Goal: Task Accomplishment & Management: Use online tool/utility

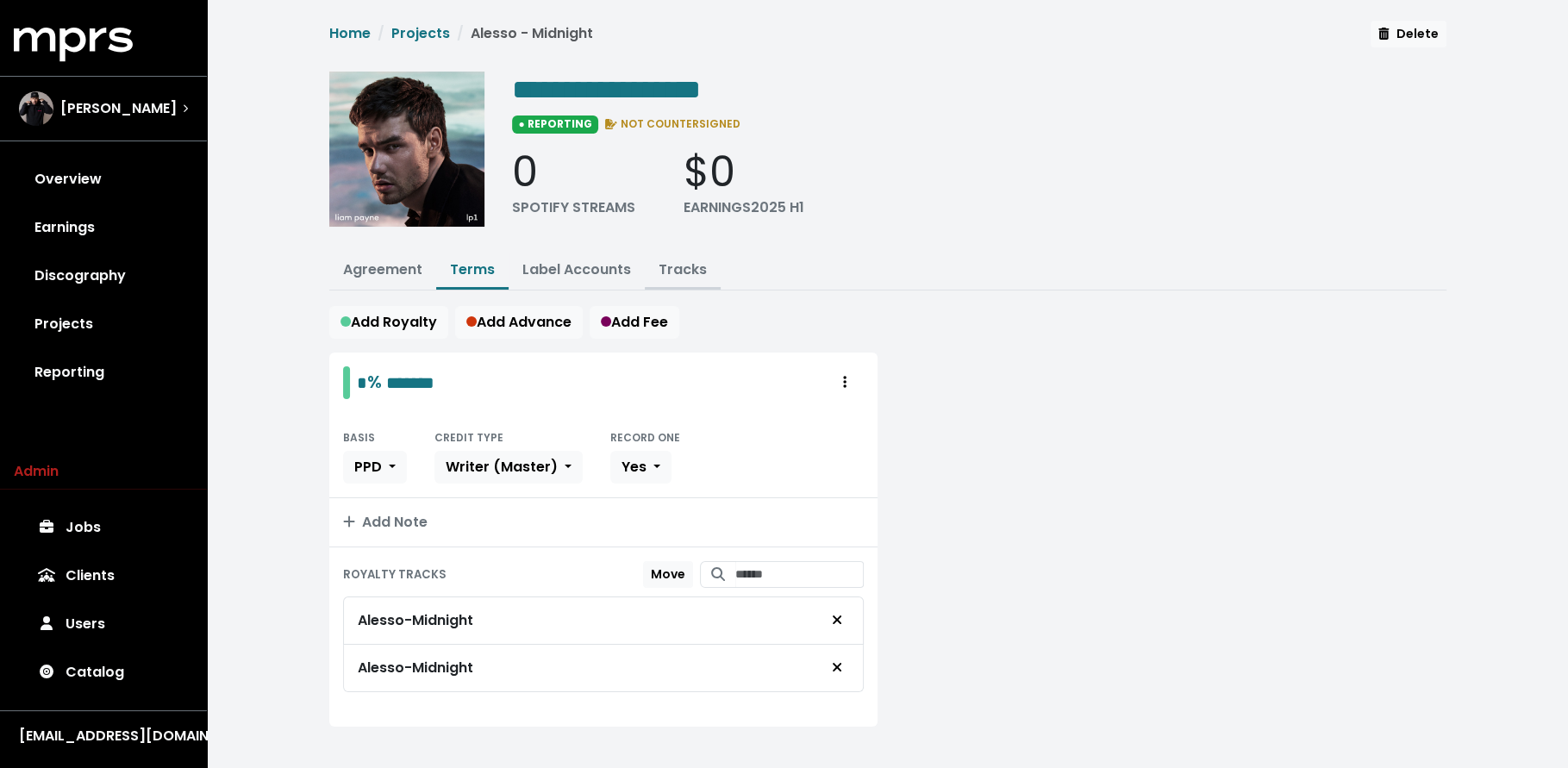
click at [695, 271] on link "Tracks" at bounding box center [683, 270] width 48 height 20
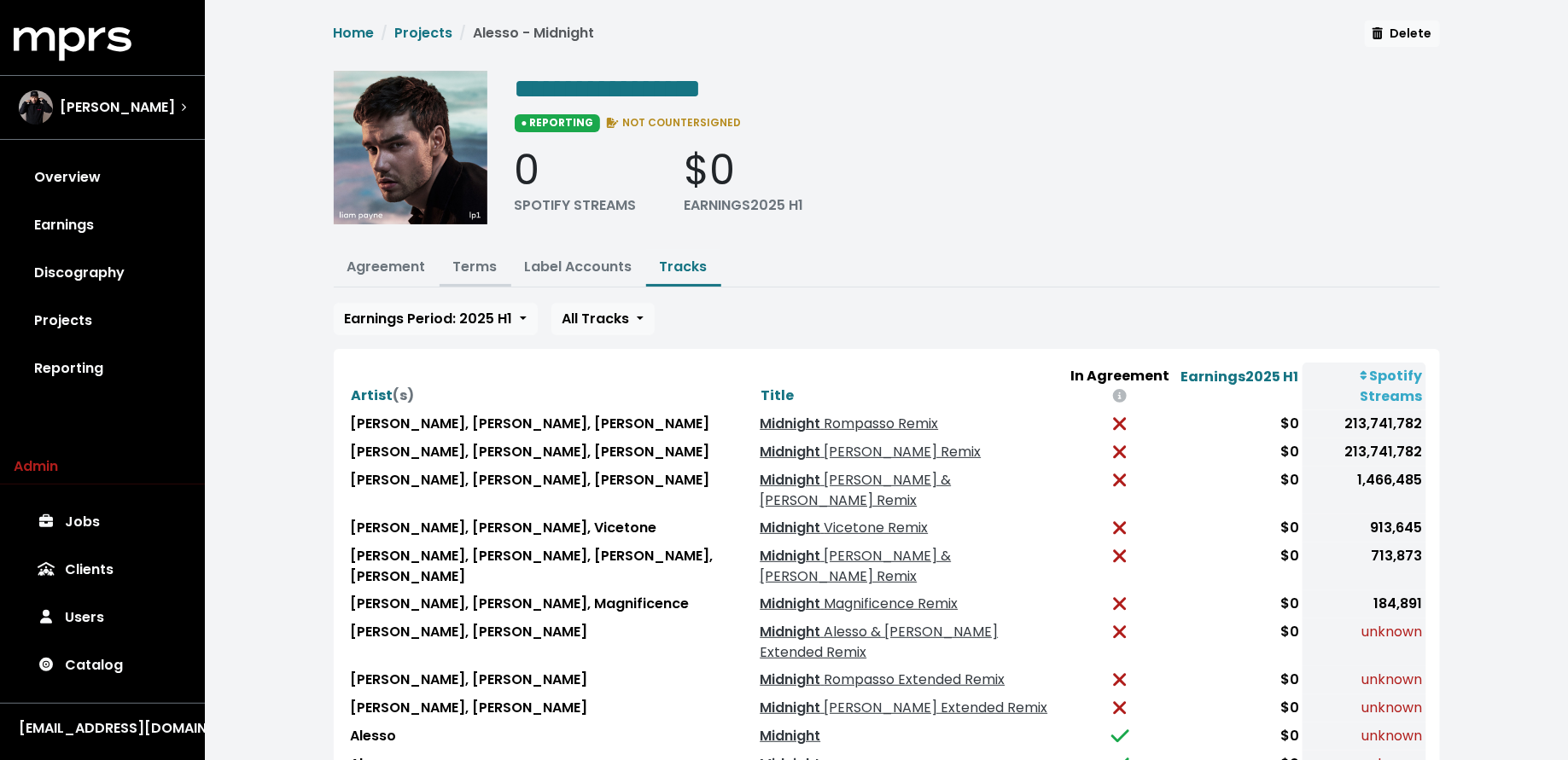
click at [469, 260] on link "Terms" at bounding box center [476, 267] width 45 height 19
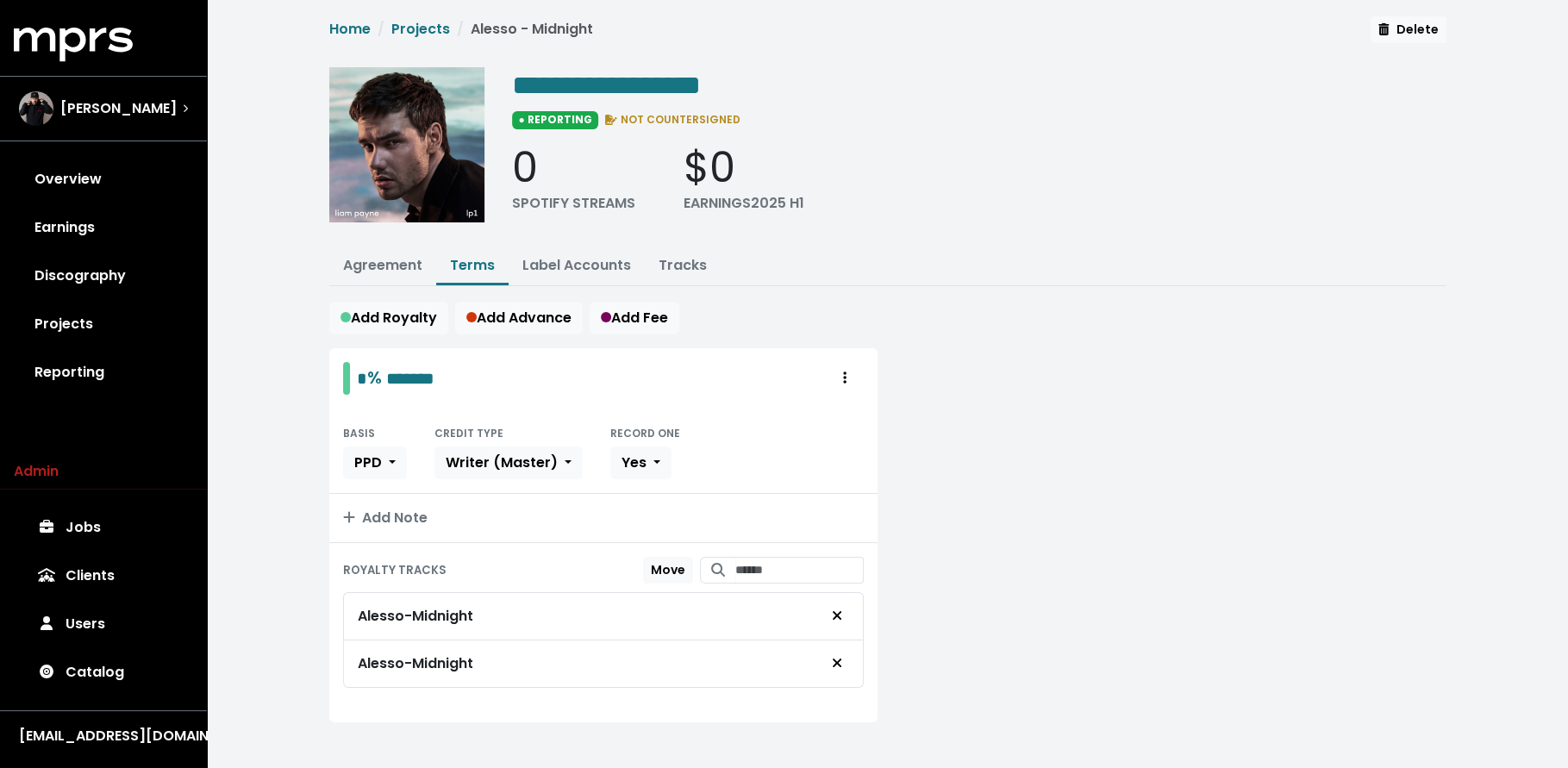
scroll to position [11, 0]
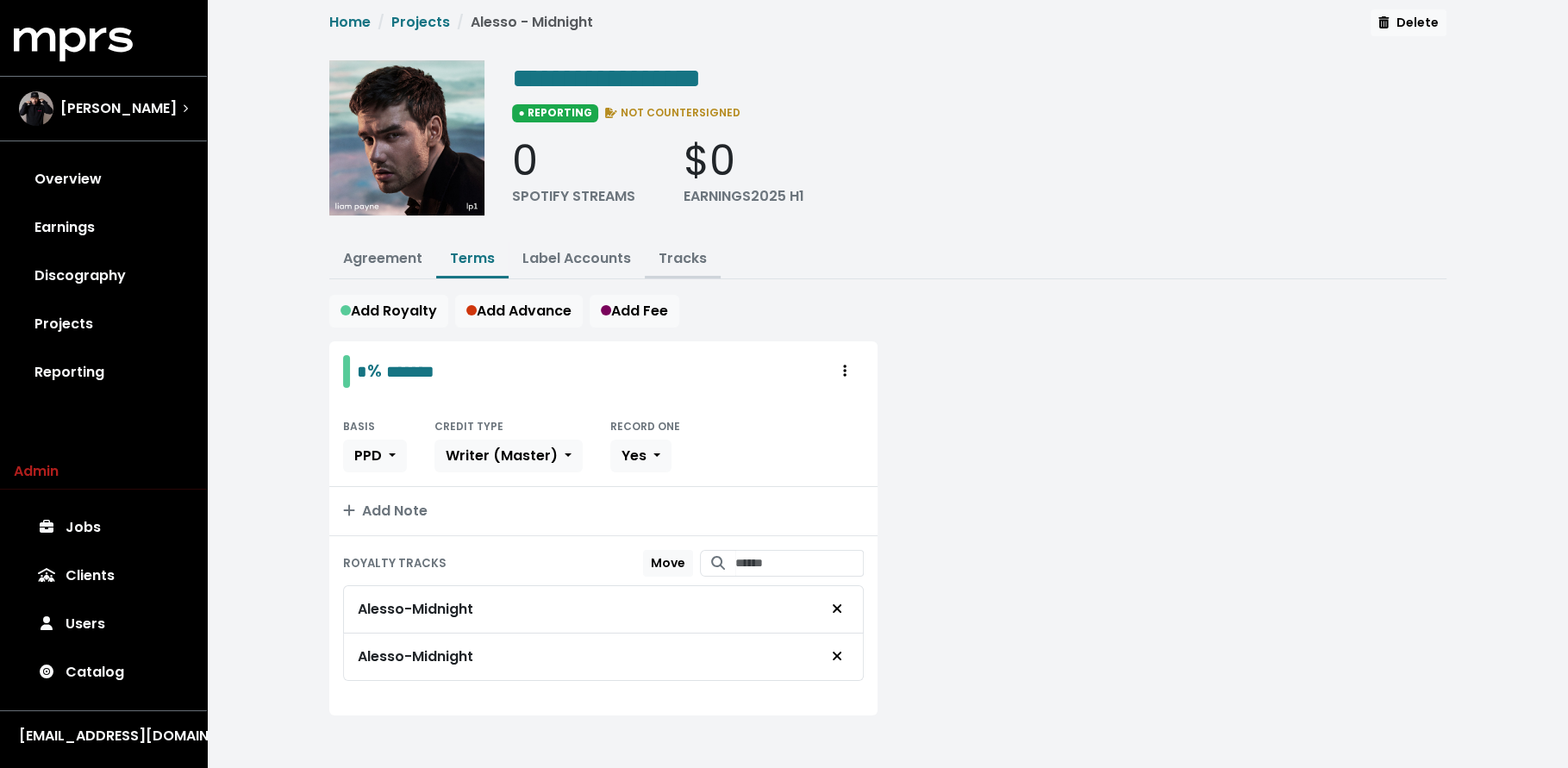
click at [673, 255] on link "Tracks" at bounding box center [683, 258] width 48 height 20
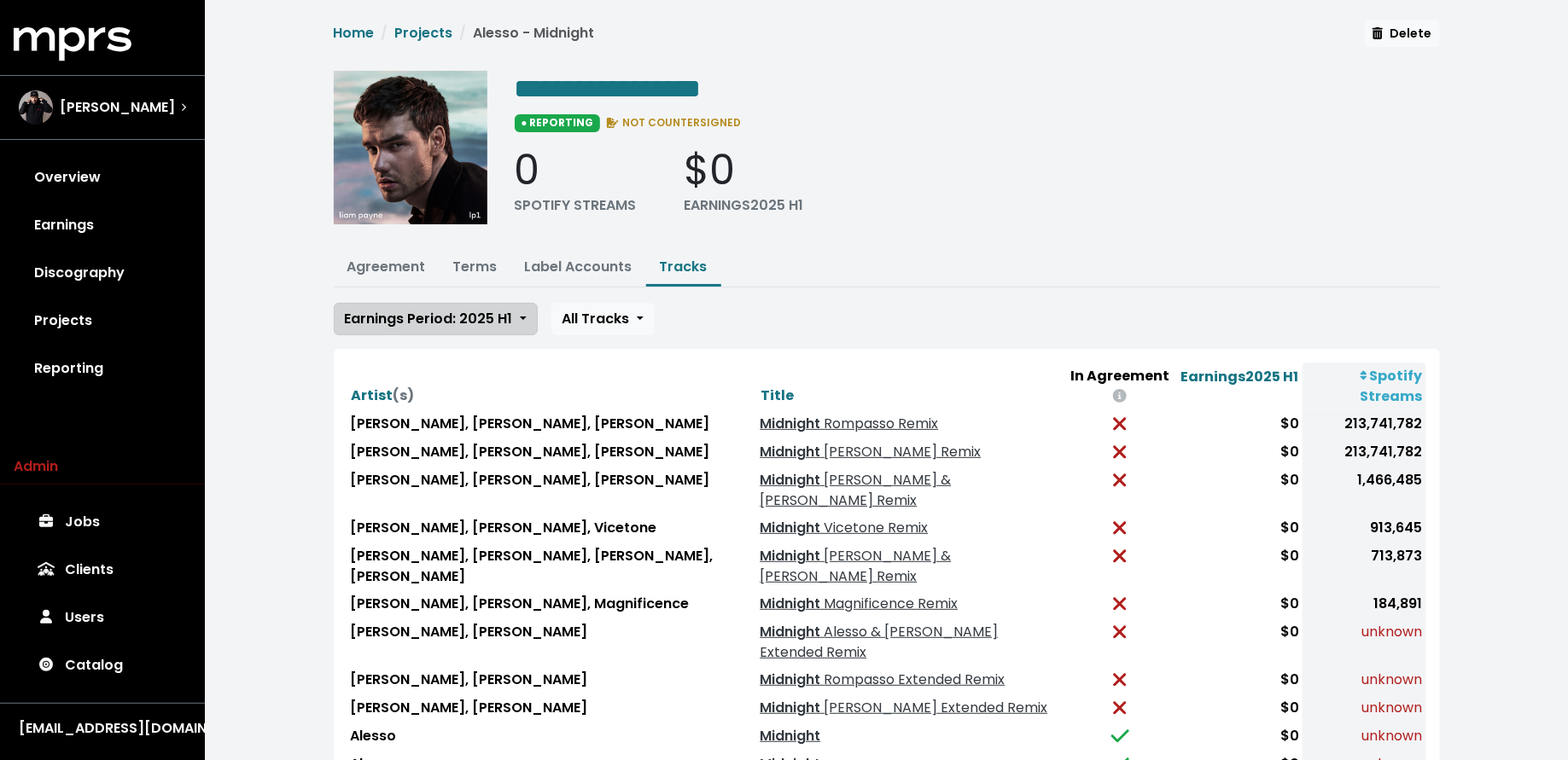
click at [482, 315] on span "Earnings Period: 2025 H1" at bounding box center [428, 318] width 168 height 19
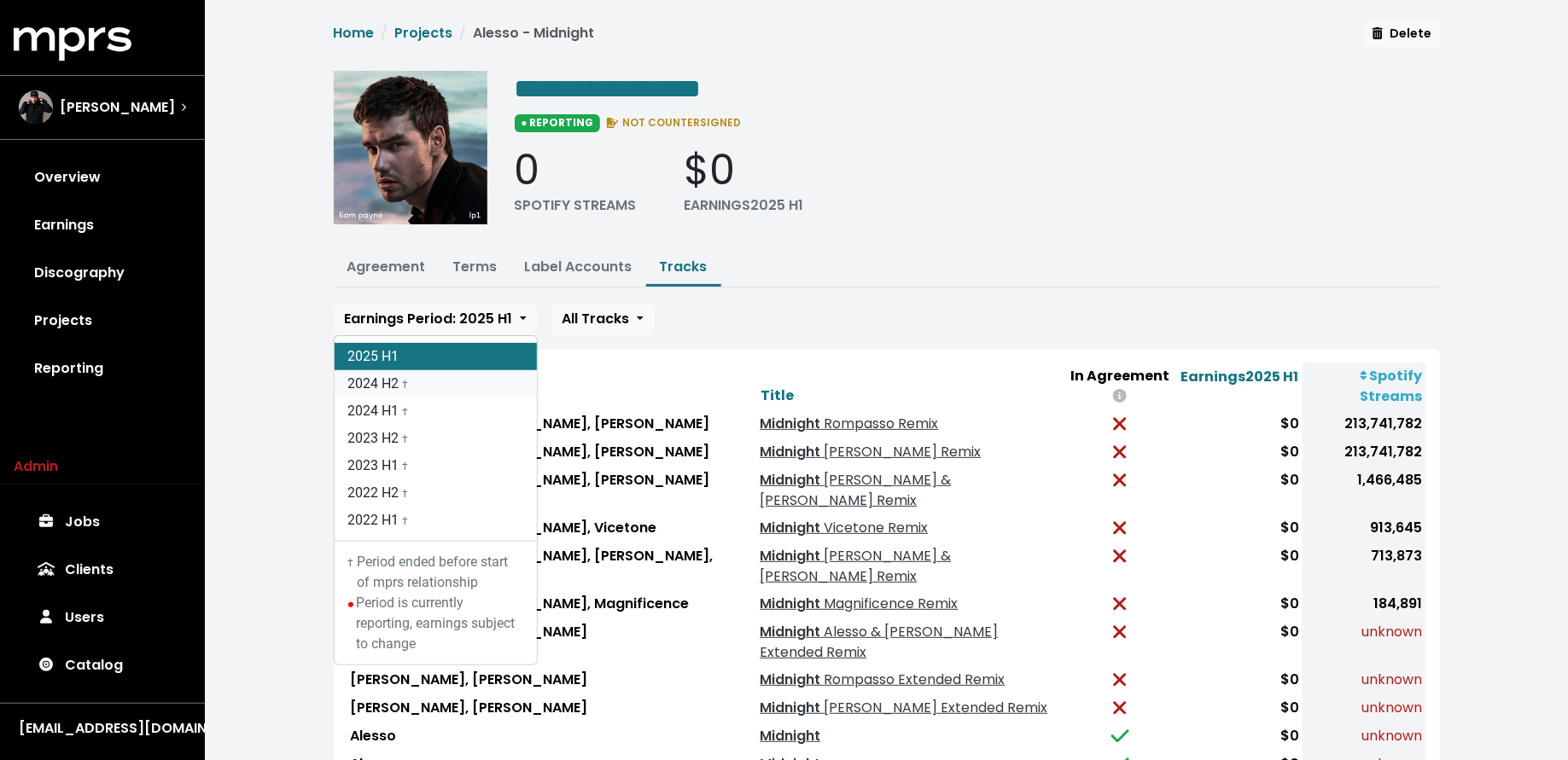
click at [470, 380] on link "2024 H2 †" at bounding box center [436, 384] width 202 height 27
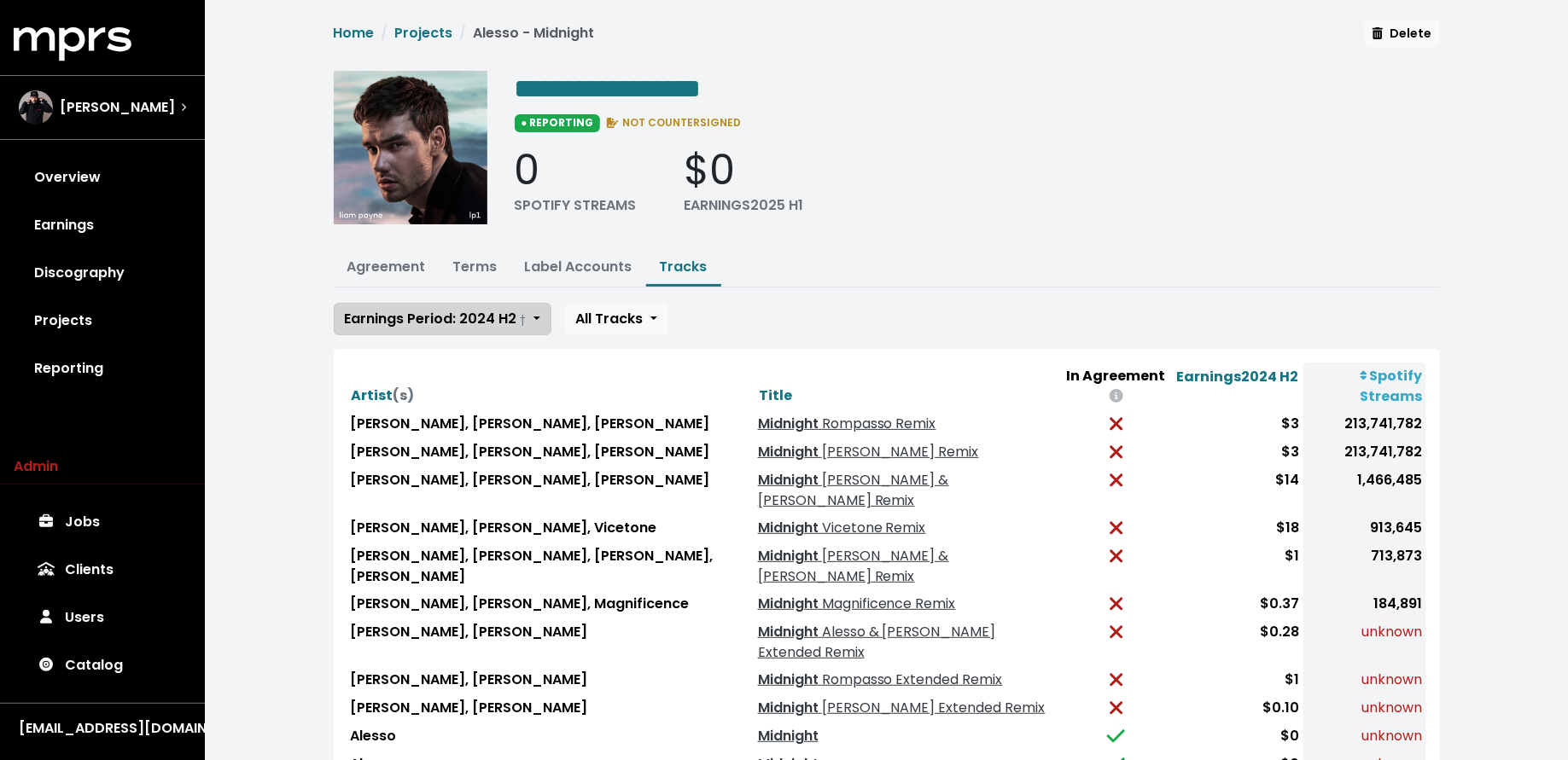
click at [470, 321] on span "Earnings Period: 2024 H2 †" at bounding box center [435, 318] width 182 height 19
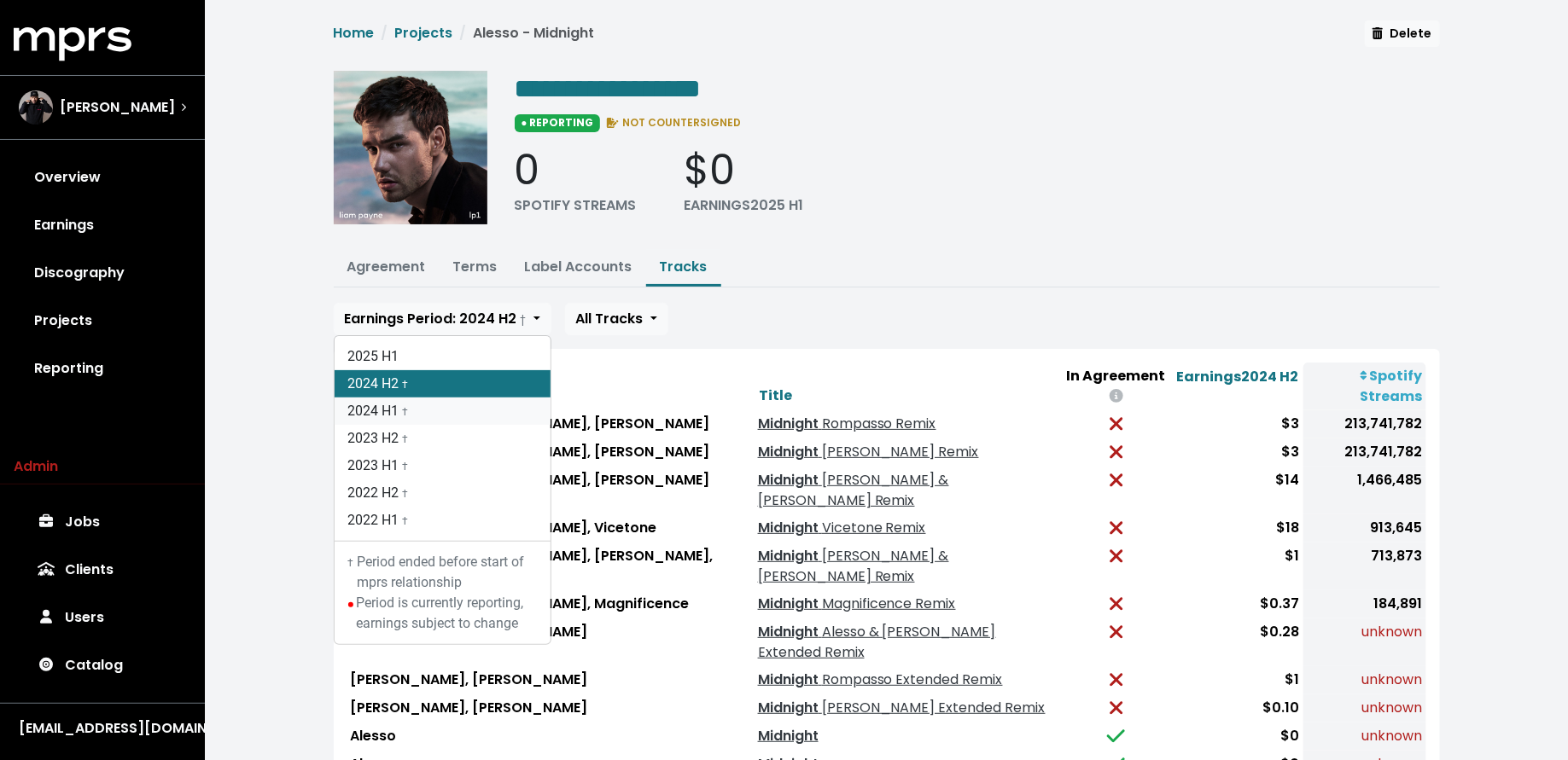
click at [473, 407] on link "2024 H1 †" at bounding box center [443, 412] width 216 height 27
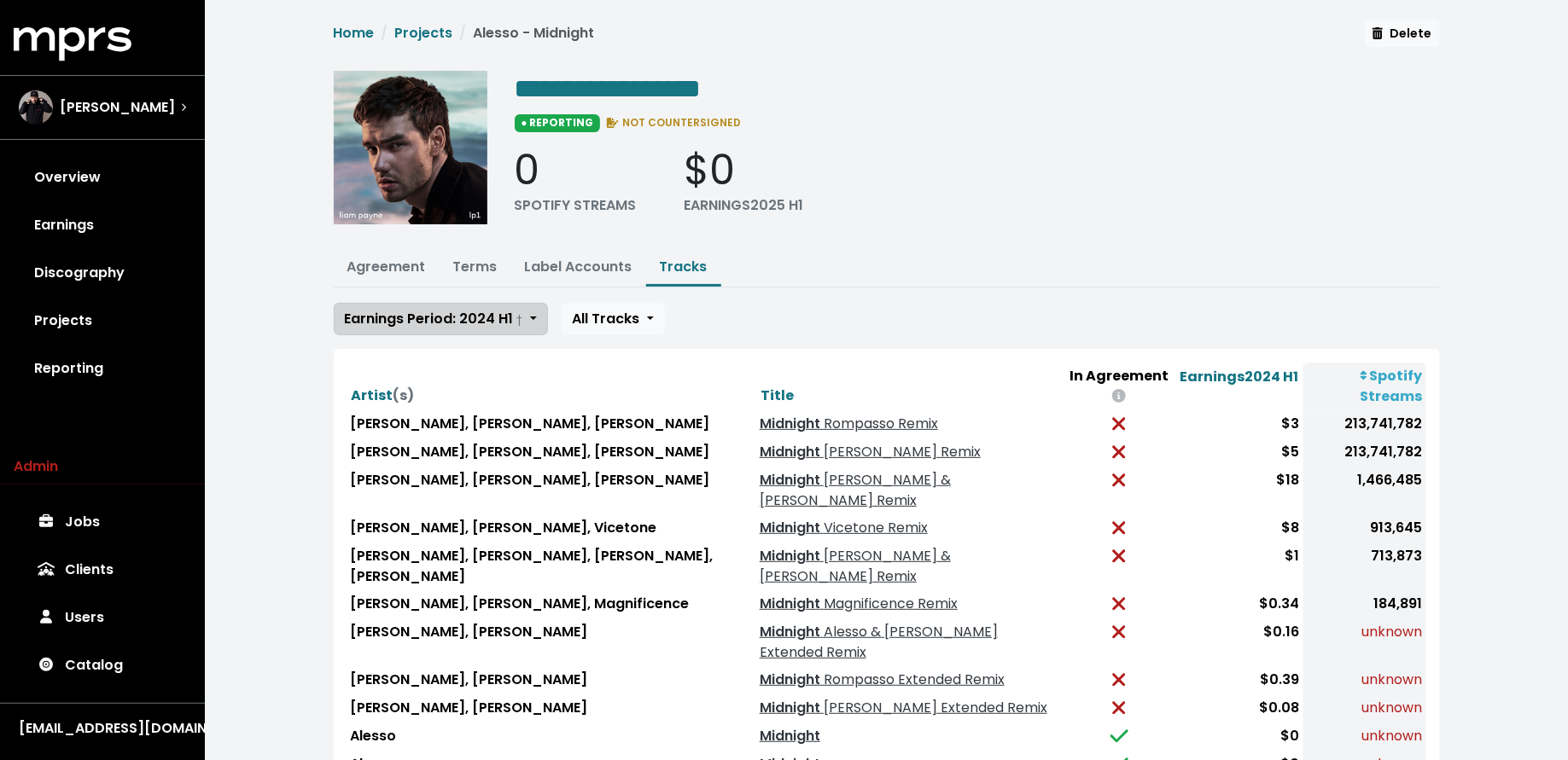
click at [461, 321] on span "Earnings Period: 2024 H1 †" at bounding box center [434, 318] width 179 height 19
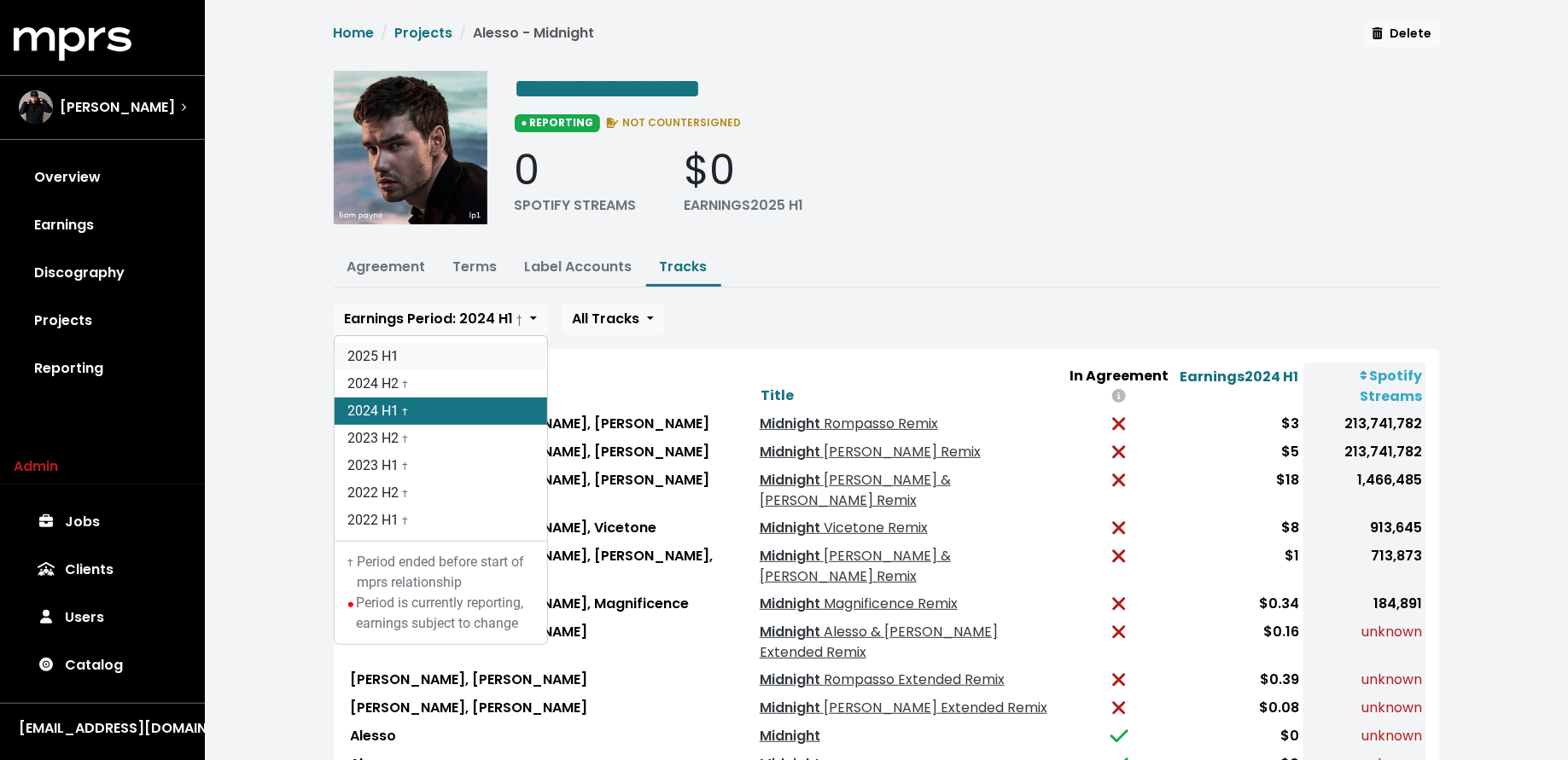
click at [462, 353] on link "2025 H1" at bounding box center [441, 356] width 213 height 27
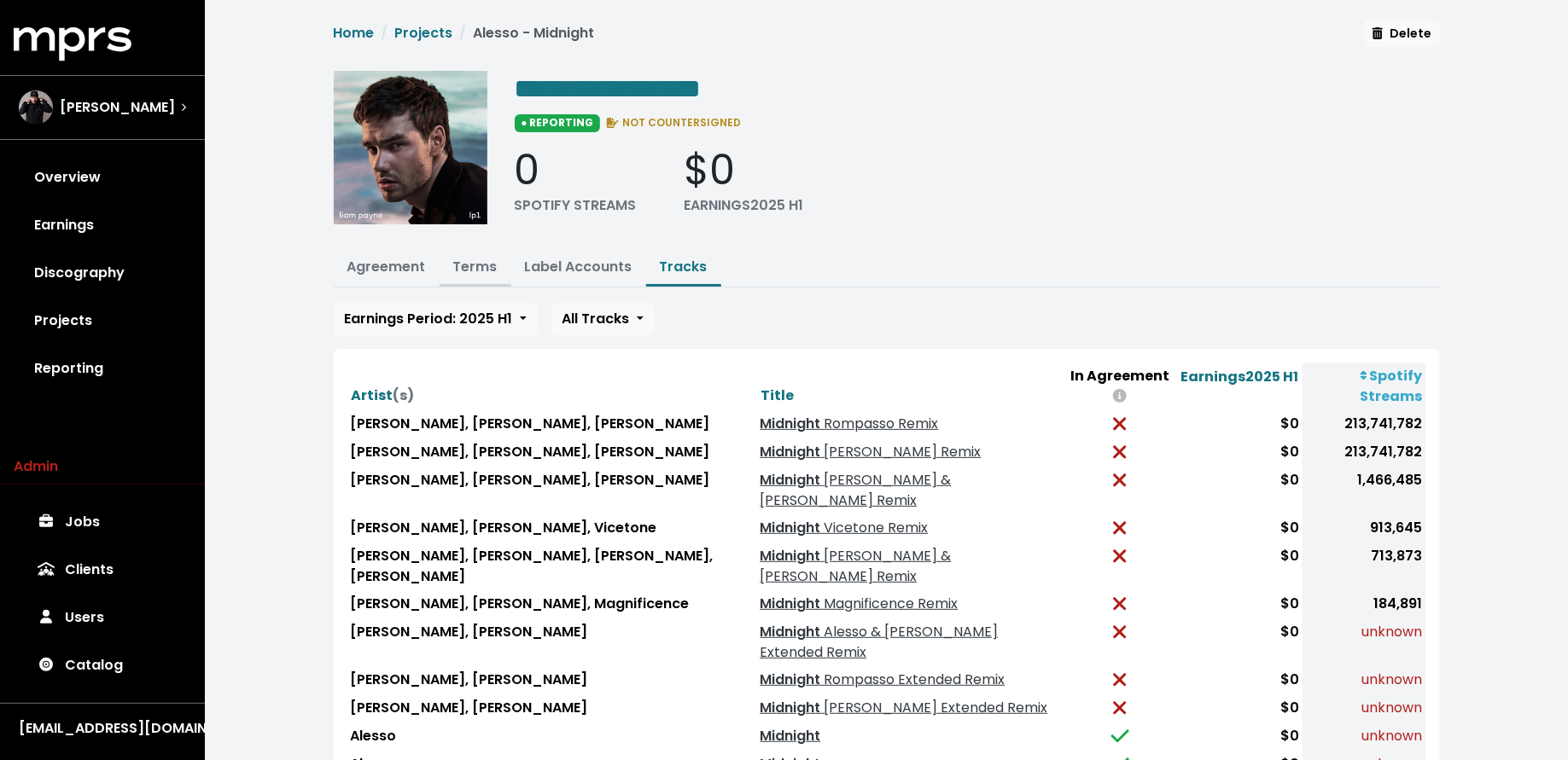
click at [477, 268] on link "Terms" at bounding box center [476, 267] width 45 height 19
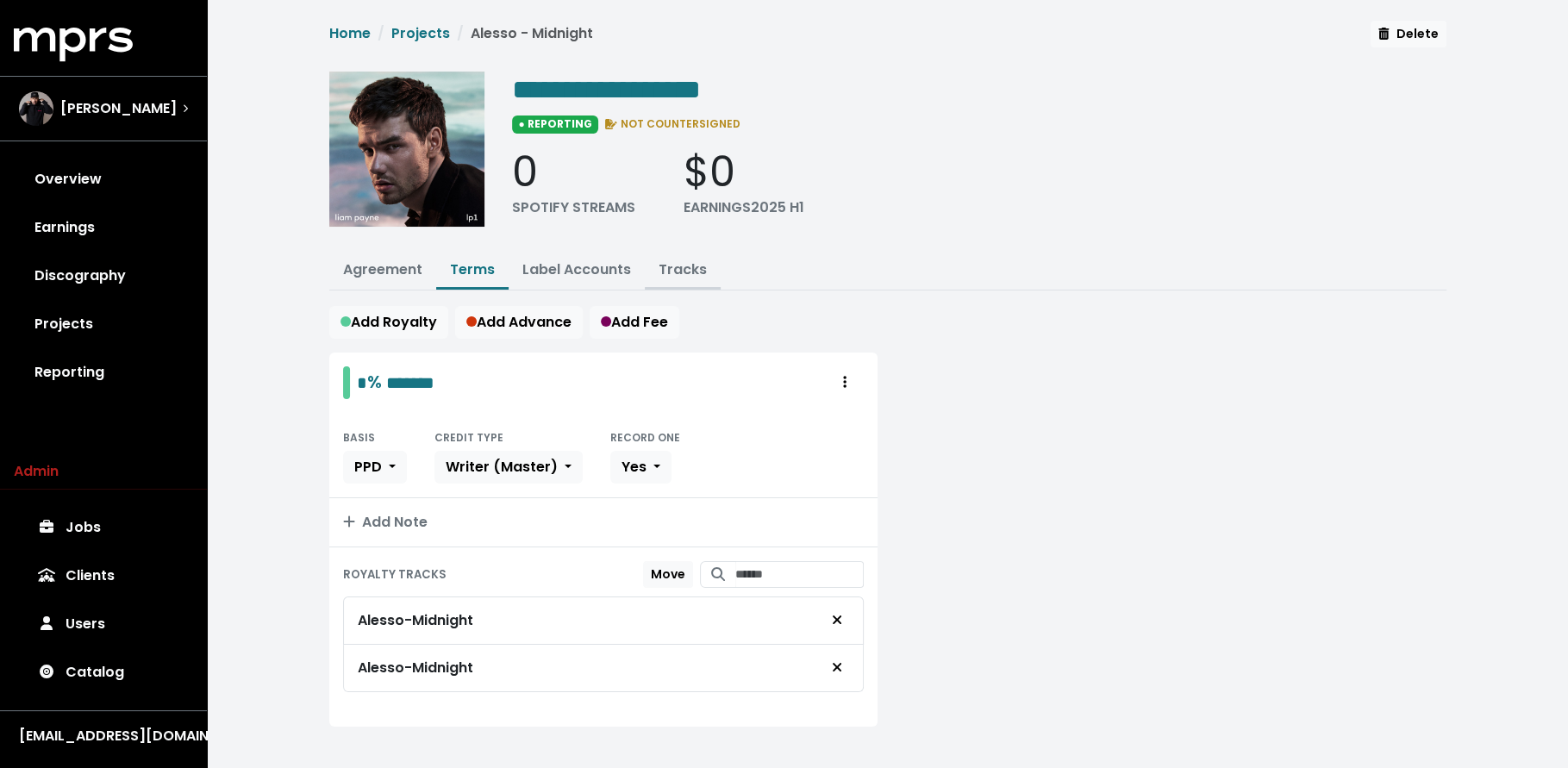
click at [677, 271] on link "Tracks" at bounding box center [683, 270] width 48 height 20
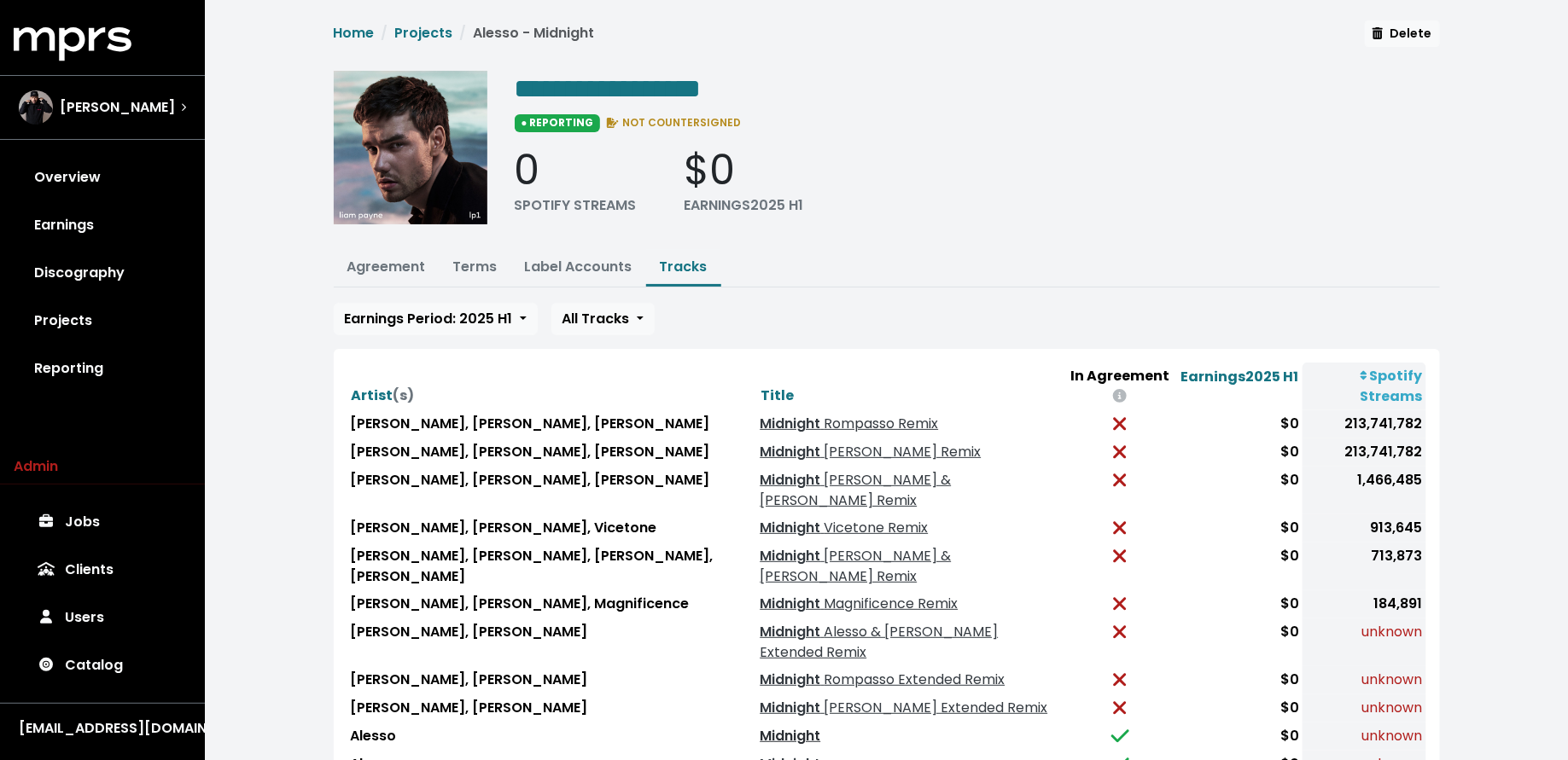
click at [759, 726] on link "Midnight" at bounding box center [789, 736] width 60 height 19
click at [500, 309] on span "Earnings Period: 2025 H1" at bounding box center [428, 318] width 168 height 19
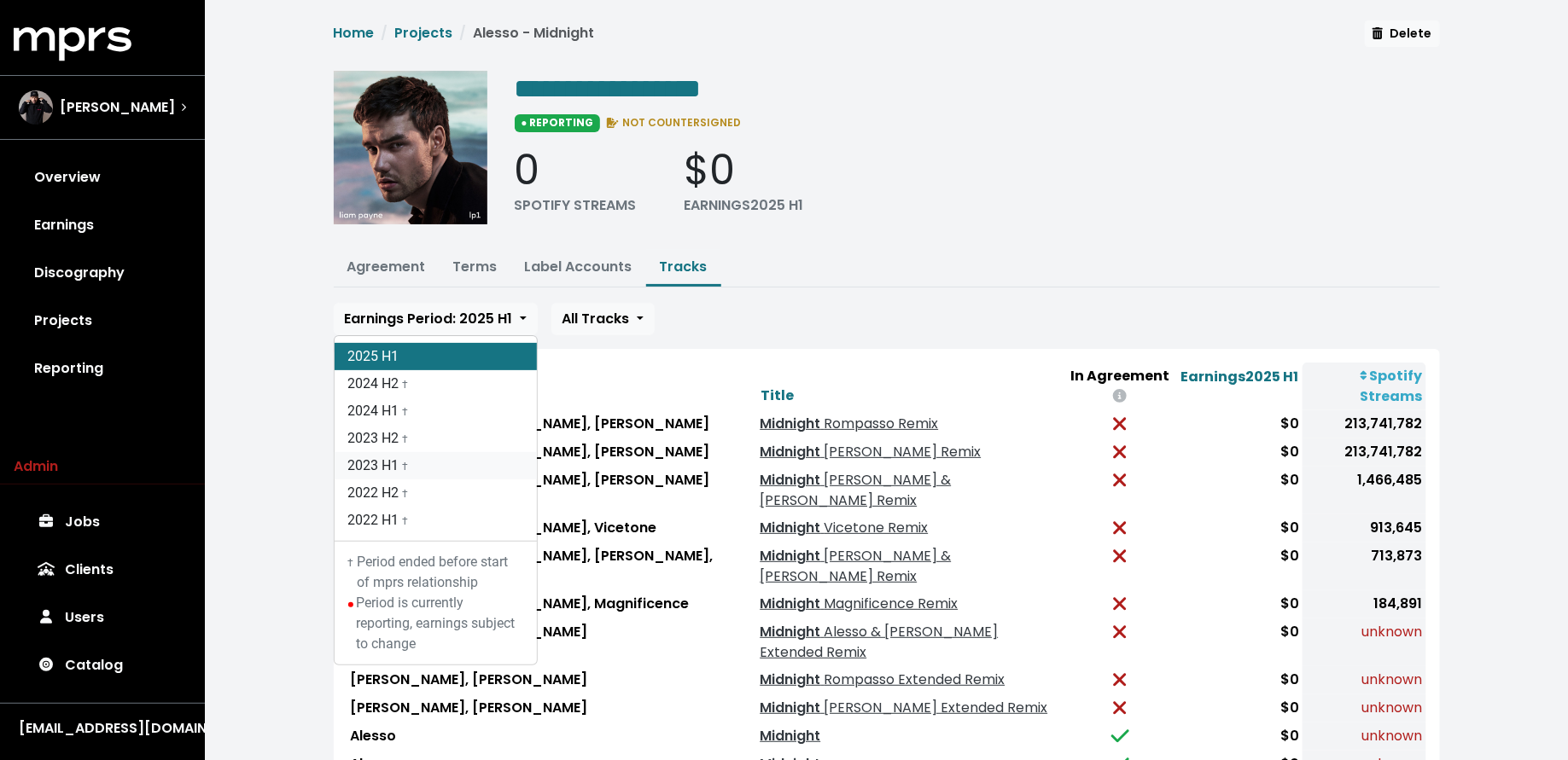
click at [481, 474] on link "2023 H1 †" at bounding box center [436, 466] width 202 height 27
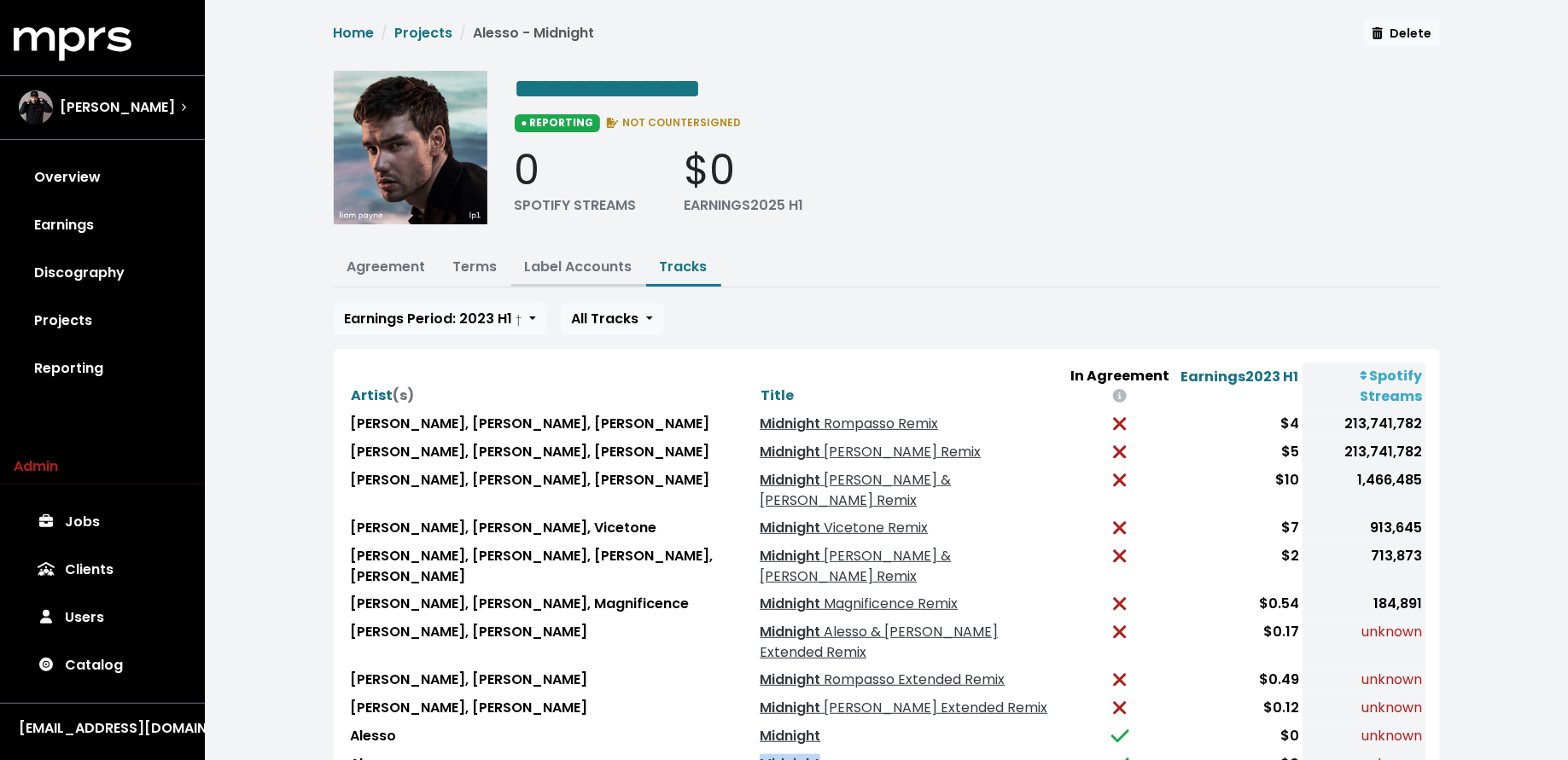
click at [555, 265] on link "Label Accounts" at bounding box center [579, 267] width 108 height 19
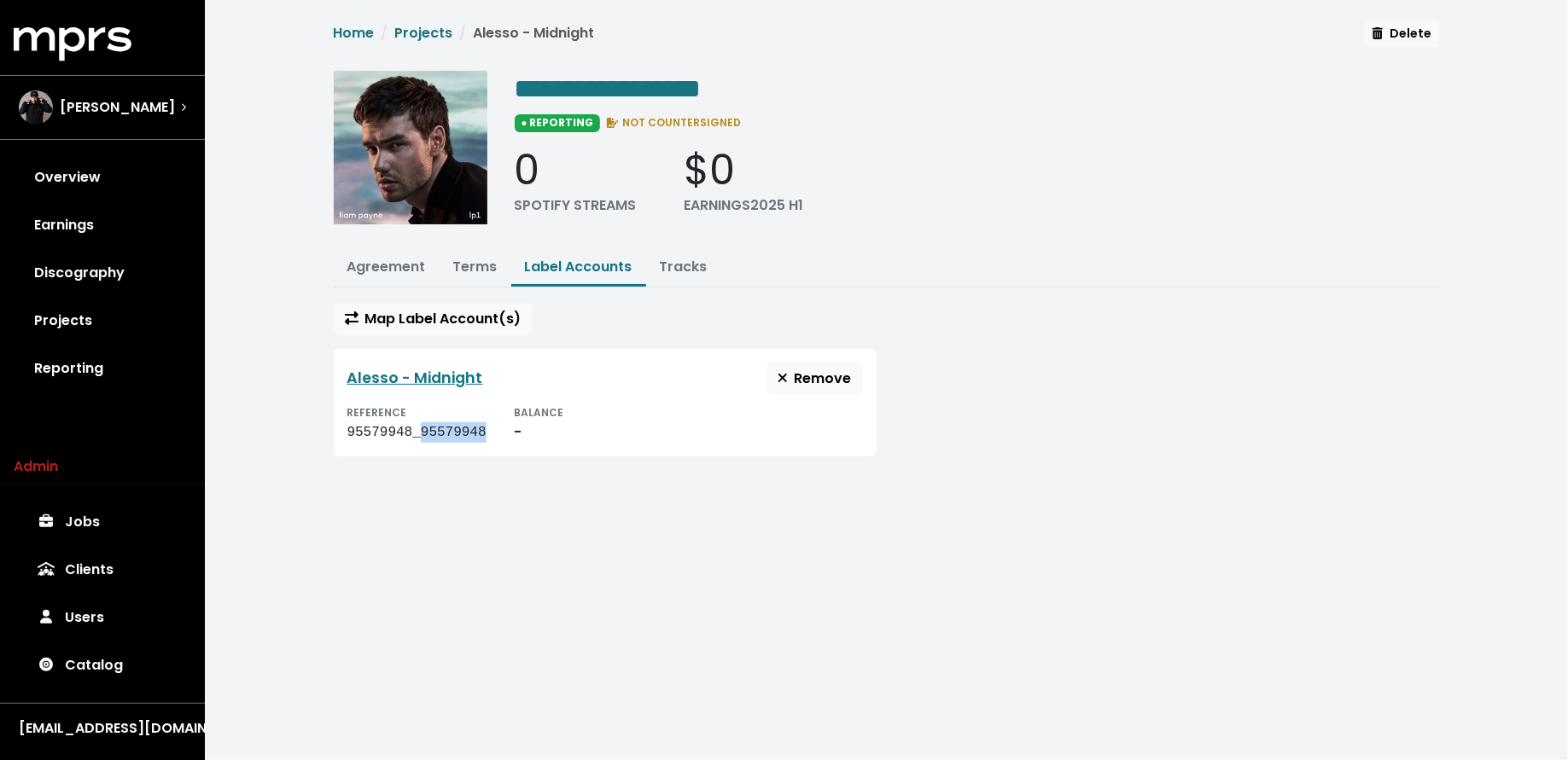
drag, startPoint x: 490, startPoint y: 425, endPoint x: 422, endPoint y: 424, distance: 68.0
click at [422, 424] on div "REFERENCE 95579948_95579948 BALANCE -" at bounding box center [605, 422] width 516 height 41
copy div "95579948"
click at [688, 250] on button "Tracks" at bounding box center [683, 269] width 75 height 37
click at [694, 257] on link "Tracks" at bounding box center [684, 267] width 48 height 19
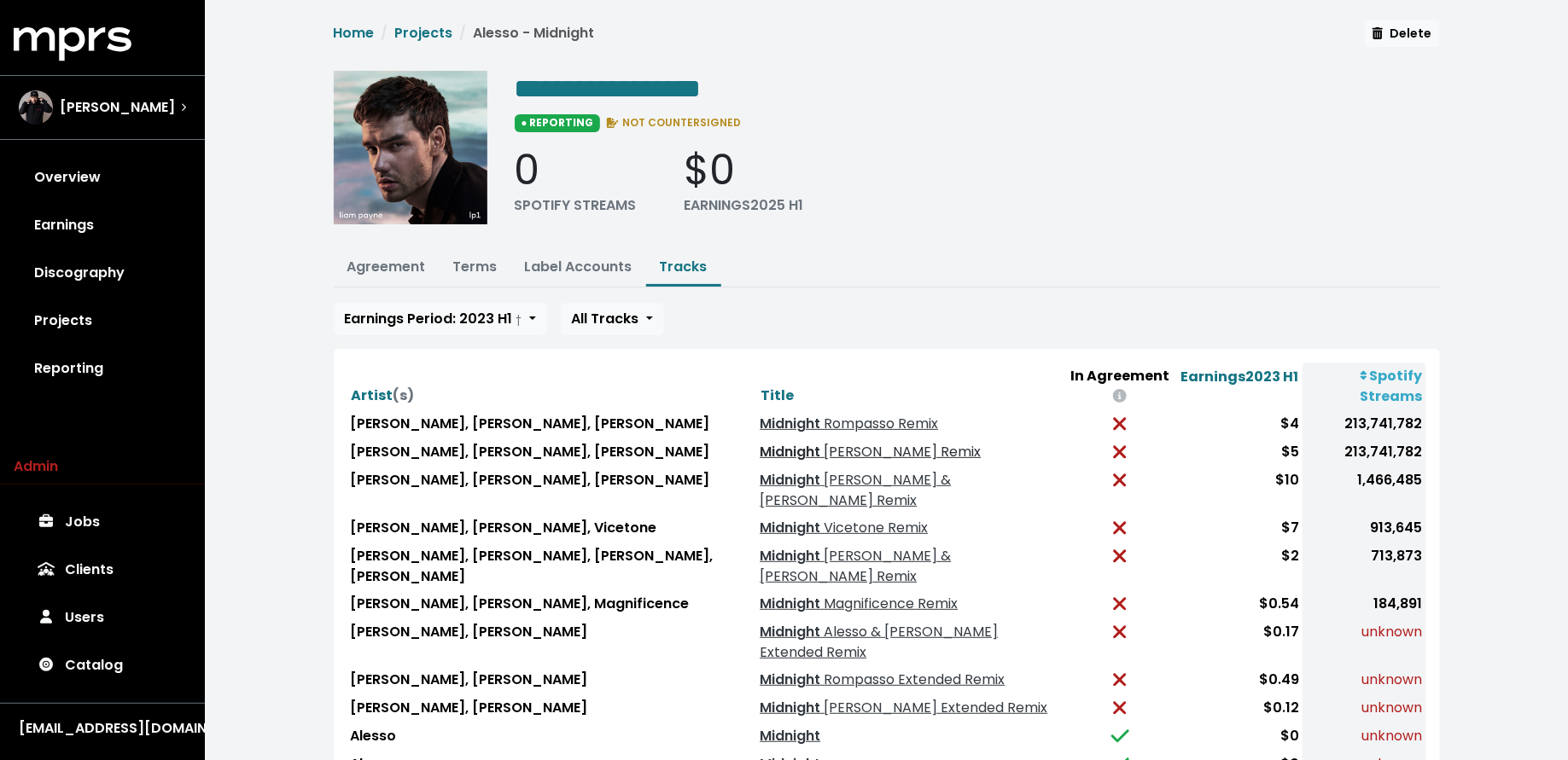
click at [759, 442] on link "Midnight Jack Wins Remix" at bounding box center [870, 451] width 221 height 19
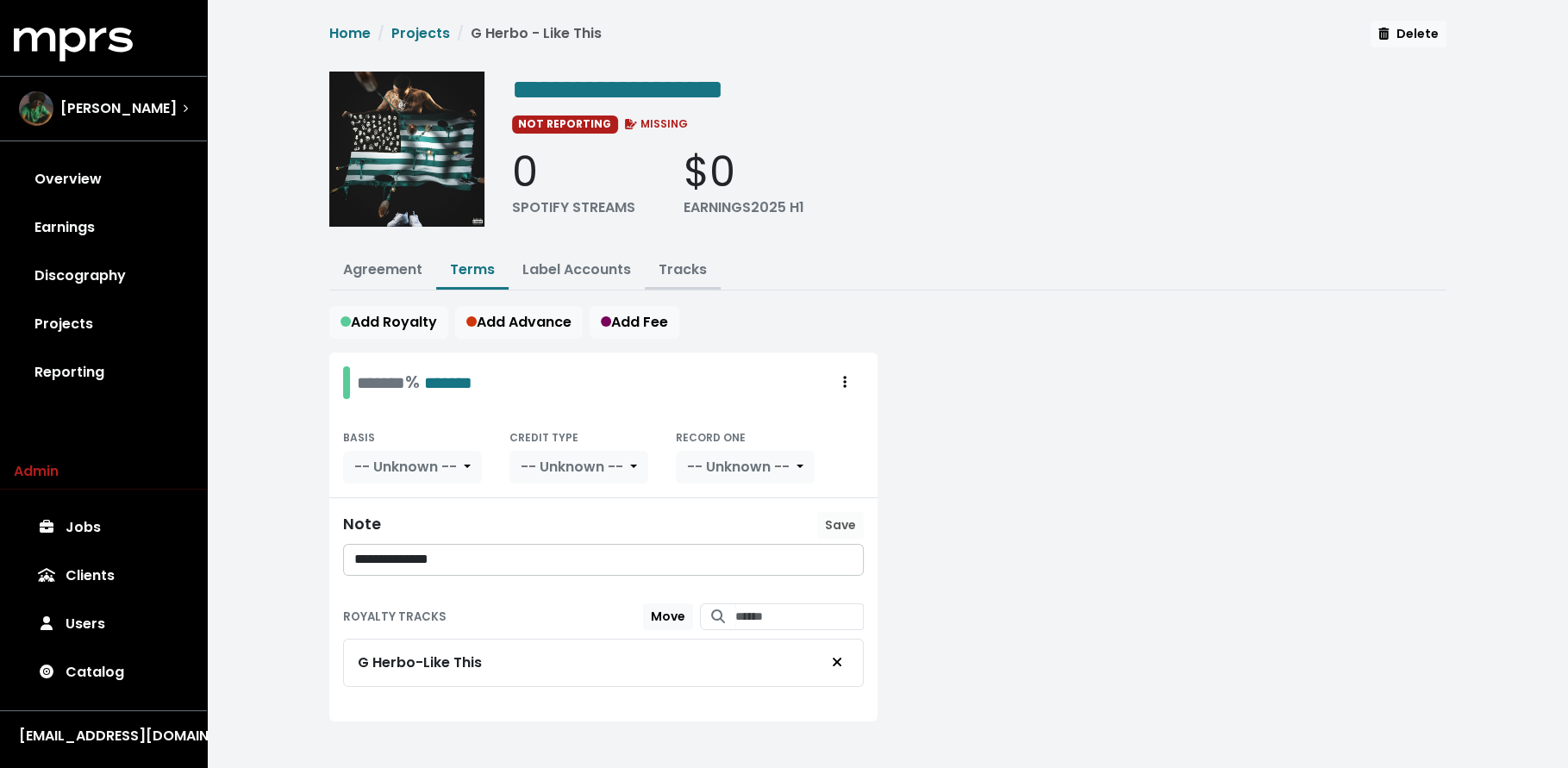
click at [691, 253] on button "Tracks" at bounding box center [683, 272] width 76 height 37
click at [689, 260] on link "Tracks" at bounding box center [683, 270] width 48 height 20
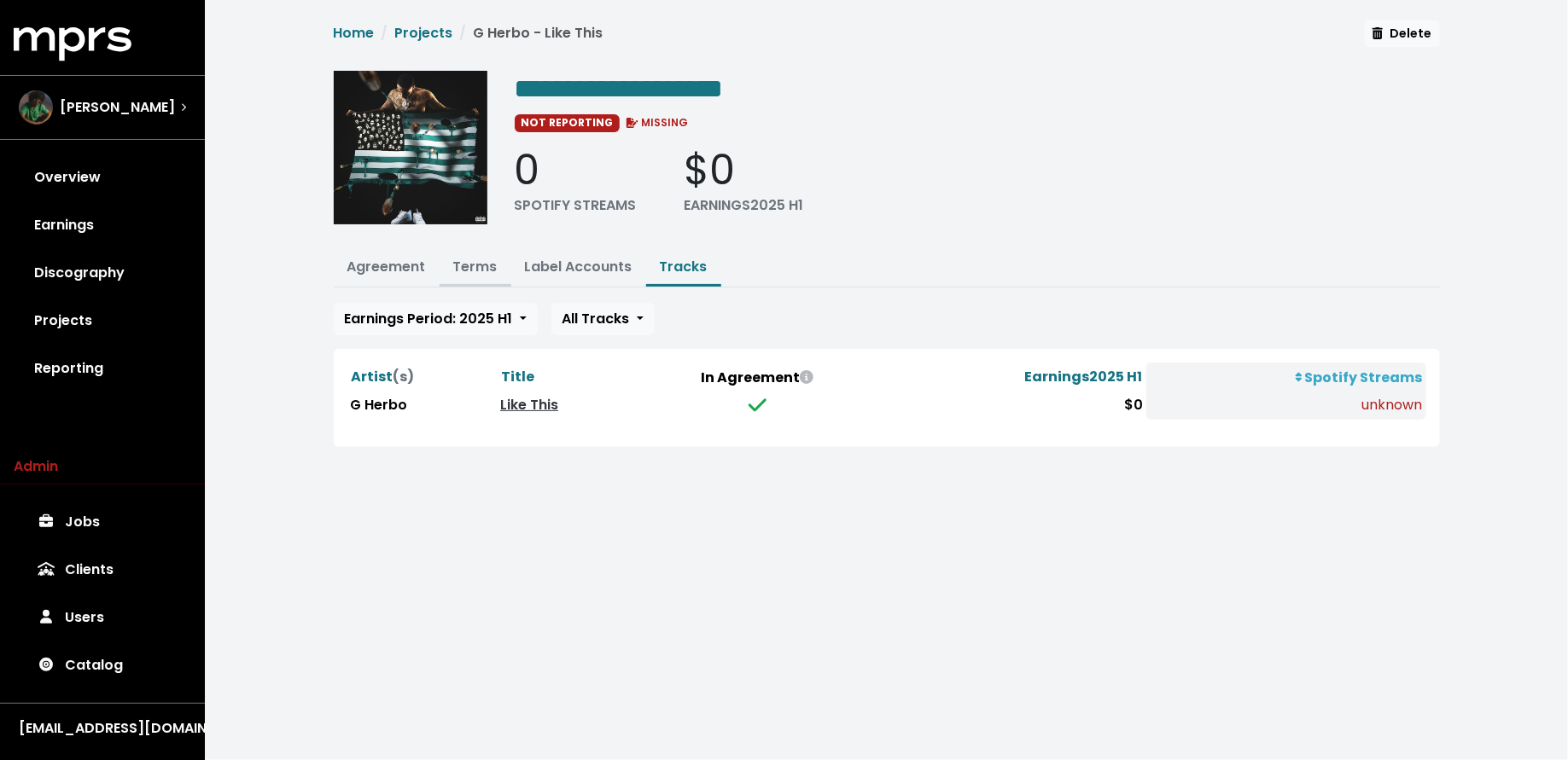
click at [484, 265] on link "Terms" at bounding box center [476, 267] width 45 height 19
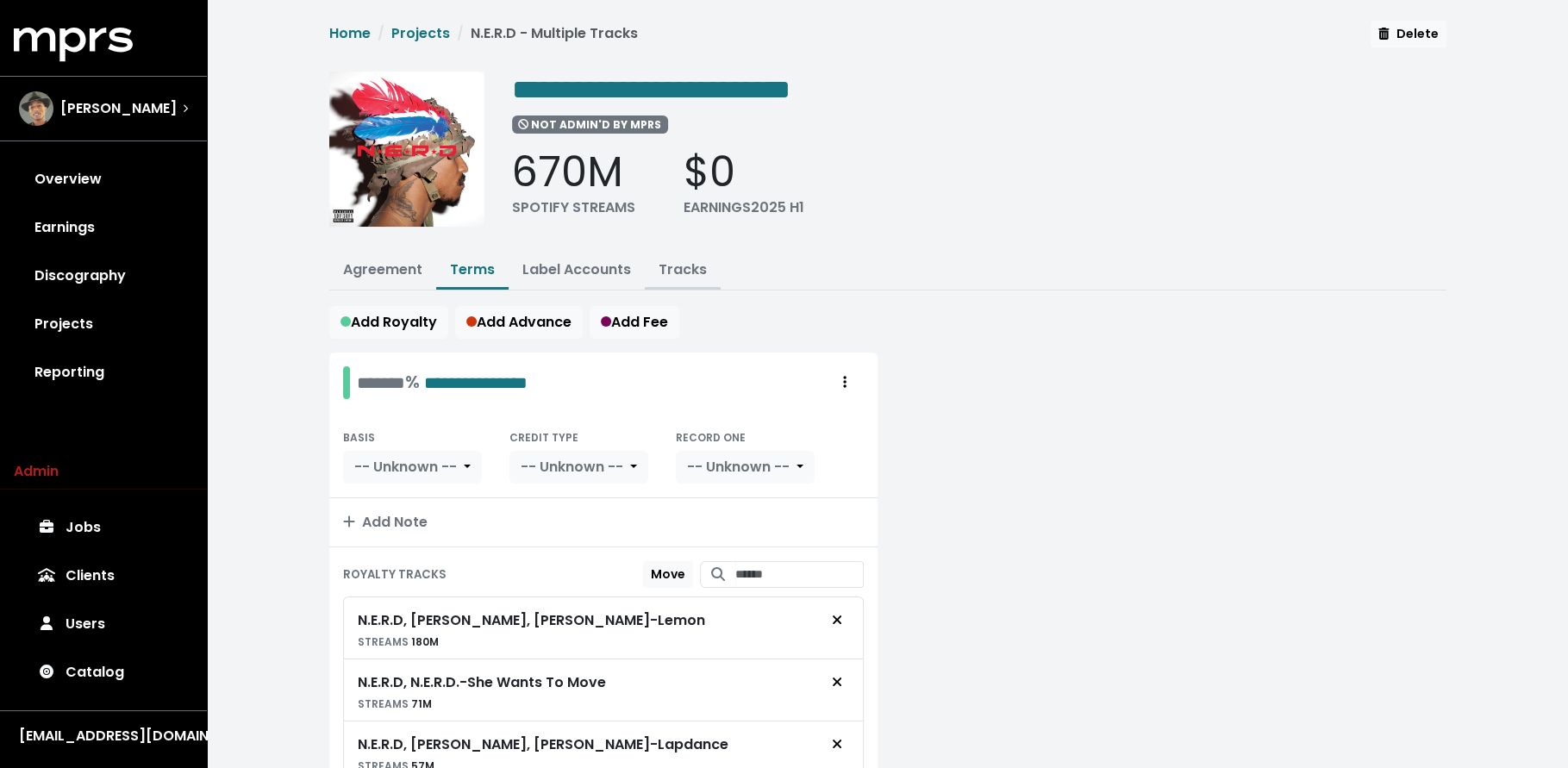
click at [681, 271] on link "Tracks" at bounding box center [683, 270] width 48 height 20
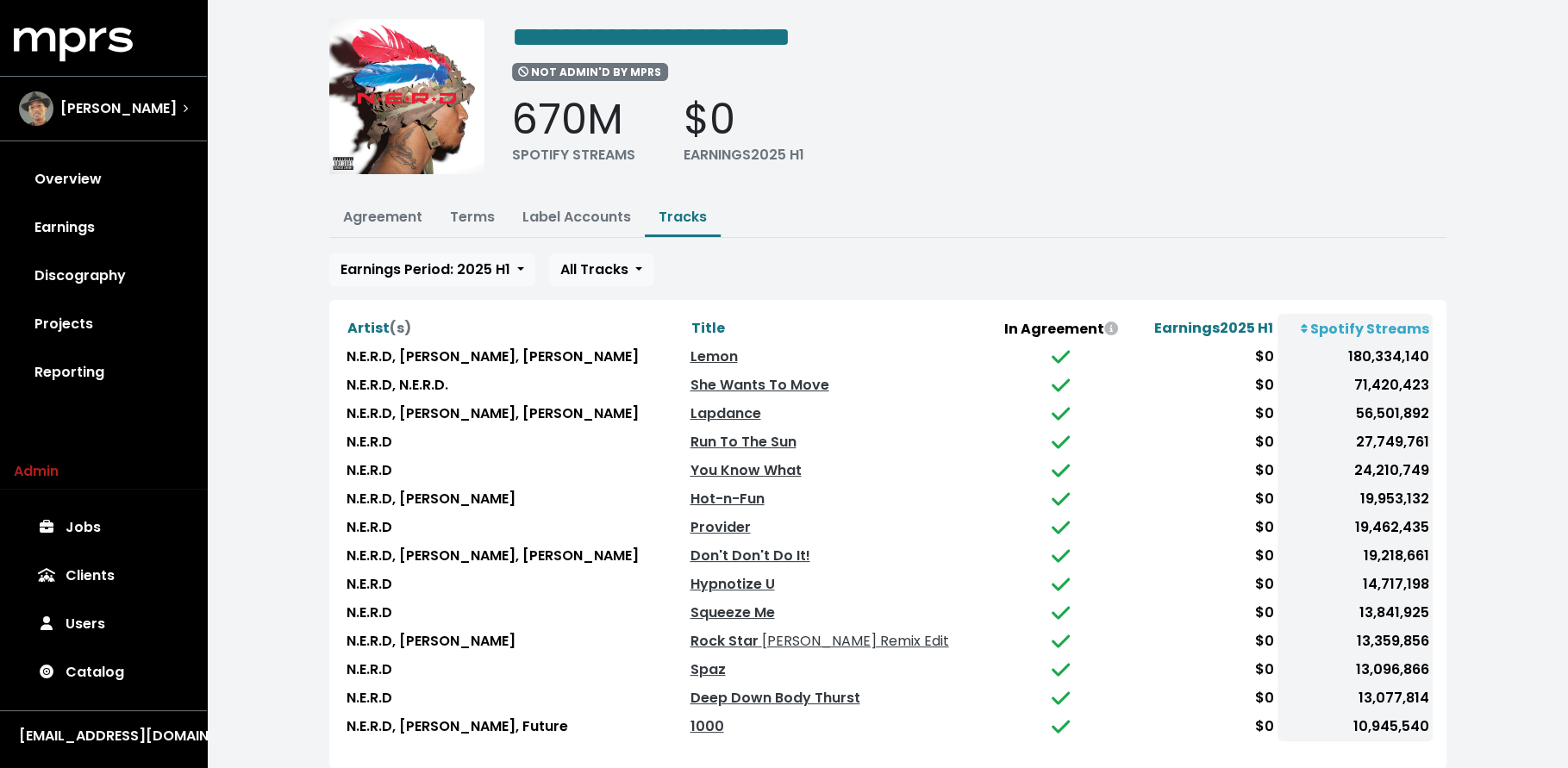
scroll to position [146, 0]
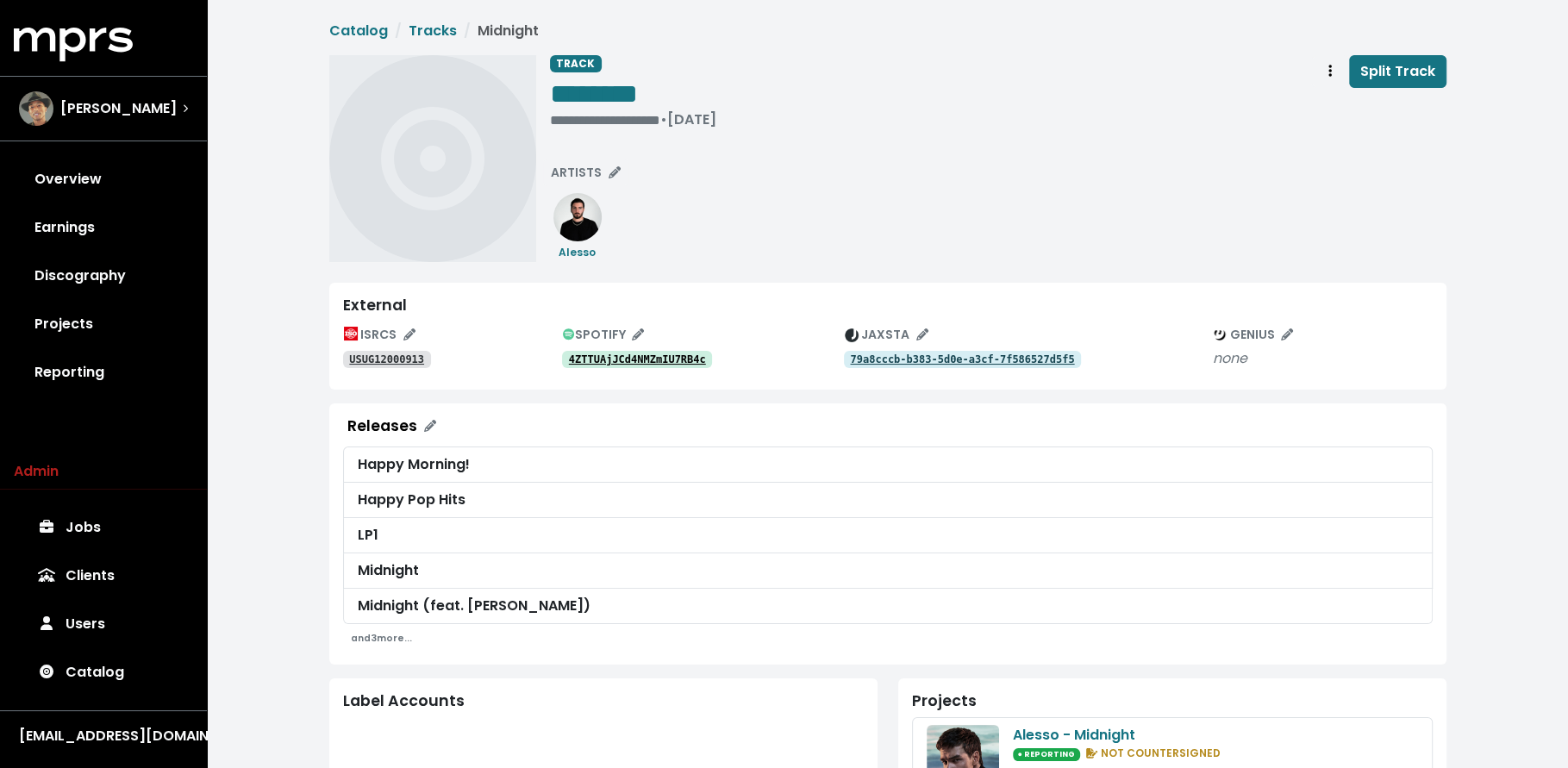
click at [396, 361] on tt "USUG12000913" at bounding box center [386, 359] width 75 height 12
click at [634, 351] on link "4ZTTUAjJCd4NMZmIU7RB4c" at bounding box center [637, 360] width 151 height 18
click at [1327, 74] on span "Track actions" at bounding box center [1330, 71] width 16 height 21
click at [1322, 103] on link "Merge" at bounding box center [1380, 110] width 136 height 27
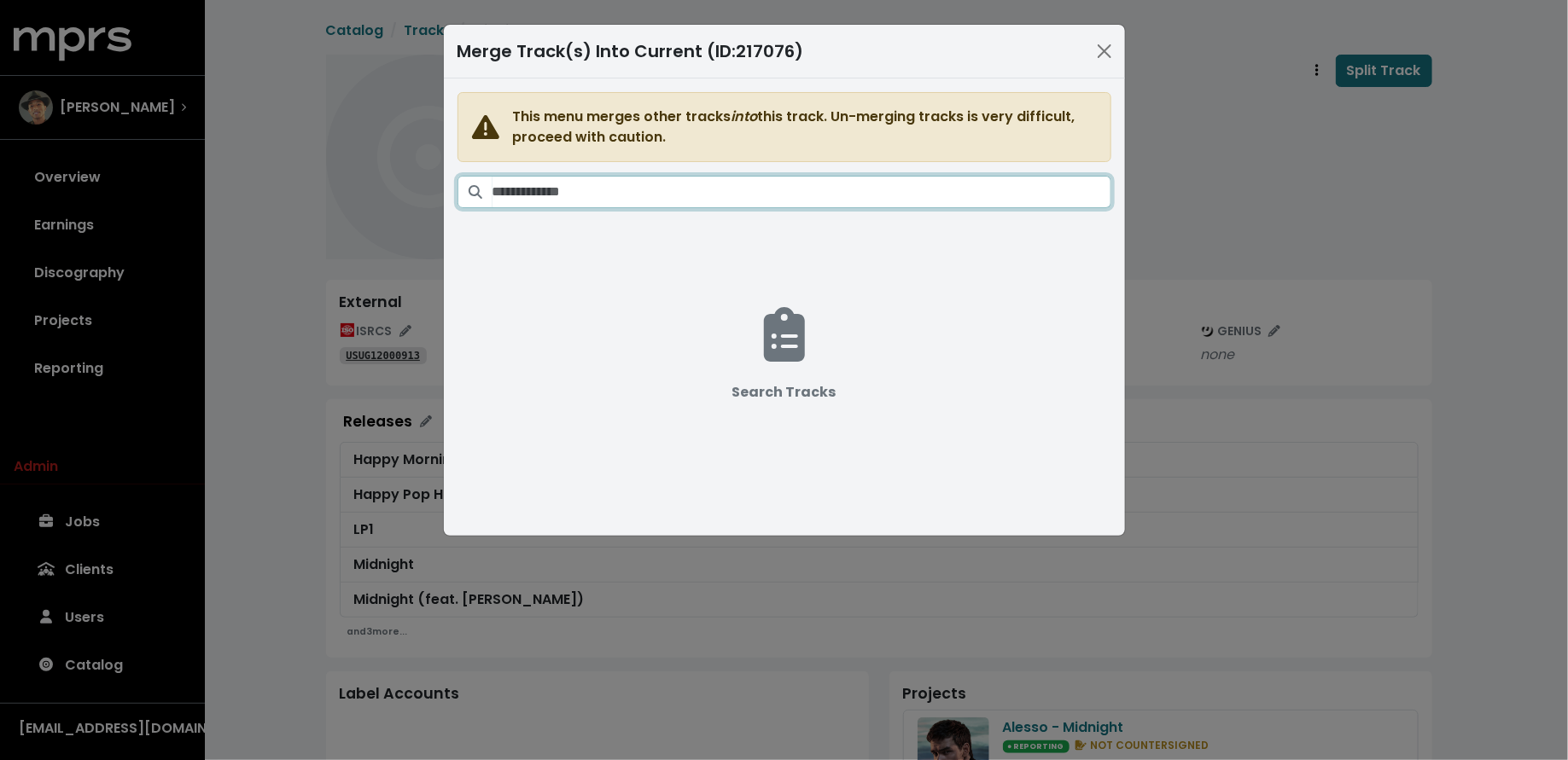
click at [884, 188] on input "Search tracks" at bounding box center [801, 191] width 618 height 32
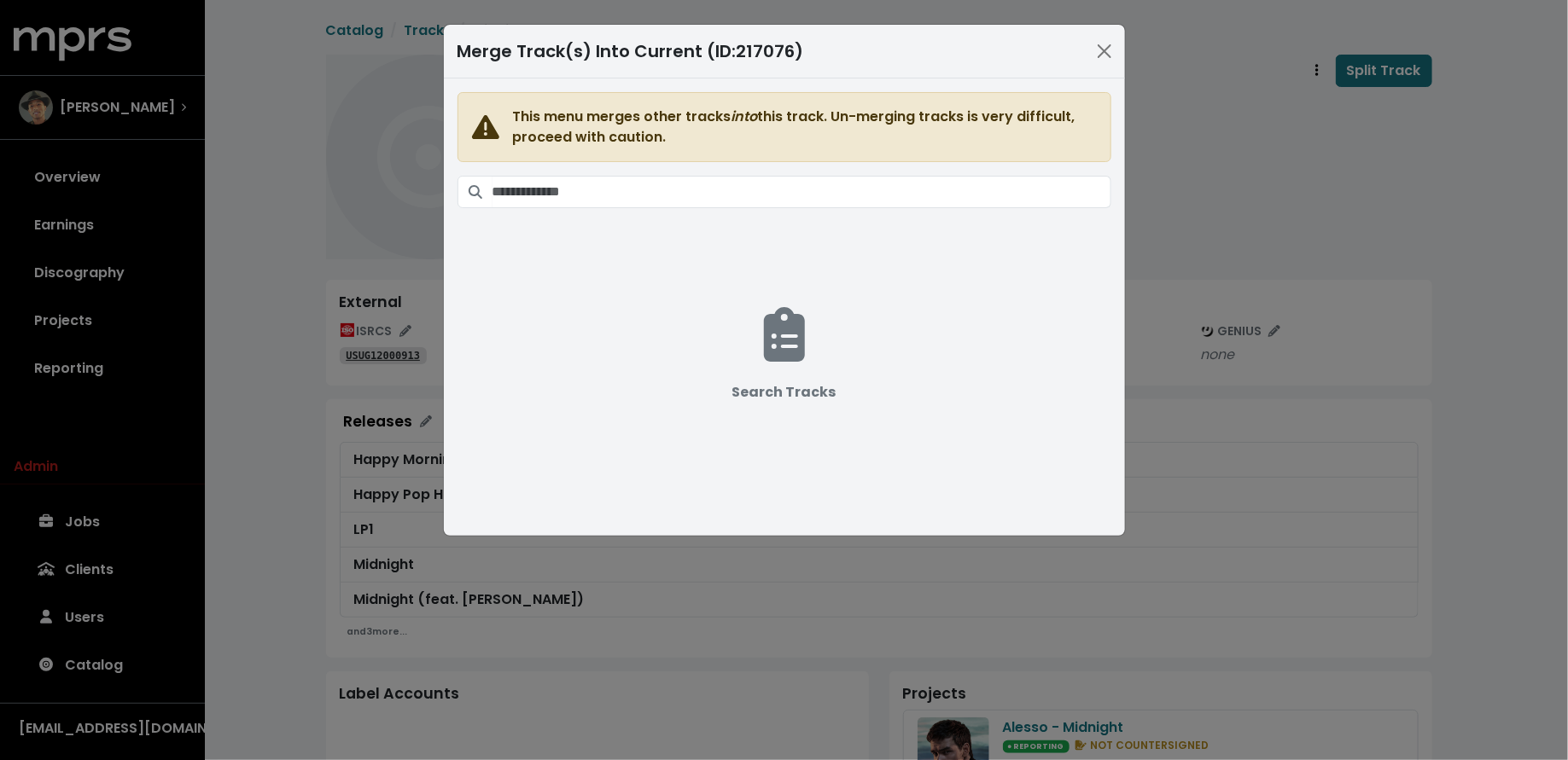
click at [1225, 158] on div "Merge Track(s) Into Current (ID: 217076 ) This menu merges other tracks into th…" at bounding box center [784, 380] width 1568 height 760
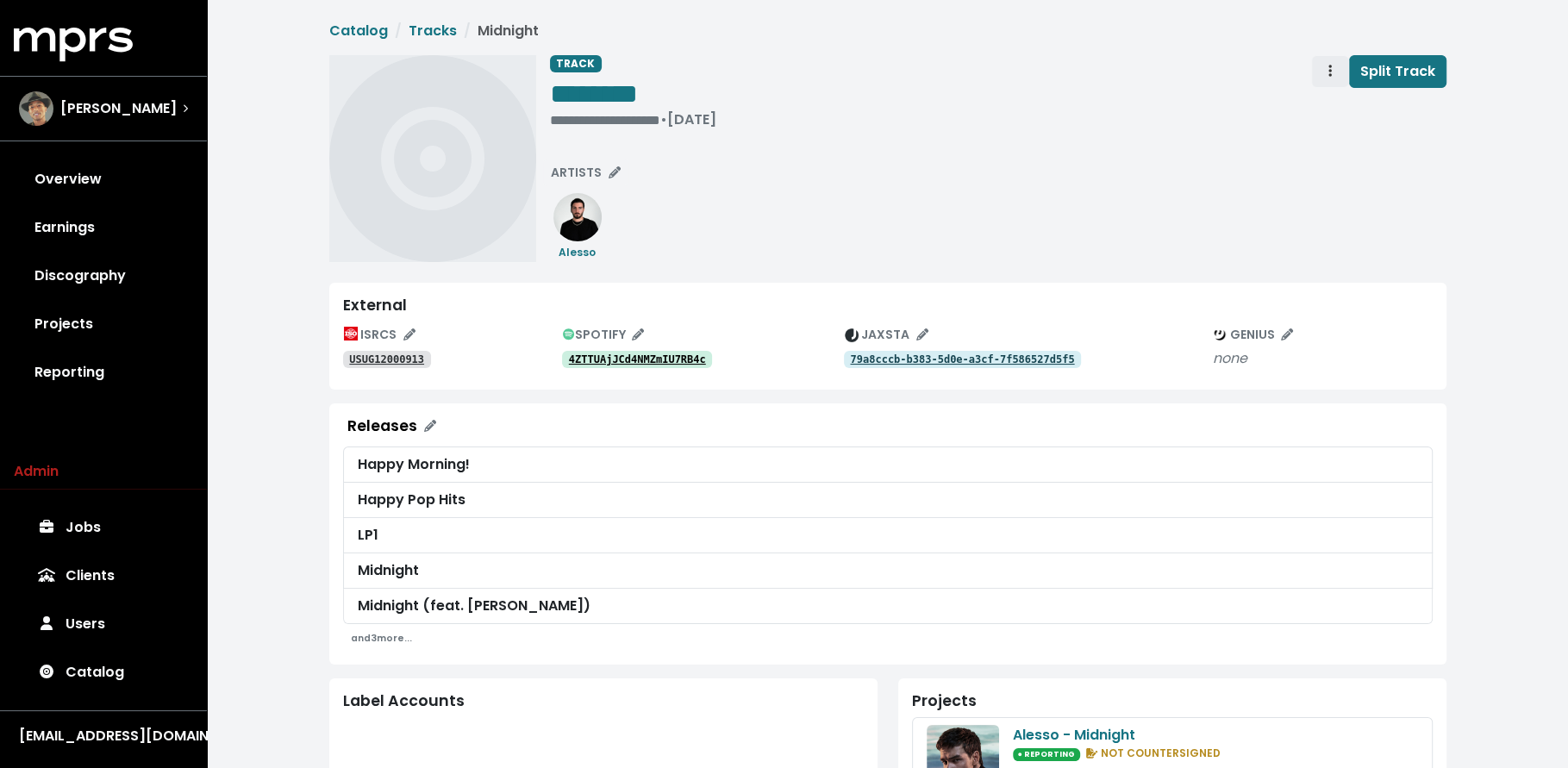
click at [1328, 75] on span "Track actions" at bounding box center [1330, 71] width 16 height 21
click at [1321, 106] on link "Merge" at bounding box center [1380, 110] width 136 height 27
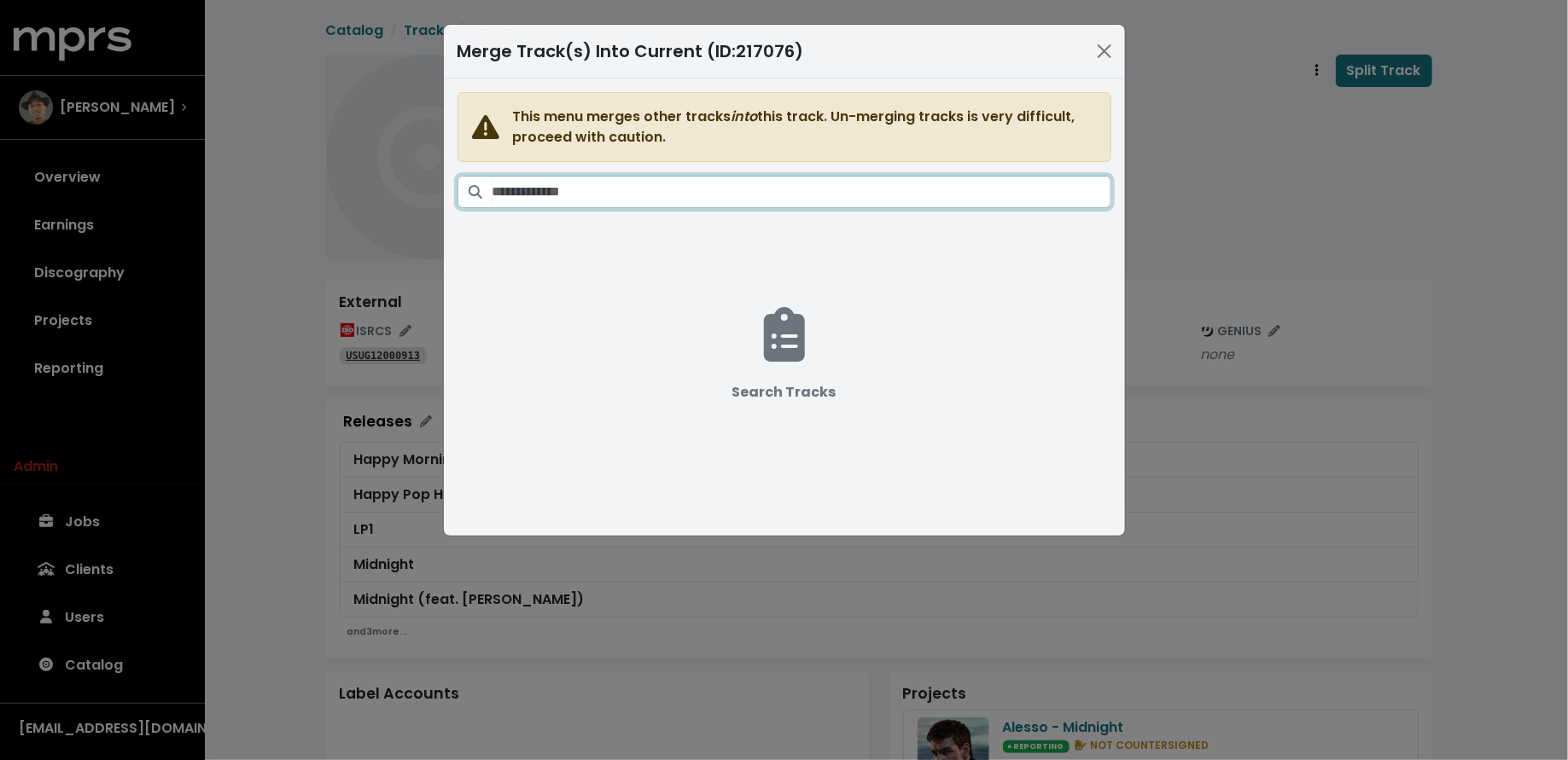
click at [884, 192] on input "Search tracks" at bounding box center [801, 191] width 618 height 32
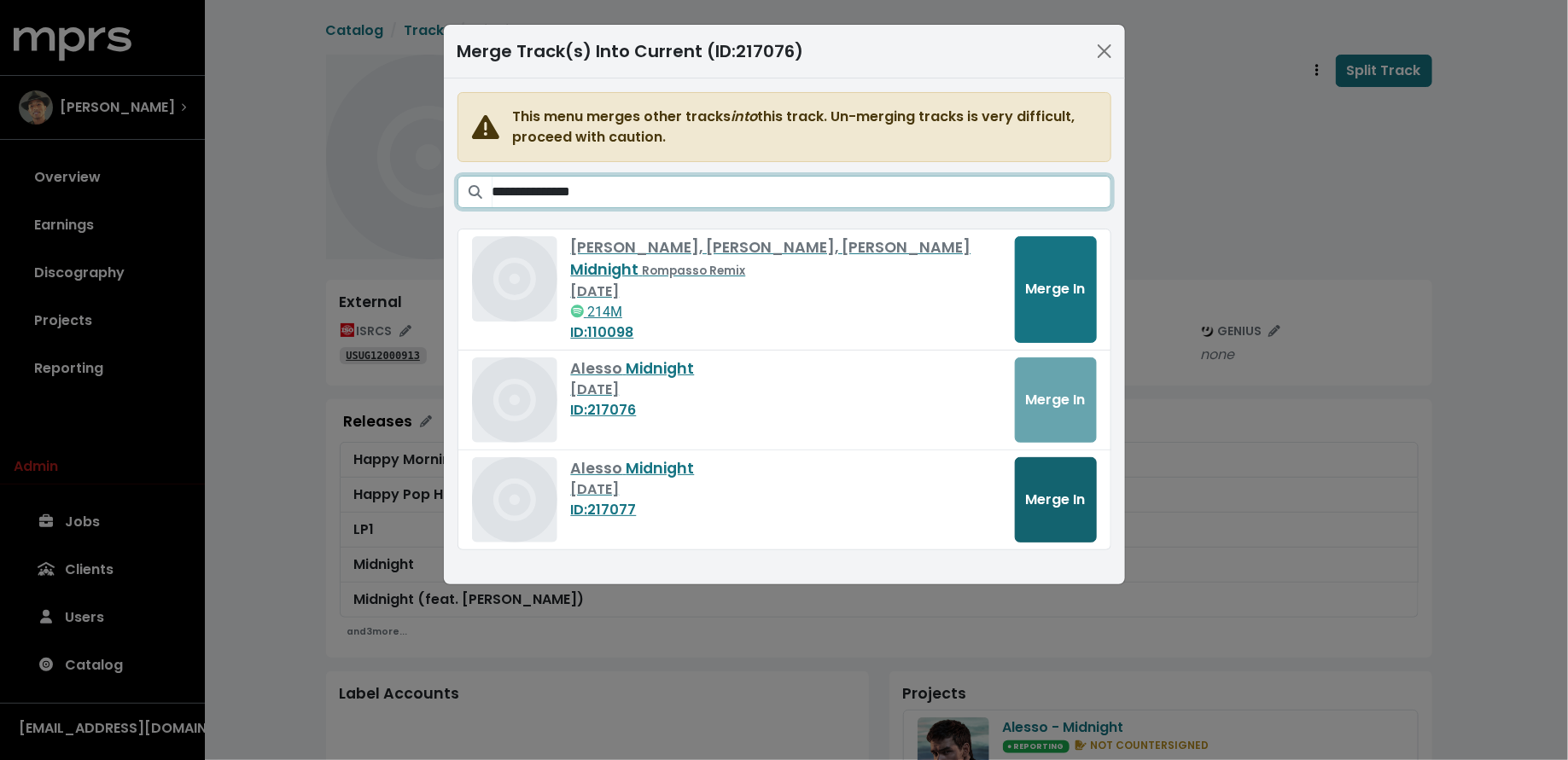
type input "**********"
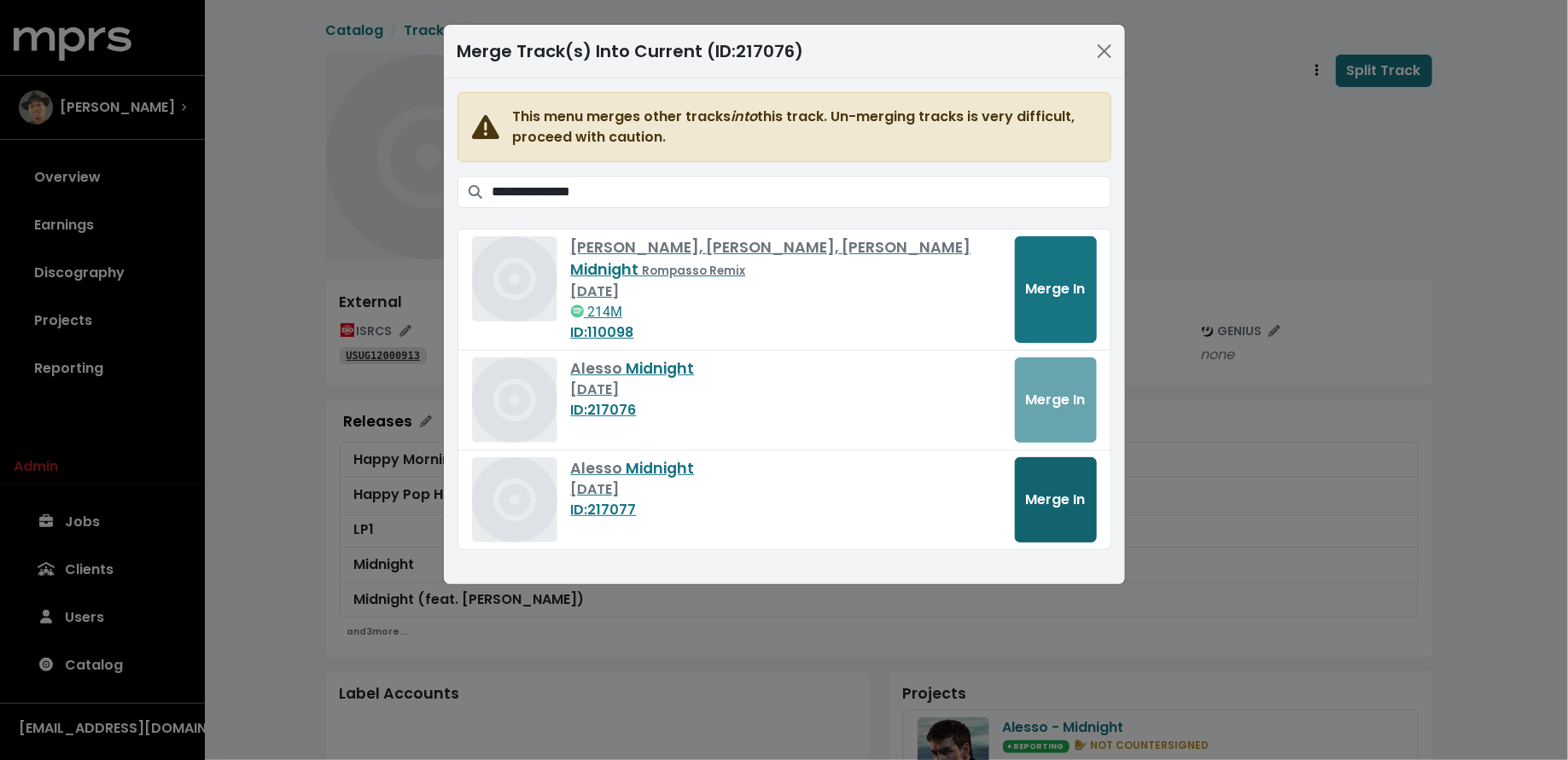
click at [1028, 490] on span "Merge In" at bounding box center [1056, 500] width 60 height 19
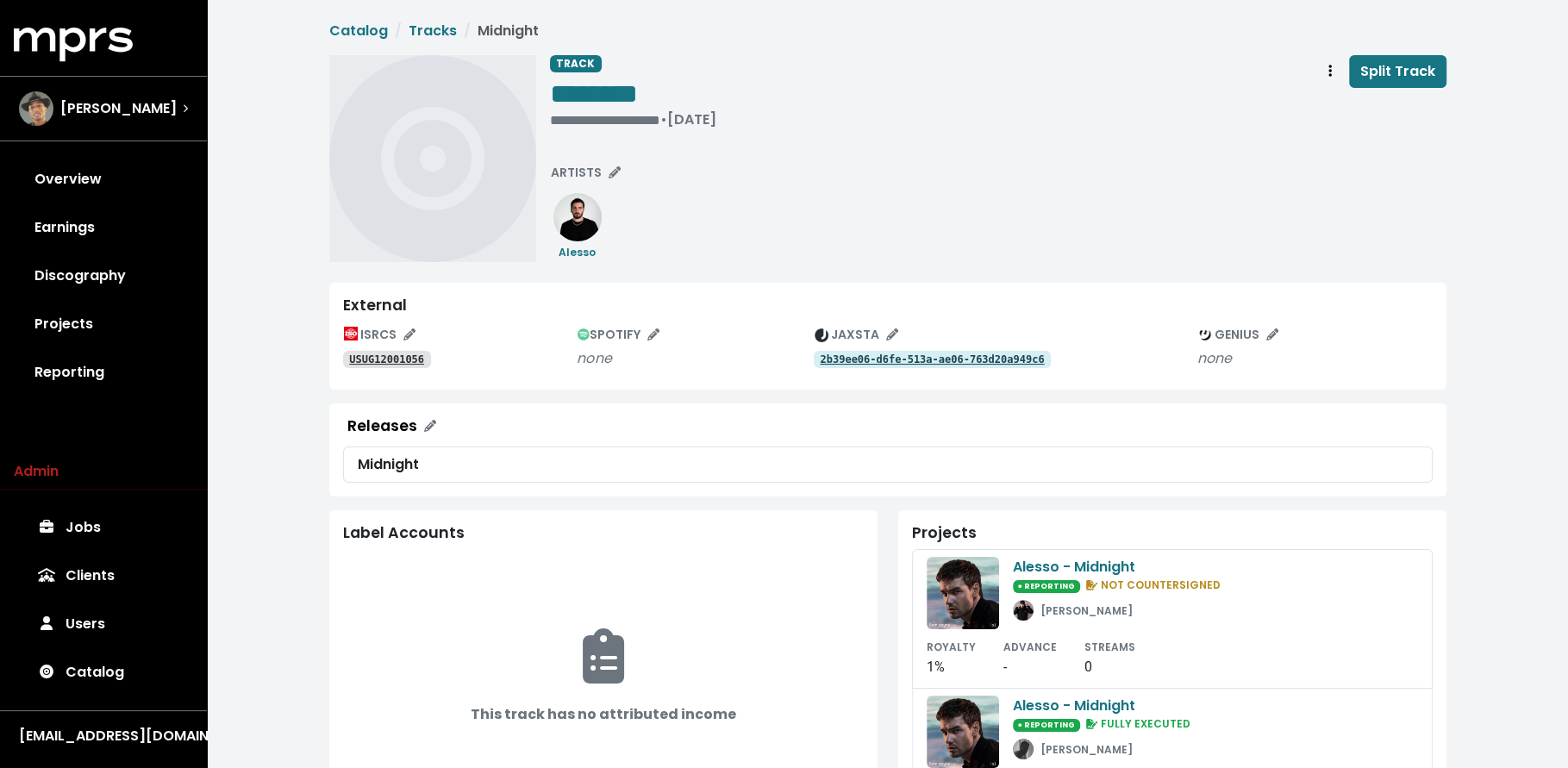
click at [418, 360] on tt "USUG12001056" at bounding box center [386, 359] width 75 height 12
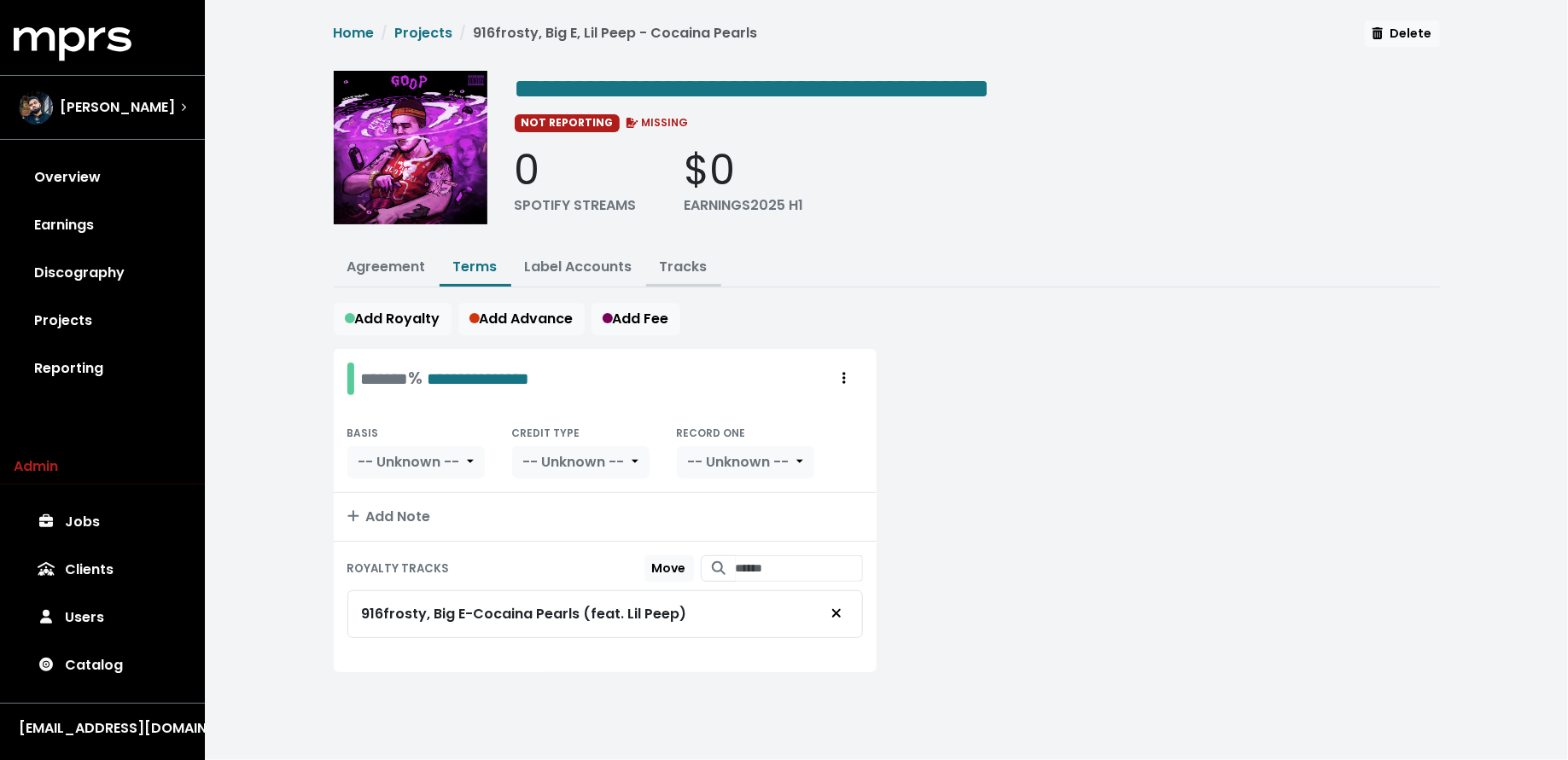
click at [692, 265] on link "Tracks" at bounding box center [684, 267] width 48 height 19
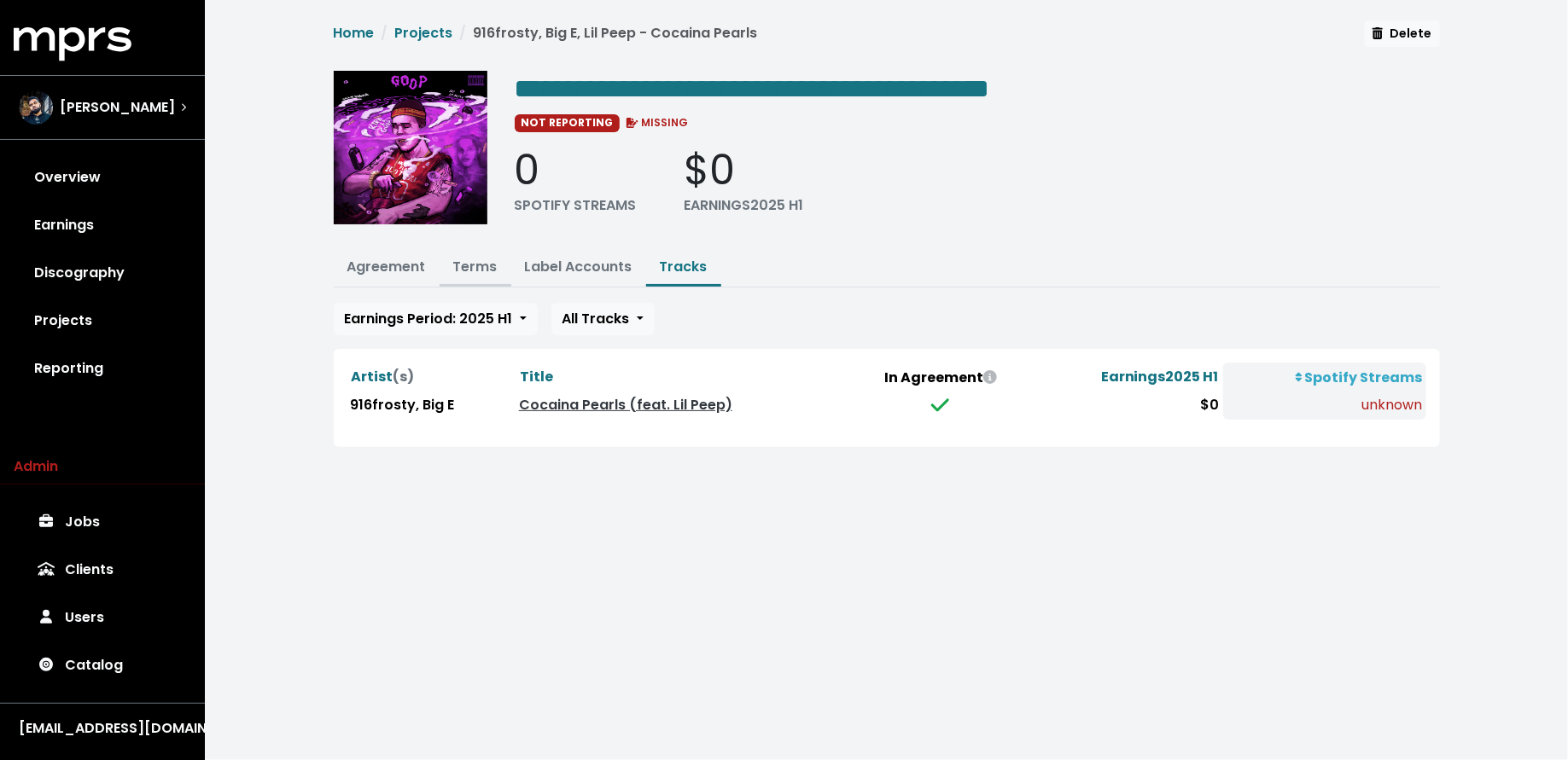
click at [477, 257] on link "Terms" at bounding box center [476, 267] width 45 height 19
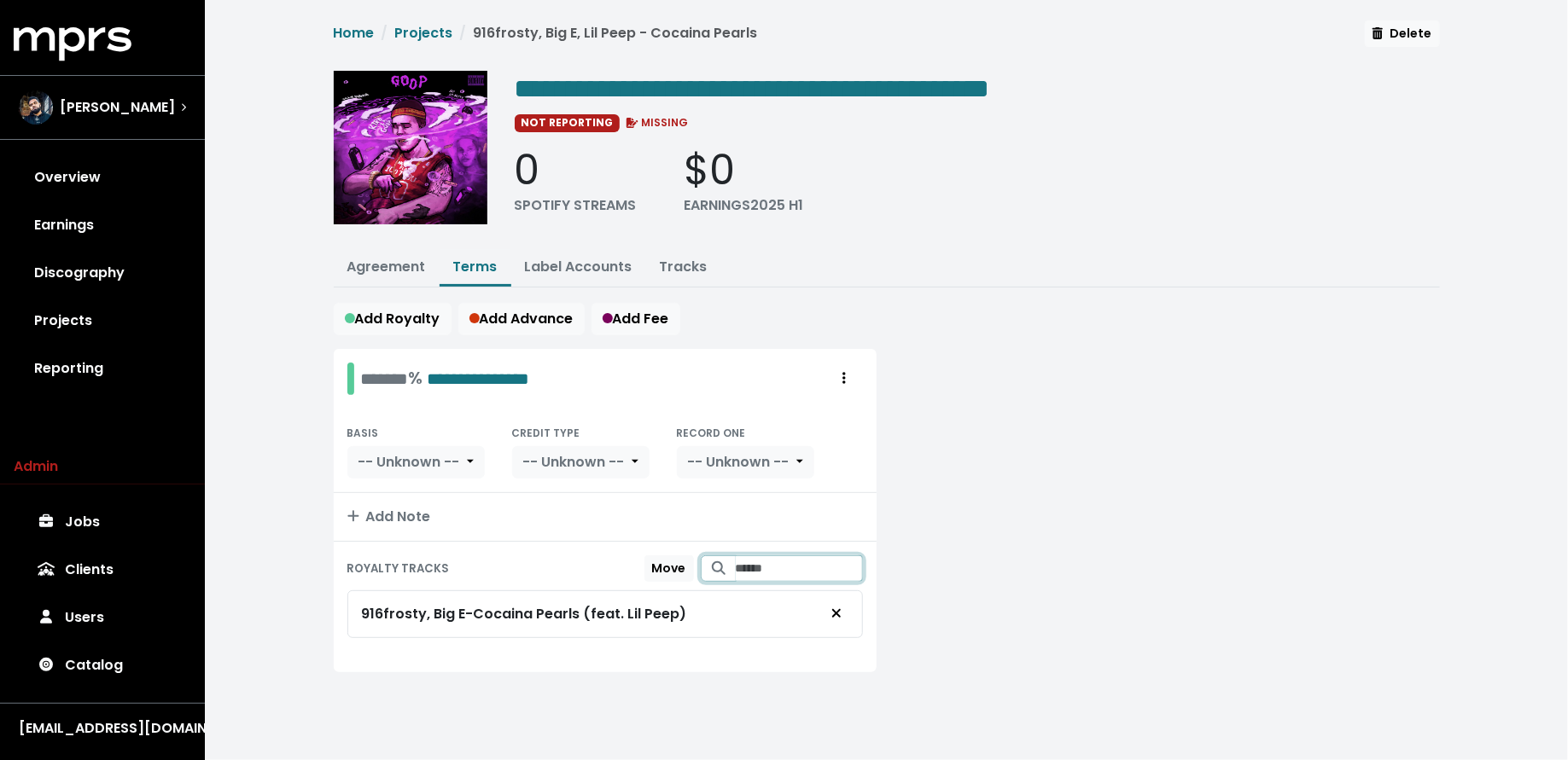
click at [736, 563] on input "Search for tracks by title and link them to this royalty" at bounding box center [799, 568] width 127 height 26
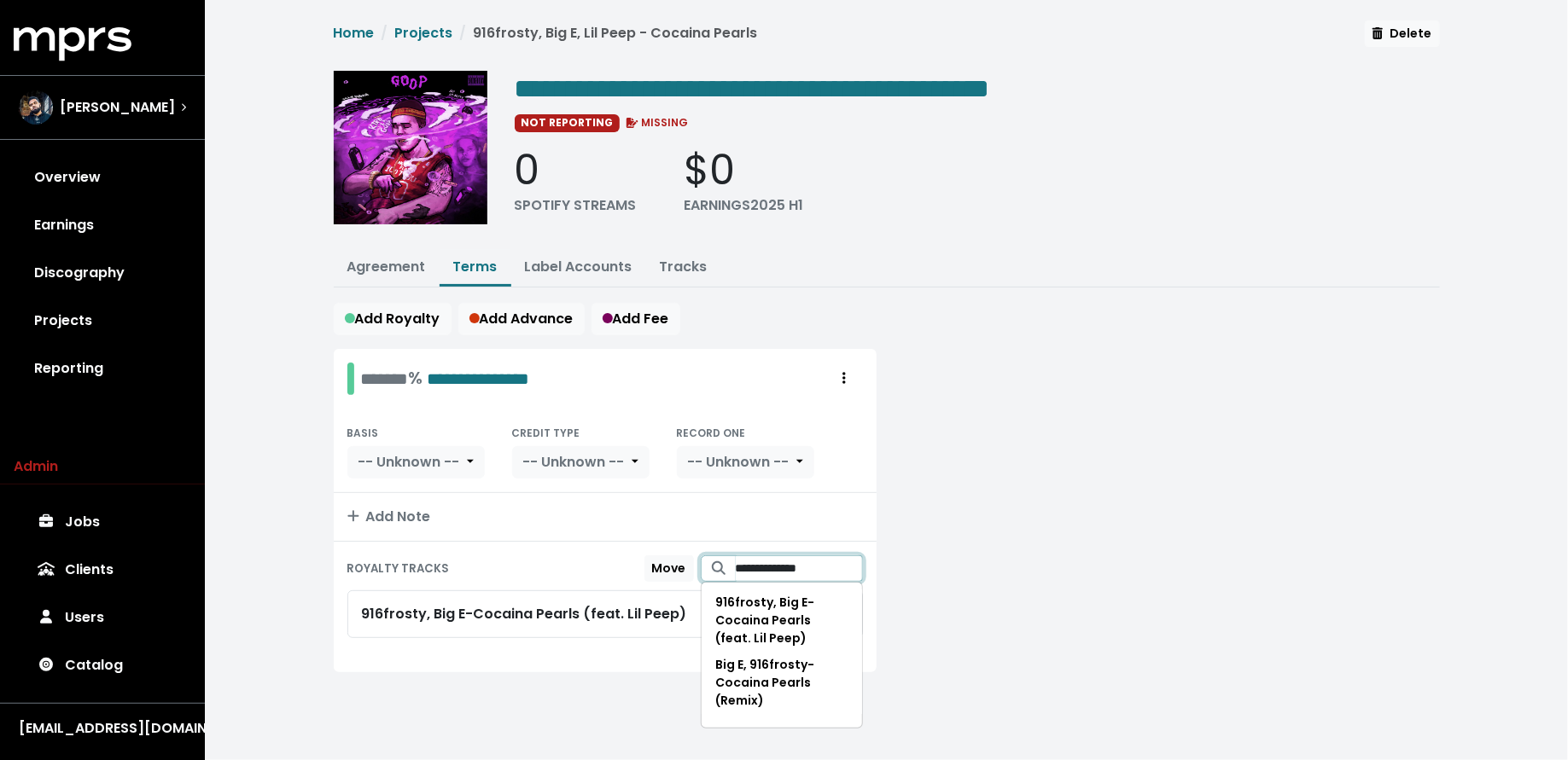
type input "**********"
click at [962, 576] on div at bounding box center [1168, 521] width 563 height 344
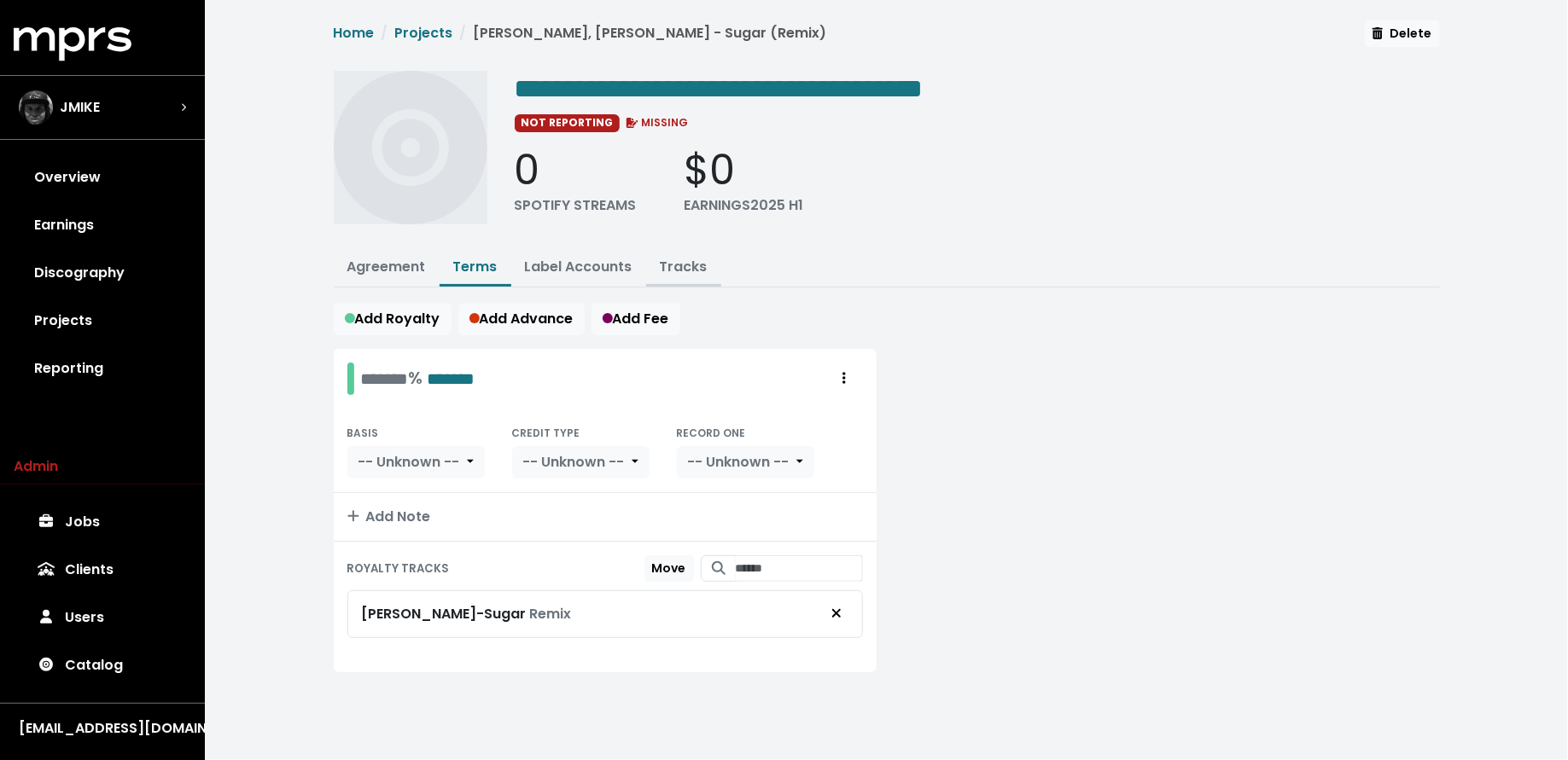
click at [692, 250] on button "Tracks" at bounding box center [683, 269] width 75 height 37
click at [690, 265] on link "Tracks" at bounding box center [684, 267] width 48 height 19
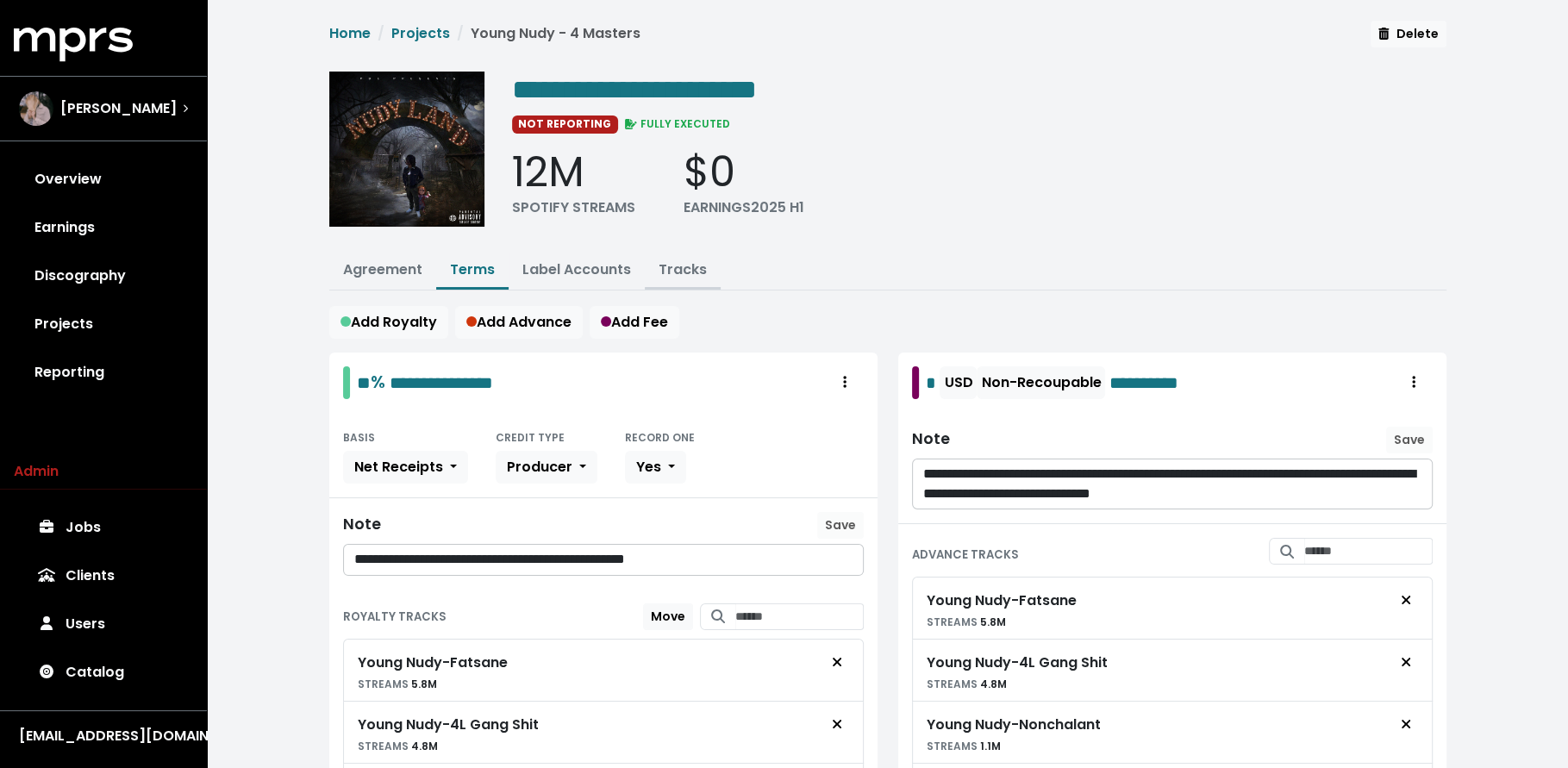
click at [665, 261] on link "Tracks" at bounding box center [683, 270] width 48 height 20
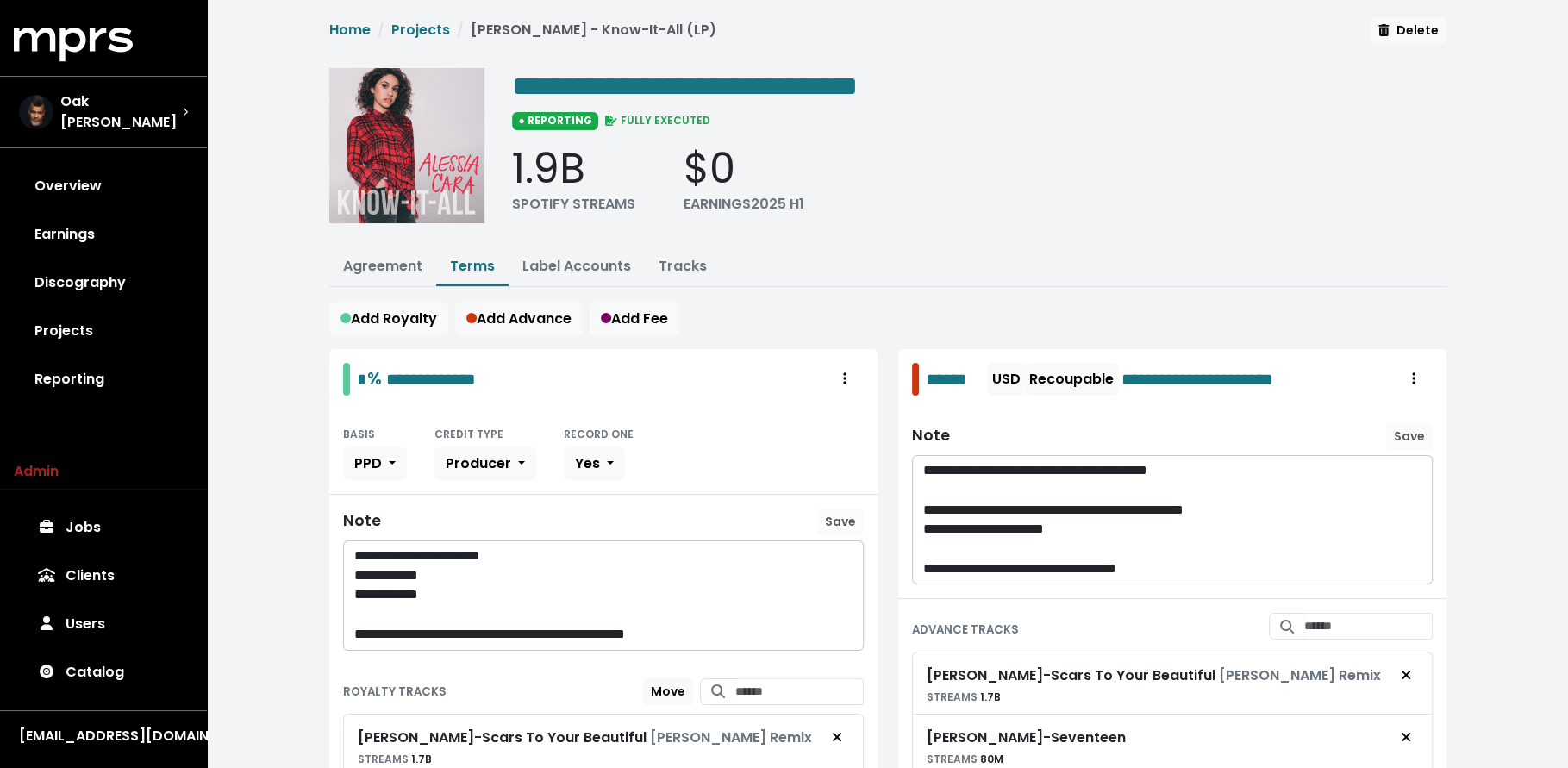
scroll to position [4, 0]
click at [695, 248] on button "Tracks" at bounding box center [683, 267] width 76 height 37
click at [693, 271] on link "Tracks" at bounding box center [683, 265] width 48 height 20
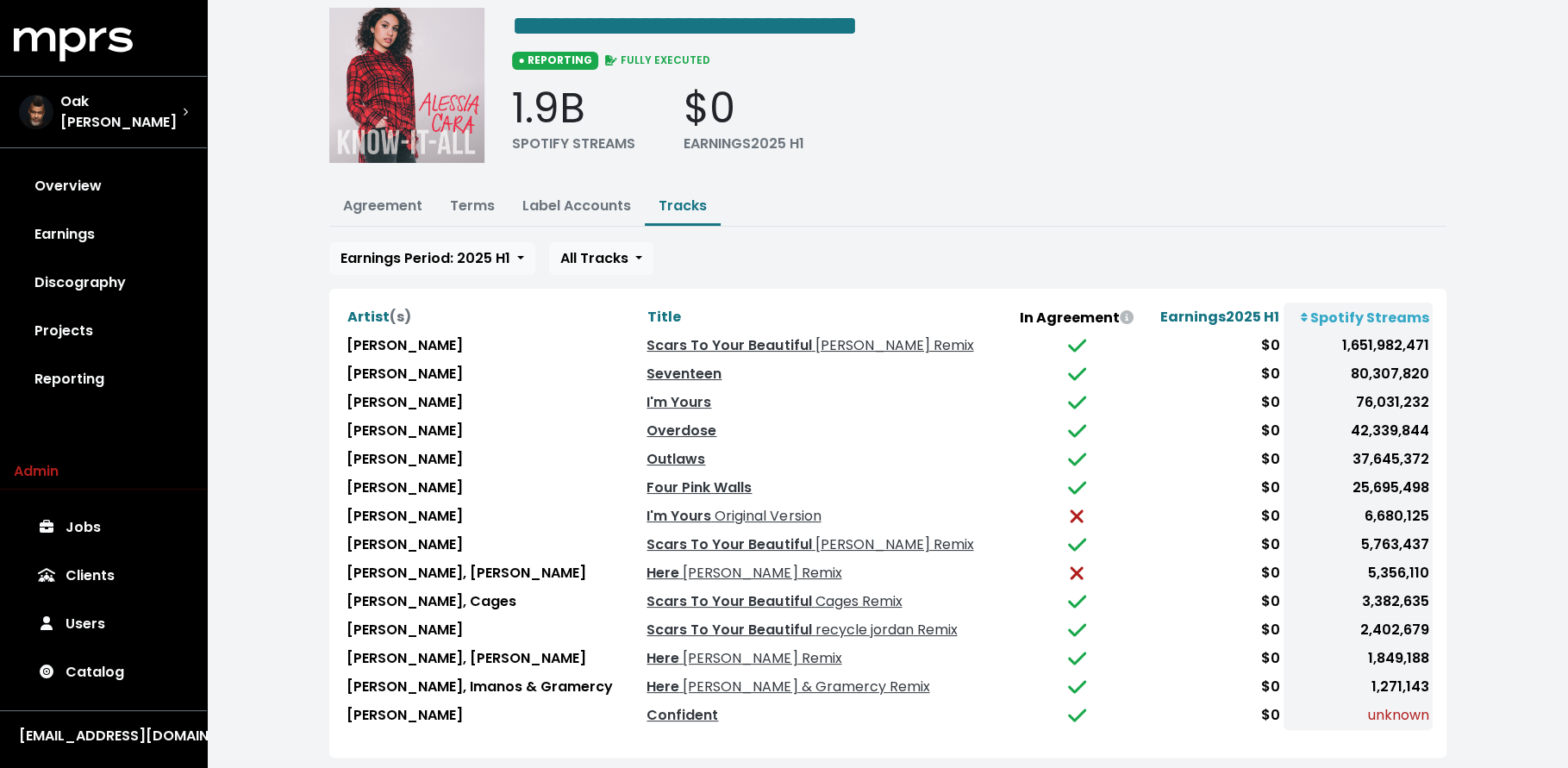
scroll to position [146, 0]
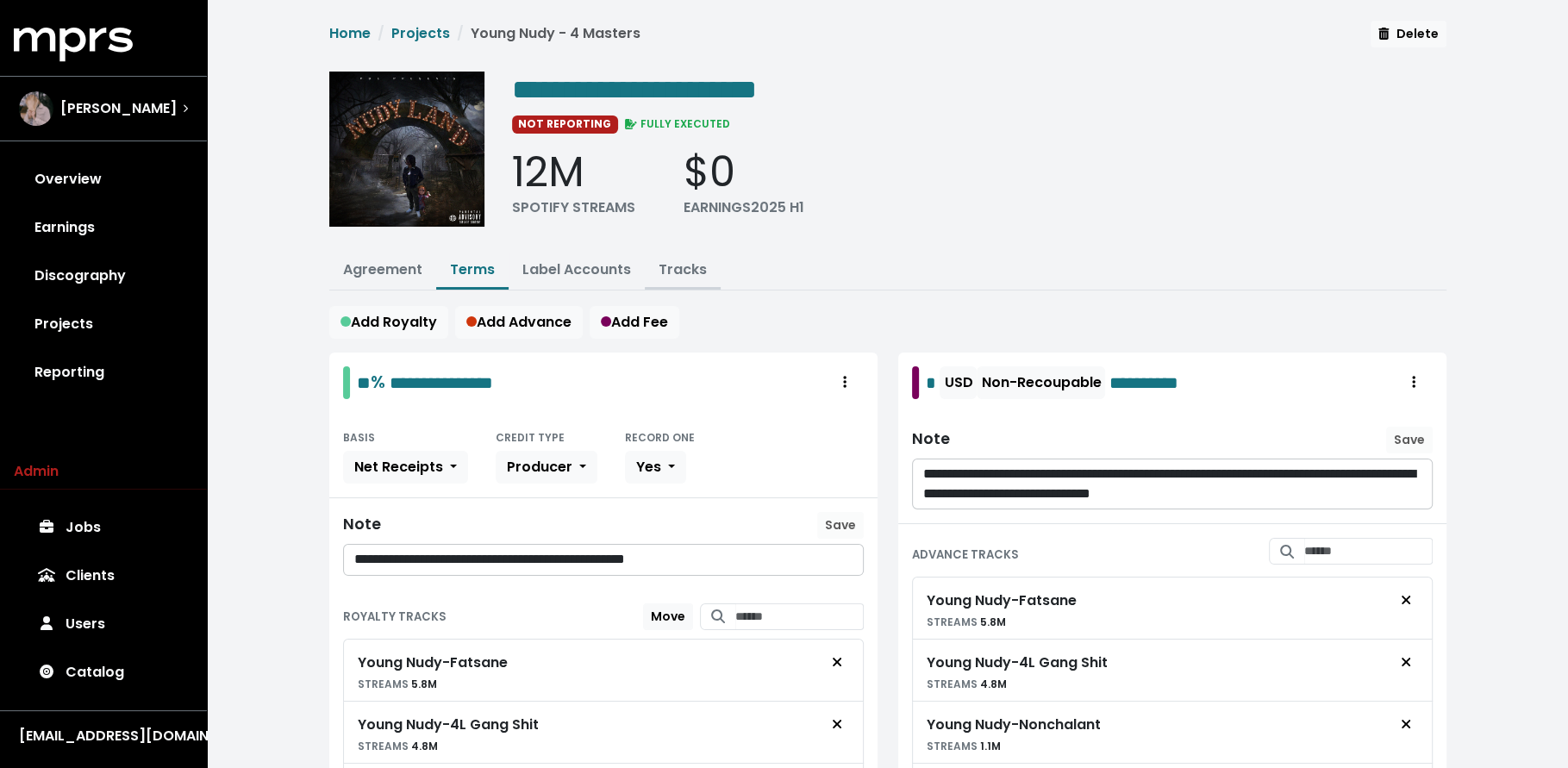
click at [686, 266] on link "Tracks" at bounding box center [683, 270] width 48 height 20
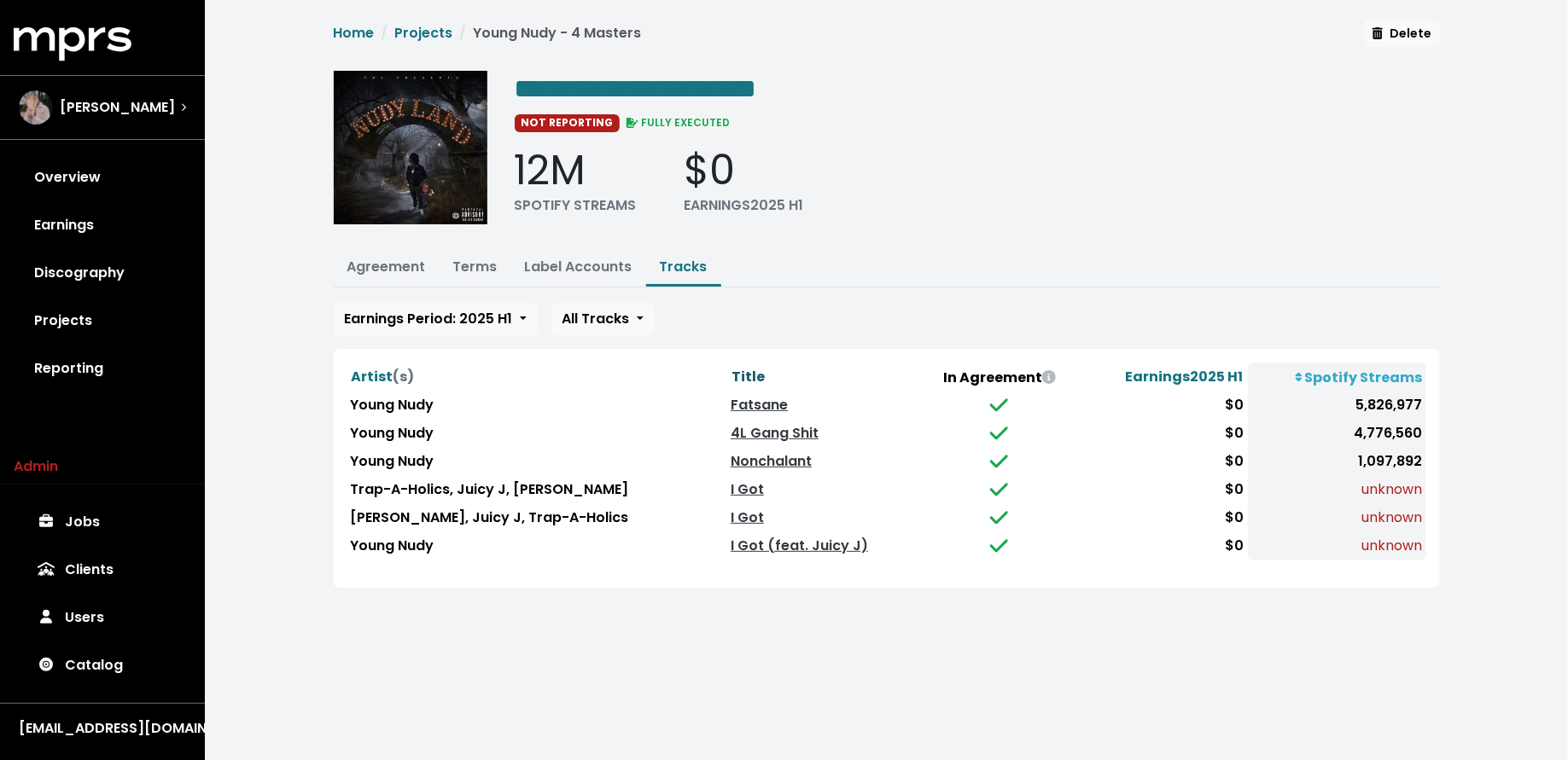
click at [731, 371] on span "Title" at bounding box center [748, 377] width 33 height 19
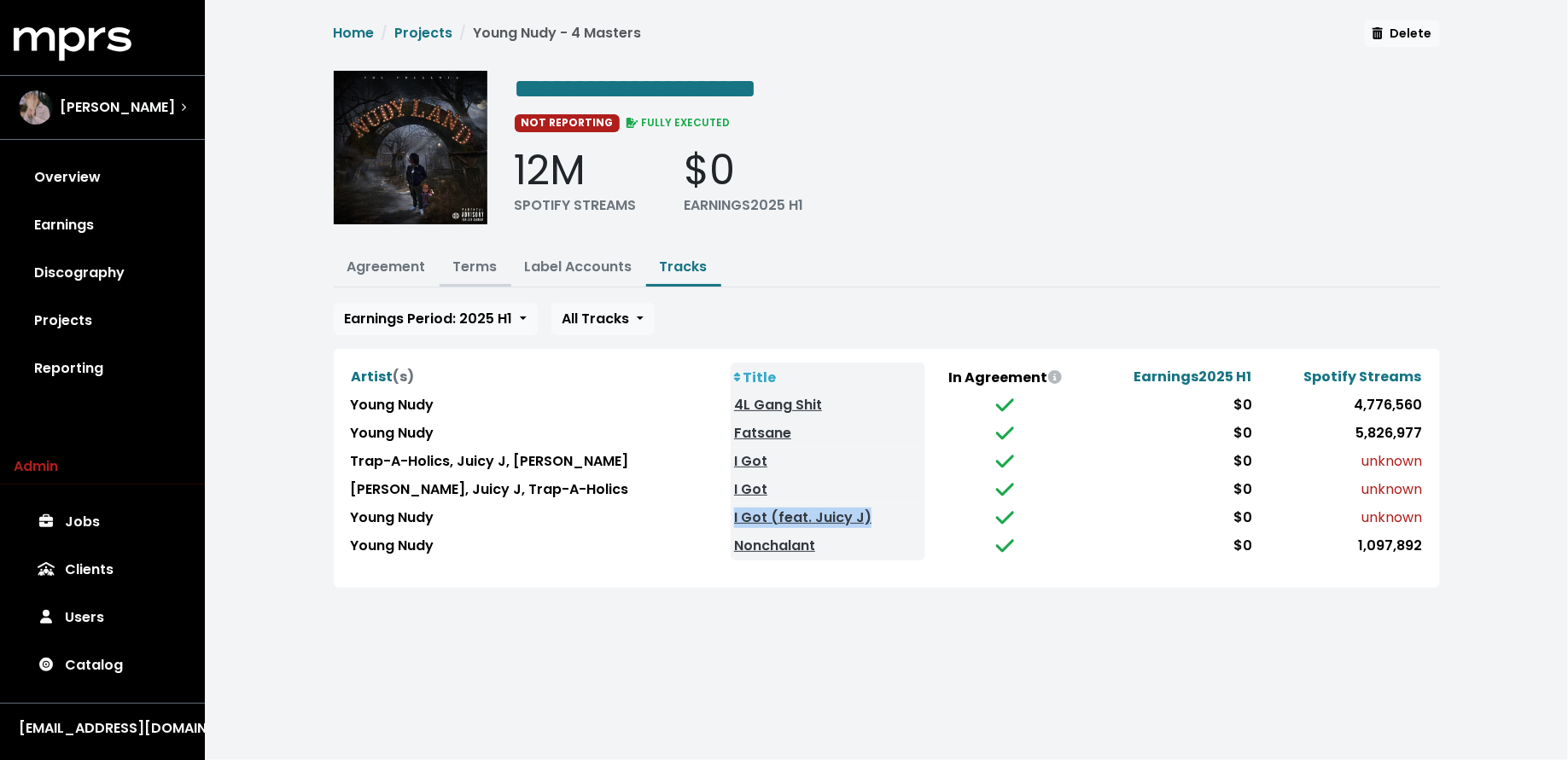
click at [481, 261] on link "Terms" at bounding box center [476, 267] width 45 height 19
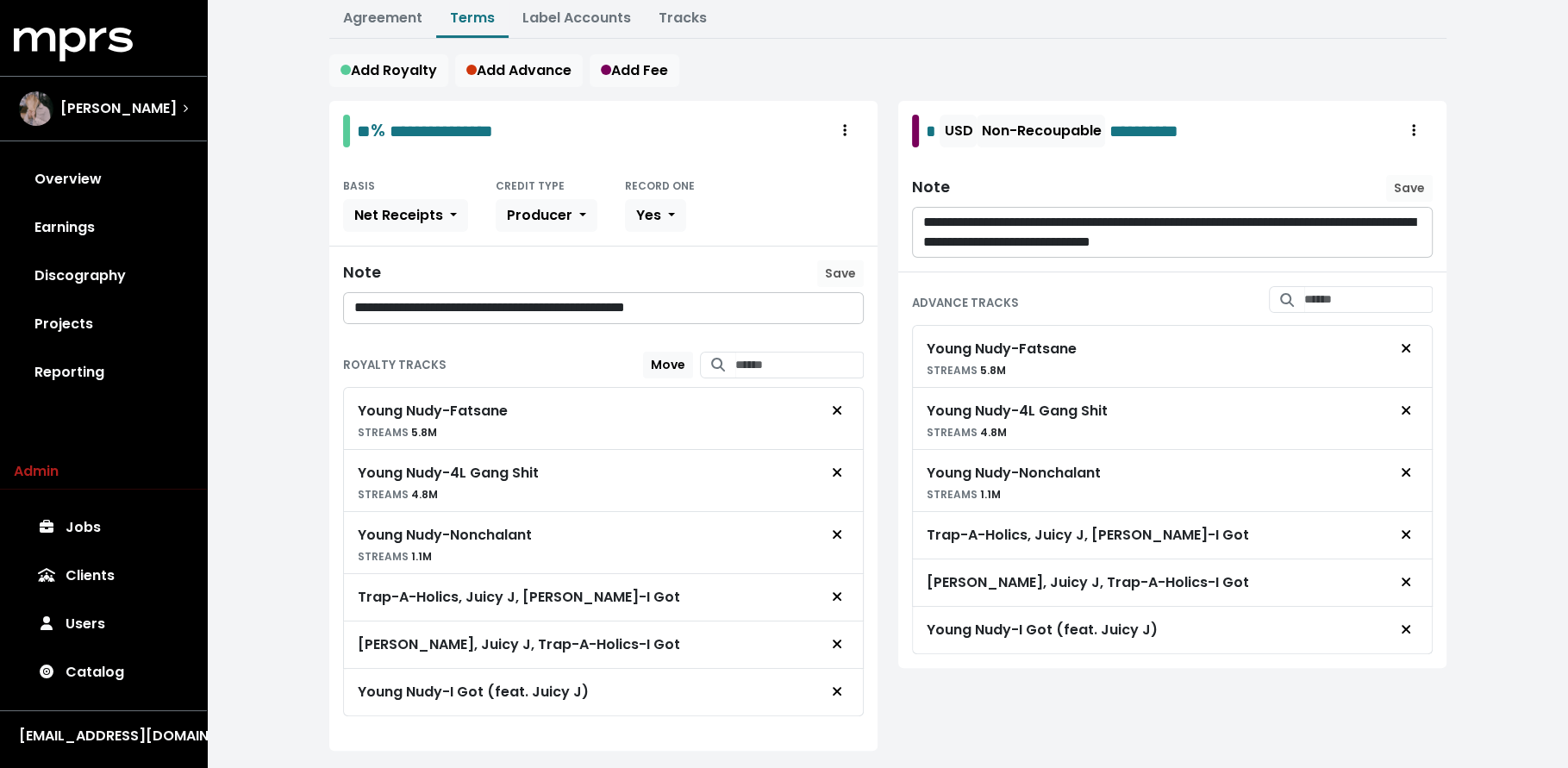
scroll to position [283, 0]
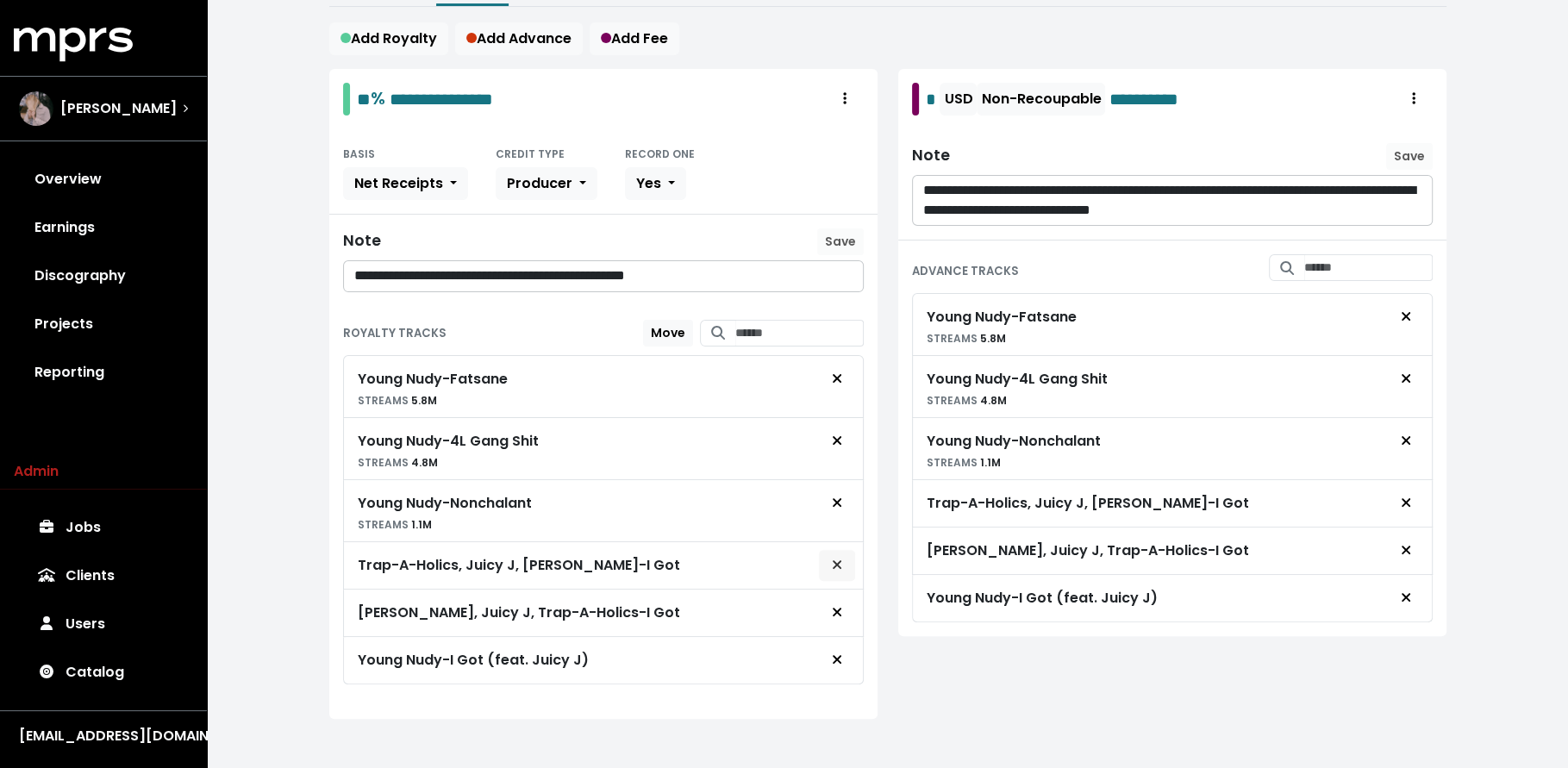
click at [841, 562] on span "Remove royalty target" at bounding box center [836, 565] width 11 height 20
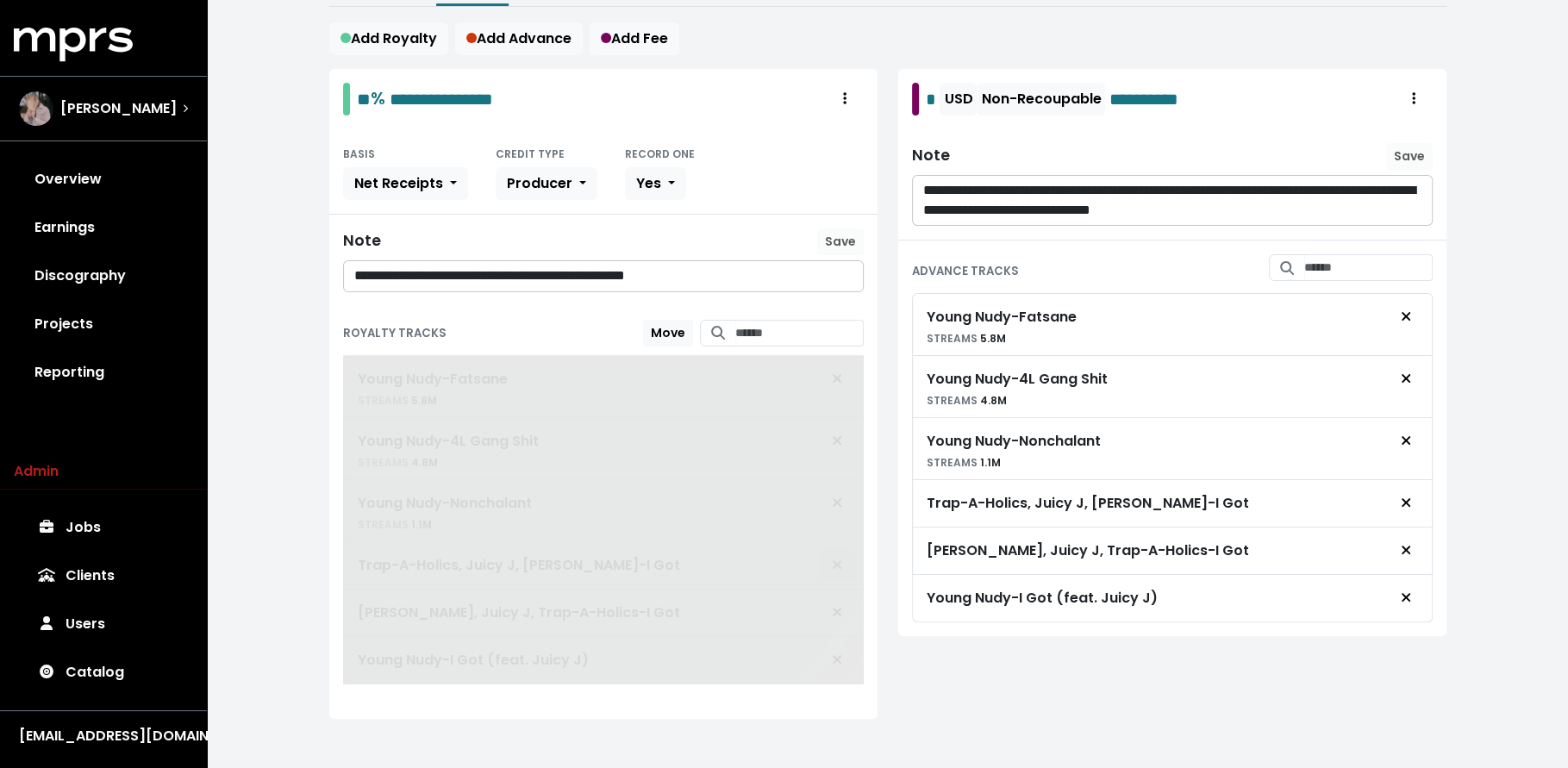
scroll to position [237, 0]
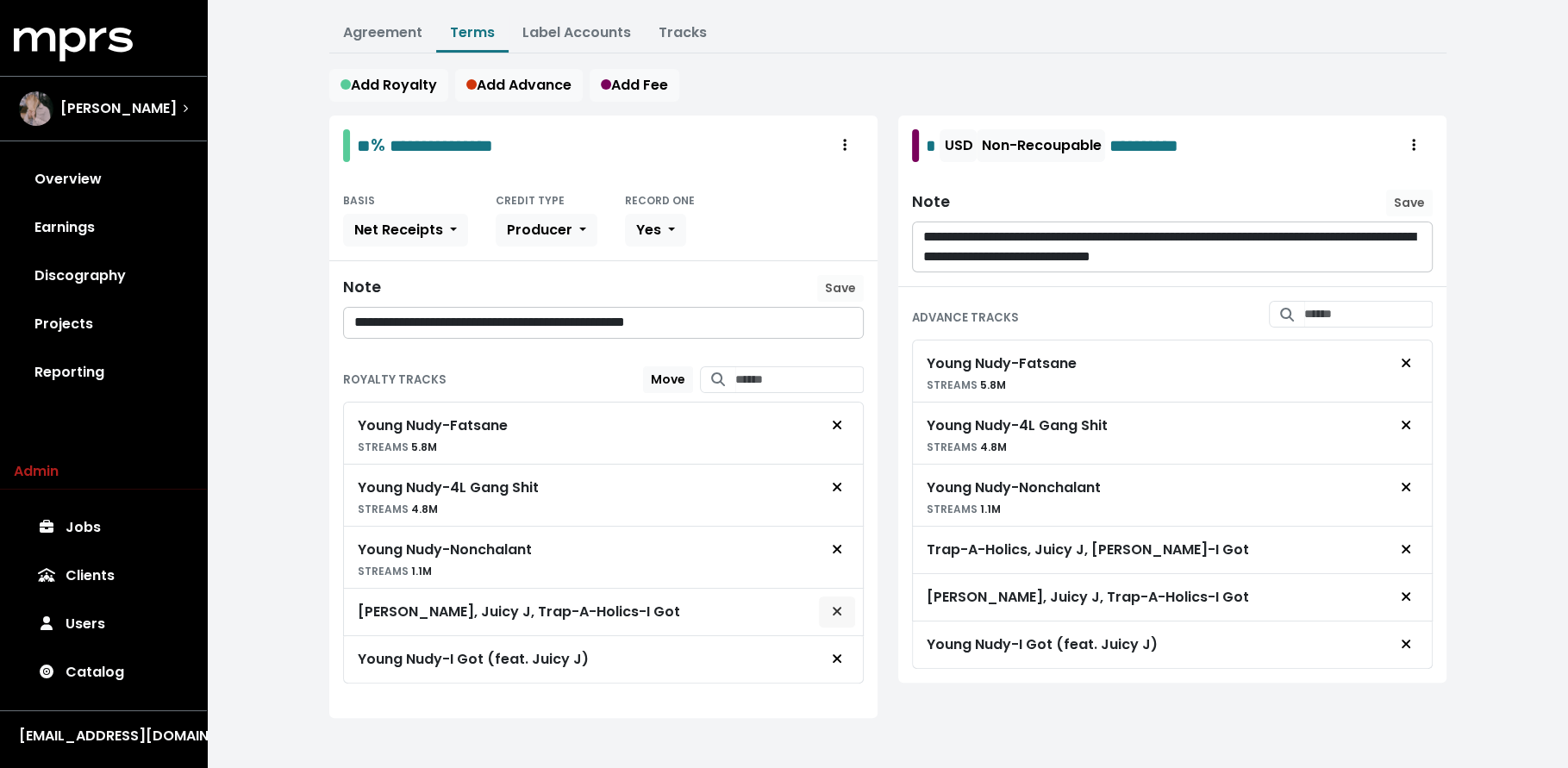
click at [831, 602] on span "Remove royalty target" at bounding box center [837, 612] width 16 height 21
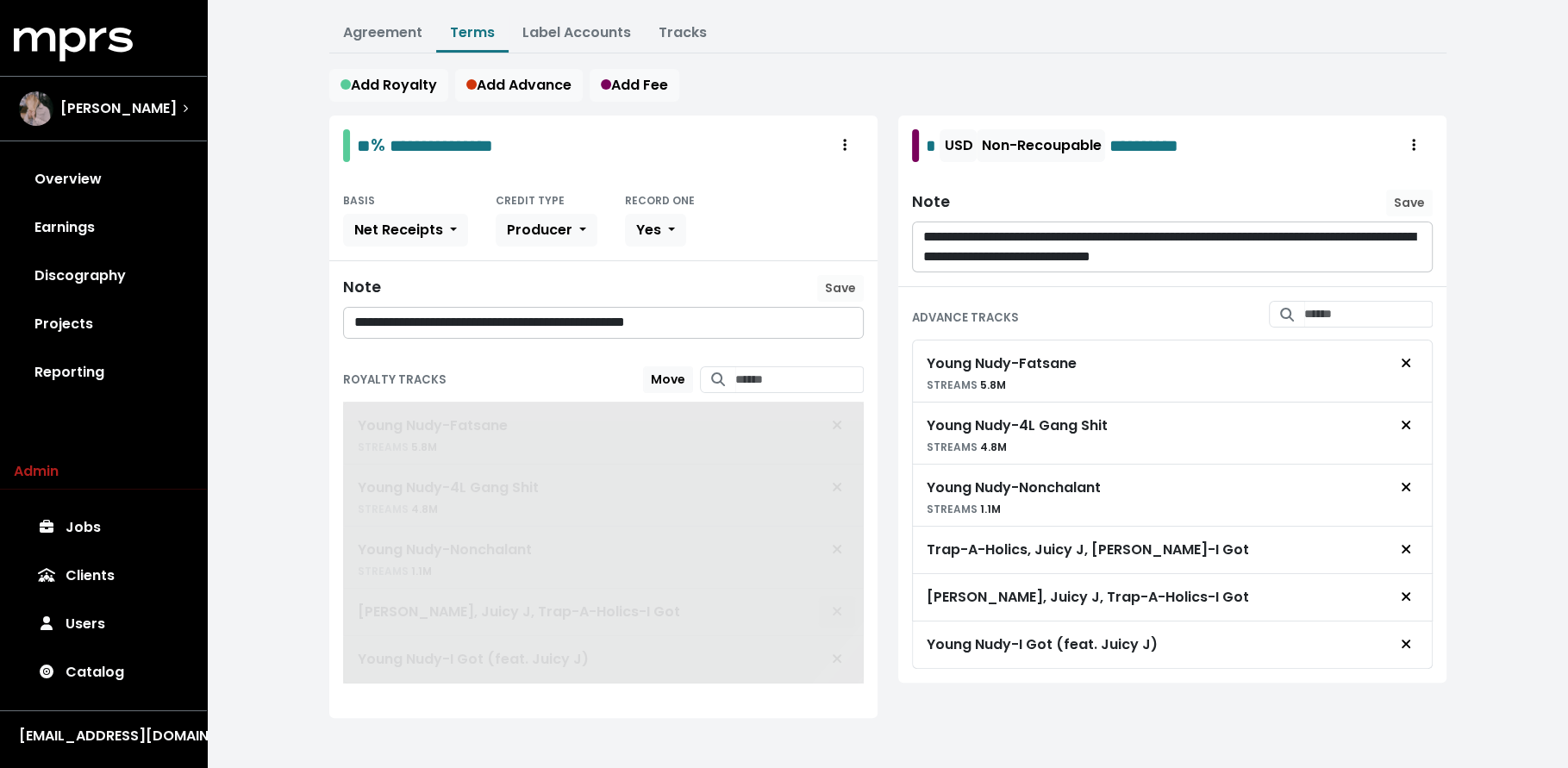
scroll to position [202, 0]
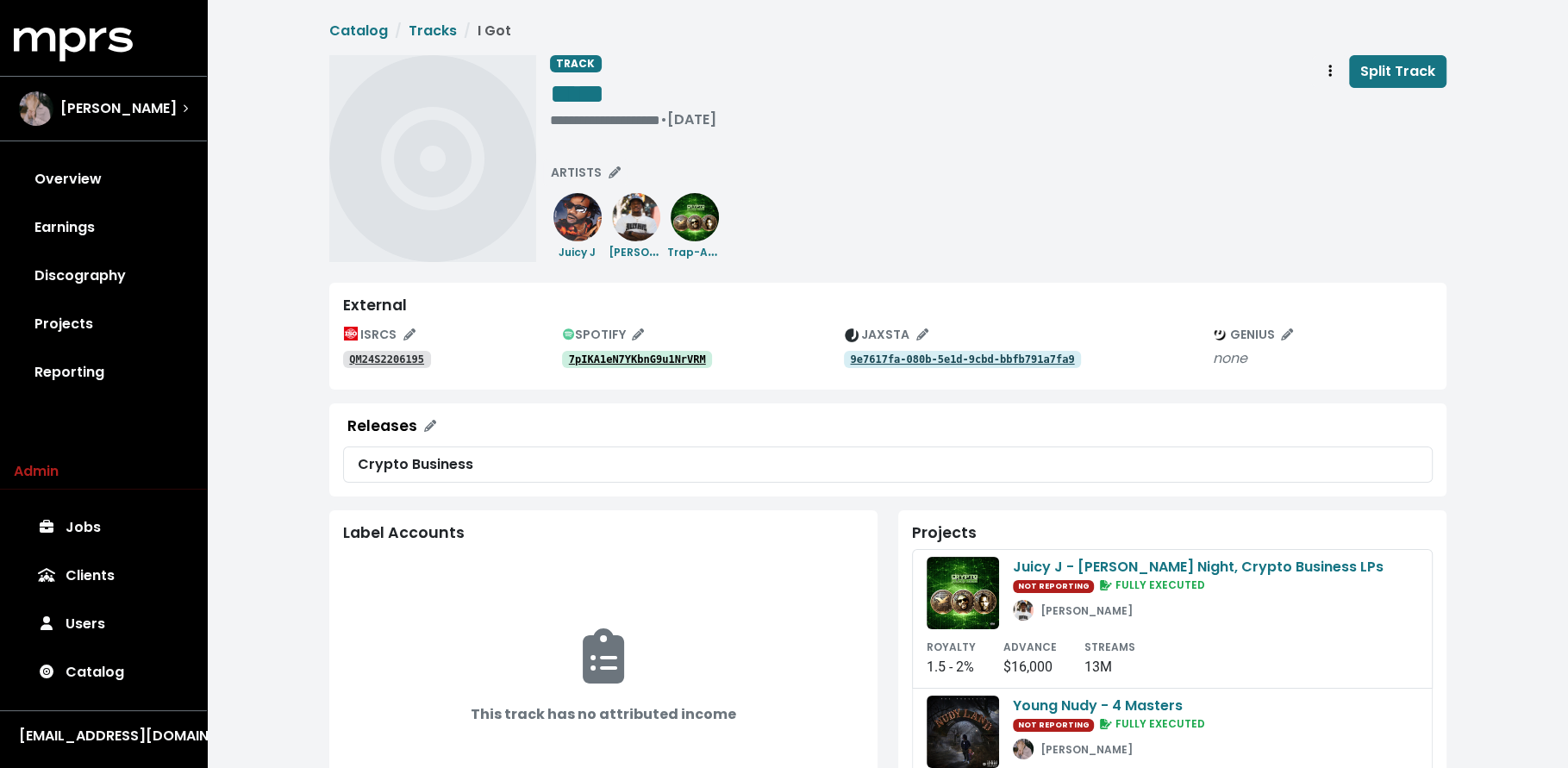
click at [402, 366] on link "QM24S2206195" at bounding box center [387, 360] width 88 height 18
click at [380, 353] on tt "QM24S2206195" at bounding box center [386, 359] width 75 height 12
click at [674, 360] on tt "7pIKA1eN7YKbnG9u1NrVRM" at bounding box center [637, 359] width 137 height 12
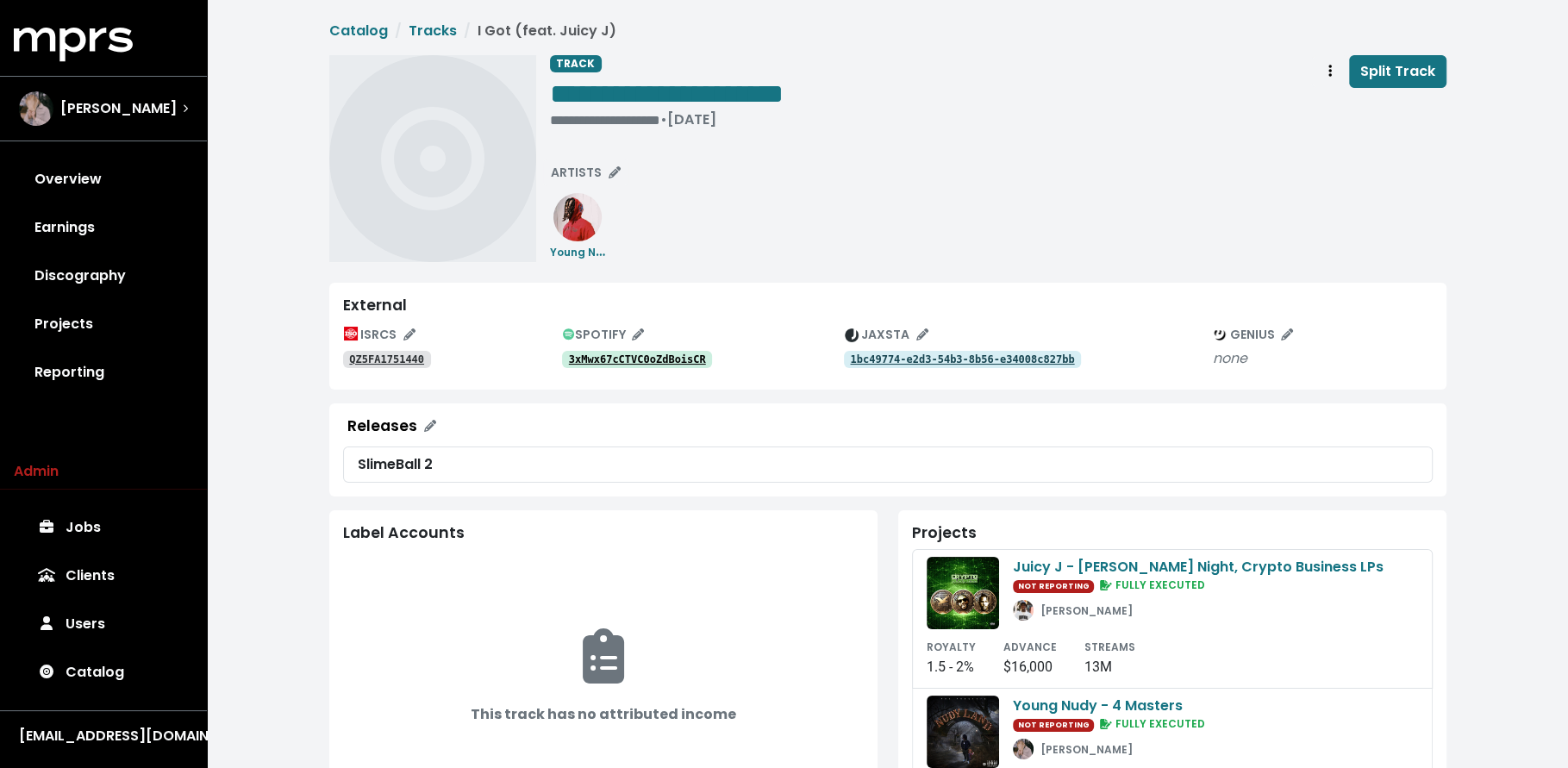
click at [422, 352] on link "QZ5FA1751440" at bounding box center [387, 360] width 88 height 18
click at [632, 356] on tt "3xMwx67cCTVC0oZdBoisCR" at bounding box center [637, 359] width 137 height 12
click at [688, 355] on tt "3xMwx67cCTVC0oZdBoisCR" at bounding box center [637, 359] width 137 height 12
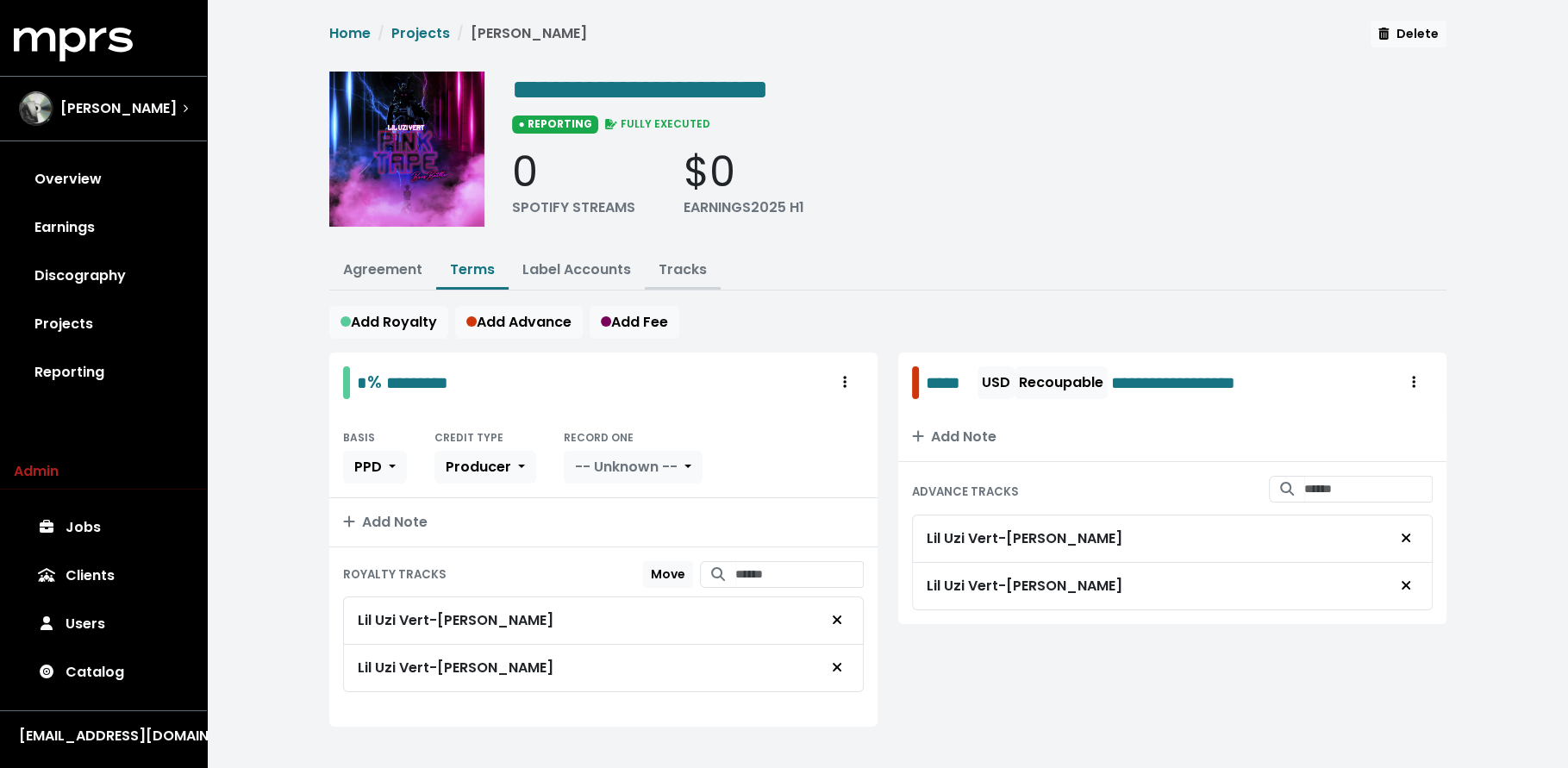
click at [660, 266] on link "Tracks" at bounding box center [683, 270] width 48 height 20
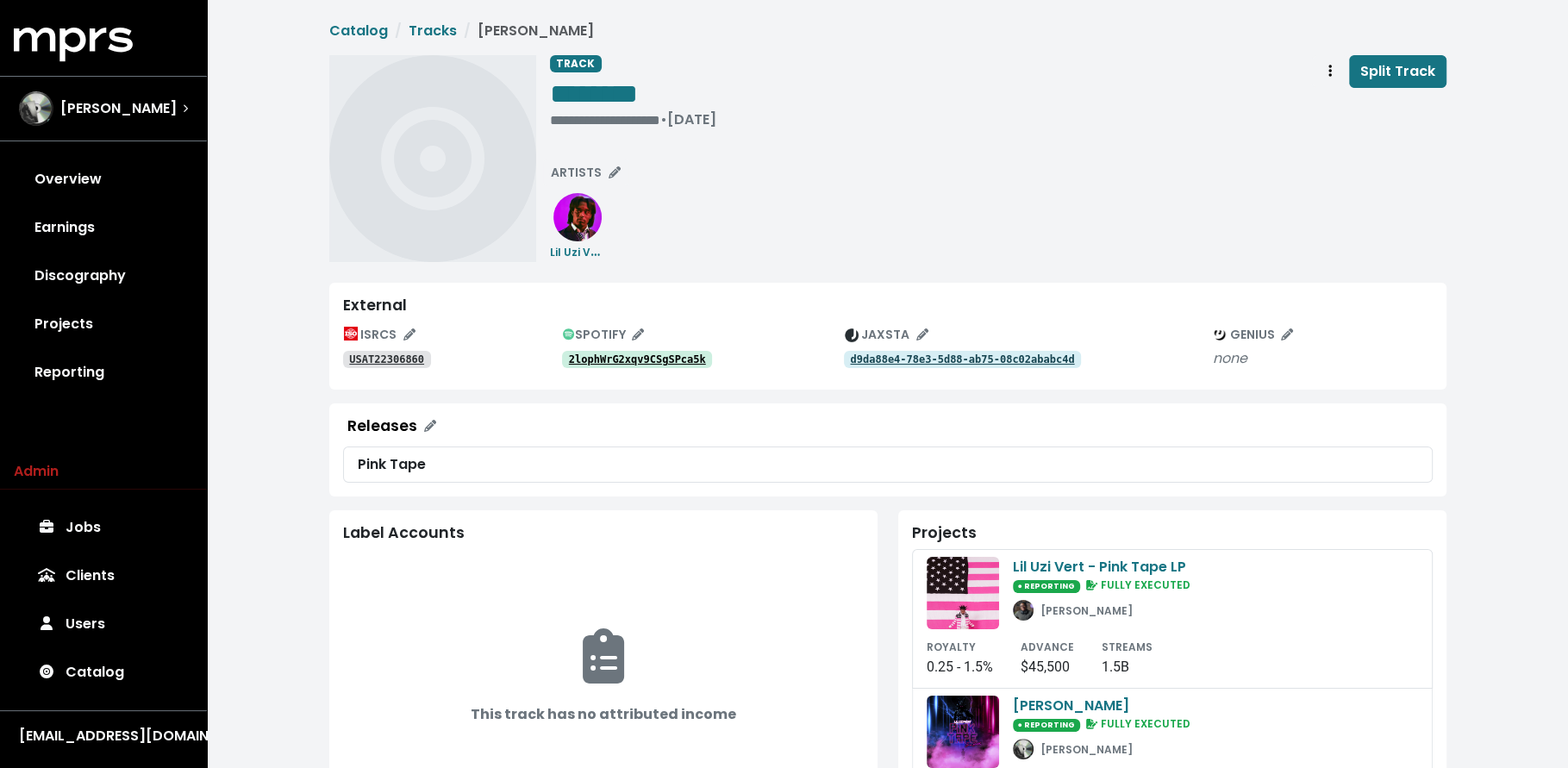
click at [595, 353] on tt "2lophWrG2xqv9CSgSPca5k" at bounding box center [637, 359] width 137 height 12
click at [395, 358] on tt "USAT22306860" at bounding box center [386, 359] width 75 height 12
click at [654, 360] on tt "2lophWrG2xqv9CSgSPca5k" at bounding box center [637, 359] width 137 height 12
click at [401, 360] on tt "USAT22306860" at bounding box center [386, 359] width 75 height 12
click at [1335, 78] on span "Track actions" at bounding box center [1330, 71] width 16 height 21
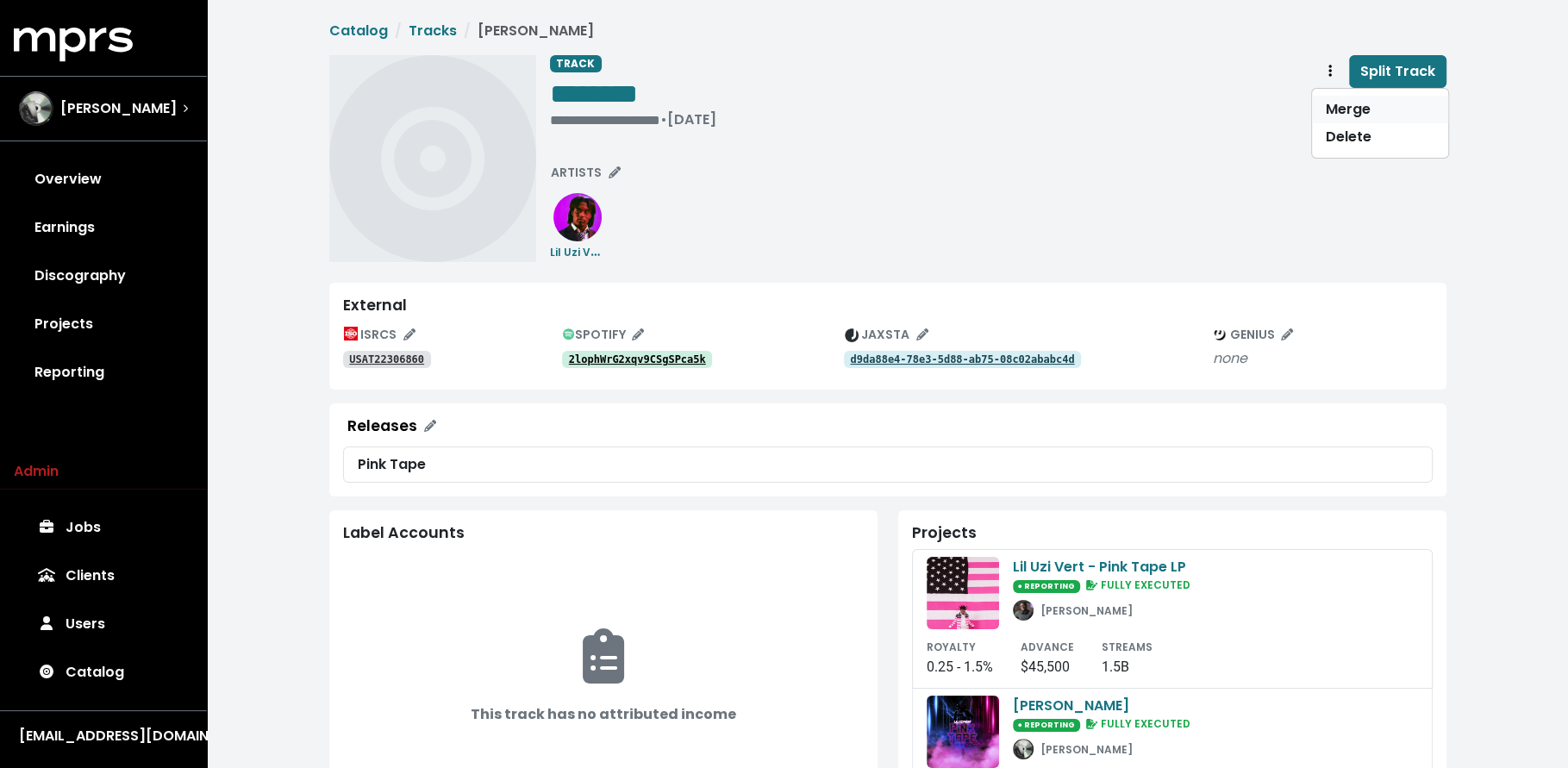
click at [1328, 116] on link "Merge" at bounding box center [1380, 110] width 136 height 27
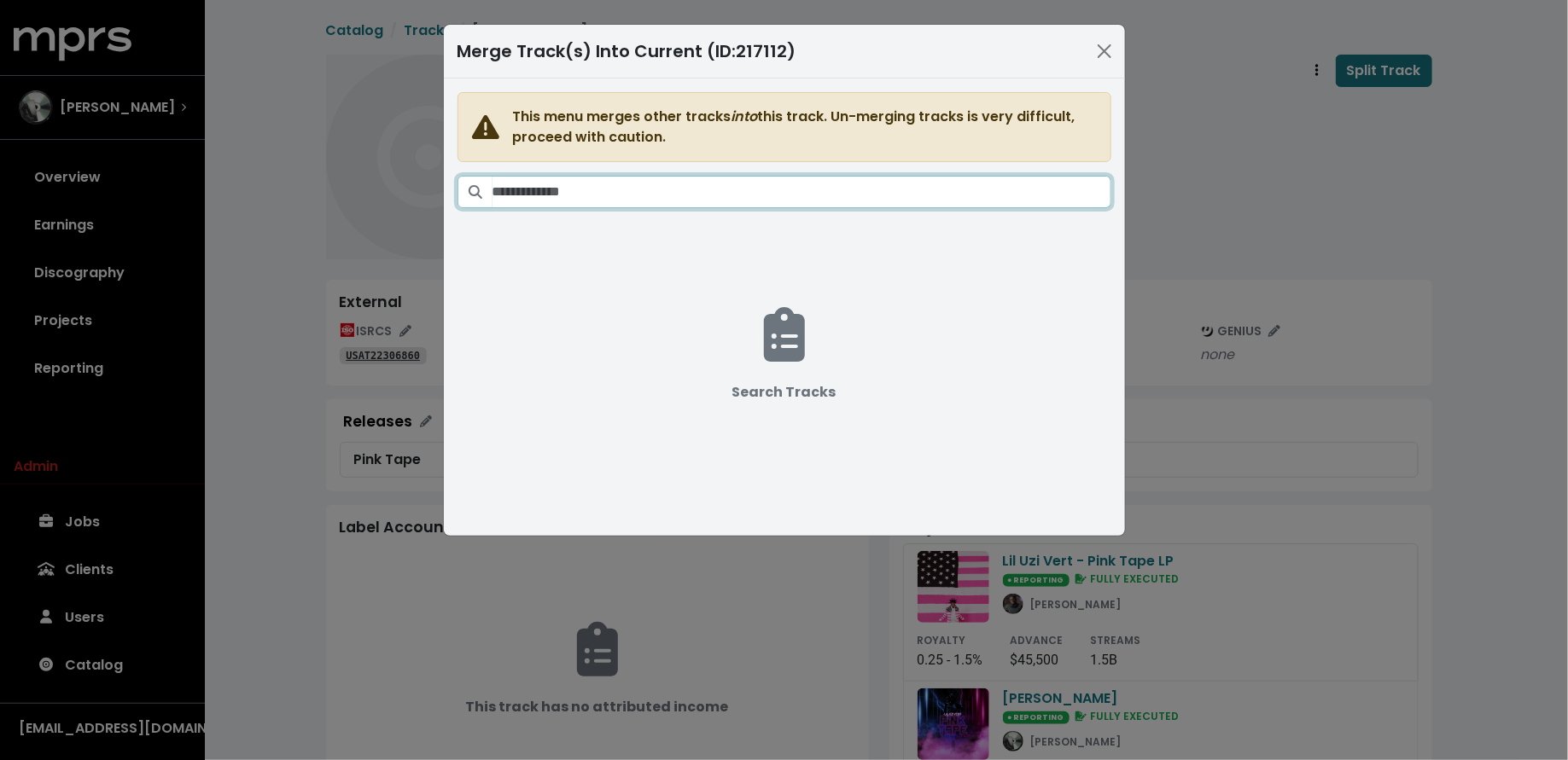
click at [794, 192] on input "Search tracks" at bounding box center [801, 191] width 618 height 32
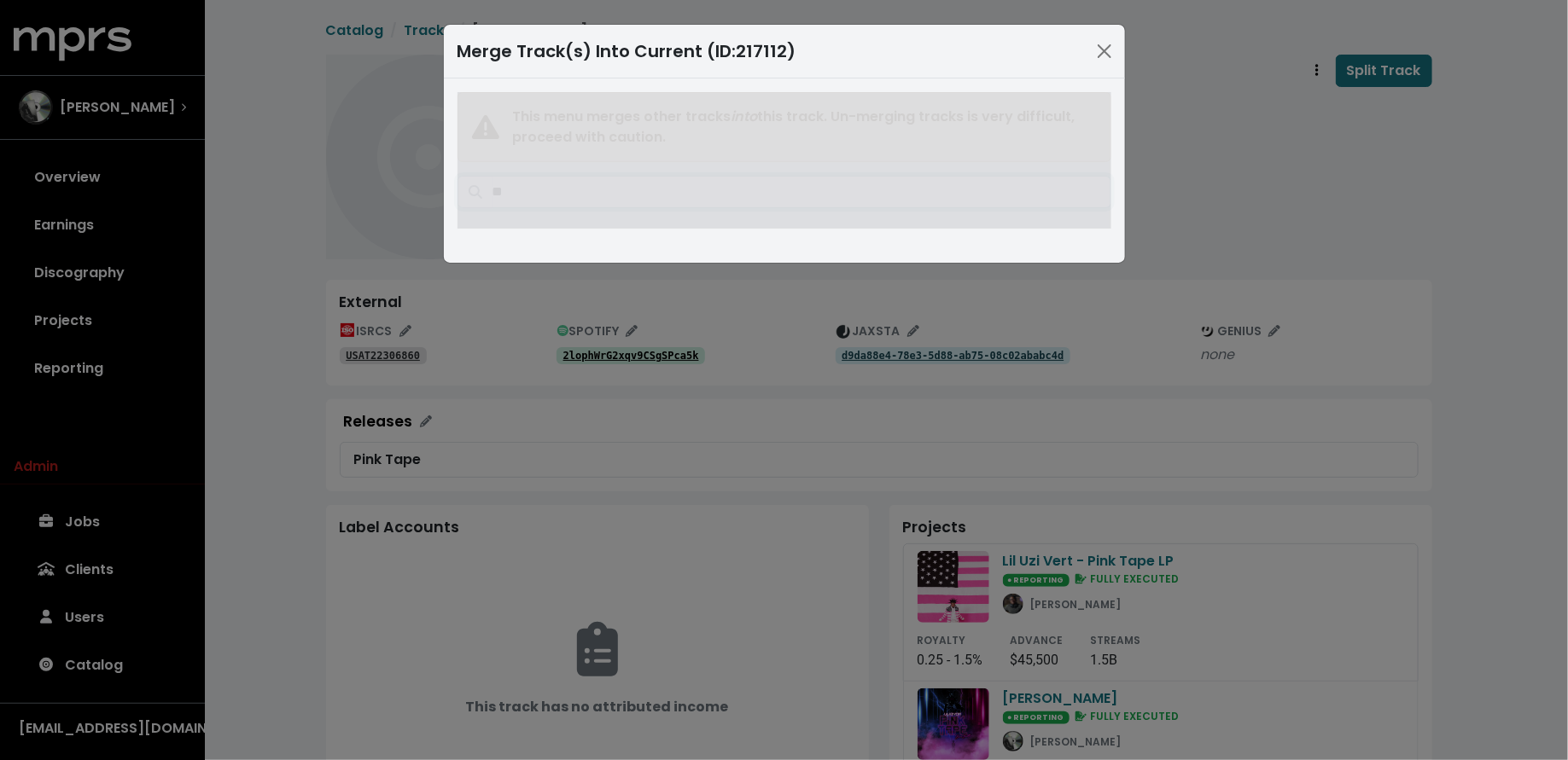
type input "*"
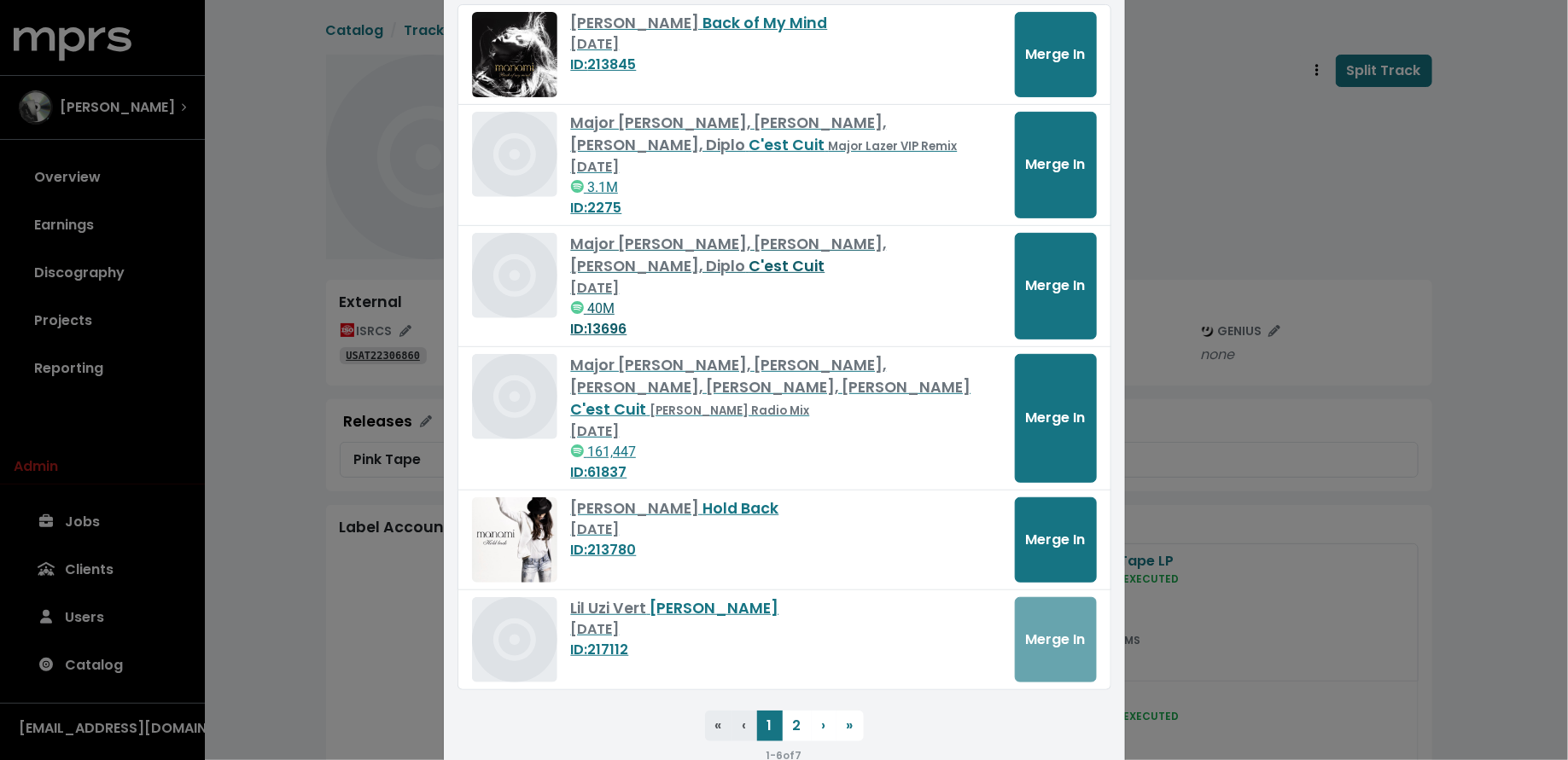
scroll to position [226, 0]
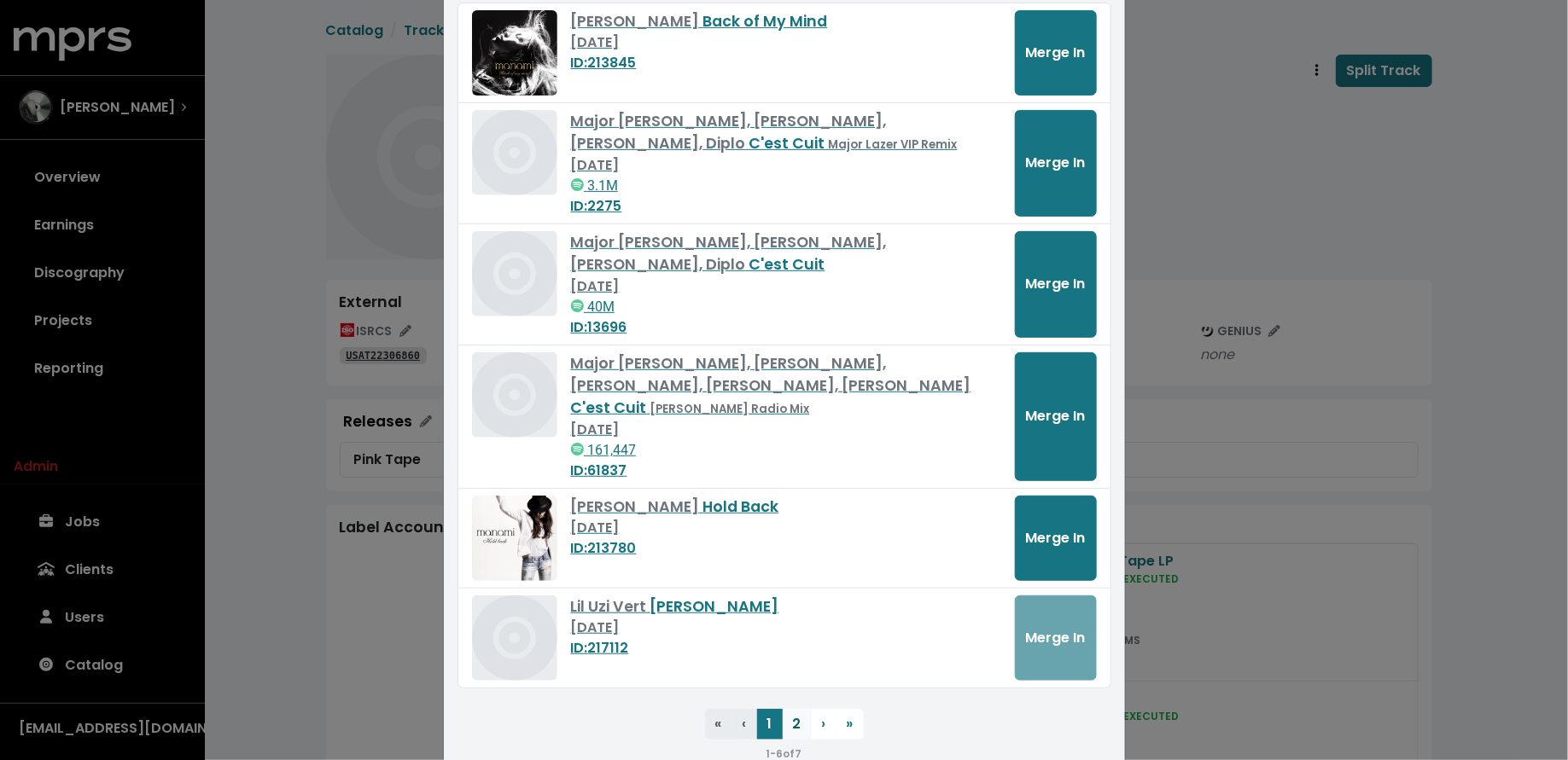
type input "********"
click at [784, 709] on button "2" at bounding box center [797, 724] width 29 height 31
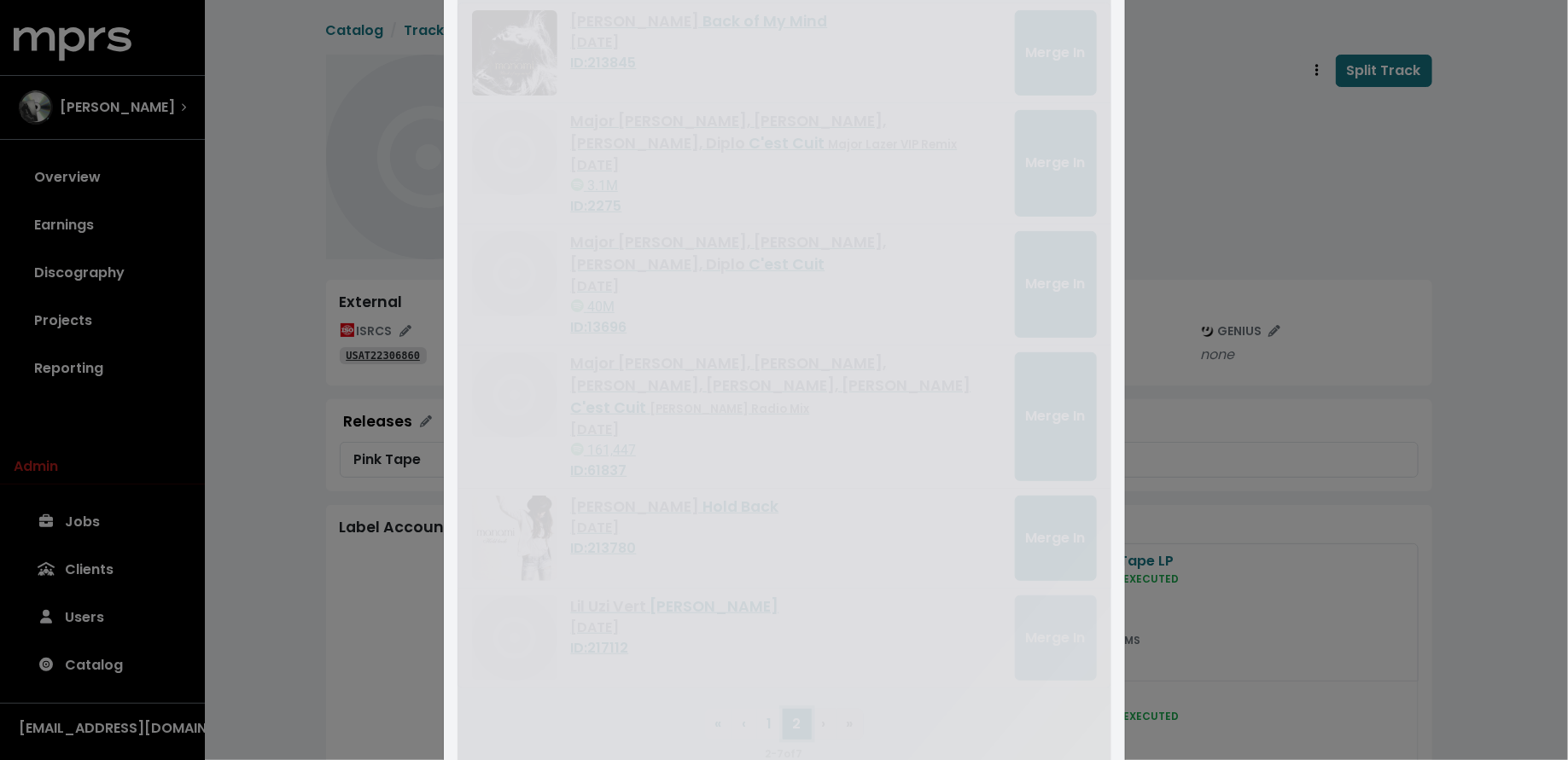
scroll to position [0, 0]
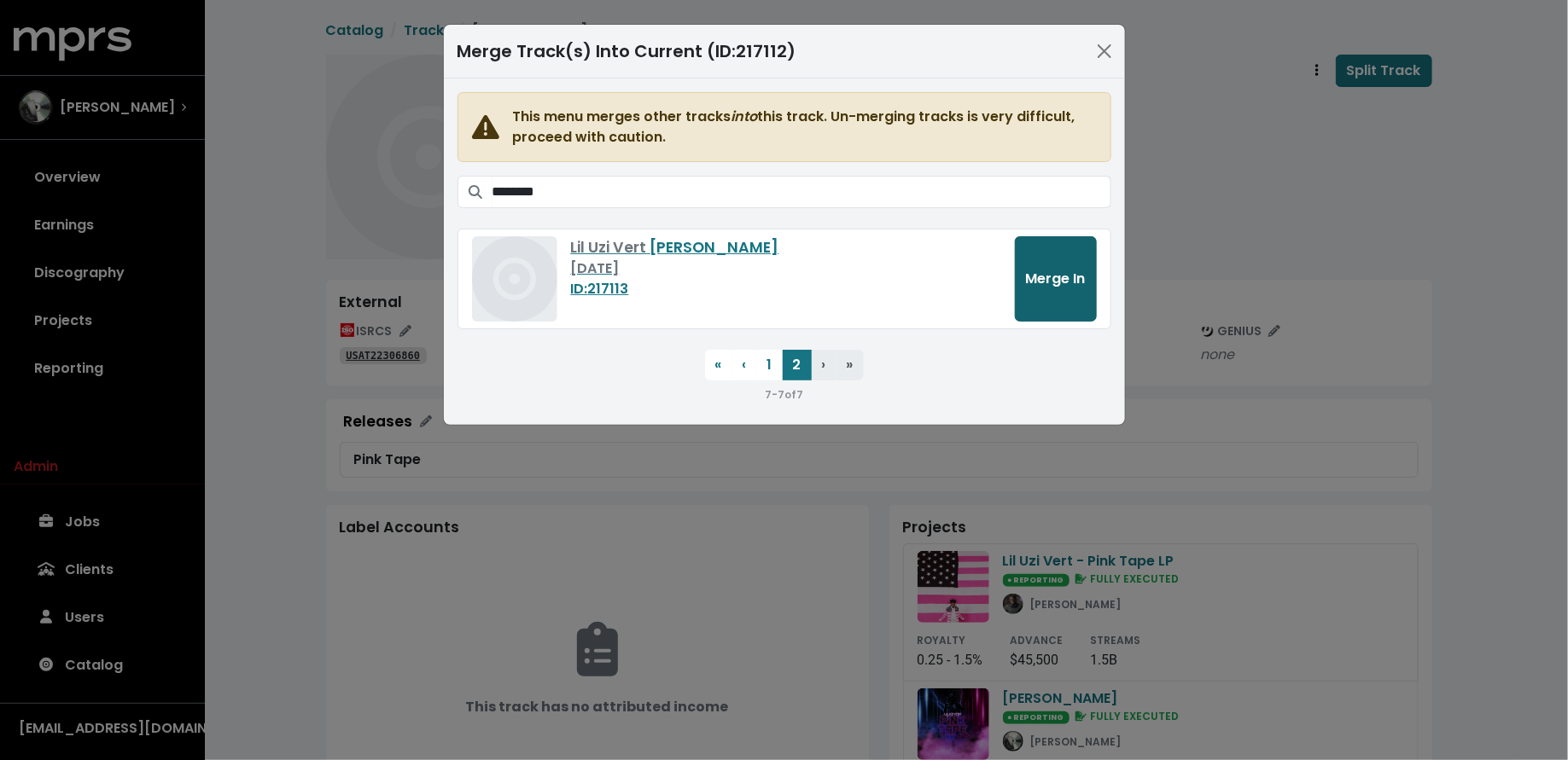
click at [1066, 273] on span "Merge In" at bounding box center [1056, 279] width 60 height 19
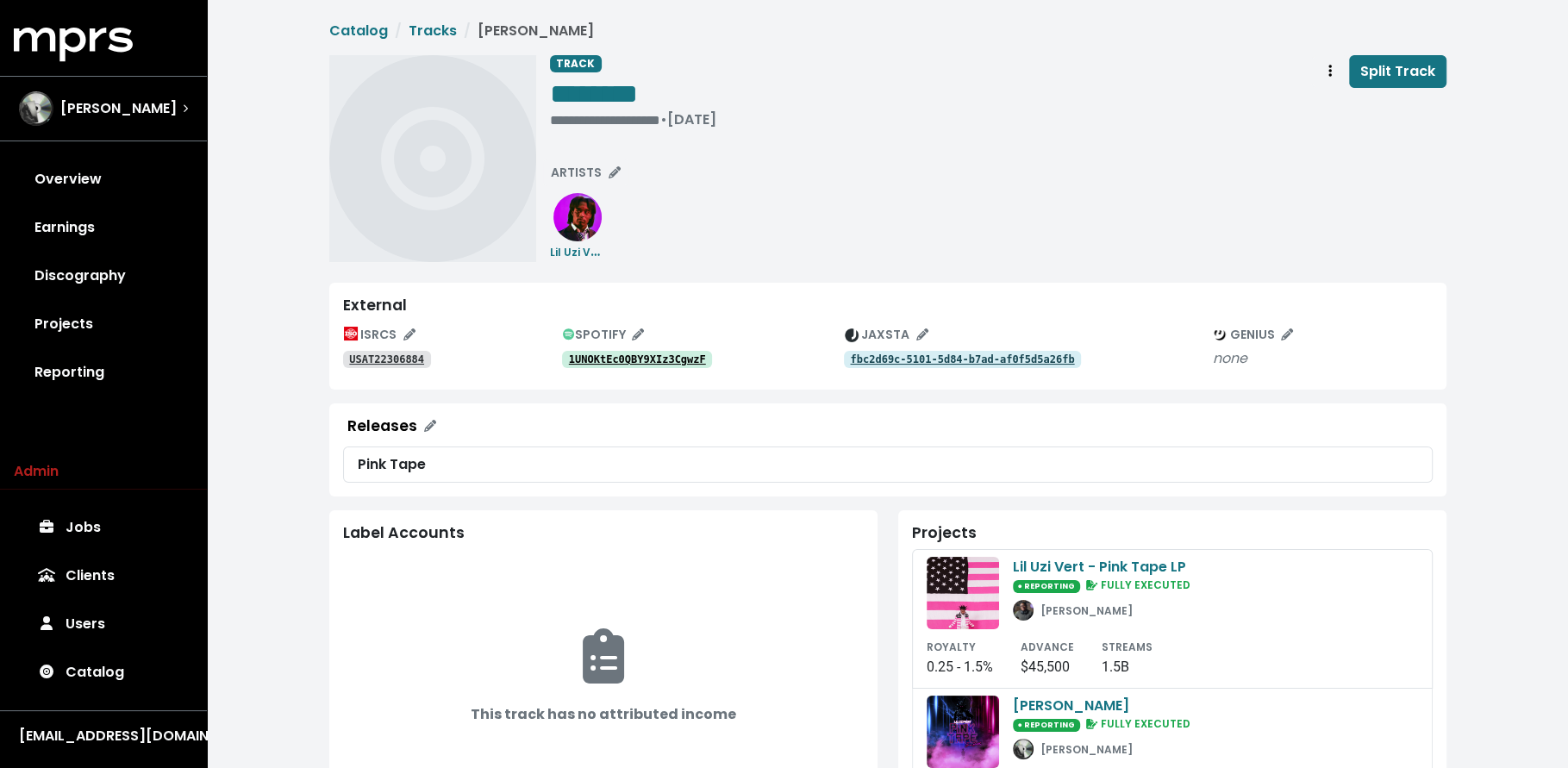
click at [667, 367] on link "1UNOKtEc0QBY9XIz3CgwzF" at bounding box center [637, 360] width 151 height 18
click at [373, 363] on tt "USAT22306884" at bounding box center [386, 359] width 75 height 12
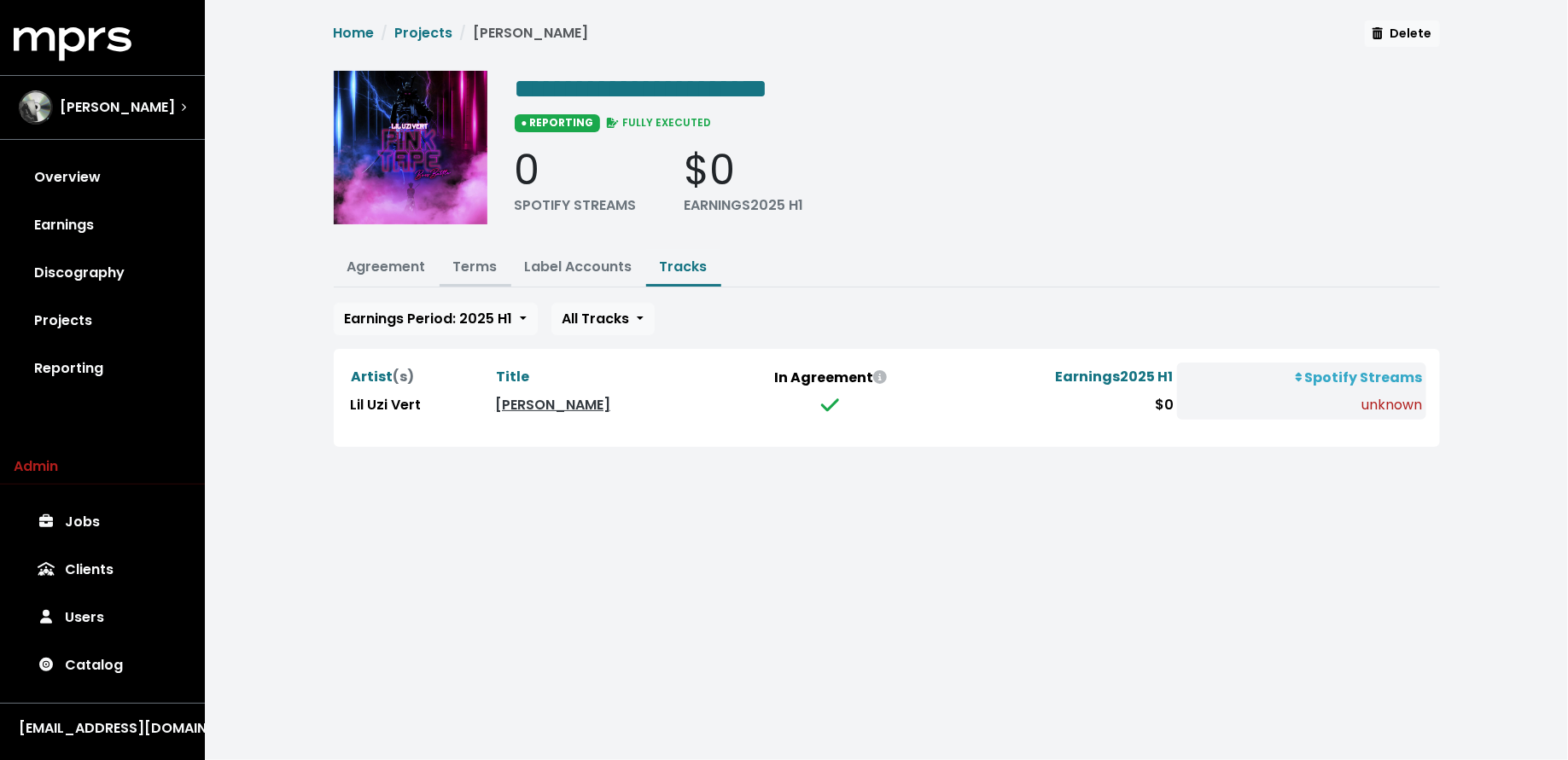
click at [477, 279] on button "Terms" at bounding box center [476, 269] width 72 height 37
drag, startPoint x: 477, startPoint y: 257, endPoint x: 505, endPoint y: 217, distance: 48.8
click at [477, 257] on link "Terms" at bounding box center [476, 267] width 45 height 19
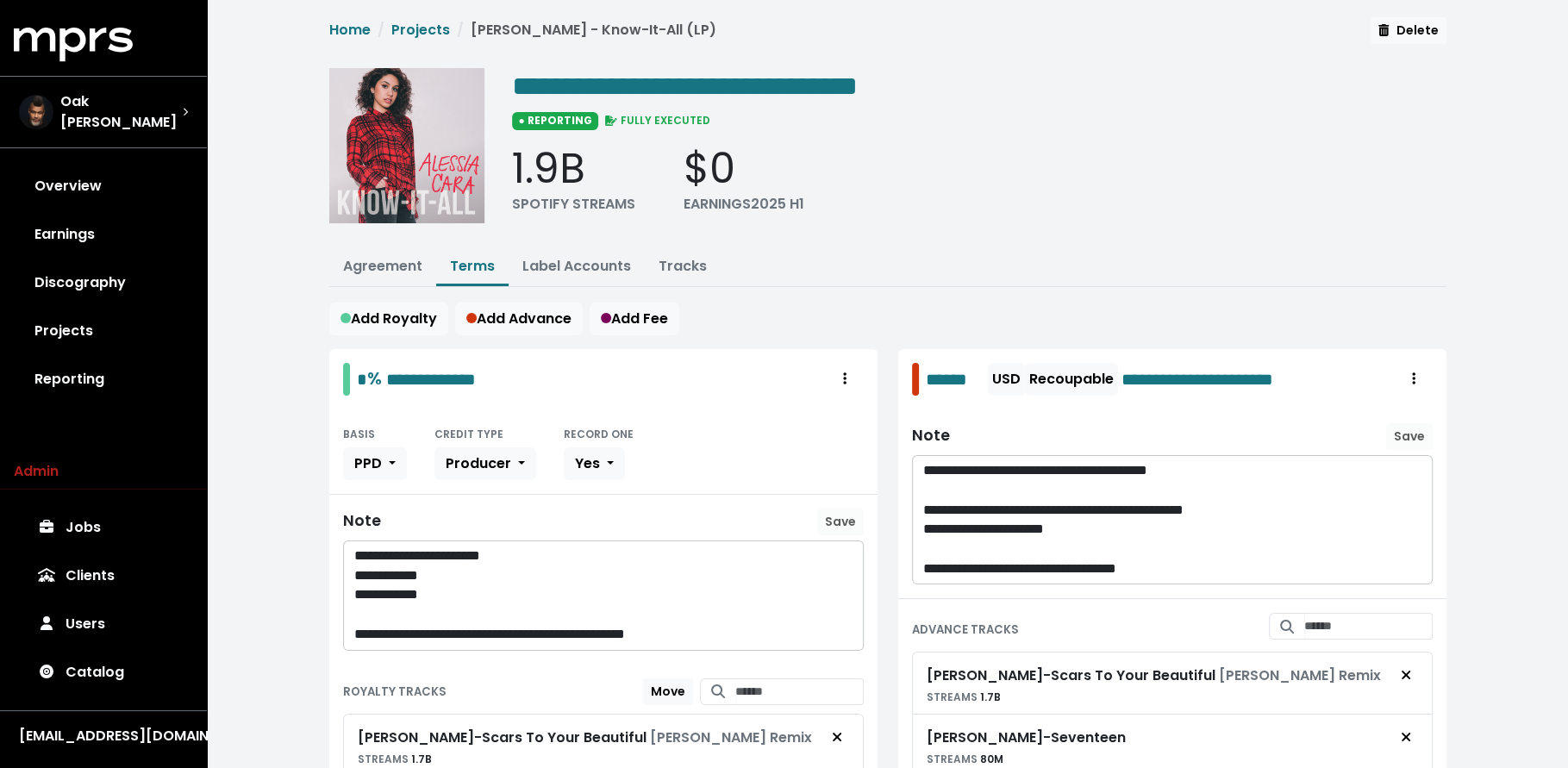
scroll to position [4, 0]
click at [674, 255] on link "Tracks" at bounding box center [683, 265] width 48 height 20
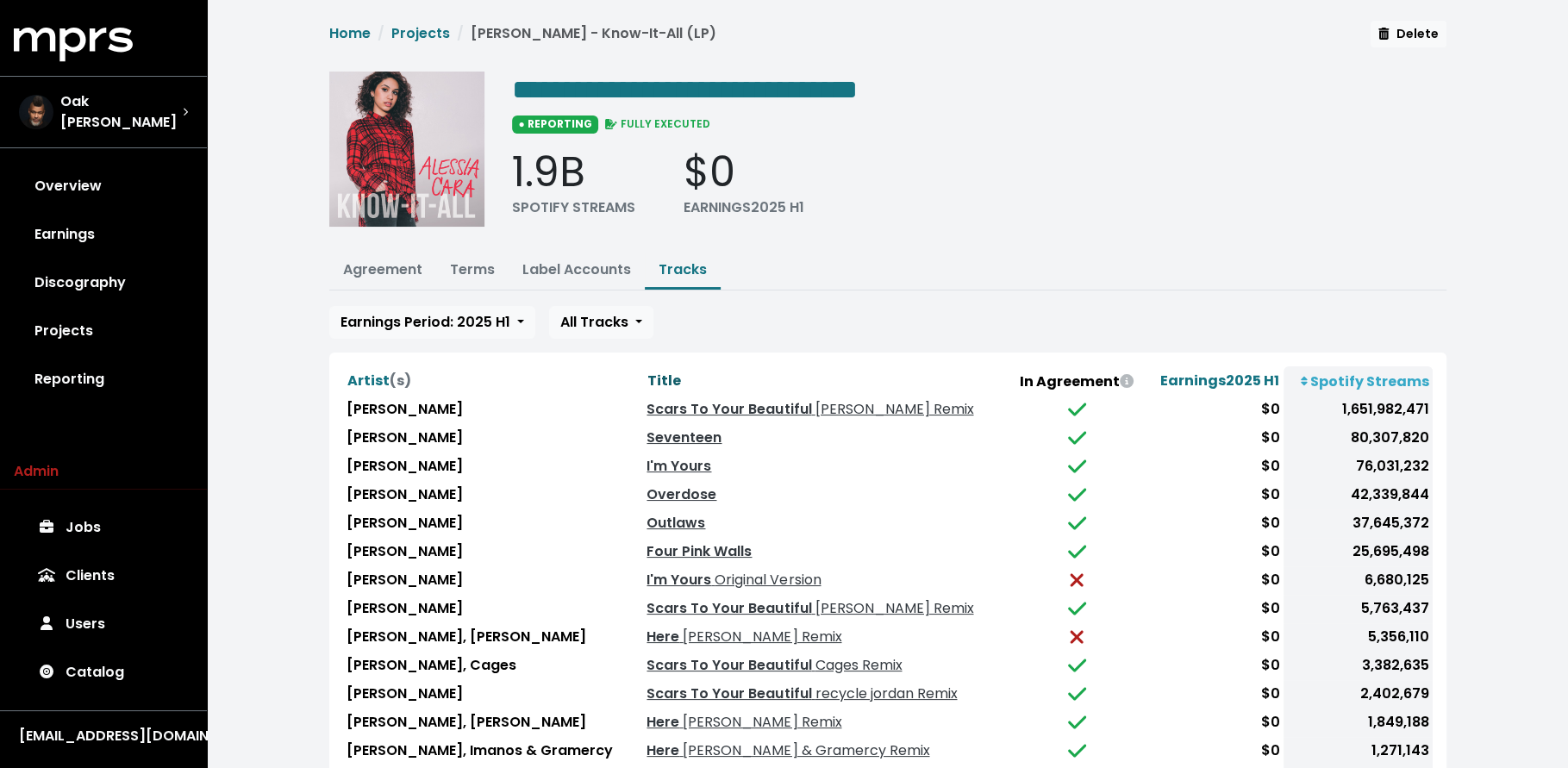
click at [649, 375] on span "Title" at bounding box center [664, 381] width 33 height 20
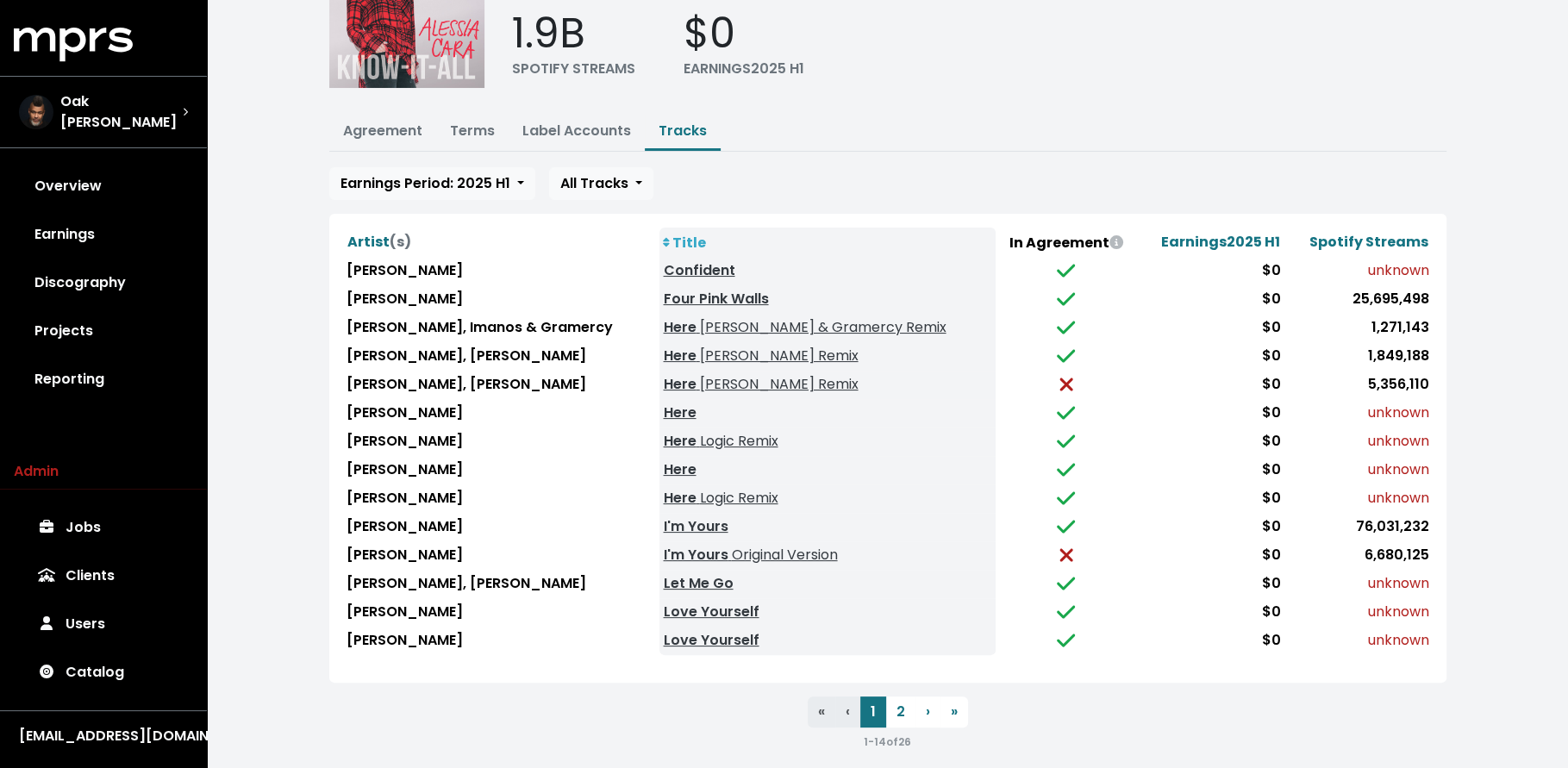
scroll to position [146, 0]
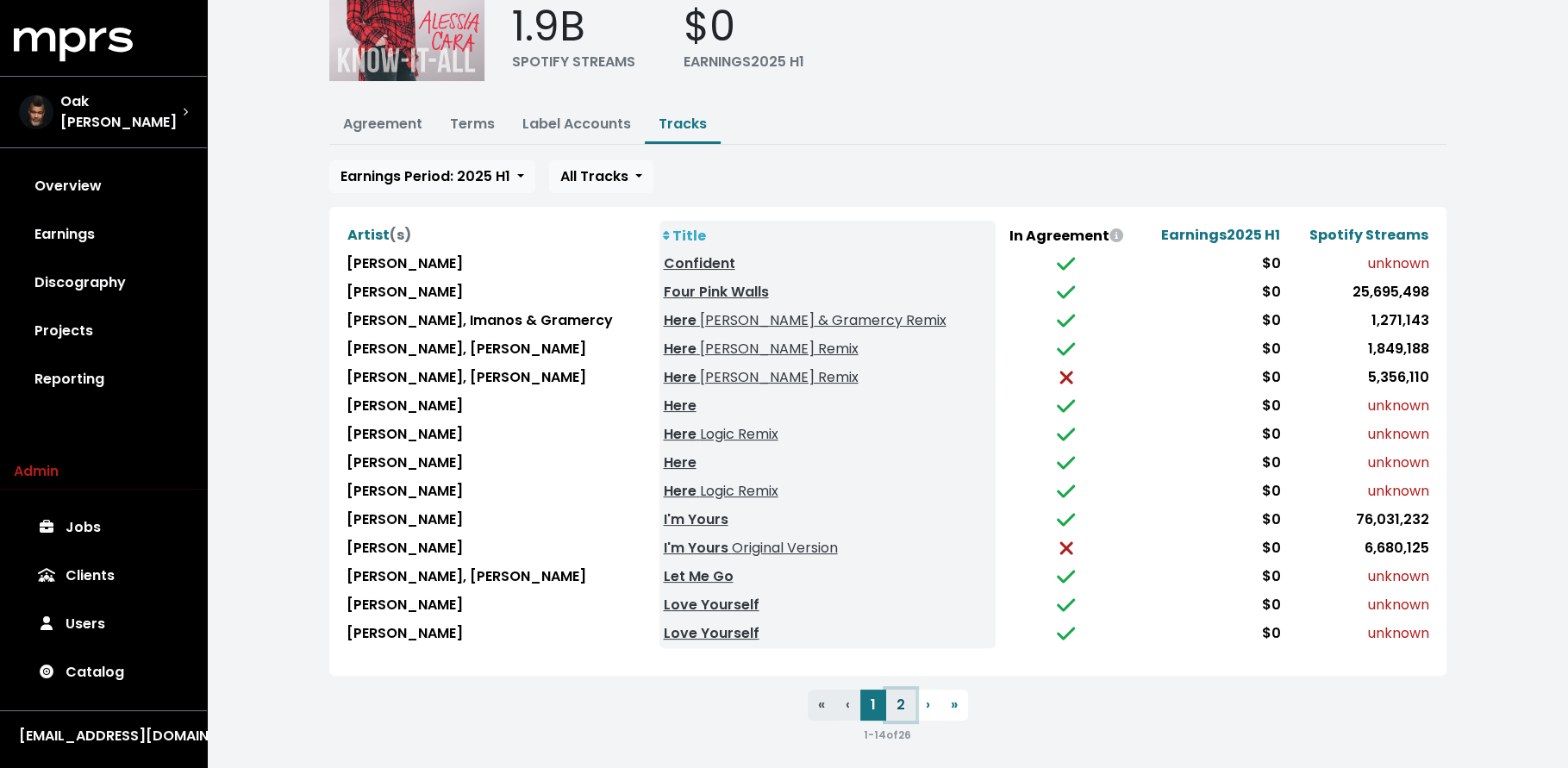
click at [893, 700] on button "2" at bounding box center [901, 705] width 29 height 31
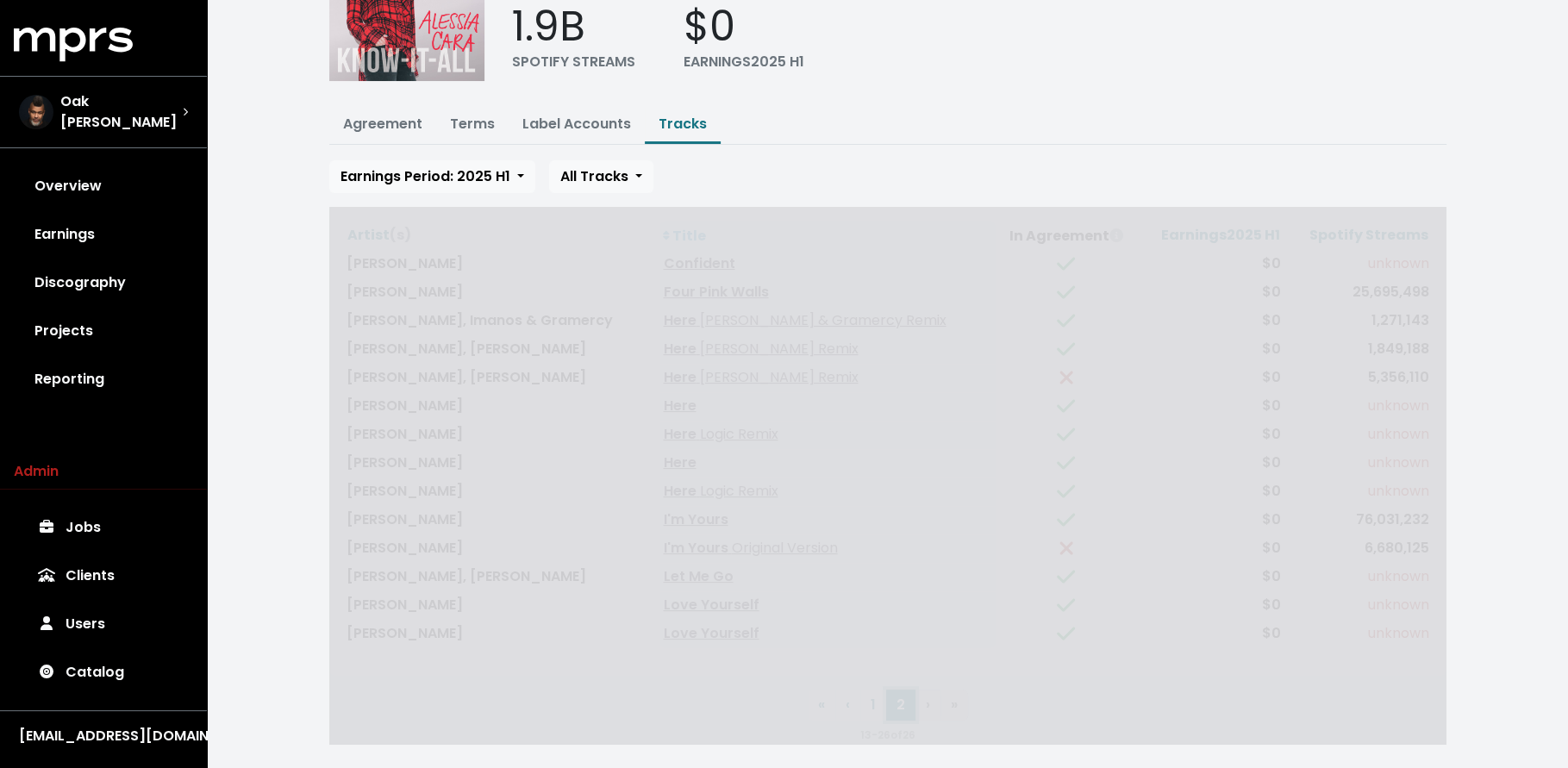
scroll to position [89, 0]
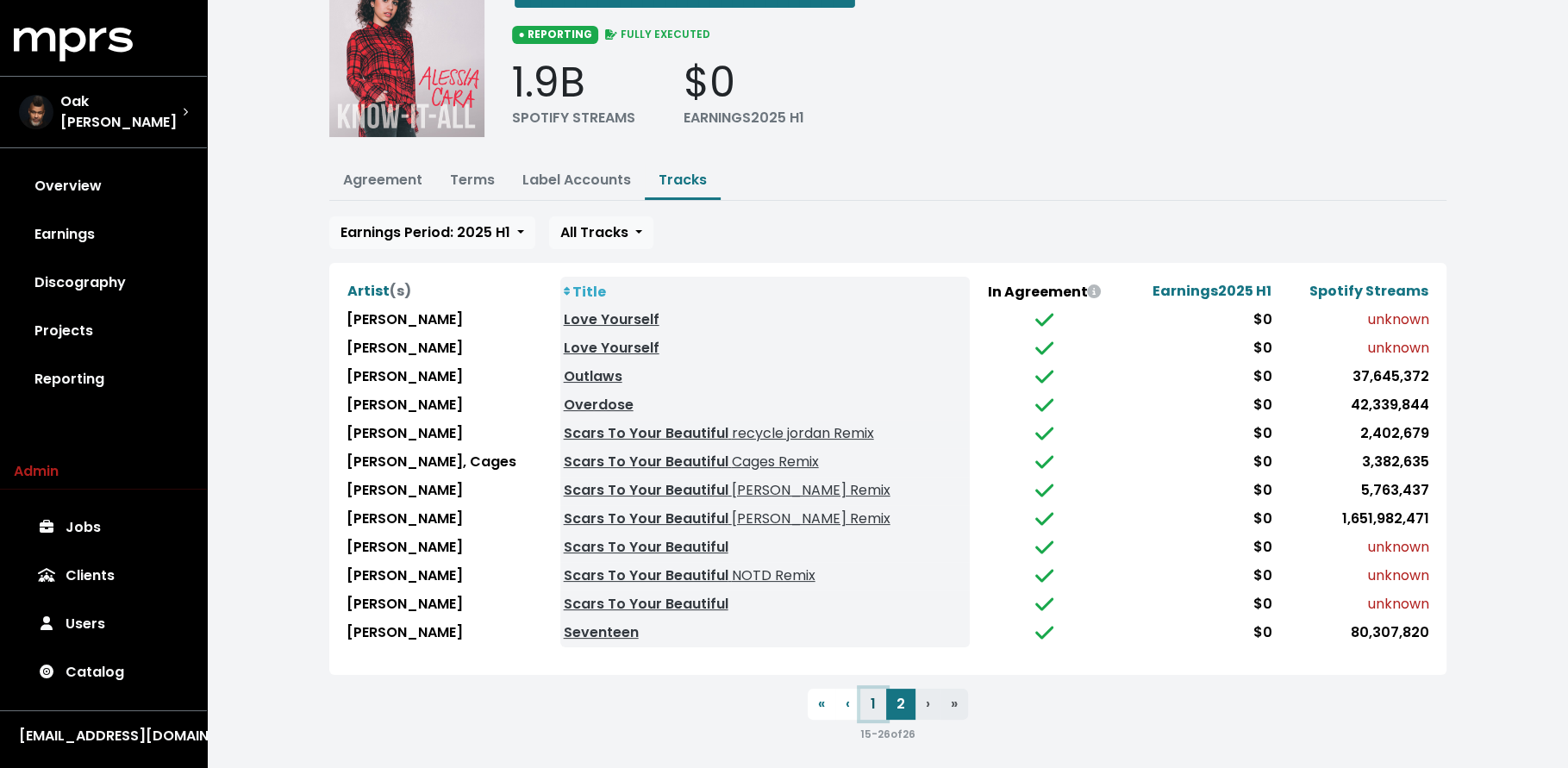
click at [866, 695] on button "1" at bounding box center [873, 704] width 25 height 31
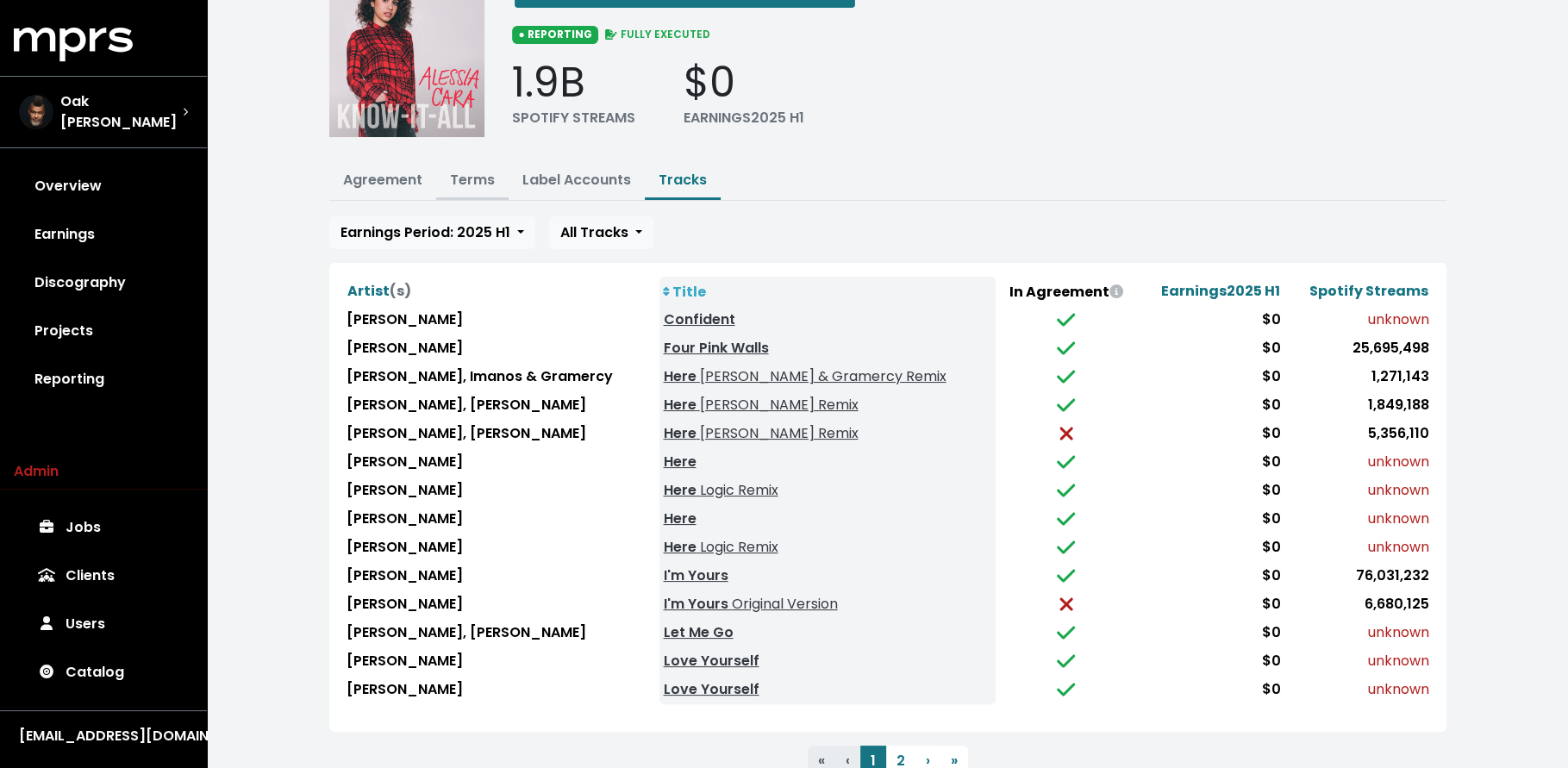
click at [481, 181] on link "Terms" at bounding box center [473, 179] width 45 height 20
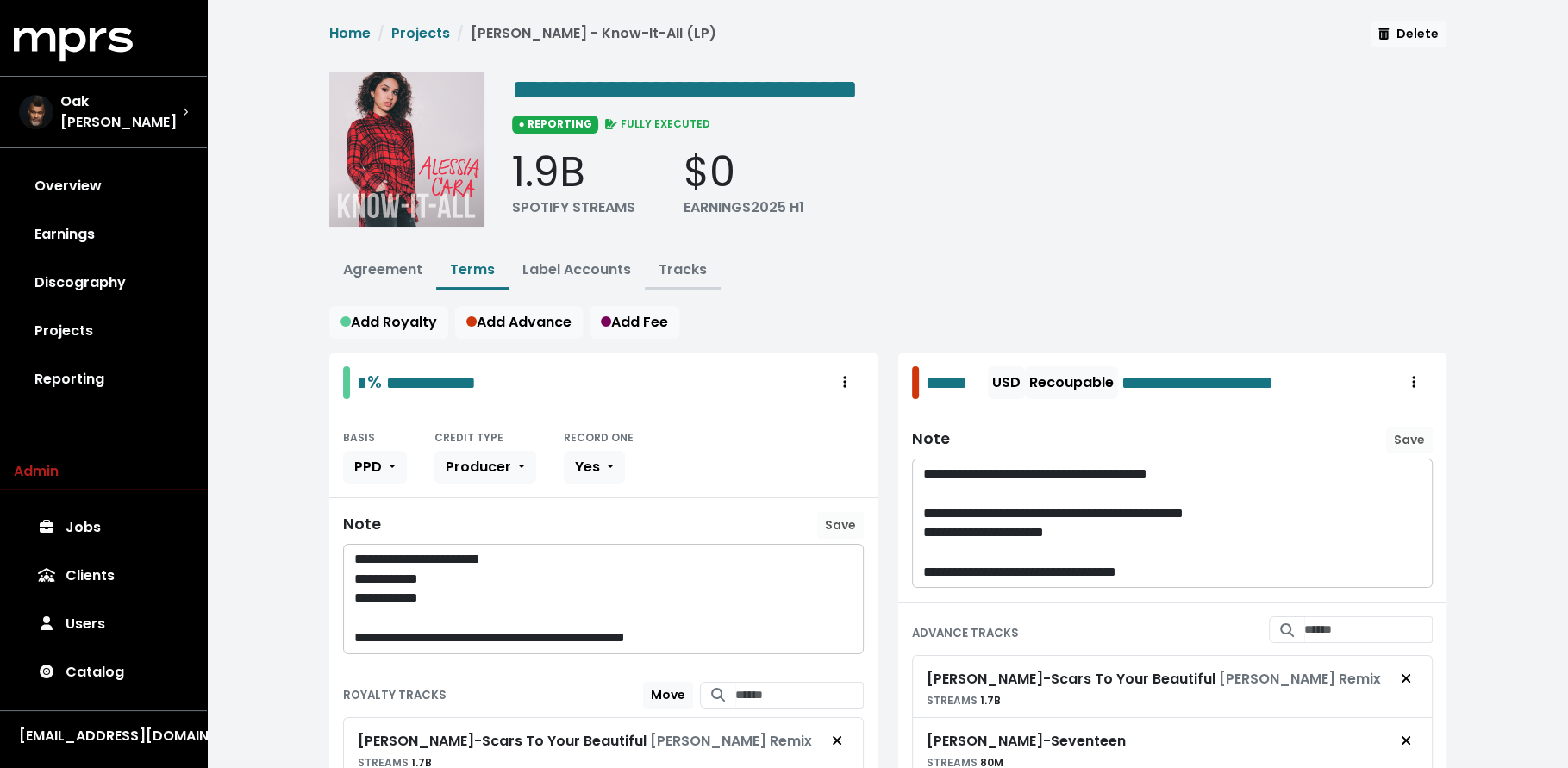
click at [680, 272] on link "Tracks" at bounding box center [683, 270] width 48 height 20
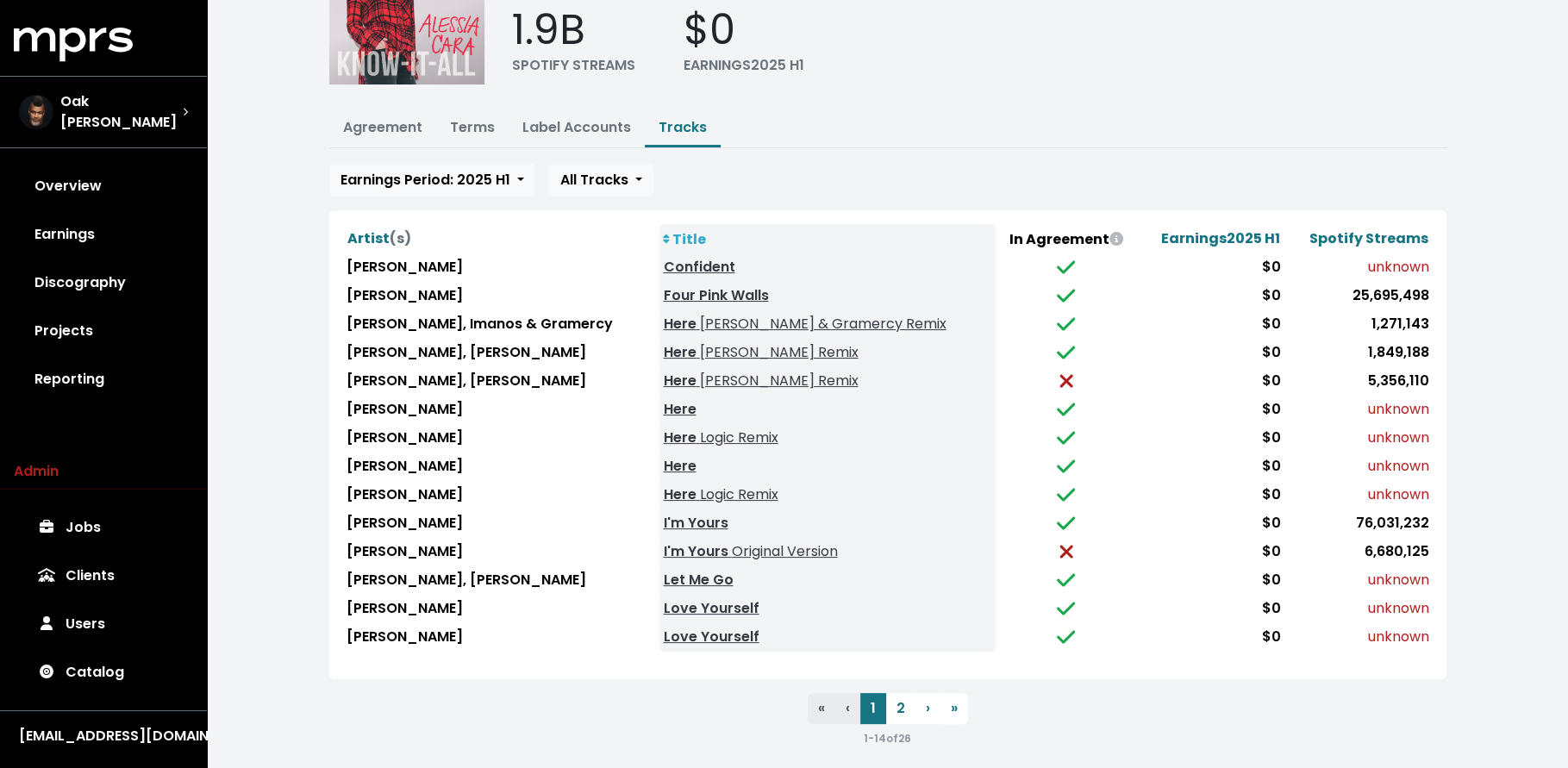
scroll to position [141, 0]
click at [904, 704] on button "2" at bounding box center [901, 710] width 29 height 31
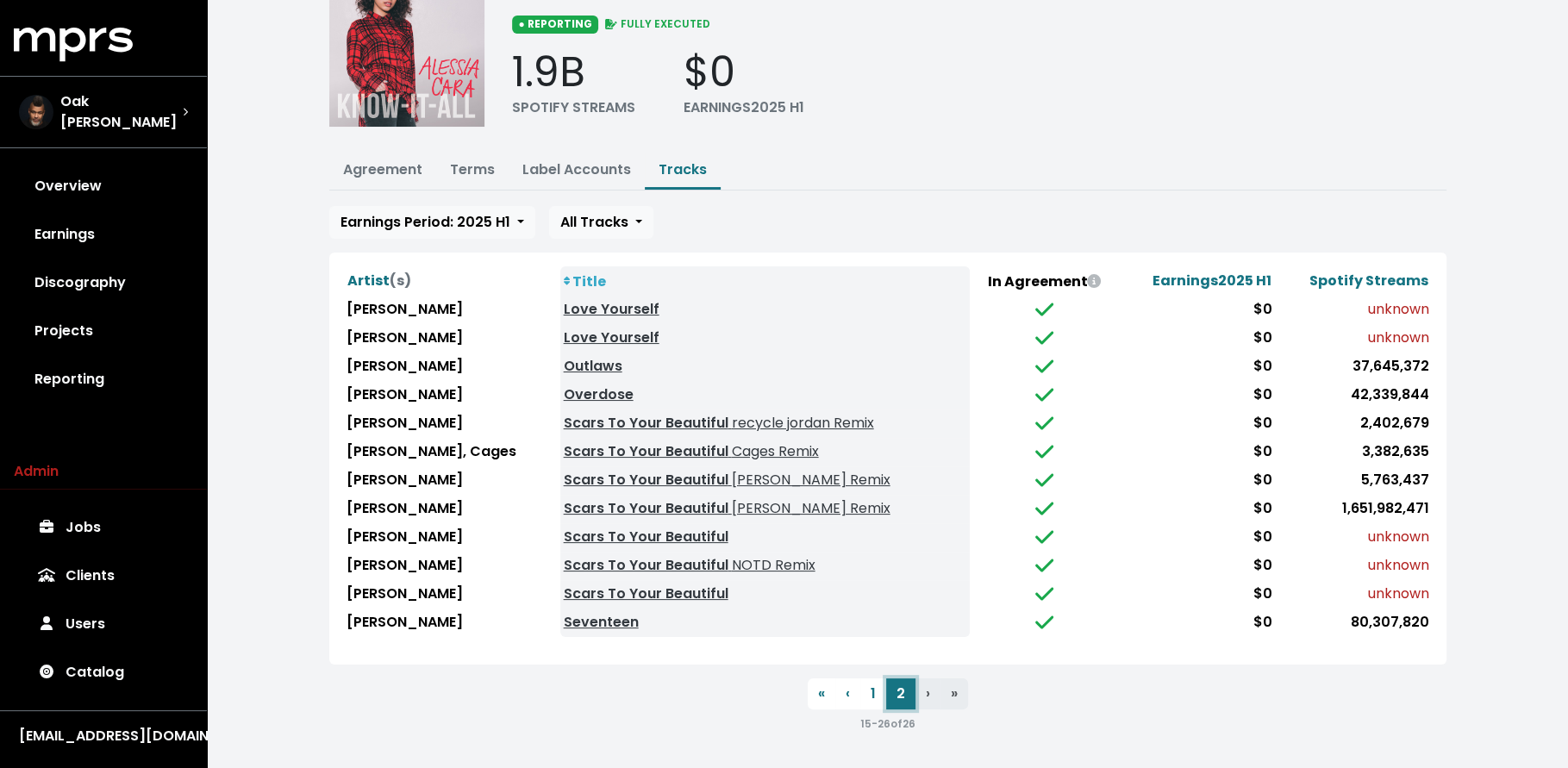
scroll to position [89, 0]
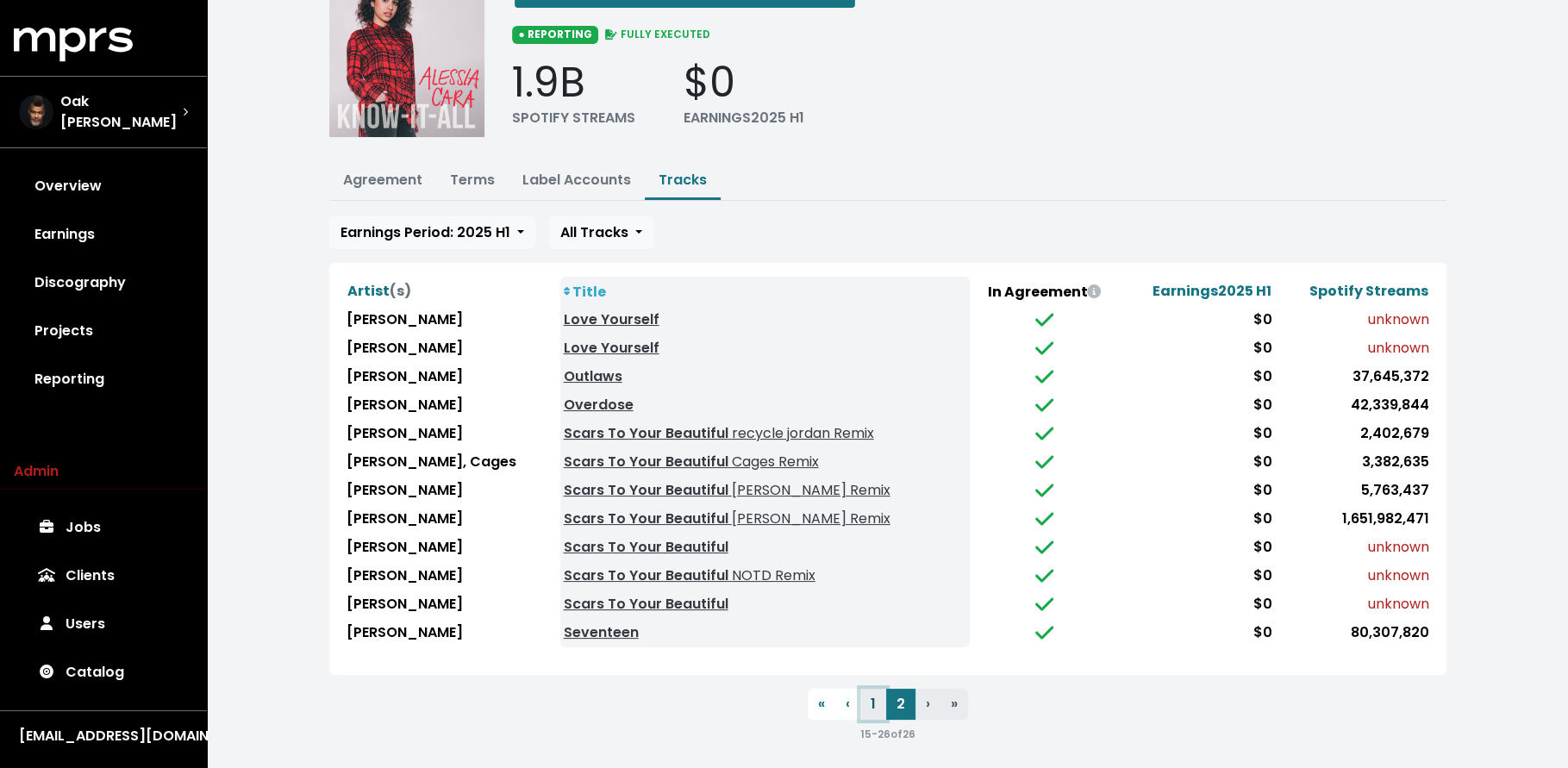
click at [872, 702] on button "1" at bounding box center [873, 704] width 25 height 31
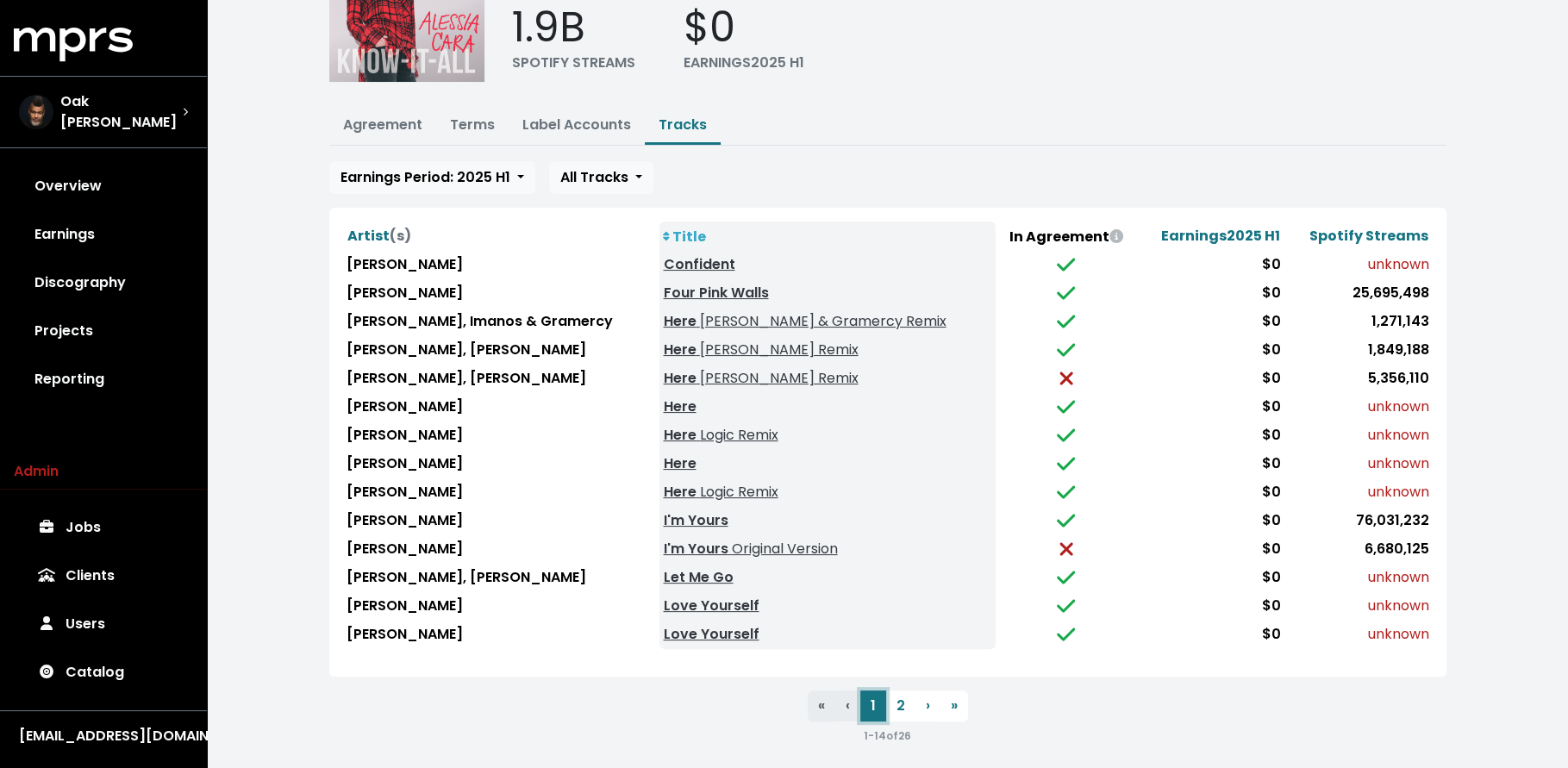
scroll to position [146, 0]
click at [893, 693] on button "2" at bounding box center [901, 705] width 29 height 31
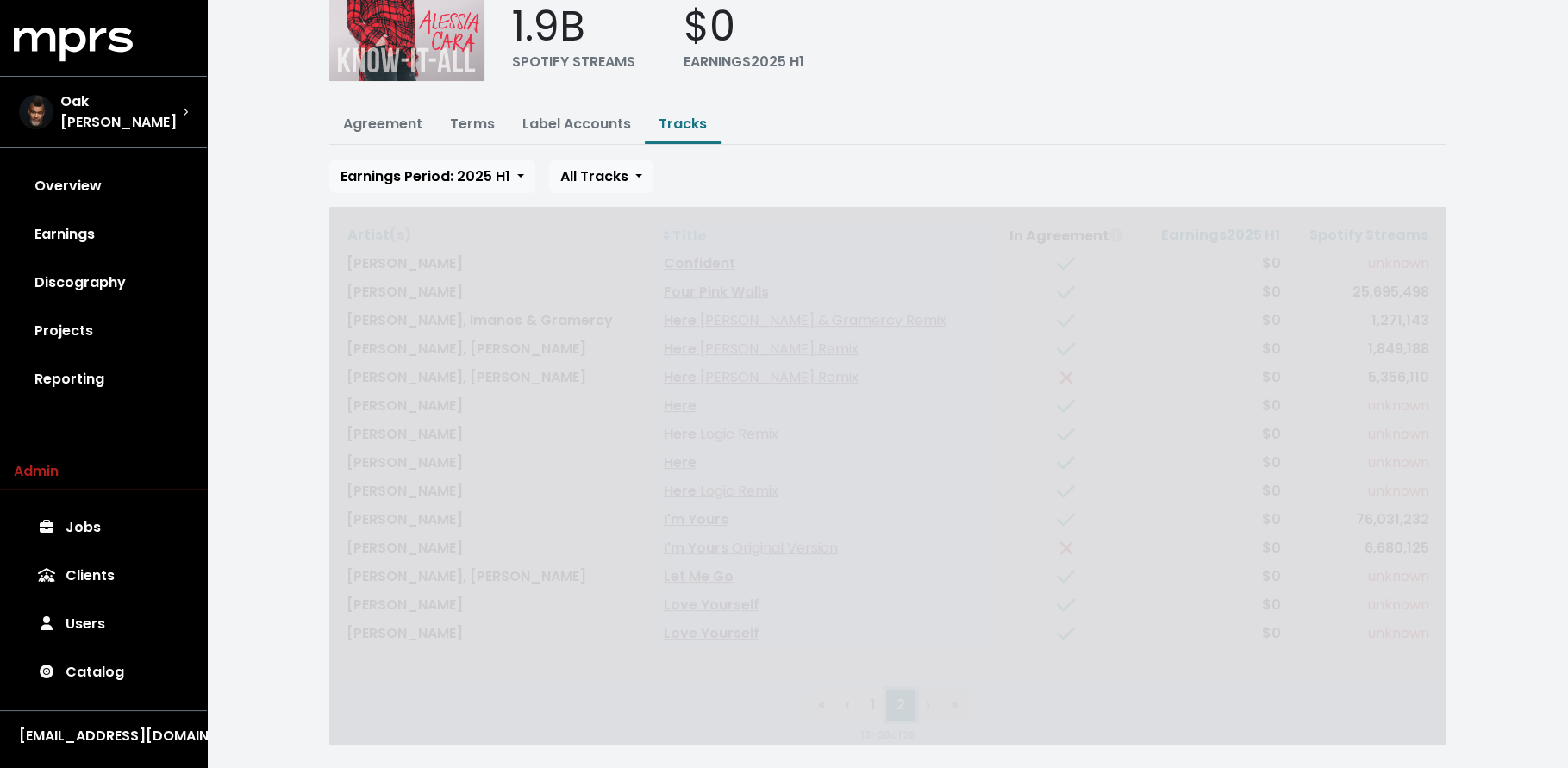
scroll to position [89, 0]
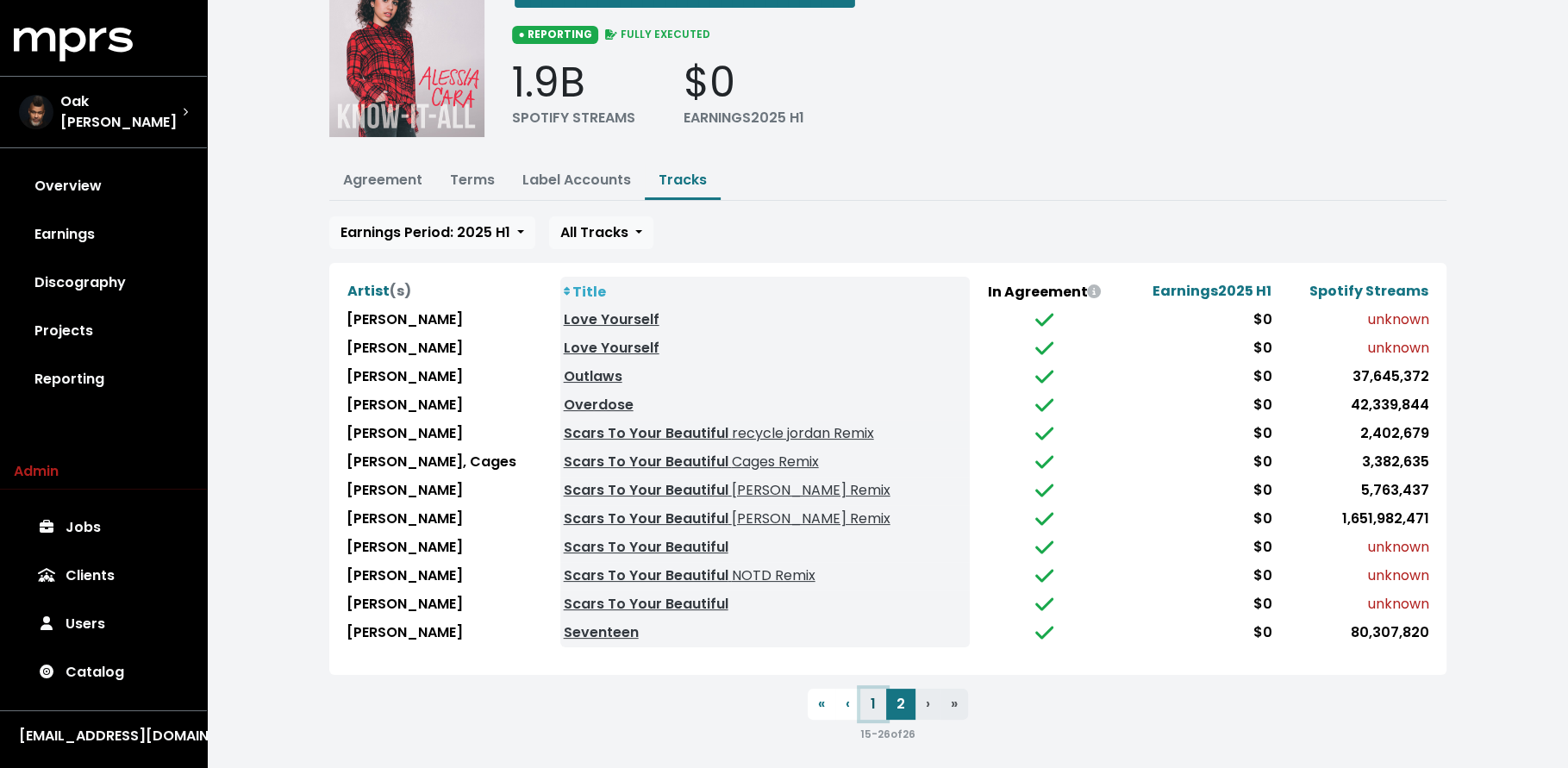
click at [872, 696] on button "1" at bounding box center [873, 704] width 25 height 31
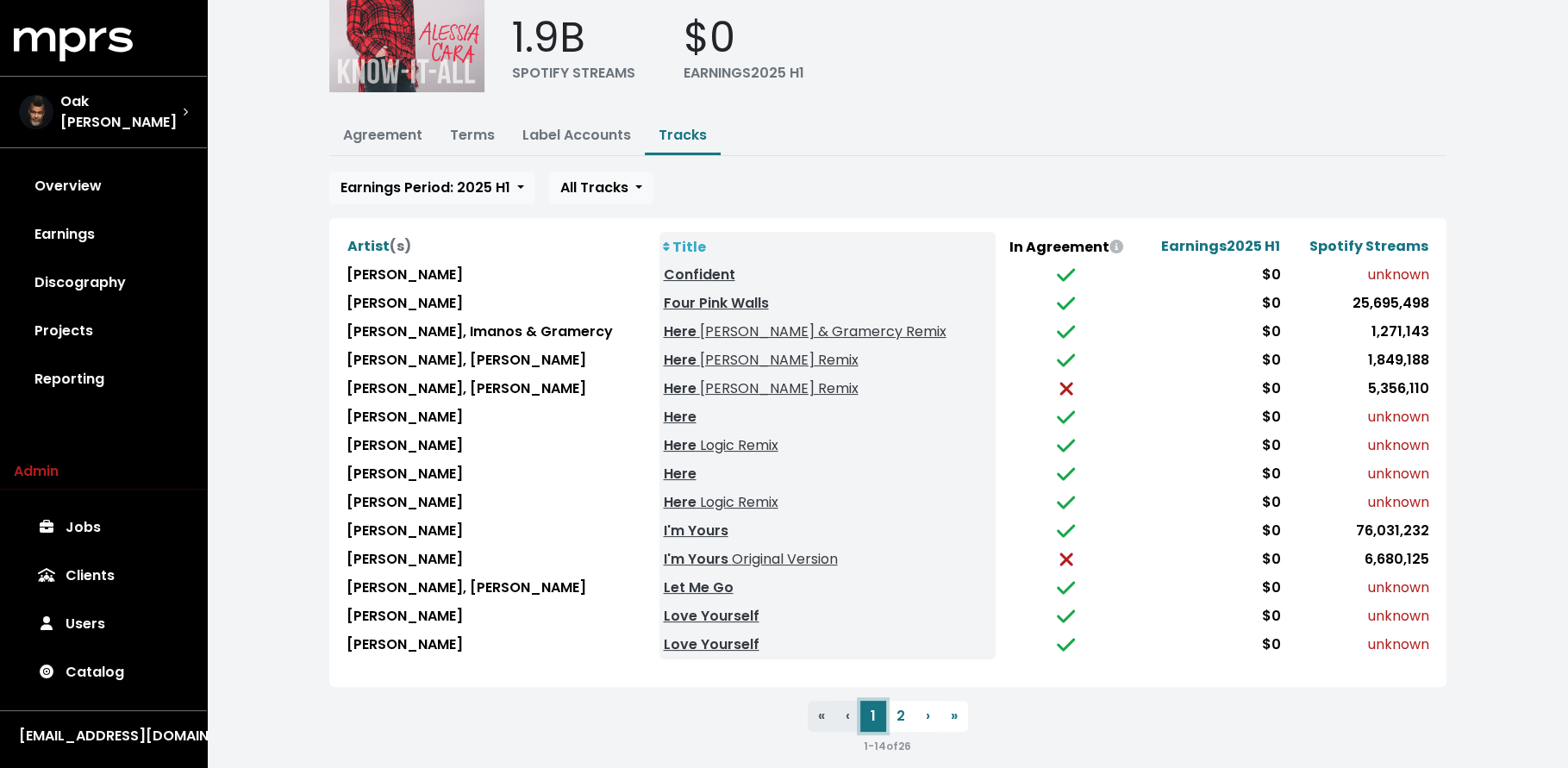
scroll to position [146, 0]
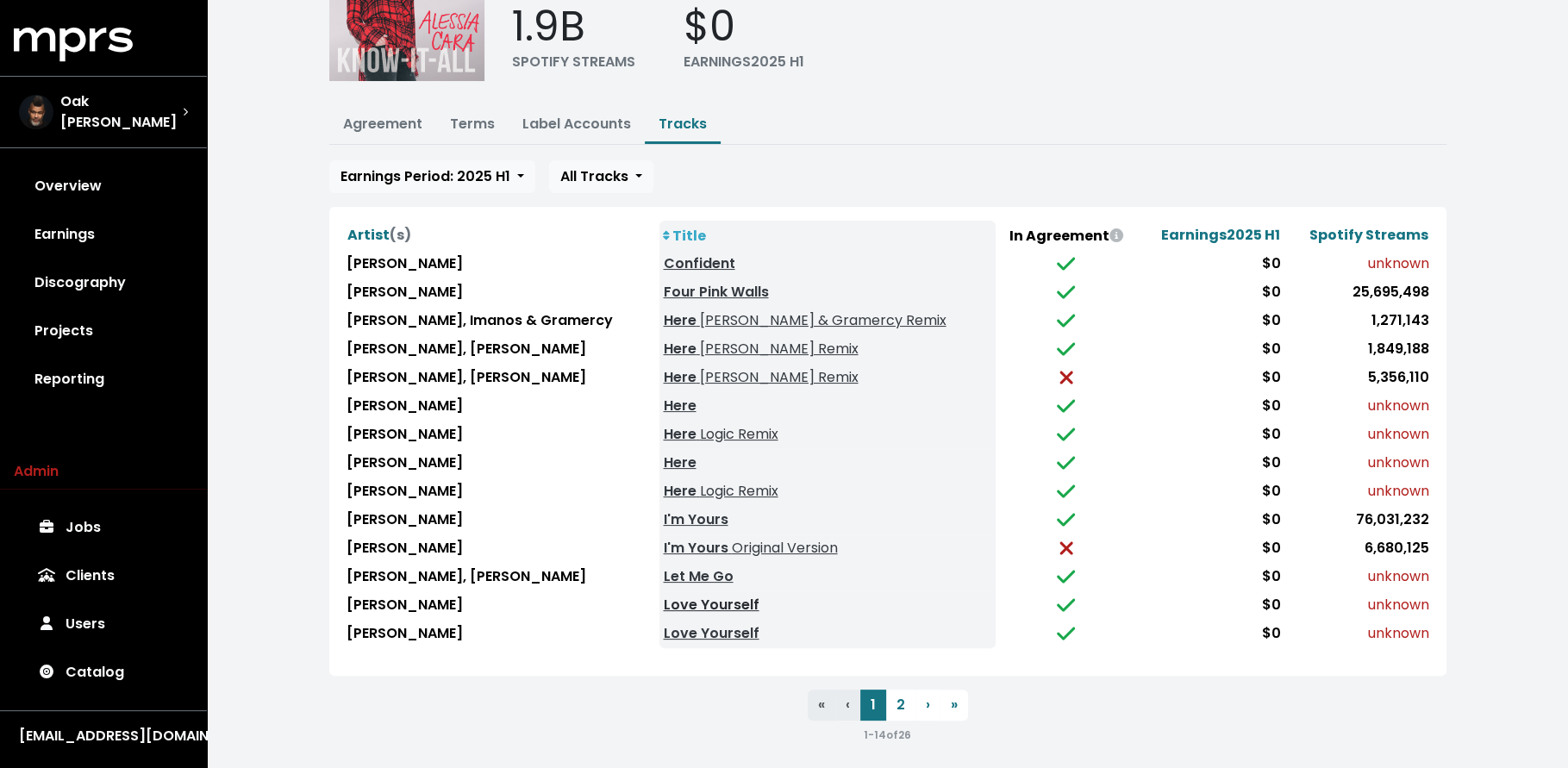
click at [693, 597] on link "Love Yourself" at bounding box center [711, 605] width 96 height 20
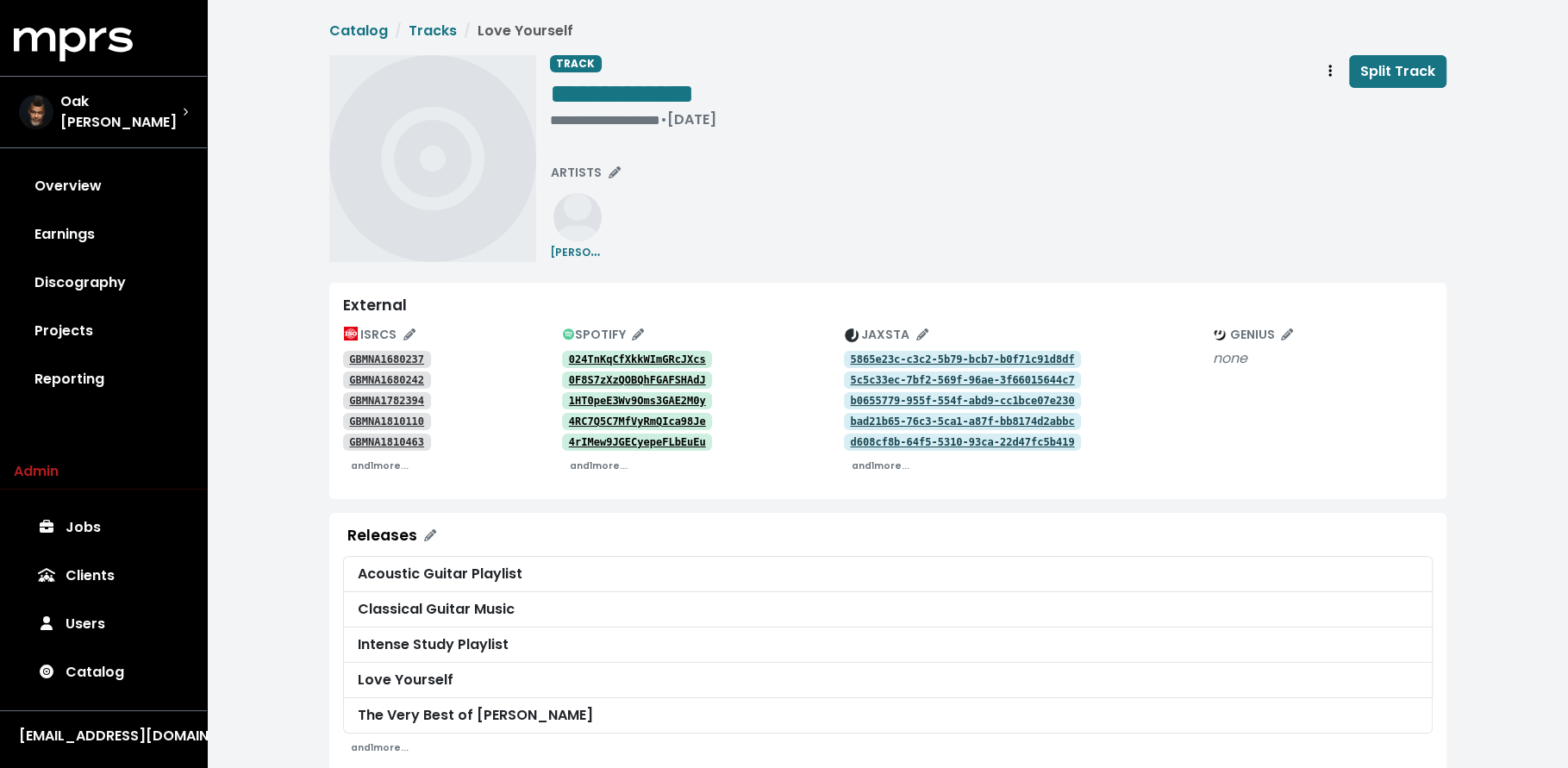
click at [395, 360] on tt "GBMNA1680237" at bounding box center [386, 359] width 75 height 12
click at [389, 381] on tt "GBMNA1680242" at bounding box center [386, 381] width 75 height 12
click at [383, 400] on tt "GBMNA1782394" at bounding box center [386, 401] width 75 height 12
click at [384, 422] on tt "GBMNA1810110" at bounding box center [386, 422] width 75 height 12
click at [384, 436] on tt "GBMNA1810463" at bounding box center [386, 442] width 75 height 12
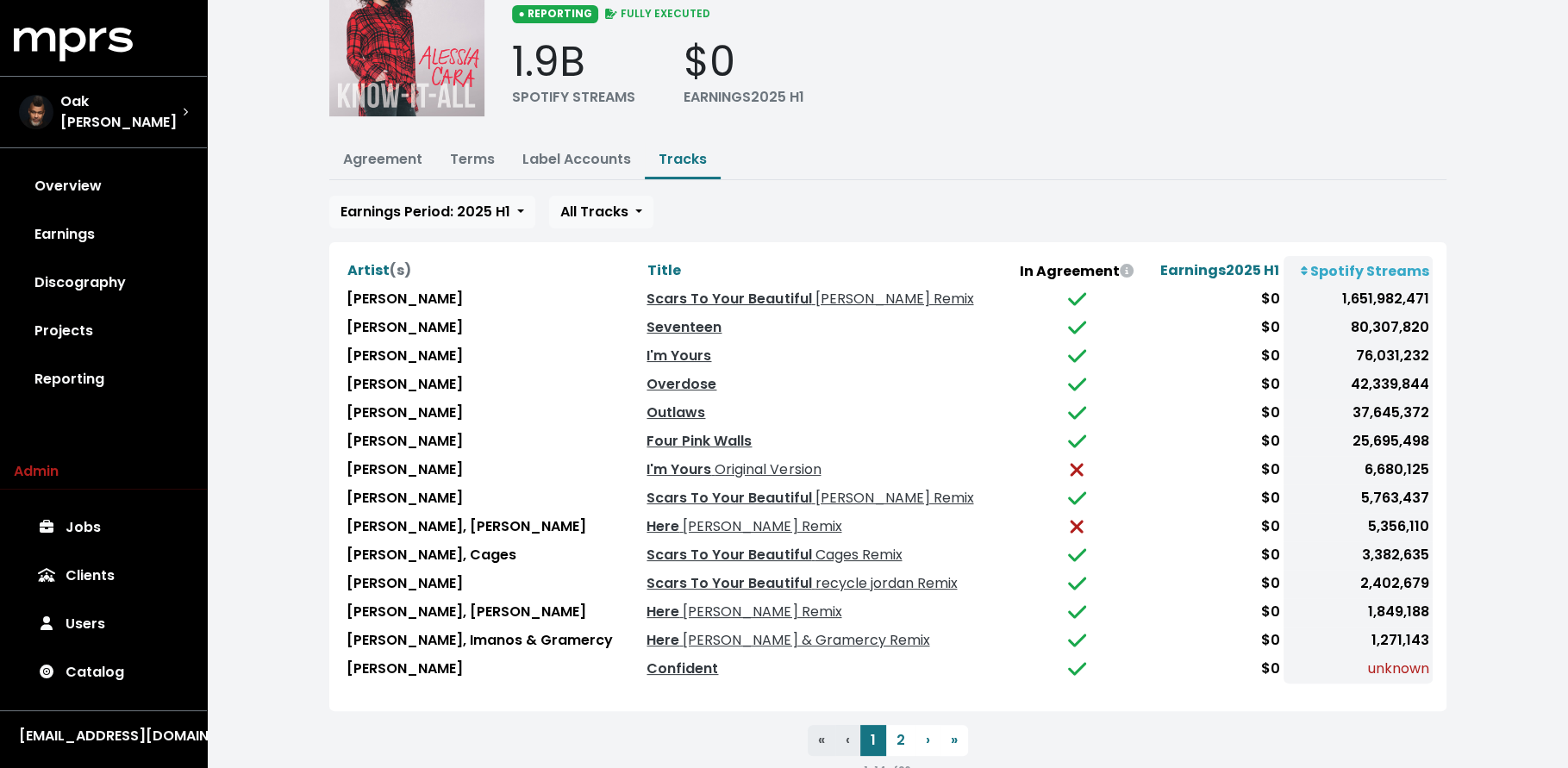
scroll to position [146, 0]
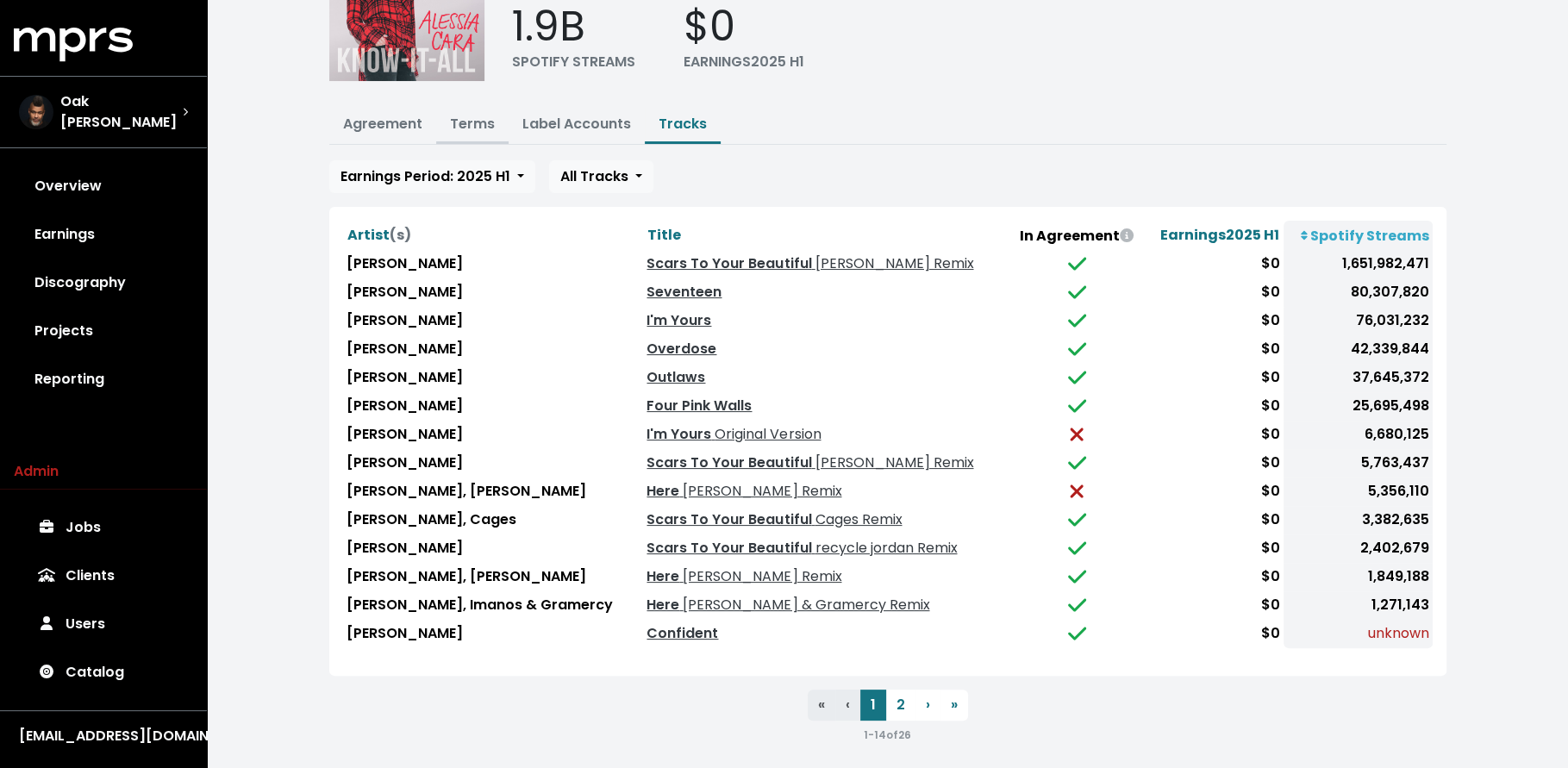
click at [481, 128] on link "Terms" at bounding box center [473, 124] width 45 height 20
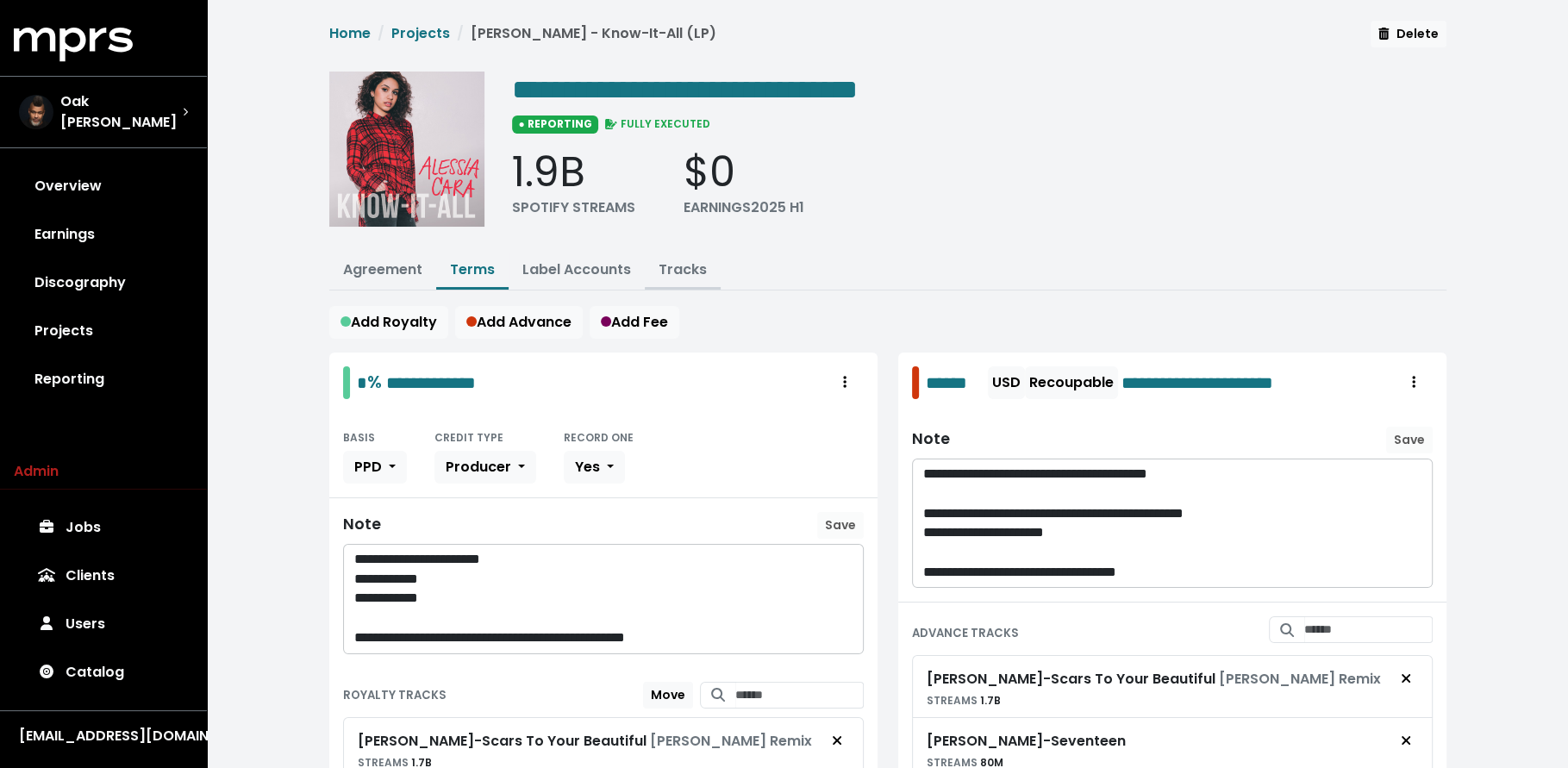
click at [659, 264] on link "Tracks" at bounding box center [683, 270] width 48 height 20
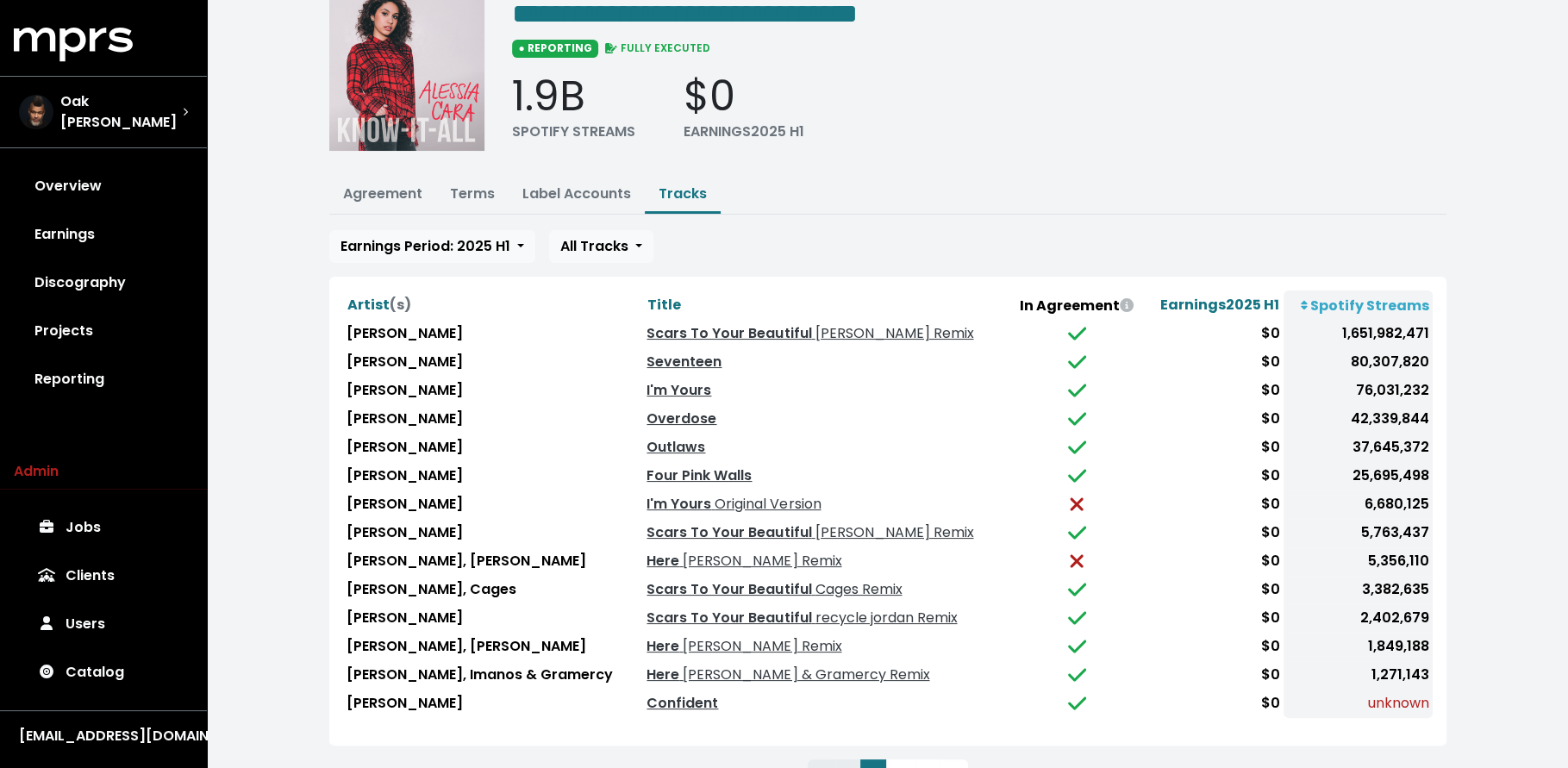
scroll to position [146, 0]
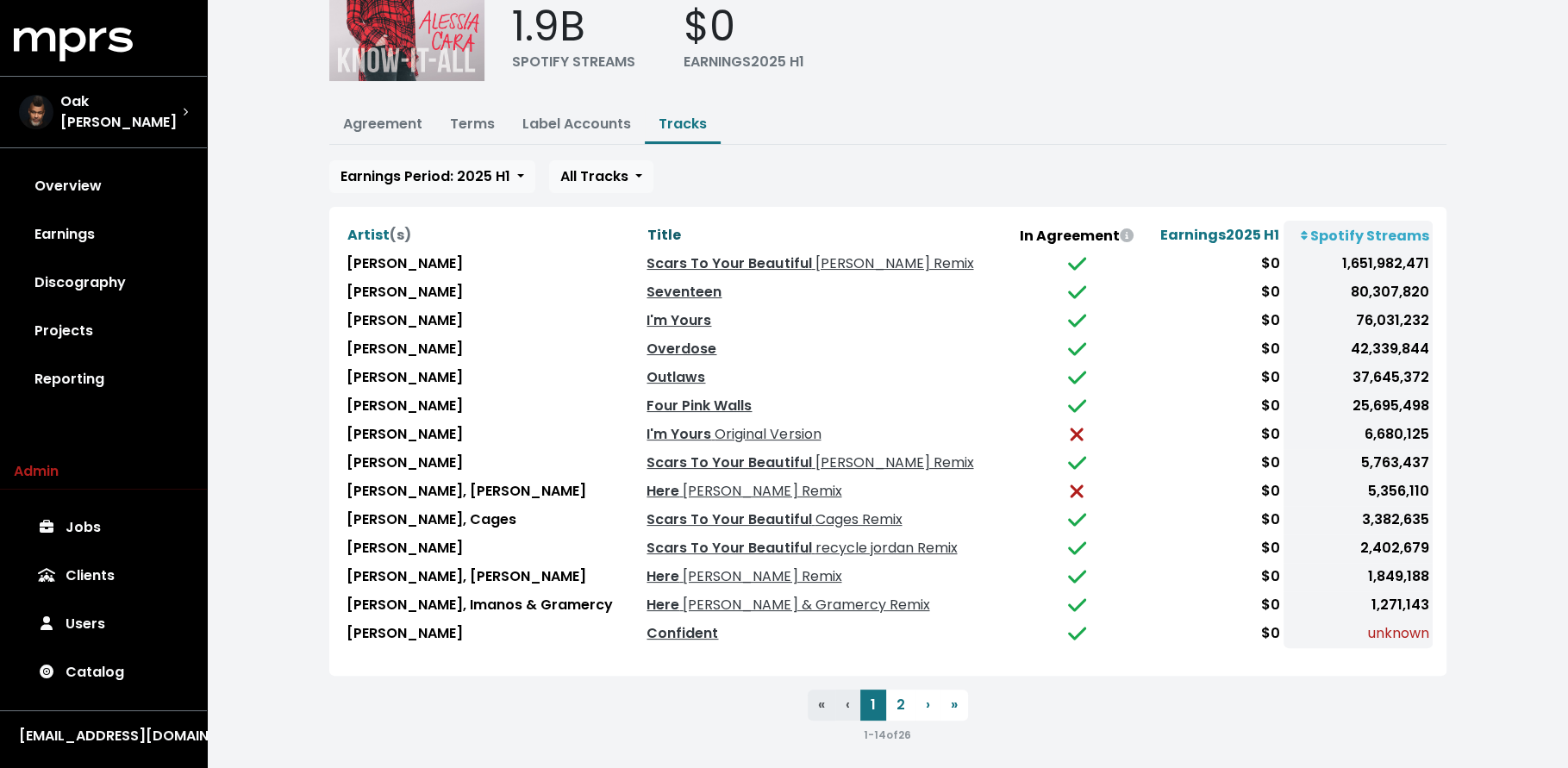
click at [647, 230] on span "Title" at bounding box center [664, 234] width 33 height 20
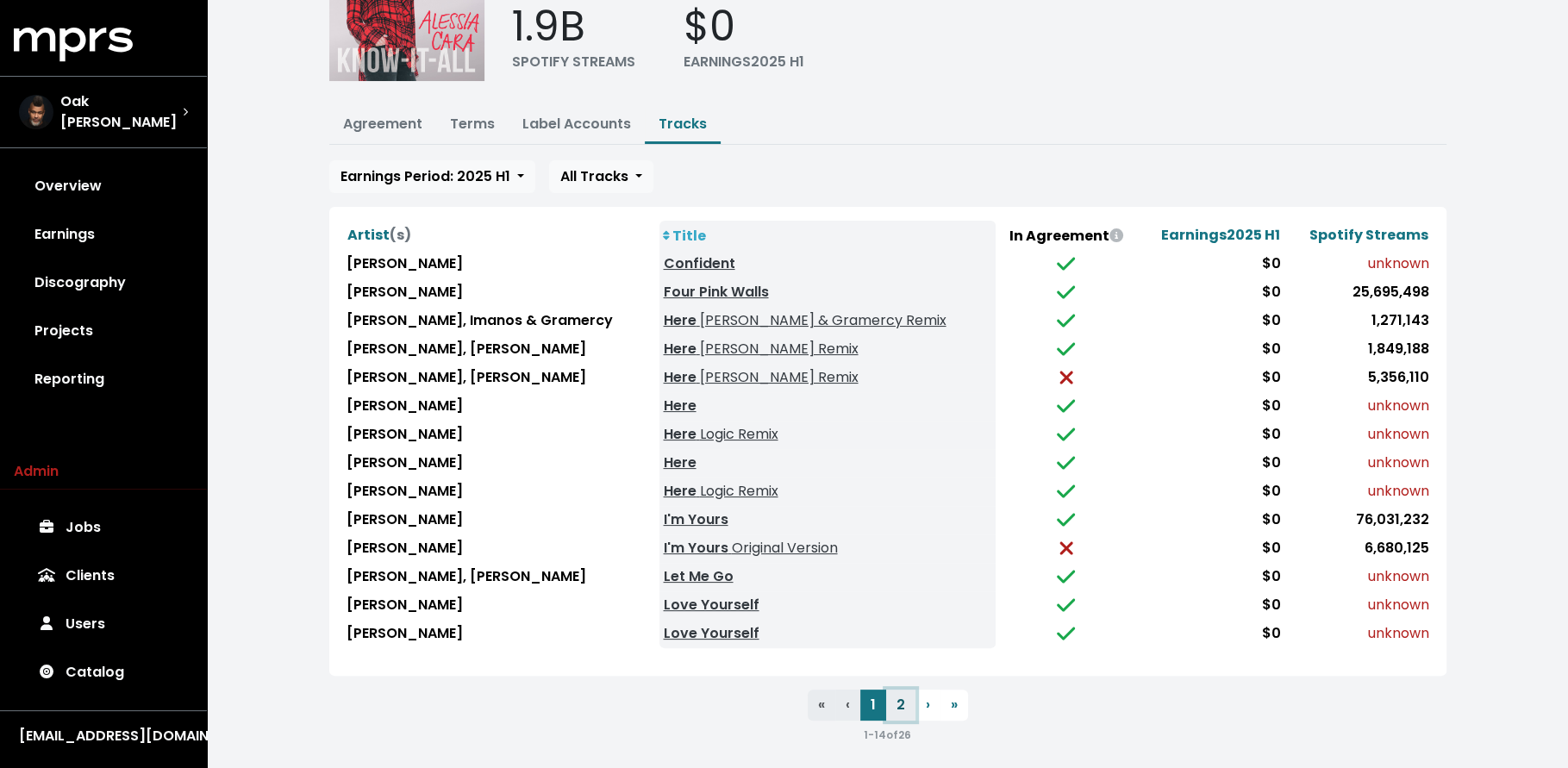
click at [894, 698] on button "2" at bounding box center [901, 705] width 29 height 31
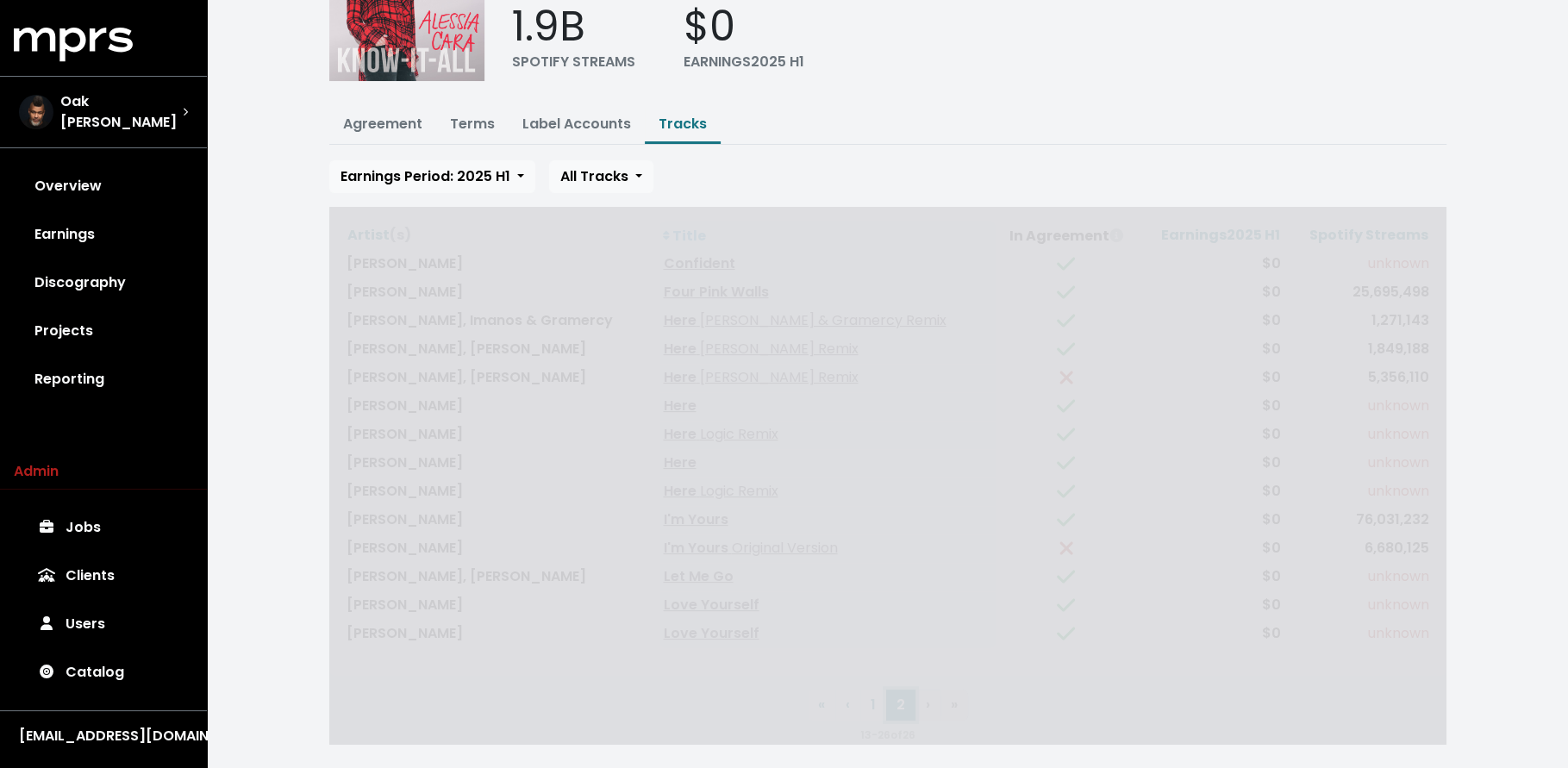
scroll to position [89, 0]
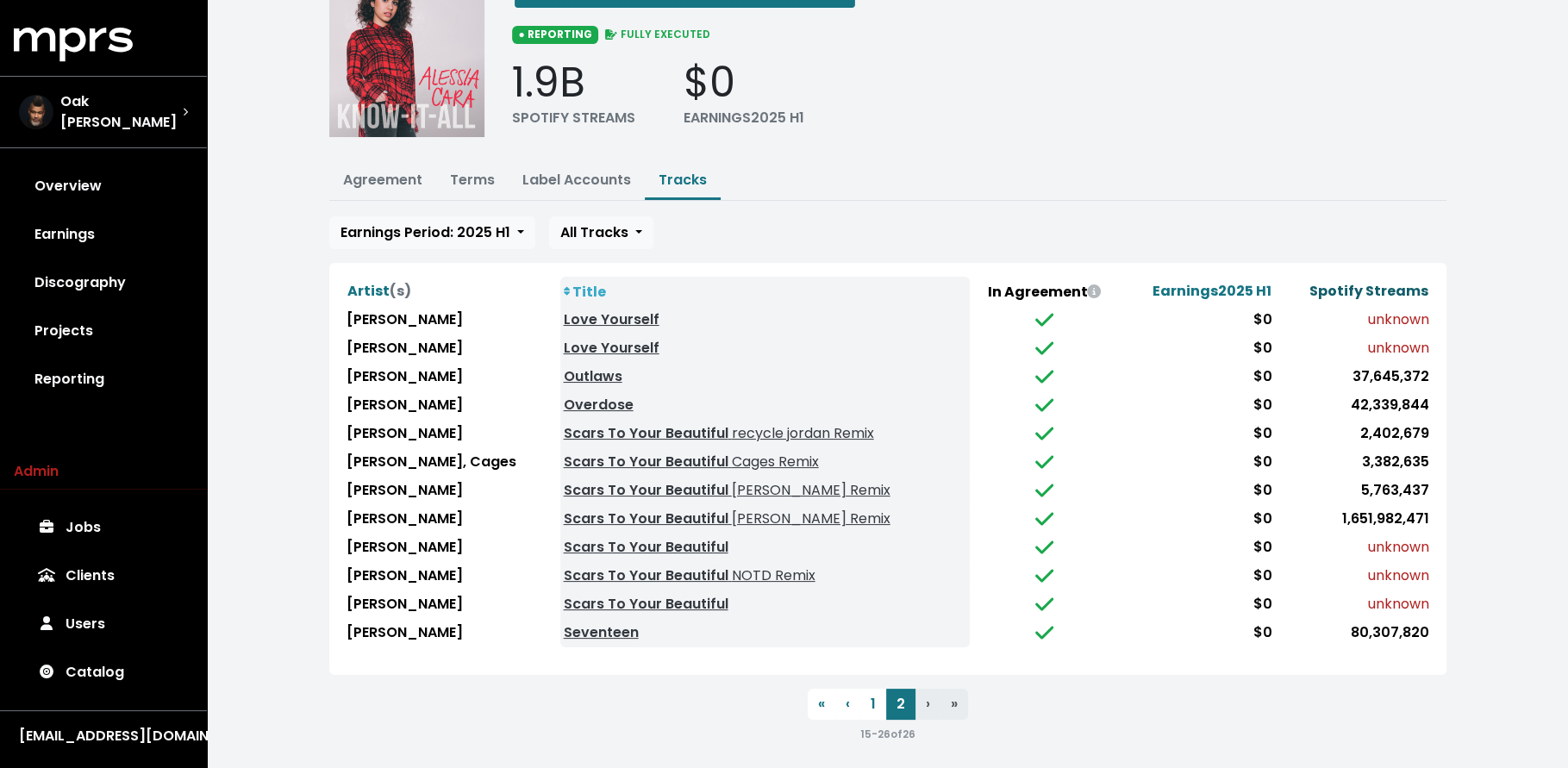
click at [1348, 283] on span "Spotify Streams" at bounding box center [1368, 291] width 119 height 20
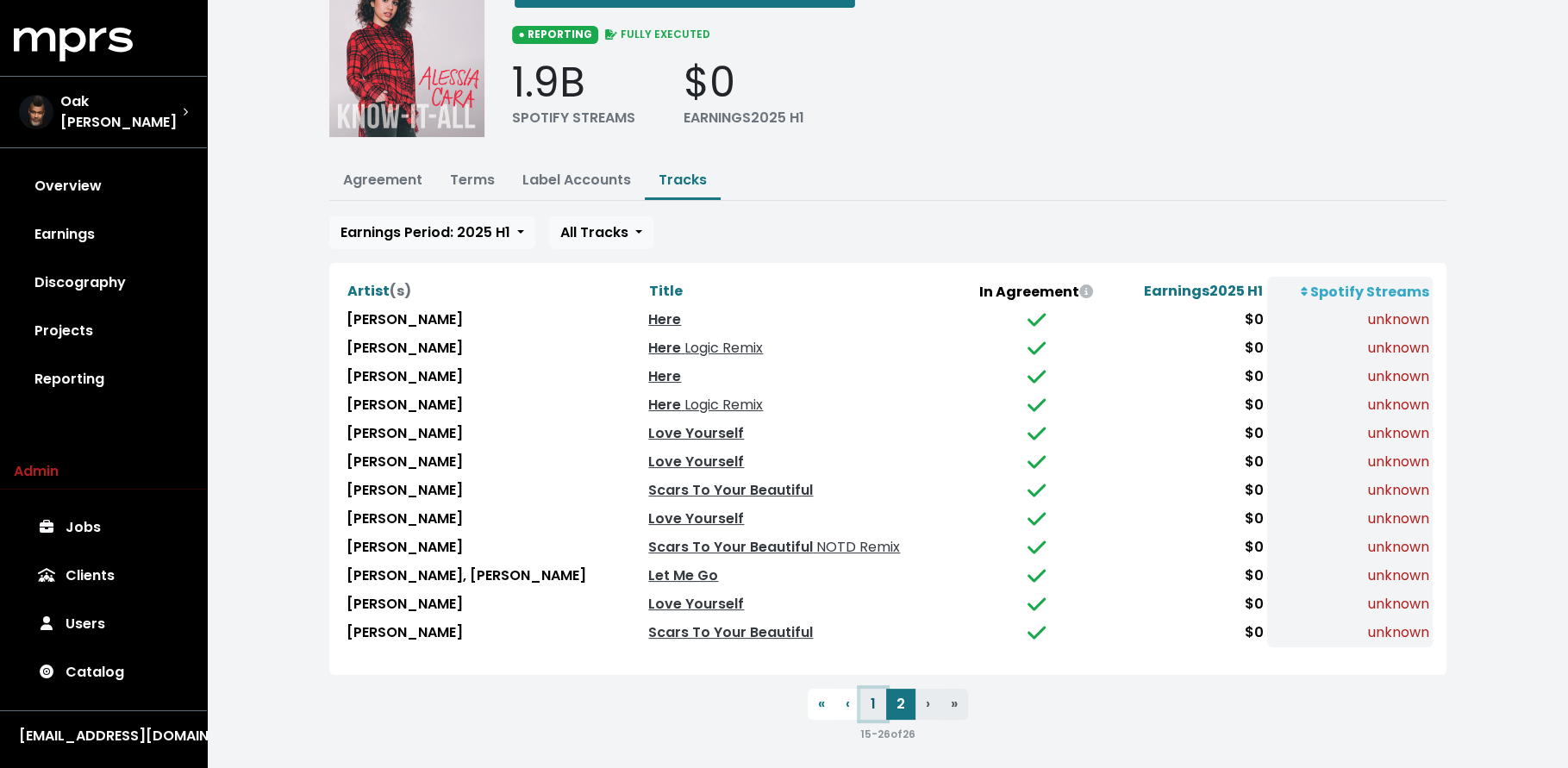
click at [881, 694] on button "1" at bounding box center [873, 704] width 25 height 31
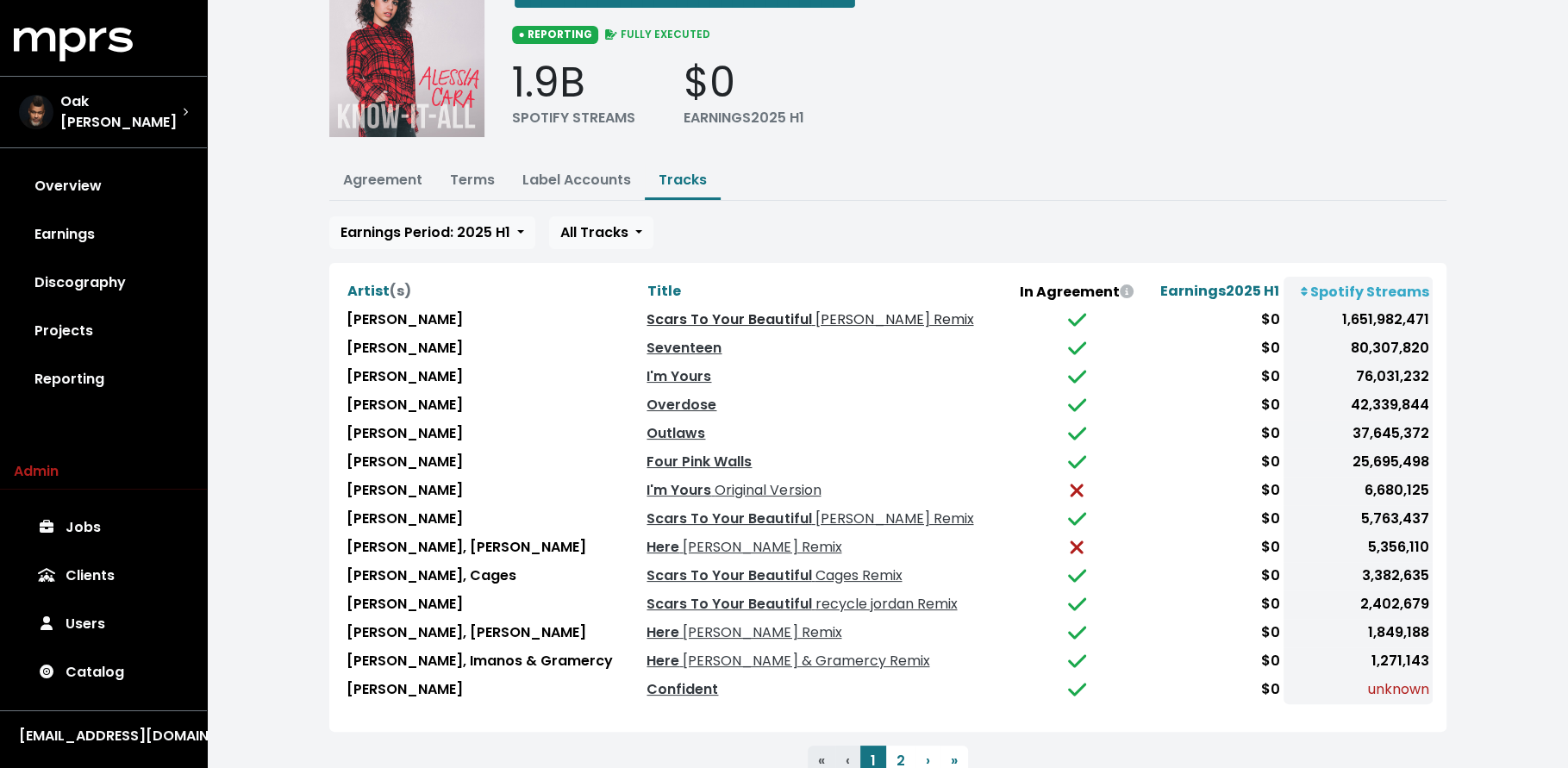
click at [774, 319] on link "Scars To Your Beautiful Luca Schreiner Remix" at bounding box center [809, 320] width 327 height 20
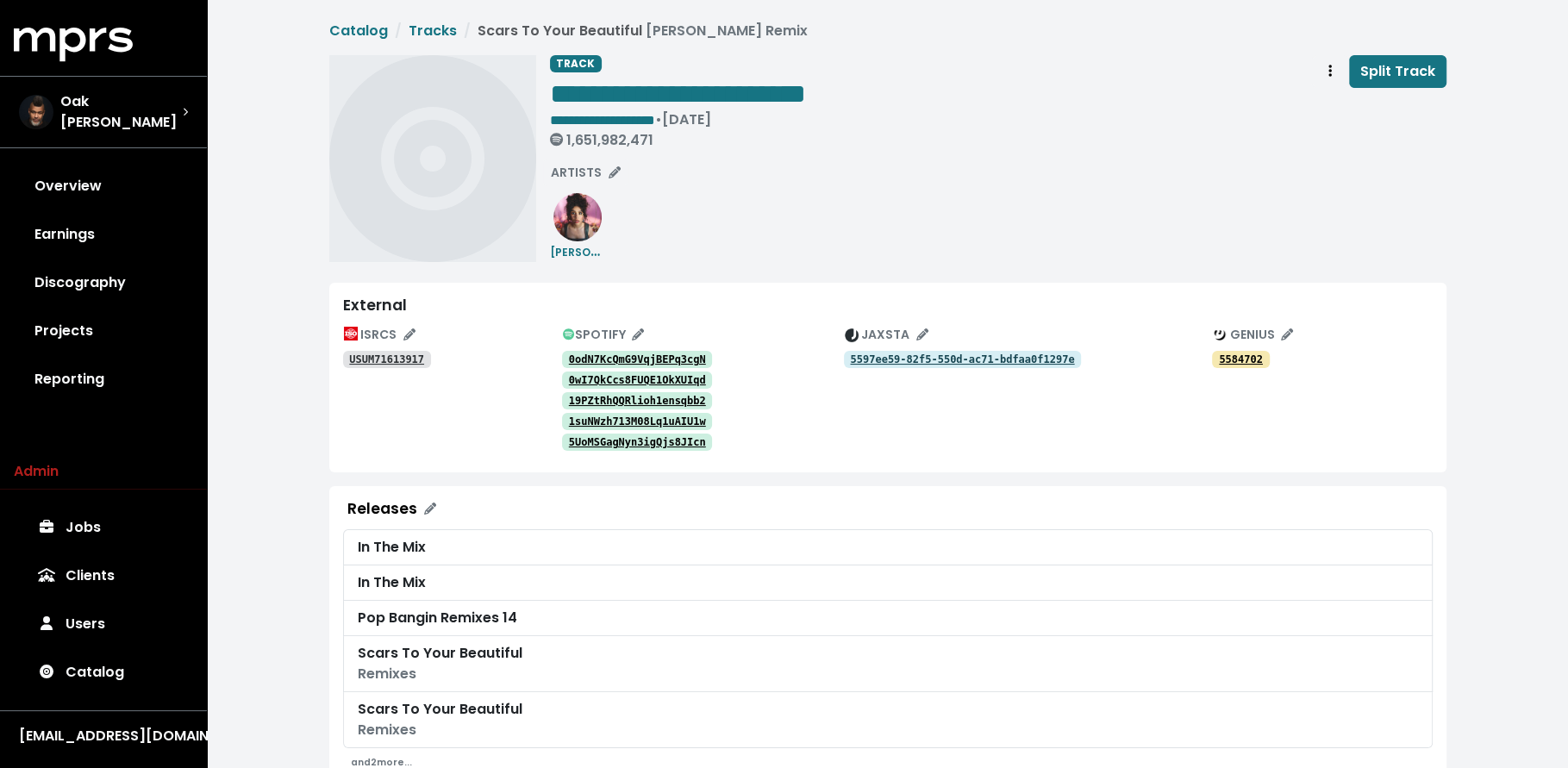
click at [403, 359] on tt "USUM71613917" at bounding box center [386, 359] width 75 height 12
click at [648, 359] on tt "0odN7KcQmG9VqjBEPq3cgN" at bounding box center [637, 359] width 137 height 12
click at [599, 382] on tt "0wI7QkCcs8FUQE1OkXUIqd" at bounding box center [637, 381] width 137 height 12
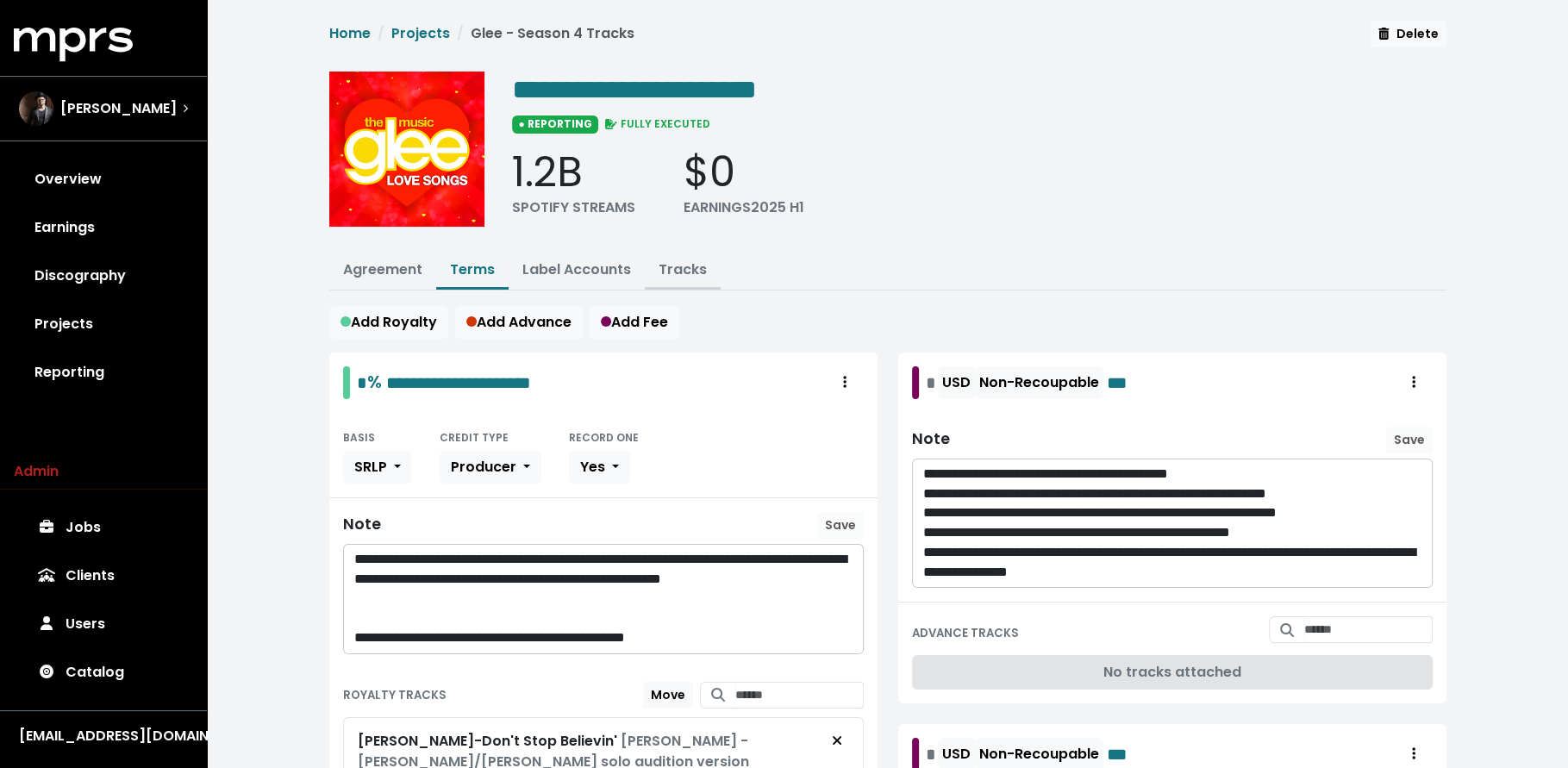
click at [674, 267] on link "Tracks" at bounding box center [683, 270] width 48 height 20
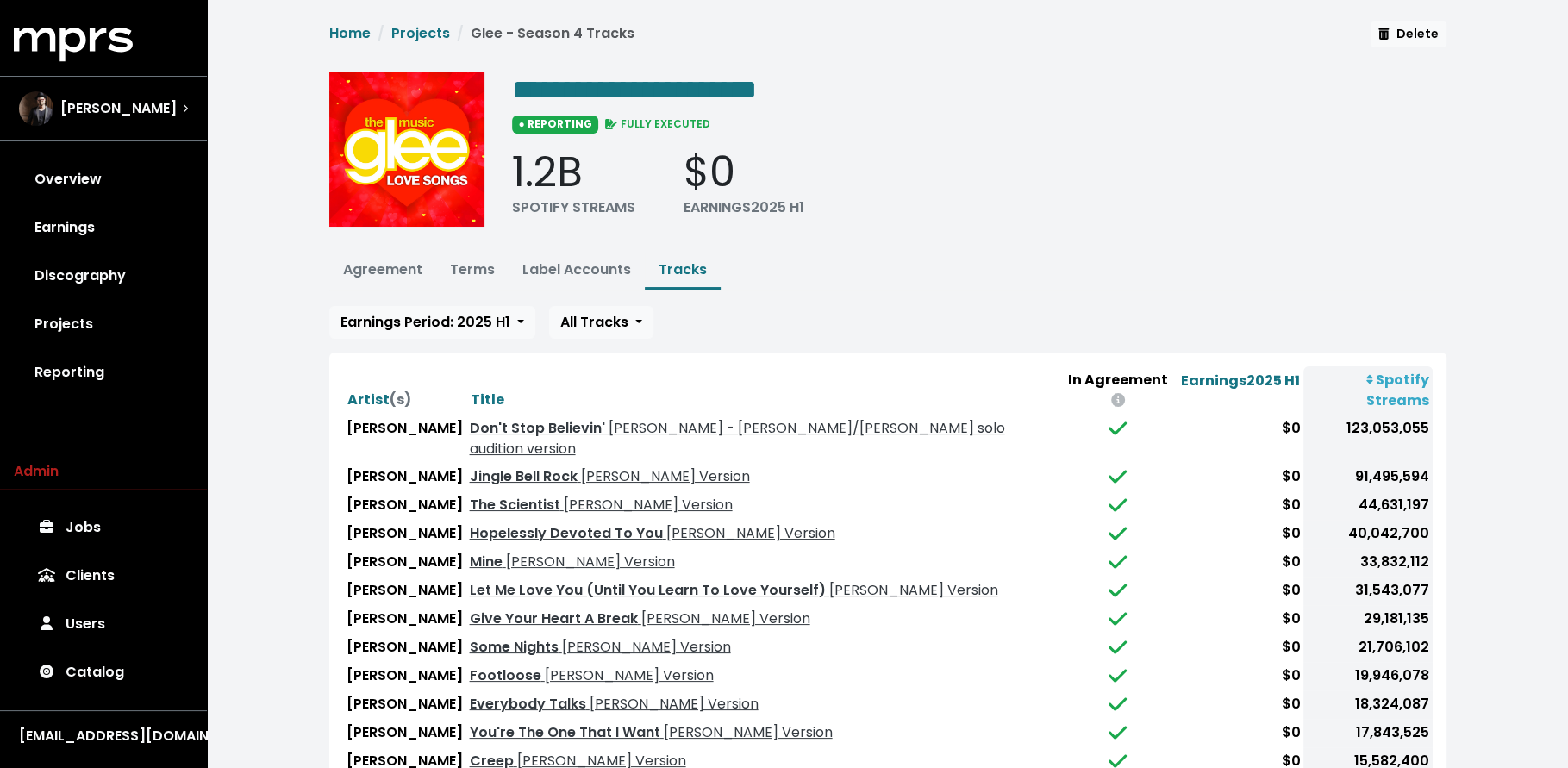
scroll to position [4, 0]
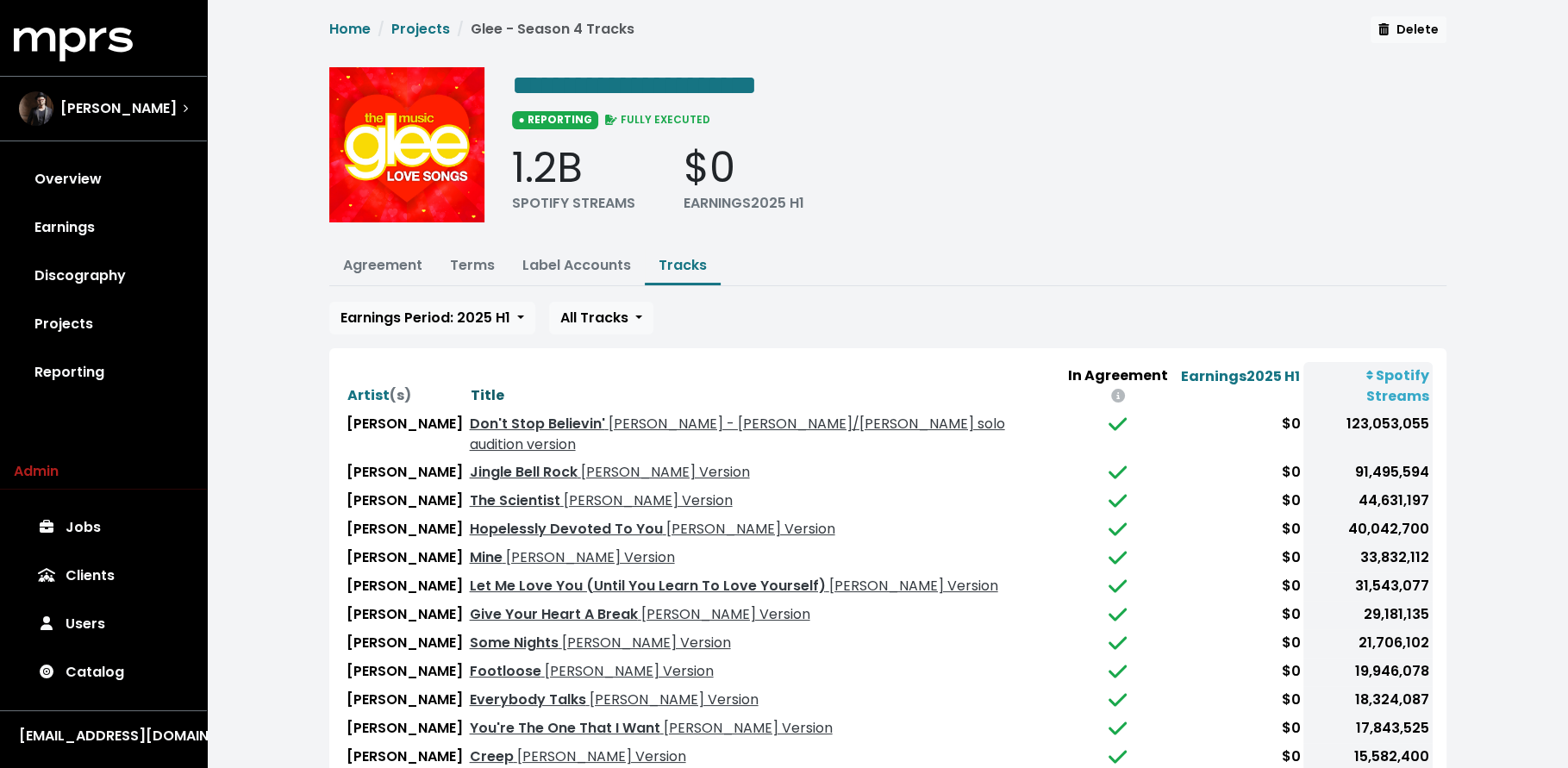
click at [471, 385] on span "Title" at bounding box center [487, 395] width 33 height 20
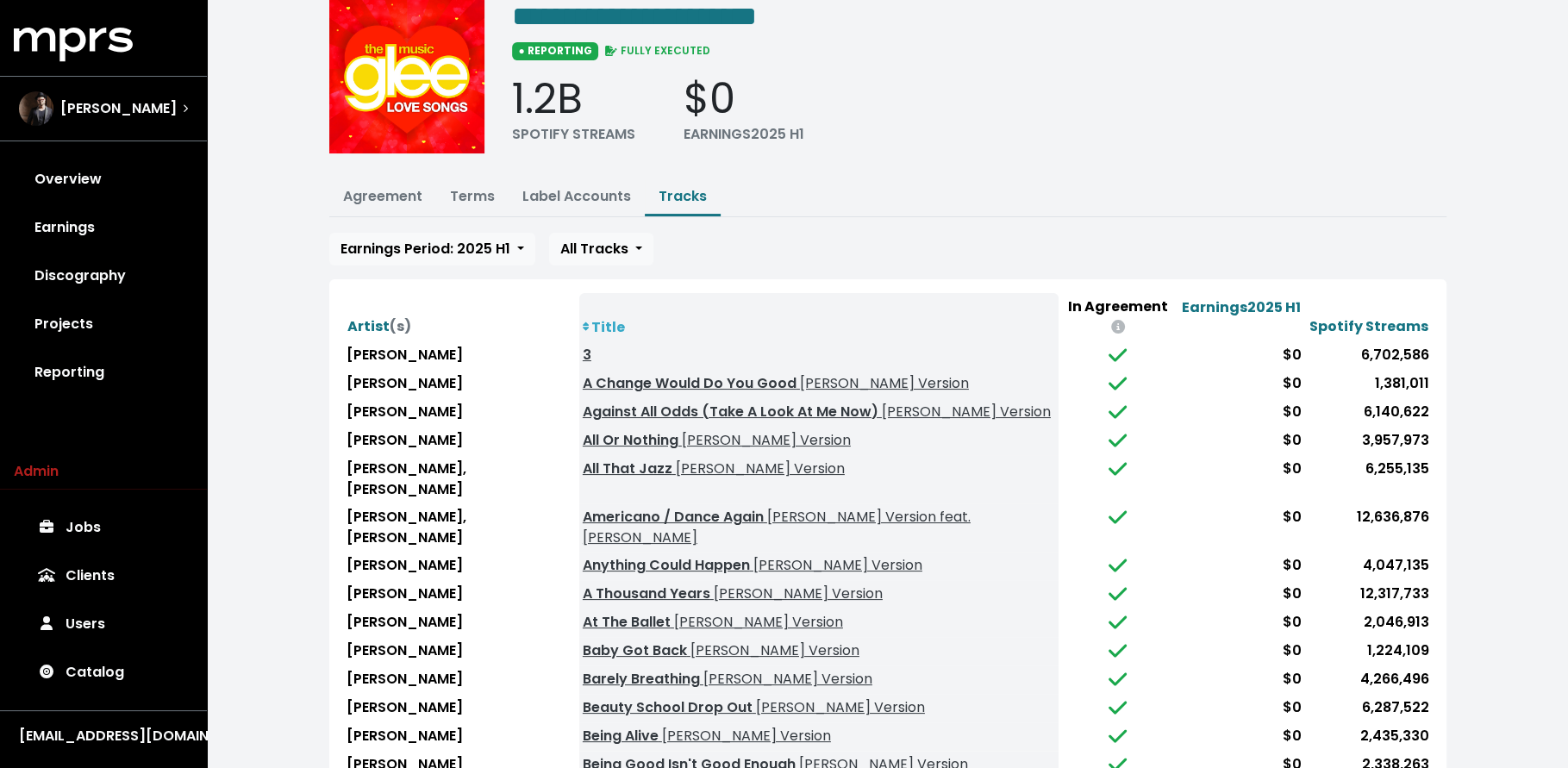
scroll to position [100, 0]
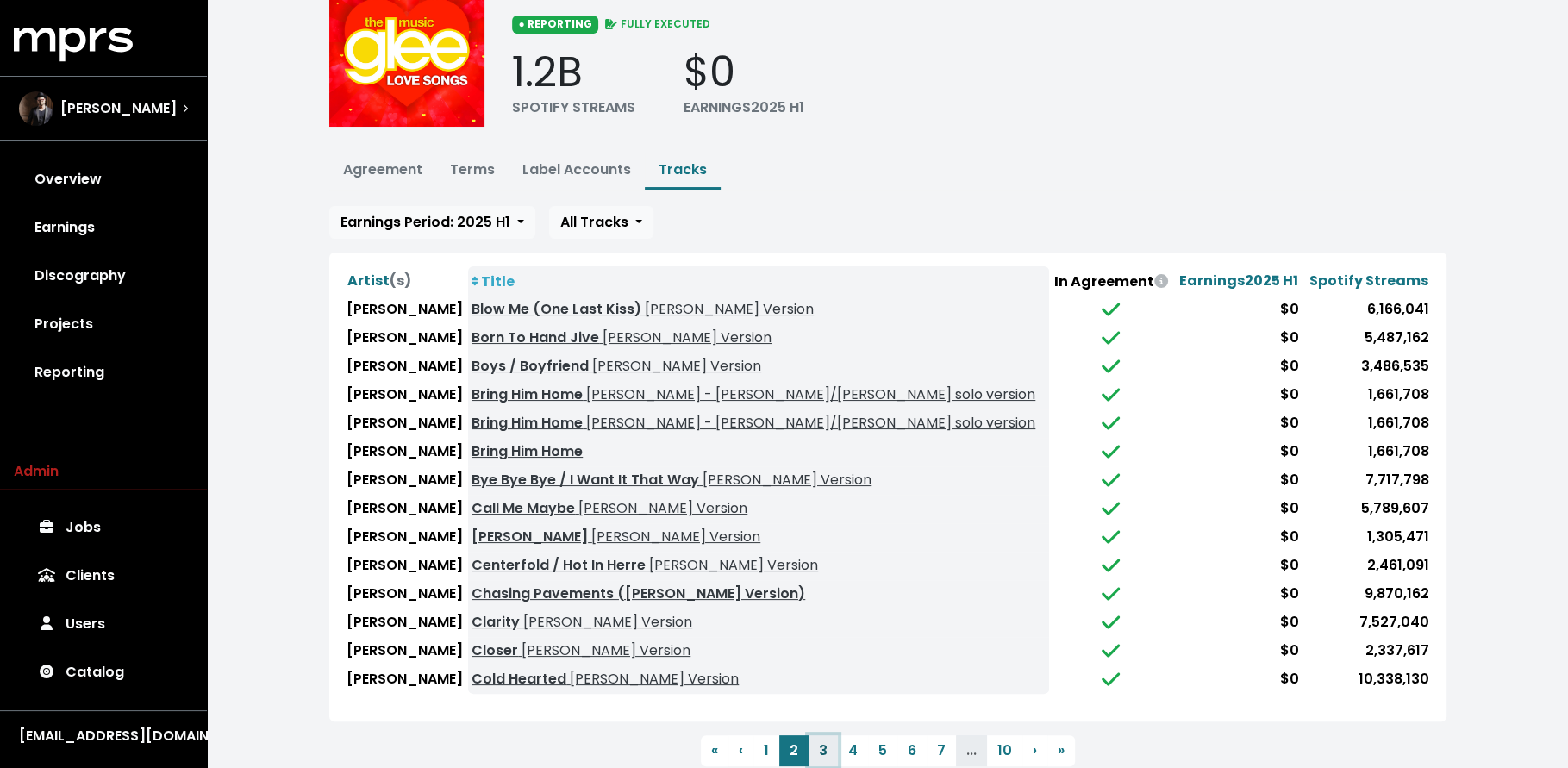
click at [819, 740] on button "3" at bounding box center [824, 751] width 29 height 31
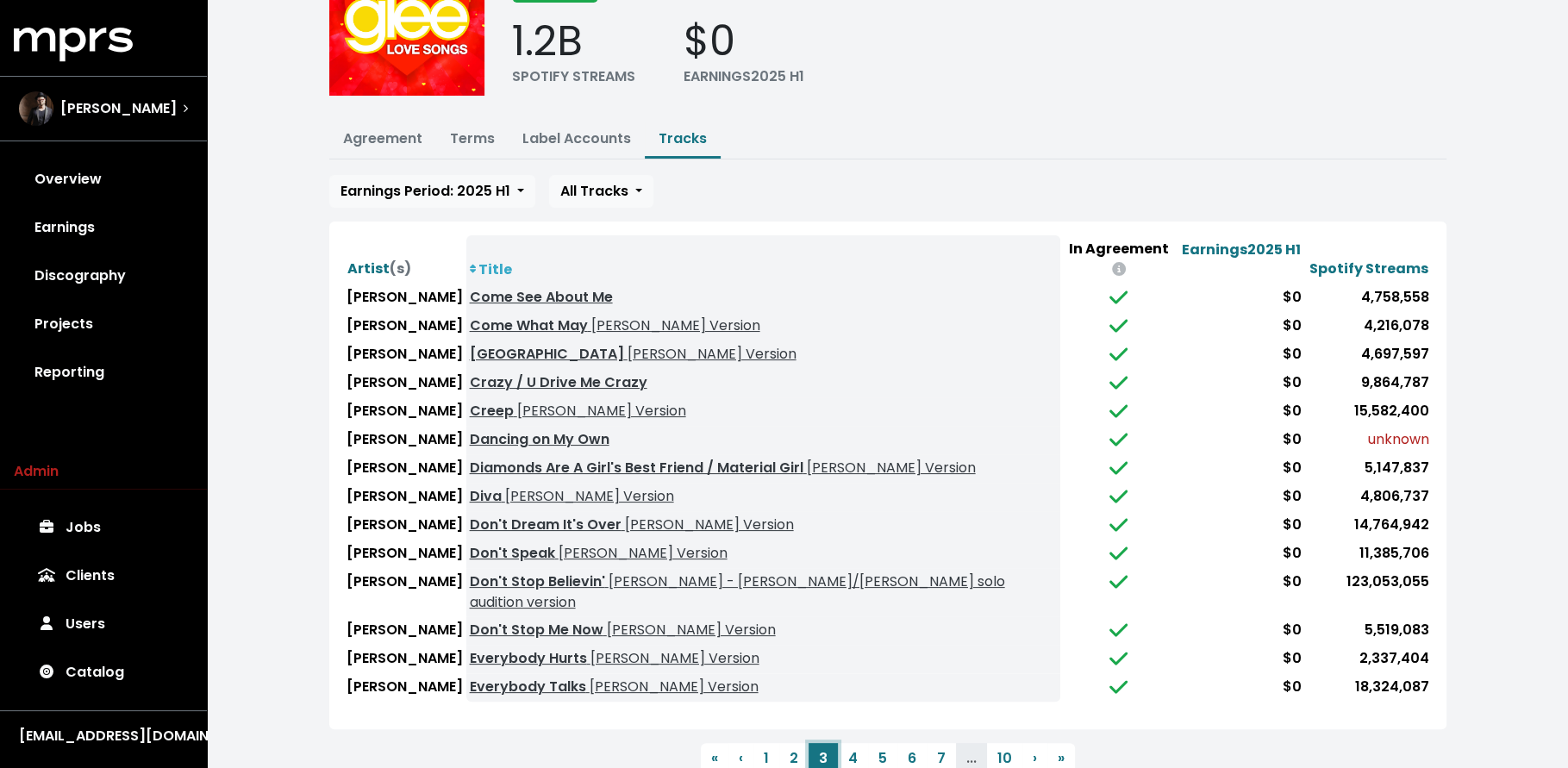
scroll to position [129, 0]
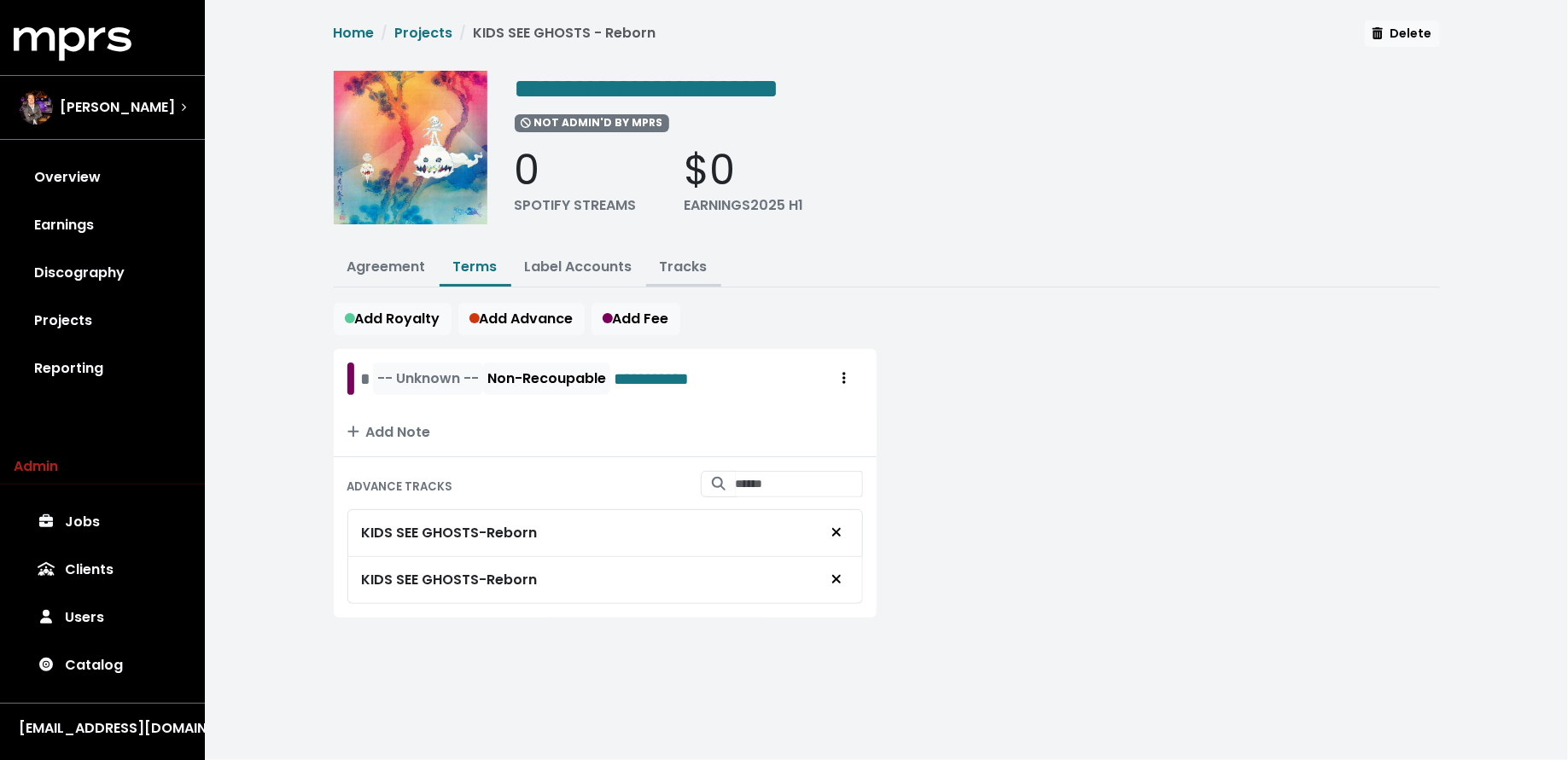
click at [698, 259] on link "Tracks" at bounding box center [684, 267] width 48 height 19
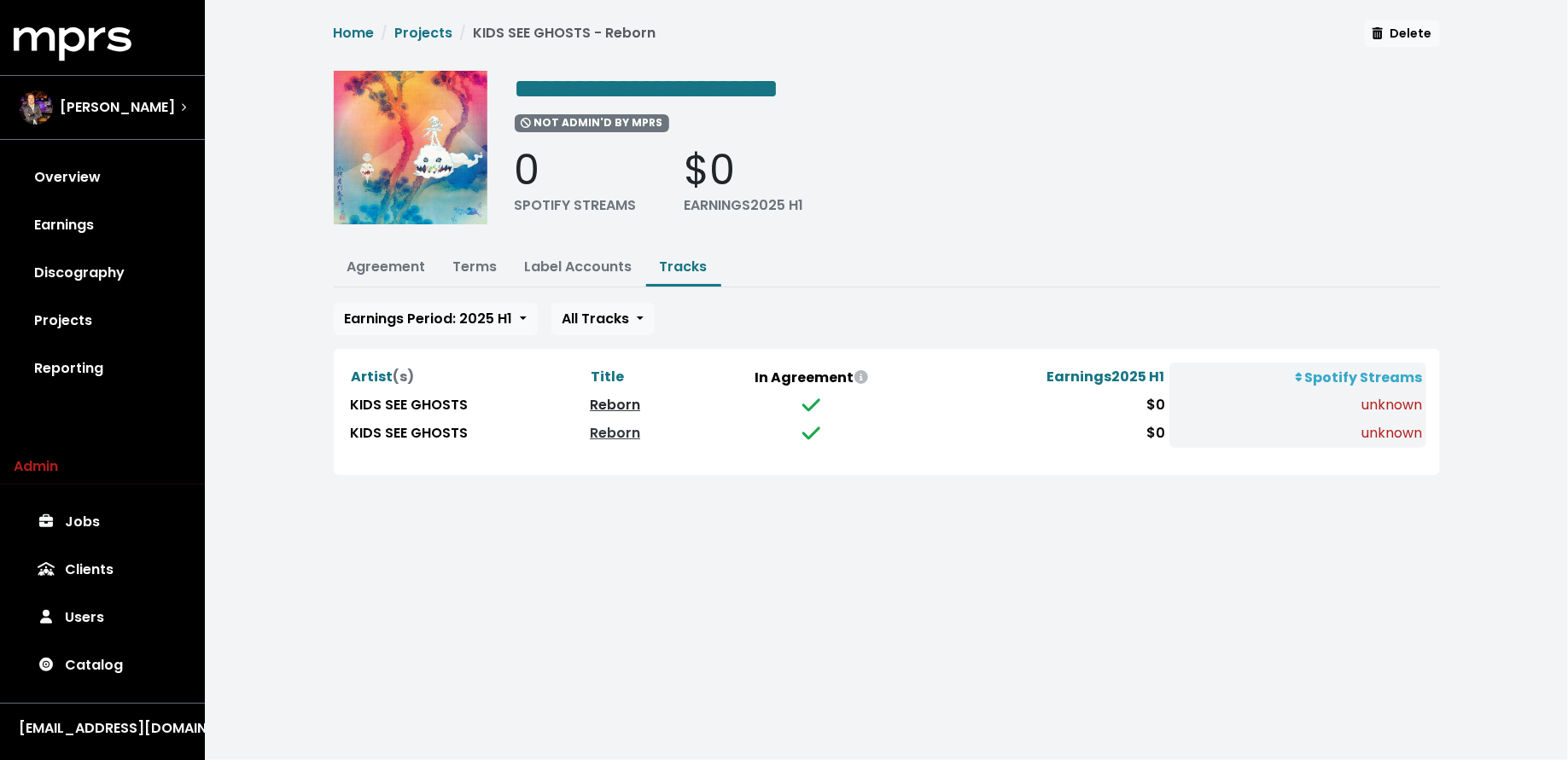
click at [598, 399] on link "Reborn" at bounding box center [615, 405] width 50 height 19
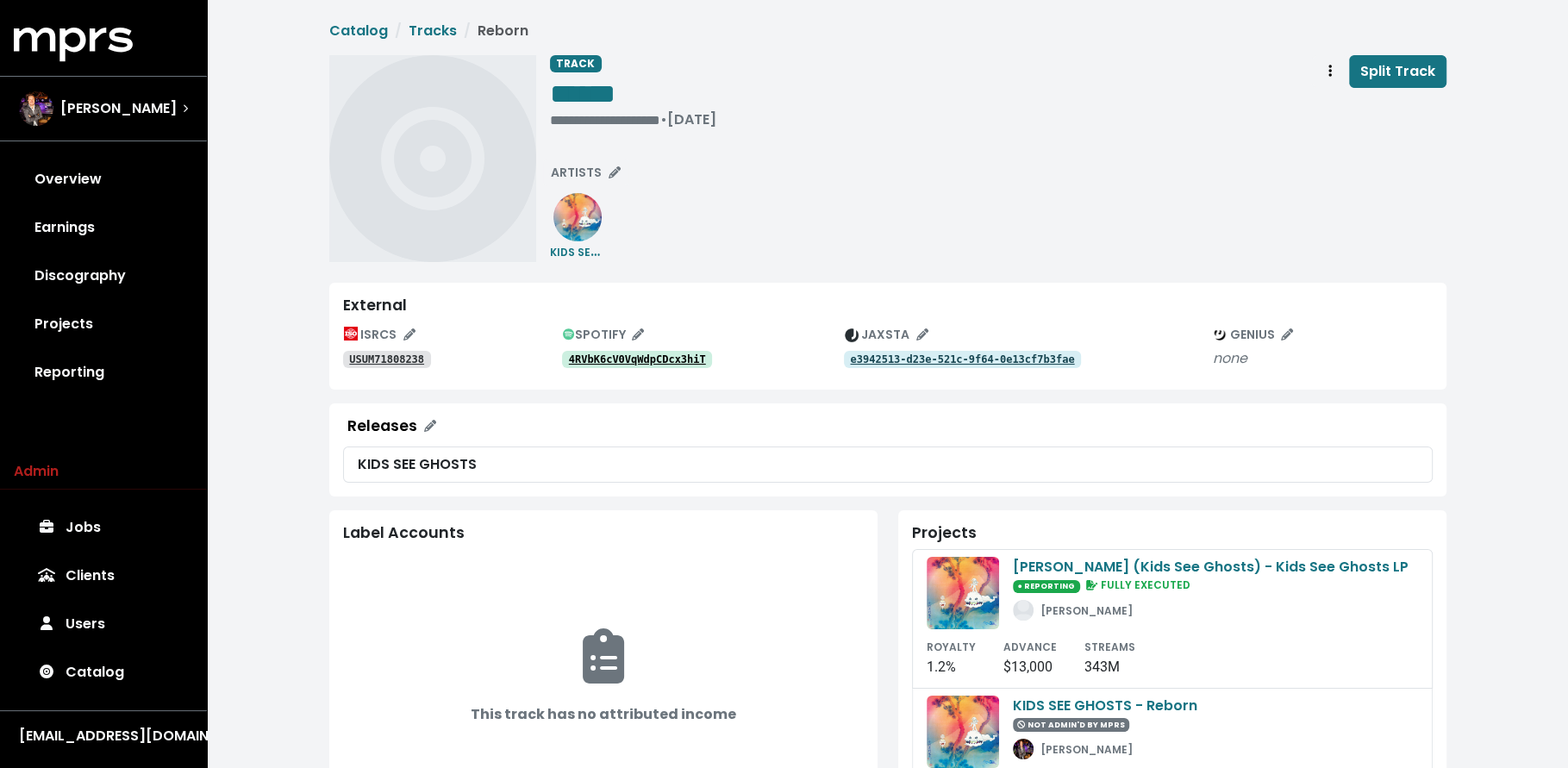
click at [413, 360] on tt "USUM71808238" at bounding box center [386, 359] width 75 height 12
click at [645, 360] on tt "4RVbK6cV0VqWdpCDcx3hiT" at bounding box center [637, 359] width 137 height 12
click at [627, 363] on tt "4RVbK6cV0VqWdpCDcx3hiT" at bounding box center [637, 359] width 137 height 12
click at [1321, 65] on button "Track actions" at bounding box center [1330, 71] width 38 height 32
click at [1318, 96] on link "Merge" at bounding box center [1380, 110] width 136 height 27
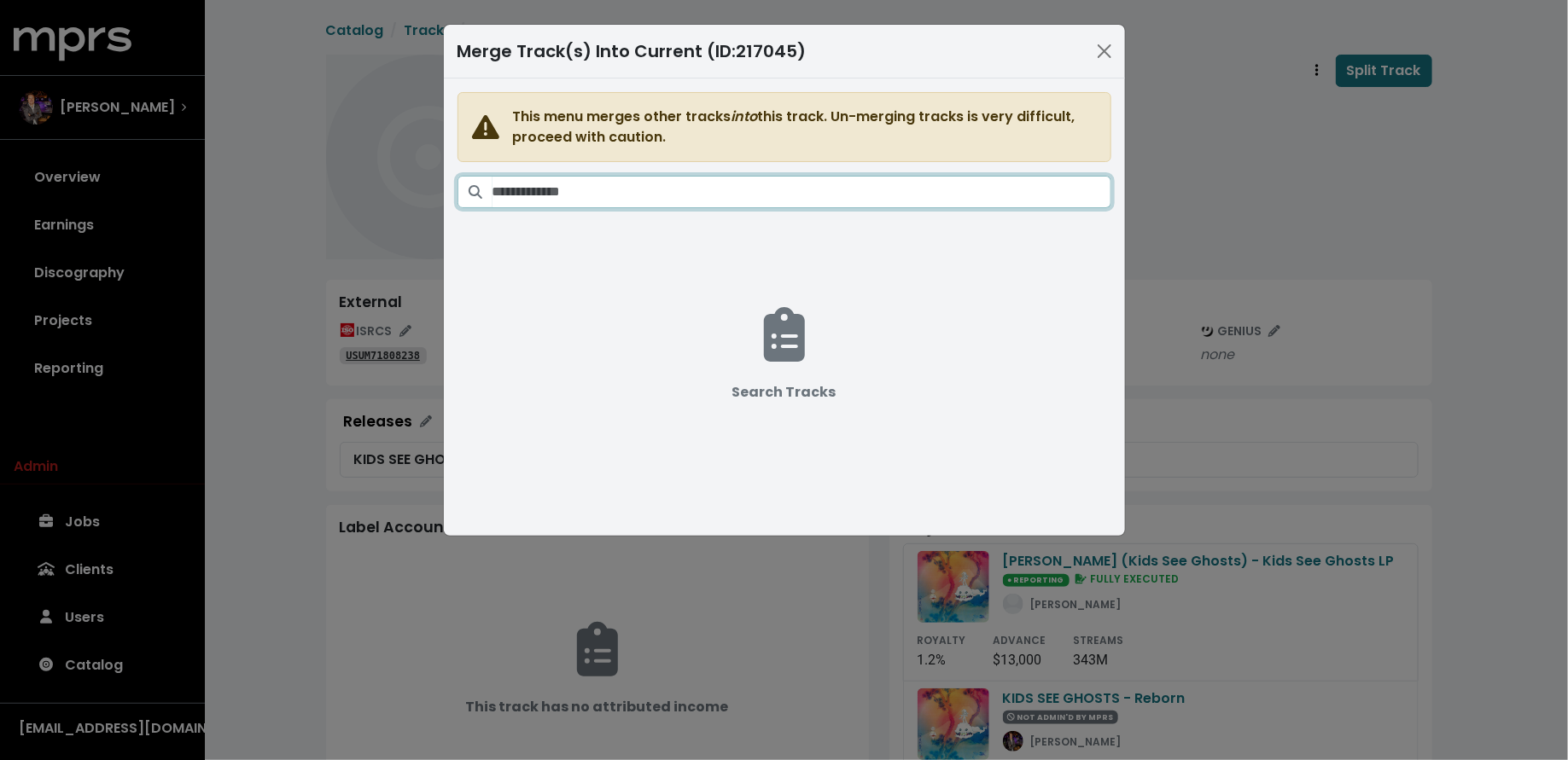
click at [878, 186] on input "Search tracks" at bounding box center [801, 191] width 618 height 32
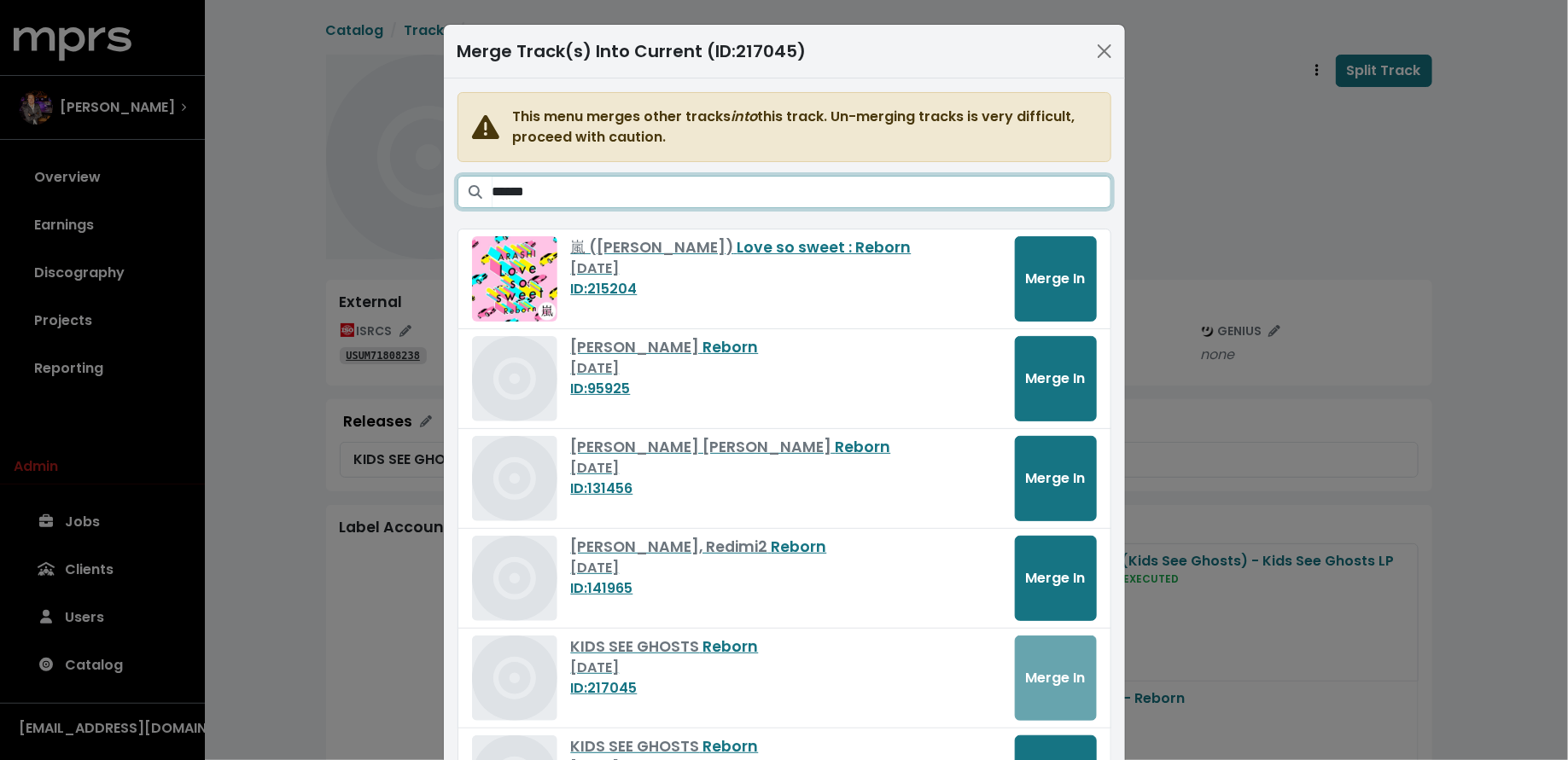
scroll to position [148, 0]
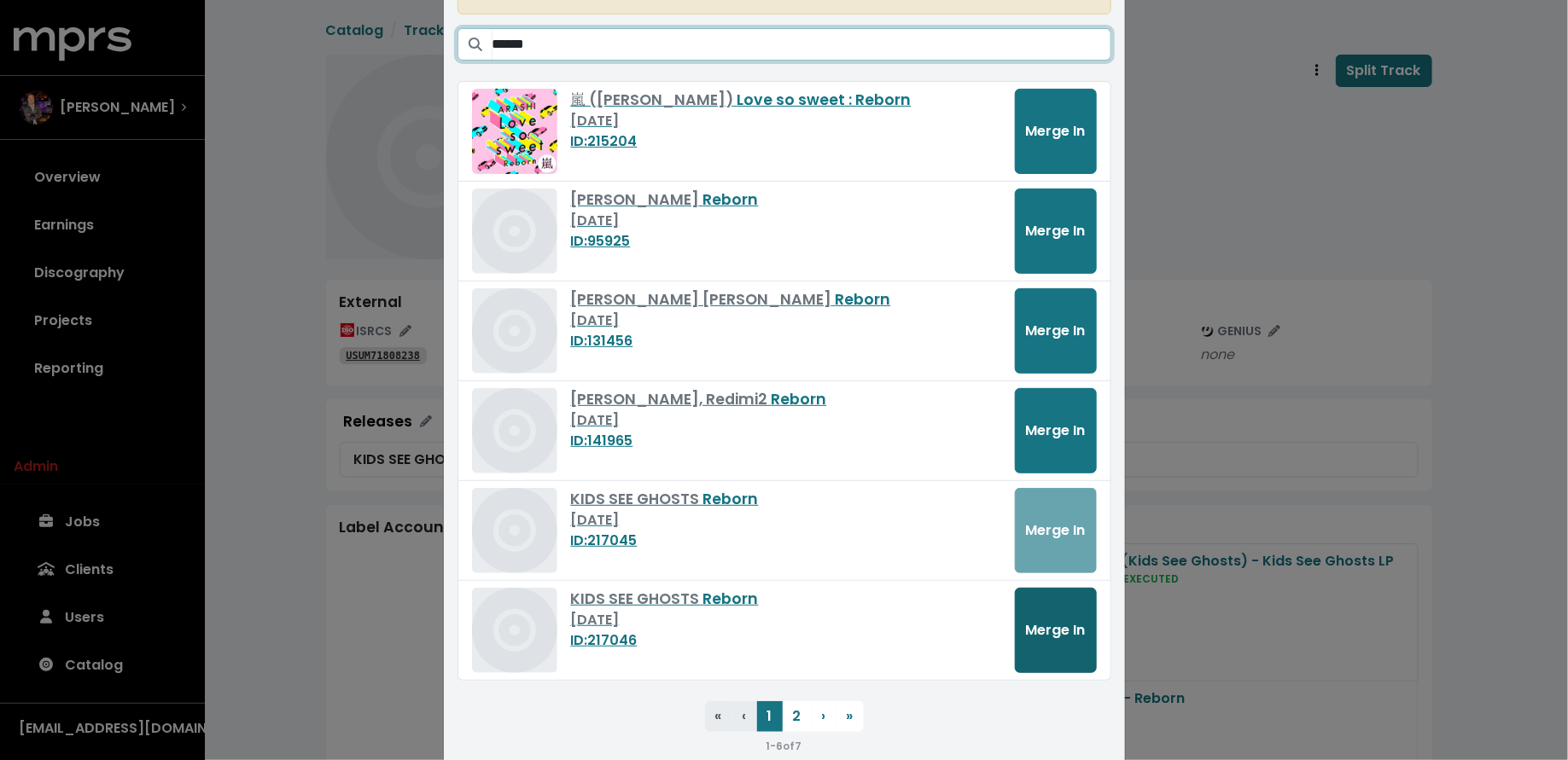
type input "******"
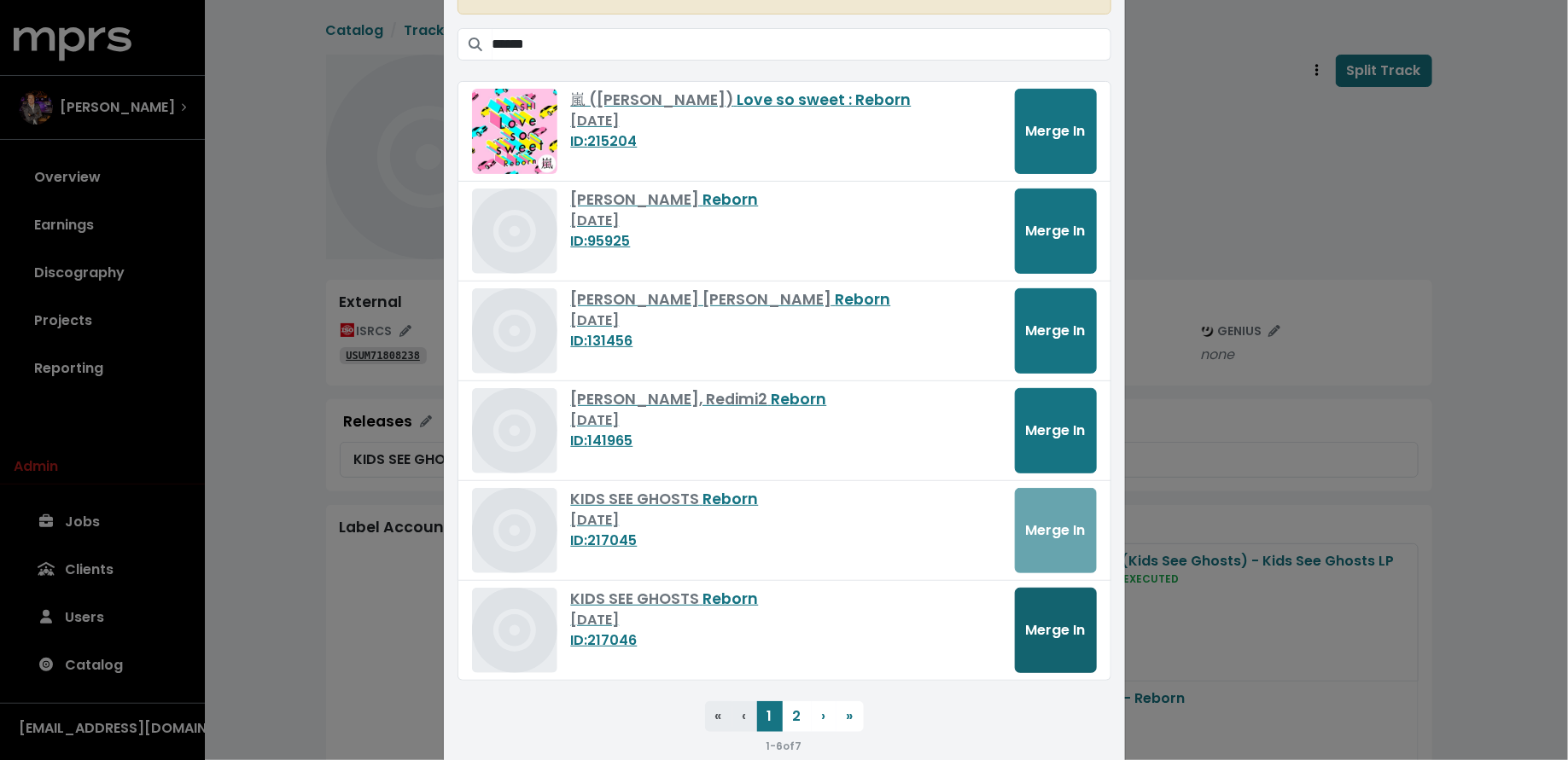
click at [1041, 612] on button "Merge In" at bounding box center [1055, 631] width 82 height 85
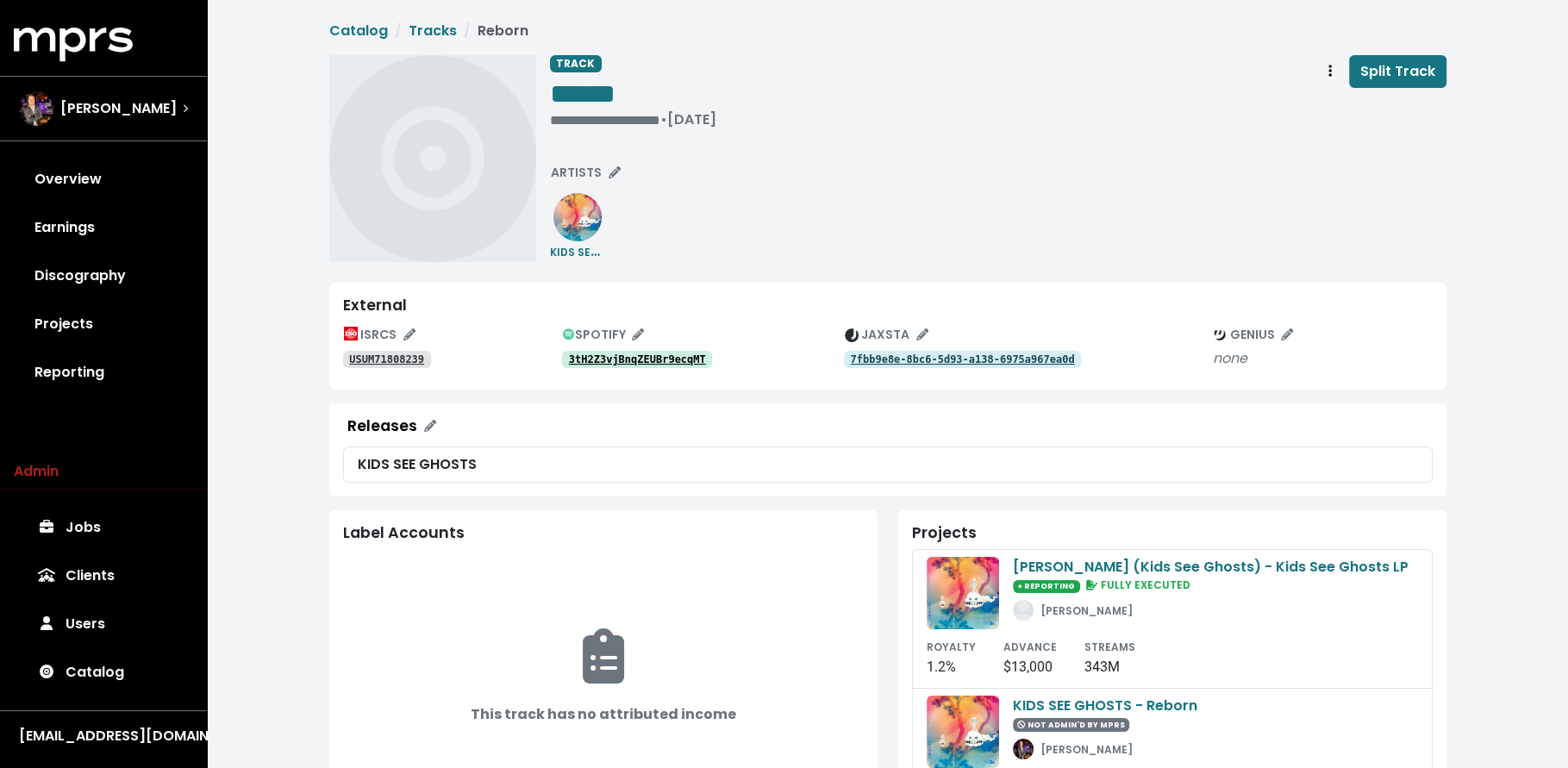
click at [392, 364] on tt "USUM71808239" at bounding box center [386, 359] width 75 height 12
click at [632, 358] on tt "3tH2Z3vjBnqZEUBr9ecqMT" at bounding box center [637, 359] width 137 height 12
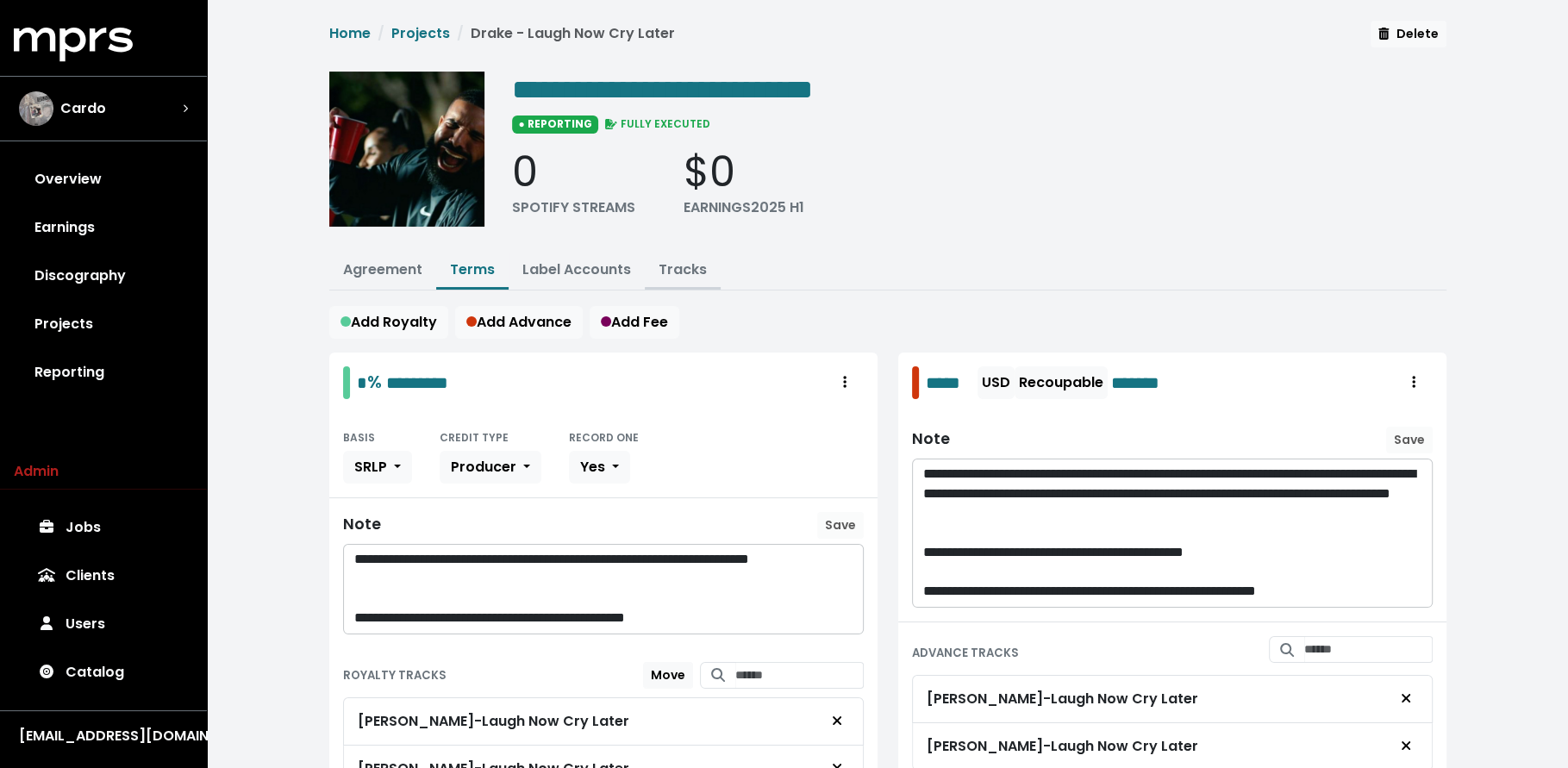
drag, startPoint x: 689, startPoint y: 265, endPoint x: 667, endPoint y: 325, distance: 63.9
click at [689, 266] on link "Tracks" at bounding box center [683, 270] width 48 height 20
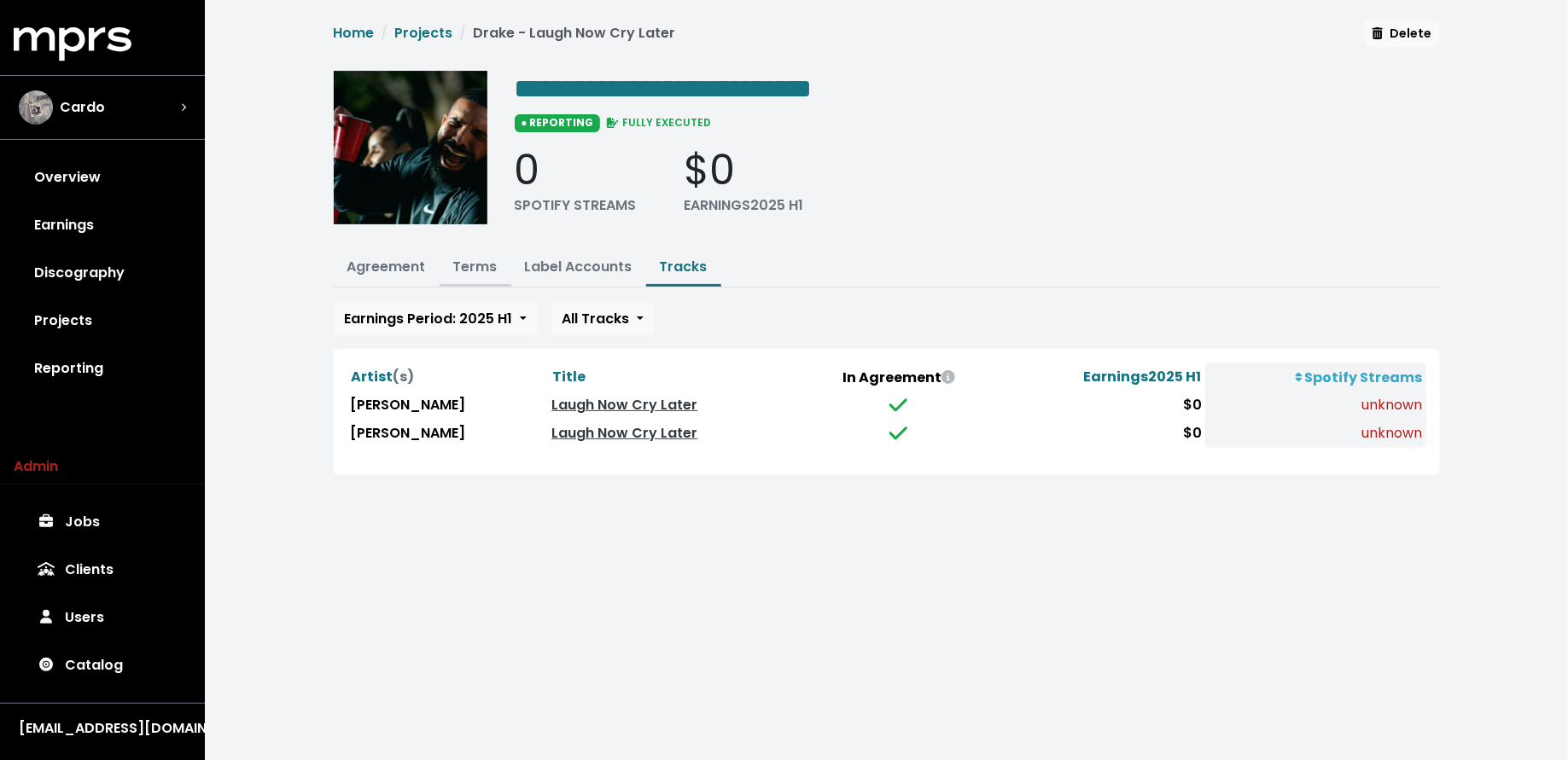
click at [477, 265] on link "Terms" at bounding box center [476, 267] width 45 height 19
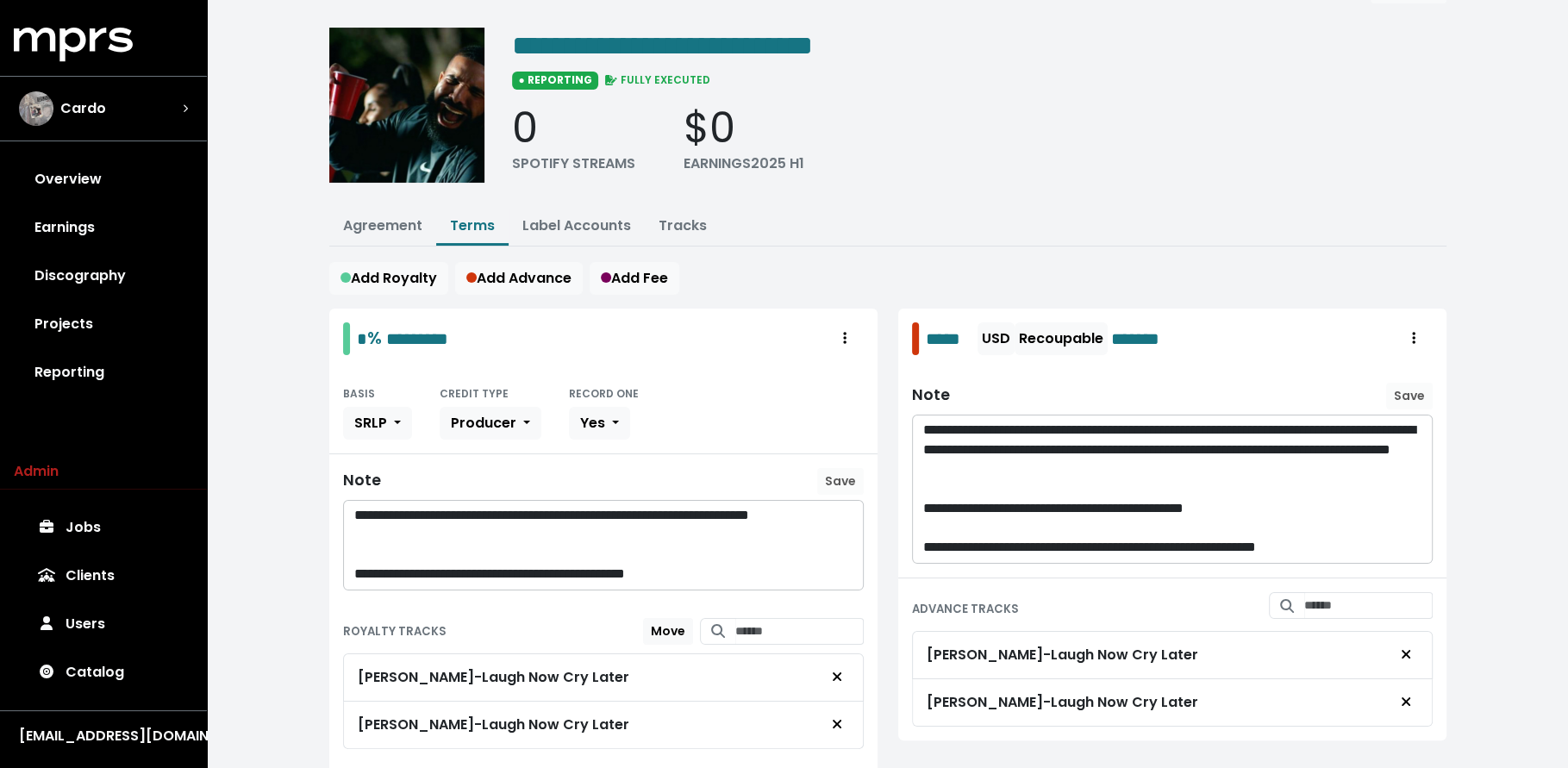
scroll to position [112, 0]
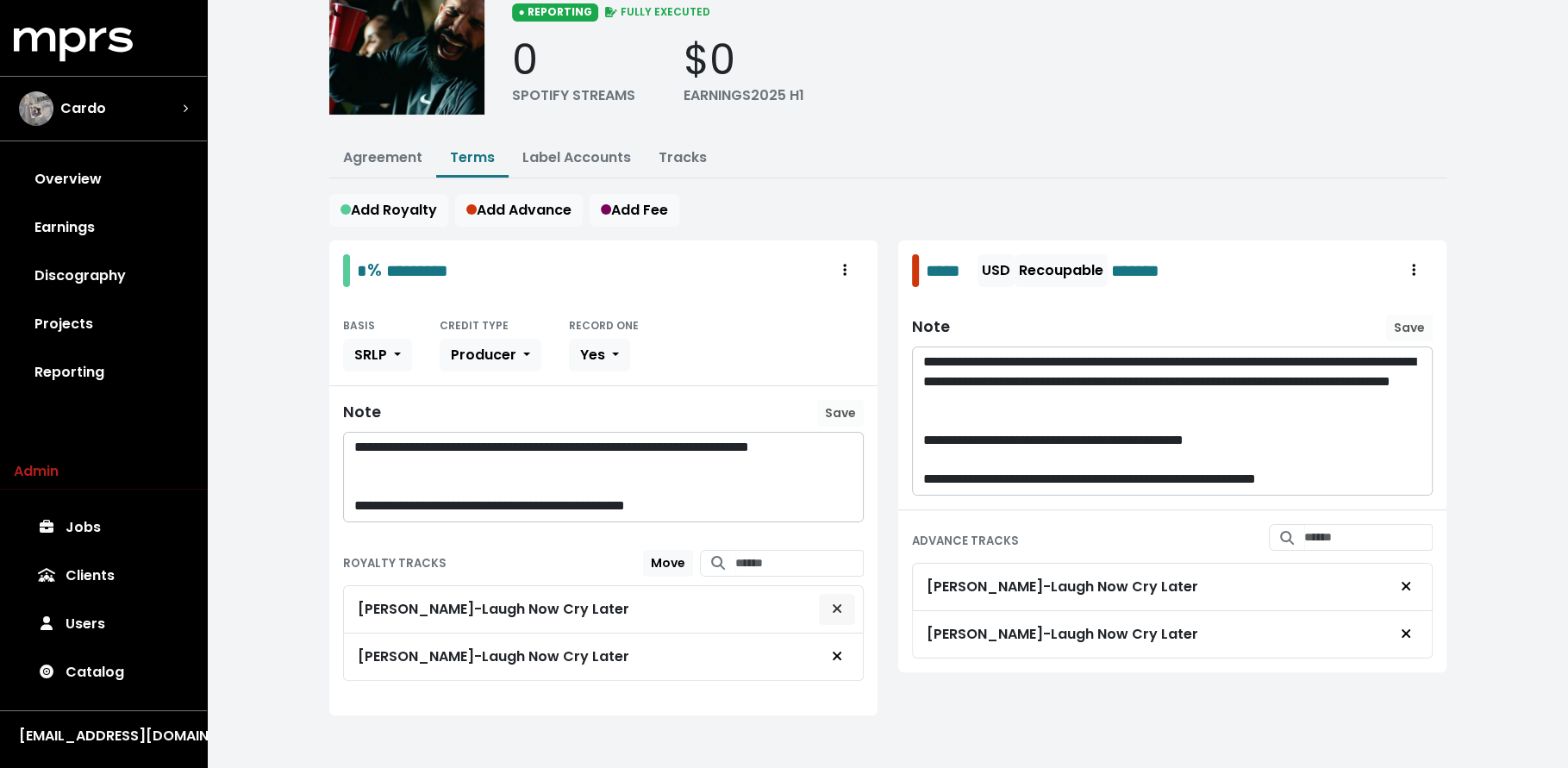
click at [836, 608] on span "Remove royalty target" at bounding box center [836, 609] width 11 height 20
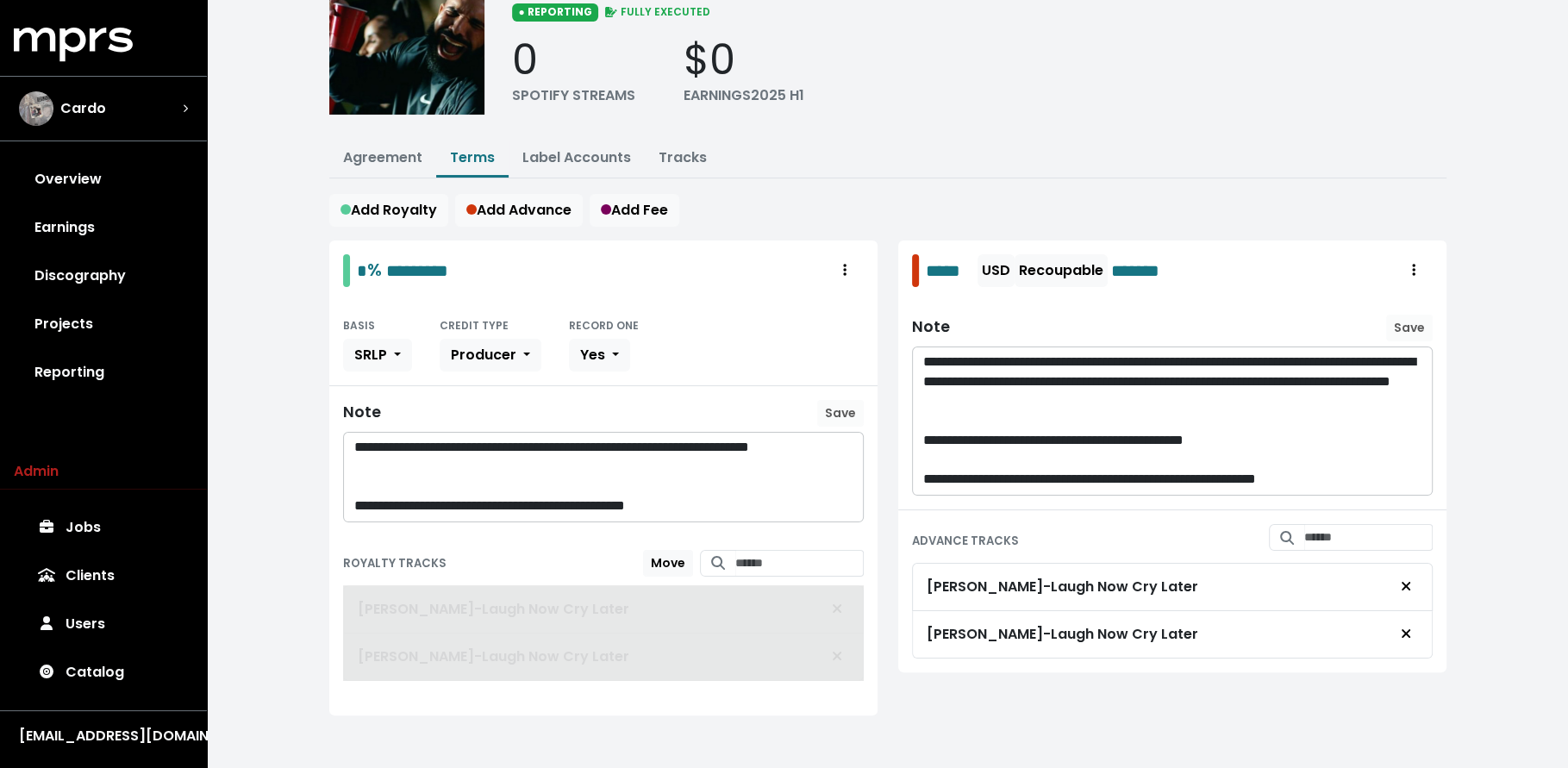
scroll to position [69, 0]
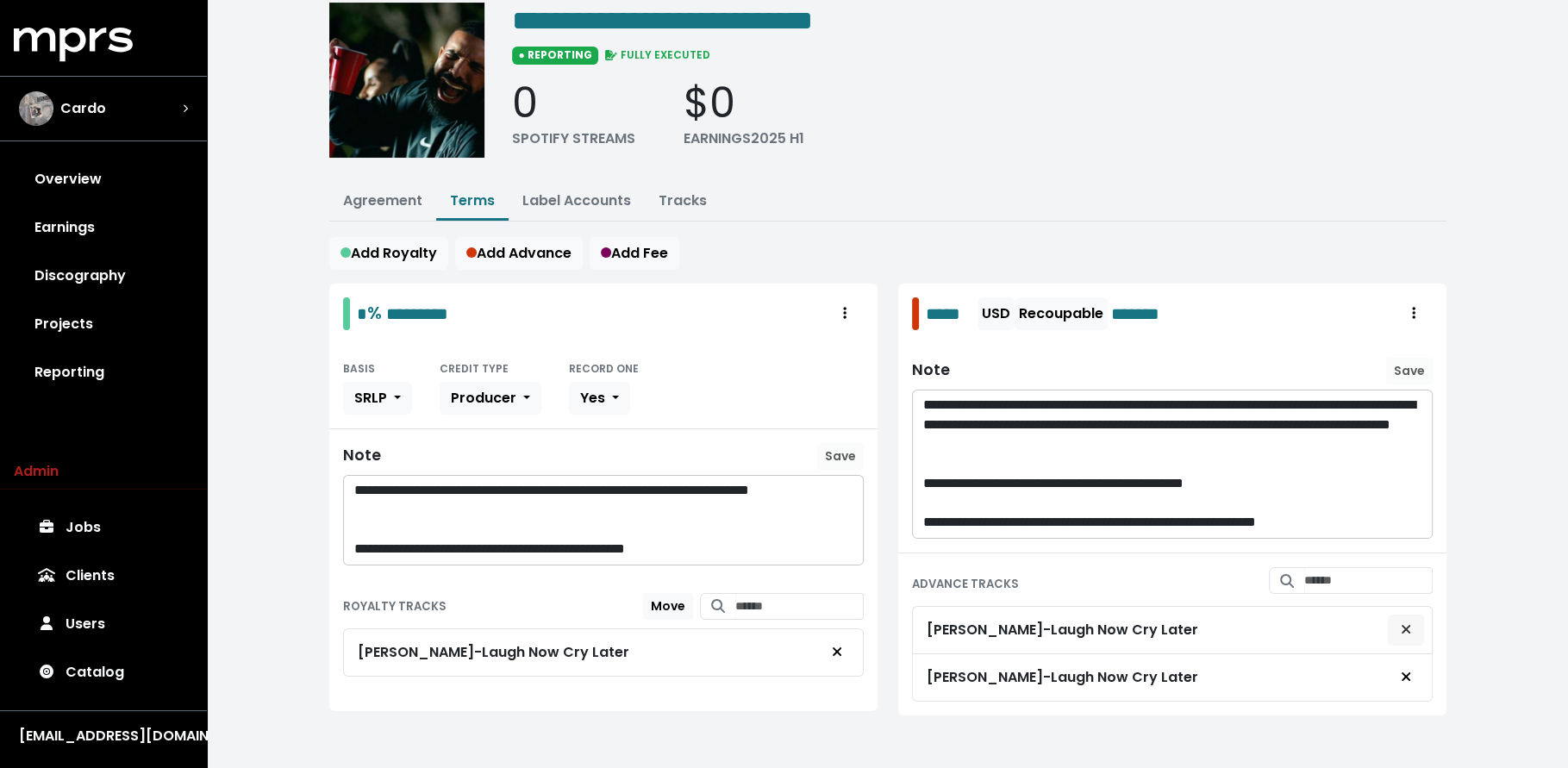
click at [1407, 625] on icon "Remove advance target" at bounding box center [1404, 629] width 9 height 9
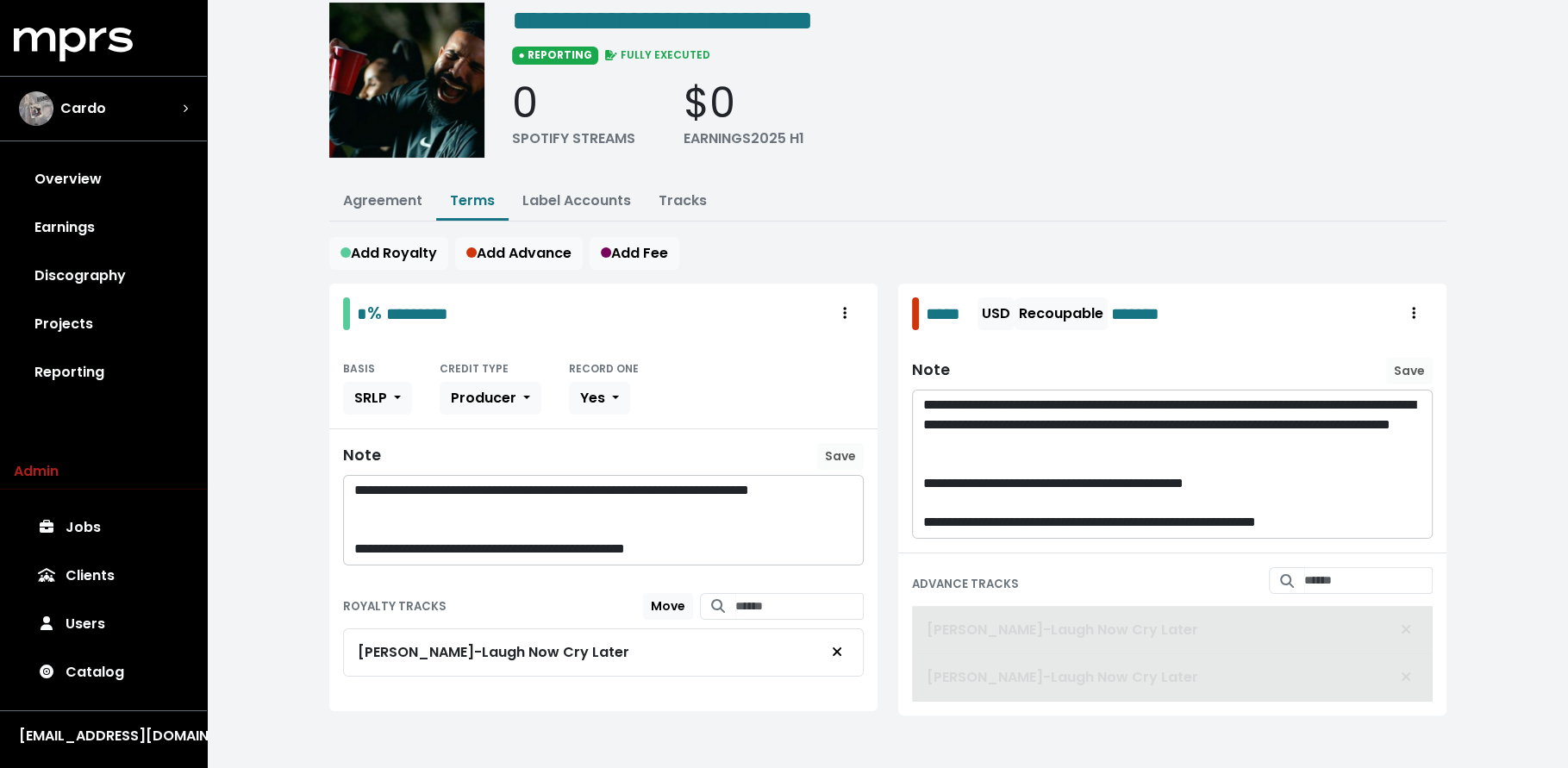
scroll to position [66, 0]
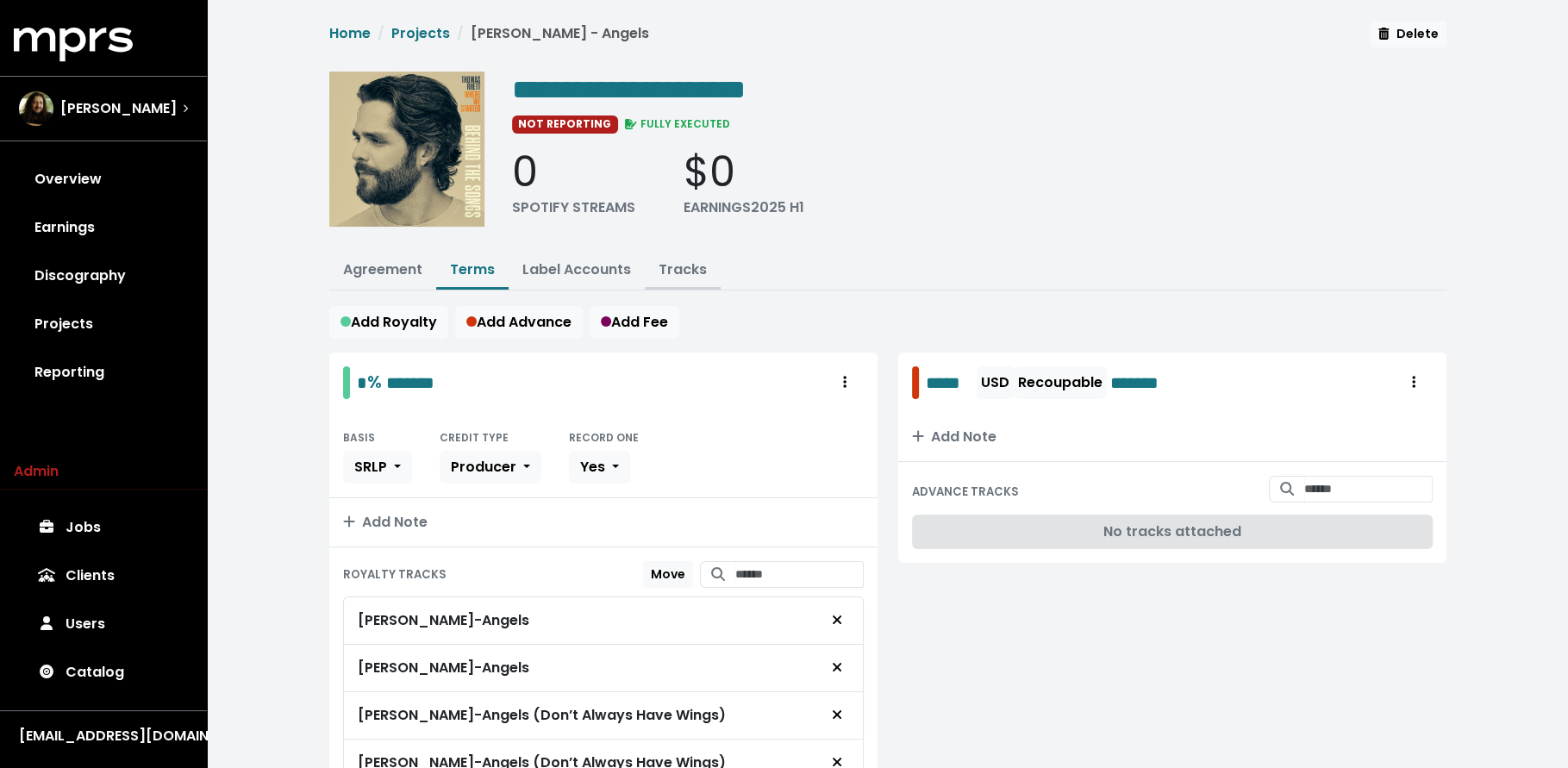
click at [687, 272] on link "Tracks" at bounding box center [683, 270] width 48 height 20
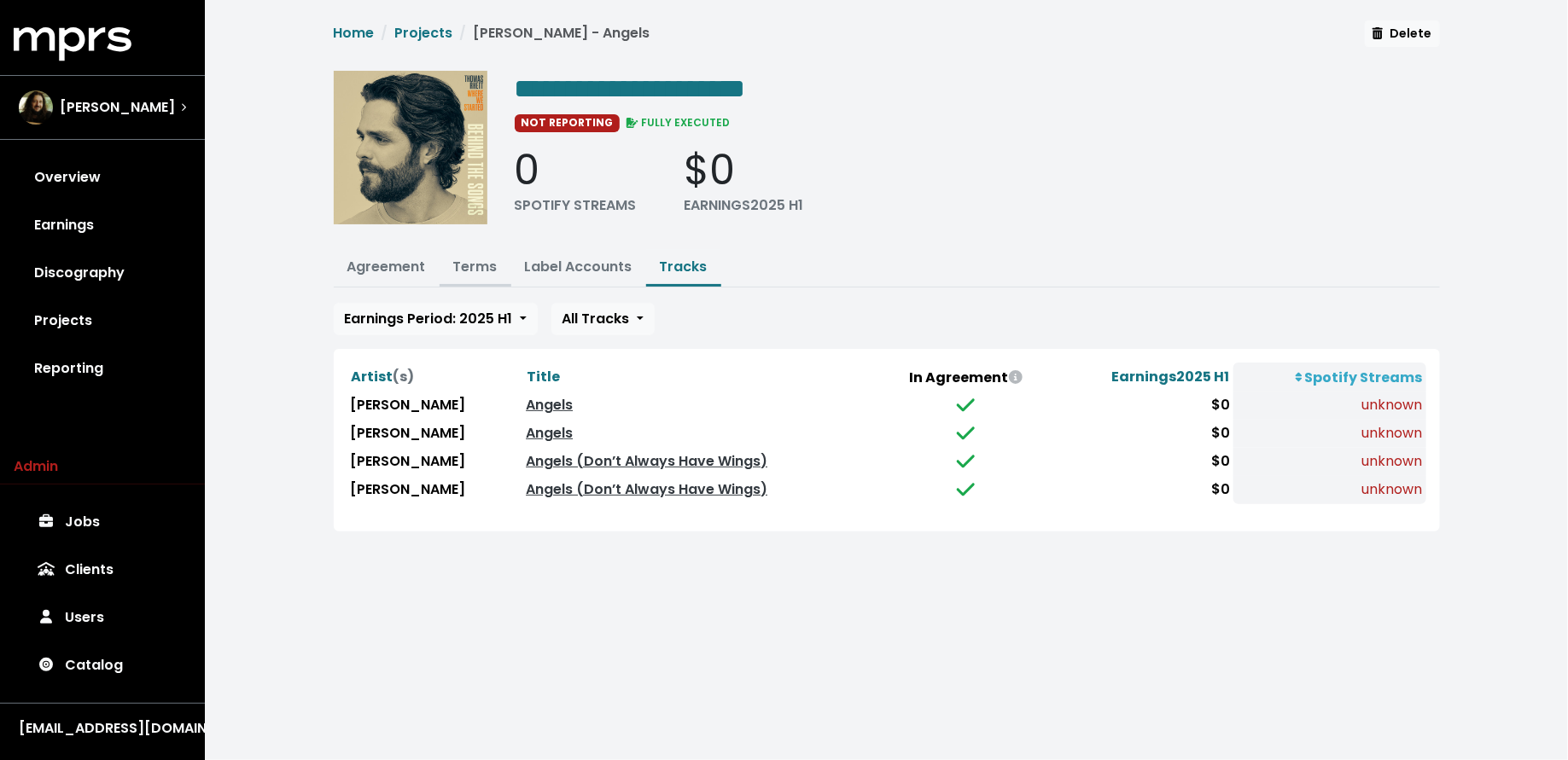
click at [463, 260] on link "Terms" at bounding box center [476, 267] width 45 height 19
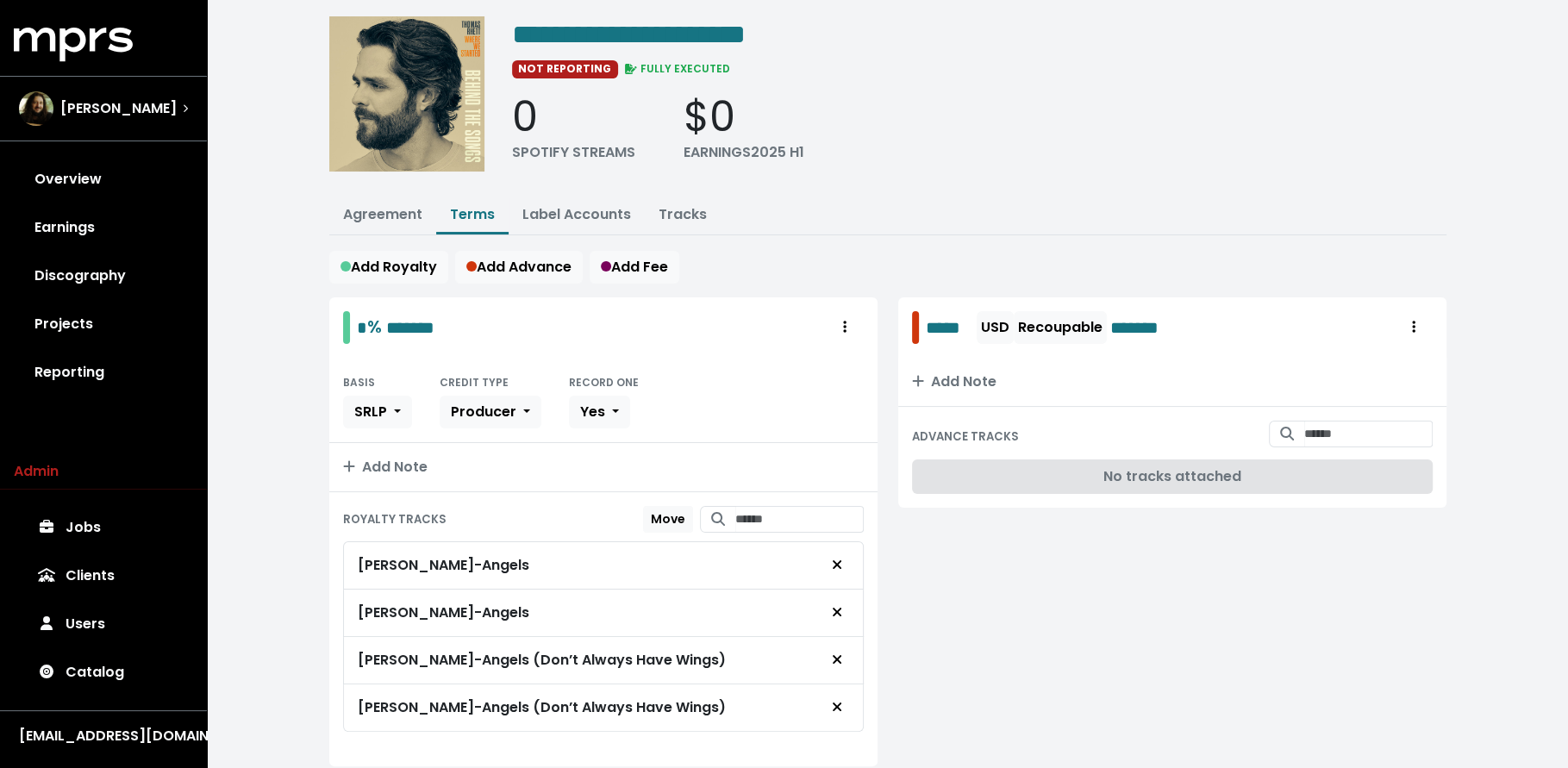
scroll to position [104, 0]
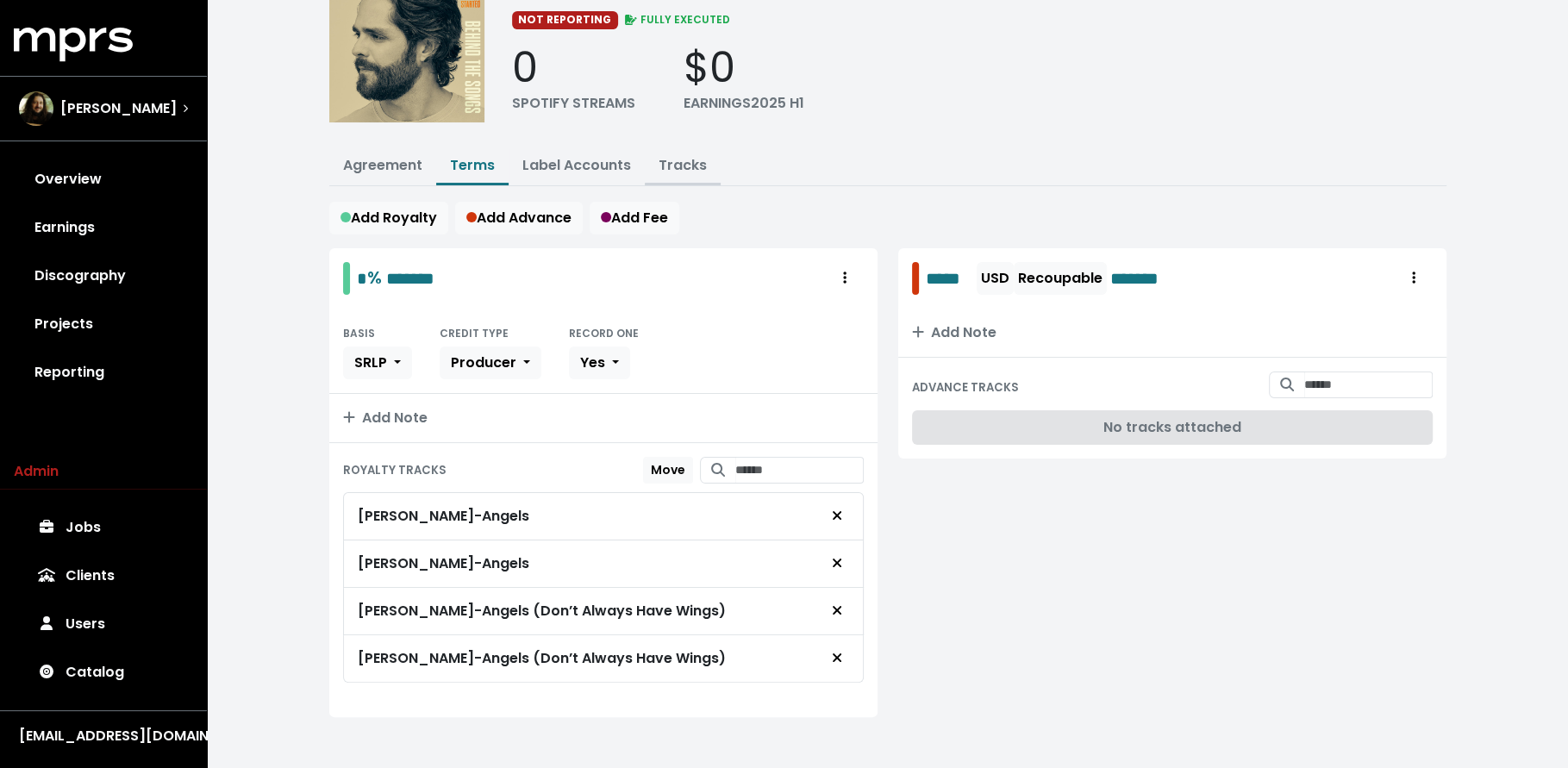
click at [692, 166] on link "Tracks" at bounding box center [683, 165] width 48 height 20
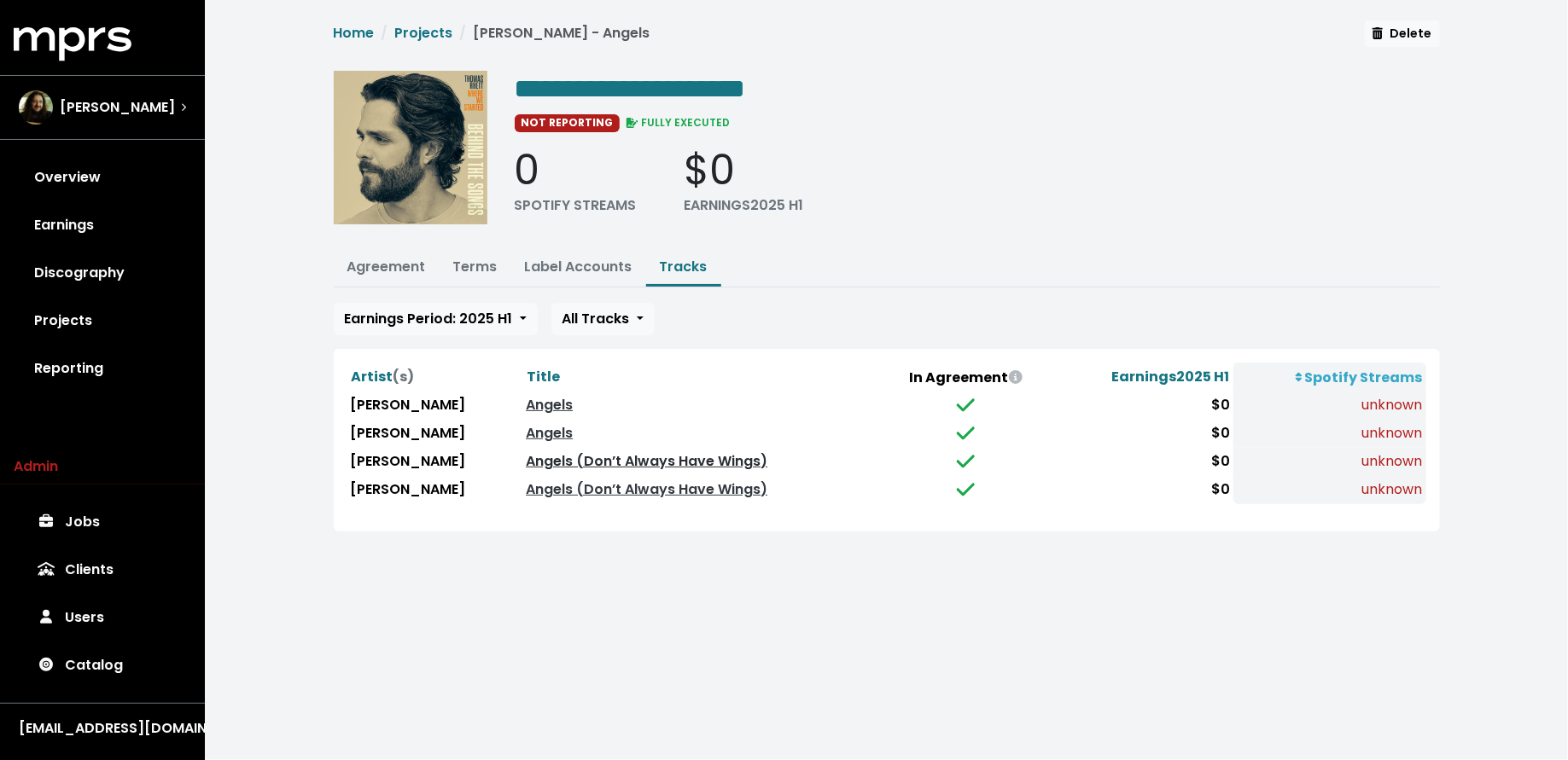
click at [602, 456] on link "Angels (Don’t Always Have Wings)" at bounding box center [646, 461] width 242 height 19
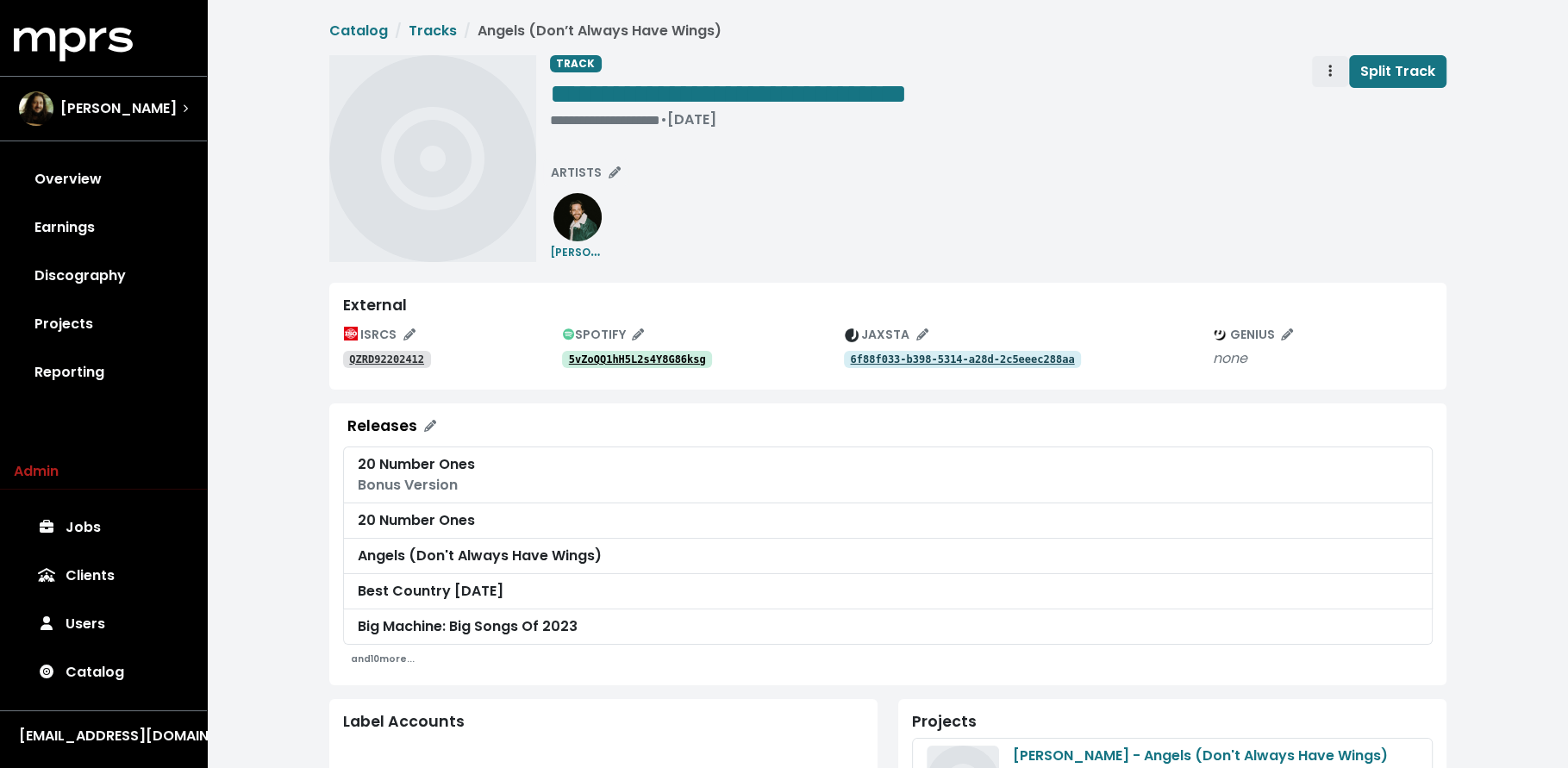
click at [1335, 74] on span "Track actions" at bounding box center [1330, 71] width 16 height 21
click at [1338, 115] on link "Merge" at bounding box center [1380, 110] width 136 height 27
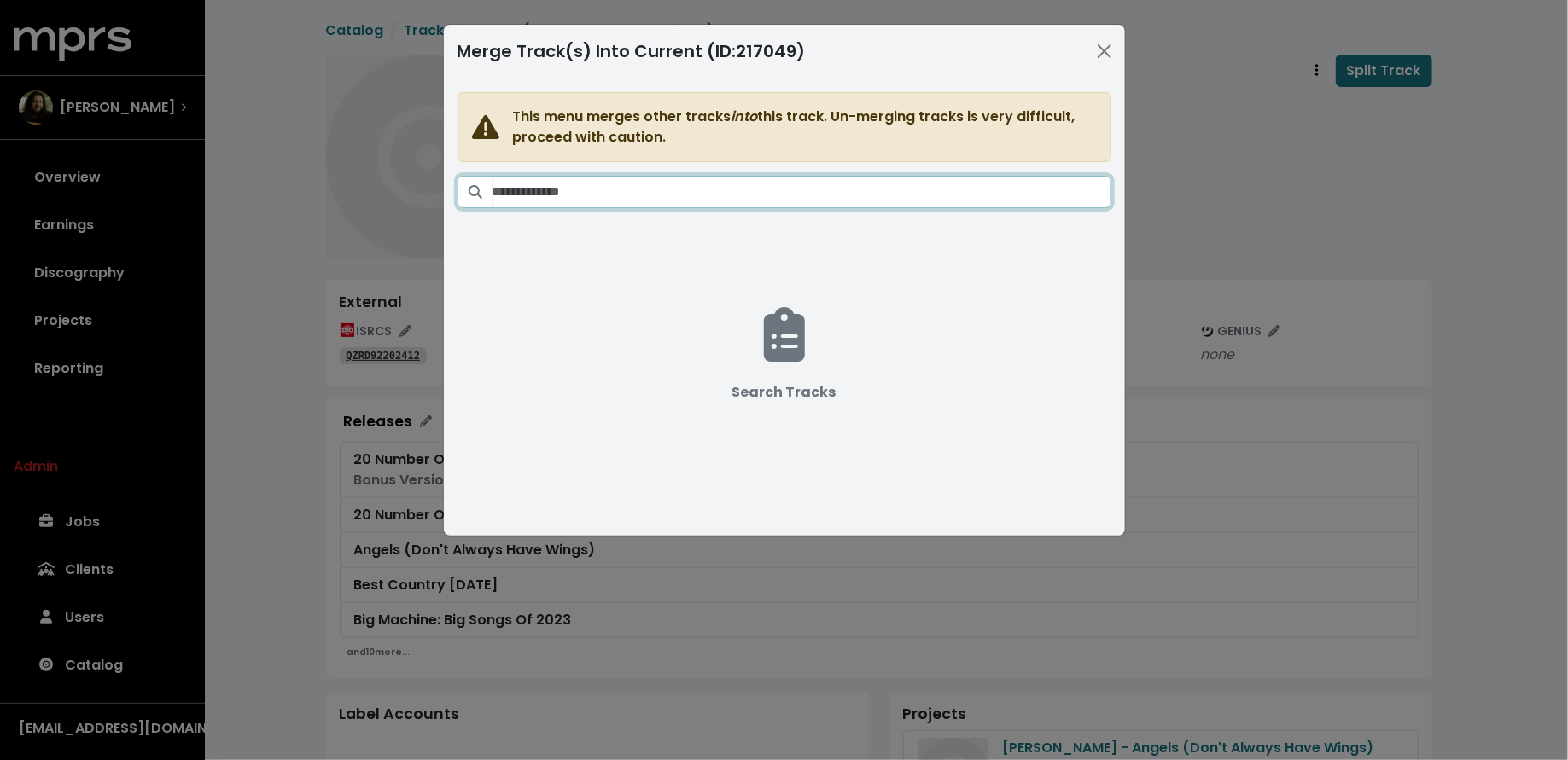
click at [858, 190] on input "Search tracks" at bounding box center [801, 191] width 618 height 32
type input "**********"
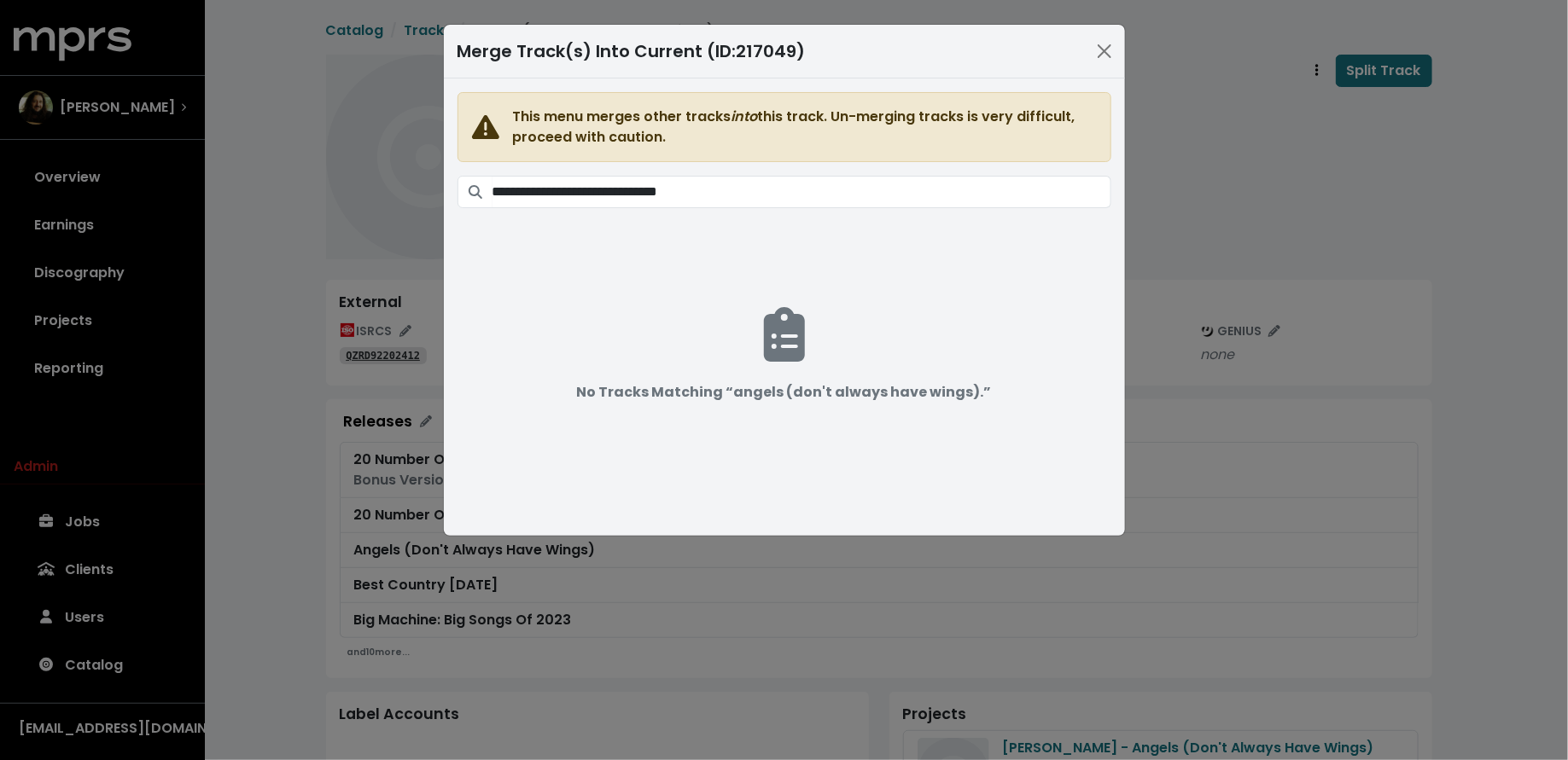
click at [1283, 293] on div "**********" at bounding box center [784, 380] width 1568 height 760
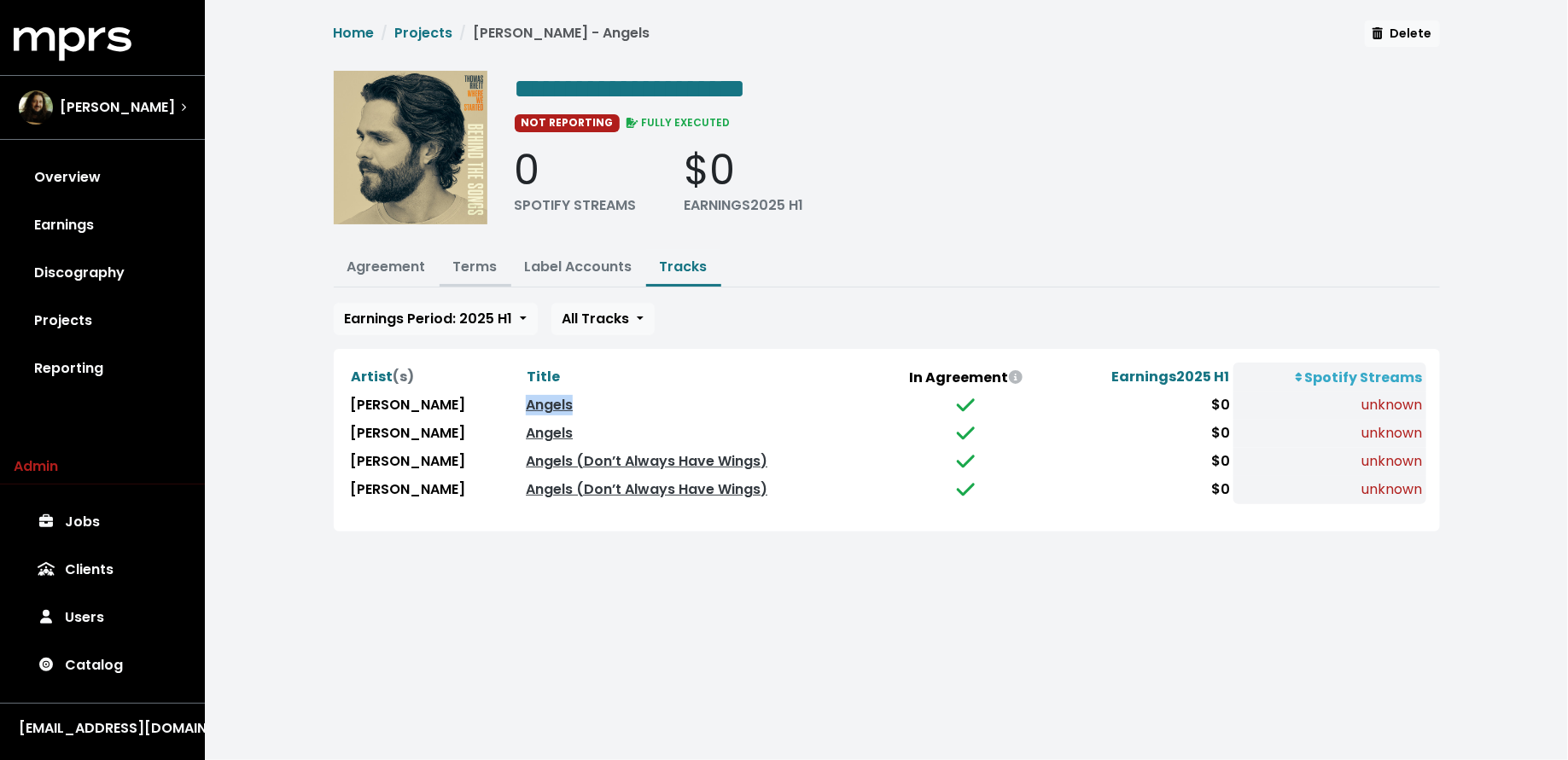
click at [468, 257] on link "Terms" at bounding box center [476, 267] width 45 height 19
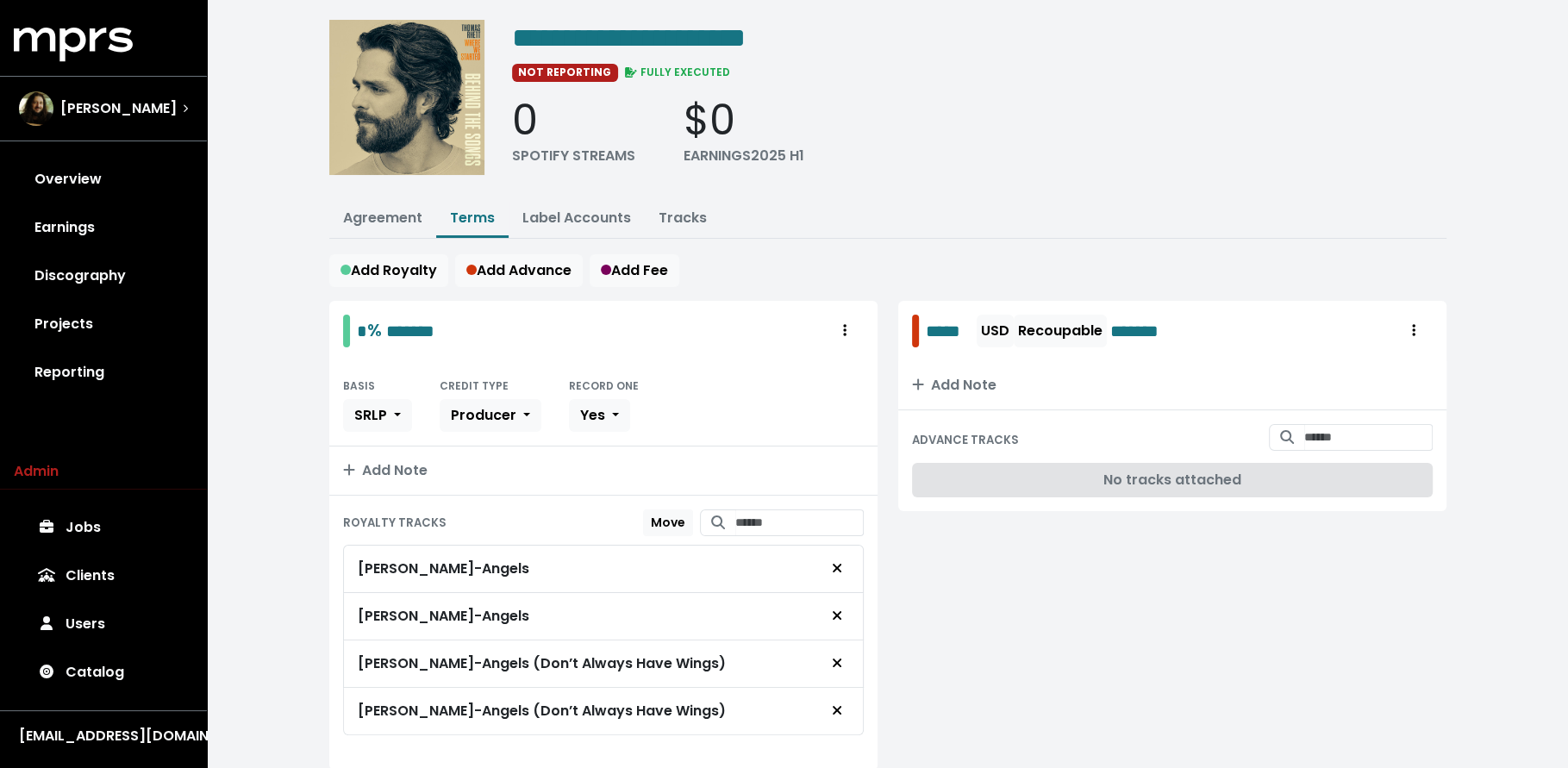
scroll to position [104, 0]
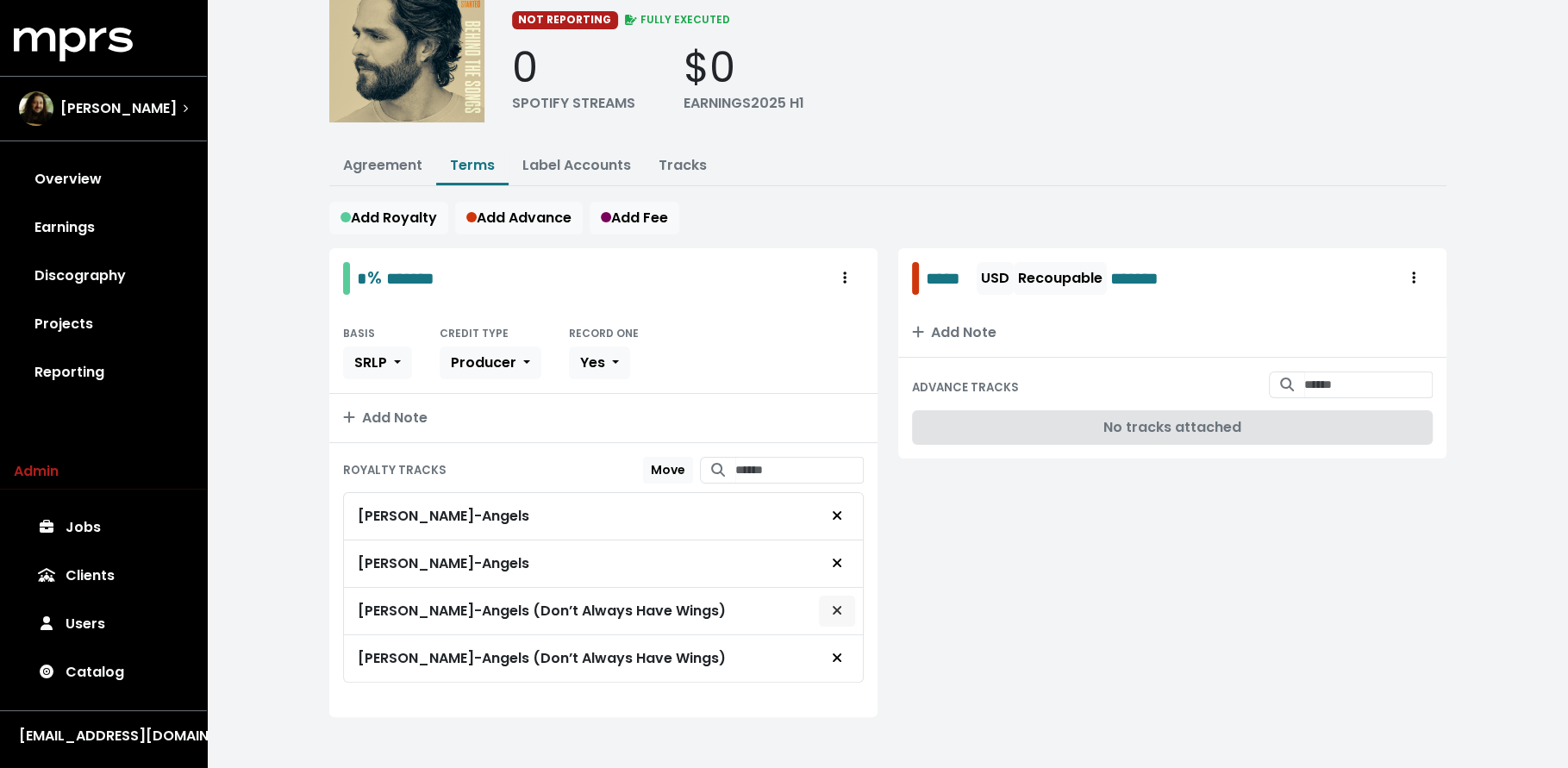
click at [846, 605] on button "Remove royalty target" at bounding box center [836, 611] width 38 height 32
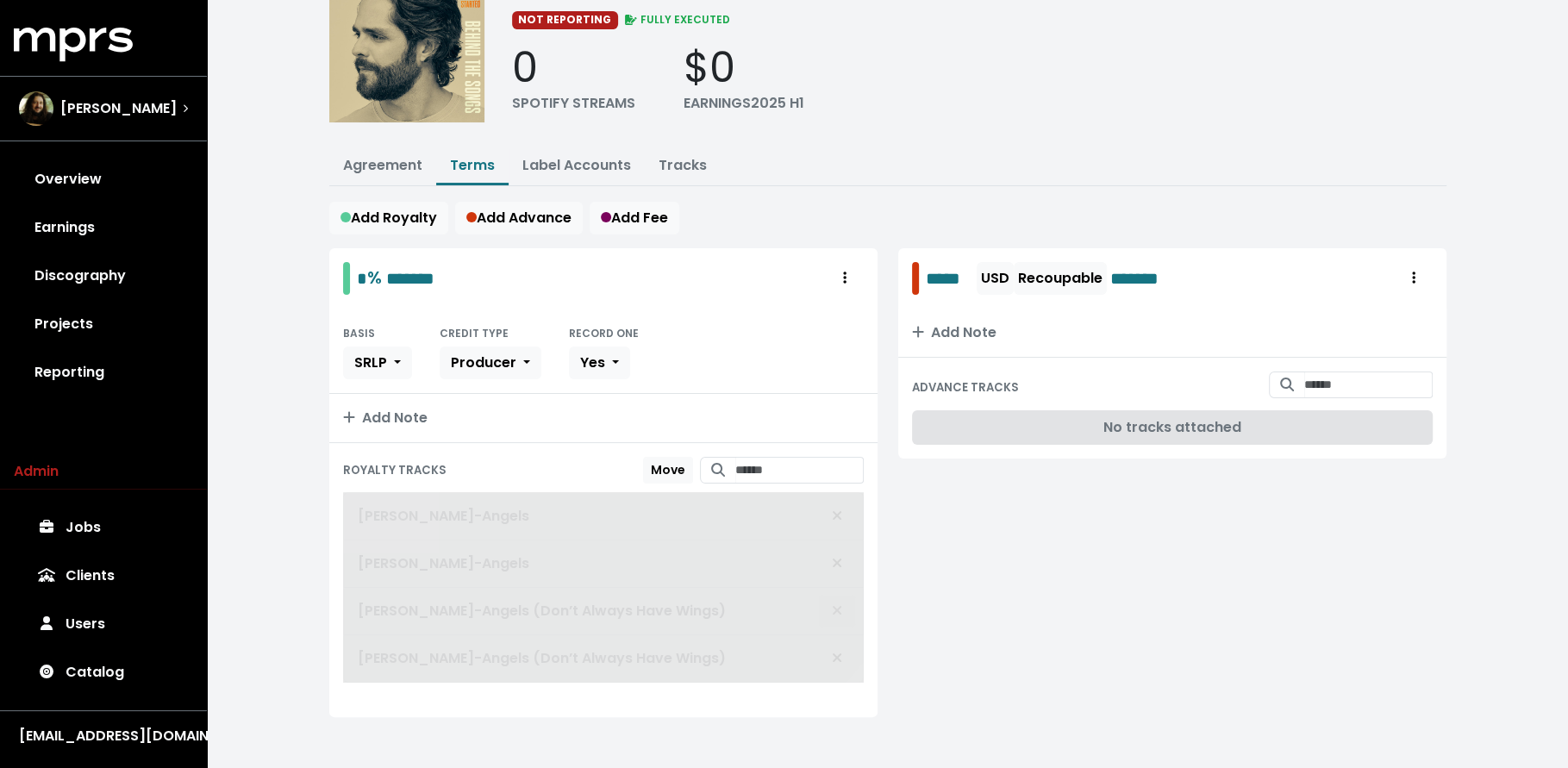
scroll to position [59, 0]
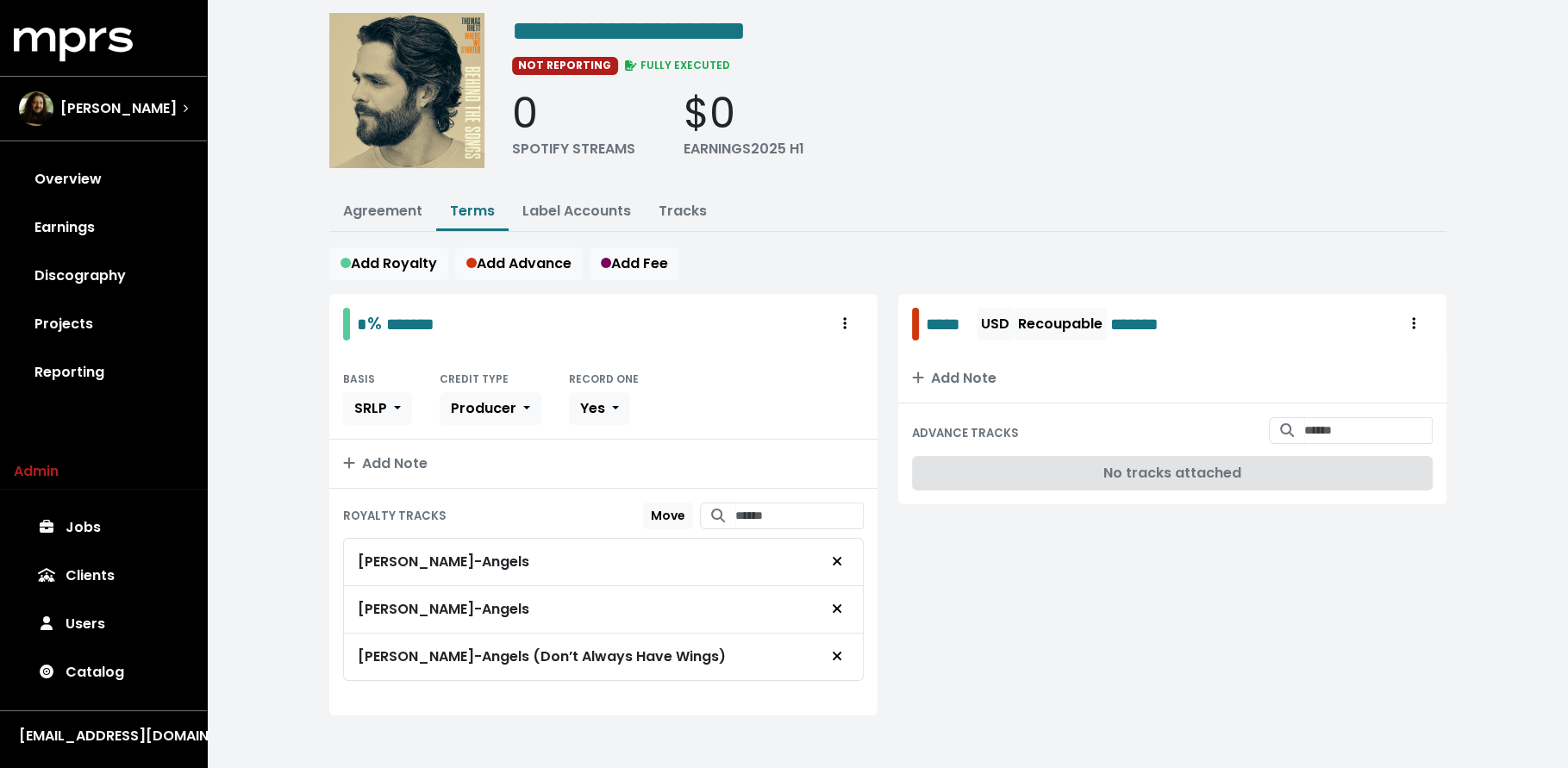
click at [821, 666] on div "Thomas Rhett - Angels (Don’t Always Have Wings)" at bounding box center [603, 657] width 521 height 47
click at [835, 652] on icon "Remove royalty target" at bounding box center [836, 656] width 11 height 14
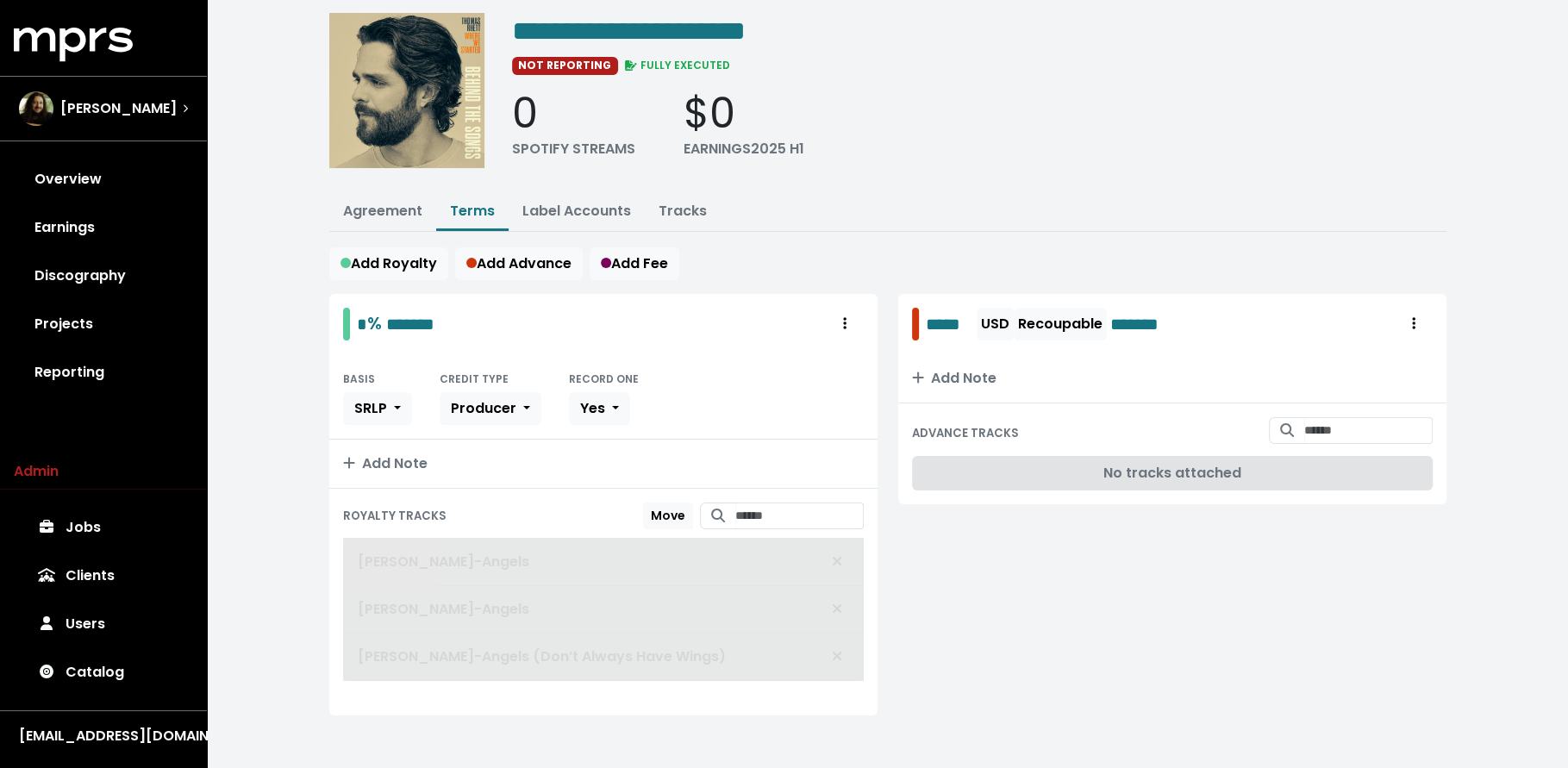
scroll to position [11, 0]
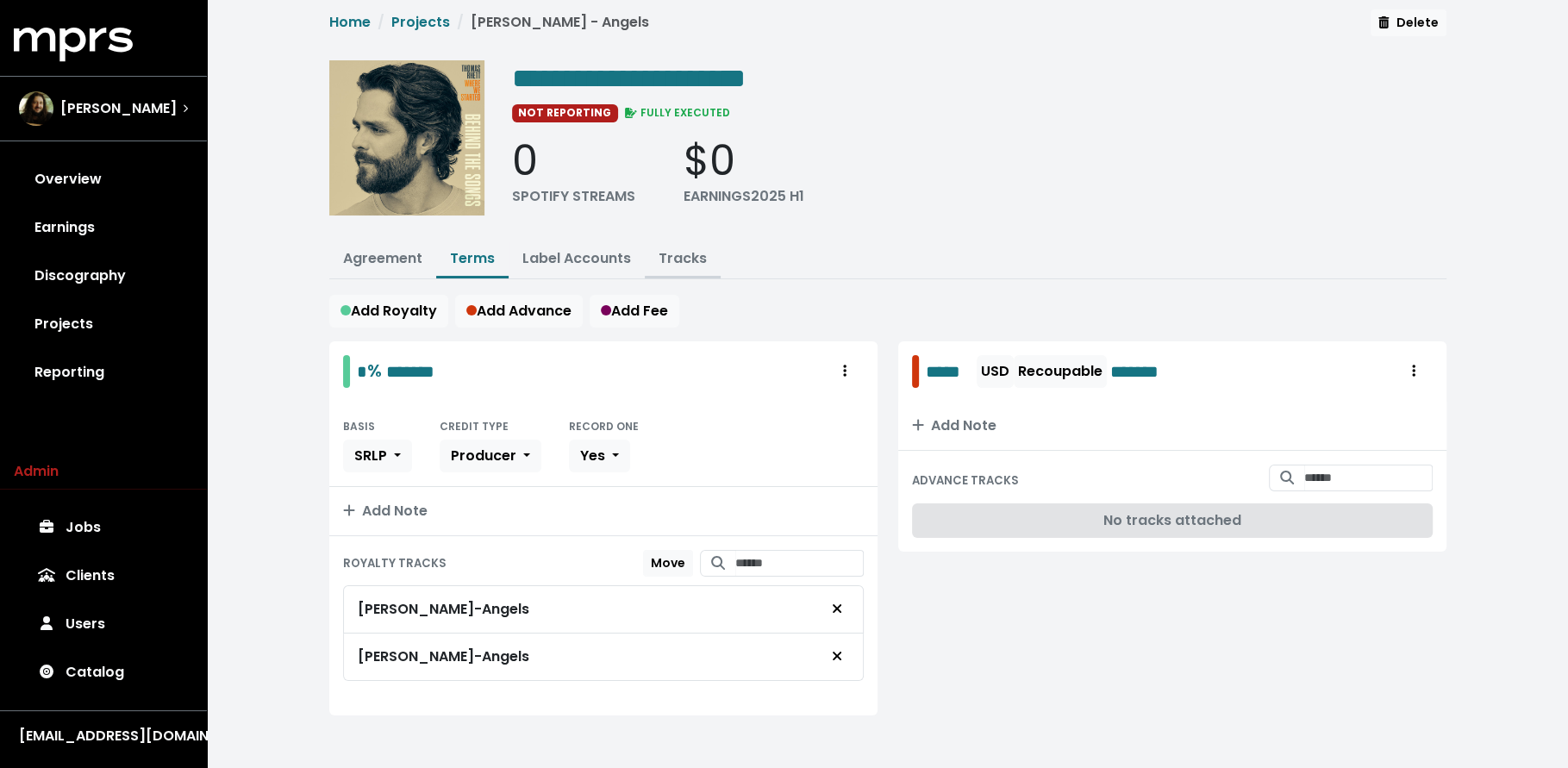
click at [675, 243] on button "Tracks" at bounding box center [683, 260] width 76 height 37
click at [671, 257] on link "Tracks" at bounding box center [683, 258] width 48 height 20
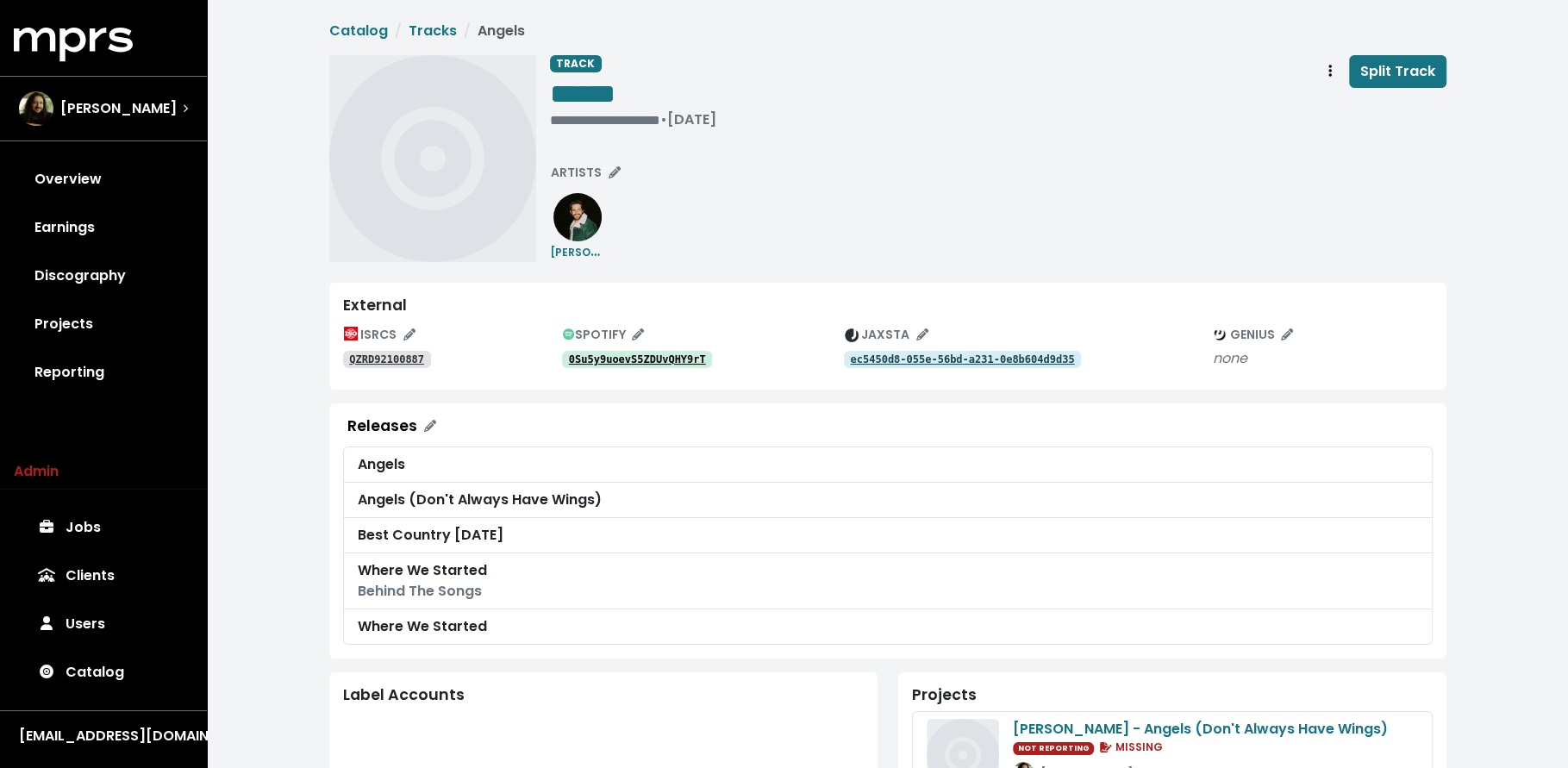
click at [632, 358] on tt "0Su5y9uoevS5ZDUvQHY9rT" at bounding box center [637, 359] width 137 height 12
click at [414, 360] on tt "QZRD92100887" at bounding box center [386, 359] width 75 height 12
click at [1326, 77] on span "Track actions" at bounding box center [1330, 71] width 16 height 21
click at [1325, 118] on link "Merge" at bounding box center [1380, 110] width 136 height 27
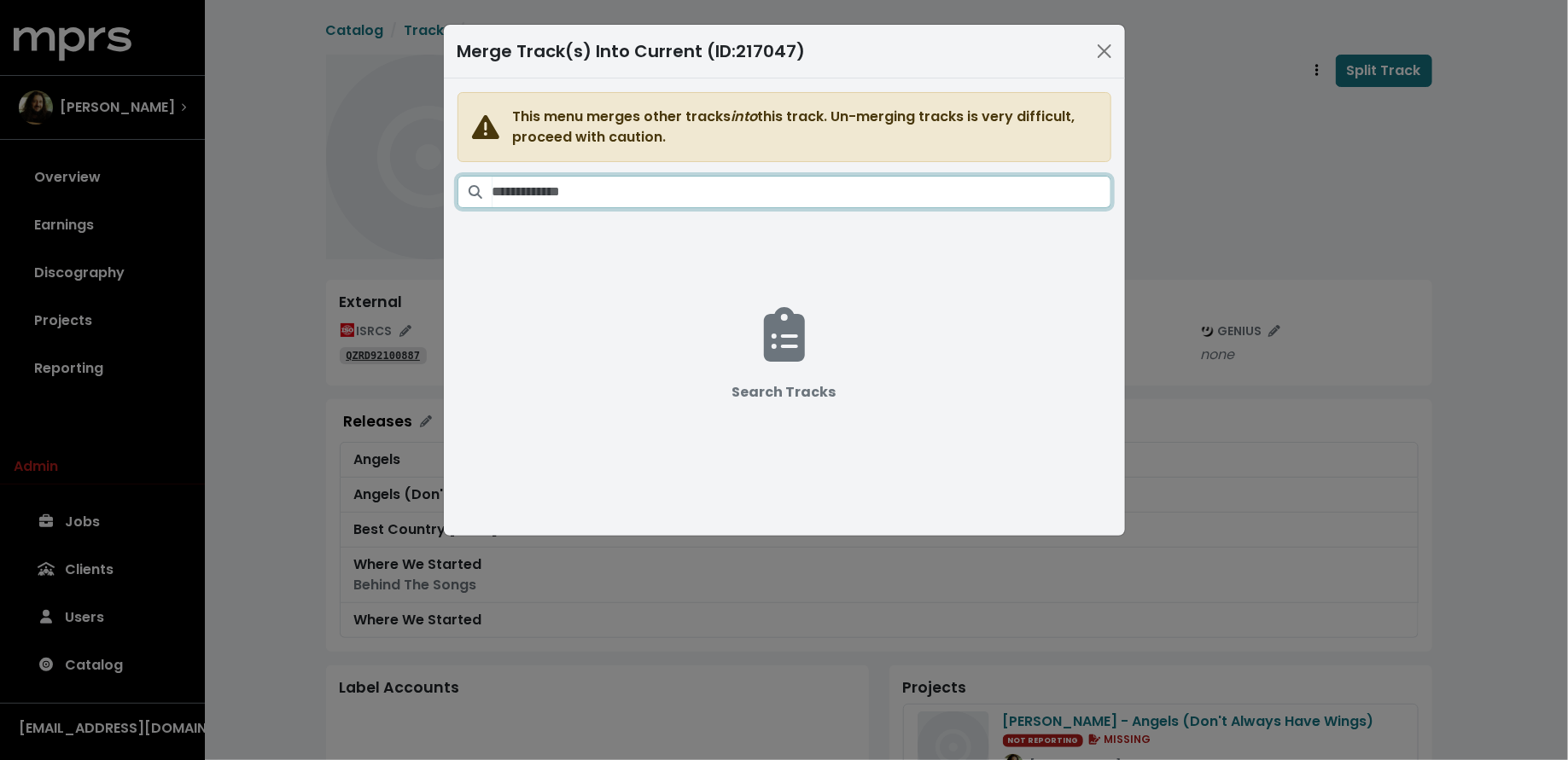
click at [855, 200] on input "Search tracks" at bounding box center [801, 191] width 618 height 32
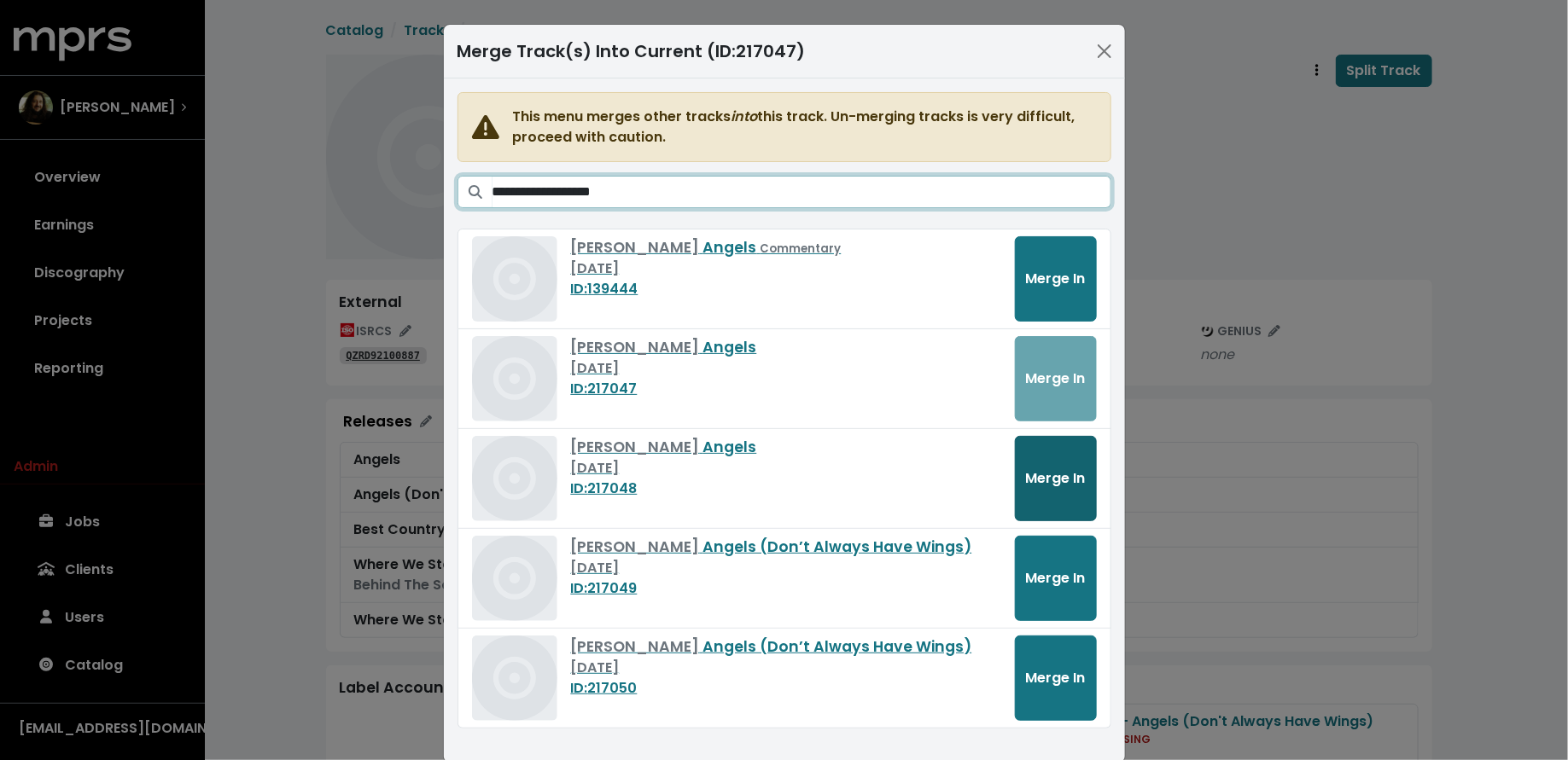
type input "**********"
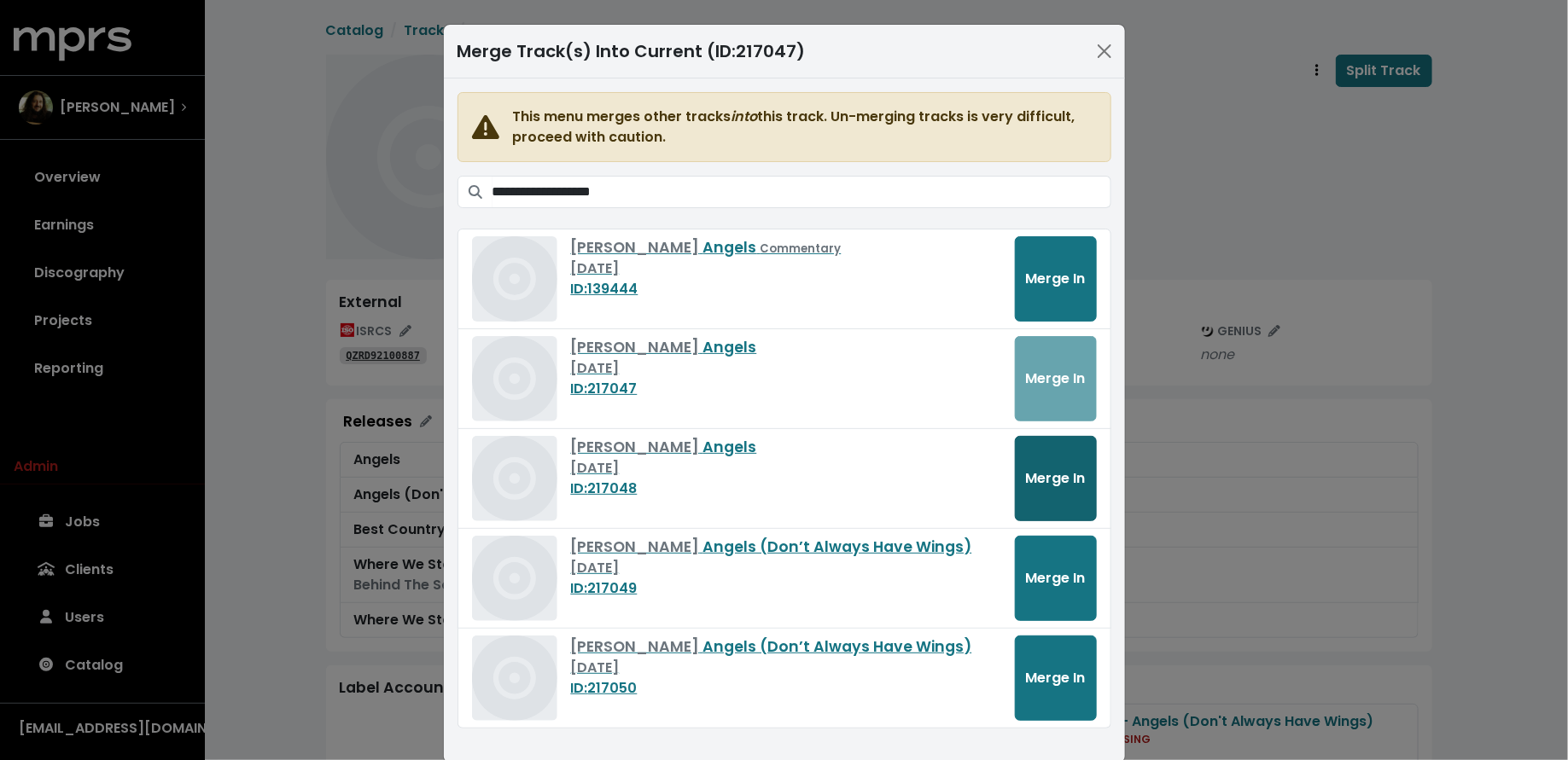
click at [1027, 472] on span "Merge In" at bounding box center [1056, 479] width 60 height 19
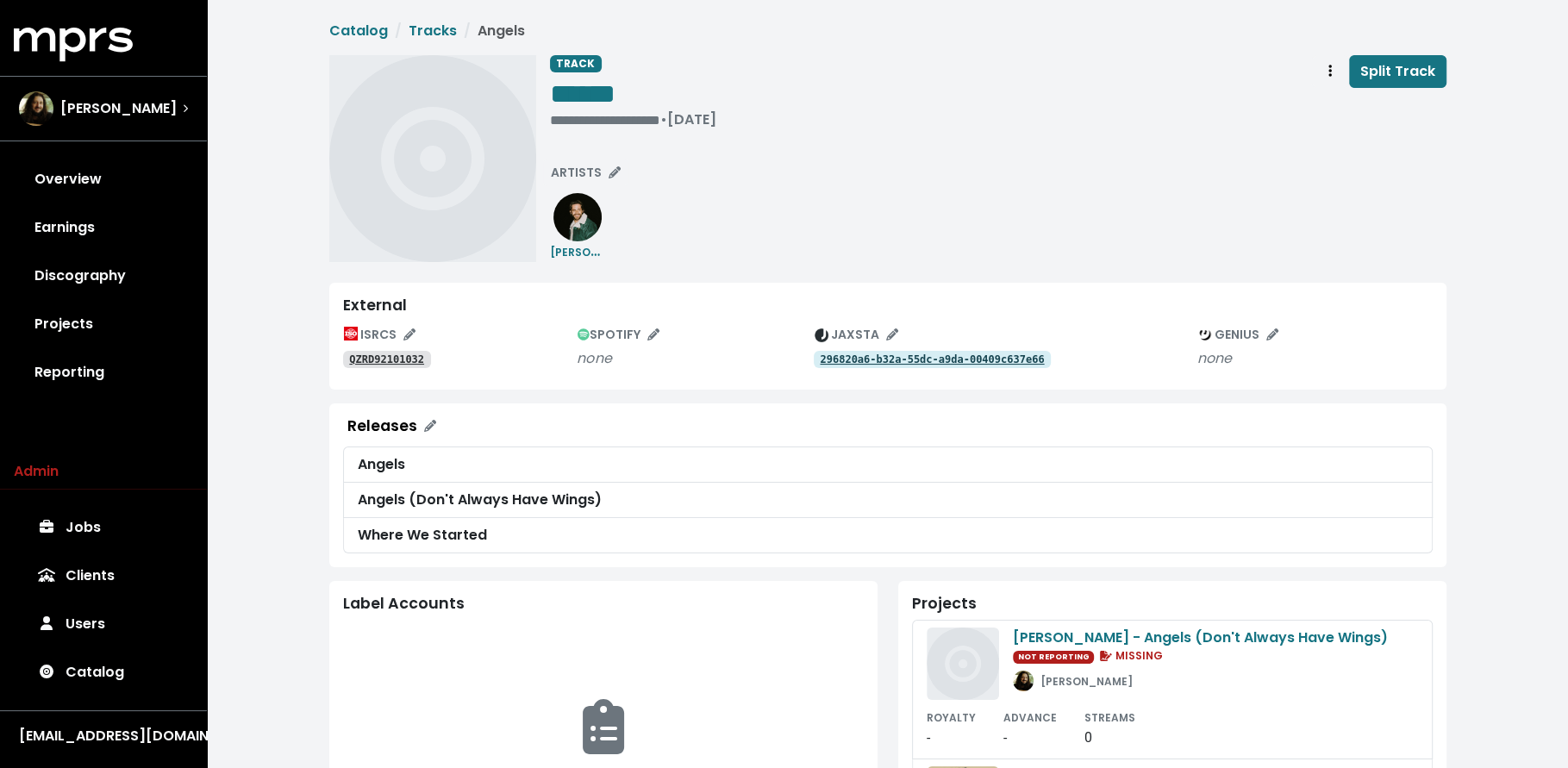
click at [391, 363] on tt "QZRD92101032" at bounding box center [386, 359] width 75 height 12
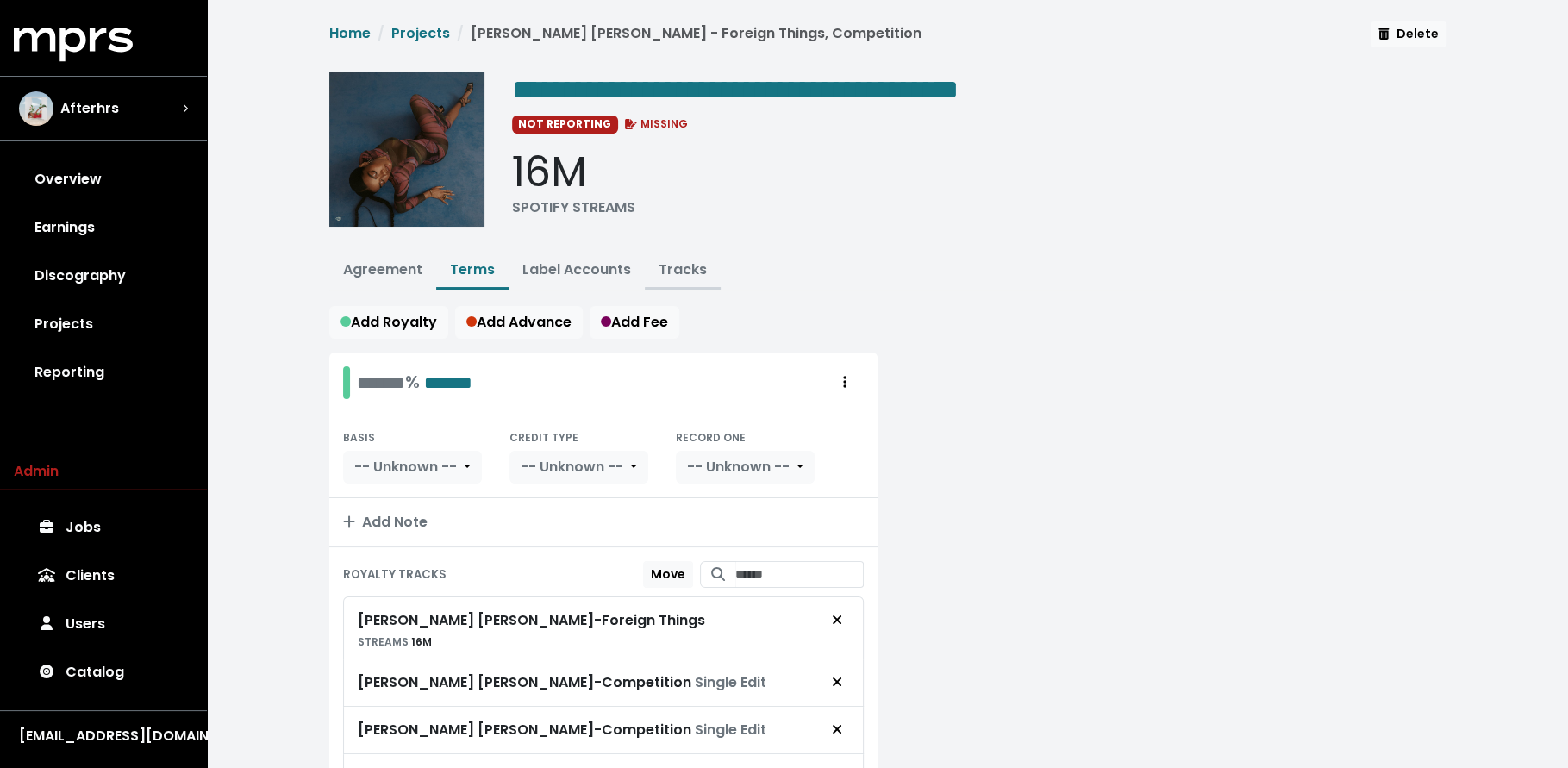
click at [678, 264] on link "Tracks" at bounding box center [683, 270] width 48 height 20
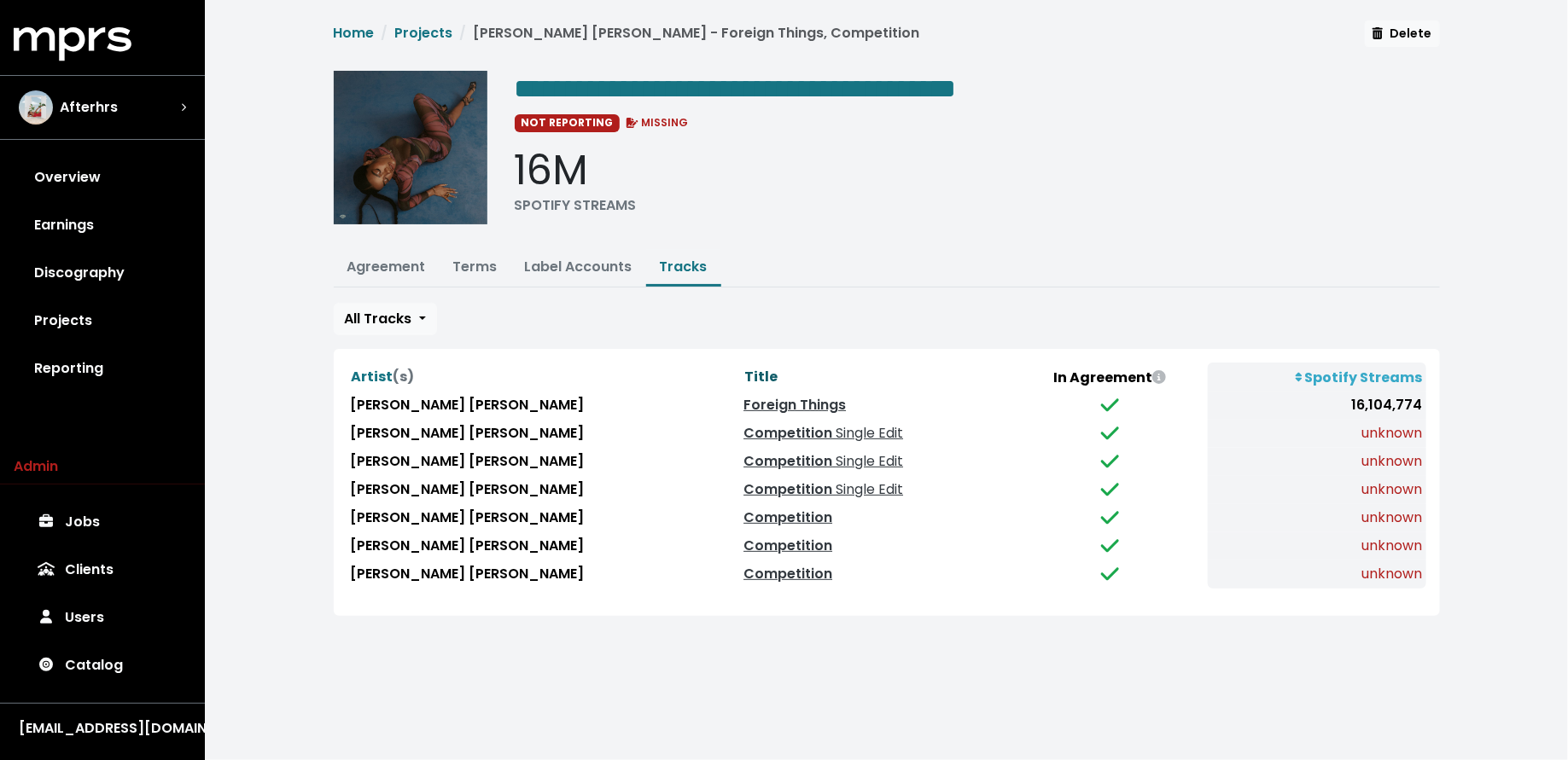
click at [745, 367] on span "Title" at bounding box center [761, 377] width 33 height 19
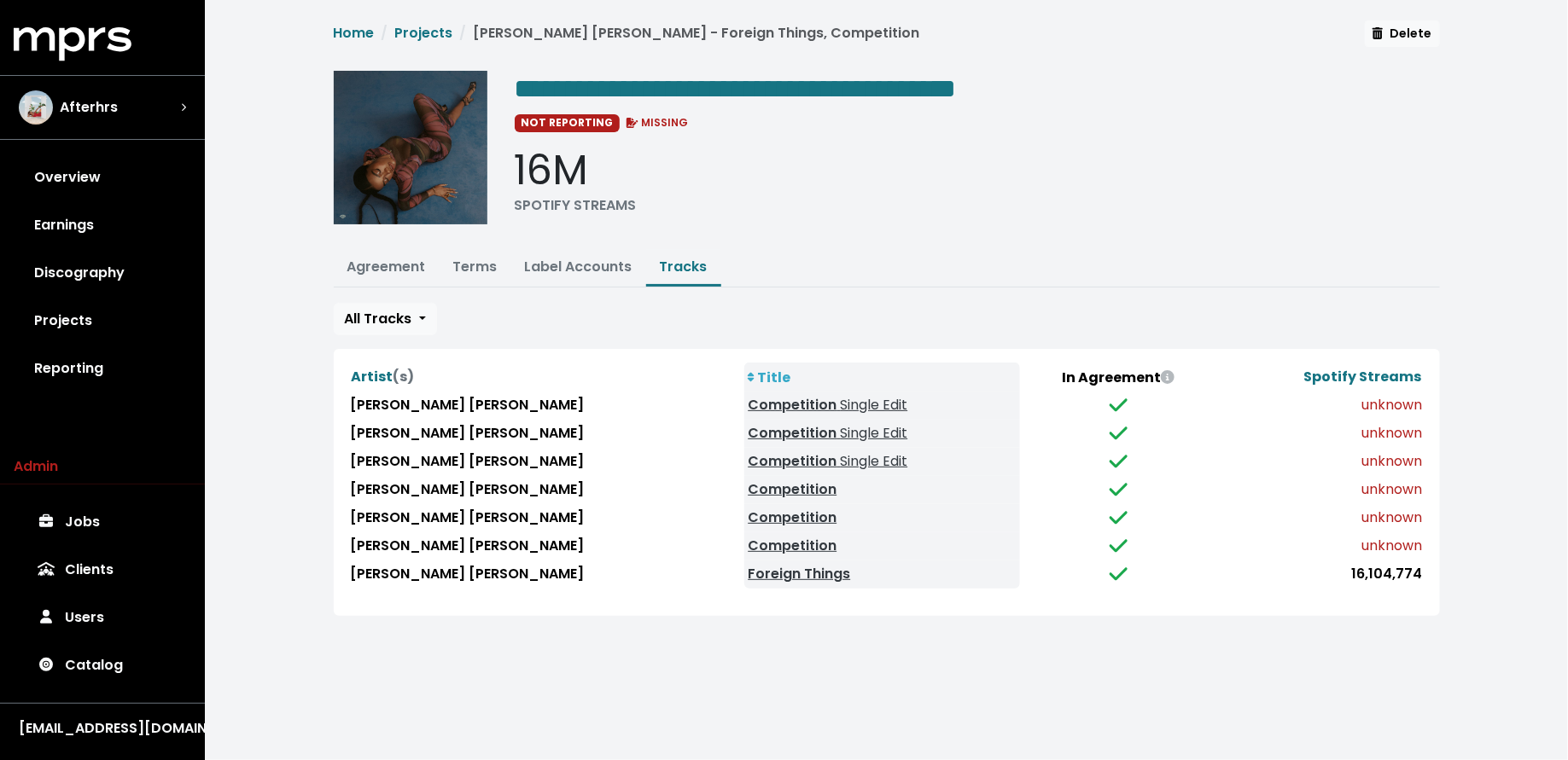
click at [669, 627] on div "**********" at bounding box center [886, 328] width 1363 height 657
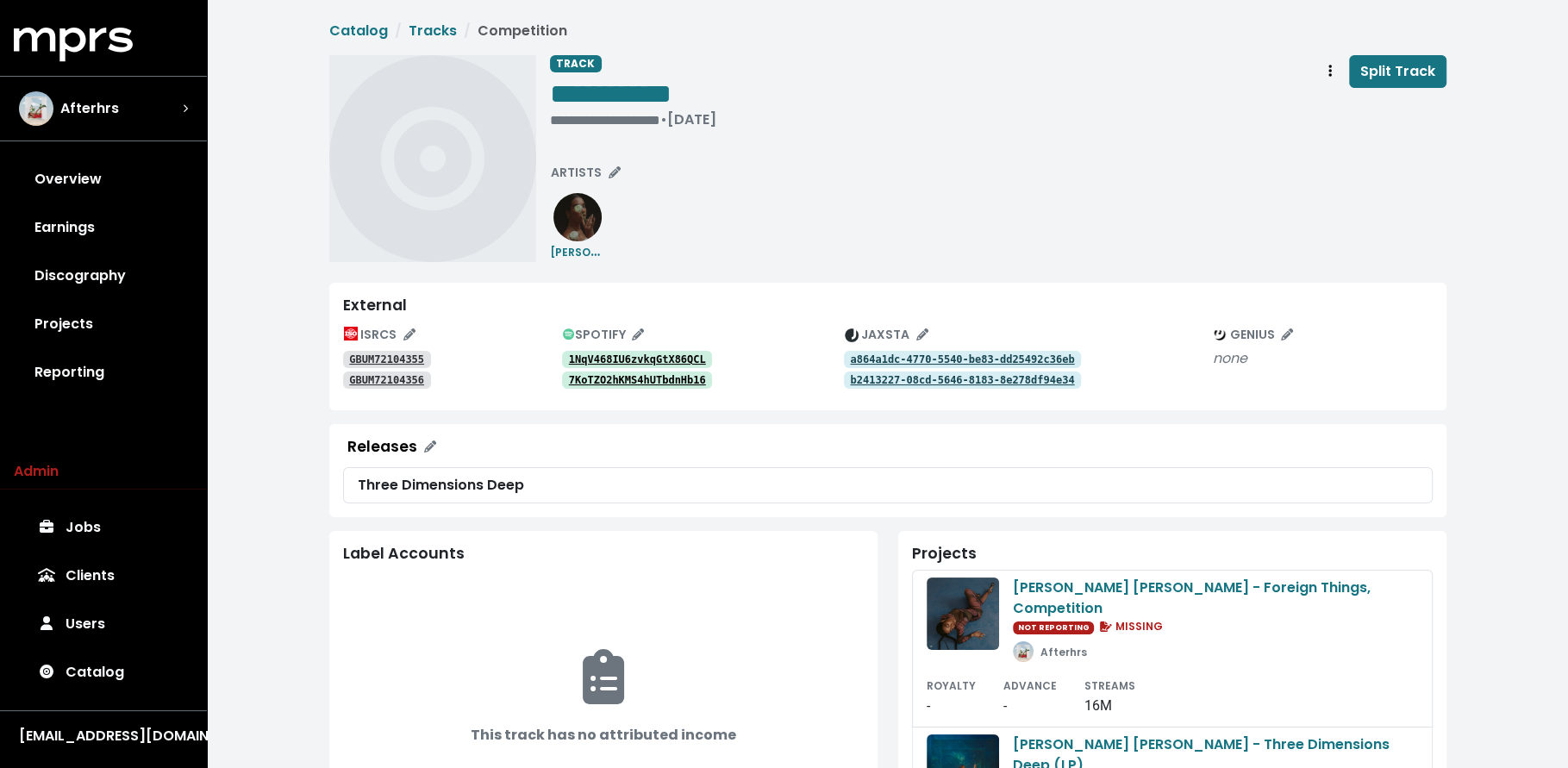
click at [614, 360] on tt "1NqV468IU6zvkqGtX86QCL" at bounding box center [637, 359] width 137 height 12
click at [655, 353] on tt "1NqV468IU6zvkqGtX86QCL" at bounding box center [637, 359] width 137 height 12
click at [1331, 79] on span "Track actions" at bounding box center [1331, 71] width 4 height 20
click at [879, 226] on div "**********" at bounding box center [998, 158] width 896 height 207
click at [1326, 80] on span "Track actions" at bounding box center [1330, 71] width 16 height 21
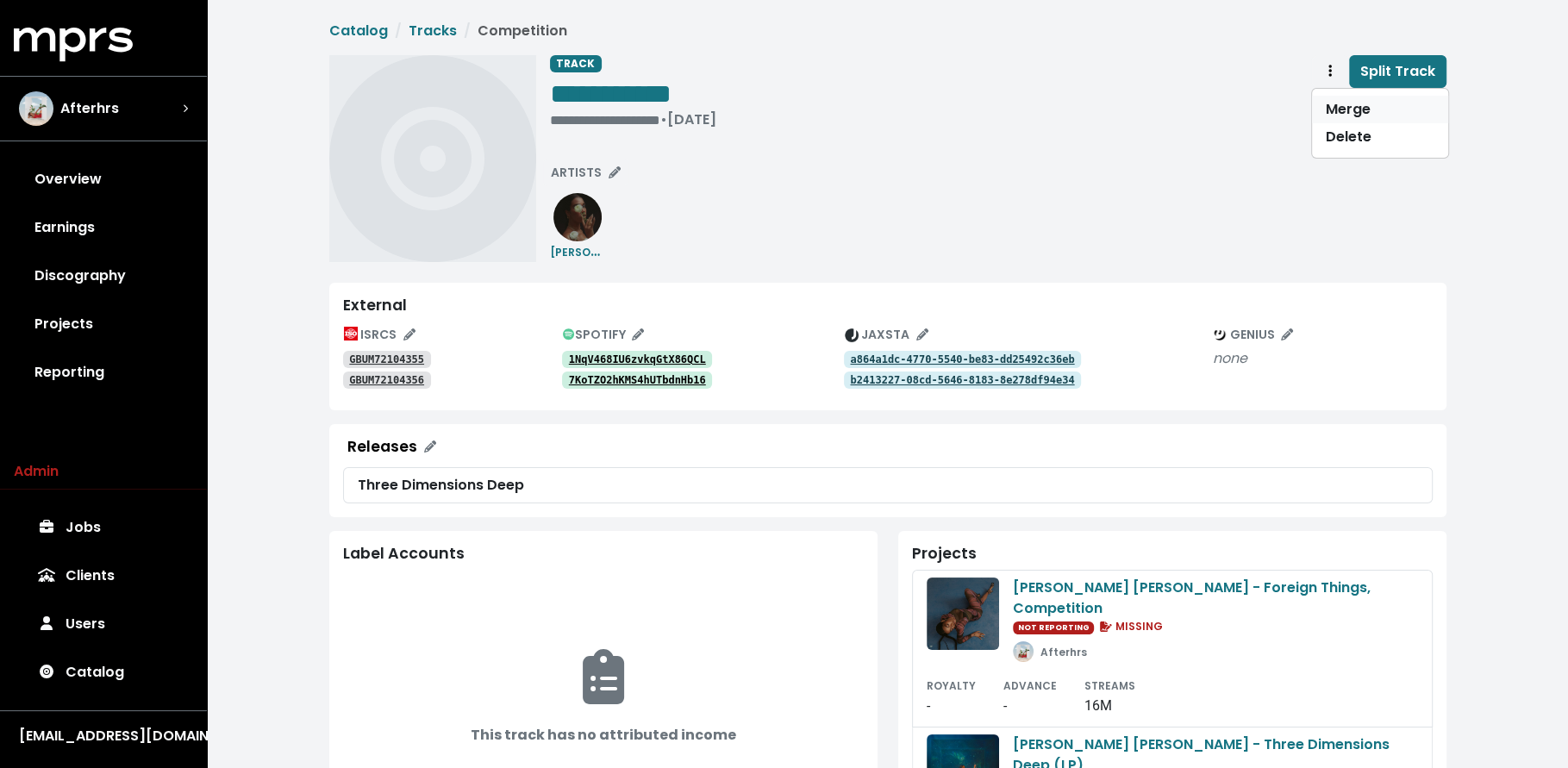
click at [1333, 112] on link "Merge" at bounding box center [1380, 110] width 136 height 27
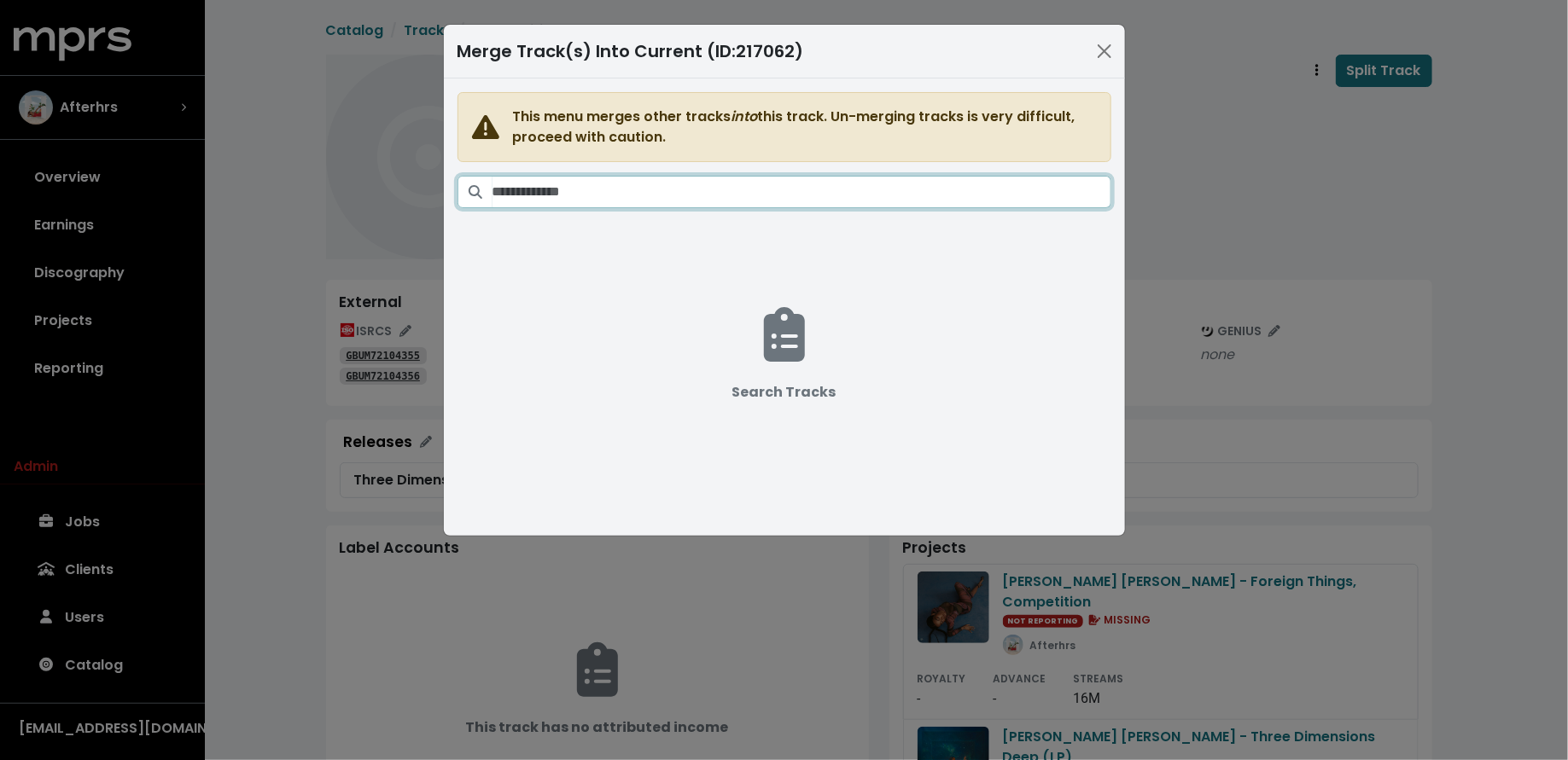
click at [809, 178] on input "Search tracks" at bounding box center [801, 191] width 618 height 32
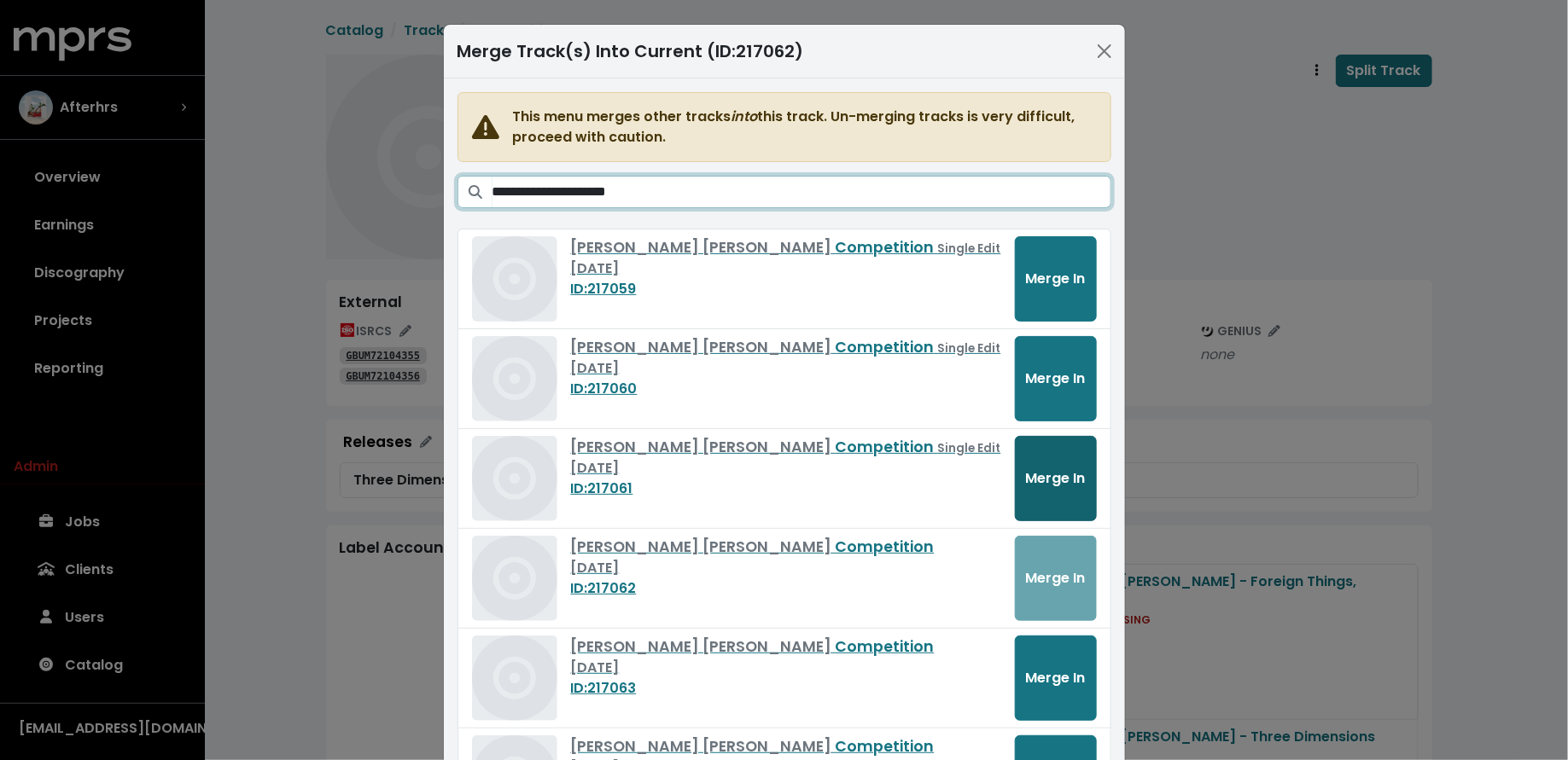
type input "**********"
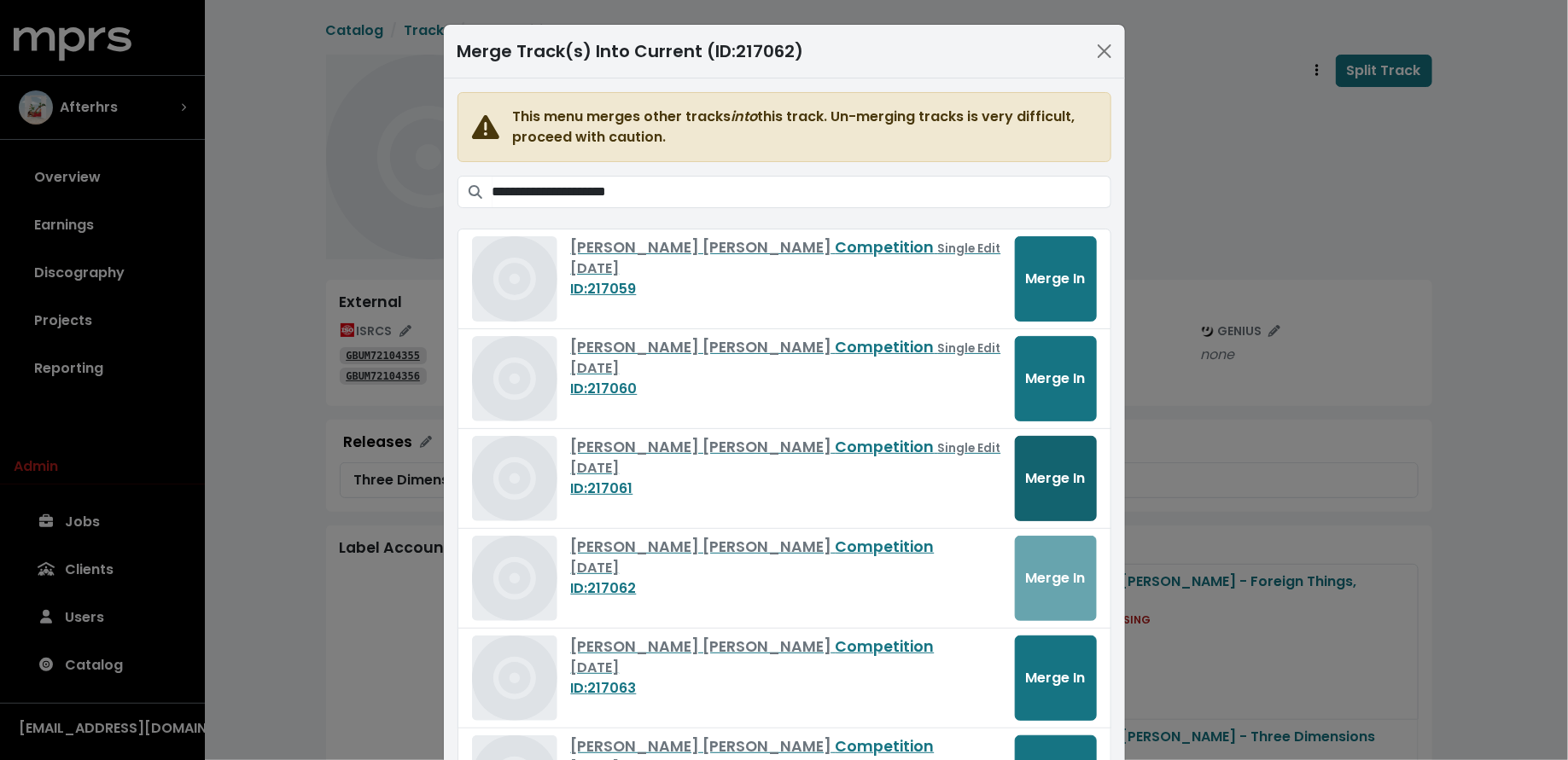
click at [1033, 469] on span "Merge In" at bounding box center [1056, 479] width 60 height 19
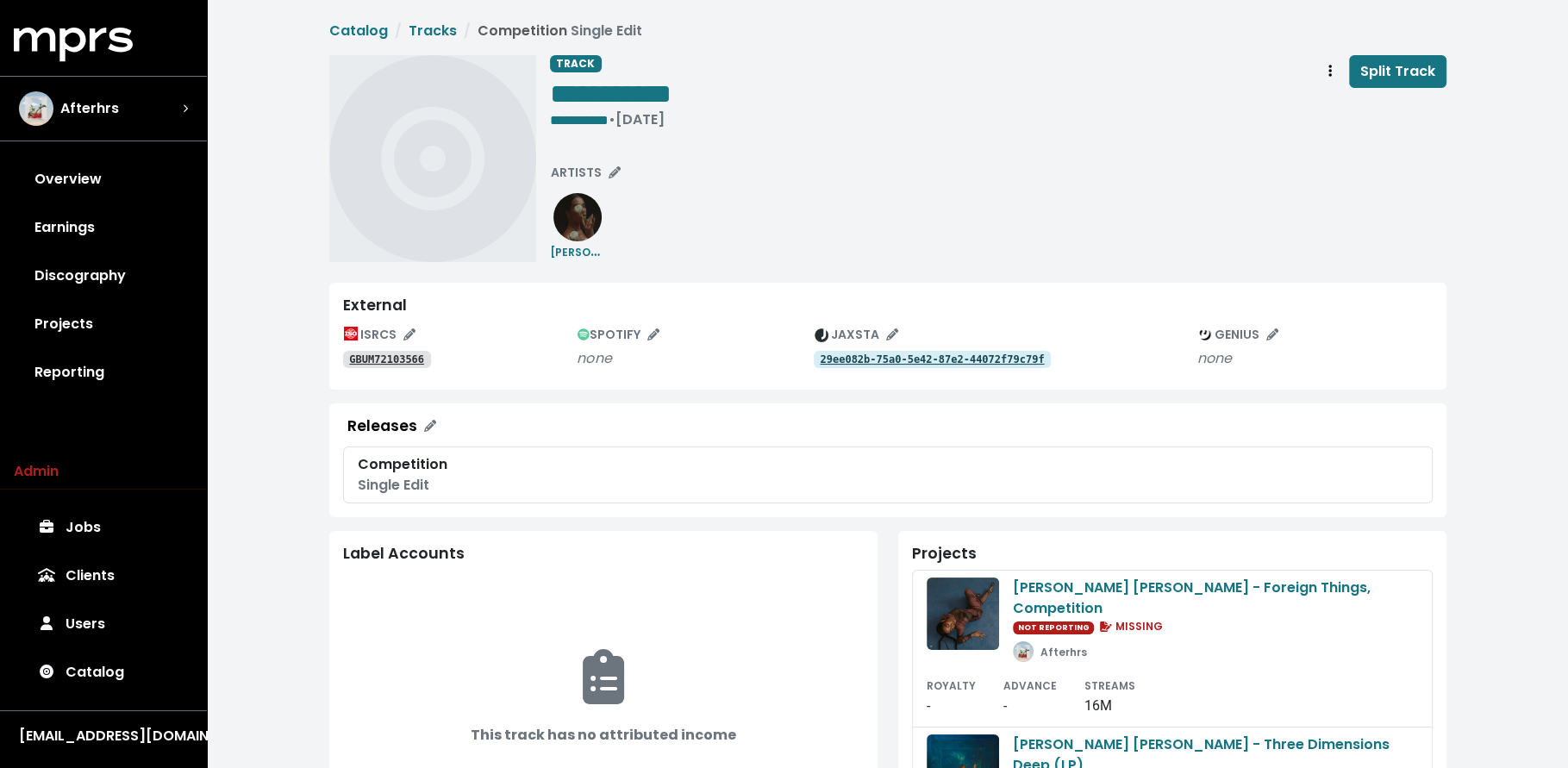
click at [404, 364] on tt "GBUM72103566" at bounding box center [386, 359] width 75 height 12
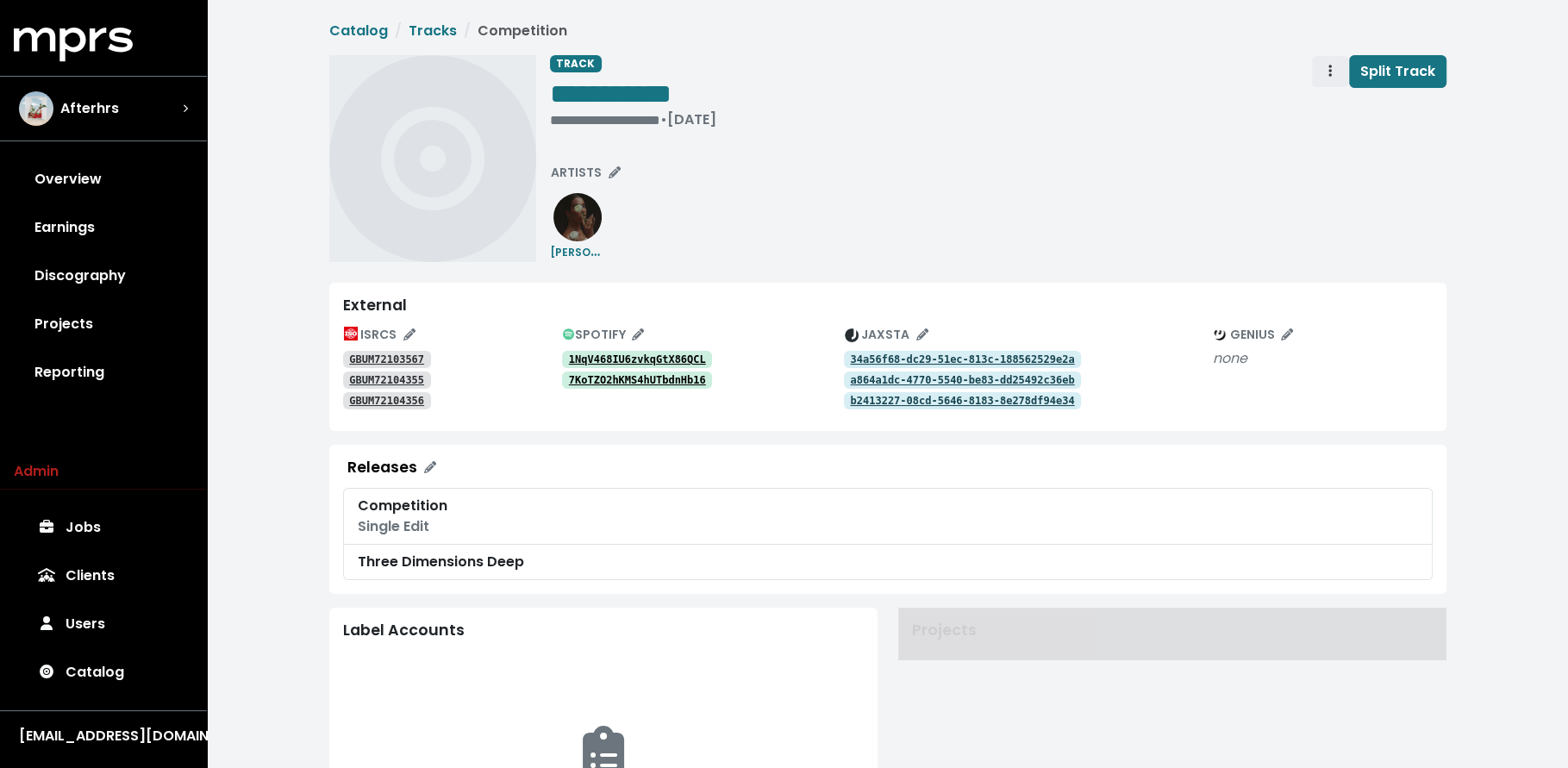
click at [1324, 74] on span "Track actions" at bounding box center [1330, 71] width 16 height 21
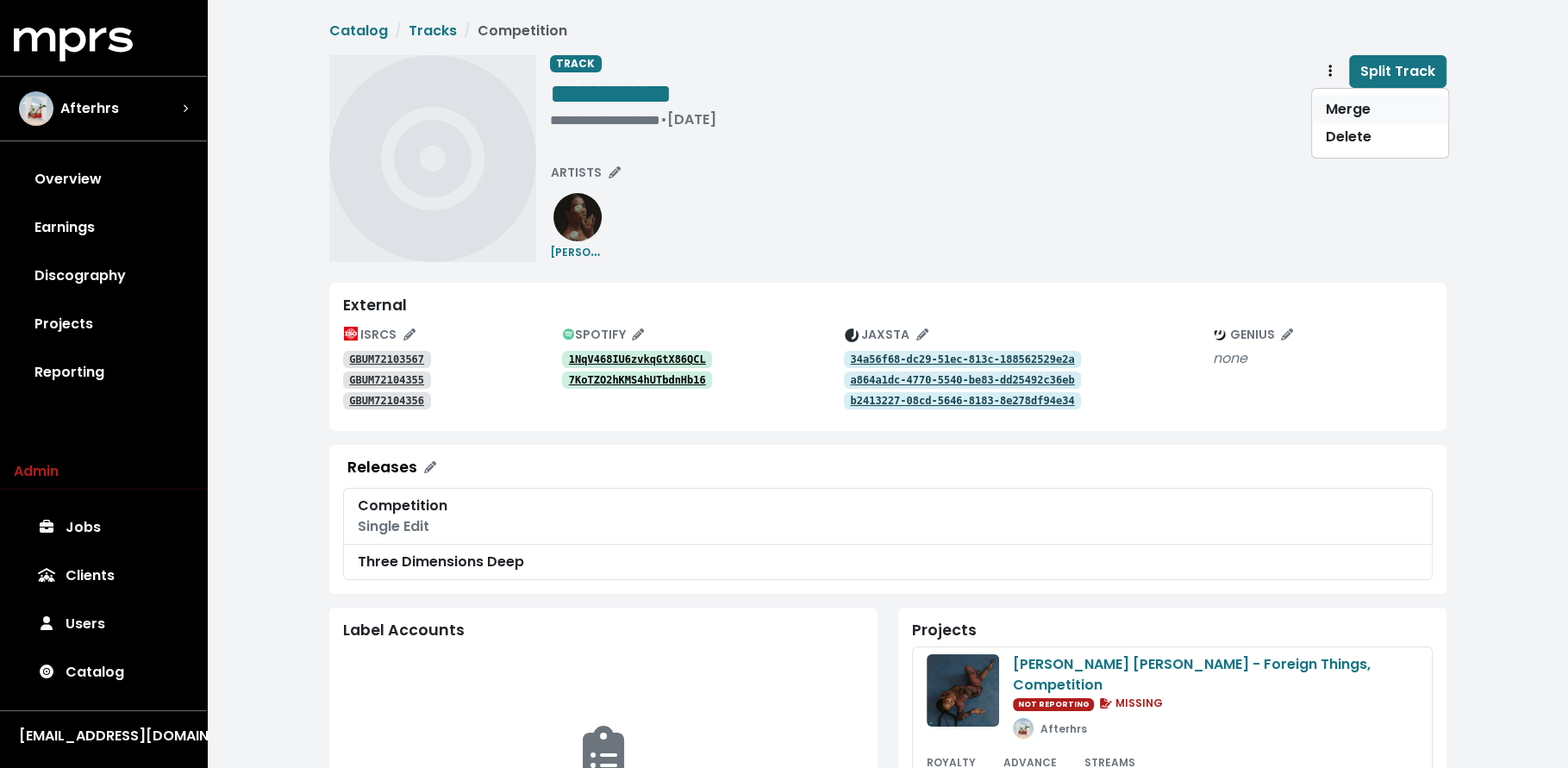
click at [1325, 109] on link "Merge" at bounding box center [1380, 110] width 136 height 27
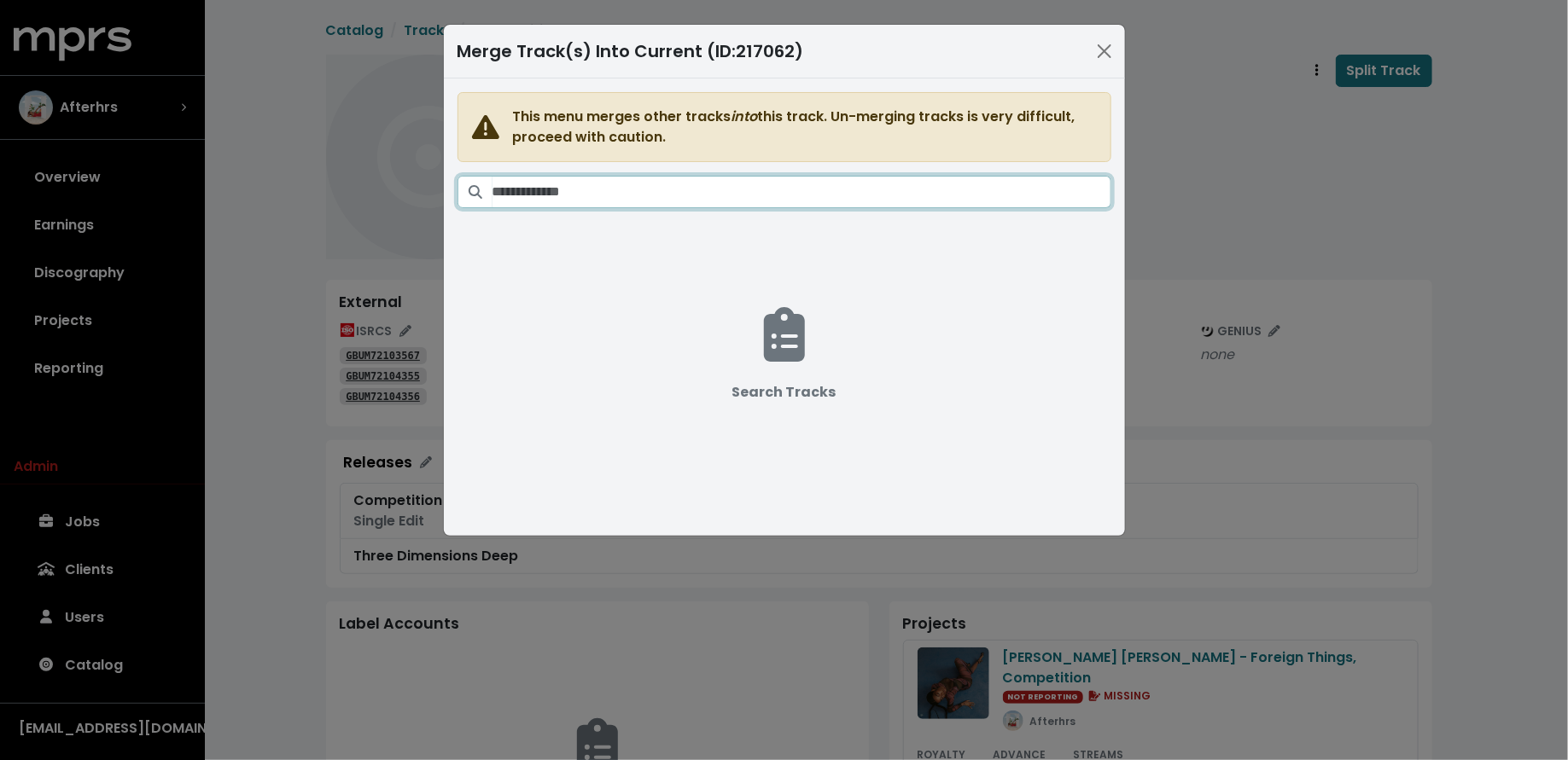
click at [829, 187] on input "Search tracks" at bounding box center [801, 191] width 618 height 32
paste input "**********"
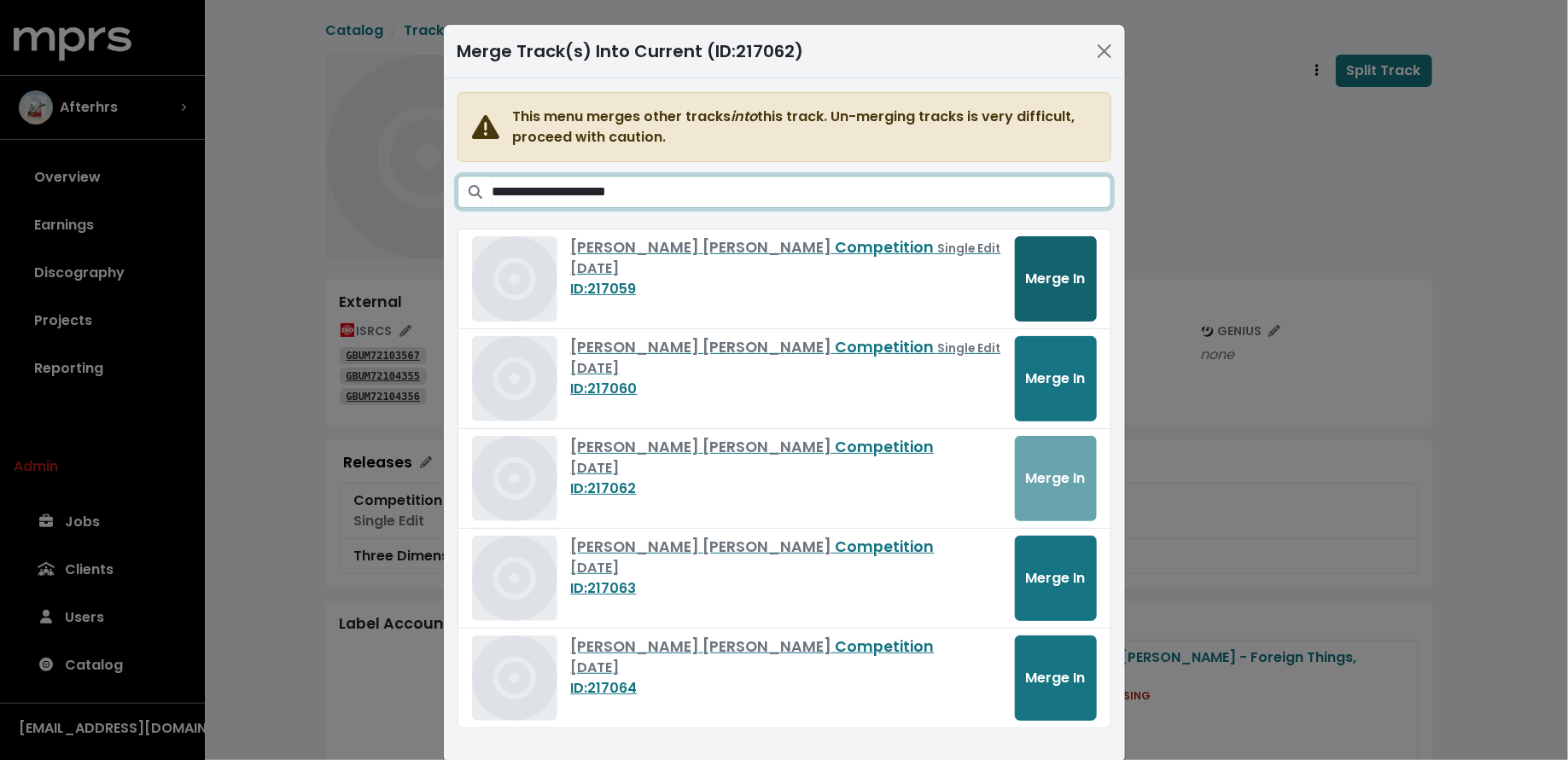
type input "**********"
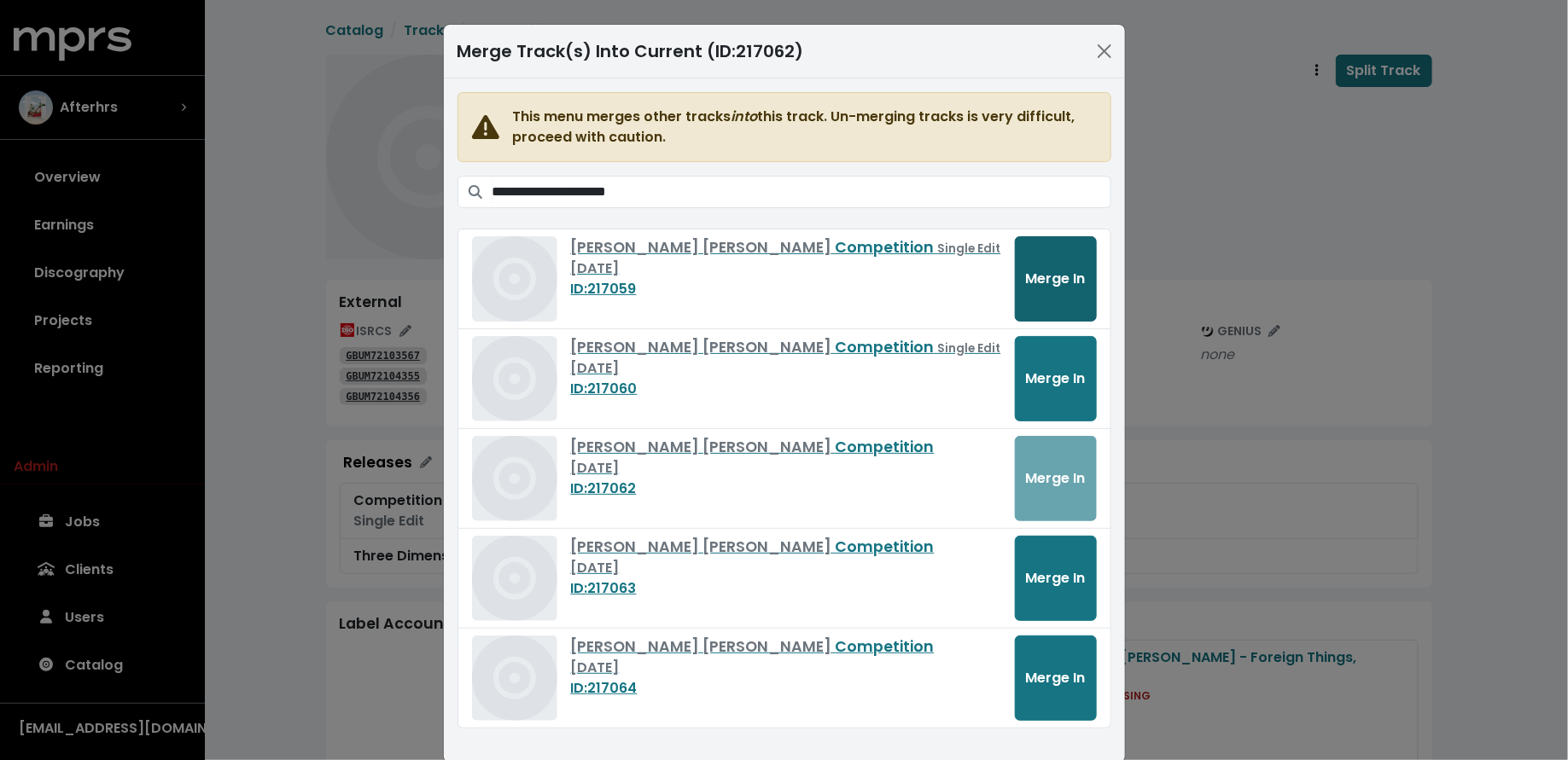
click at [1026, 272] on span "Merge In" at bounding box center [1056, 279] width 60 height 19
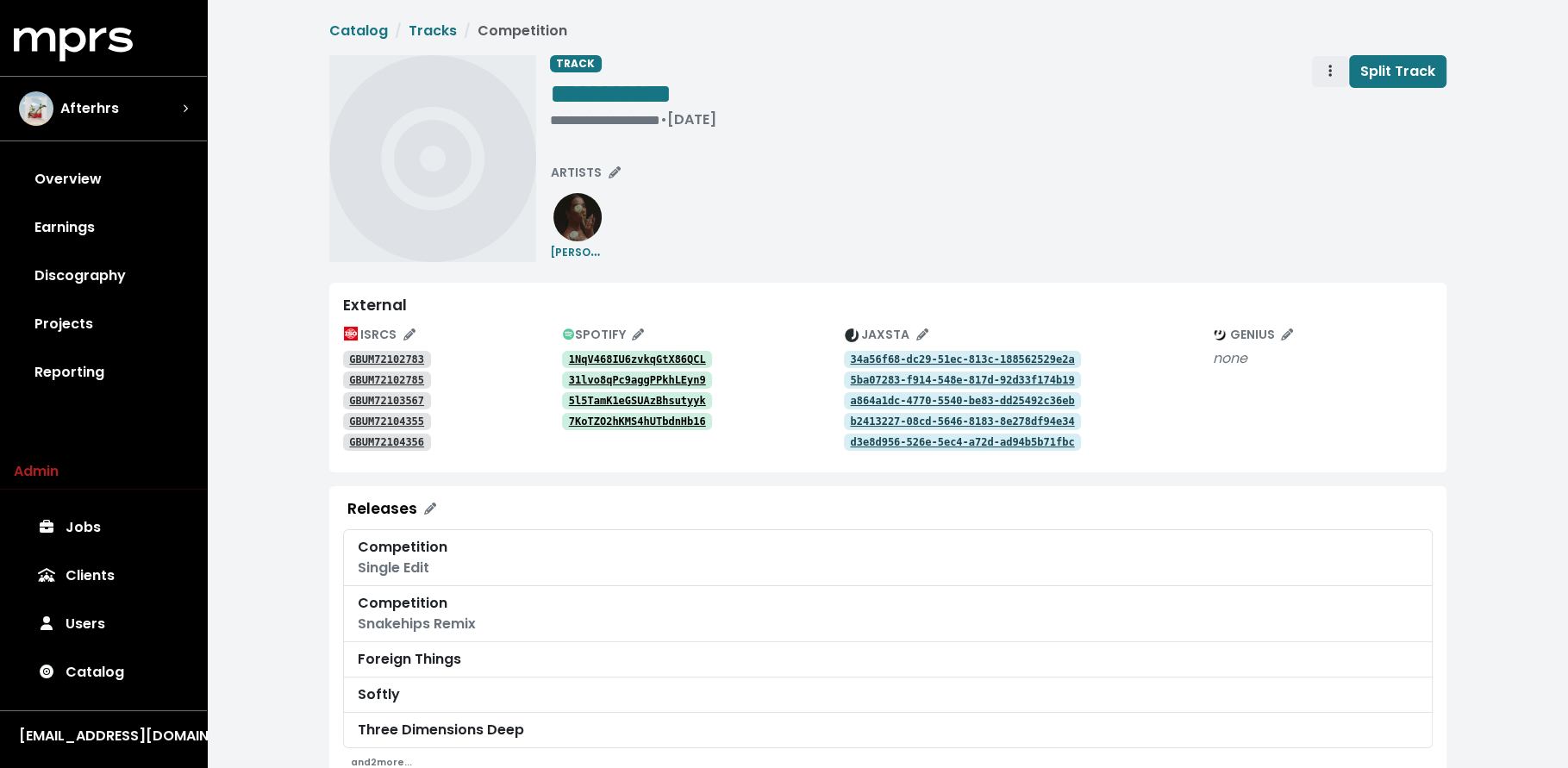
click at [1328, 71] on span "Track actions" at bounding box center [1330, 71] width 16 height 21
click at [1322, 107] on link "Merge" at bounding box center [1380, 110] width 136 height 27
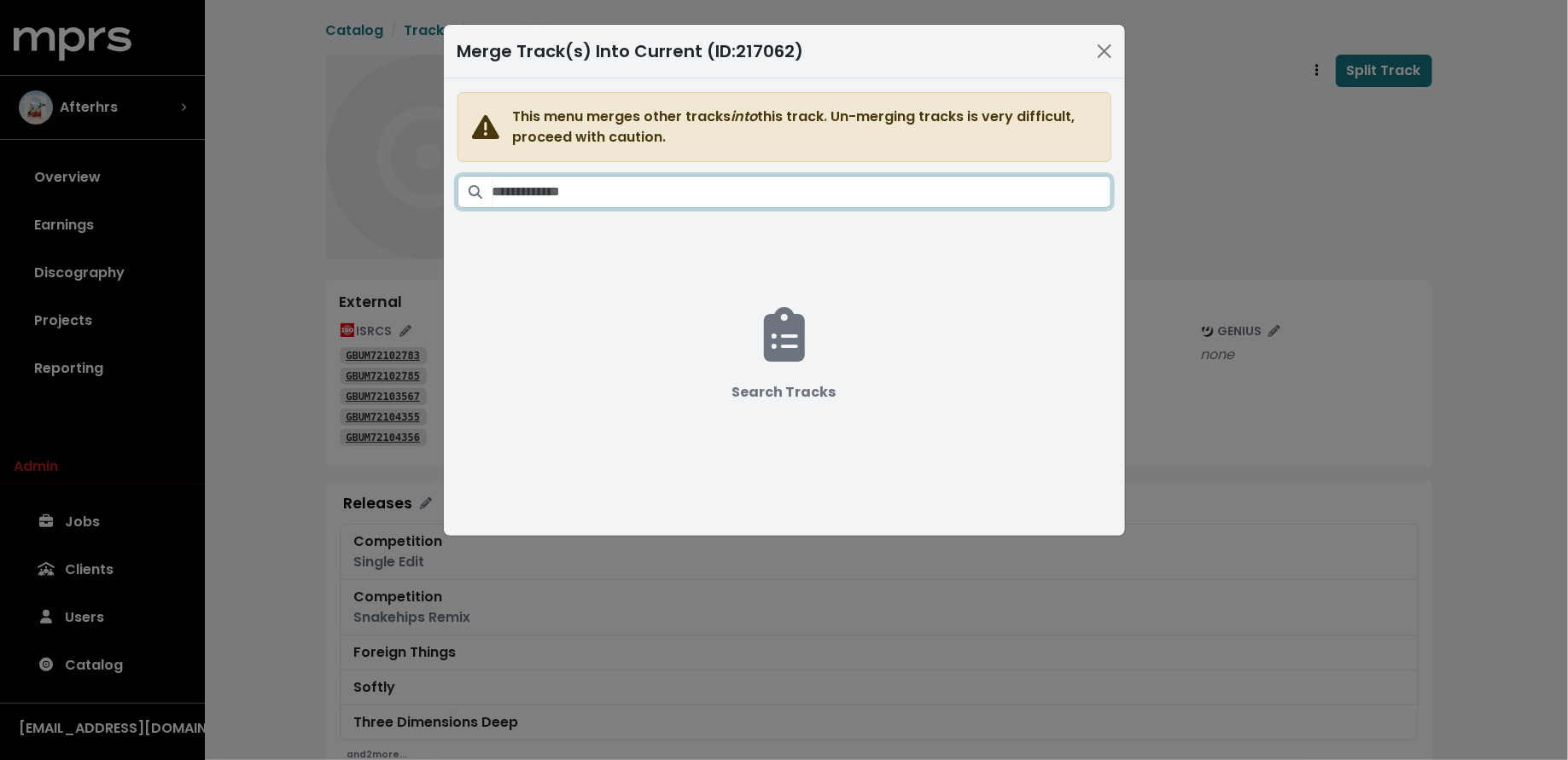
click at [639, 183] on input "Search tracks" at bounding box center [801, 191] width 618 height 32
paste input "**********"
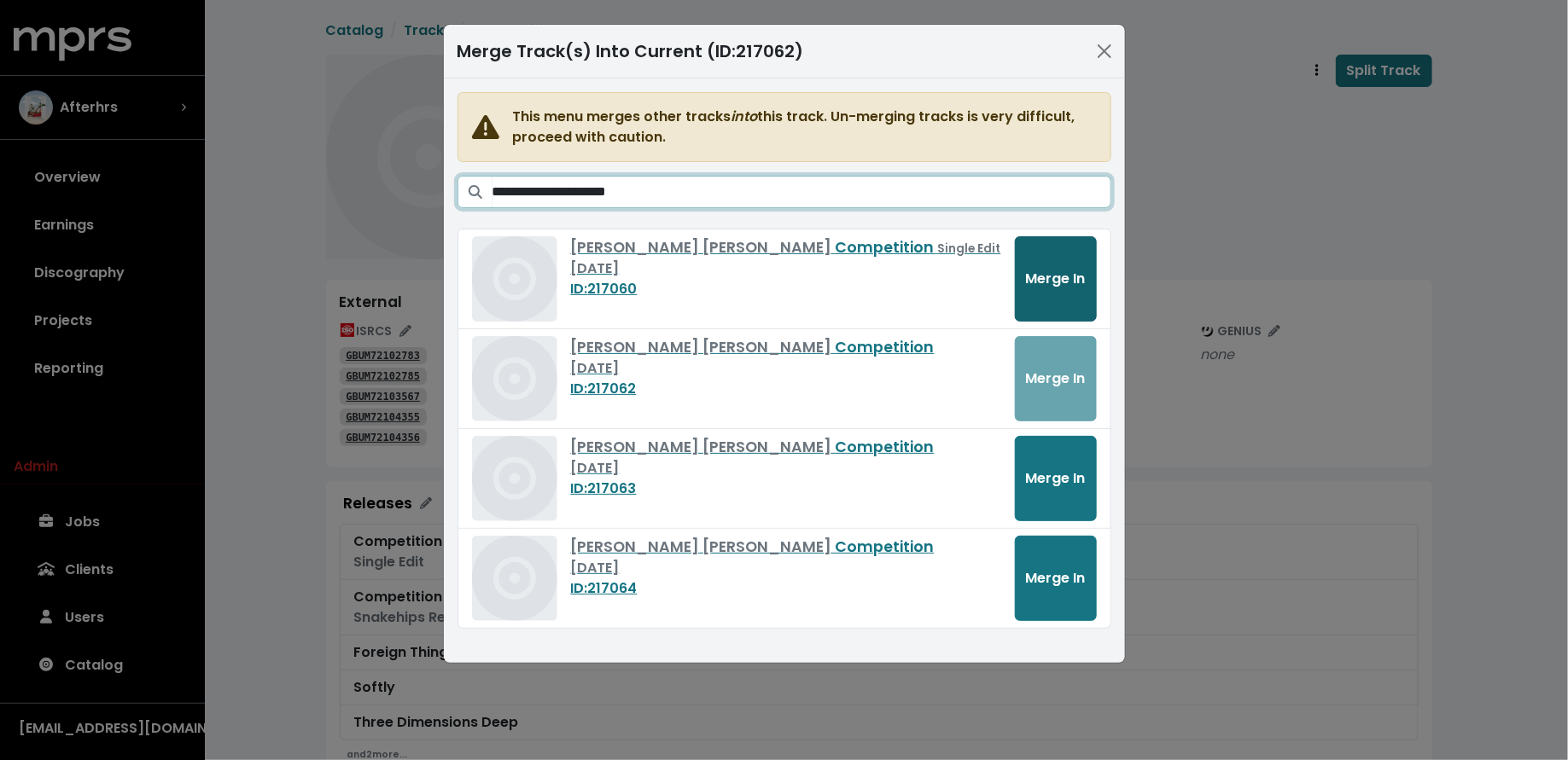
type input "**********"
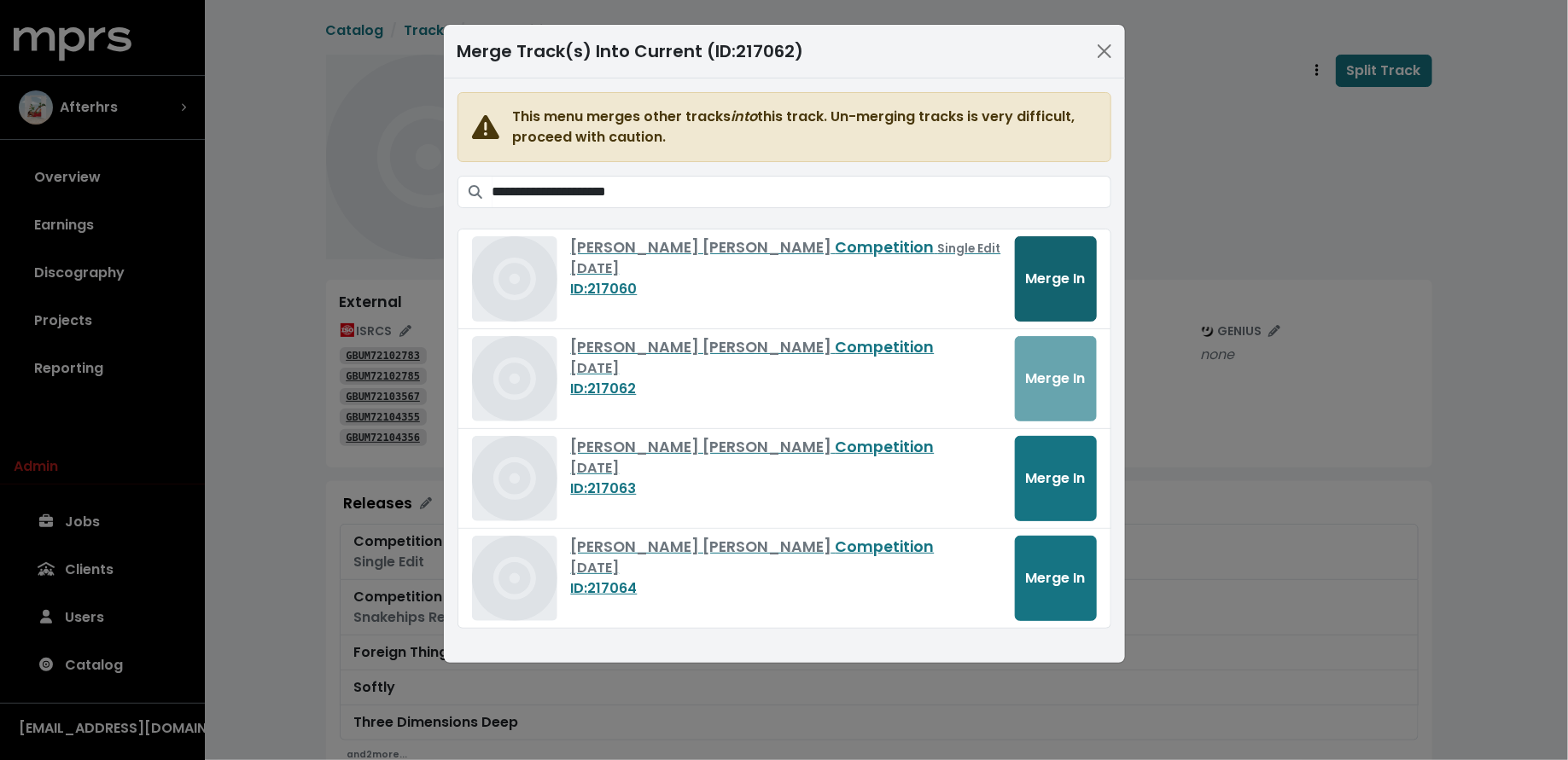
click at [1058, 286] on button "Merge In" at bounding box center [1055, 279] width 82 height 85
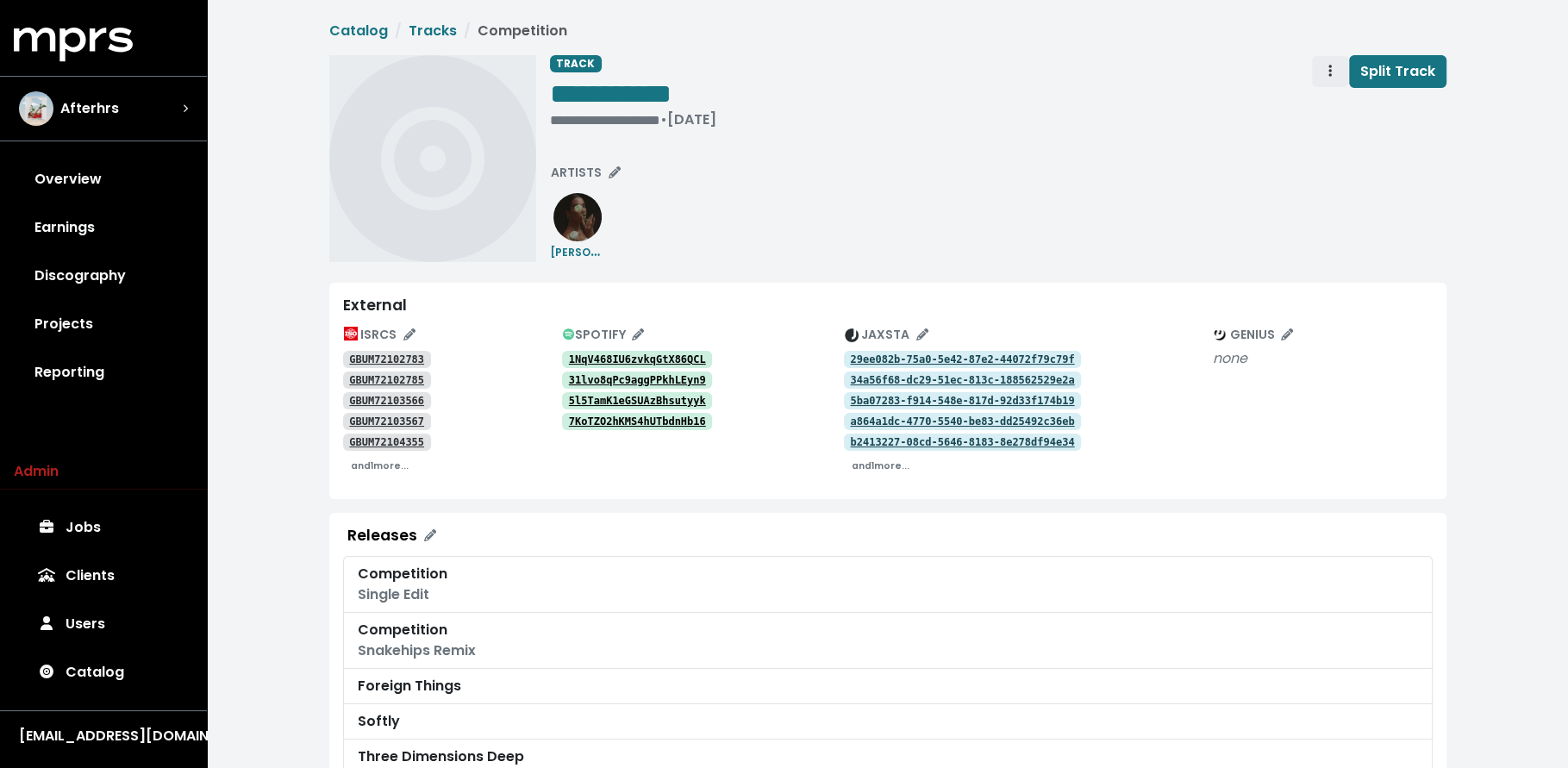
click at [1329, 74] on span "Track actions" at bounding box center [1330, 71] width 16 height 21
click at [1326, 103] on link "Merge" at bounding box center [1380, 110] width 136 height 27
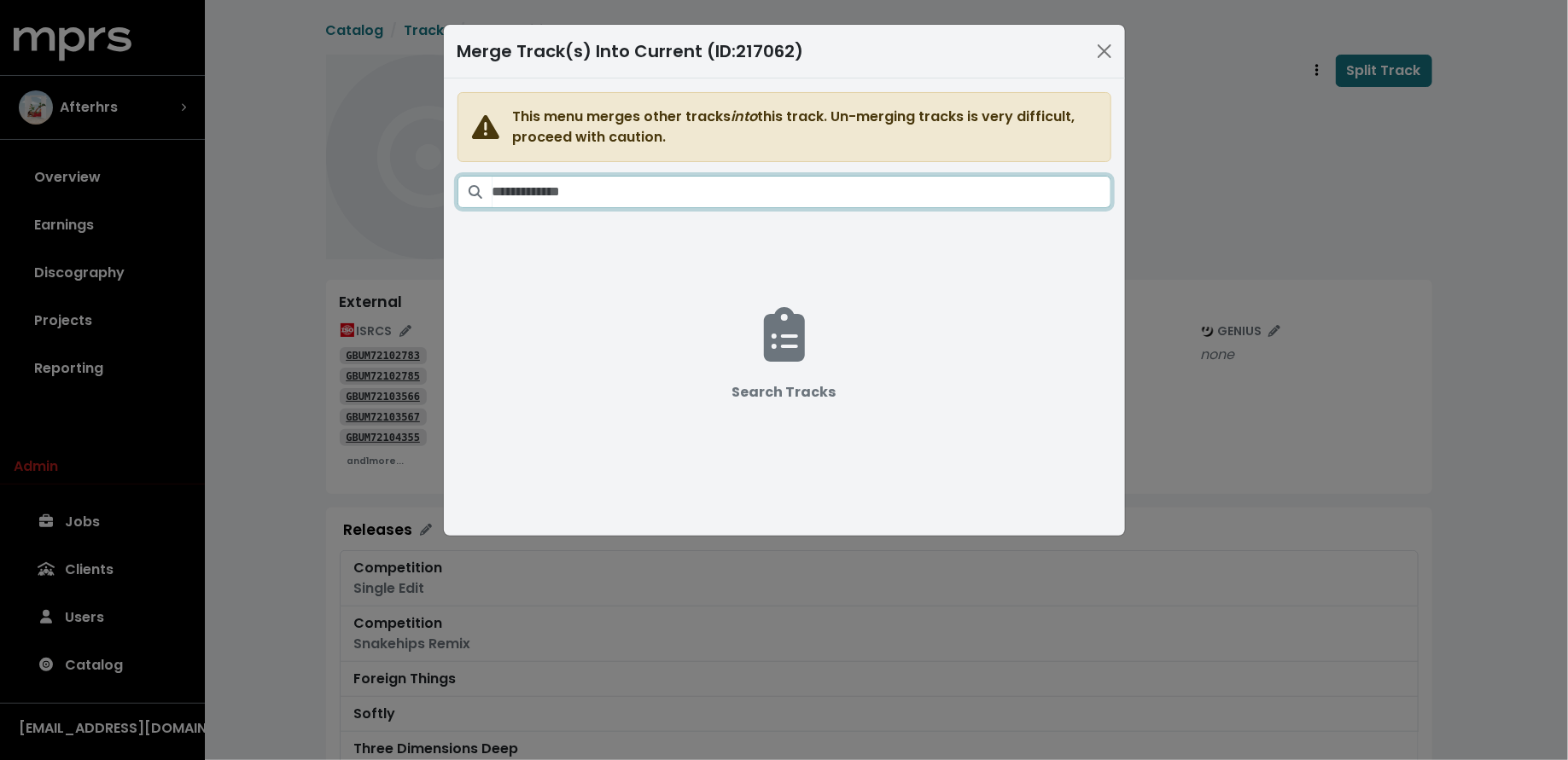
click at [834, 196] on input "Search tracks" at bounding box center [801, 191] width 618 height 32
paste input "**********"
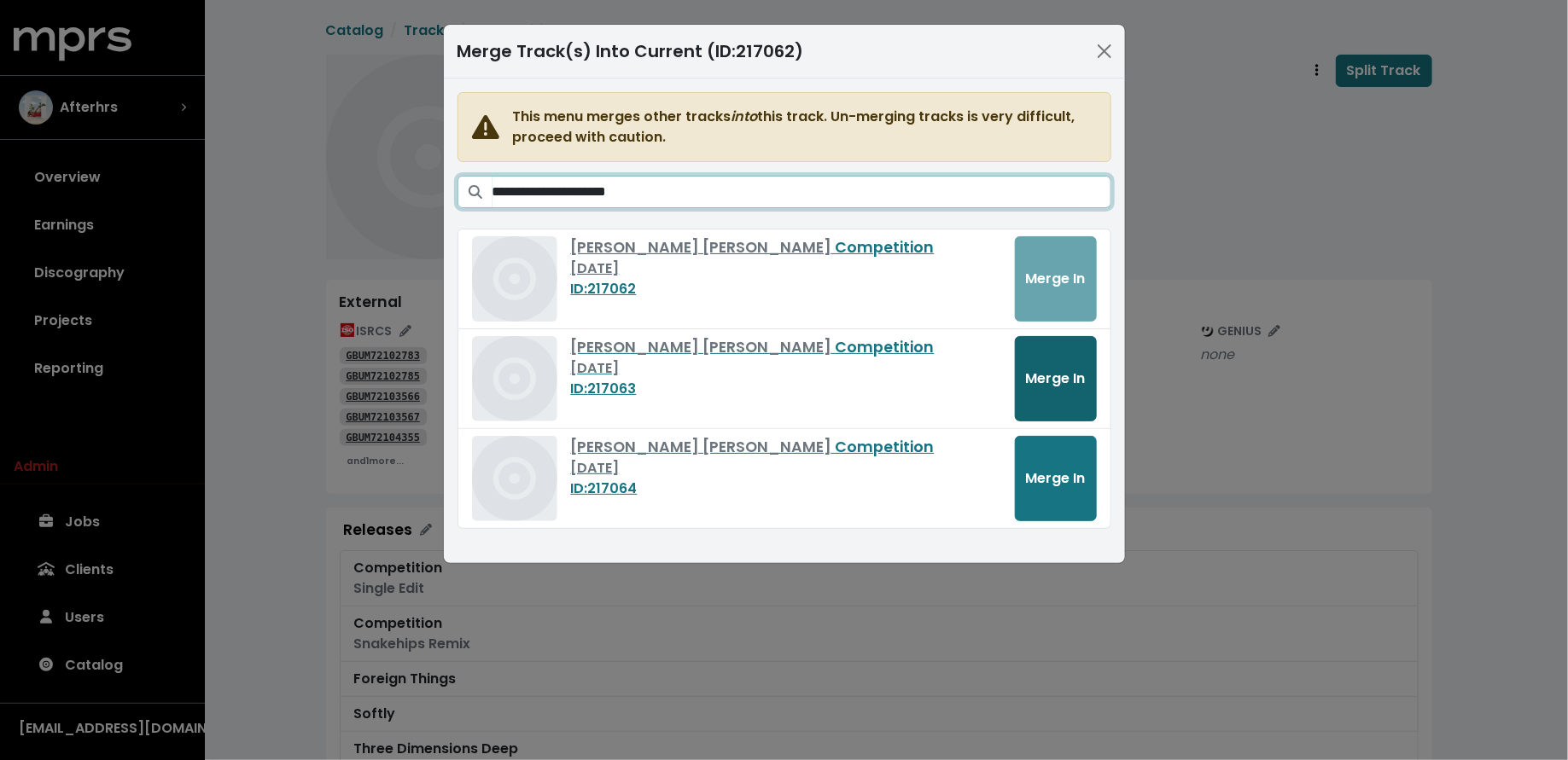
type input "**********"
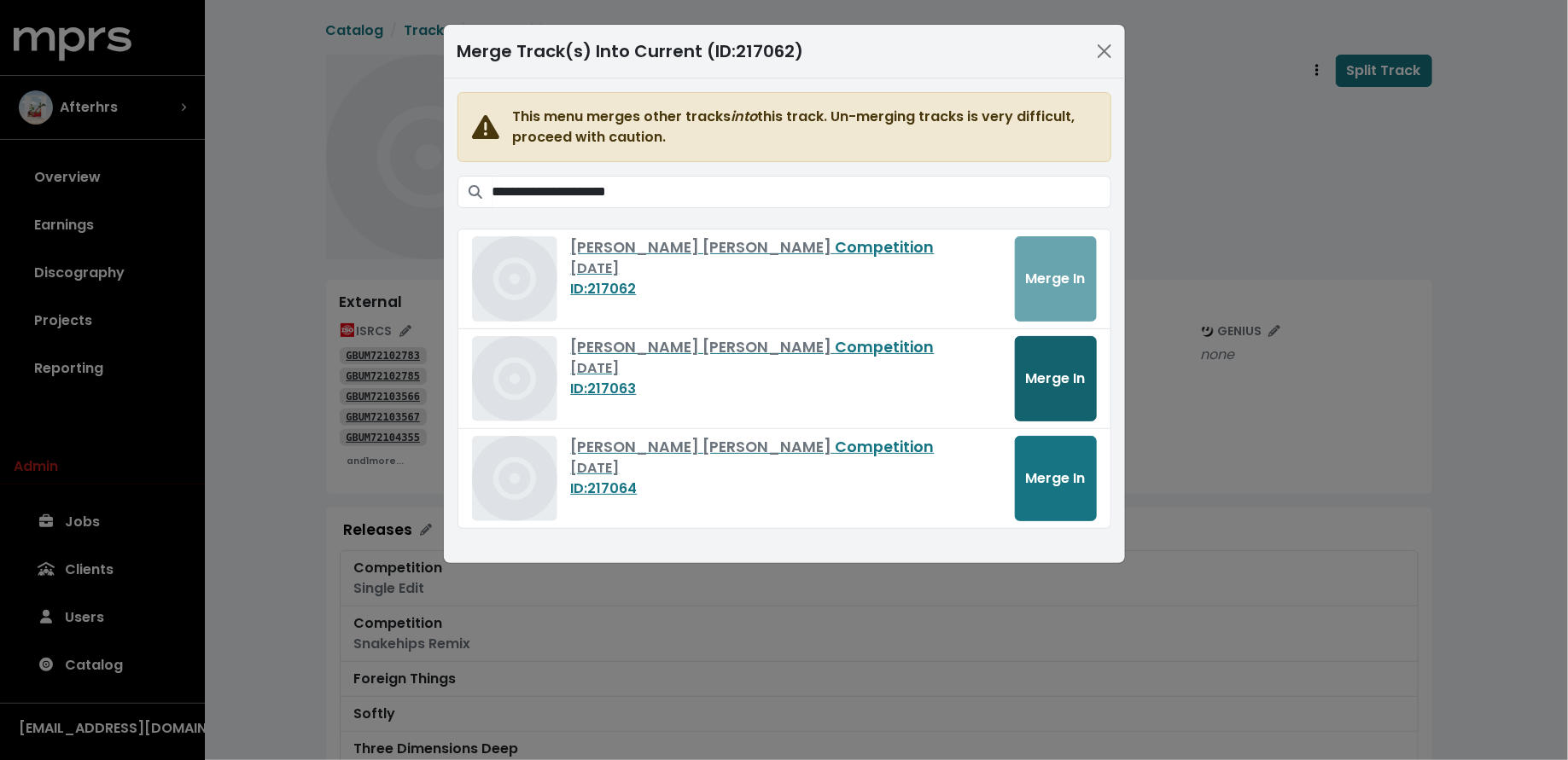
click at [1069, 378] on span "Merge In" at bounding box center [1056, 379] width 60 height 19
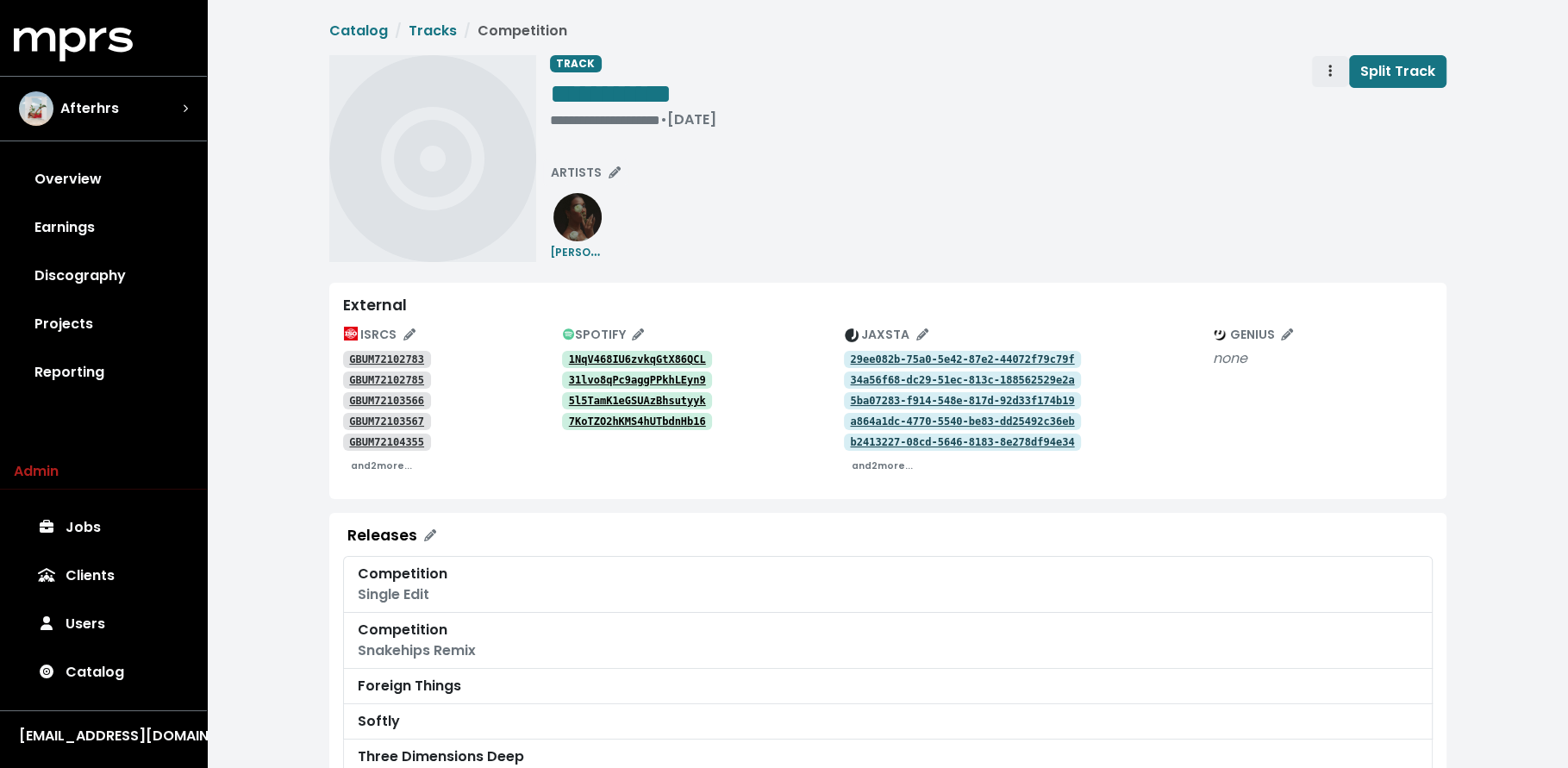
click at [1331, 63] on span "Track actions" at bounding box center [1331, 71] width 4 height 20
click at [1325, 105] on link "Merge" at bounding box center [1380, 110] width 136 height 27
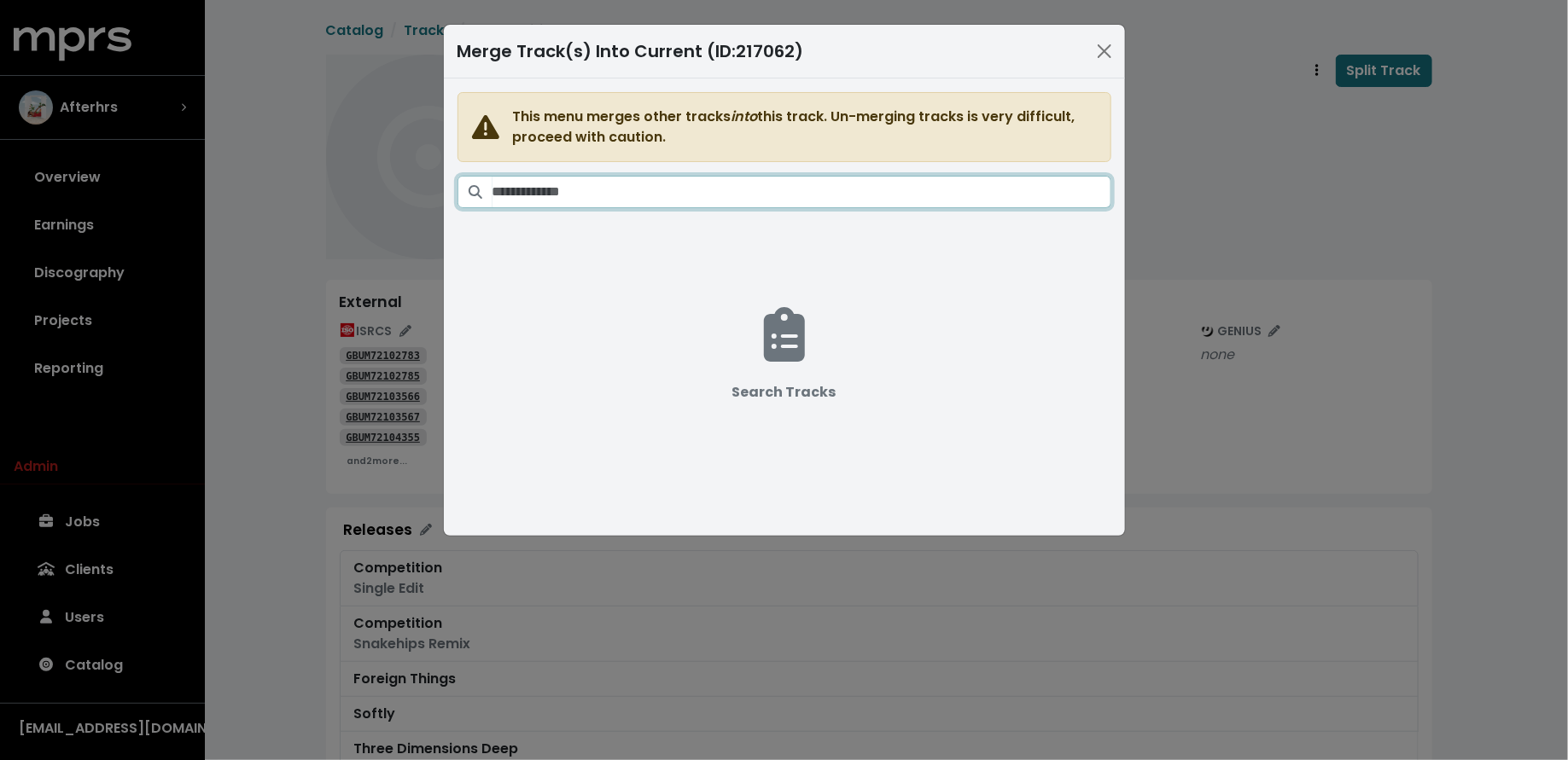
click at [870, 186] on input "Search tracks" at bounding box center [801, 191] width 618 height 32
paste input "**********"
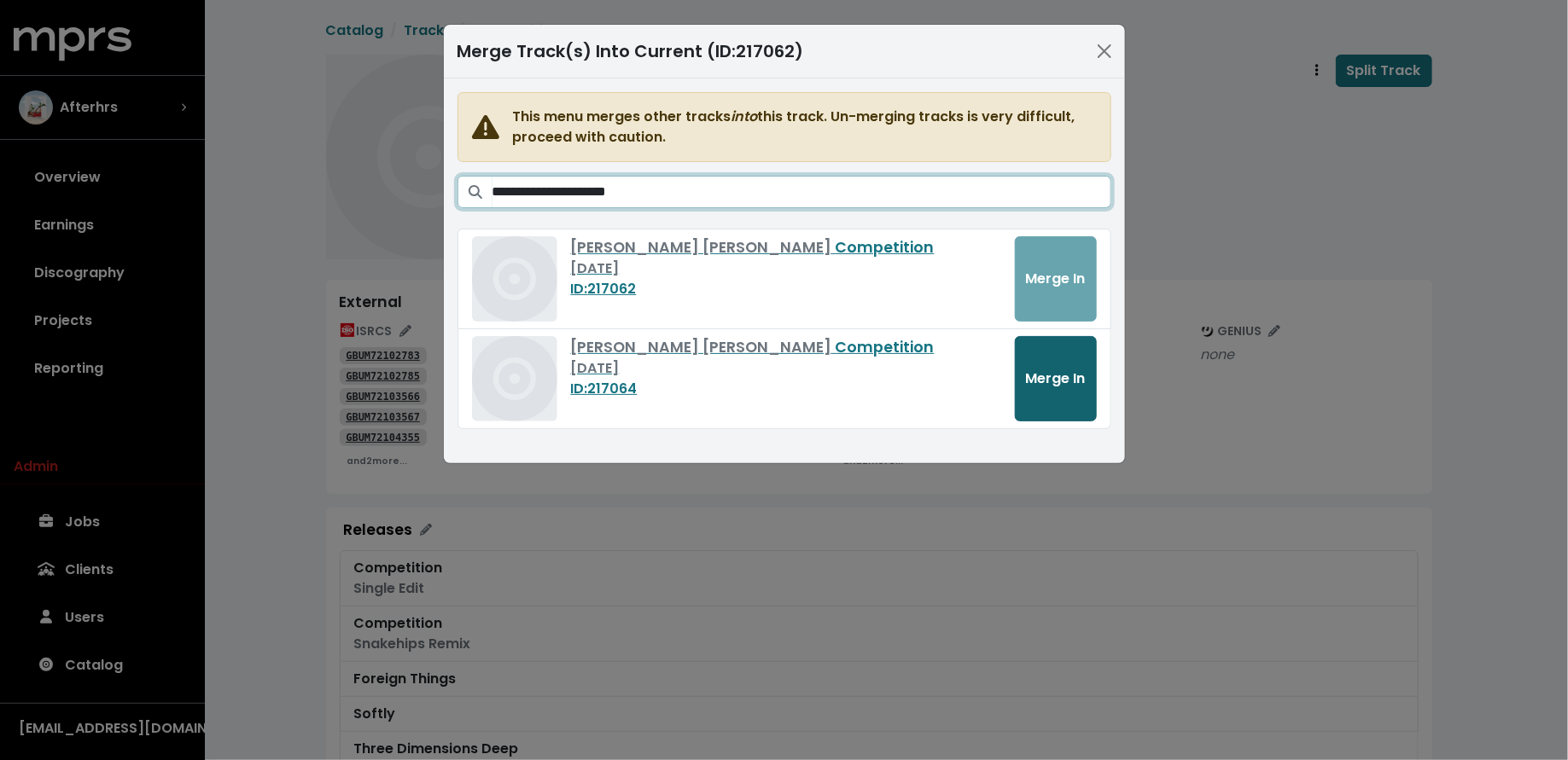
type input "**********"
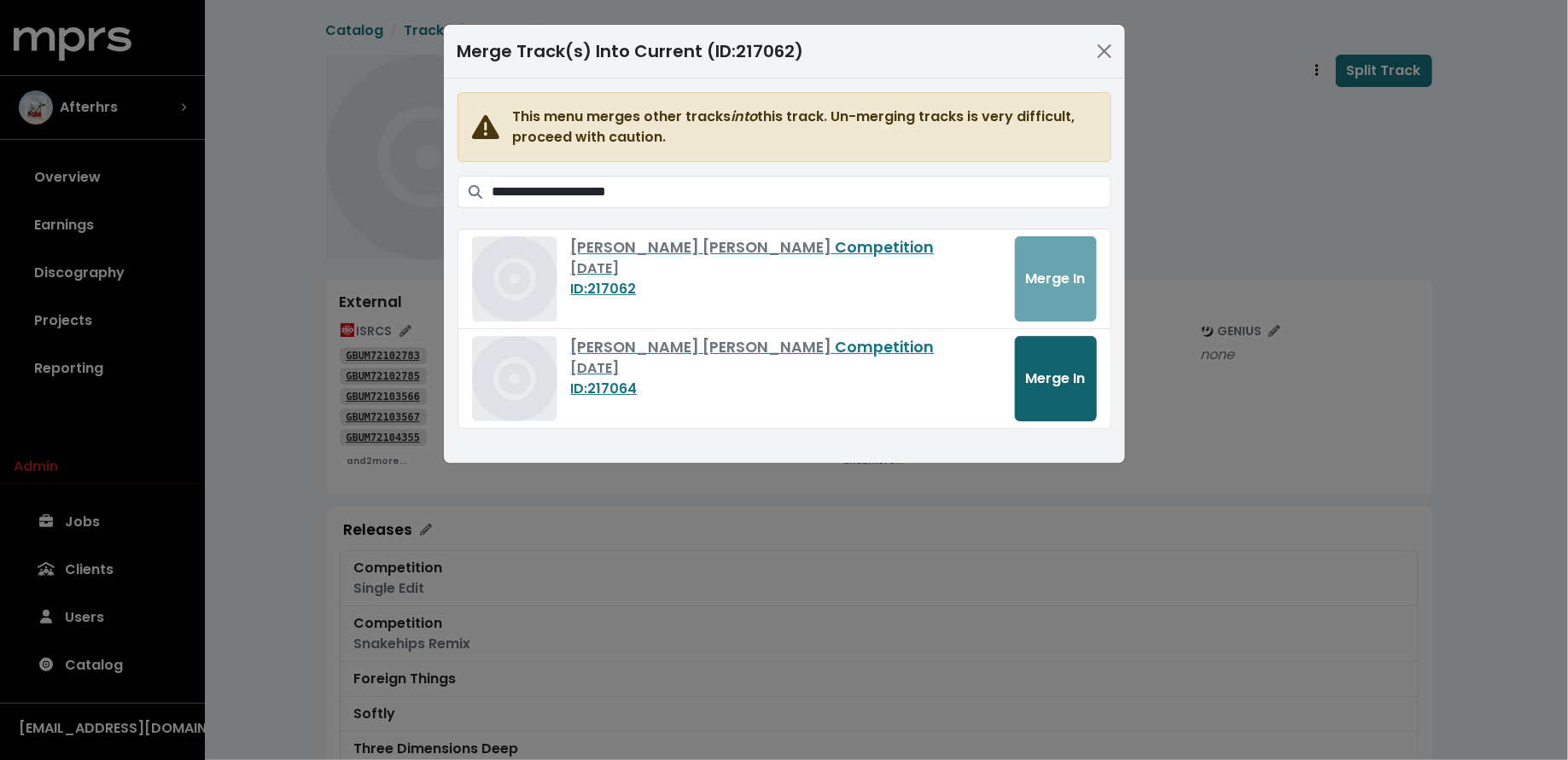
click at [1026, 396] on button "Merge In" at bounding box center [1055, 379] width 82 height 85
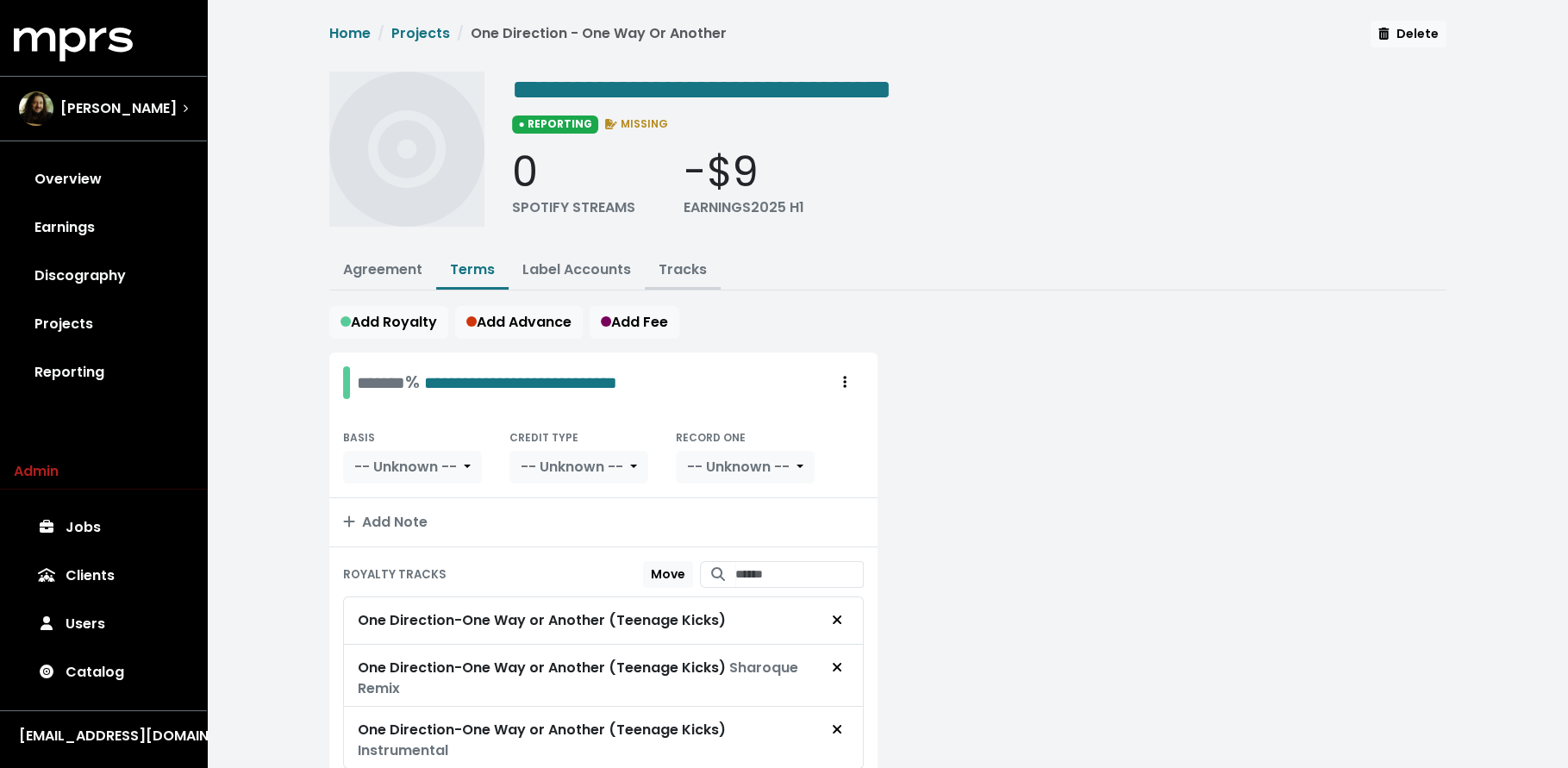
click at [688, 255] on button "Tracks" at bounding box center [683, 272] width 76 height 37
click at [687, 267] on link "Tracks" at bounding box center [683, 270] width 48 height 20
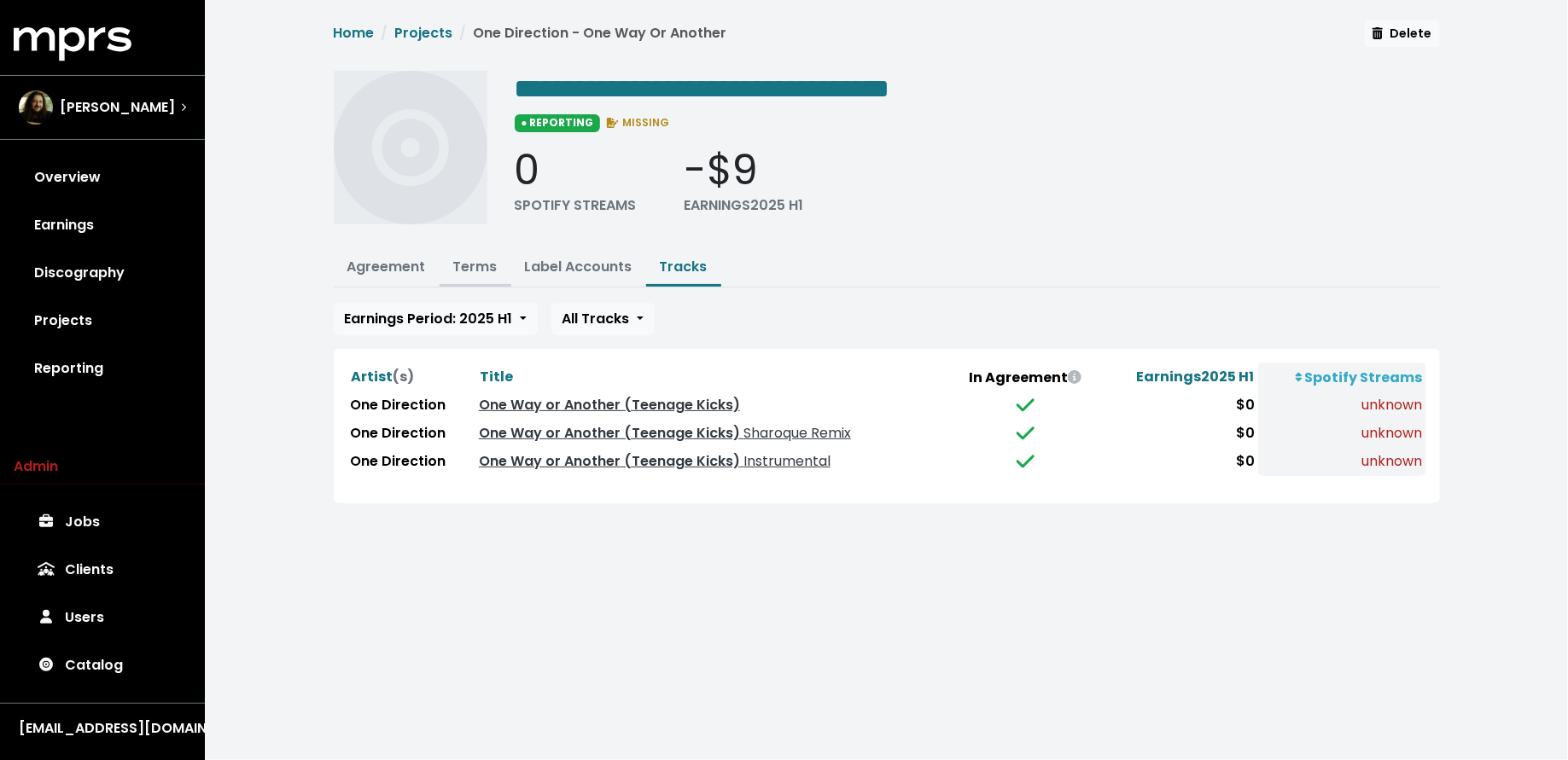
click at [472, 261] on link "Terms" at bounding box center [476, 267] width 45 height 19
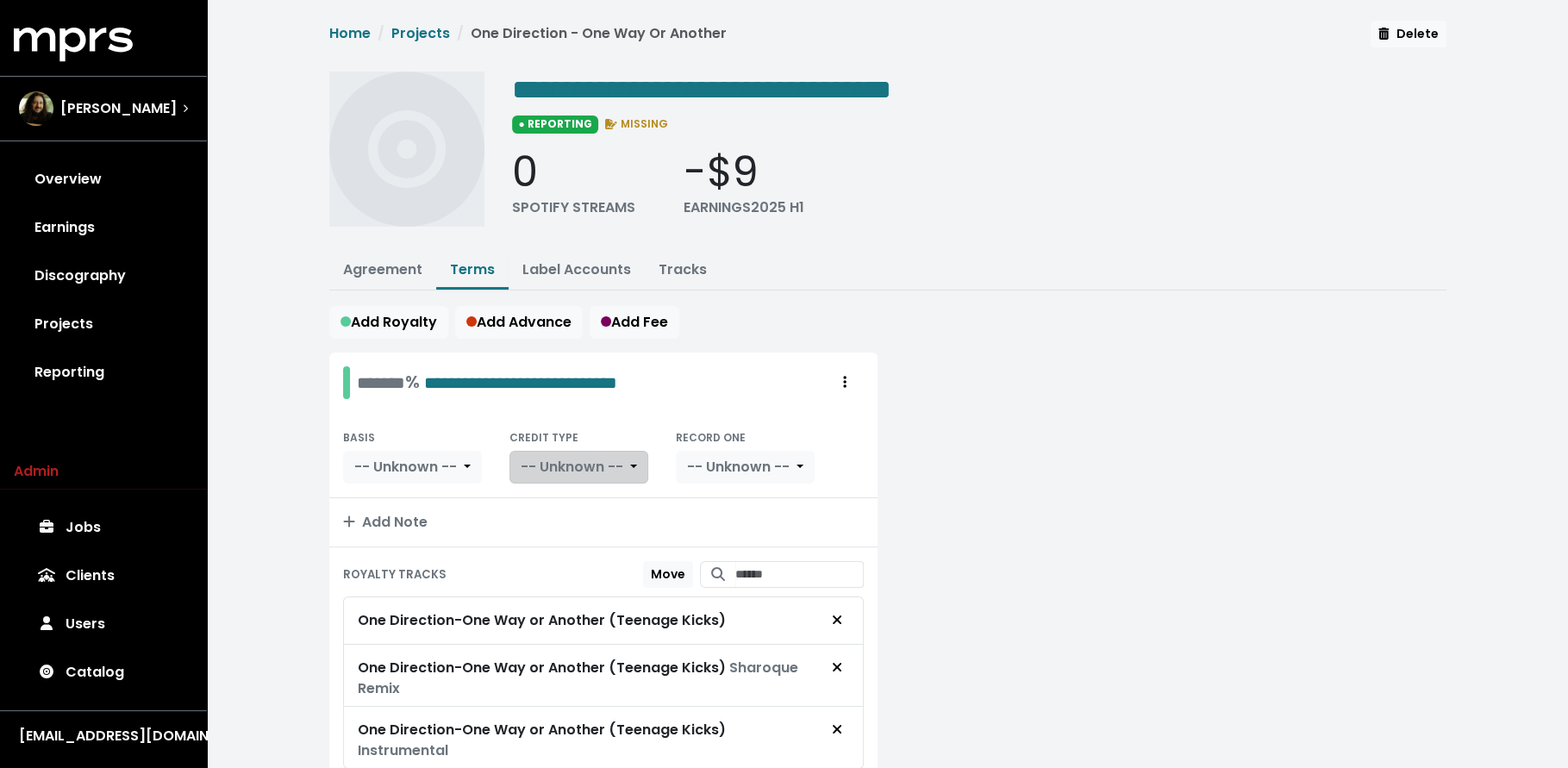
scroll to position [88, 0]
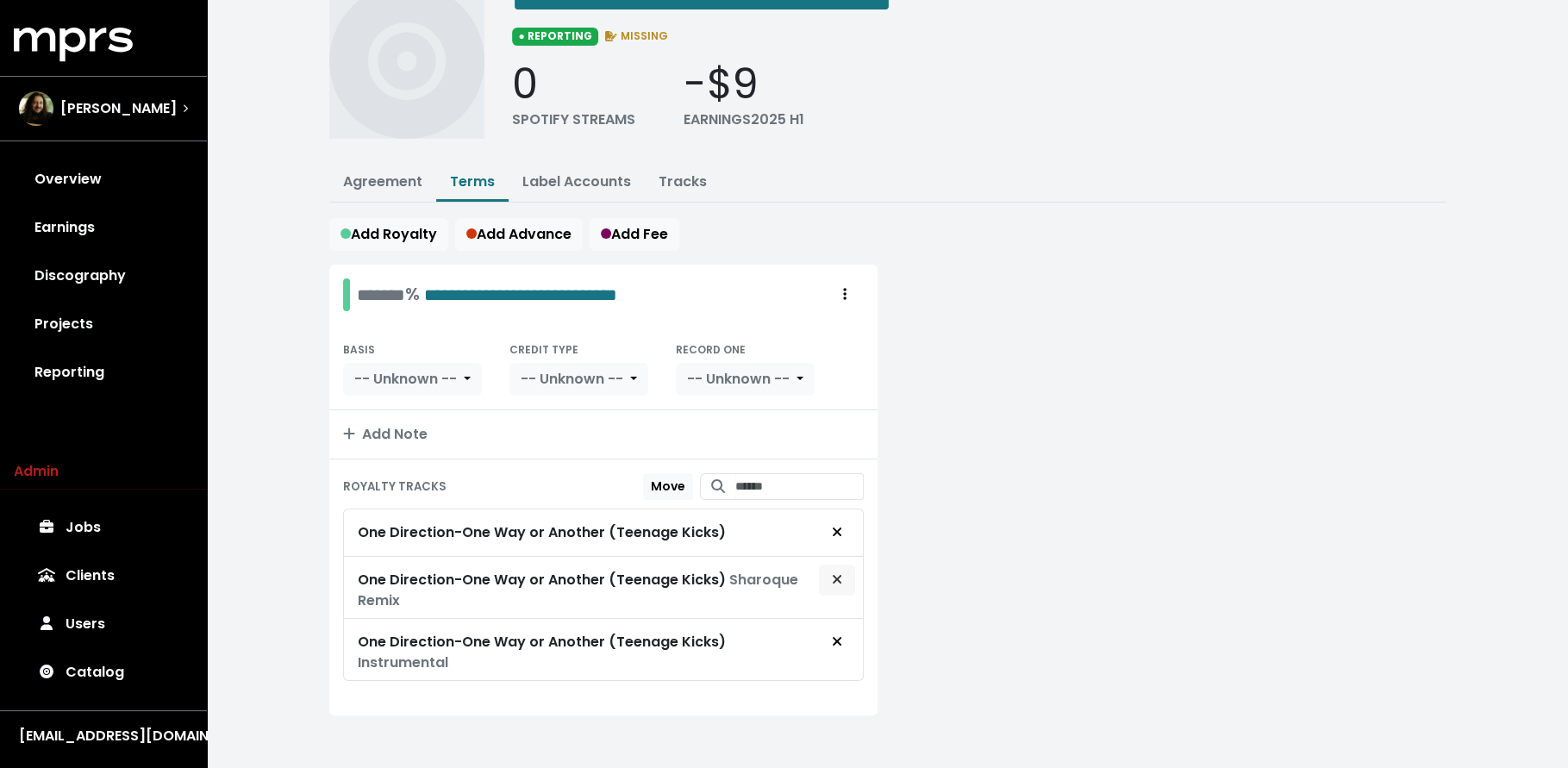
click at [837, 578] on icon "Remove royalty target" at bounding box center [836, 580] width 11 height 14
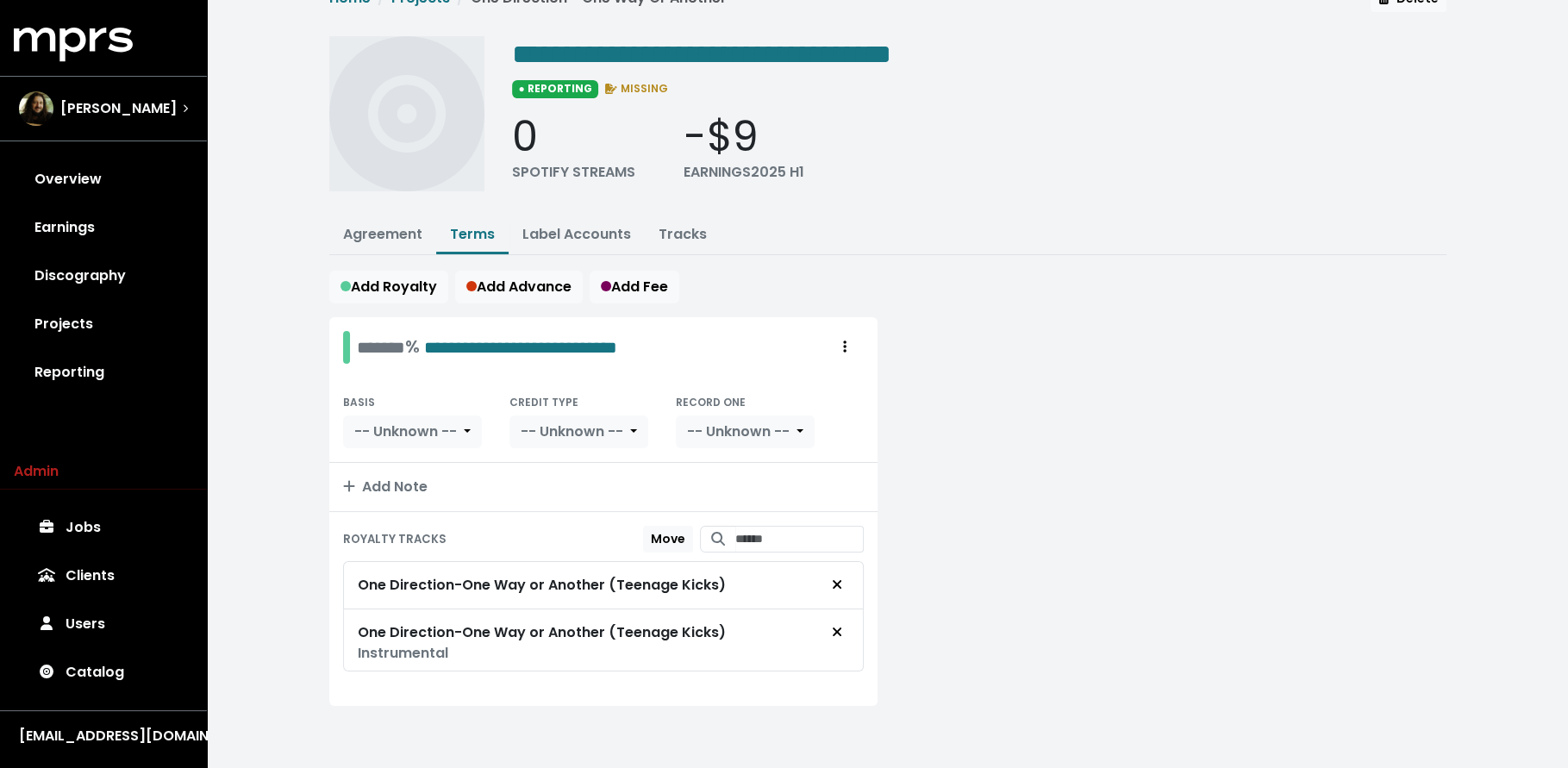
scroll to position [26, 0]
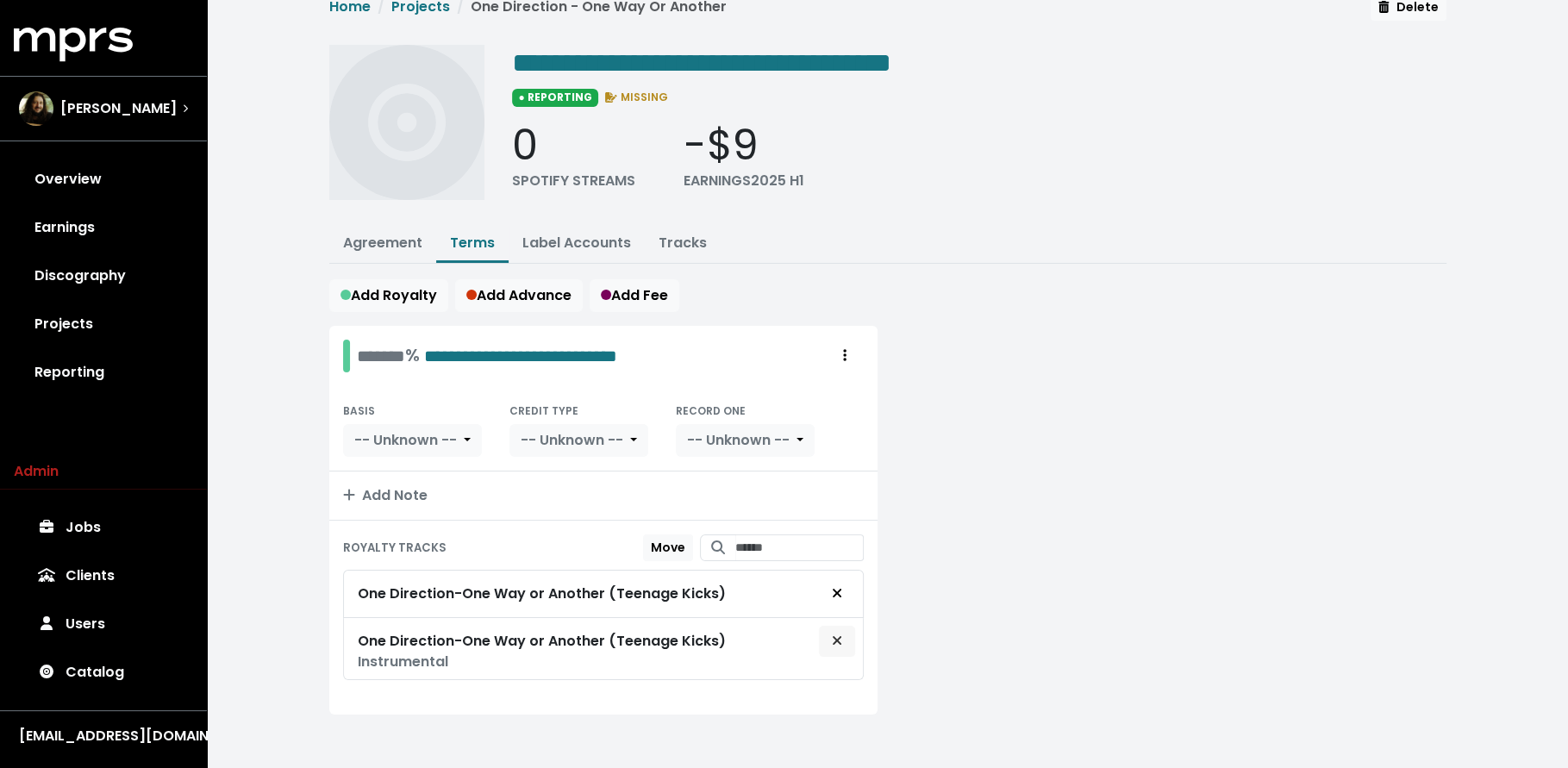
click at [836, 638] on icon "Remove royalty target" at bounding box center [836, 640] width 11 height 14
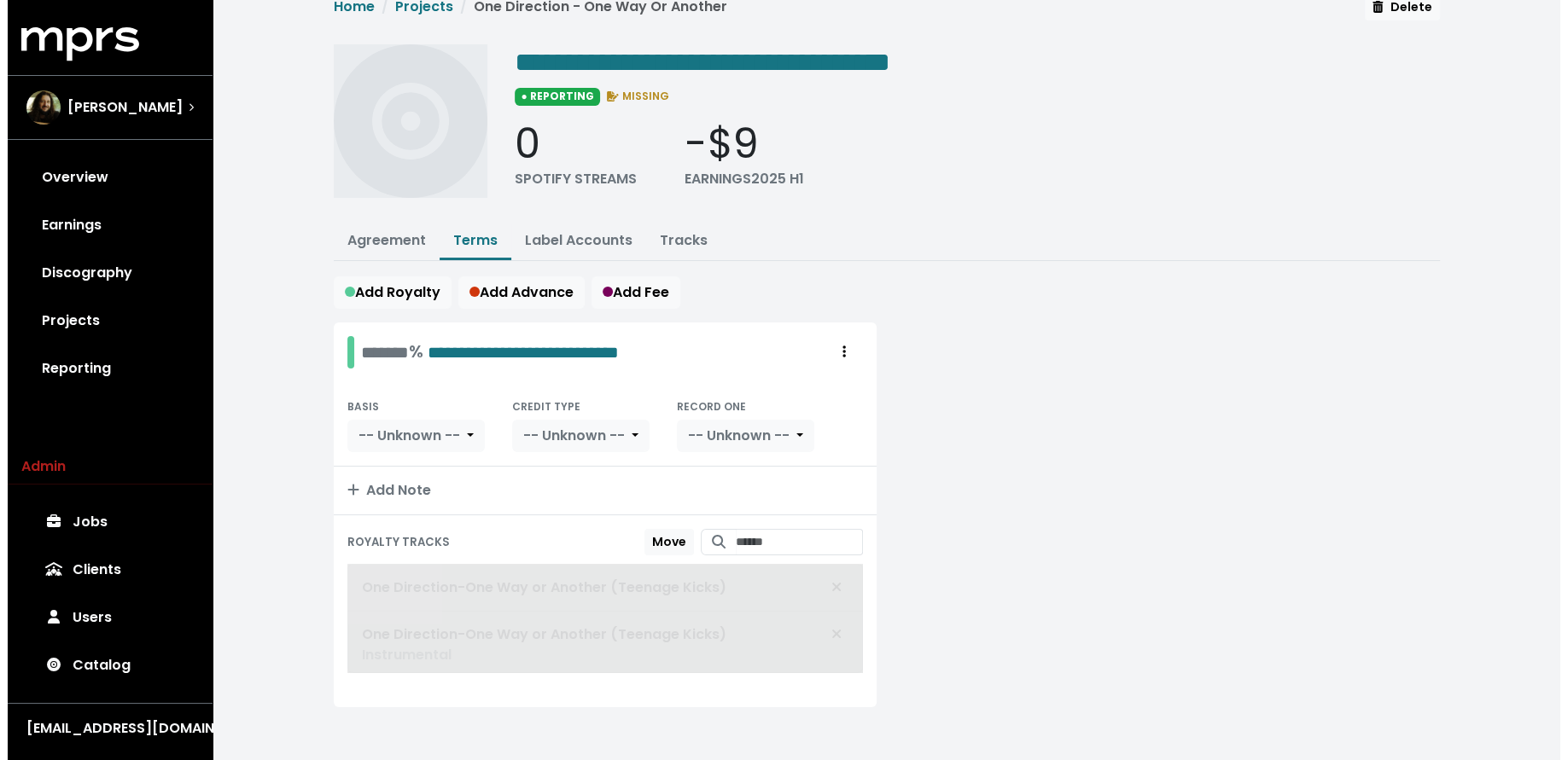
scroll to position [0, 0]
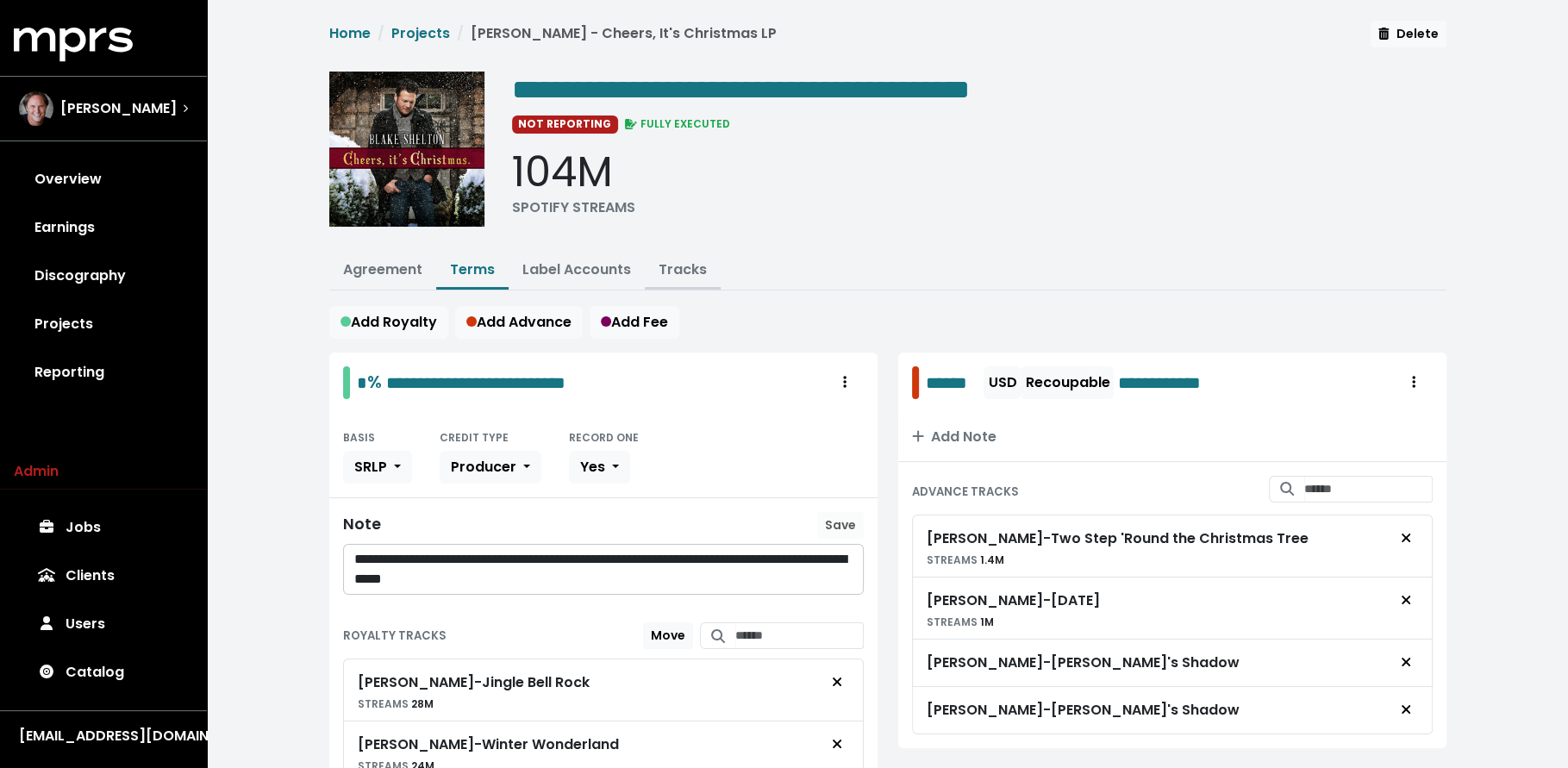
click at [678, 264] on link "Tracks" at bounding box center [683, 270] width 48 height 20
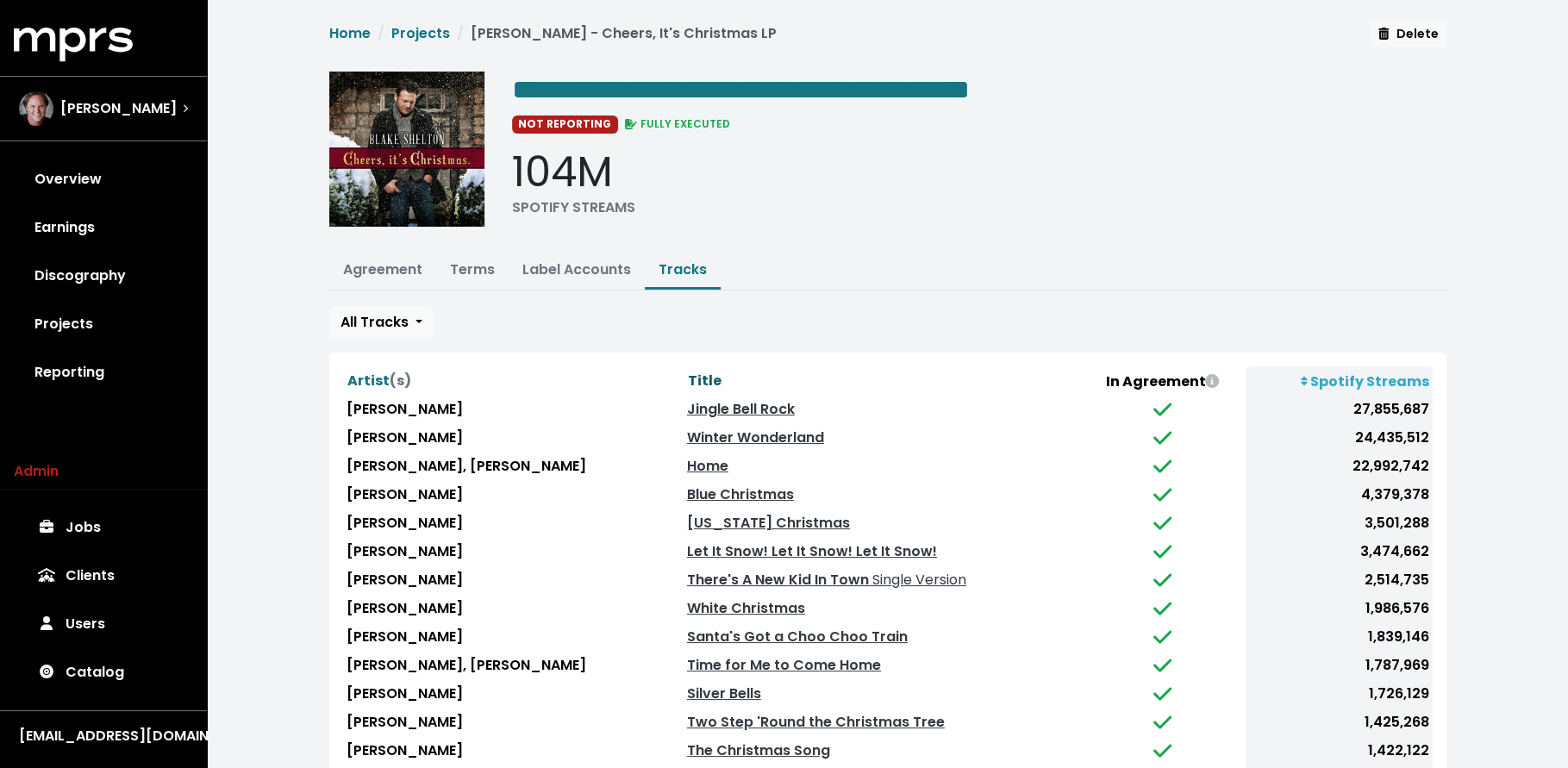
click at [716, 377] on span "Title" at bounding box center [704, 381] width 33 height 20
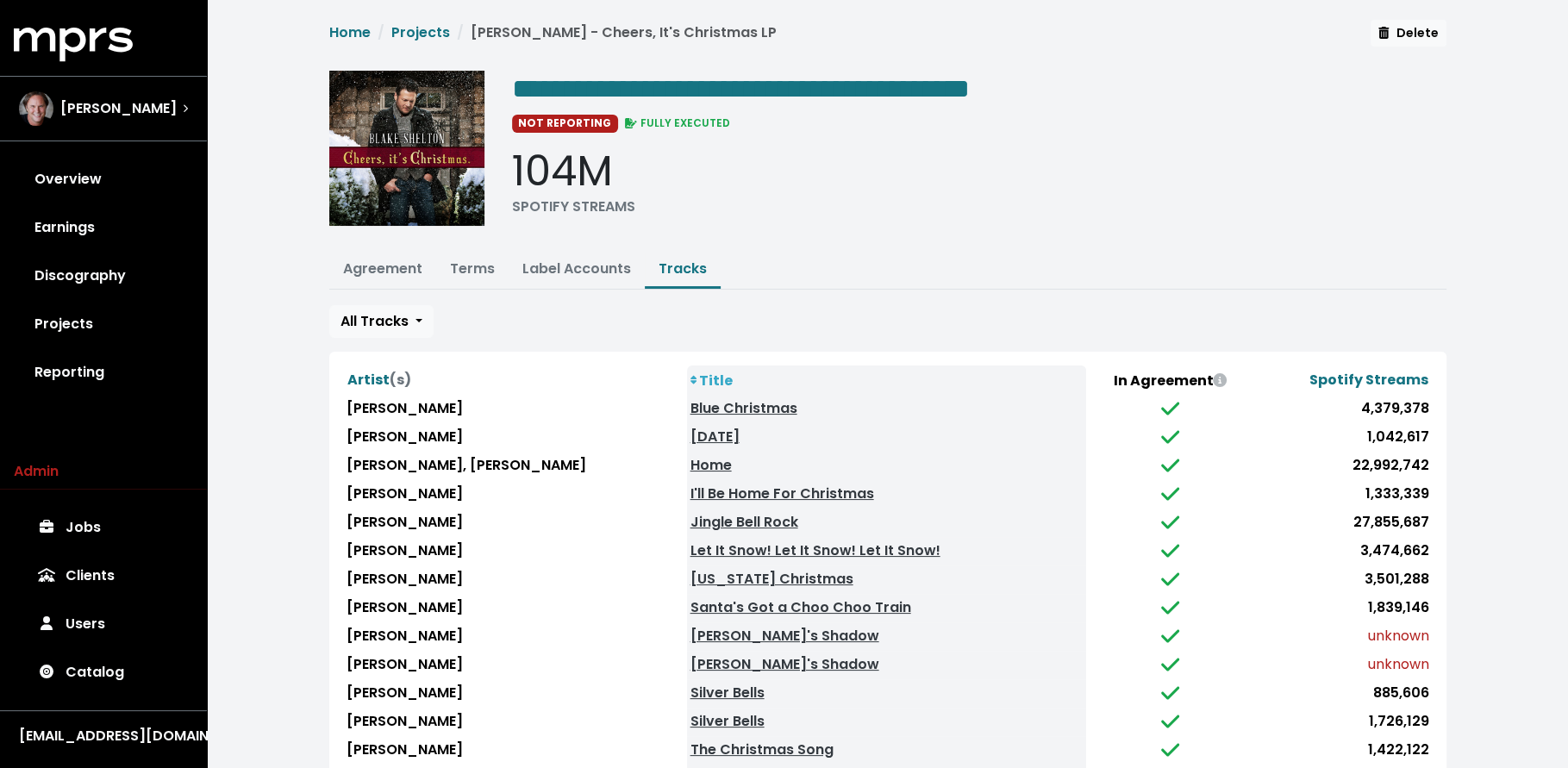
scroll to position [146, 0]
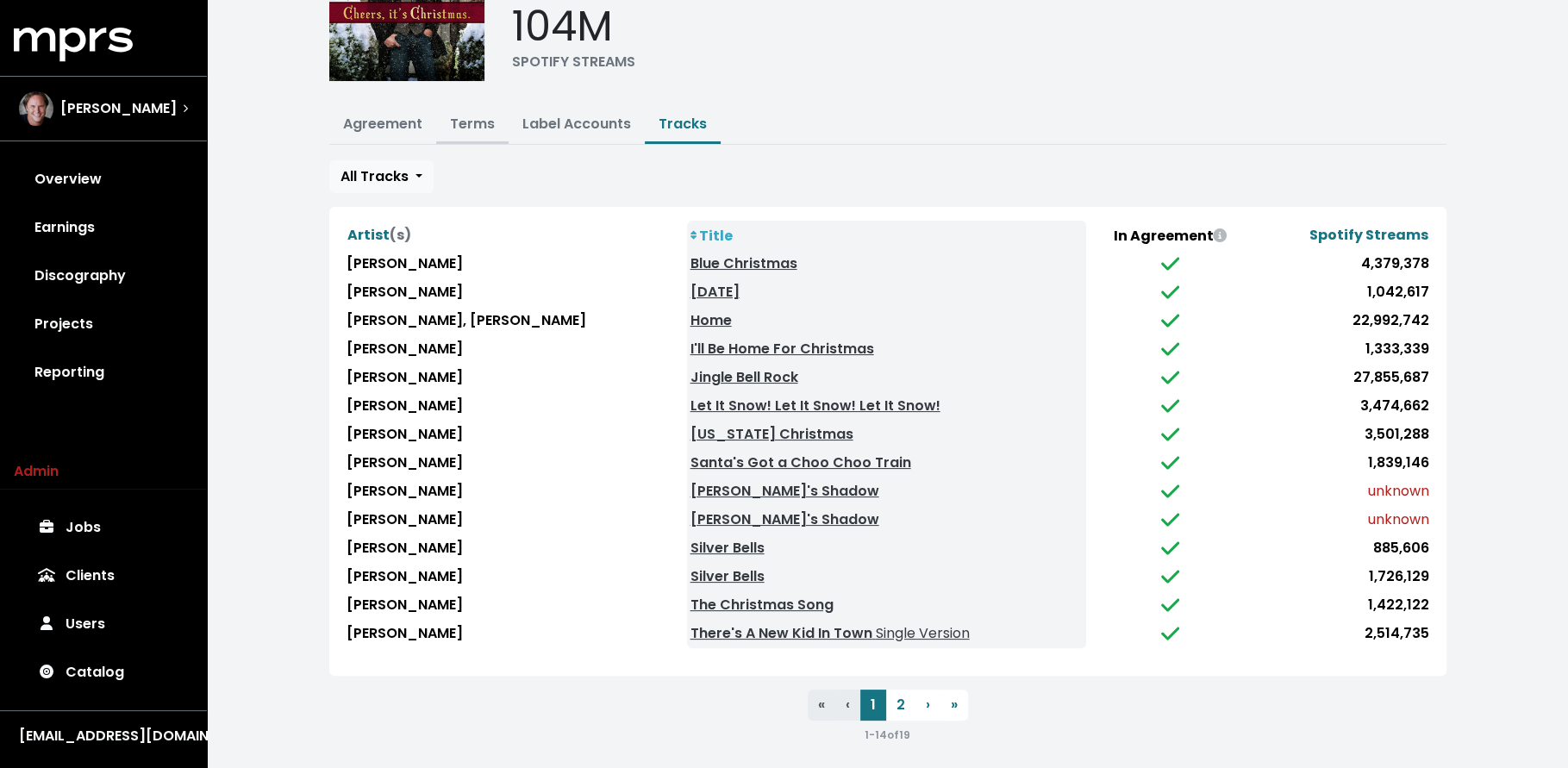
click at [468, 114] on link "Terms" at bounding box center [473, 124] width 45 height 20
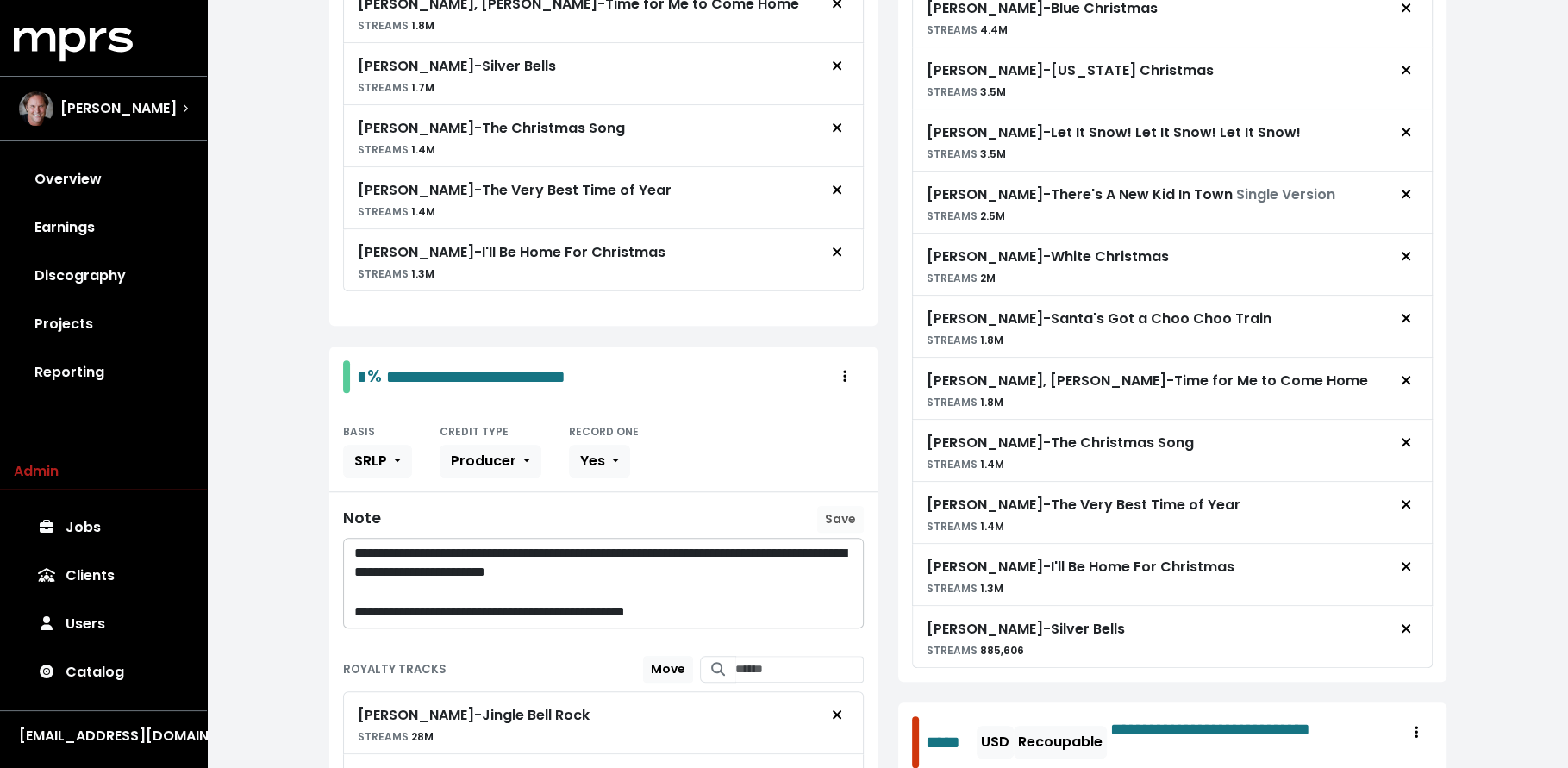
scroll to position [1069, 0]
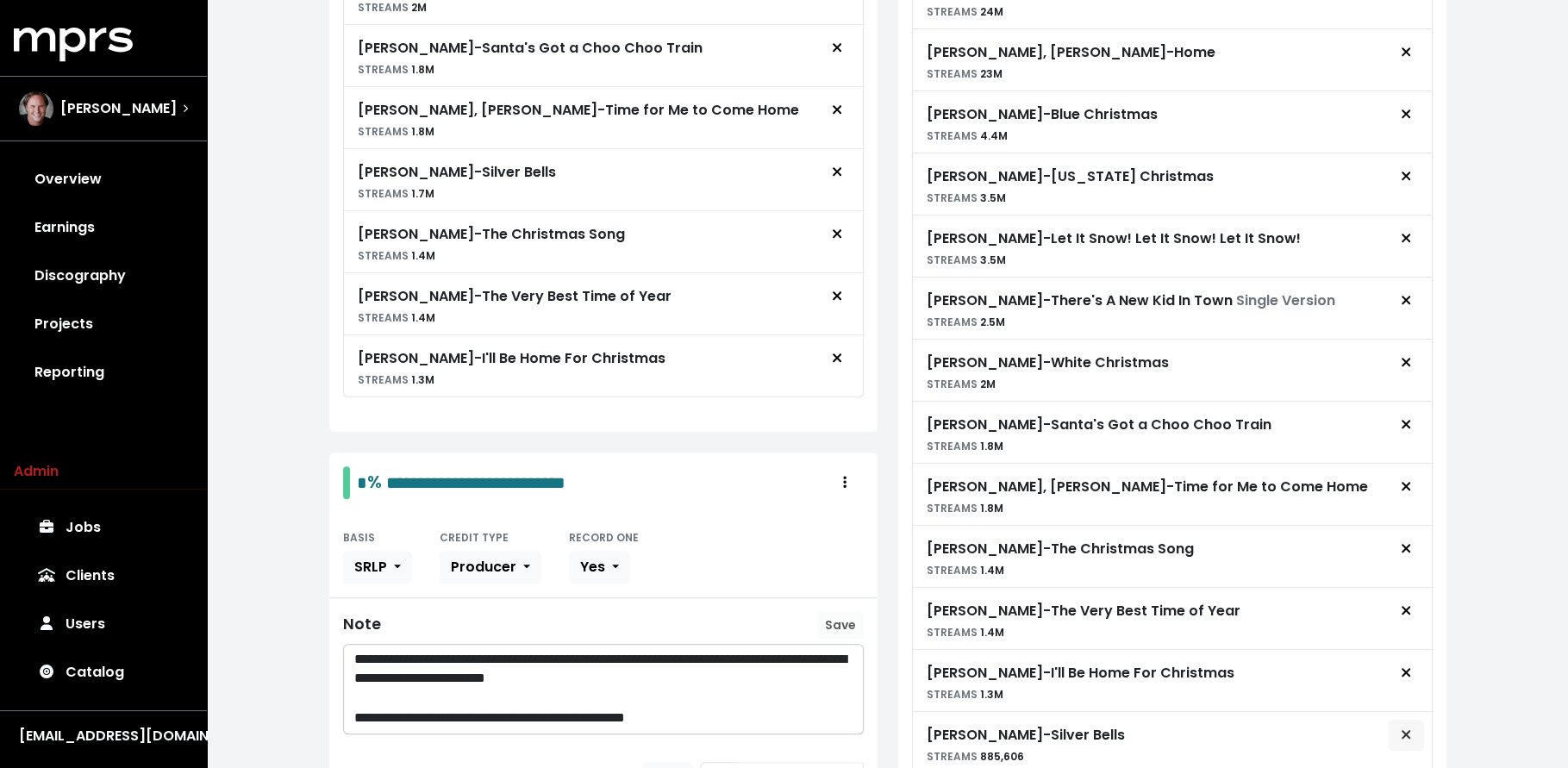
click at [1416, 719] on button "Remove advance target" at bounding box center [1405, 735] width 38 height 32
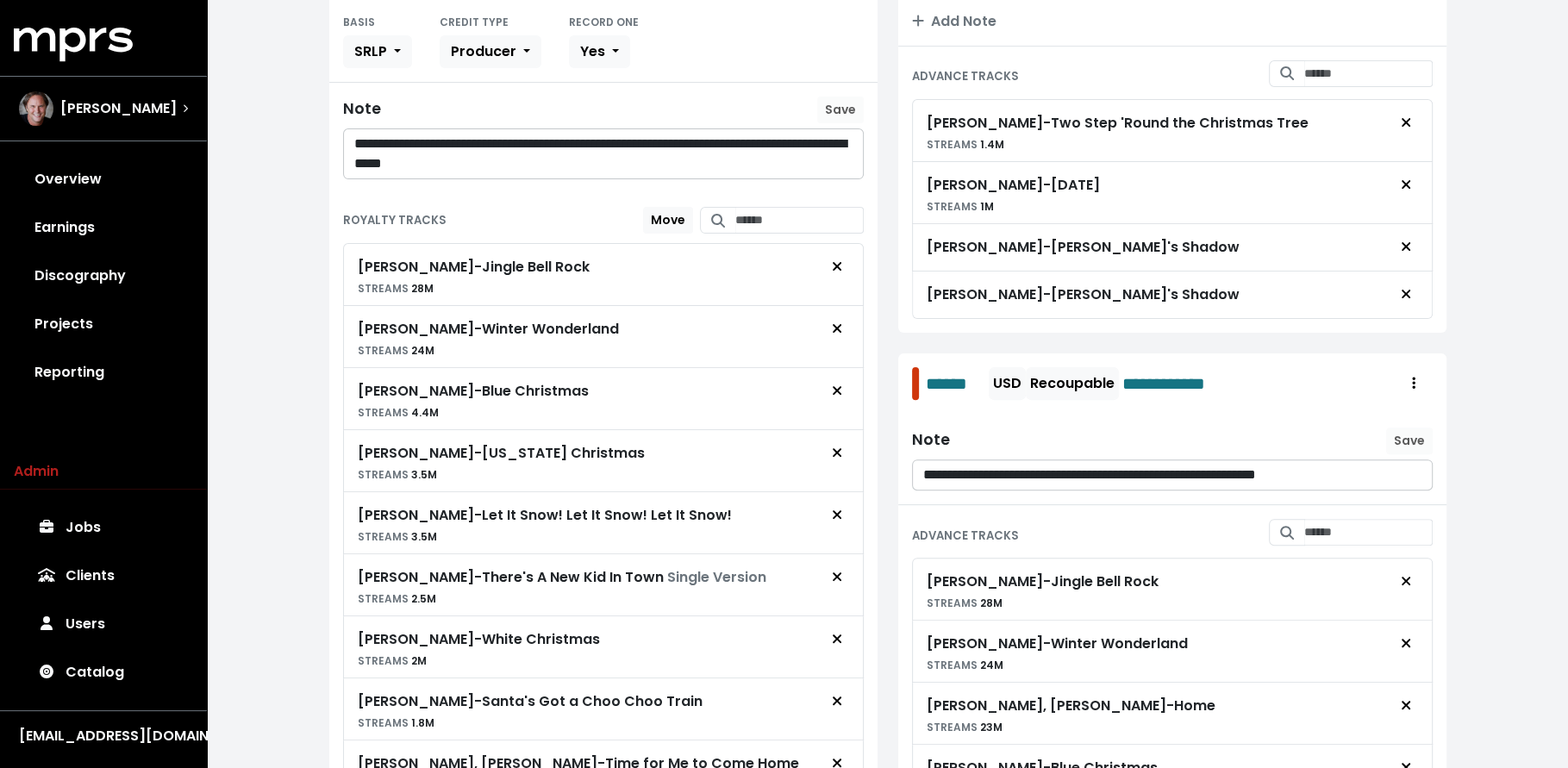
scroll to position [0, 0]
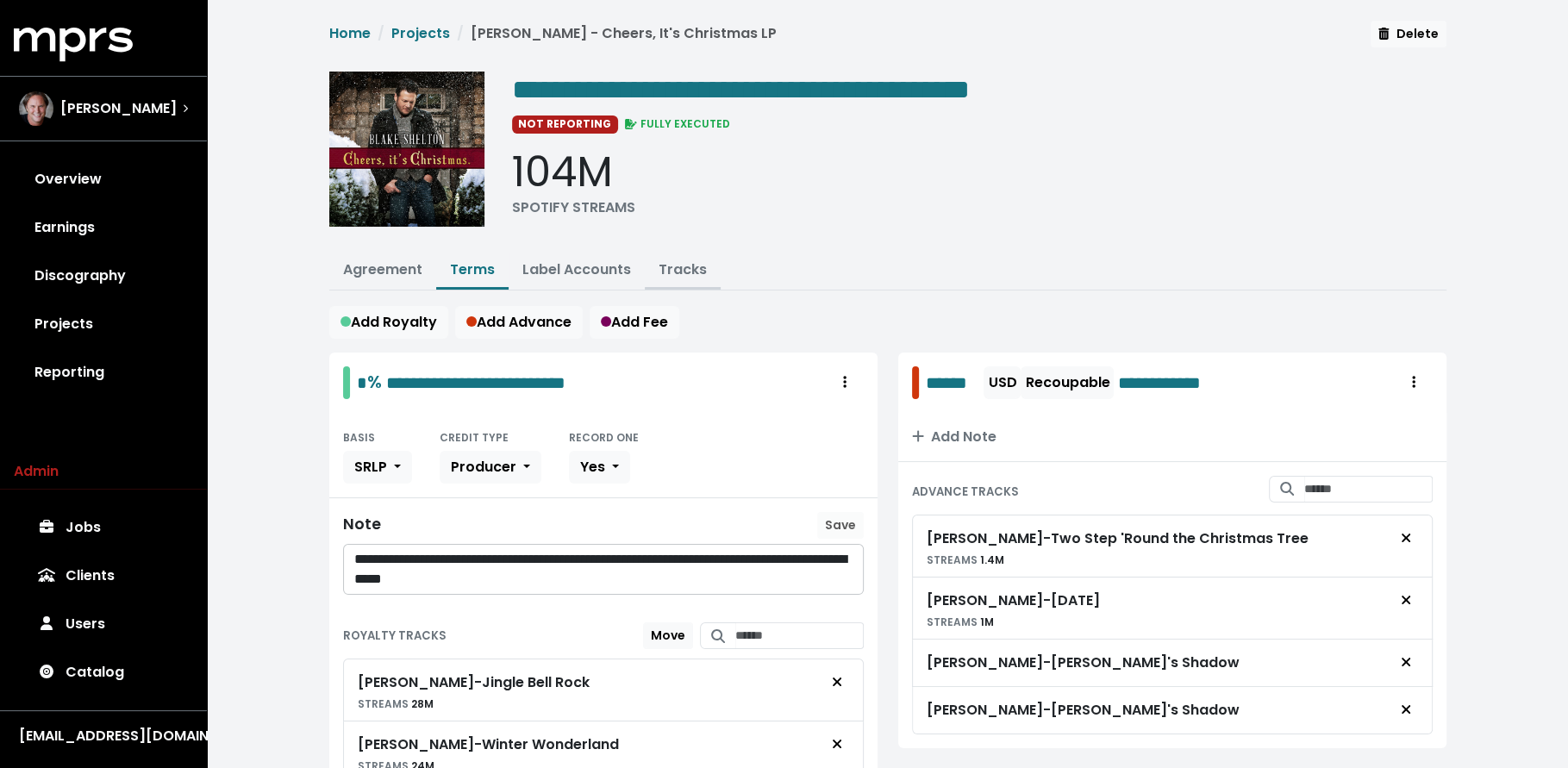
click at [708, 269] on button "Tracks" at bounding box center [683, 272] width 76 height 37
click at [661, 275] on link "Tracks" at bounding box center [683, 270] width 48 height 20
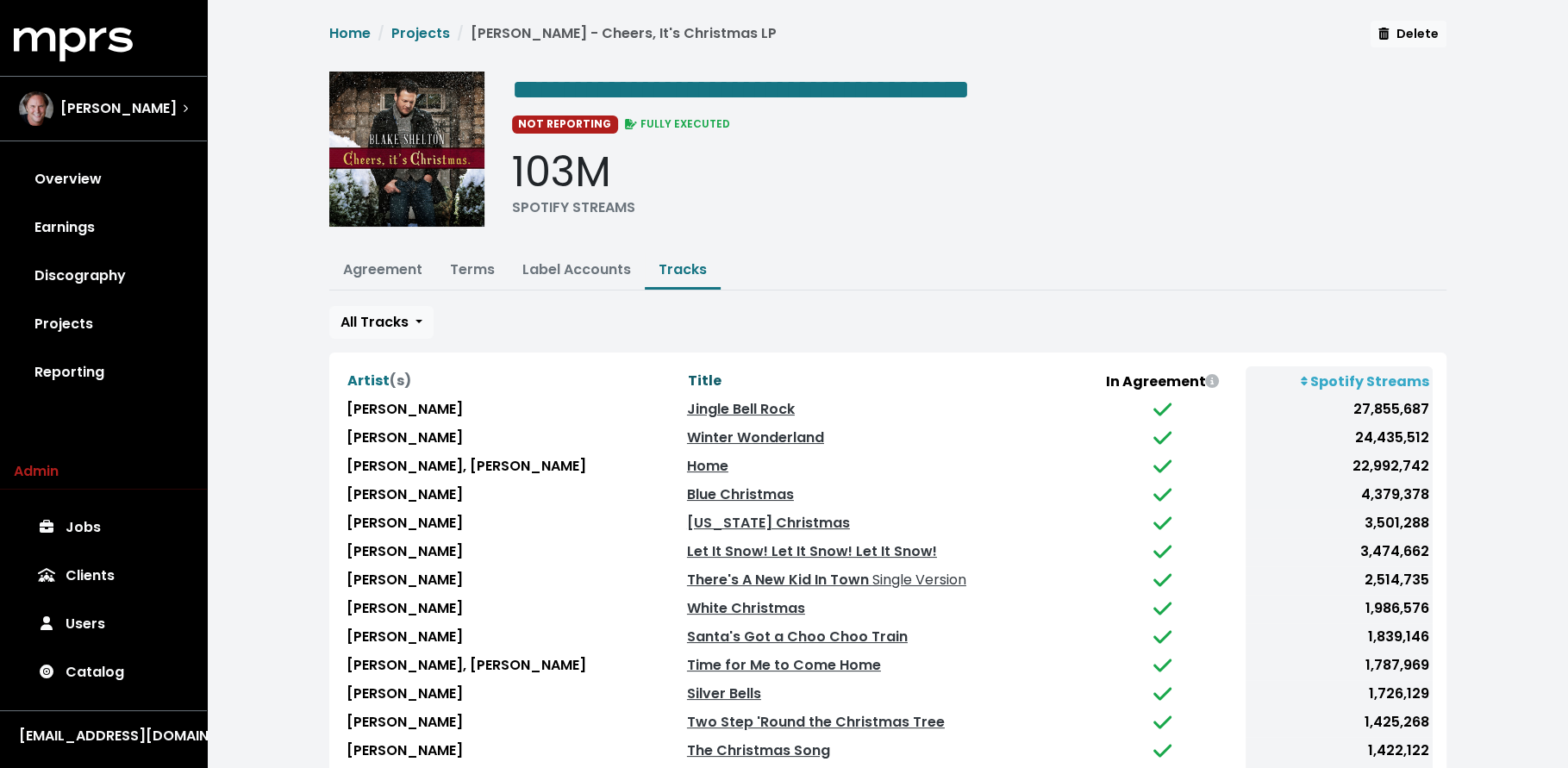
click at [704, 375] on span "Title" at bounding box center [704, 381] width 33 height 20
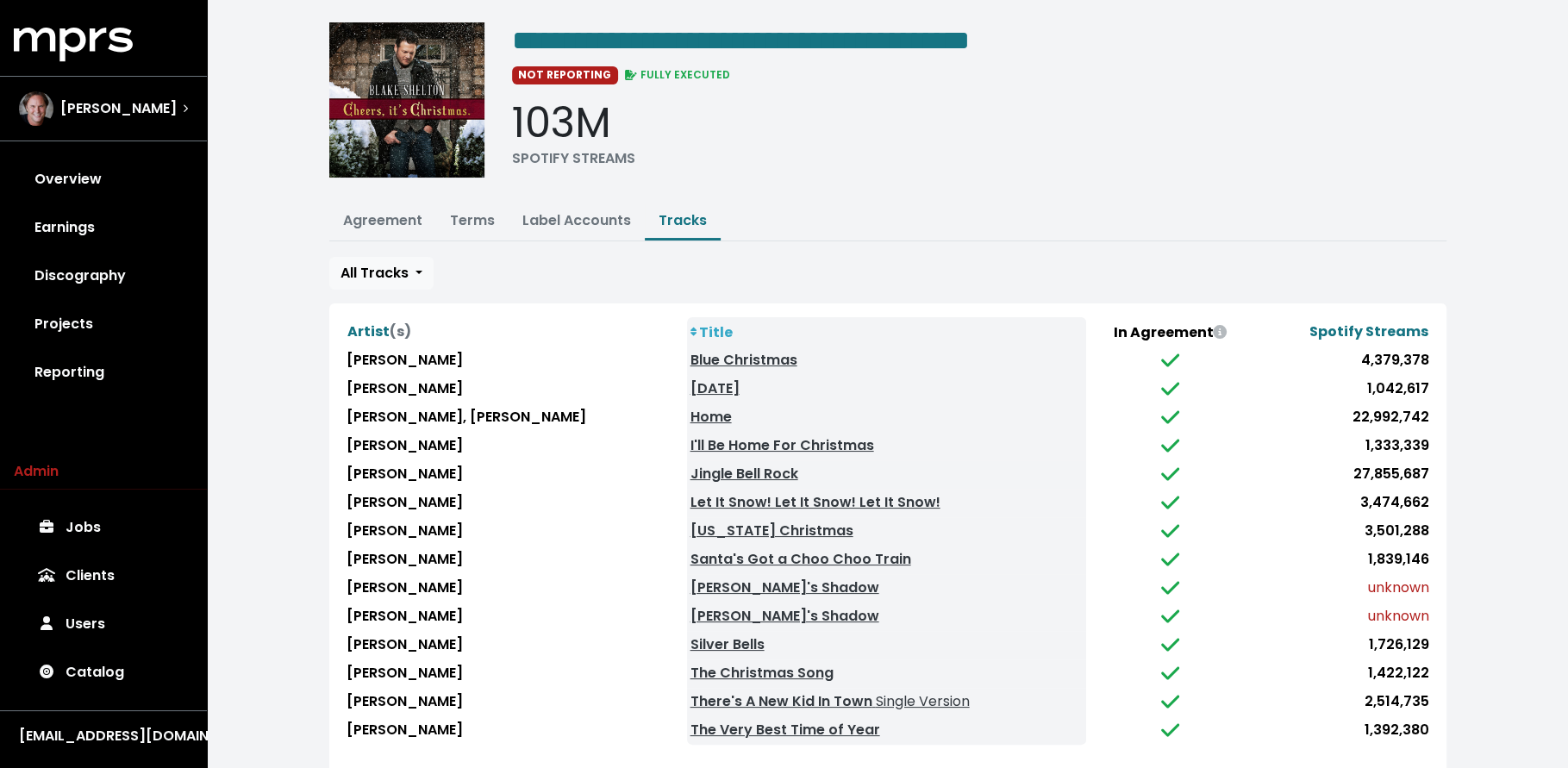
scroll to position [146, 0]
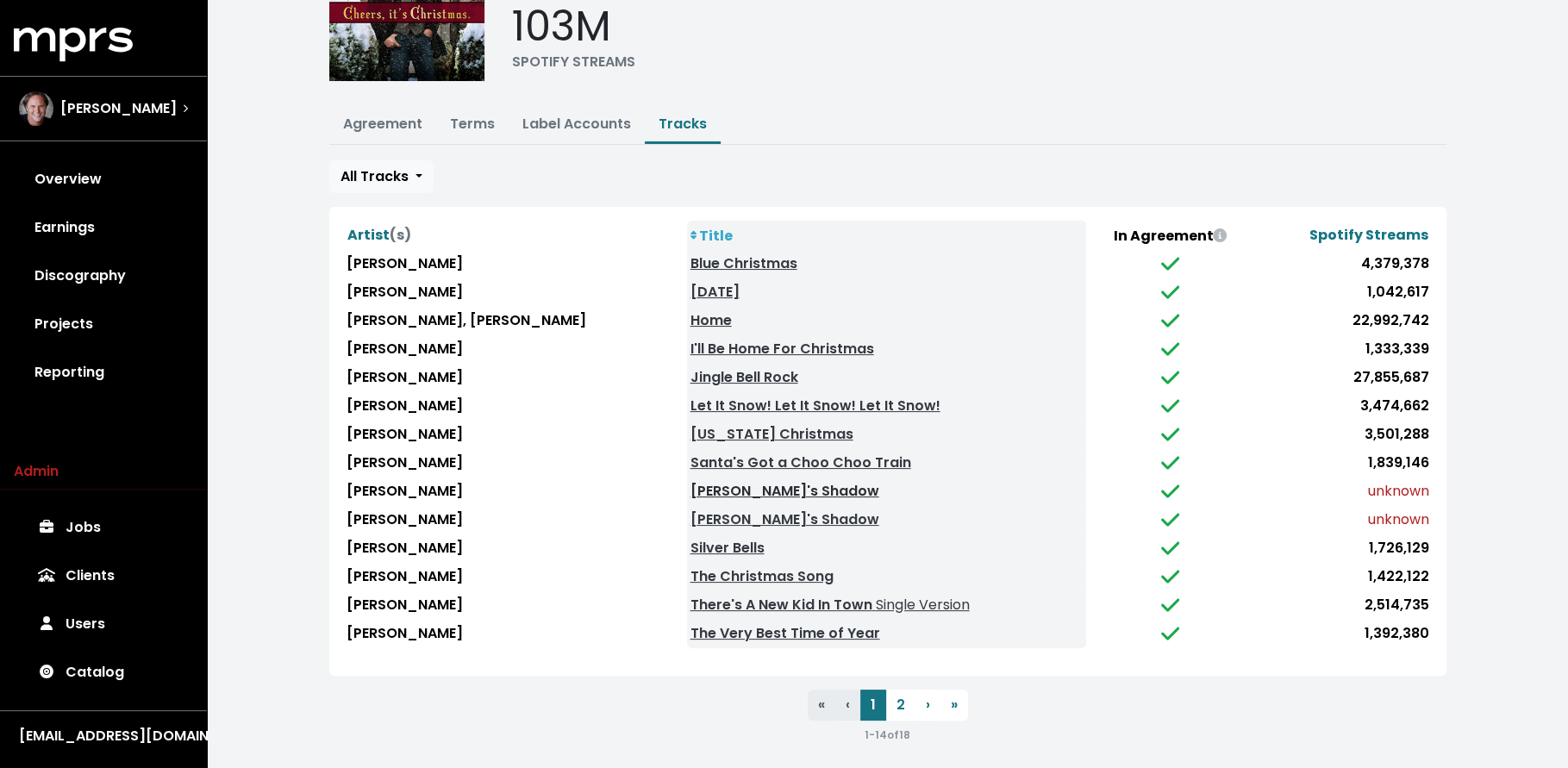
click at [712, 482] on link "[PERSON_NAME]'s Shadow" at bounding box center [784, 491] width 189 height 20
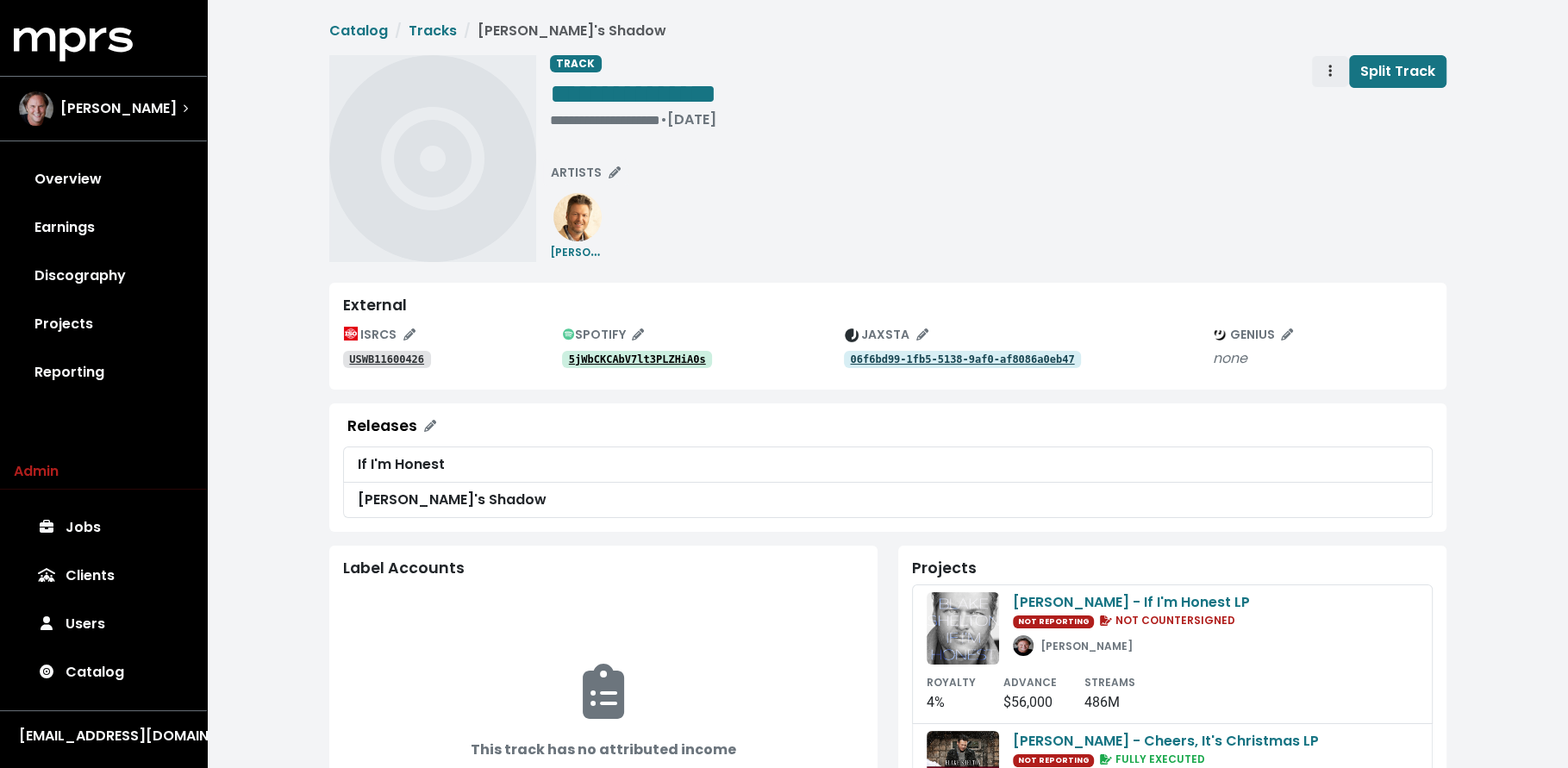
click at [1342, 68] on button "Track actions" at bounding box center [1330, 71] width 38 height 32
click at [1332, 99] on link "Merge" at bounding box center [1380, 110] width 136 height 27
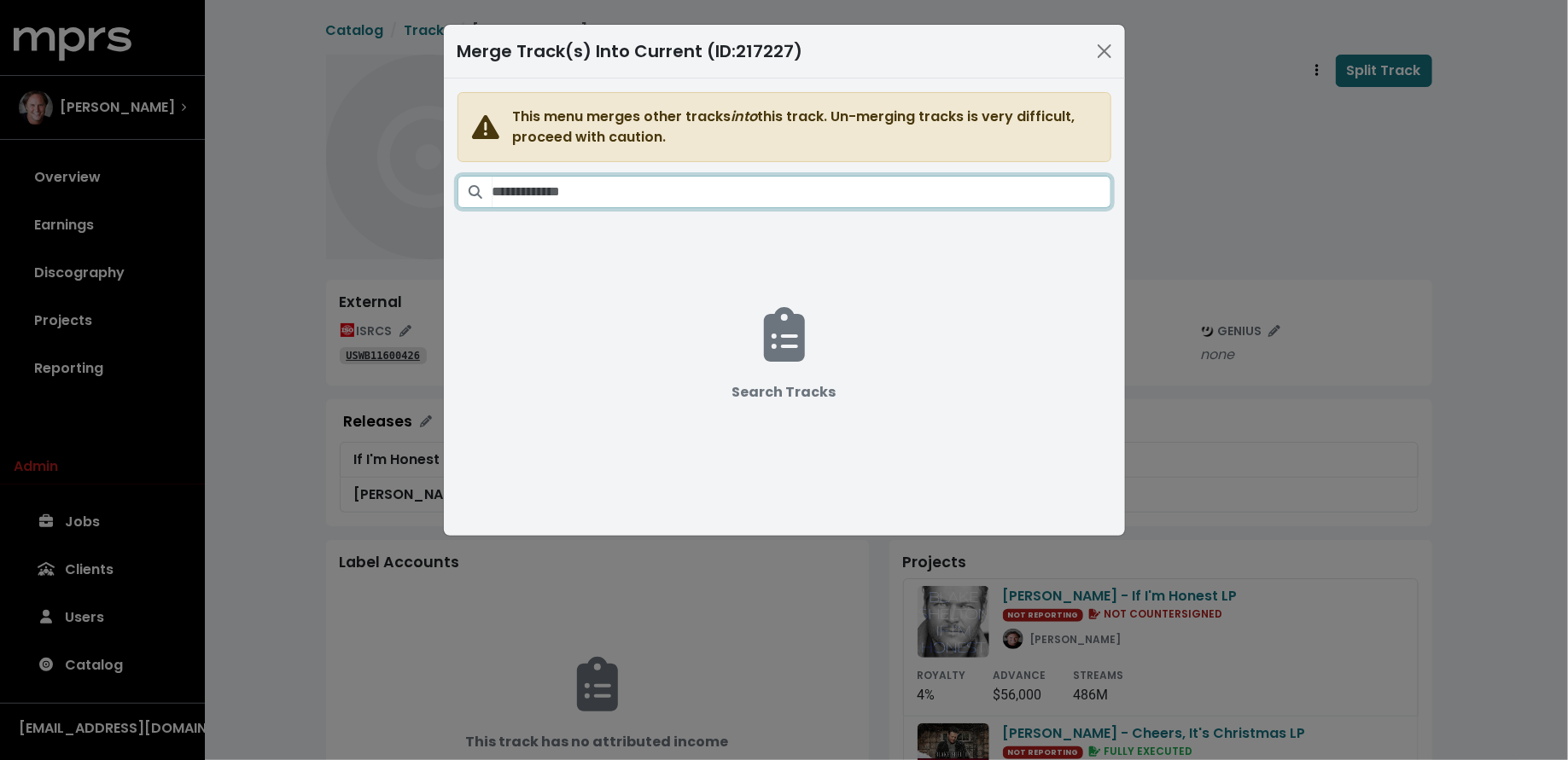
click at [864, 205] on input "Search tracks" at bounding box center [801, 191] width 618 height 32
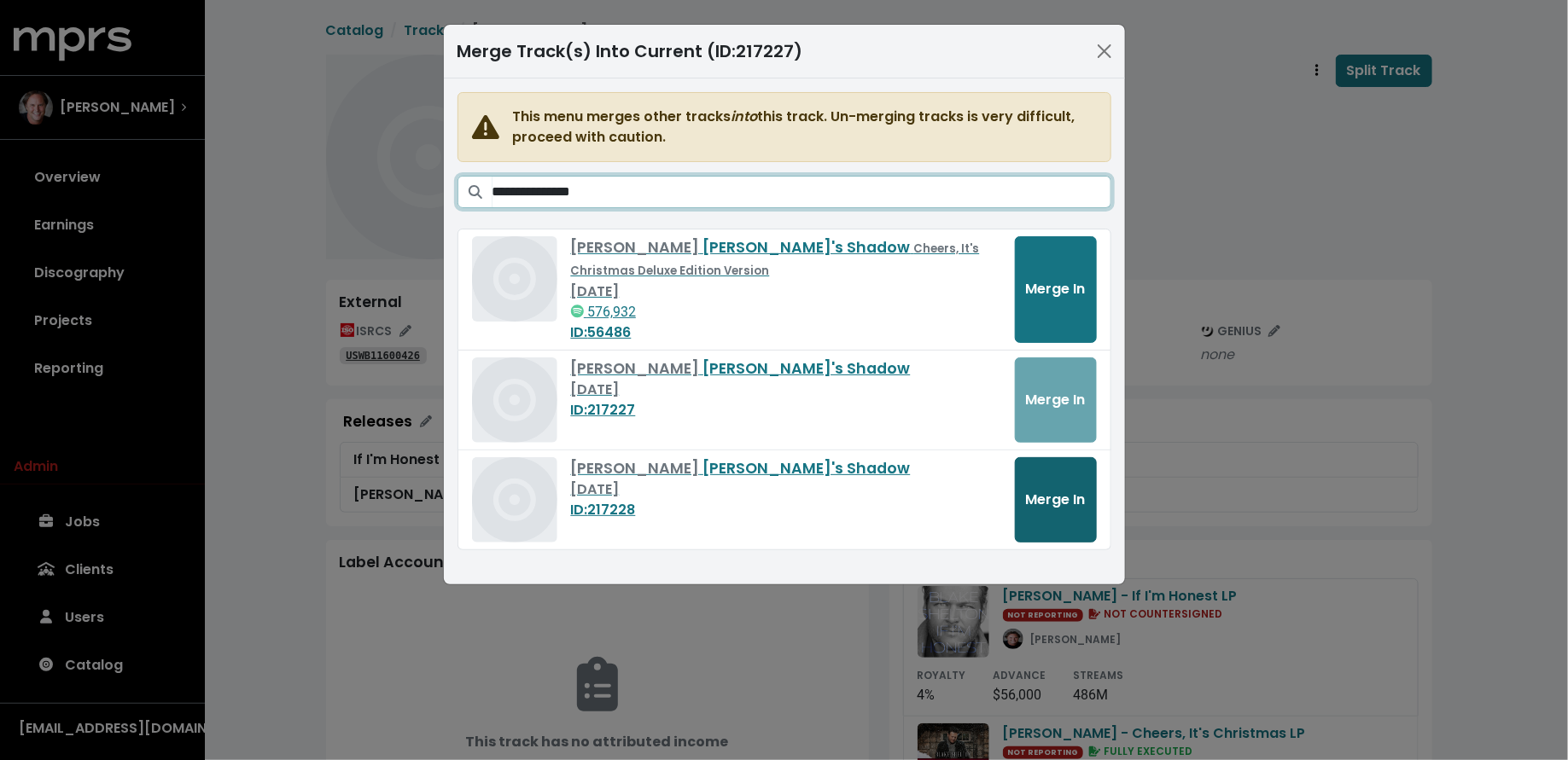
type input "**********"
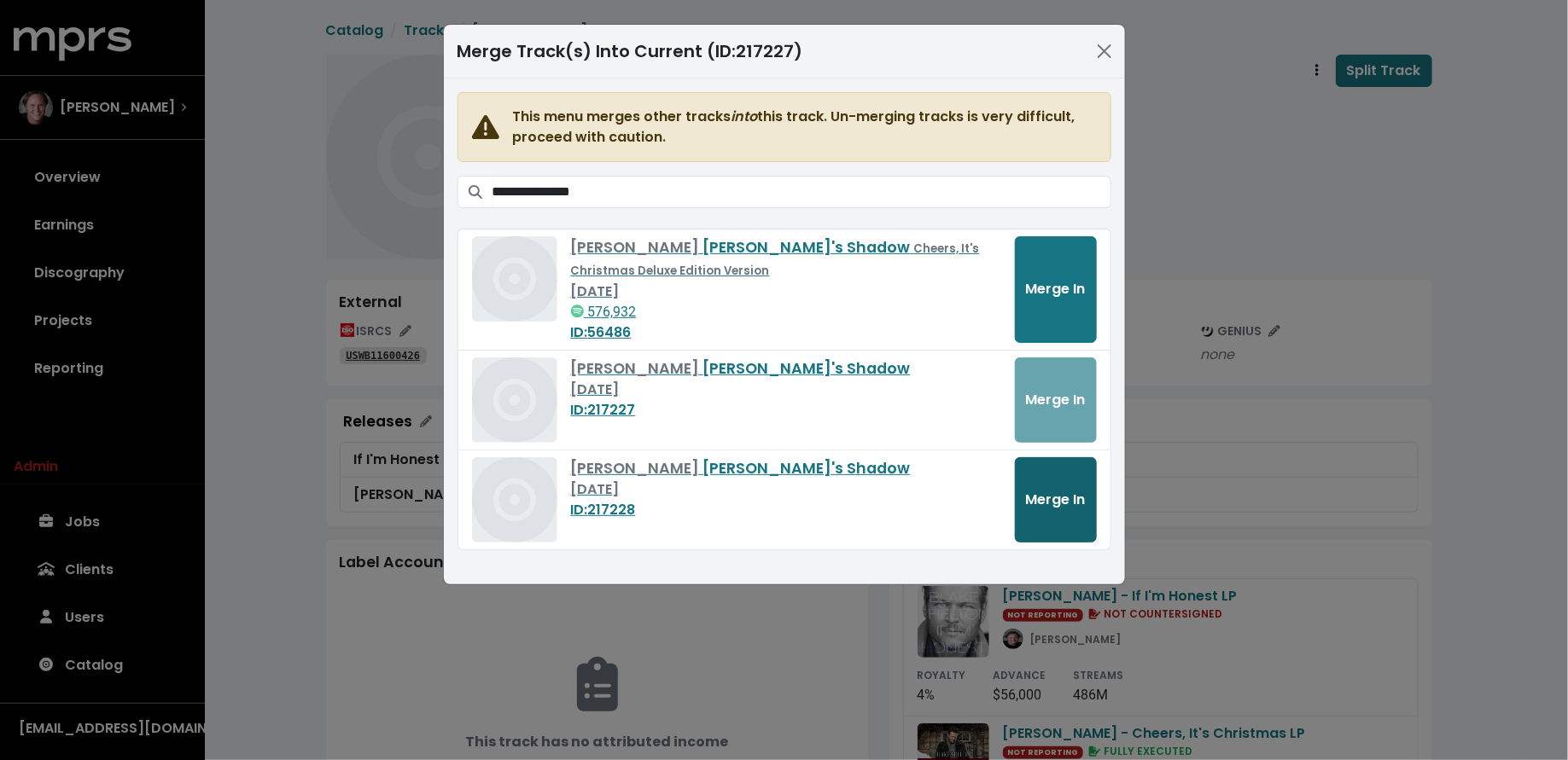
click at [1050, 505] on span "Merge In" at bounding box center [1056, 500] width 60 height 19
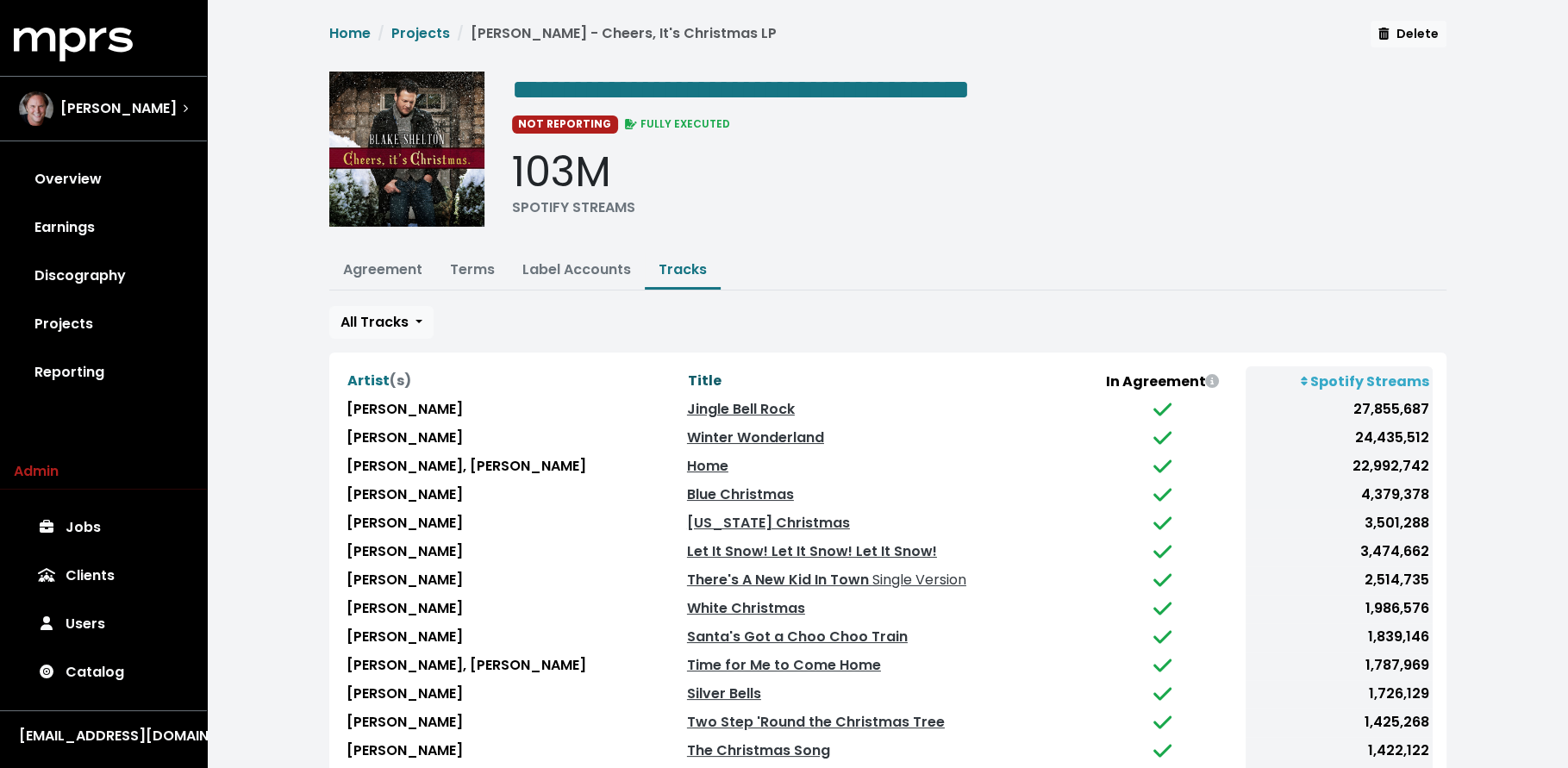
click at [711, 375] on span "Title" at bounding box center [704, 381] width 33 height 20
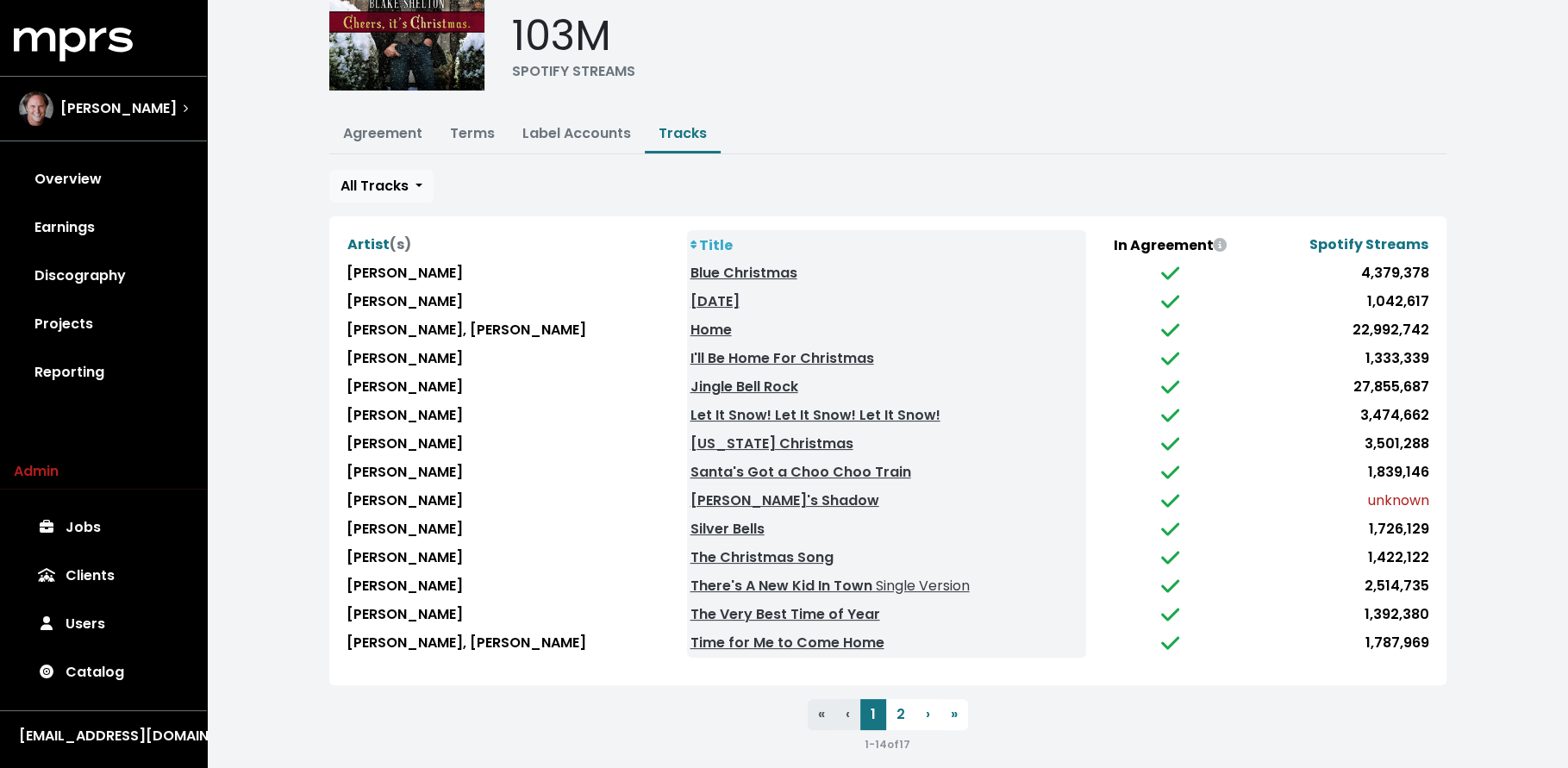
scroll to position [146, 0]
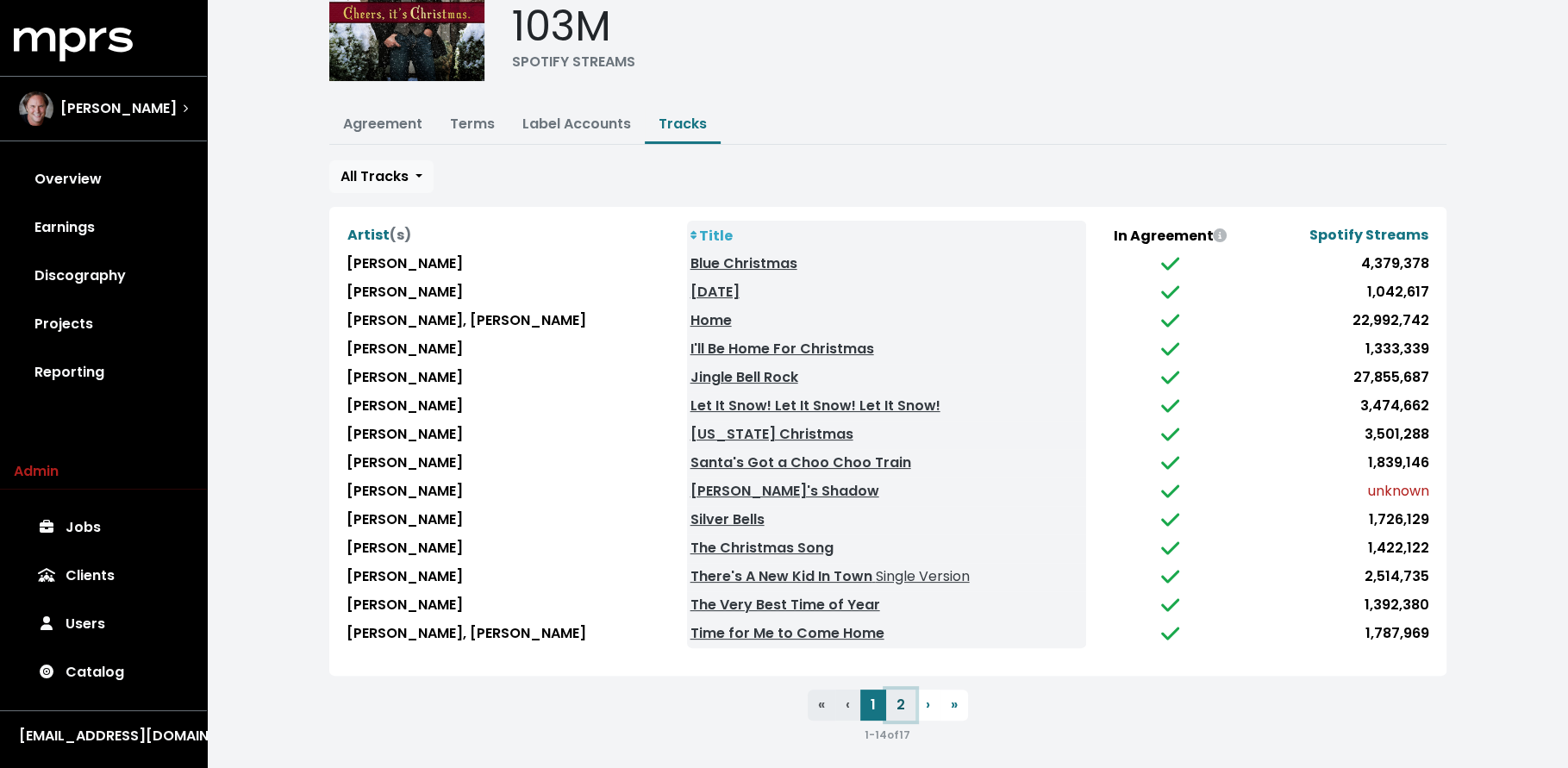
click at [894, 698] on button "2" at bounding box center [901, 705] width 29 height 31
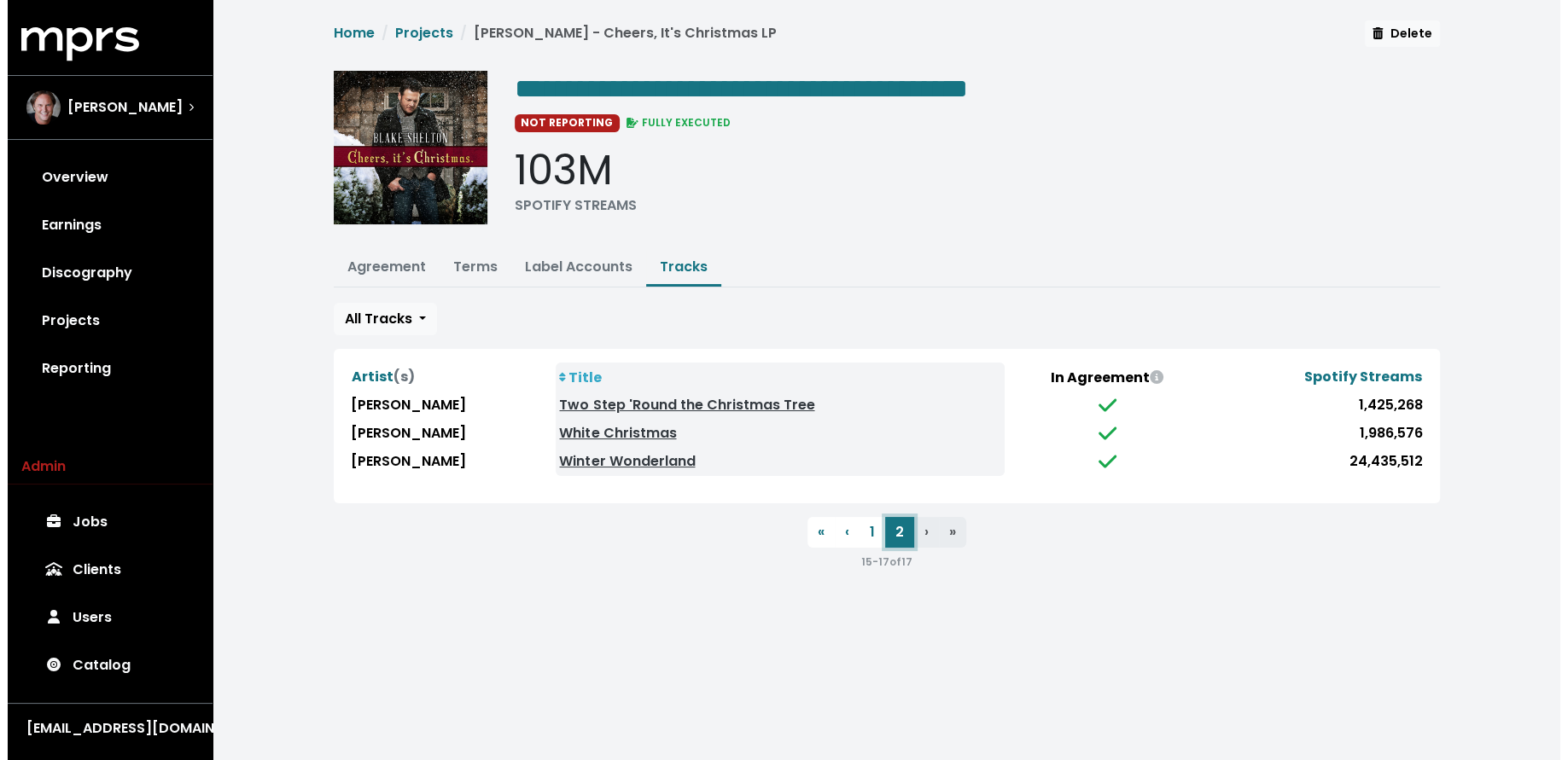
scroll to position [0, 0]
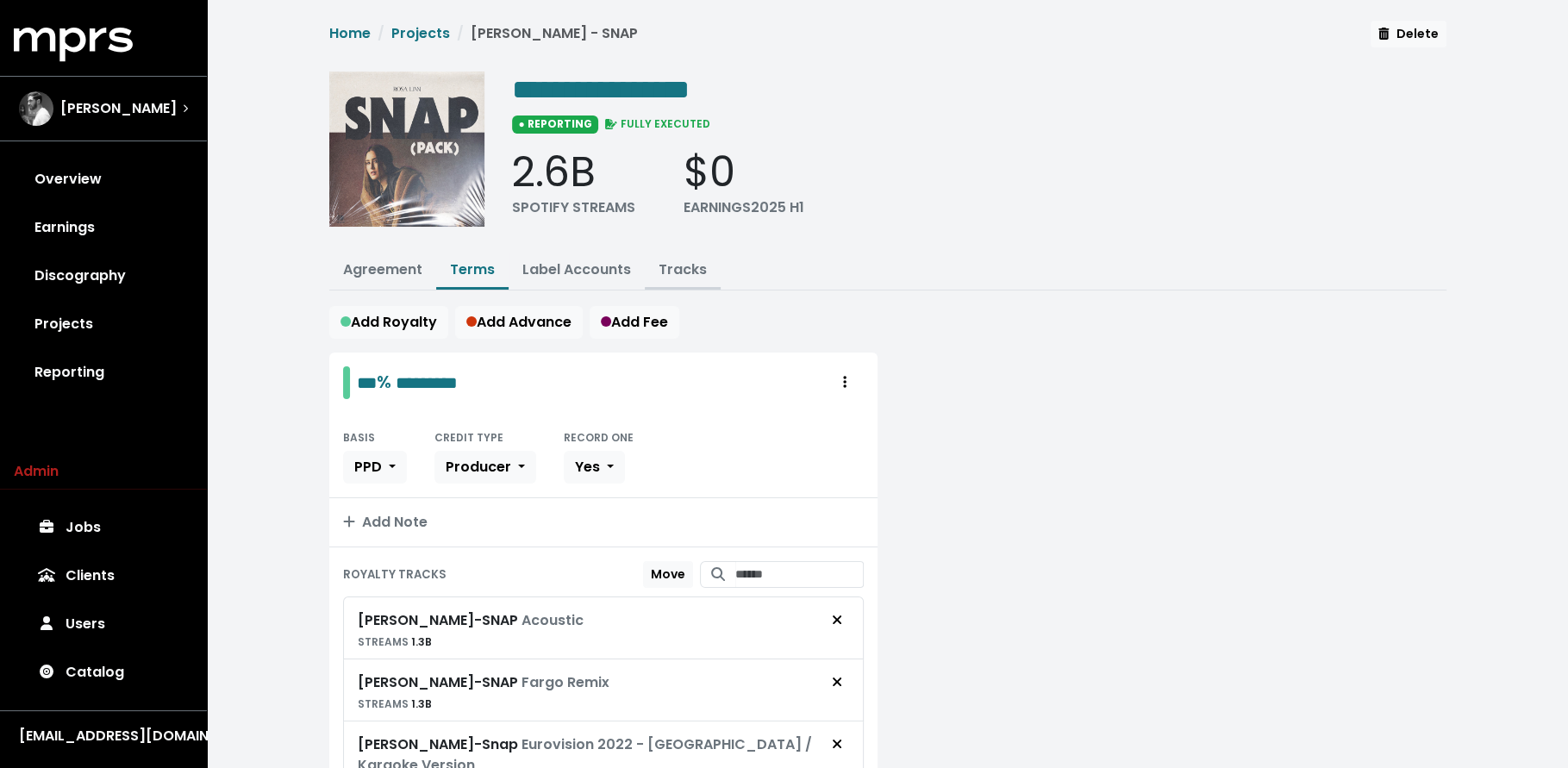
click at [667, 262] on link "Tracks" at bounding box center [683, 270] width 48 height 20
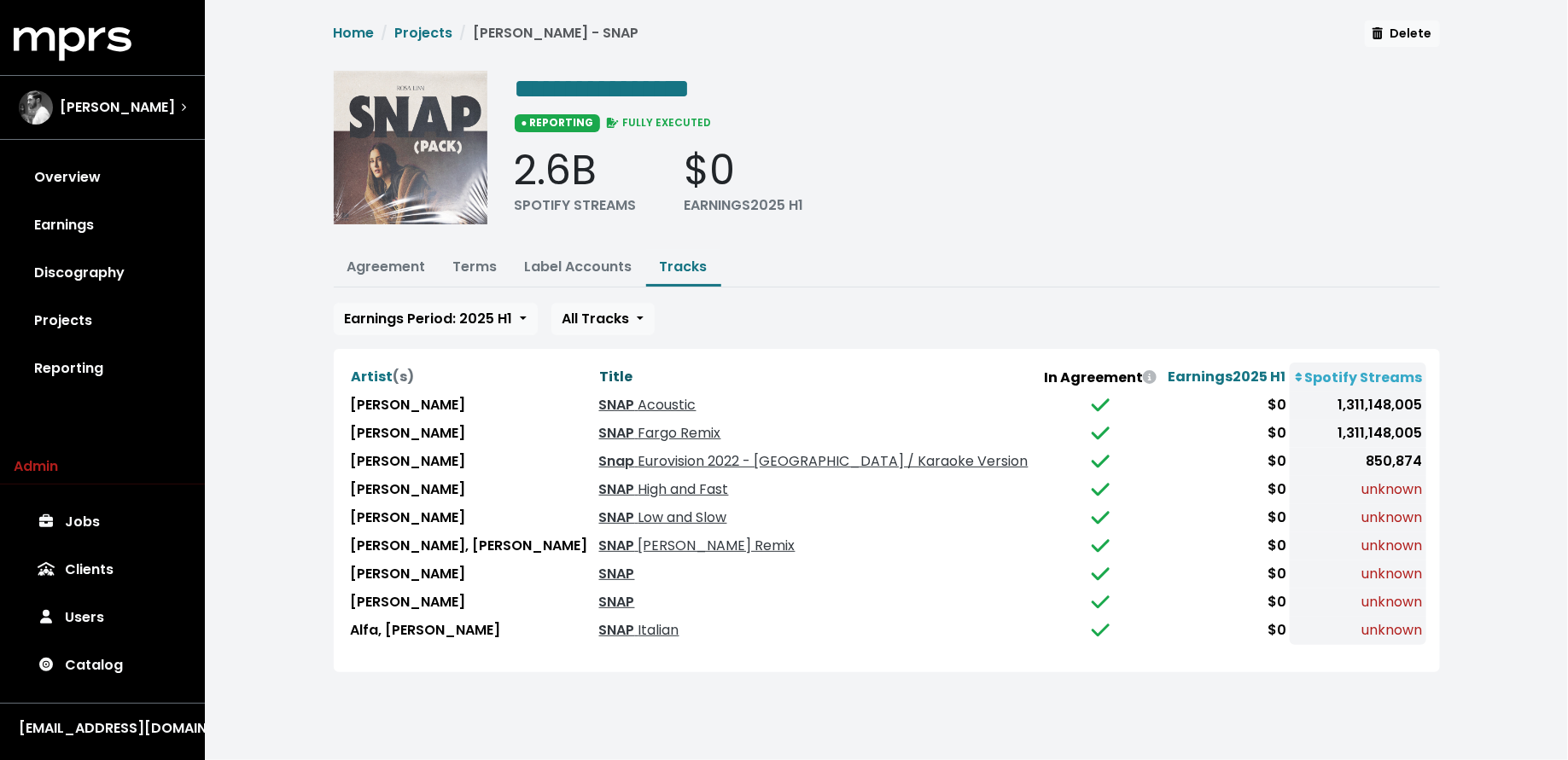
click at [600, 367] on span "Title" at bounding box center [617, 377] width 33 height 19
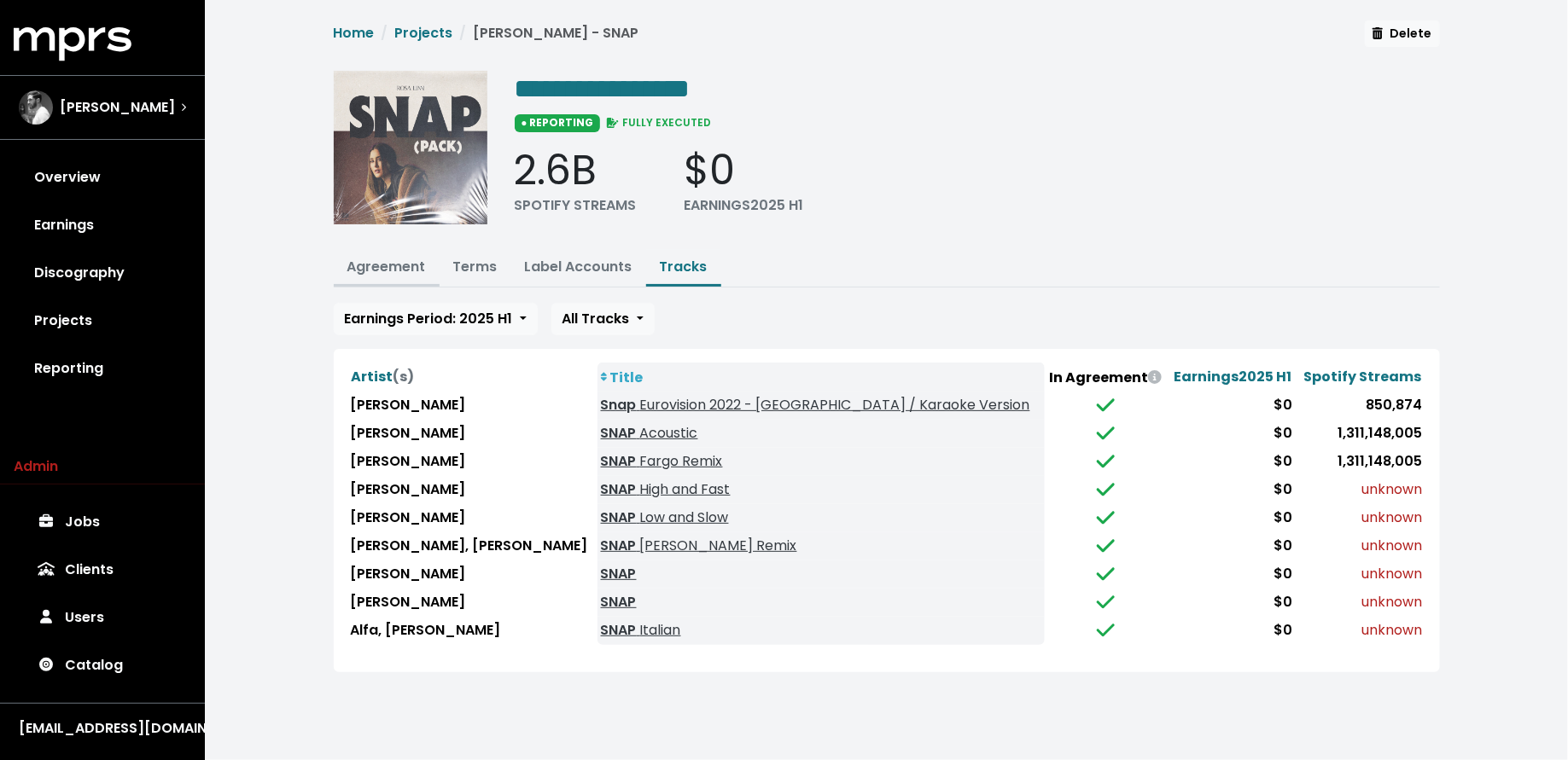
click at [348, 266] on link "Agreement" at bounding box center [386, 267] width 79 height 19
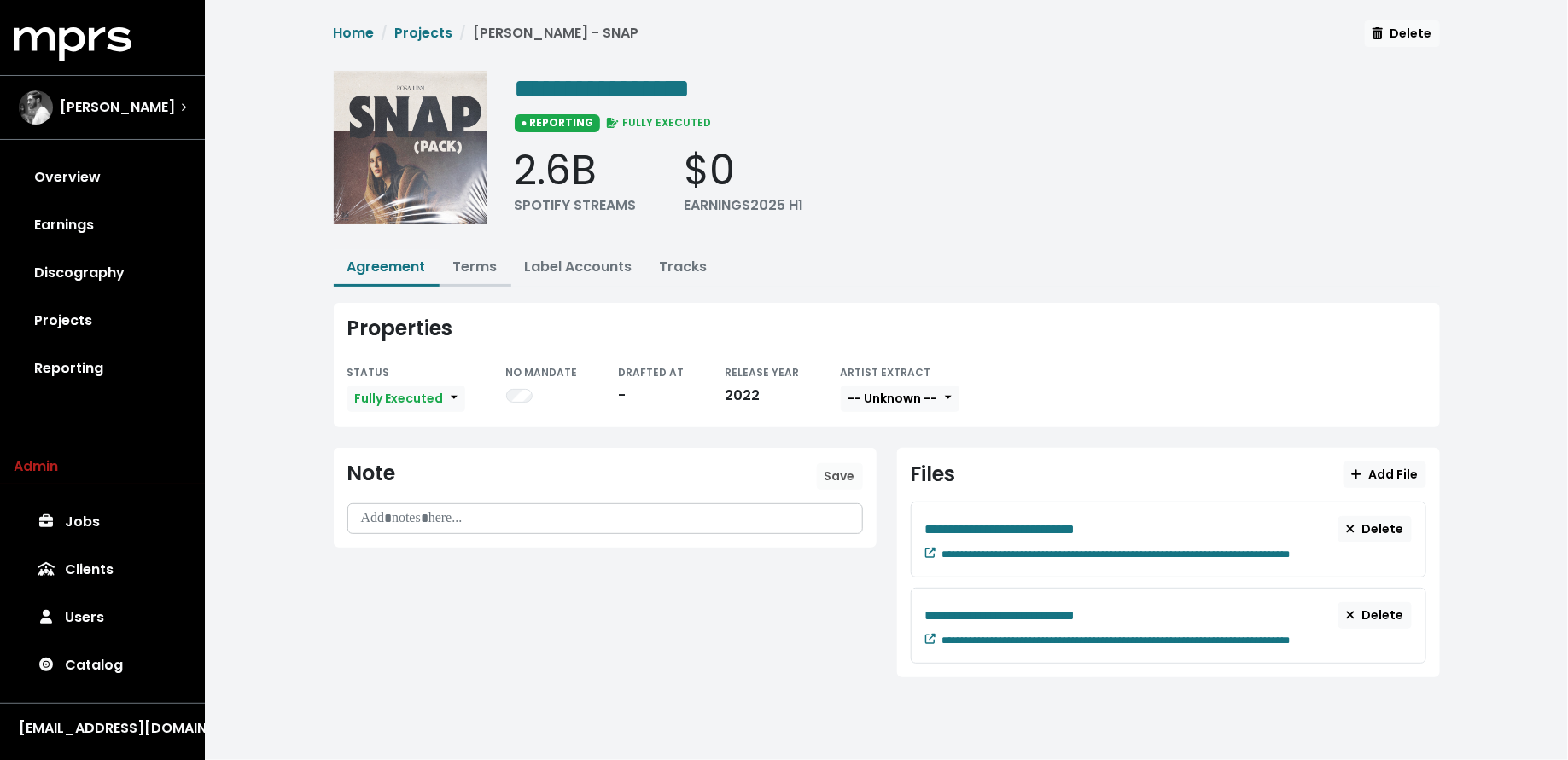
click at [443, 262] on button "Terms" at bounding box center [476, 269] width 72 height 37
click at [497, 263] on button "Terms" at bounding box center [476, 269] width 72 height 37
click at [475, 262] on link "Terms" at bounding box center [476, 267] width 45 height 19
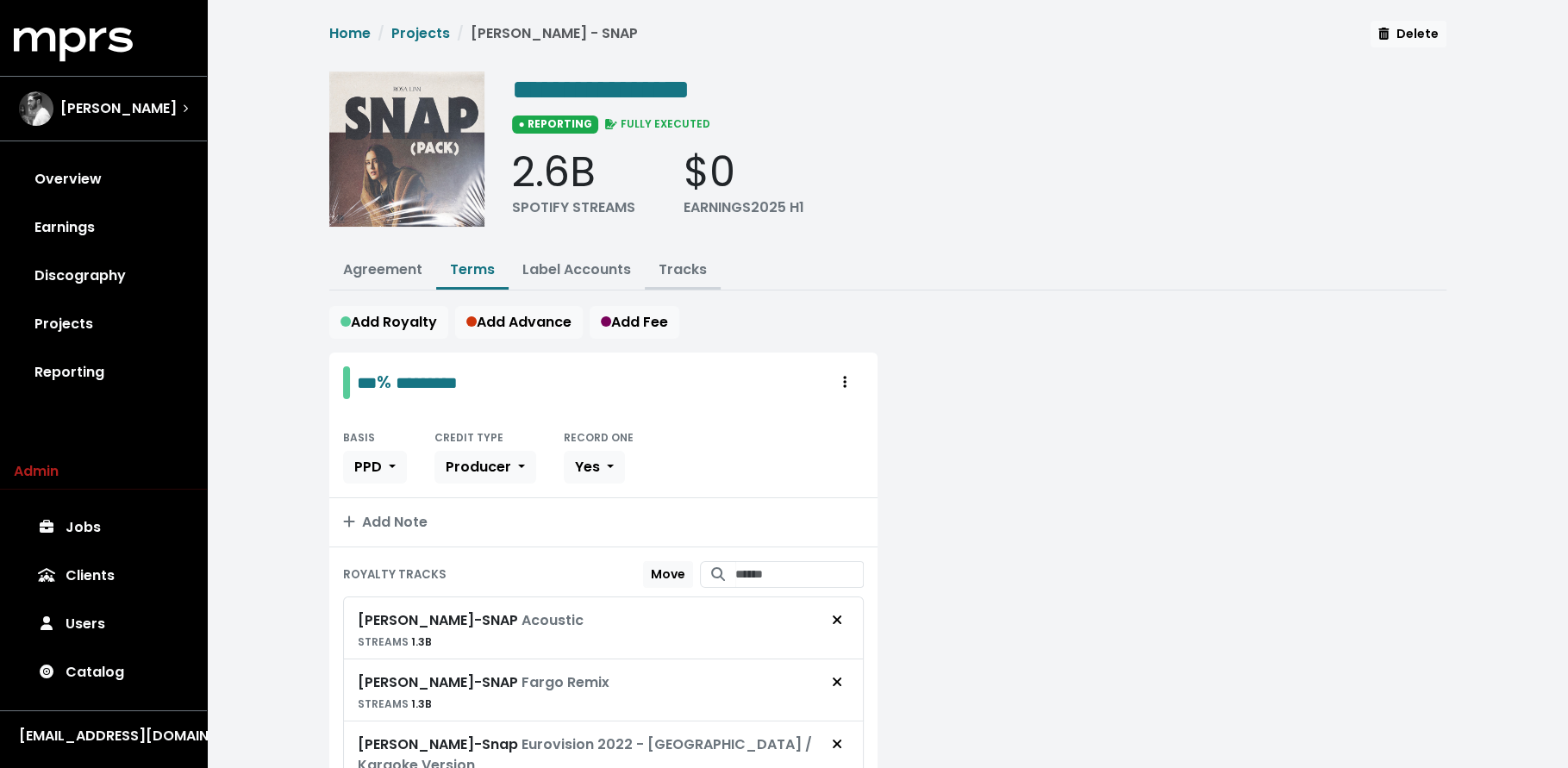
click at [667, 264] on link "Tracks" at bounding box center [683, 270] width 48 height 20
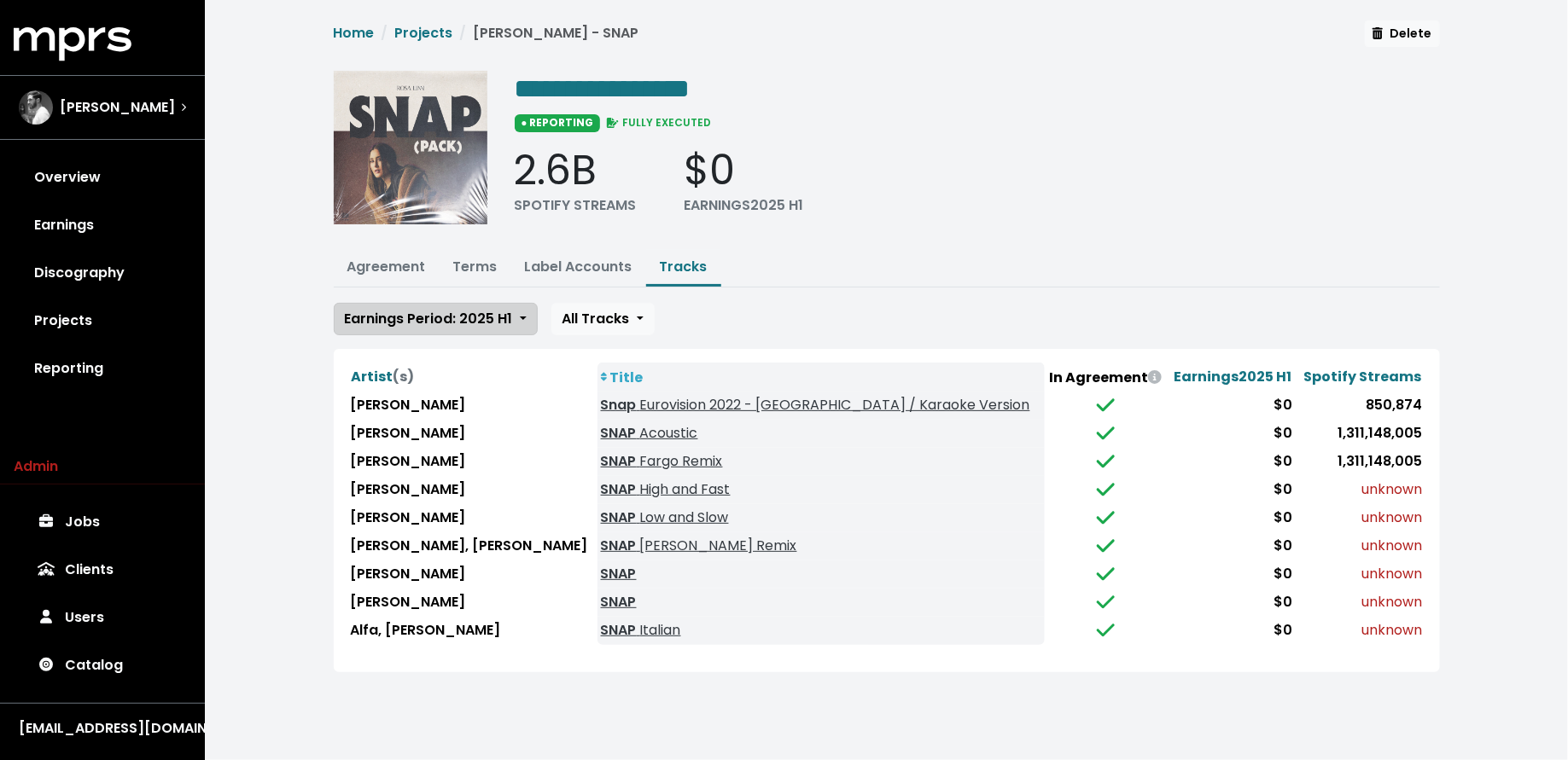
click at [472, 315] on span "Earnings Period: 2025 H1" at bounding box center [428, 318] width 168 height 19
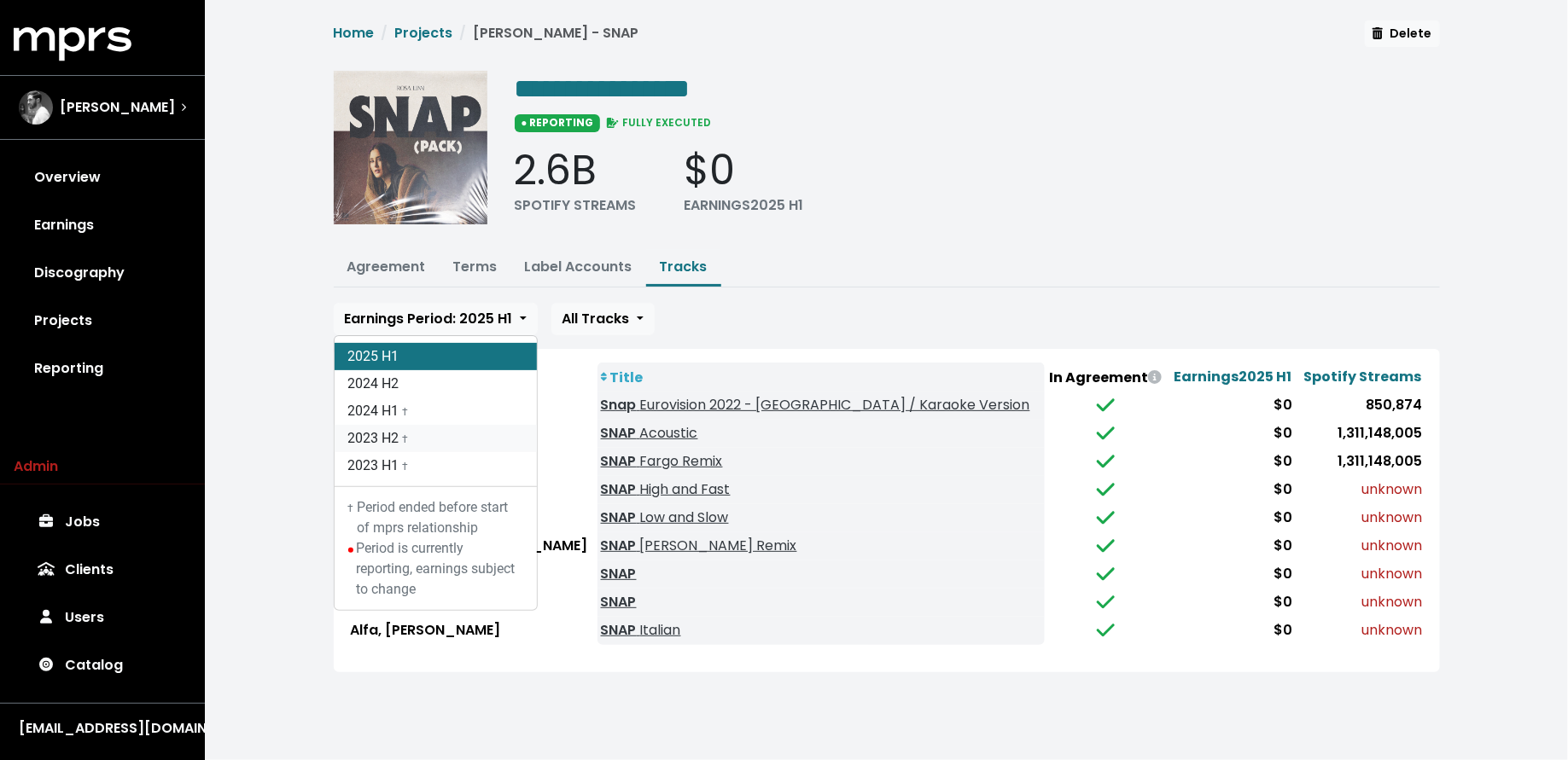
click at [474, 427] on link "2023 H2 †" at bounding box center [436, 439] width 202 height 27
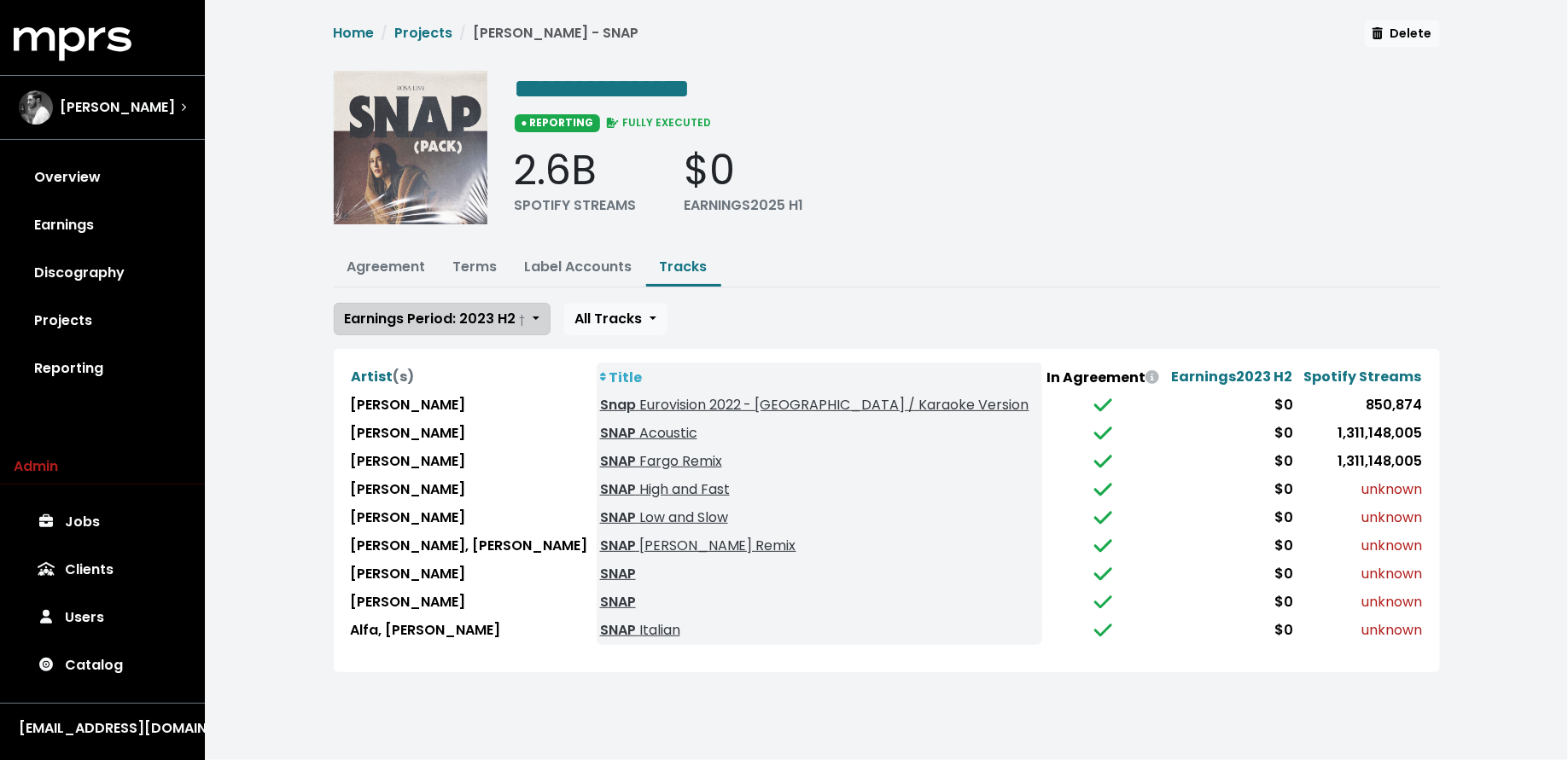
click at [451, 317] on span "Earnings Period: 2023 H2 †" at bounding box center [435, 318] width 181 height 19
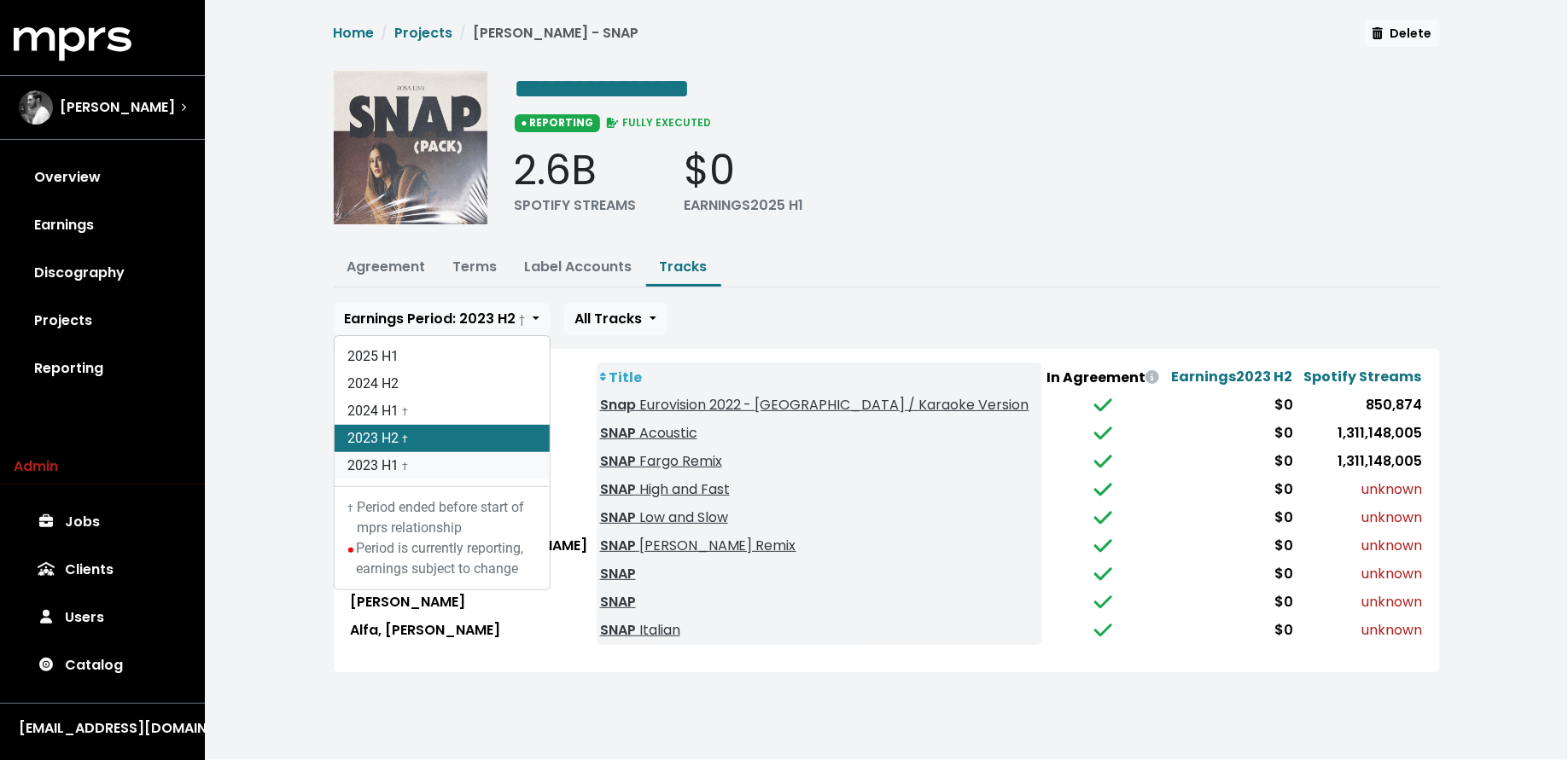
click at [439, 465] on link "2023 H1 †" at bounding box center [443, 466] width 216 height 27
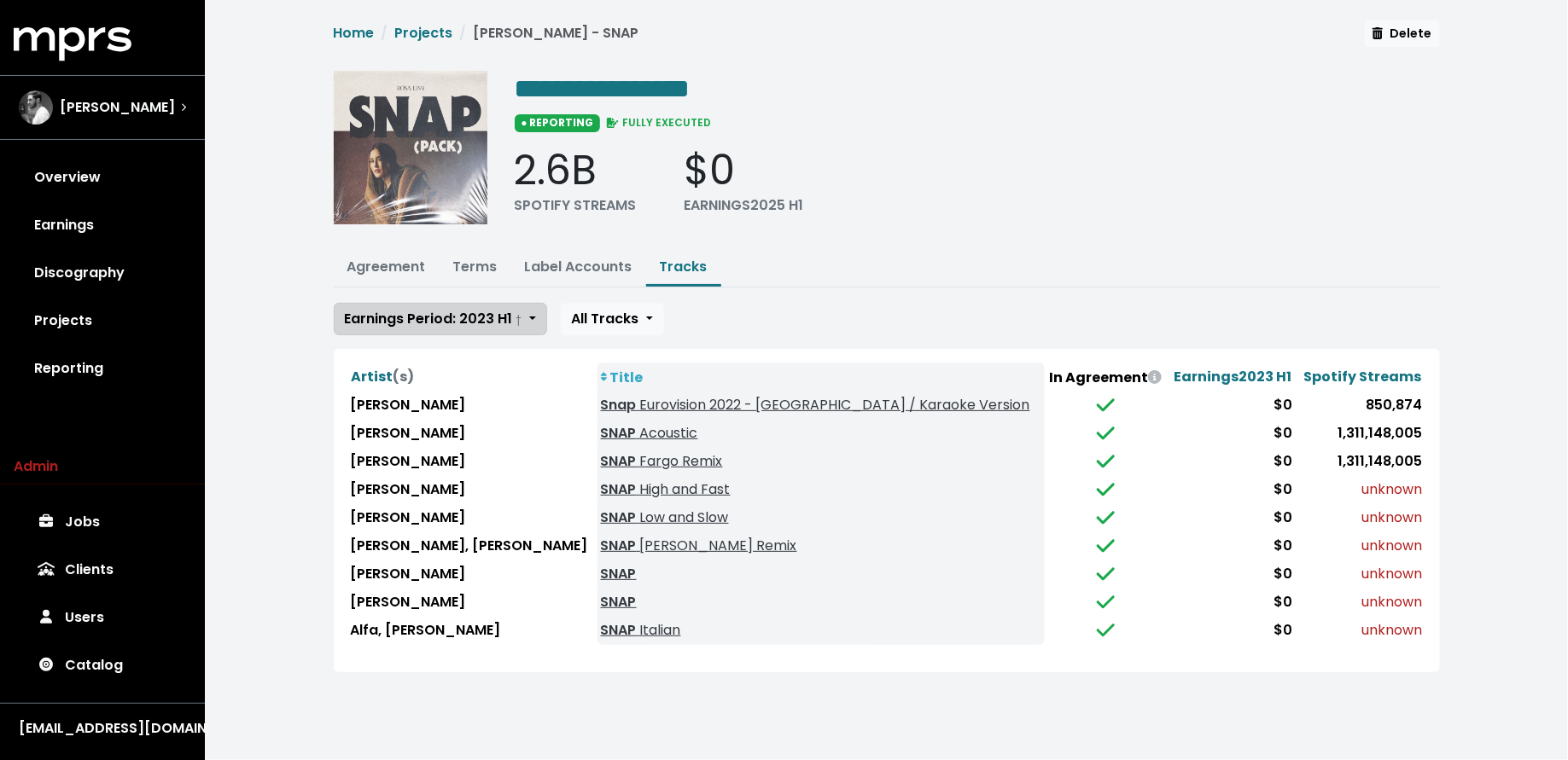
click at [434, 309] on span "Earnings Period: 2023 H1 †" at bounding box center [433, 318] width 178 height 19
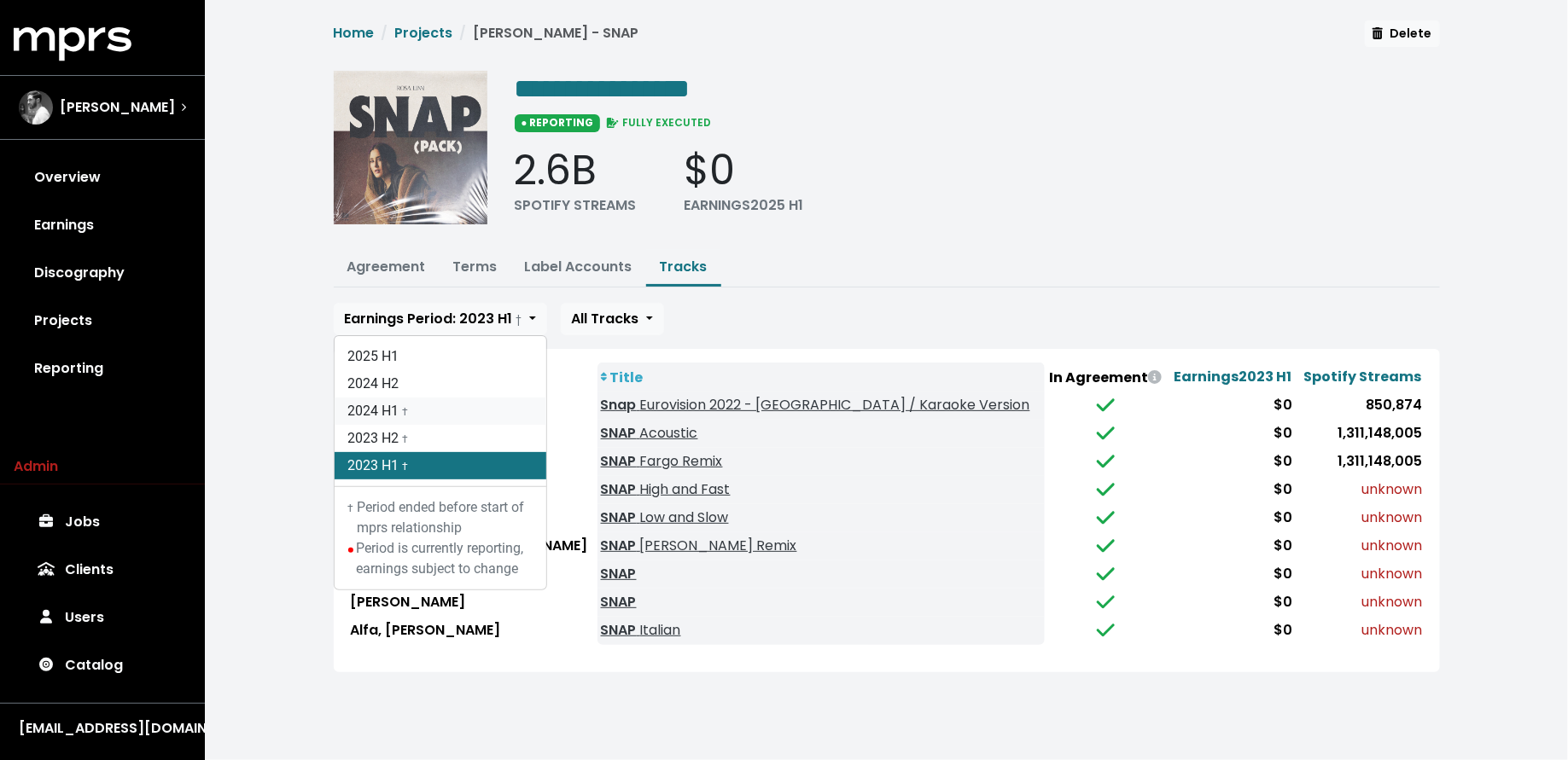
click at [428, 414] on link "2024 H1 †" at bounding box center [441, 412] width 212 height 27
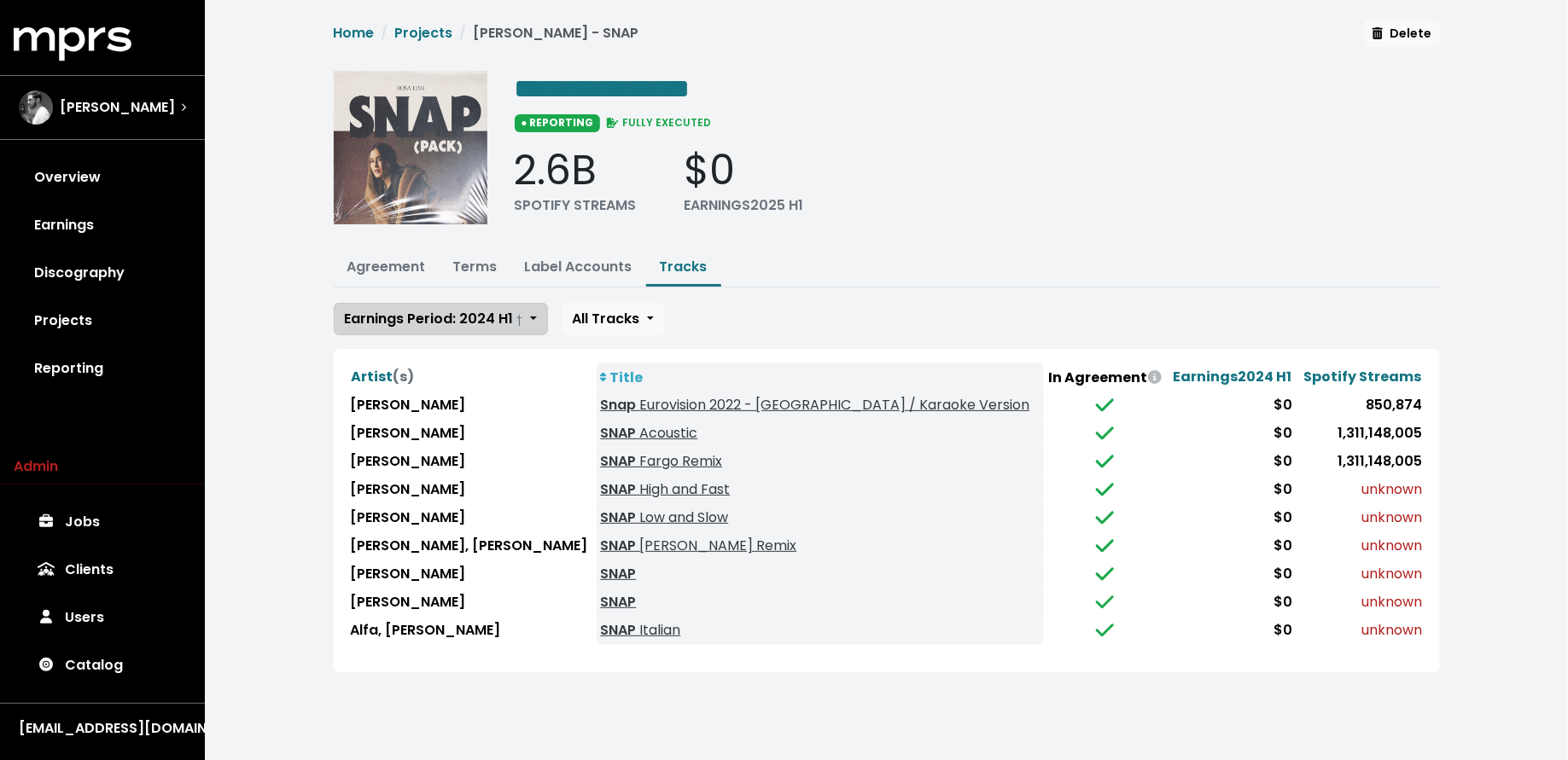
click at [427, 317] on span "Earnings Period: 2024 H1 †" at bounding box center [434, 318] width 179 height 19
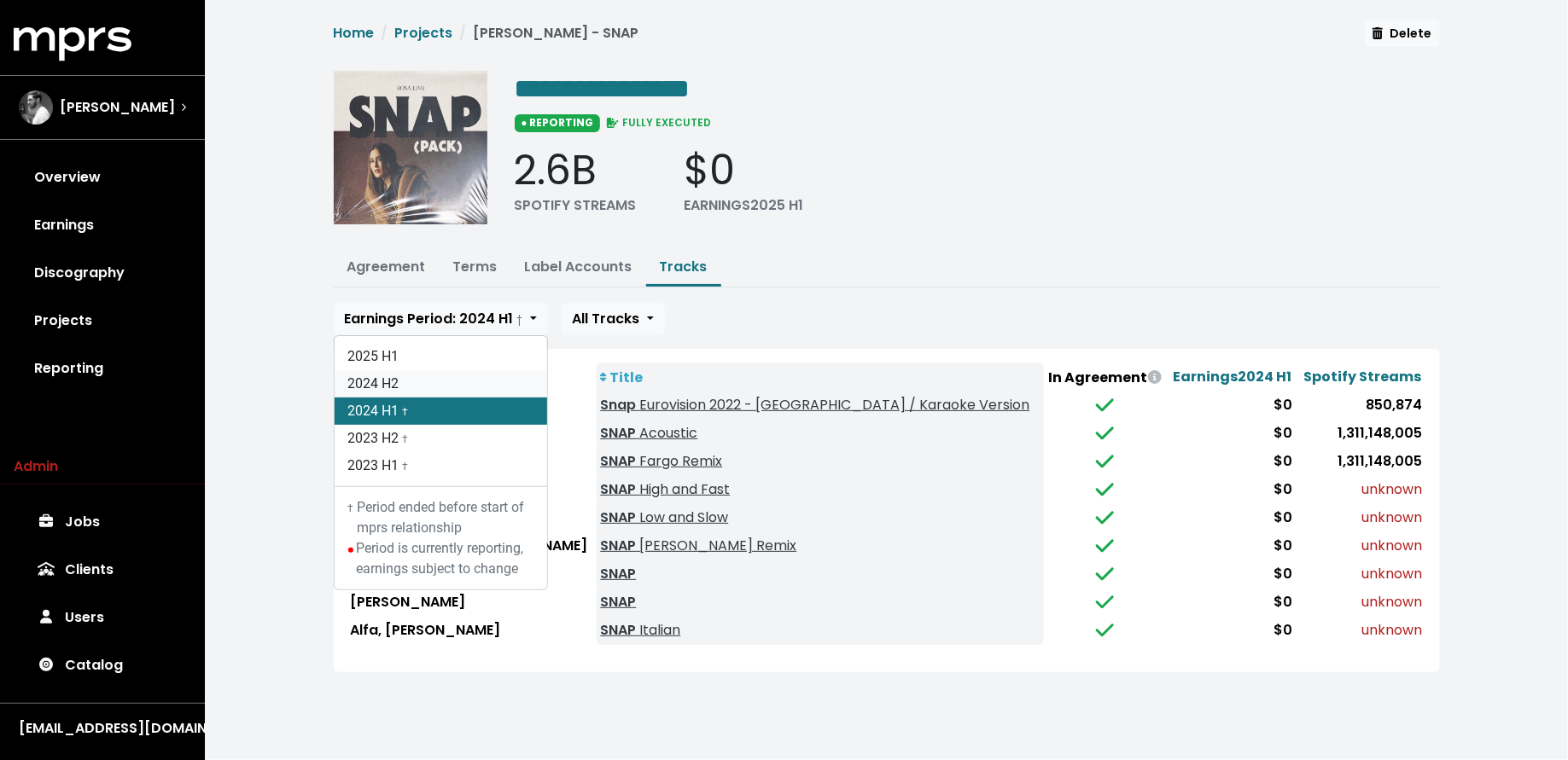
click at [432, 371] on link "2024 H2" at bounding box center [441, 384] width 213 height 27
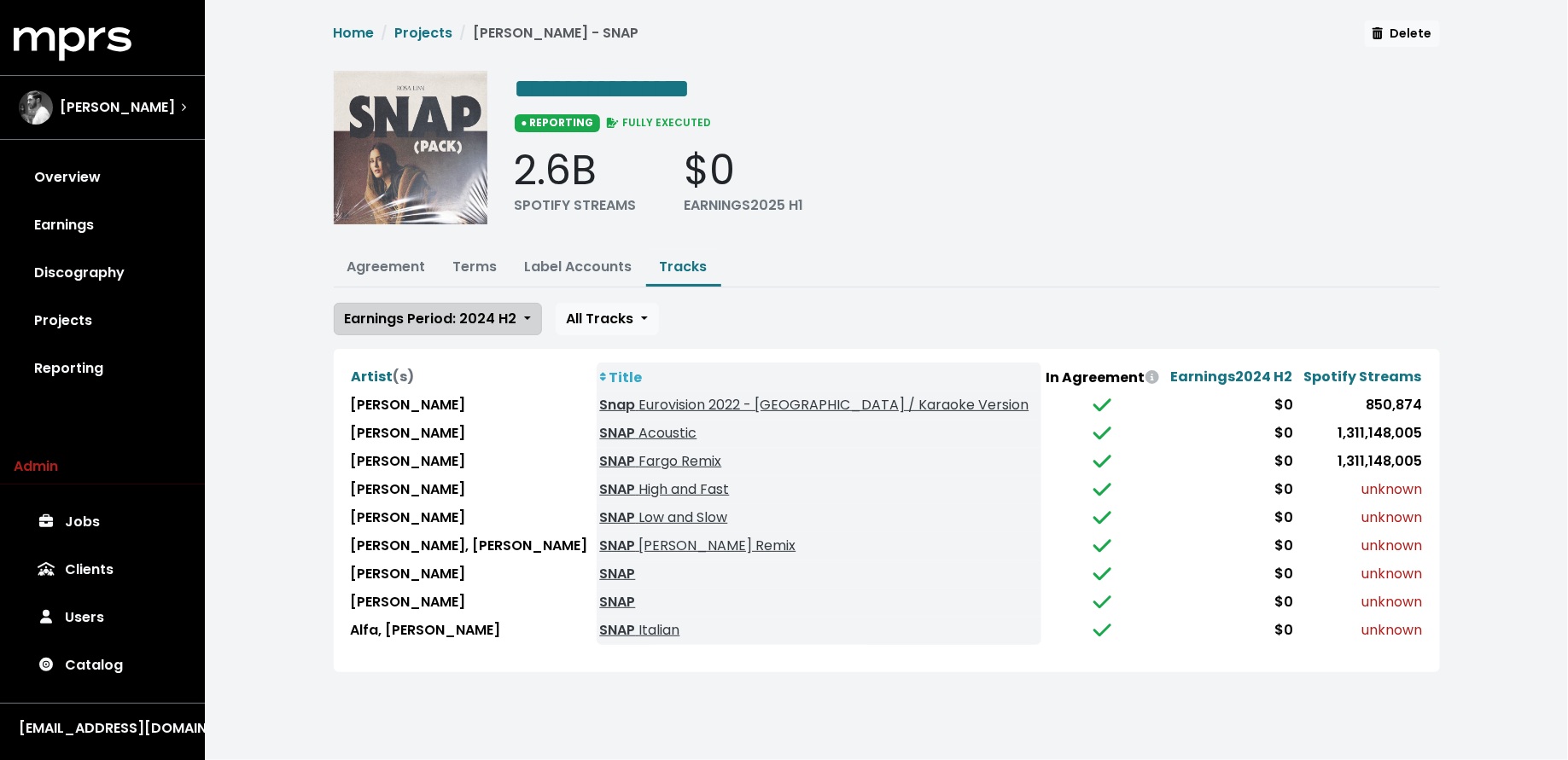
click at [441, 321] on span "Earnings Period: 2024 H2" at bounding box center [431, 318] width 173 height 19
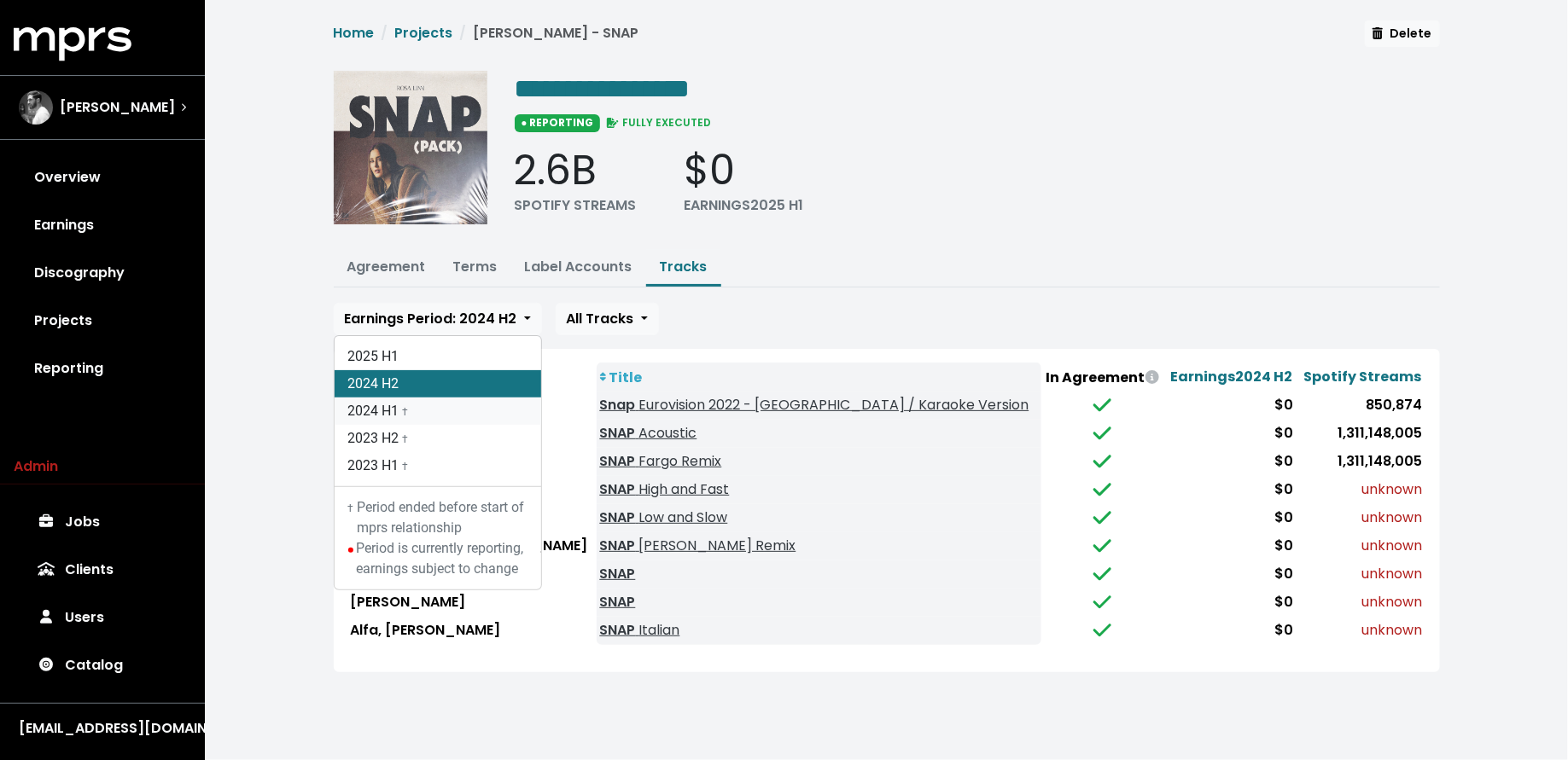
click at [434, 399] on link "2024 H1 †" at bounding box center [438, 412] width 207 height 27
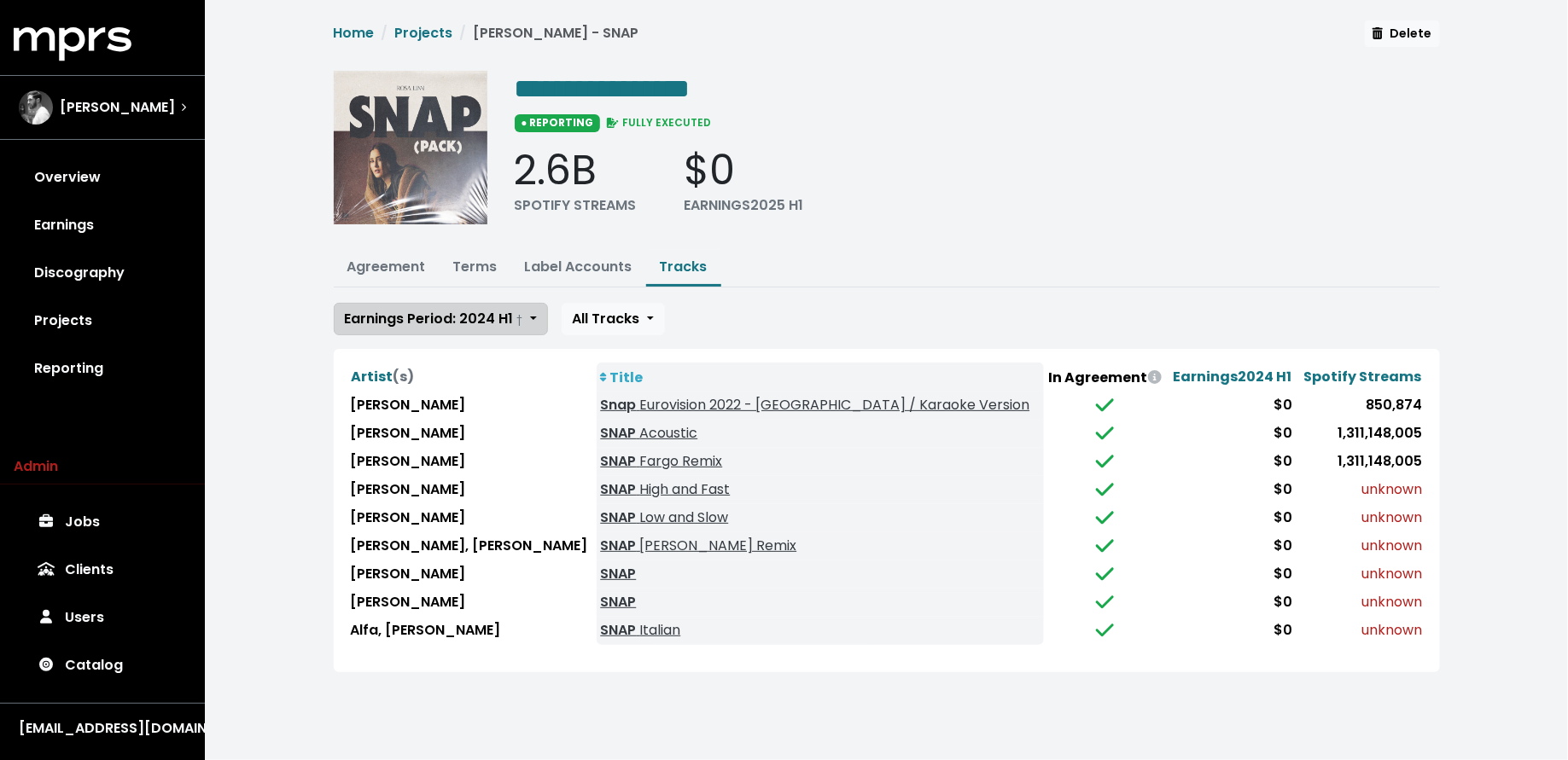
click at [462, 312] on span "Earnings Period: 2024 H1 †" at bounding box center [434, 318] width 179 height 19
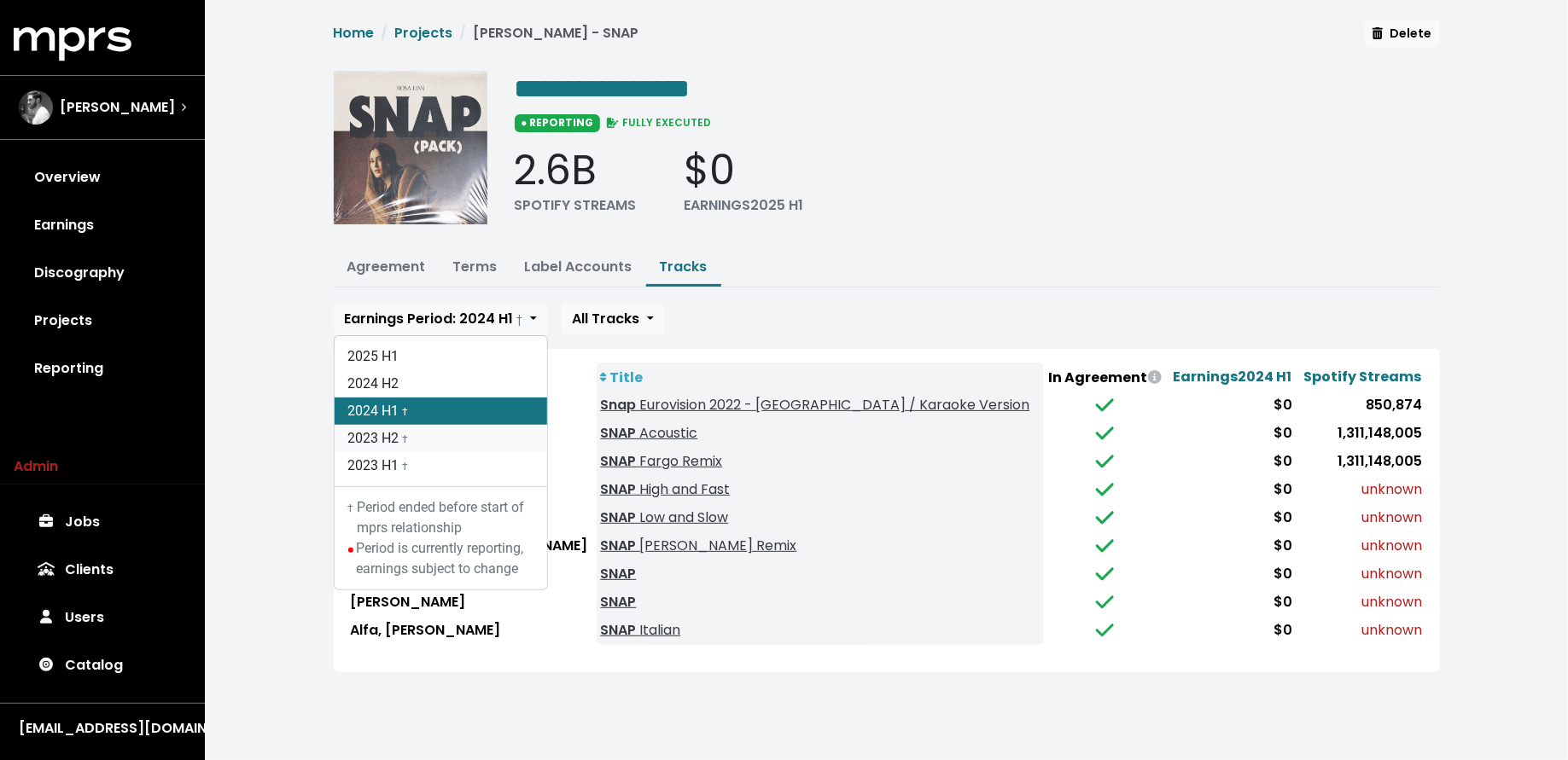
click at [444, 427] on link "2023 H2 †" at bounding box center [441, 439] width 213 height 27
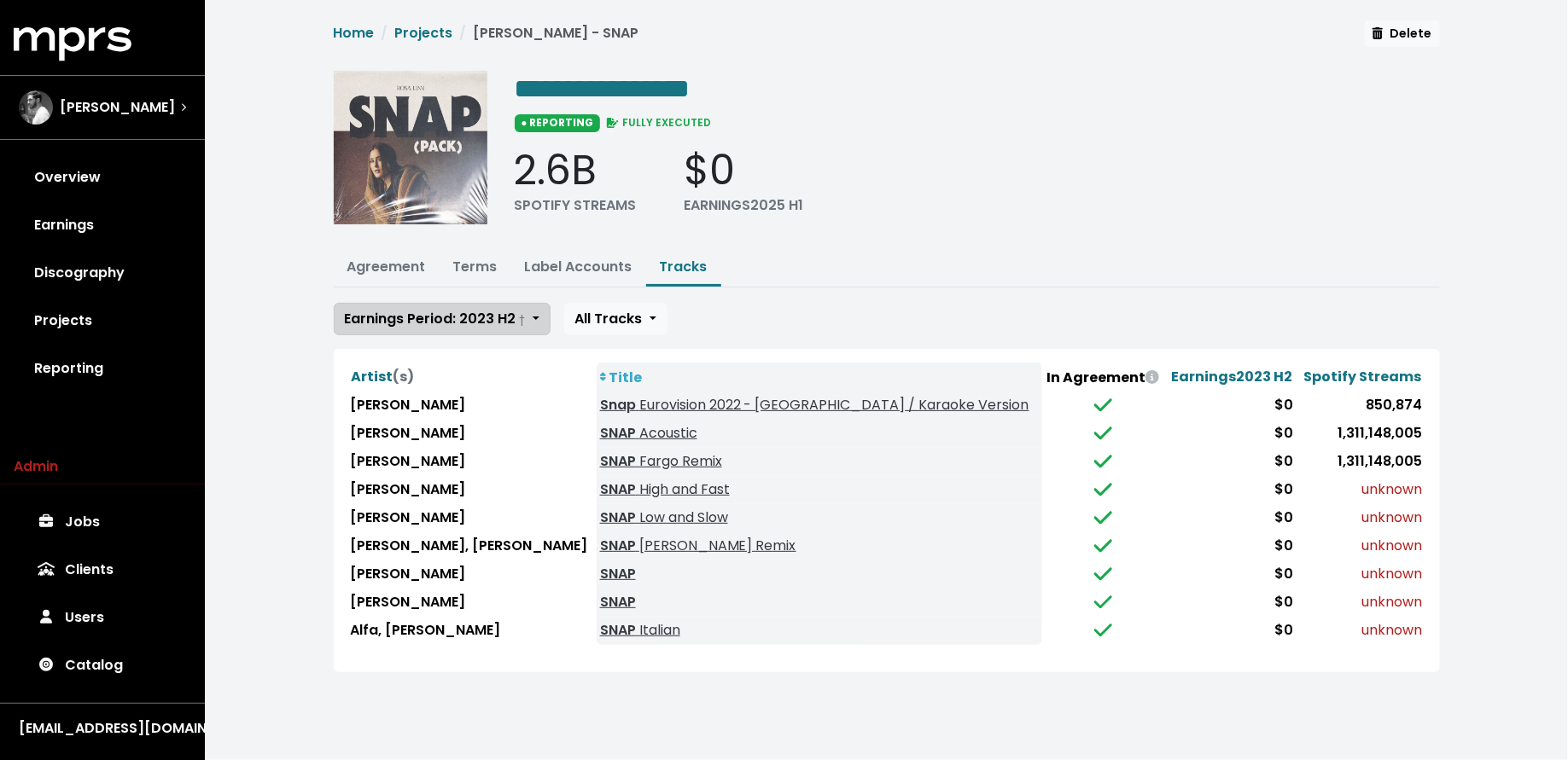
click at [443, 320] on span "Earnings Period: 2023 H2 †" at bounding box center [435, 318] width 181 height 19
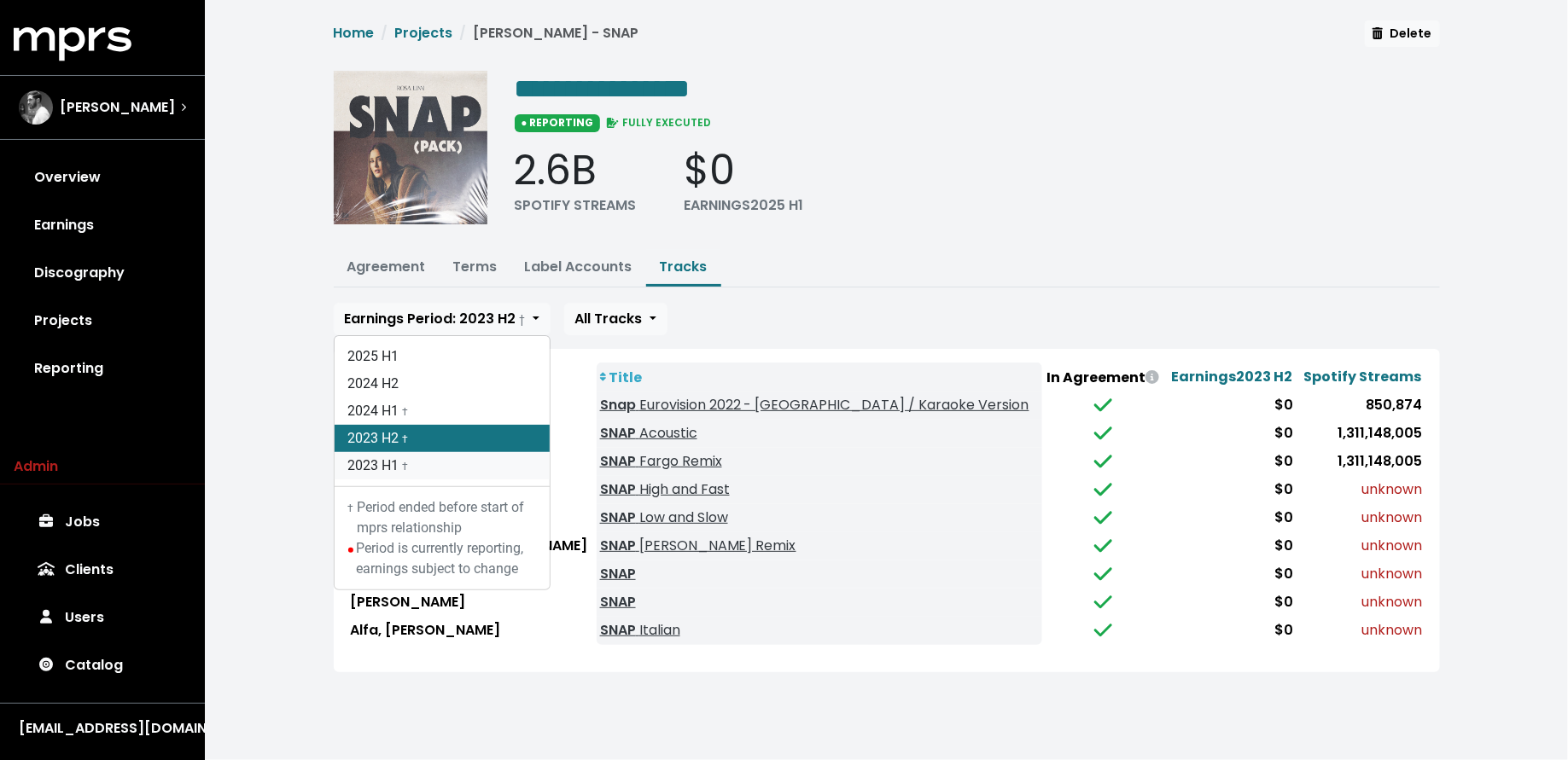
click at [445, 453] on link "2023 H1 †" at bounding box center [443, 466] width 216 height 27
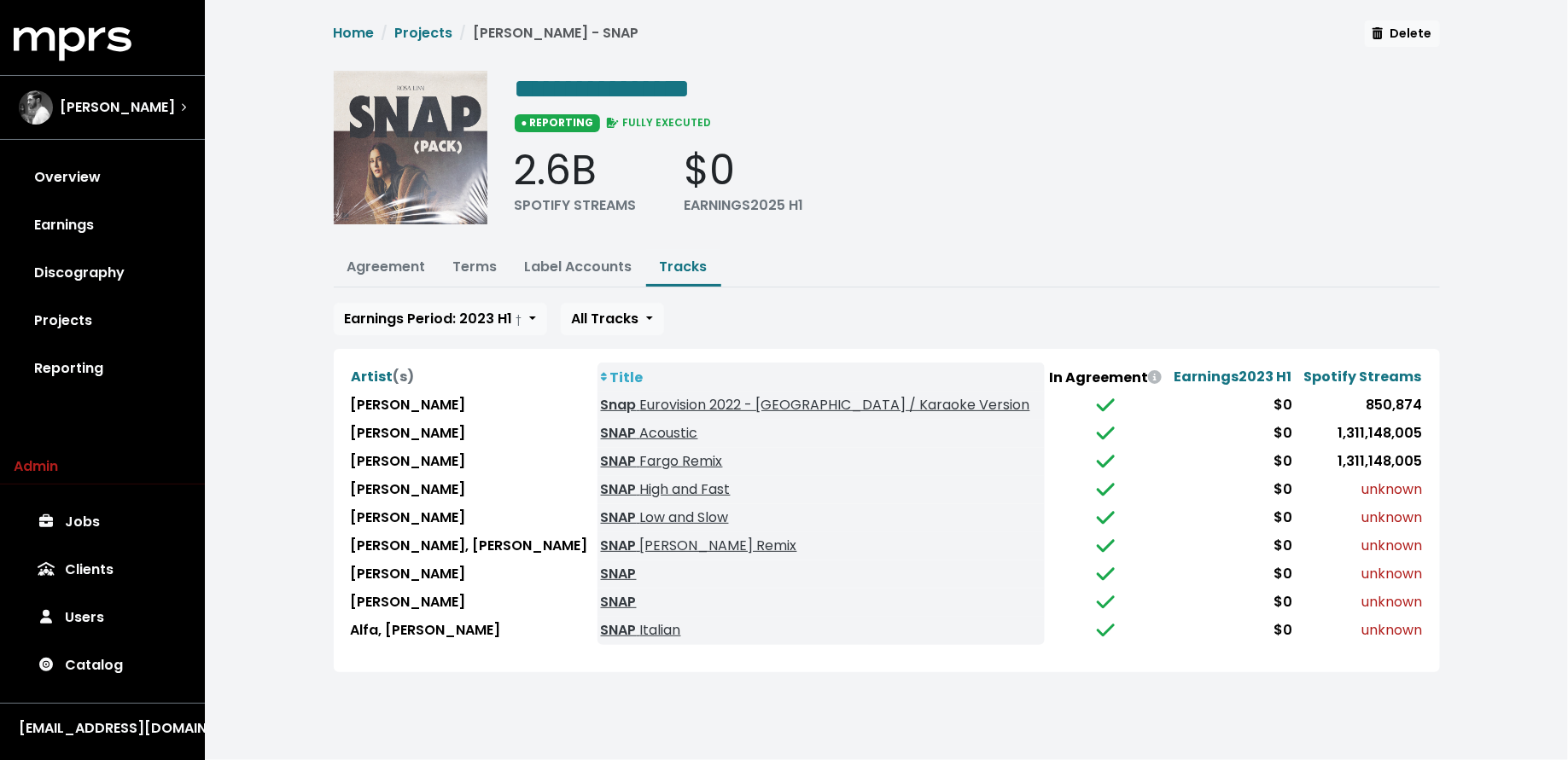
click at [285, 635] on div "**********" at bounding box center [886, 356] width 1363 height 713
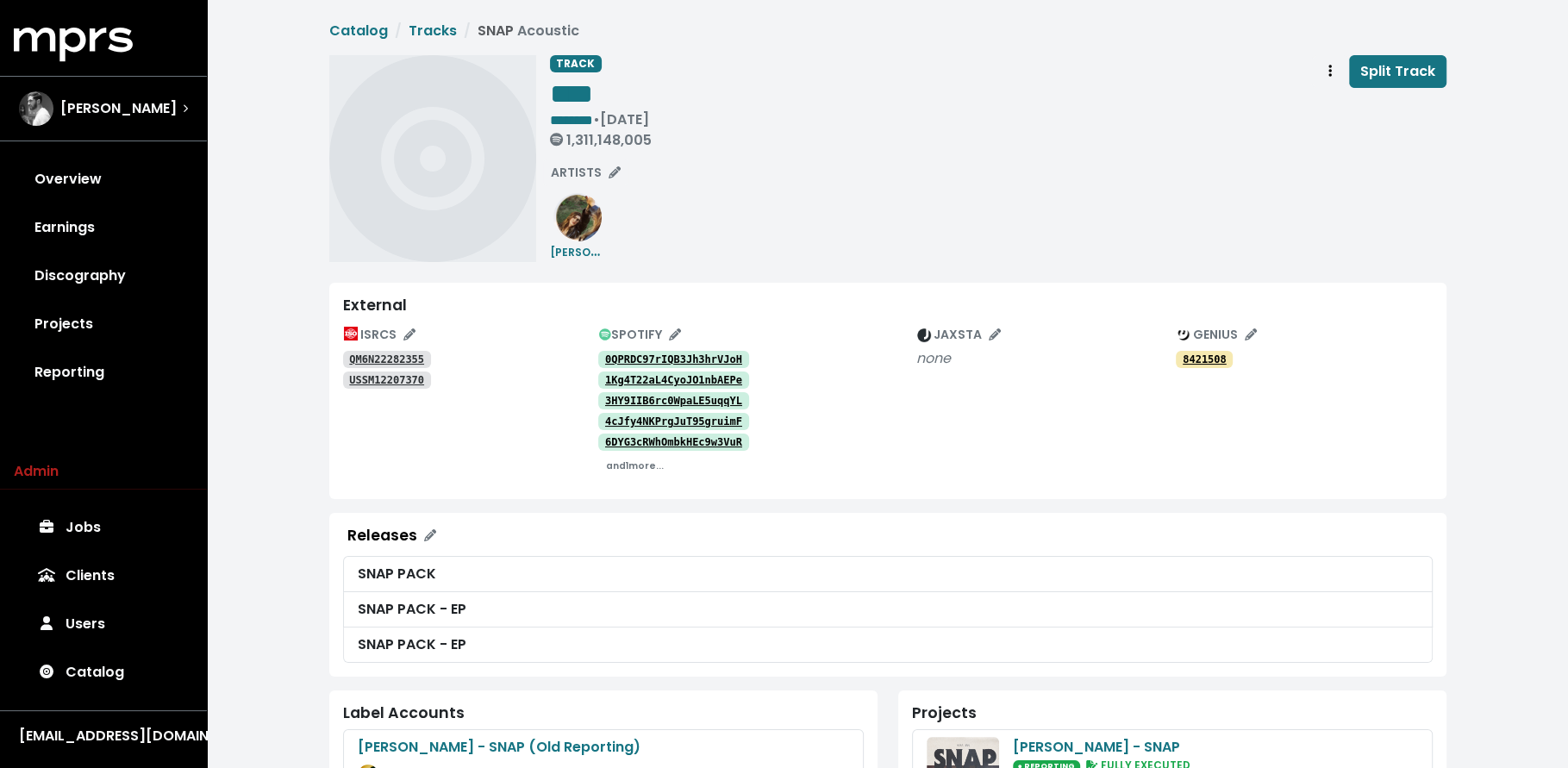
click at [628, 355] on tt "0QPRDC97rIQB3Jh3hrVJoH" at bounding box center [674, 359] width 137 height 12
click at [395, 359] on tt "QM6N22282355" at bounding box center [386, 359] width 75 height 12
click at [405, 381] on tt "USSM12207370" at bounding box center [386, 381] width 75 height 12
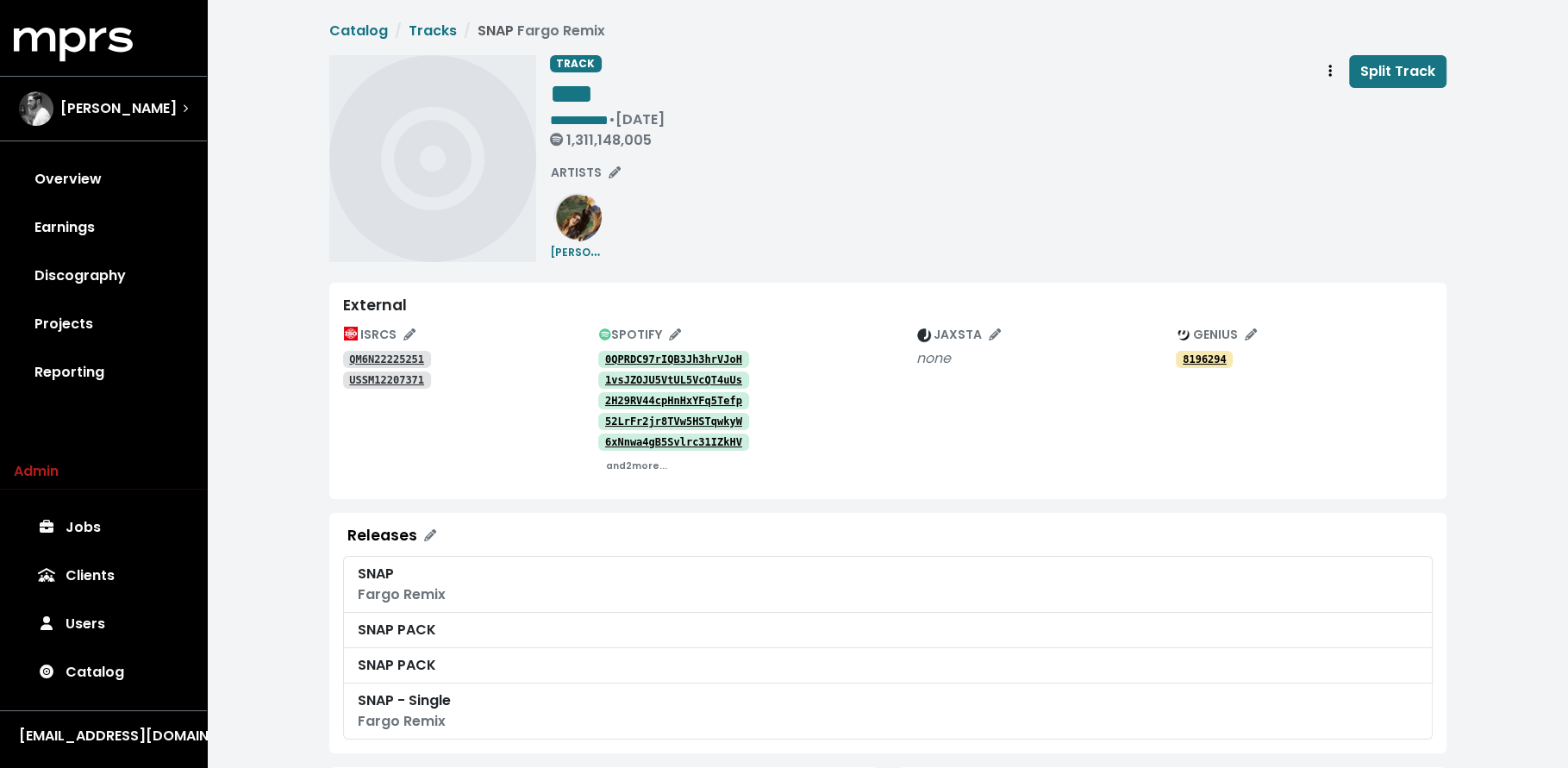
click at [613, 359] on tt "0QPRDC97rIQB3Jh3hrVJoH" at bounding box center [674, 359] width 137 height 12
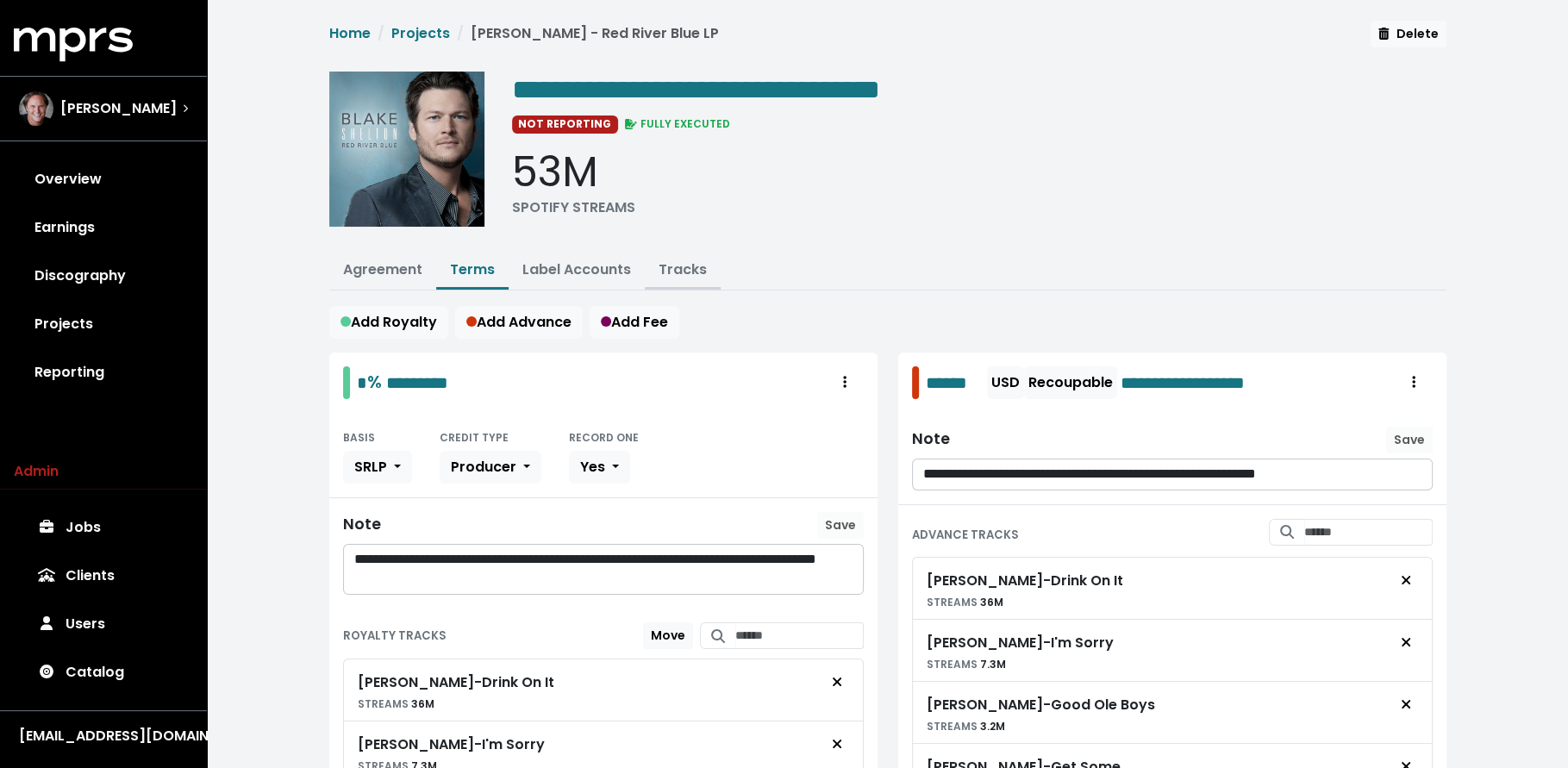
click at [674, 269] on link "Tracks" at bounding box center [683, 270] width 48 height 20
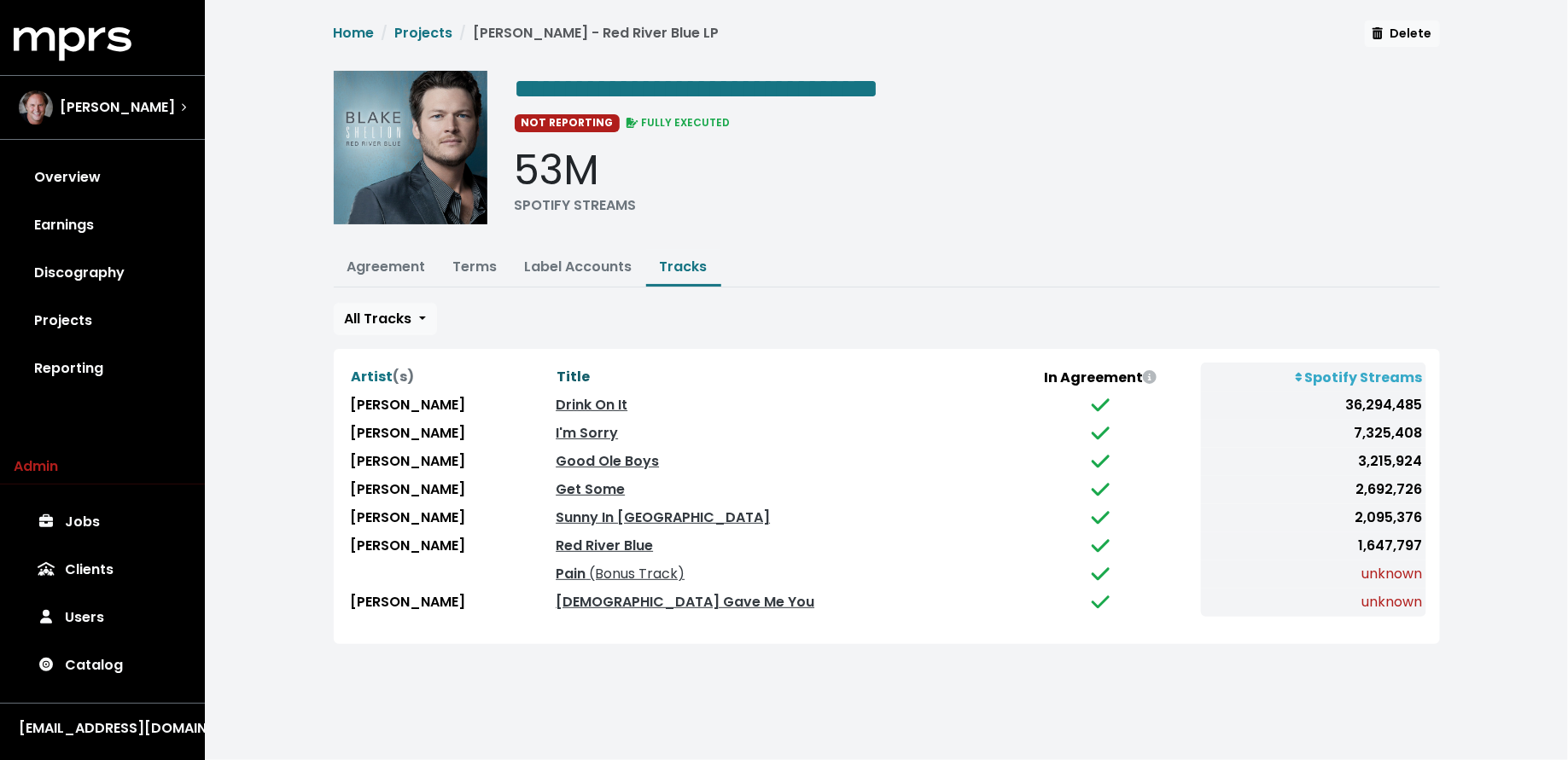
click at [589, 368] on span "Title" at bounding box center [573, 377] width 33 height 19
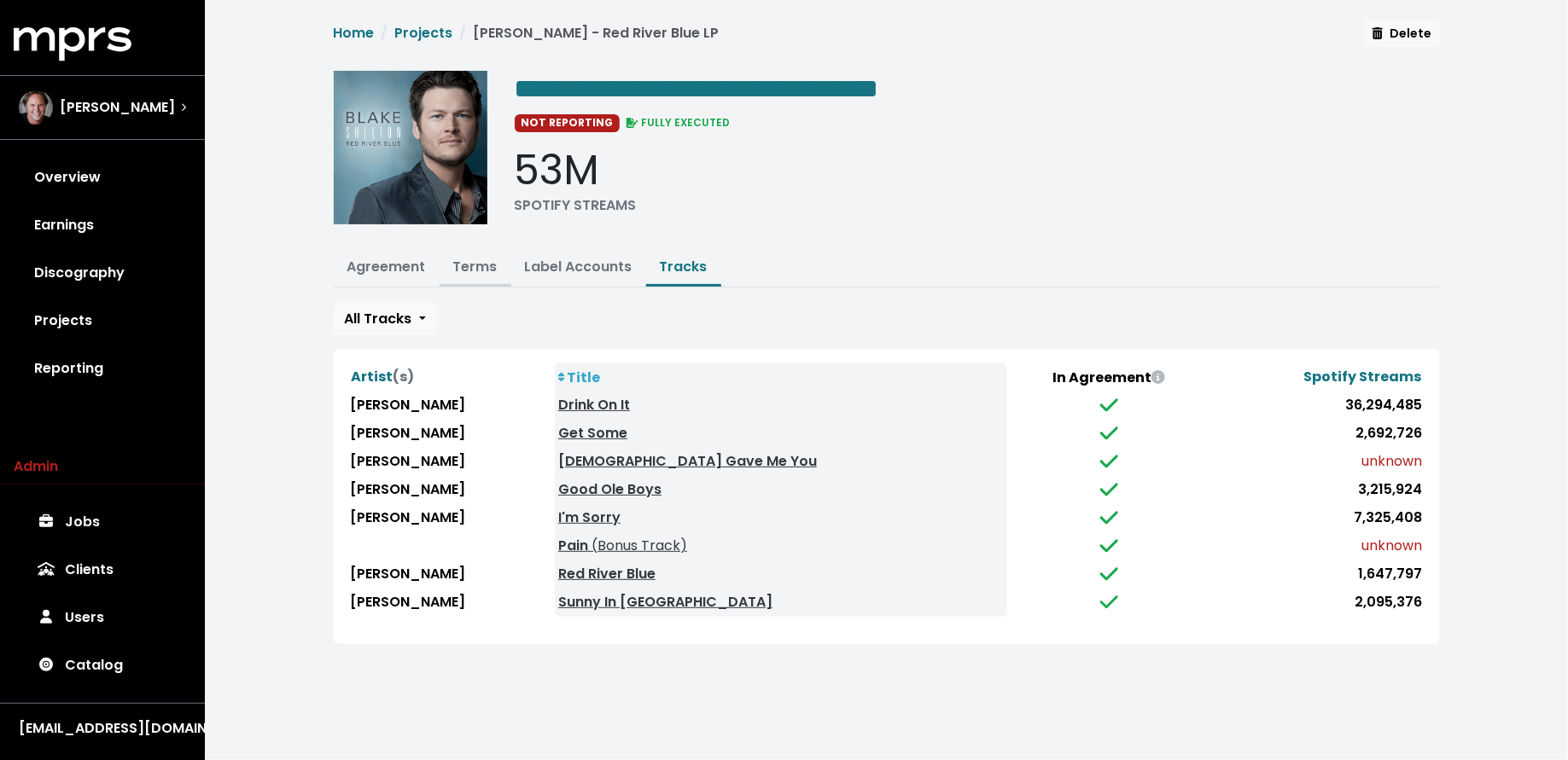
click at [484, 264] on link "Terms" at bounding box center [476, 267] width 45 height 19
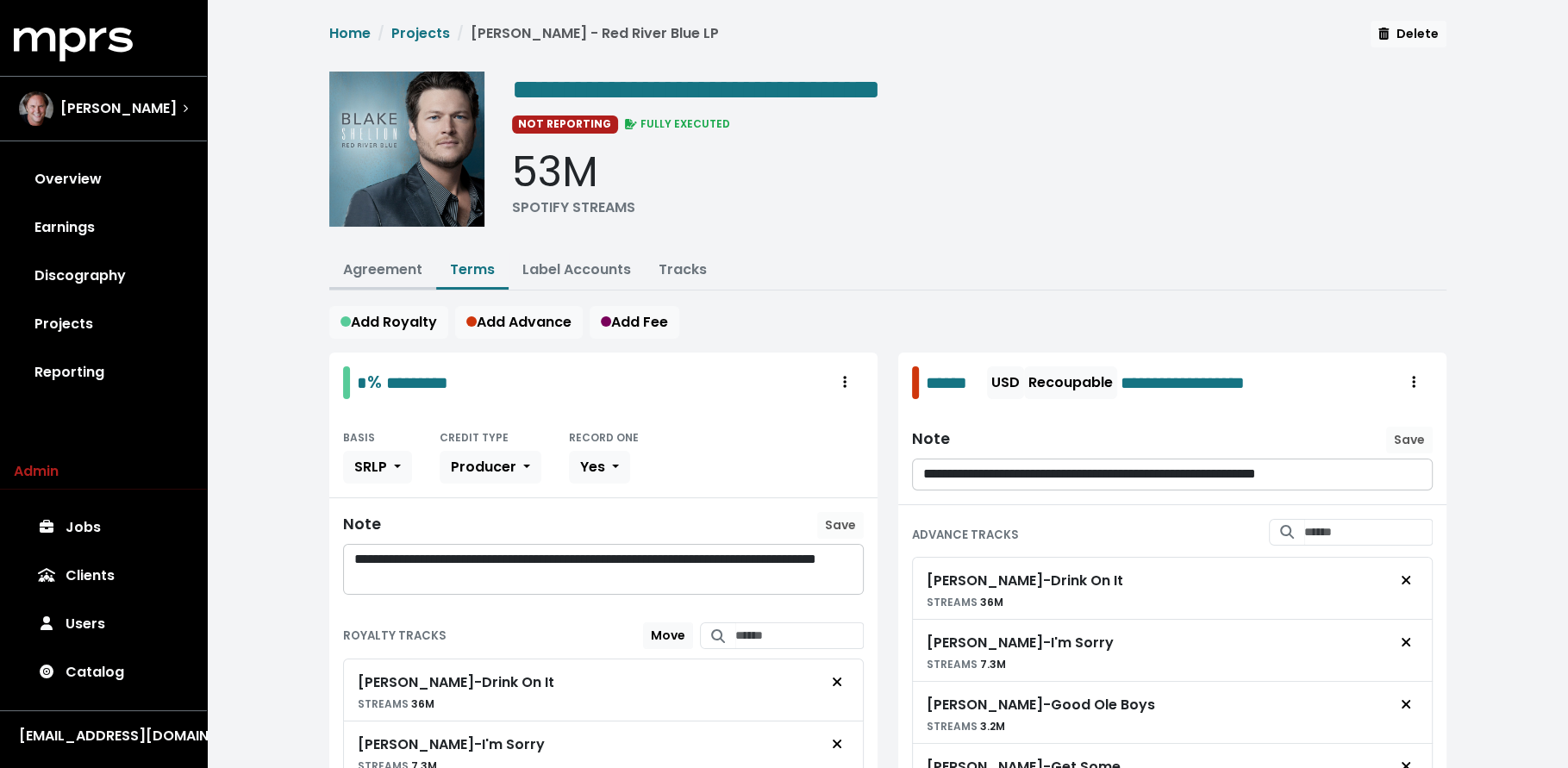
click at [364, 269] on link "Agreement" at bounding box center [382, 270] width 79 height 20
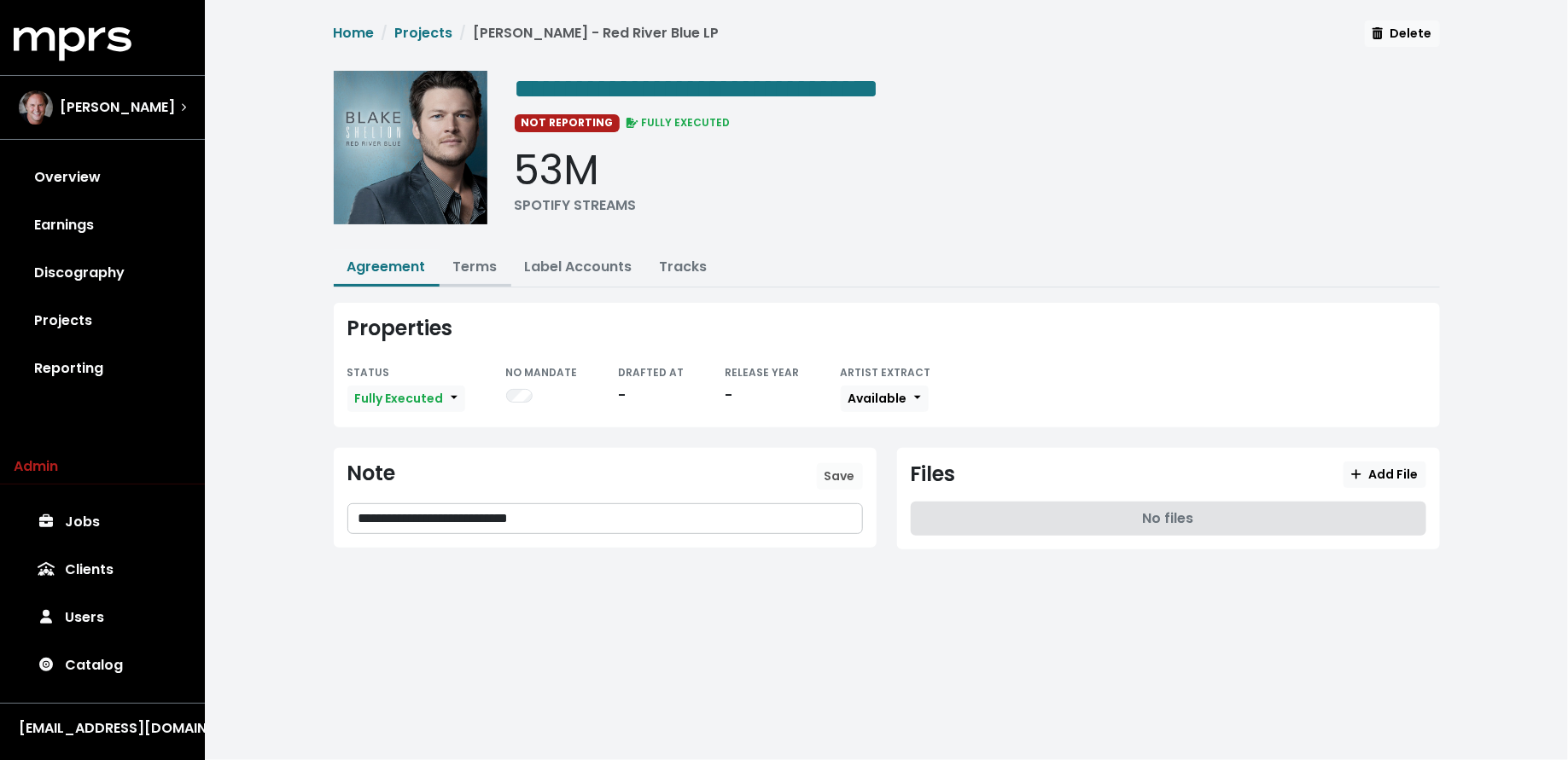
click at [475, 270] on link "Terms" at bounding box center [476, 267] width 45 height 19
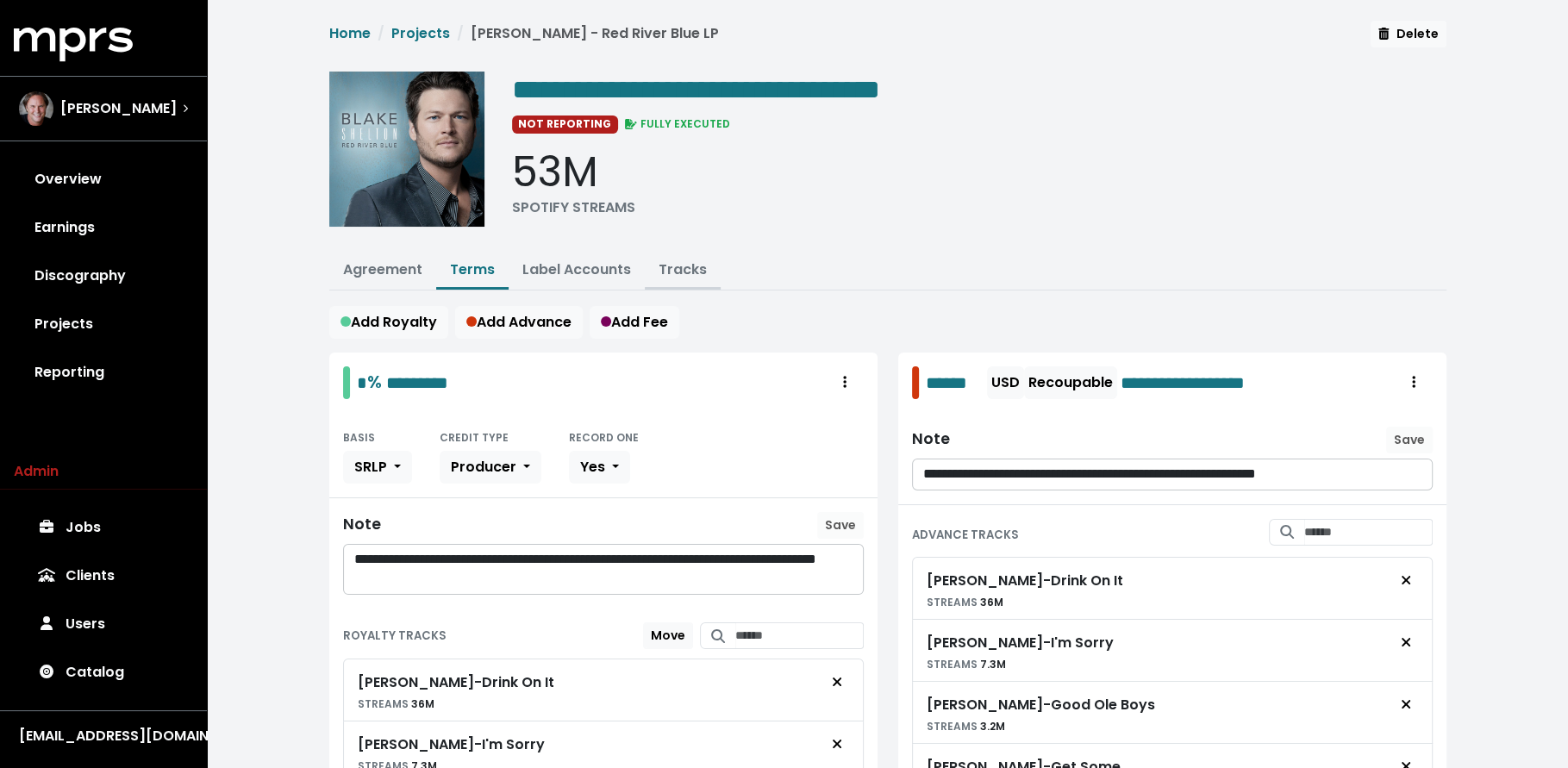
click at [683, 270] on link "Tracks" at bounding box center [683, 270] width 48 height 20
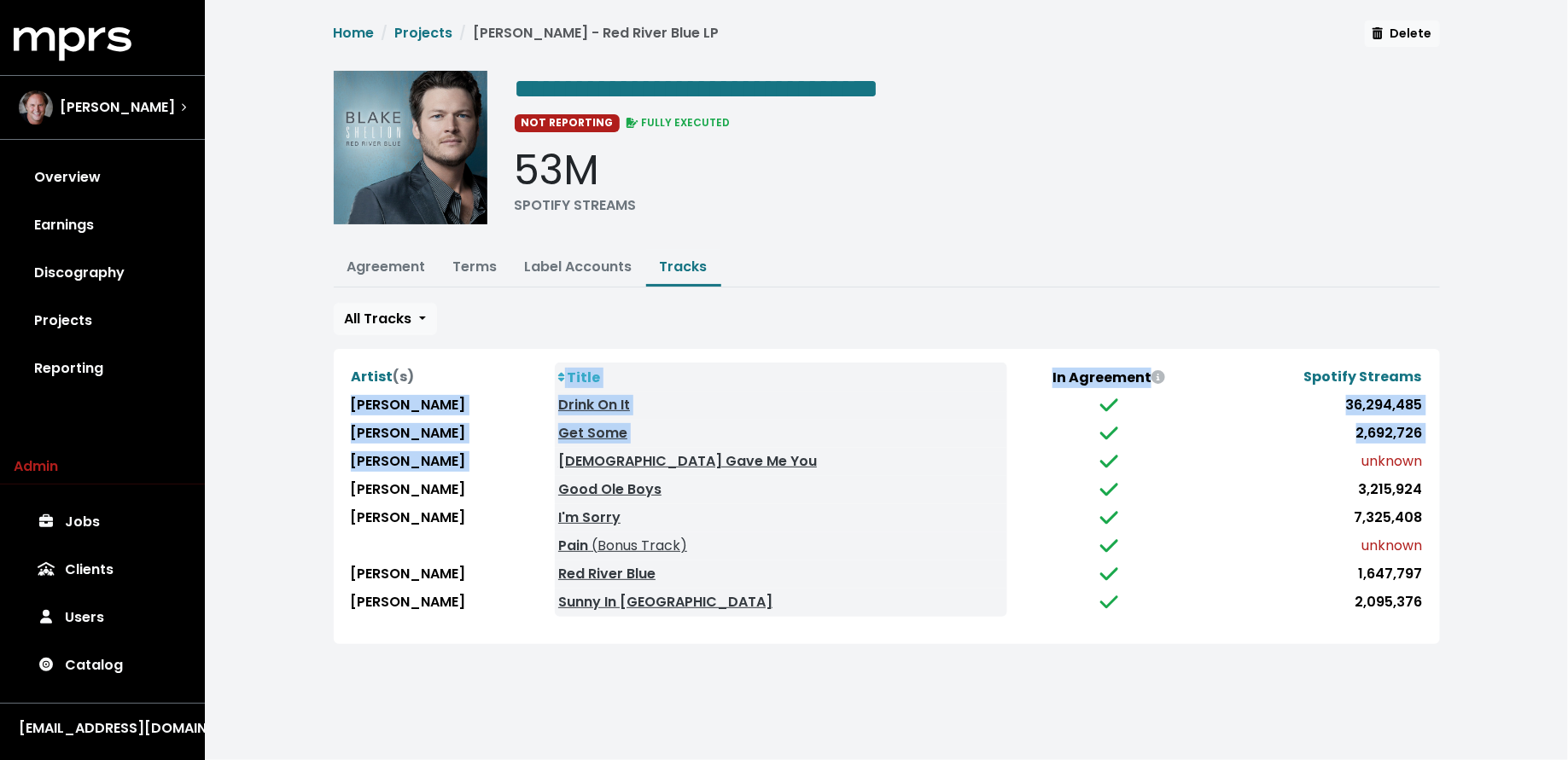
drag, startPoint x: 1426, startPoint y: 462, endPoint x: 565, endPoint y: 494, distance: 861.6
click at [576, 462] on div "Artist (s) Title In Agreement Spotify Streams Blake Shelton Drink On It 36,294,…" at bounding box center [886, 497] width 1106 height 295
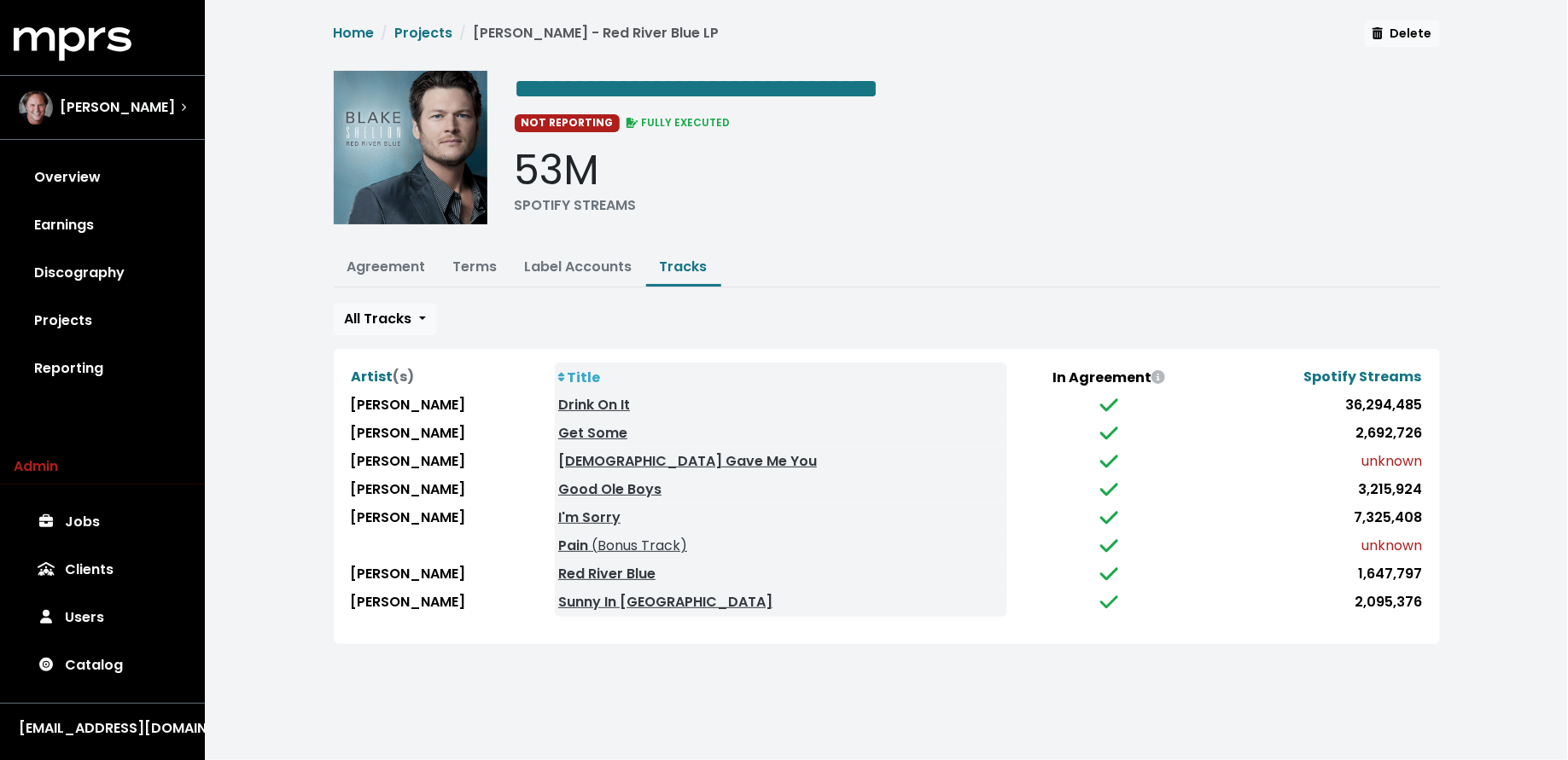
click at [575, 685] on html "**********" at bounding box center [784, 343] width 1568 height 685
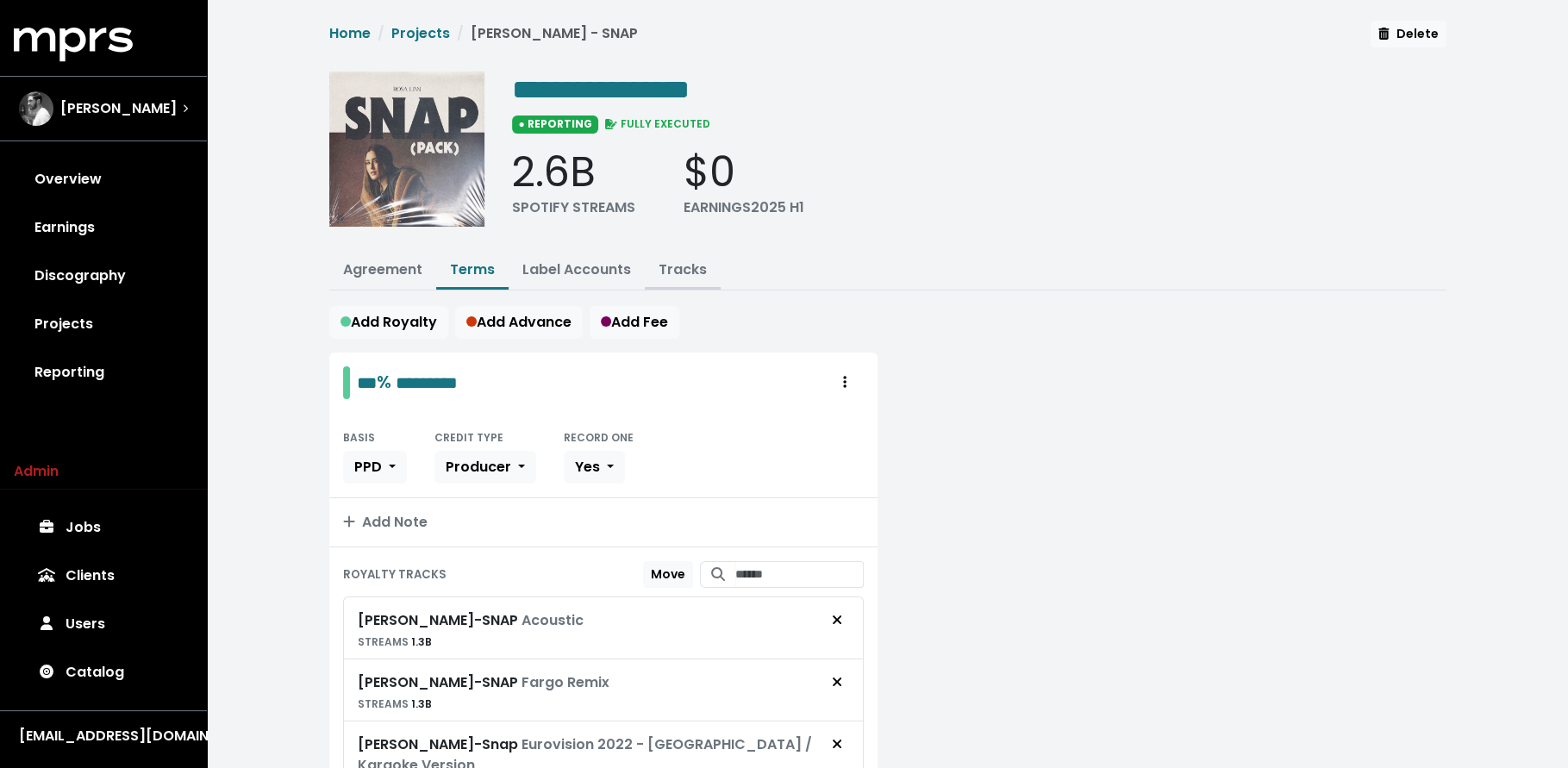
drag, startPoint x: 691, startPoint y: 242, endPoint x: 692, endPoint y: 251, distance: 9.1
click at [691, 243] on div "**********" at bounding box center [887, 589] width 1138 height 1137
click at [690, 268] on link "Tracks" at bounding box center [683, 270] width 48 height 20
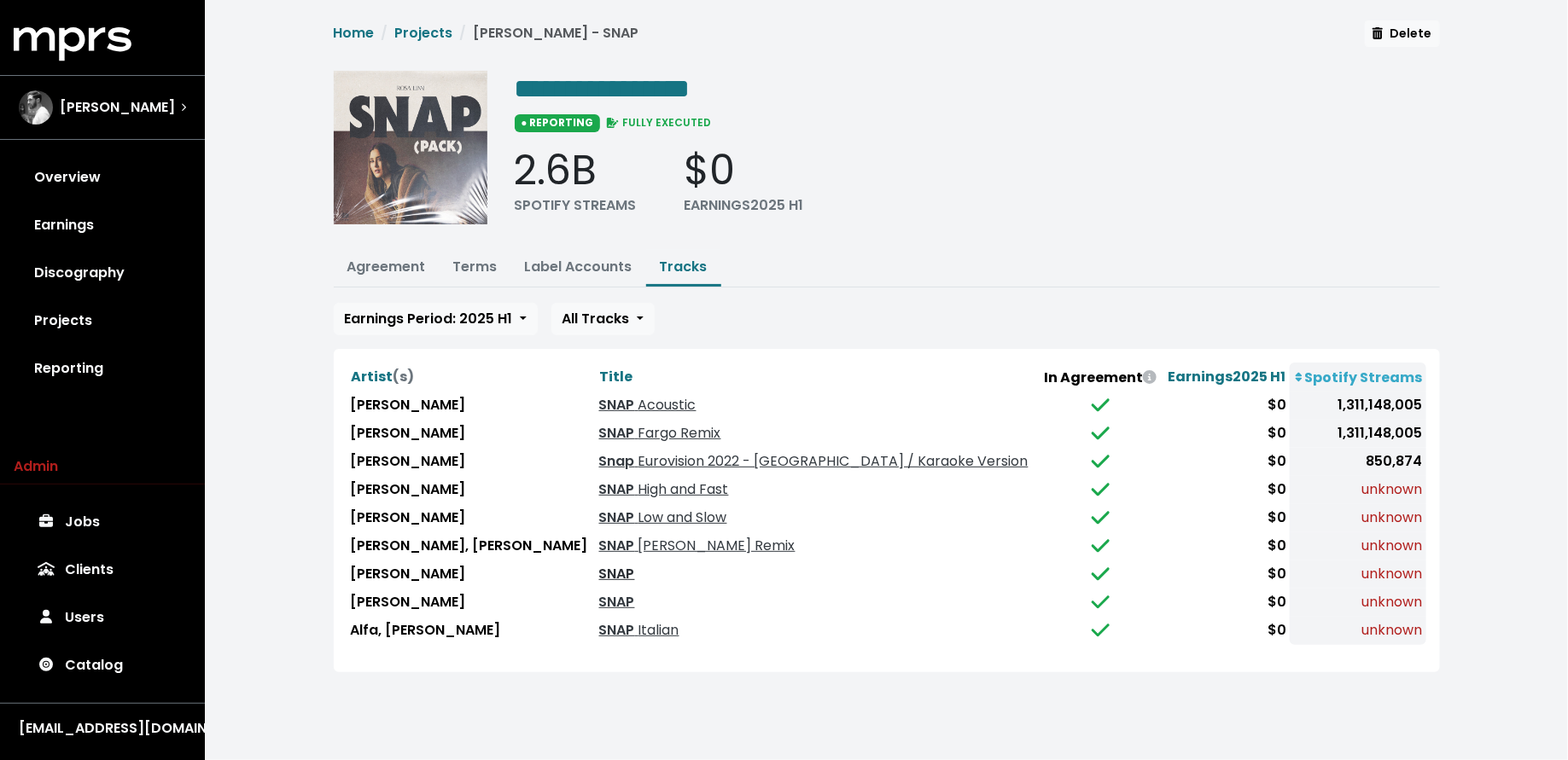
click at [599, 564] on link "SNAP" at bounding box center [617, 574] width 36 height 19
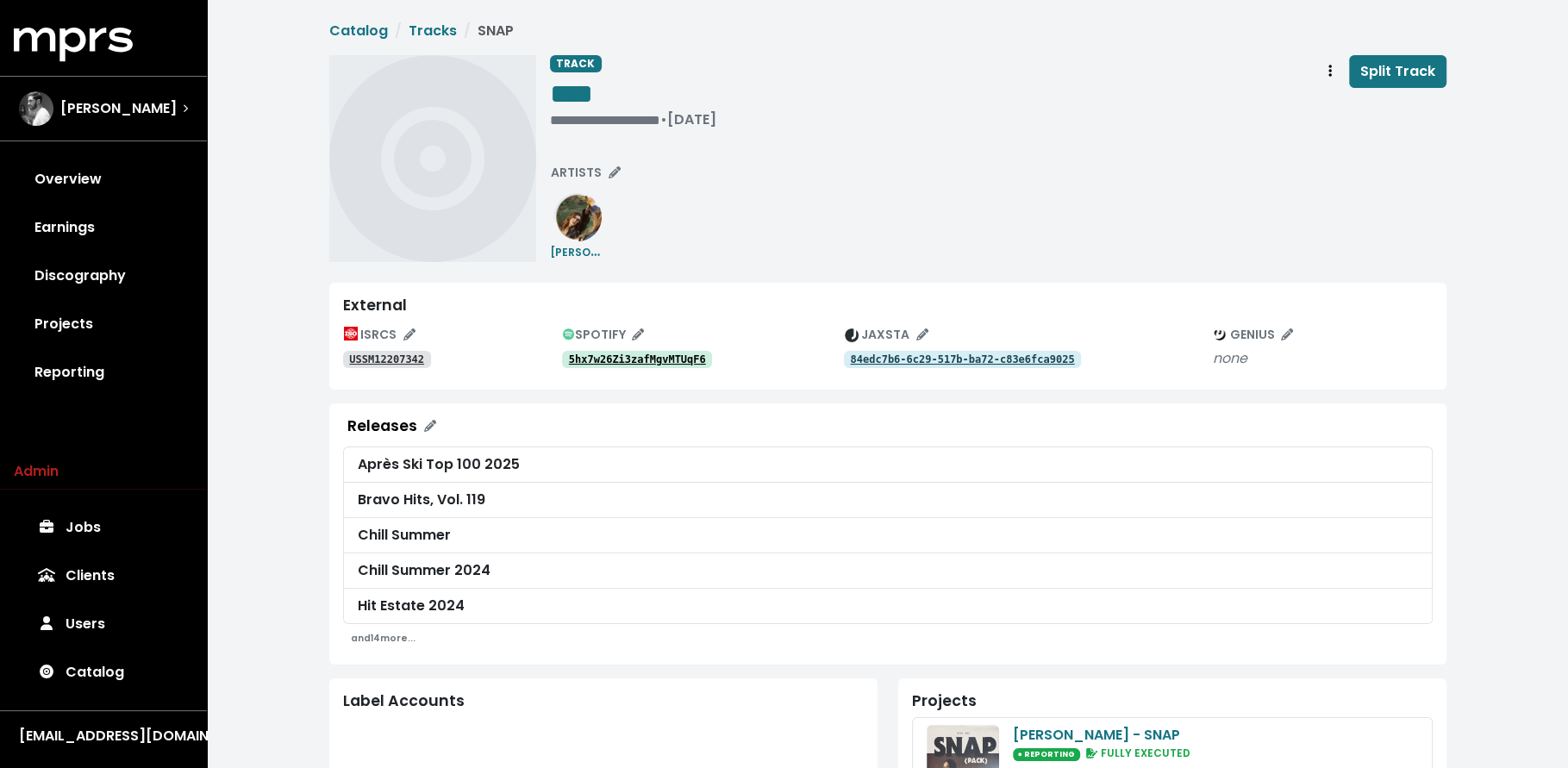
click at [659, 365] on tt "5hx7w26Zi3zafMgvMTUqF6" at bounding box center [637, 359] width 137 height 12
click at [645, 363] on tt "5hx7w26Zi3zafMgvMTUqF6" at bounding box center [637, 359] width 137 height 12
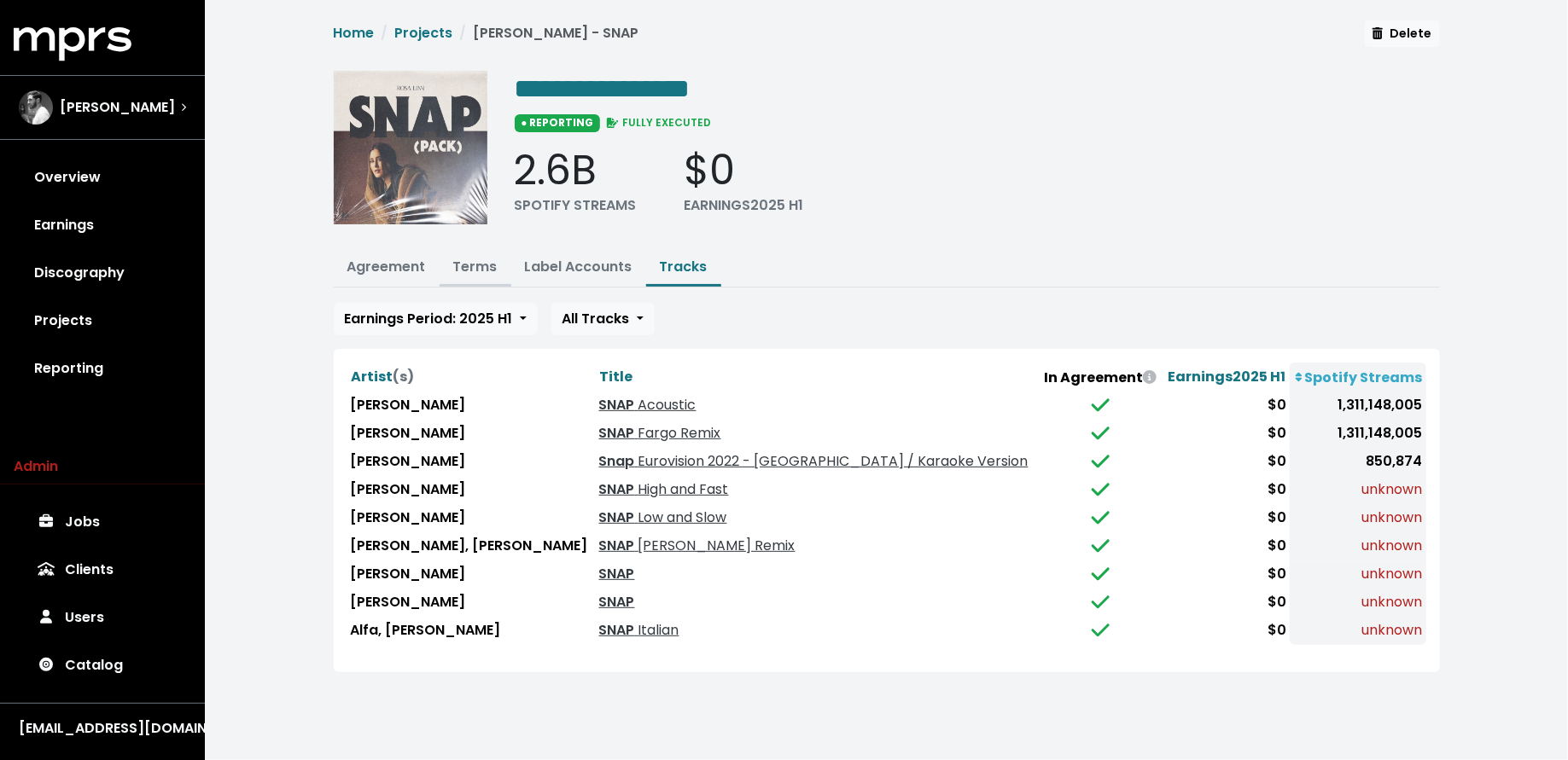
click at [482, 266] on link "Terms" at bounding box center [476, 267] width 45 height 19
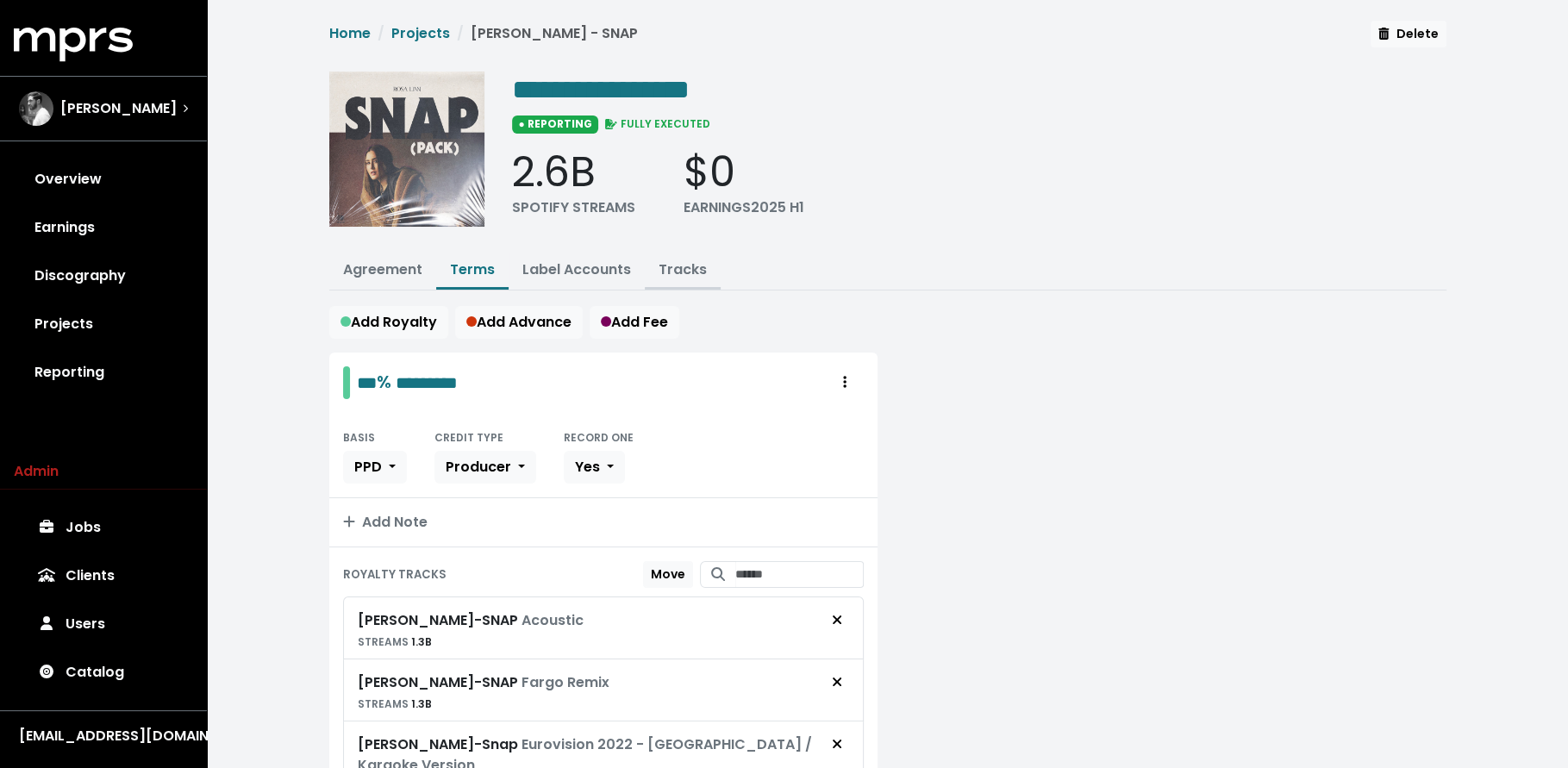
click at [676, 262] on link "Tracks" at bounding box center [683, 270] width 48 height 20
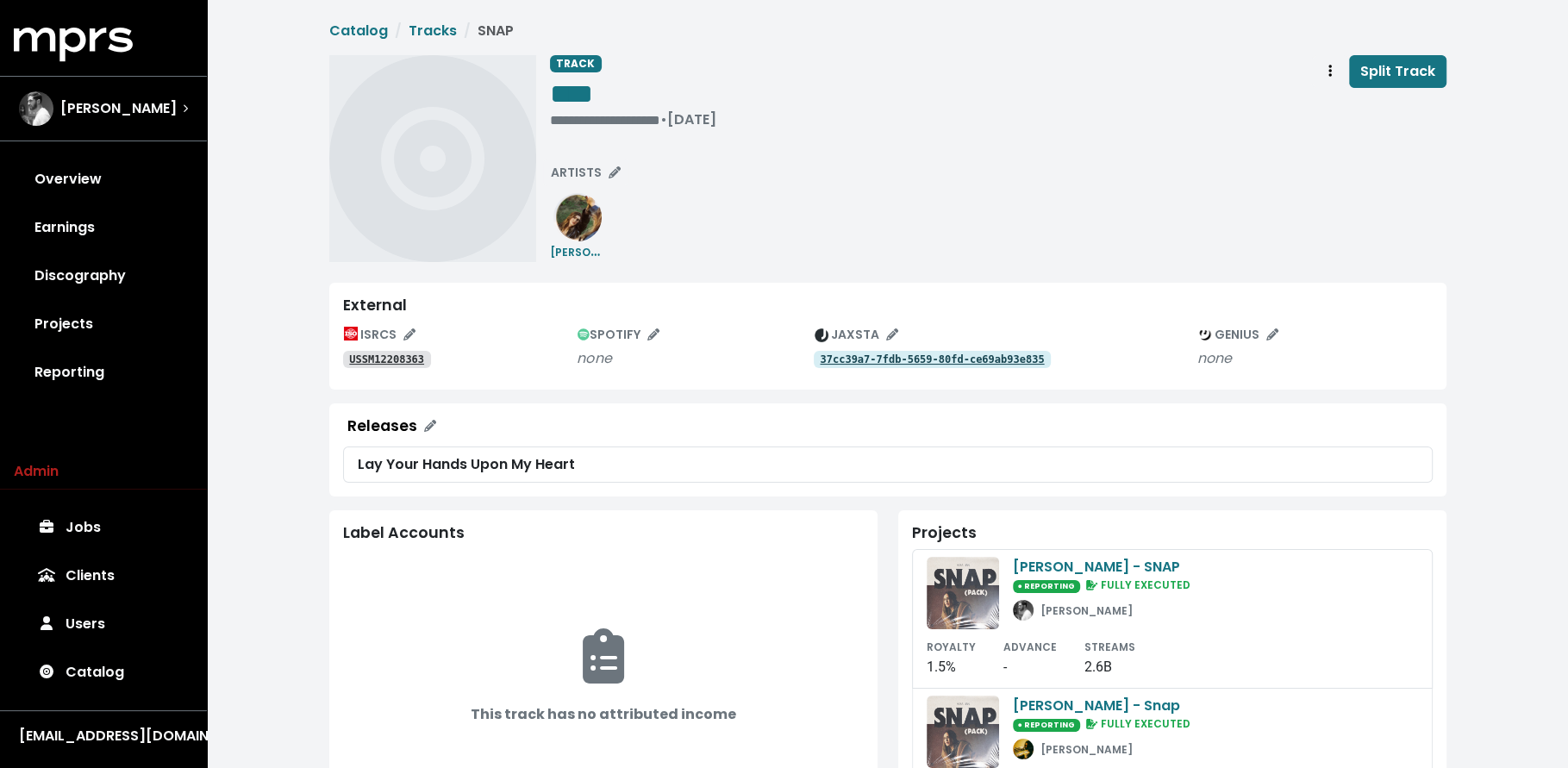
click at [364, 360] on tt "USSM12208363" at bounding box center [386, 359] width 75 height 12
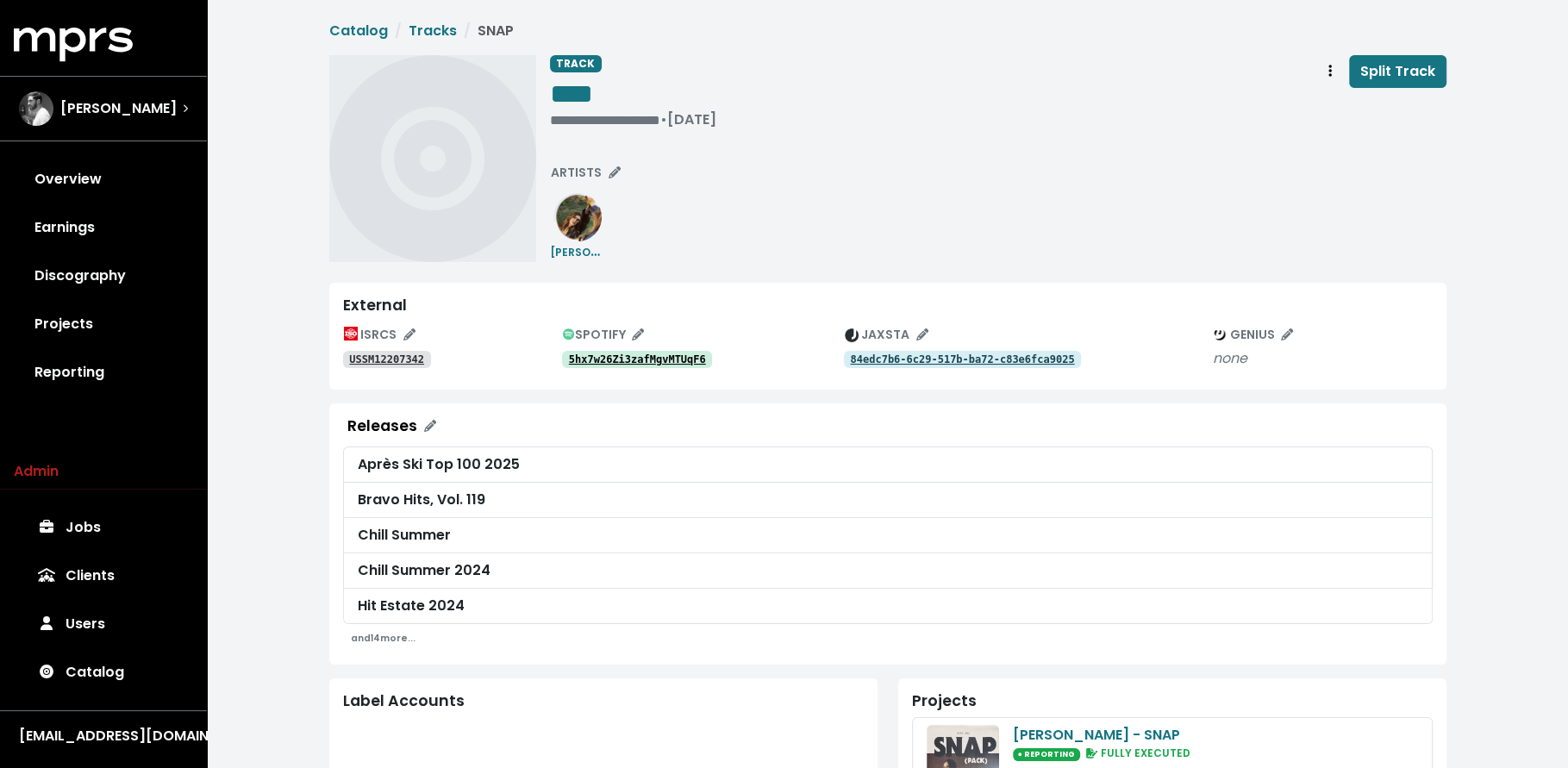
click at [370, 360] on tt "USSM12207342" at bounding box center [386, 359] width 75 height 12
click at [1315, 82] on button "Track actions" at bounding box center [1330, 71] width 38 height 32
click at [1325, 116] on link "Merge" at bounding box center [1380, 110] width 136 height 27
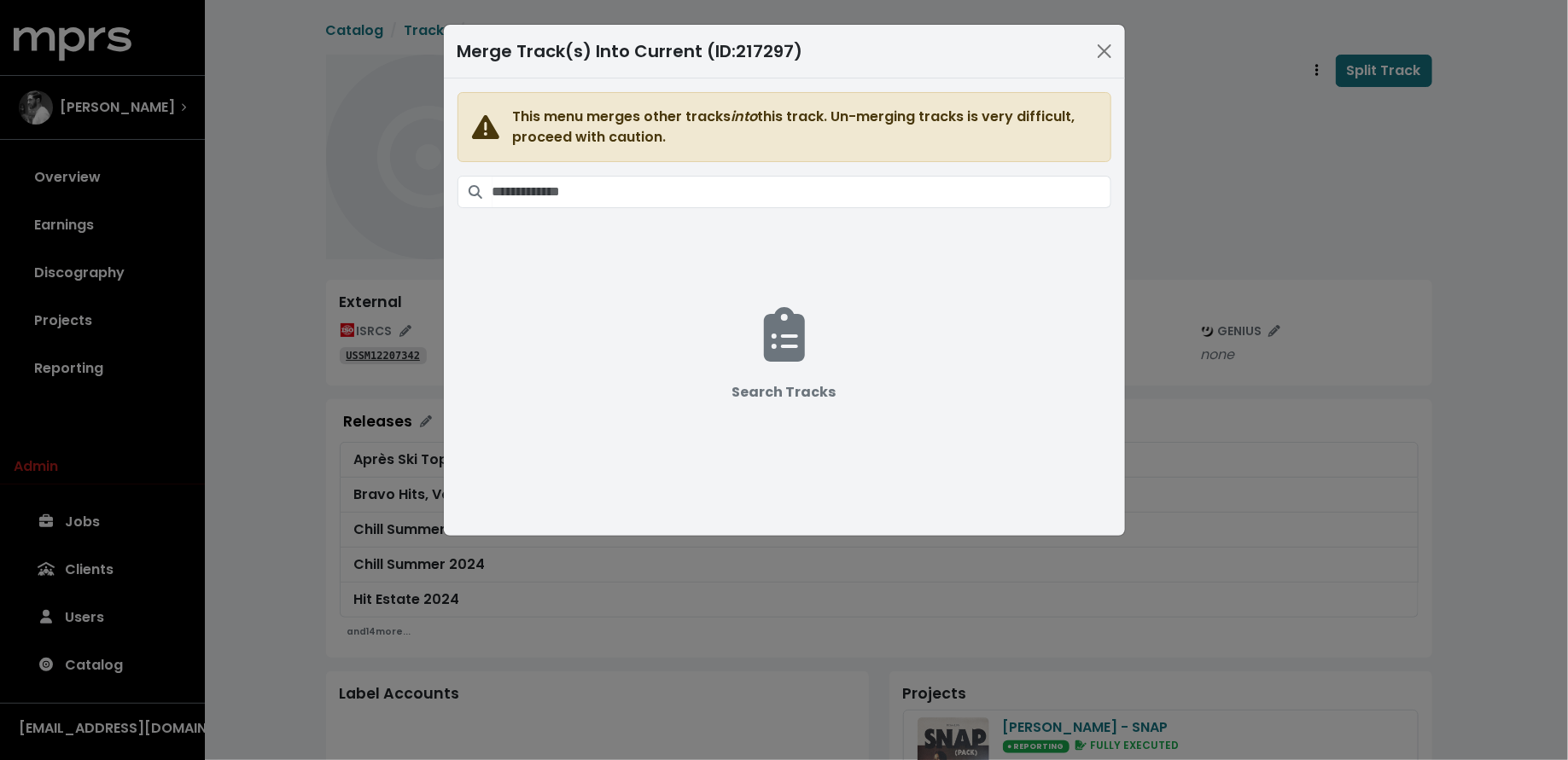
drag, startPoint x: 779, startPoint y: 166, endPoint x: 775, endPoint y: 182, distance: 16.5
click at [779, 165] on span "This menu merges other tracks into this track. Un-merging tracks is very diffic…" at bounding box center [784, 297] width 653 height 410
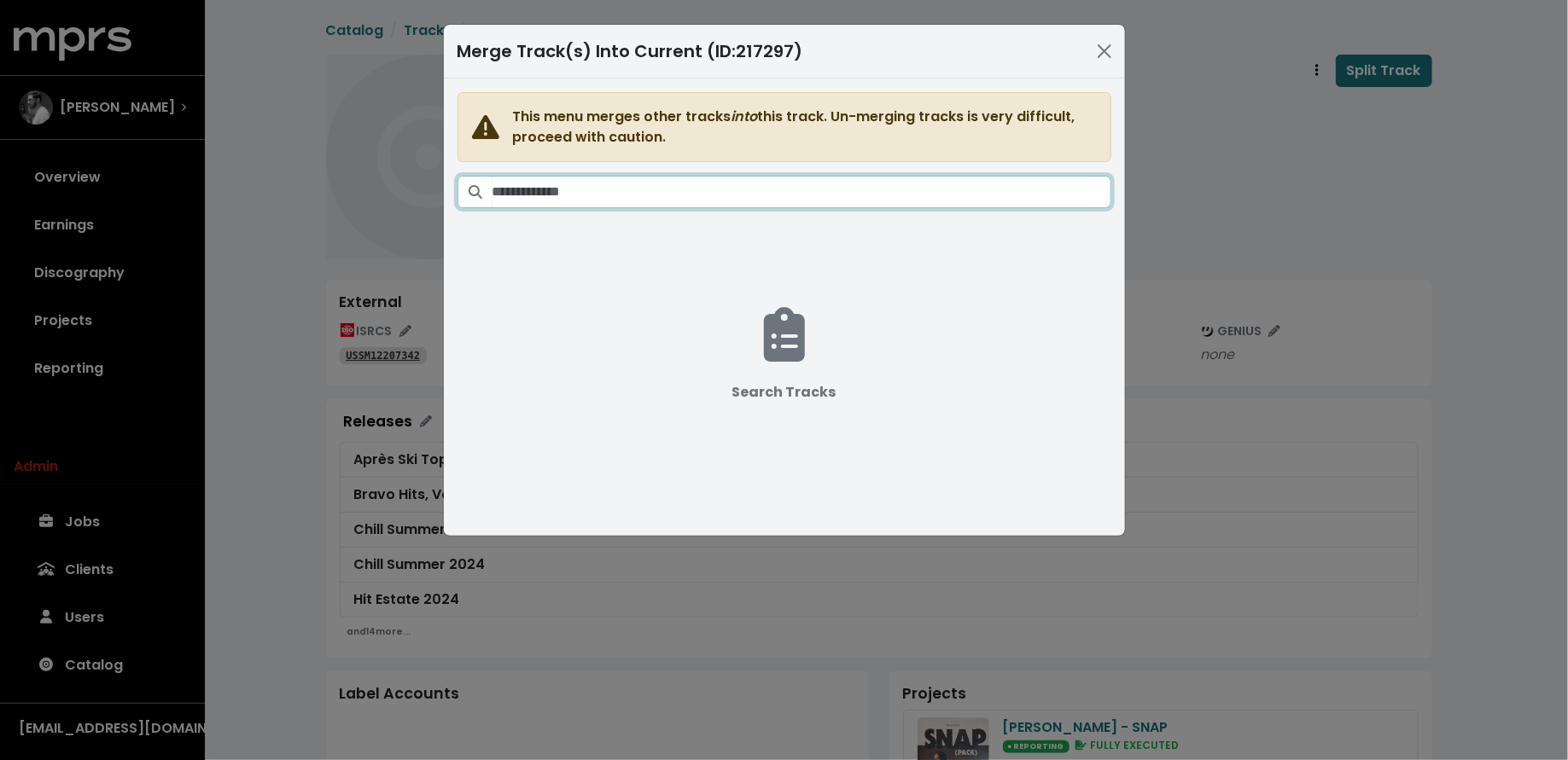
click at [775, 182] on input "Search tracks" at bounding box center [801, 191] width 618 height 32
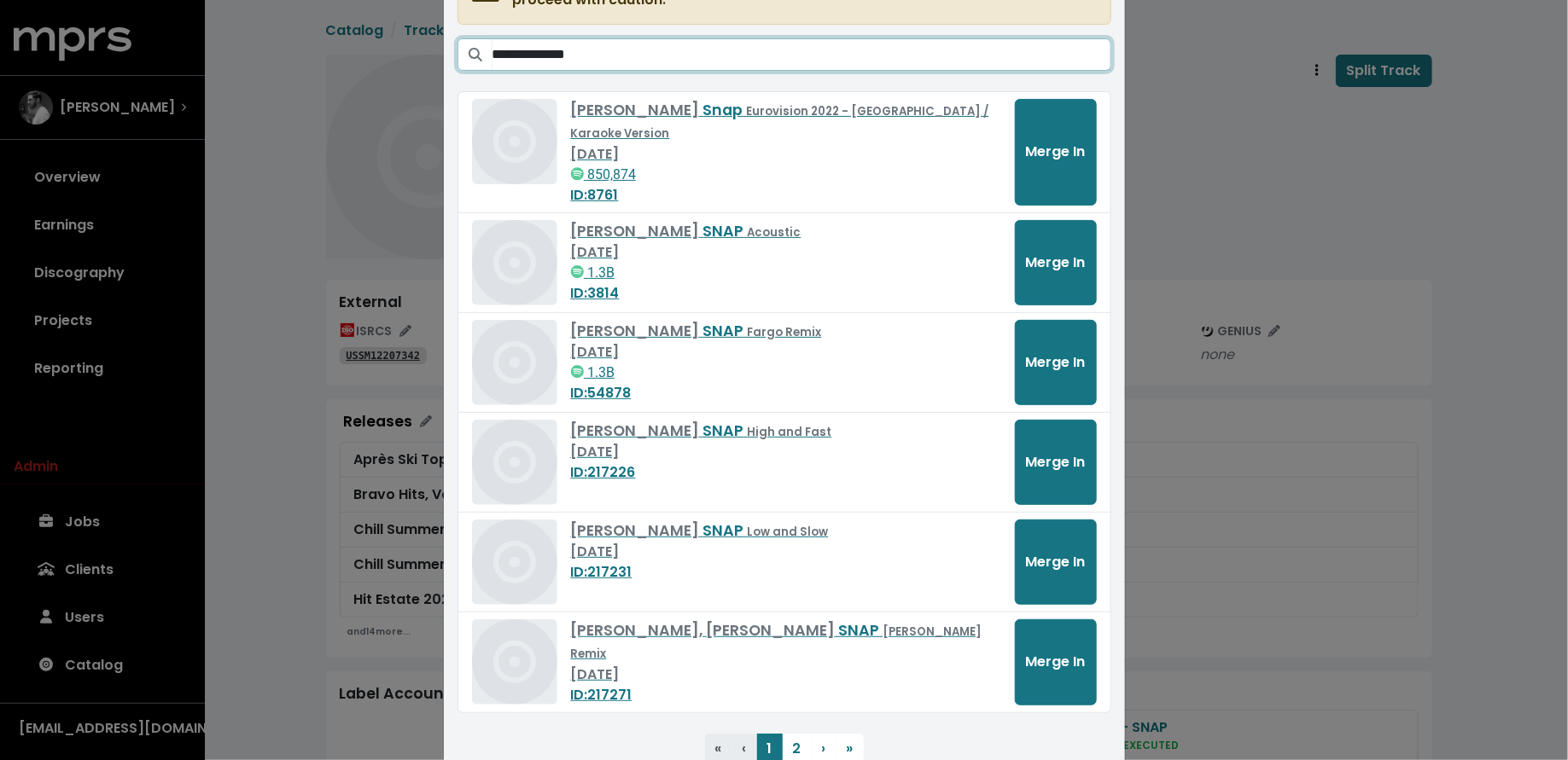
scroll to position [183, 0]
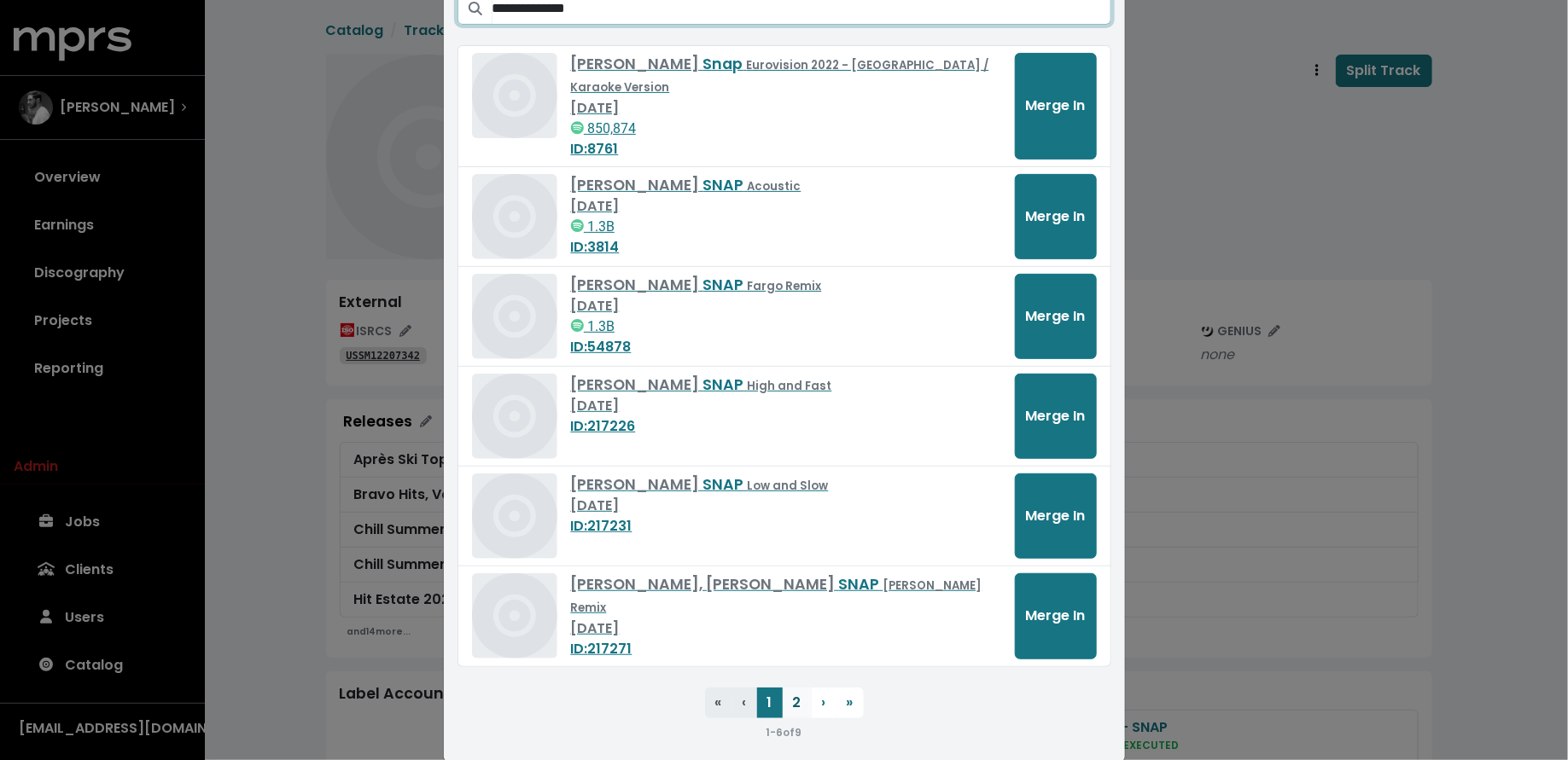
type input "**********"
click at [787, 688] on button "2" at bounding box center [797, 704] width 29 height 31
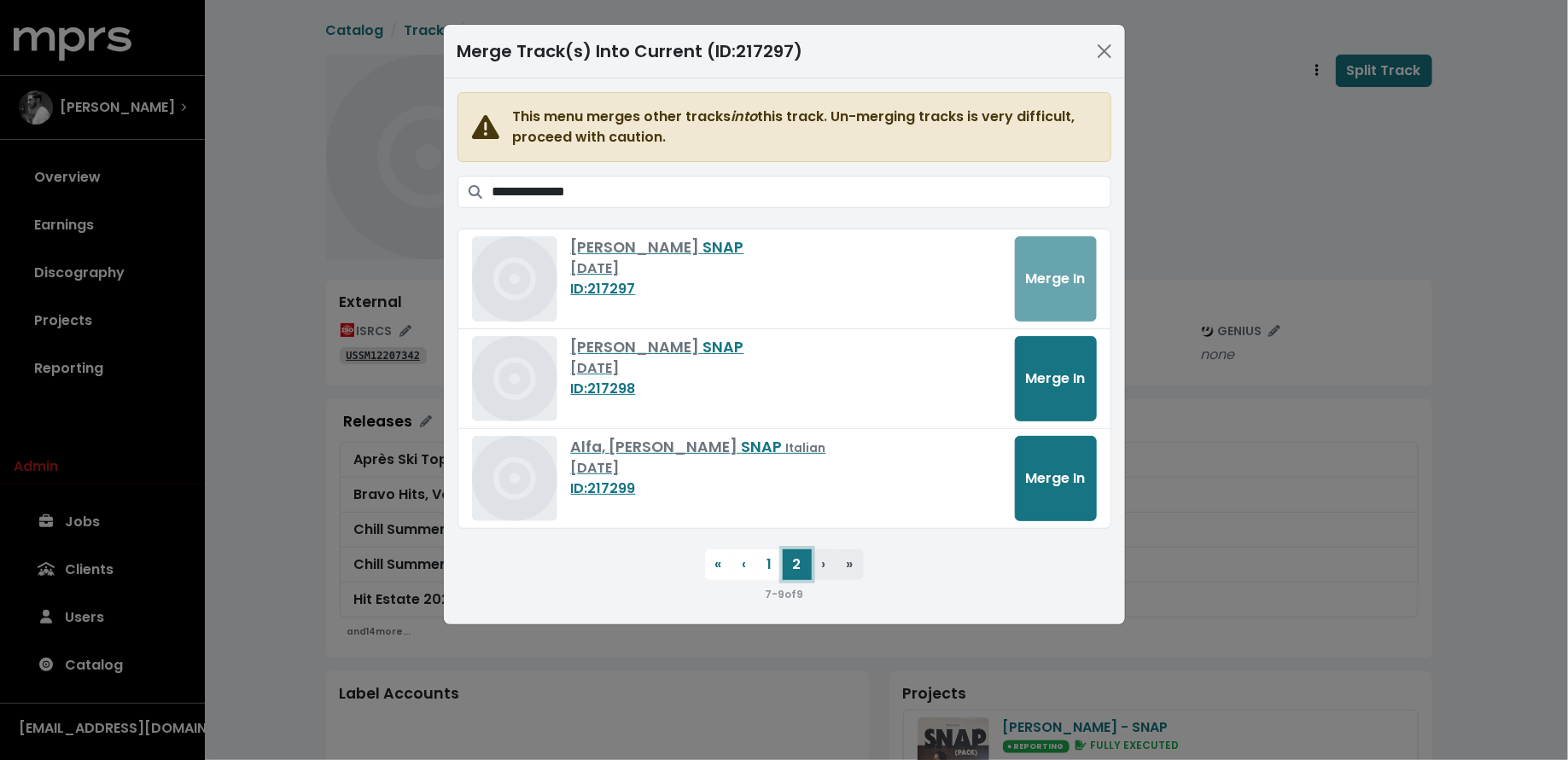
scroll to position [0, 0]
click at [1025, 382] on button "Merge In" at bounding box center [1055, 379] width 82 height 85
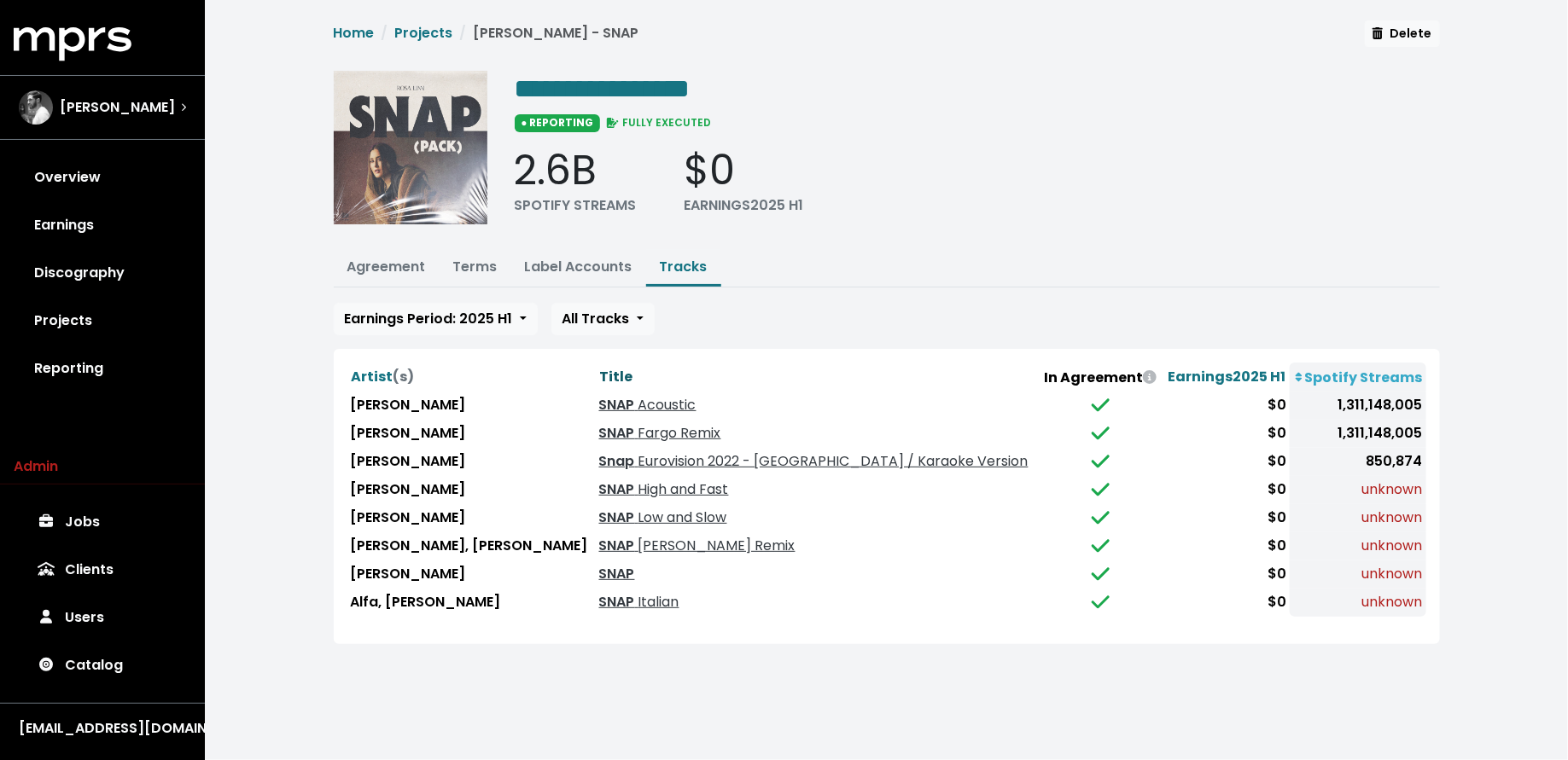
click at [600, 373] on span "Title" at bounding box center [617, 377] width 33 height 19
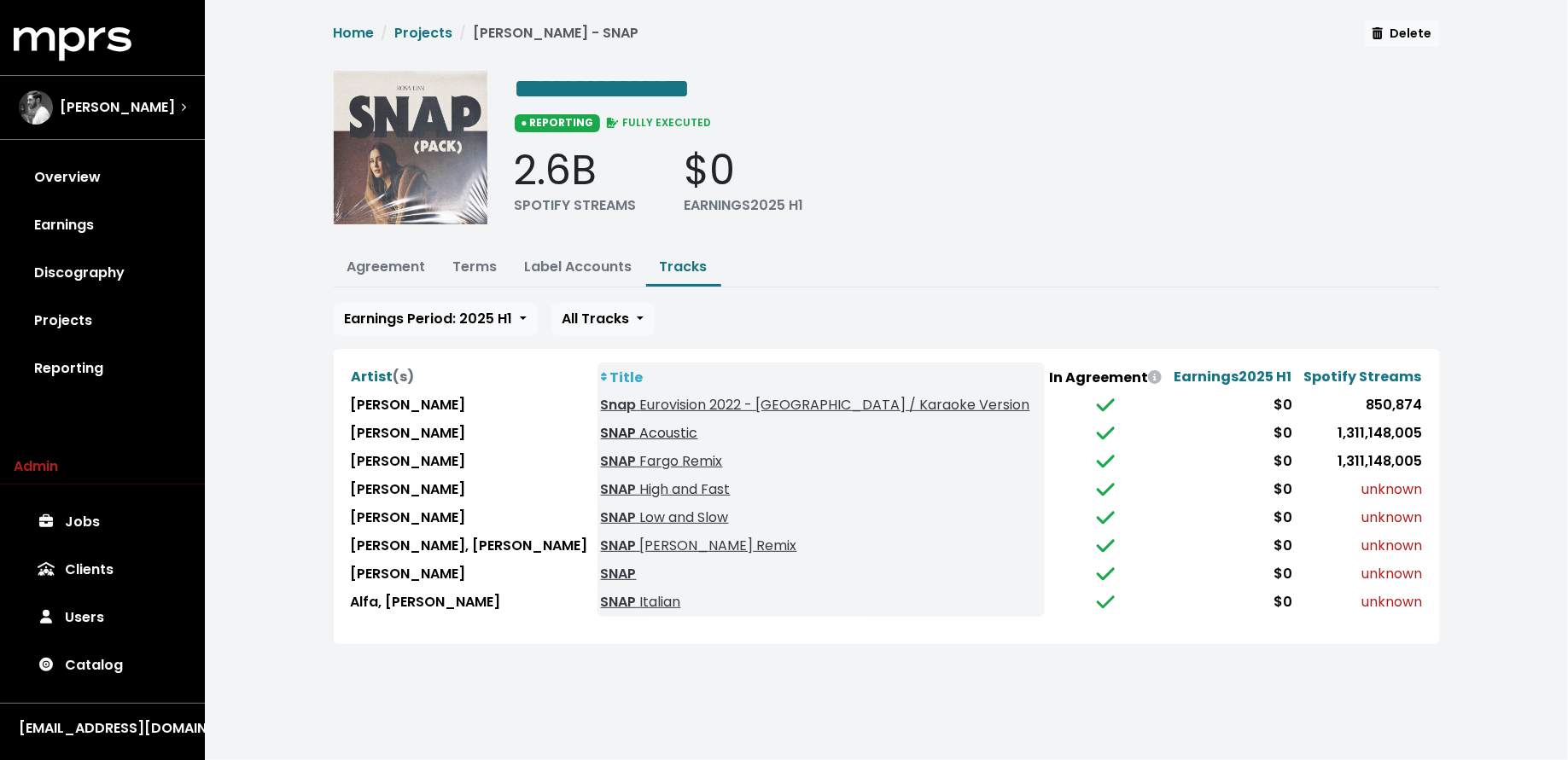
click at [601, 427] on link "SNAP Acoustic" at bounding box center [650, 433] width 97 height 19
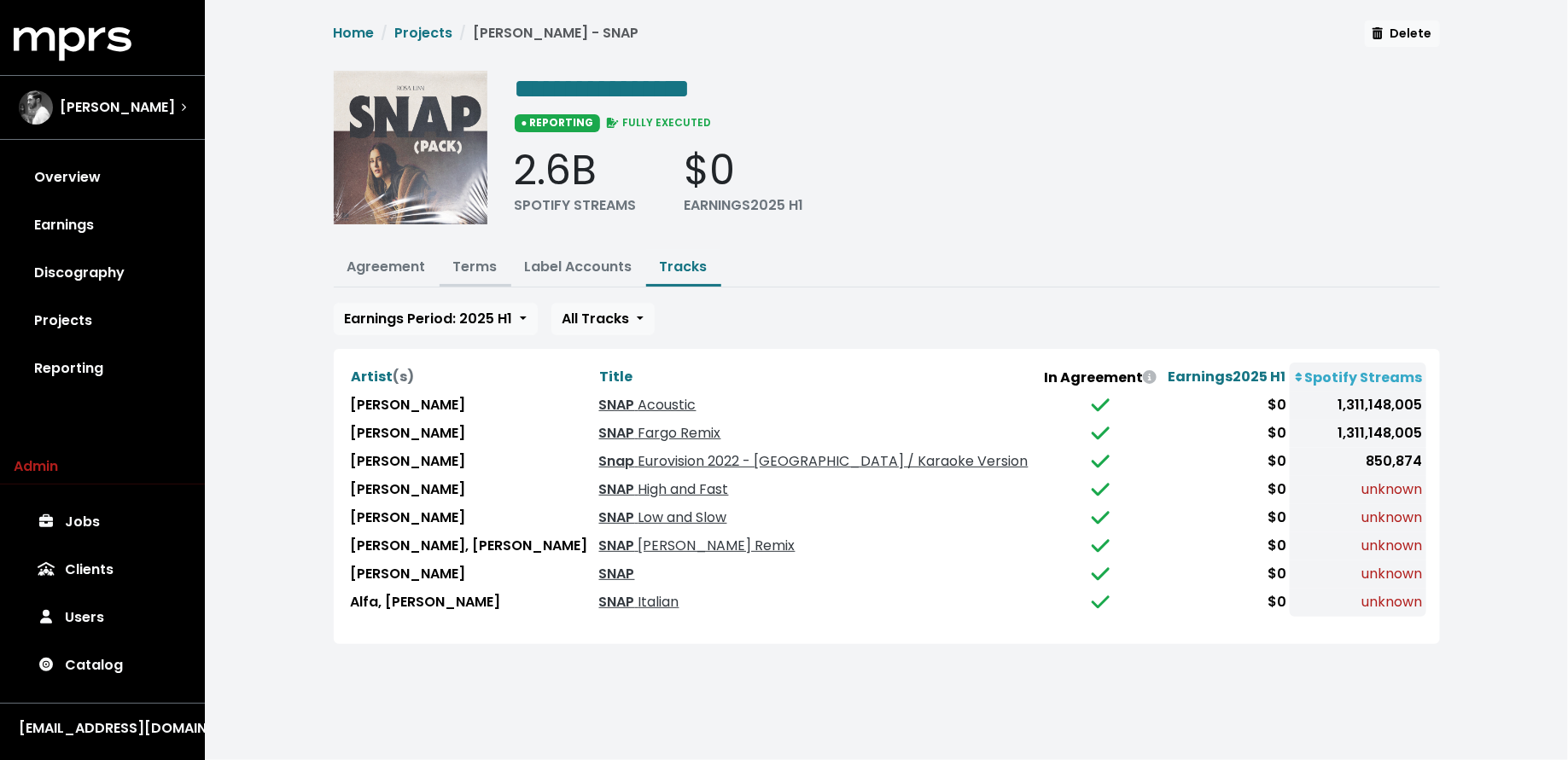
click at [477, 272] on link "Terms" at bounding box center [476, 267] width 45 height 19
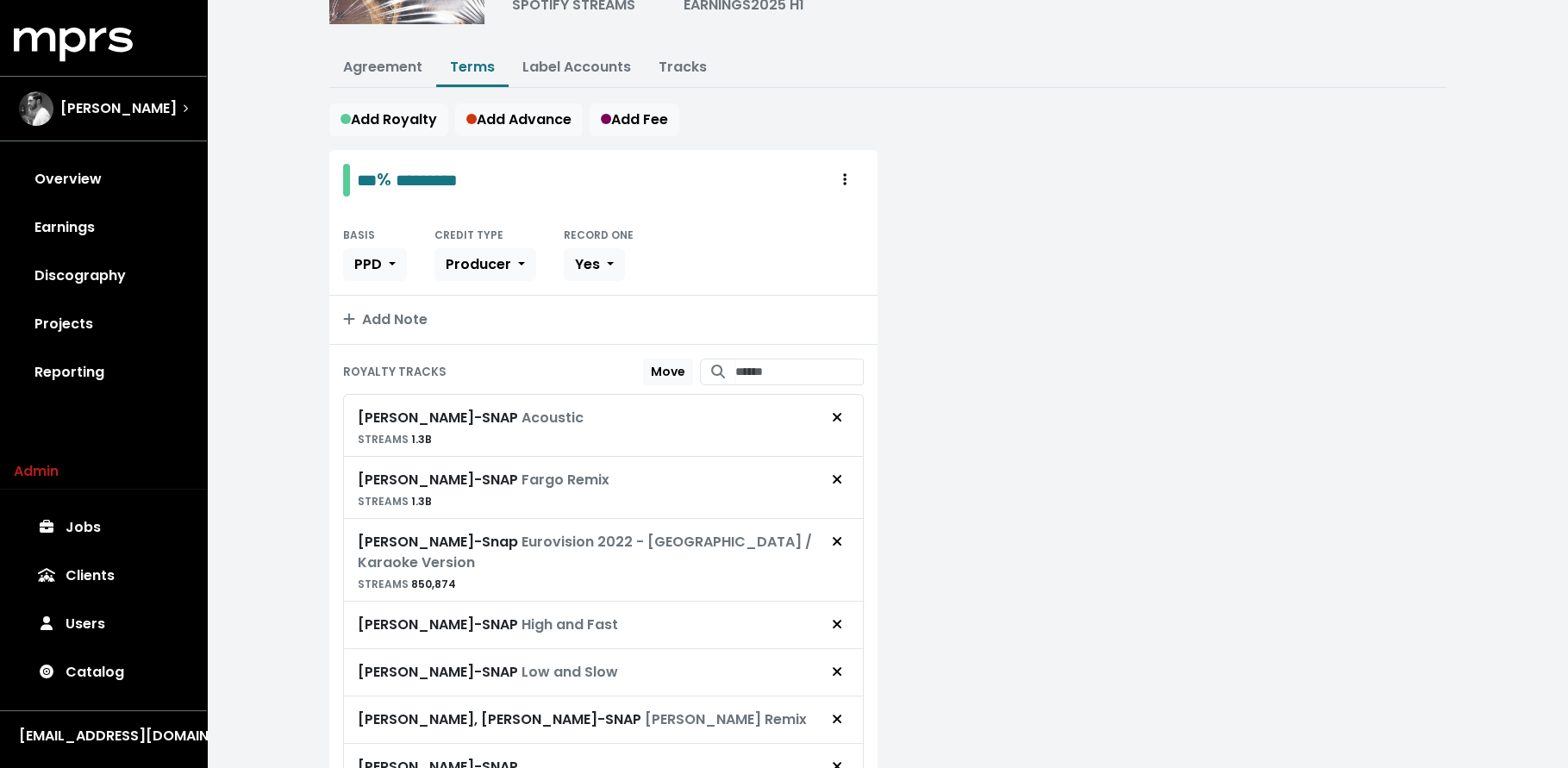
scroll to position [335, 0]
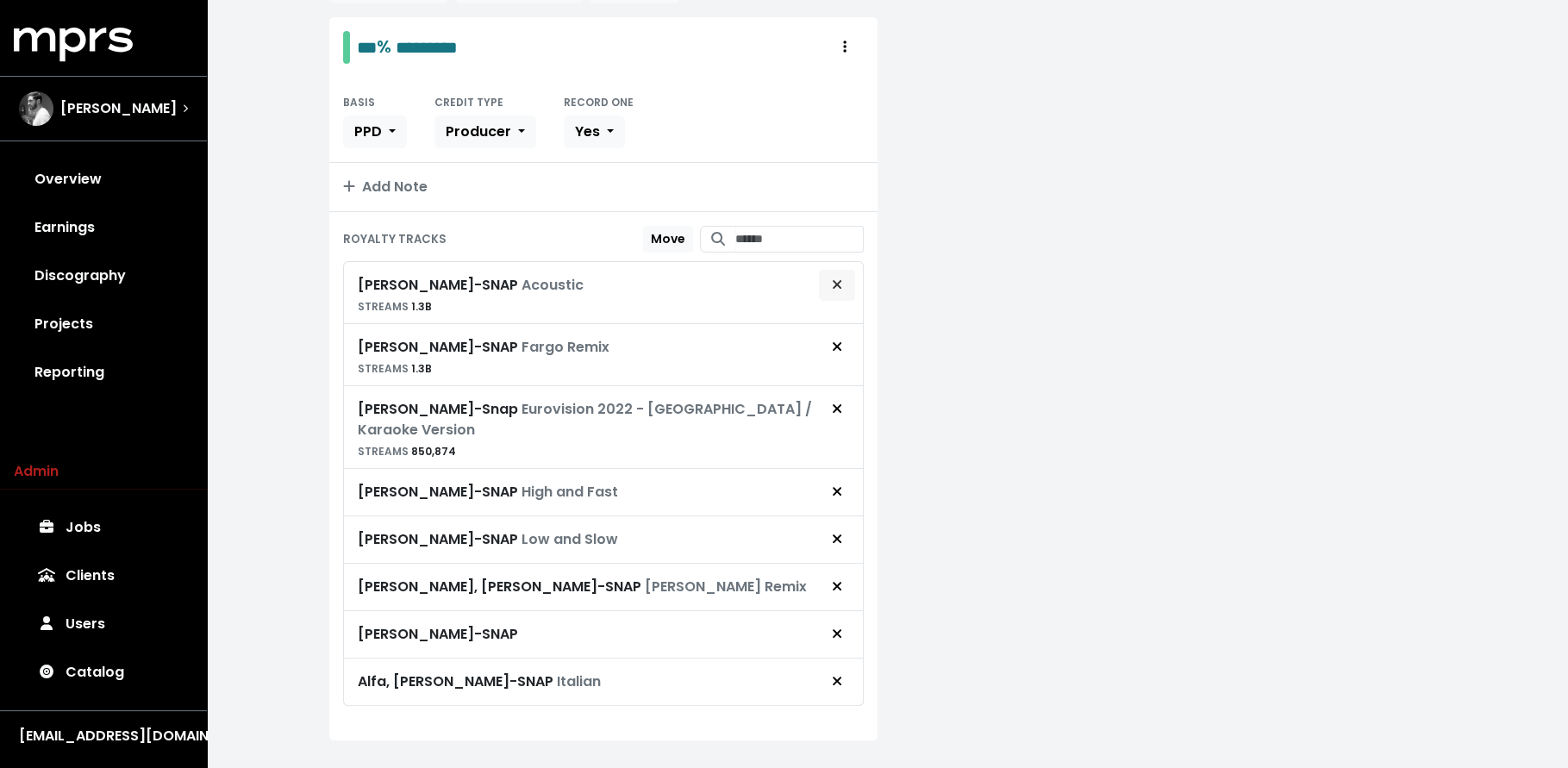
click at [835, 278] on icon "Remove royalty target" at bounding box center [836, 284] width 11 height 14
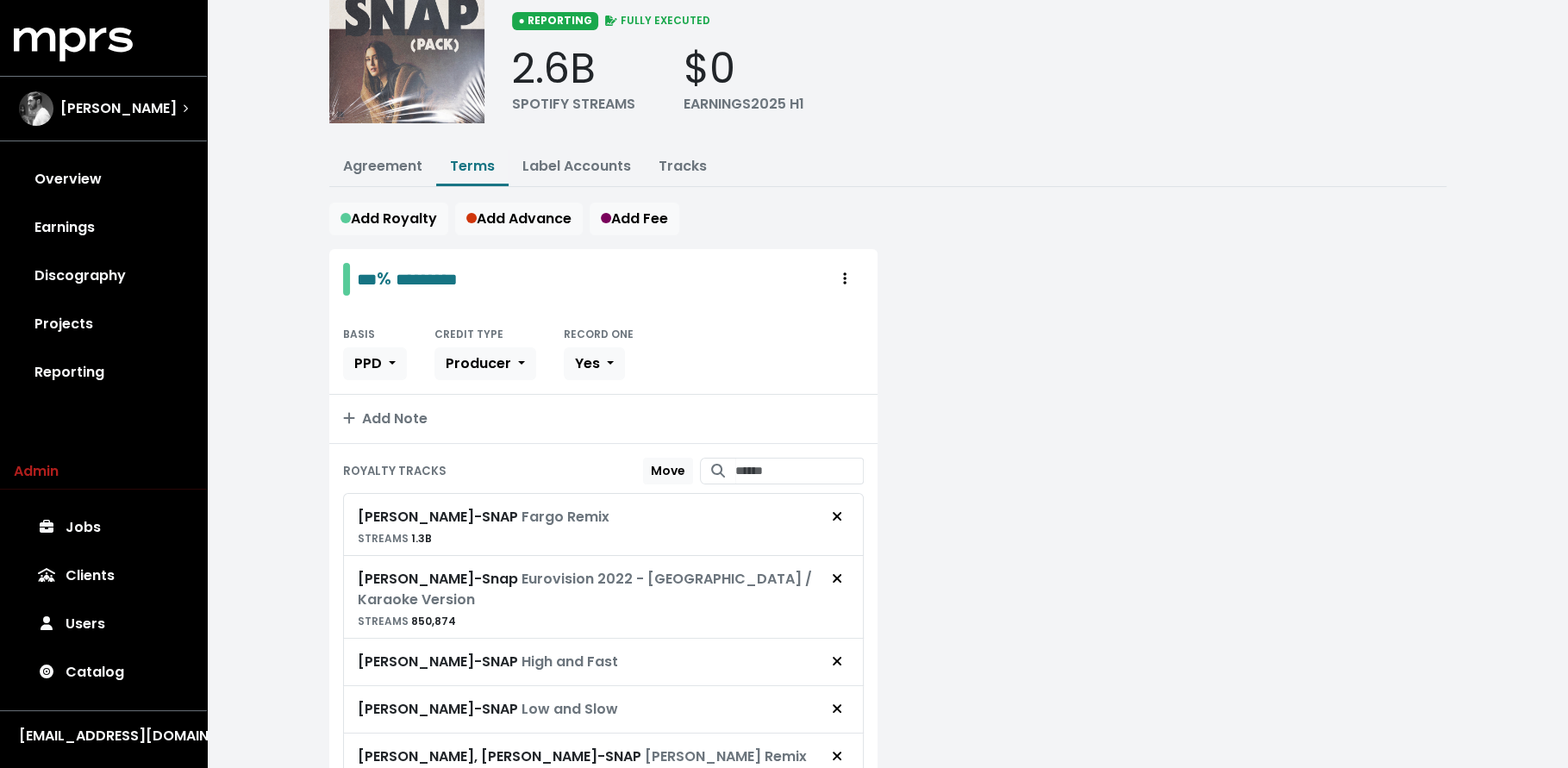
scroll to position [0, 0]
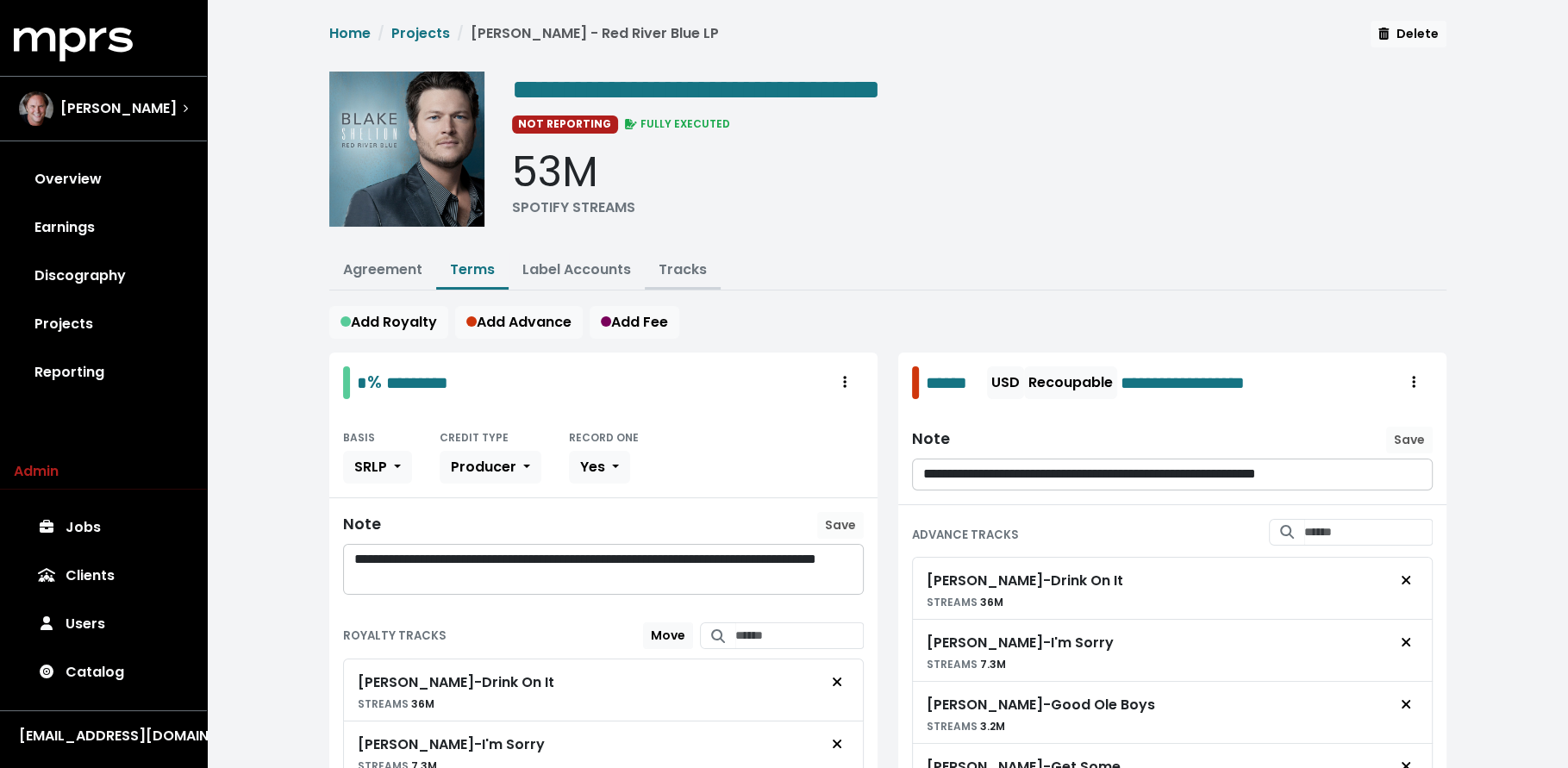
click at [669, 267] on link "Tracks" at bounding box center [683, 270] width 48 height 20
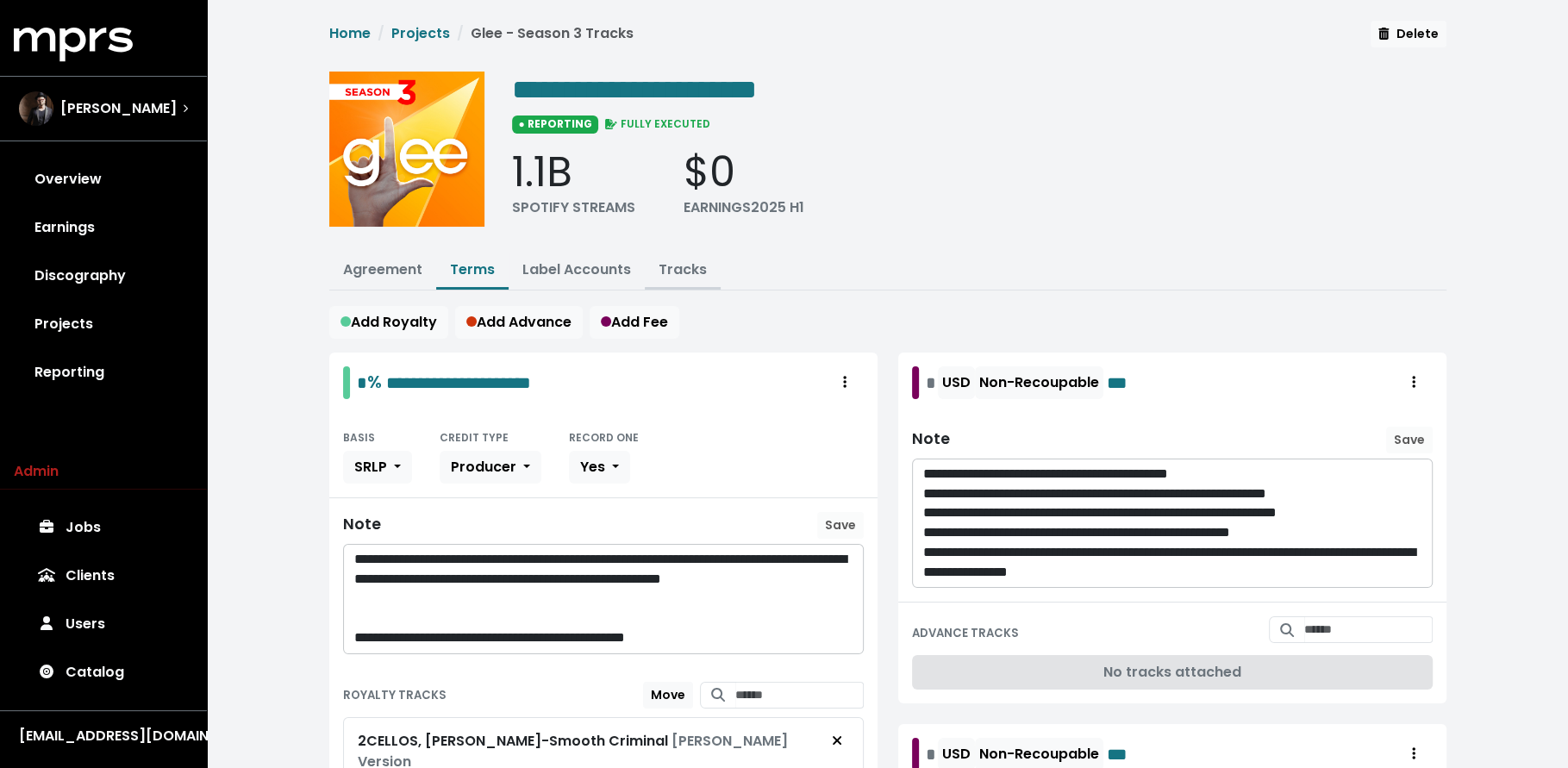
click at [697, 260] on link "Tracks" at bounding box center [683, 270] width 48 height 20
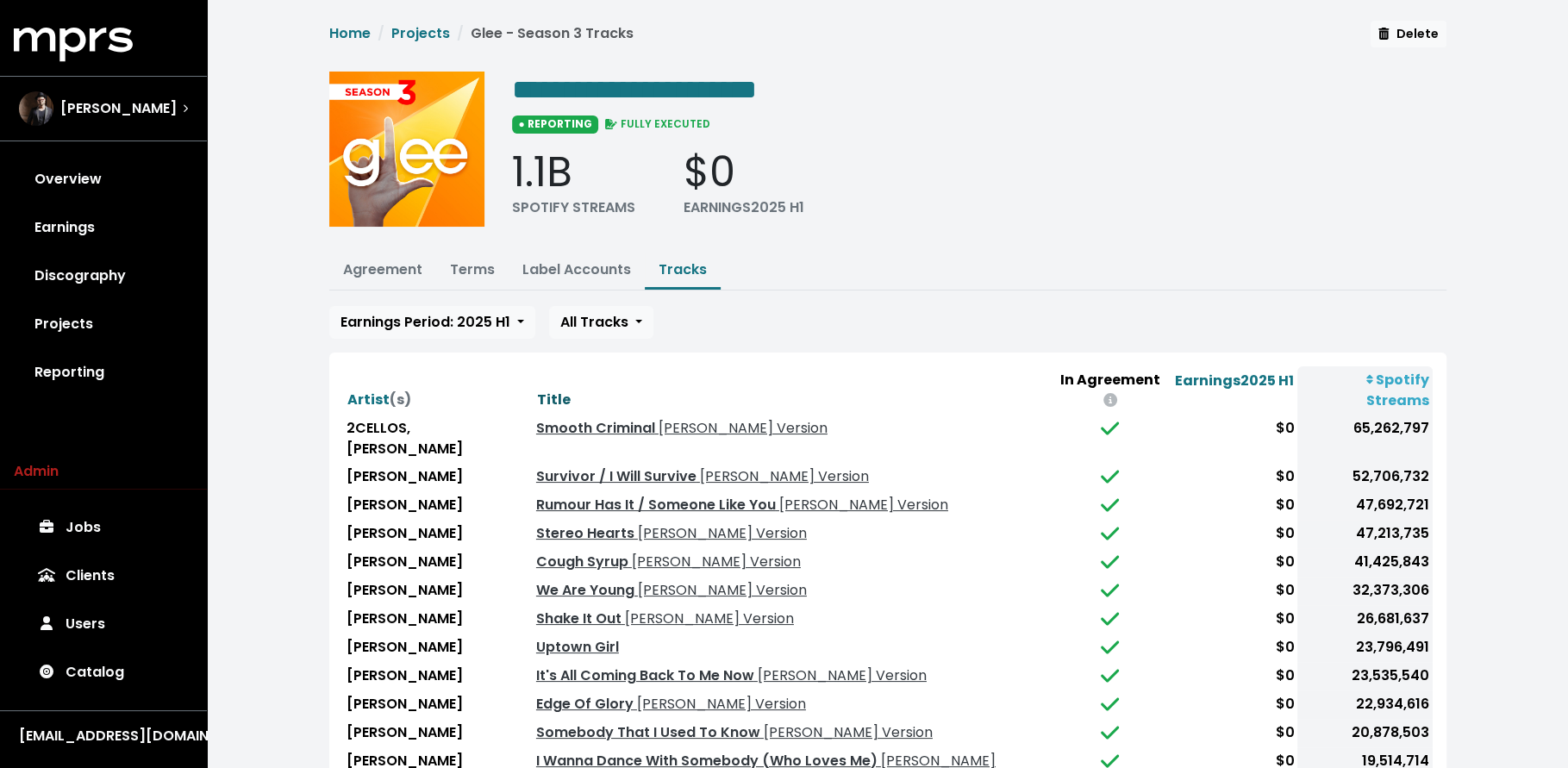
click at [537, 389] on span "Title" at bounding box center [554, 399] width 33 height 20
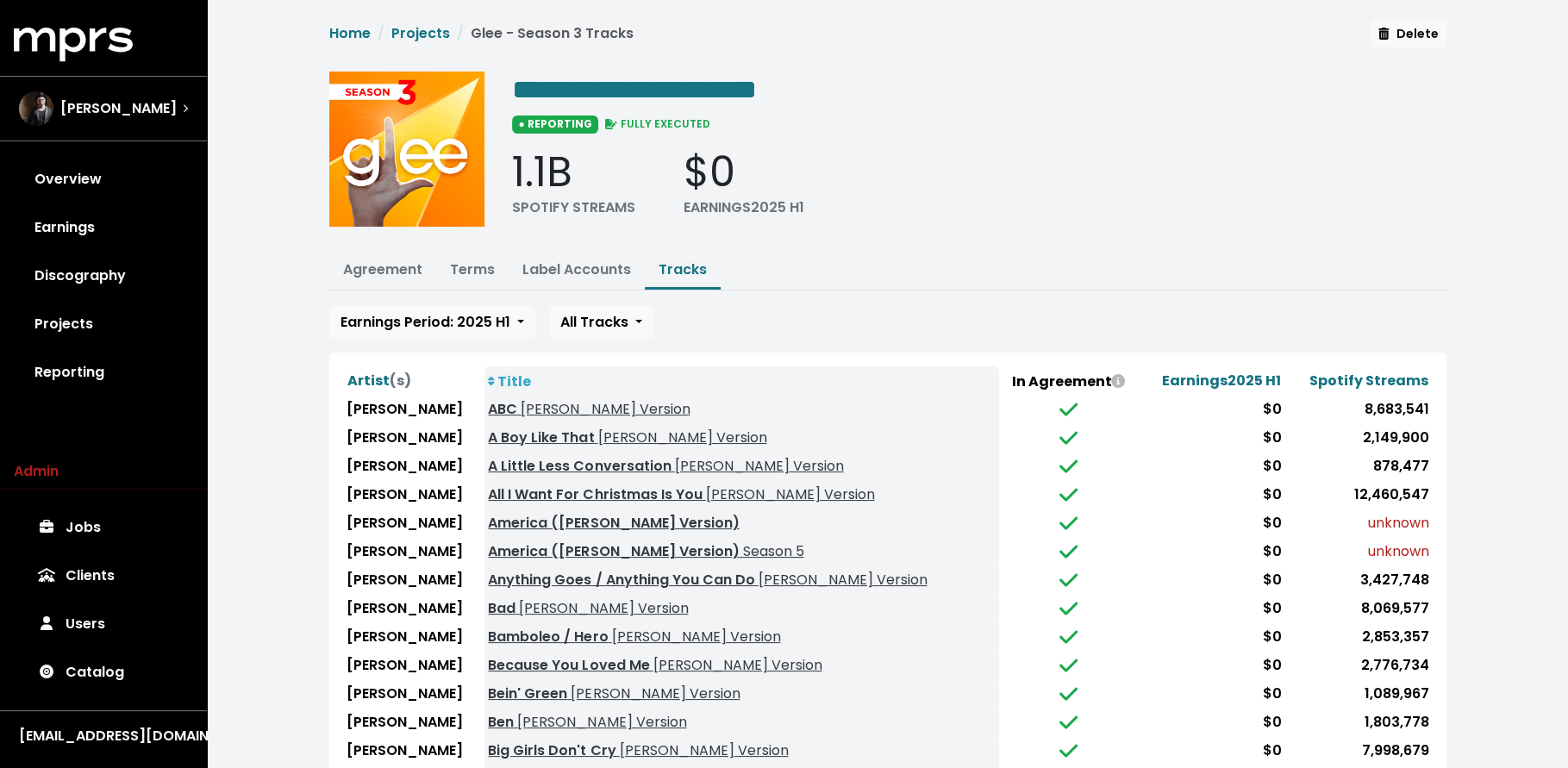
scroll to position [146, 0]
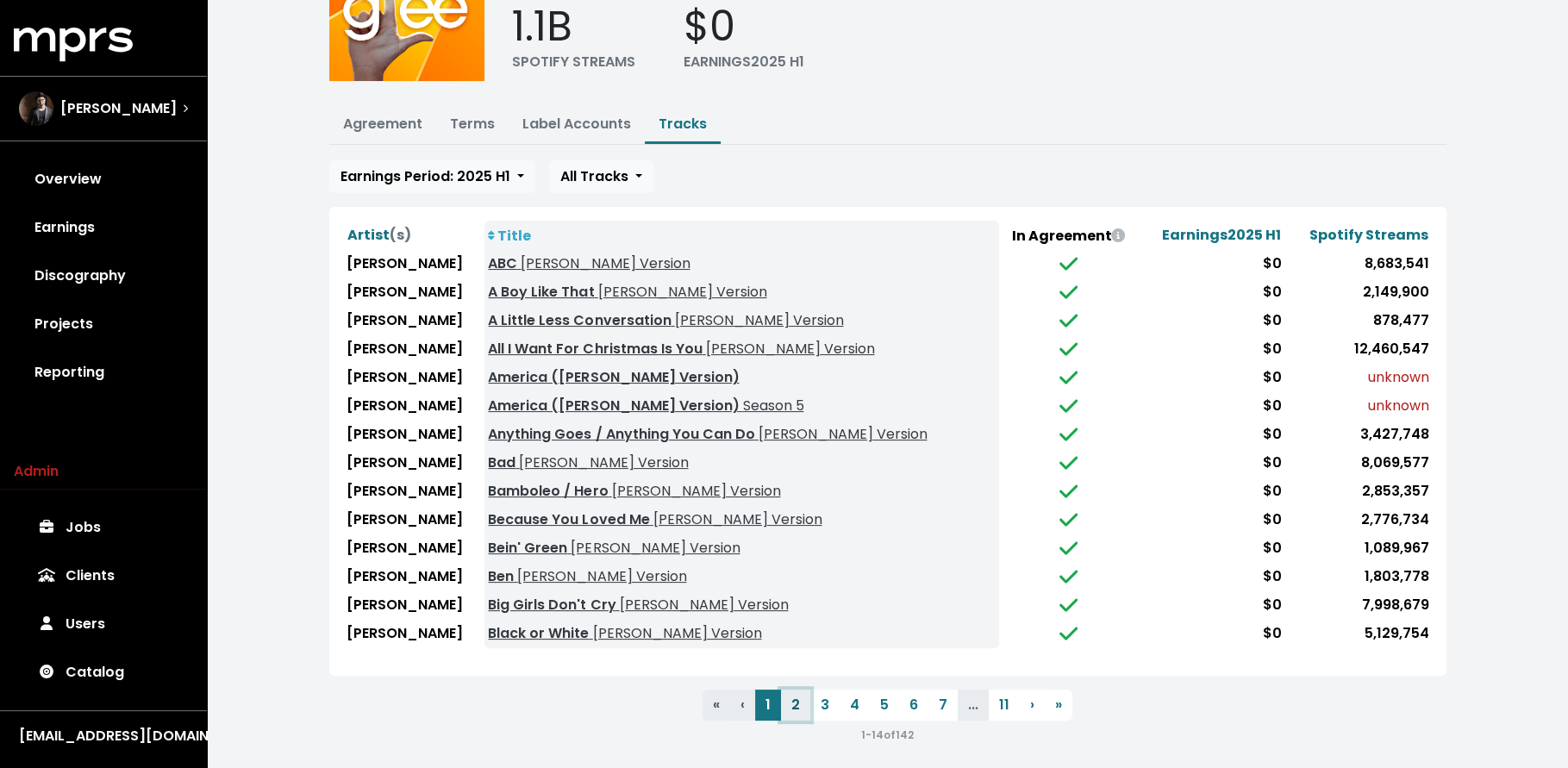
click at [807, 696] on button "2" at bounding box center [795, 705] width 29 height 31
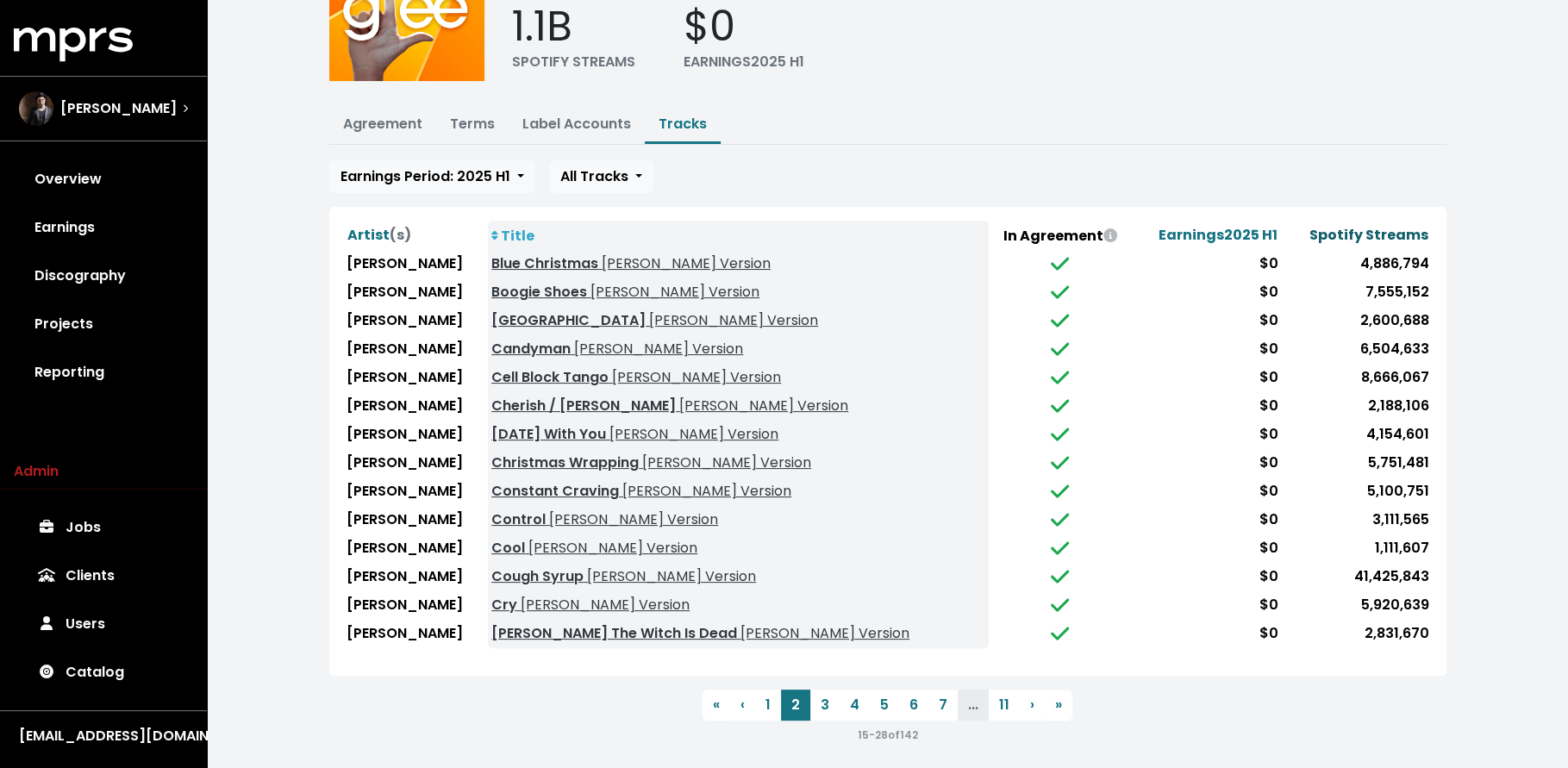
click at [1354, 227] on span "Spotify Streams" at bounding box center [1368, 234] width 119 height 20
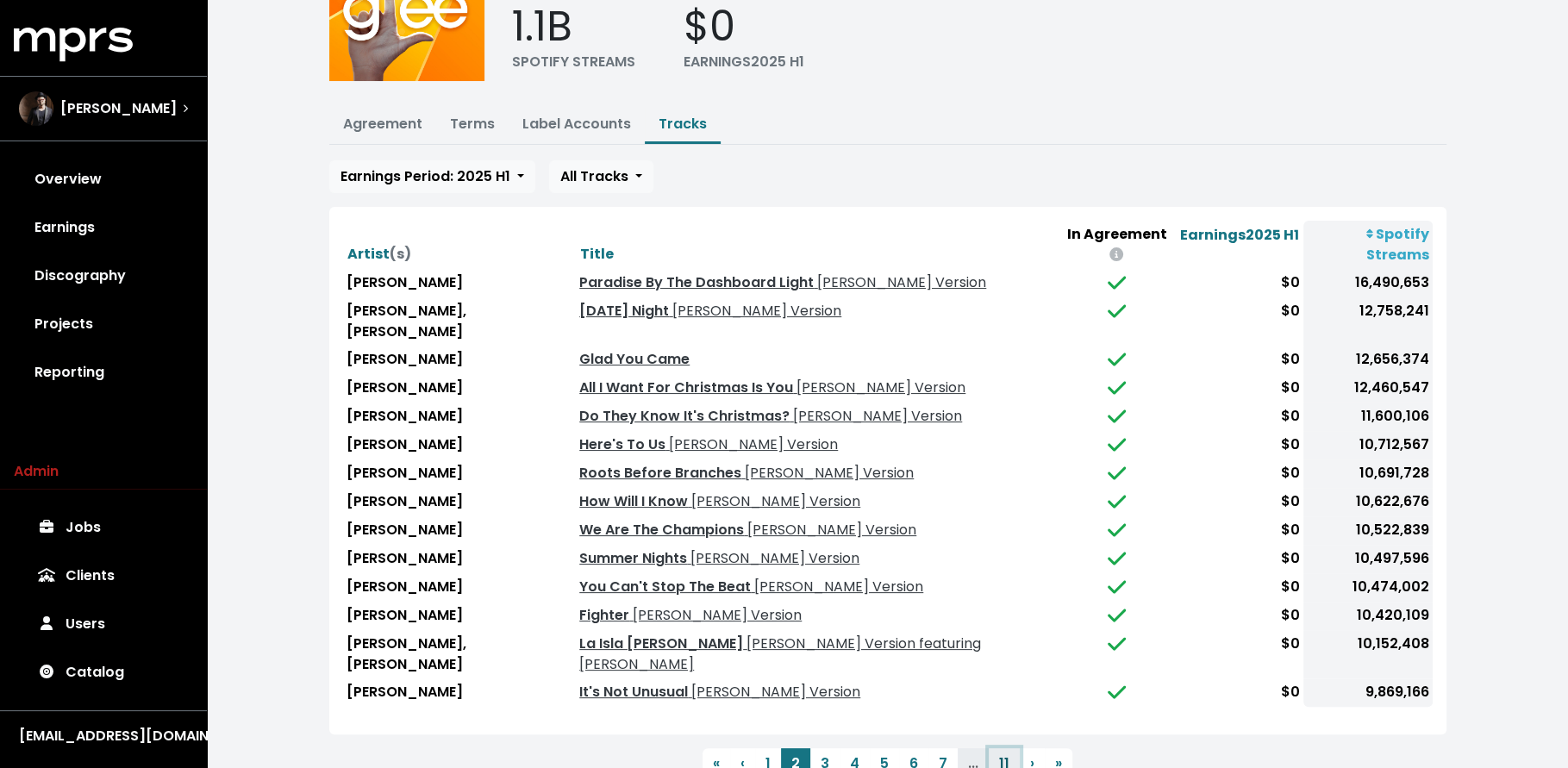
click at [991, 748] on button "11" at bounding box center [1004, 764] width 31 height 31
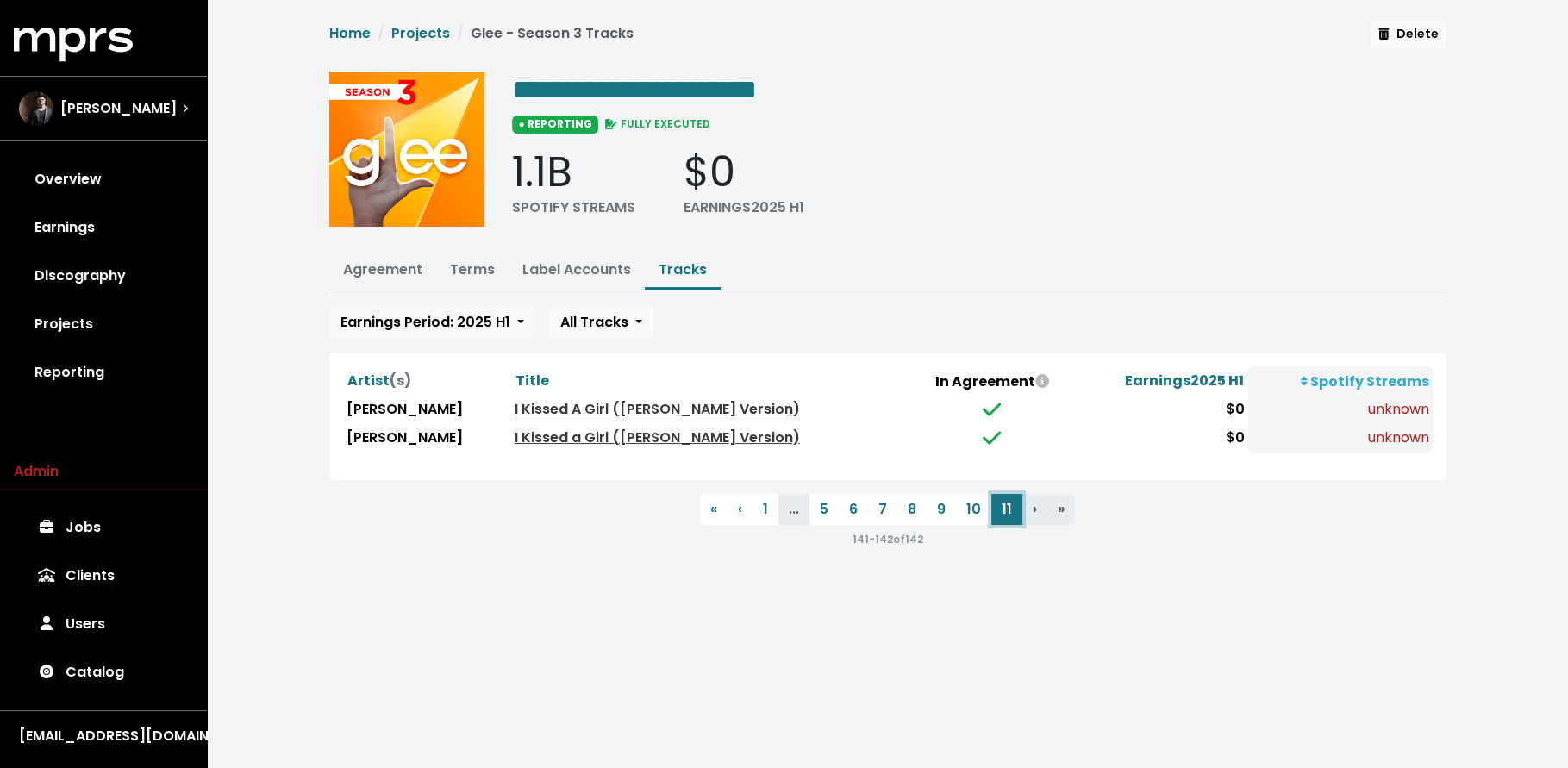
scroll to position [0, 0]
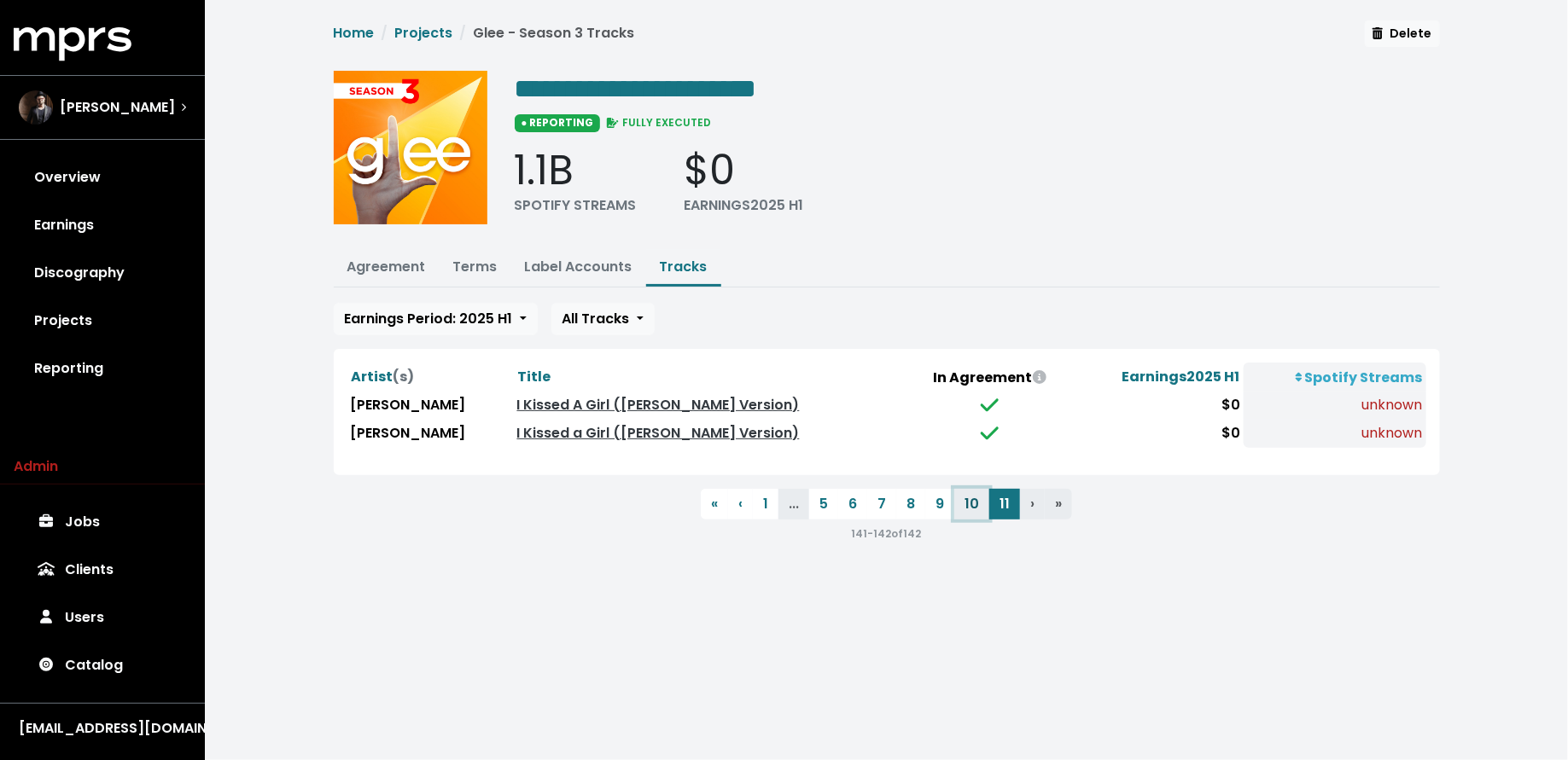
click at [976, 507] on button "10" at bounding box center [972, 505] width 35 height 31
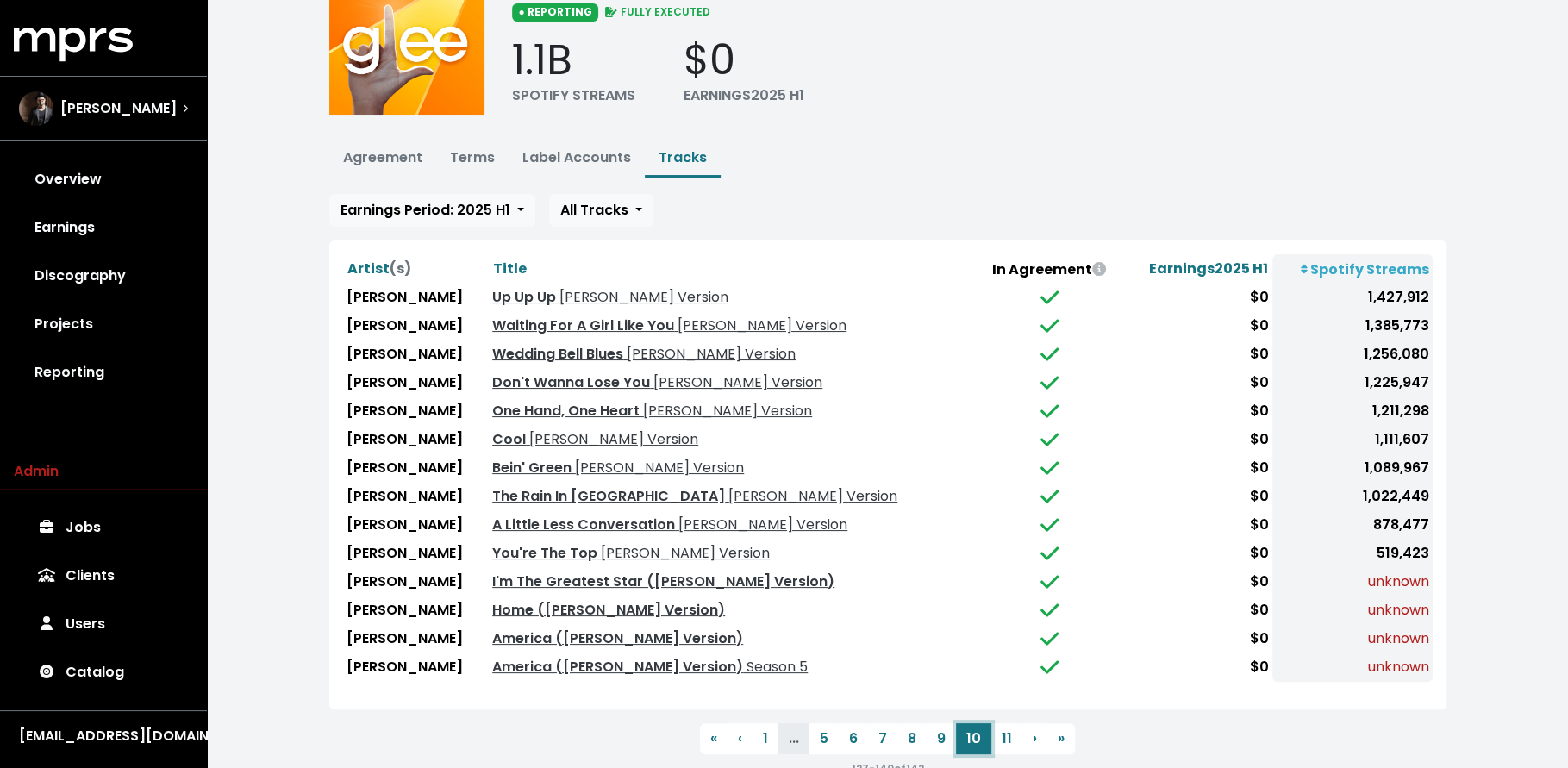
scroll to position [146, 0]
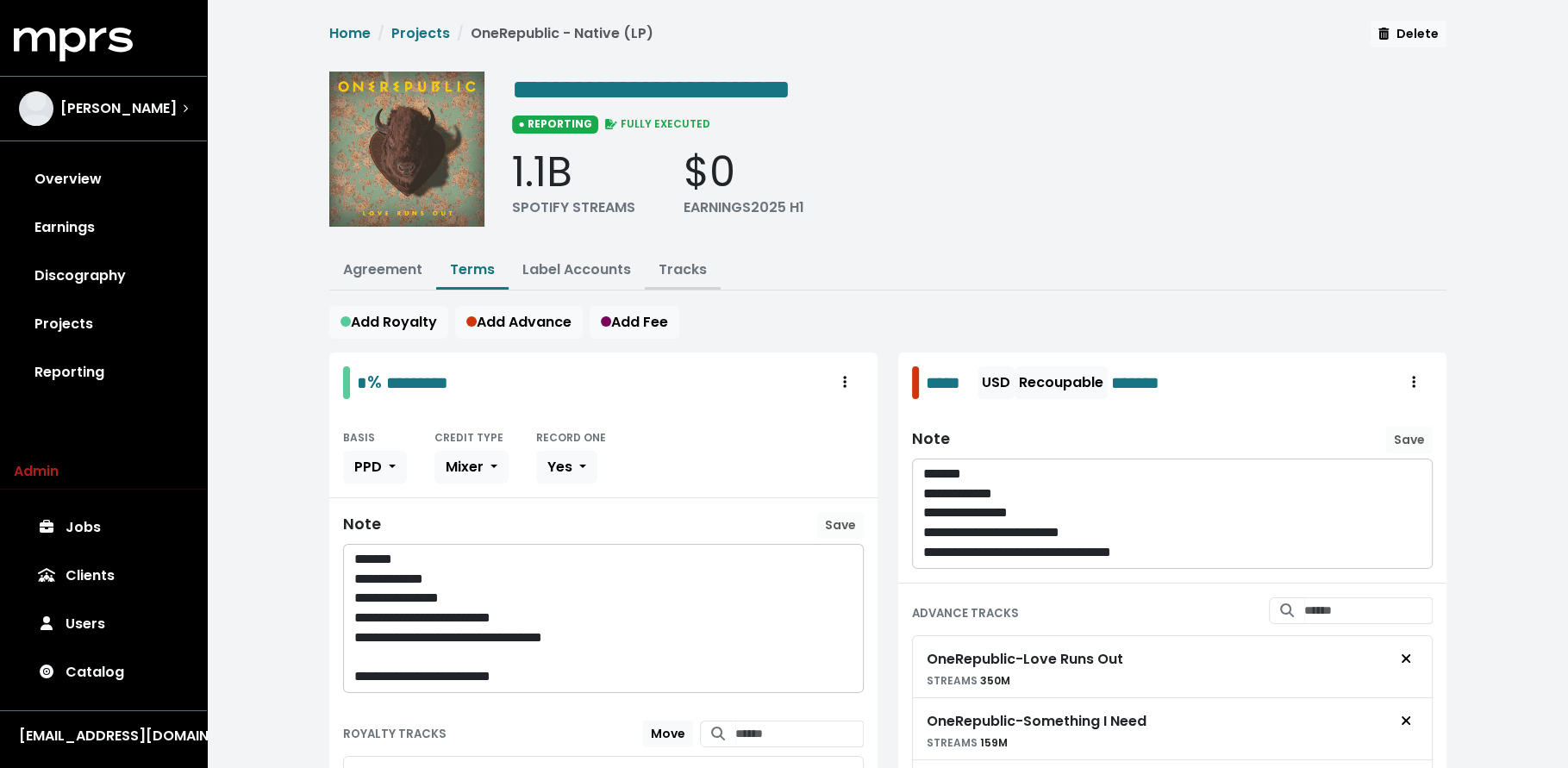
click at [664, 264] on link "Tracks" at bounding box center [683, 270] width 48 height 20
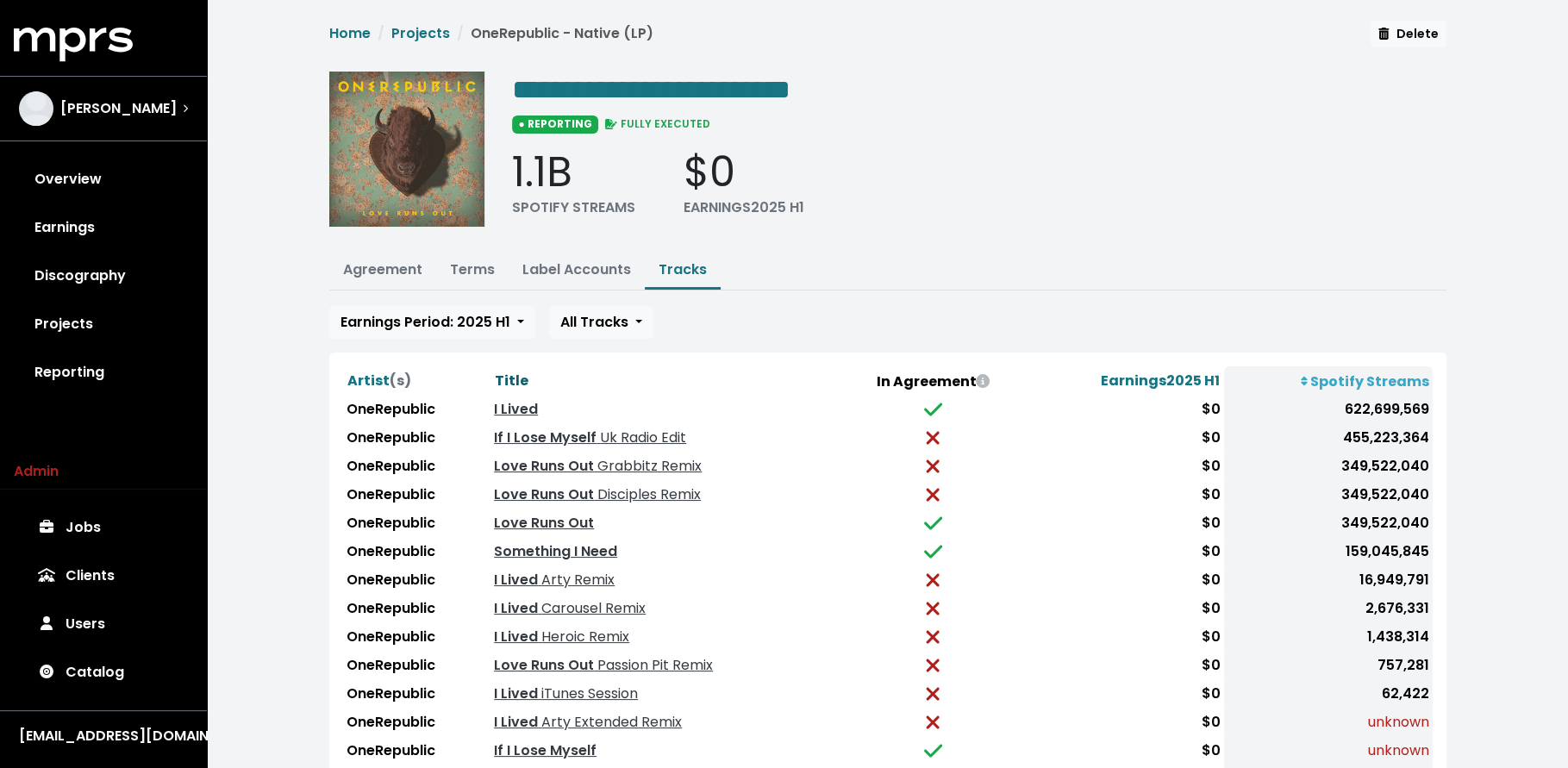
click at [523, 371] on span "Title" at bounding box center [512, 381] width 33 height 20
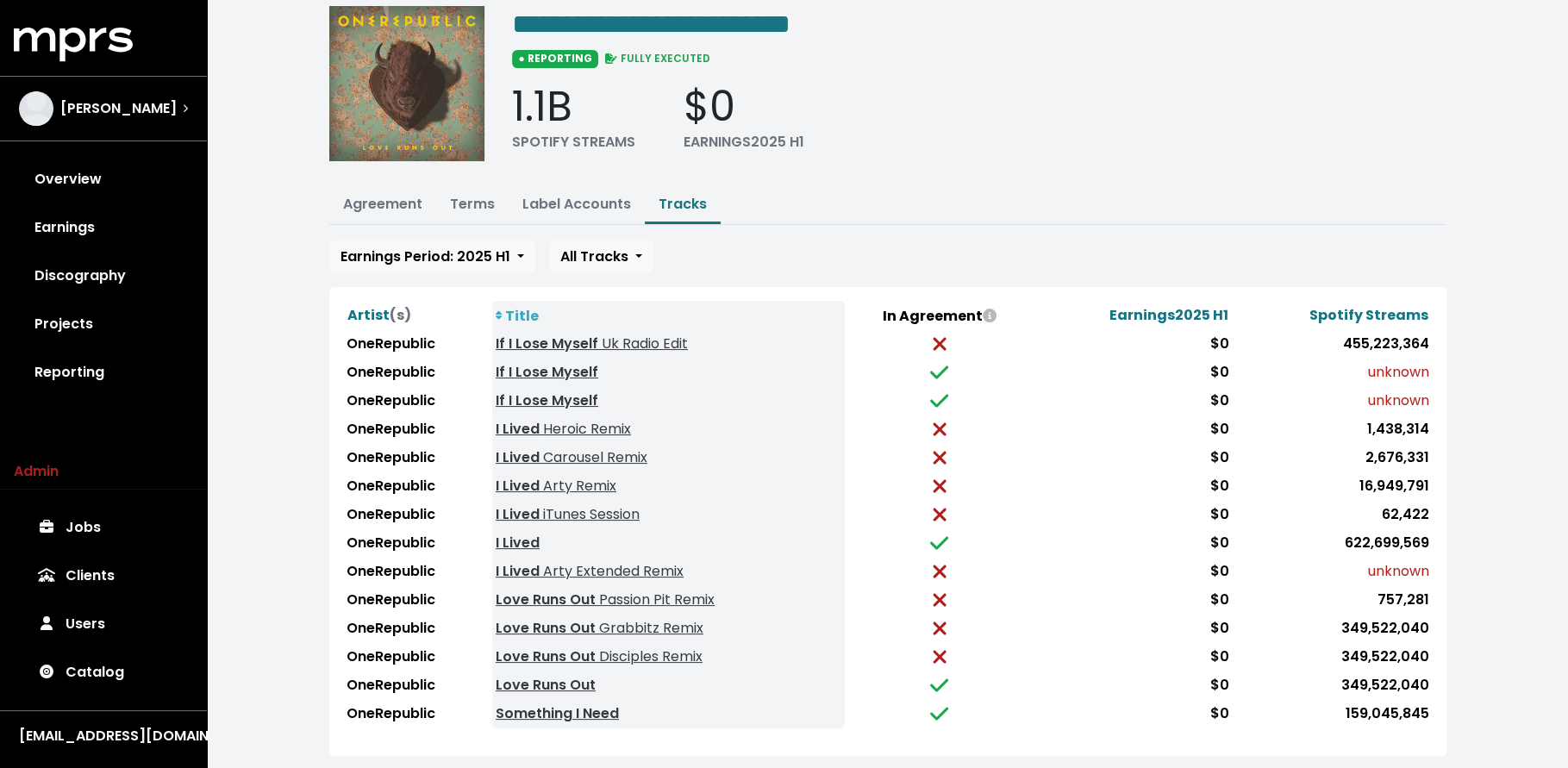
scroll to position [66, 0]
click at [475, 199] on link "Terms" at bounding box center [473, 204] width 45 height 20
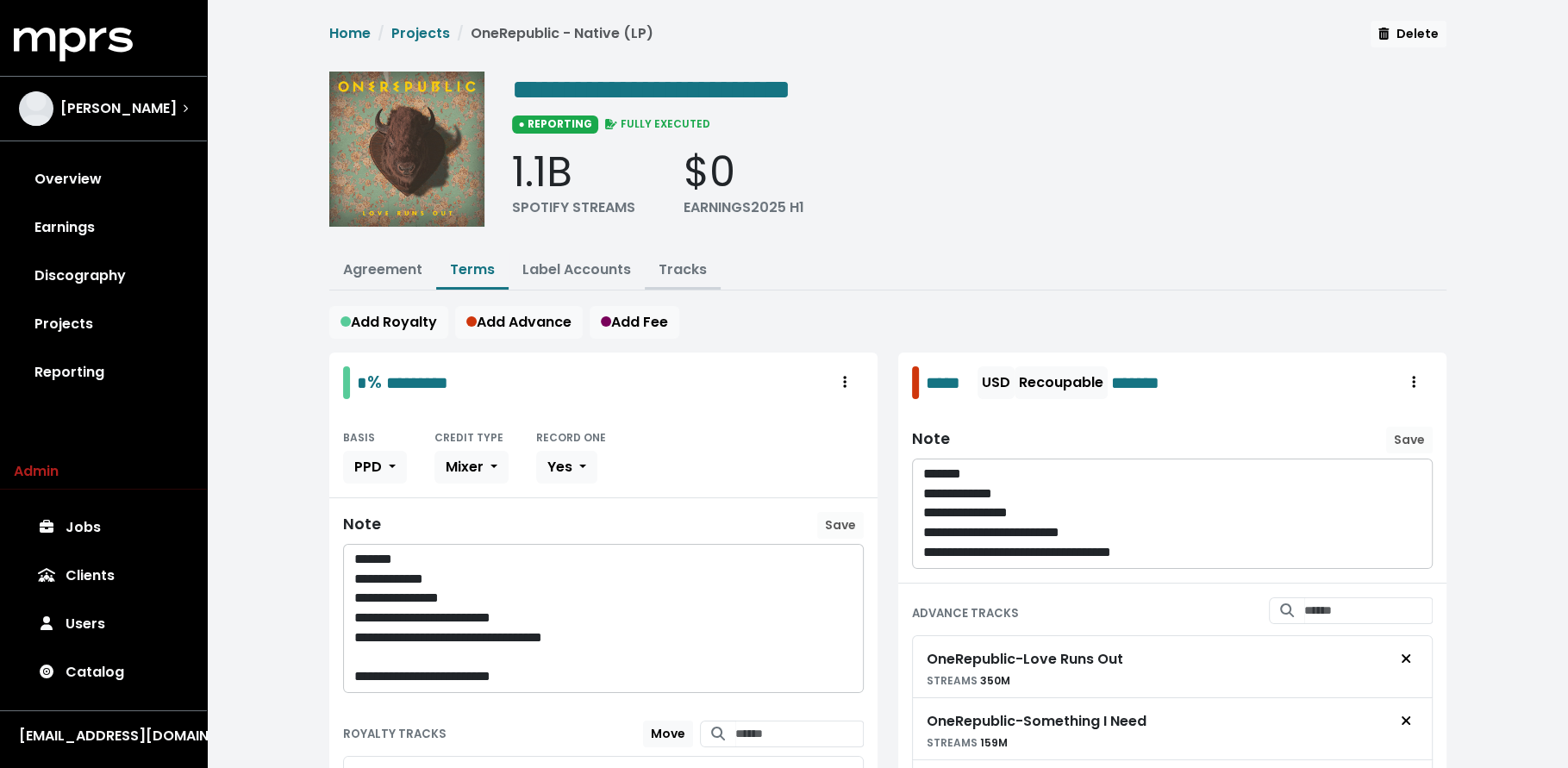
click at [677, 270] on link "Tracks" at bounding box center [683, 270] width 48 height 20
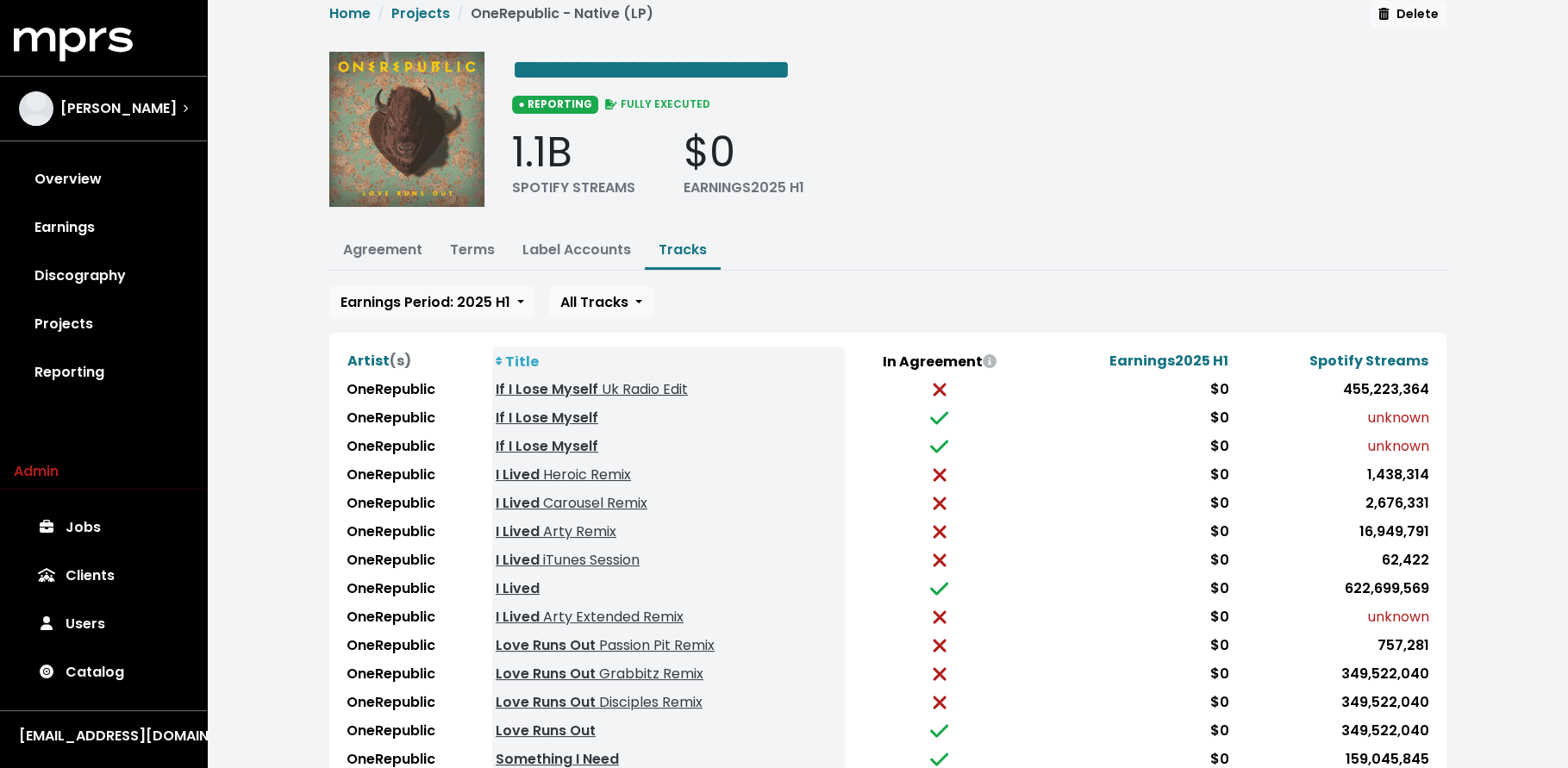
scroll to position [82, 0]
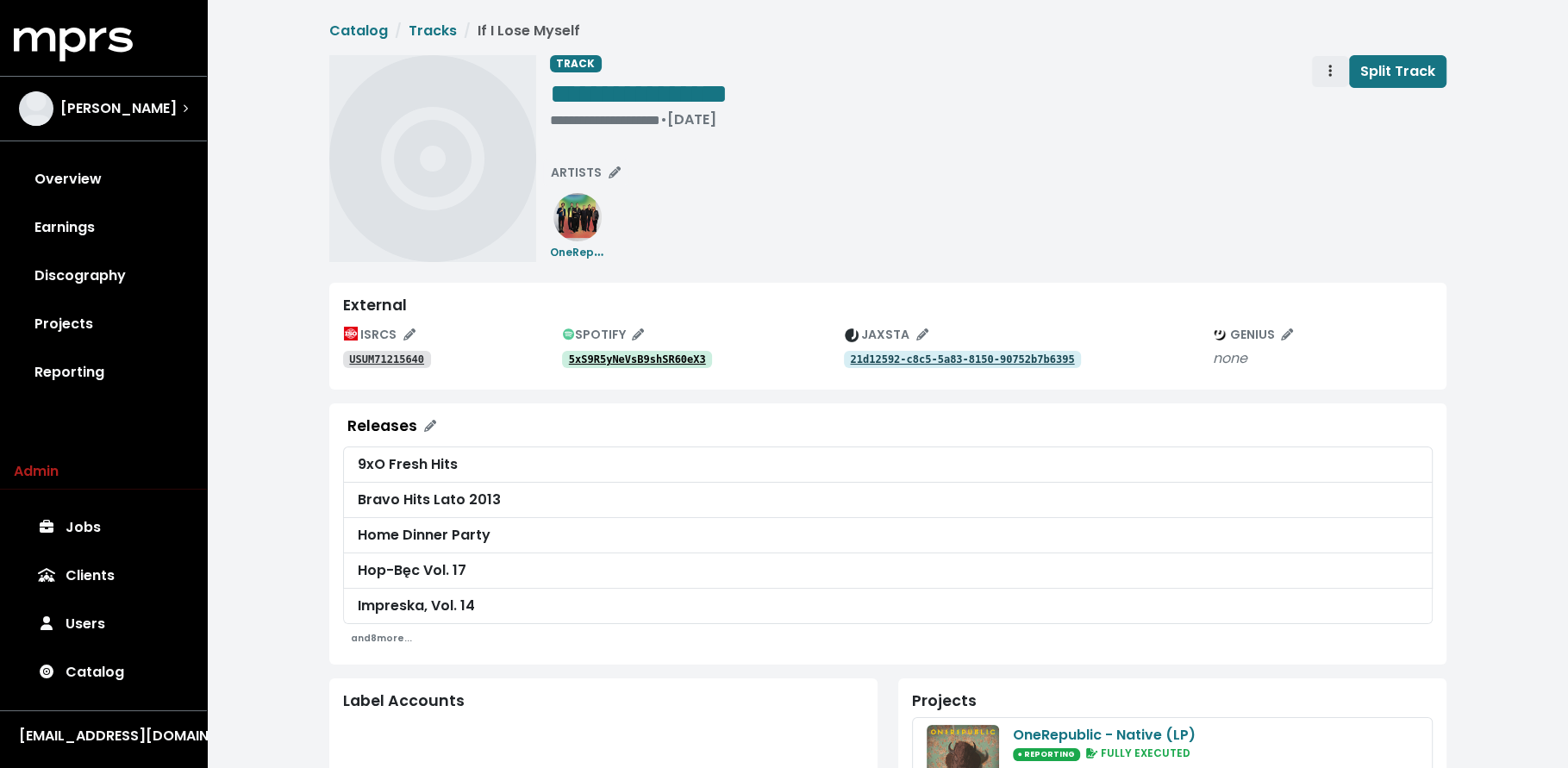
click at [1320, 75] on button "Track actions" at bounding box center [1330, 71] width 38 height 32
click at [1318, 111] on link "Merge" at bounding box center [1380, 110] width 136 height 27
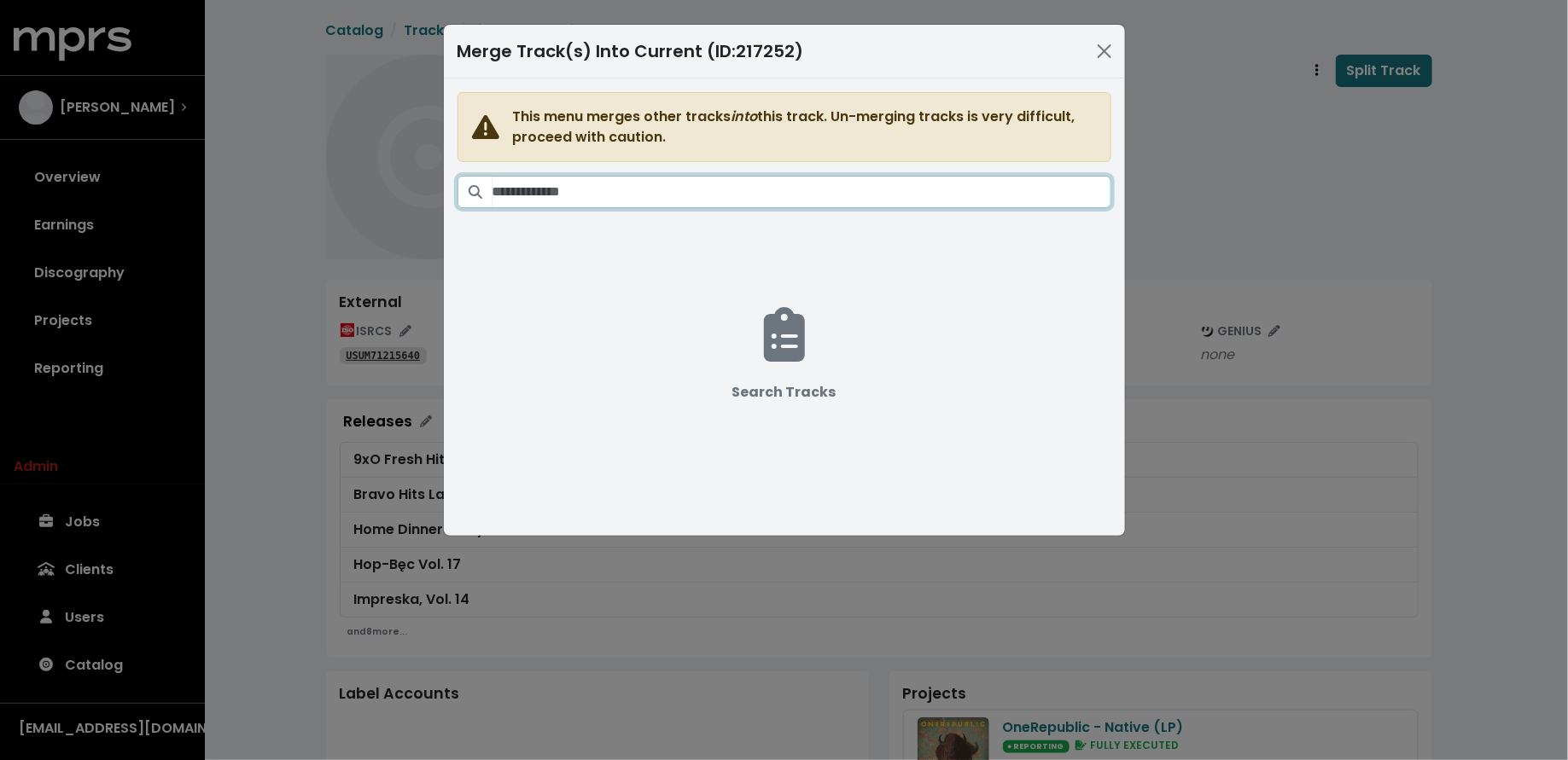
click at [861, 200] on input "Search tracks" at bounding box center [801, 191] width 618 height 32
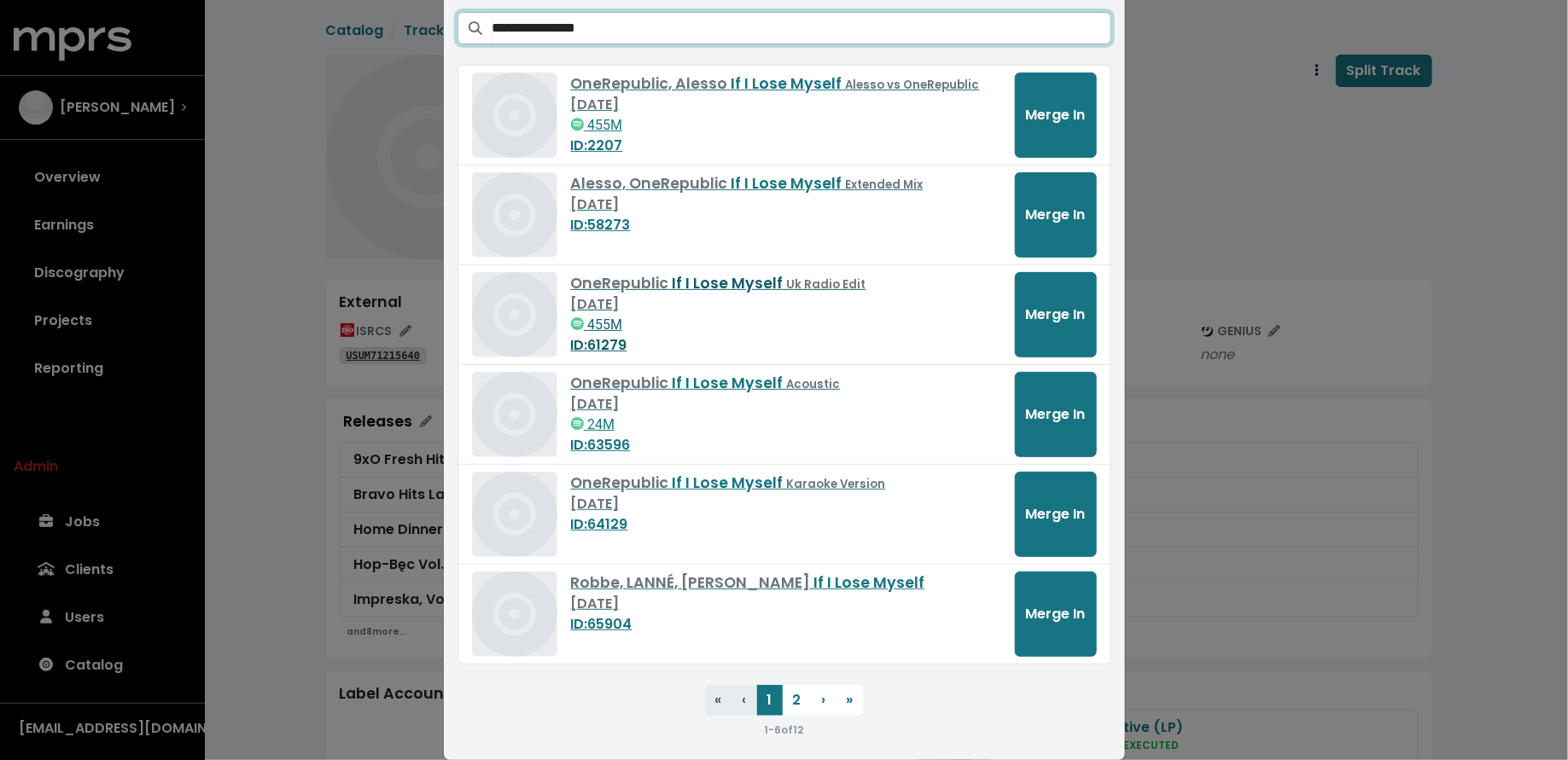
scroll to position [183, 0]
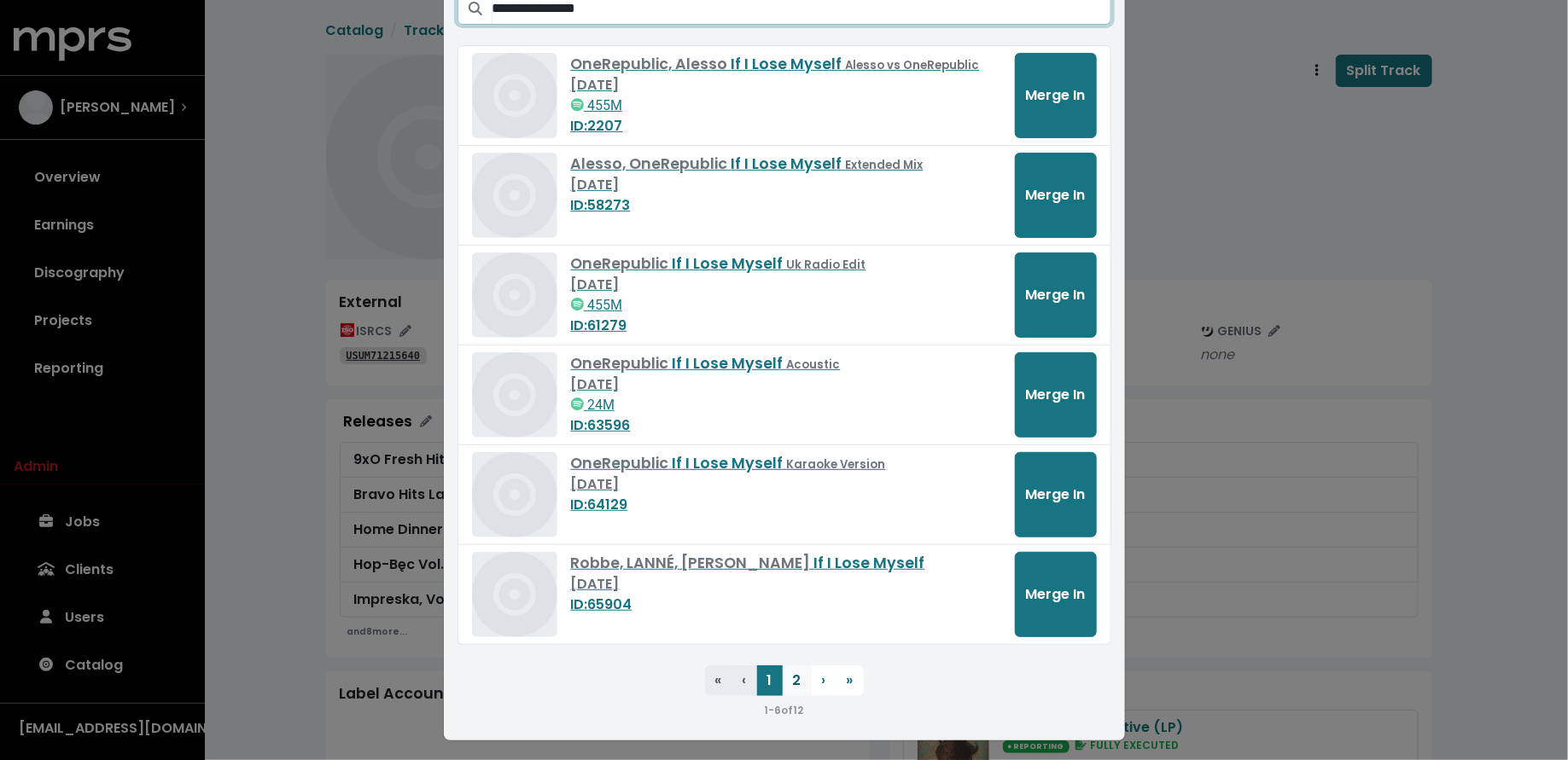
type input "**********"
click at [793, 674] on button "2" at bounding box center [797, 681] width 29 height 31
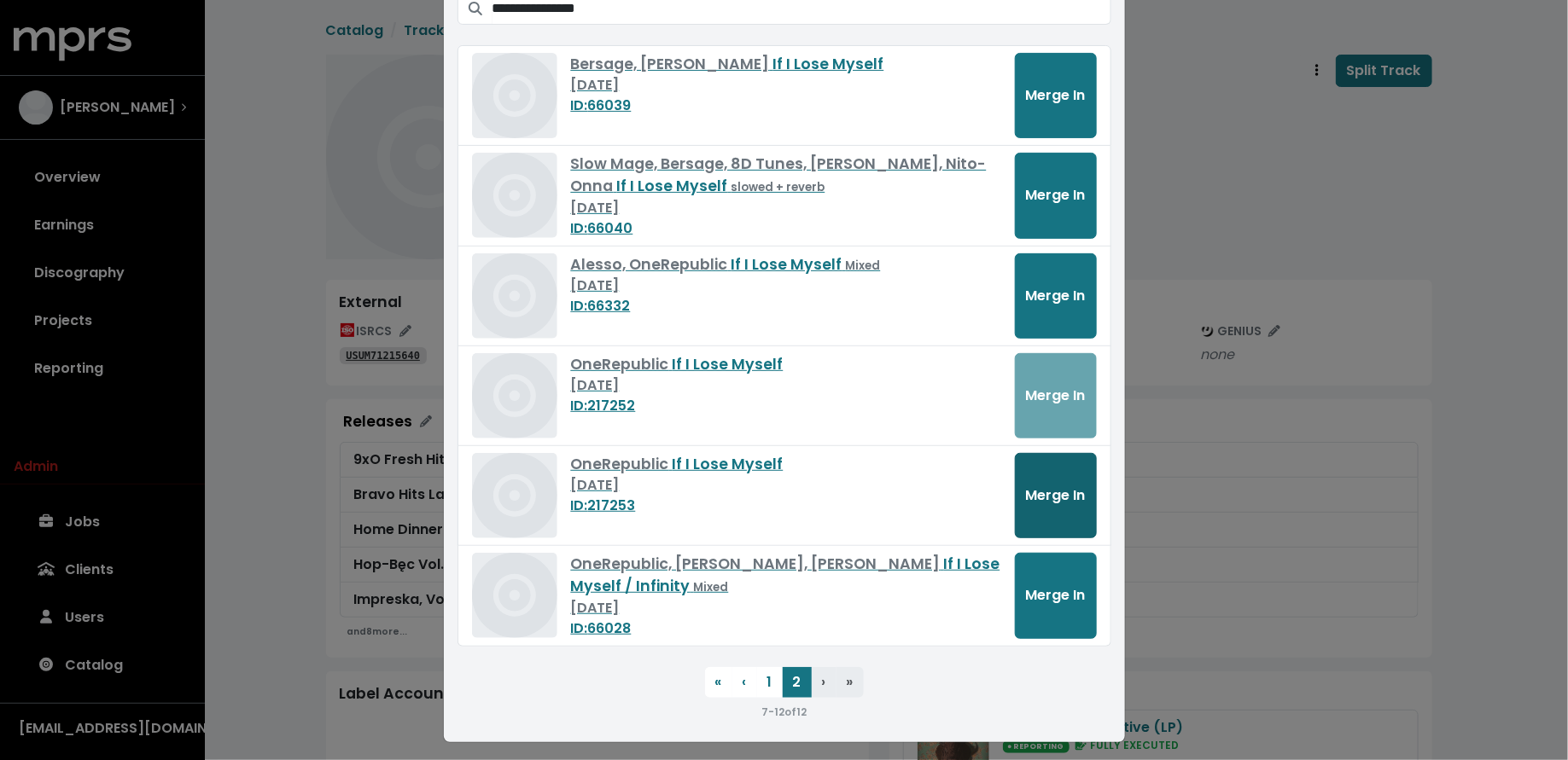
click at [1063, 471] on button "Merge In" at bounding box center [1055, 496] width 82 height 85
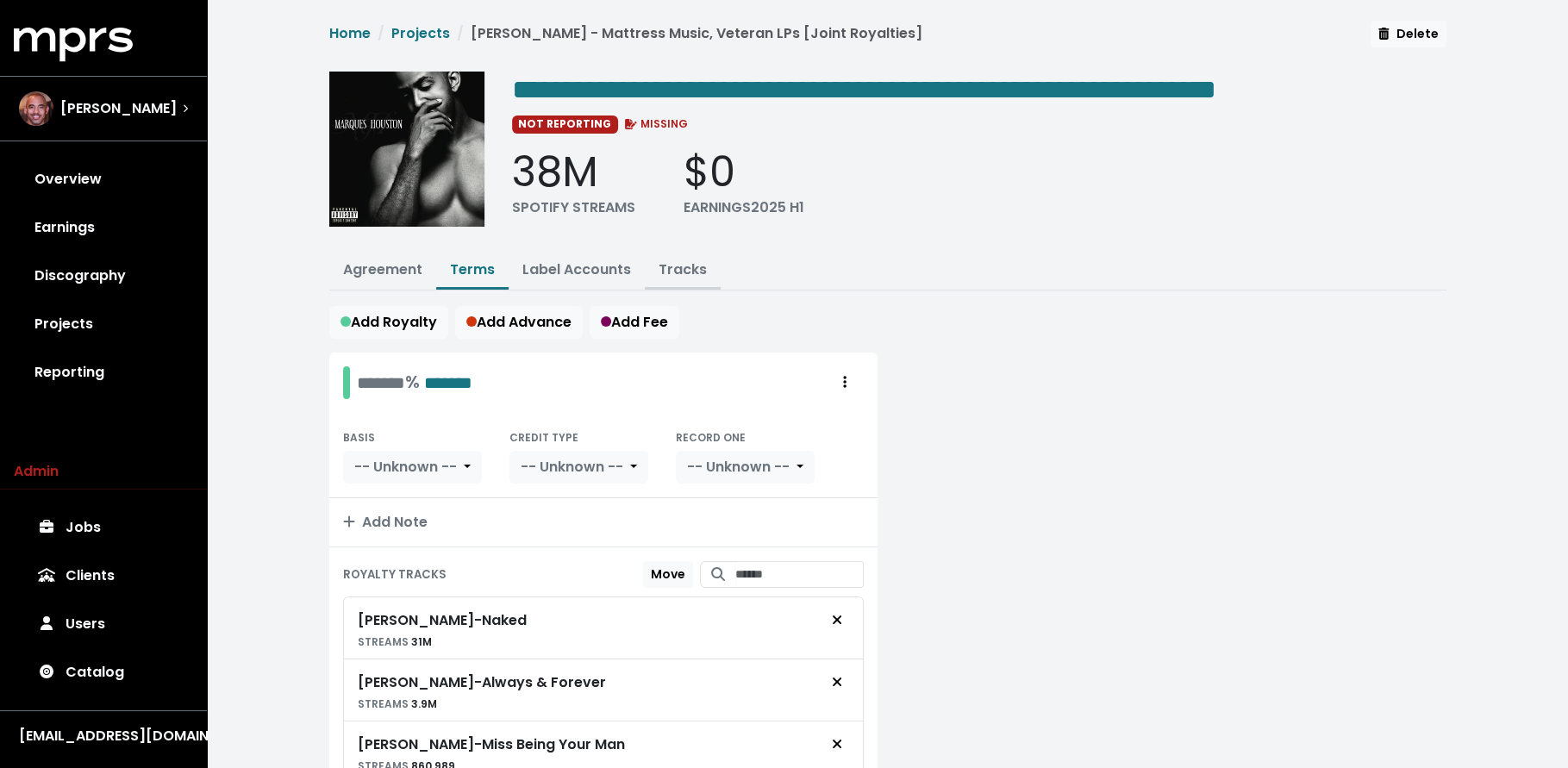
click at [680, 268] on link "Tracks" at bounding box center [683, 270] width 48 height 20
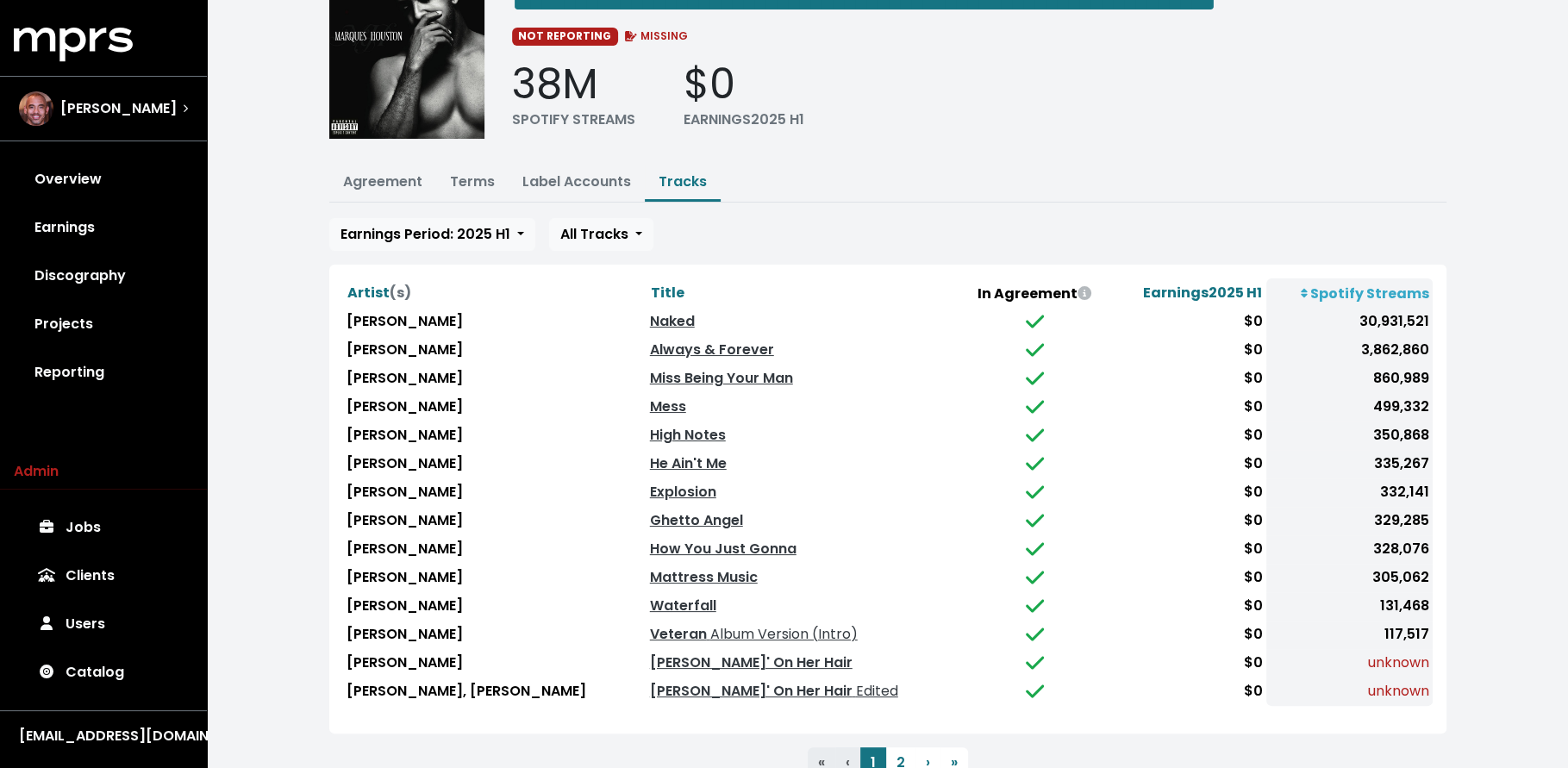
scroll to position [89, 0]
click at [651, 282] on span "Title" at bounding box center [668, 291] width 33 height 20
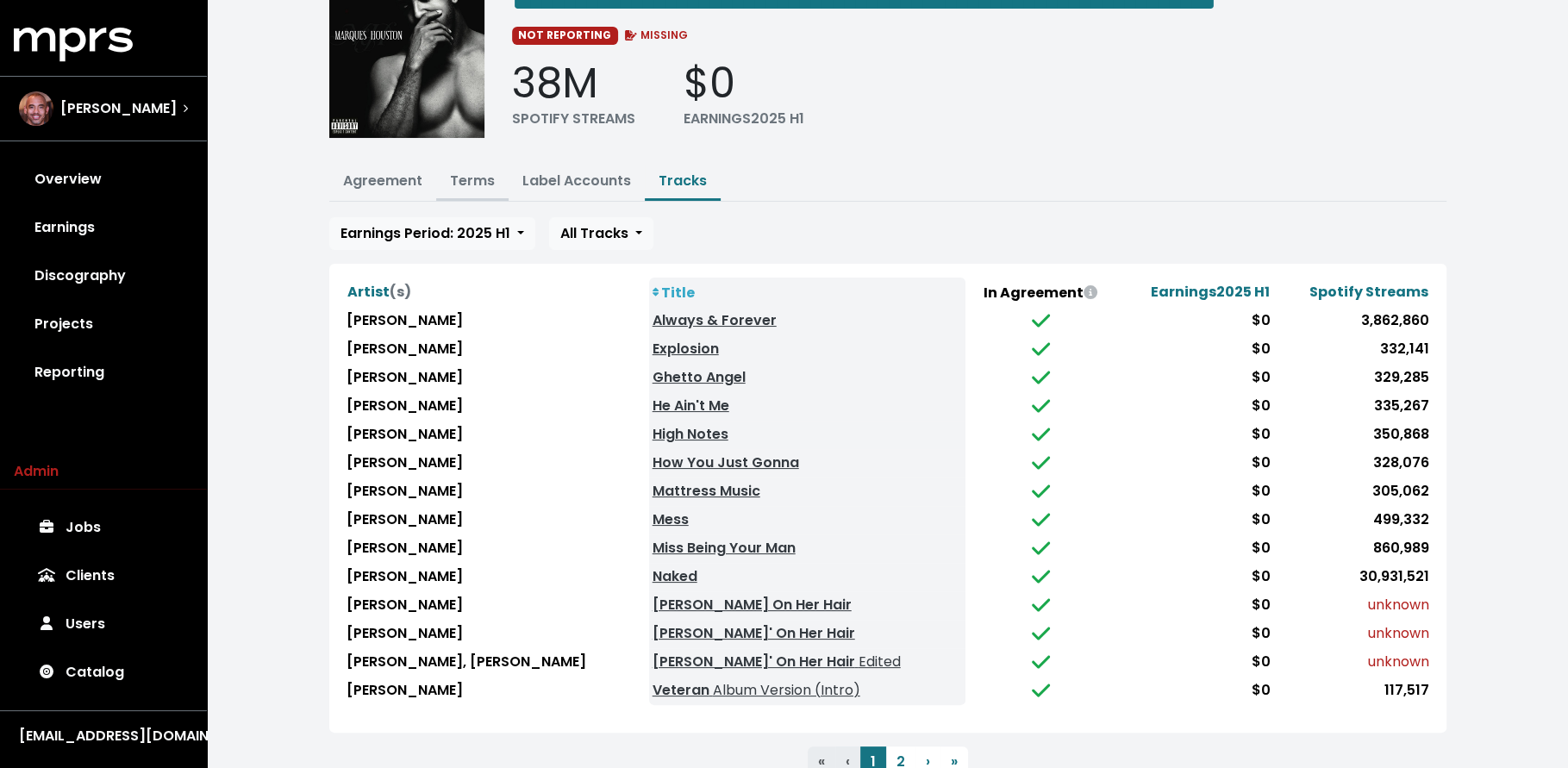
click at [474, 171] on link "Terms" at bounding box center [473, 180] width 45 height 20
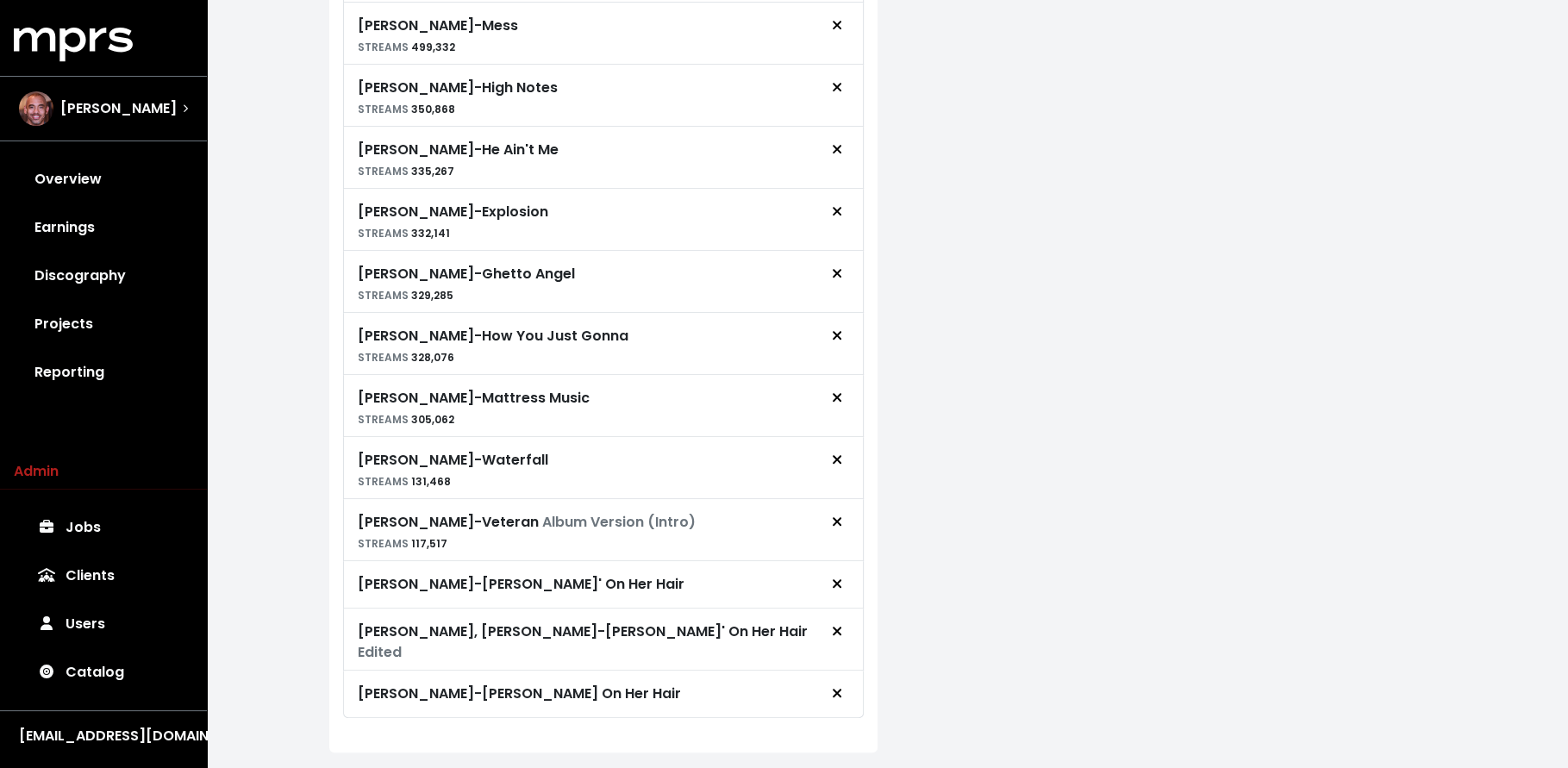
scroll to position [794, 0]
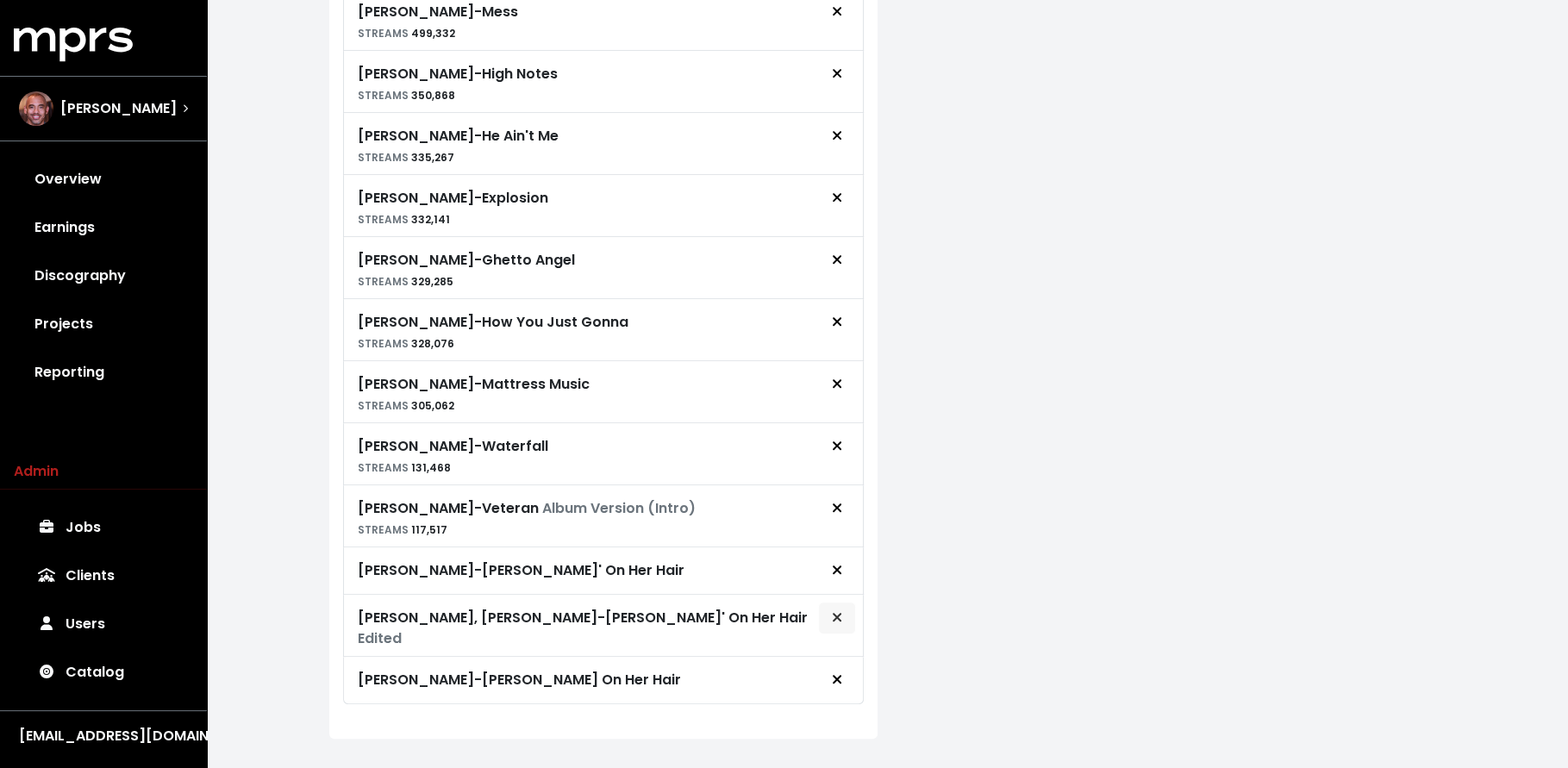
click at [830, 608] on span "Remove royalty target" at bounding box center [837, 618] width 16 height 21
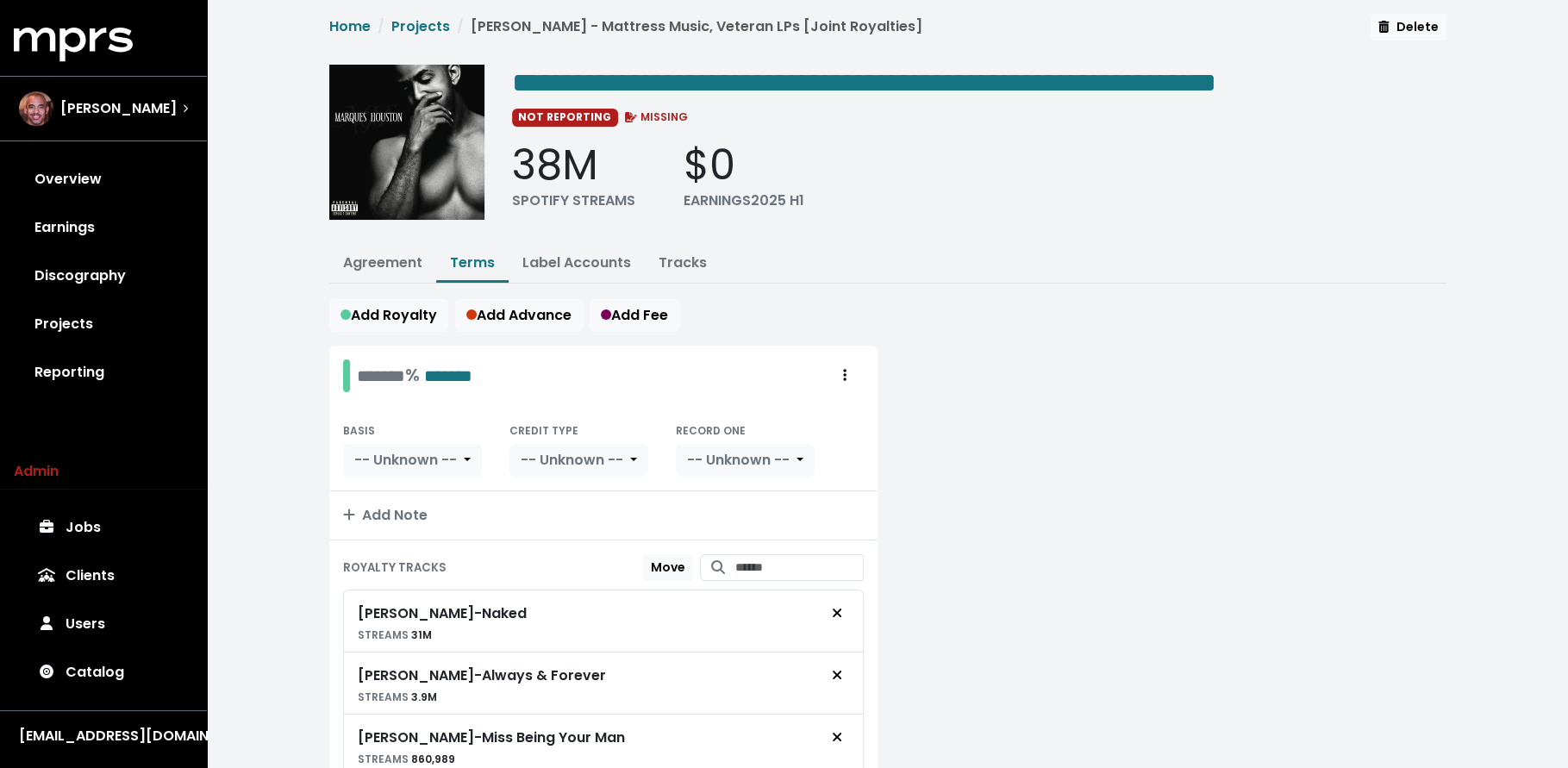
scroll to position [0, 0]
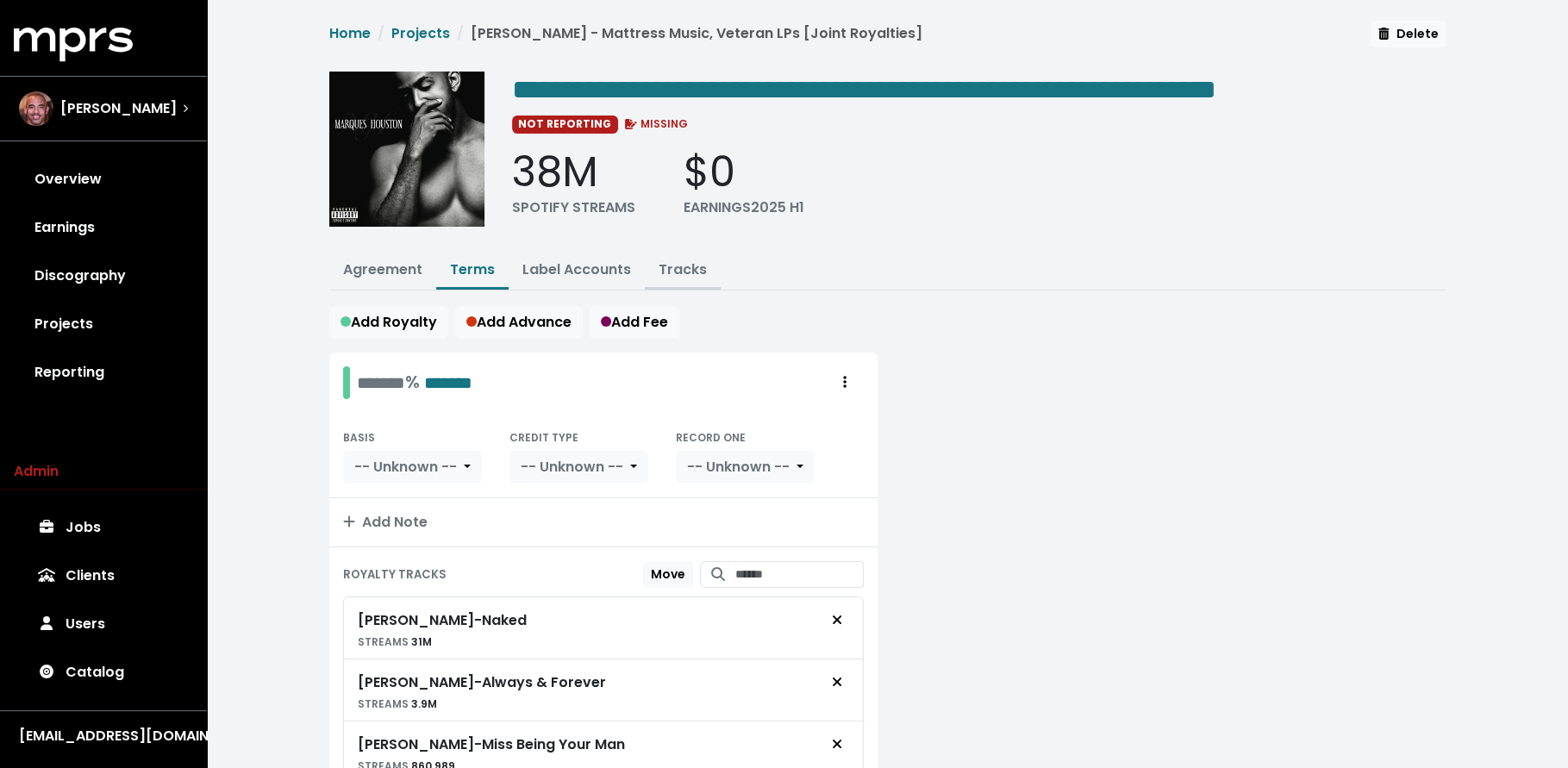
click at [666, 270] on link "Tracks" at bounding box center [683, 270] width 48 height 20
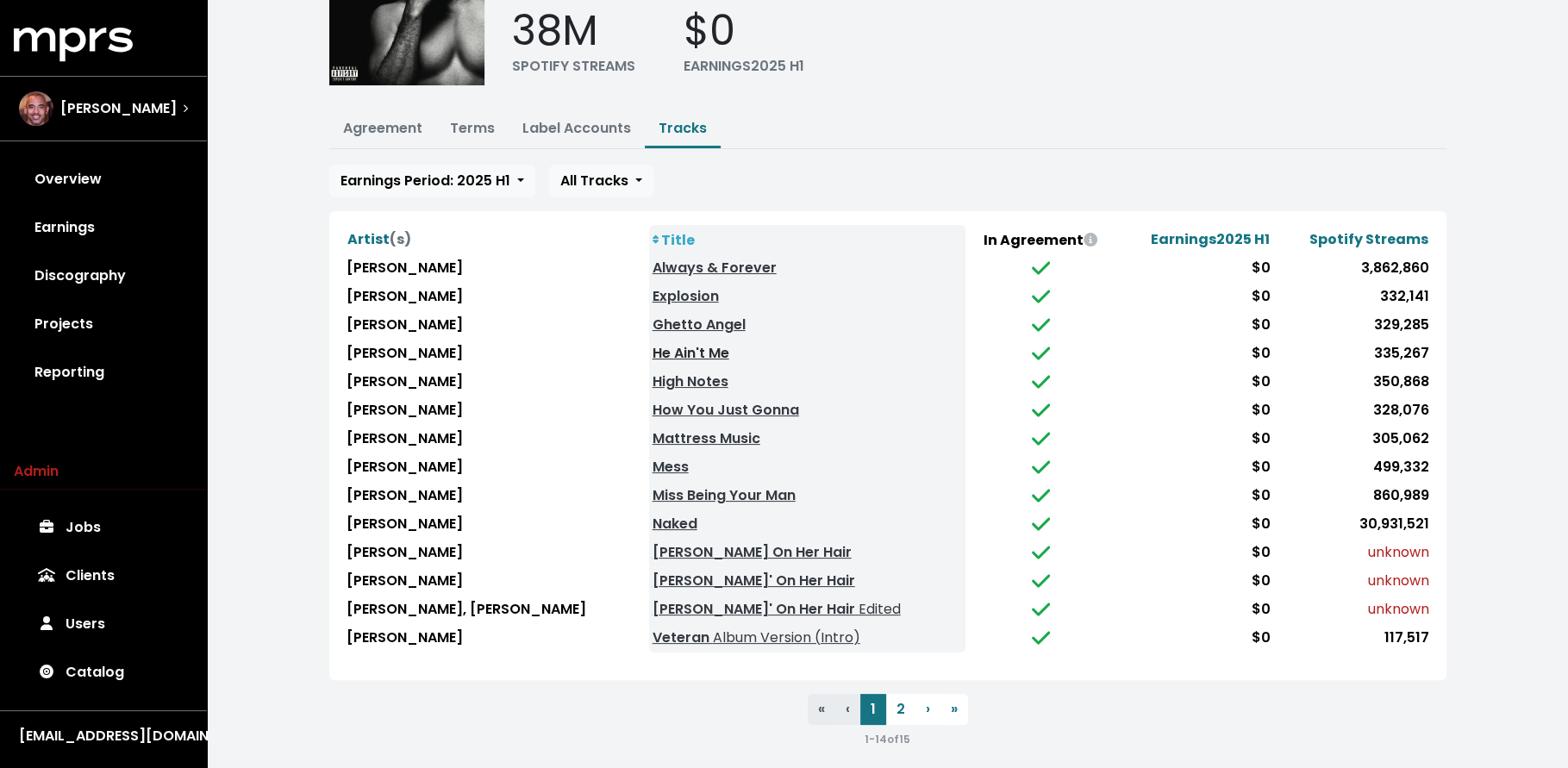
scroll to position [146, 0]
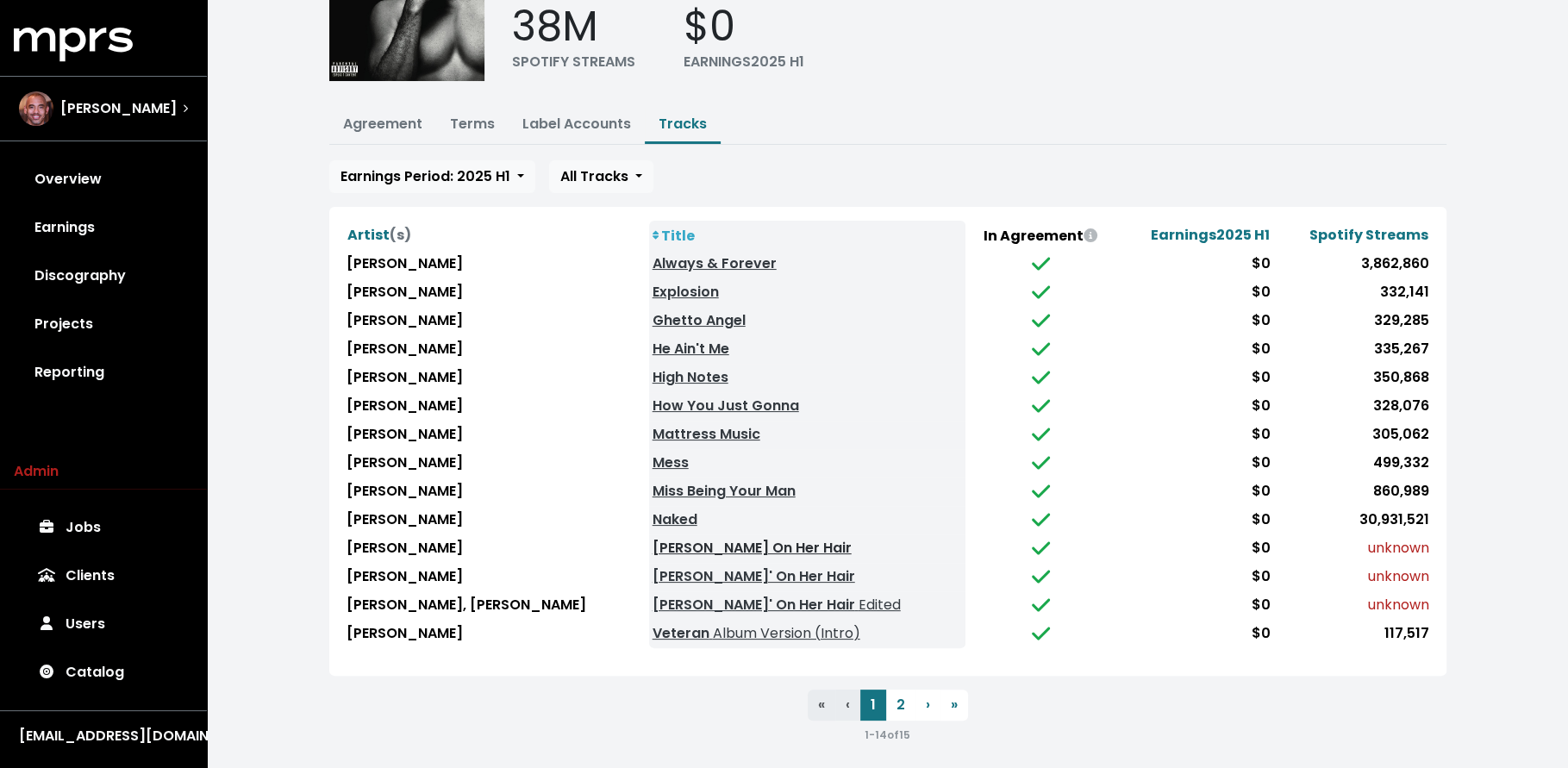
click at [680, 539] on link "Pullin On Her Hair" at bounding box center [751, 548] width 199 height 20
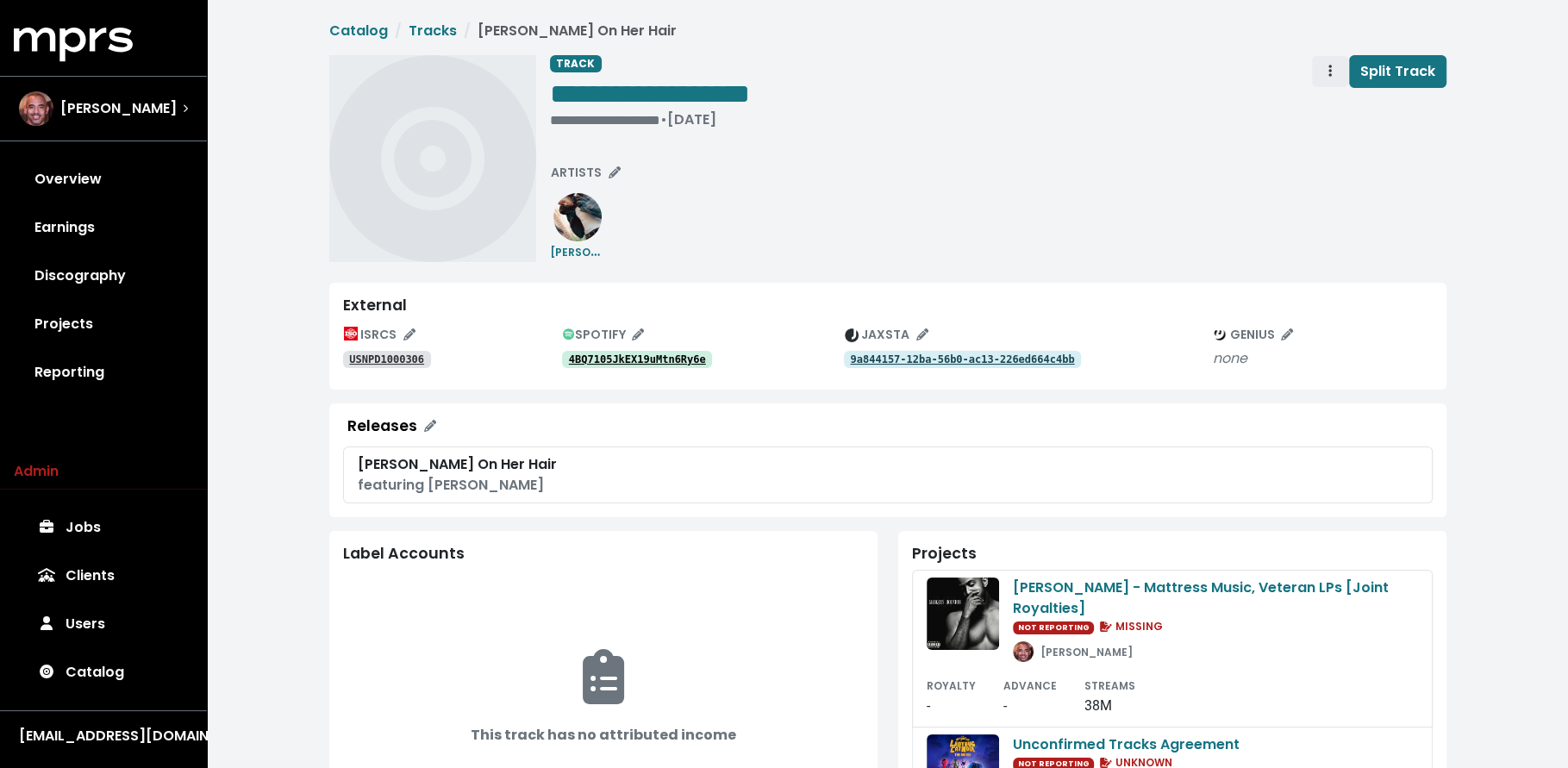
click at [1322, 70] on button "Track actions" at bounding box center [1330, 71] width 38 height 32
click at [1318, 105] on link "Merge" at bounding box center [1380, 110] width 136 height 27
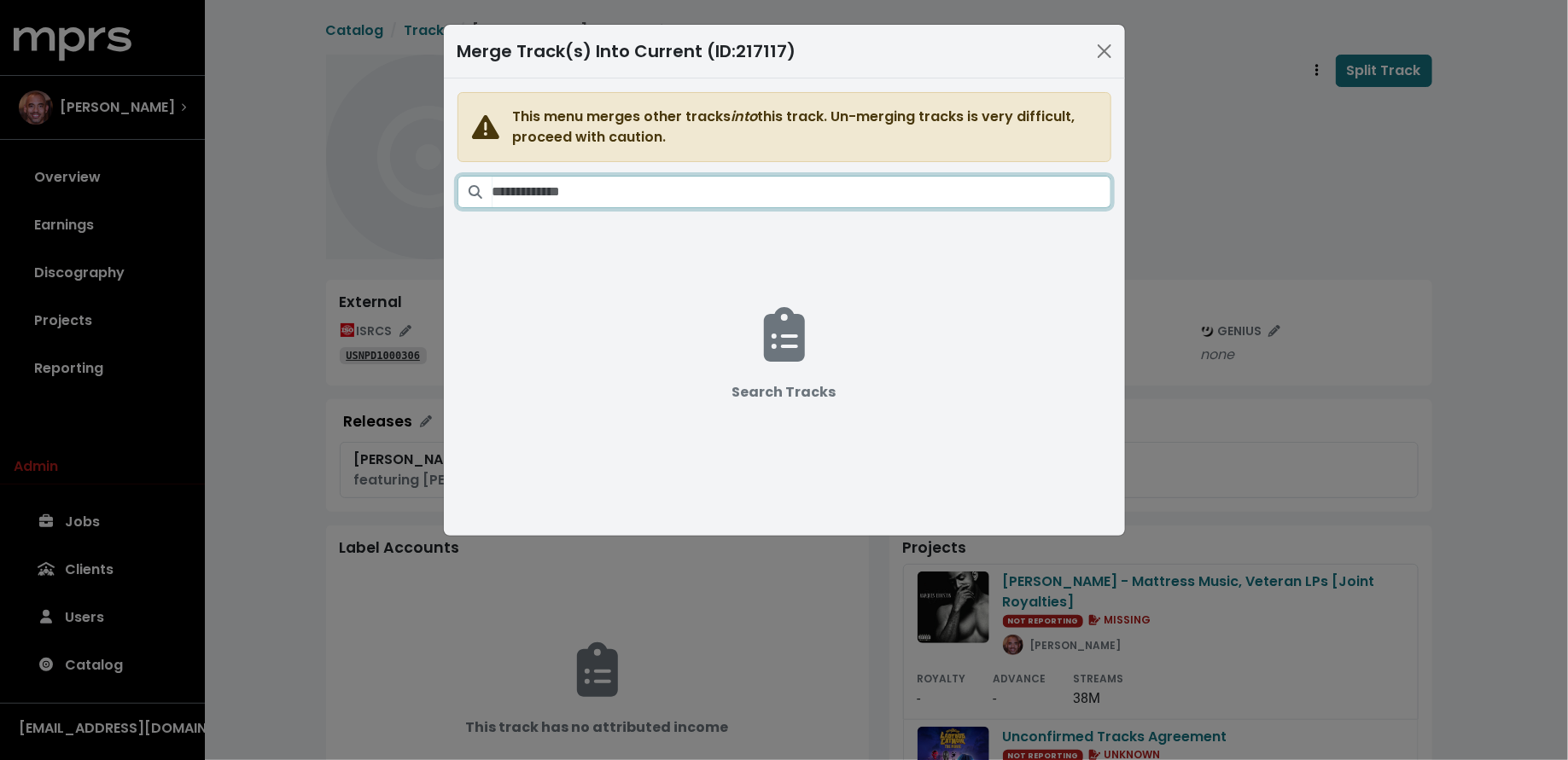
click at [916, 193] on input "Search tracks" at bounding box center [801, 191] width 618 height 32
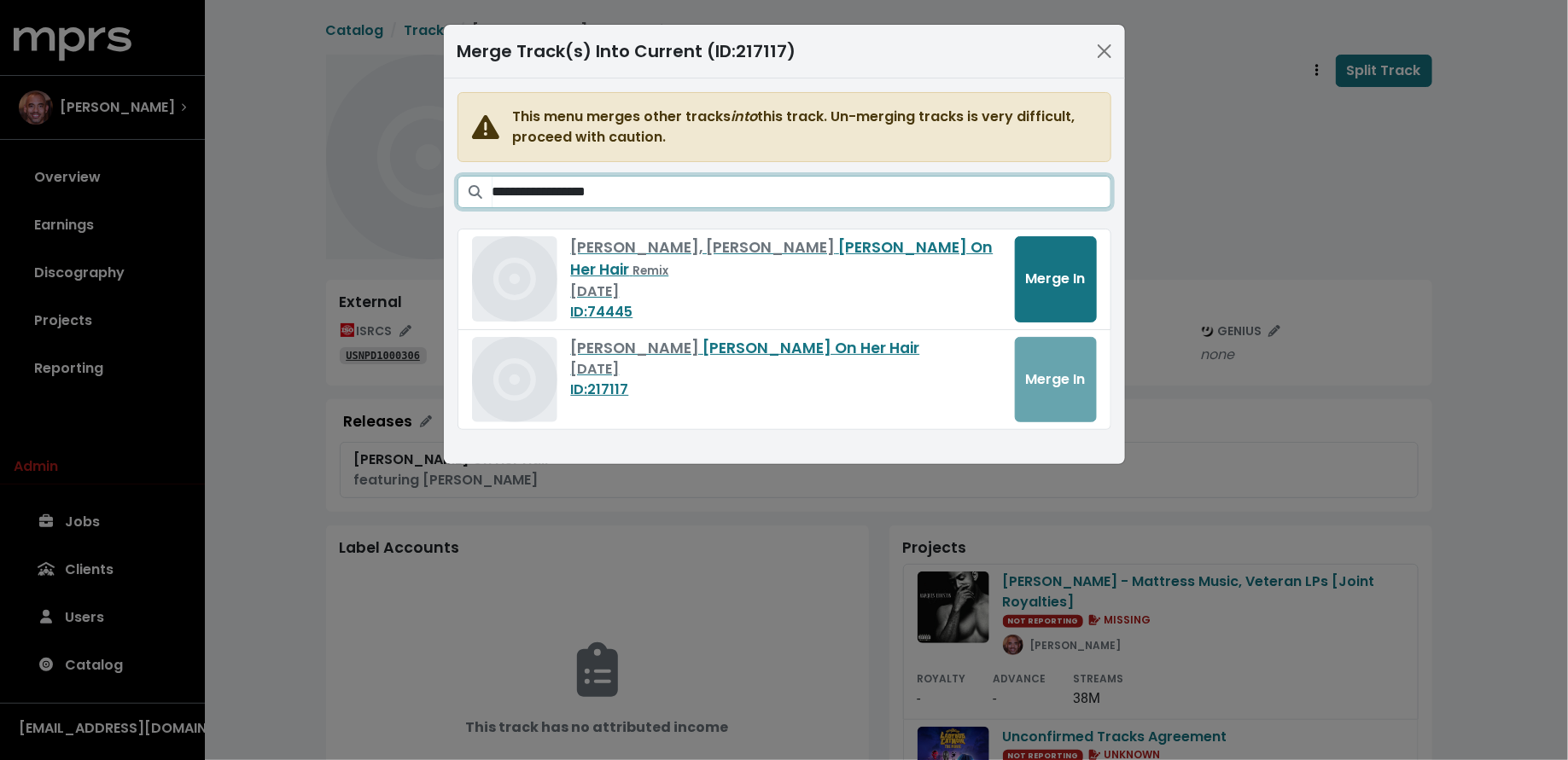
click at [528, 189] on input "**********" at bounding box center [801, 191] width 618 height 32
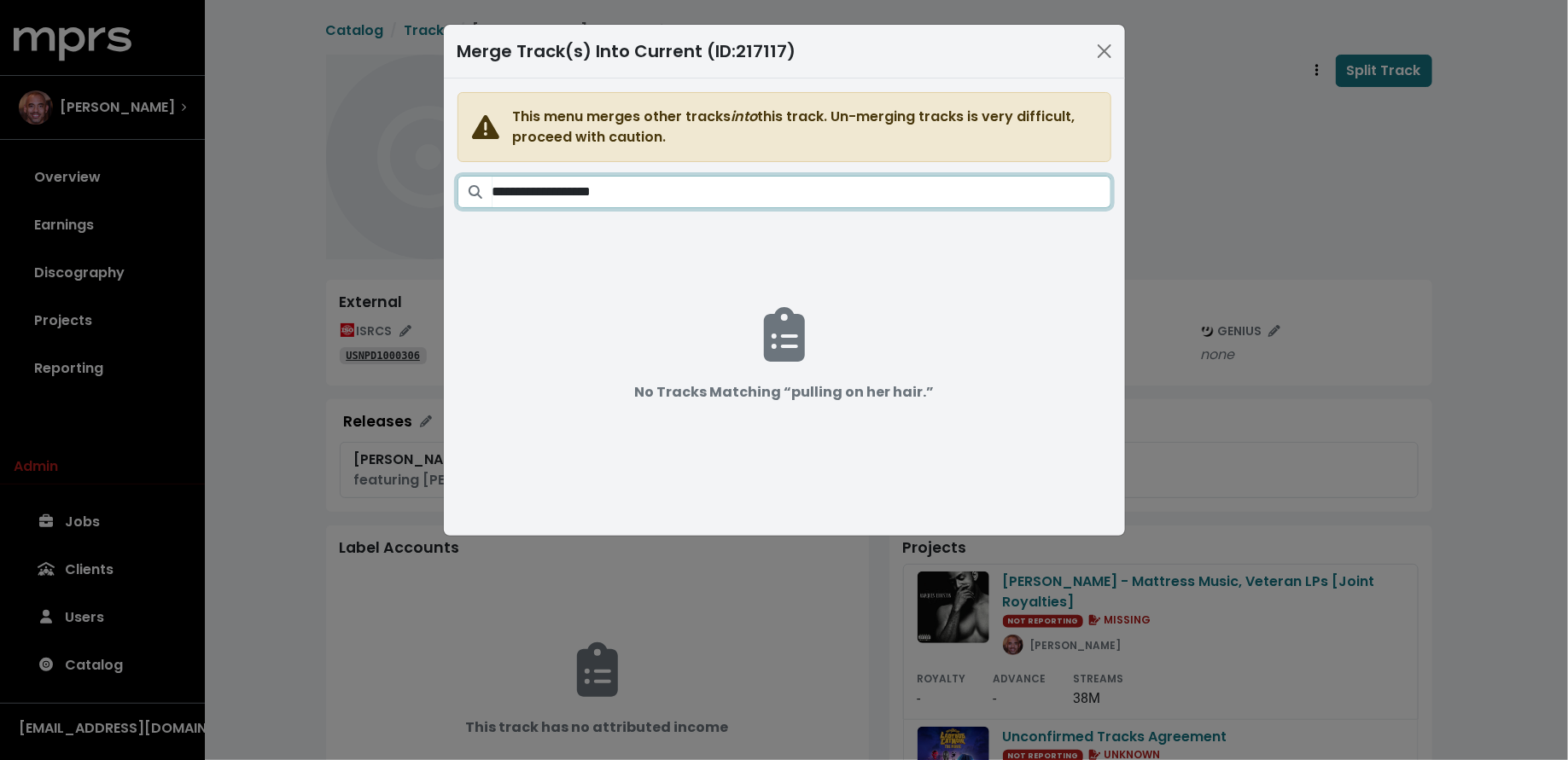
type input "**********"
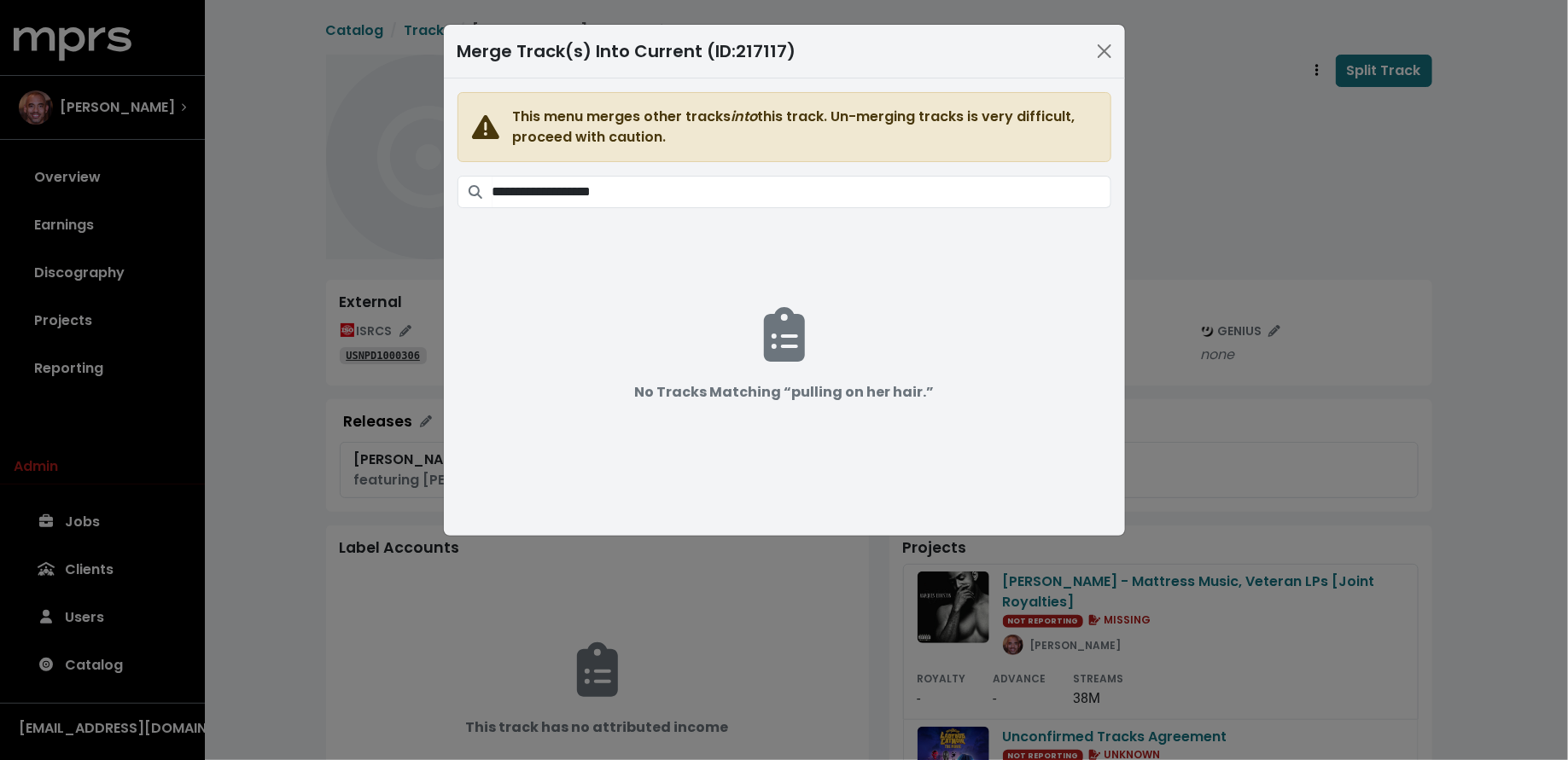
click at [293, 337] on div "**********" at bounding box center [784, 380] width 1568 height 760
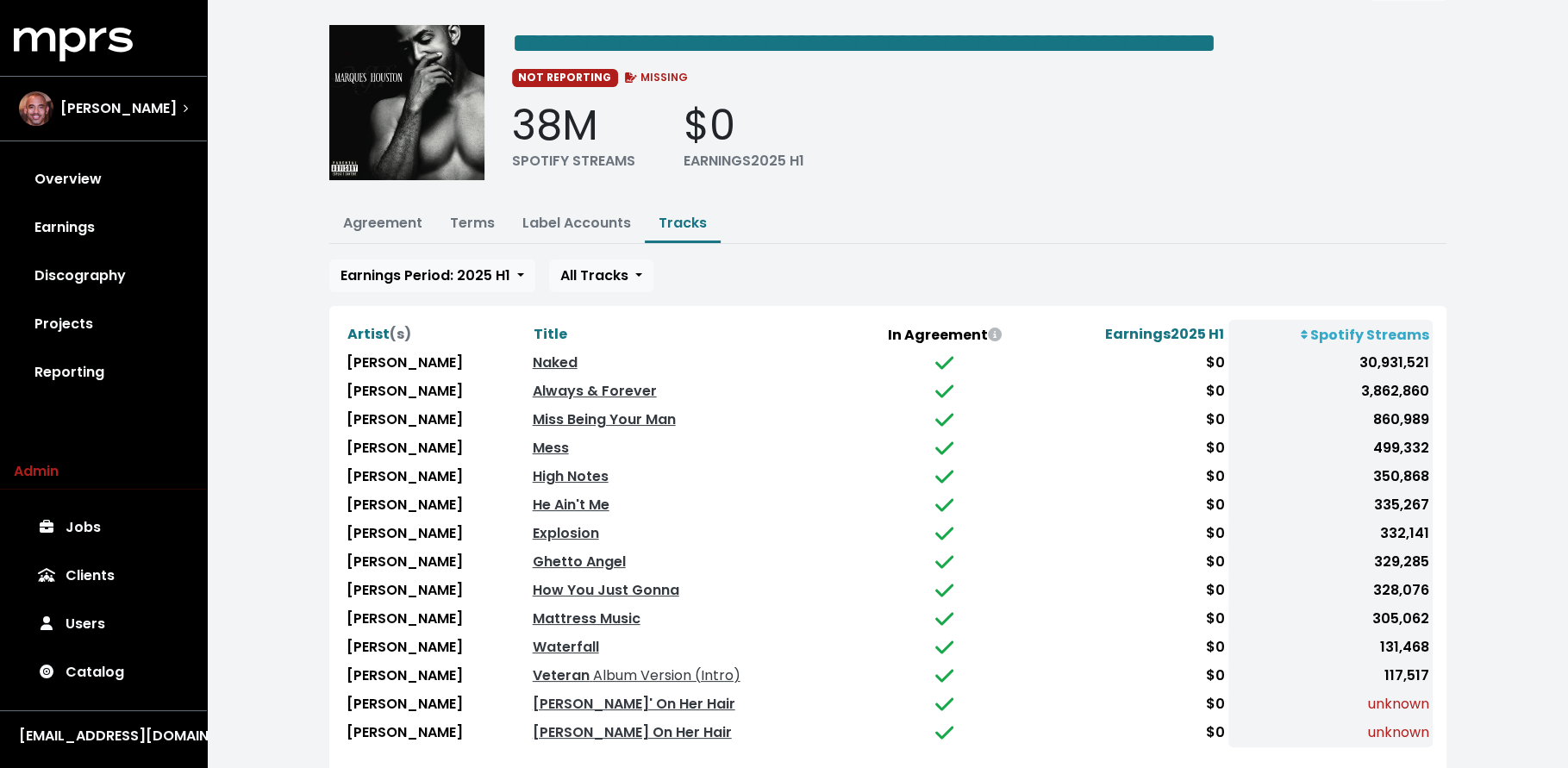
scroll to position [82, 0]
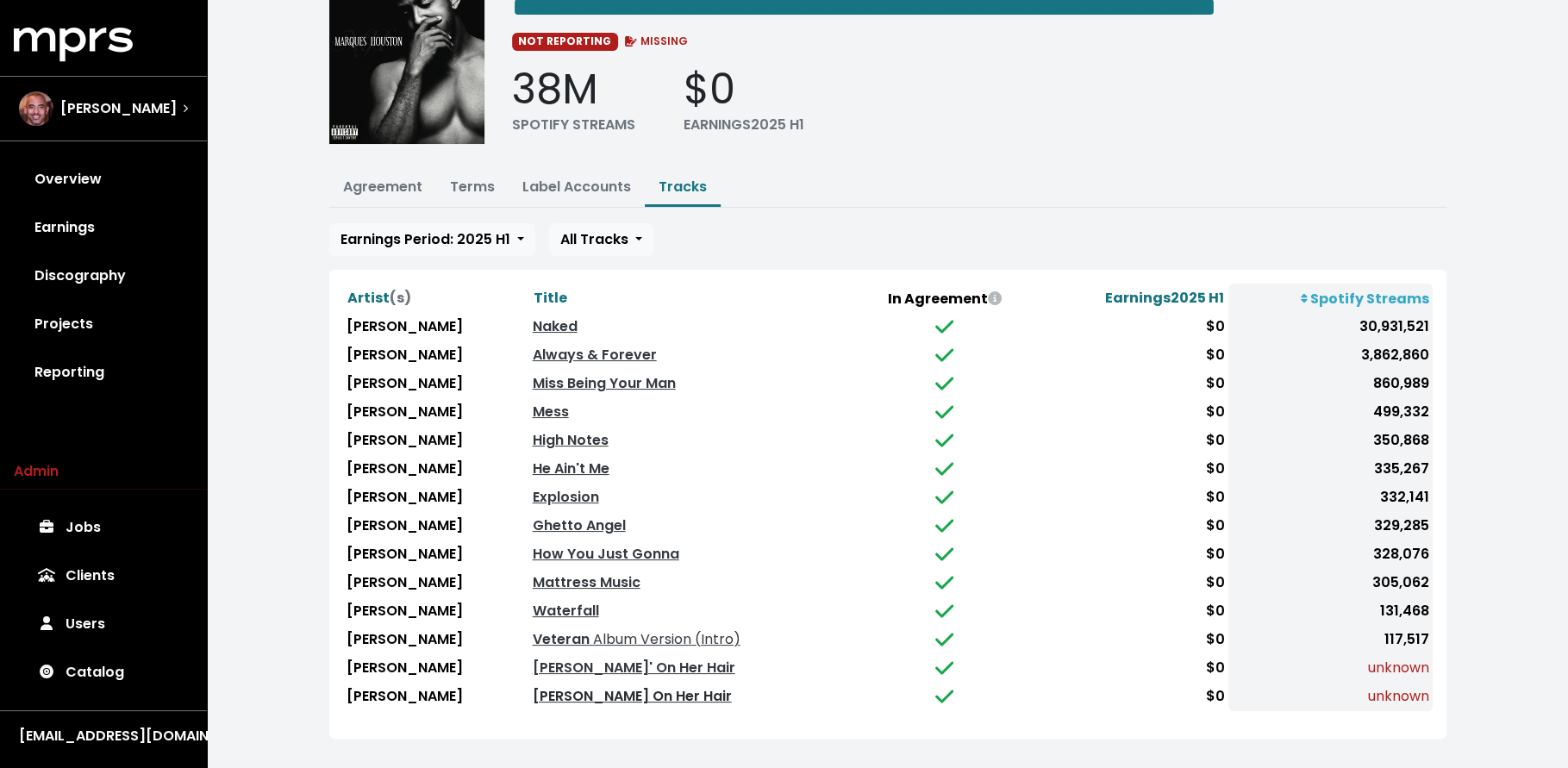
click at [643, 687] on link "Pullin On Her Hair" at bounding box center [632, 696] width 199 height 20
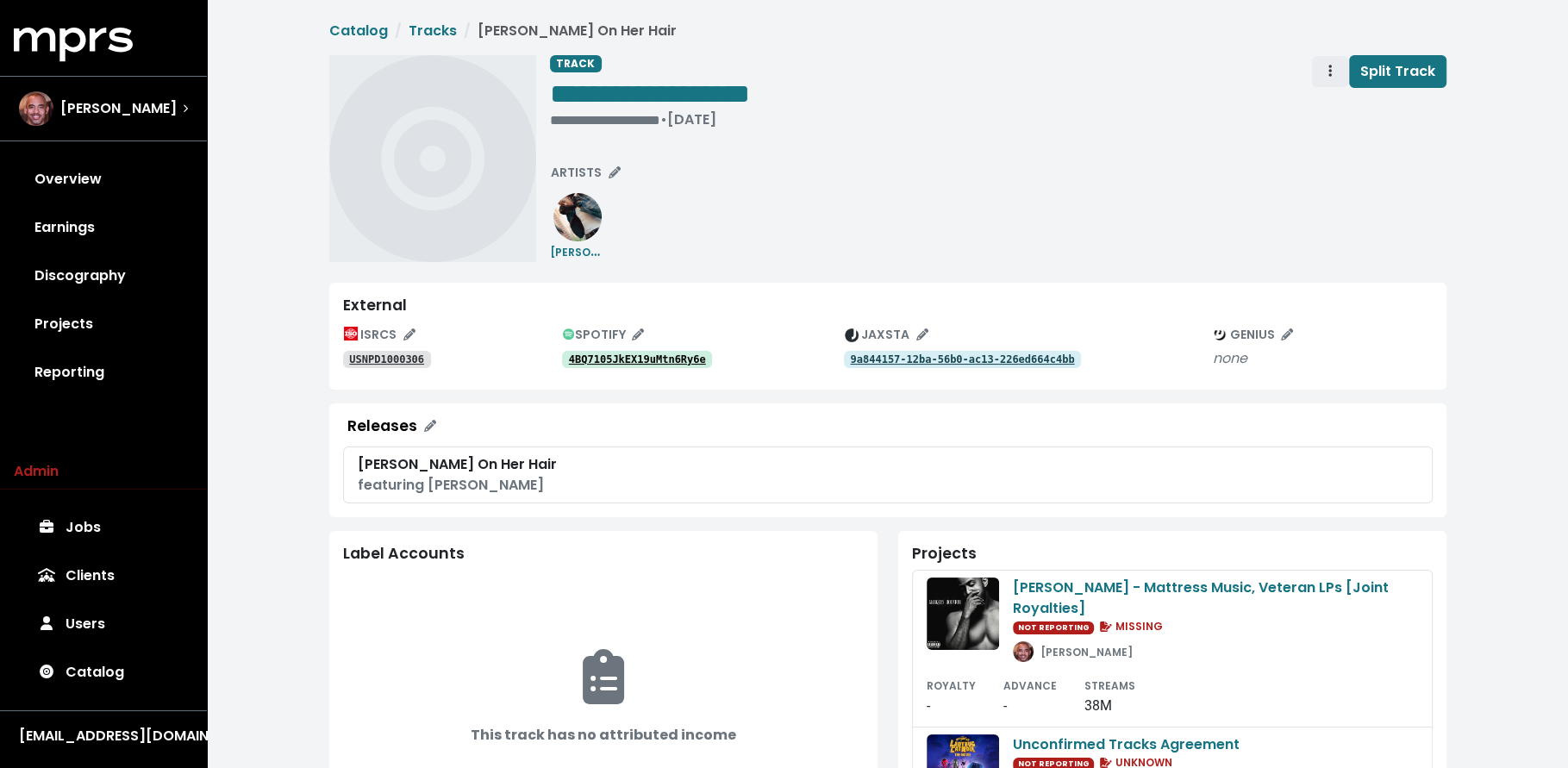
click at [1324, 61] on span "Track actions" at bounding box center [1330, 71] width 16 height 21
click at [1321, 109] on link "Merge" at bounding box center [1380, 110] width 136 height 27
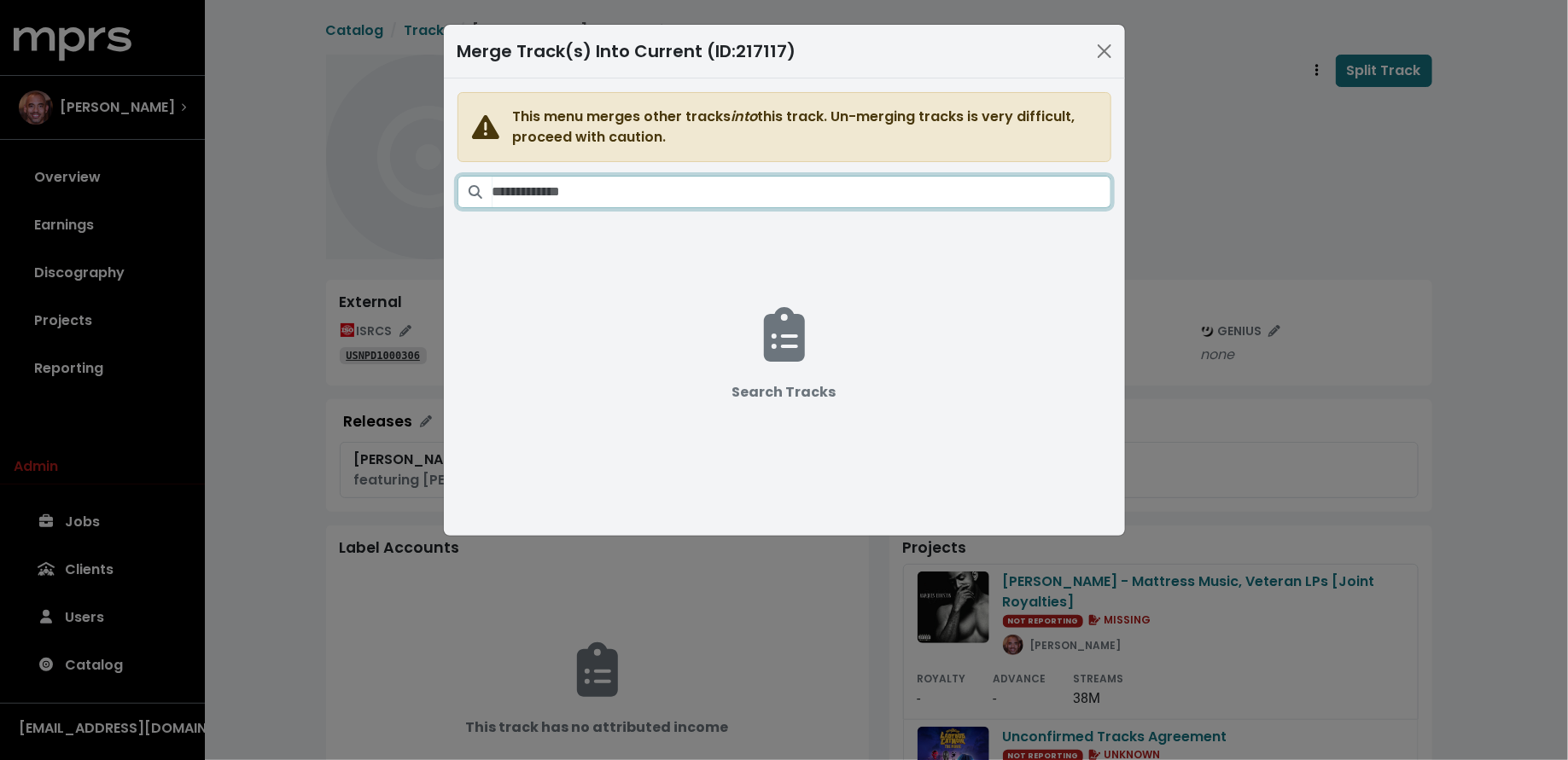
click at [897, 195] on input "Search tracks" at bounding box center [801, 191] width 618 height 32
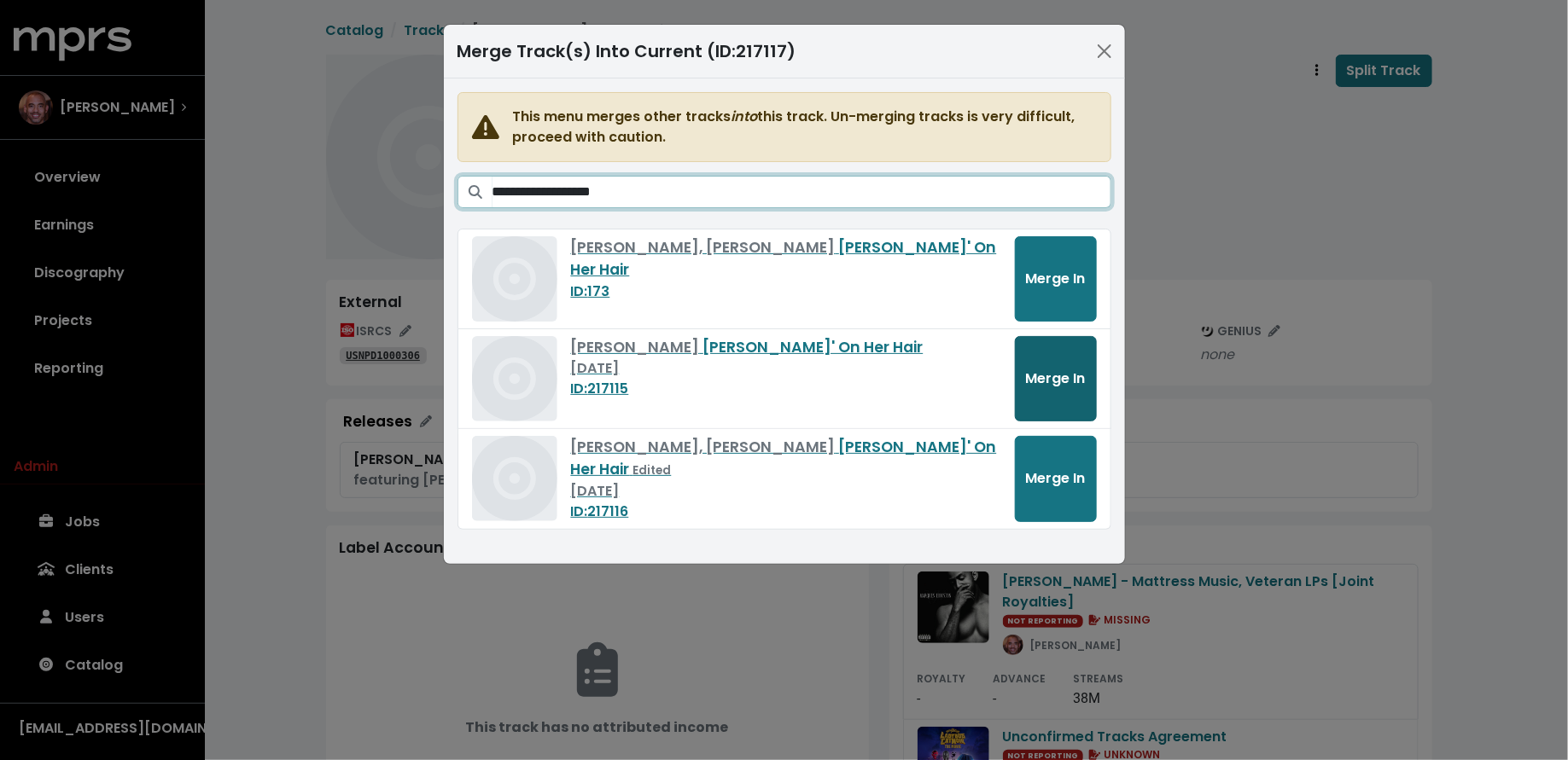
type input "**********"
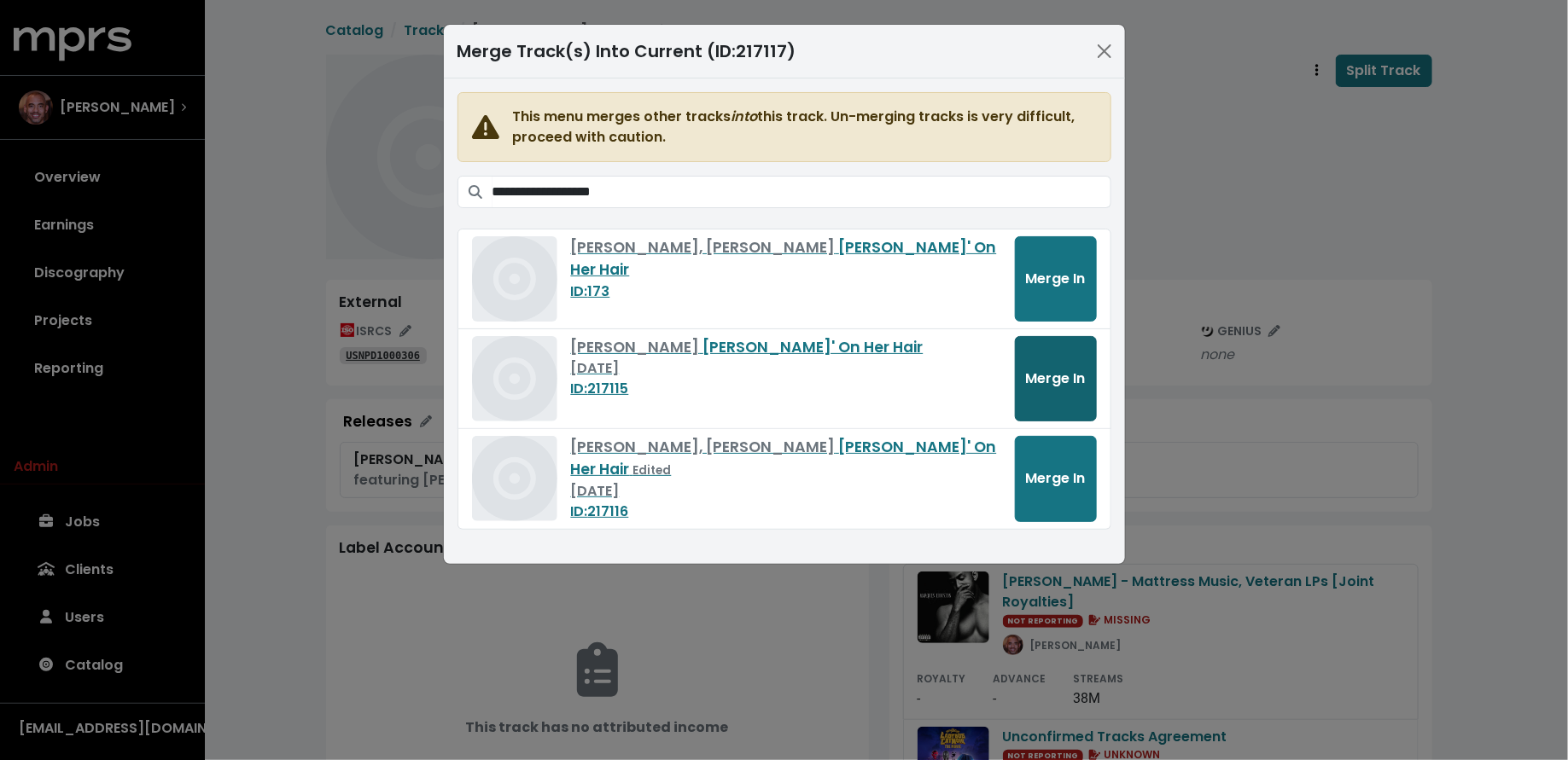
click at [1026, 380] on span "Merge In" at bounding box center [1056, 379] width 60 height 19
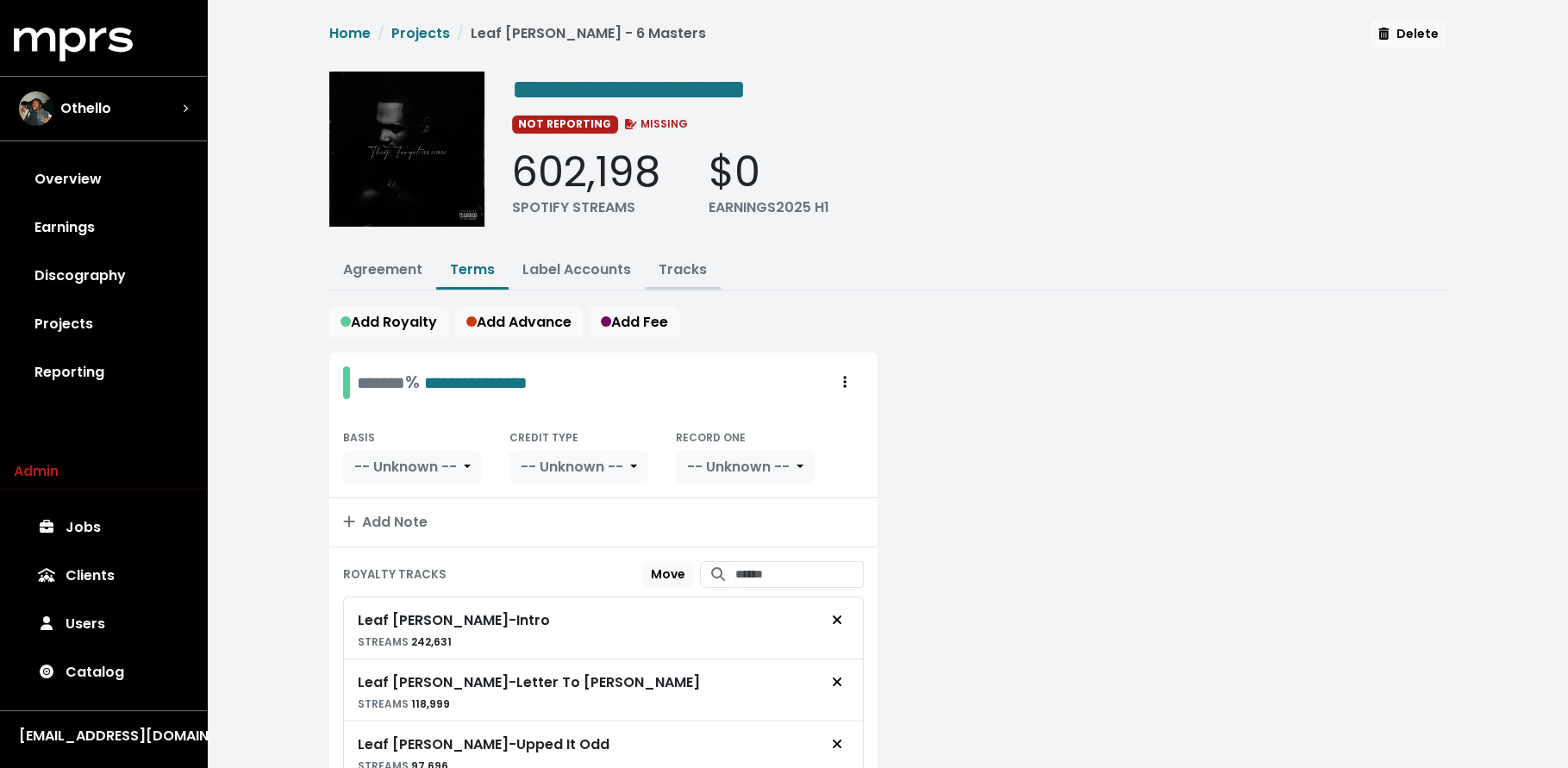
click at [691, 266] on link "Tracks" at bounding box center [683, 270] width 48 height 20
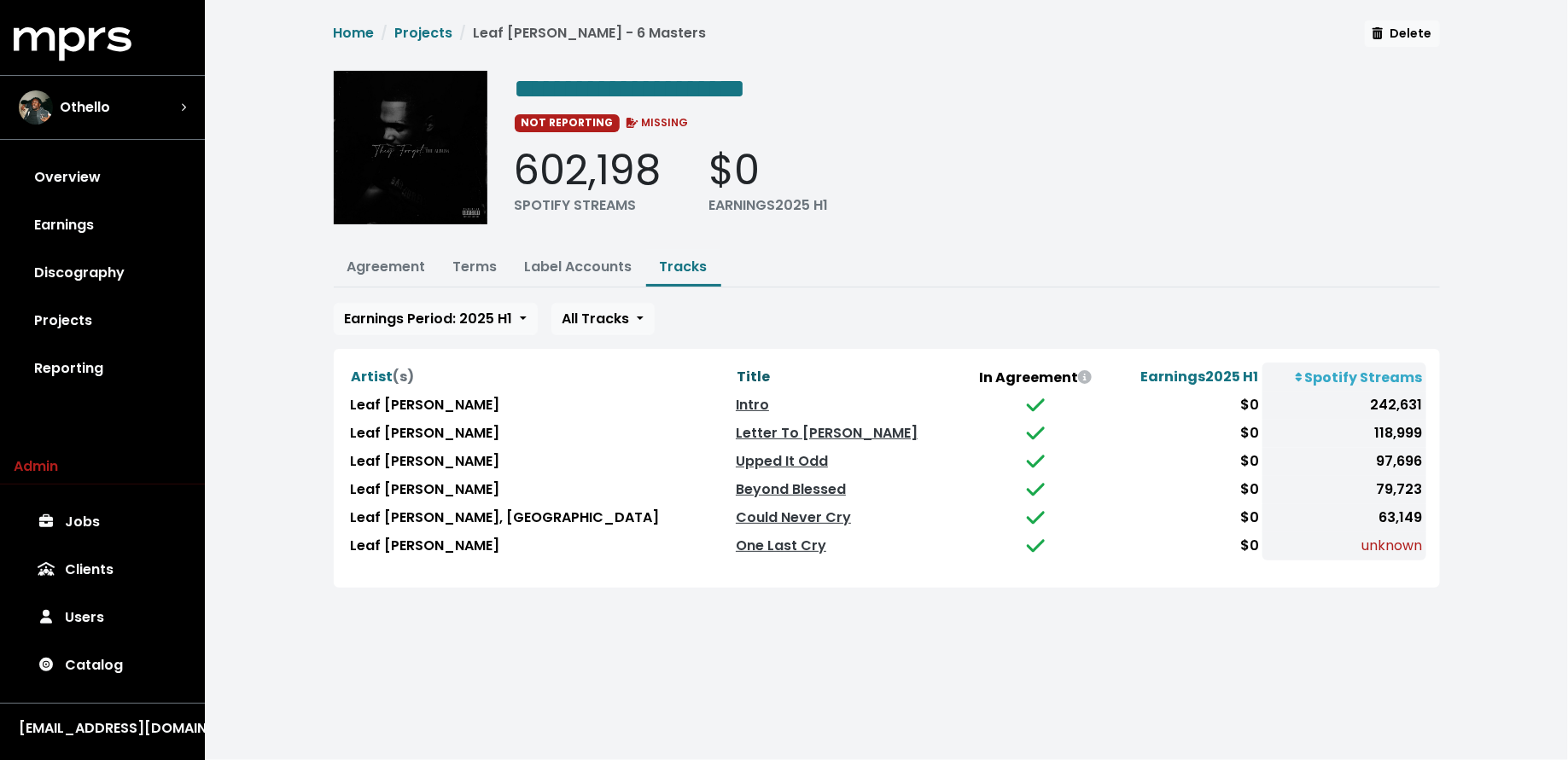
click at [737, 373] on span "Title" at bounding box center [753, 377] width 33 height 19
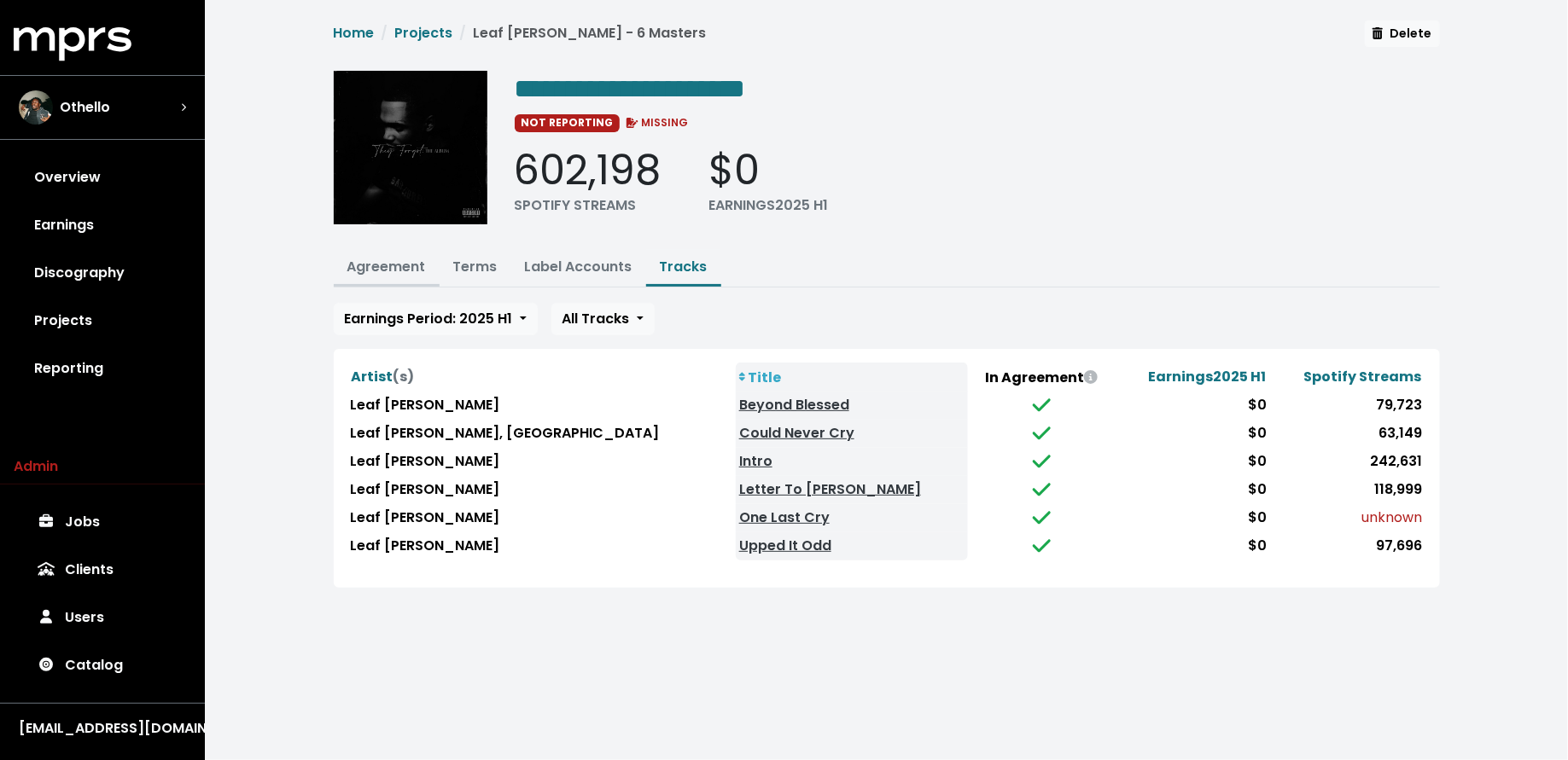
click at [384, 259] on link "Agreement" at bounding box center [386, 267] width 79 height 19
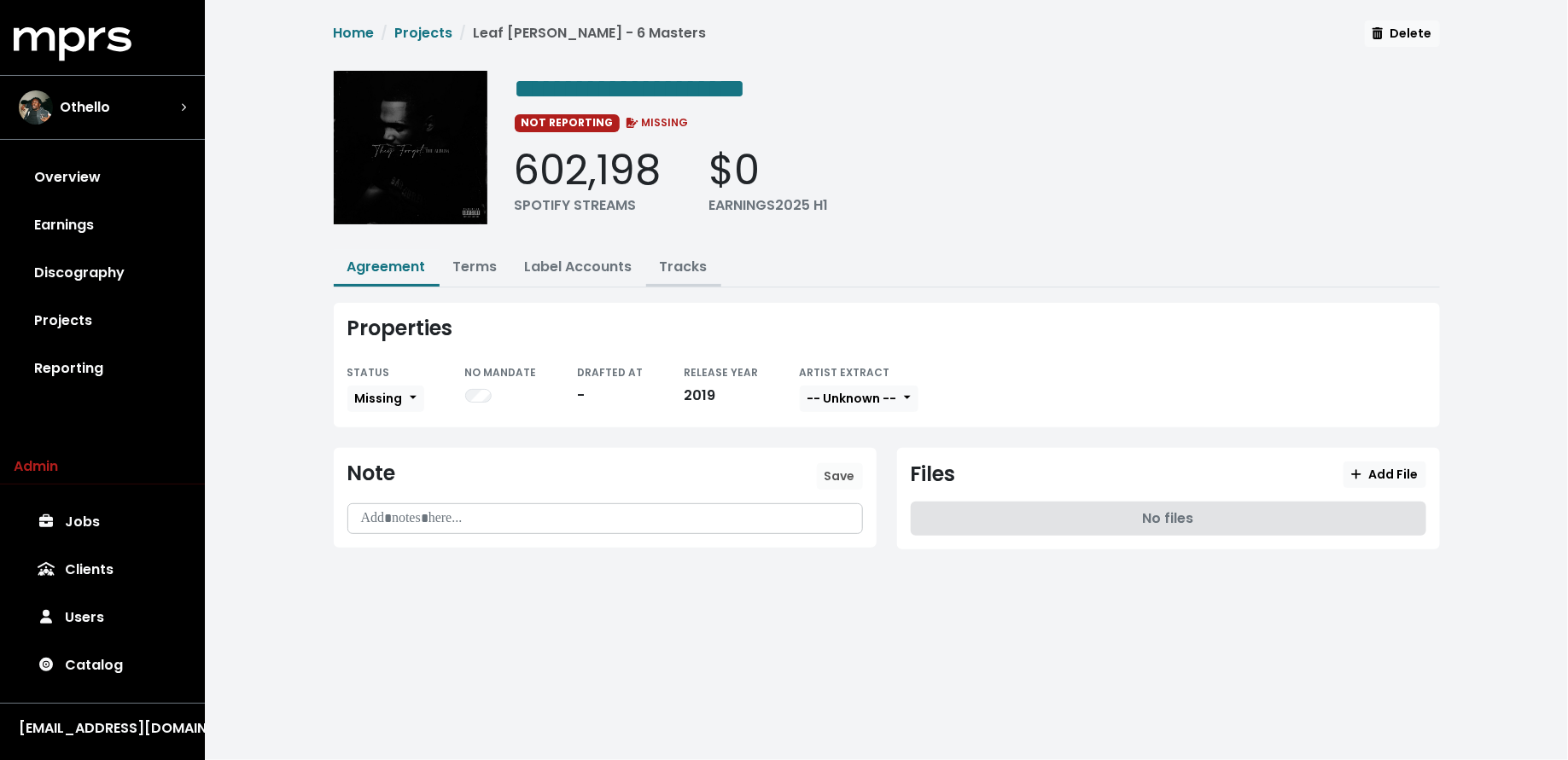
click at [653, 260] on button "Tracks" at bounding box center [683, 269] width 75 height 37
click at [684, 265] on link "Tracks" at bounding box center [684, 267] width 48 height 19
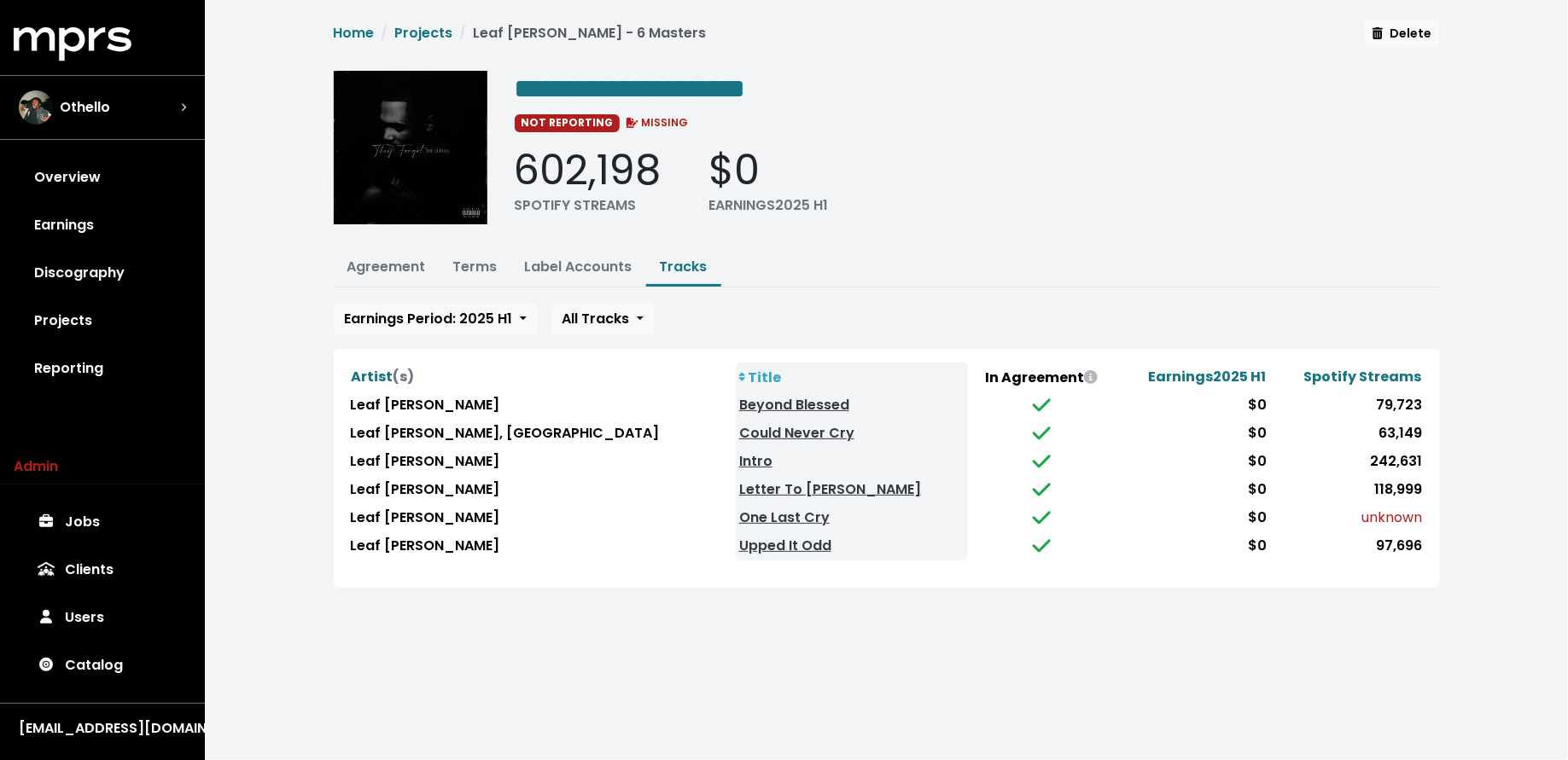
click at [736, 371] on th "Title" at bounding box center [851, 378] width 232 height 29
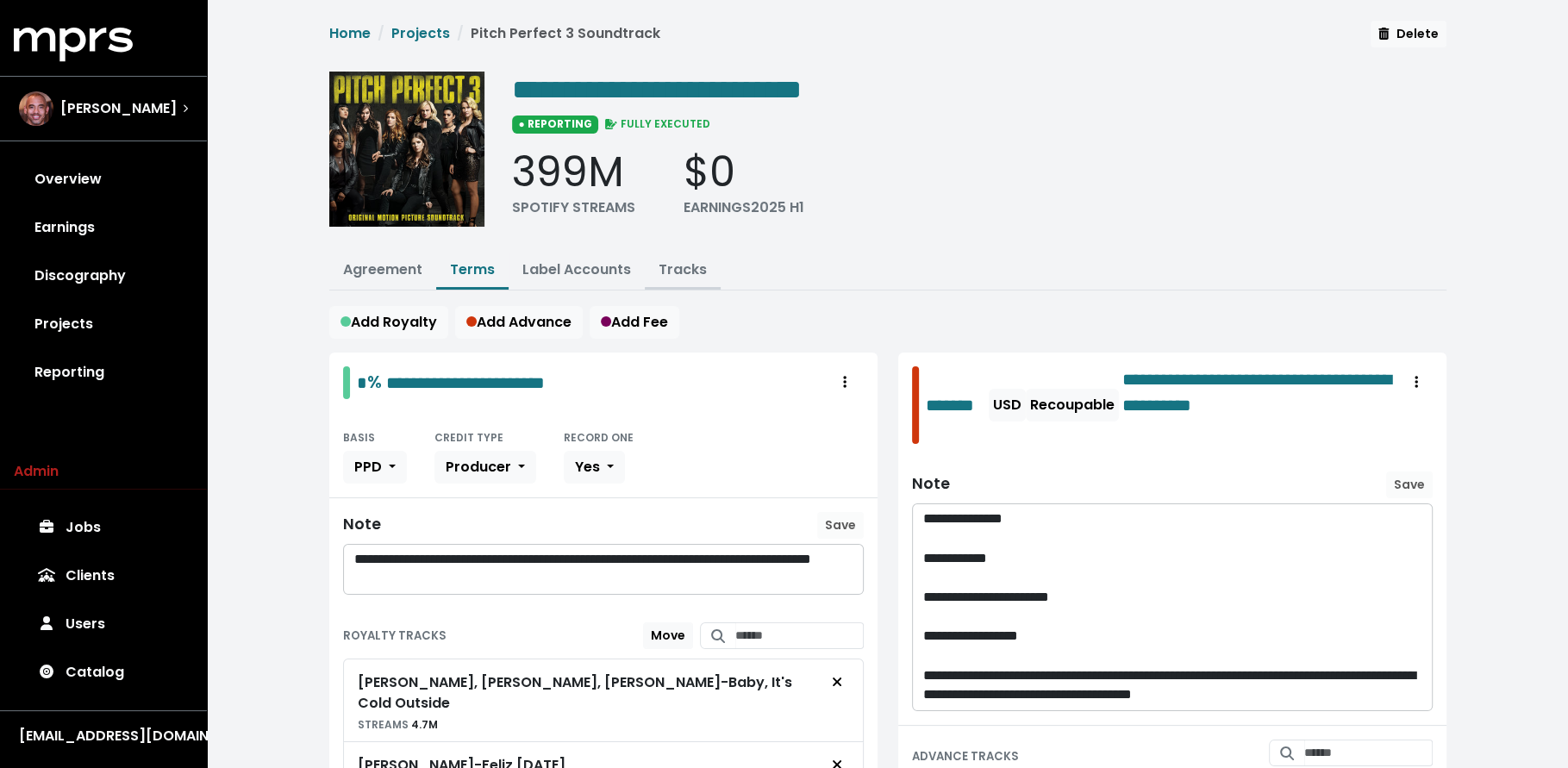
click at [669, 267] on link "Tracks" at bounding box center [683, 270] width 48 height 20
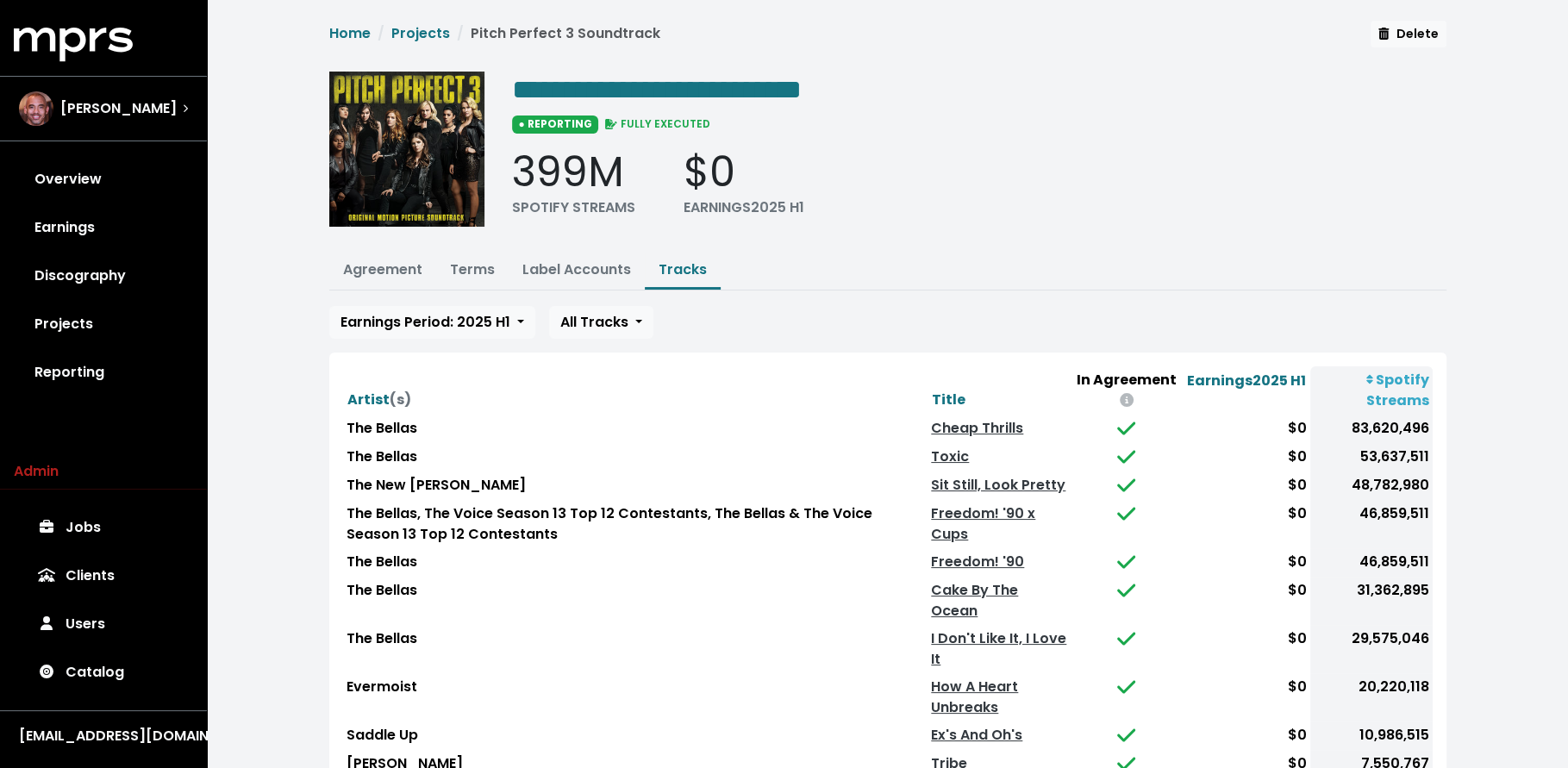
scroll to position [267, 0]
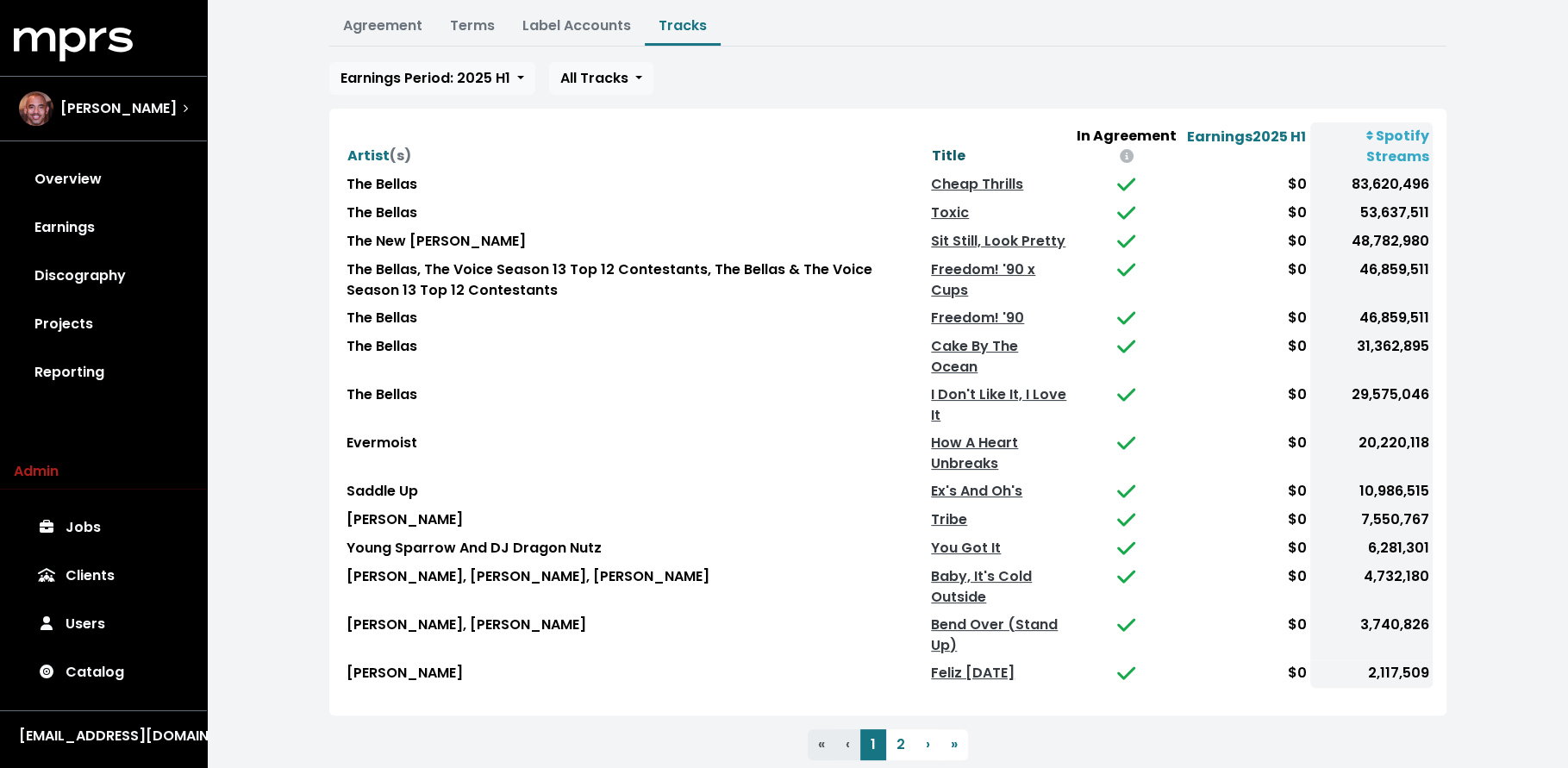
click at [959, 150] on span "Title" at bounding box center [948, 156] width 33 height 20
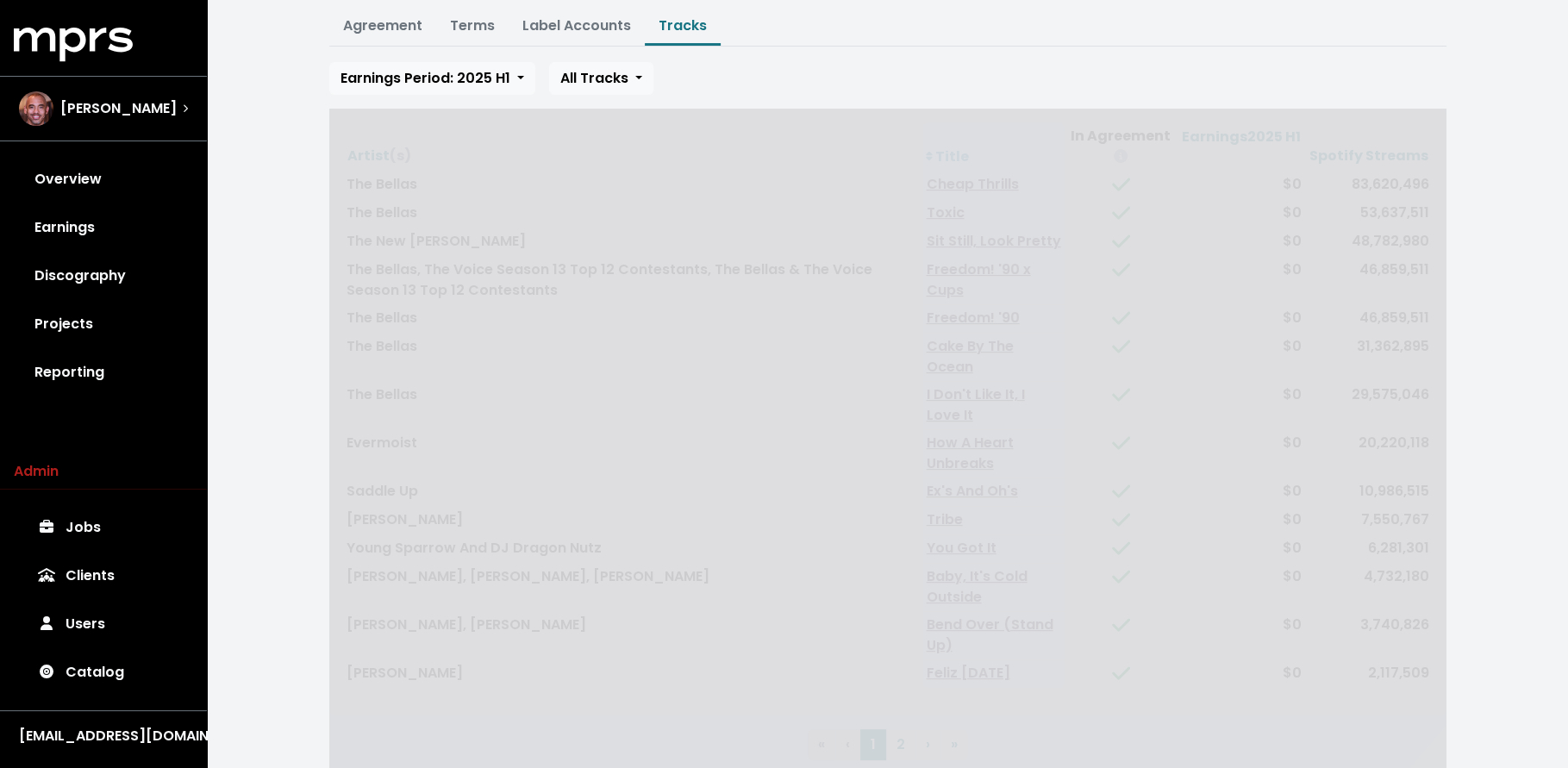
scroll to position [226, 0]
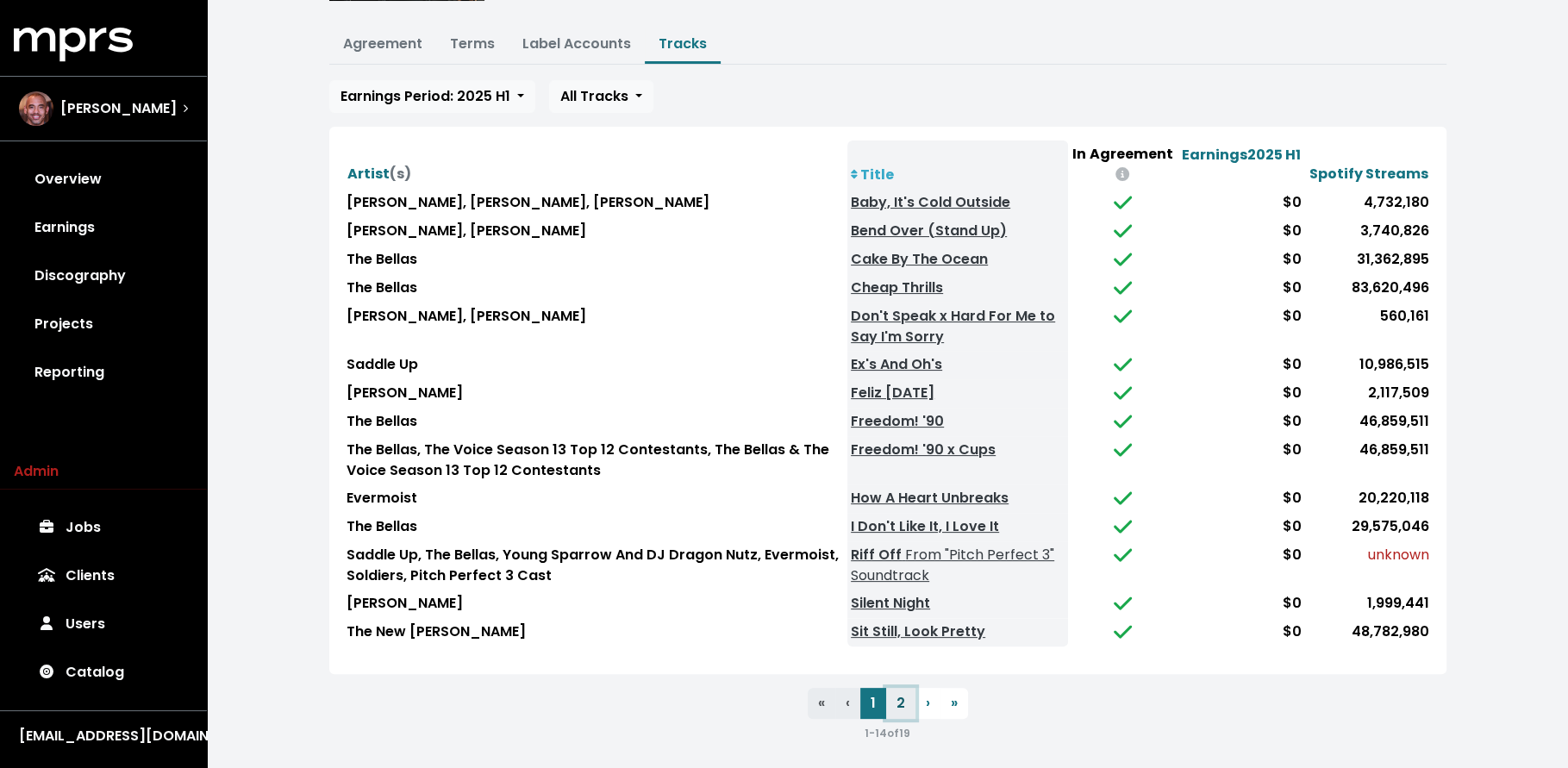
click at [898, 691] on button "2" at bounding box center [901, 703] width 29 height 31
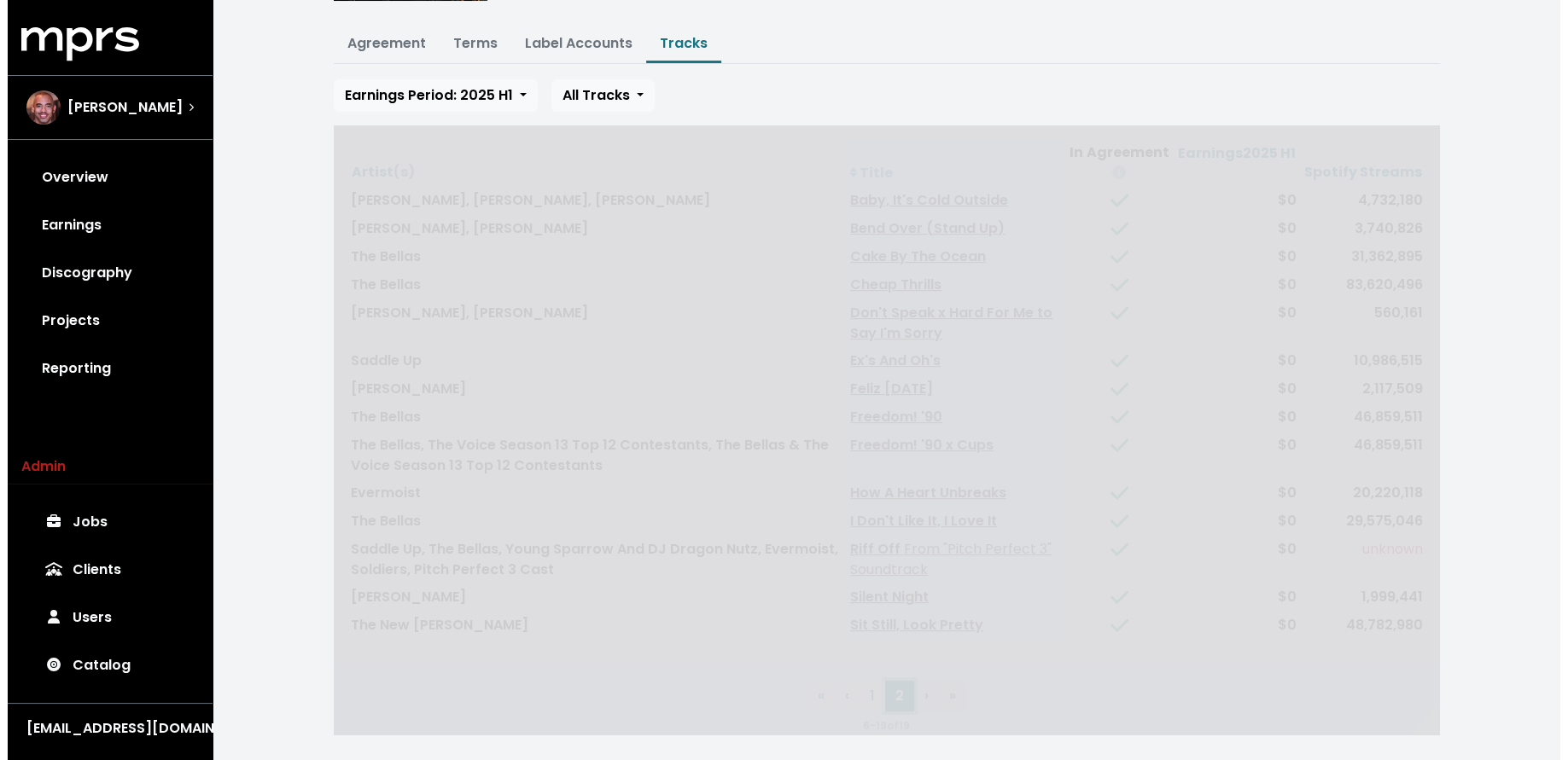
scroll to position [0, 0]
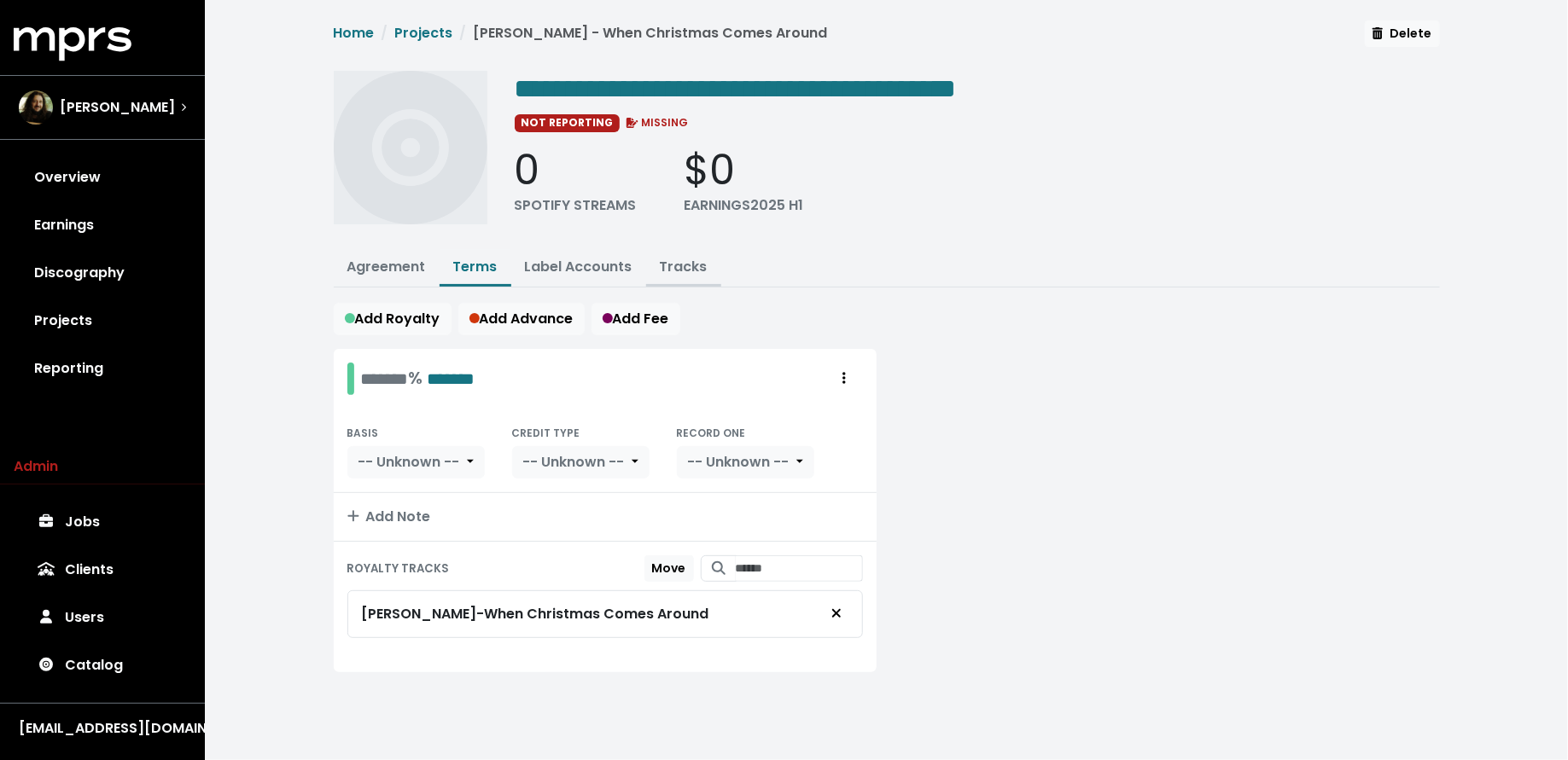
click at [660, 257] on link "Tracks" at bounding box center [684, 267] width 48 height 19
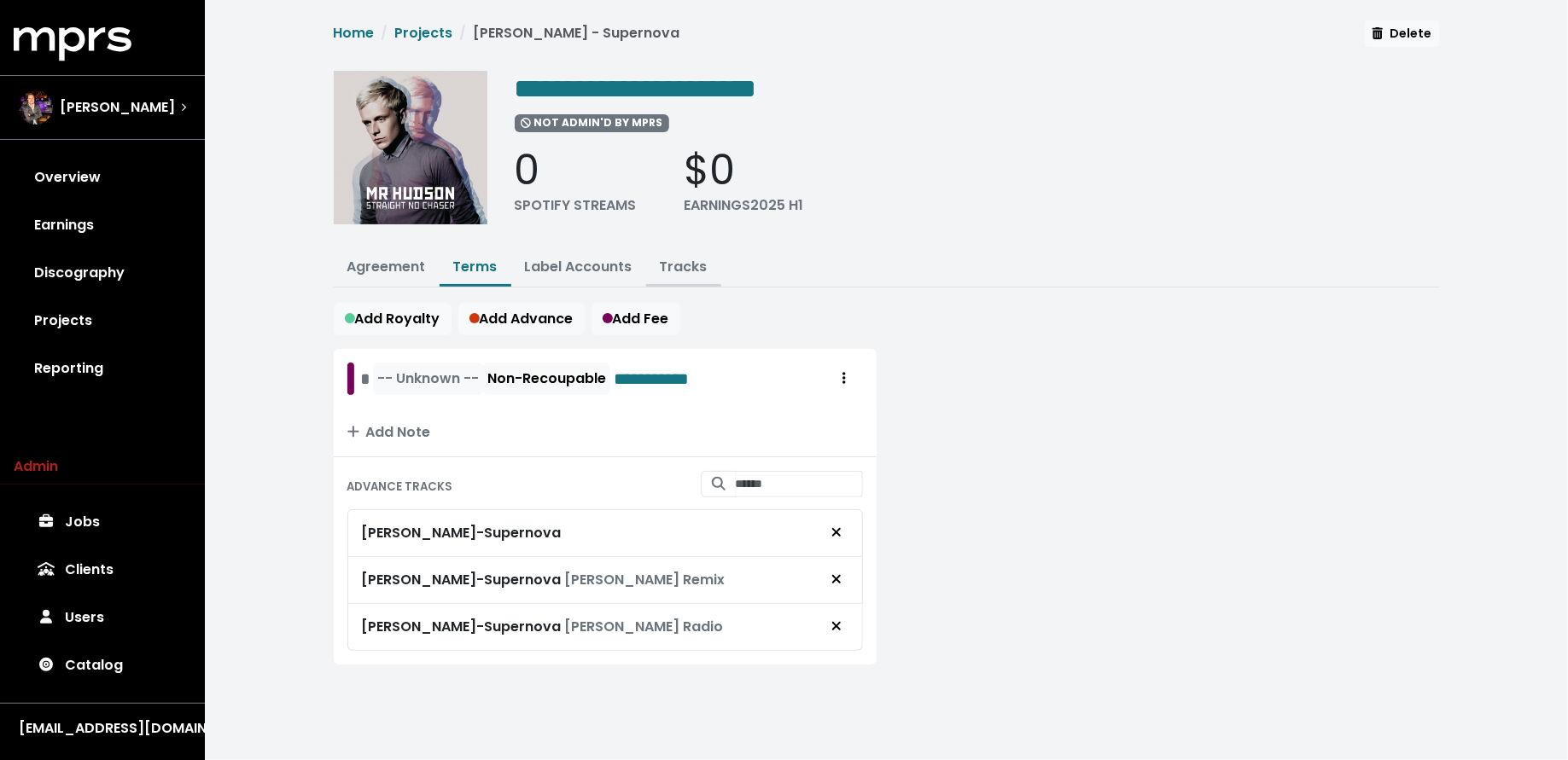
click at [667, 260] on link "Tracks" at bounding box center [684, 267] width 48 height 19
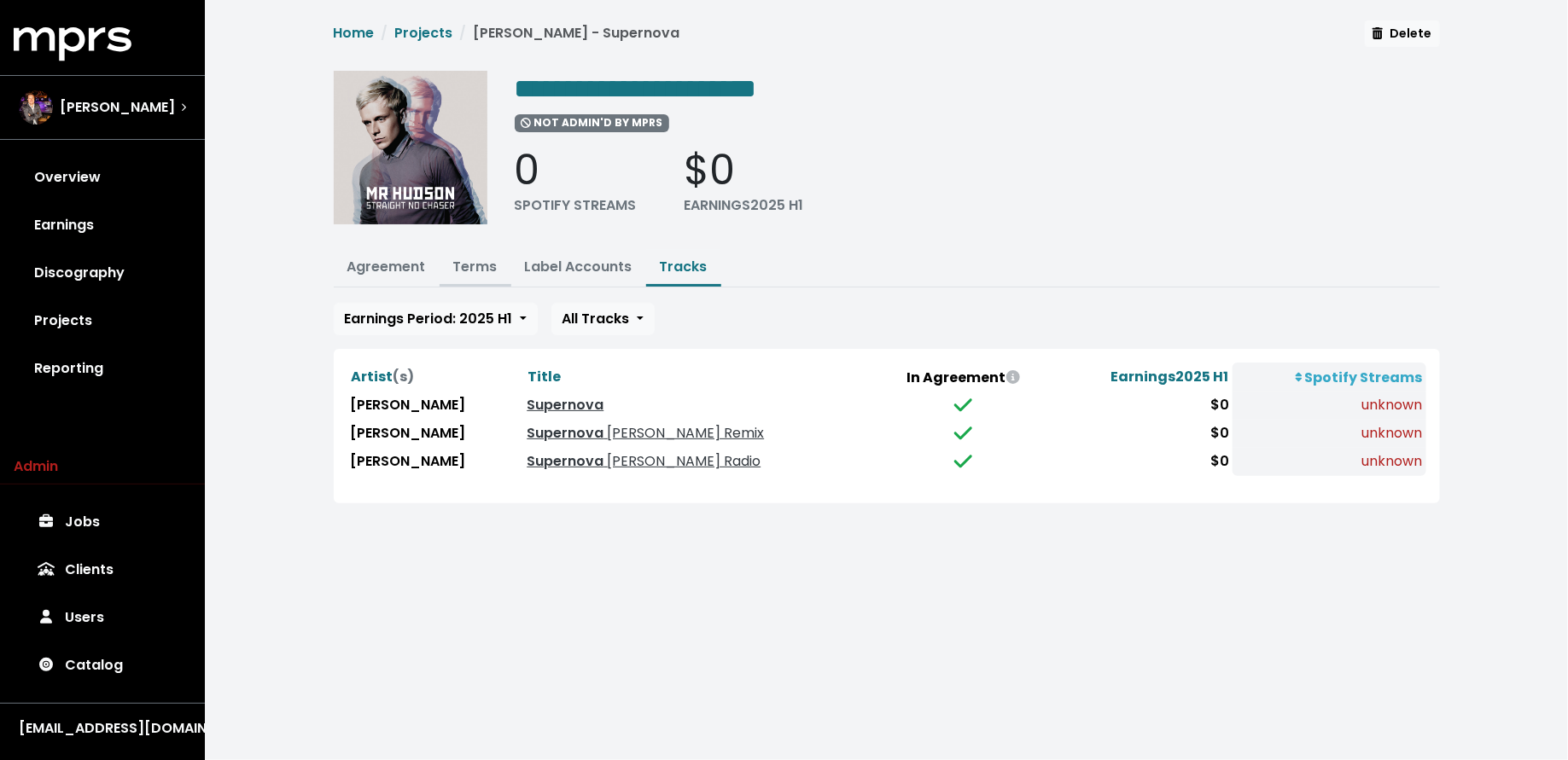
click at [453, 264] on link "Terms" at bounding box center [476, 267] width 45 height 19
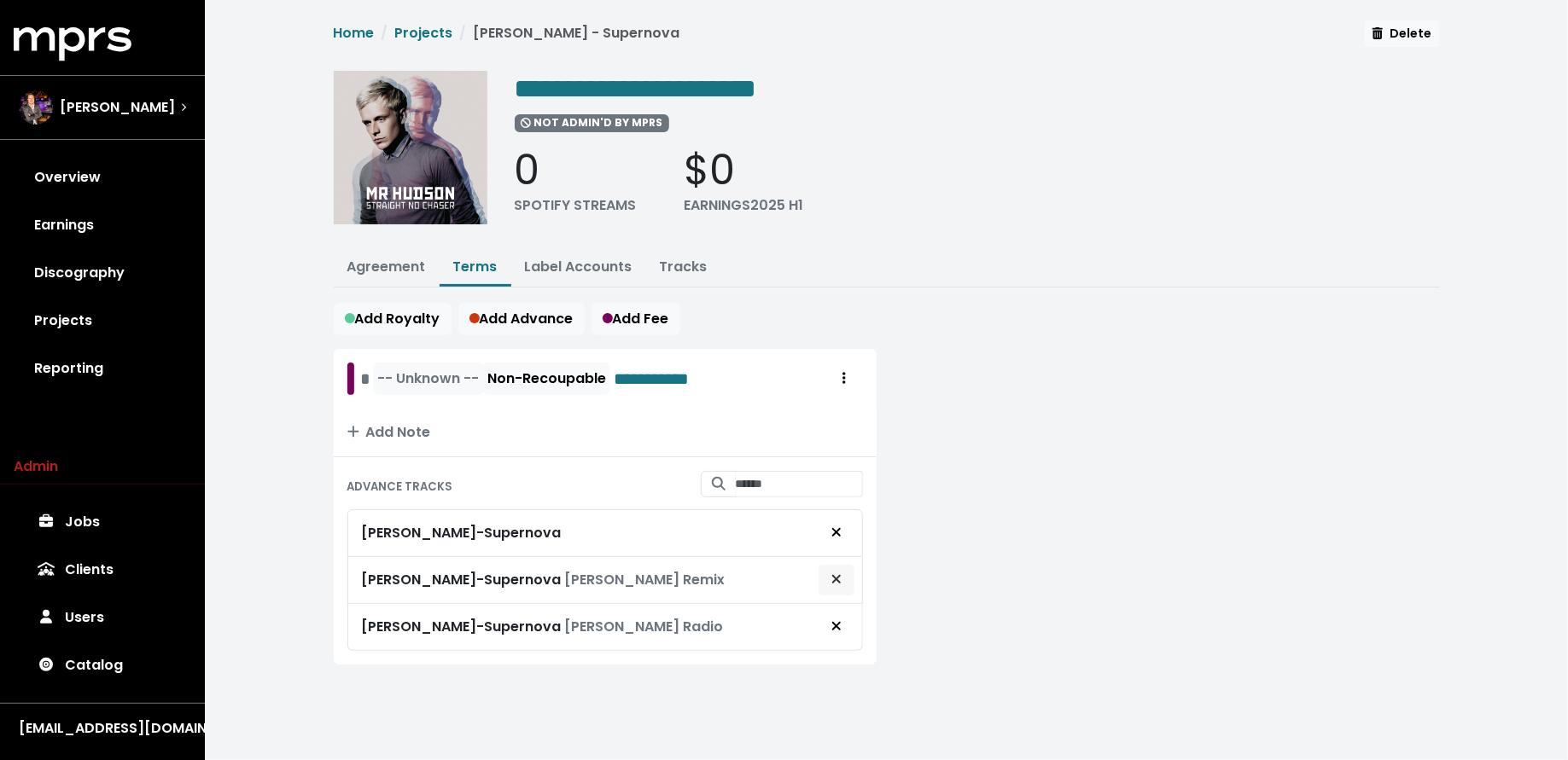
click at [845, 575] on button "Remove advance target" at bounding box center [836, 579] width 38 height 32
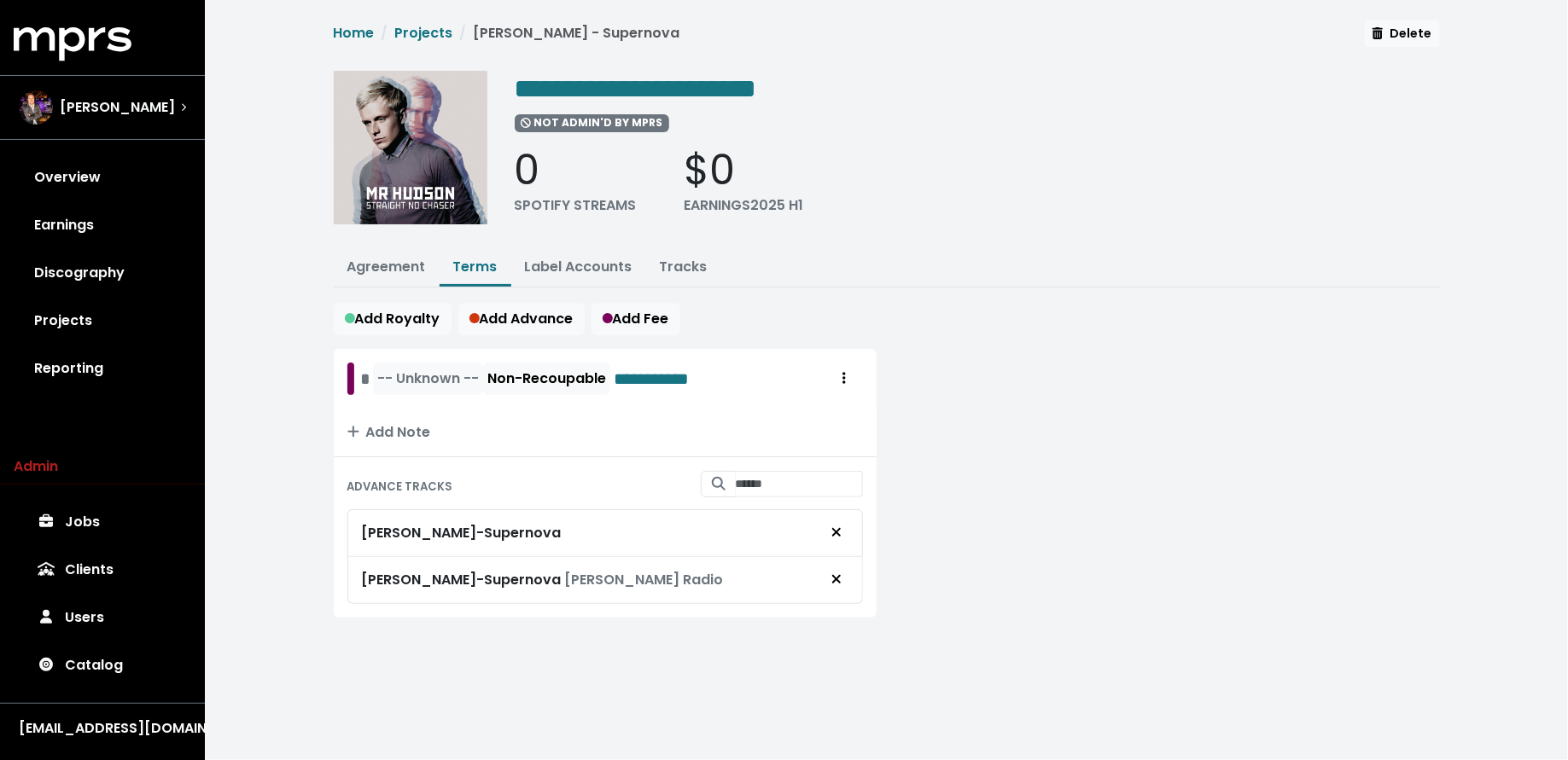
click at [845, 575] on button "Remove advance target" at bounding box center [836, 579] width 38 height 32
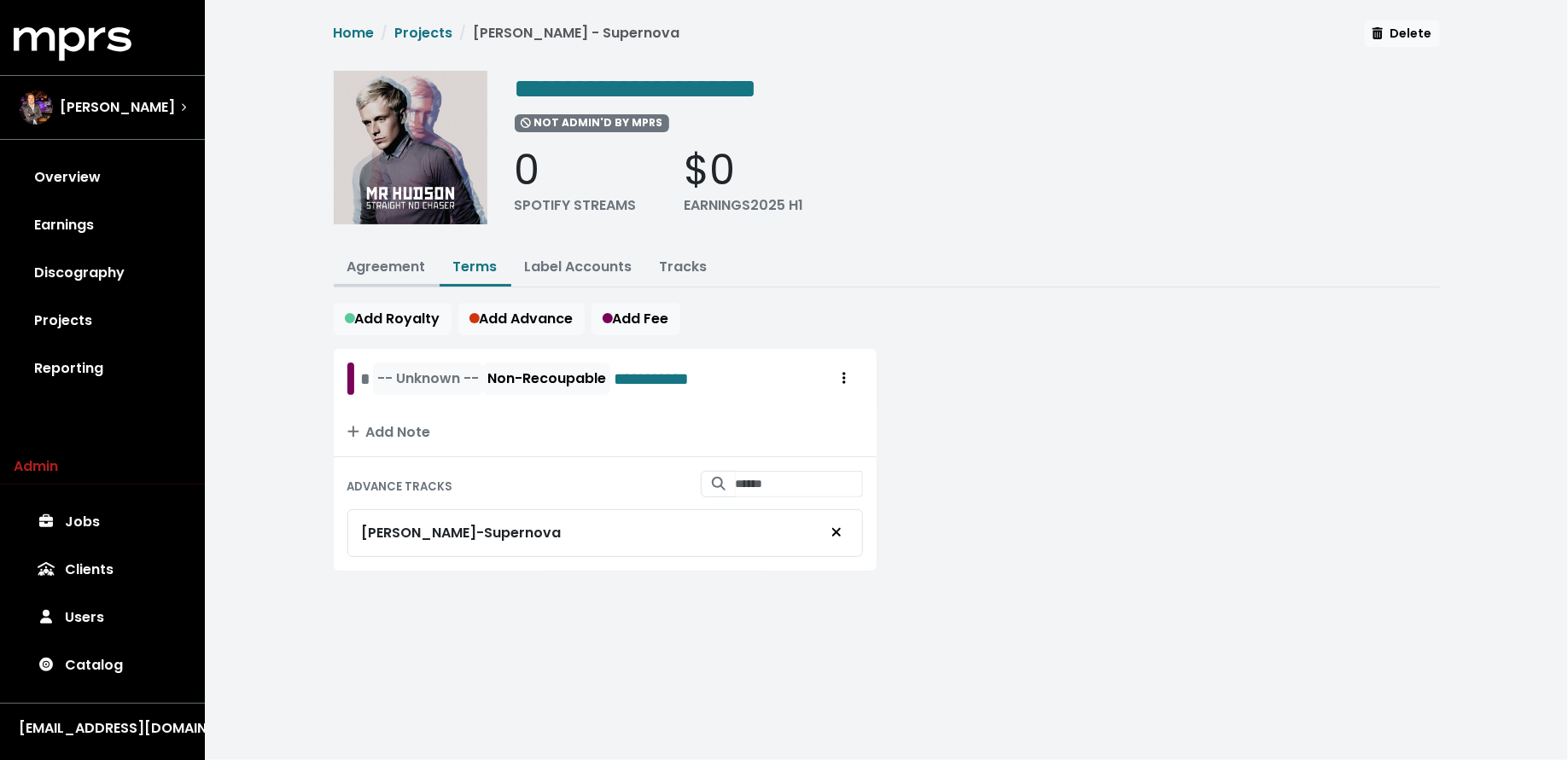
click at [377, 261] on link "Agreement" at bounding box center [386, 267] width 79 height 19
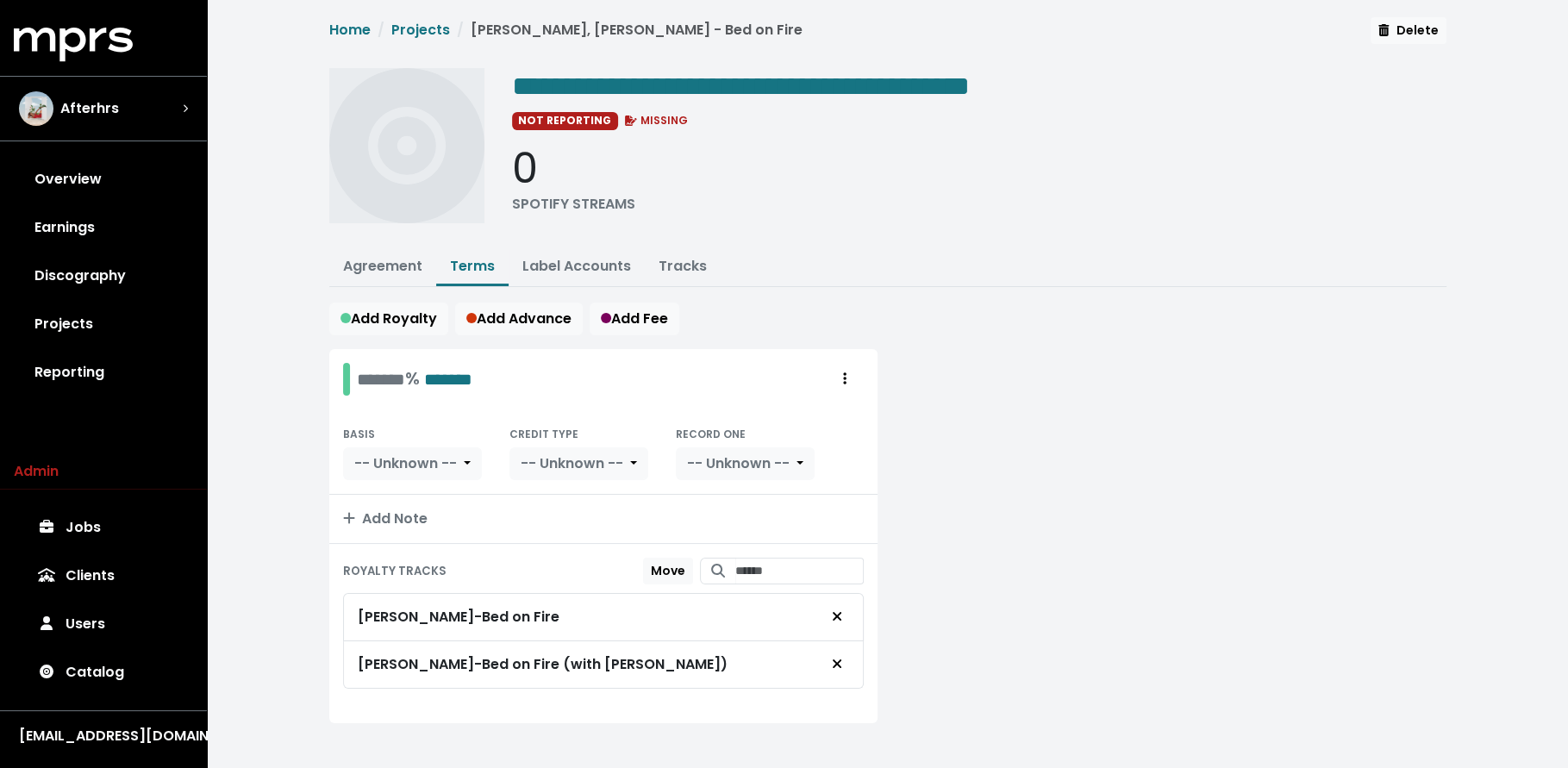
scroll to position [4, 0]
click at [691, 255] on link "Tracks" at bounding box center [683, 265] width 48 height 20
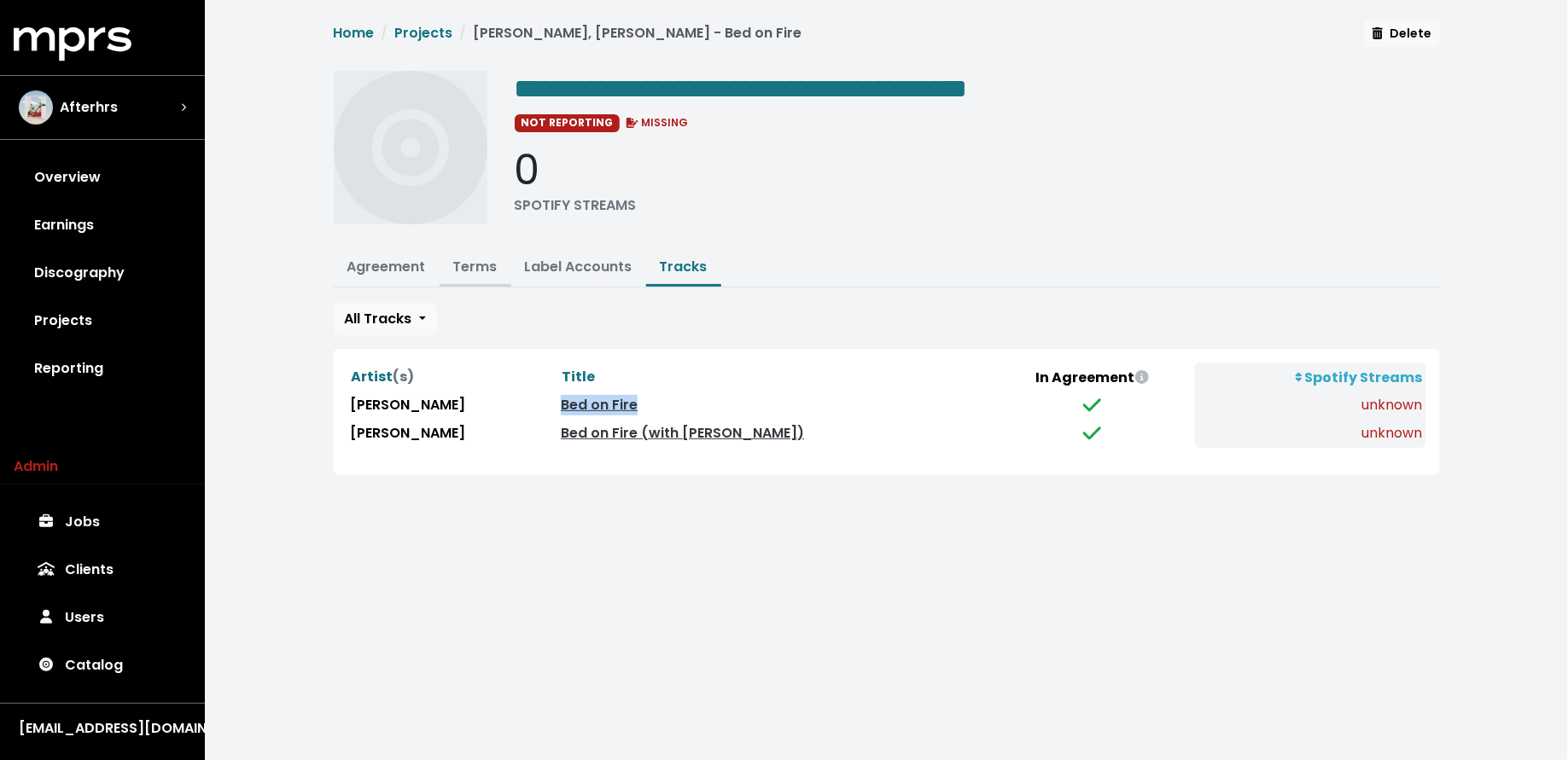
click at [478, 266] on link "Terms" at bounding box center [476, 267] width 45 height 19
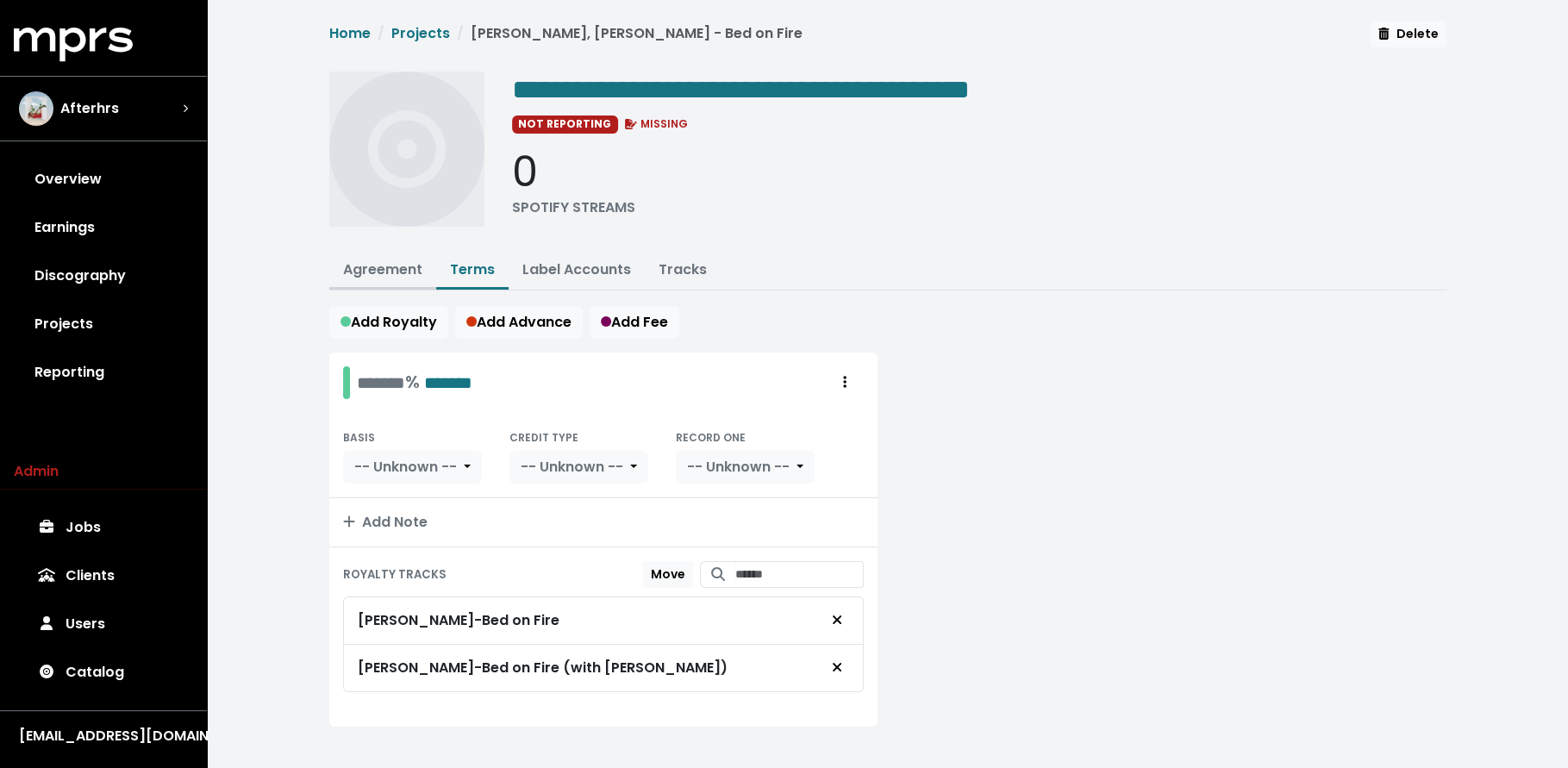
click at [380, 280] on button "Agreement" at bounding box center [382, 272] width 107 height 37
click at [379, 268] on link "Agreement" at bounding box center [382, 270] width 79 height 20
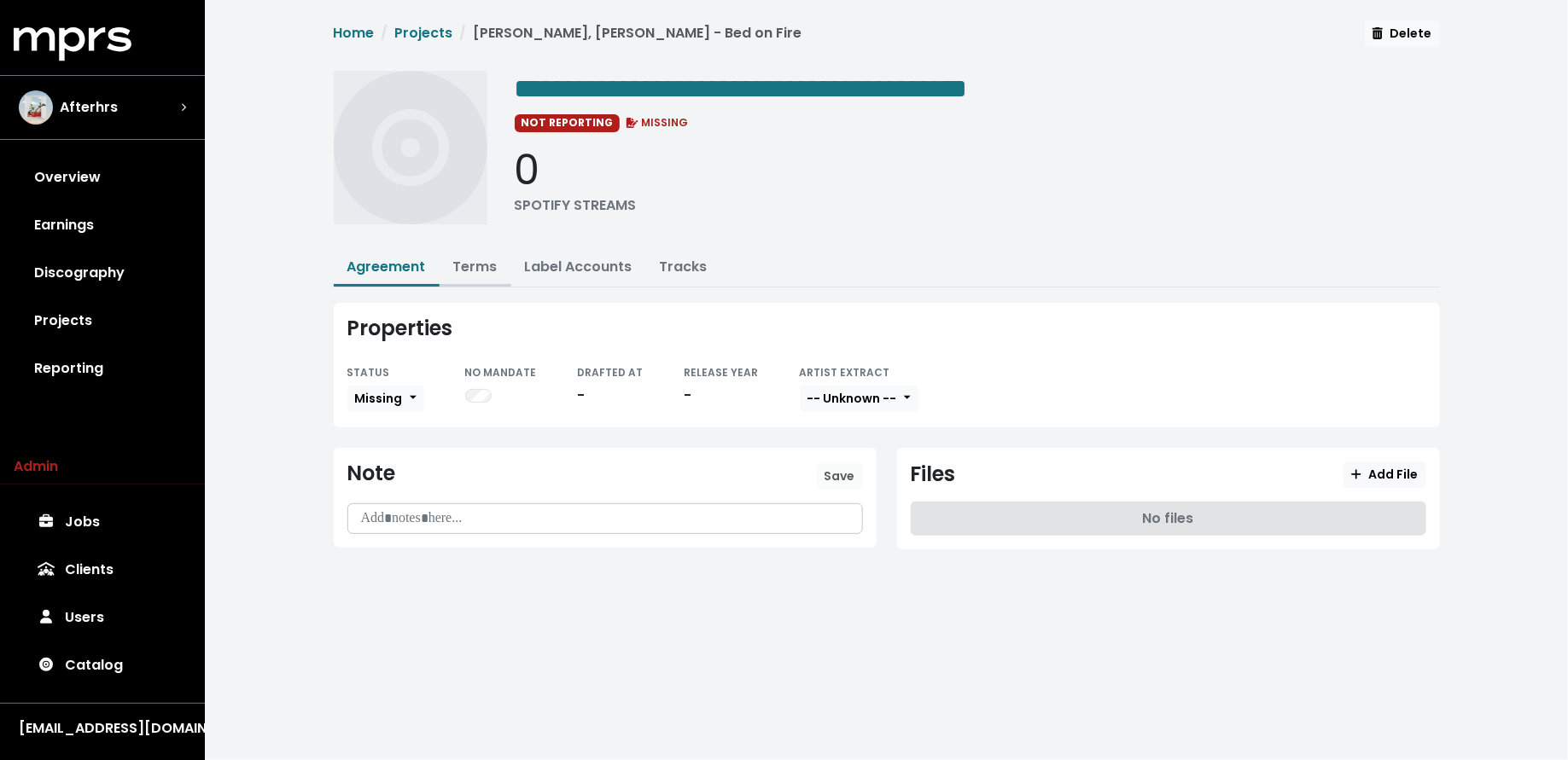
click at [483, 258] on link "Terms" at bounding box center [476, 267] width 45 height 19
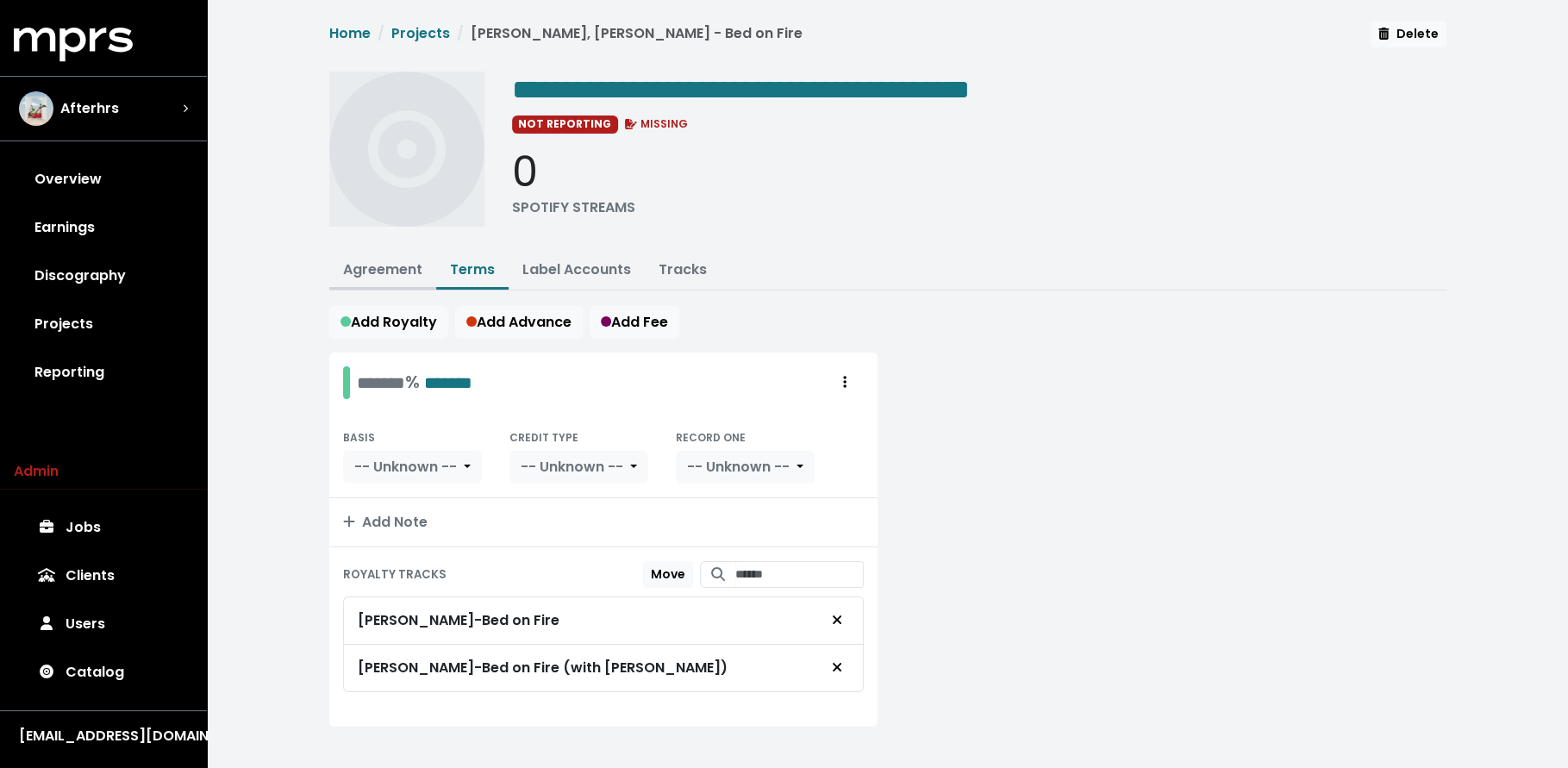
click at [404, 268] on link "Agreement" at bounding box center [382, 270] width 79 height 20
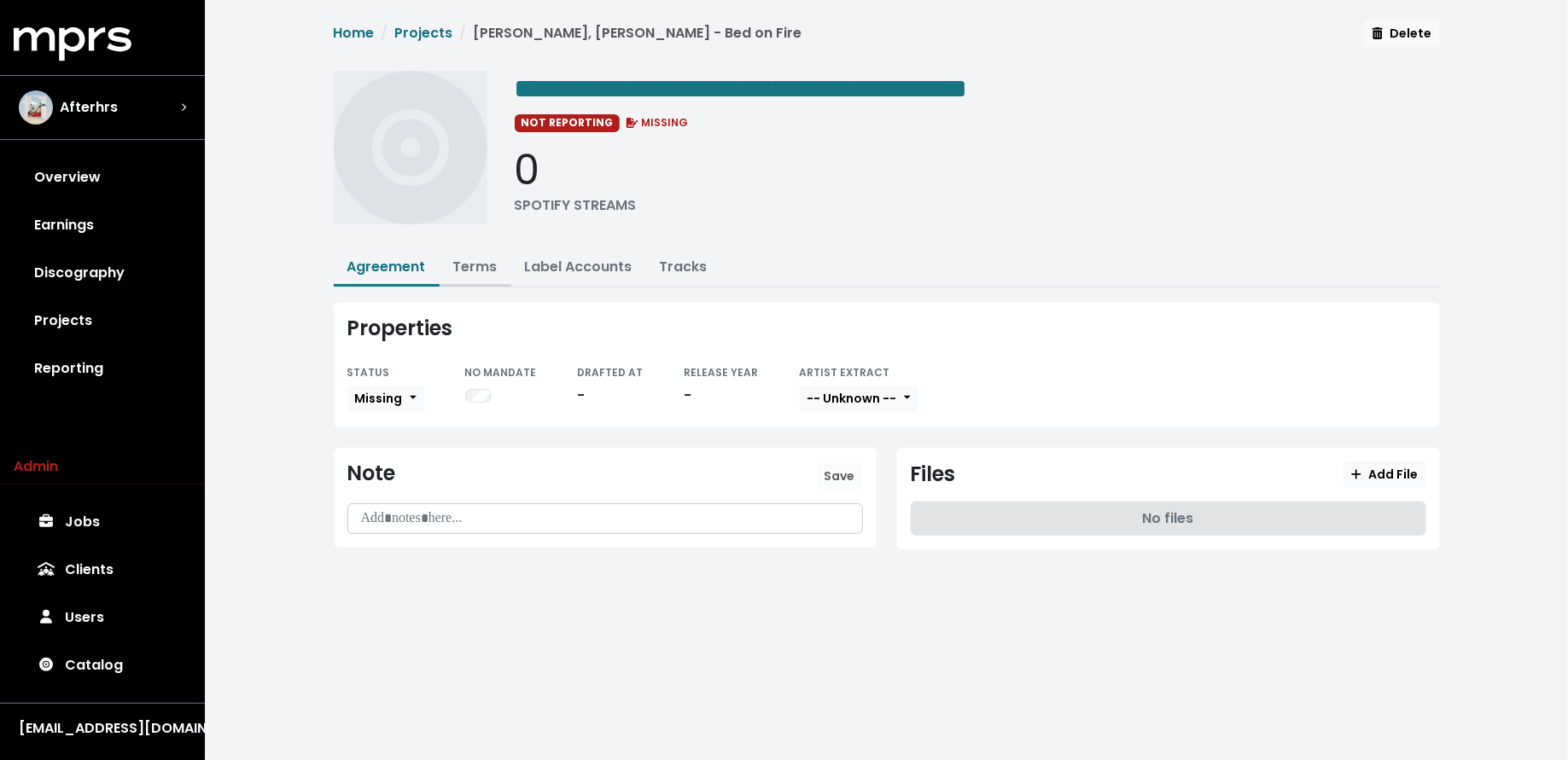
click at [477, 267] on link "Terms" at bounding box center [476, 267] width 45 height 19
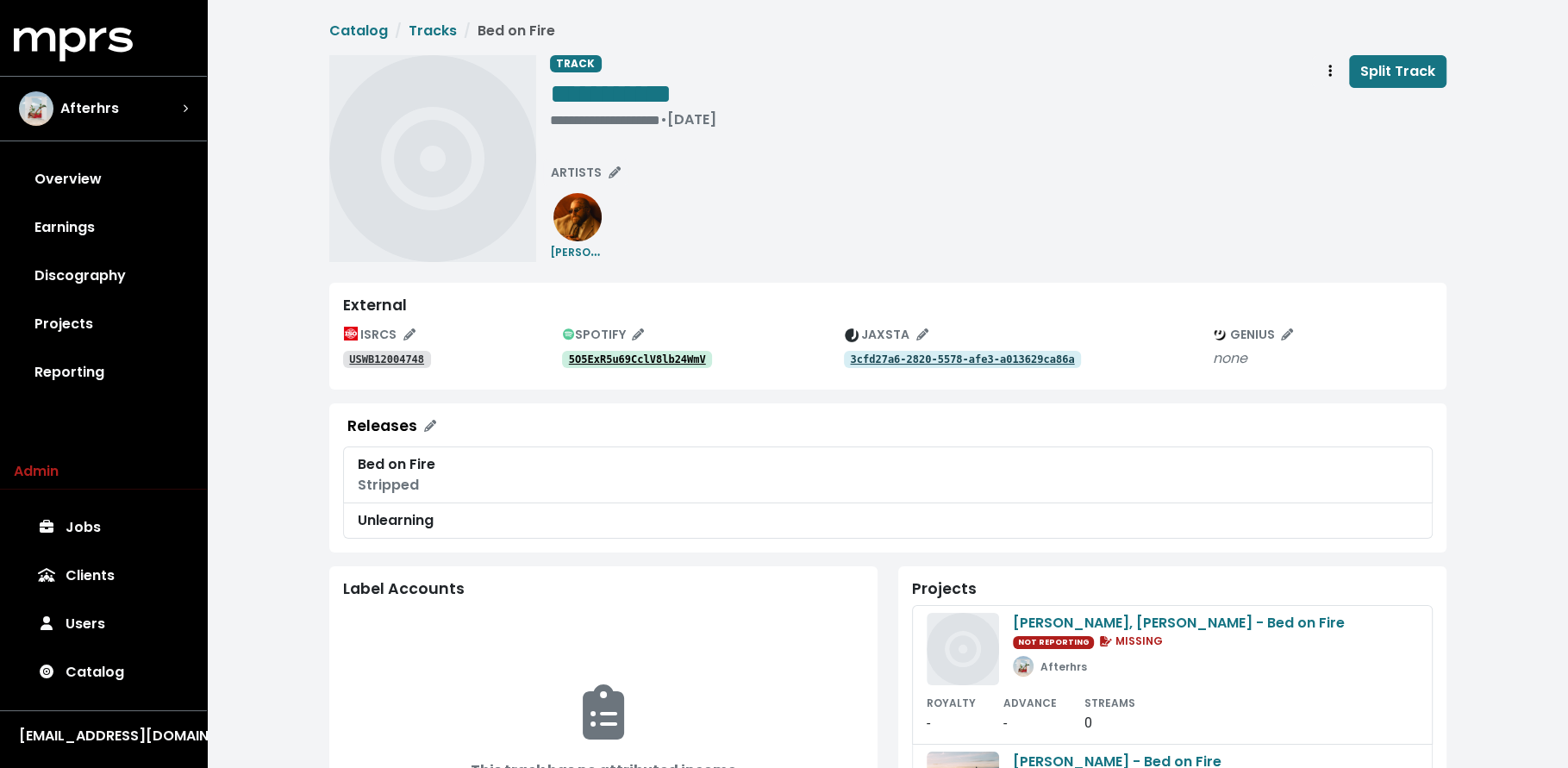
click at [593, 356] on tt "5O5ExR5u69CclV8lb24WmV" at bounding box center [637, 359] width 137 height 12
click at [399, 363] on tt "USWB12004748" at bounding box center [386, 359] width 75 height 12
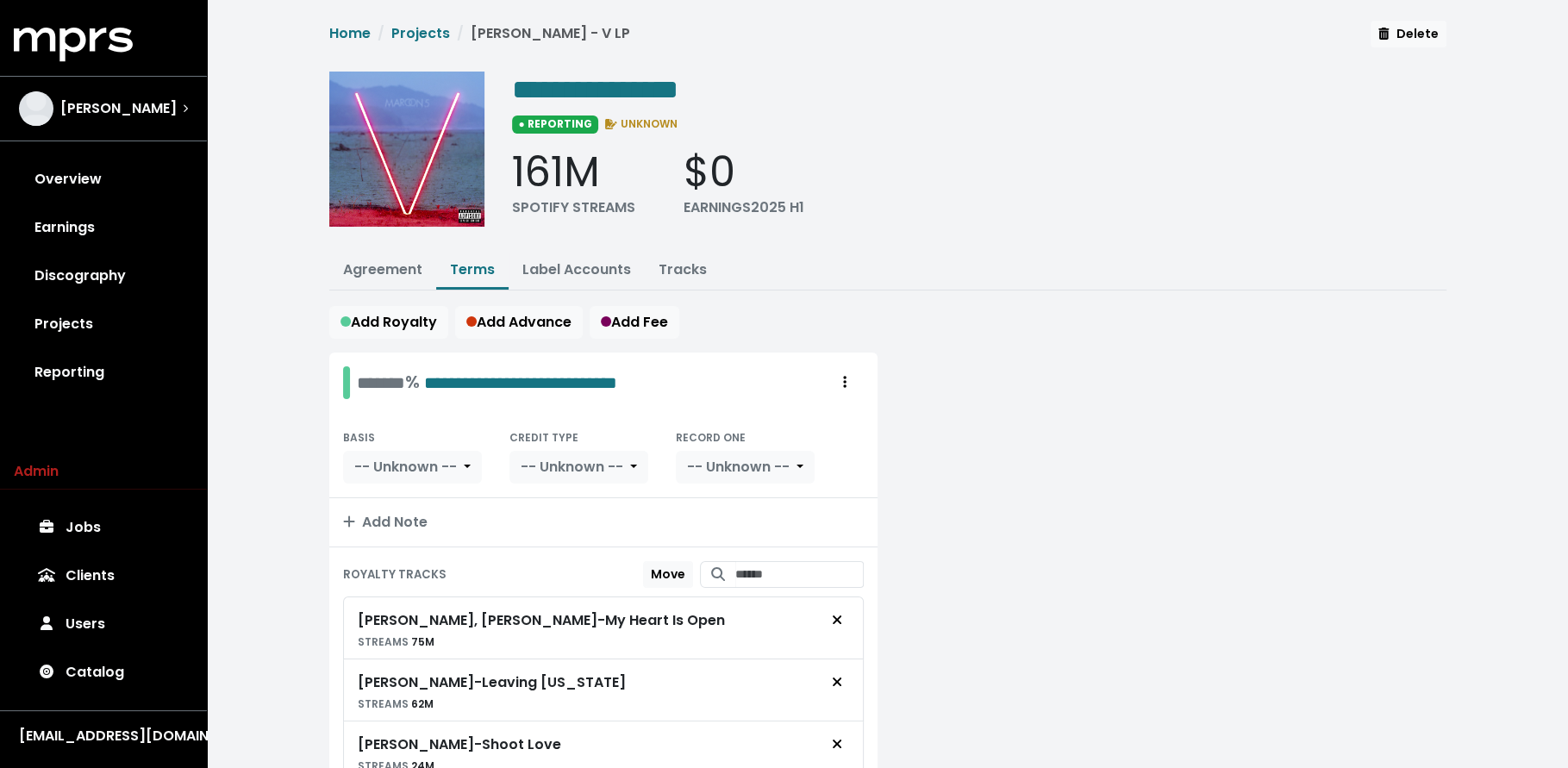
click at [669, 246] on div "**********" at bounding box center [887, 602] width 1138 height 1164
click at [674, 277] on button "Tracks" at bounding box center [683, 272] width 76 height 37
click at [675, 260] on link "Tracks" at bounding box center [683, 270] width 48 height 20
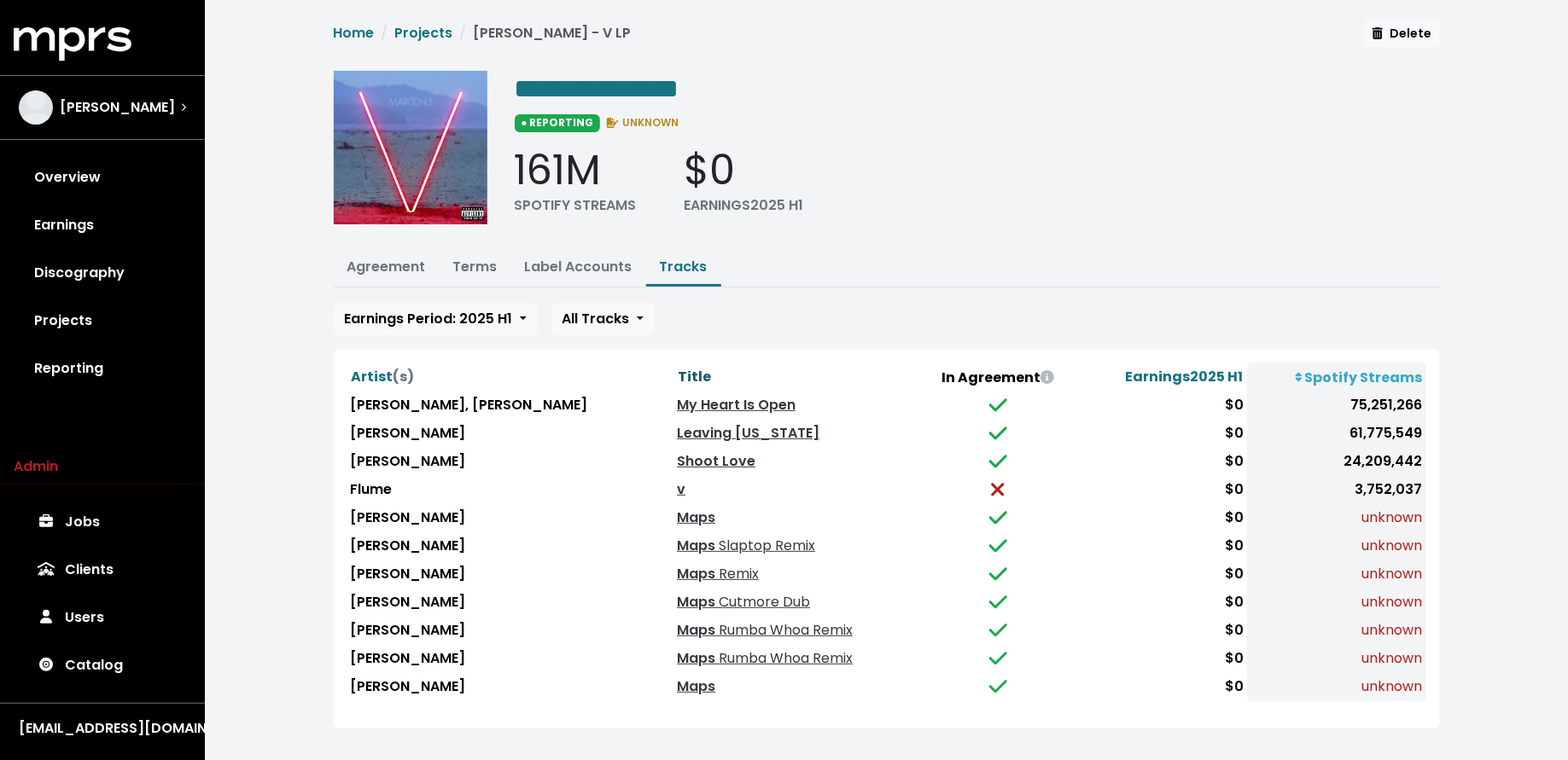
click at [678, 373] on span "Title" at bounding box center [694, 377] width 33 height 19
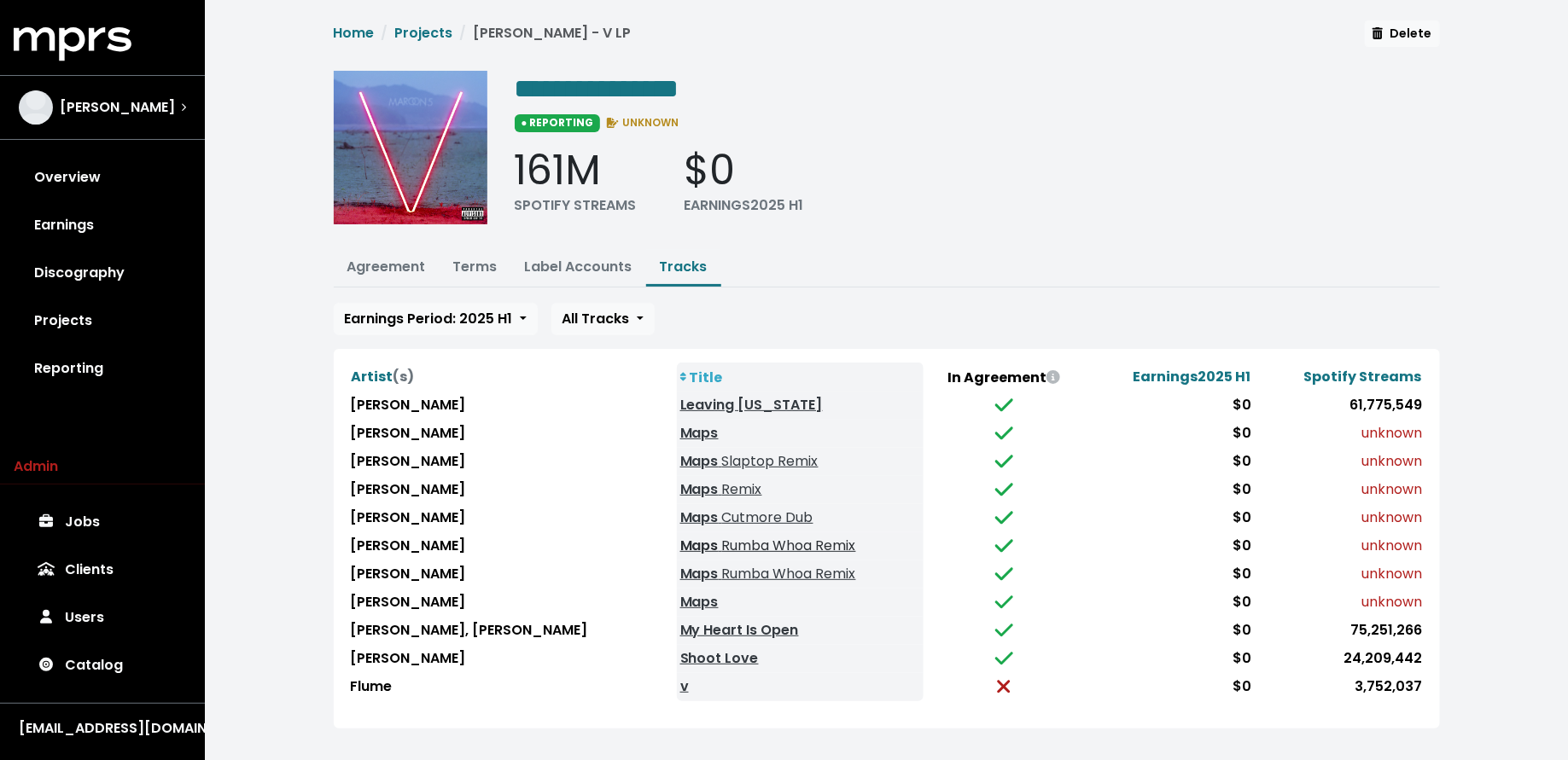
click at [718, 542] on span "Rumba Whoa Remix" at bounding box center [787, 545] width 138 height 19
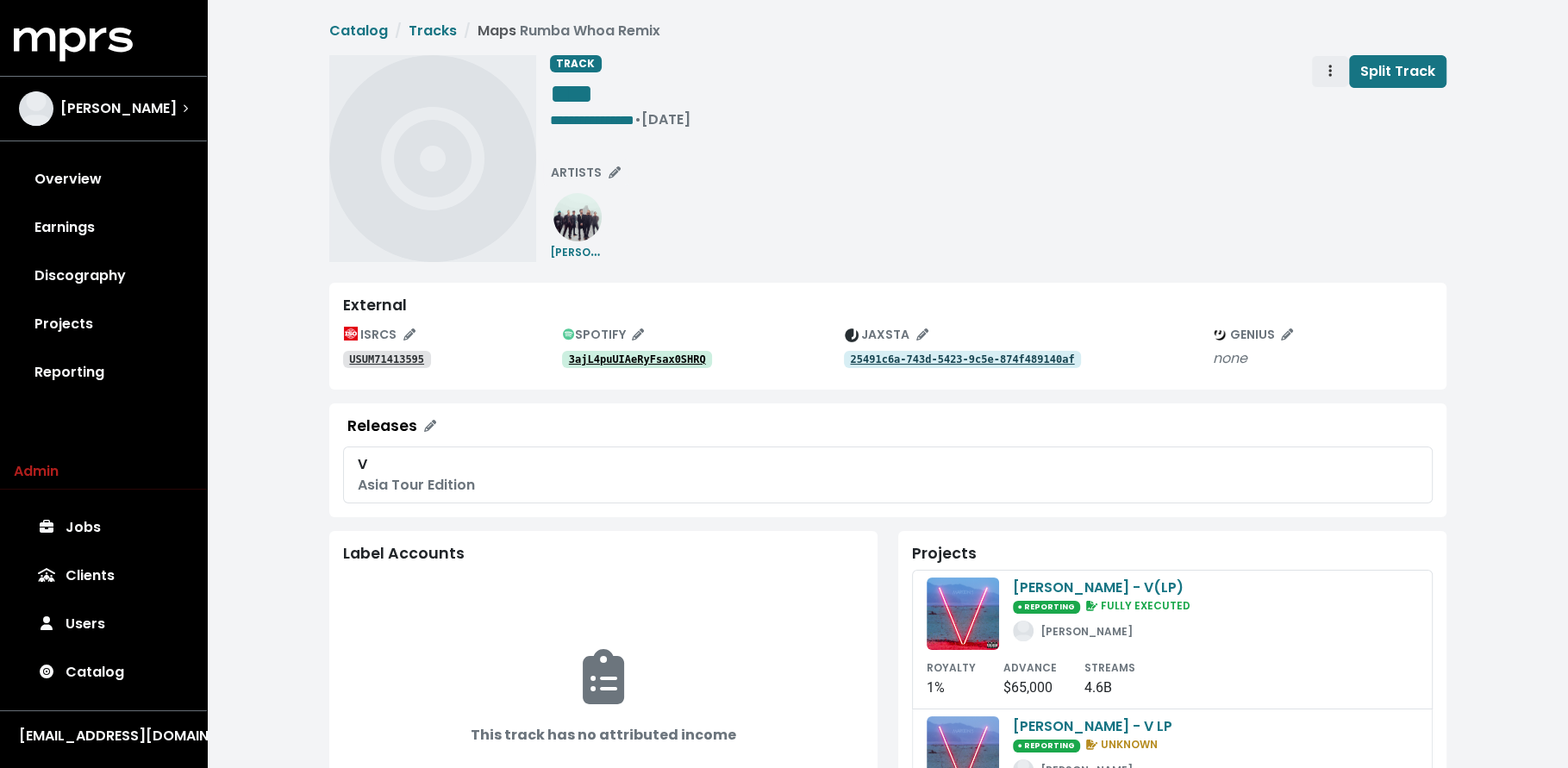
click at [1335, 75] on span "Track actions" at bounding box center [1330, 71] width 16 height 21
click at [1338, 112] on link "Merge" at bounding box center [1380, 110] width 136 height 27
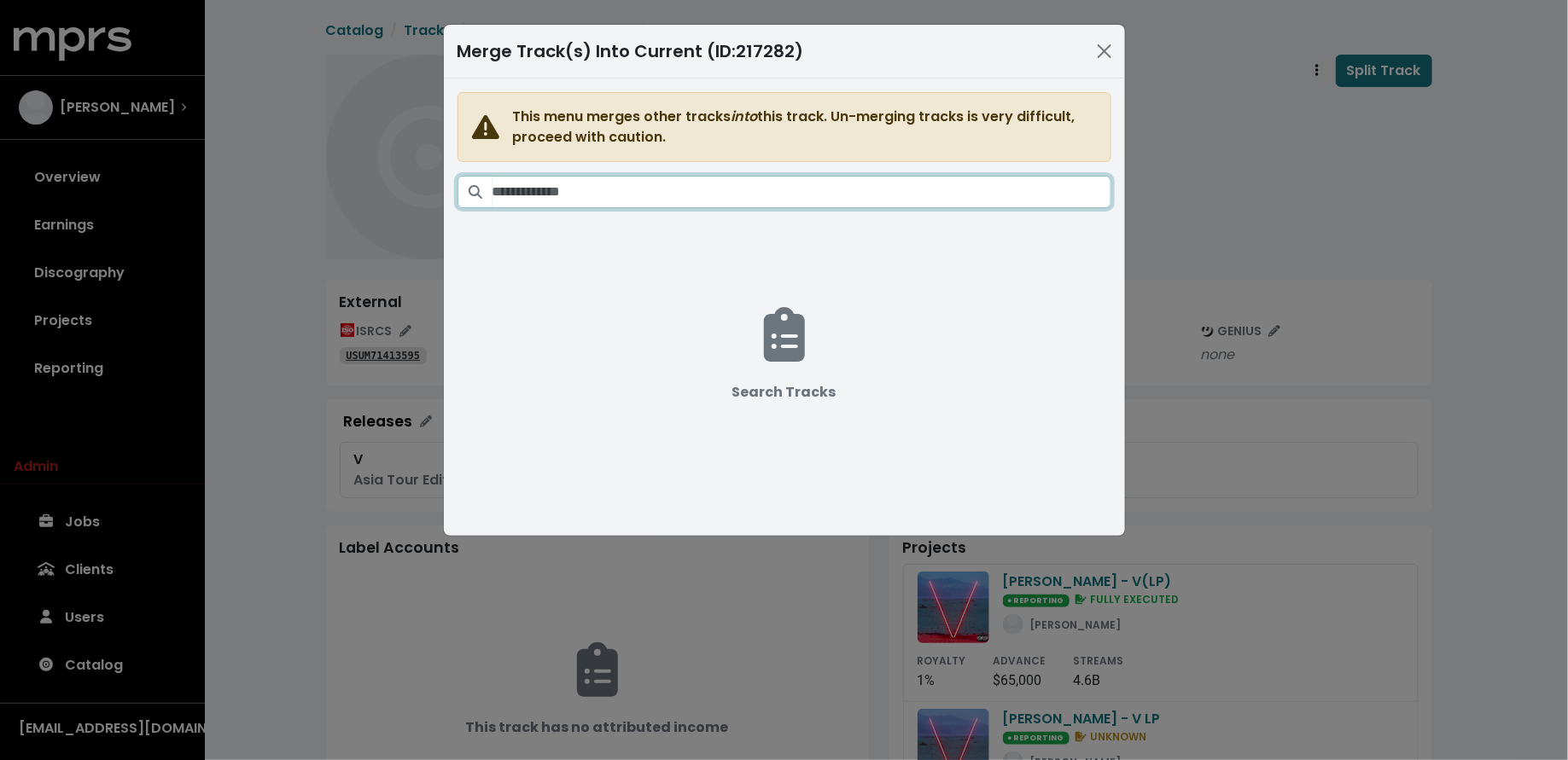
click at [791, 183] on input "Search tracks" at bounding box center [801, 191] width 618 height 32
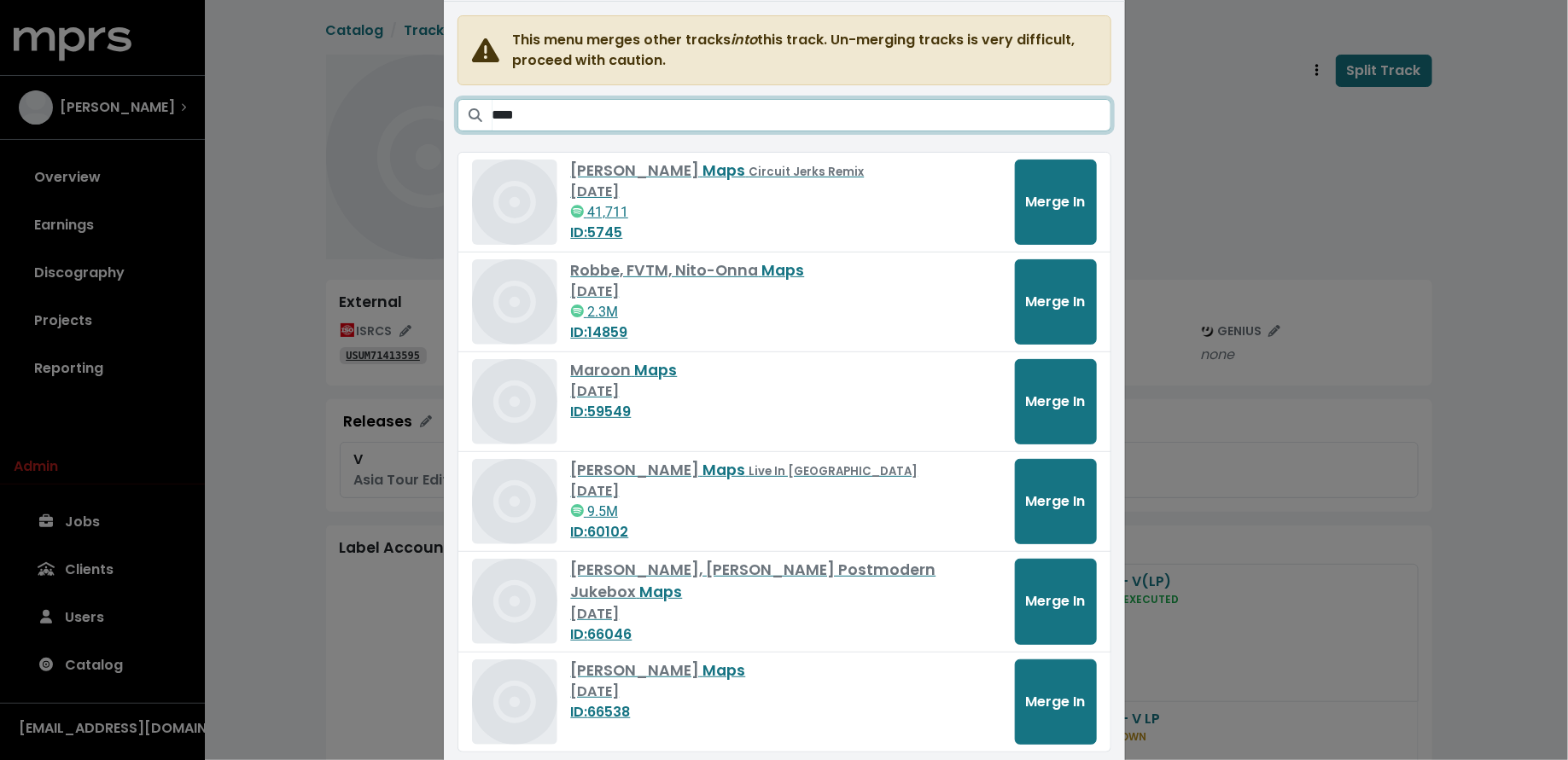
scroll to position [184, 0]
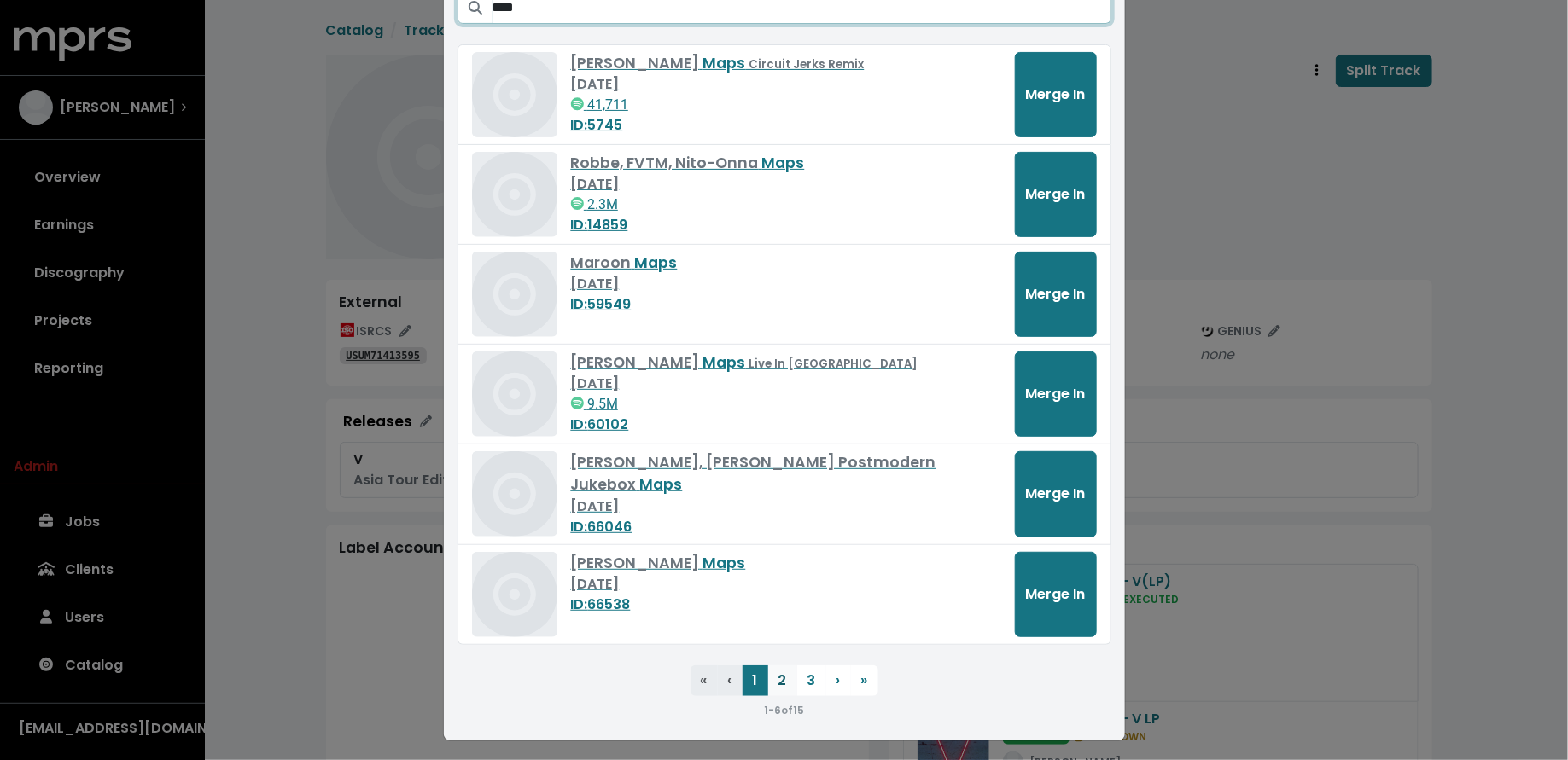
type input "****"
click at [777, 682] on button "2" at bounding box center [783, 681] width 29 height 31
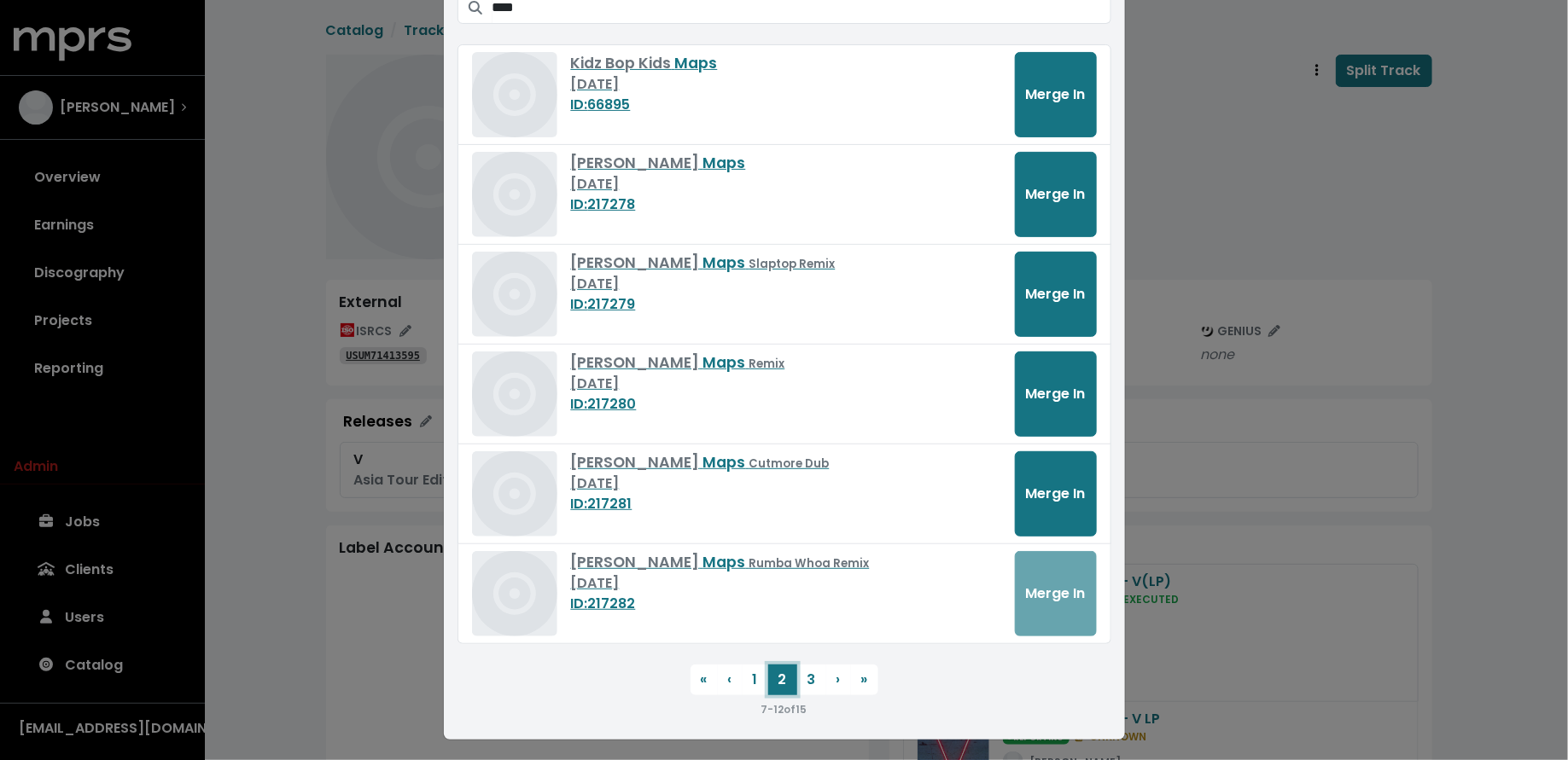
scroll to position [183, 0]
click at [797, 680] on button "3" at bounding box center [812, 681] width 29 height 31
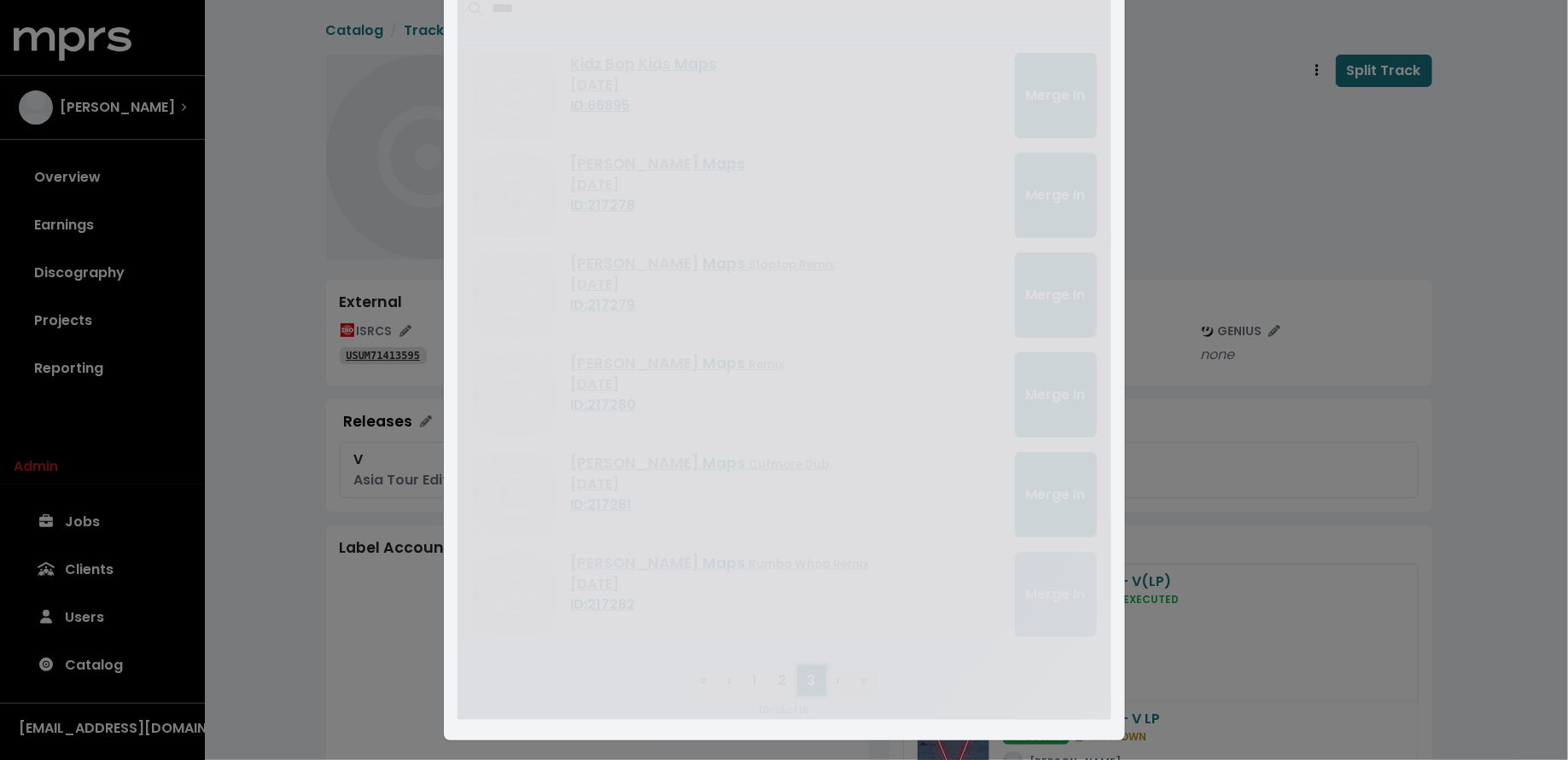
scroll to position [0, 0]
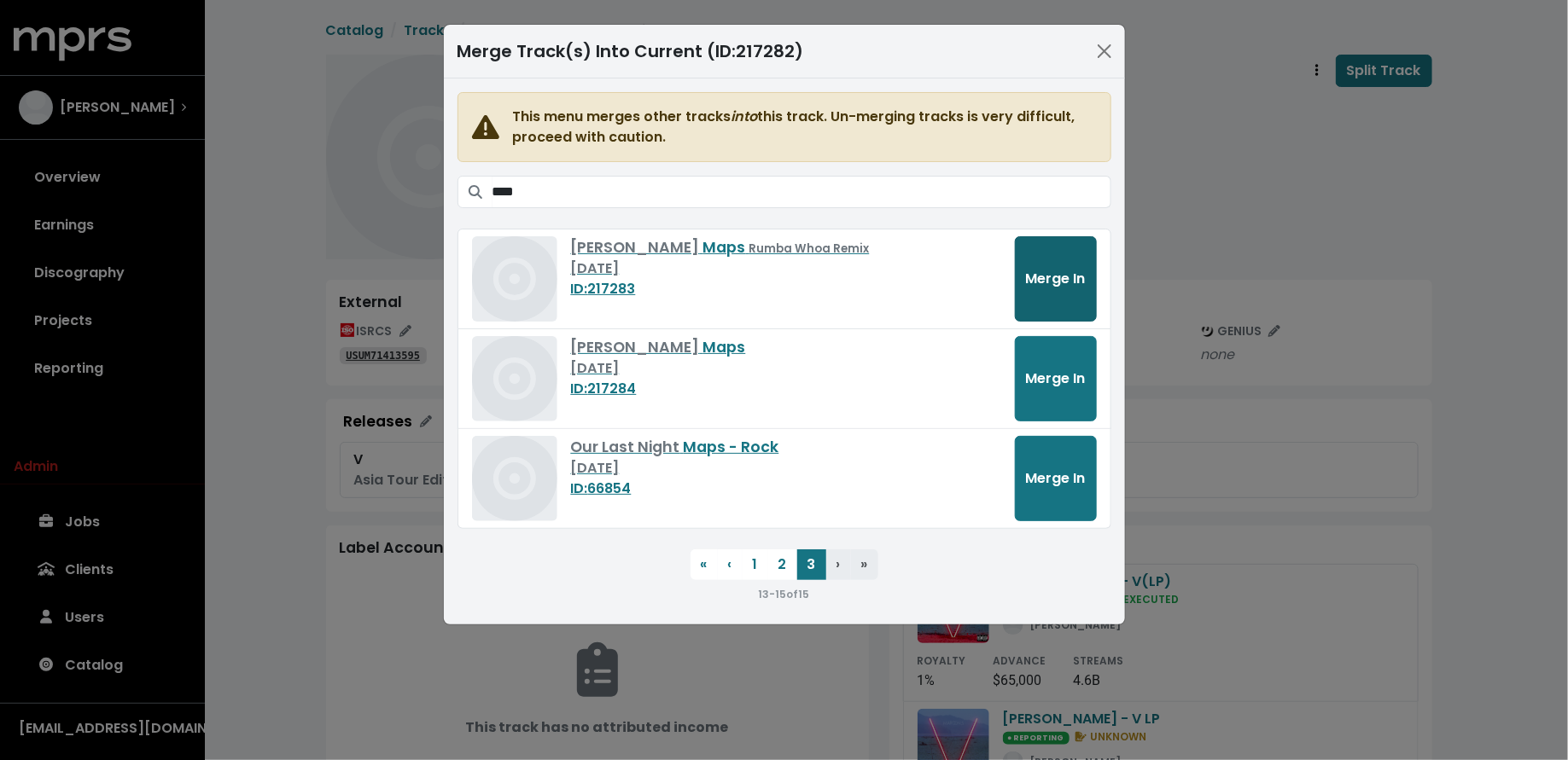
click at [1041, 293] on button "Merge In" at bounding box center [1055, 279] width 82 height 85
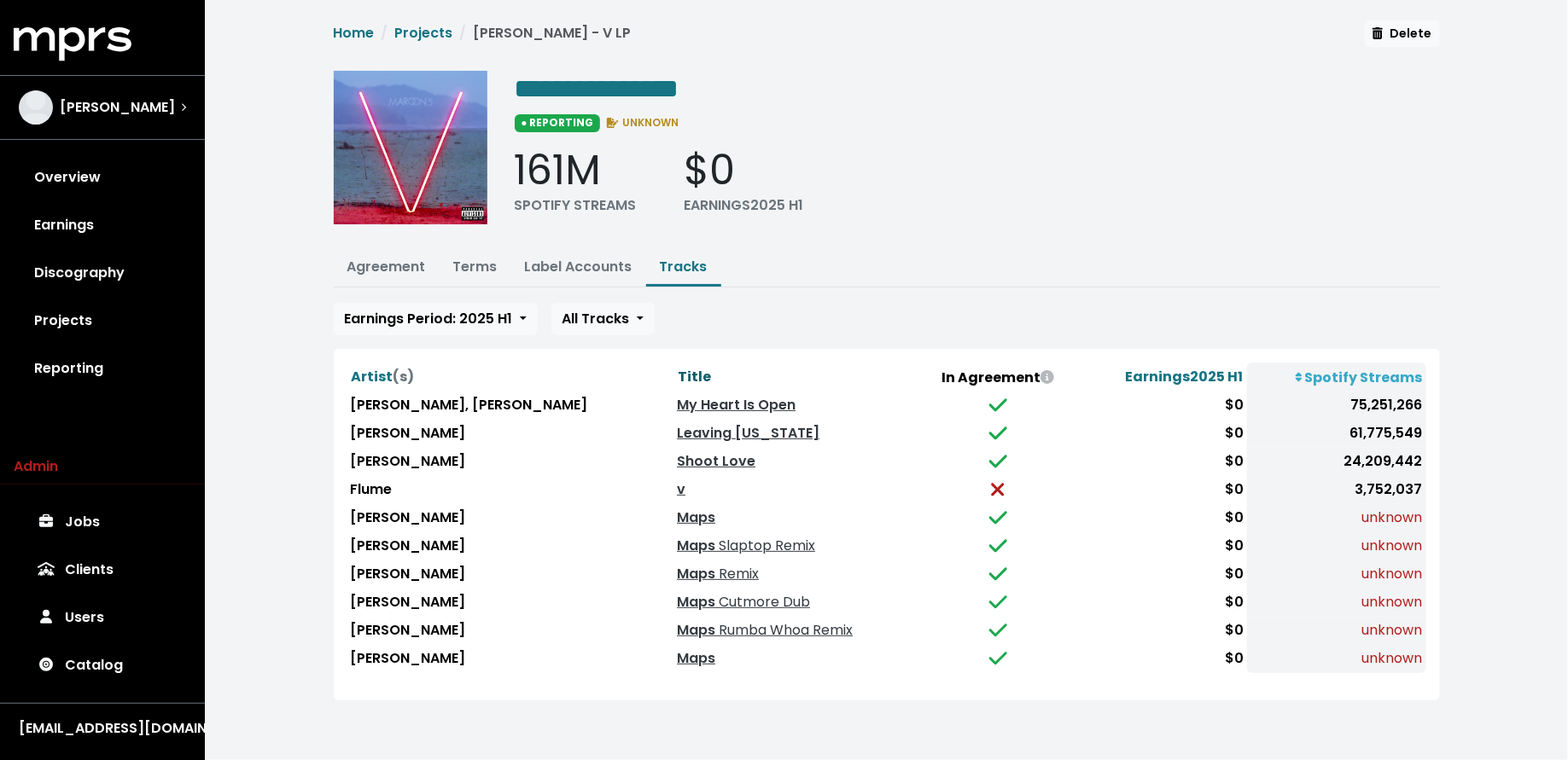
click at [678, 367] on span "Title" at bounding box center [694, 377] width 33 height 19
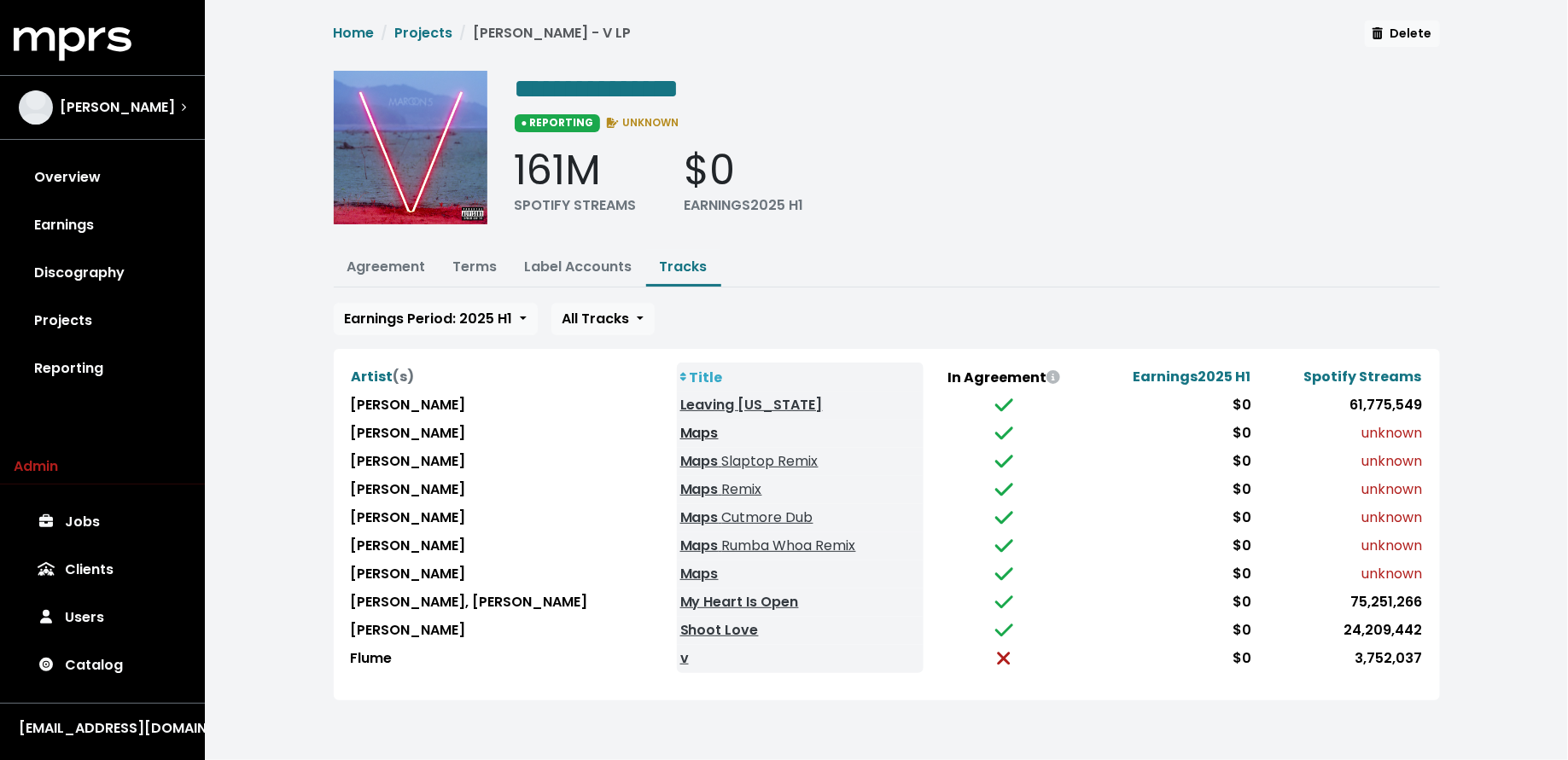
click at [681, 433] on link "Maps" at bounding box center [700, 433] width 39 height 19
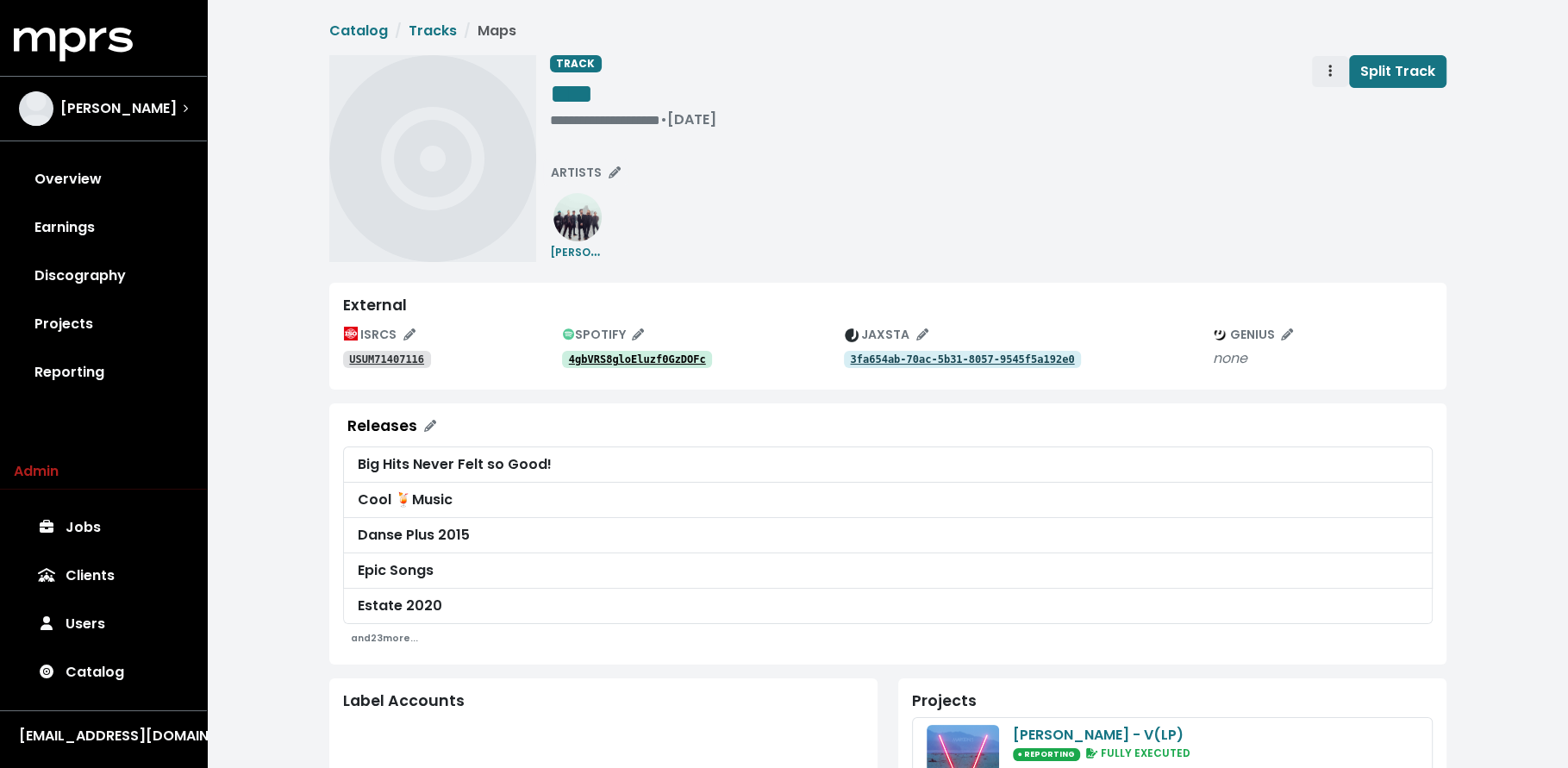
click at [1326, 77] on span "Track actions" at bounding box center [1330, 71] width 16 height 21
click at [1331, 98] on link "Merge" at bounding box center [1380, 110] width 136 height 27
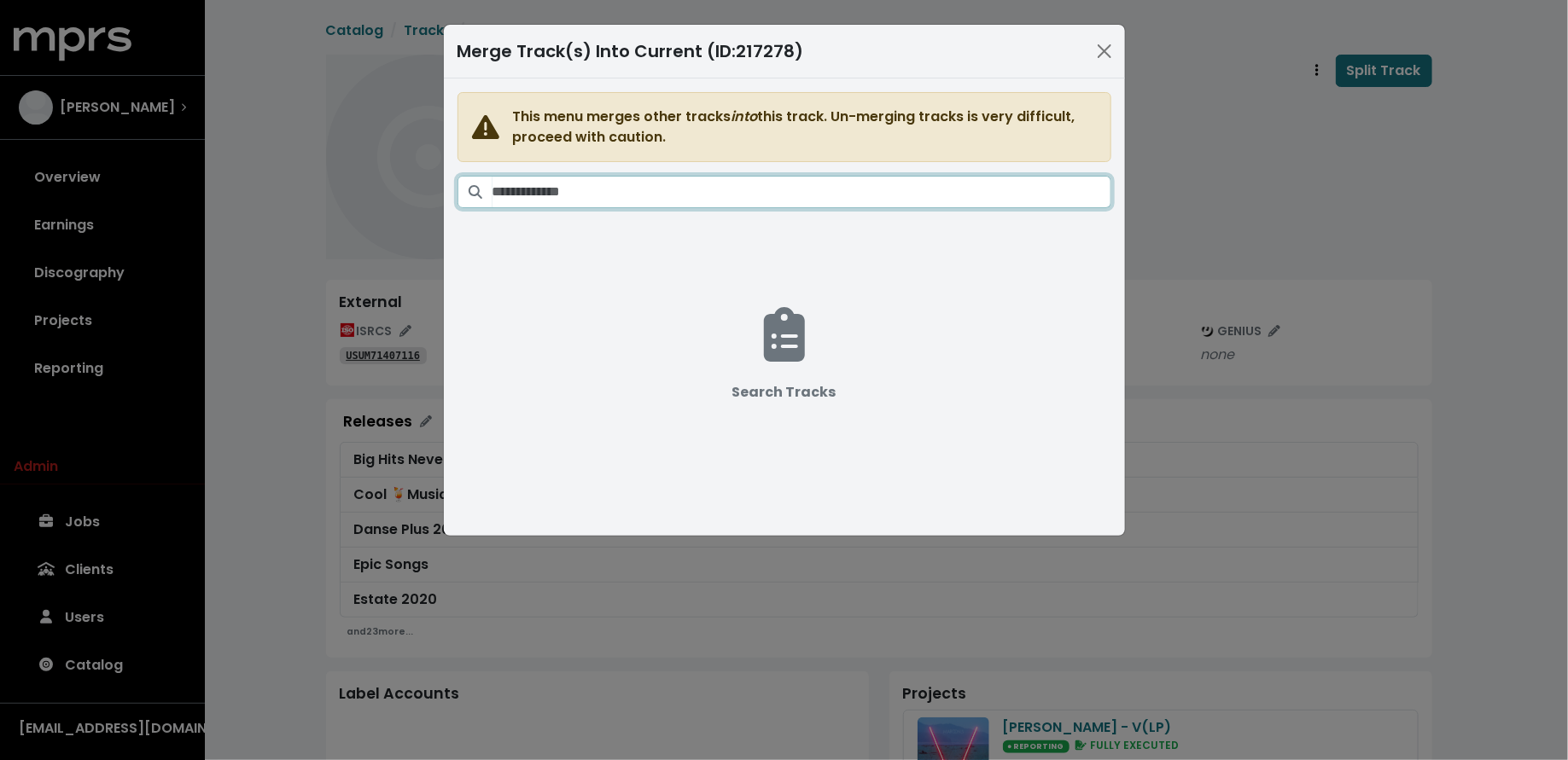
click at [642, 188] on input "Search tracks" at bounding box center [801, 191] width 618 height 32
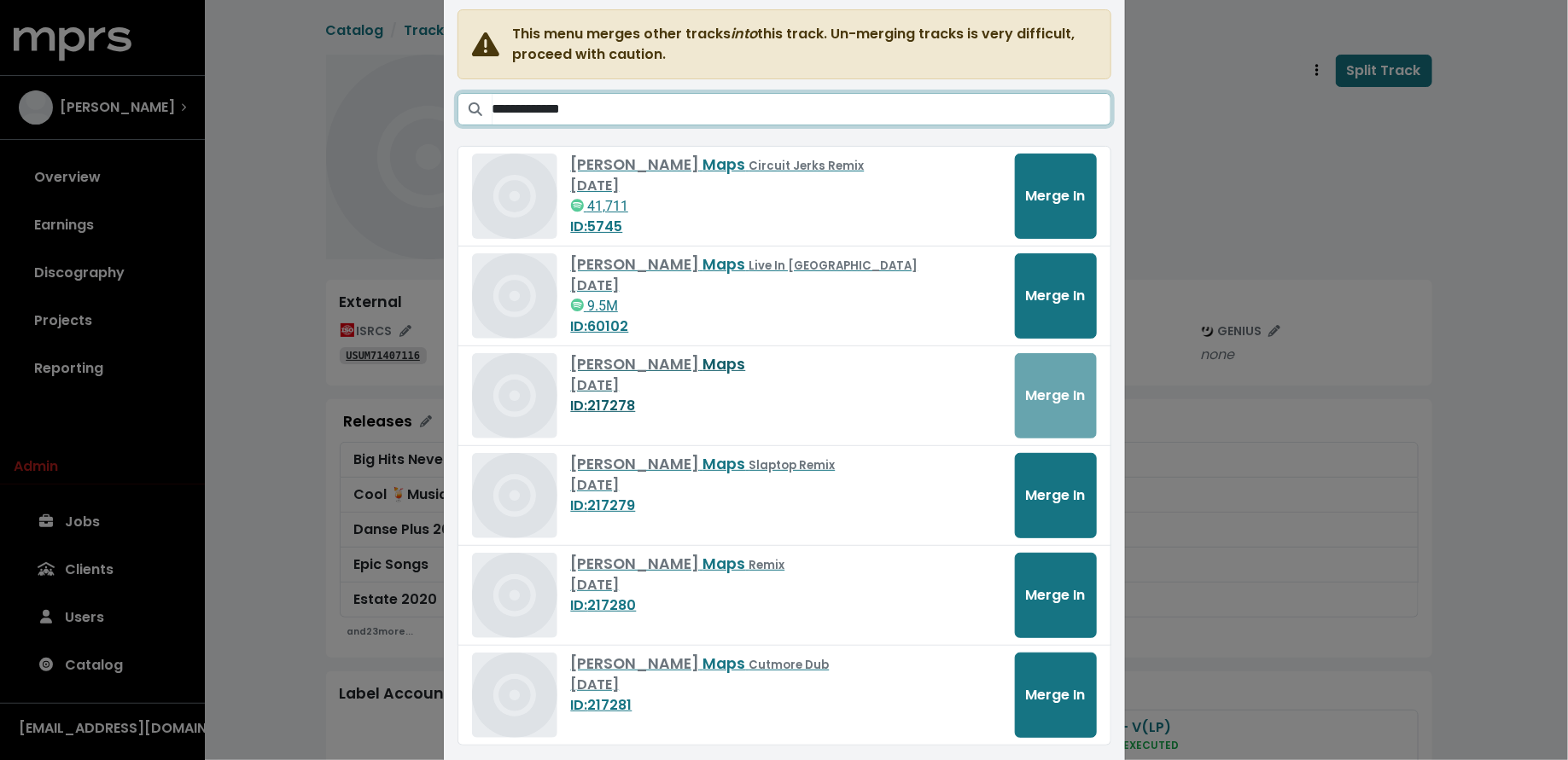
scroll to position [172, 0]
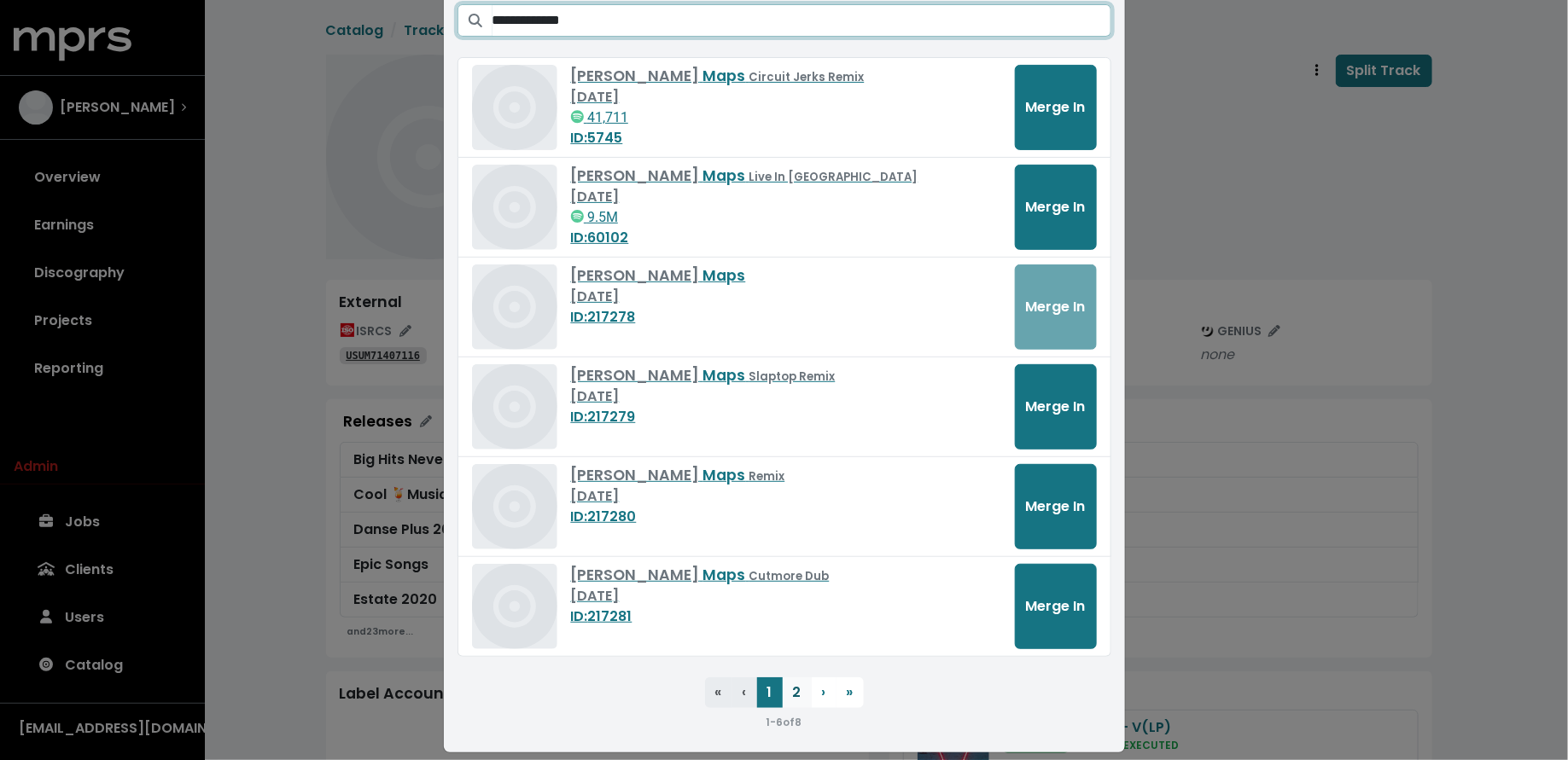
type input "**********"
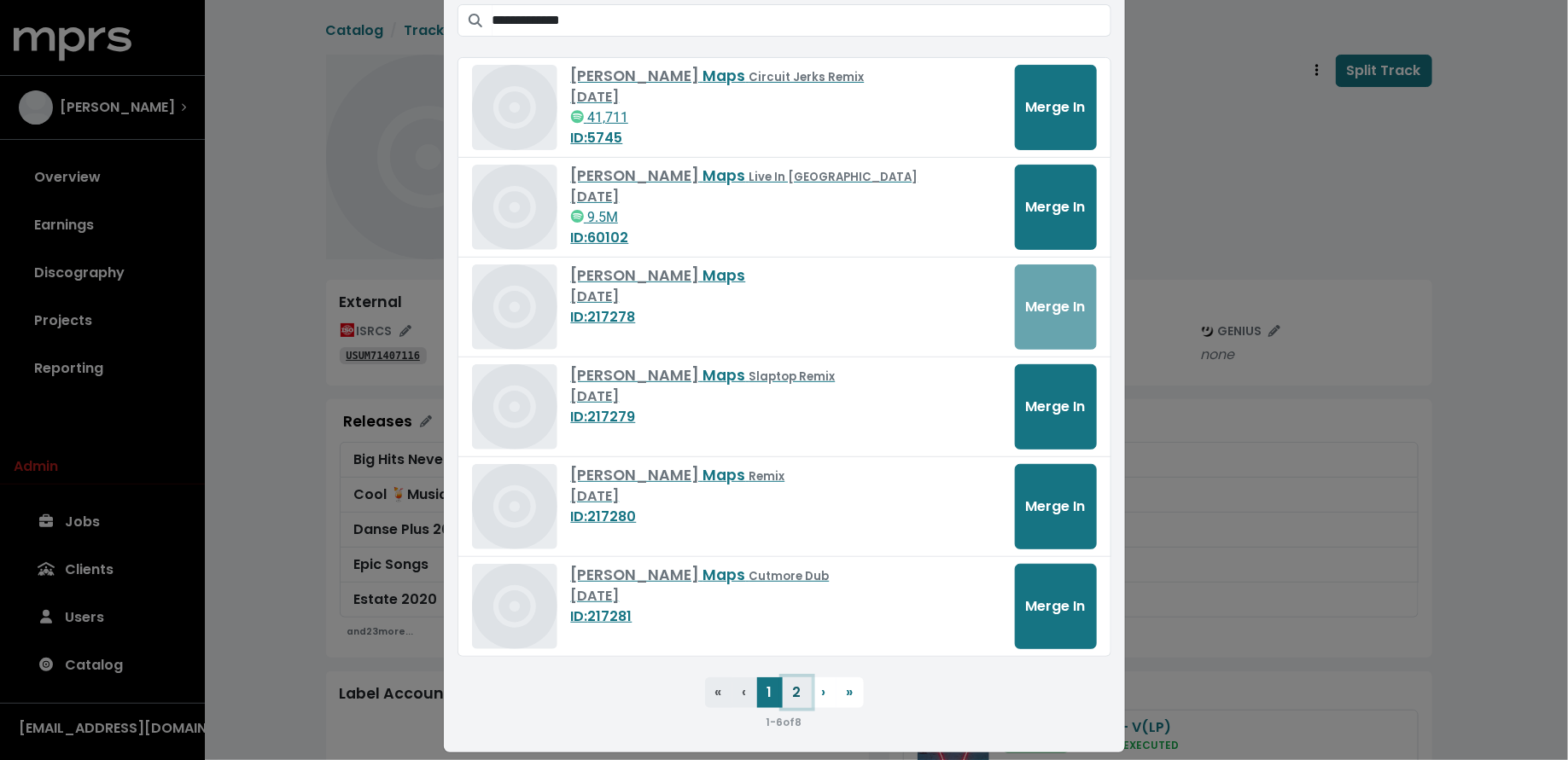
click at [784, 685] on button "2" at bounding box center [797, 693] width 29 height 31
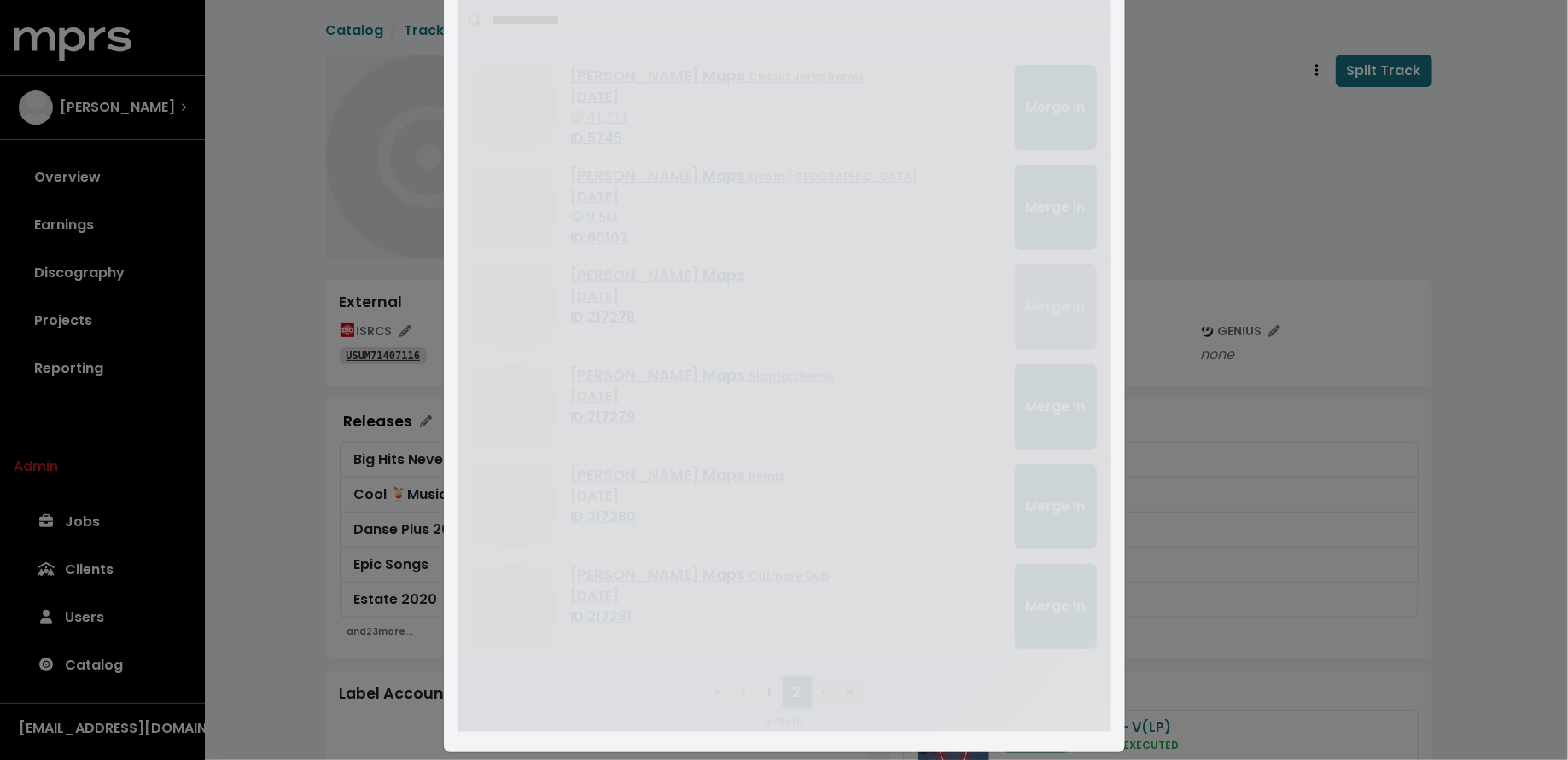
scroll to position [0, 0]
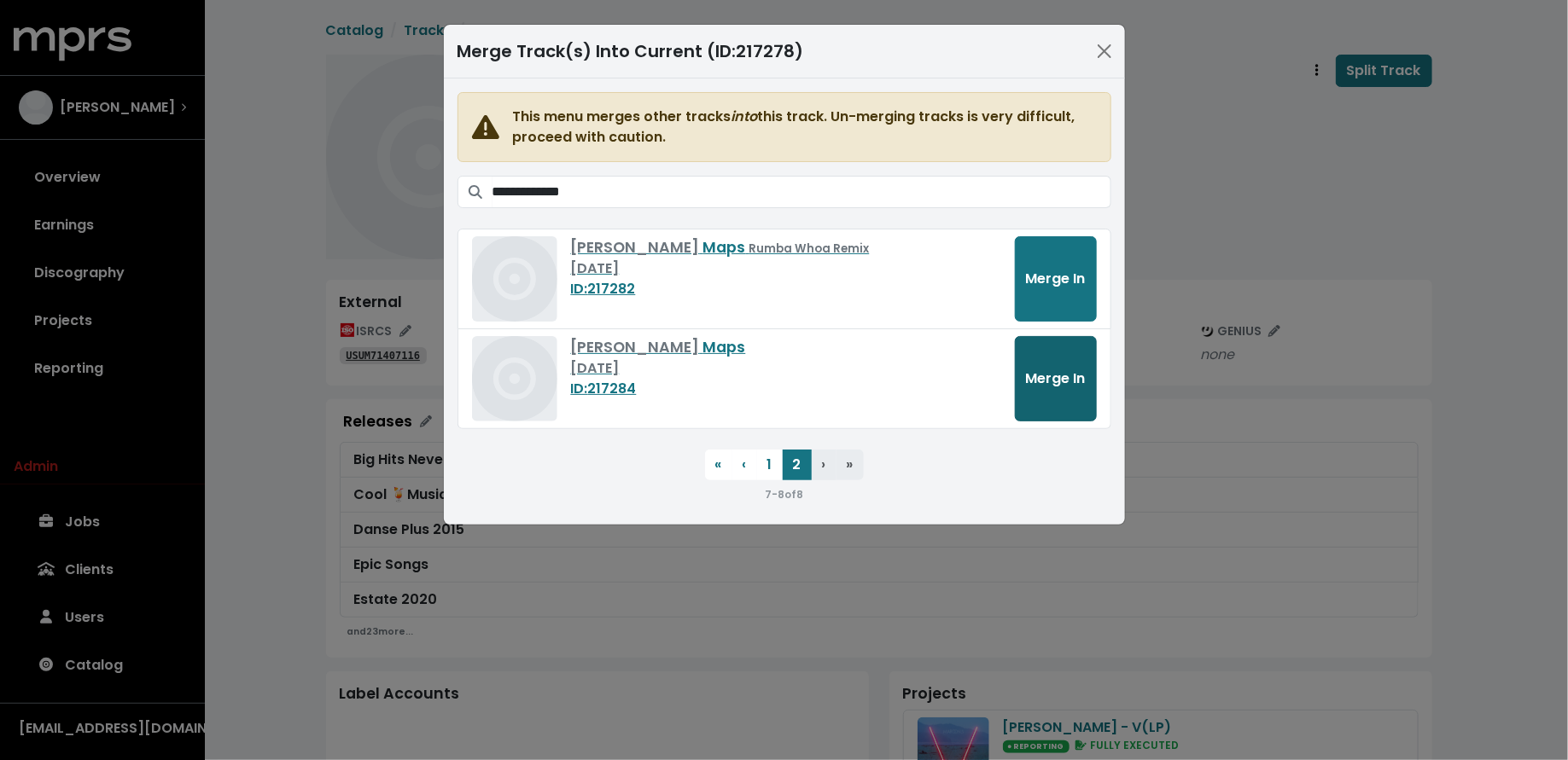
click at [1042, 390] on button "Merge In" at bounding box center [1055, 379] width 82 height 85
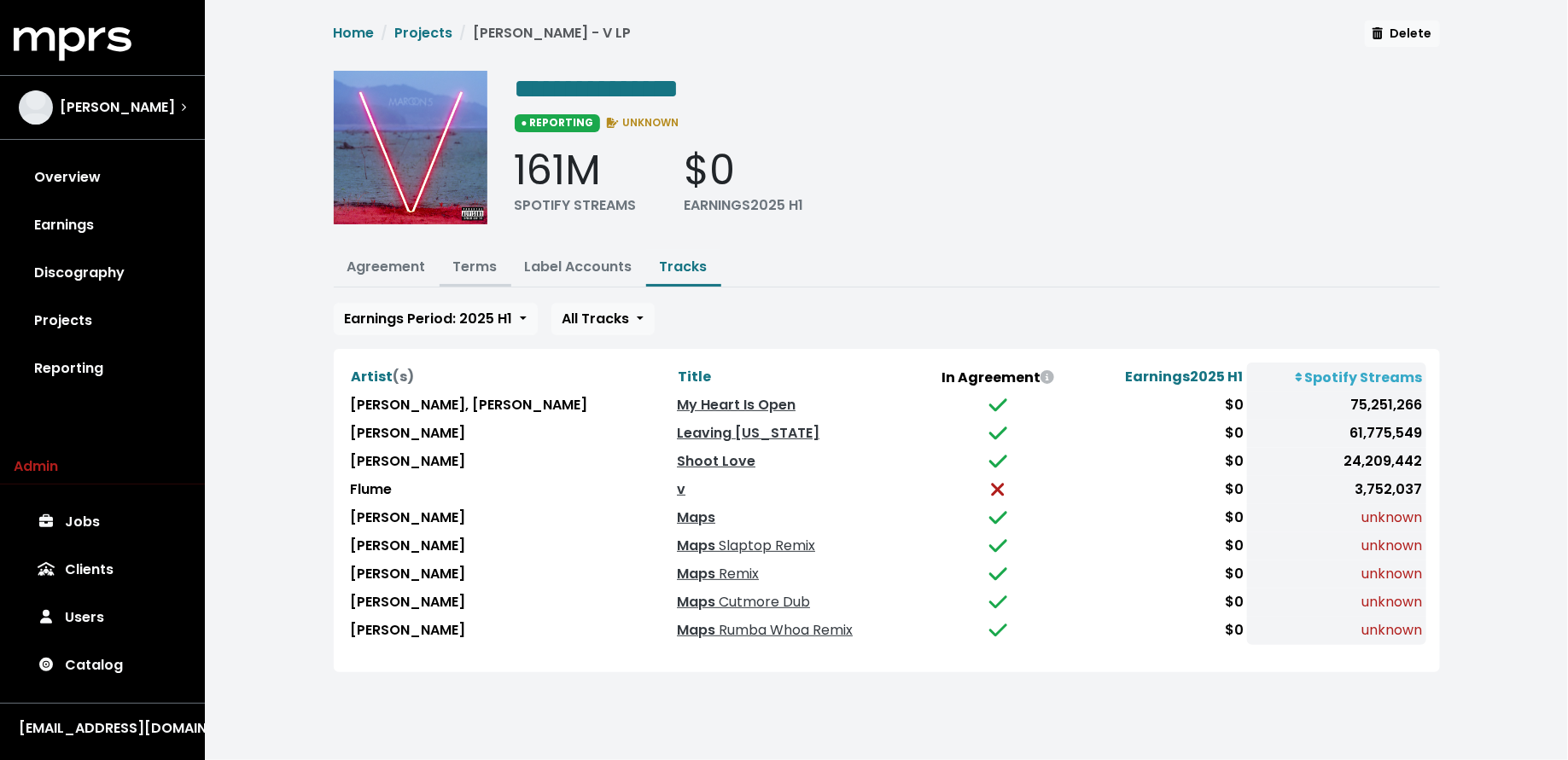
click at [458, 272] on link "Terms" at bounding box center [476, 267] width 45 height 19
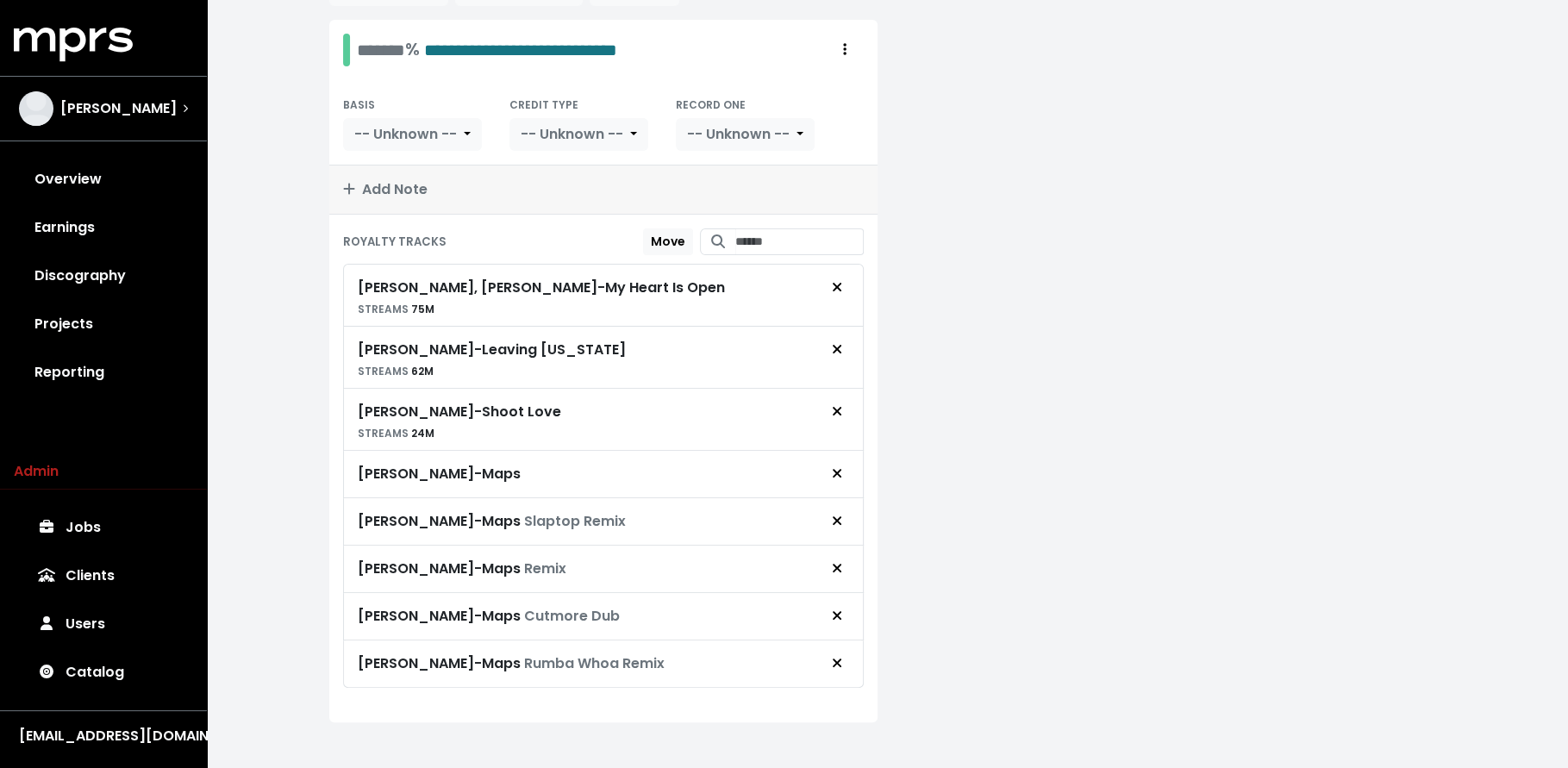
scroll to position [335, 0]
click at [834, 514] on icon "Remove royalty target" at bounding box center [836, 518] width 11 height 14
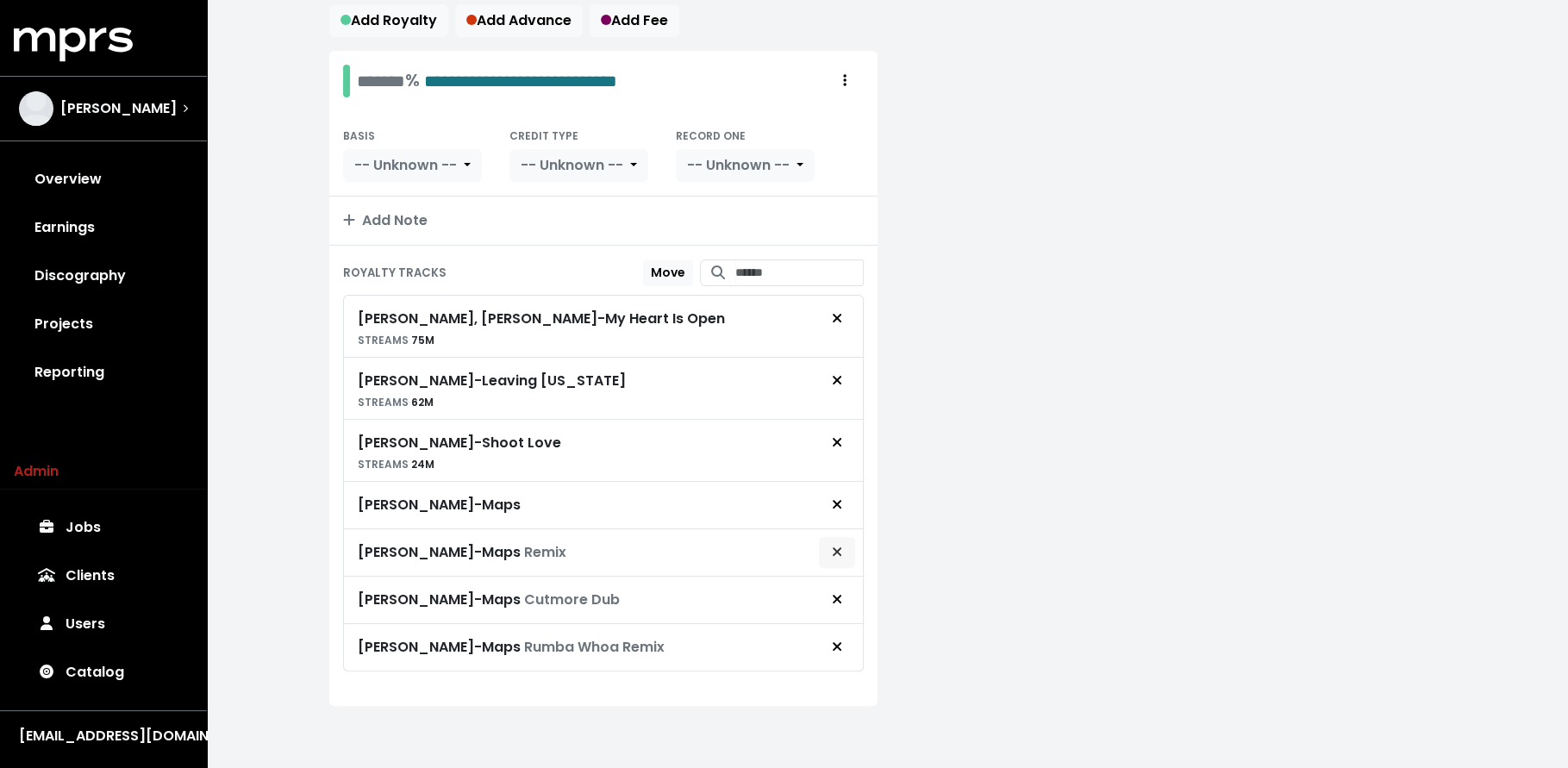
scroll to position [288, 0]
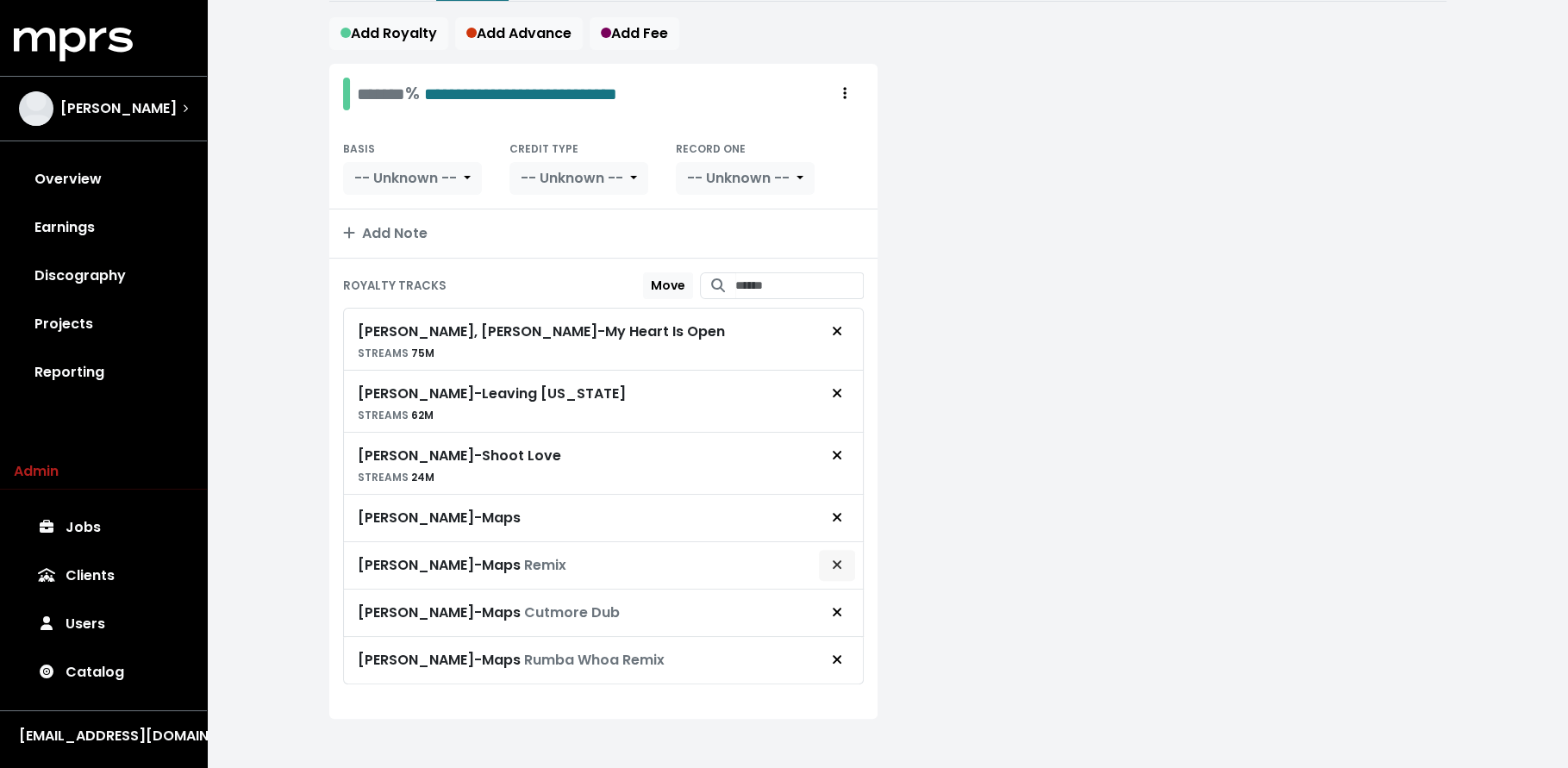
click at [835, 566] on button "Remove royalty target" at bounding box center [836, 565] width 38 height 32
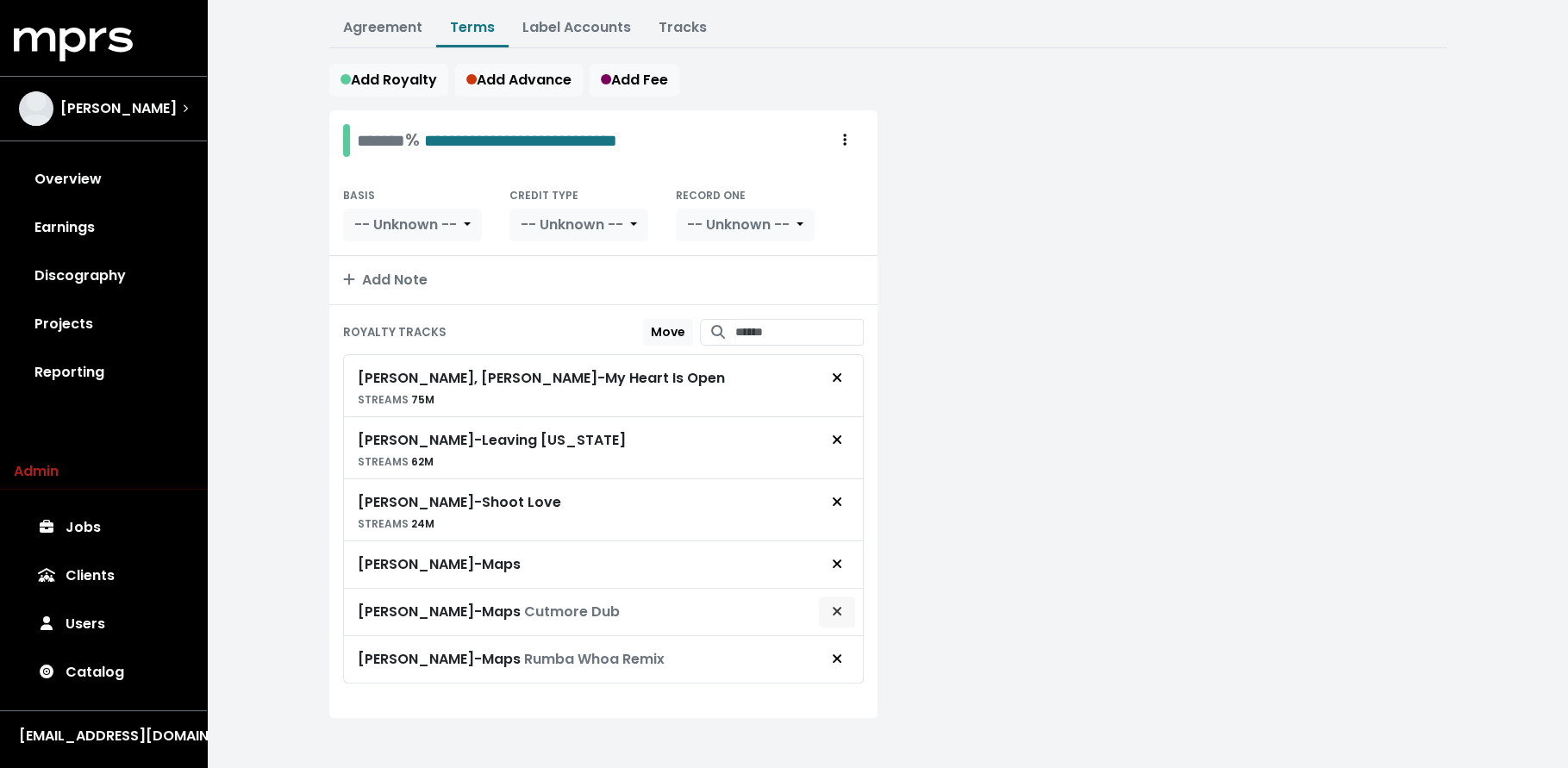
click at [837, 605] on icon "Remove royalty target" at bounding box center [836, 611] width 11 height 14
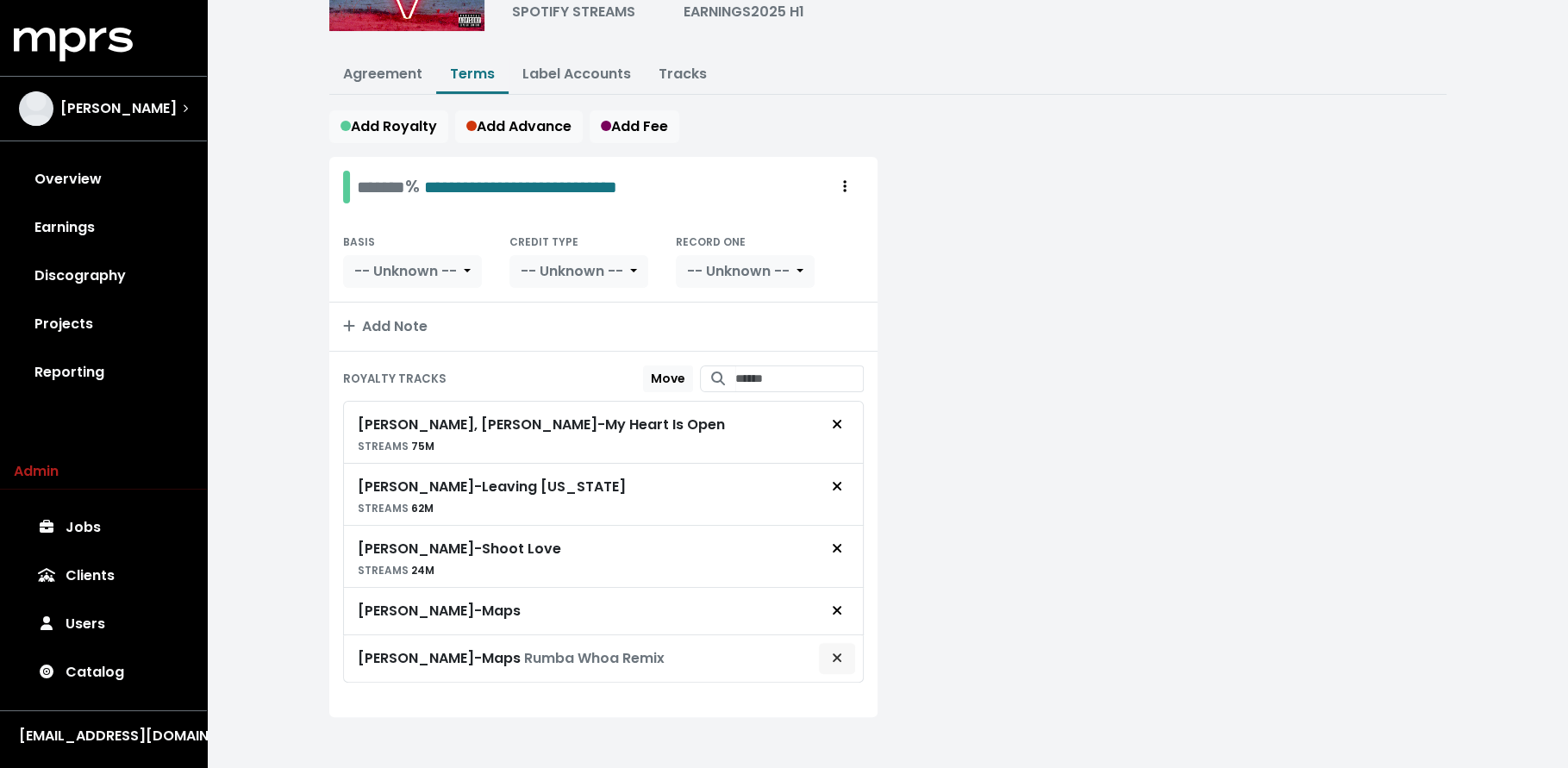
click at [839, 653] on icon "Remove royalty target" at bounding box center [835, 657] width 9 height 9
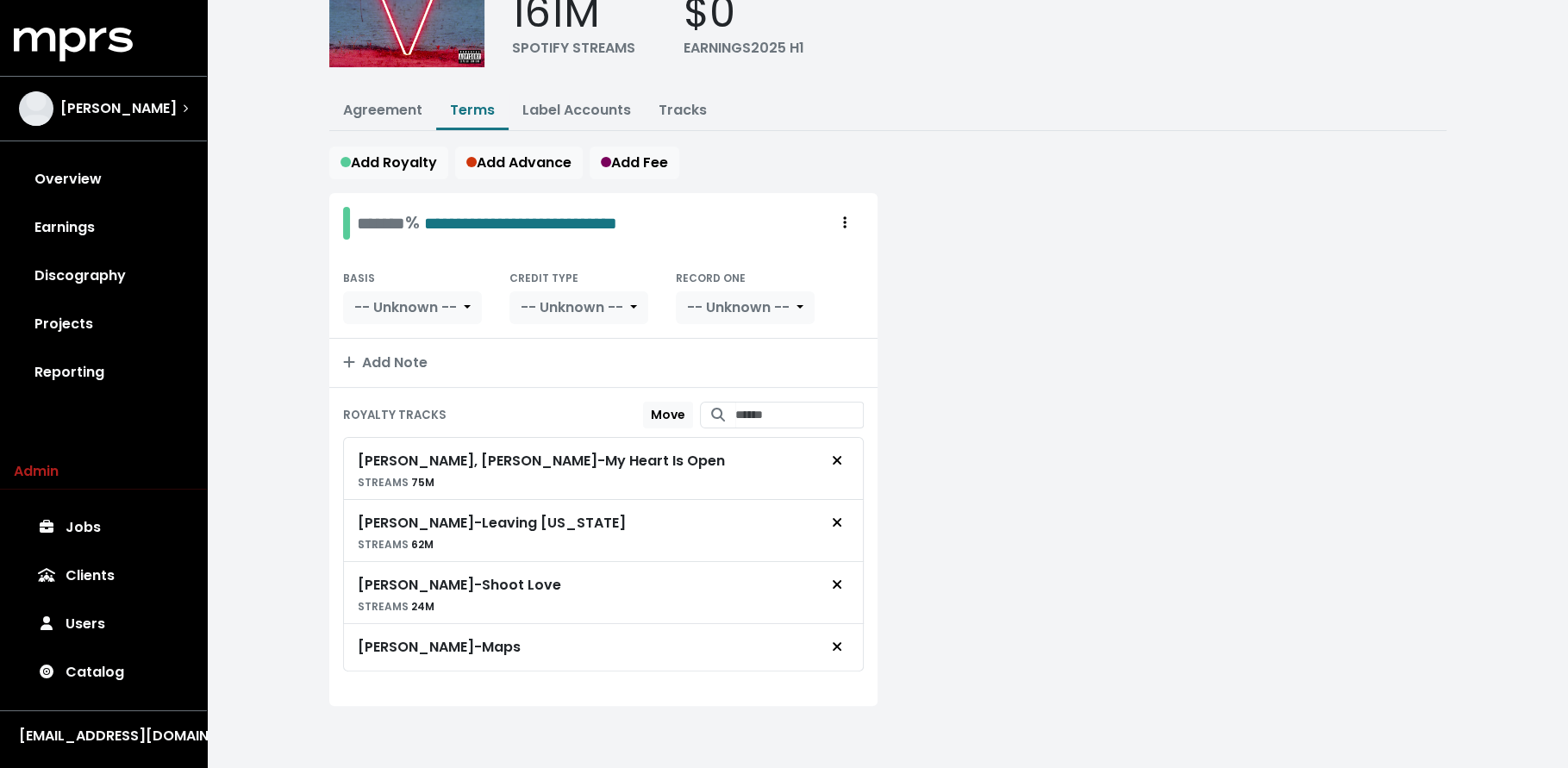
scroll to position [149, 0]
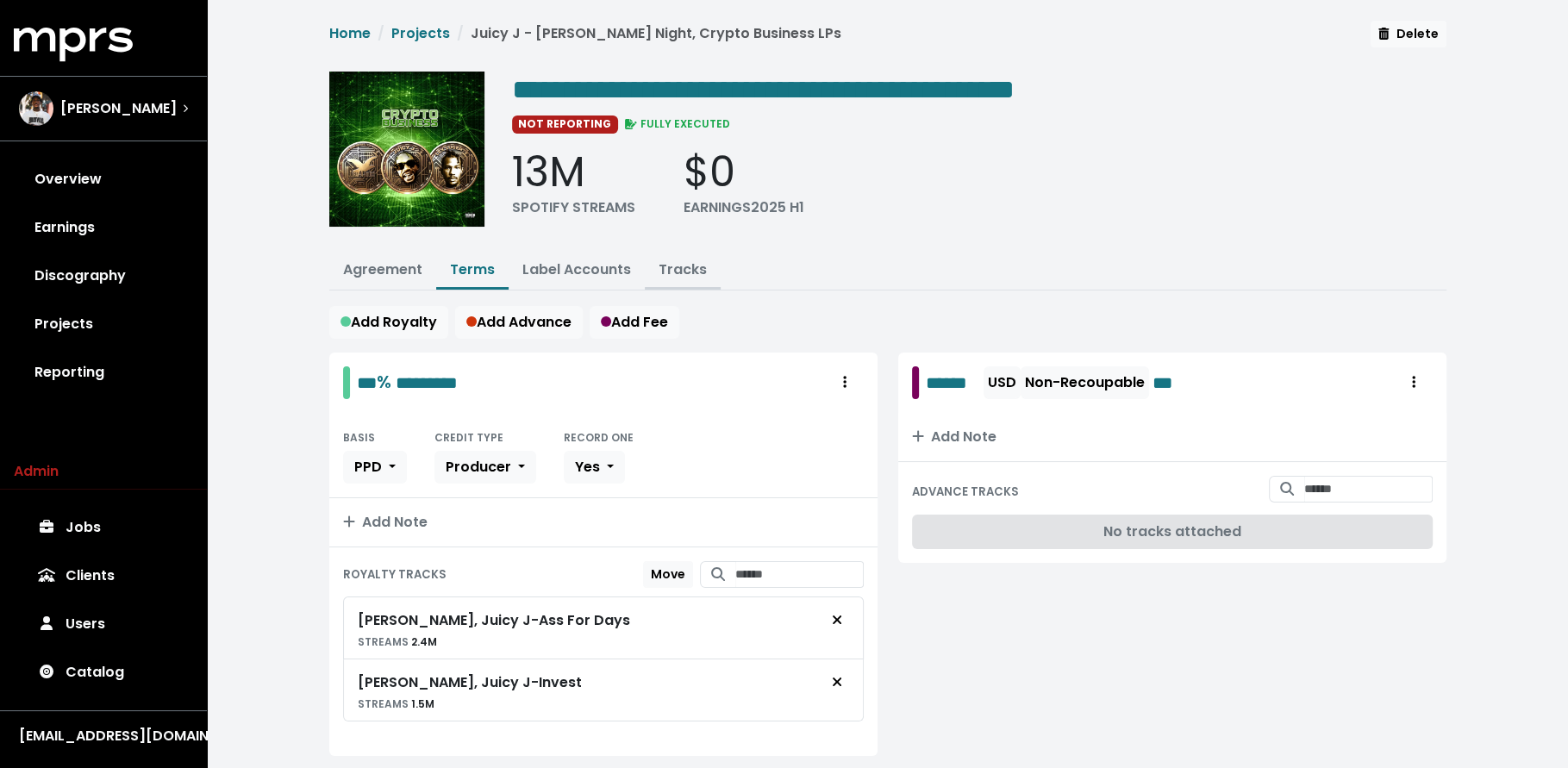
click at [667, 260] on link "Tracks" at bounding box center [683, 270] width 48 height 20
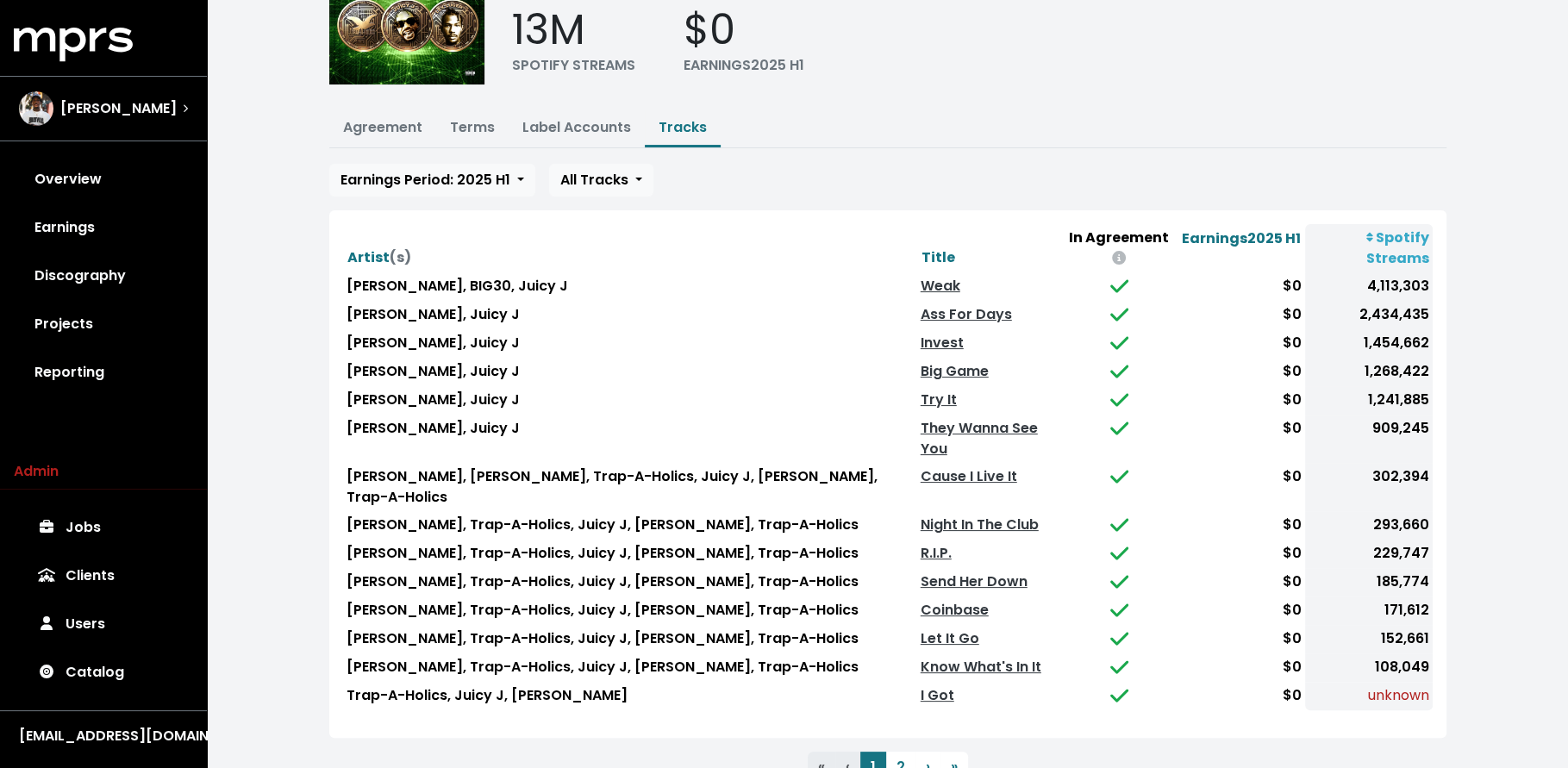
scroll to position [146, 0]
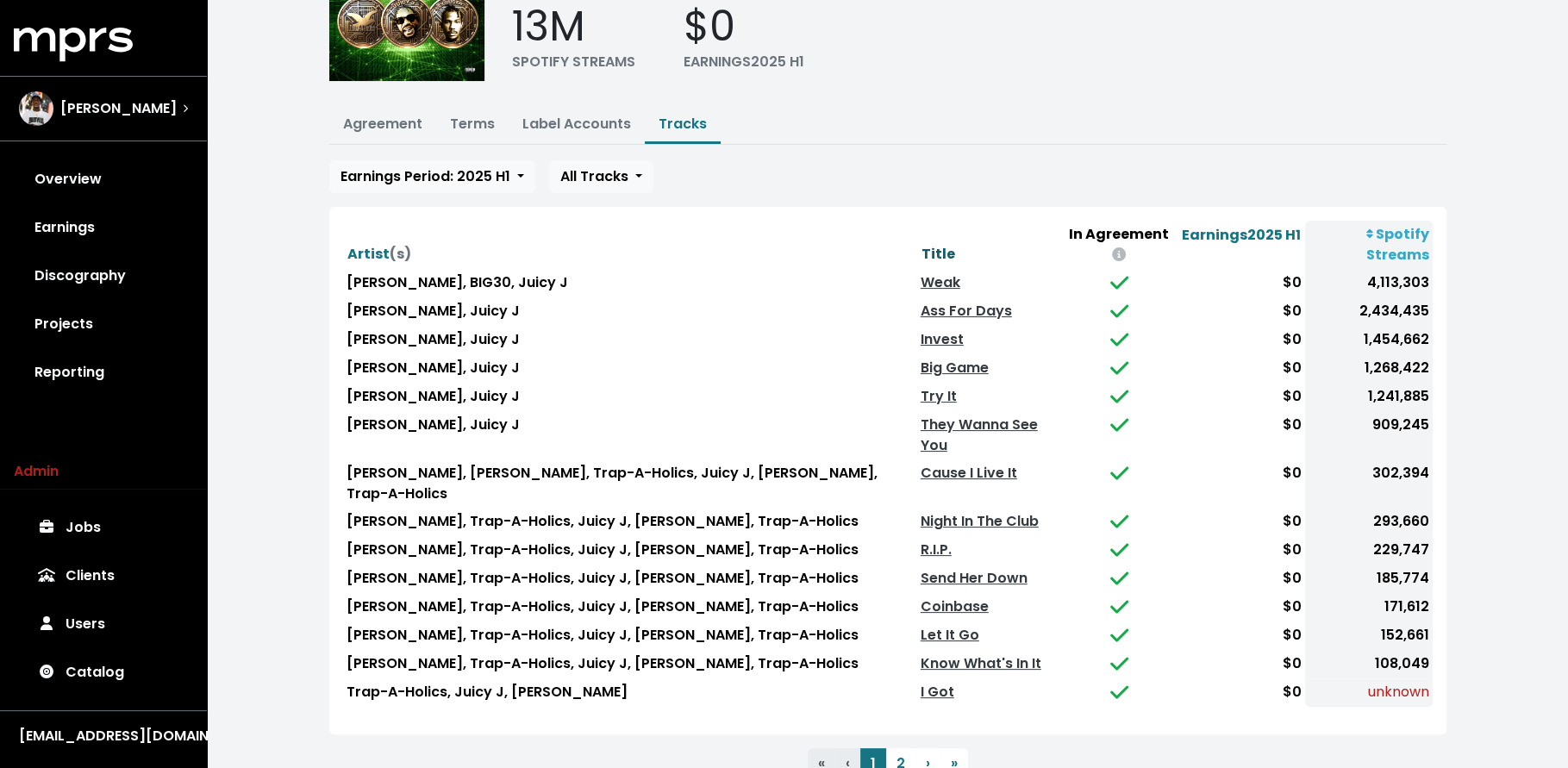
click at [922, 244] on span "Title" at bounding box center [938, 254] width 33 height 20
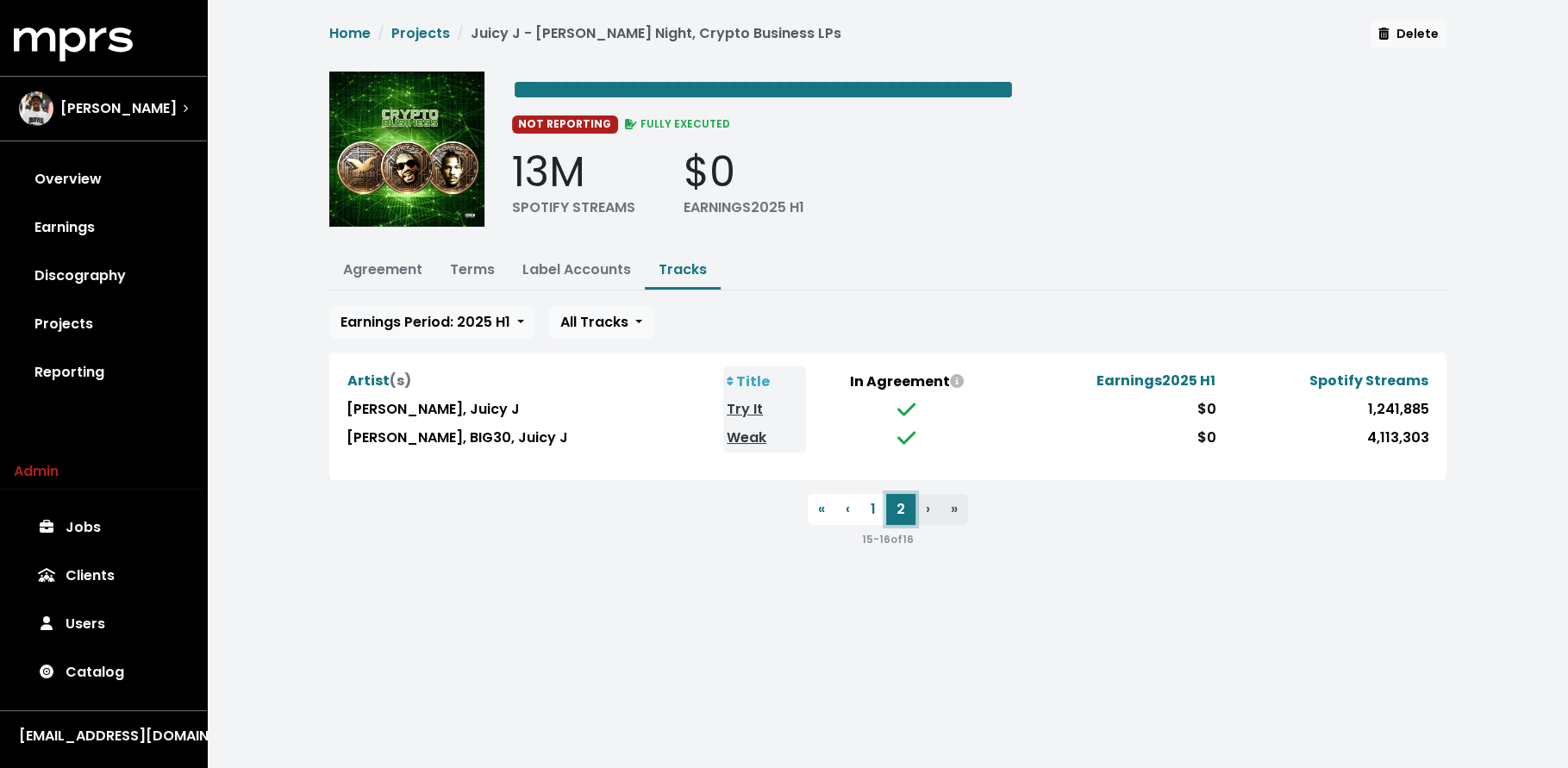
scroll to position [0, 0]
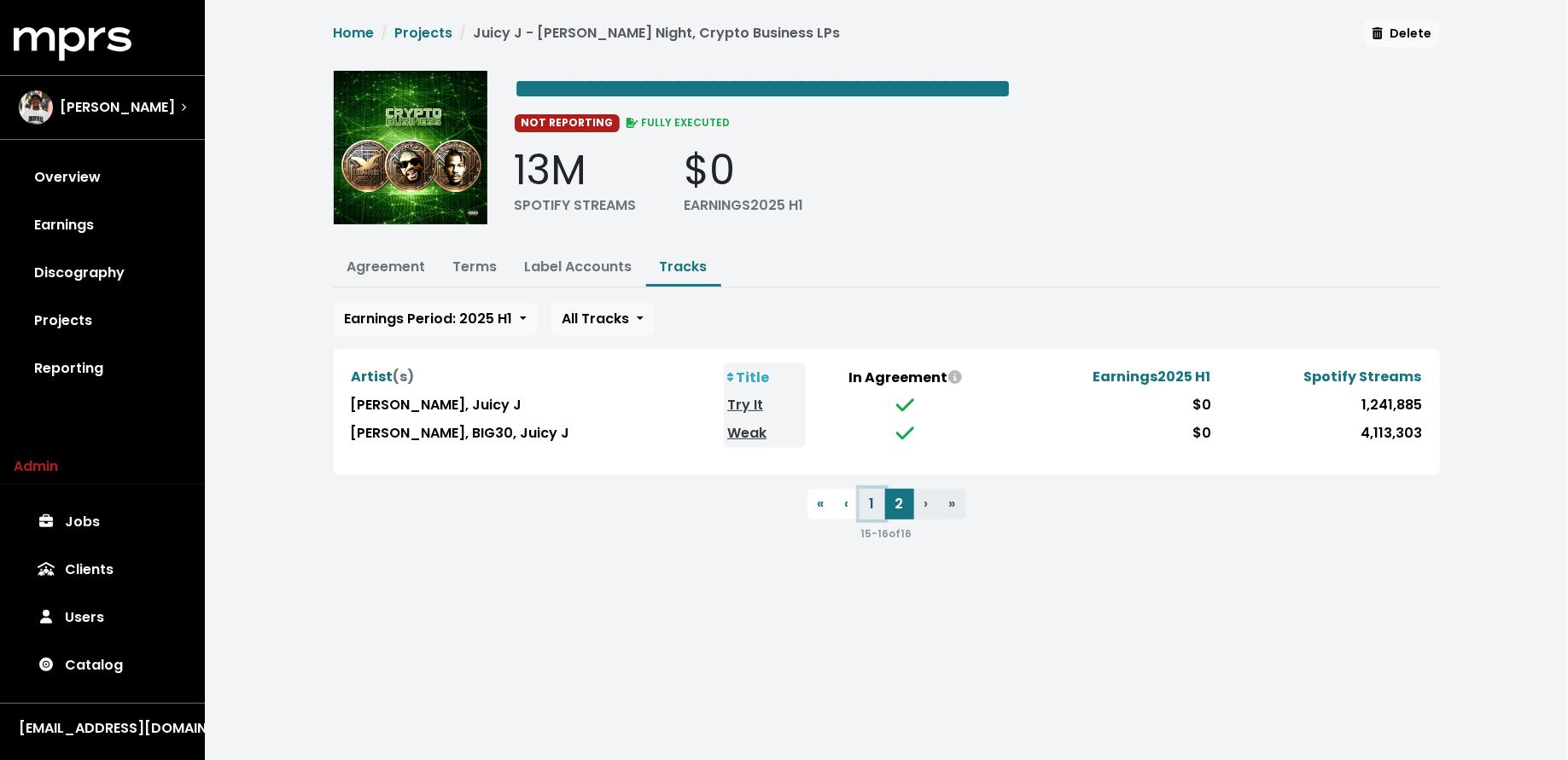
click at [872, 493] on button "1" at bounding box center [872, 505] width 25 height 31
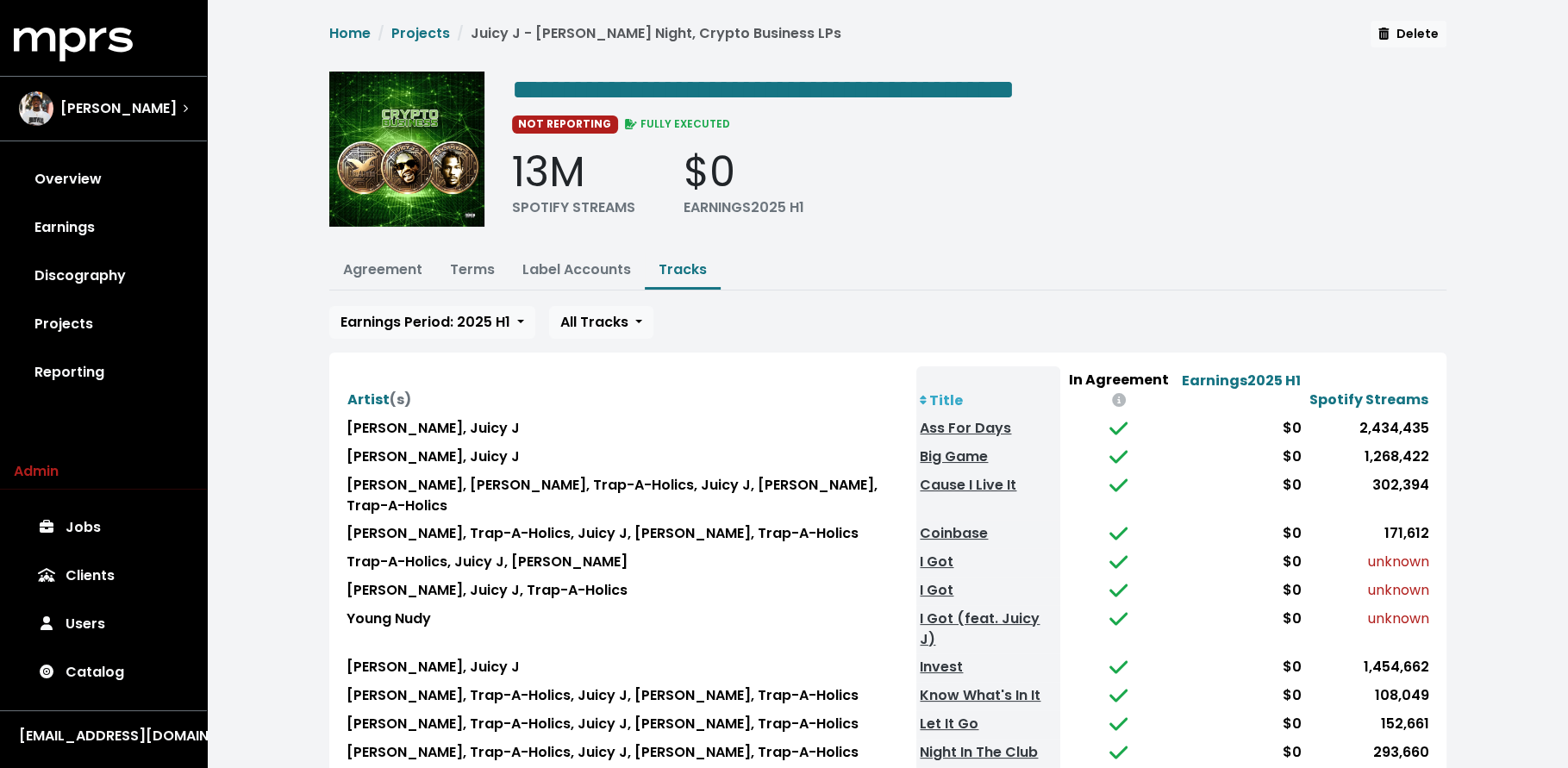
scroll to position [146, 0]
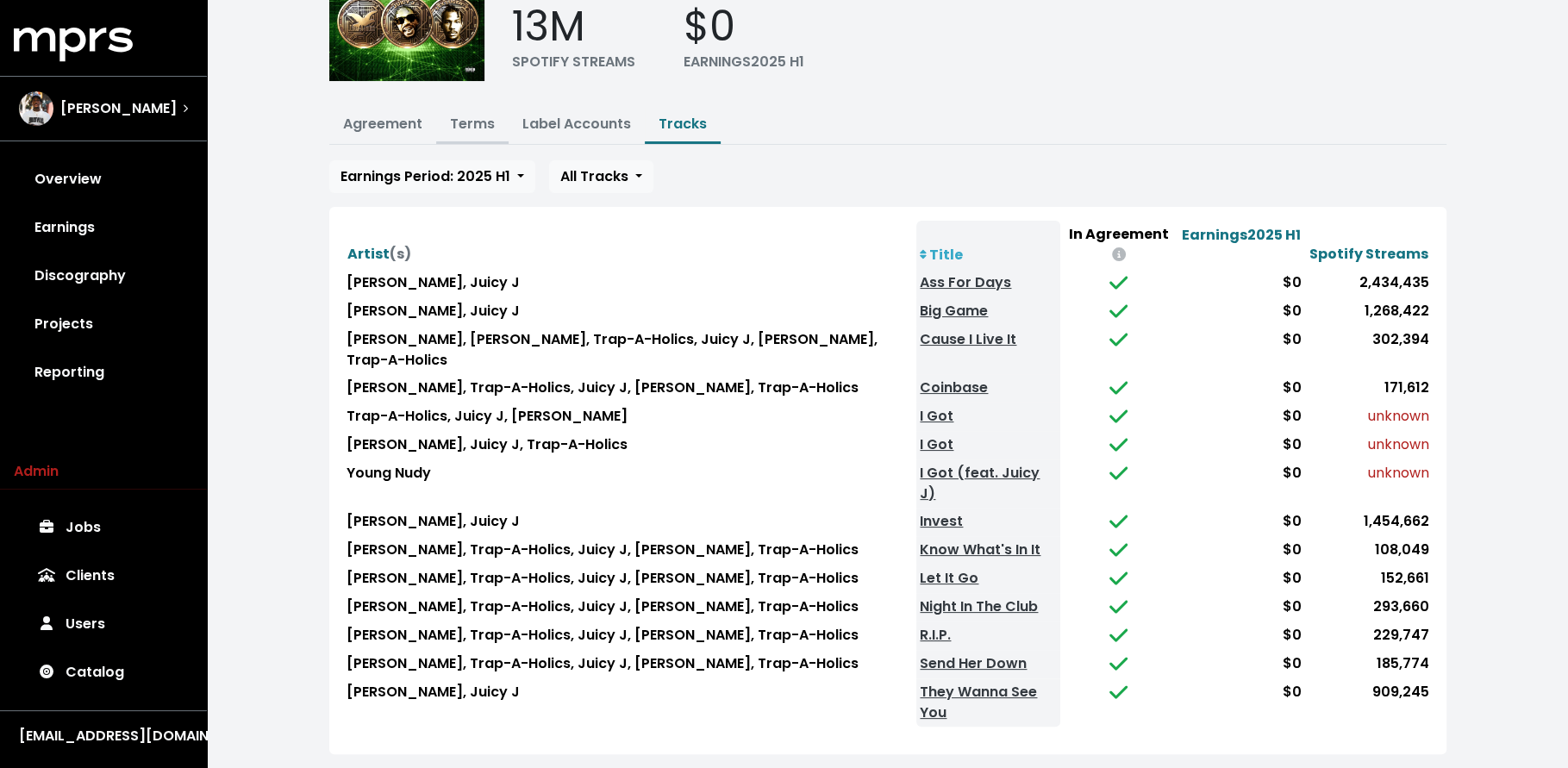
click at [475, 128] on link "Terms" at bounding box center [473, 124] width 45 height 20
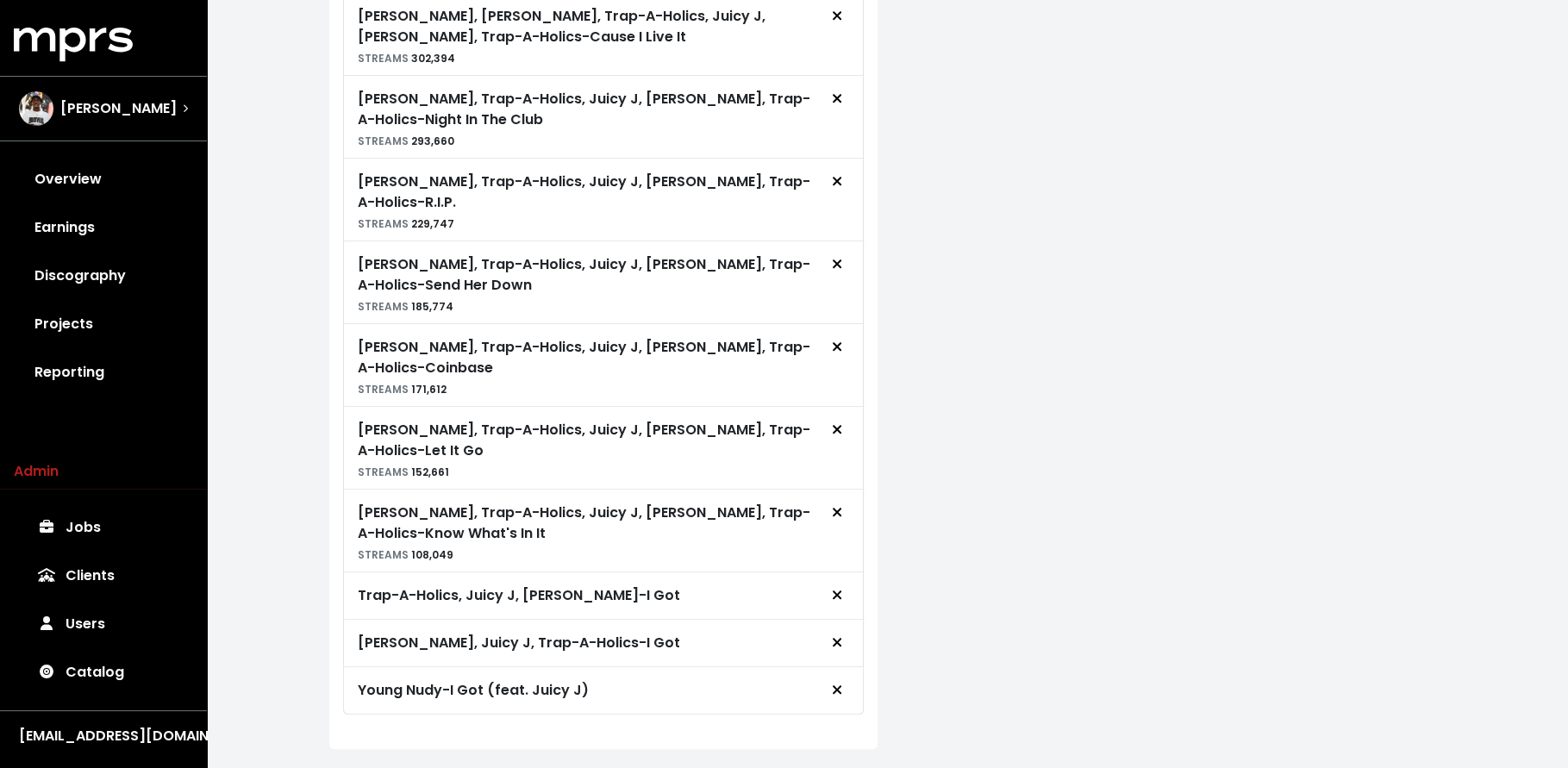
scroll to position [1279, 0]
drag, startPoint x: 407, startPoint y: 602, endPoint x: 588, endPoint y: 602, distance: 181.0
click at [588, 631] on div "Lex Lugar, Juicy J, Trap-A-Holics - I Got" at bounding box center [519, 640] width 323 height 21
click at [852, 673] on button "Remove royalty target" at bounding box center [836, 689] width 38 height 32
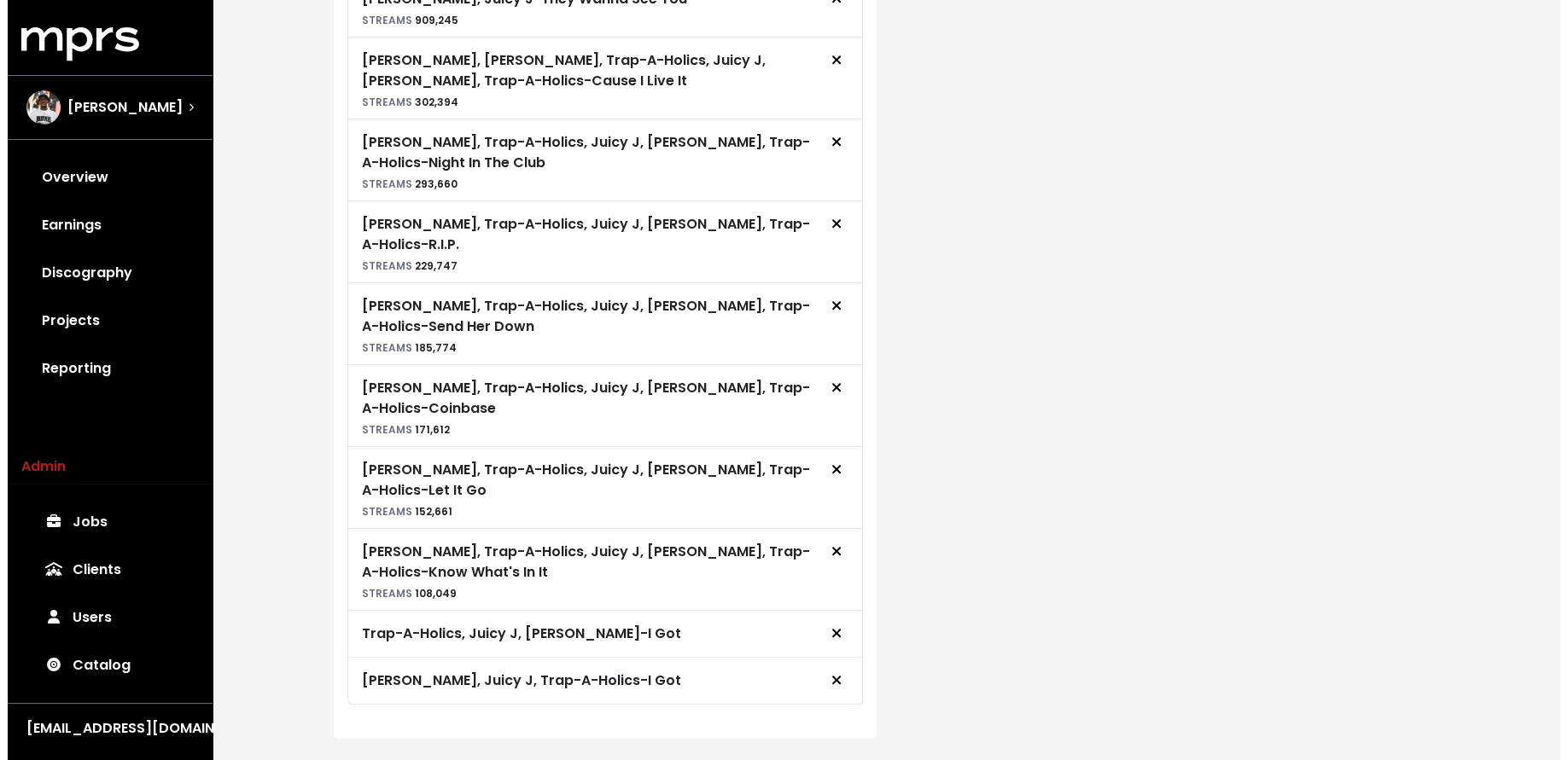
scroll to position [0, 0]
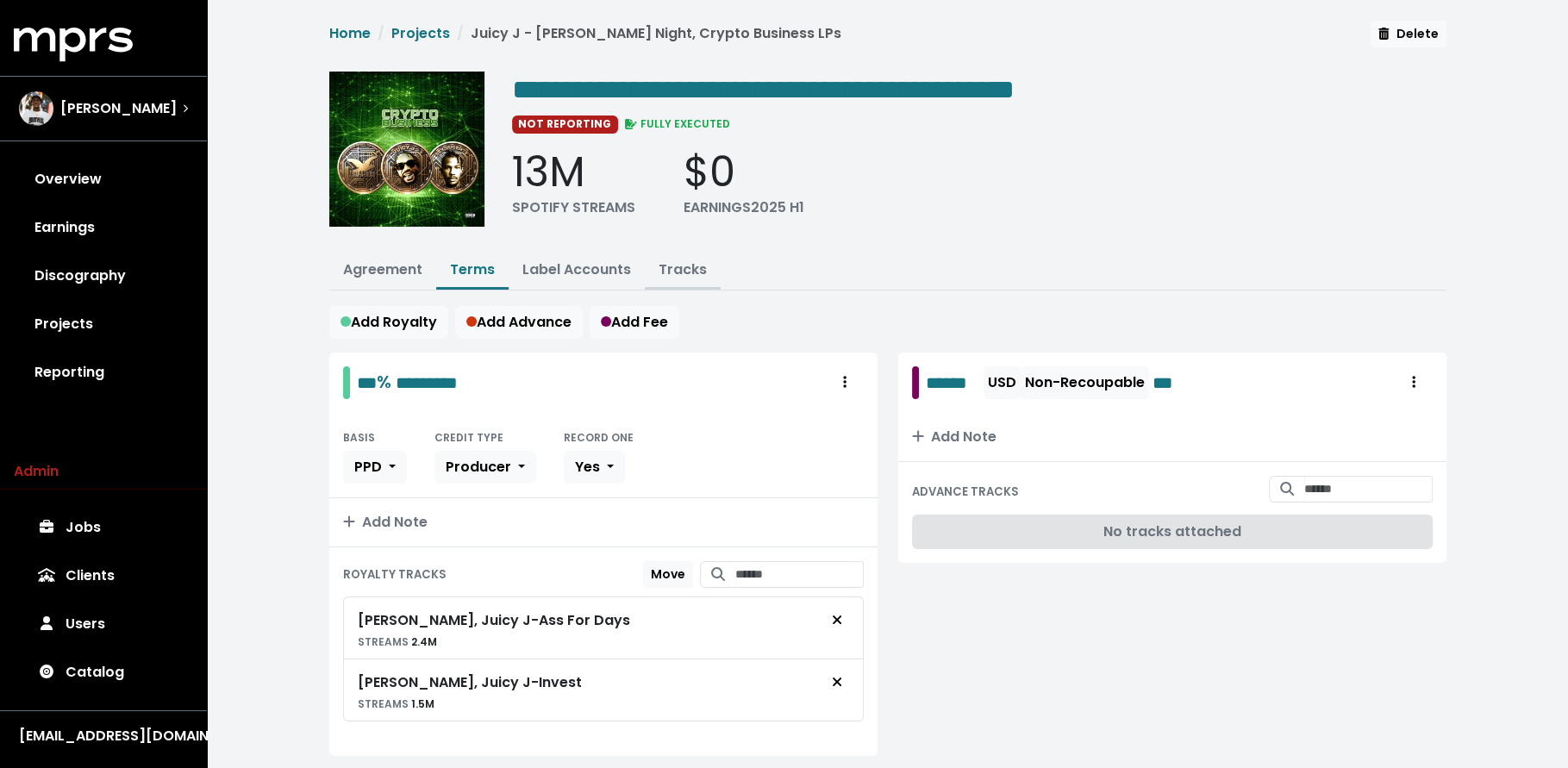
click at [681, 267] on link "Tracks" at bounding box center [683, 270] width 48 height 20
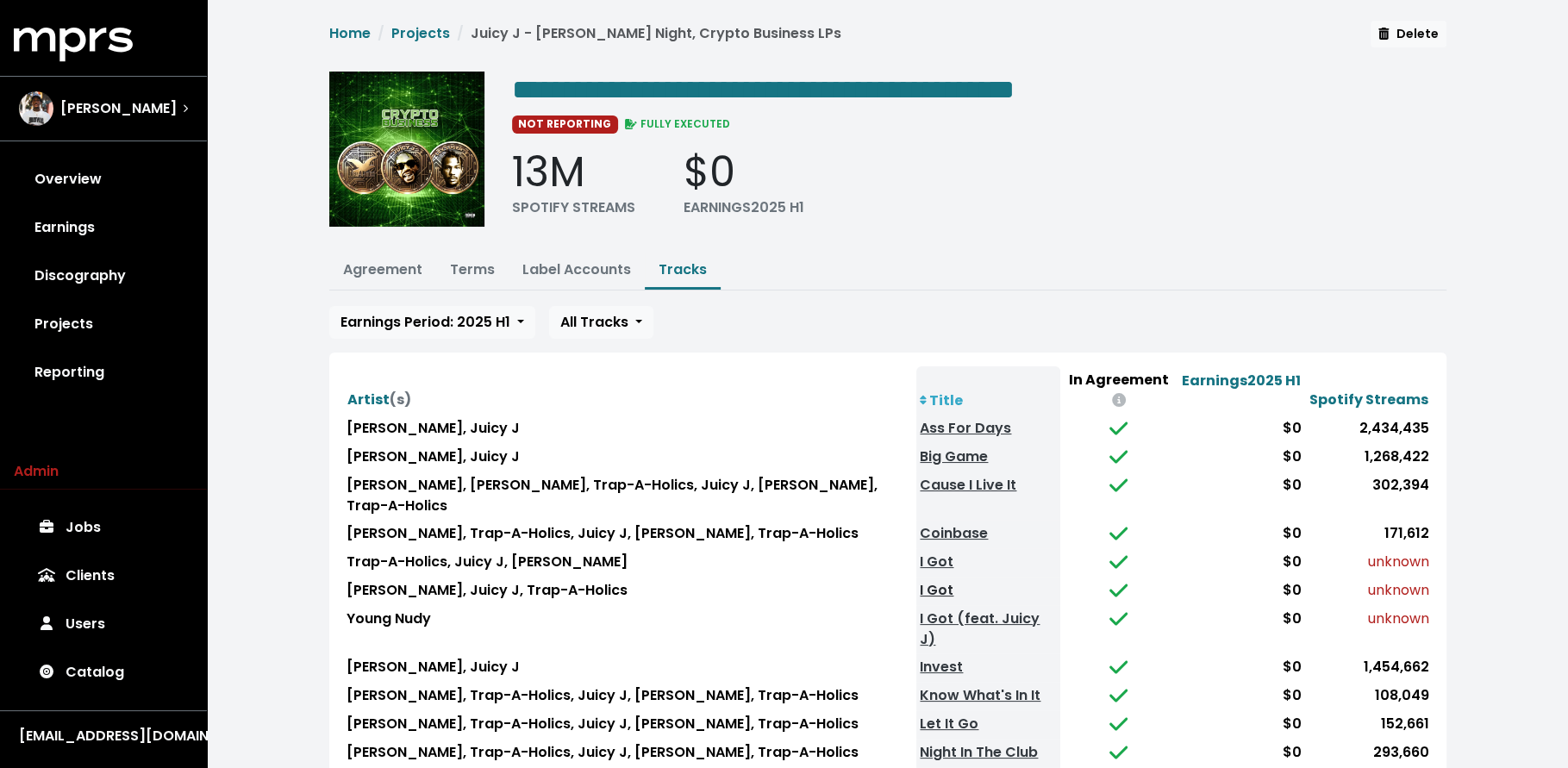
click at [920, 581] on link "I Got" at bounding box center [936, 590] width 33 height 20
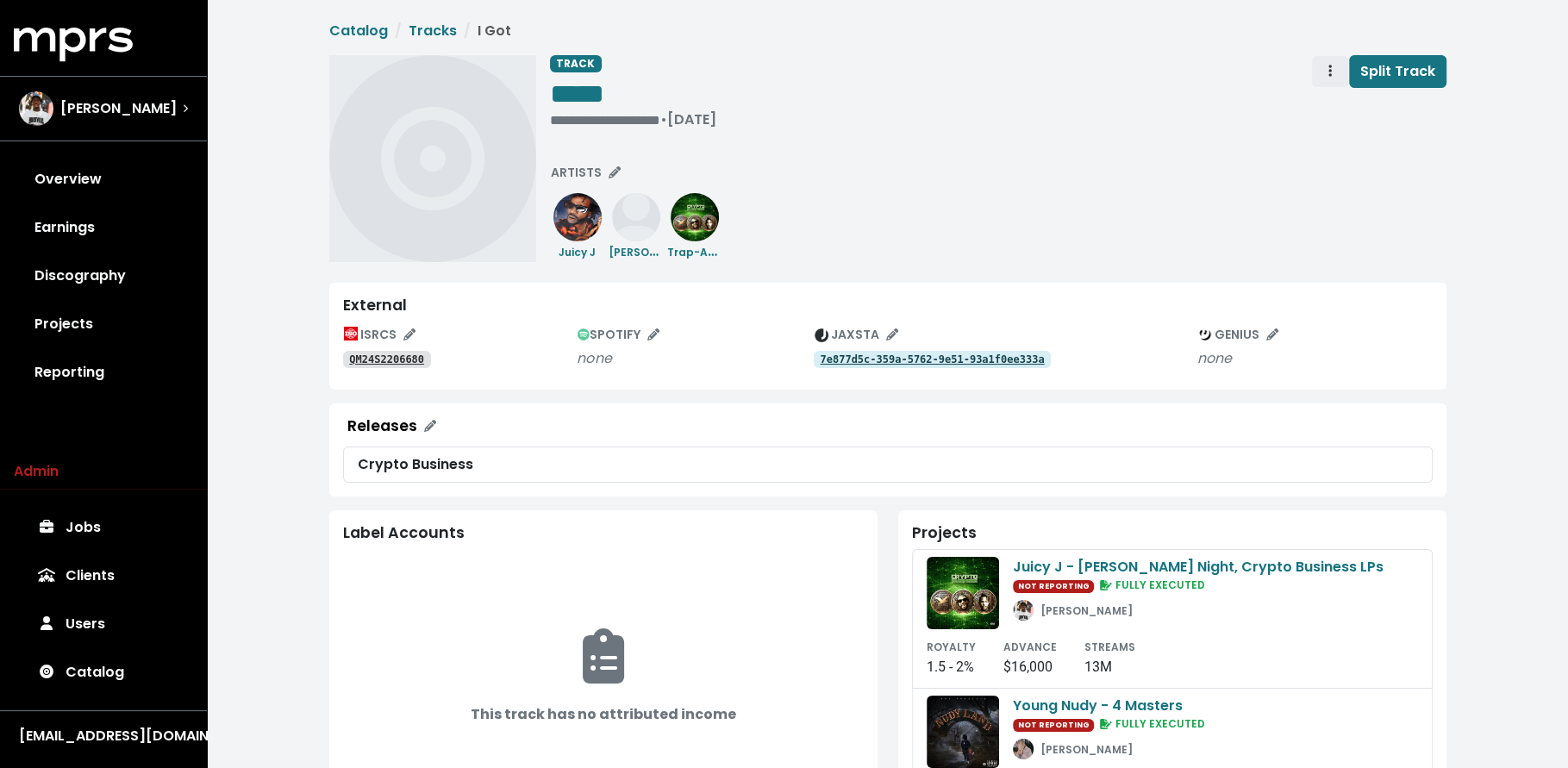
click at [1320, 65] on button "Track actions" at bounding box center [1330, 71] width 38 height 32
click at [1322, 103] on link "Merge" at bounding box center [1380, 110] width 136 height 27
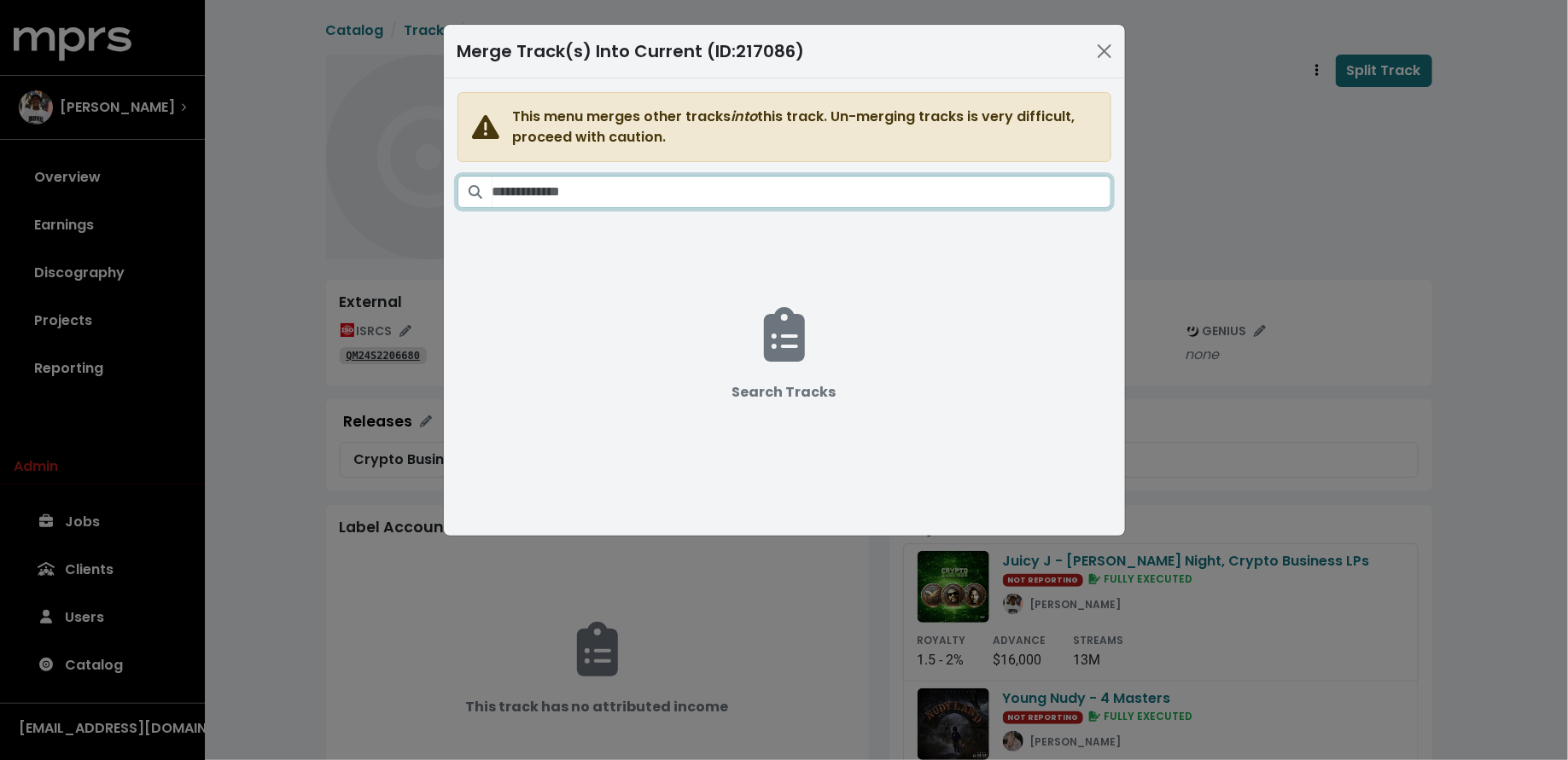
click at [802, 186] on input "Search tracks" at bounding box center [801, 191] width 618 height 32
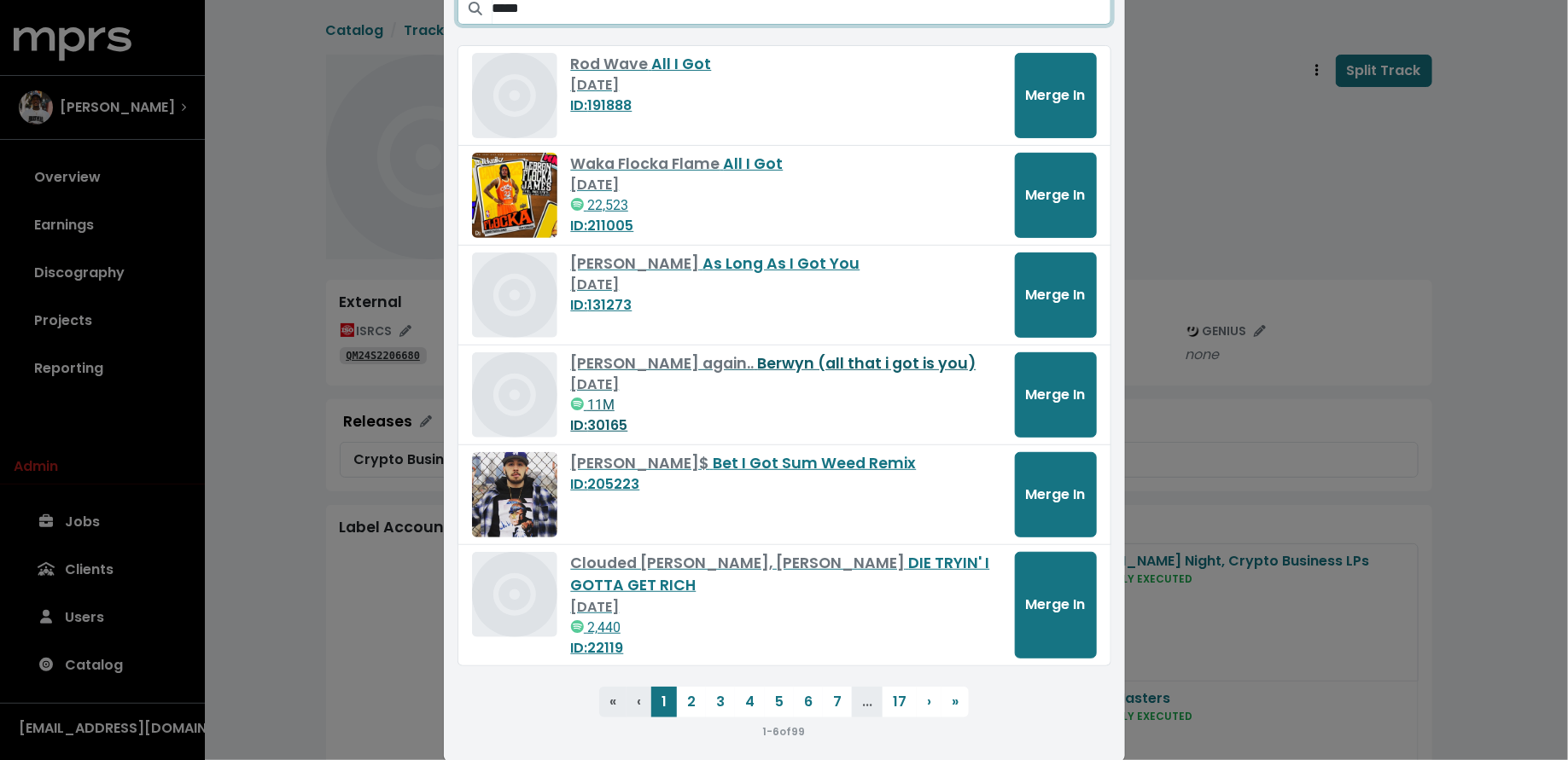
scroll to position [183, 0]
type input "*****"
click at [681, 687] on button "2" at bounding box center [691, 703] width 29 height 31
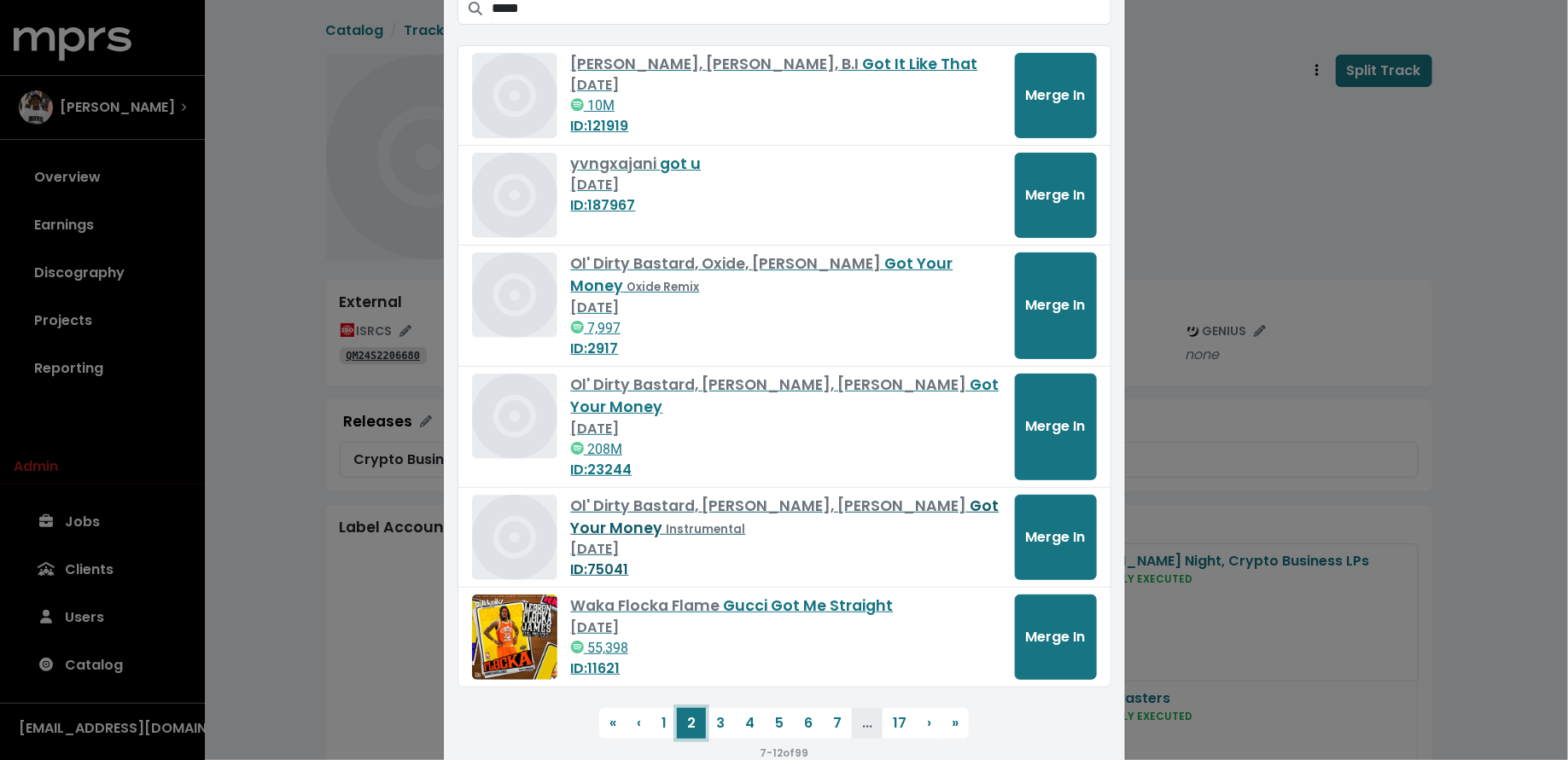
scroll to position [0, 0]
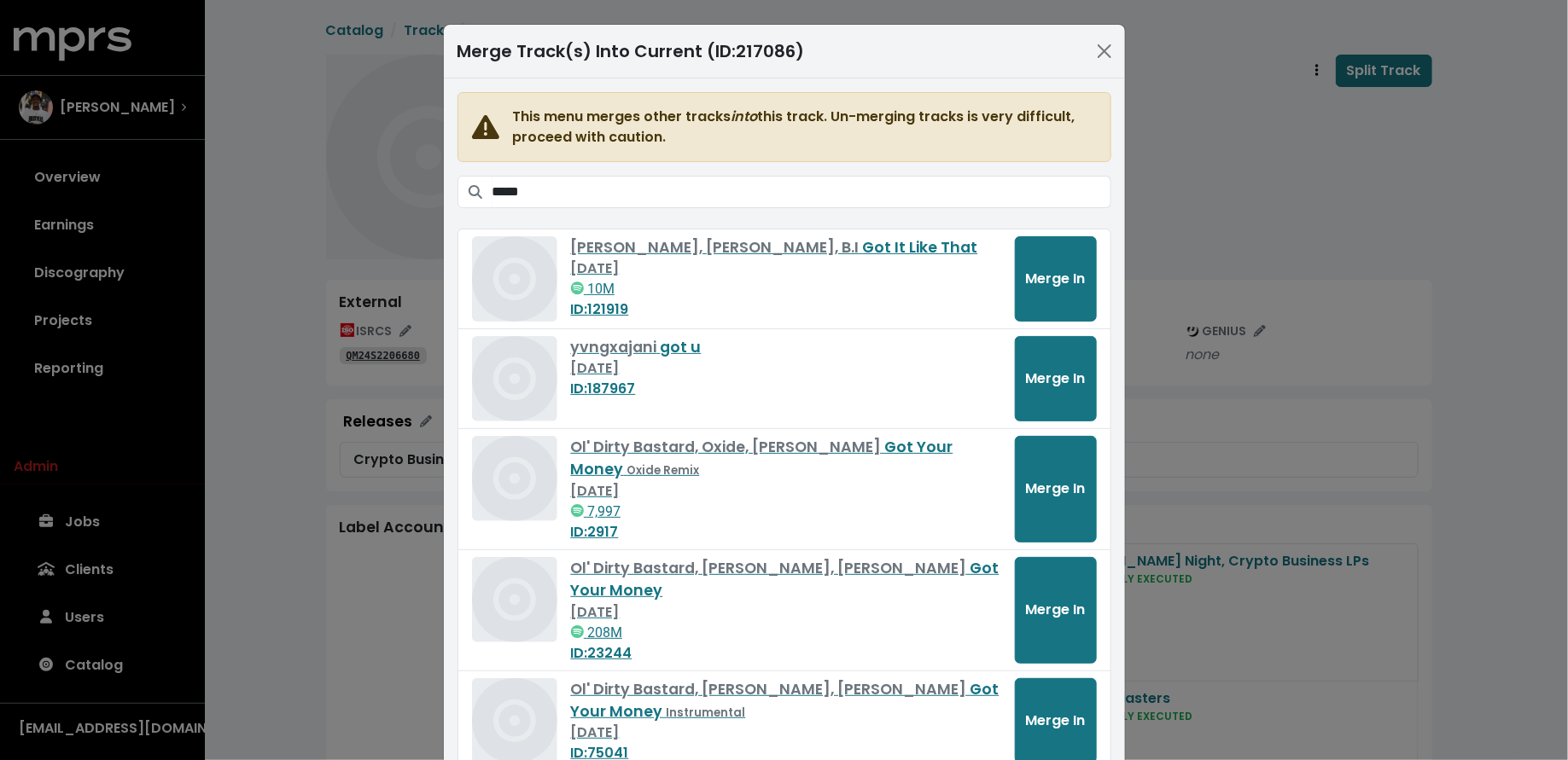
click at [305, 441] on div "Merge Track(s) Into Current (ID: 217086 ) This menu merges other tracks into th…" at bounding box center [784, 380] width 1568 height 760
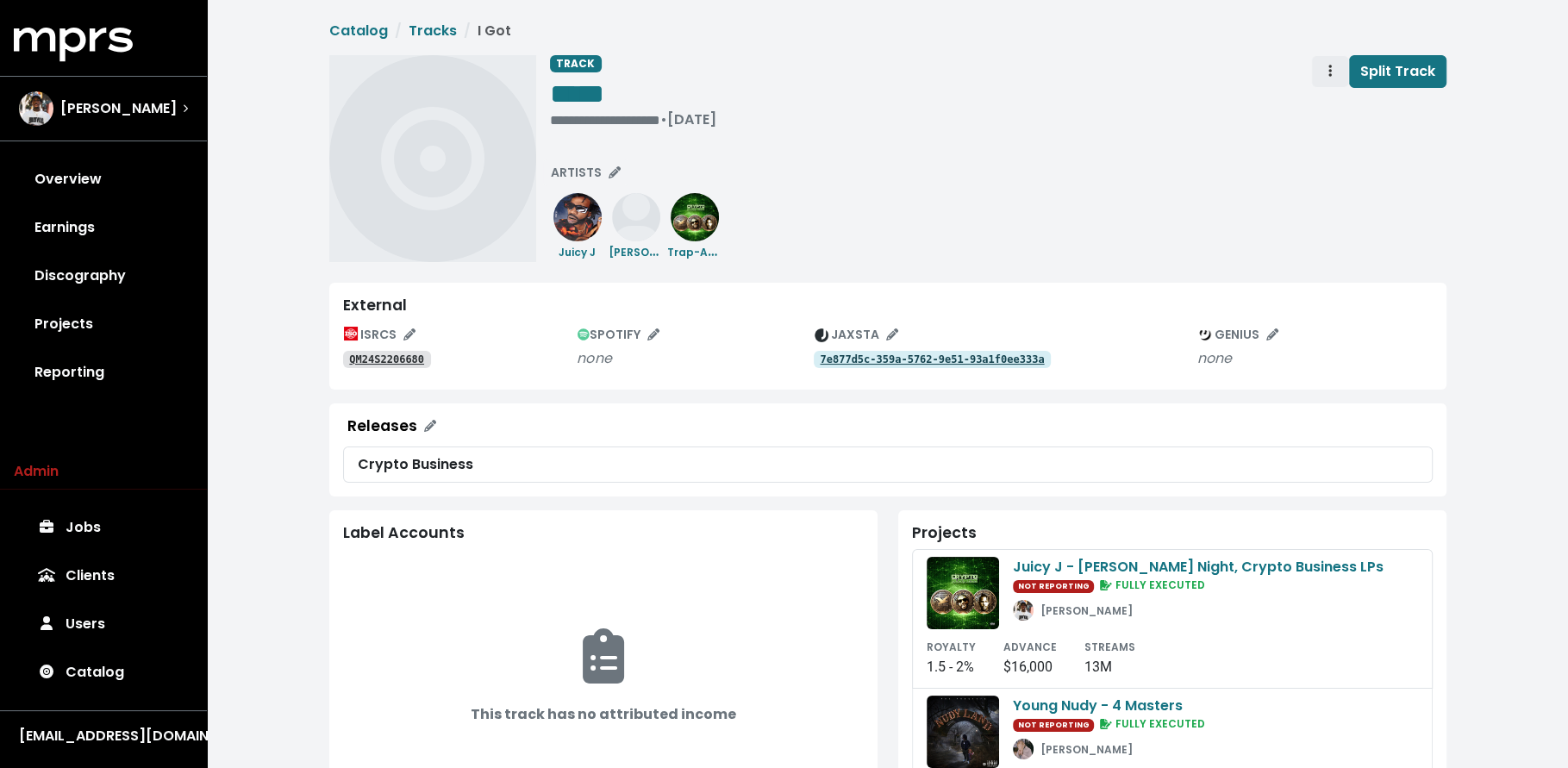
click at [1326, 72] on span "Track actions" at bounding box center [1330, 71] width 16 height 21
click at [1335, 104] on link "Merge" at bounding box center [1380, 110] width 136 height 27
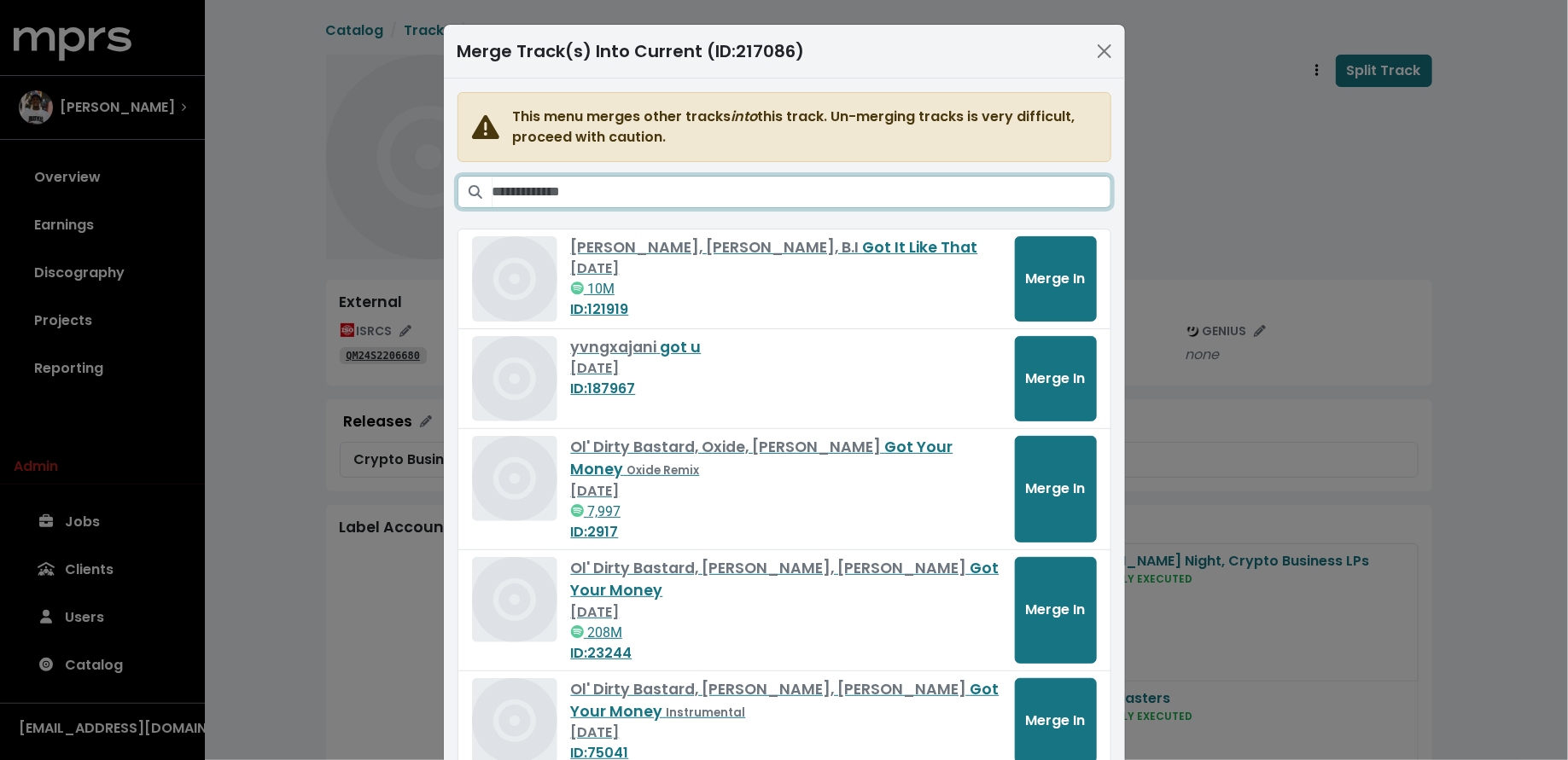
click at [968, 196] on input "Search tracks" at bounding box center [801, 191] width 618 height 32
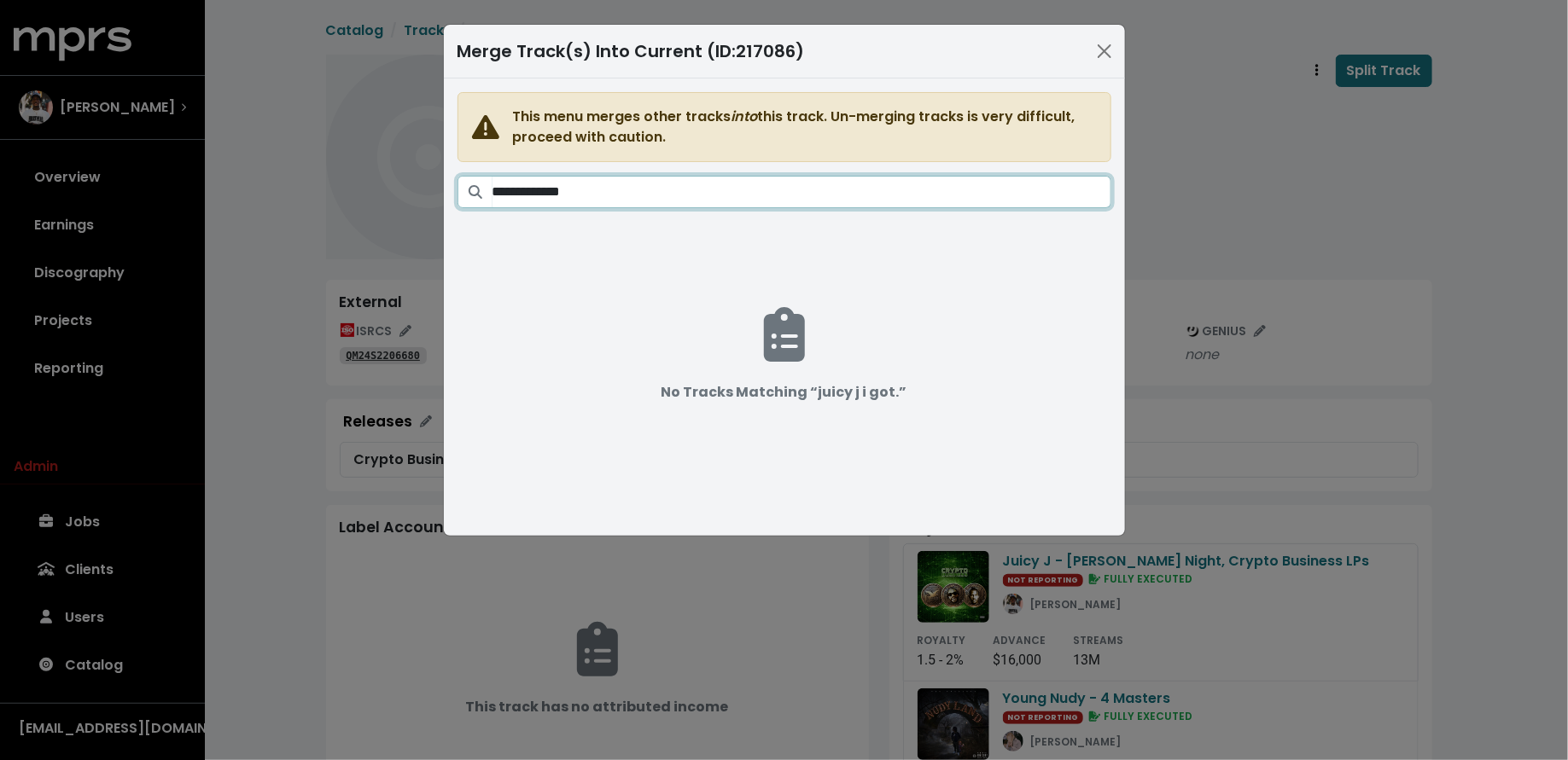
drag, startPoint x: 528, startPoint y: 187, endPoint x: 449, endPoint y: 196, distance: 79.5
click at [450, 196] on div "**********" at bounding box center [784, 307] width 681 height 457
click at [506, 192] on input "**********" at bounding box center [801, 191] width 618 height 32
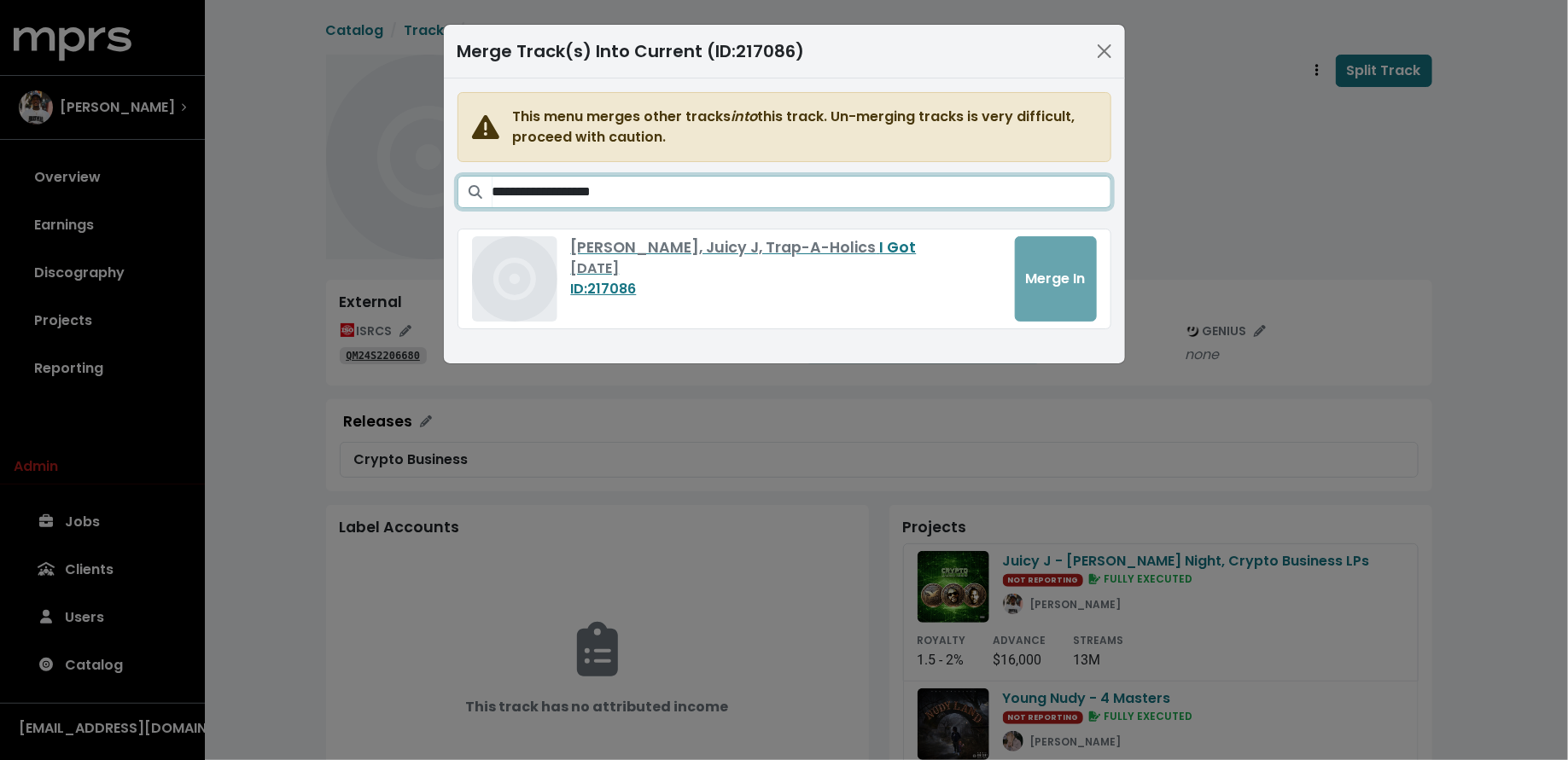
drag, startPoint x: 584, startPoint y: 194, endPoint x: 457, endPoint y: 195, distance: 127.0
click at [457, 195] on div "**********" at bounding box center [784, 191] width 653 height 32
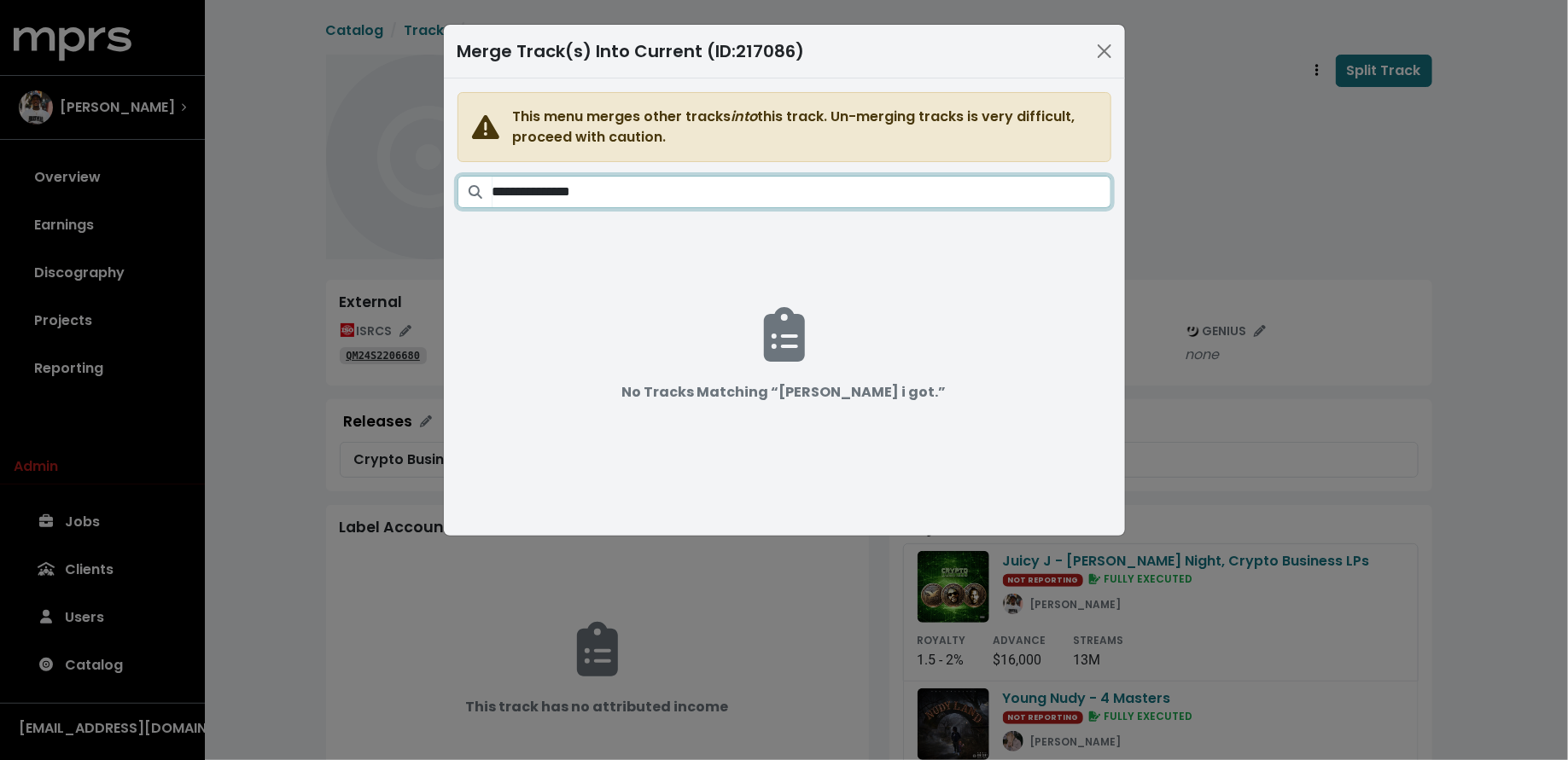
click at [545, 198] on input "**********" at bounding box center [801, 191] width 618 height 32
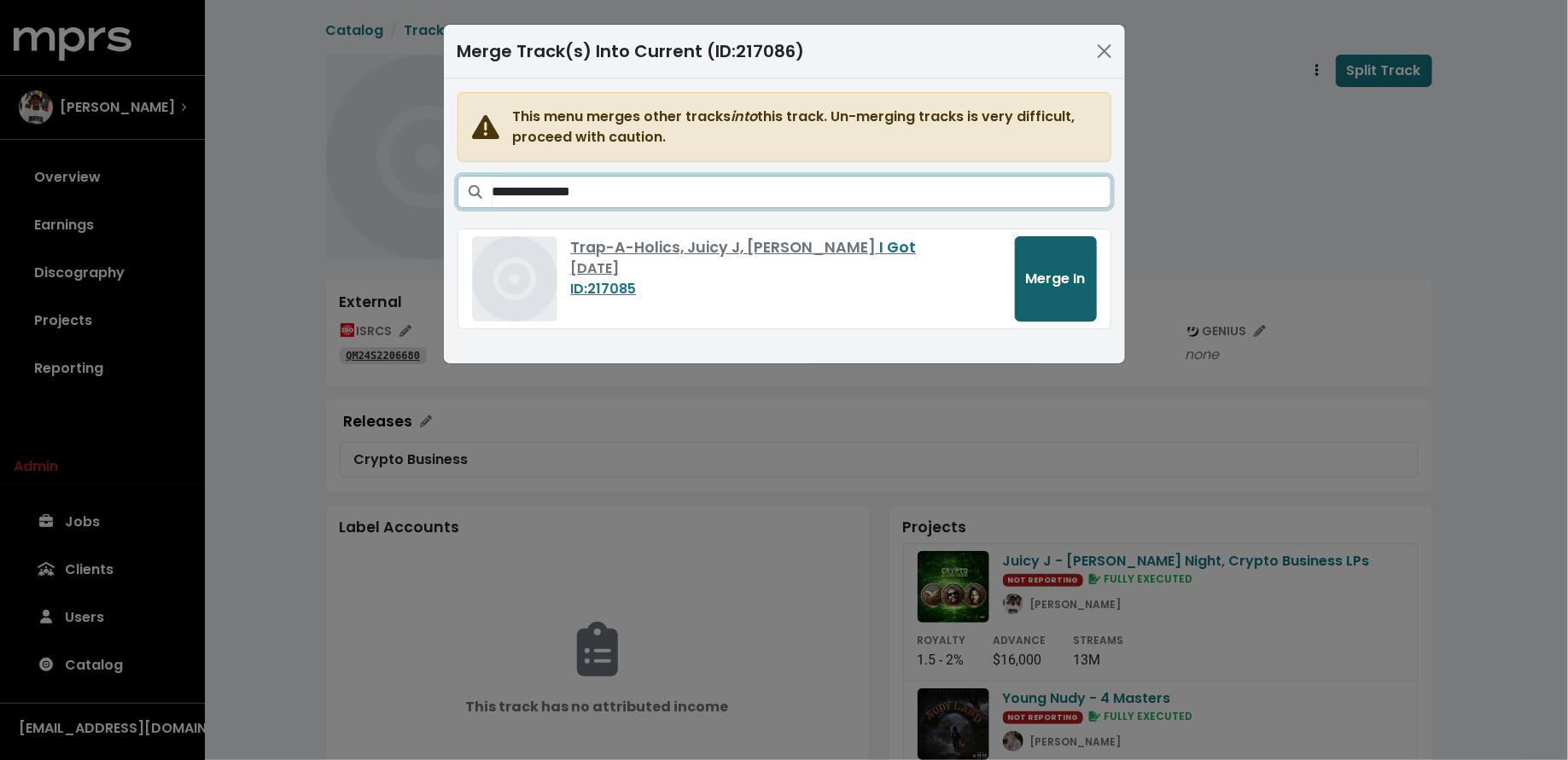
type input "**********"
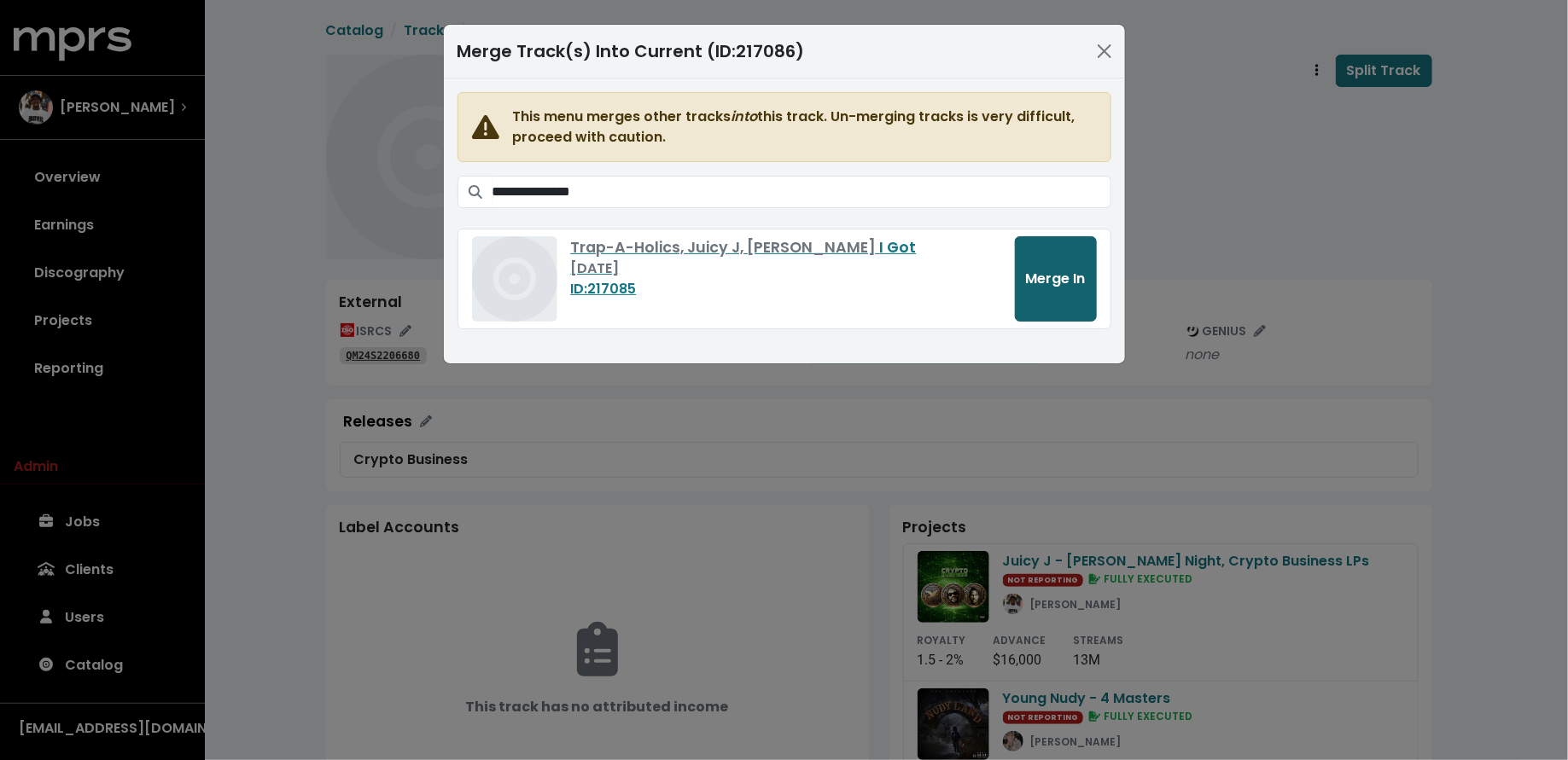
click at [1033, 290] on button "Merge In" at bounding box center [1055, 279] width 82 height 85
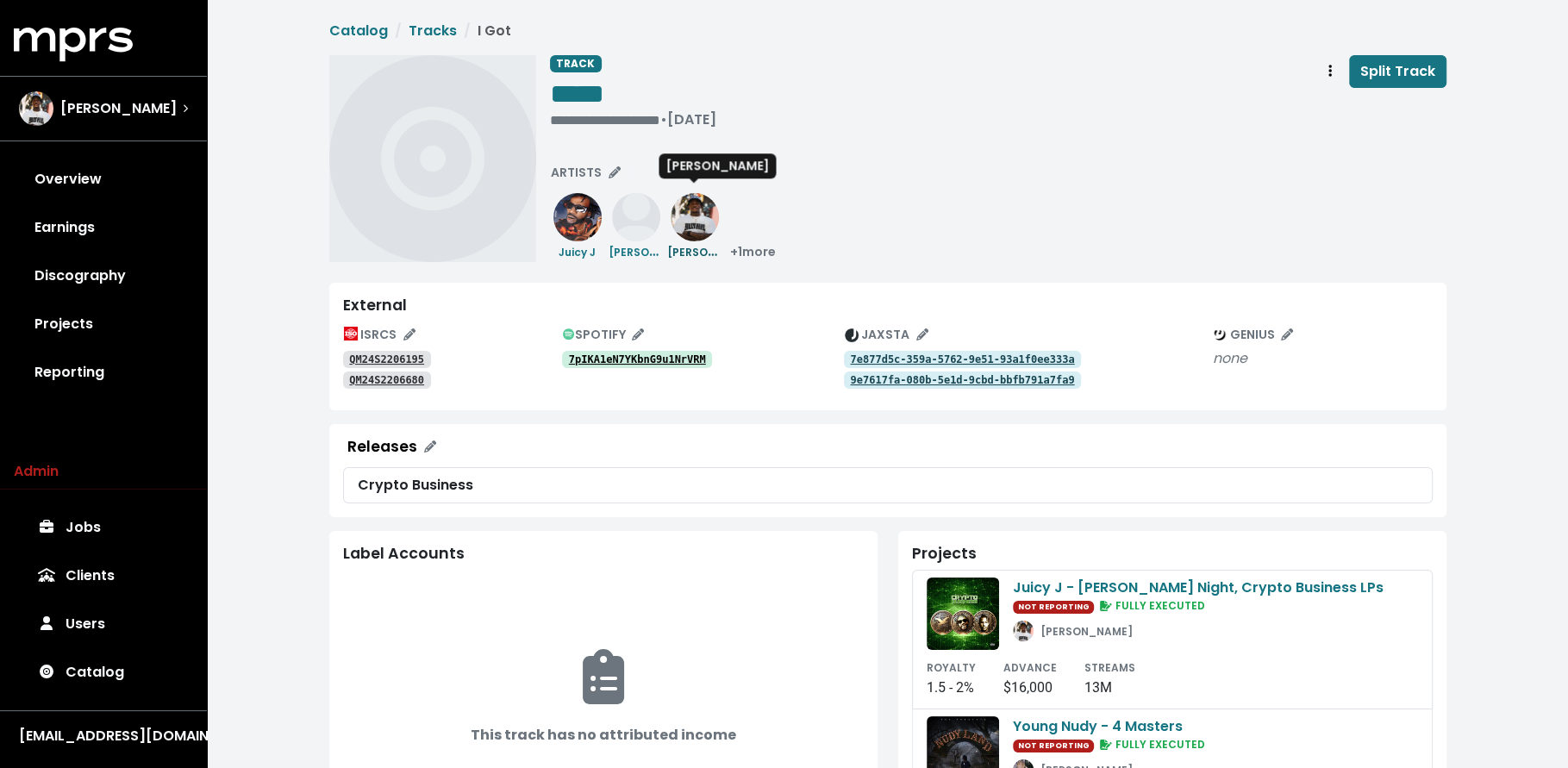
click at [673, 245] on small "[PERSON_NAME]" at bounding box center [713, 251] width 92 height 20
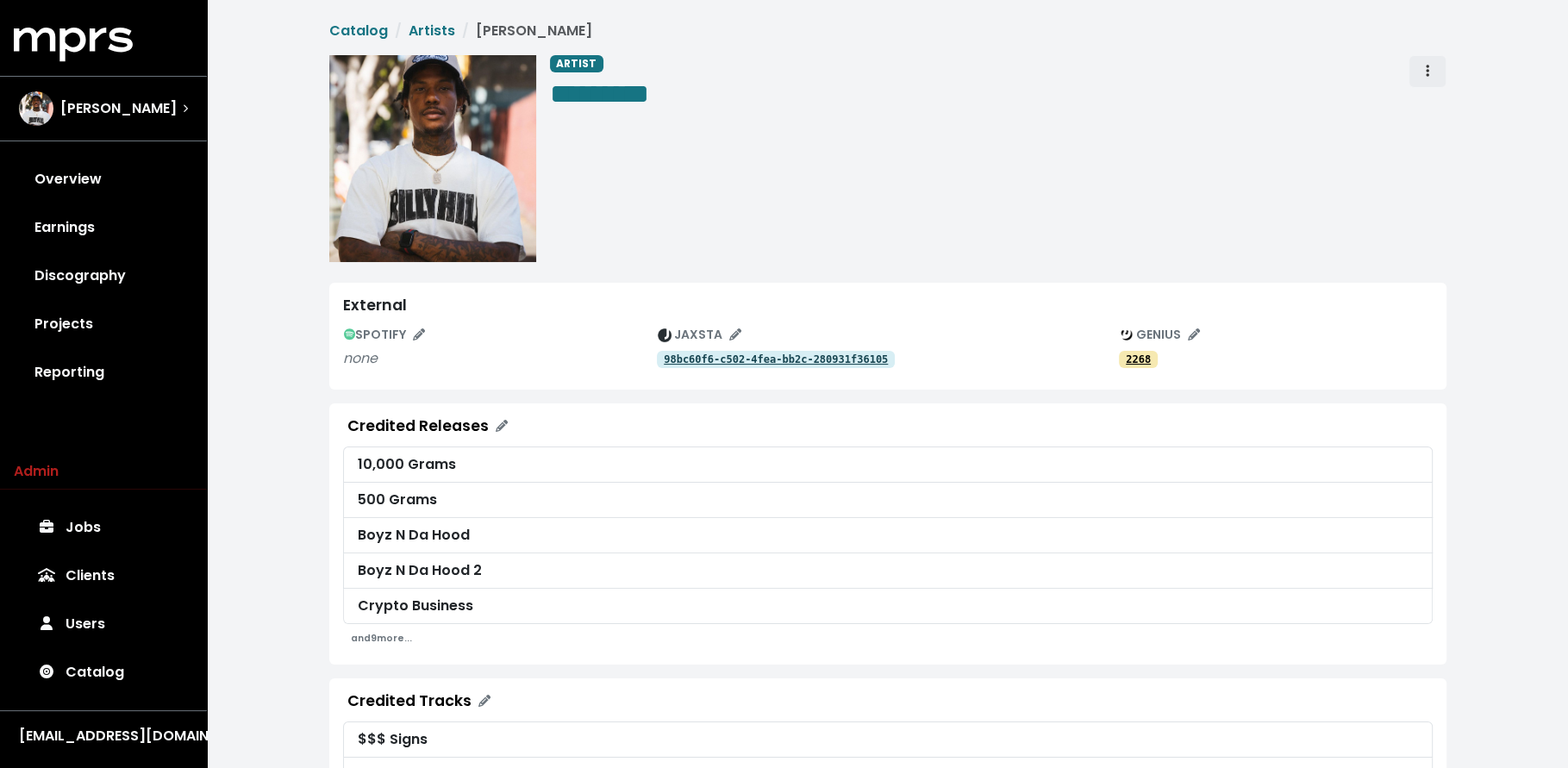
click at [1434, 77] on span "Artist actions" at bounding box center [1428, 71] width 16 height 21
click at [1440, 102] on link "Merge" at bounding box center [1477, 110] width 136 height 27
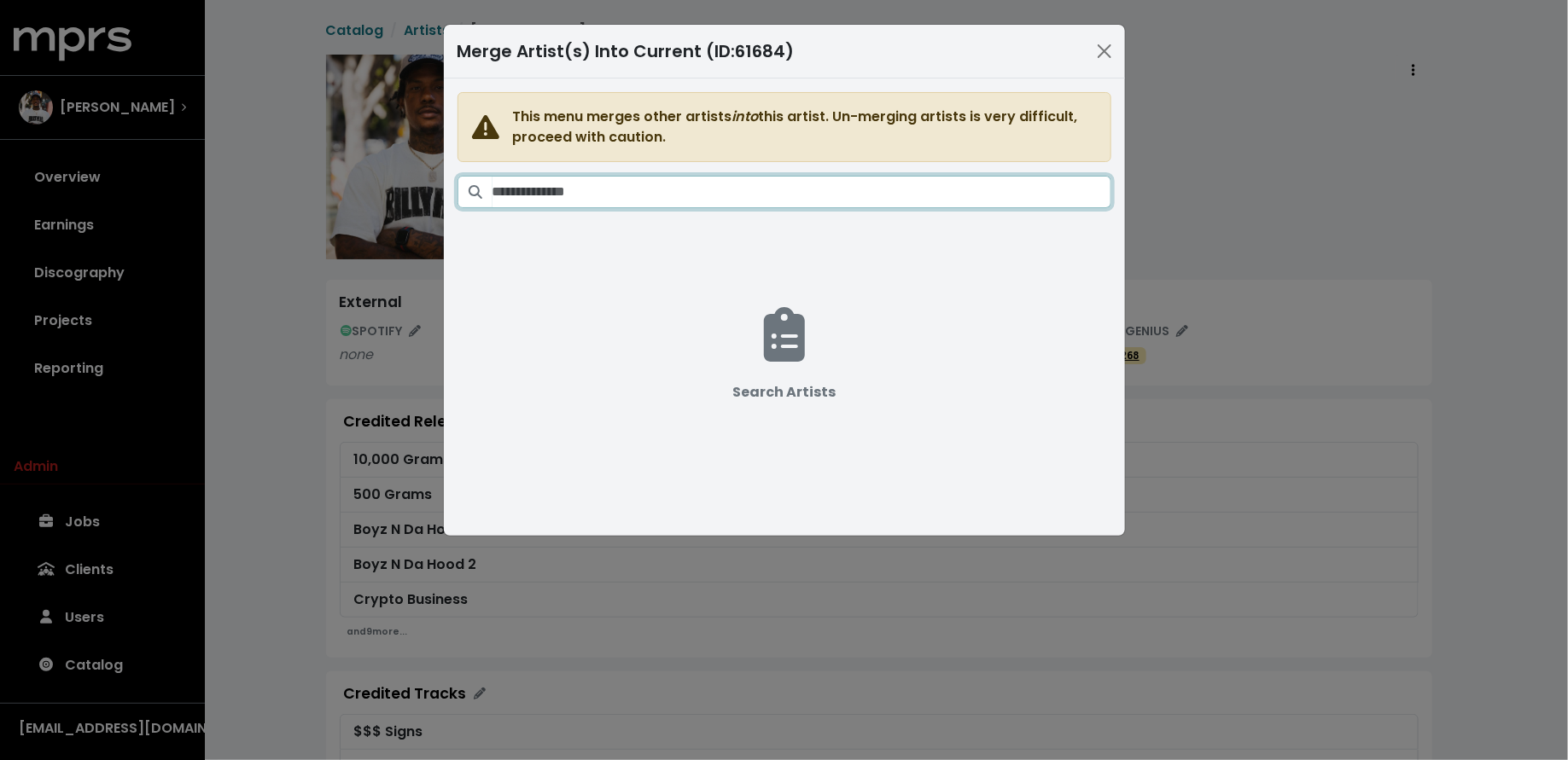
click at [872, 185] on input "Search artists" at bounding box center [801, 191] width 618 height 32
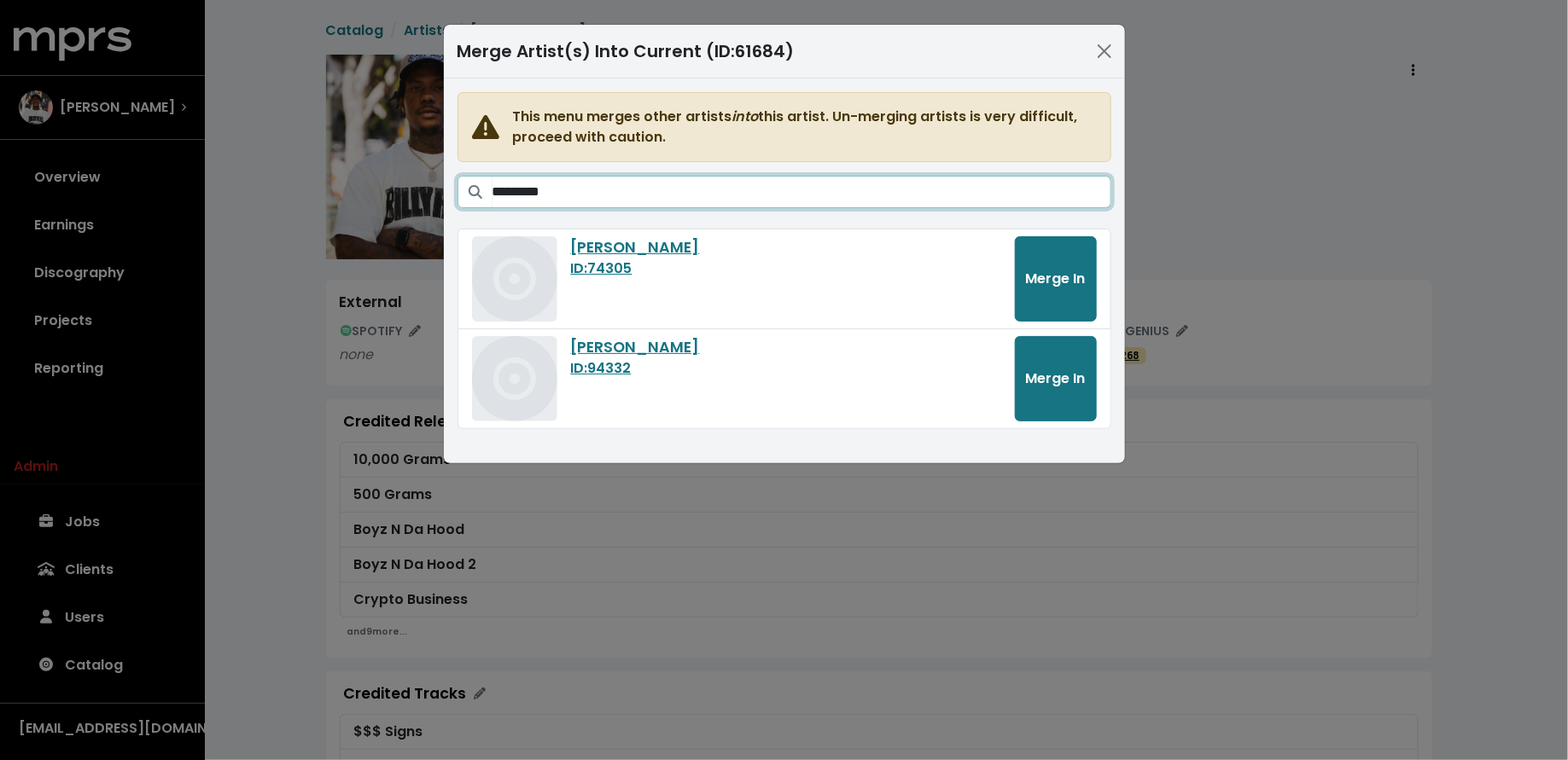
type input "*********"
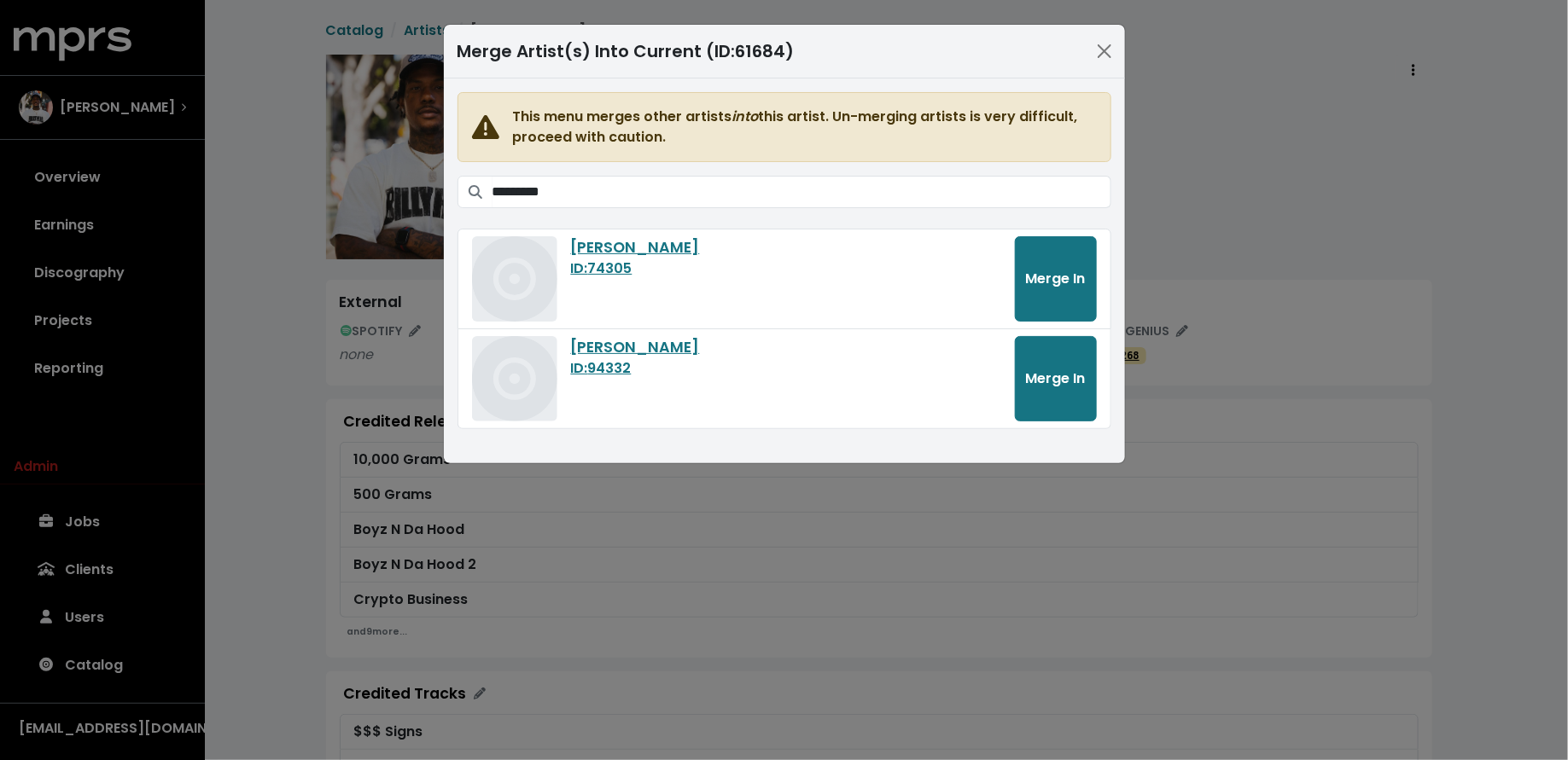
click at [244, 119] on div "Merge Artist(s) Into Current (ID: 61684 ) This menu merges other artists into t…" at bounding box center [784, 380] width 1568 height 760
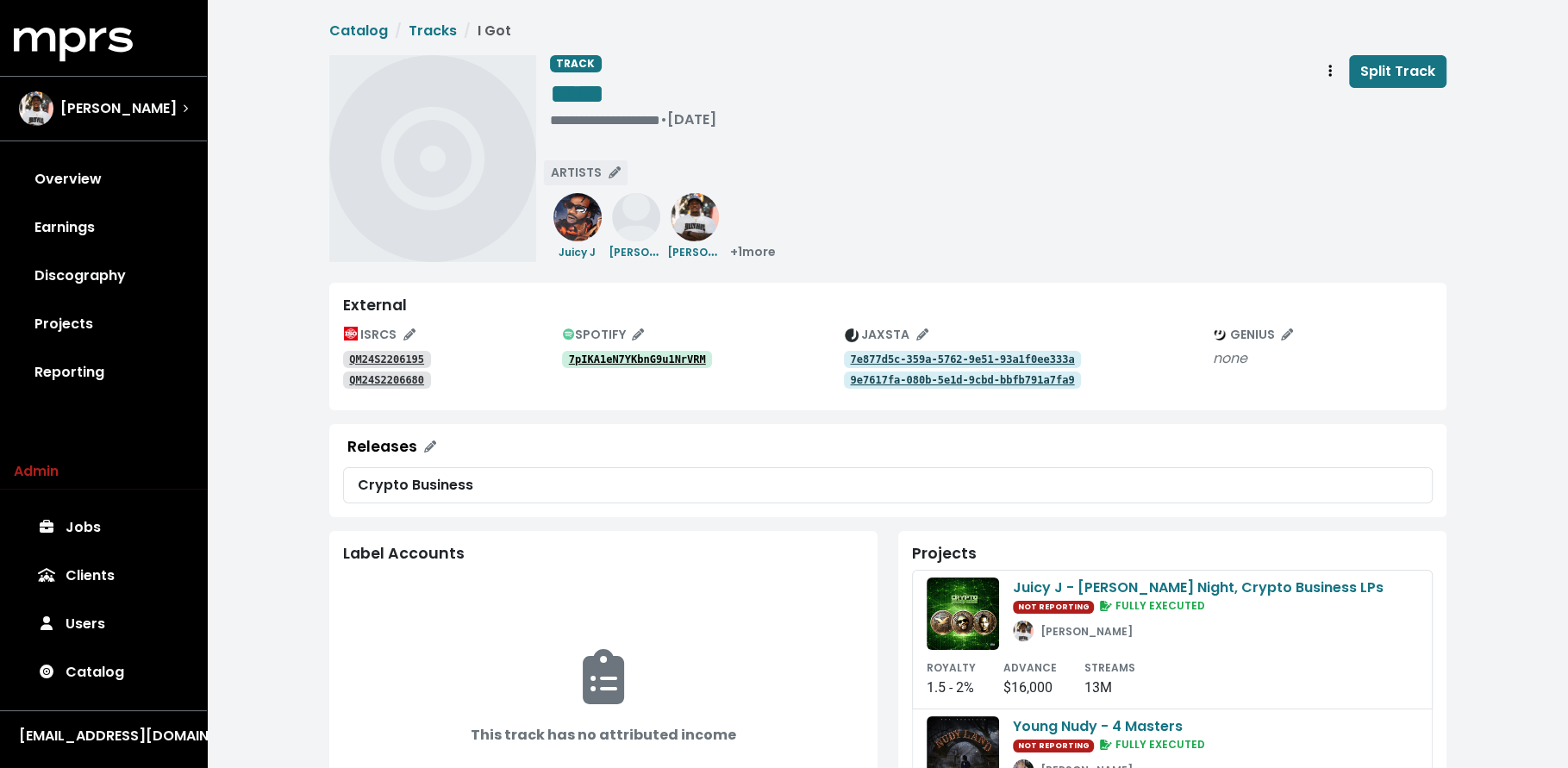
click at [568, 174] on span "ARTISTS" at bounding box center [585, 173] width 70 height 18
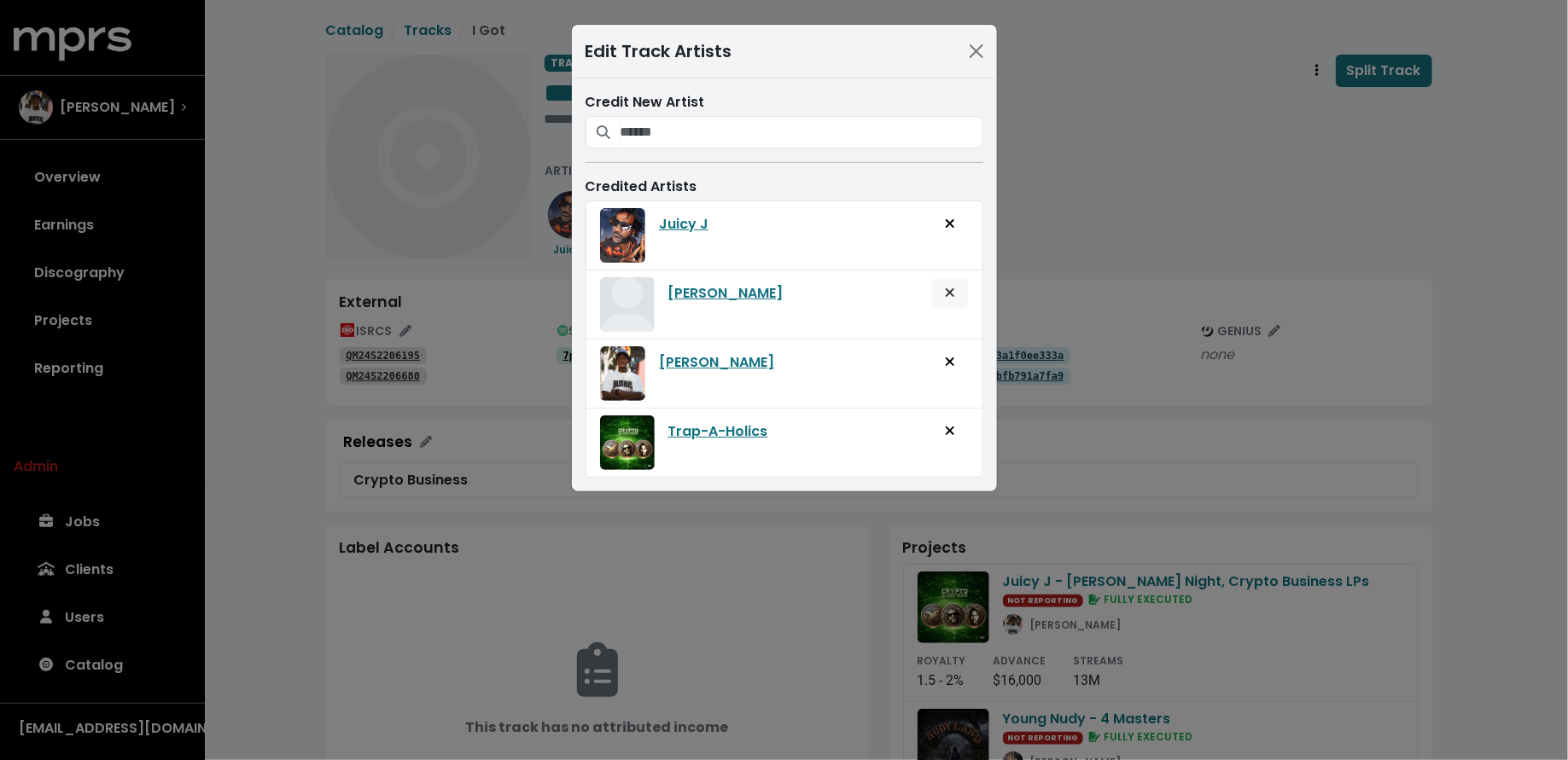
click at [955, 298] on span "Remove artist from track" at bounding box center [950, 293] width 11 height 19
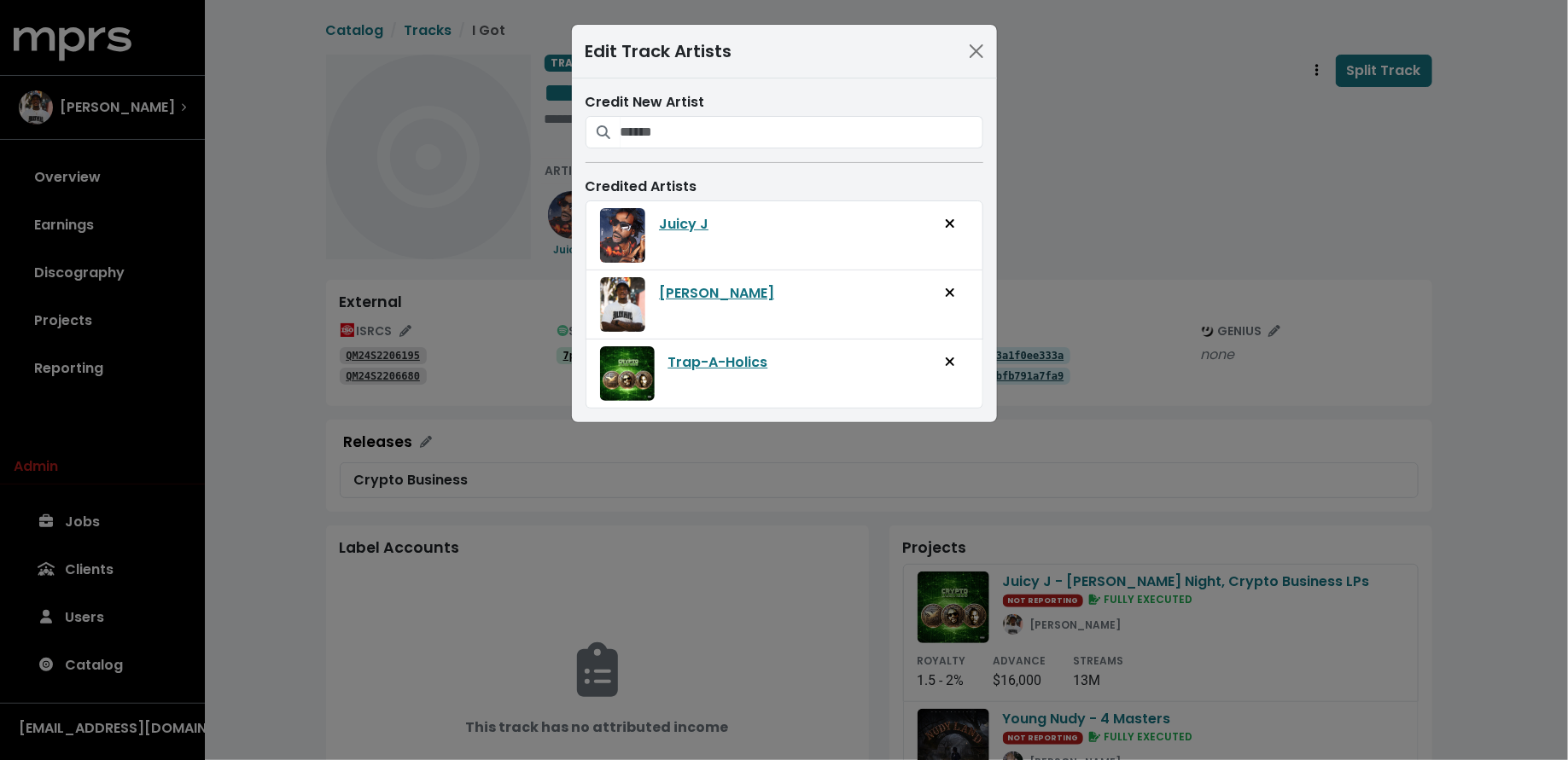
click at [248, 311] on div "Edit Track Artists Credit New Artist Credited Artists Juicy J Lex Luger Trap-A-…" at bounding box center [784, 380] width 1568 height 760
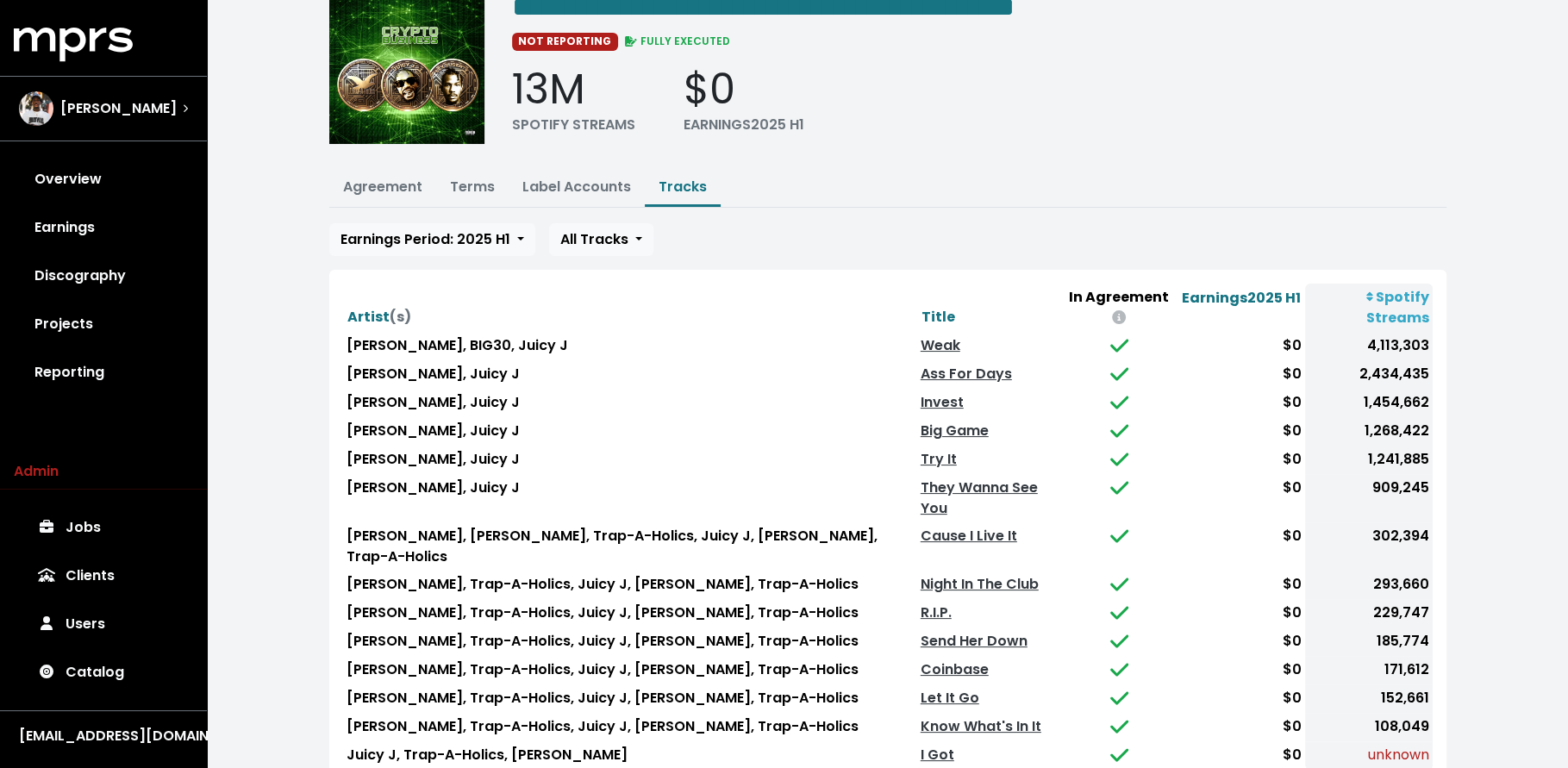
scroll to position [82, 0]
click at [922, 307] on span "Title" at bounding box center [938, 317] width 33 height 20
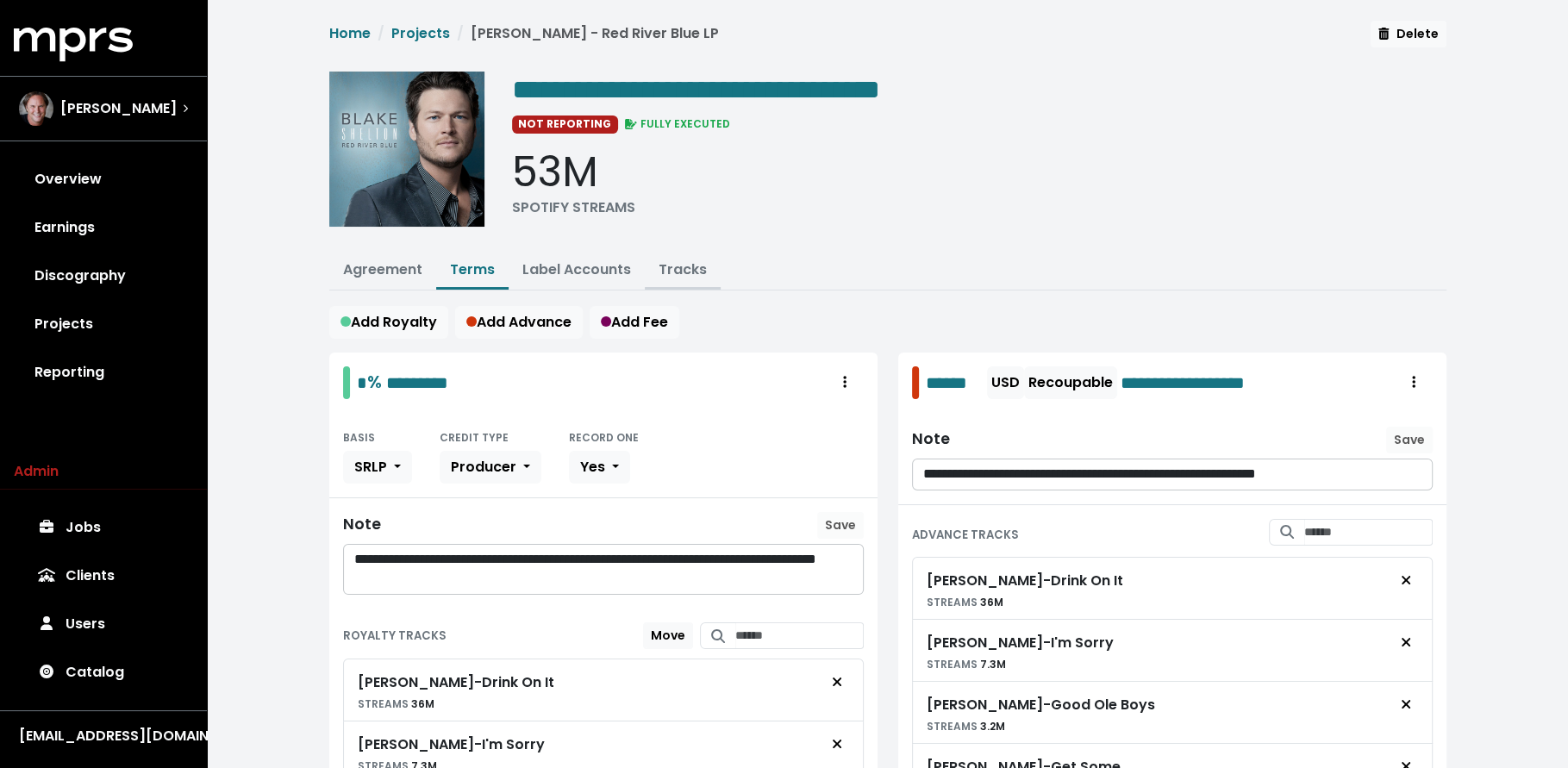
click at [687, 266] on link "Tracks" at bounding box center [683, 270] width 48 height 20
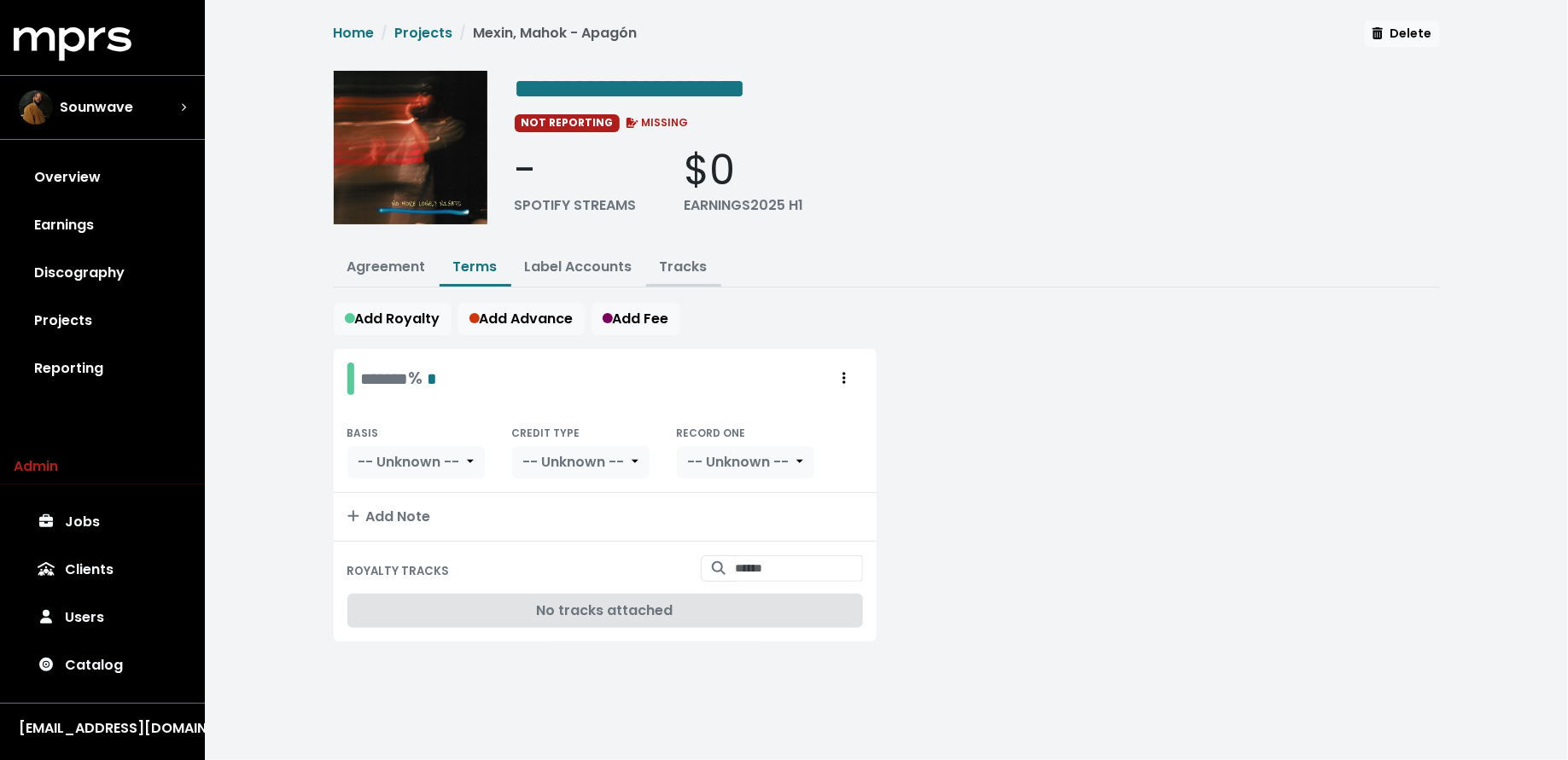
click at [688, 254] on button "Tracks" at bounding box center [683, 269] width 75 height 37
click at [684, 259] on link "Tracks" at bounding box center [684, 267] width 48 height 19
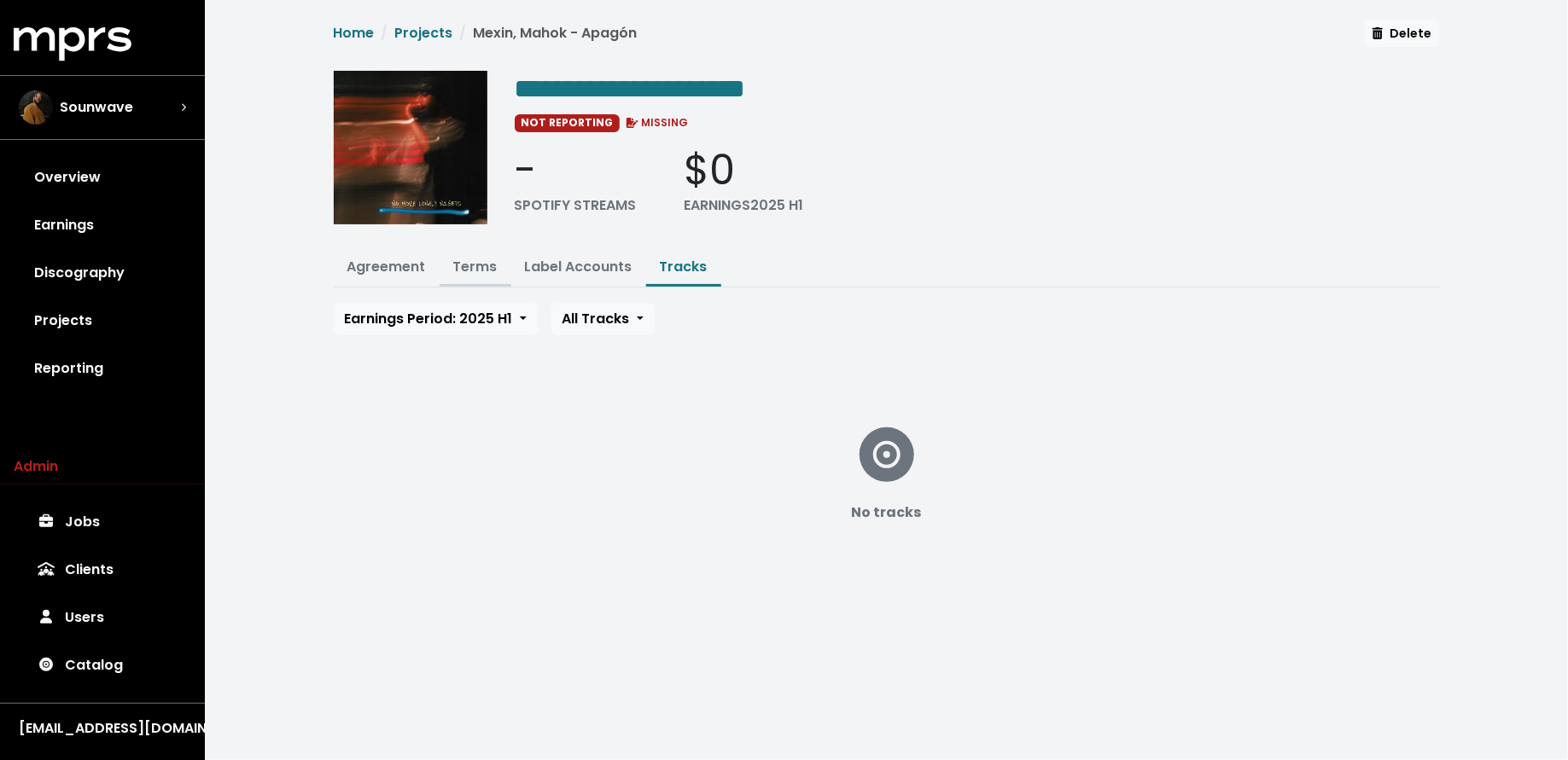
click at [484, 268] on link "Terms" at bounding box center [476, 267] width 45 height 19
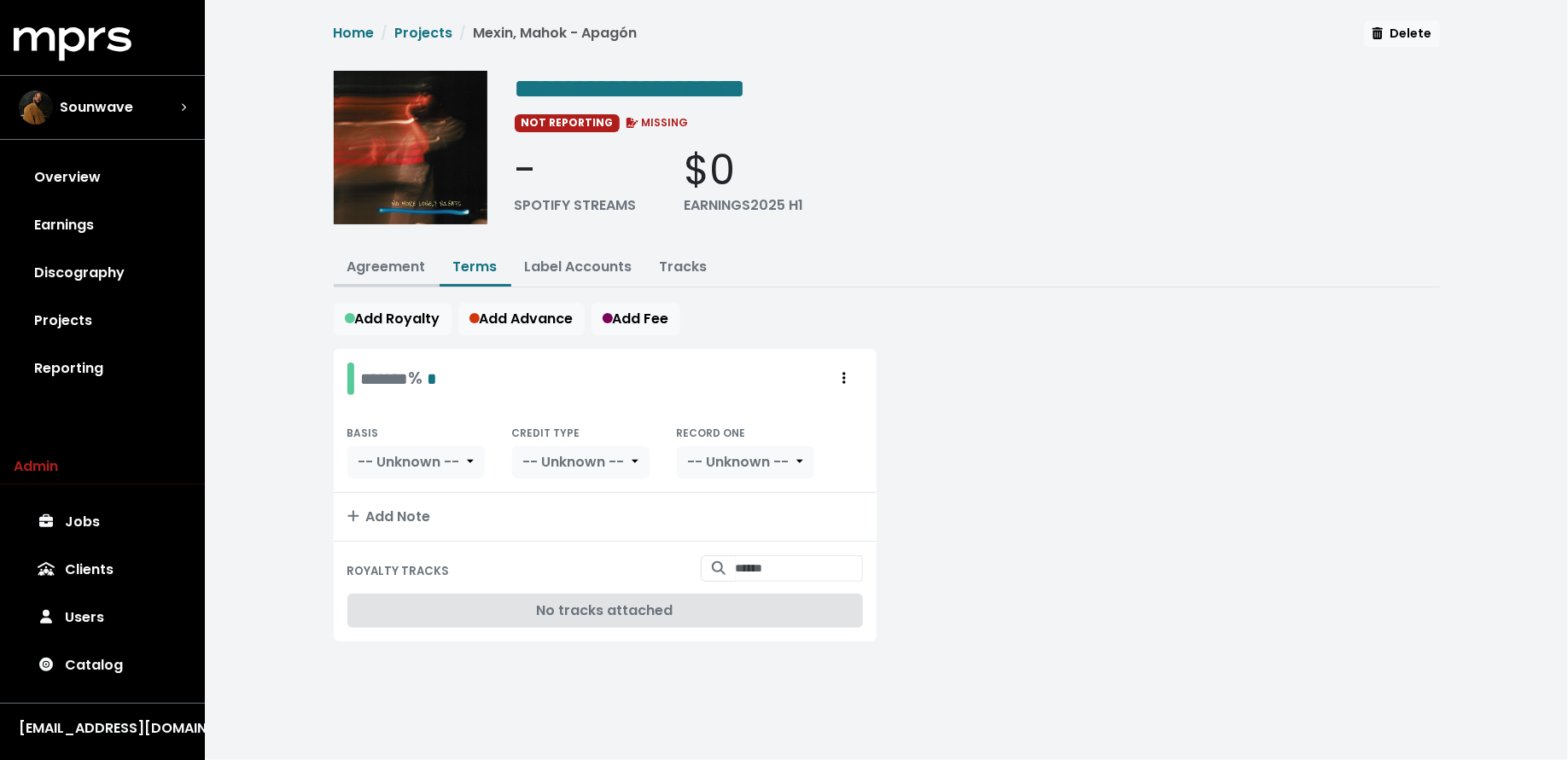
click at [372, 269] on link "Agreement" at bounding box center [386, 267] width 79 height 19
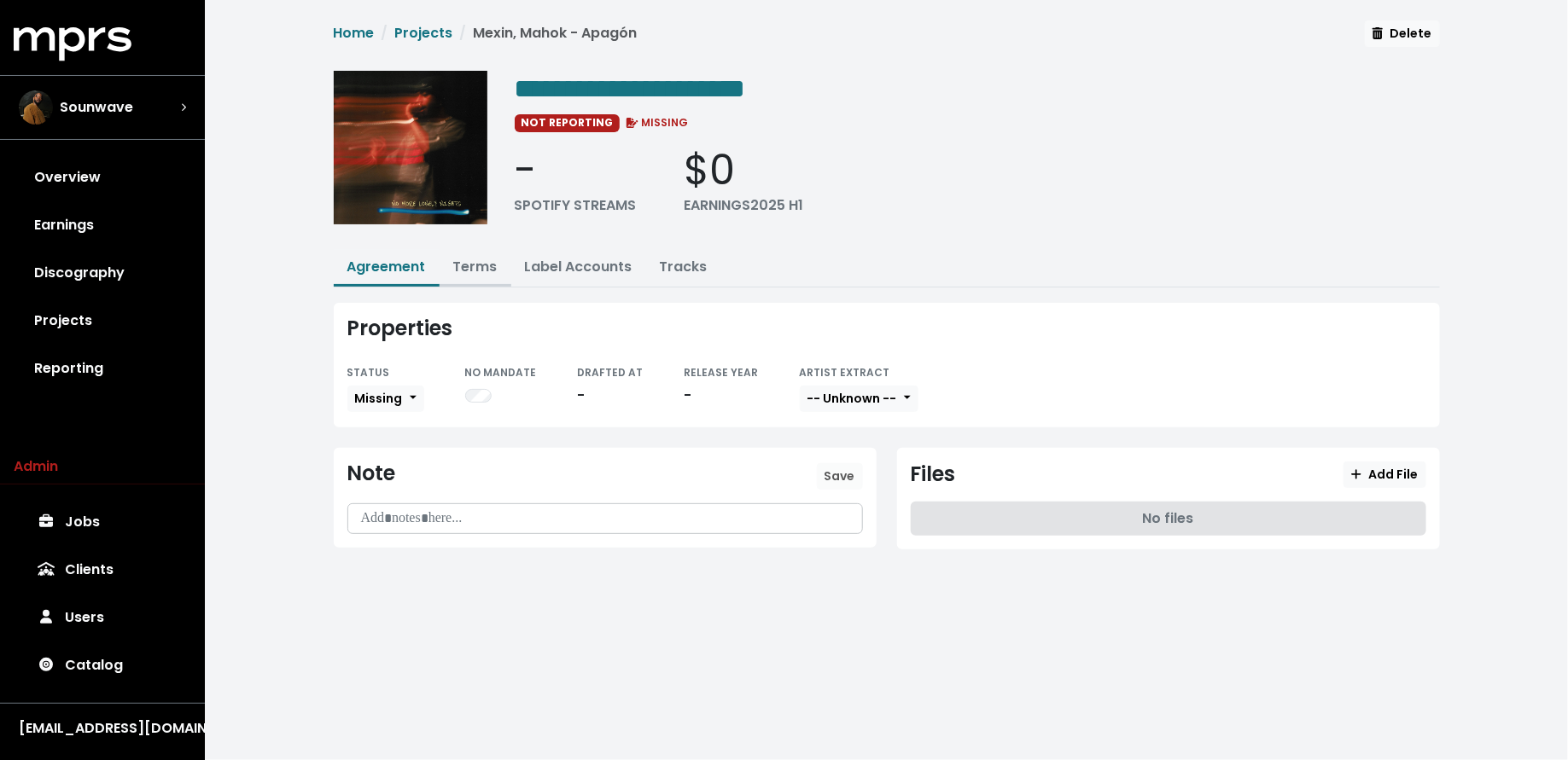
click at [477, 275] on button "Terms" at bounding box center [476, 269] width 72 height 37
click at [484, 260] on link "Terms" at bounding box center [476, 267] width 45 height 19
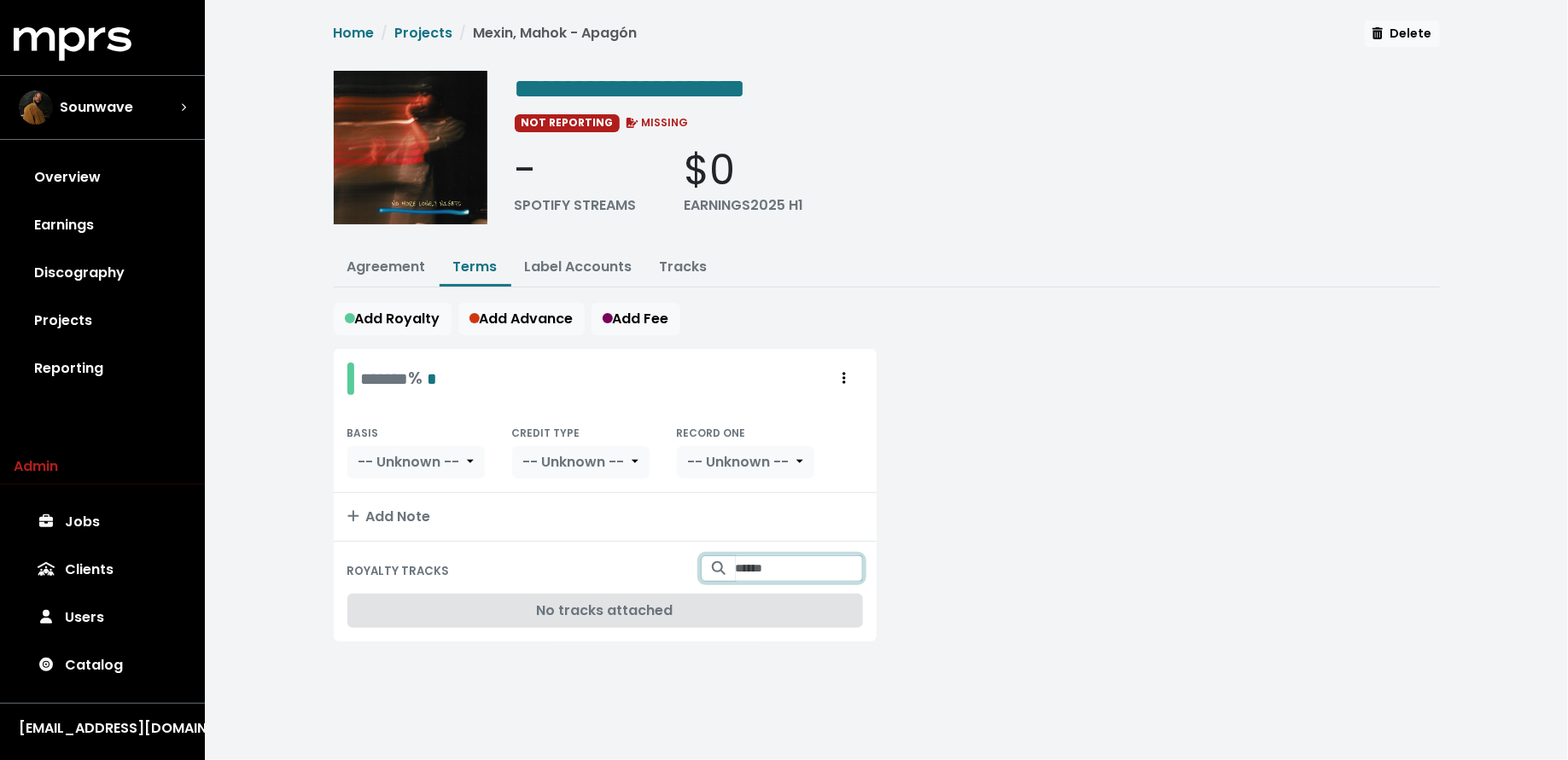
click at [751, 570] on input "Search for tracks by title and link them to this royalty" at bounding box center [799, 568] width 127 height 26
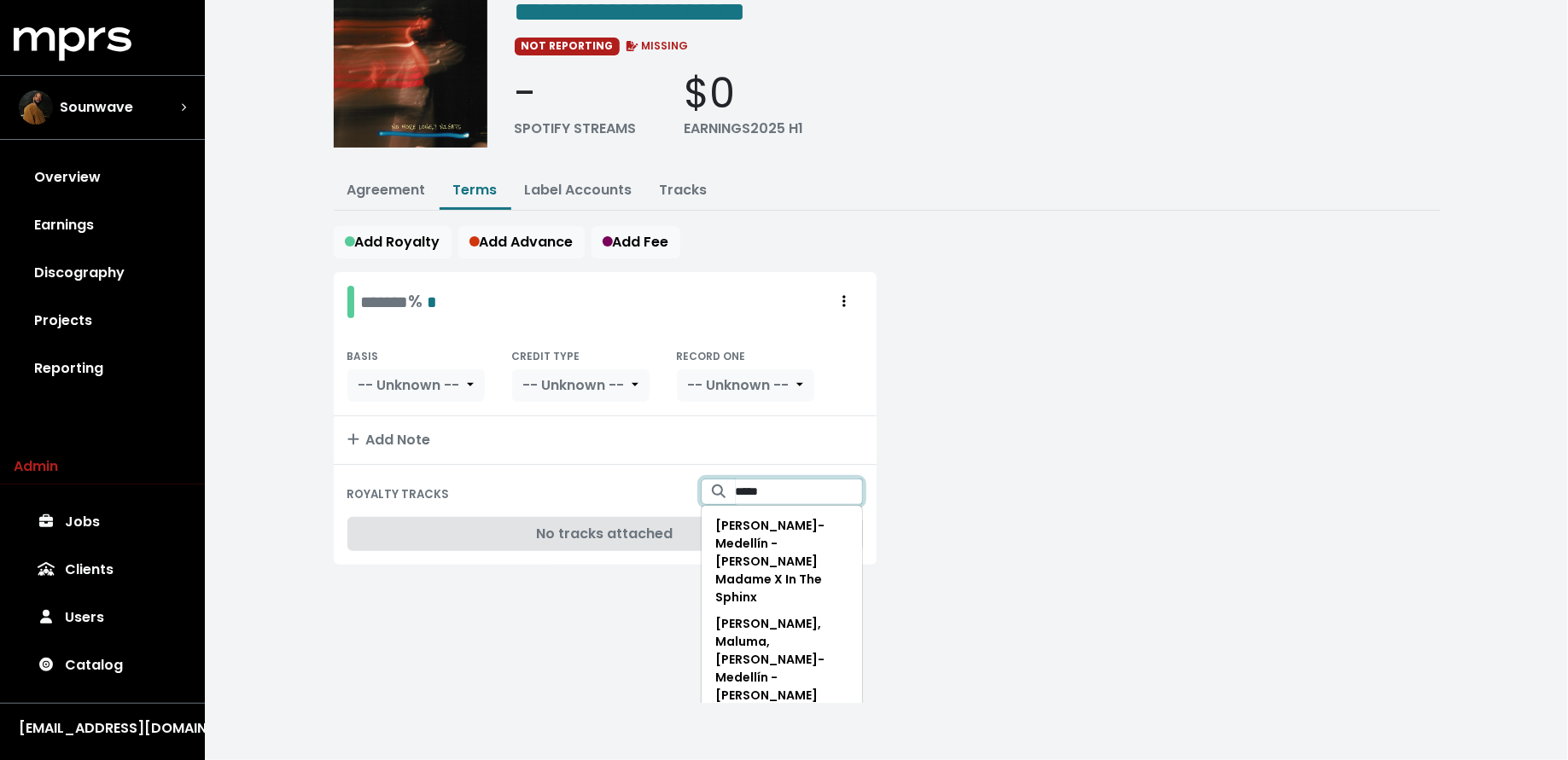
scroll to position [78, 0]
type input "*****"
click at [992, 606] on div "**********" at bounding box center [886, 351] width 1363 height 703
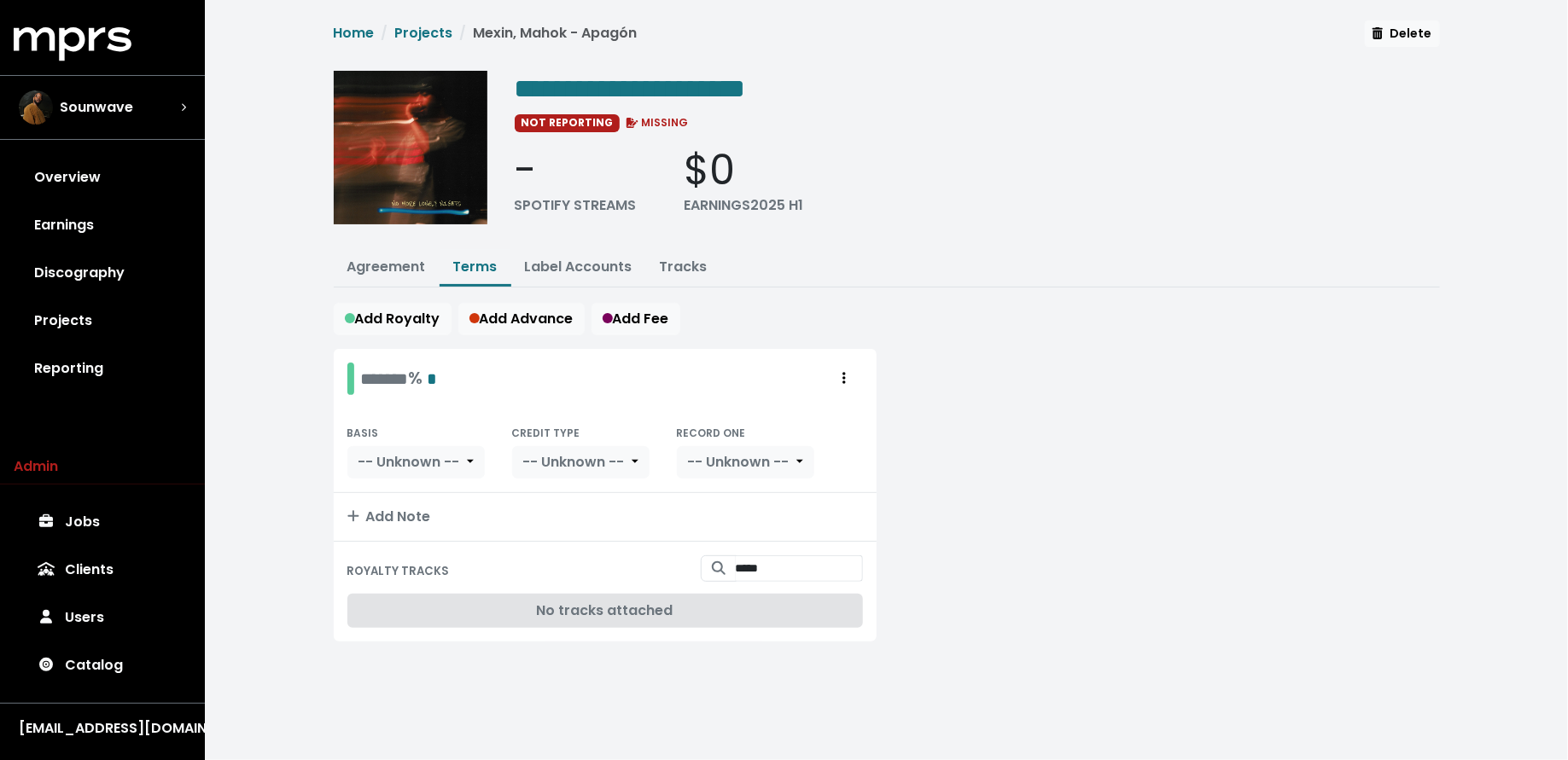
scroll to position [0, 0]
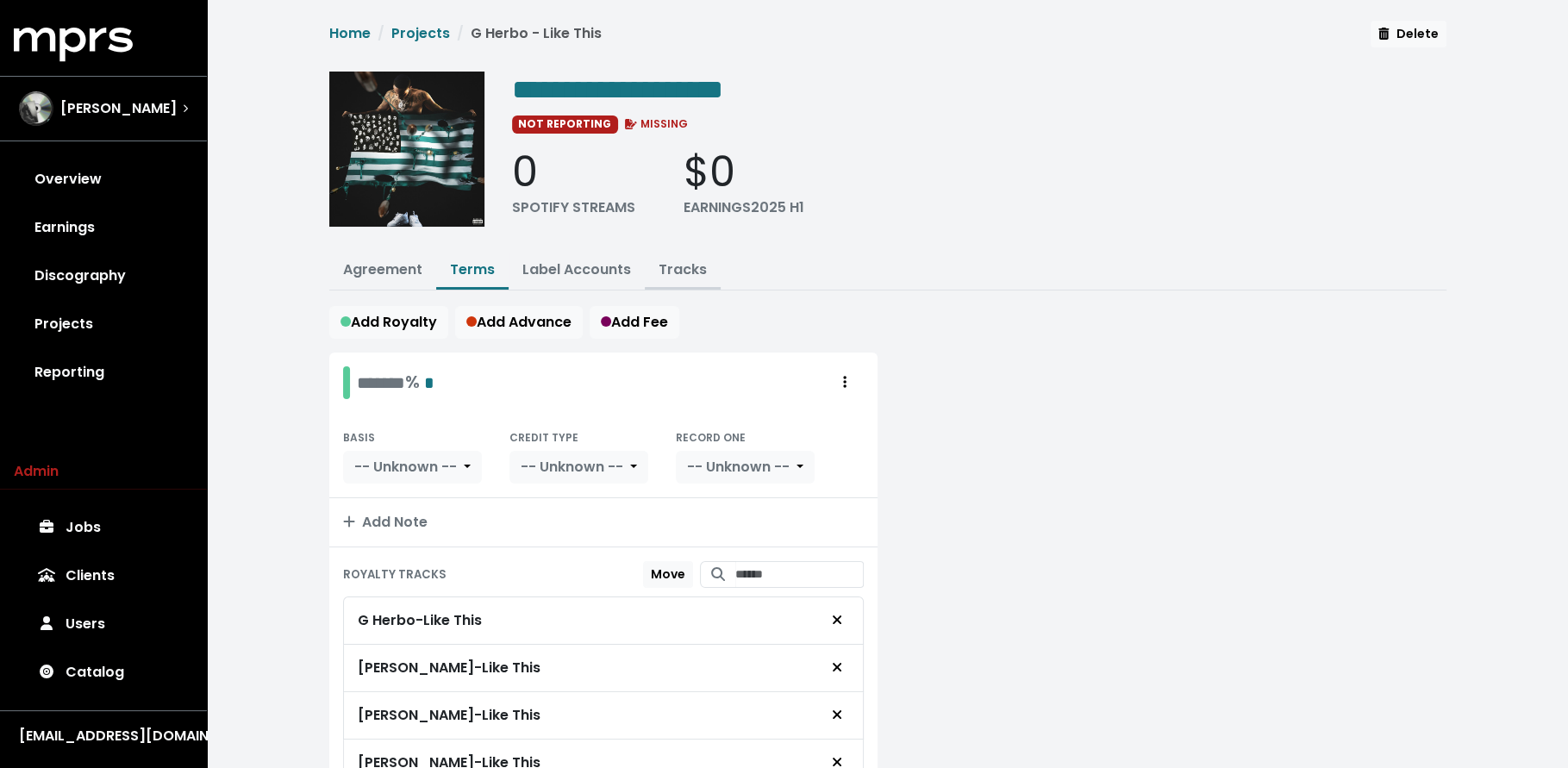
click at [687, 268] on link "Tracks" at bounding box center [683, 270] width 48 height 20
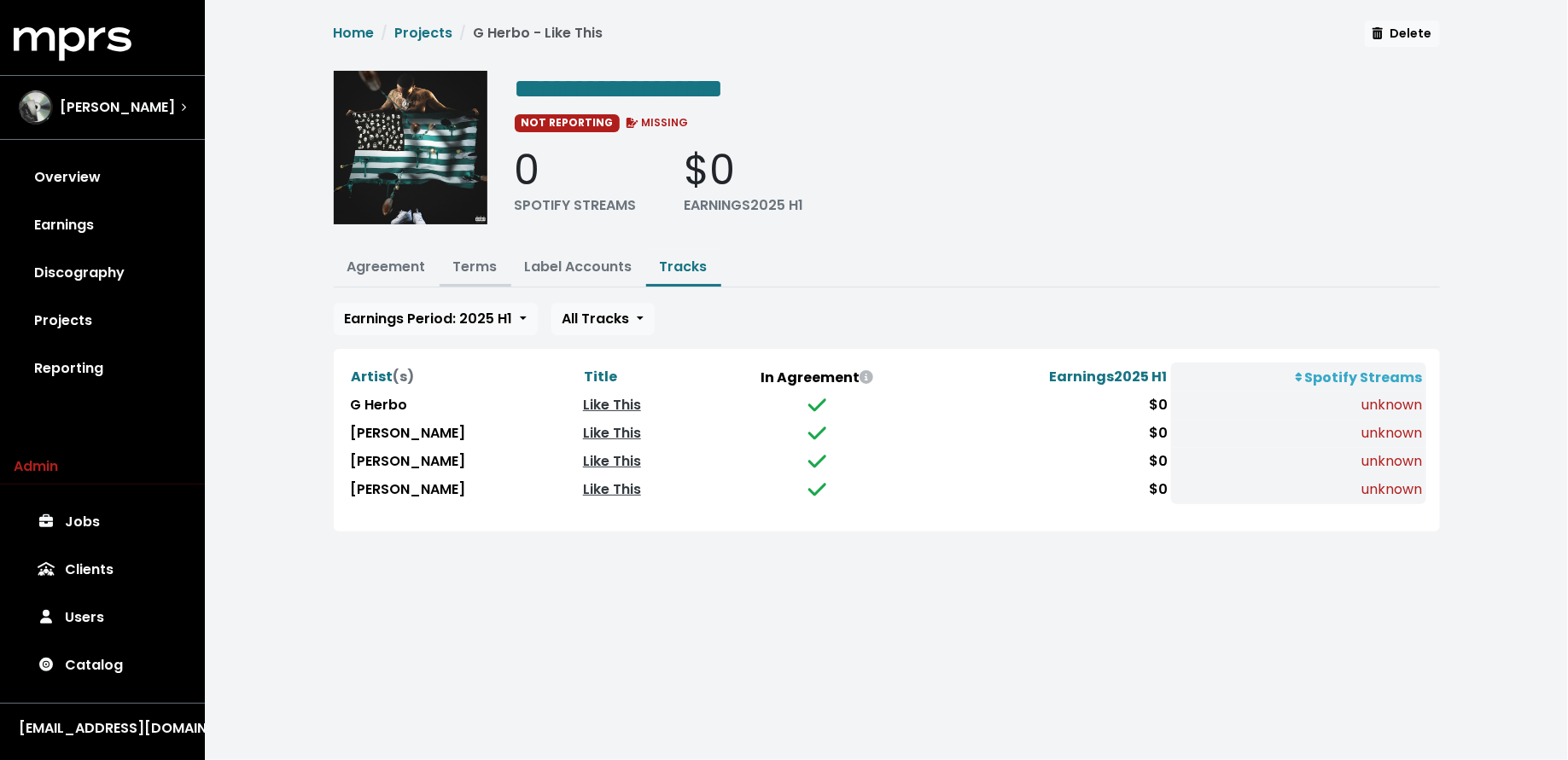
click at [470, 272] on link "Terms" at bounding box center [476, 267] width 45 height 19
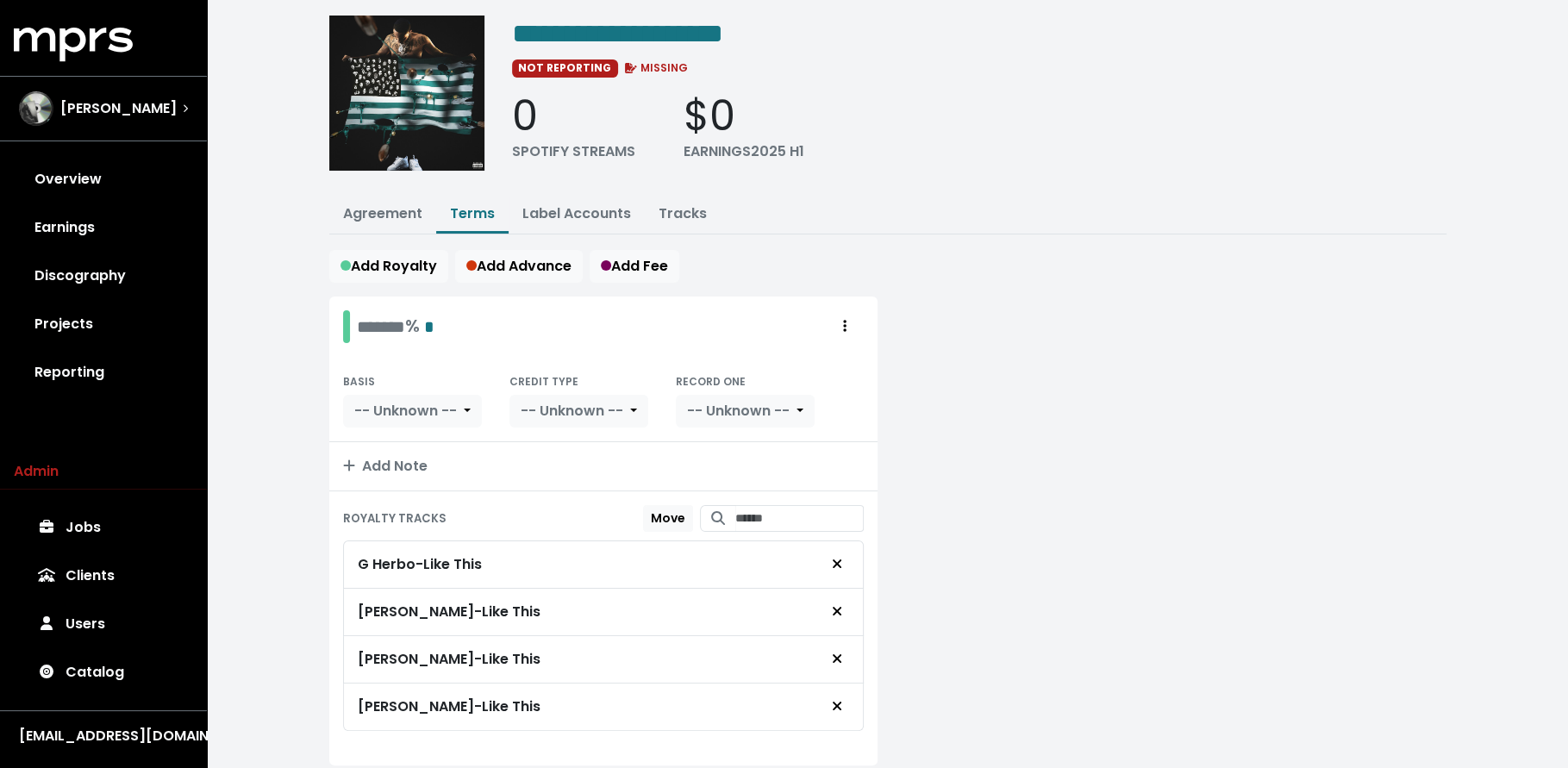
scroll to position [104, 0]
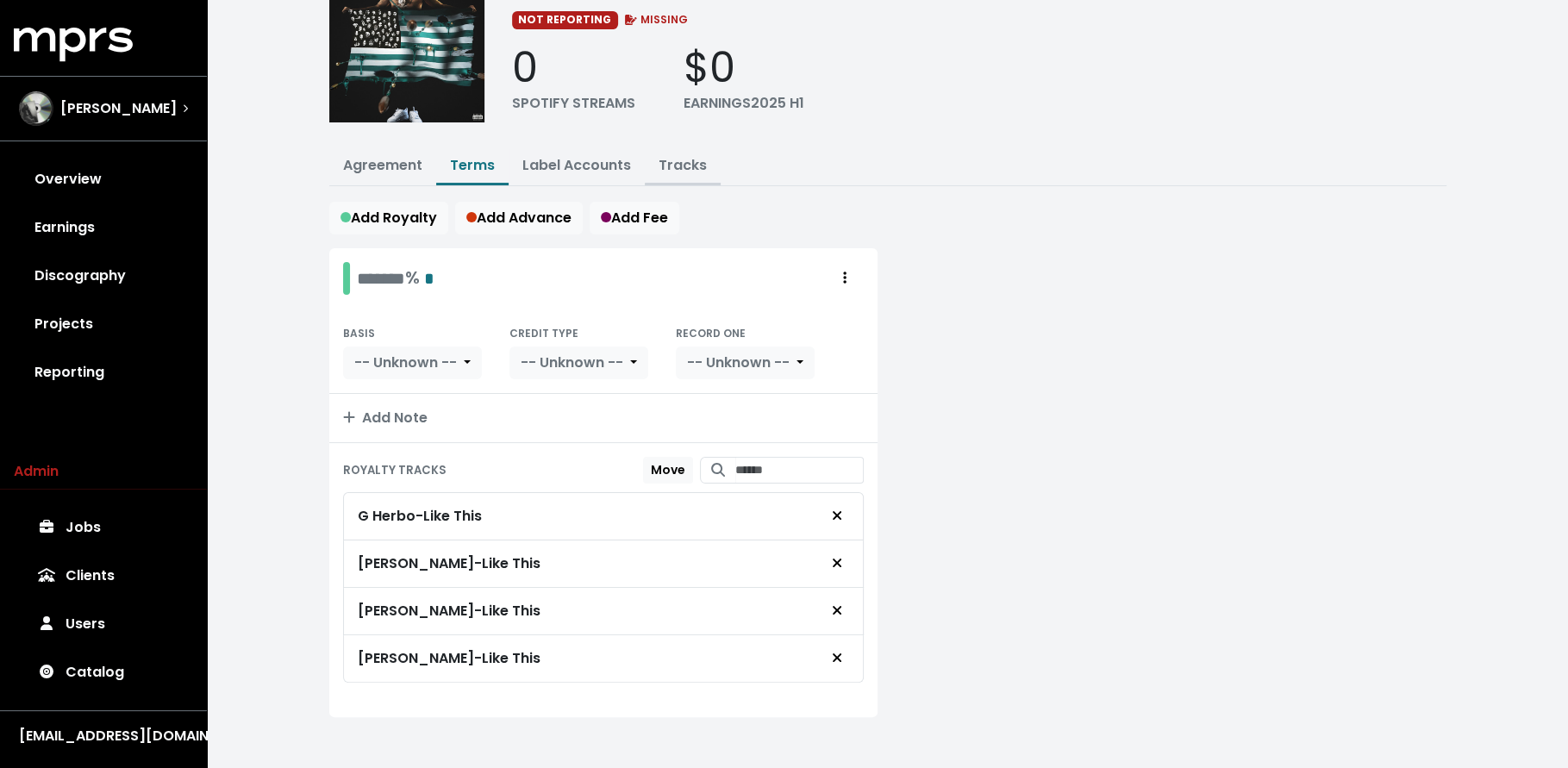
click at [691, 155] on link "Tracks" at bounding box center [683, 165] width 48 height 20
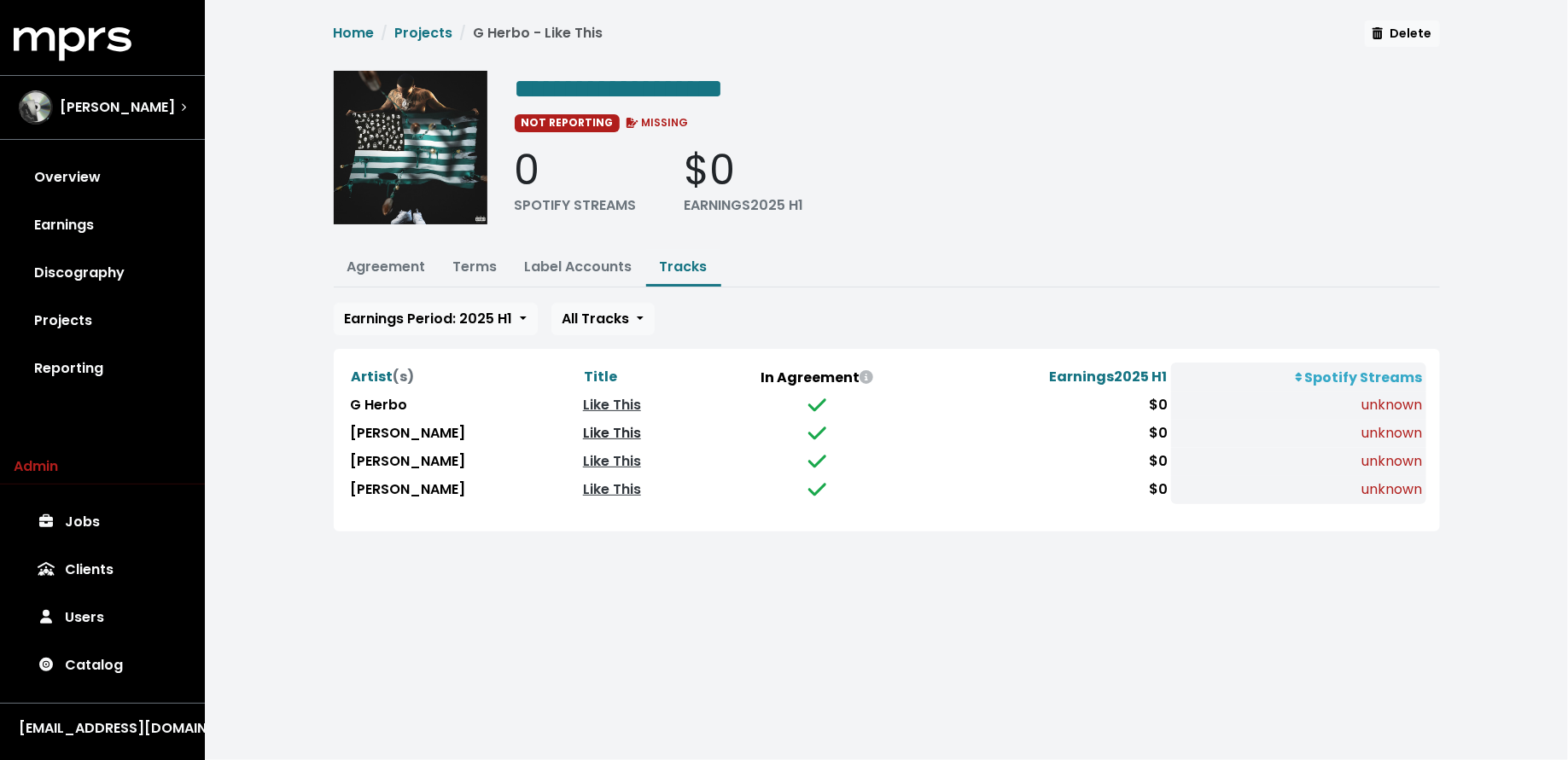
click at [583, 427] on link "Like This" at bounding box center [612, 433] width 58 height 19
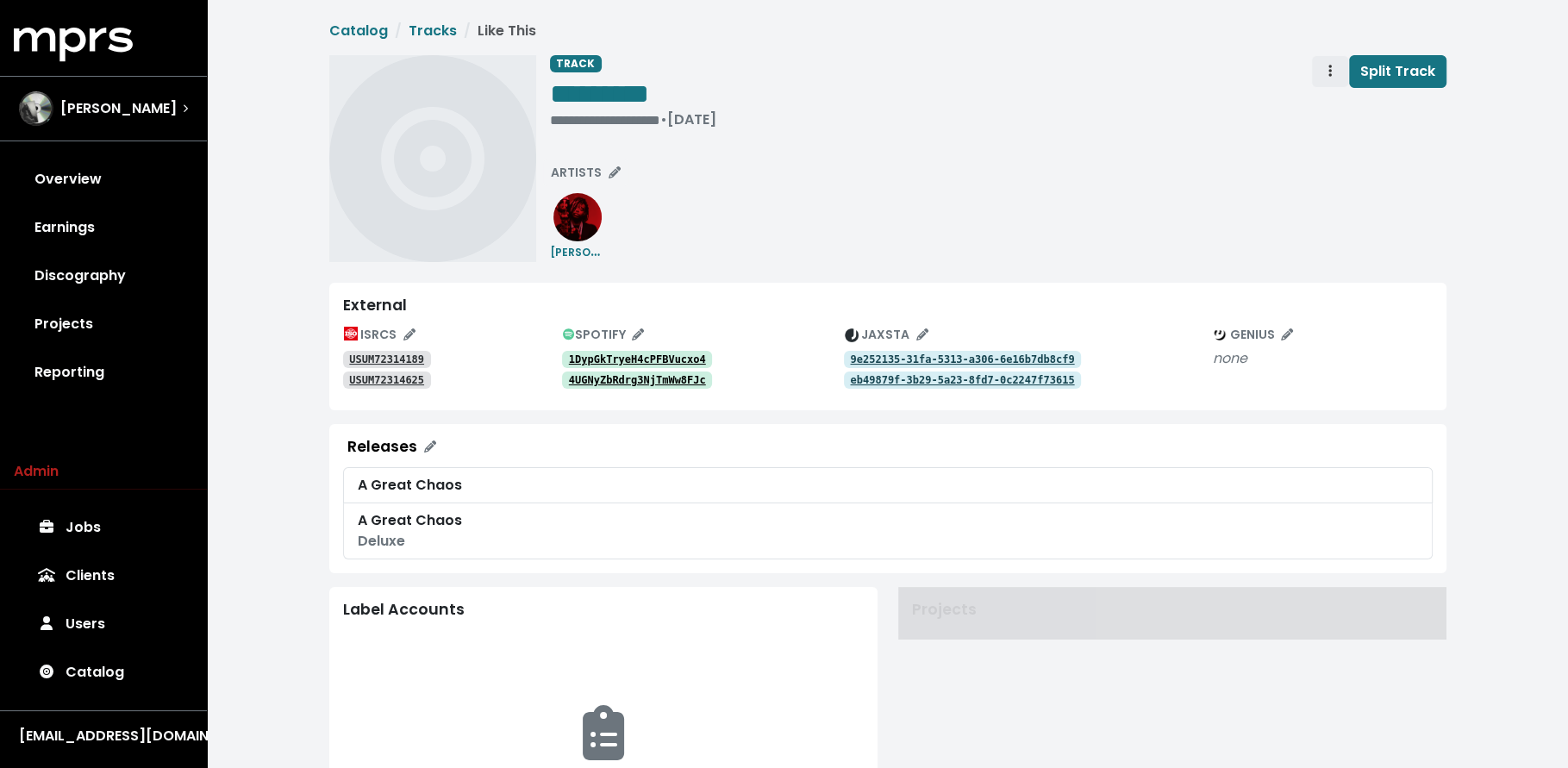
click at [1317, 78] on button "Track actions" at bounding box center [1330, 71] width 38 height 32
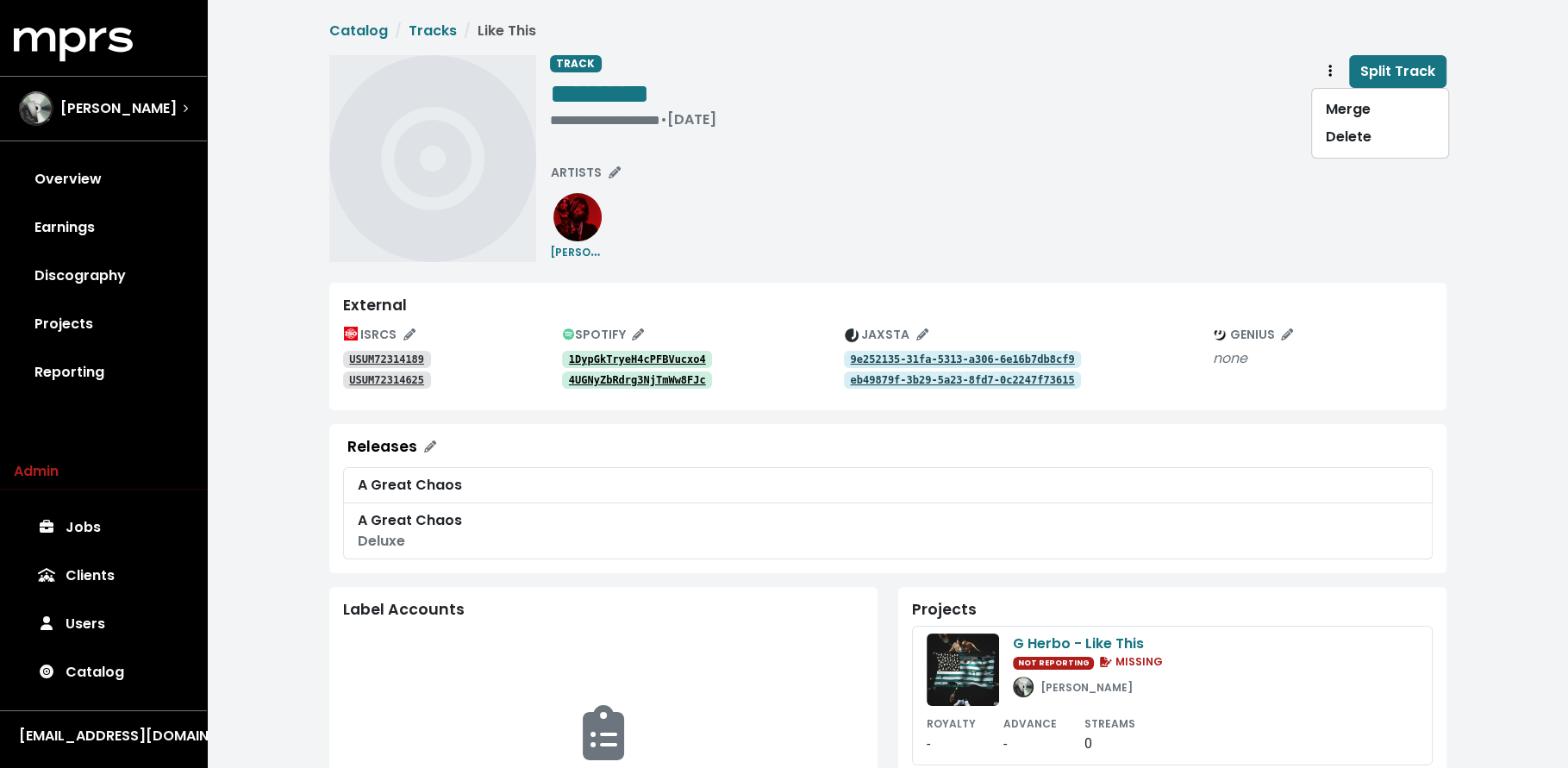
click at [646, 360] on tt "1DypGkTryeH4cPFBVucxo4" at bounding box center [637, 359] width 137 height 12
click at [662, 376] on tt "4UGNyZbRdrg3NjTmWw8FJc" at bounding box center [637, 381] width 137 height 12
click at [1331, 68] on icon "Track actions" at bounding box center [1331, 71] width 4 height 14
click at [1329, 112] on link "Merge" at bounding box center [1380, 110] width 136 height 27
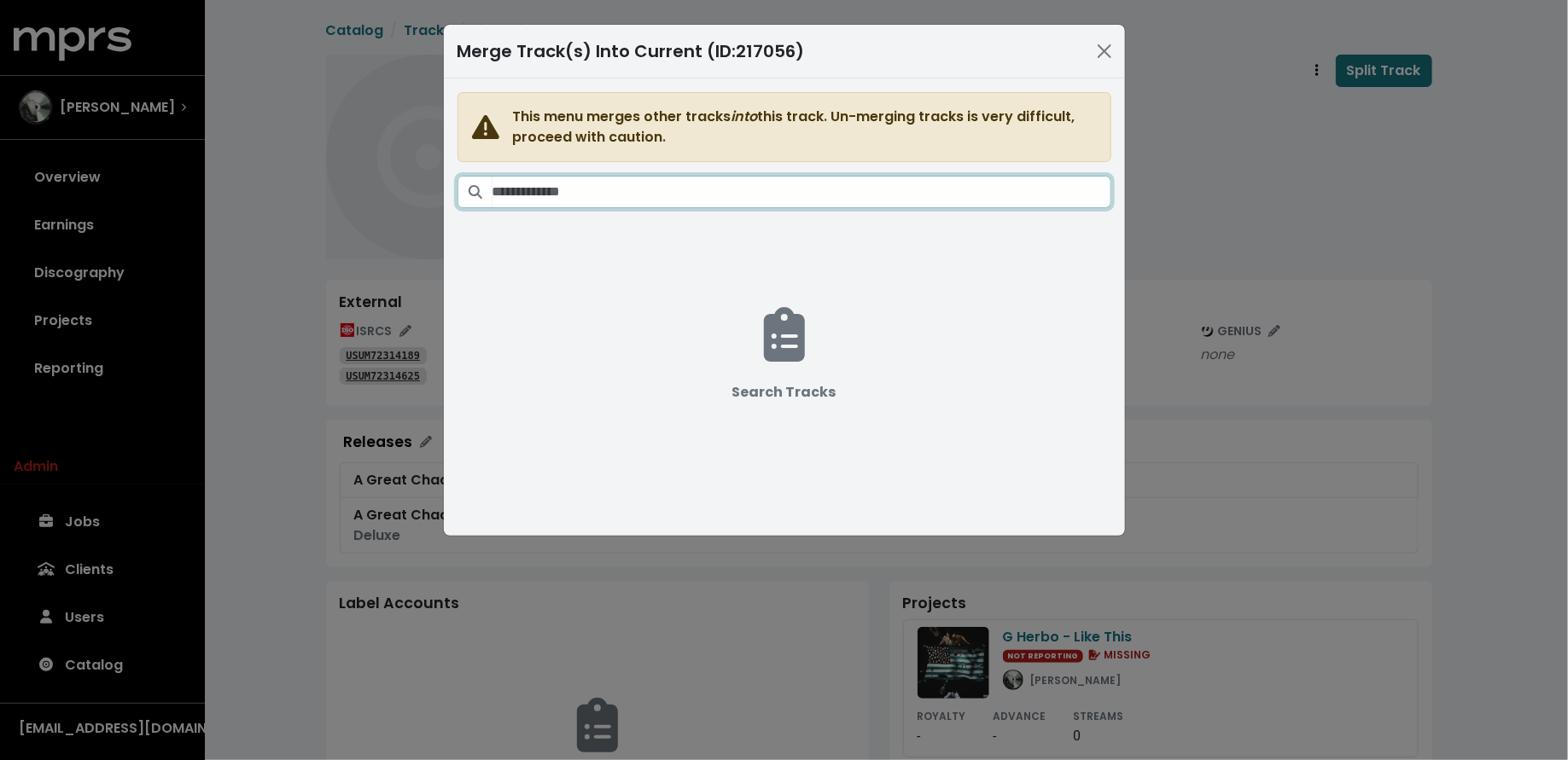
click at [877, 182] on input "Search tracks" at bounding box center [801, 191] width 618 height 32
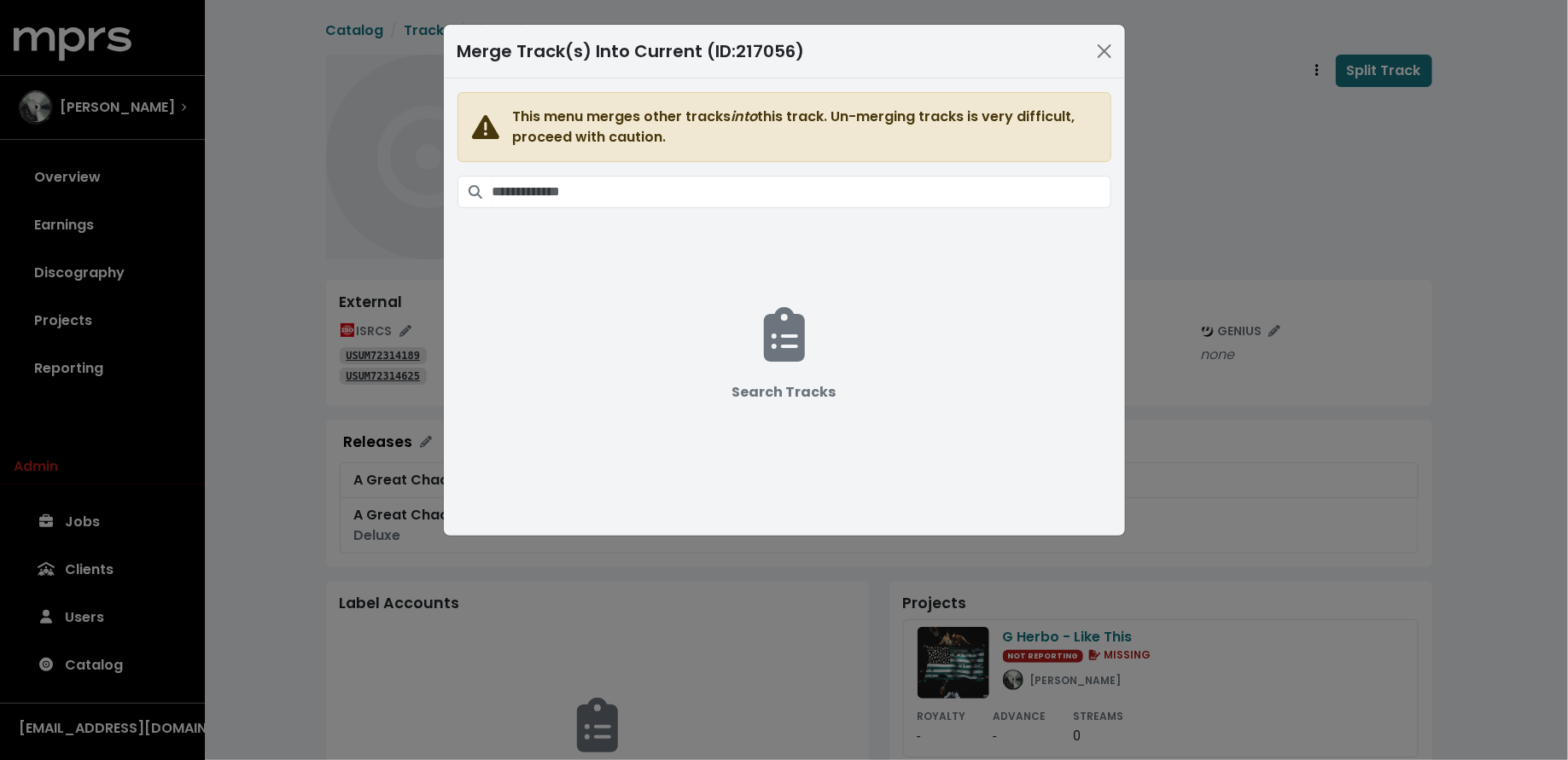
click at [1281, 163] on div "Merge Track(s) Into Current (ID: 217056 ) This menu merges other tracks into th…" at bounding box center [784, 380] width 1568 height 760
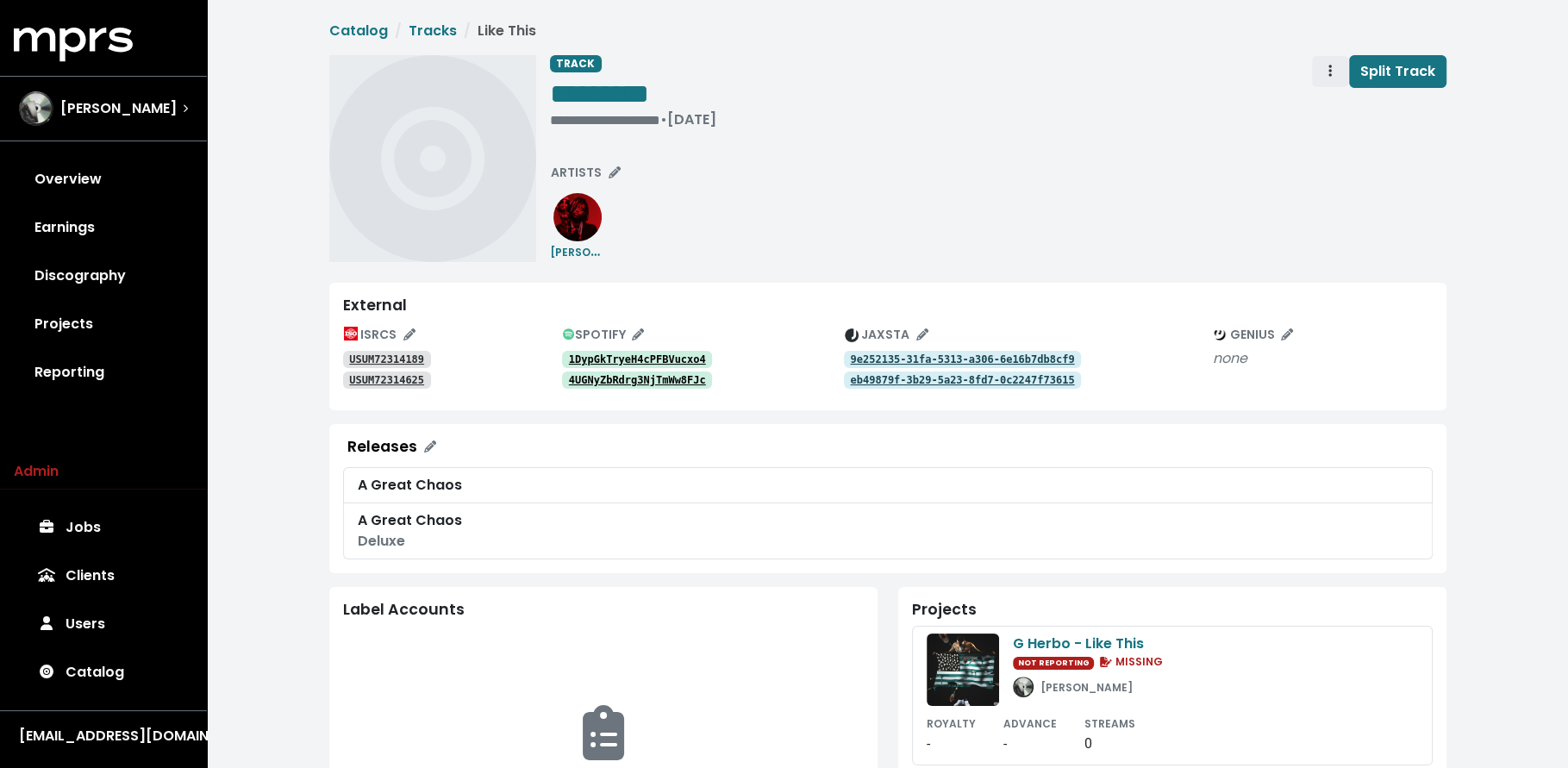
click at [1331, 68] on icon "Track actions" at bounding box center [1331, 71] width 4 height 14
click at [1330, 110] on link "Merge" at bounding box center [1380, 110] width 136 height 27
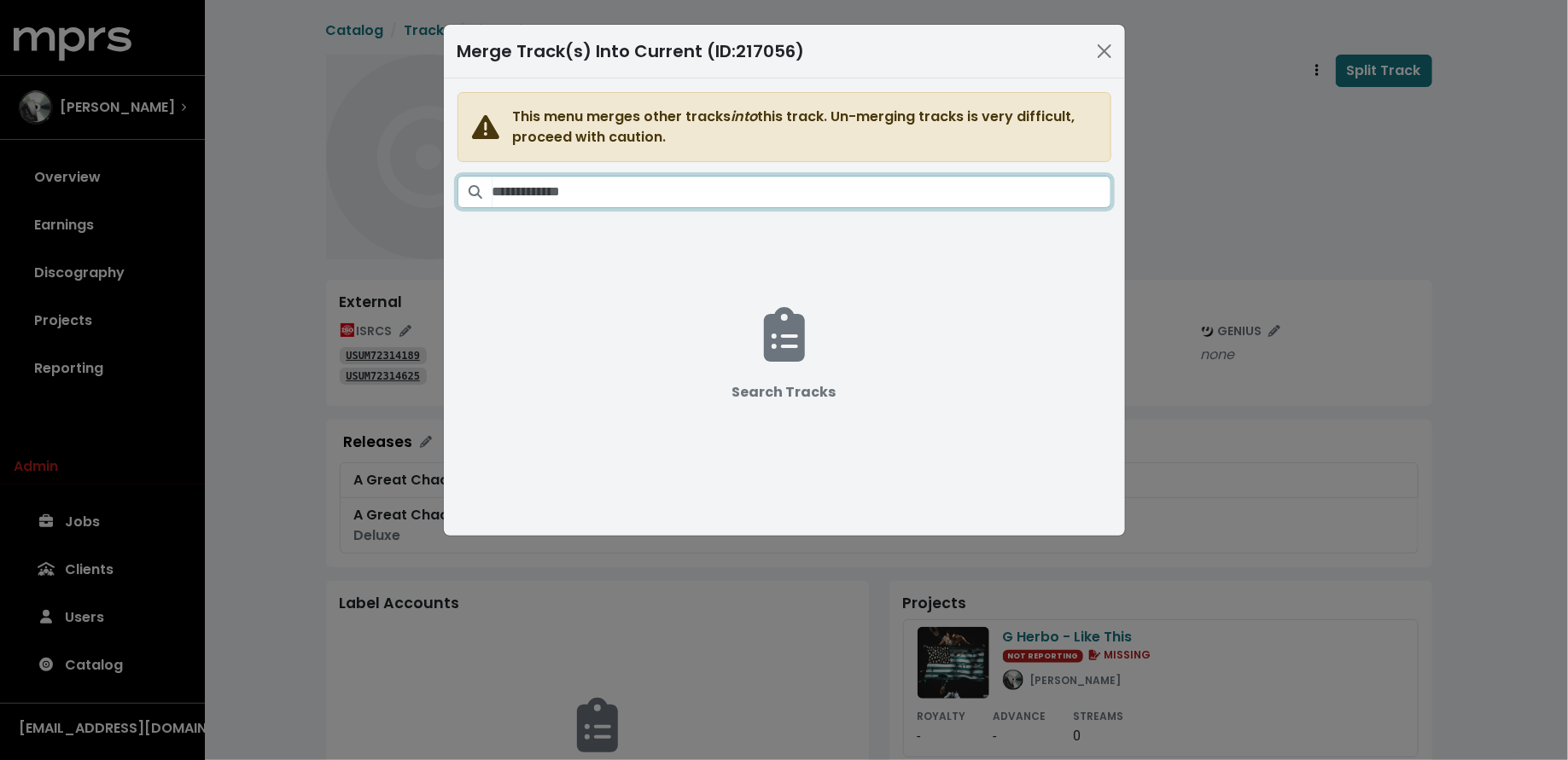
click at [781, 200] on input "Search tracks" at bounding box center [801, 191] width 618 height 32
click at [519, 193] on input "**********" at bounding box center [801, 191] width 618 height 32
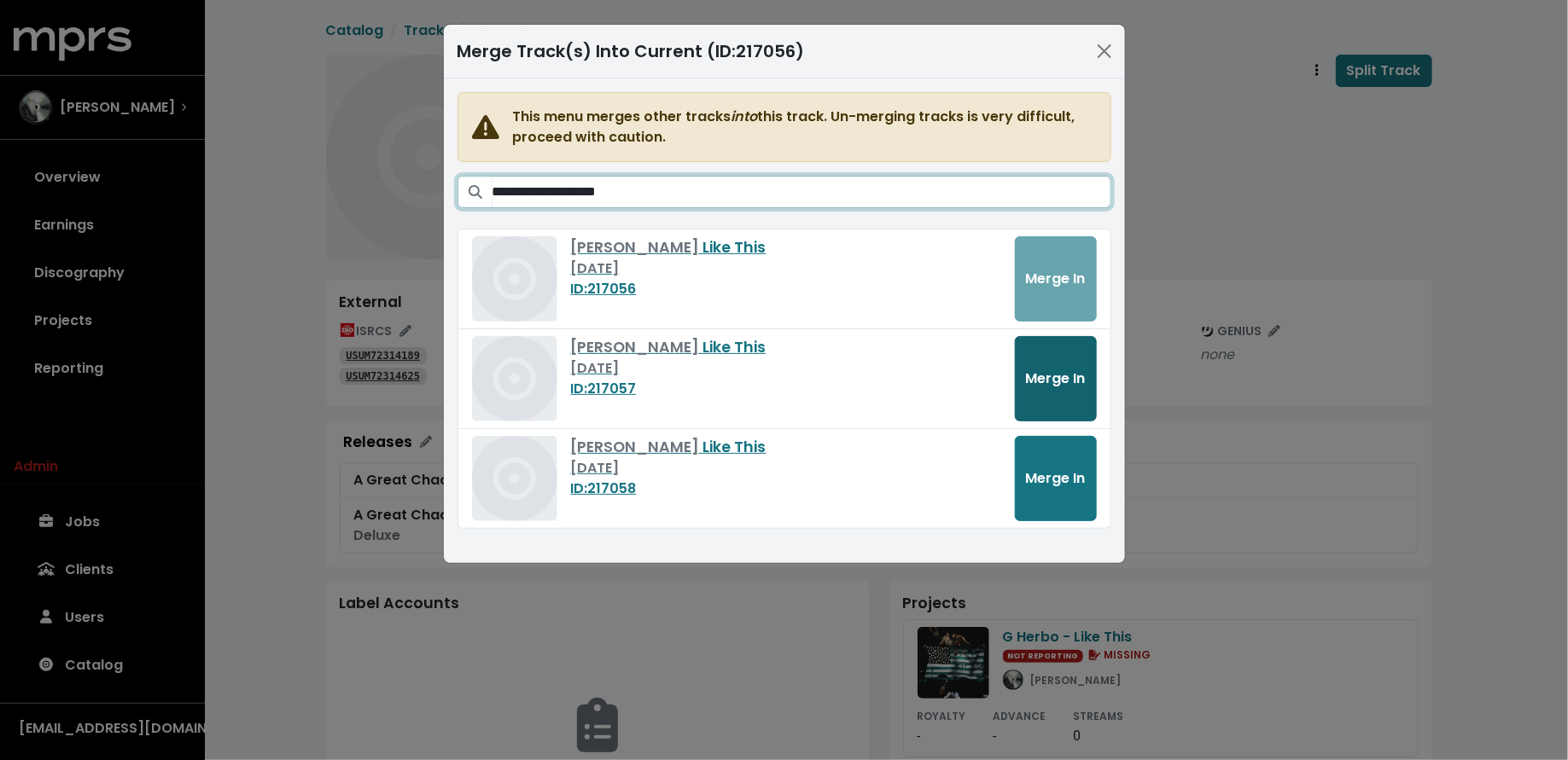
type input "**********"
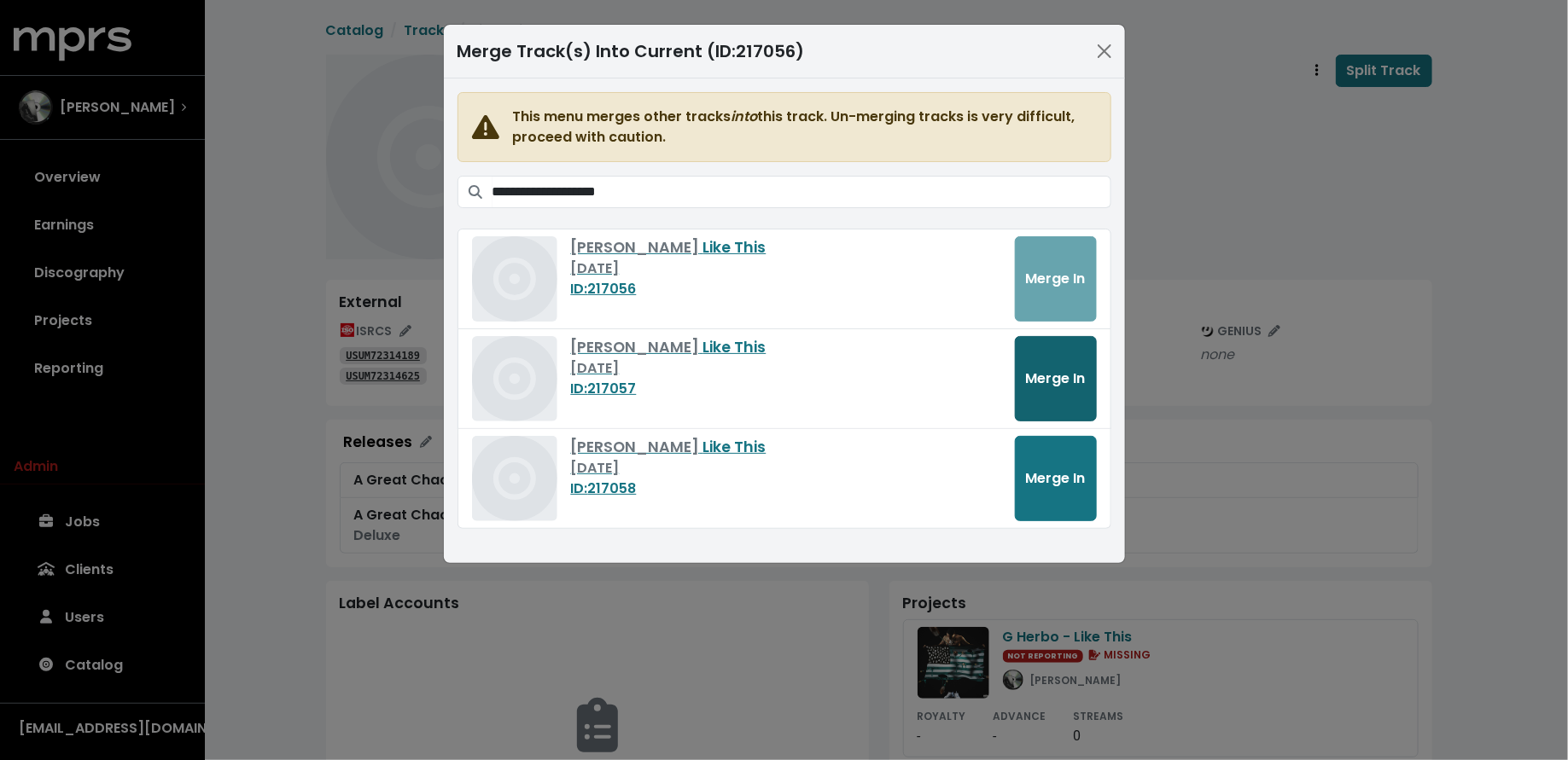
click at [1080, 369] on span "Merge In" at bounding box center [1056, 379] width 60 height 19
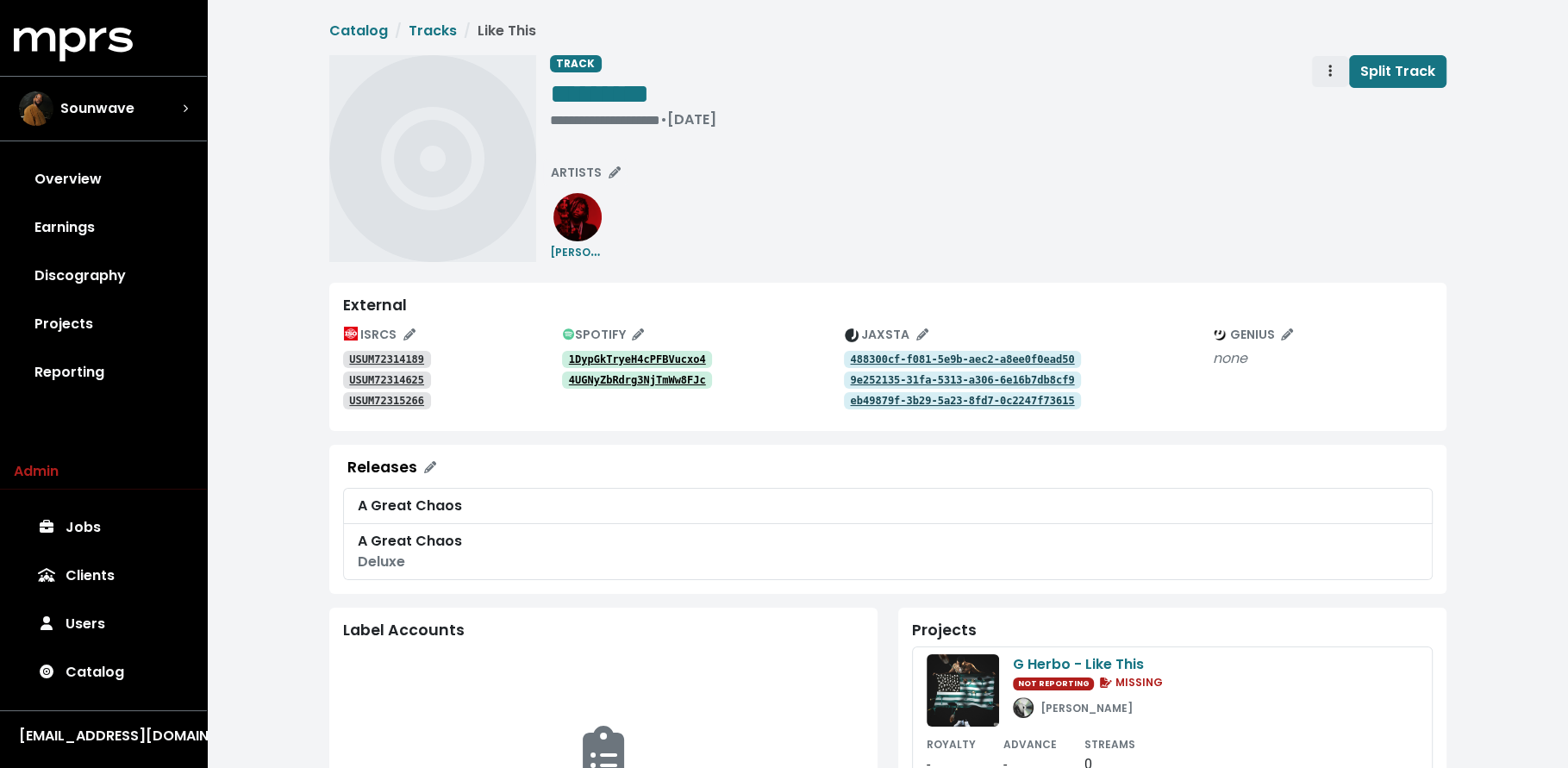
click at [1337, 70] on span "Track actions" at bounding box center [1330, 71] width 16 height 21
click at [1330, 96] on link "Merge" at bounding box center [1380, 110] width 136 height 27
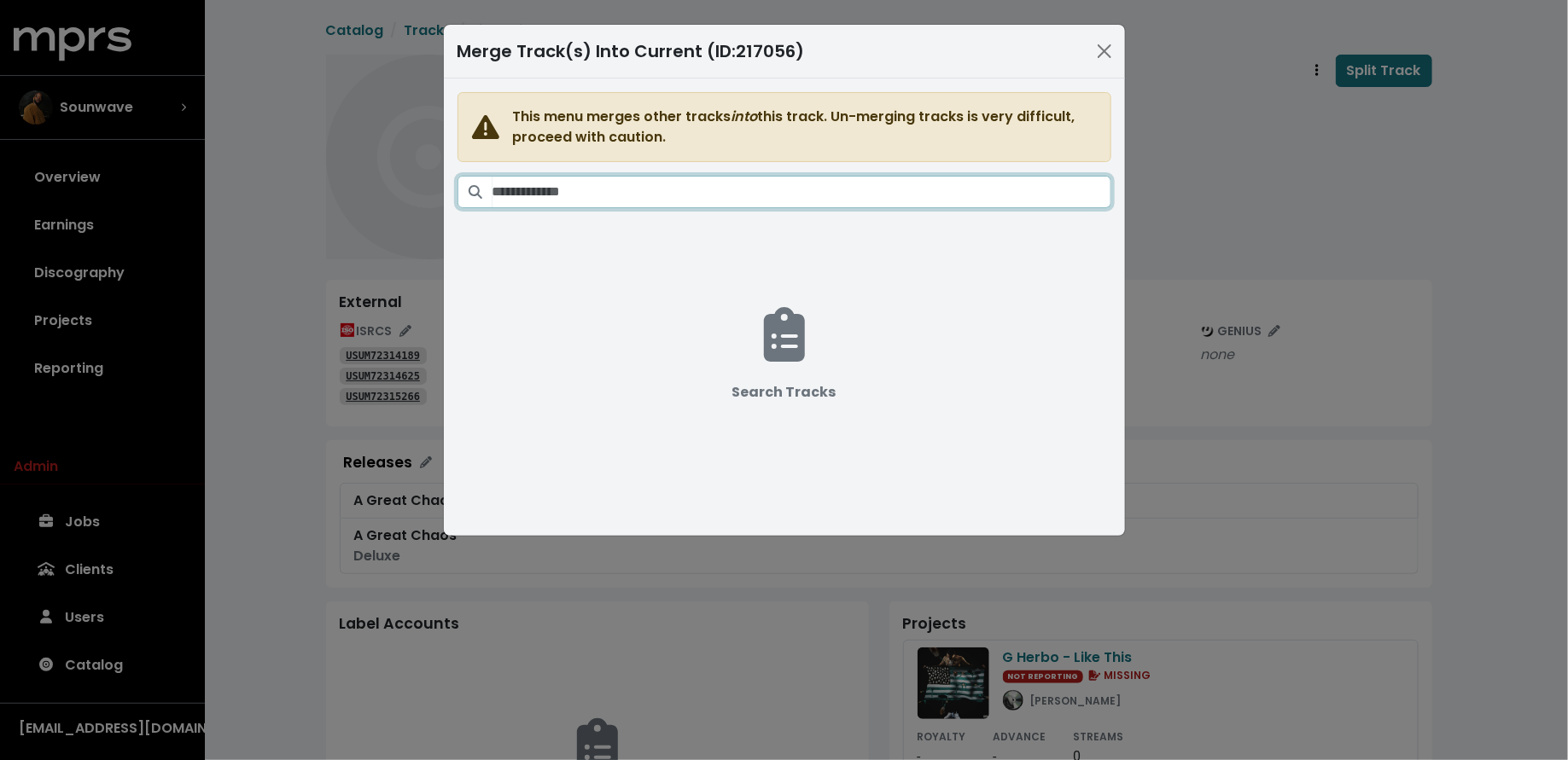
click at [831, 186] on input "Search tracks" at bounding box center [801, 191] width 618 height 32
paste input "**********"
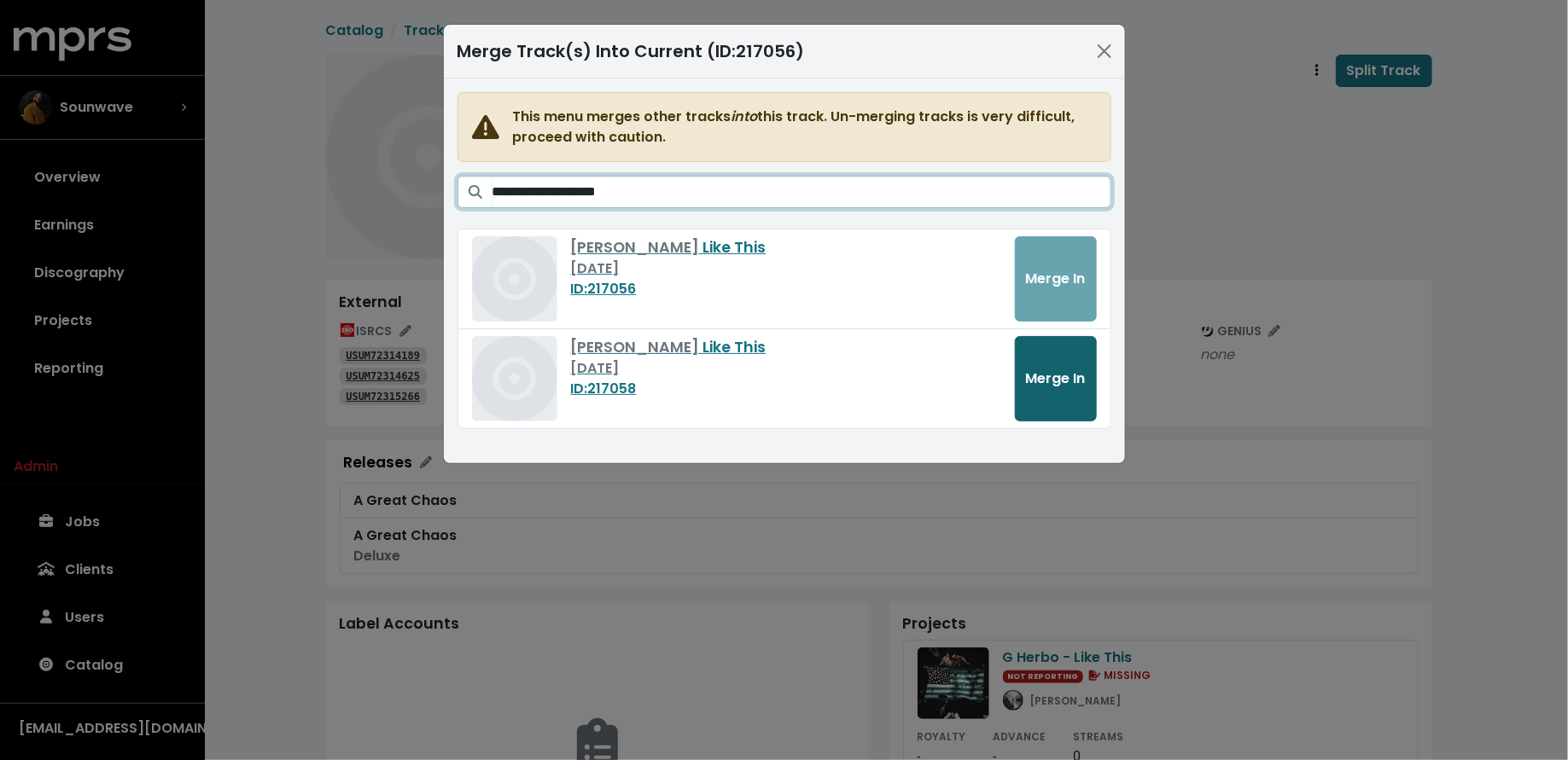
type input "**********"
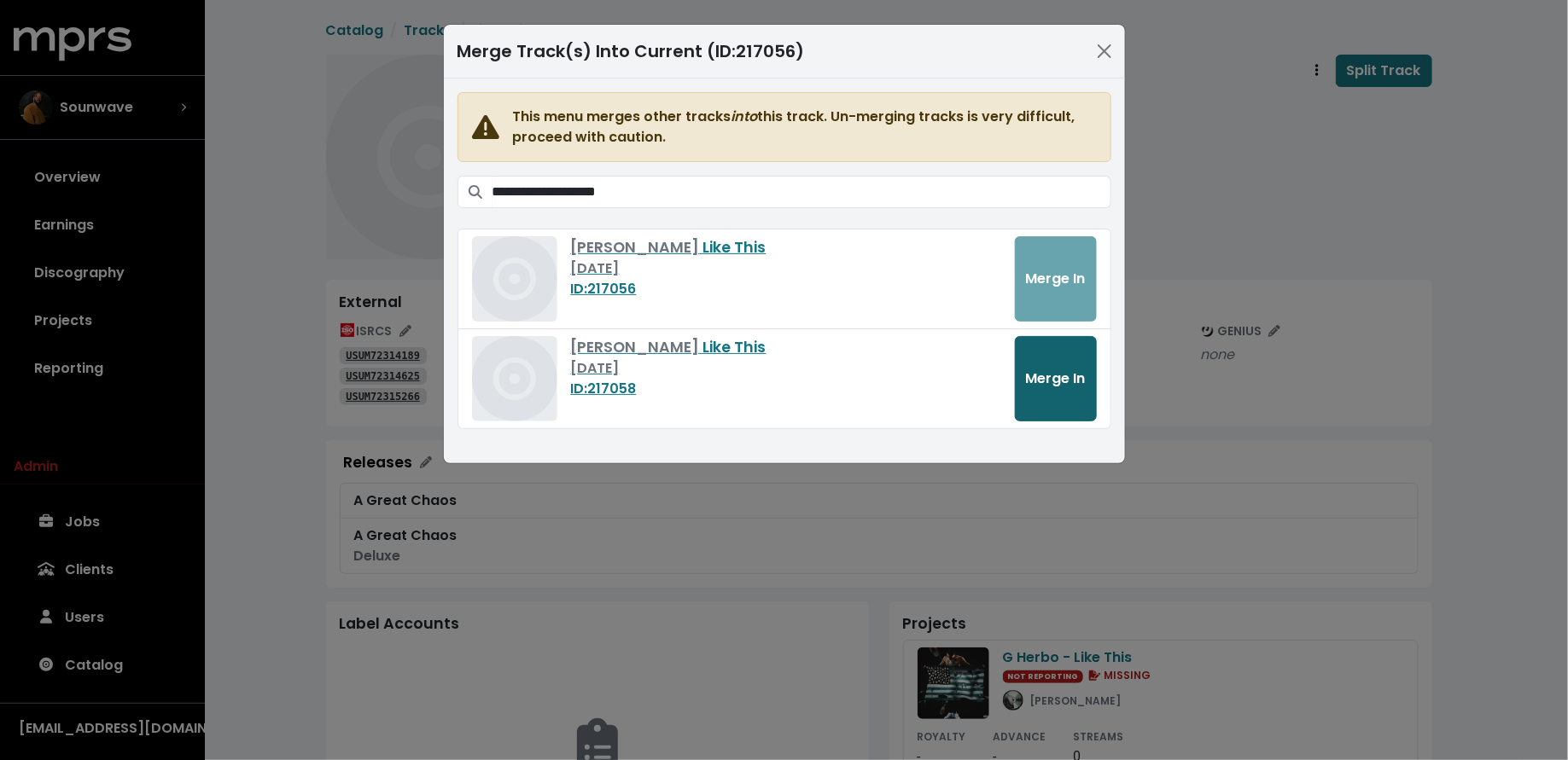
click at [1025, 390] on button "Merge In" at bounding box center [1055, 379] width 82 height 85
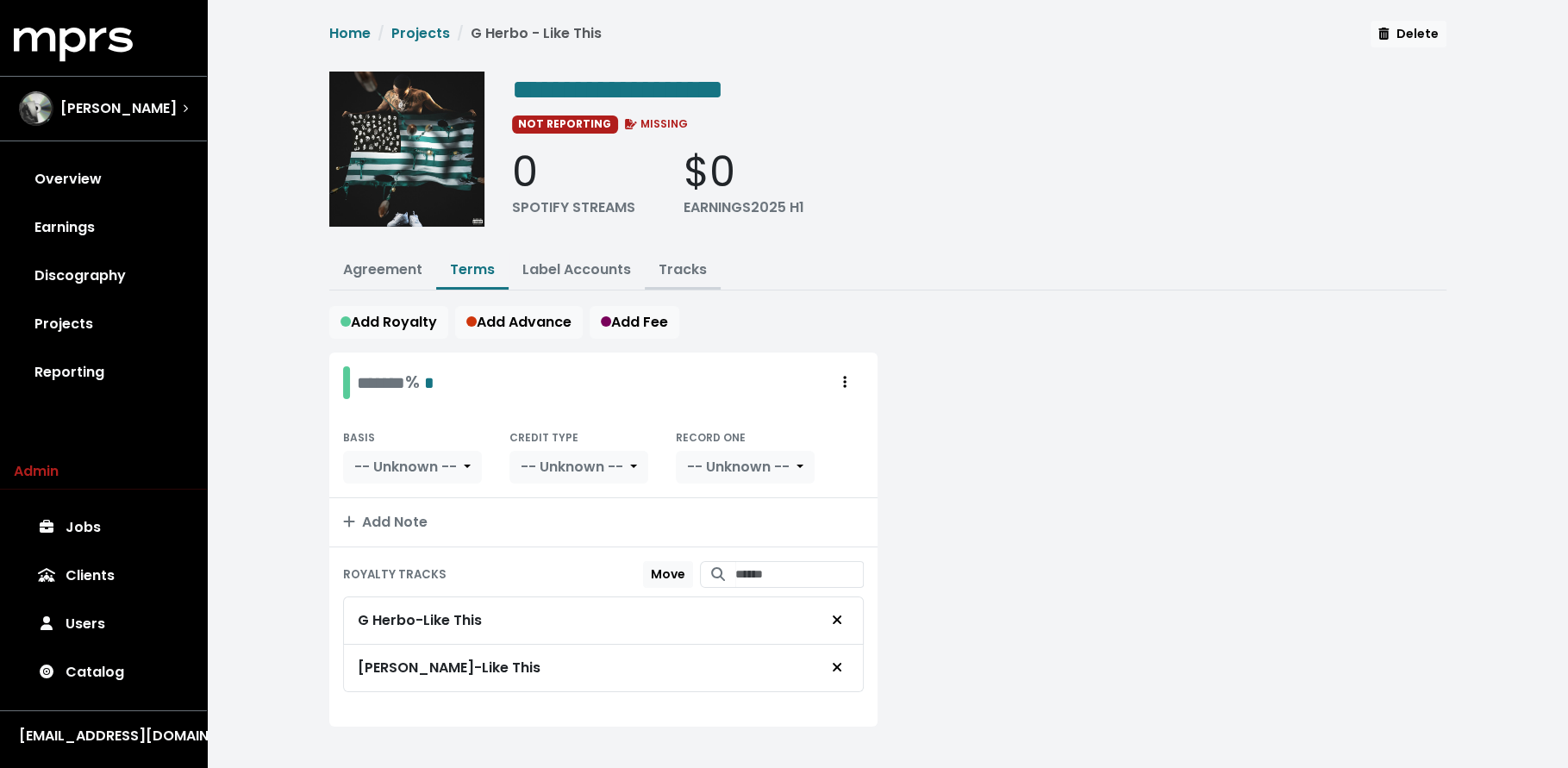
click at [681, 269] on link "Tracks" at bounding box center [683, 270] width 48 height 20
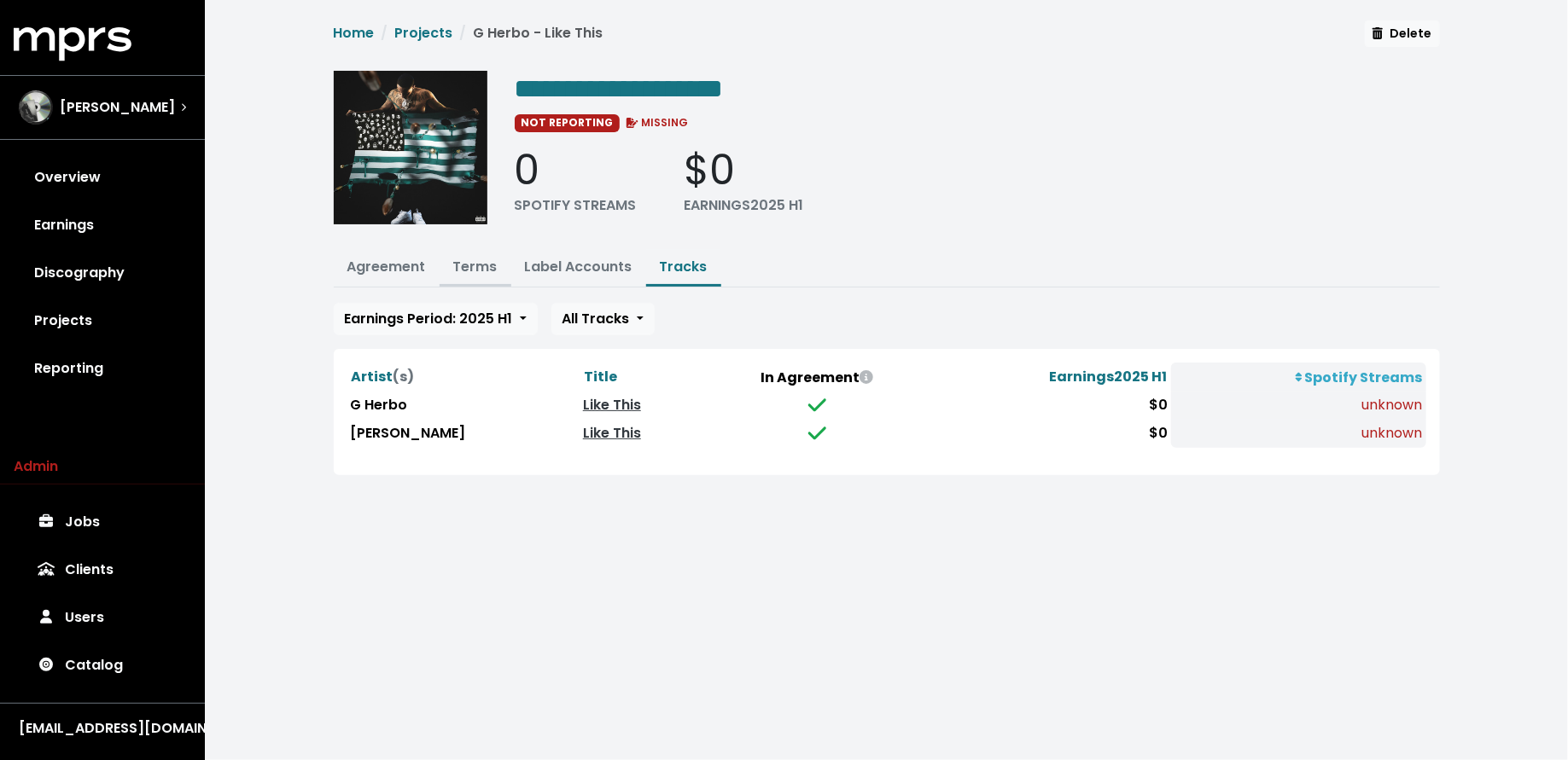
click at [471, 257] on link "Terms" at bounding box center [476, 267] width 45 height 19
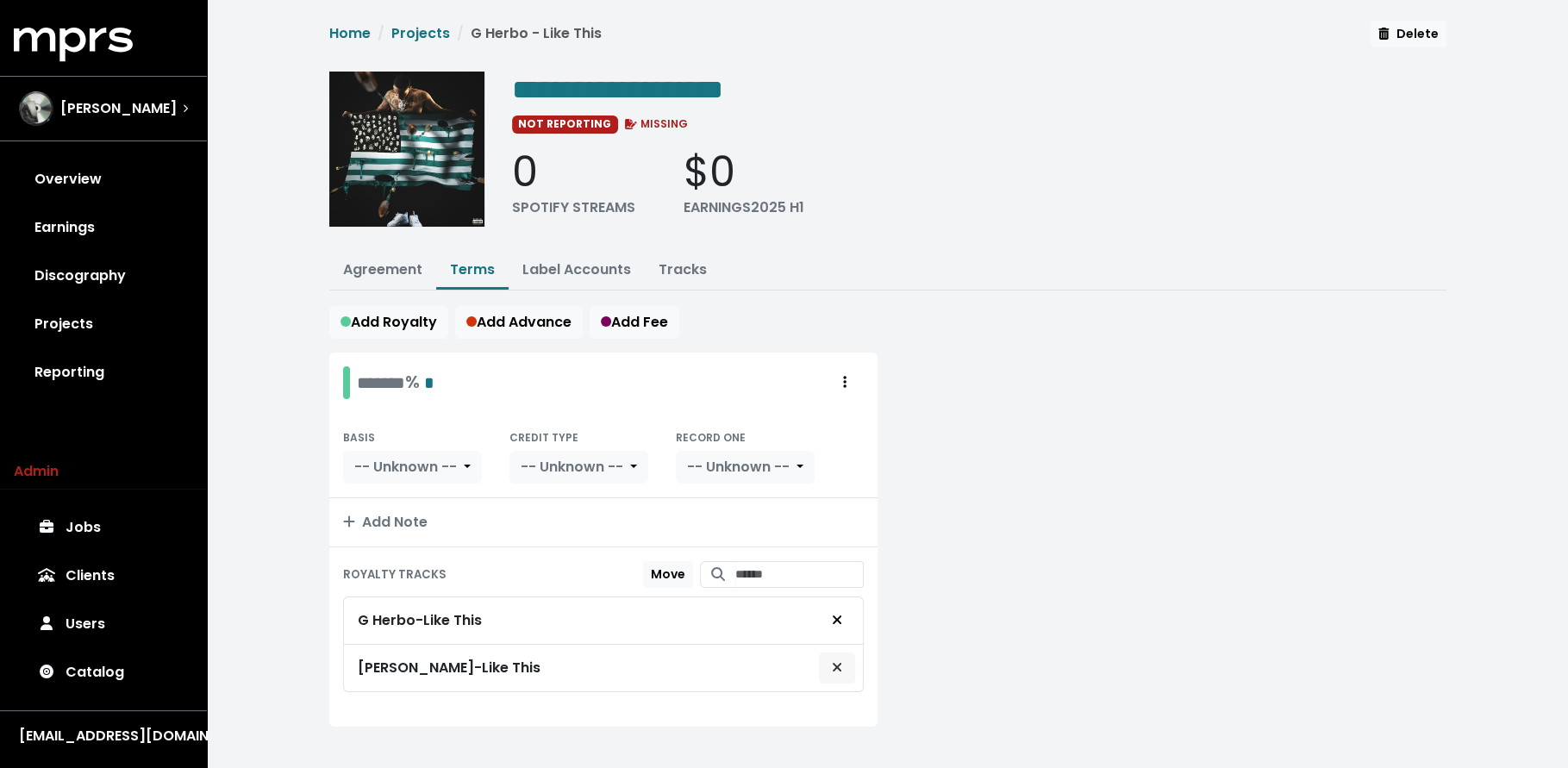
click at [822, 664] on button "Remove royalty target" at bounding box center [836, 668] width 38 height 32
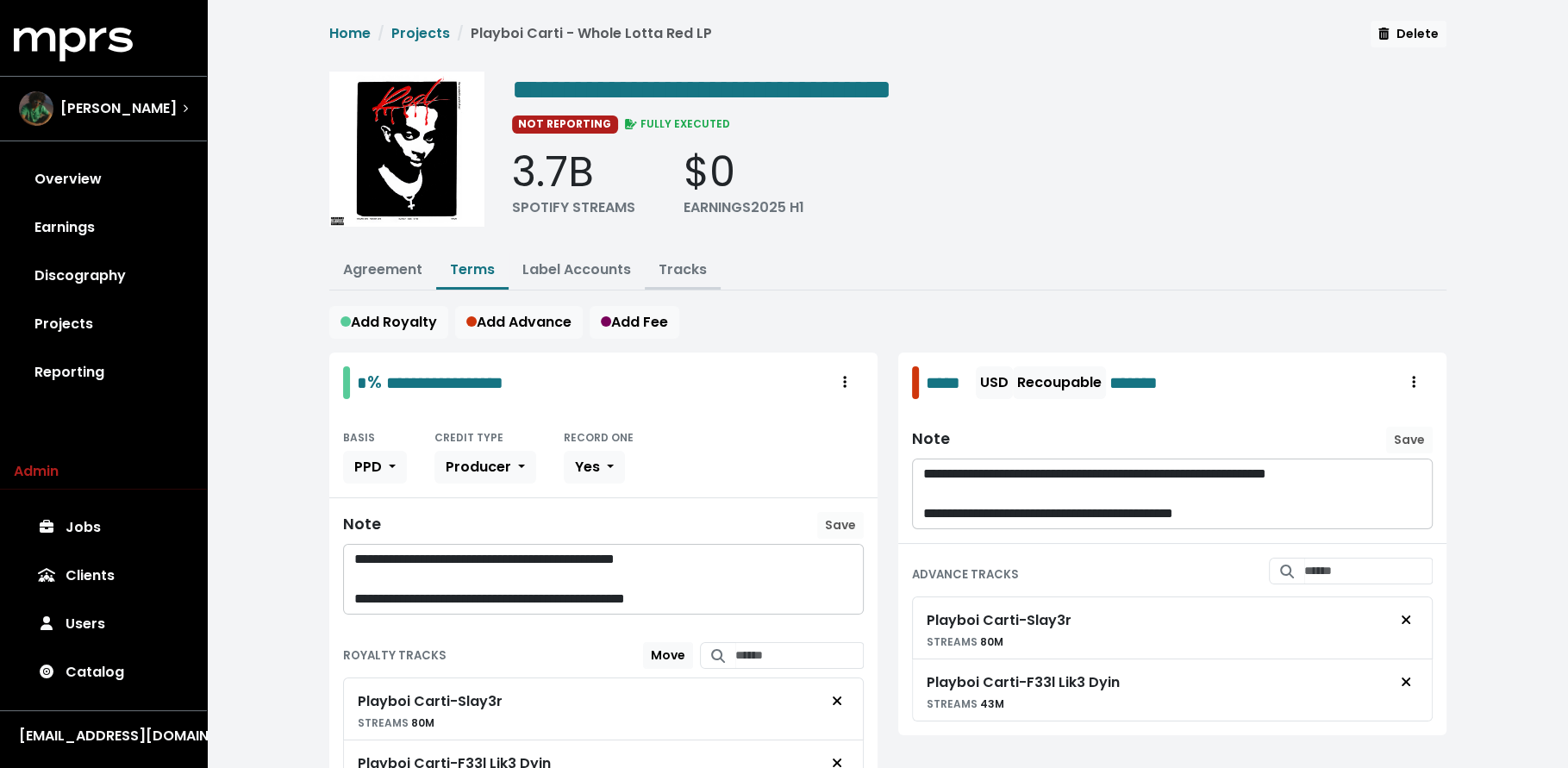
click at [687, 268] on link "Tracks" at bounding box center [683, 270] width 48 height 20
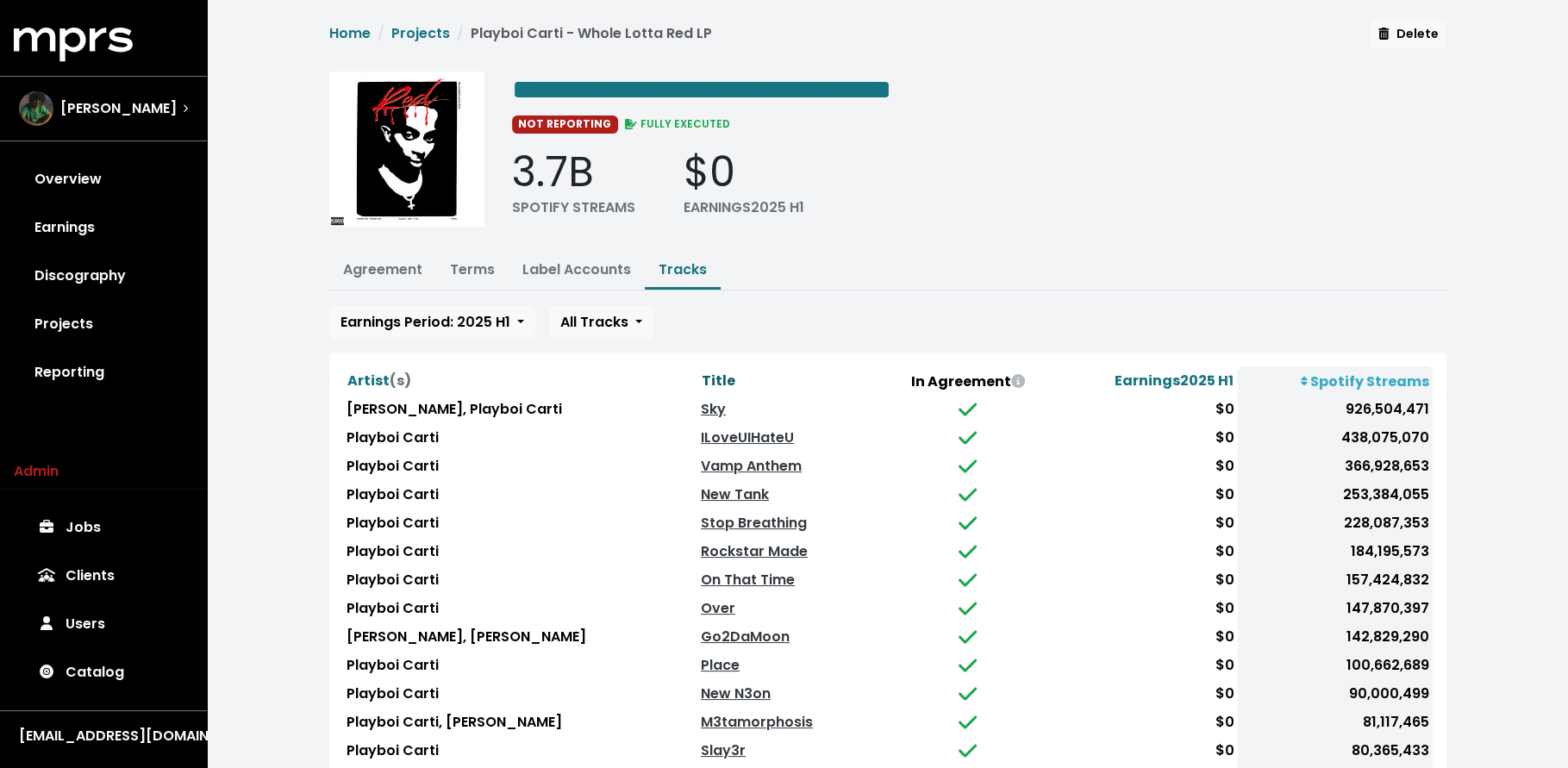
click at [702, 375] on span "Title" at bounding box center [719, 381] width 33 height 20
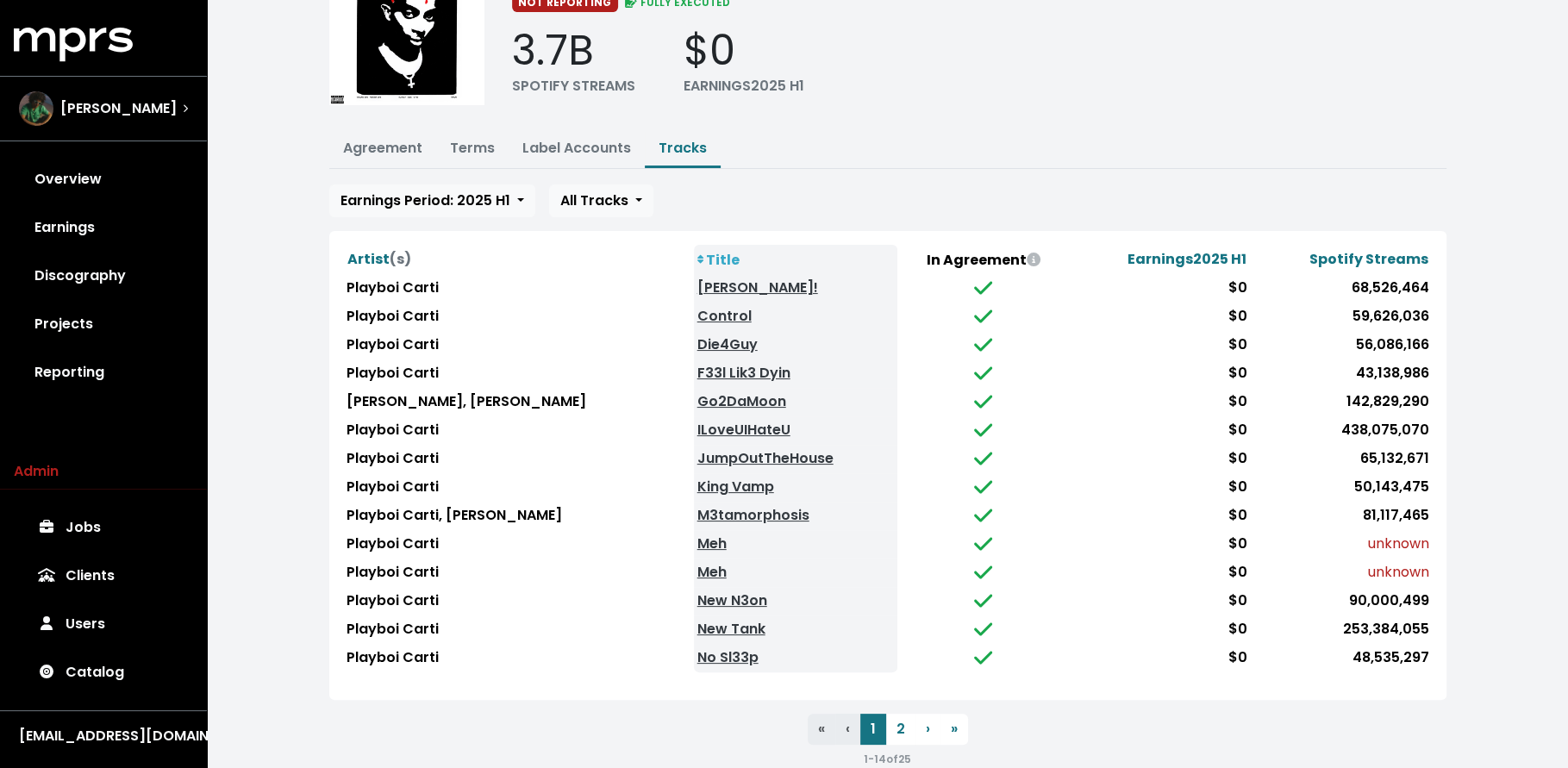
scroll to position [146, 0]
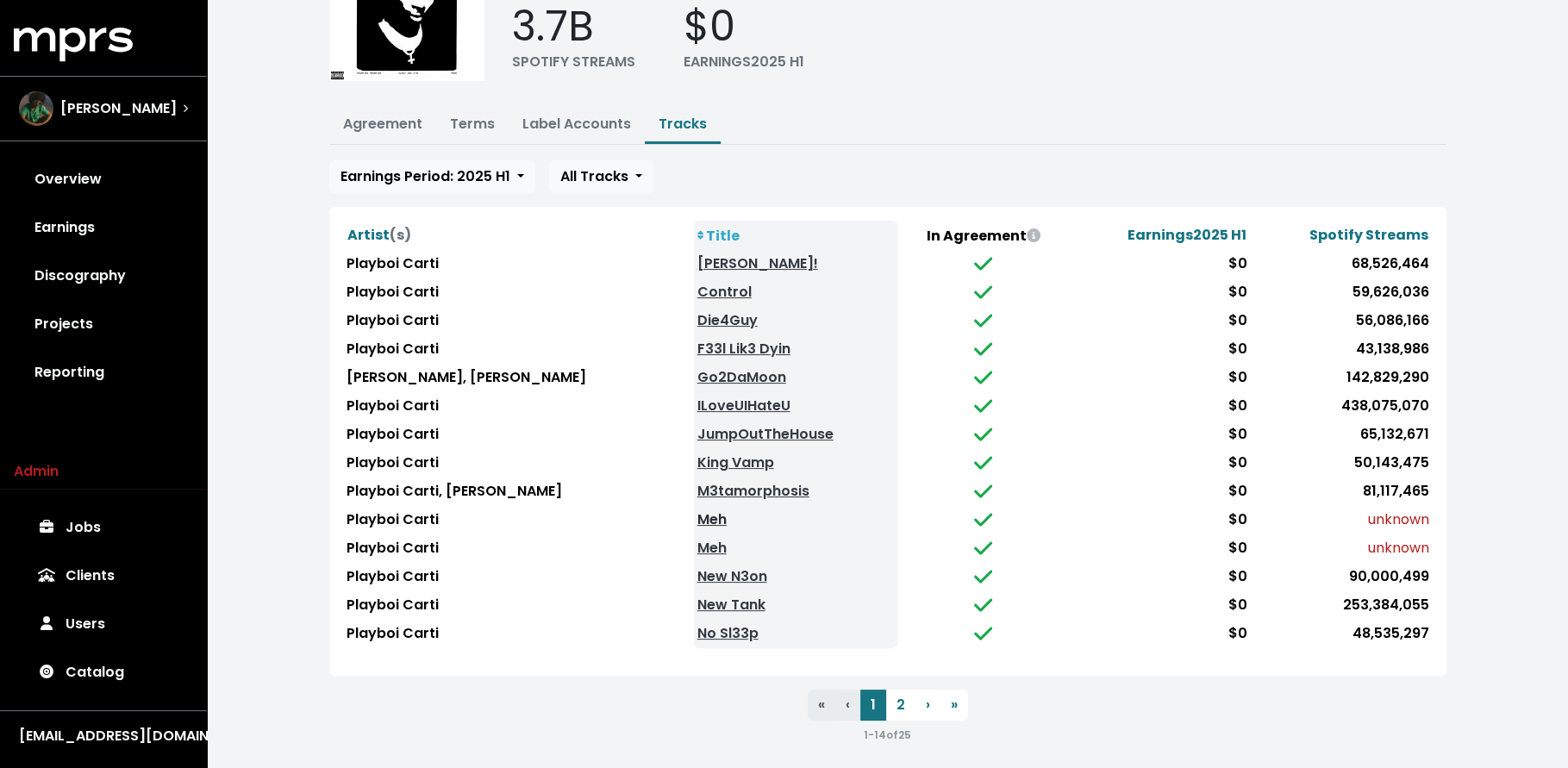
click at [697, 510] on link "Meh" at bounding box center [712, 520] width 29 height 20
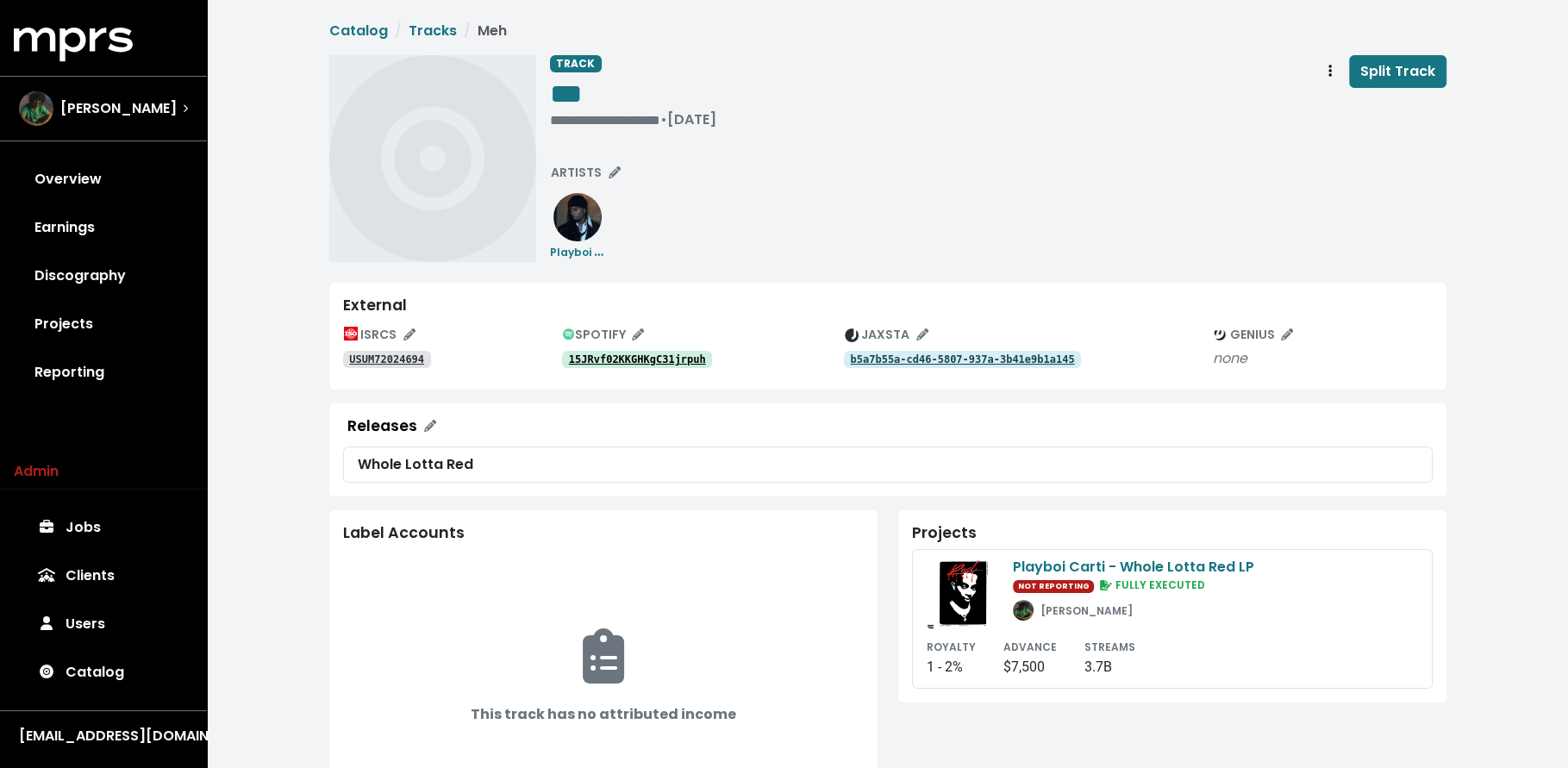
click at [642, 357] on tt "15JRvf02KKGHKgC31jrpuh" at bounding box center [637, 359] width 137 height 12
click at [416, 360] on tt "USUM72024694" at bounding box center [386, 359] width 75 height 12
click at [1338, 77] on span "Track actions" at bounding box center [1330, 71] width 16 height 21
click at [1335, 111] on link "Merge" at bounding box center [1380, 110] width 136 height 27
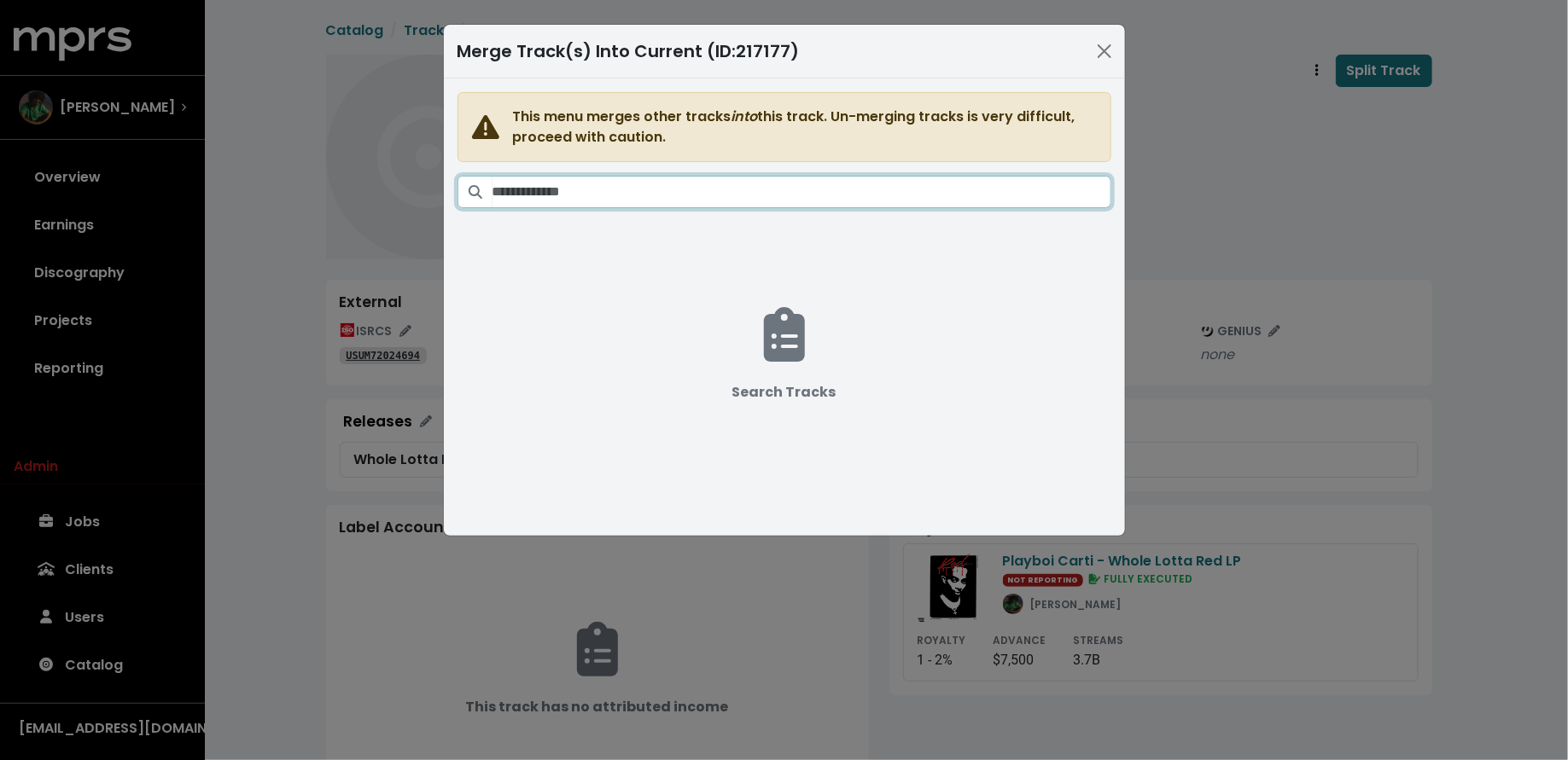
click at [828, 177] on input "Search tracks" at bounding box center [801, 191] width 618 height 32
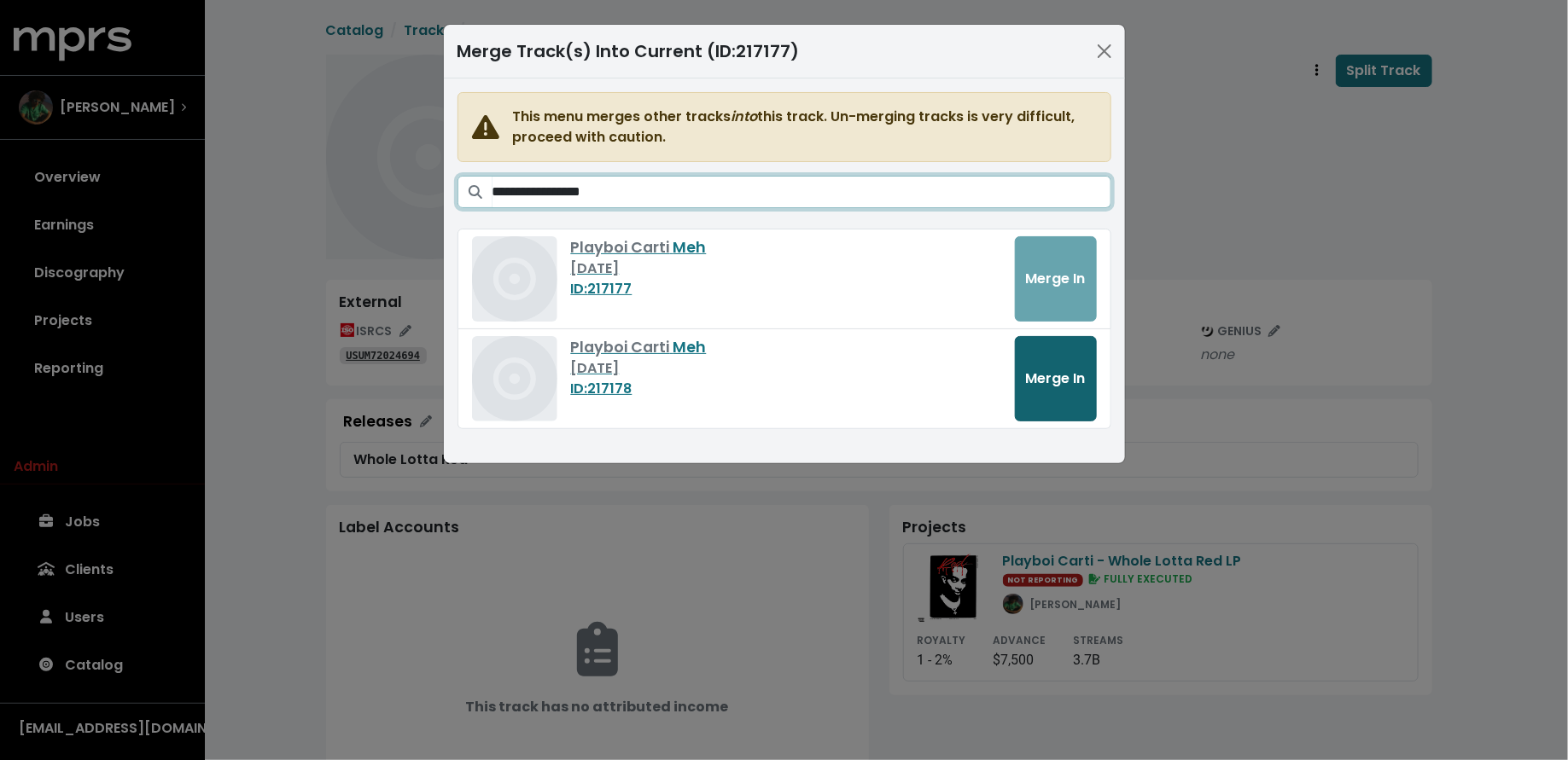
type input "**********"
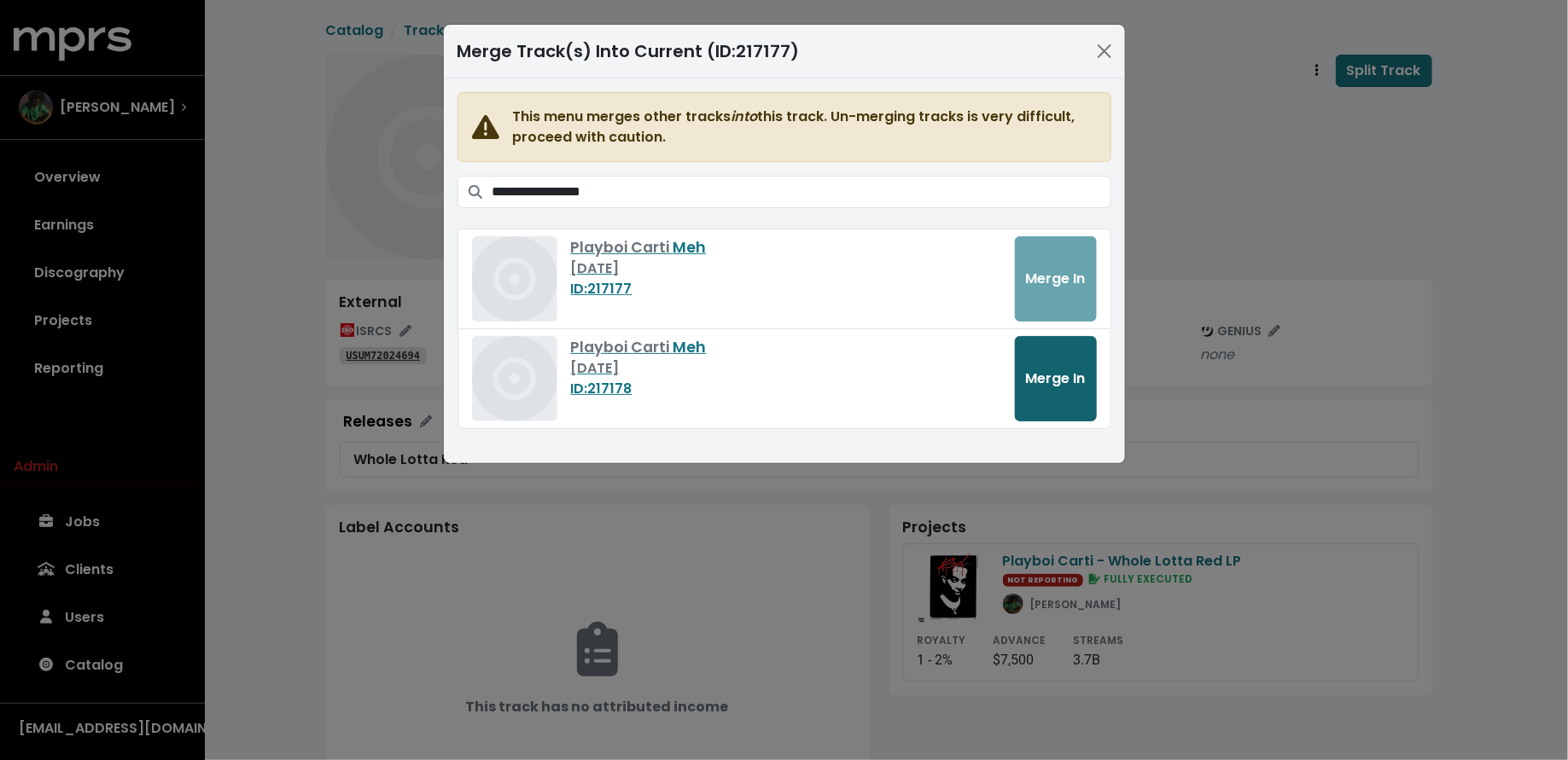
click at [1070, 369] on span "Merge In" at bounding box center [1056, 379] width 60 height 19
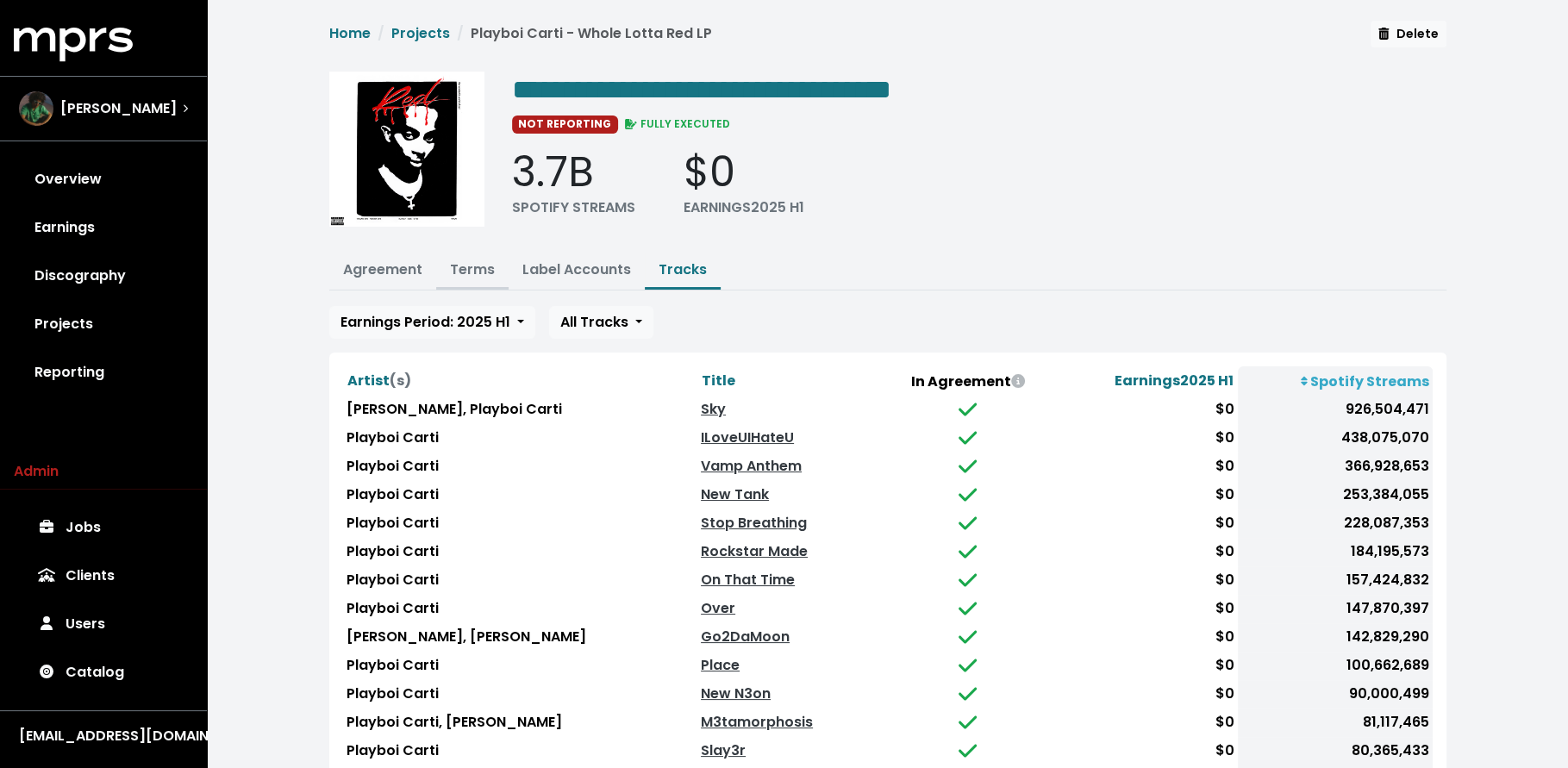
click at [481, 272] on link "Terms" at bounding box center [473, 270] width 45 height 20
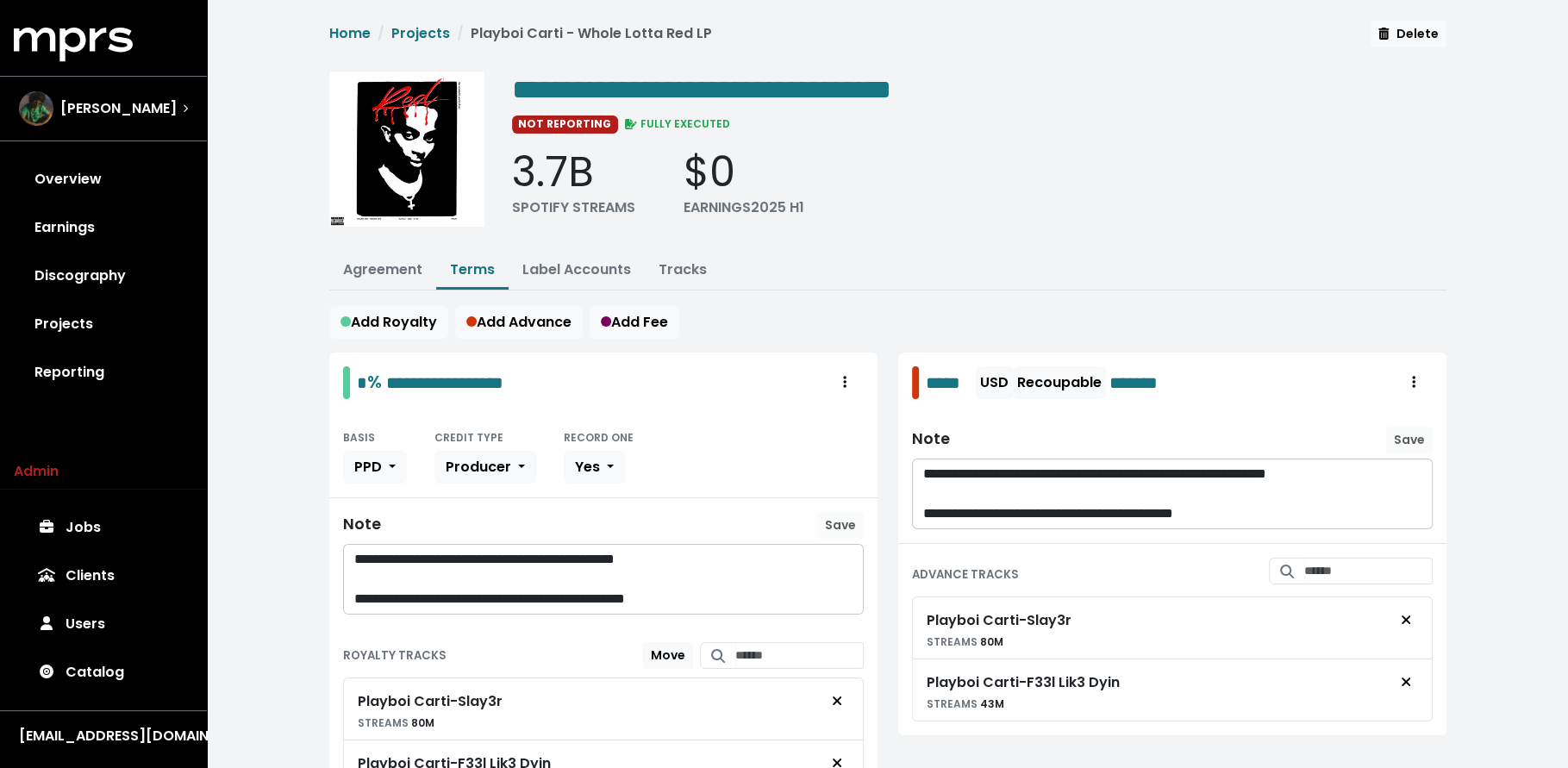
scroll to position [14, 0]
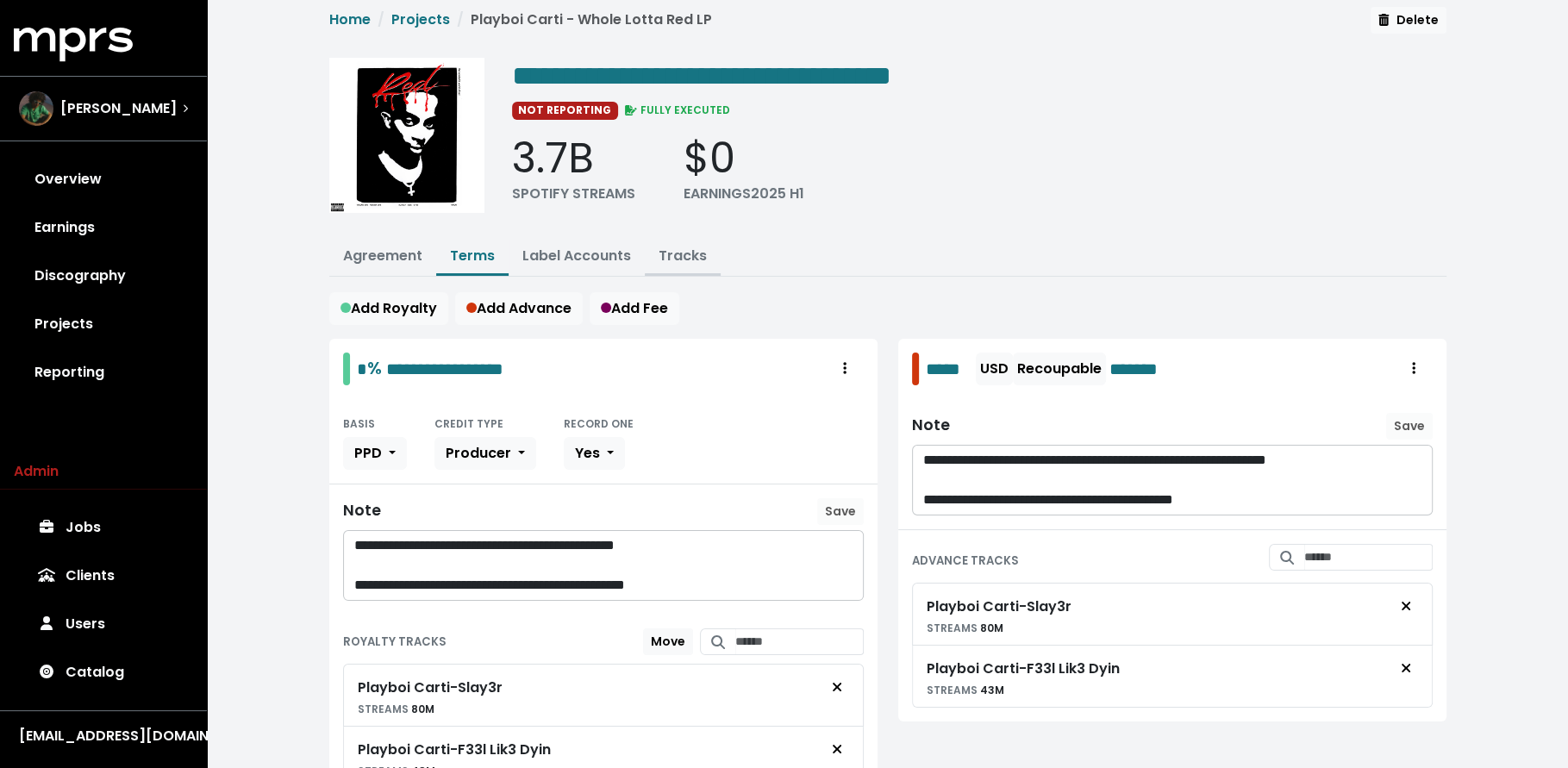
drag, startPoint x: 683, startPoint y: 249, endPoint x: 683, endPoint y: 261, distance: 12.0
click at [683, 249] on link "Tracks" at bounding box center [683, 256] width 48 height 20
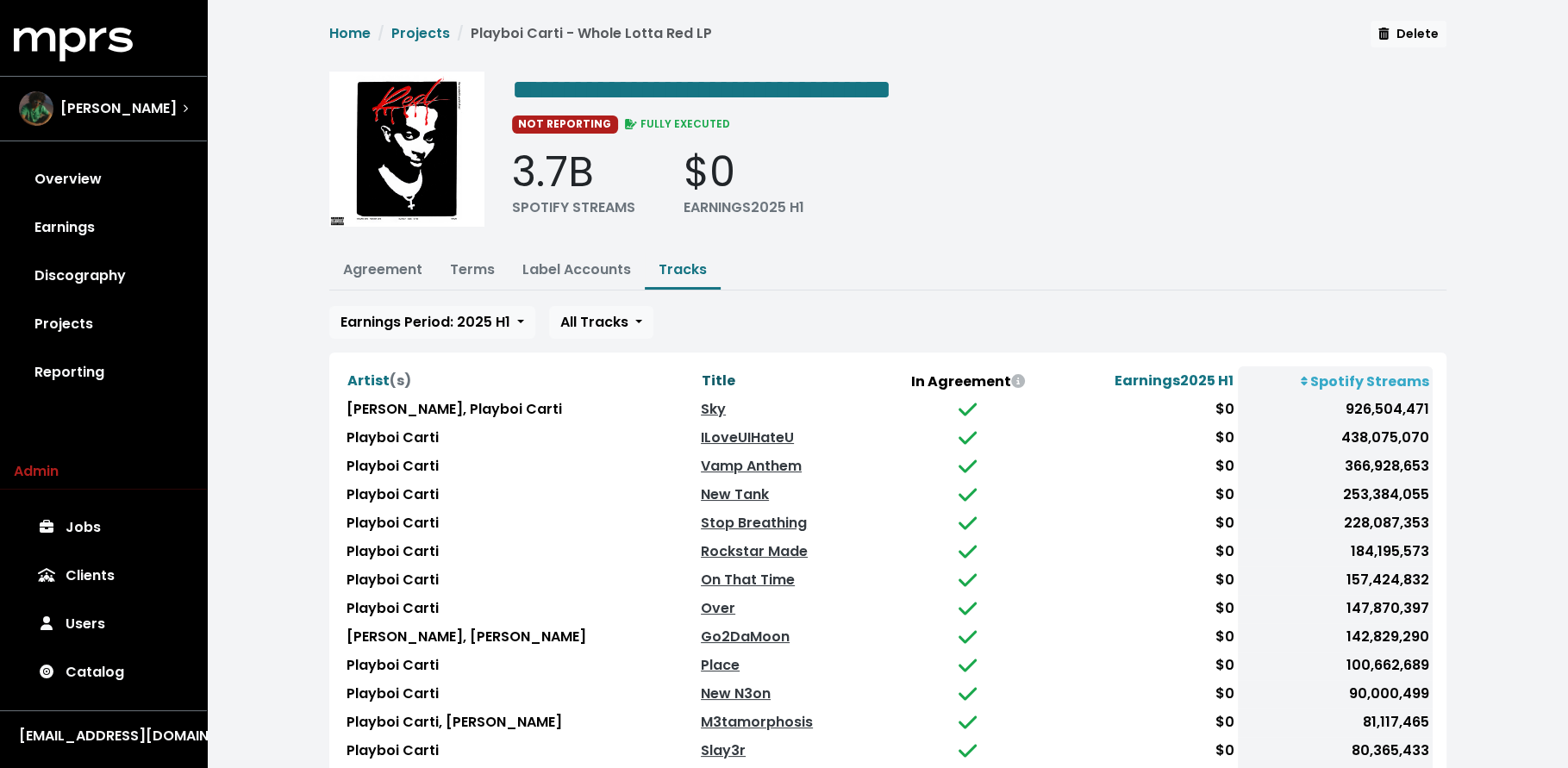
click at [702, 371] on span "Title" at bounding box center [719, 381] width 33 height 20
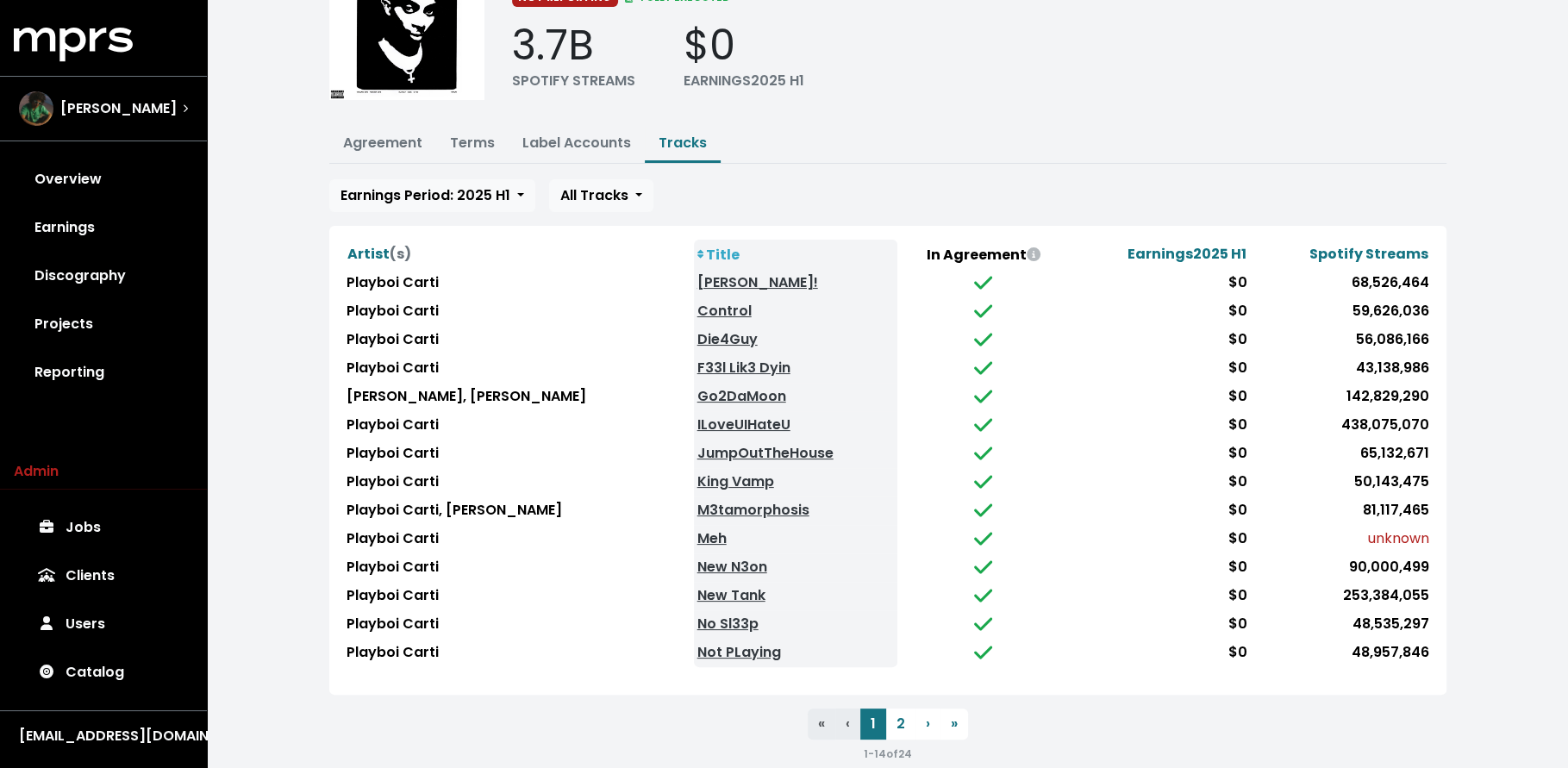
scroll to position [146, 0]
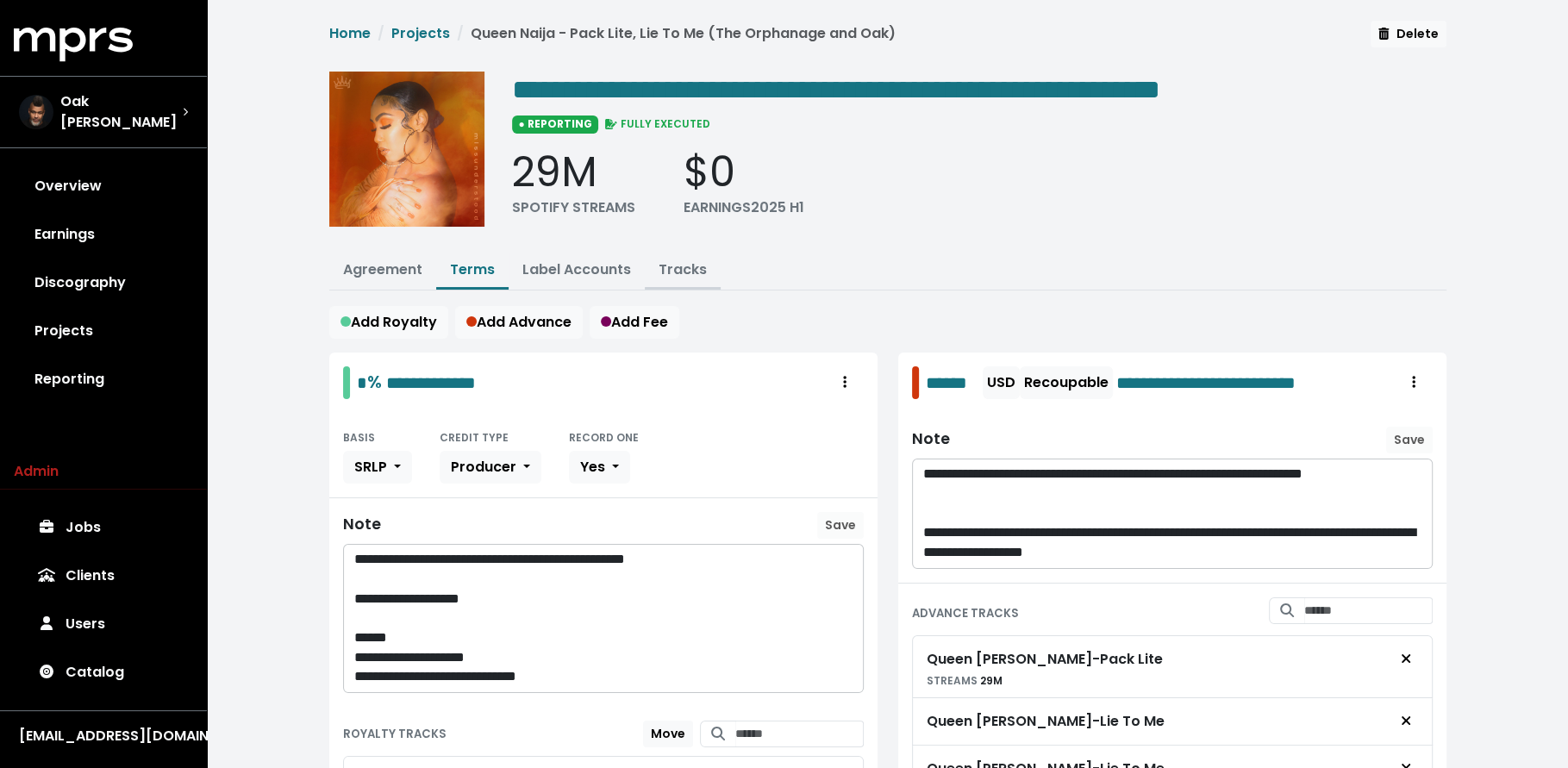
click at [686, 268] on link "Tracks" at bounding box center [683, 270] width 48 height 20
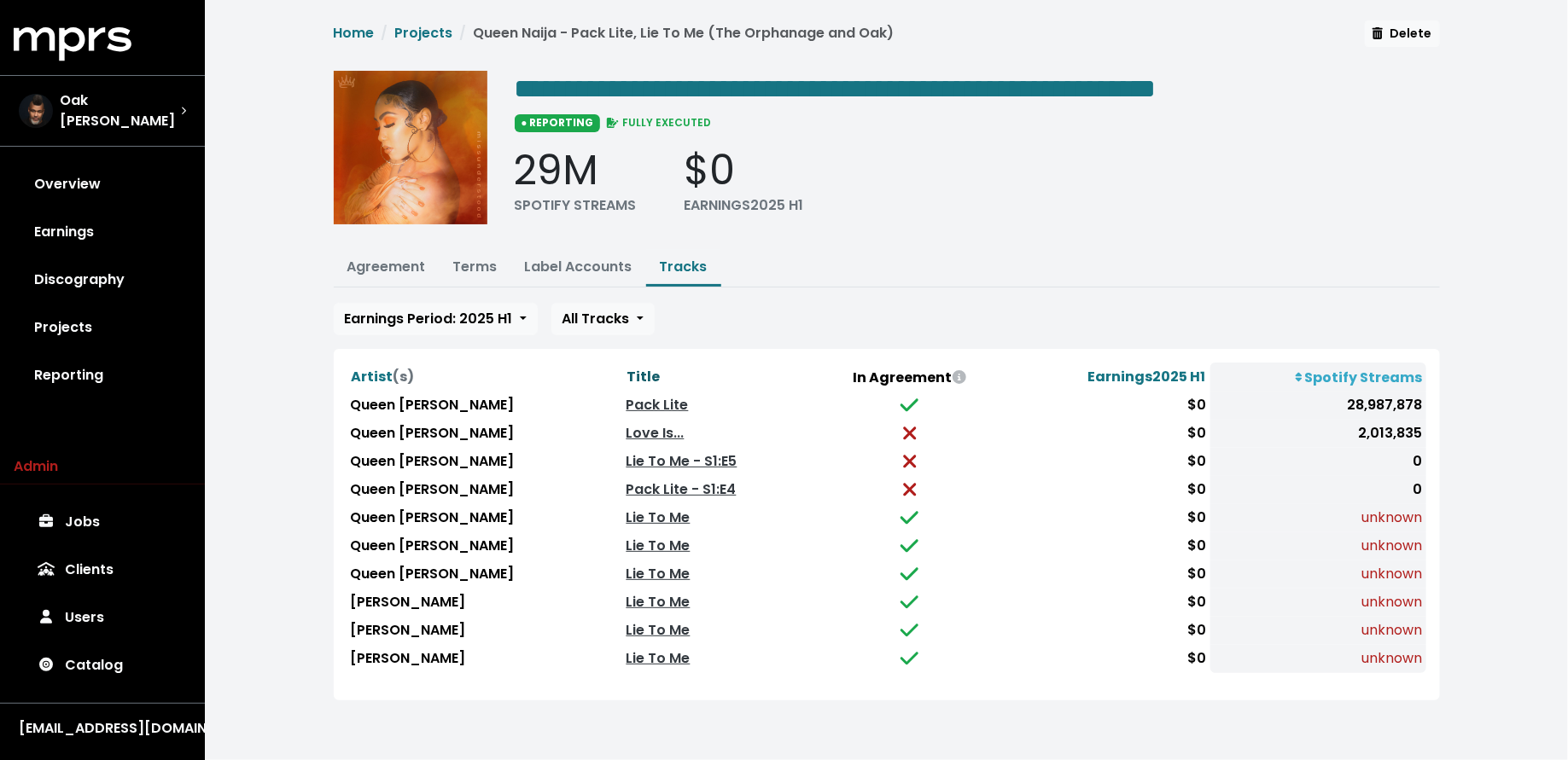
click at [627, 372] on span "Title" at bounding box center [644, 377] width 33 height 19
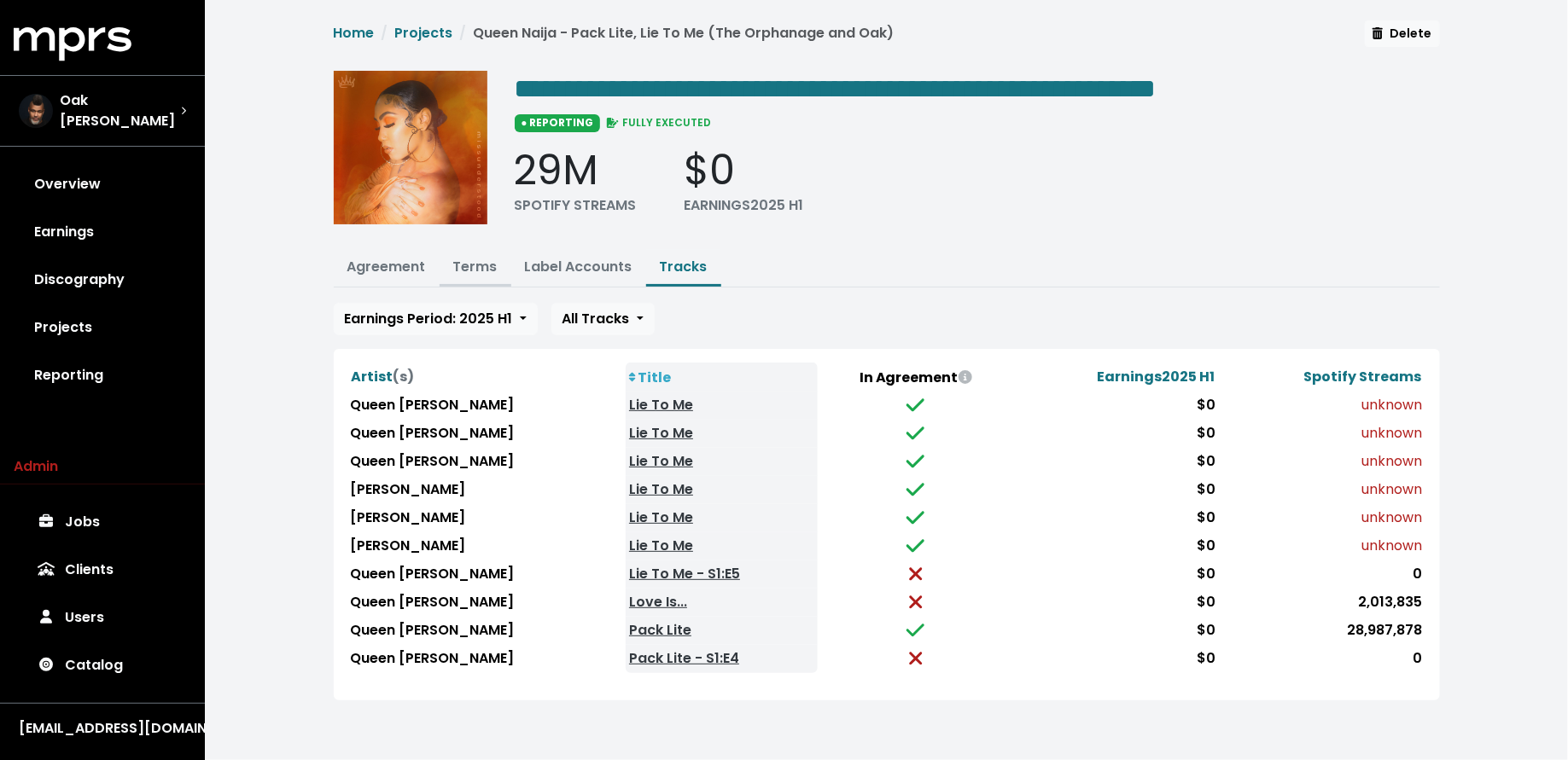
click at [486, 276] on button "Terms" at bounding box center [476, 269] width 72 height 37
click at [484, 271] on link "Terms" at bounding box center [476, 267] width 45 height 19
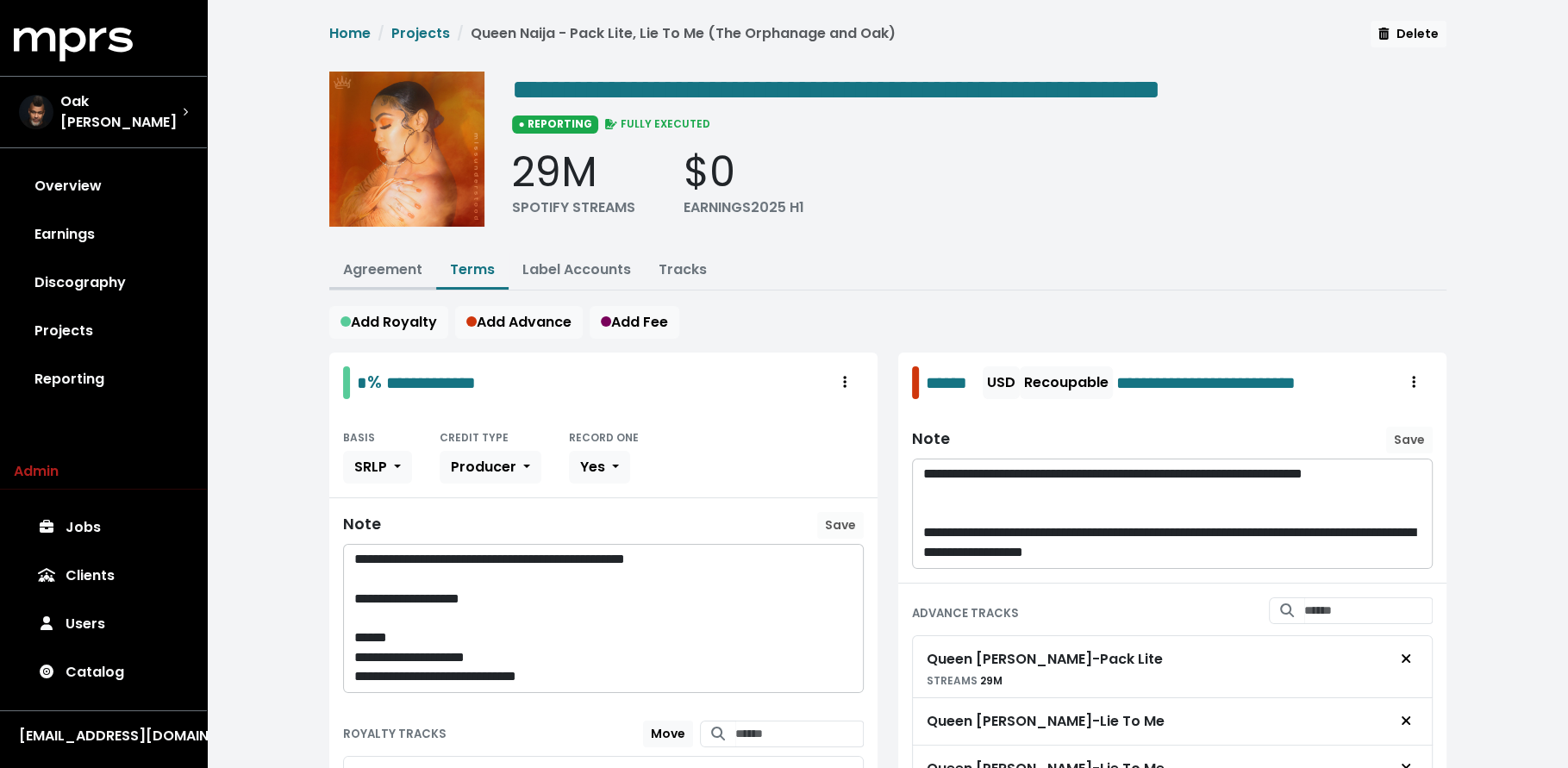
click at [360, 268] on link "Agreement" at bounding box center [382, 270] width 79 height 20
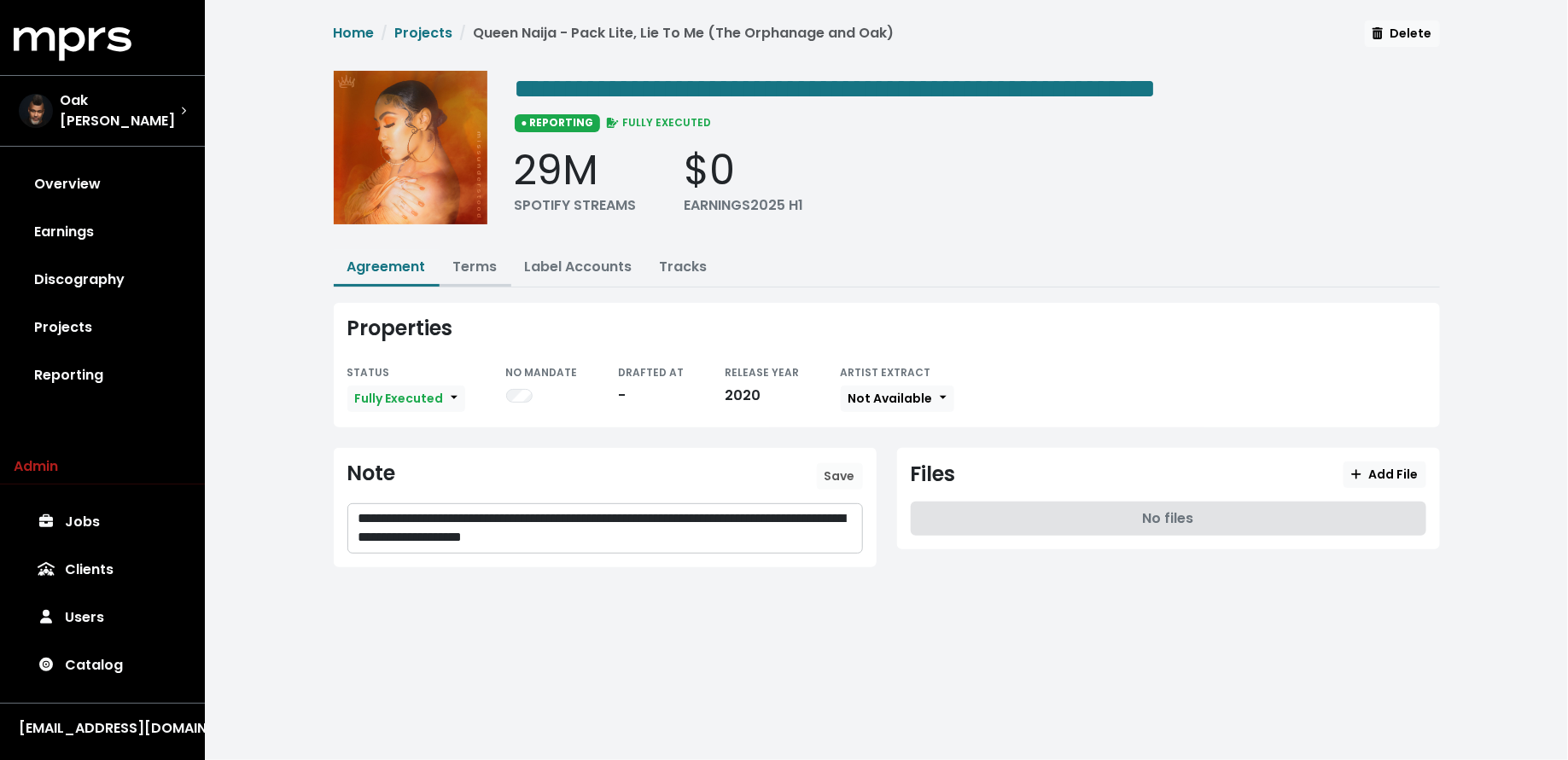
click at [445, 265] on button "Terms" at bounding box center [476, 269] width 72 height 37
click at [461, 262] on link "Terms" at bounding box center [476, 267] width 45 height 19
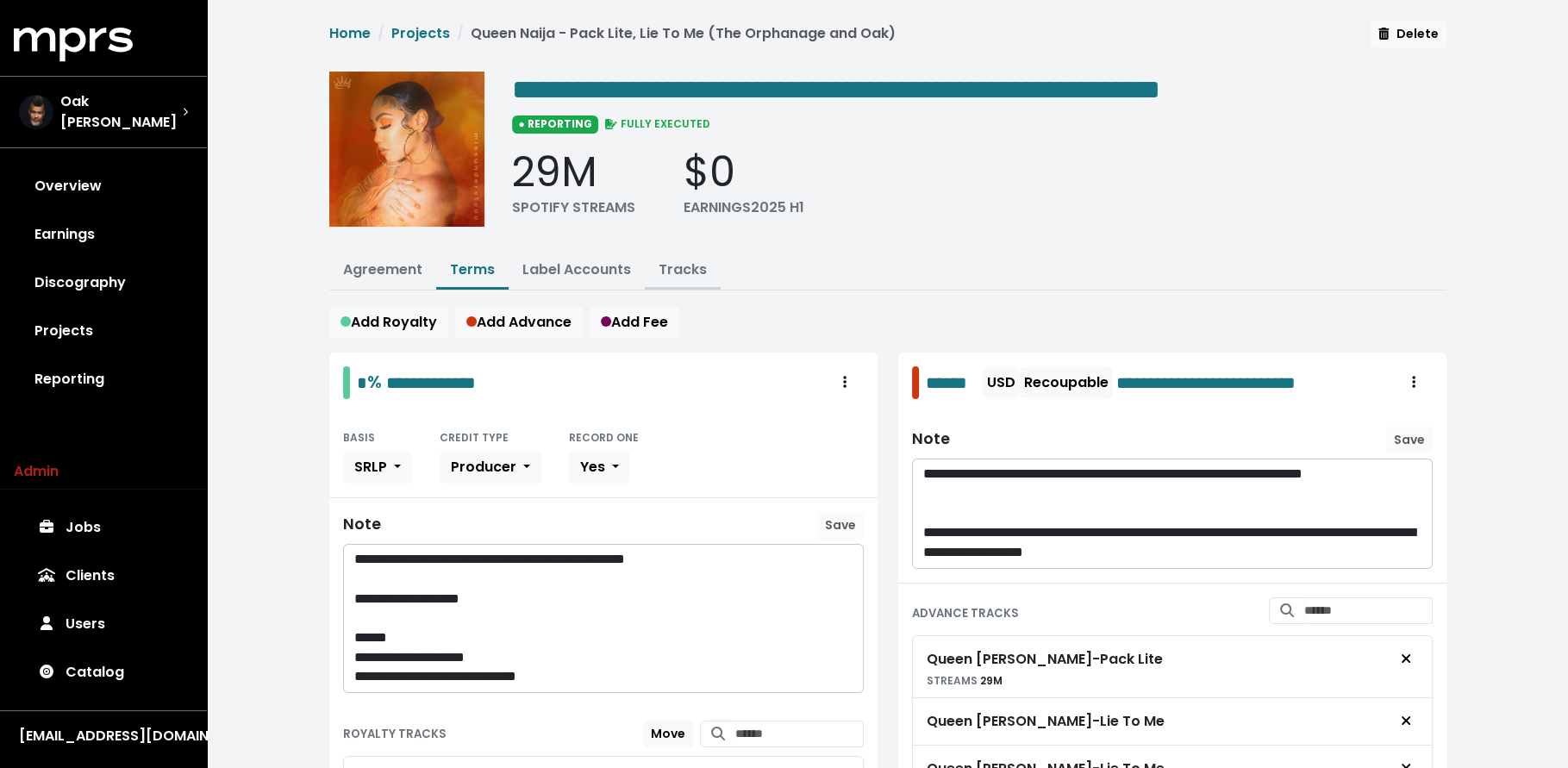
click at [659, 260] on link "Tracks" at bounding box center [683, 270] width 48 height 20
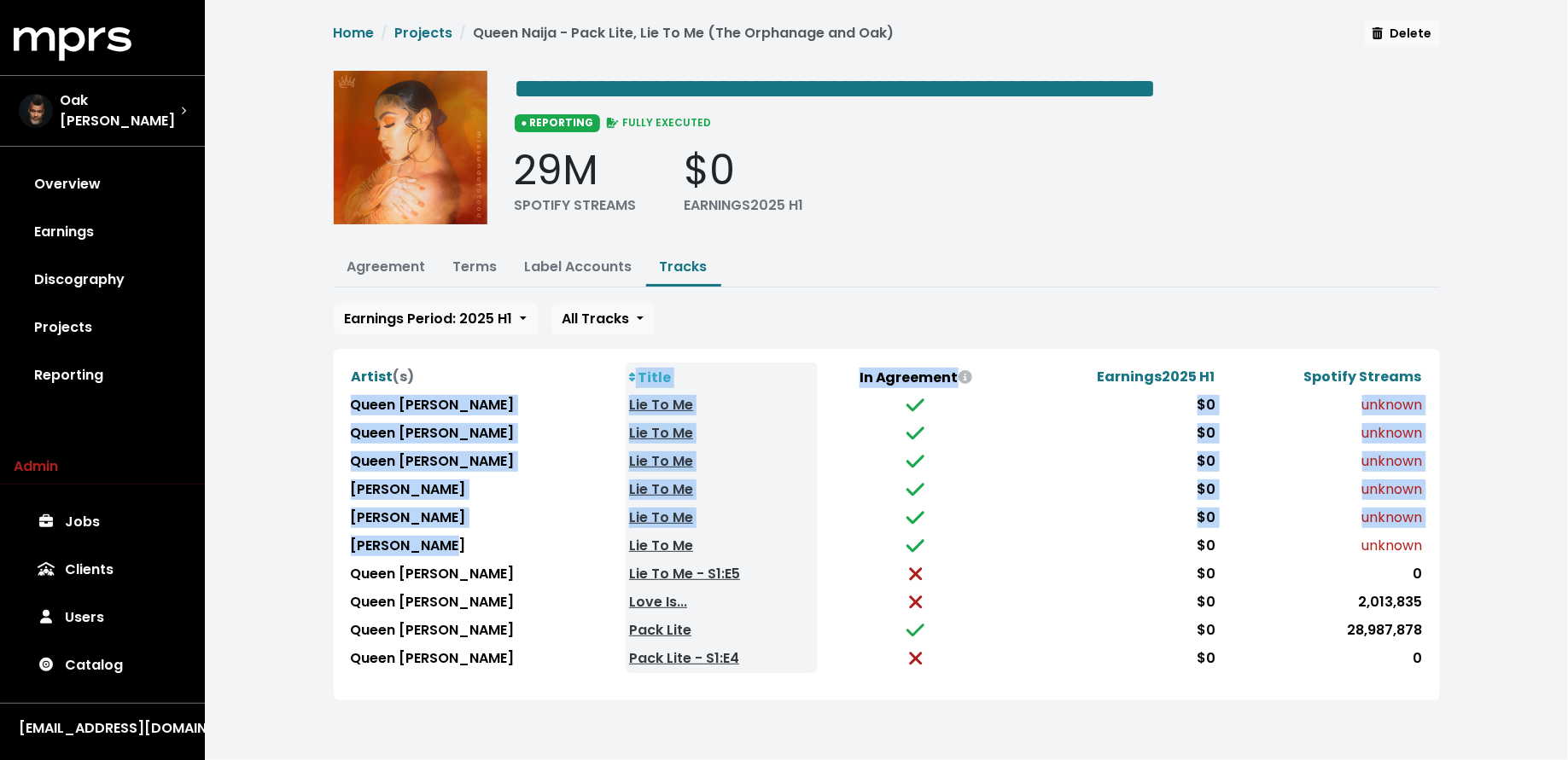
drag, startPoint x: 1387, startPoint y: 539, endPoint x: 455, endPoint y: 541, distance: 932.0
click at [455, 541] on div "Artist (s) Title In Agreement Earnings 2025 H1 Spotify Streams Queen Naija Lie …" at bounding box center [886, 525] width 1106 height 351
click at [629, 481] on link "Lie To Me" at bounding box center [661, 489] width 64 height 19
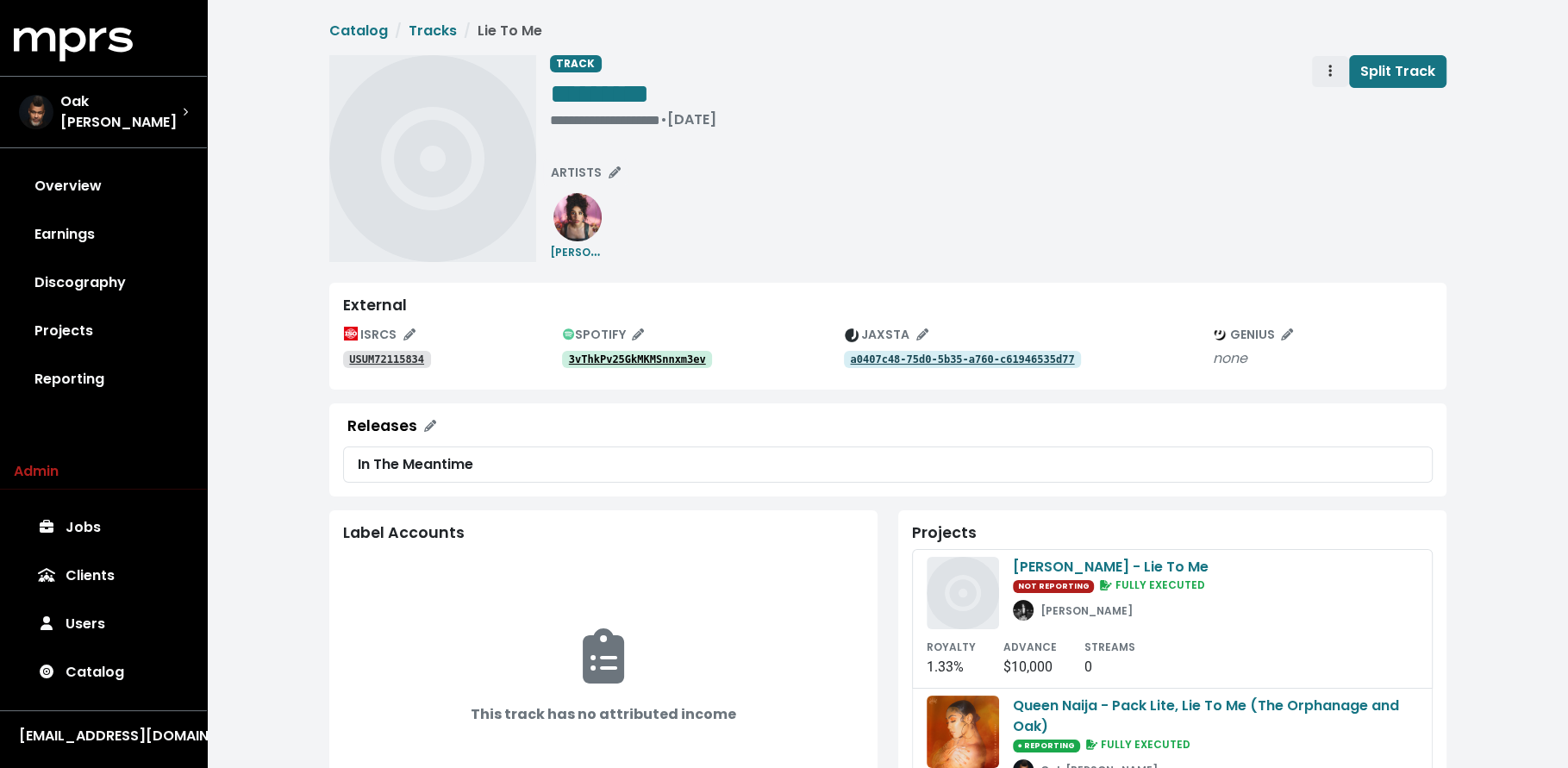
click at [1323, 73] on span "Track actions" at bounding box center [1330, 71] width 16 height 21
click at [1332, 92] on div "Merge Delete" at bounding box center [1380, 124] width 138 height 71
click at [1331, 100] on link "Merge" at bounding box center [1380, 110] width 136 height 27
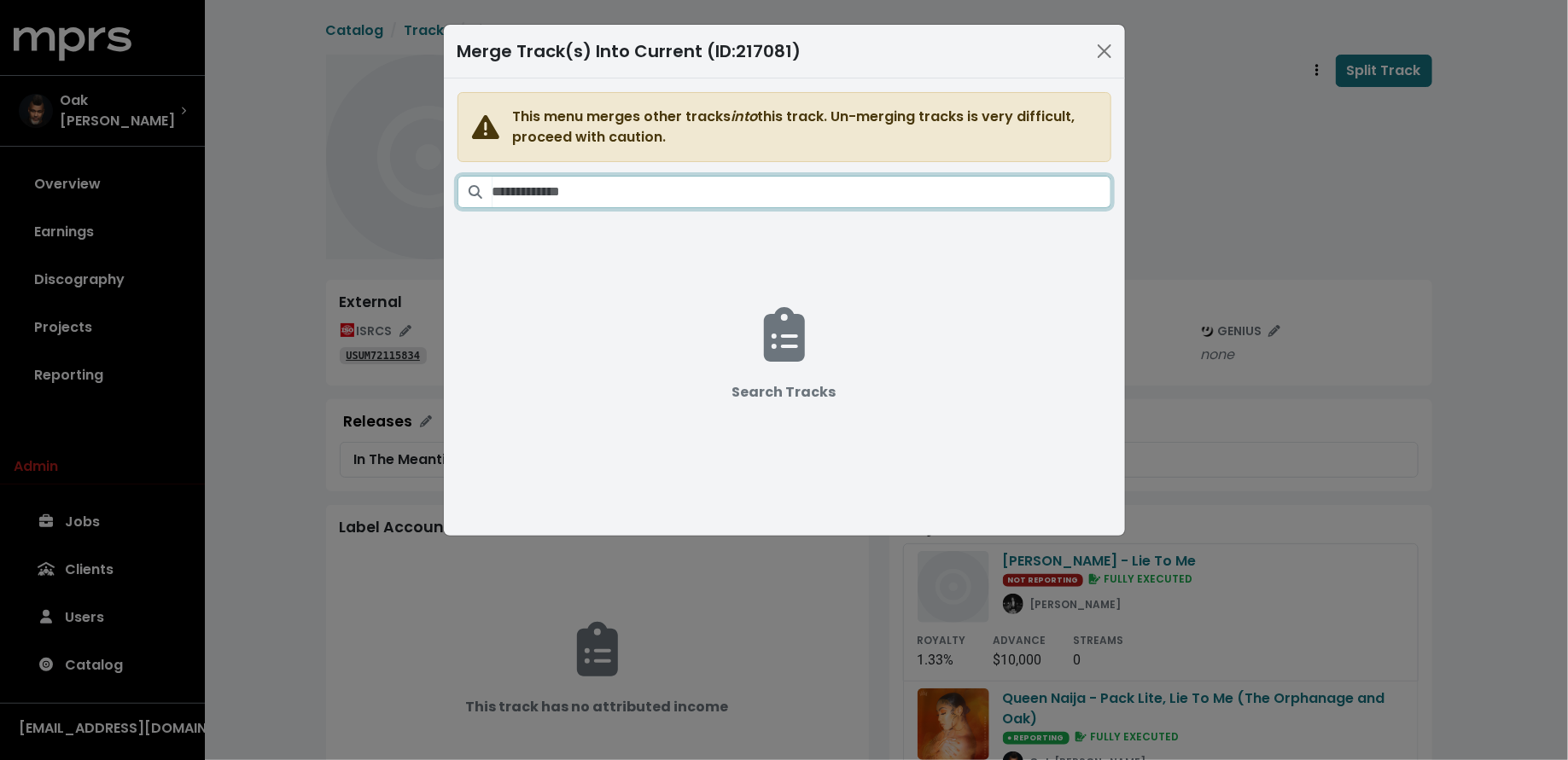
click at [890, 193] on input "Search tracks" at bounding box center [801, 191] width 618 height 32
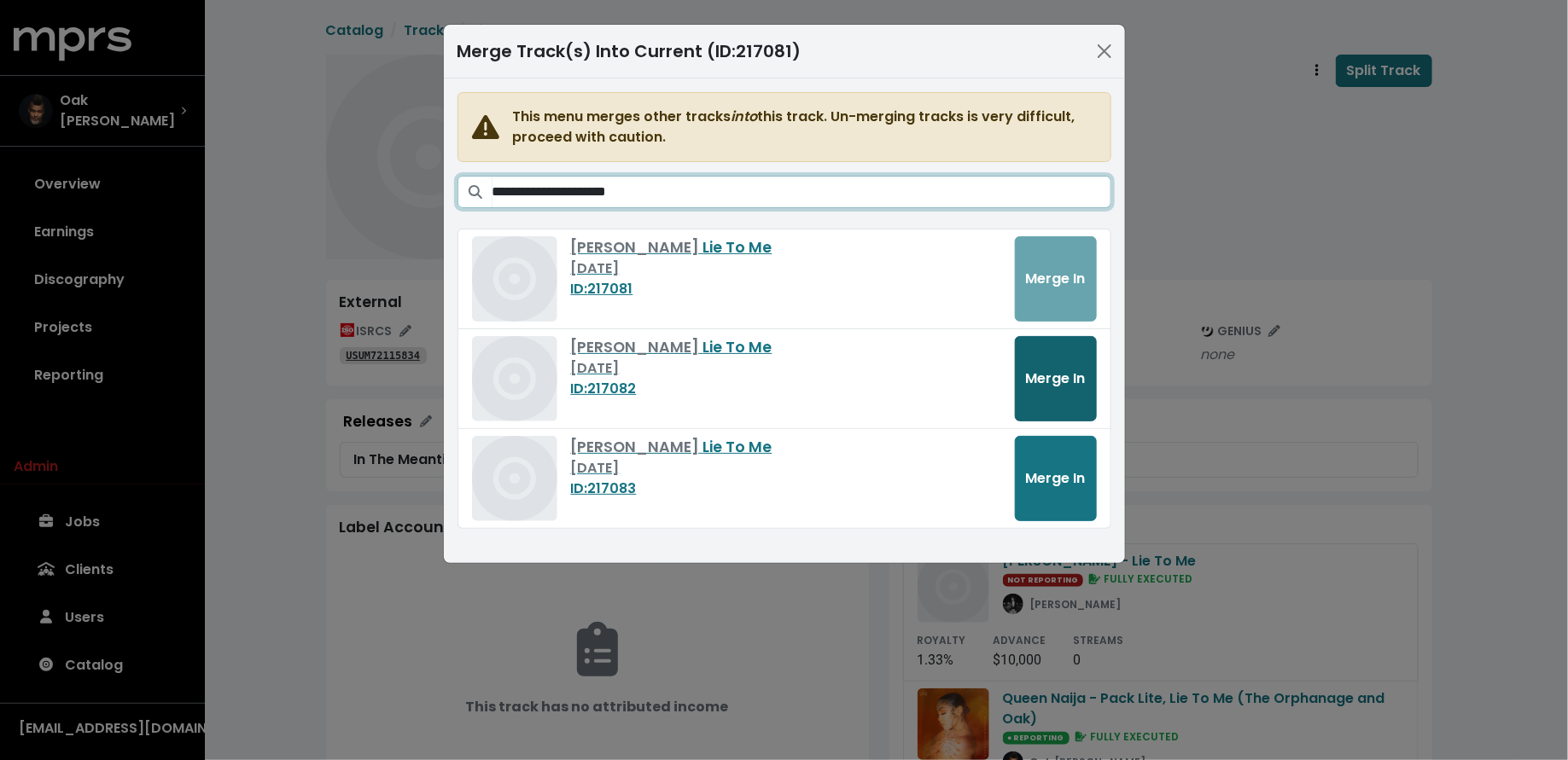
type input "**********"
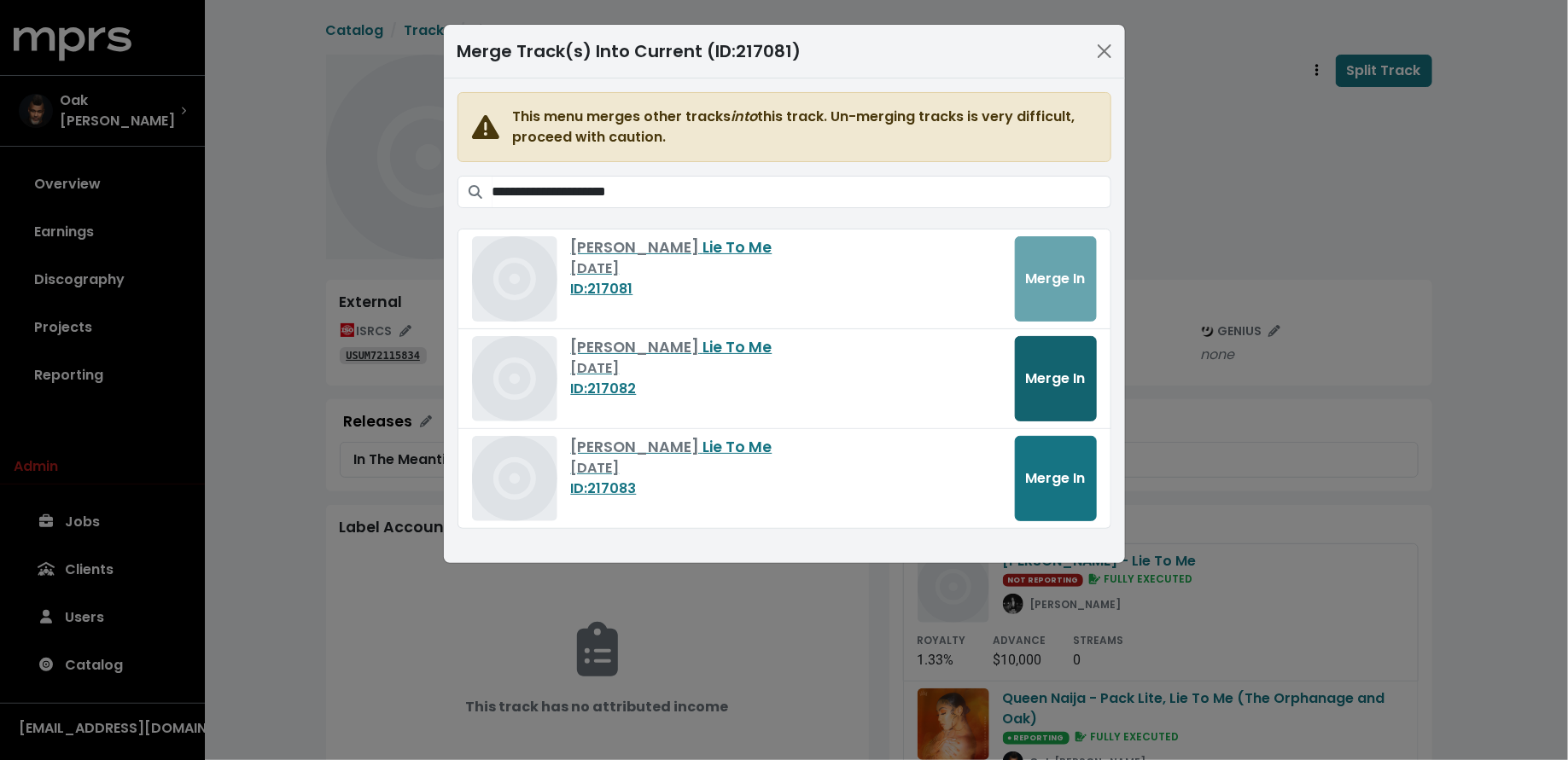
click at [1048, 372] on span "Merge In" at bounding box center [1056, 379] width 60 height 19
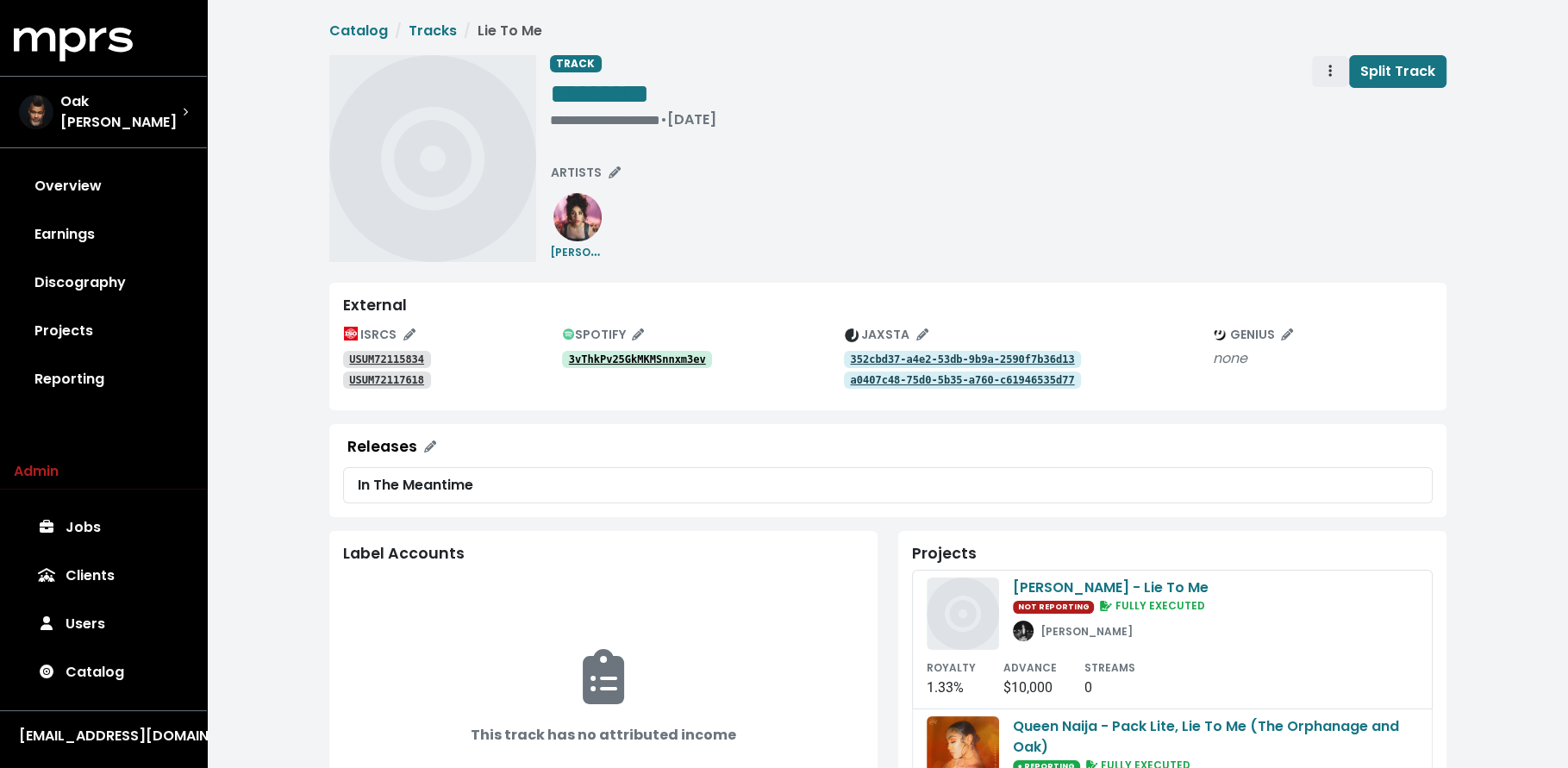
click at [1327, 74] on span "Track actions" at bounding box center [1330, 71] width 16 height 21
click at [1322, 111] on link "Merge" at bounding box center [1380, 110] width 136 height 27
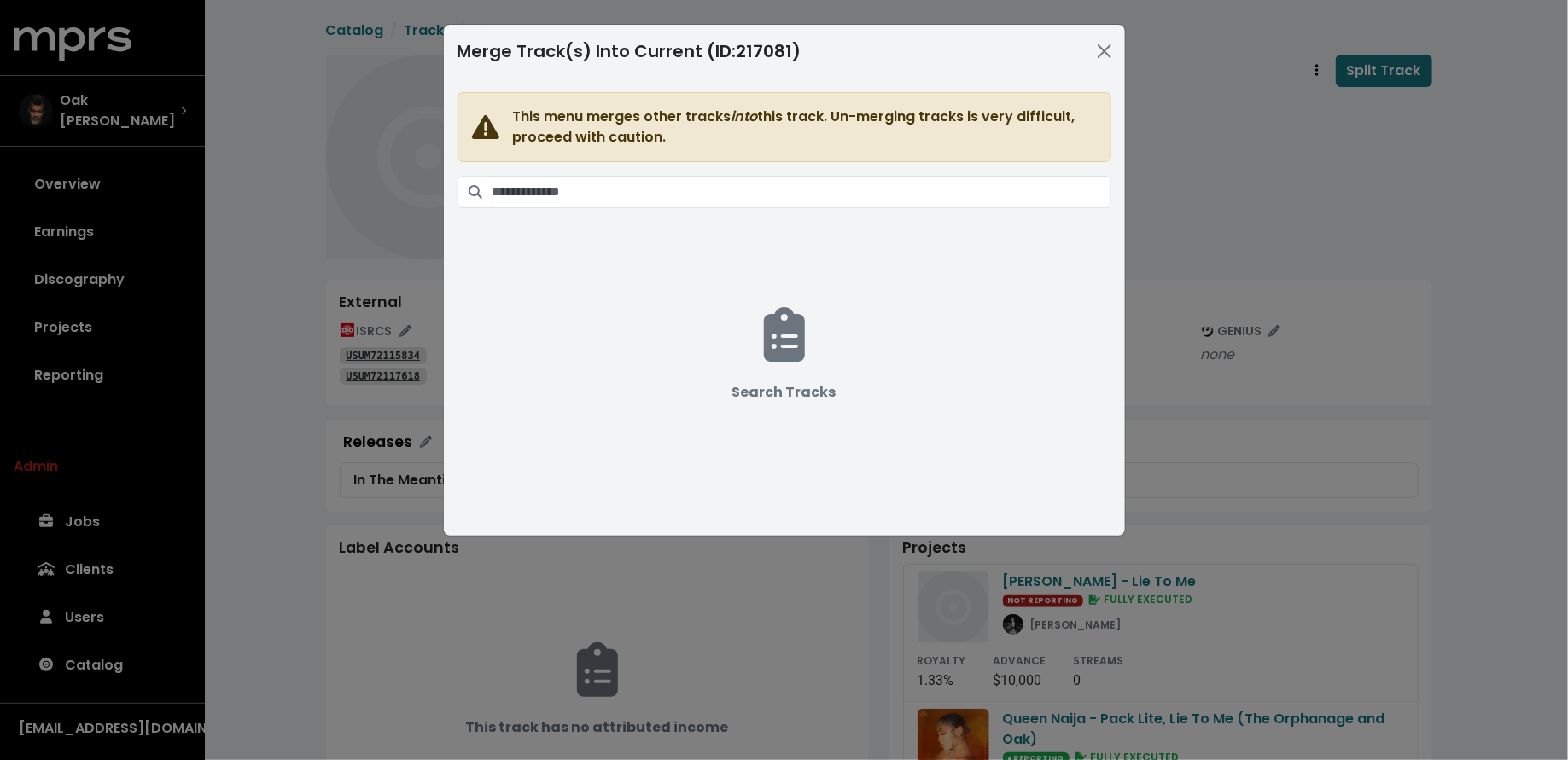
click at [900, 214] on span "This menu merges other tracks into this track. Un-merging tracks is very diffic…" at bounding box center [784, 297] width 653 height 410
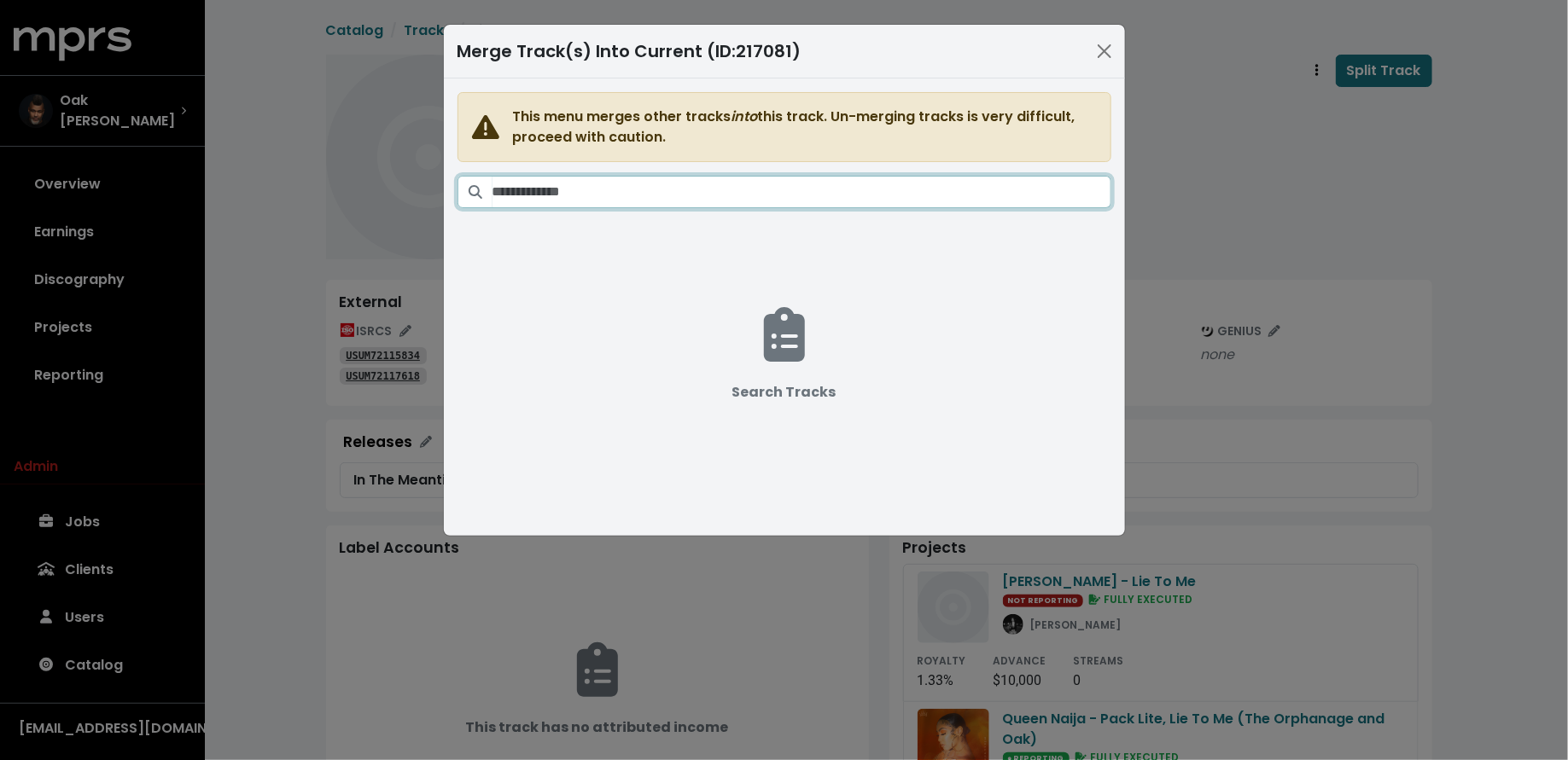
click at [898, 196] on input "Search tracks" at bounding box center [801, 191] width 618 height 32
paste input "**********"
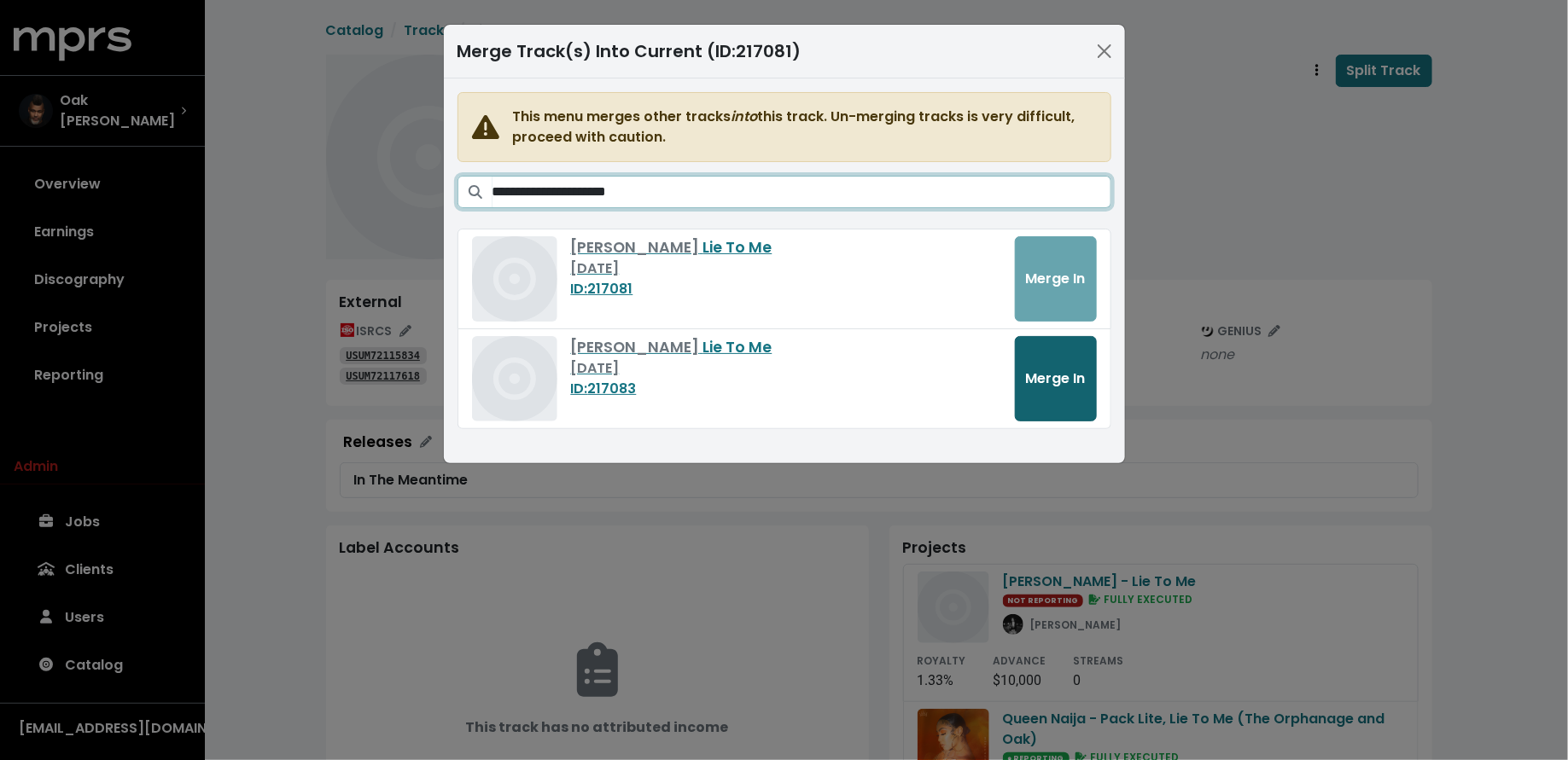
type input "**********"
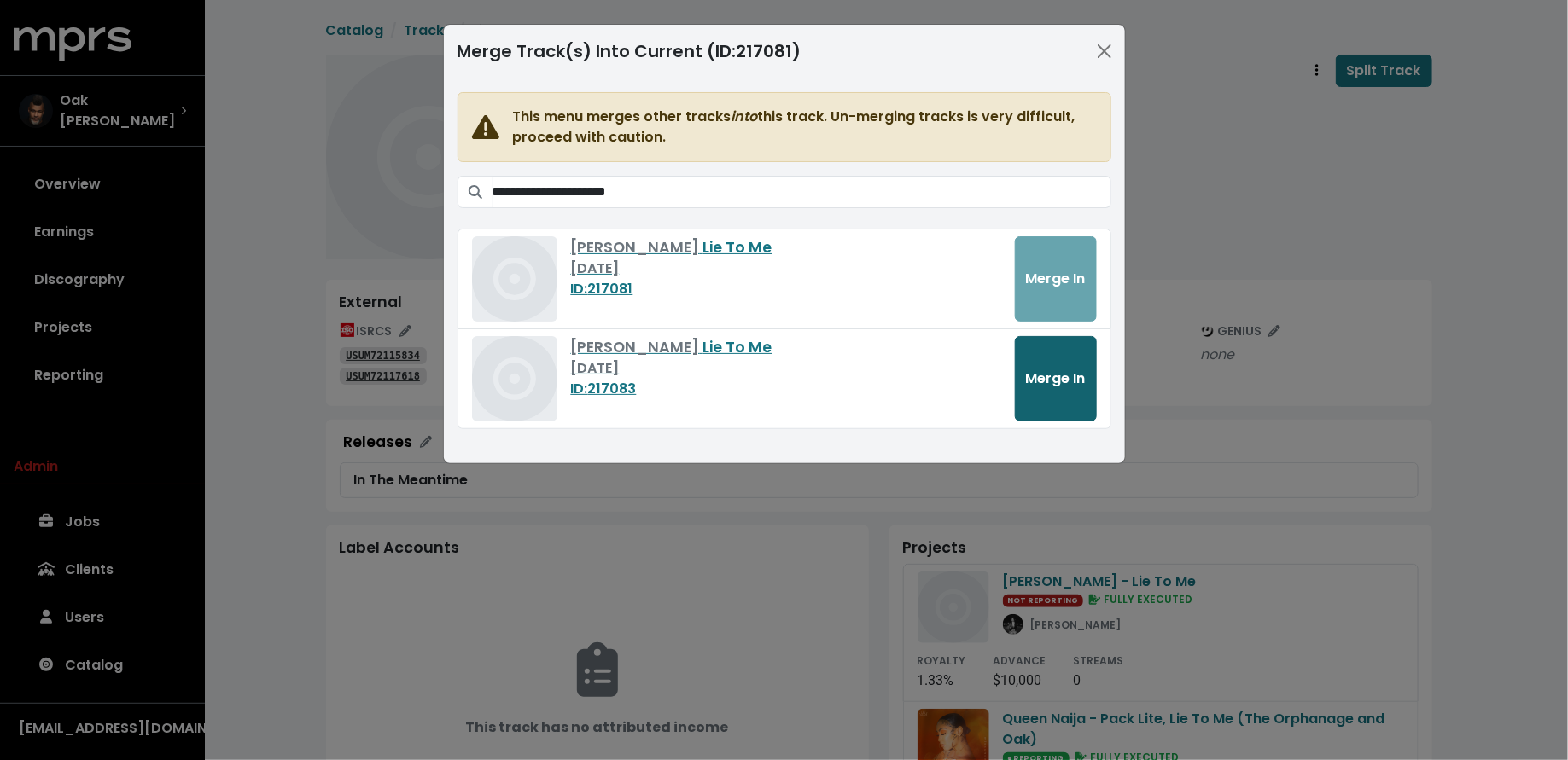
click at [1051, 362] on button "Merge In" at bounding box center [1055, 379] width 82 height 85
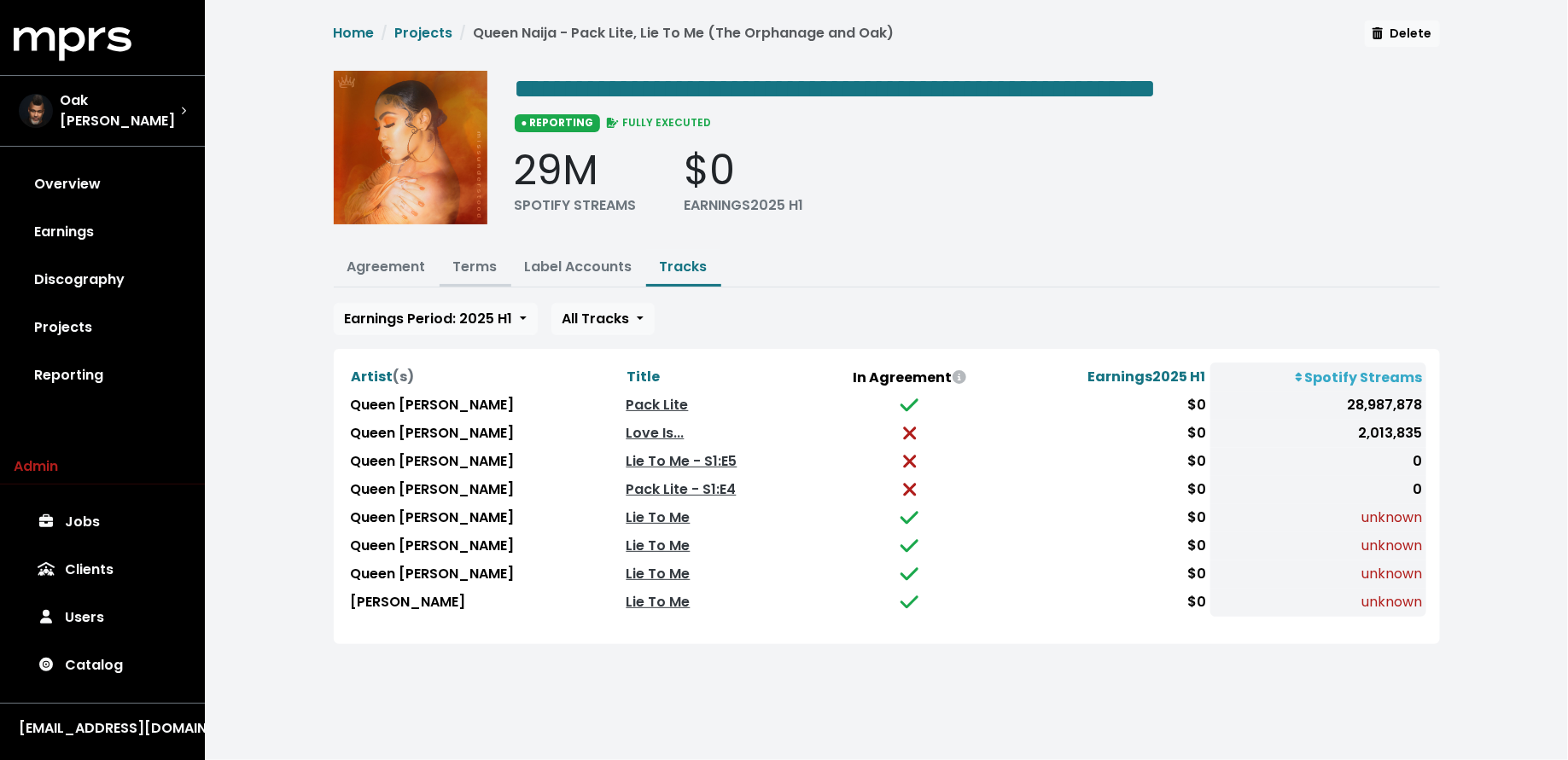
click at [485, 250] on button "Terms" at bounding box center [476, 269] width 72 height 37
click at [485, 268] on link "Terms" at bounding box center [476, 267] width 45 height 19
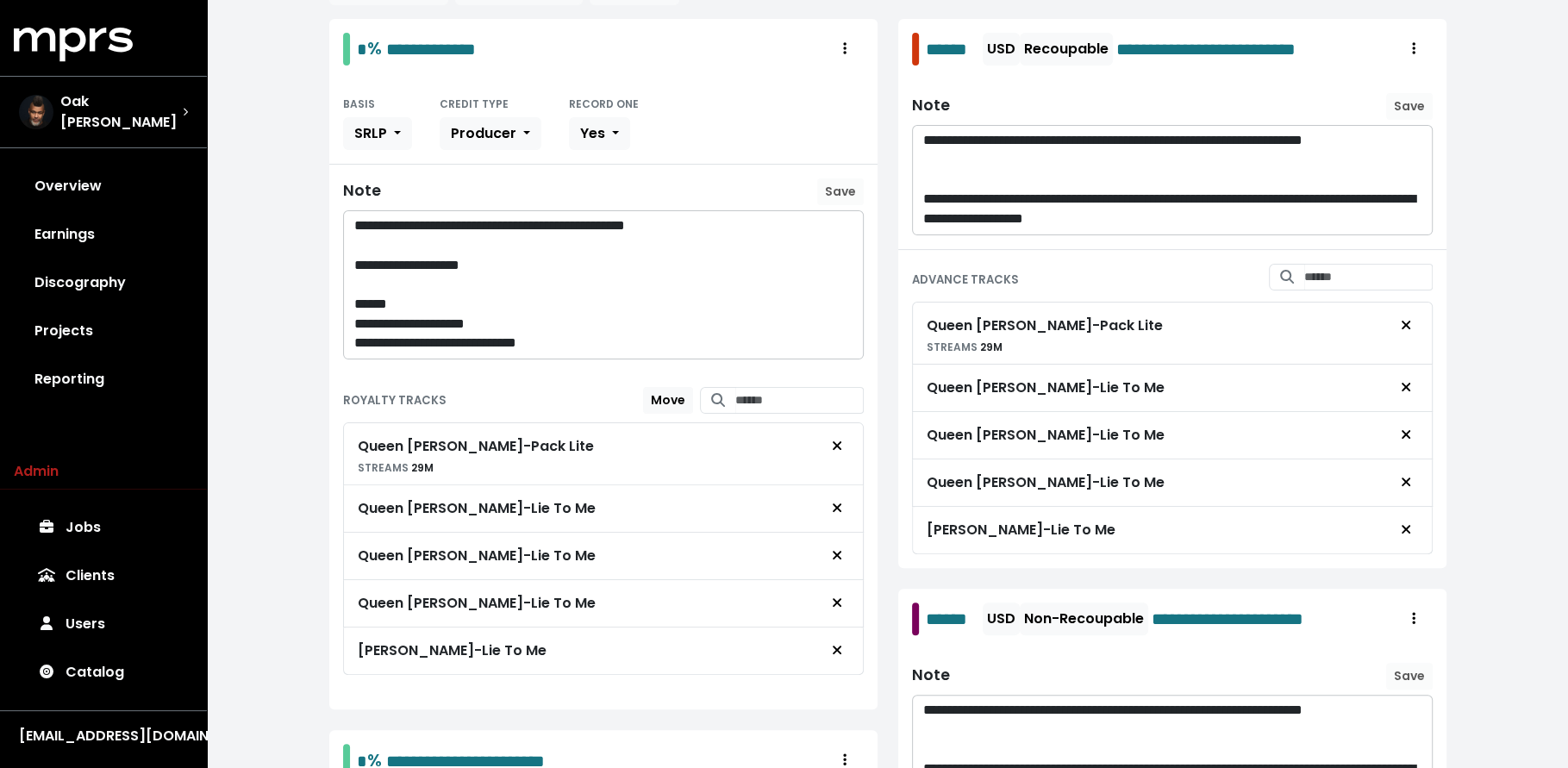
scroll to position [423, 0]
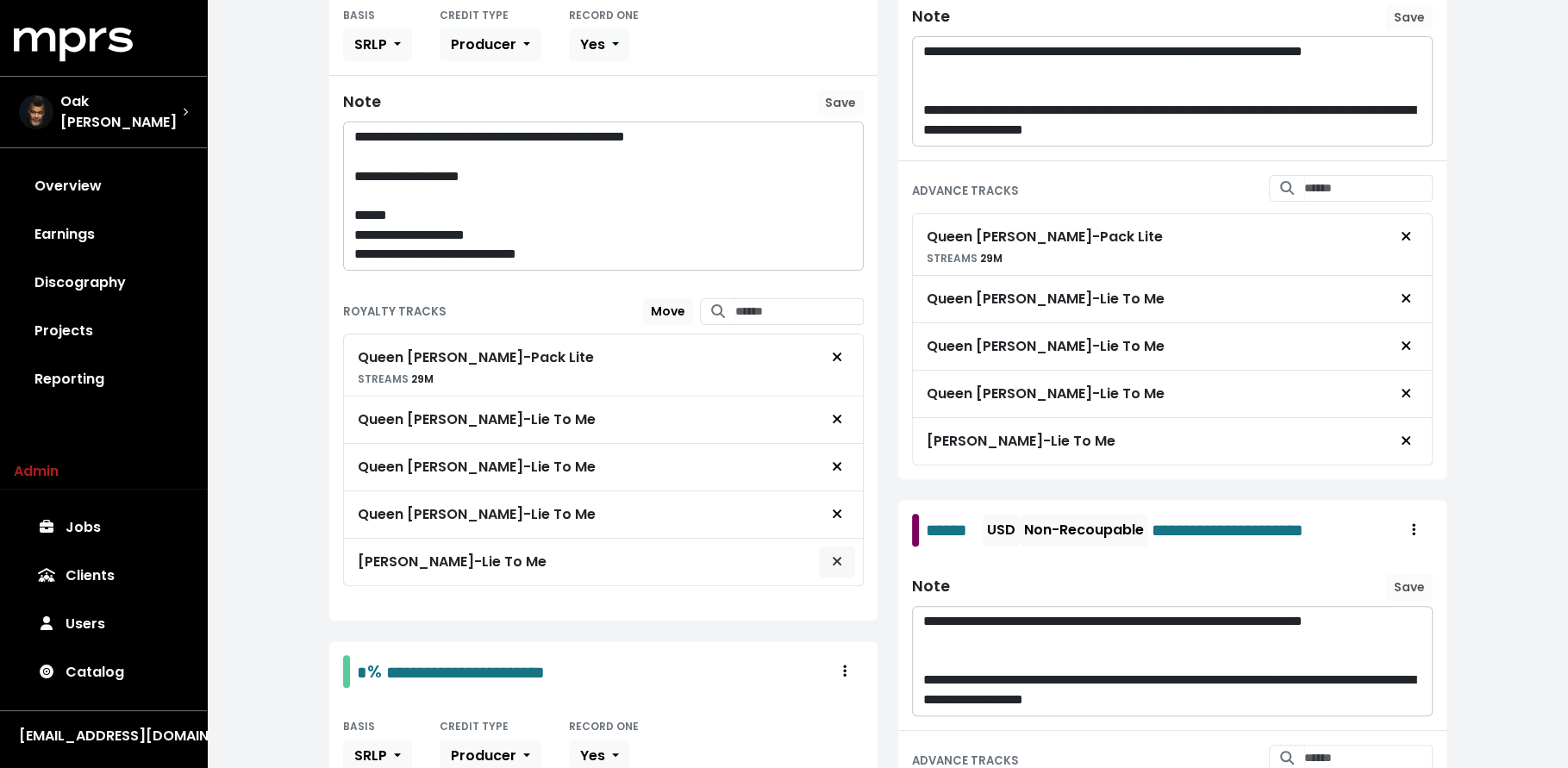
click at [822, 548] on button "Remove royalty target" at bounding box center [836, 561] width 38 height 32
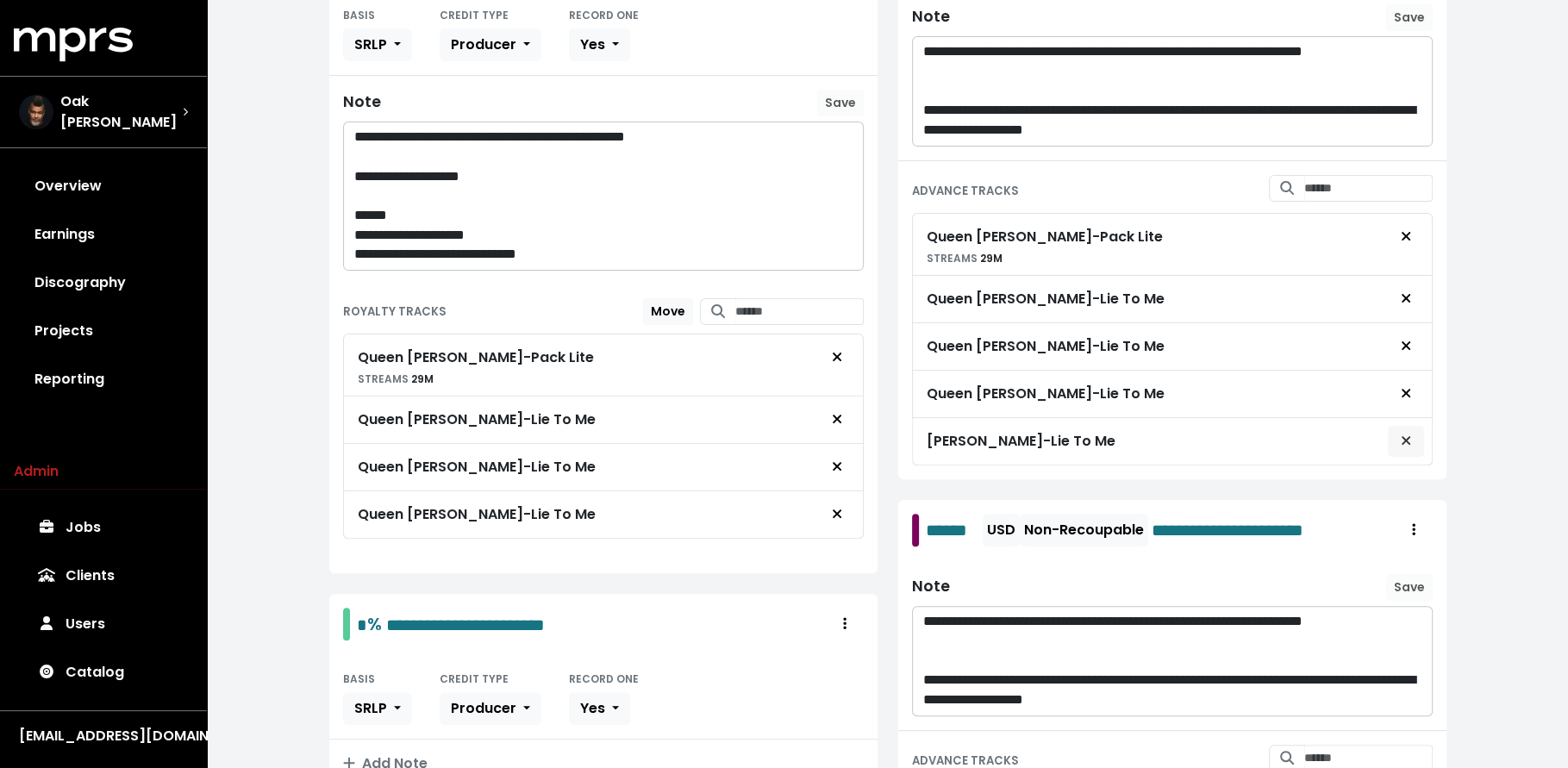
click at [1400, 432] on span "Remove advance target" at bounding box center [1406, 441] width 16 height 21
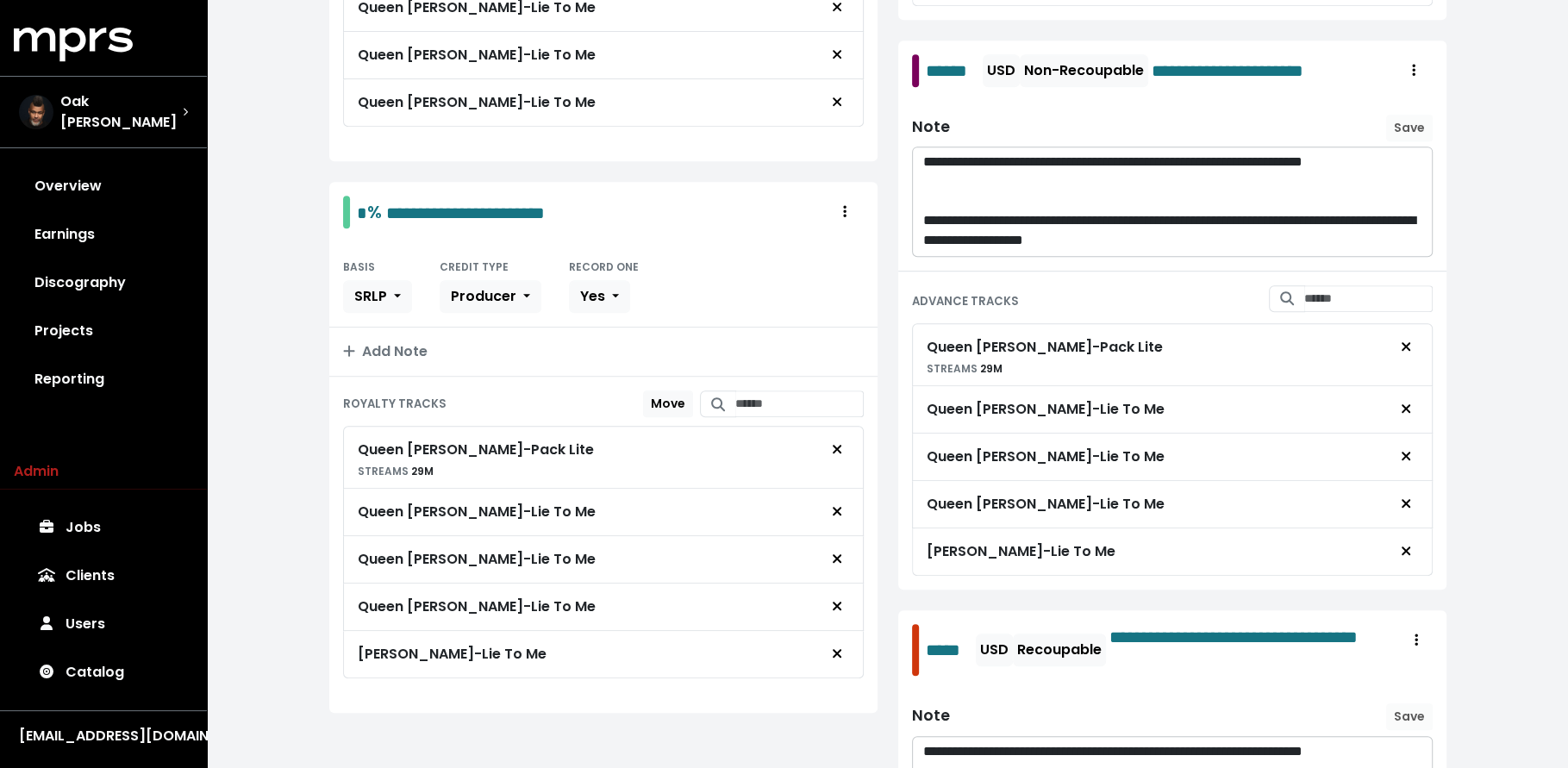
scroll to position [837, 0]
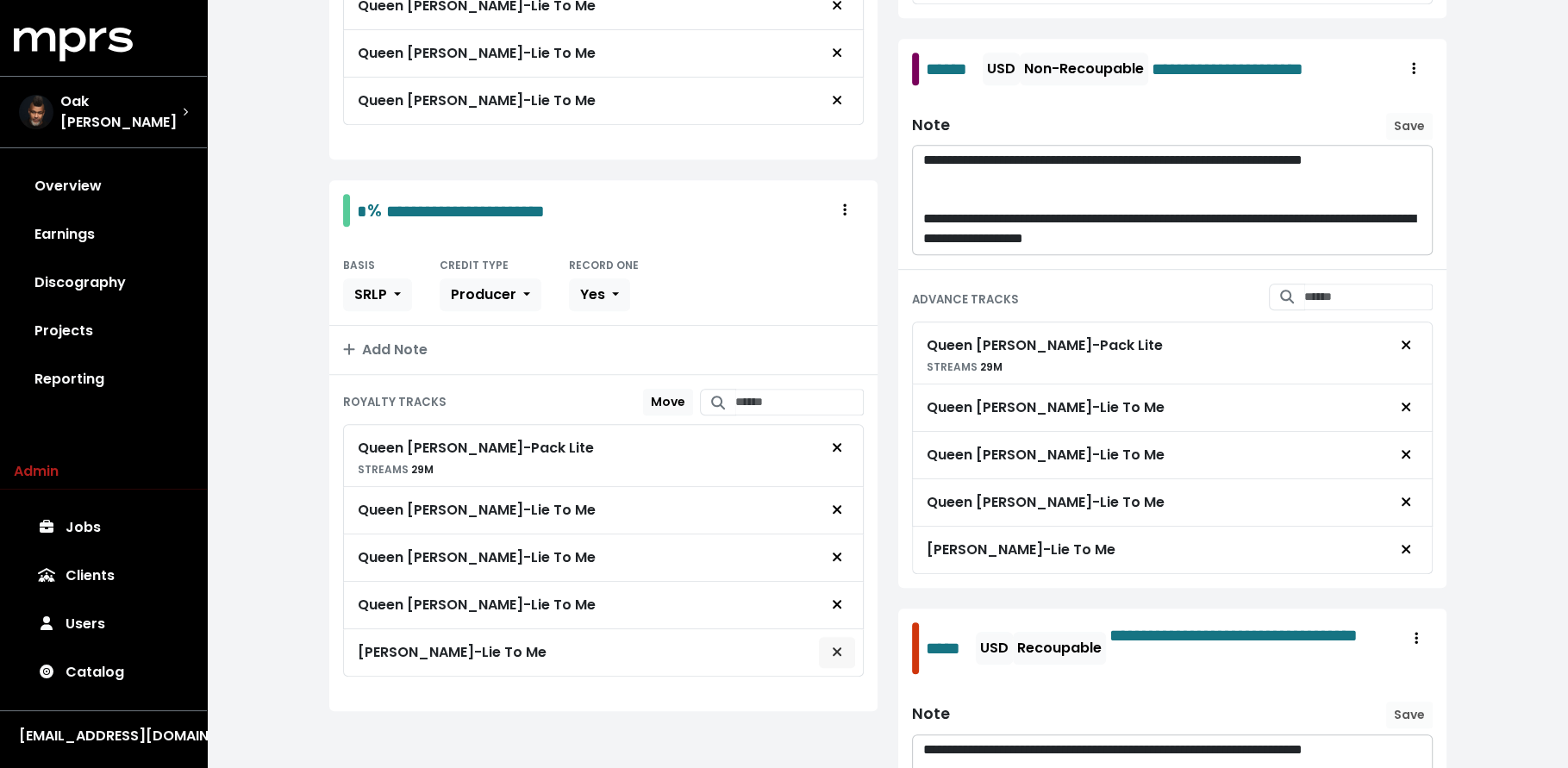
click at [828, 637] on button "Remove royalty target" at bounding box center [836, 652] width 38 height 32
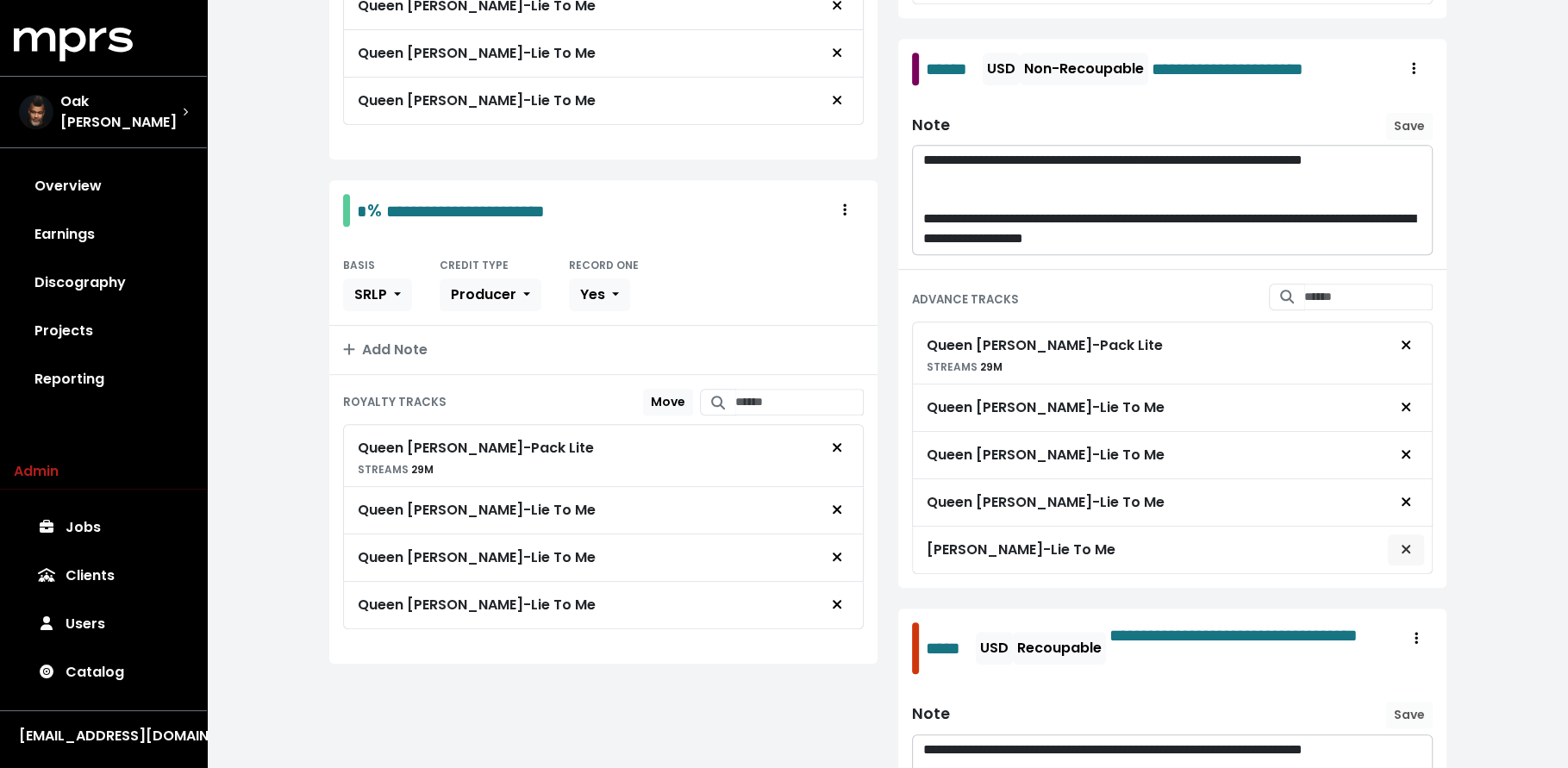
click at [1417, 534] on button "Remove advance target" at bounding box center [1405, 549] width 38 height 32
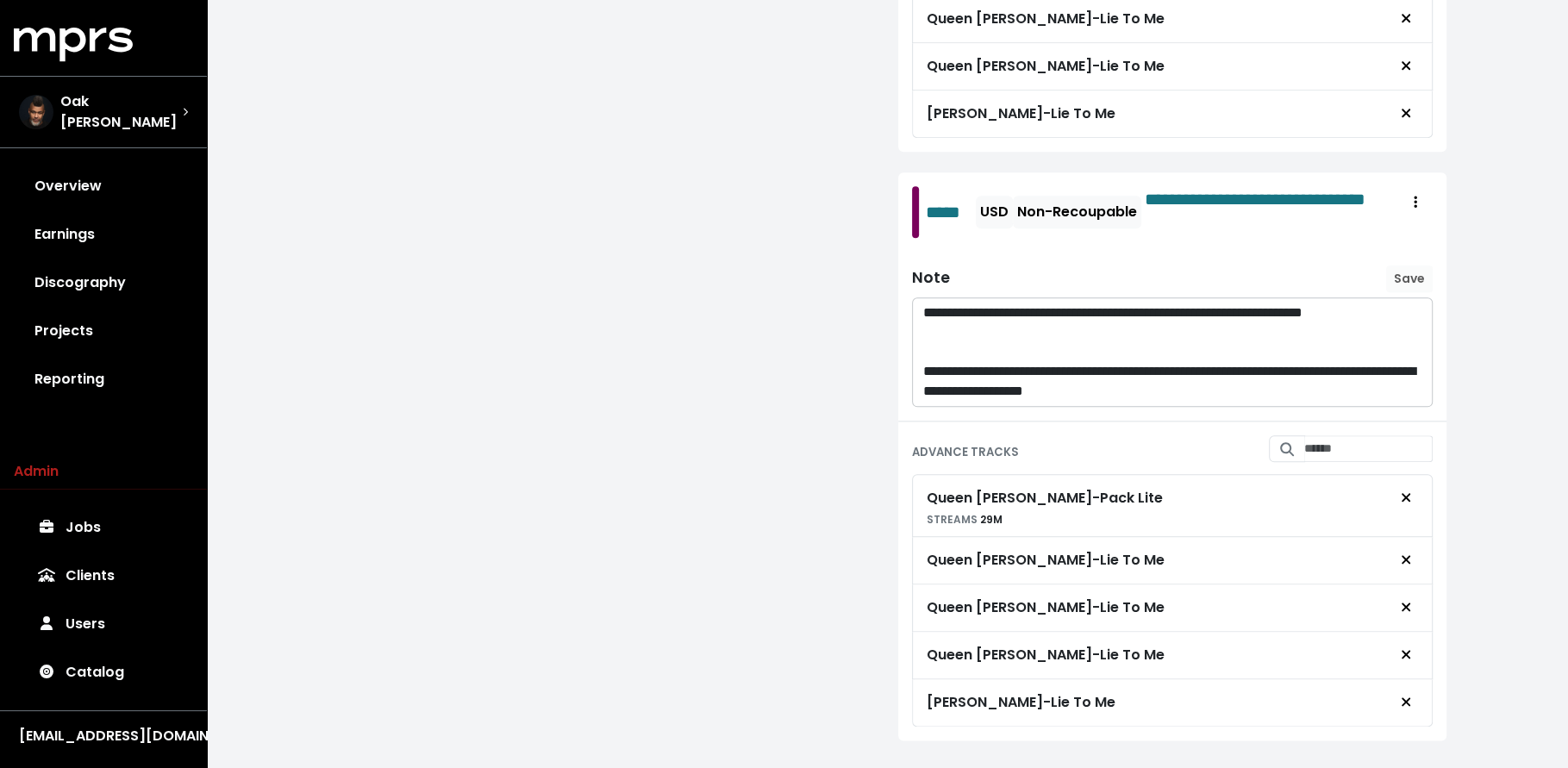
scroll to position [1819, 0]
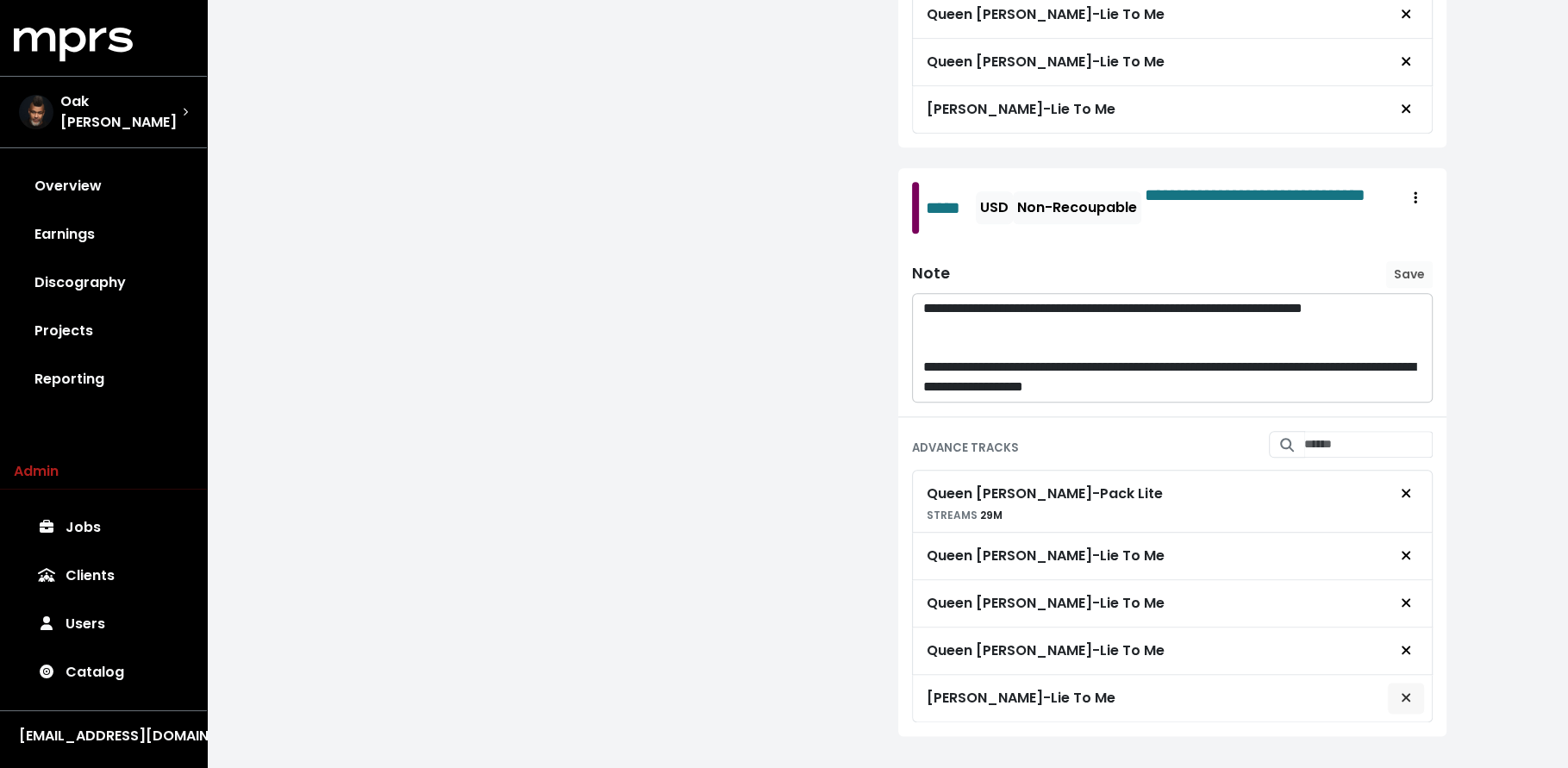
click at [1415, 682] on button "Remove advance target" at bounding box center [1405, 697] width 38 height 32
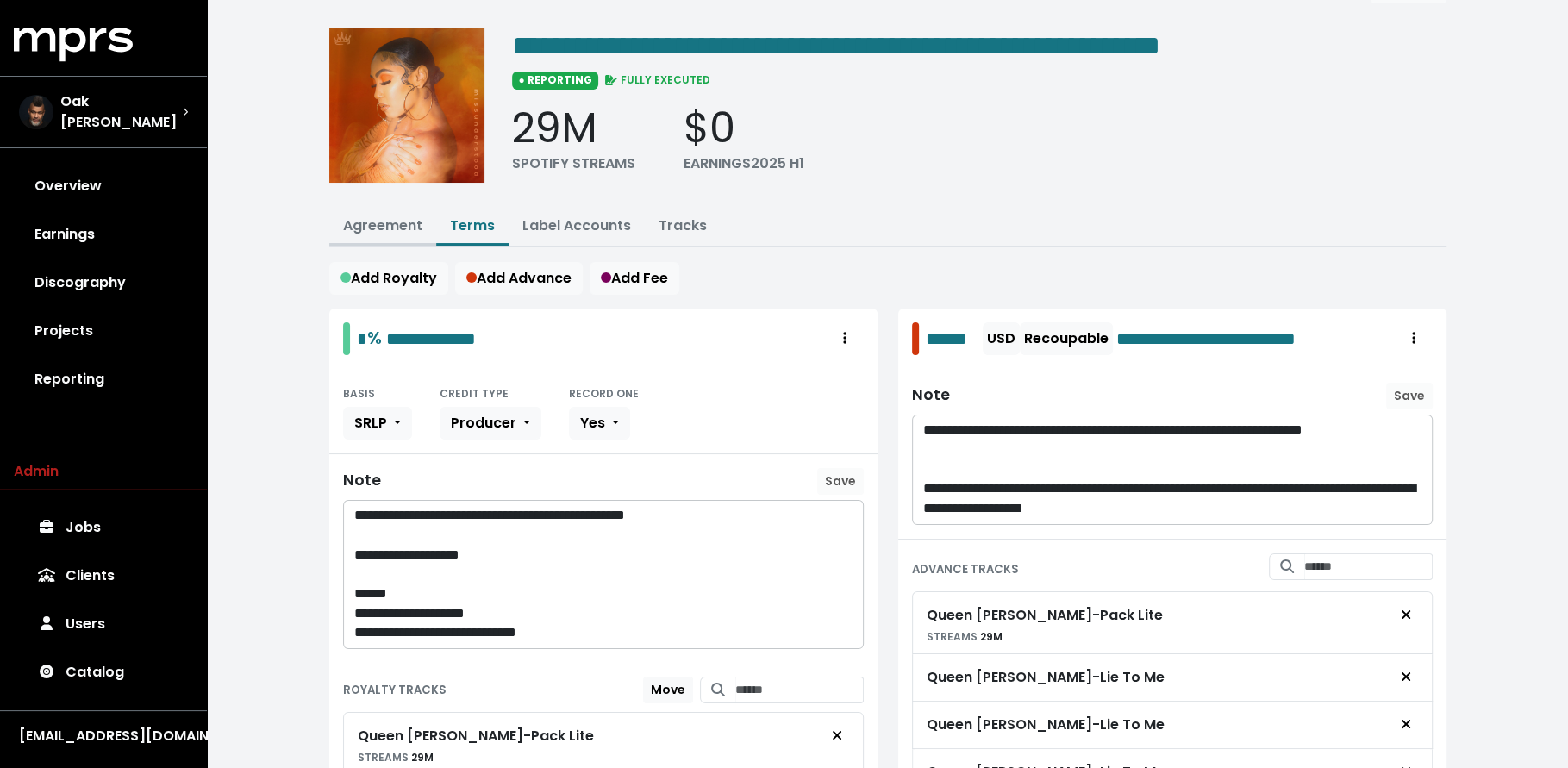
scroll to position [0, 0]
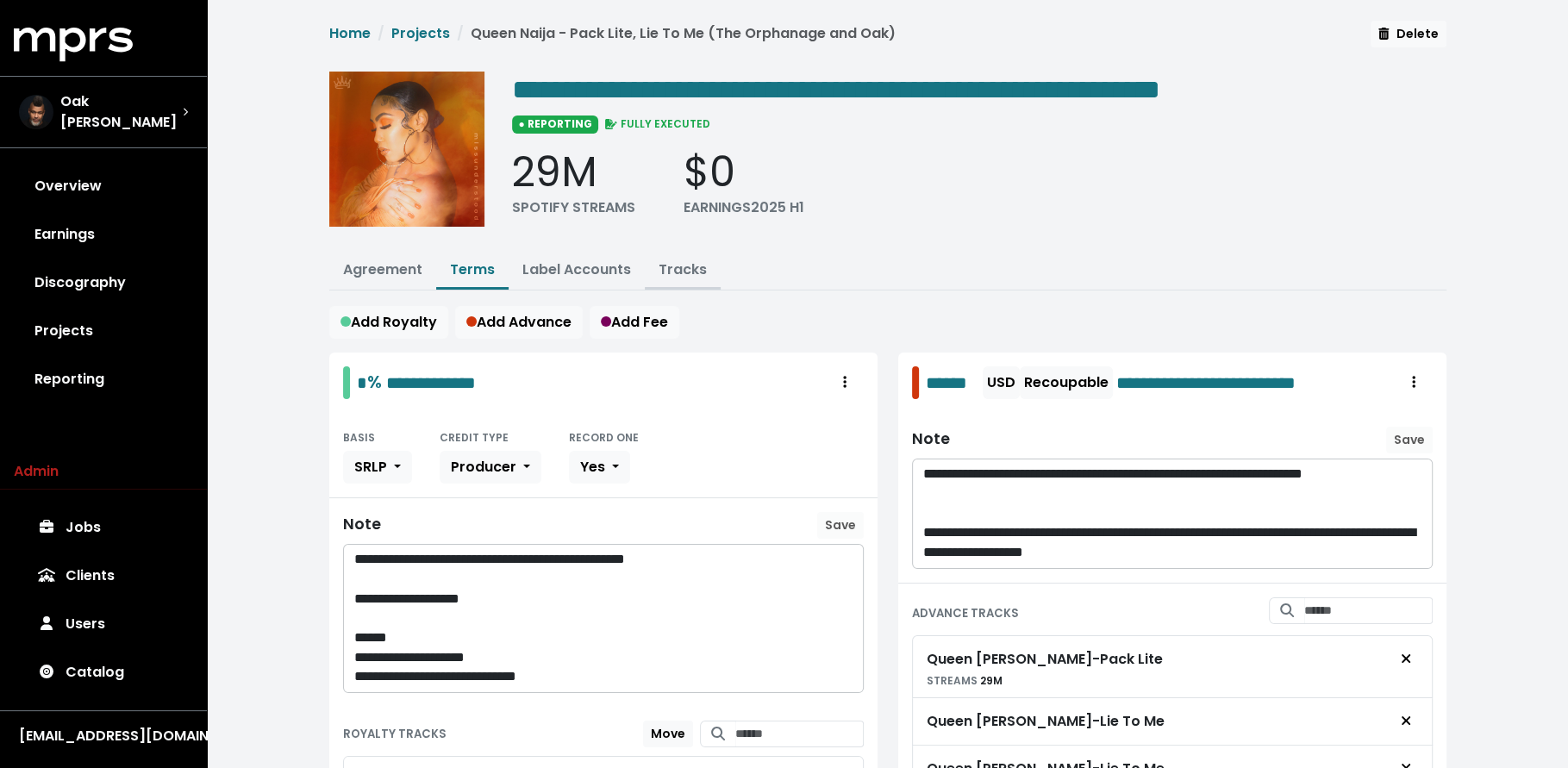
click at [685, 264] on link "Tracks" at bounding box center [683, 270] width 48 height 20
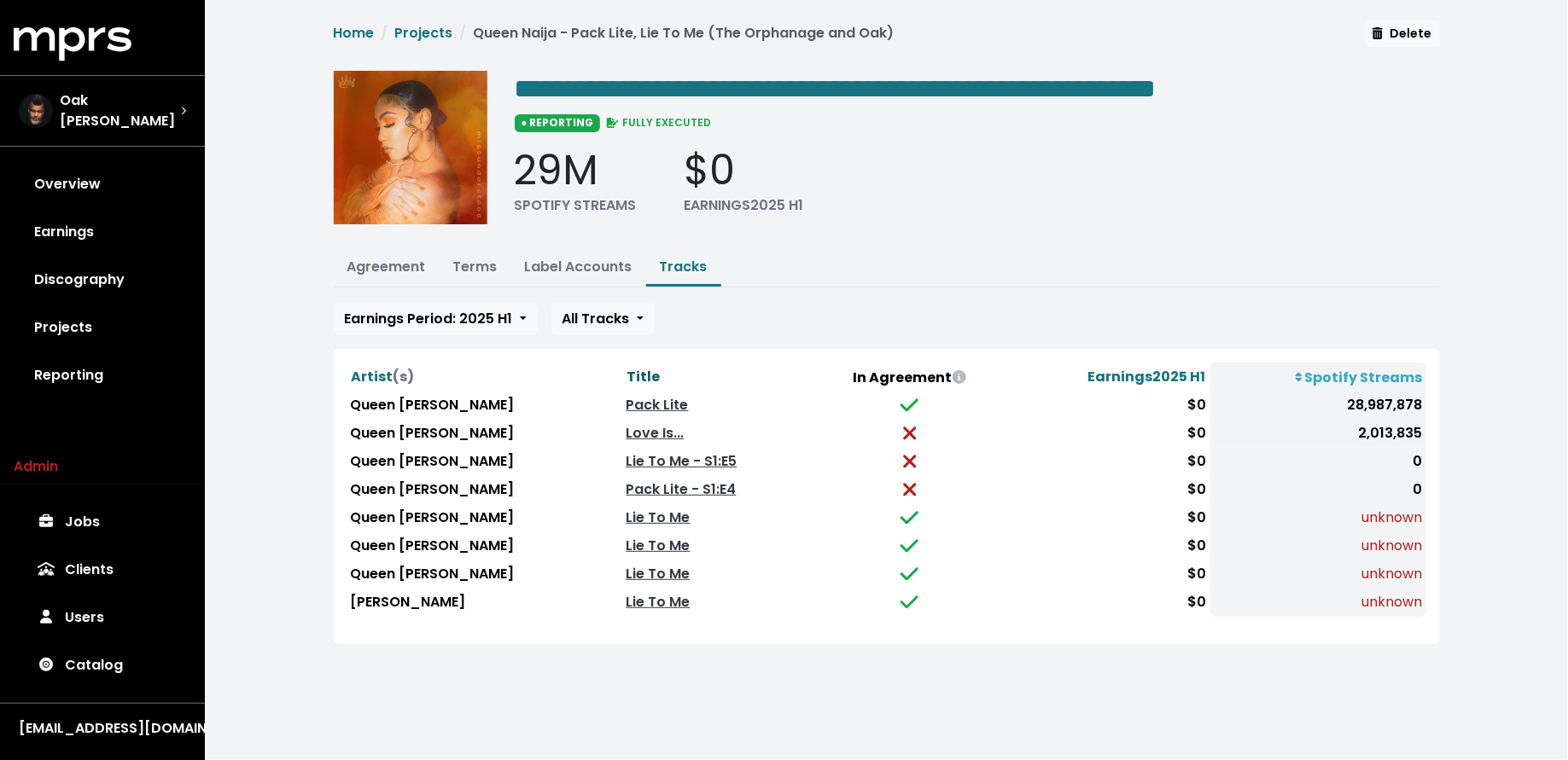
click at [627, 368] on span "Title" at bounding box center [644, 377] width 33 height 19
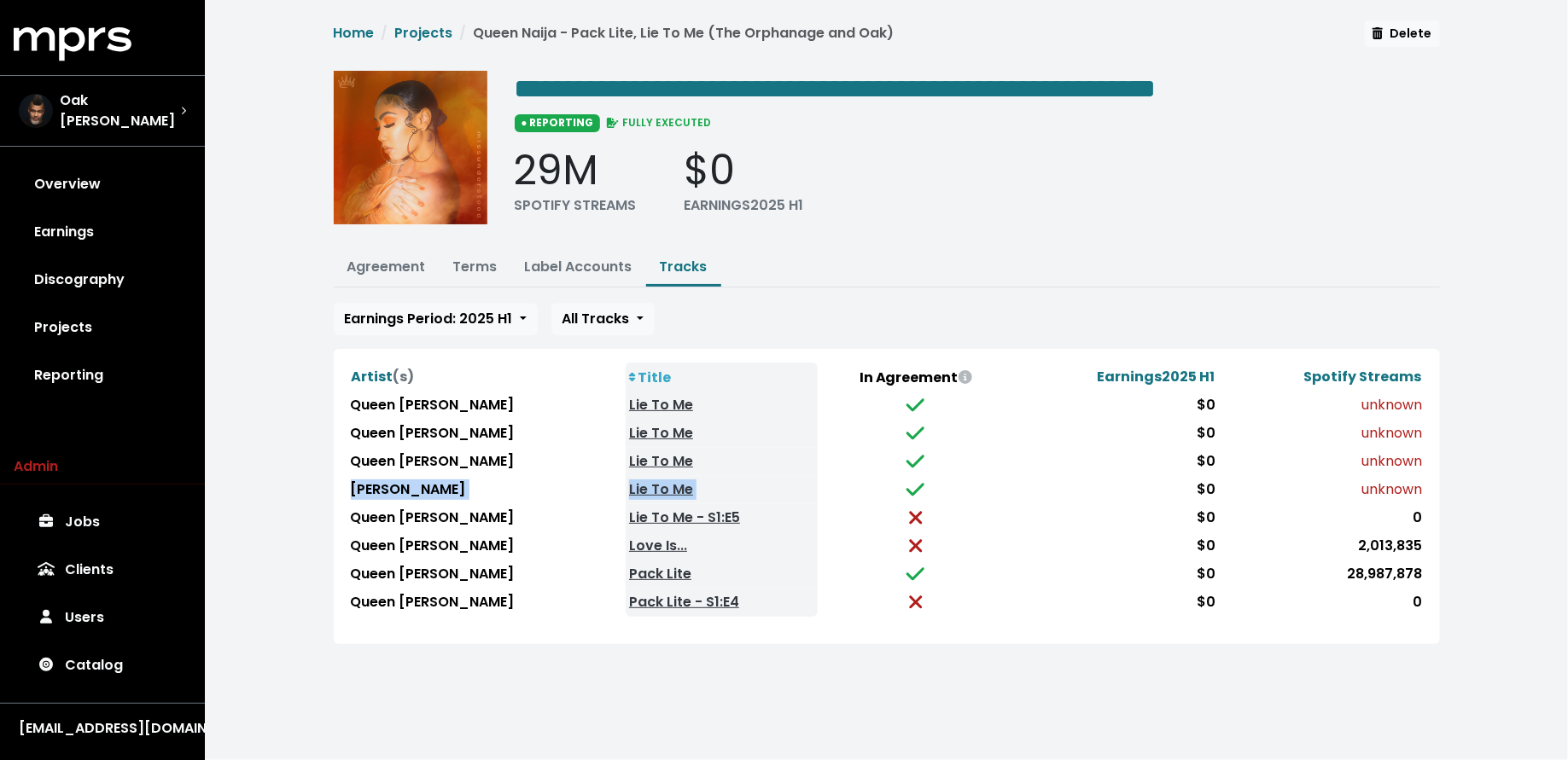
drag, startPoint x: 350, startPoint y: 483, endPoint x: 911, endPoint y: 483, distance: 561.0
click at [911, 483] on tr "Alessia Cara Lie To Me $0 unknown" at bounding box center [886, 490] width 1079 height 28
click at [464, 265] on link "Terms" at bounding box center [476, 267] width 45 height 19
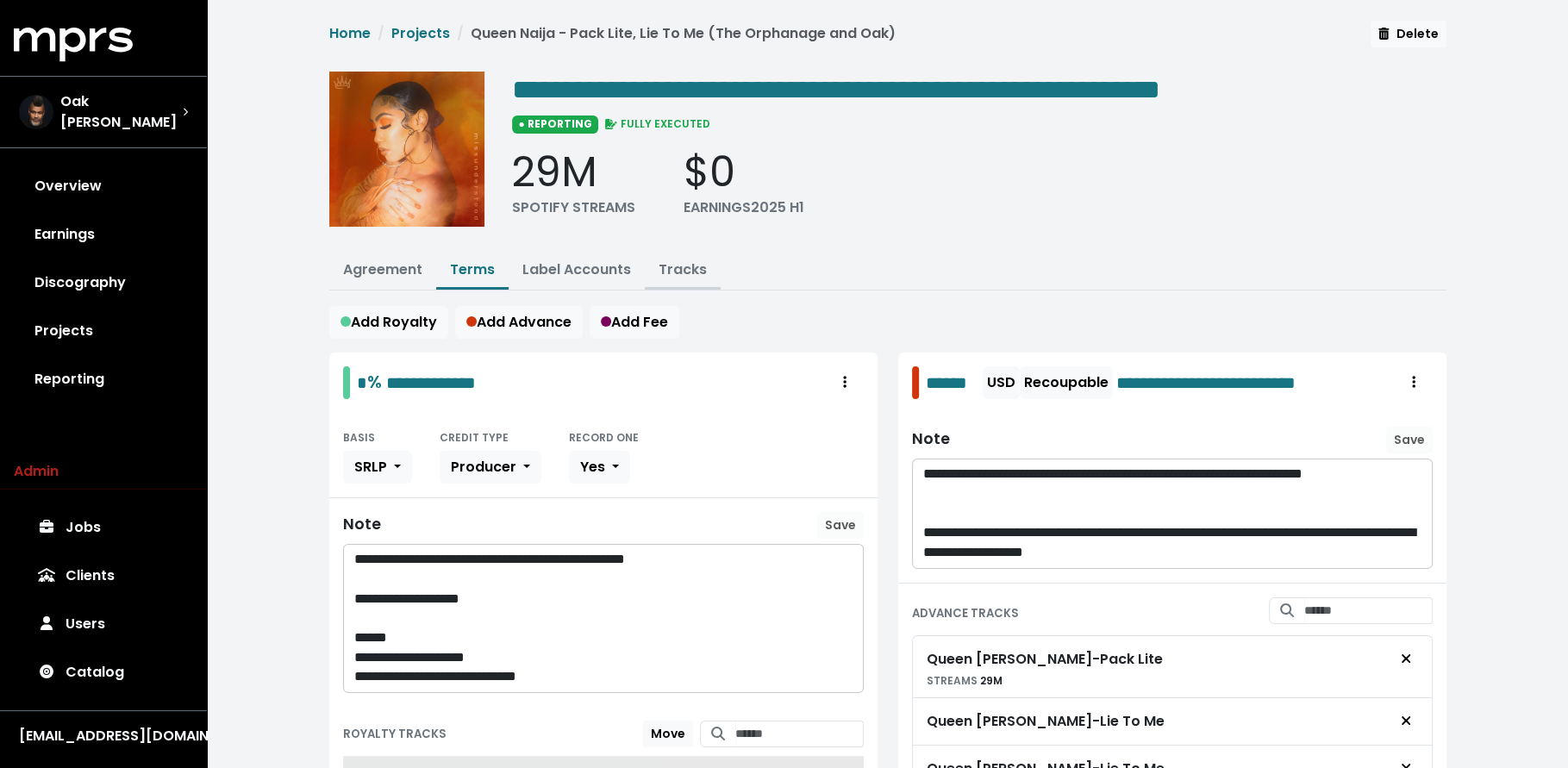
click at [664, 267] on link "Tracks" at bounding box center [683, 270] width 48 height 20
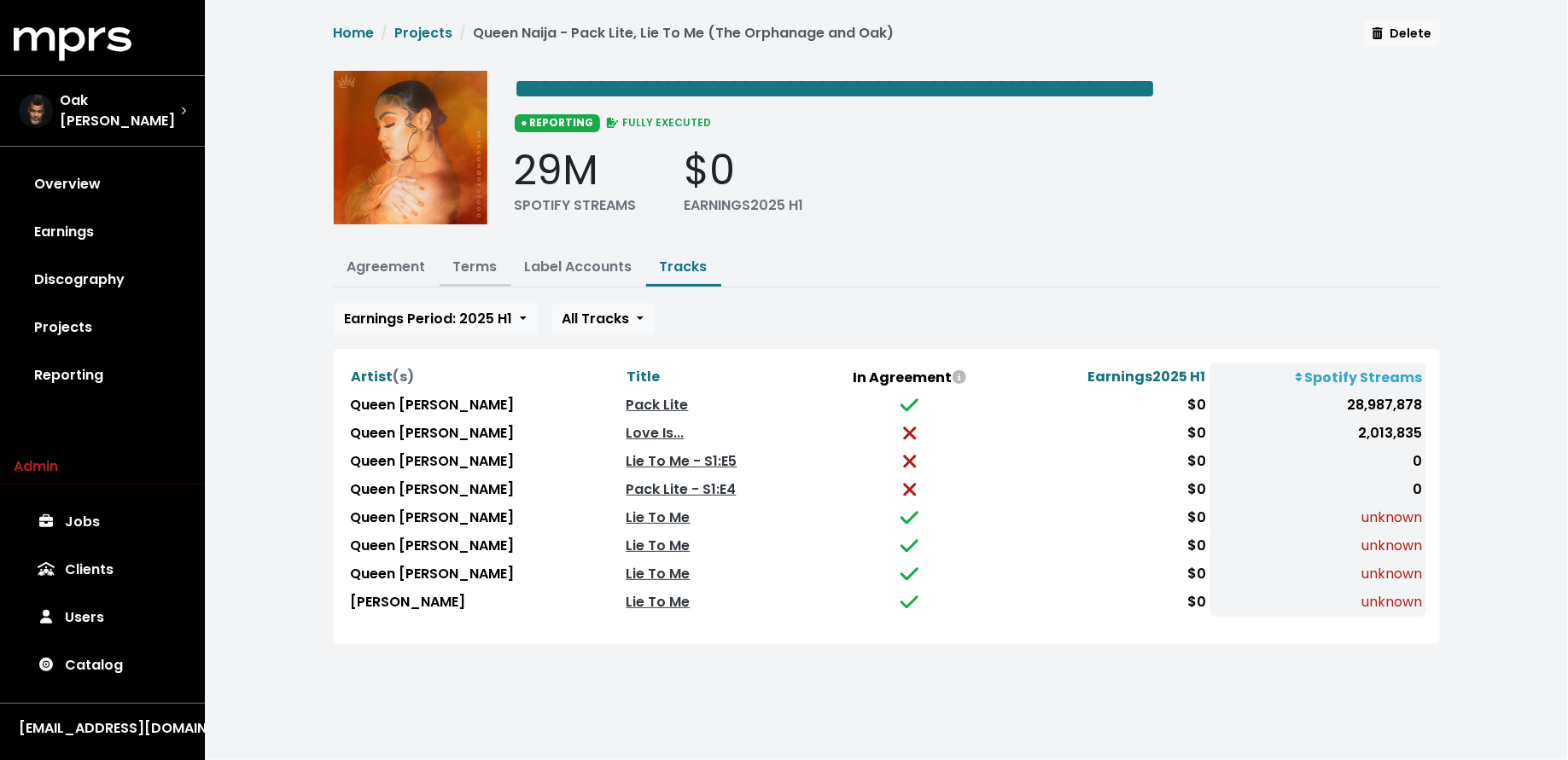
click at [463, 265] on link "Terms" at bounding box center [476, 267] width 45 height 19
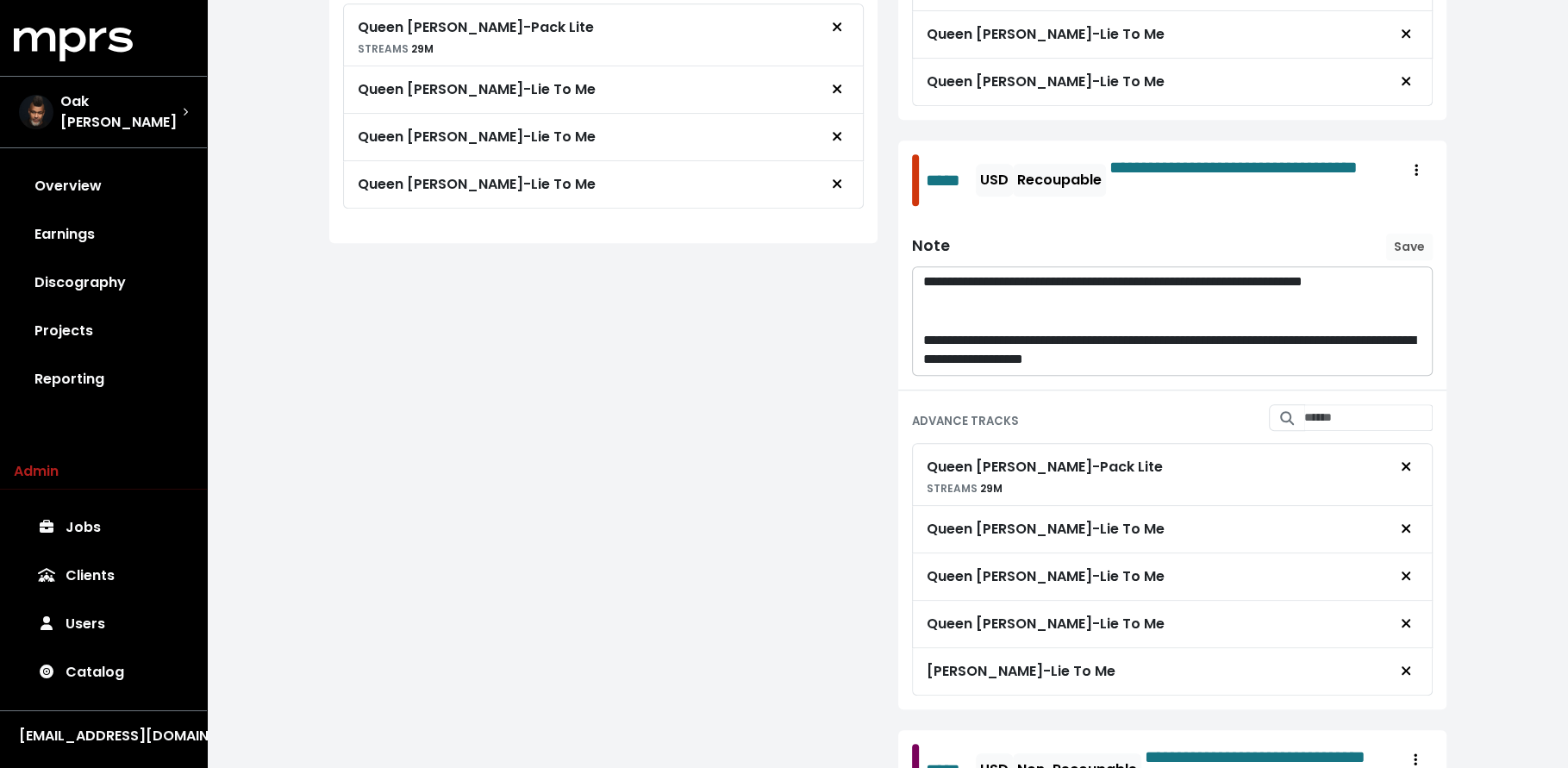
scroll to position [1307, 0]
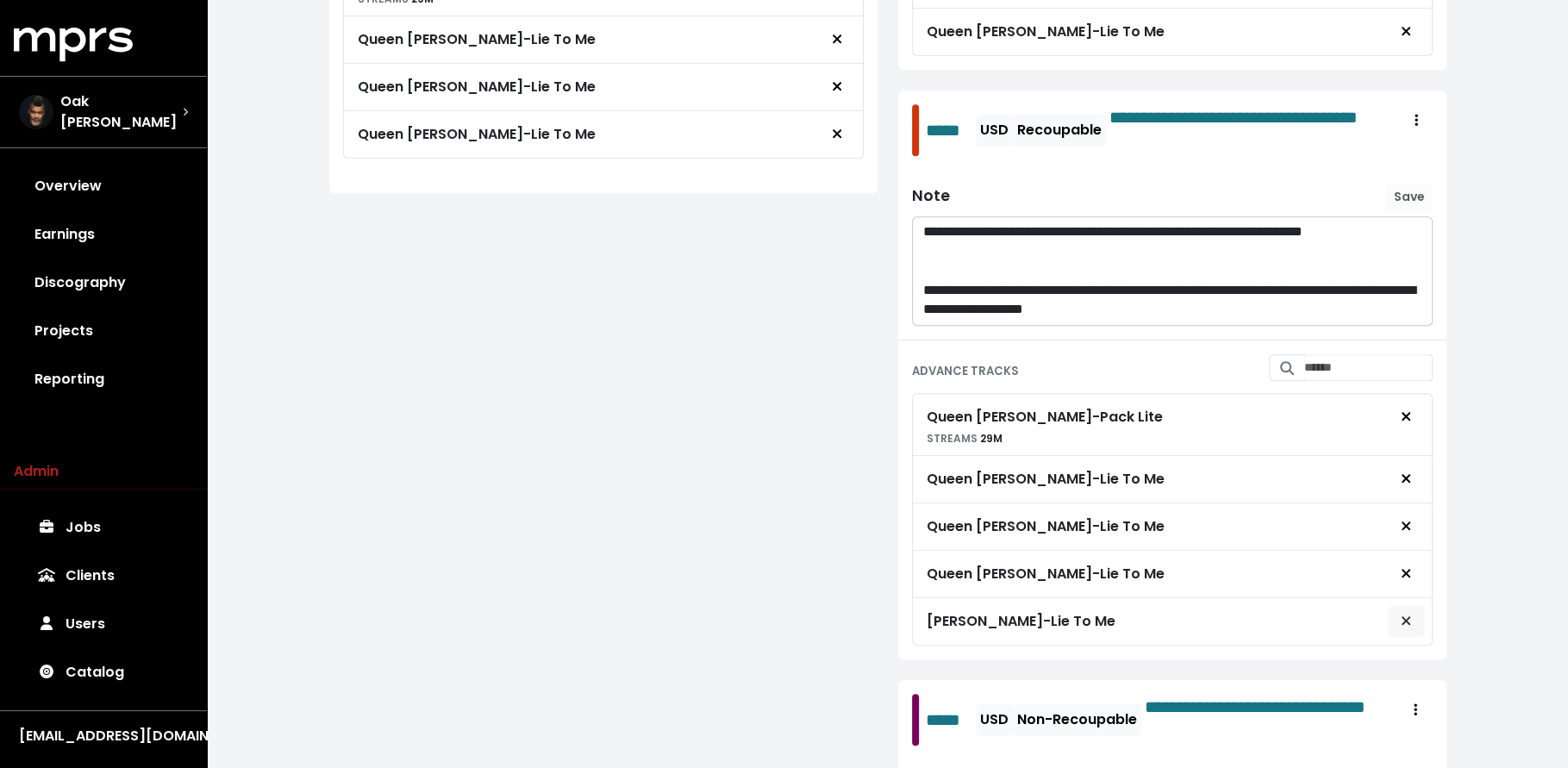
click at [1413, 611] on span "Remove advance target" at bounding box center [1406, 621] width 16 height 21
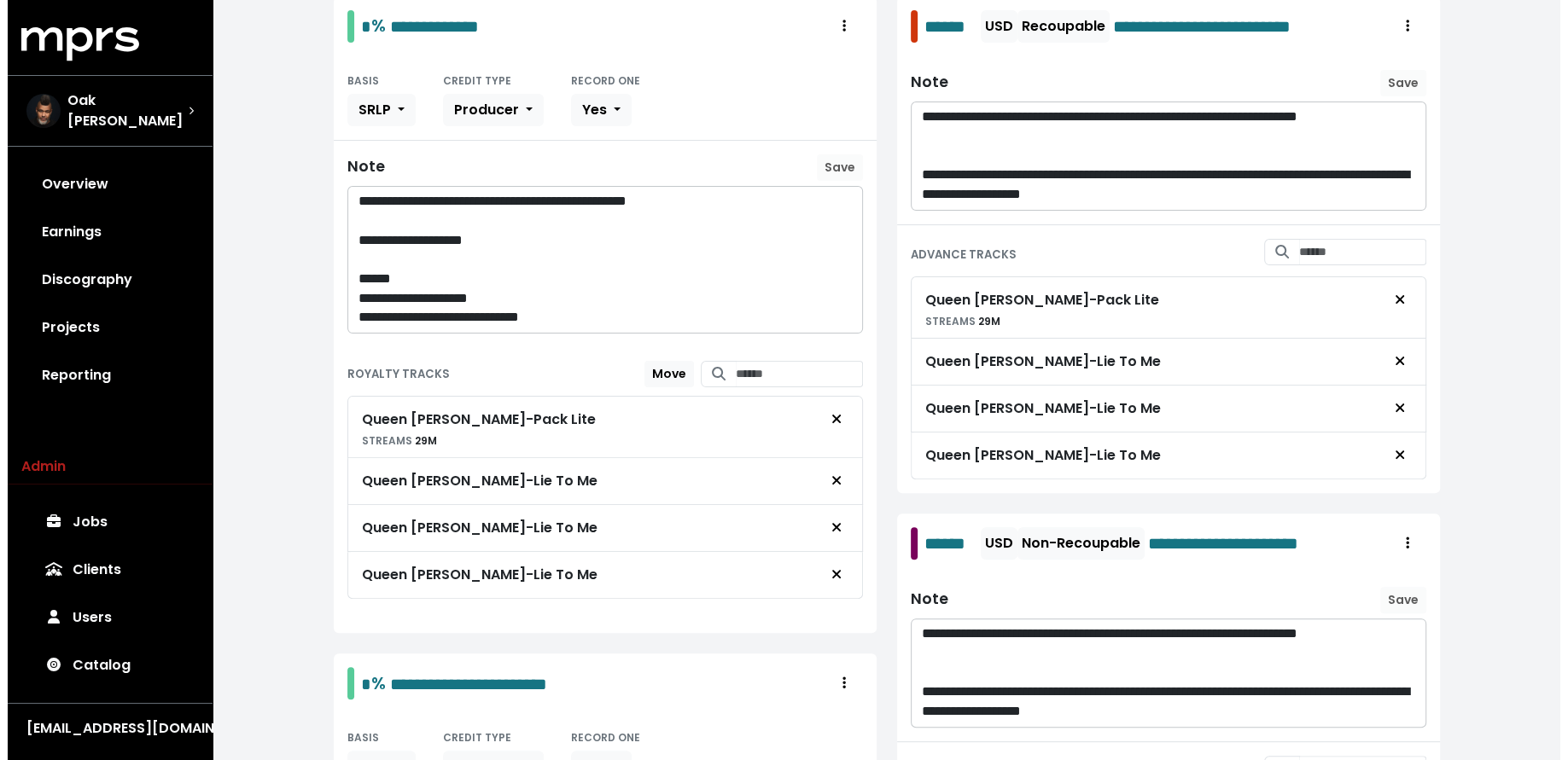
scroll to position [0, 0]
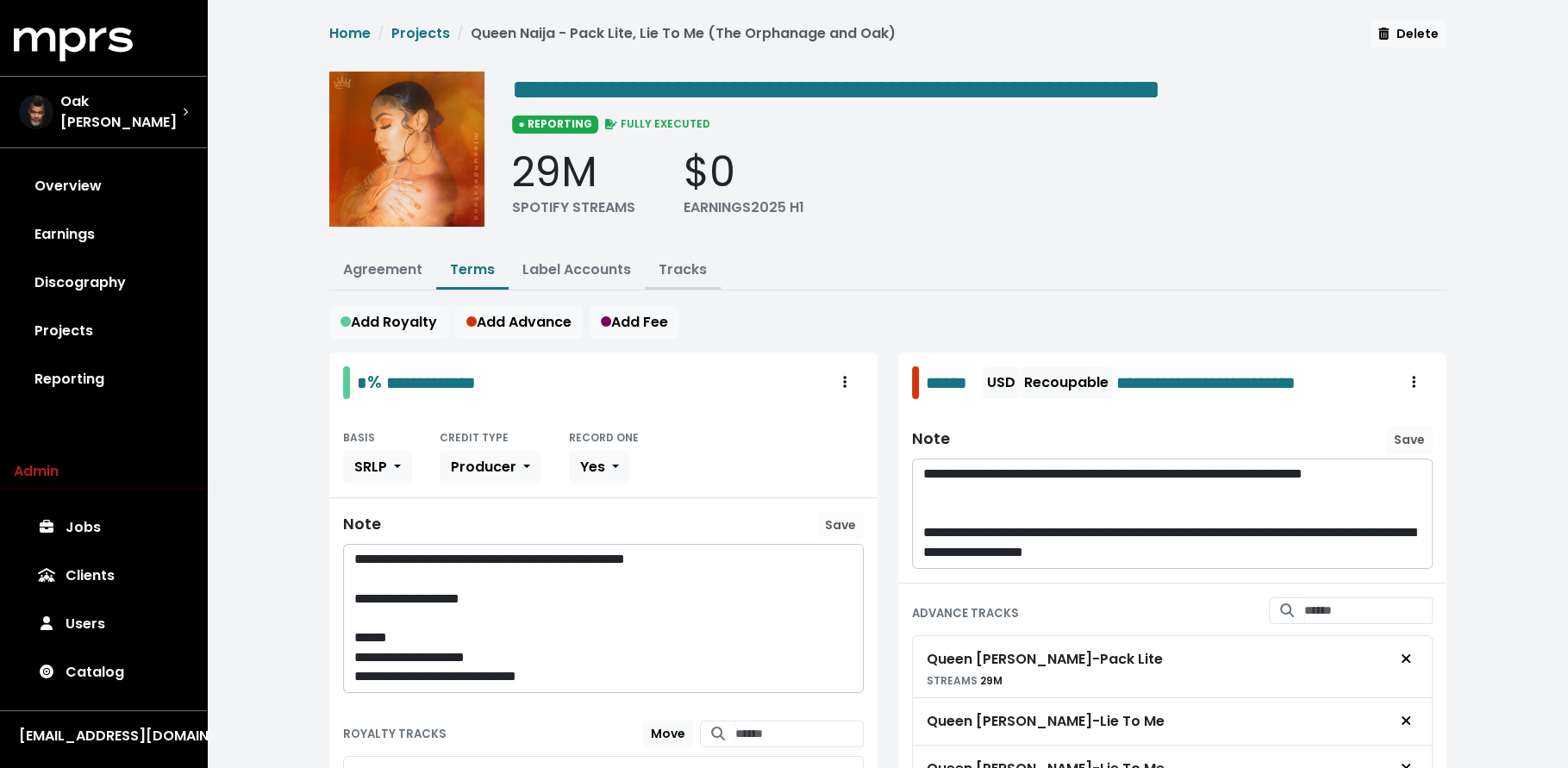
click at [673, 271] on link "Tracks" at bounding box center [683, 270] width 48 height 20
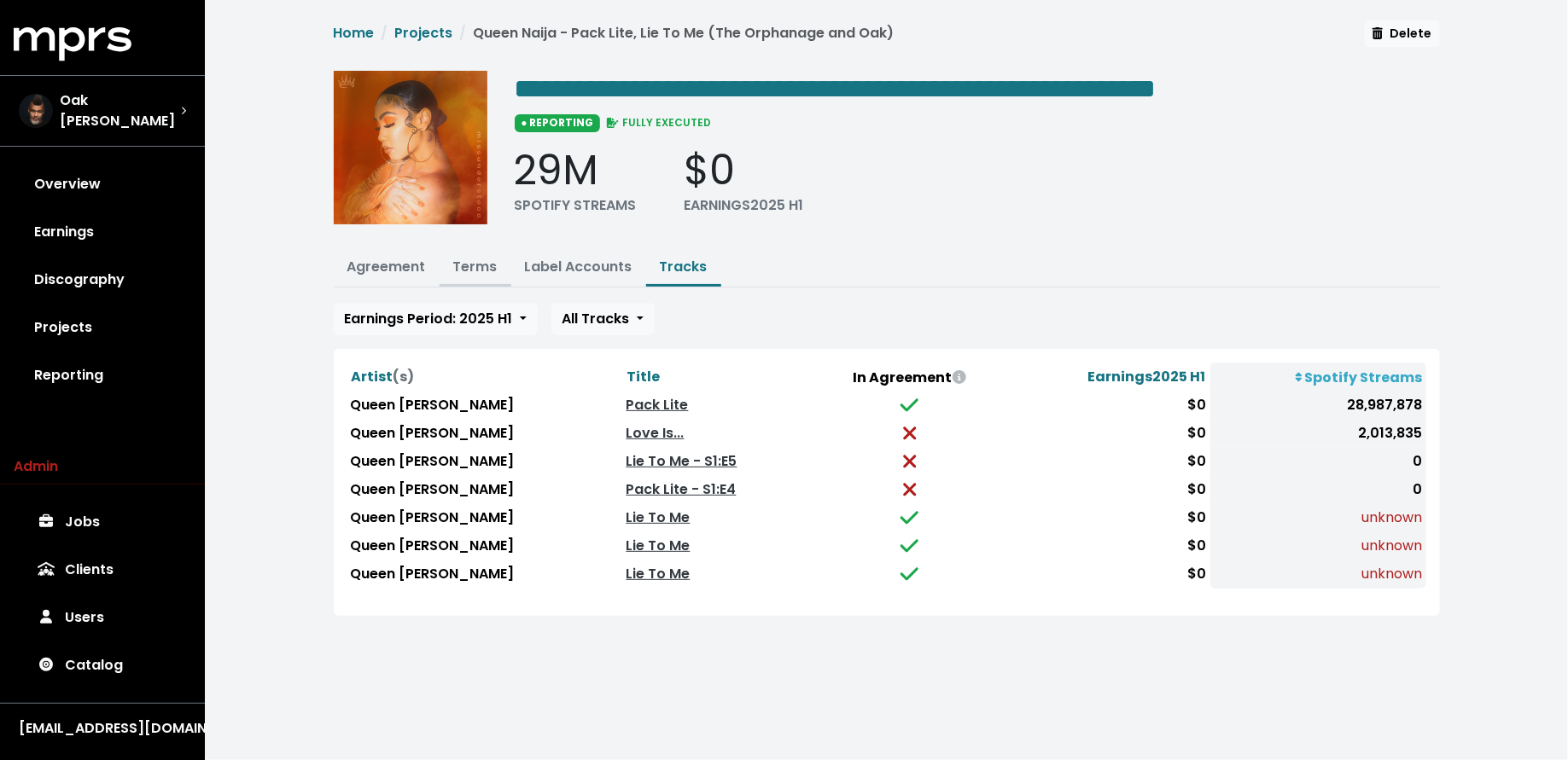
click at [456, 268] on link "Terms" at bounding box center [476, 267] width 45 height 19
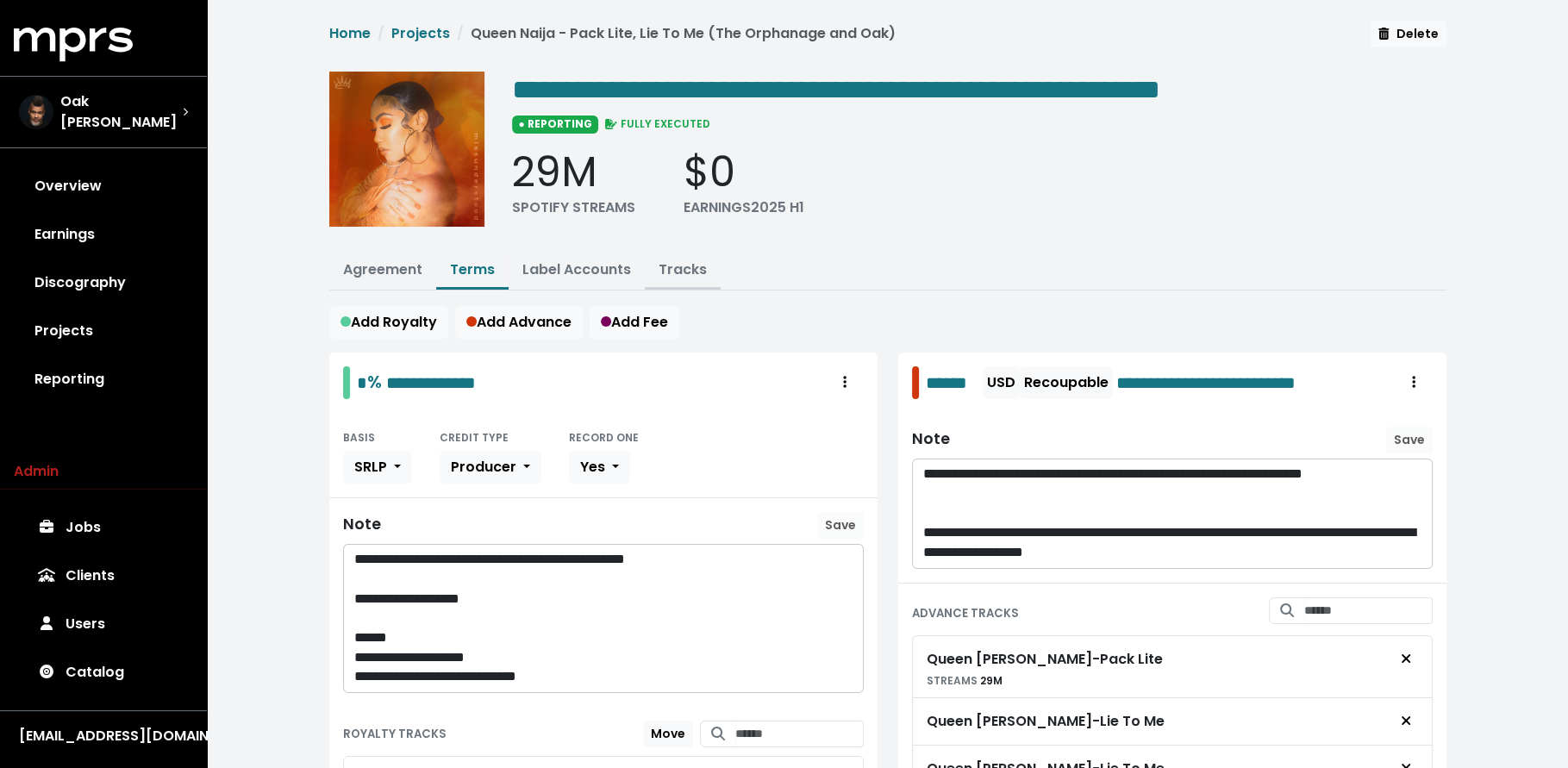
click at [664, 260] on link "Tracks" at bounding box center [683, 270] width 48 height 20
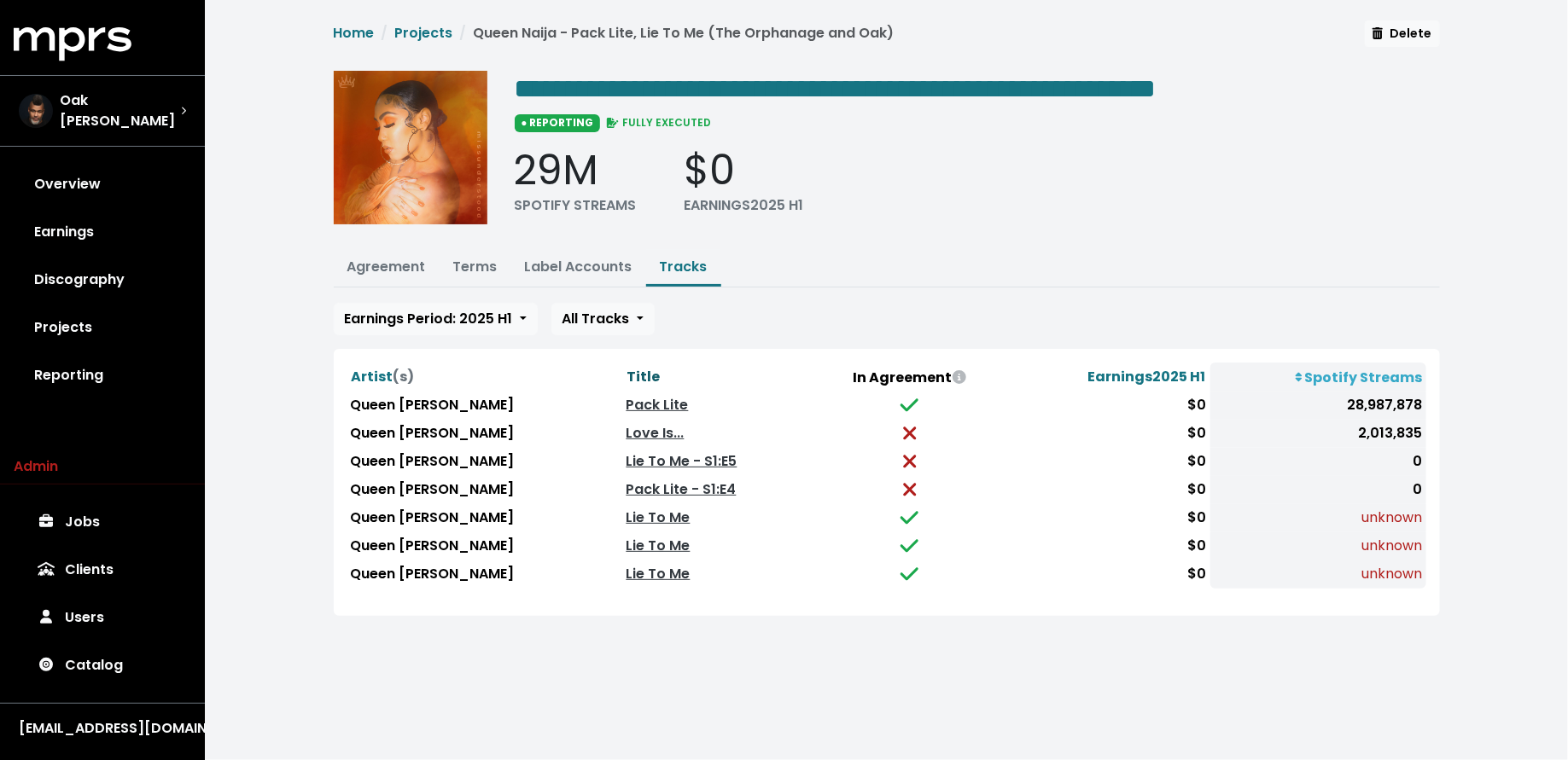
click at [627, 369] on span "Title" at bounding box center [644, 377] width 33 height 19
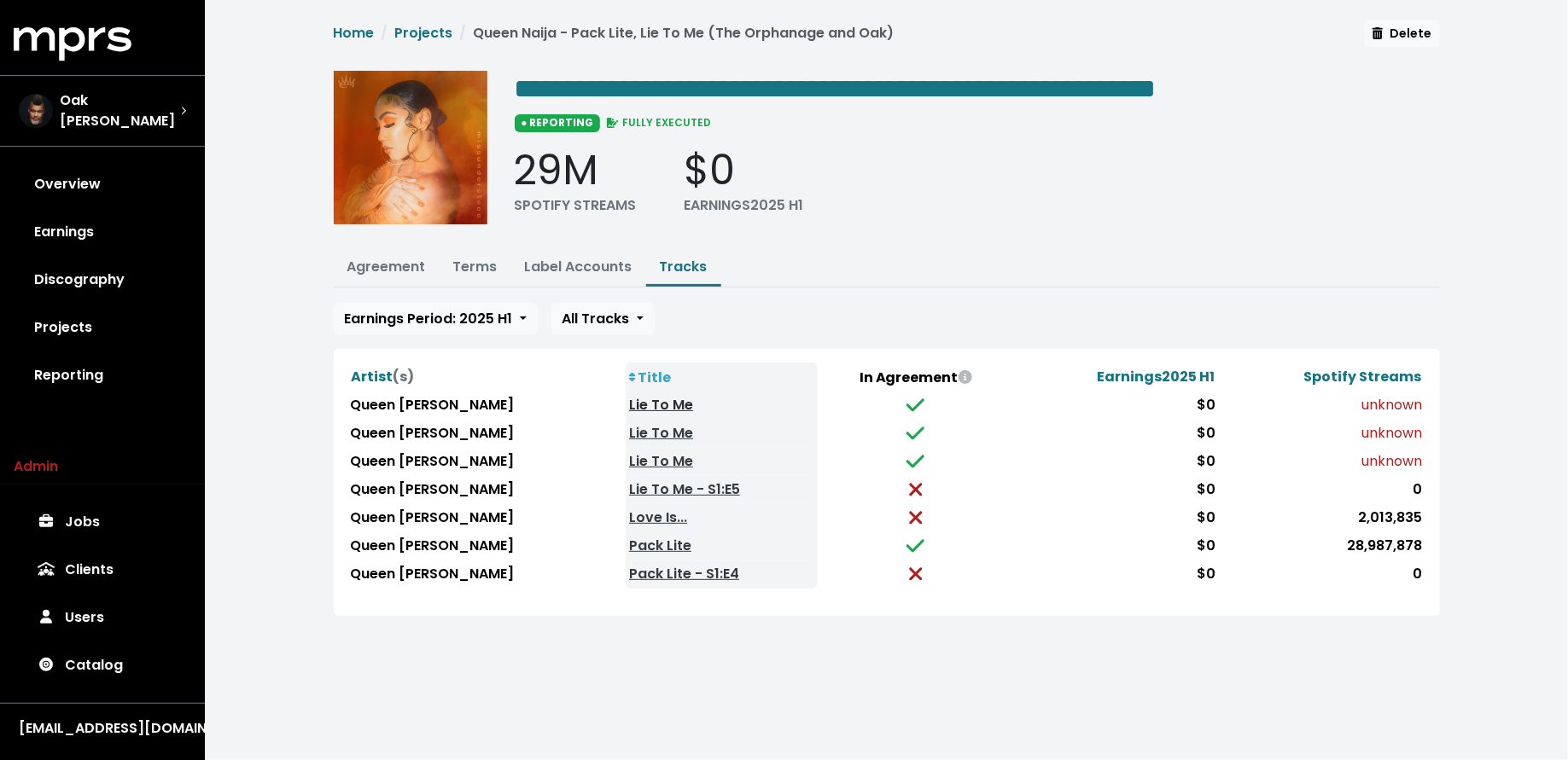
click at [629, 401] on link "Lie To Me" at bounding box center [661, 405] width 64 height 19
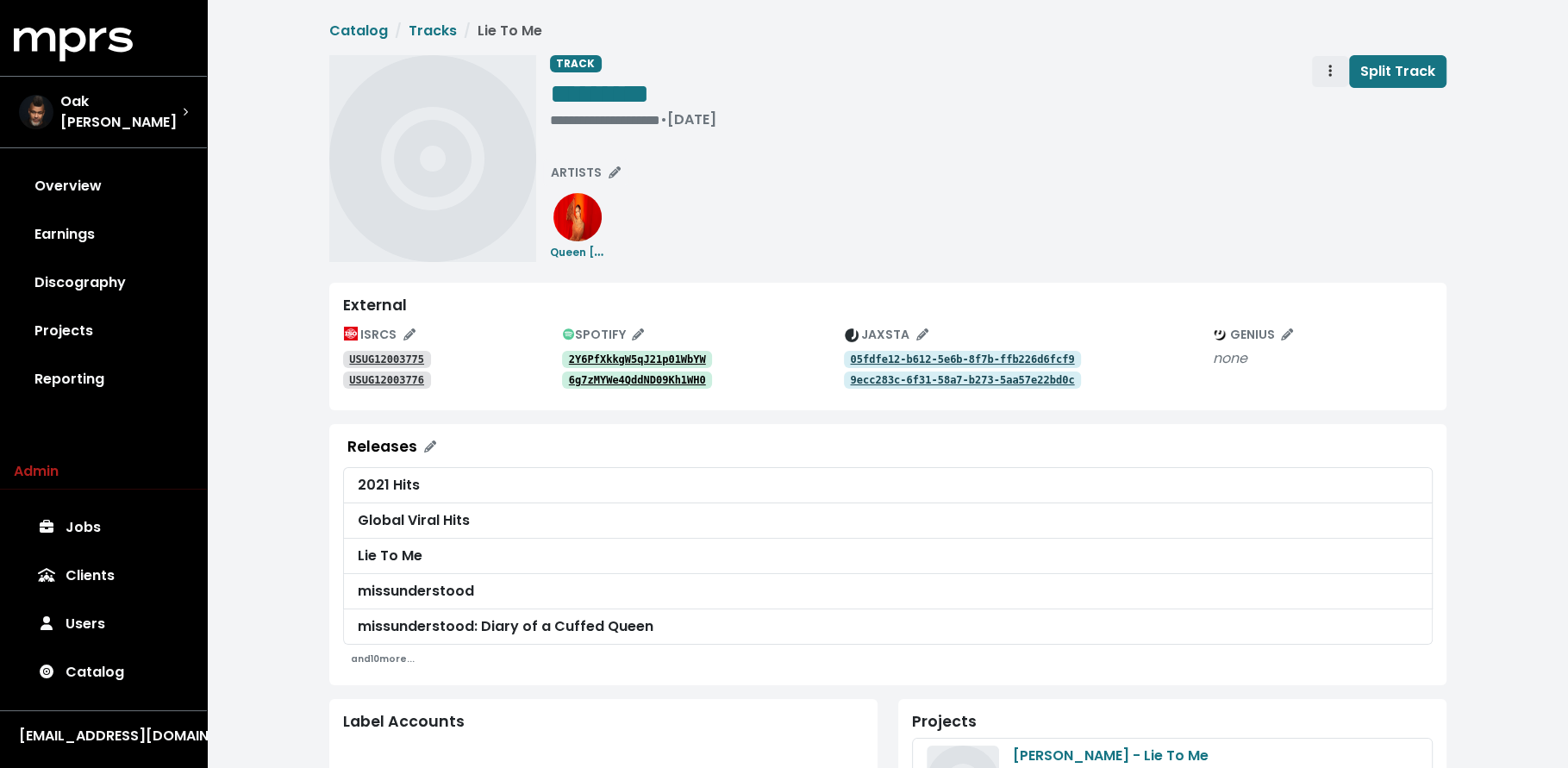
click at [1330, 75] on icon "Track actions" at bounding box center [1331, 71] width 4 height 14
click at [1332, 104] on link "Merge" at bounding box center [1380, 110] width 136 height 27
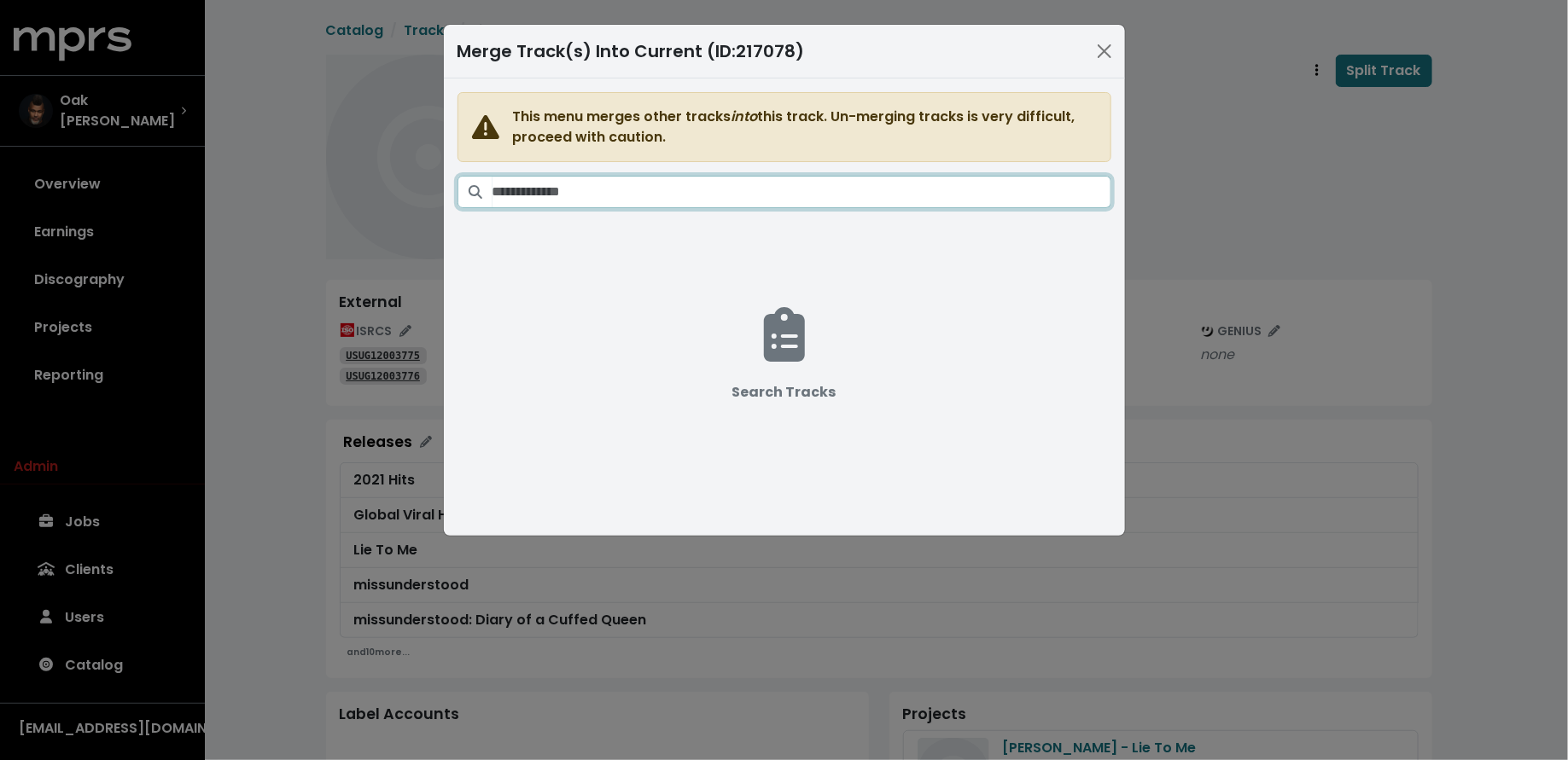
click at [830, 193] on input "Search tracks" at bounding box center [801, 191] width 618 height 32
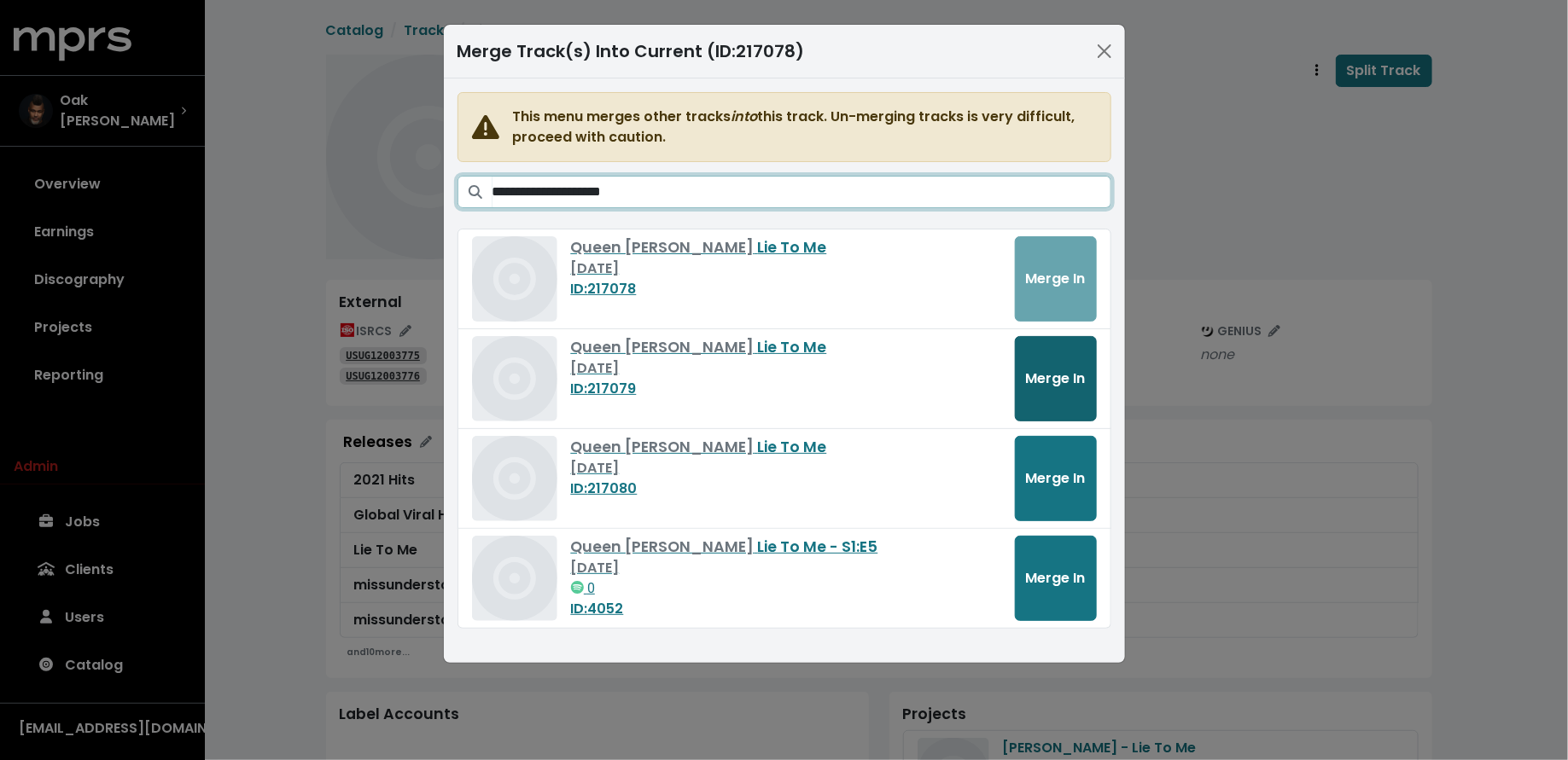
type input "**********"
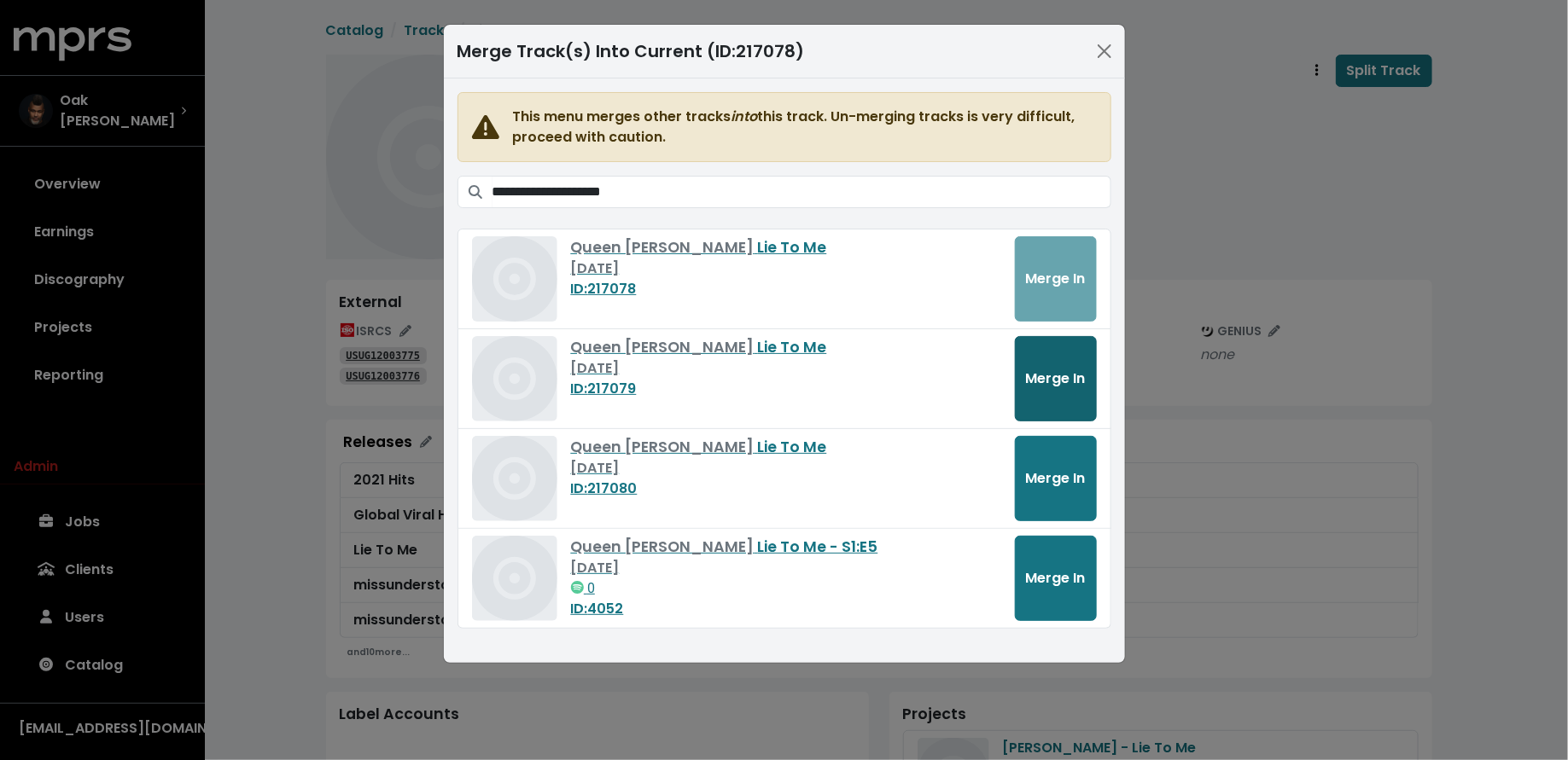
click at [1030, 387] on button "Merge In" at bounding box center [1055, 379] width 82 height 85
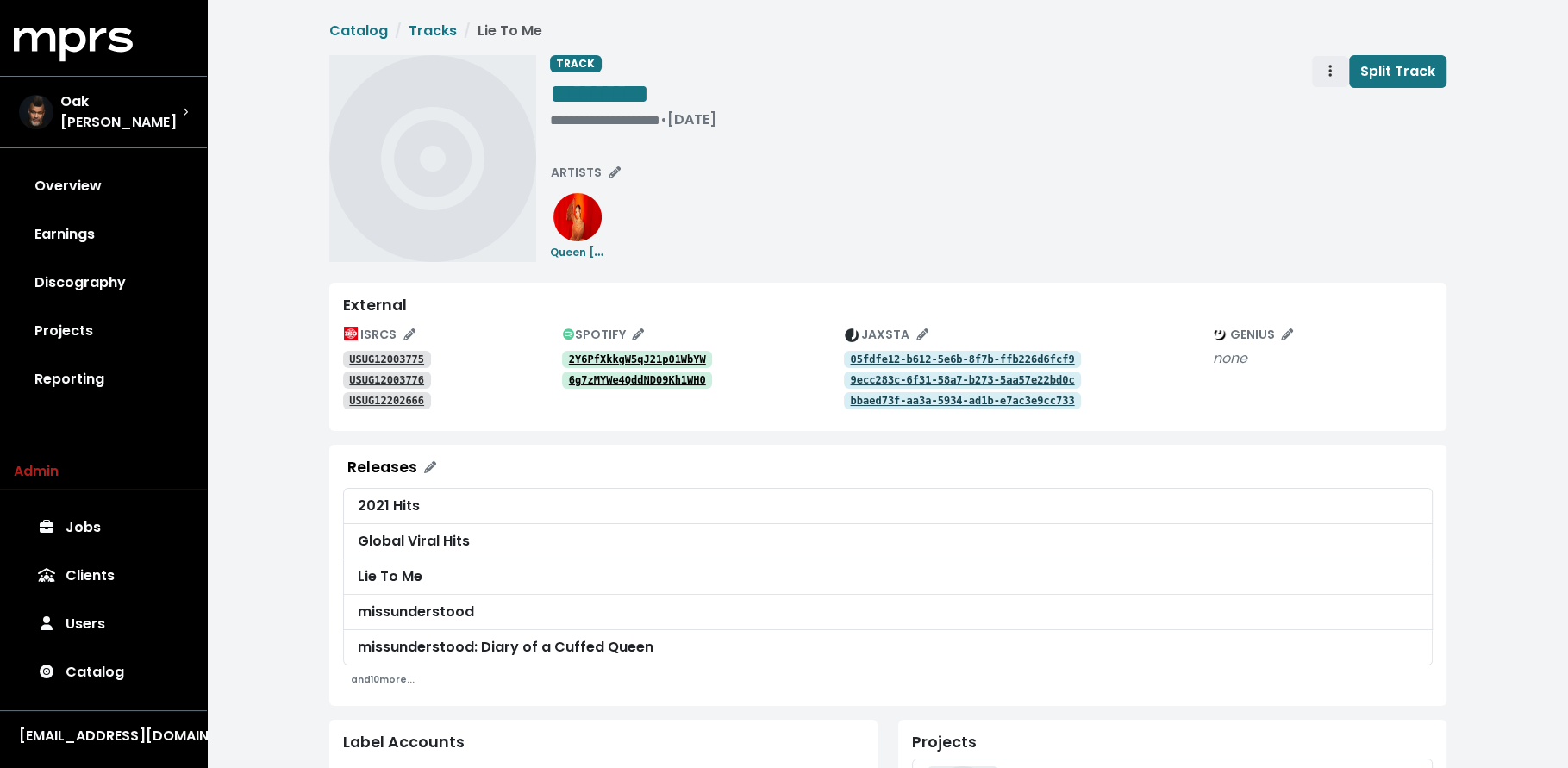
click at [1322, 69] on button "Track actions" at bounding box center [1330, 71] width 38 height 32
click at [1322, 109] on link "Merge" at bounding box center [1380, 110] width 136 height 27
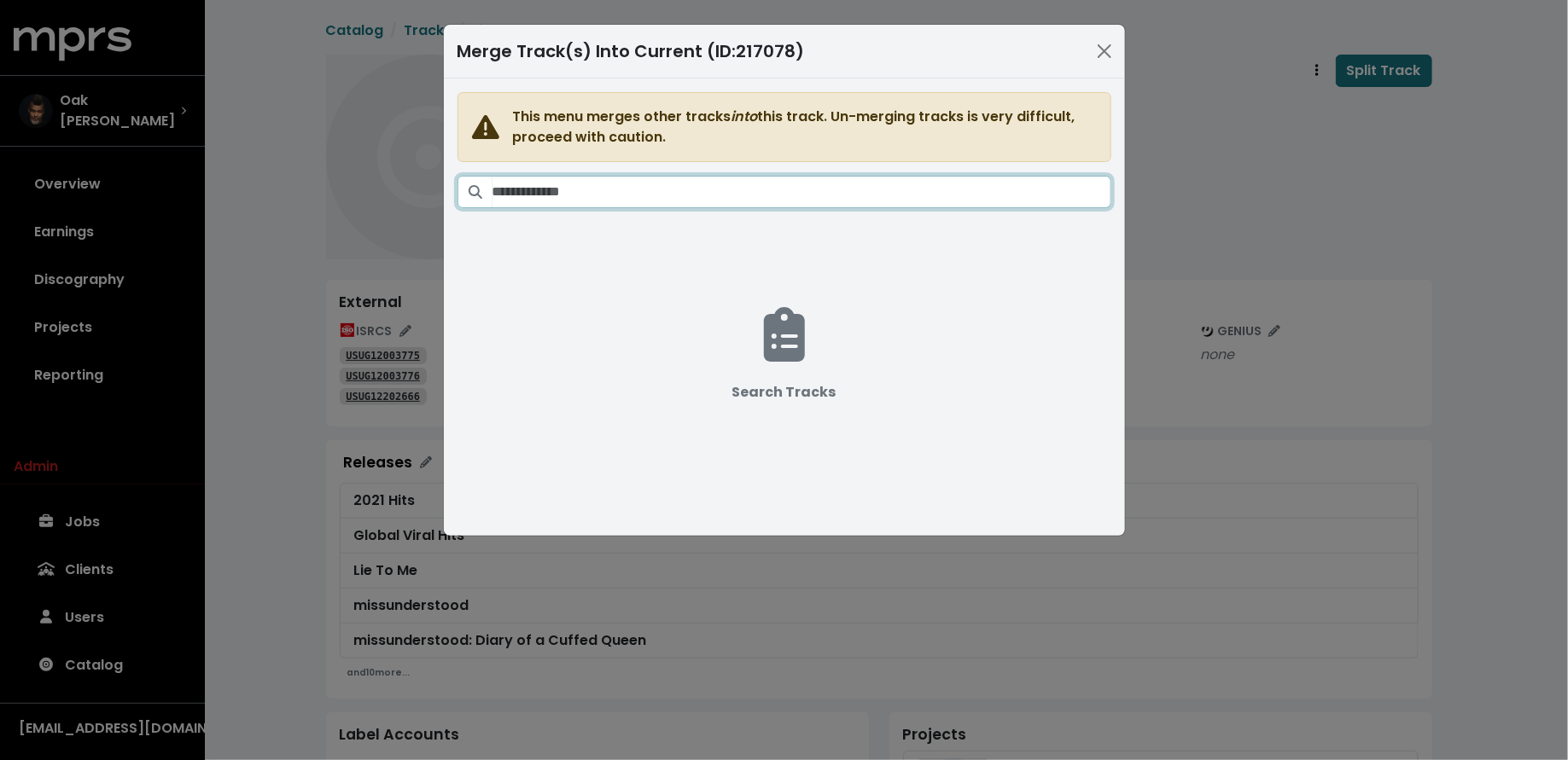
click at [859, 191] on input "Search tracks" at bounding box center [801, 191] width 618 height 32
paste input "**********"
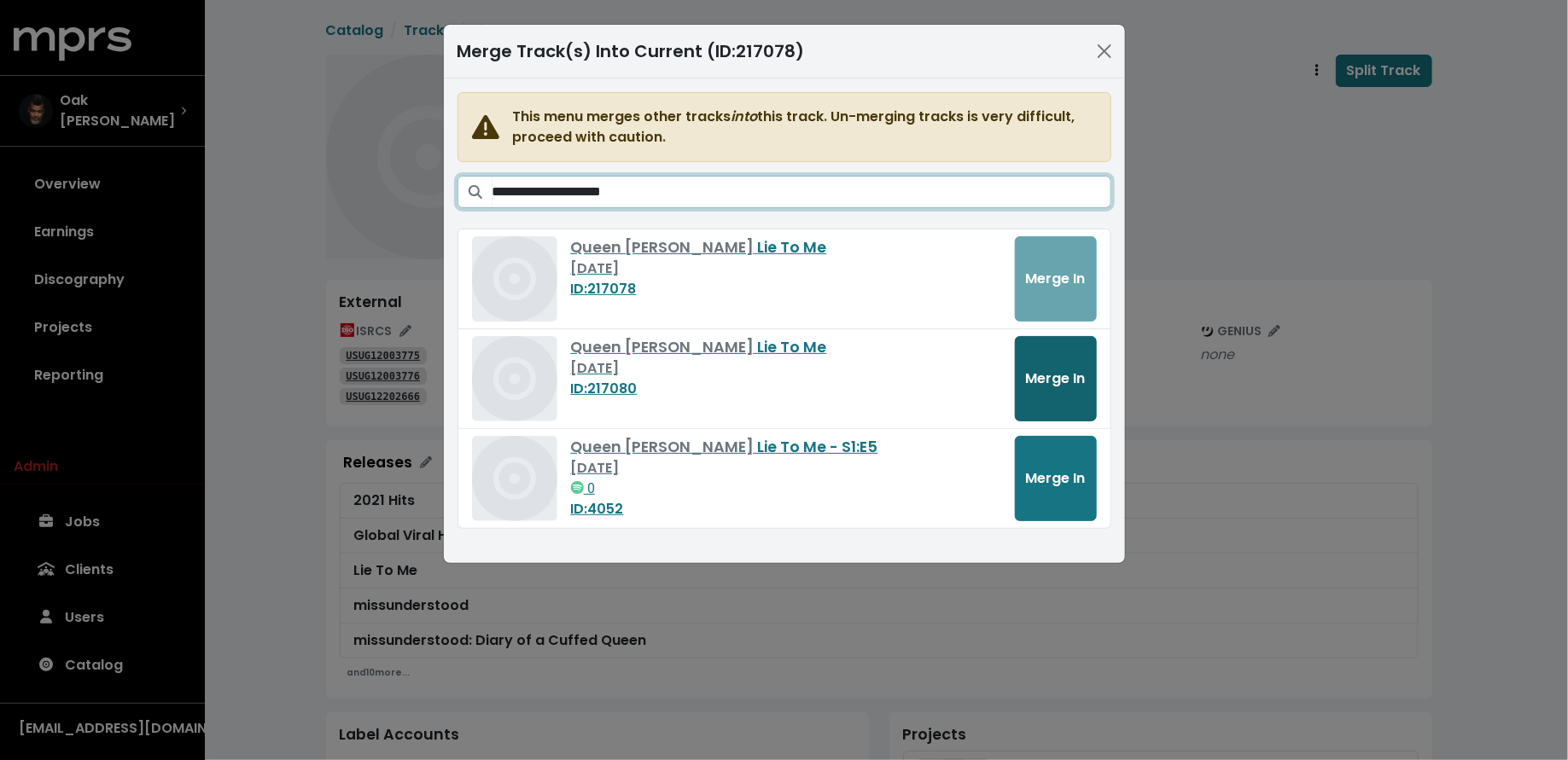
type input "**********"
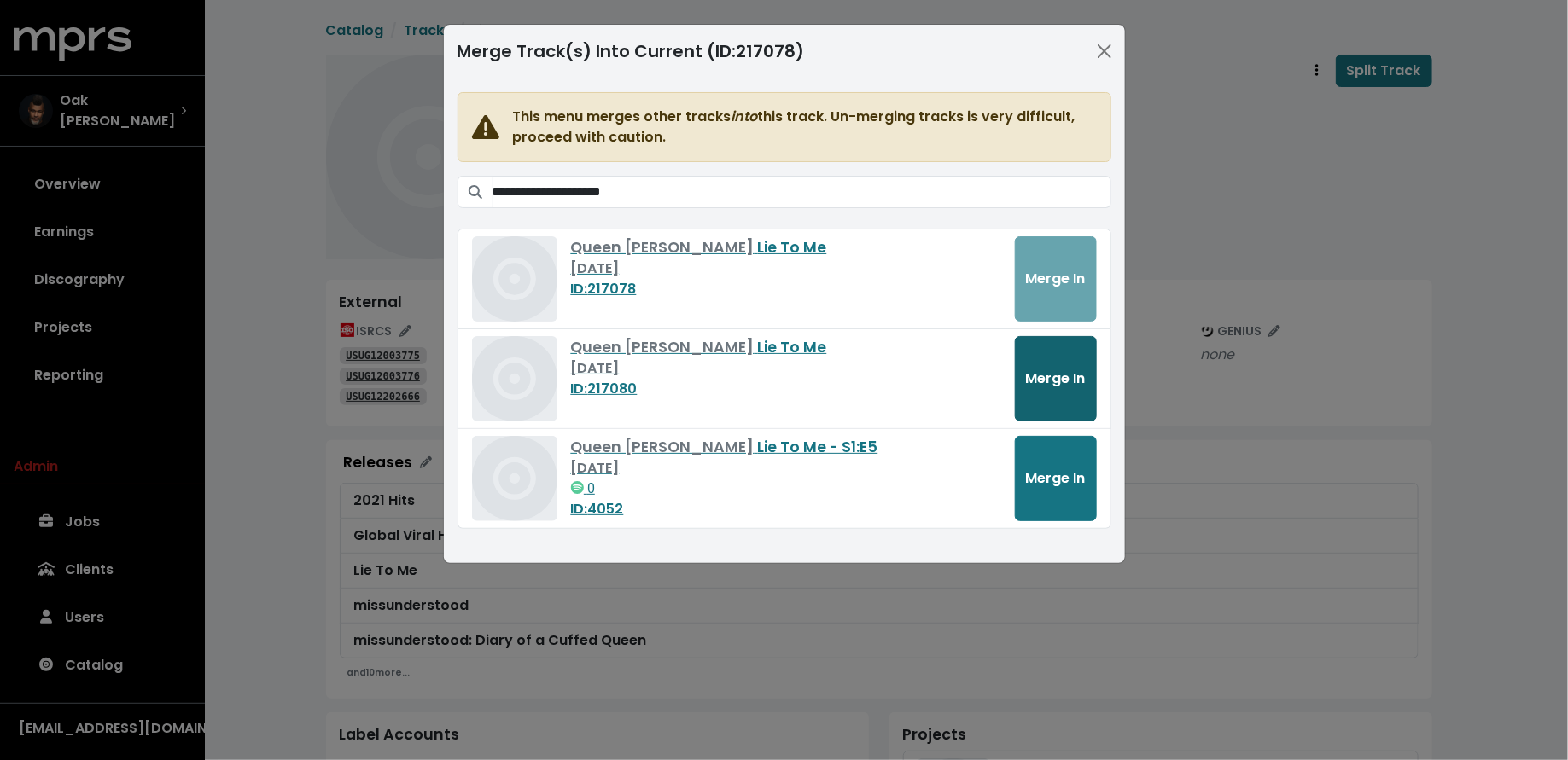
click at [1031, 358] on button "Merge In" at bounding box center [1055, 379] width 82 height 85
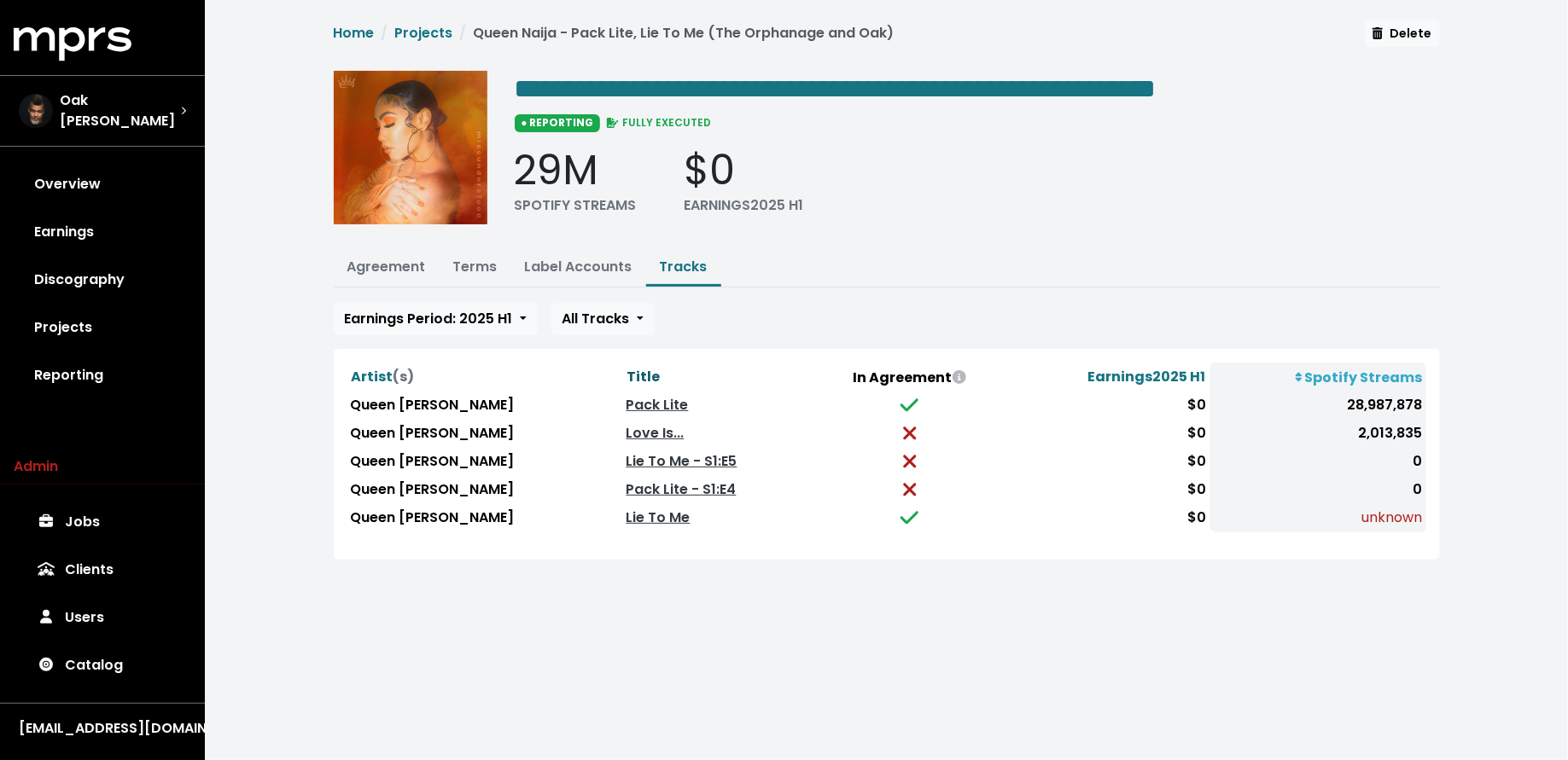
click at [627, 377] on span "Title" at bounding box center [644, 377] width 33 height 19
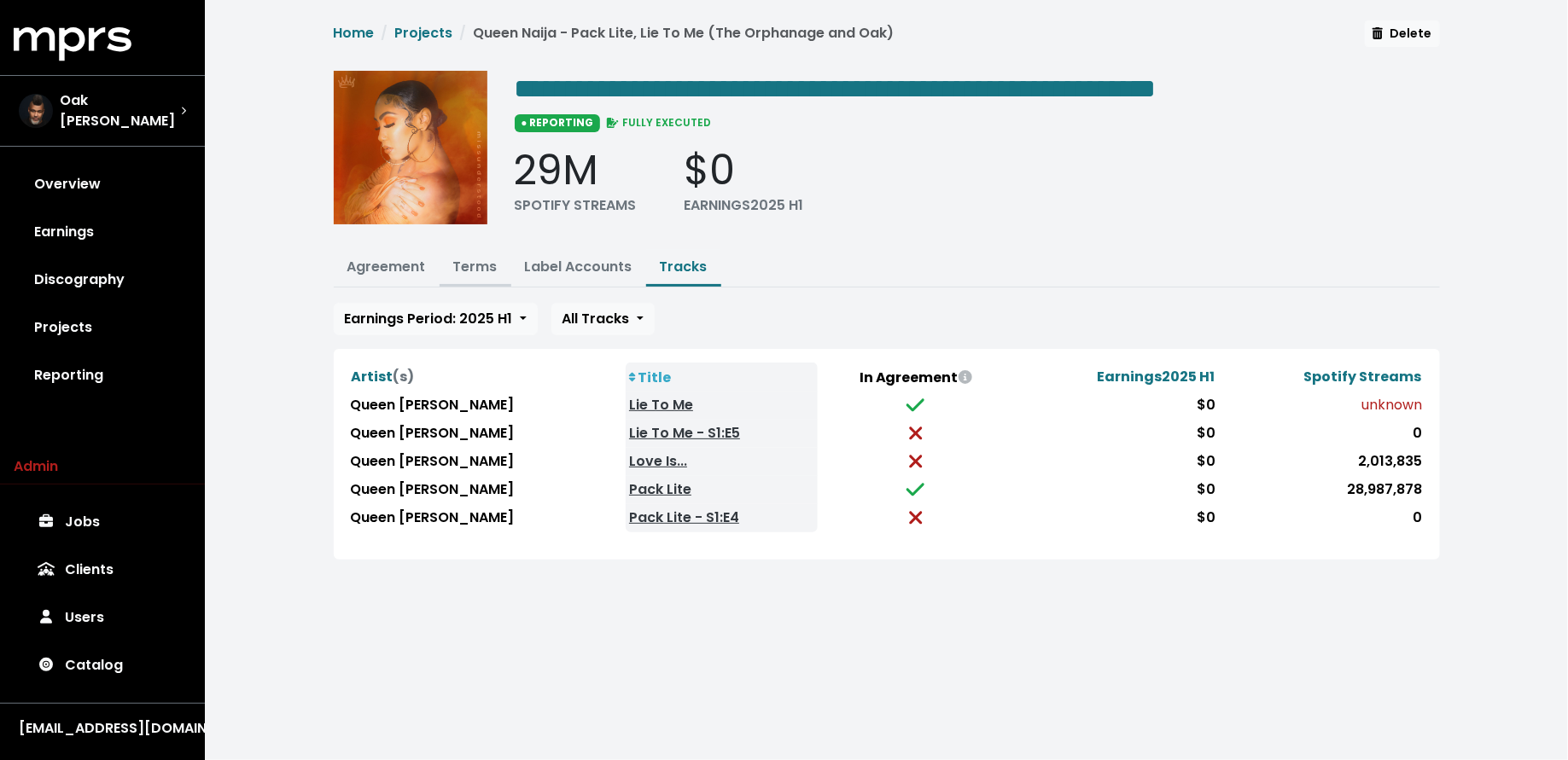
click at [486, 257] on link "Terms" at bounding box center [476, 267] width 45 height 19
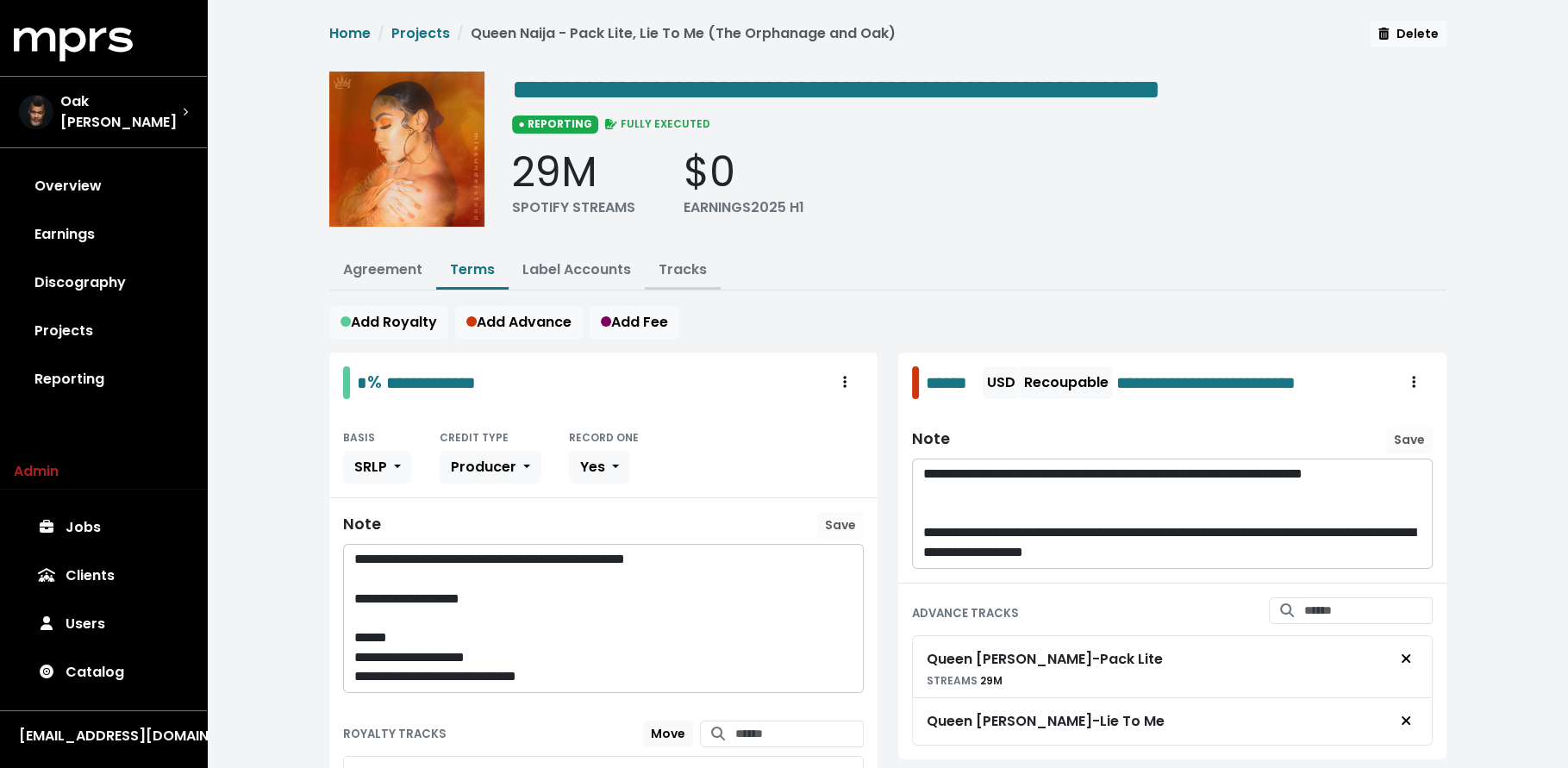
click at [667, 275] on link "Tracks" at bounding box center [683, 270] width 48 height 20
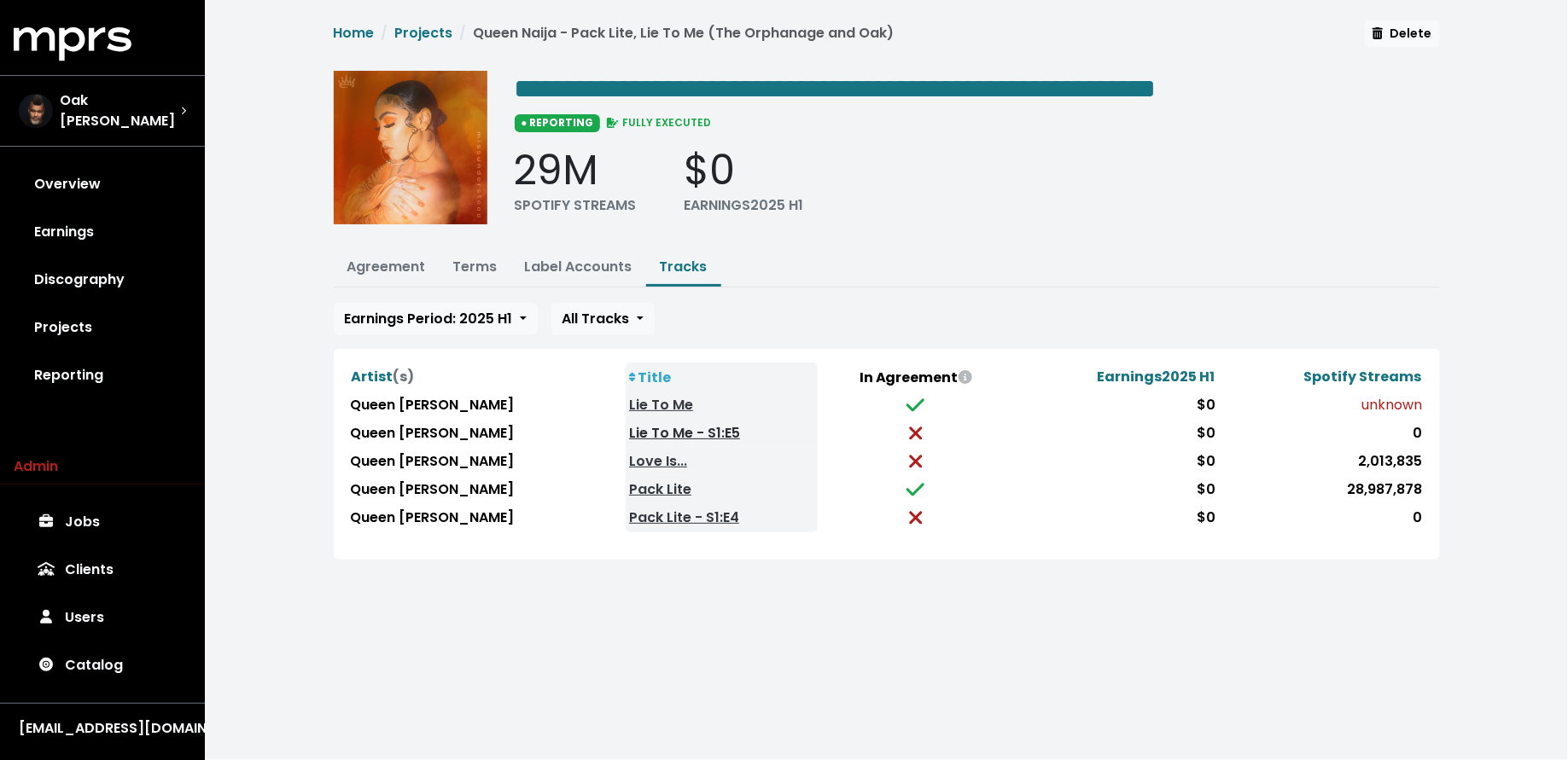
click at [629, 427] on link "Lie To Me - S1:E5" at bounding box center [684, 433] width 111 height 19
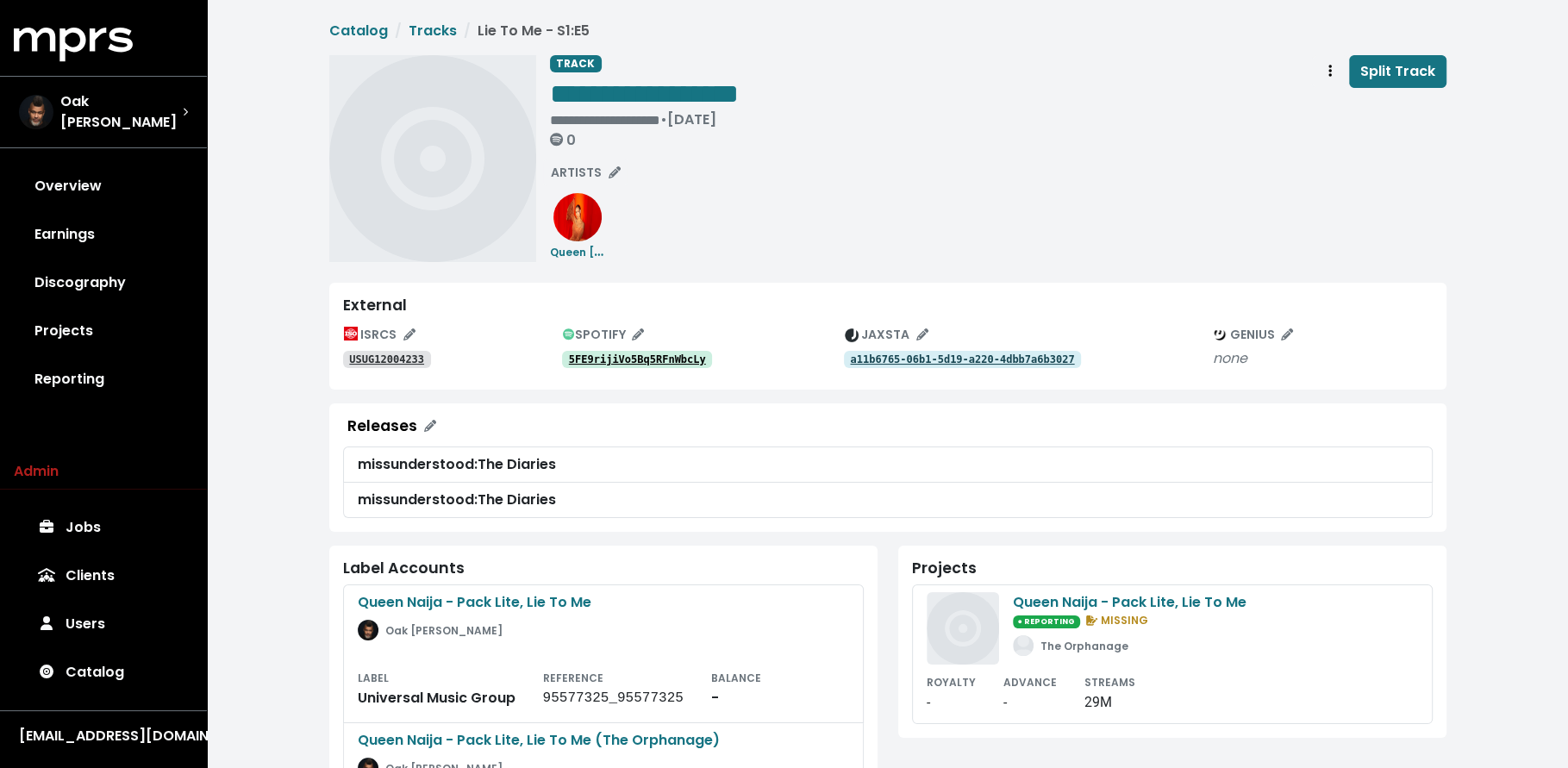
click at [606, 349] on div "5FE9rijiVo5Bq5RFnWbcLy" at bounding box center [702, 358] width 281 height 21
click at [606, 360] on tt "5FE9rijiVo5Bq5RFnWbcLy" at bounding box center [637, 359] width 137 height 12
click at [419, 353] on tt "USUG12004233" at bounding box center [386, 359] width 75 height 12
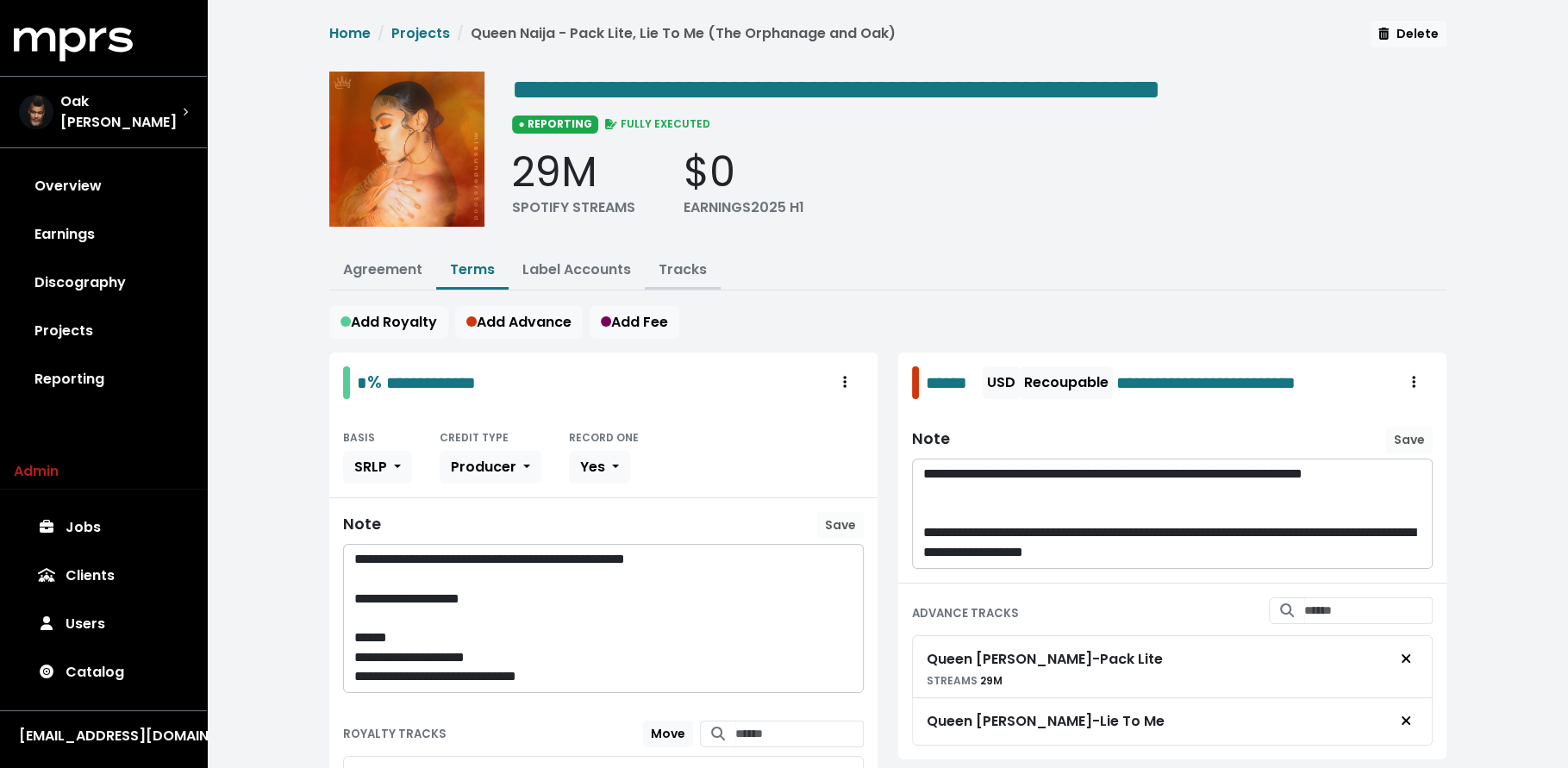
click at [678, 263] on link "Tracks" at bounding box center [683, 270] width 48 height 20
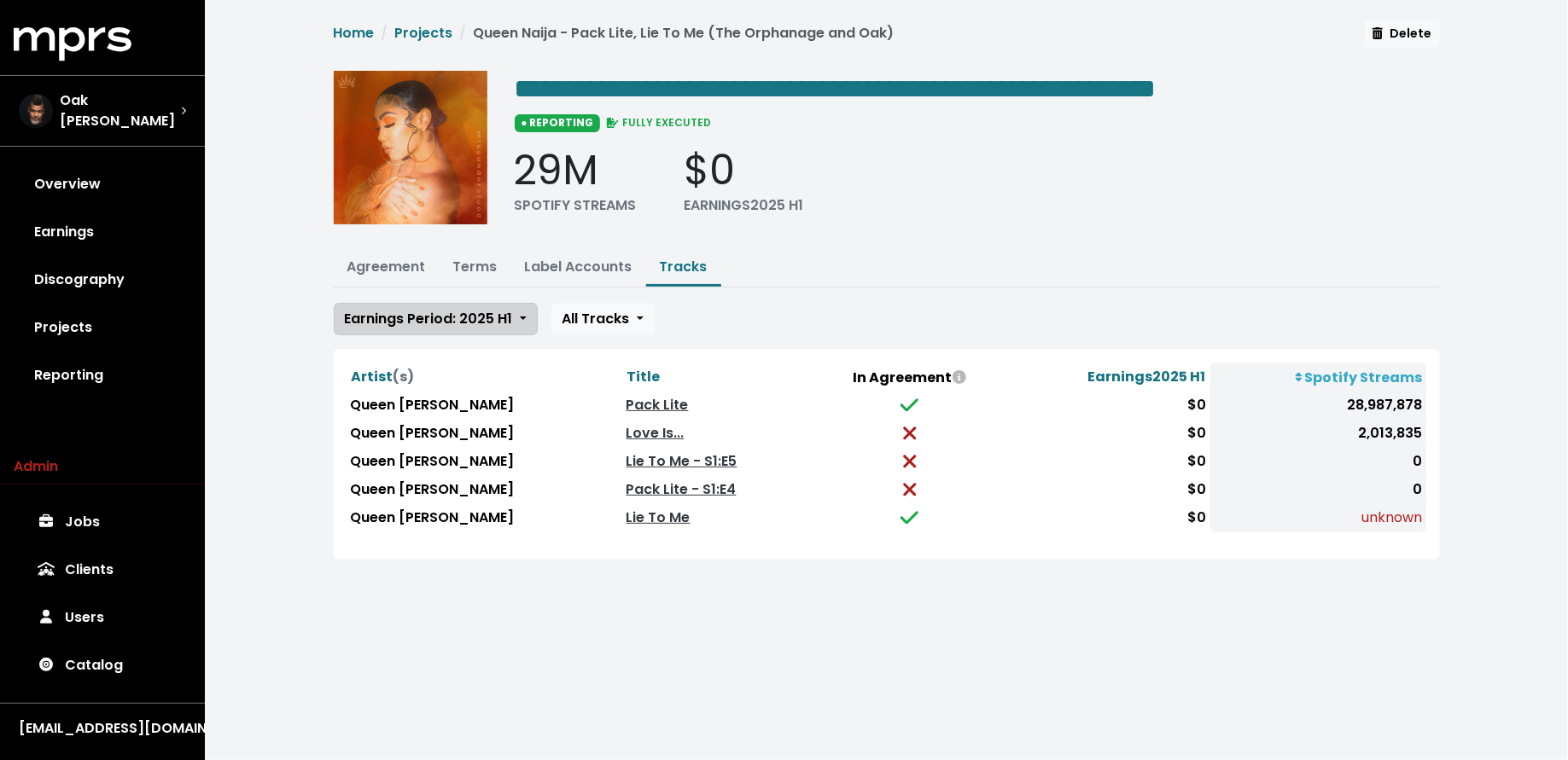
click at [458, 309] on span "Earnings Period: 2025 H1" at bounding box center [428, 318] width 168 height 19
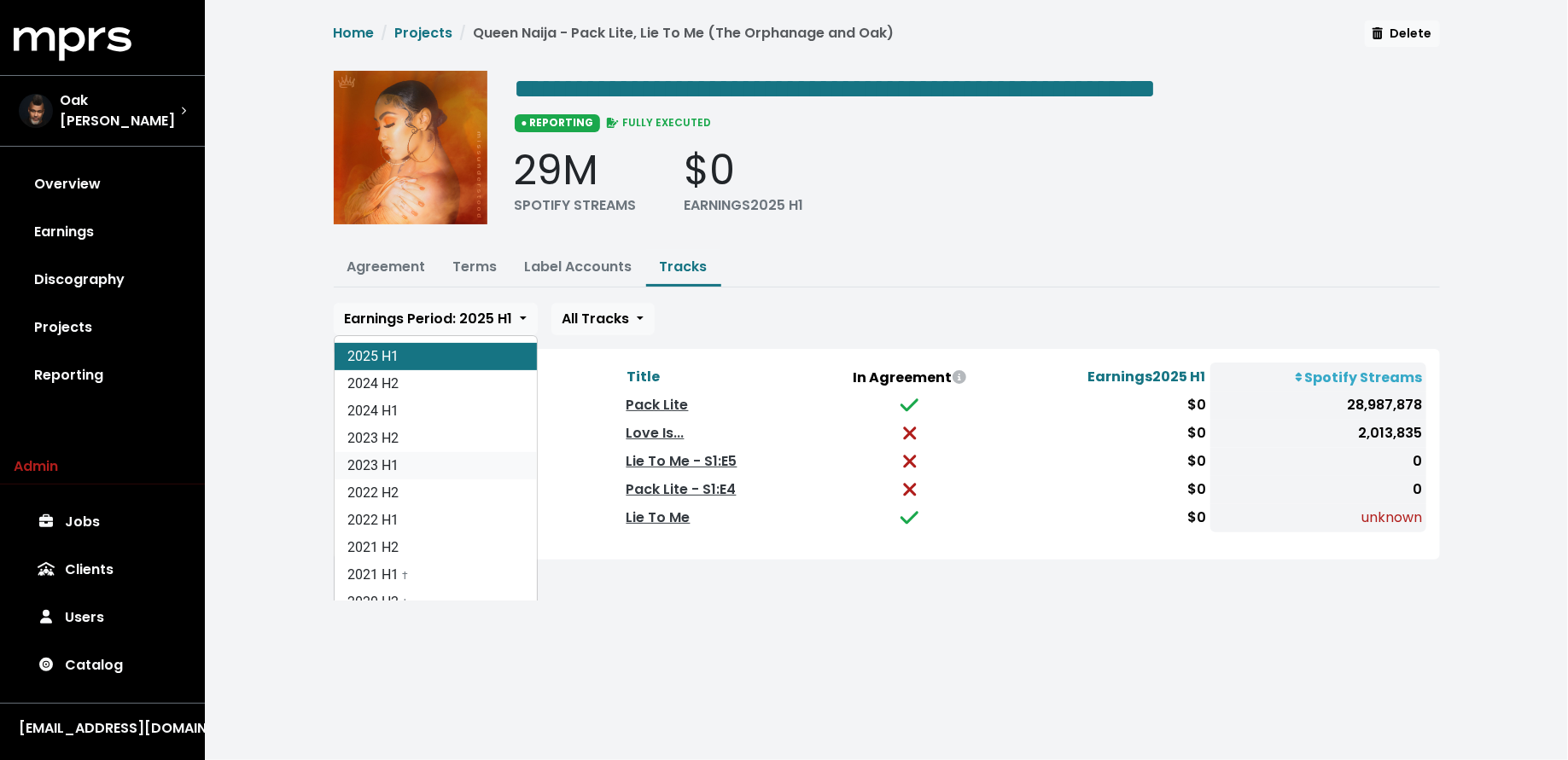
click at [433, 452] on link "2023 H1" at bounding box center [436, 466] width 202 height 27
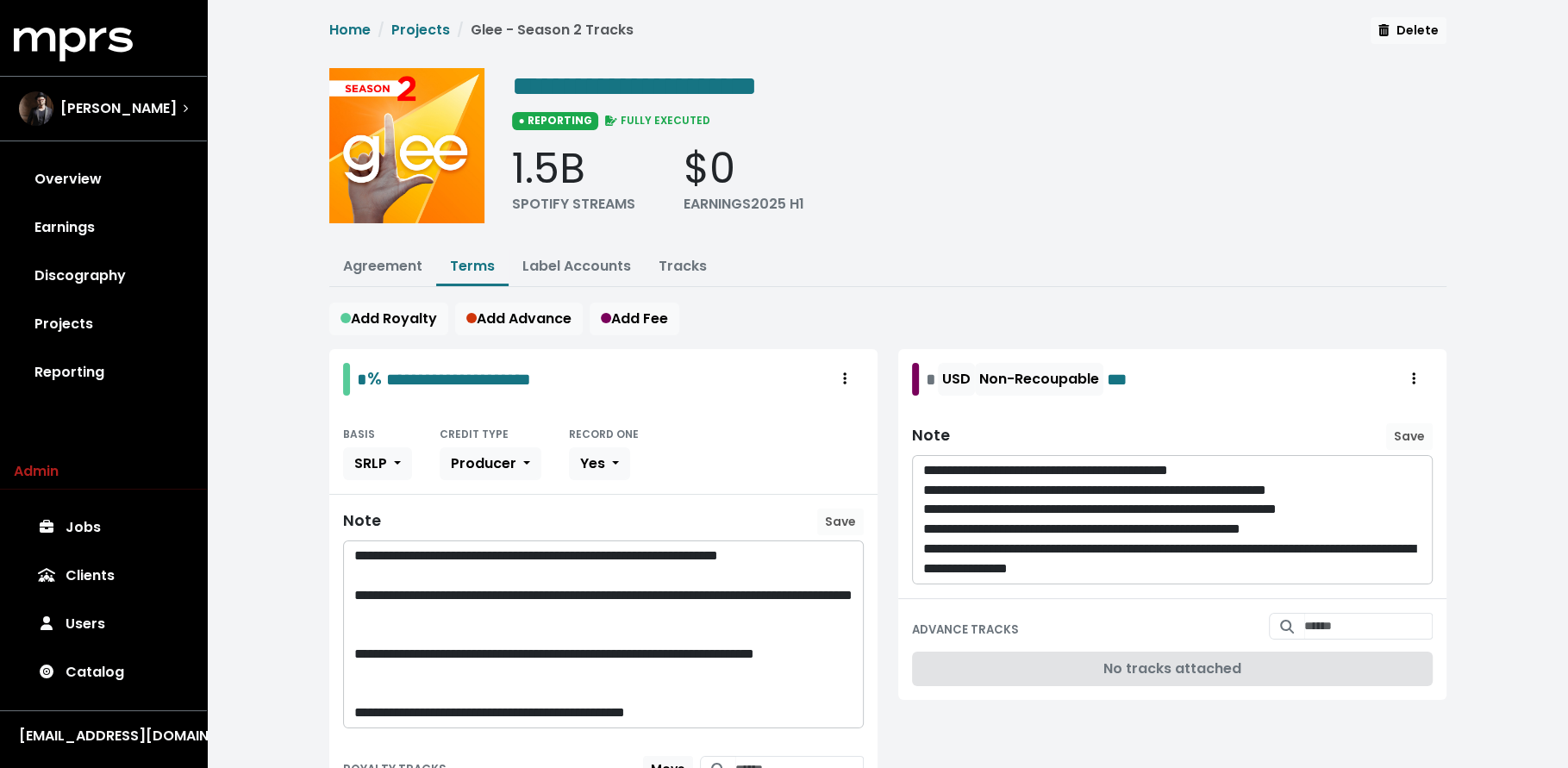
scroll to position [4, 0]
click at [669, 266] on link "Tracks" at bounding box center [683, 265] width 48 height 20
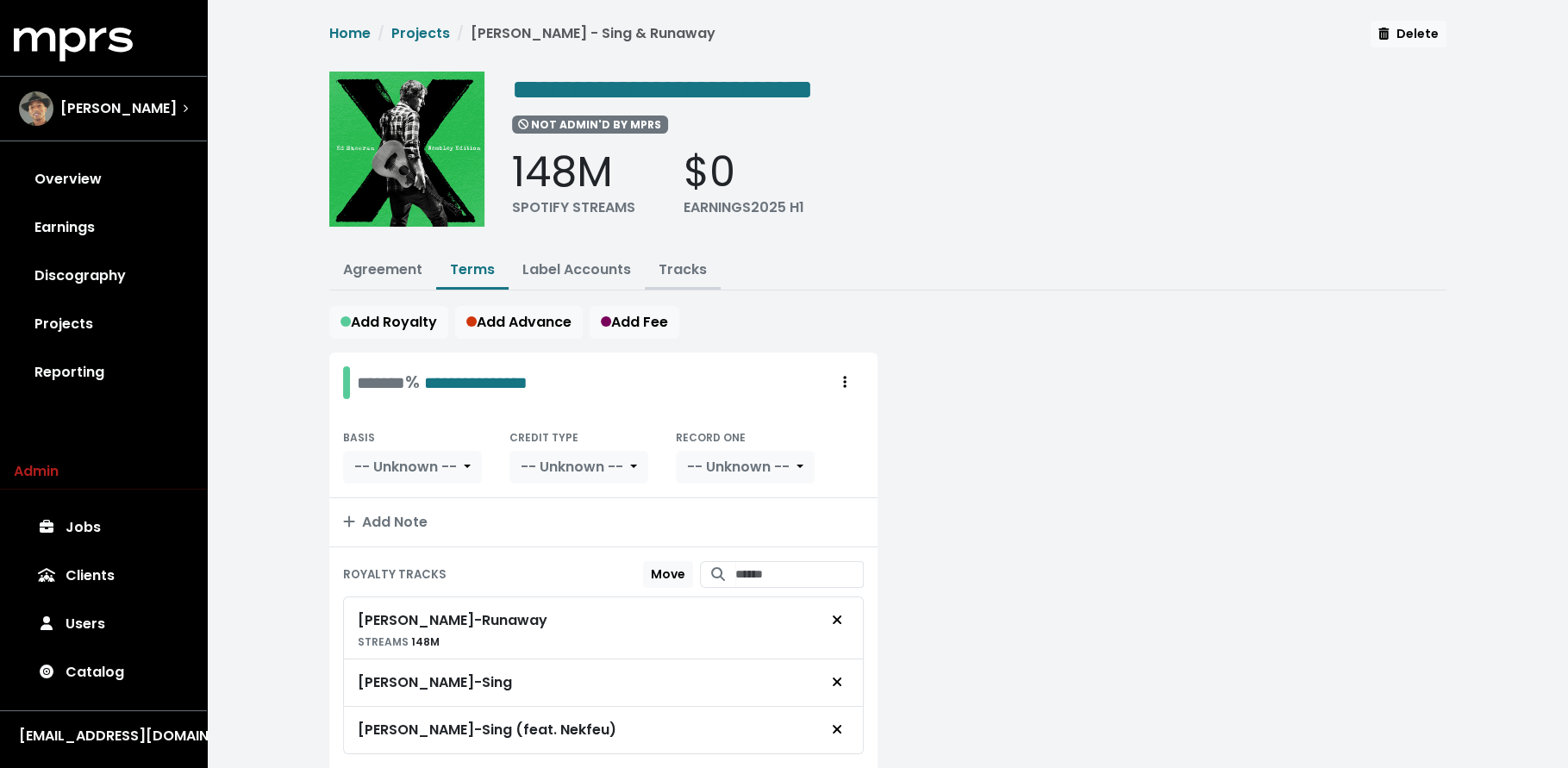
click at [706, 268] on button "Tracks" at bounding box center [683, 272] width 76 height 37
click at [693, 266] on link "Tracks" at bounding box center [683, 270] width 48 height 20
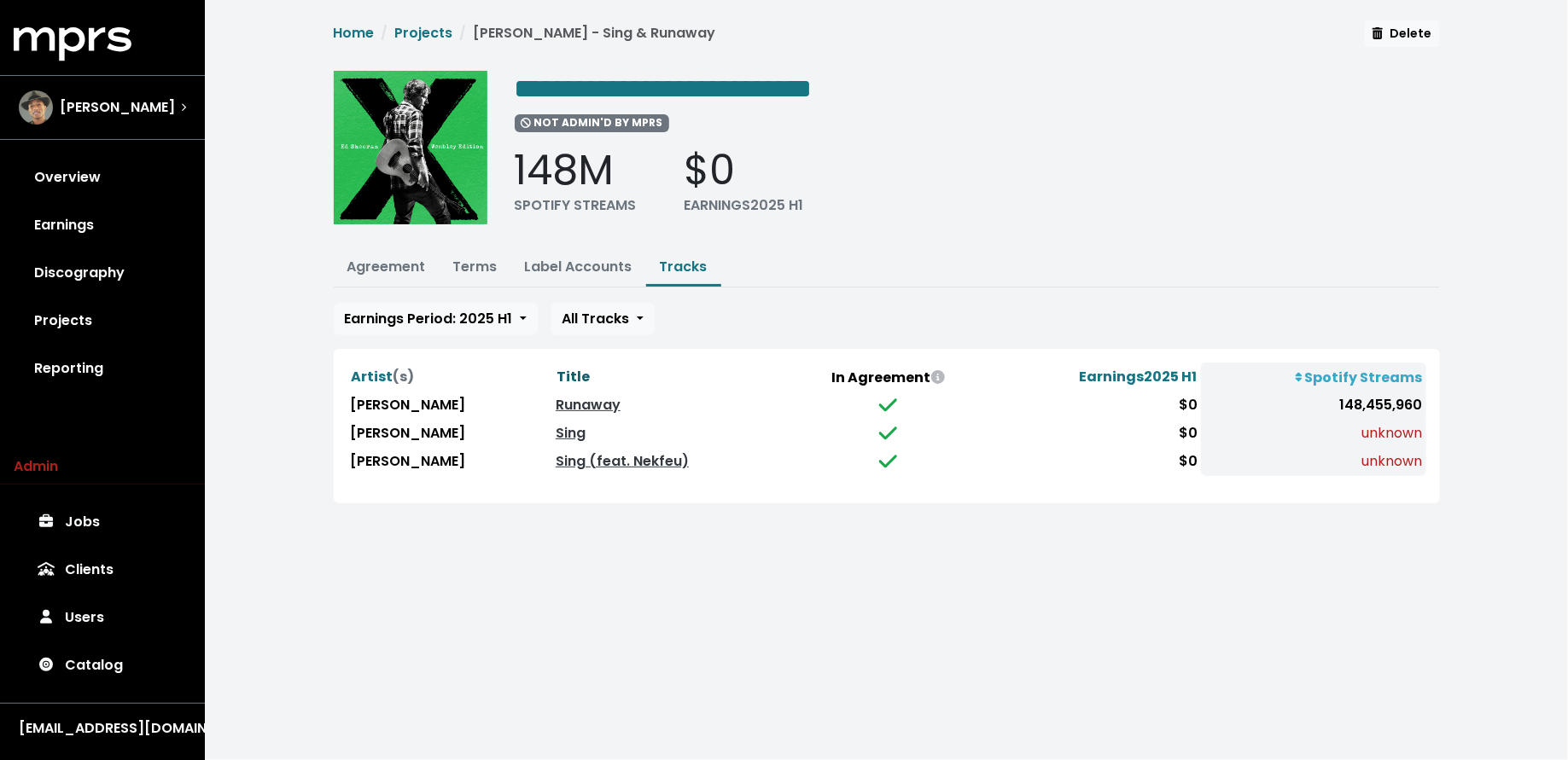
click at [556, 368] on span "Title" at bounding box center [573, 377] width 33 height 19
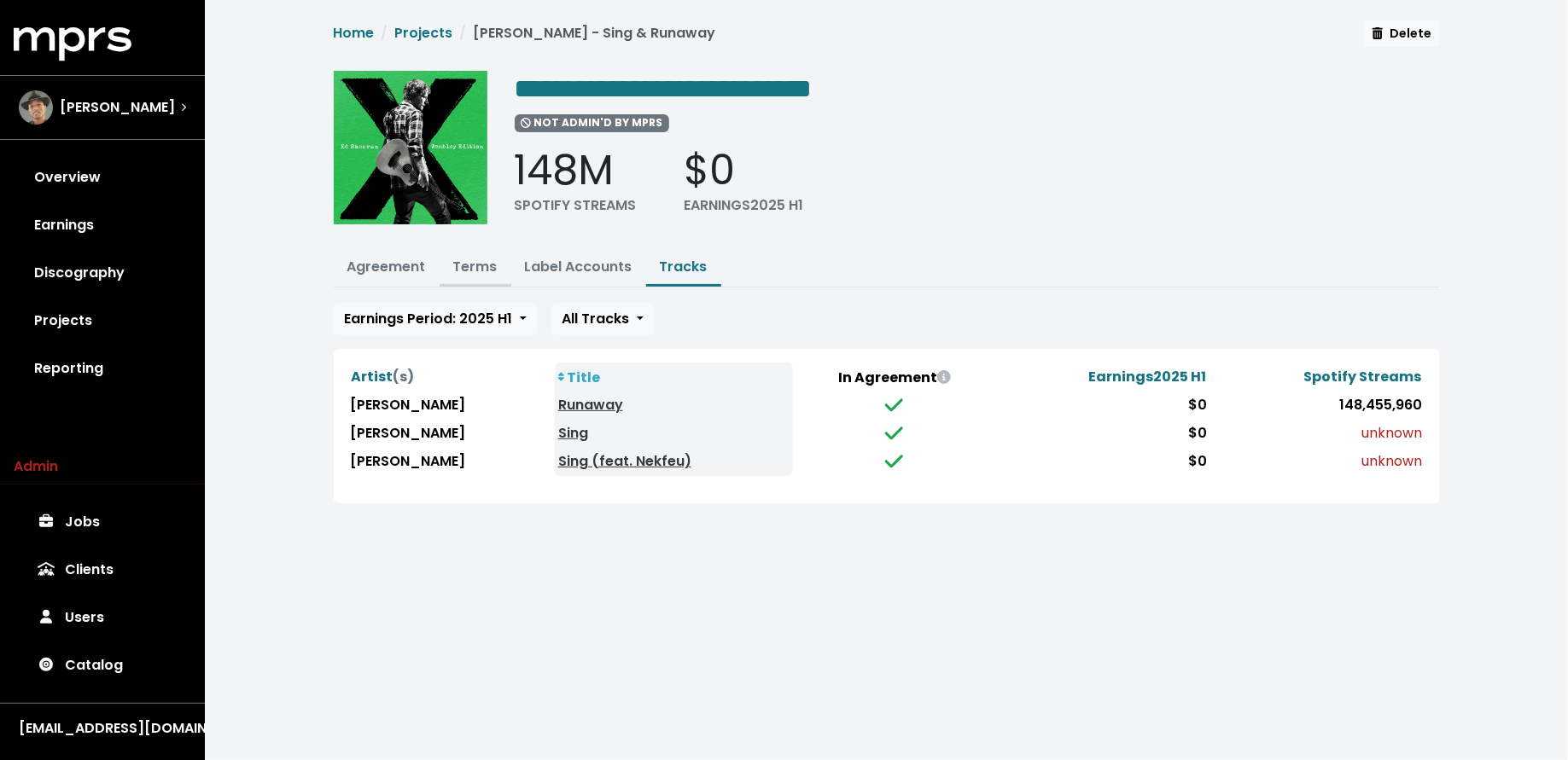
click at [473, 265] on link "Terms" at bounding box center [476, 267] width 45 height 19
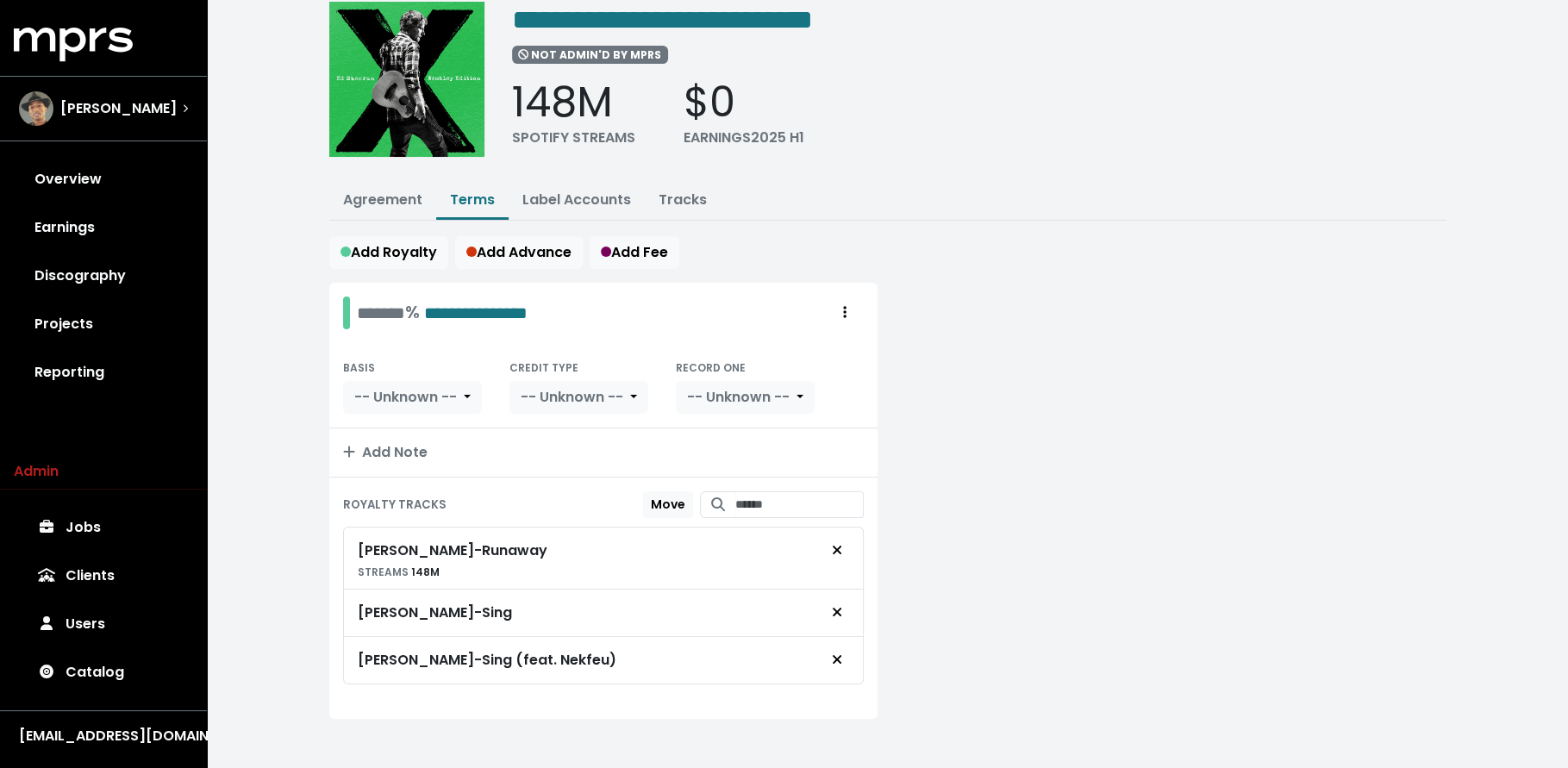
scroll to position [74, 0]
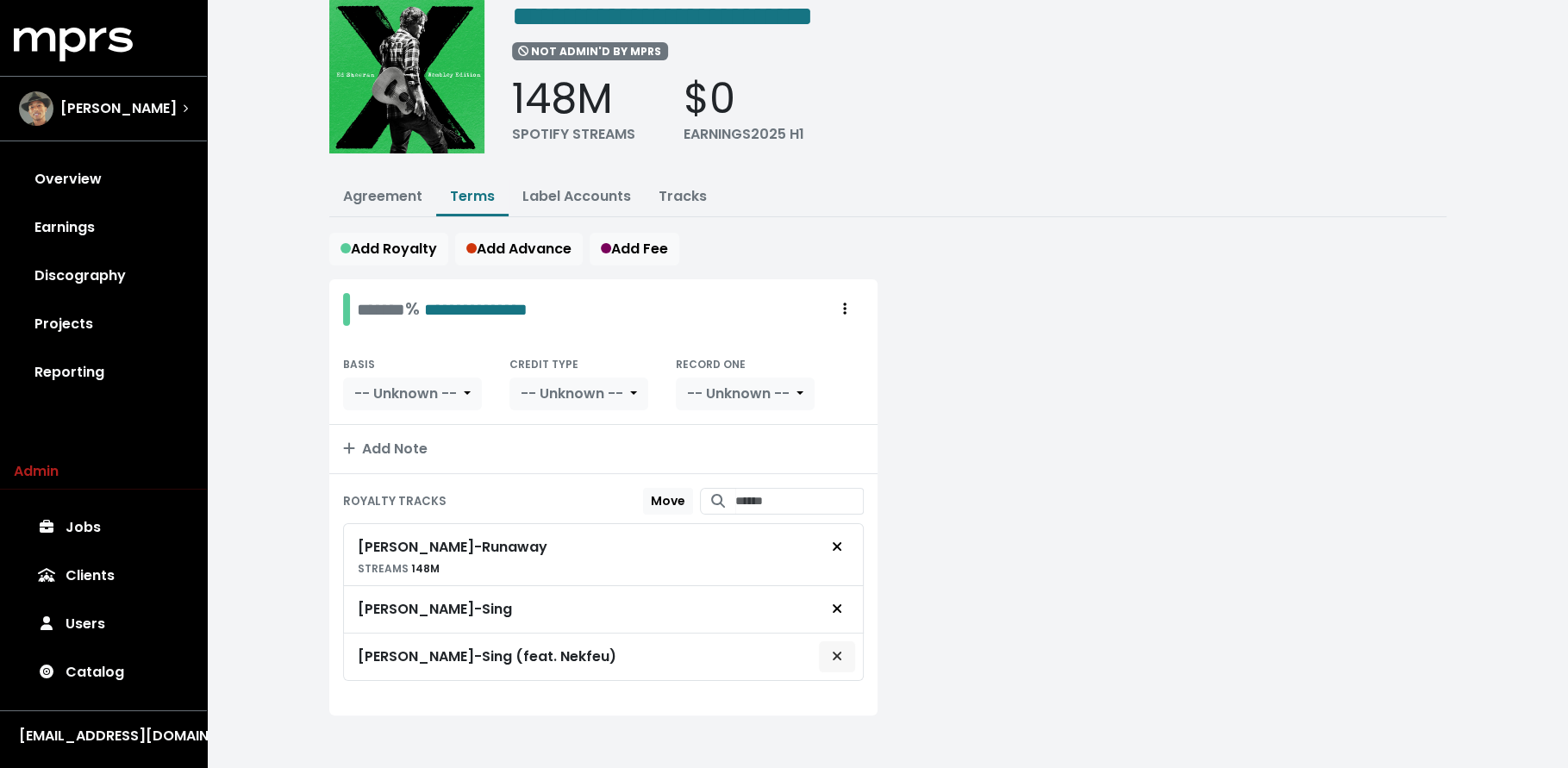
click at [834, 649] on icon "Remove royalty target" at bounding box center [836, 656] width 11 height 14
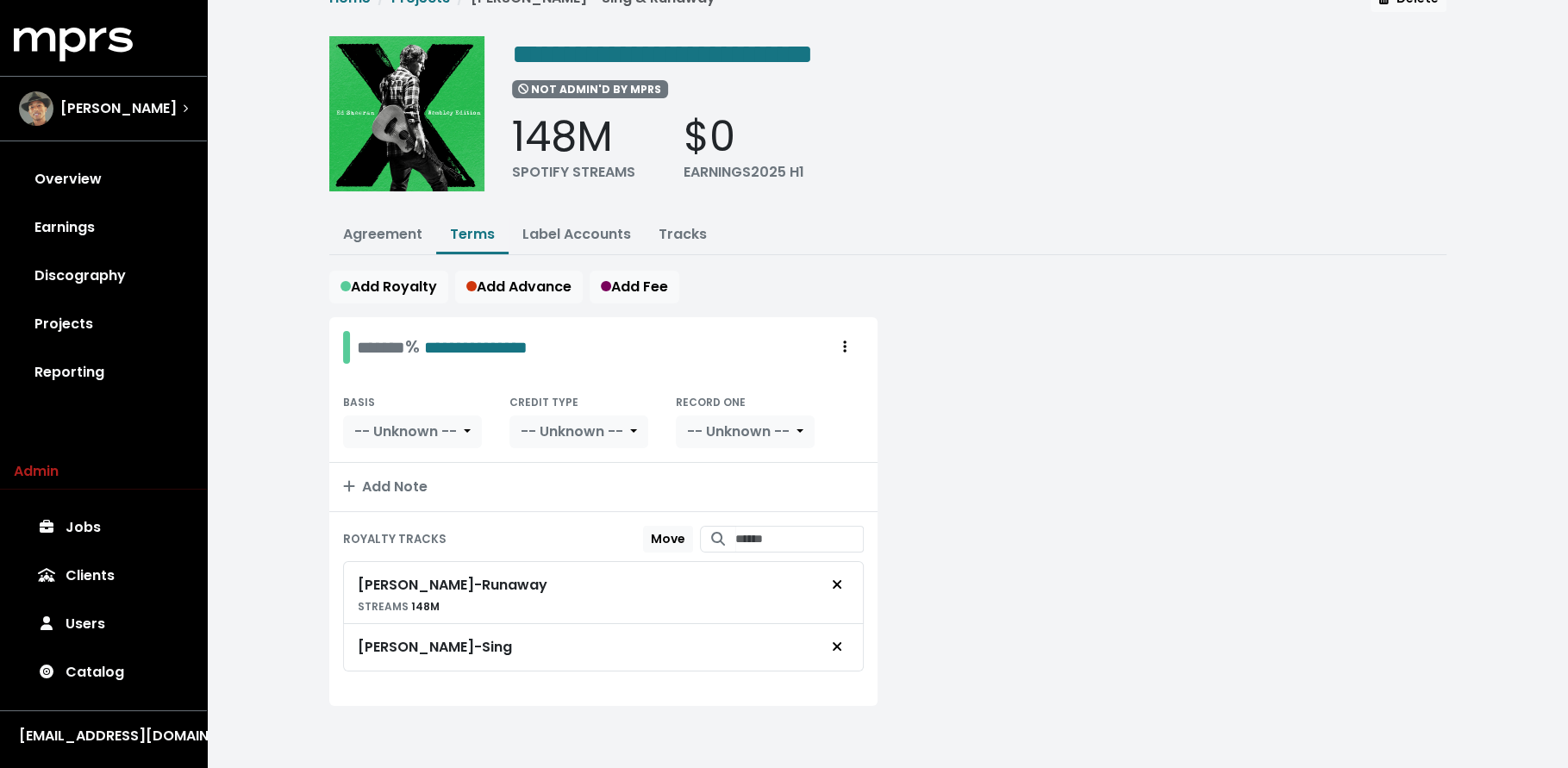
scroll to position [26, 0]
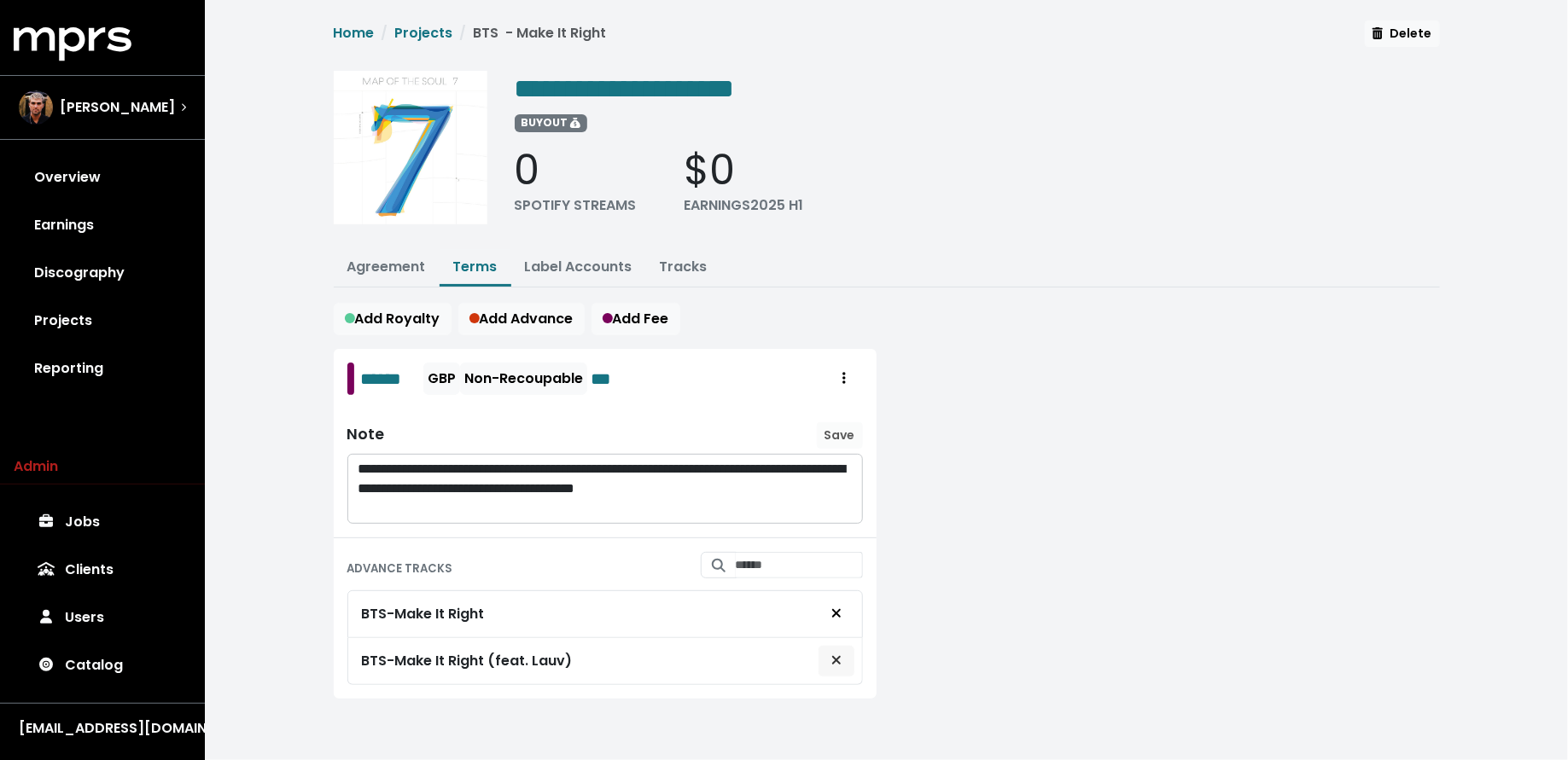
click at [840, 658] on icon "Remove advance target" at bounding box center [836, 660] width 11 height 14
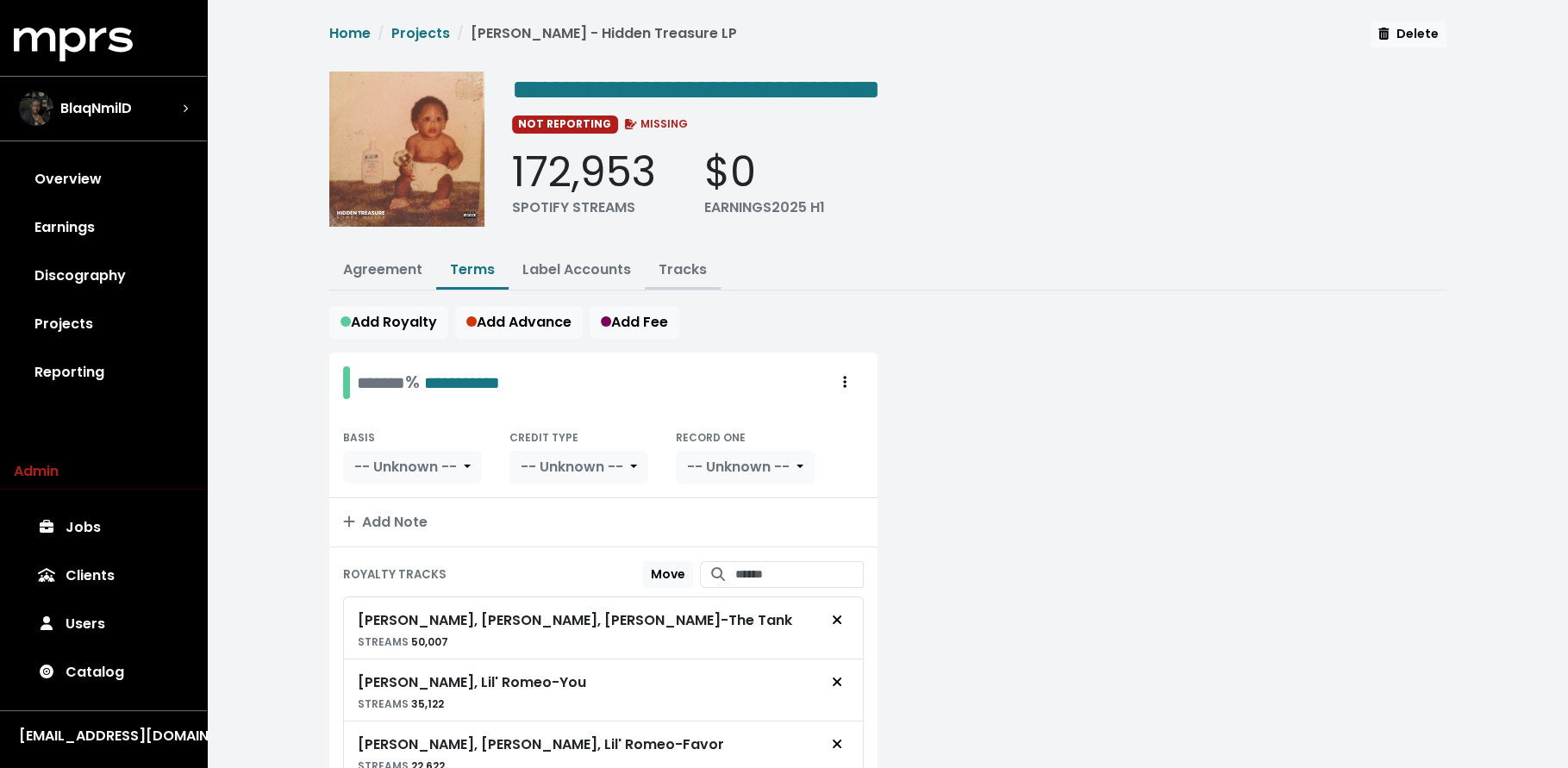
click link "Tracks"
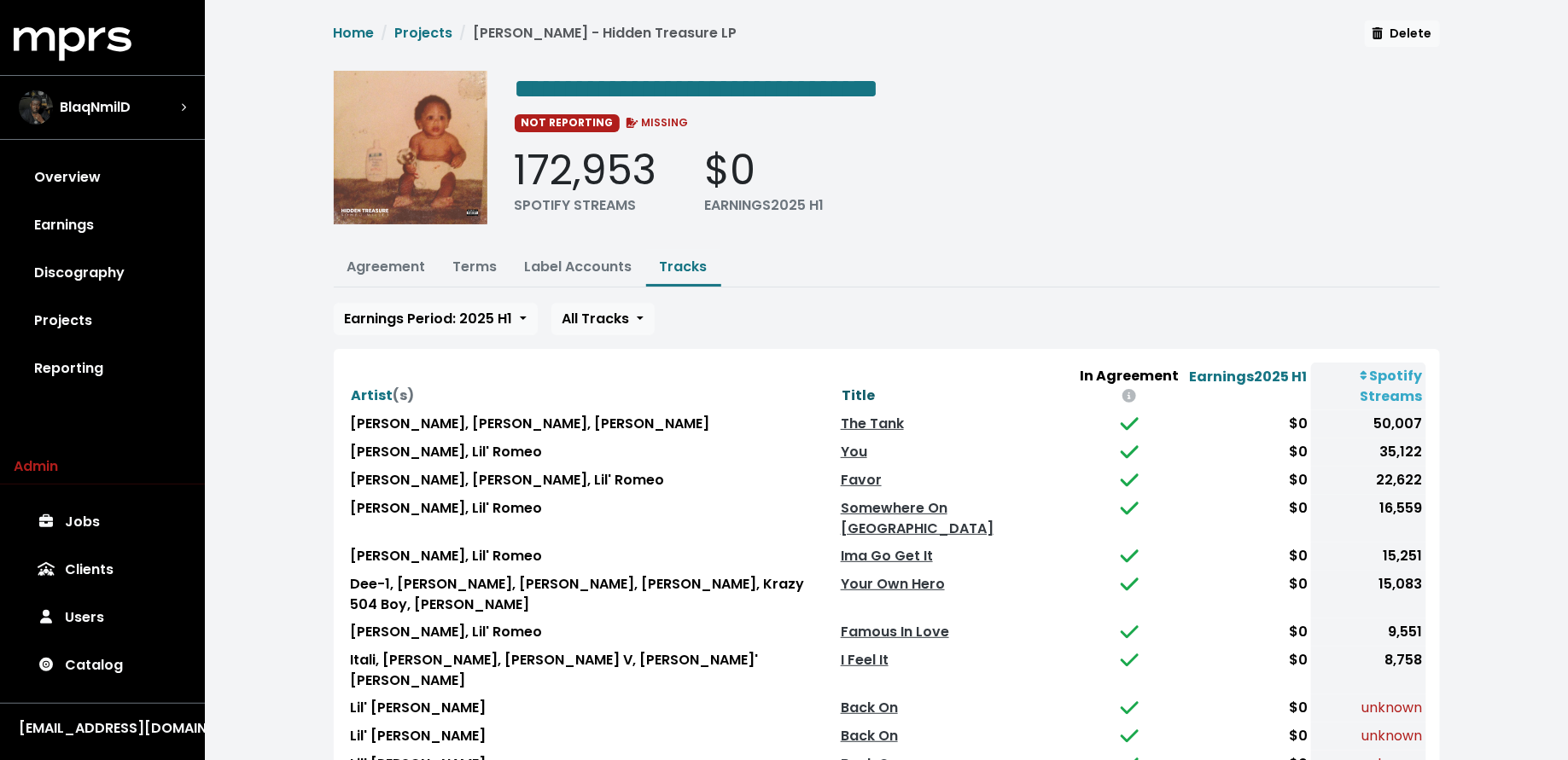
click span "Title"
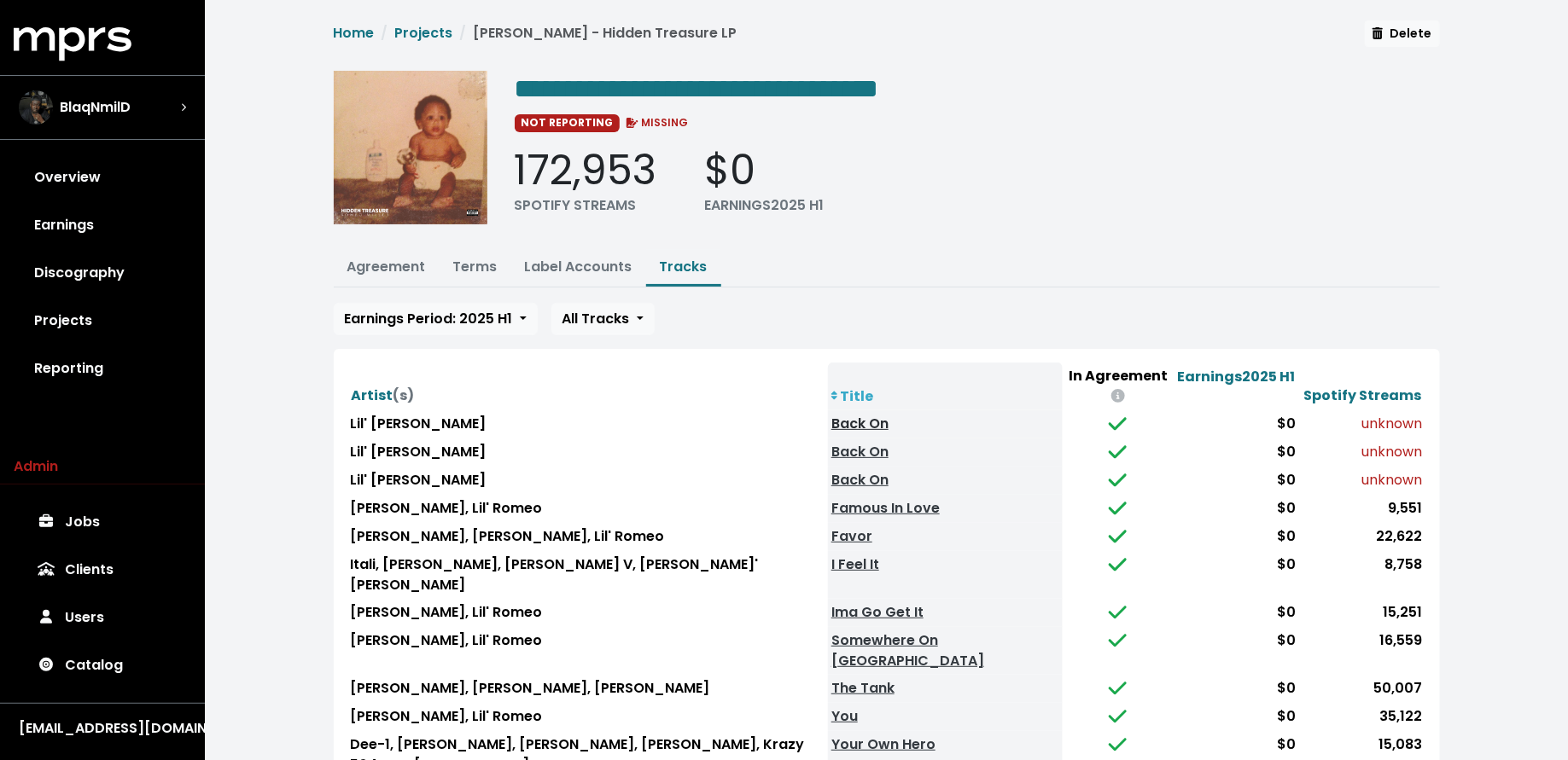
click link "Back On"
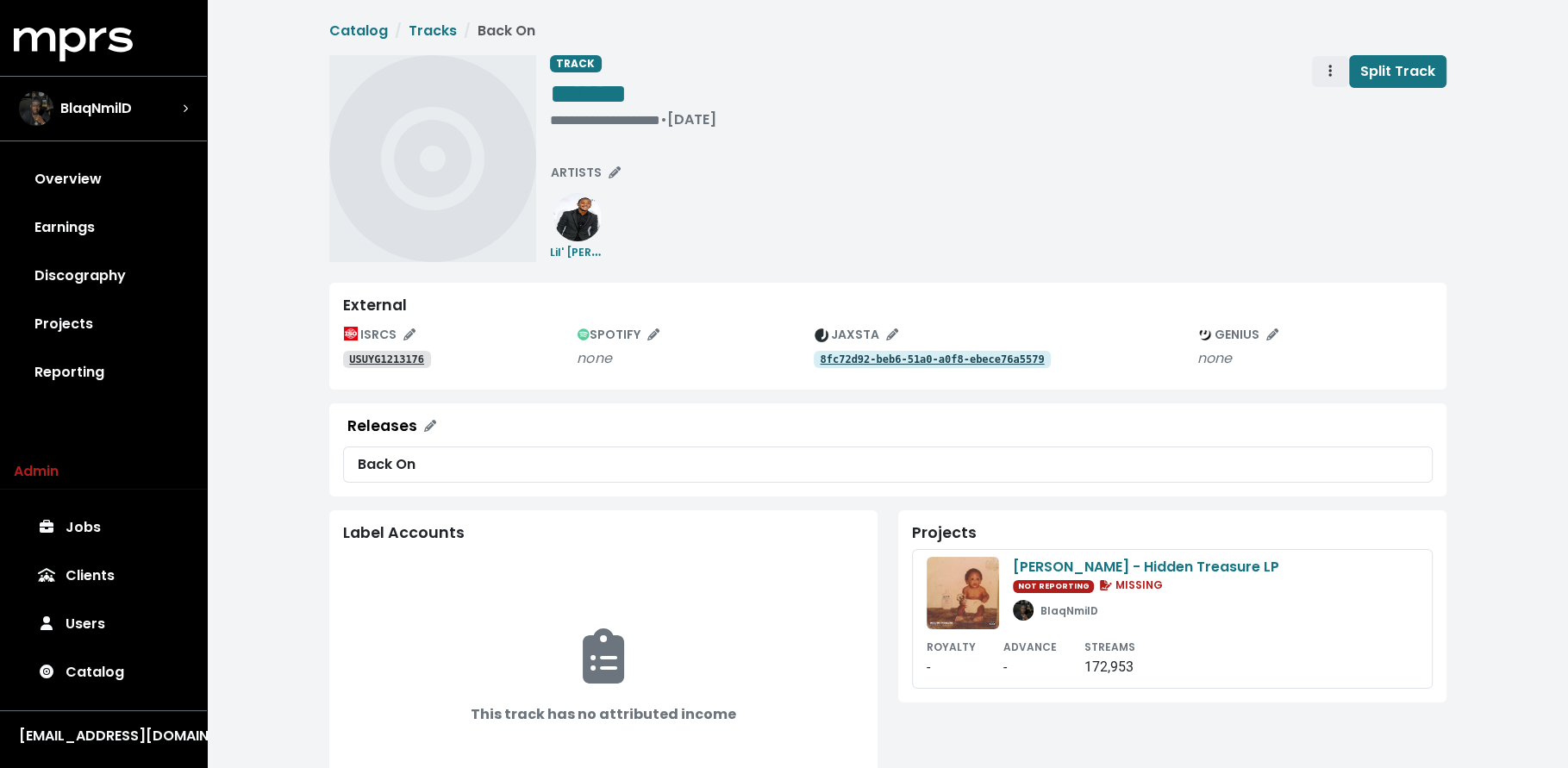
click span "Track actions"
click link "Merge"
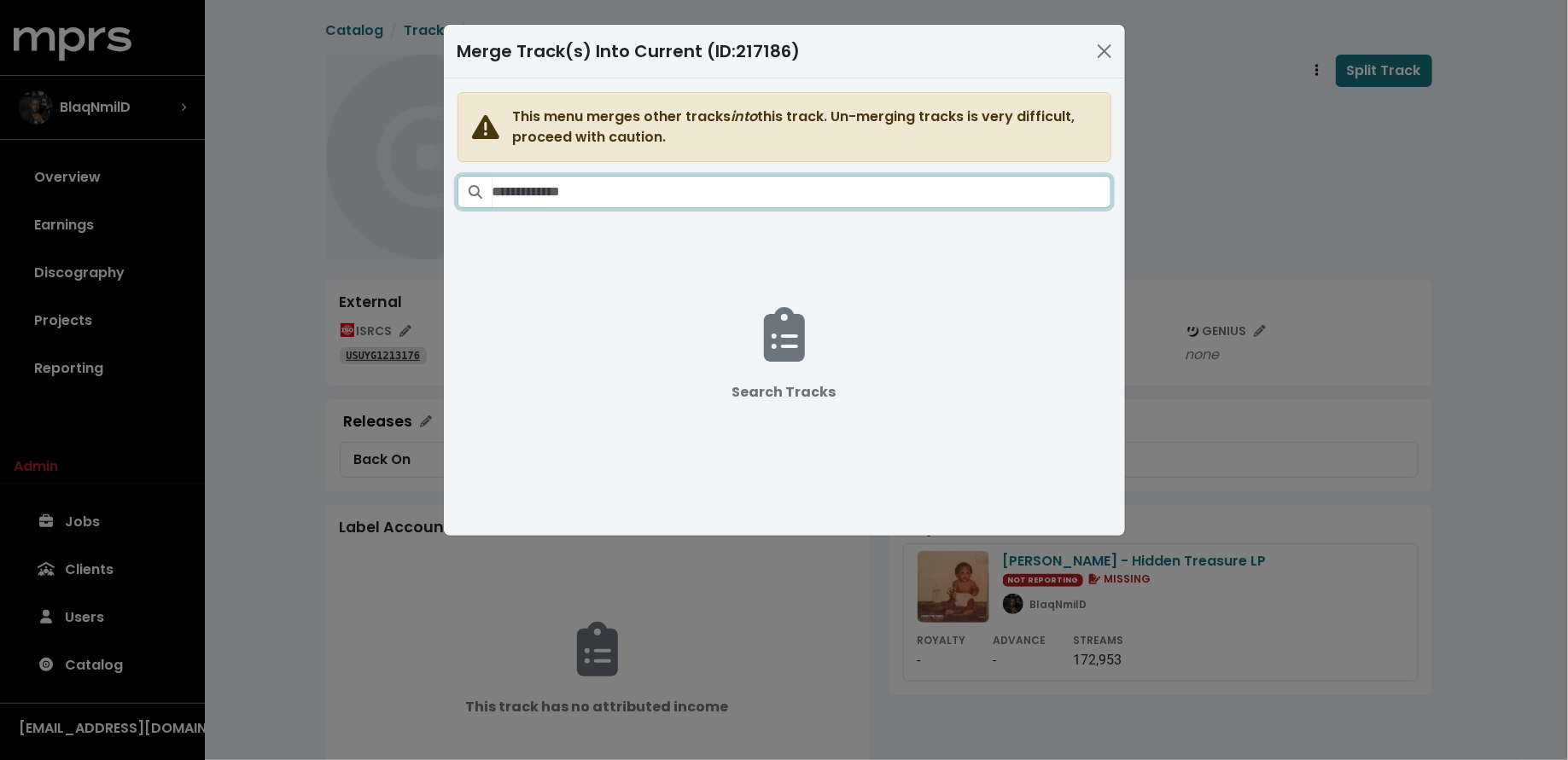
click input "Search tracks"
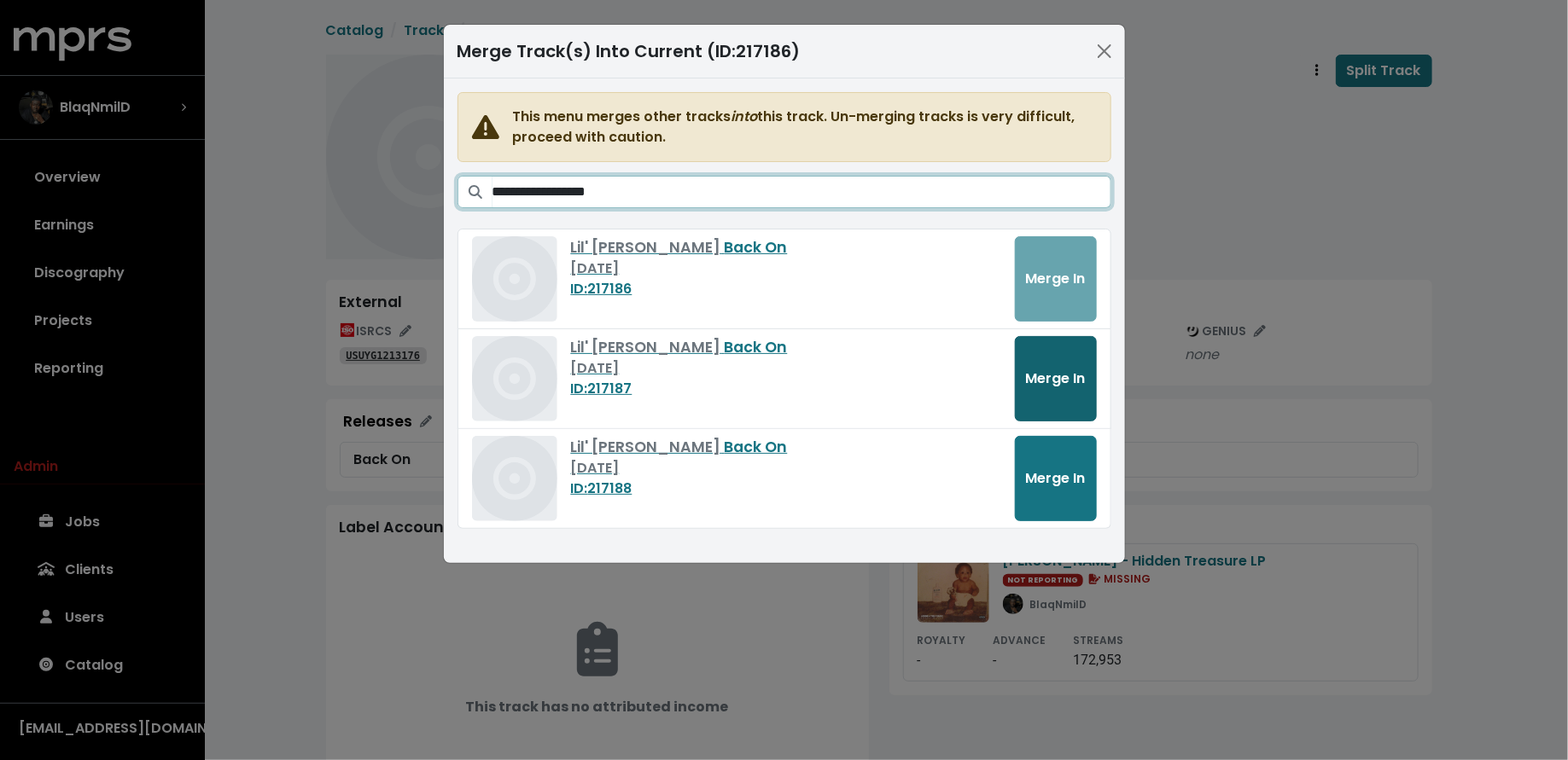
type input "**********"
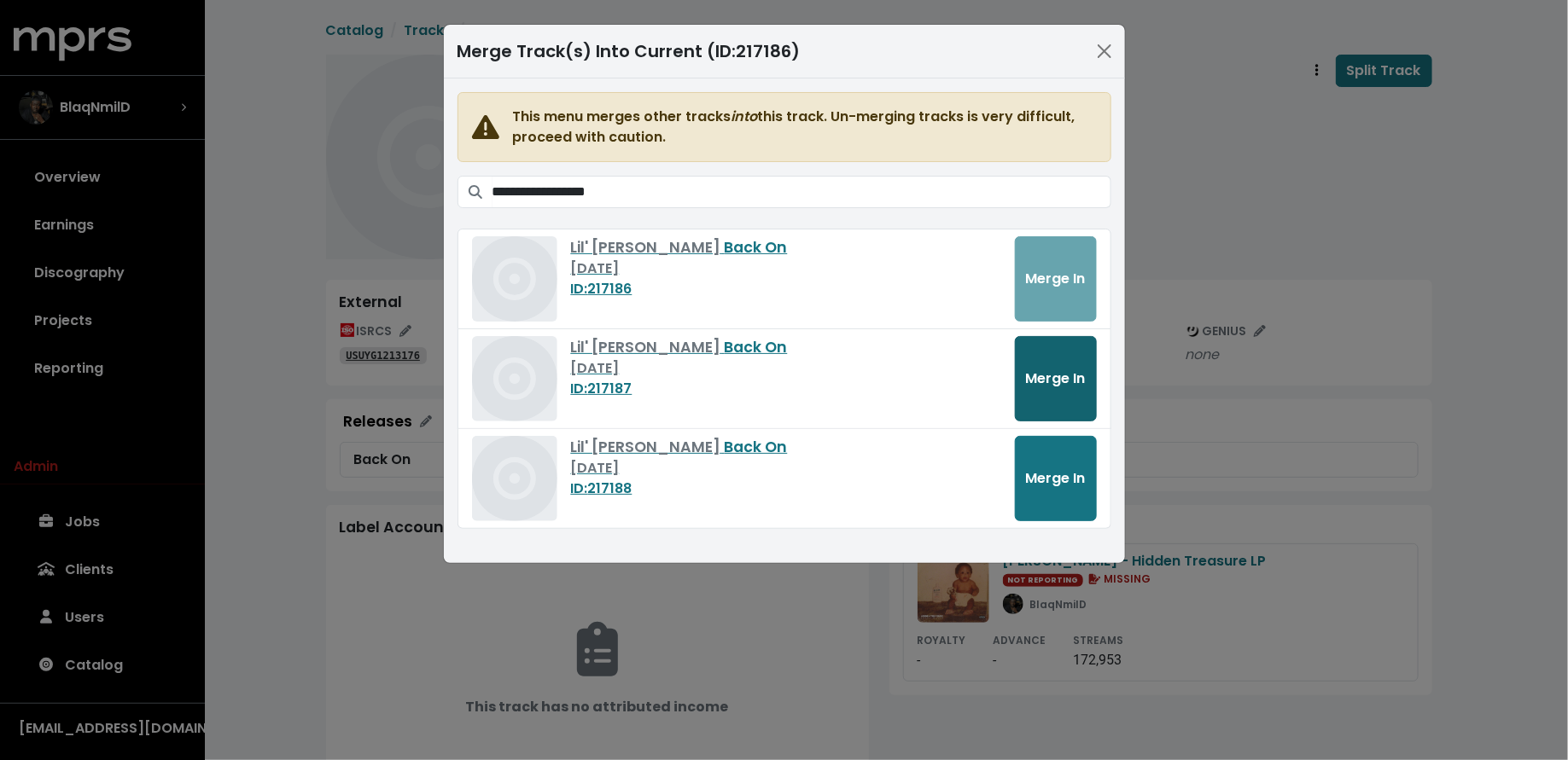
click button "Merge In"
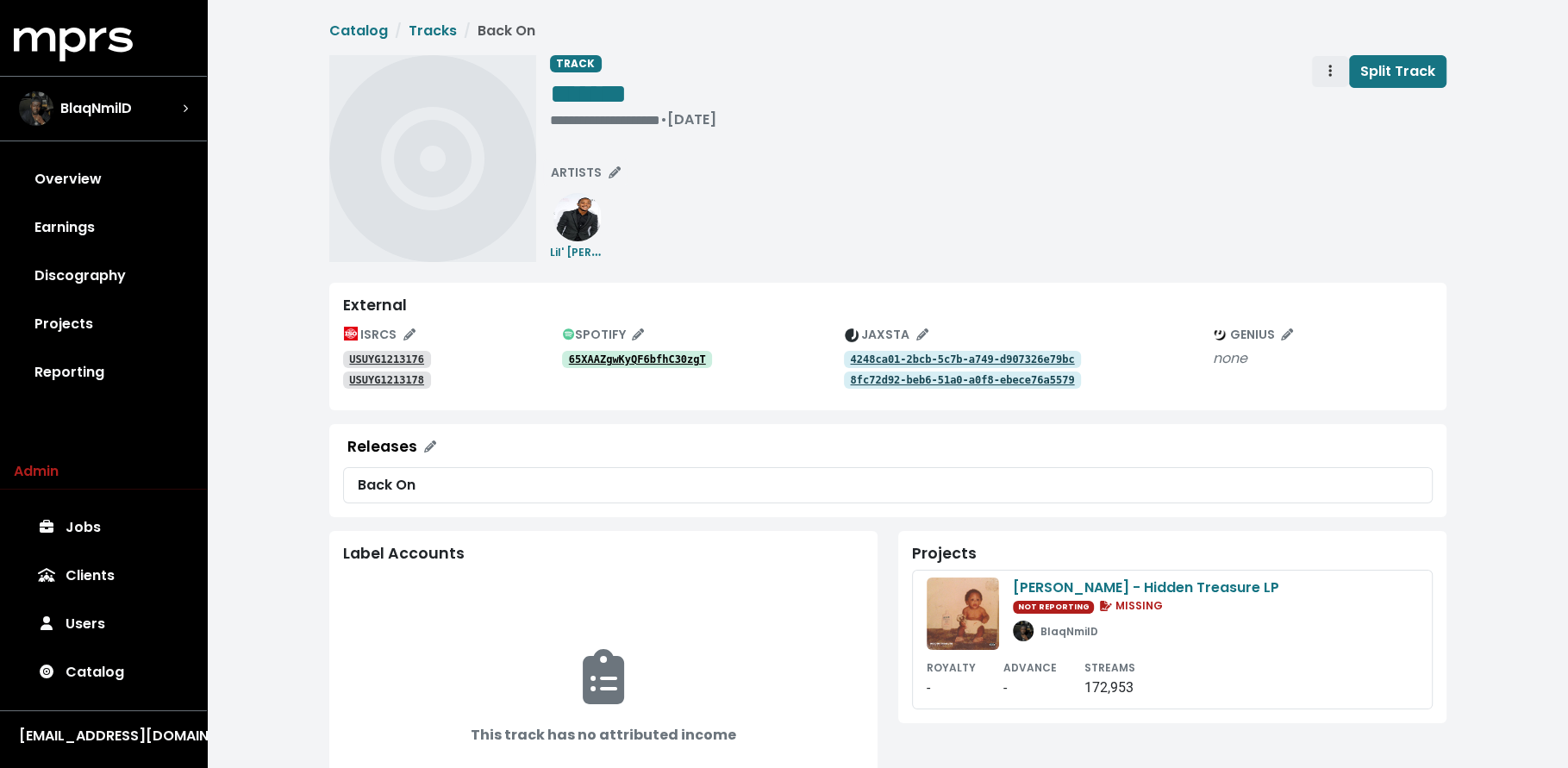
click at [1319, 77] on button "Track actions" at bounding box center [1330, 71] width 38 height 32
click at [1323, 104] on link "Merge" at bounding box center [1380, 110] width 136 height 27
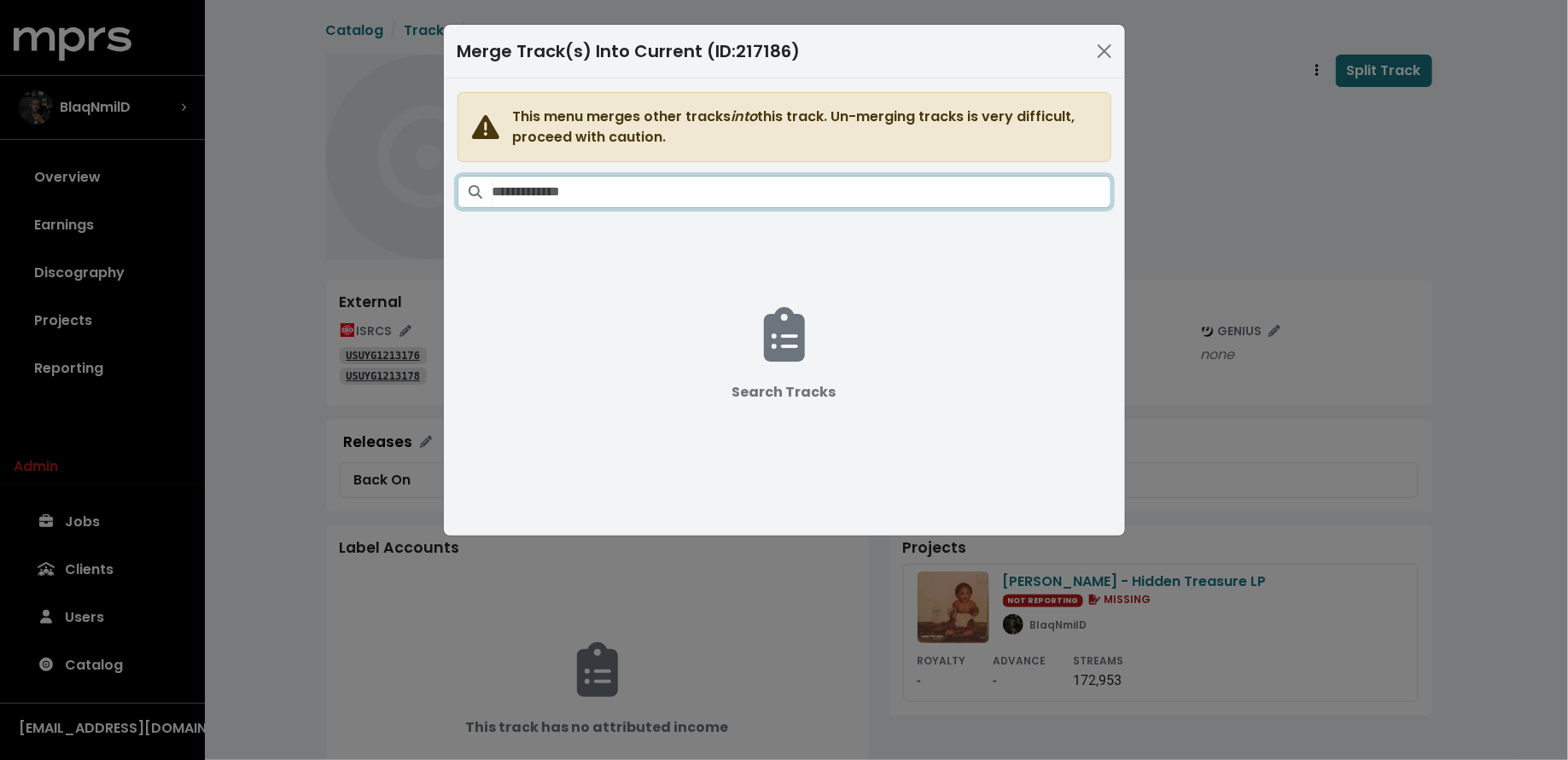
click at [806, 182] on input "Search tracks" at bounding box center [801, 191] width 618 height 32
paste input "**********"
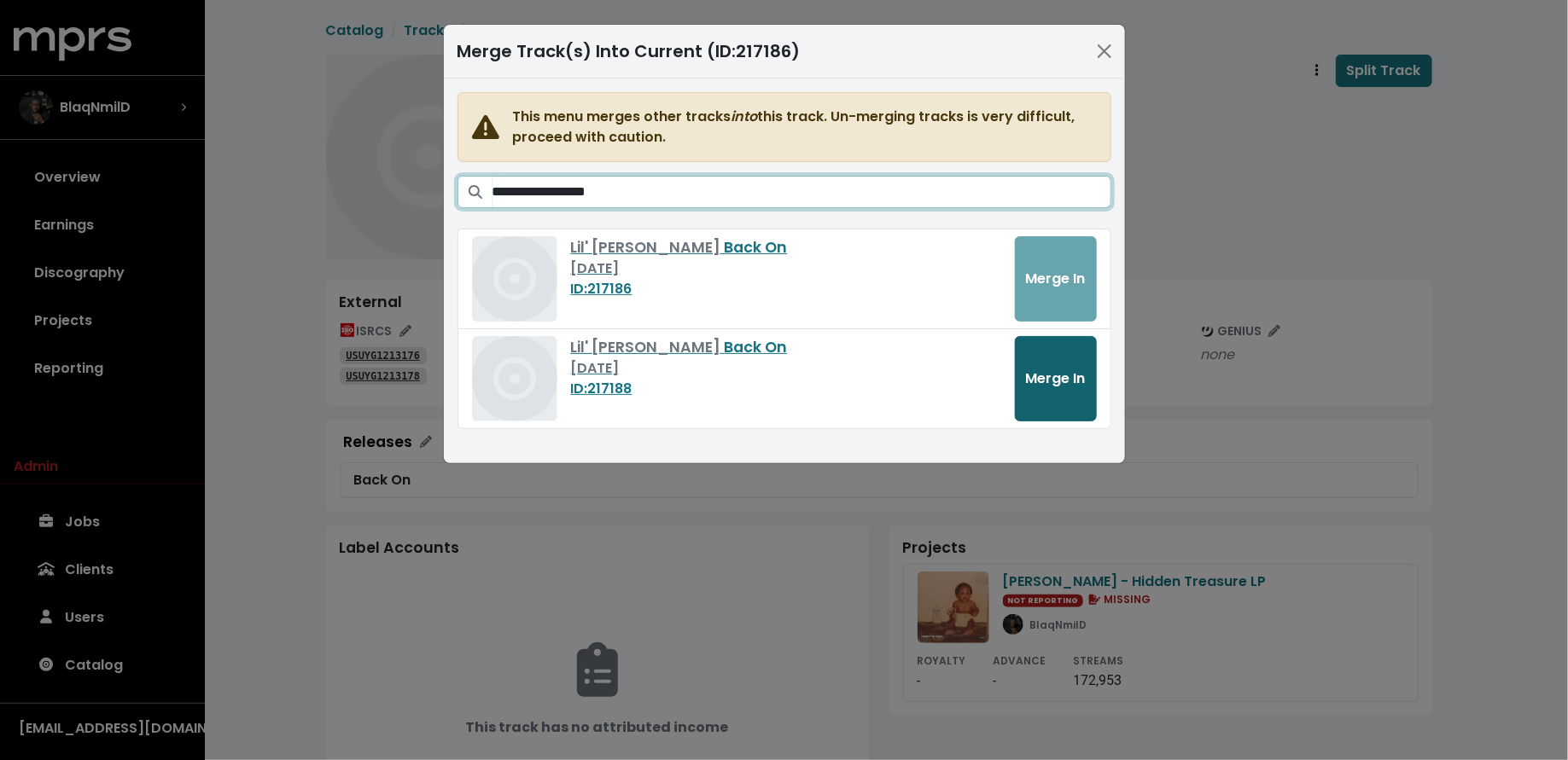
type input "**********"
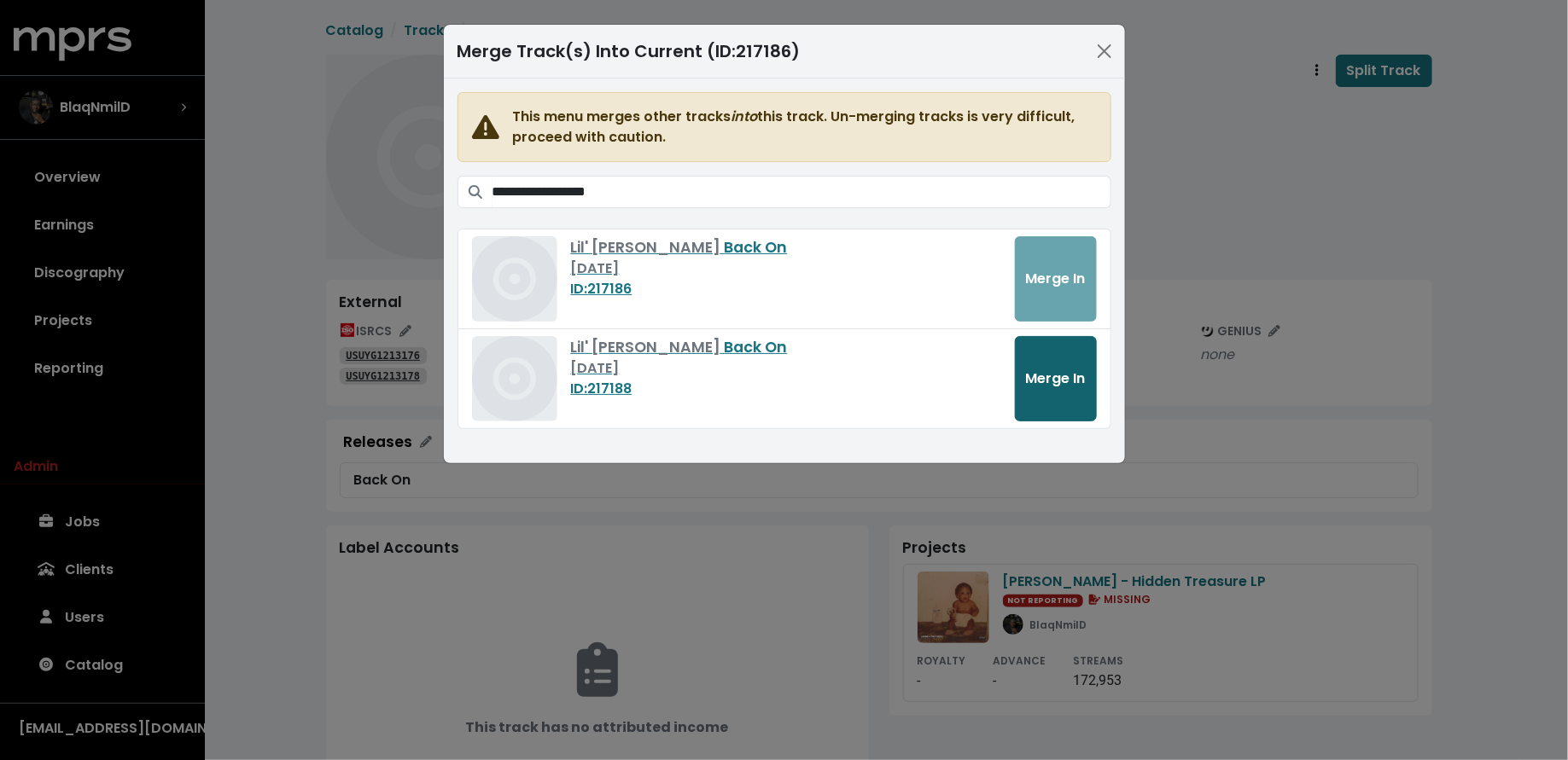
click at [1040, 369] on span "Merge In" at bounding box center [1056, 379] width 60 height 19
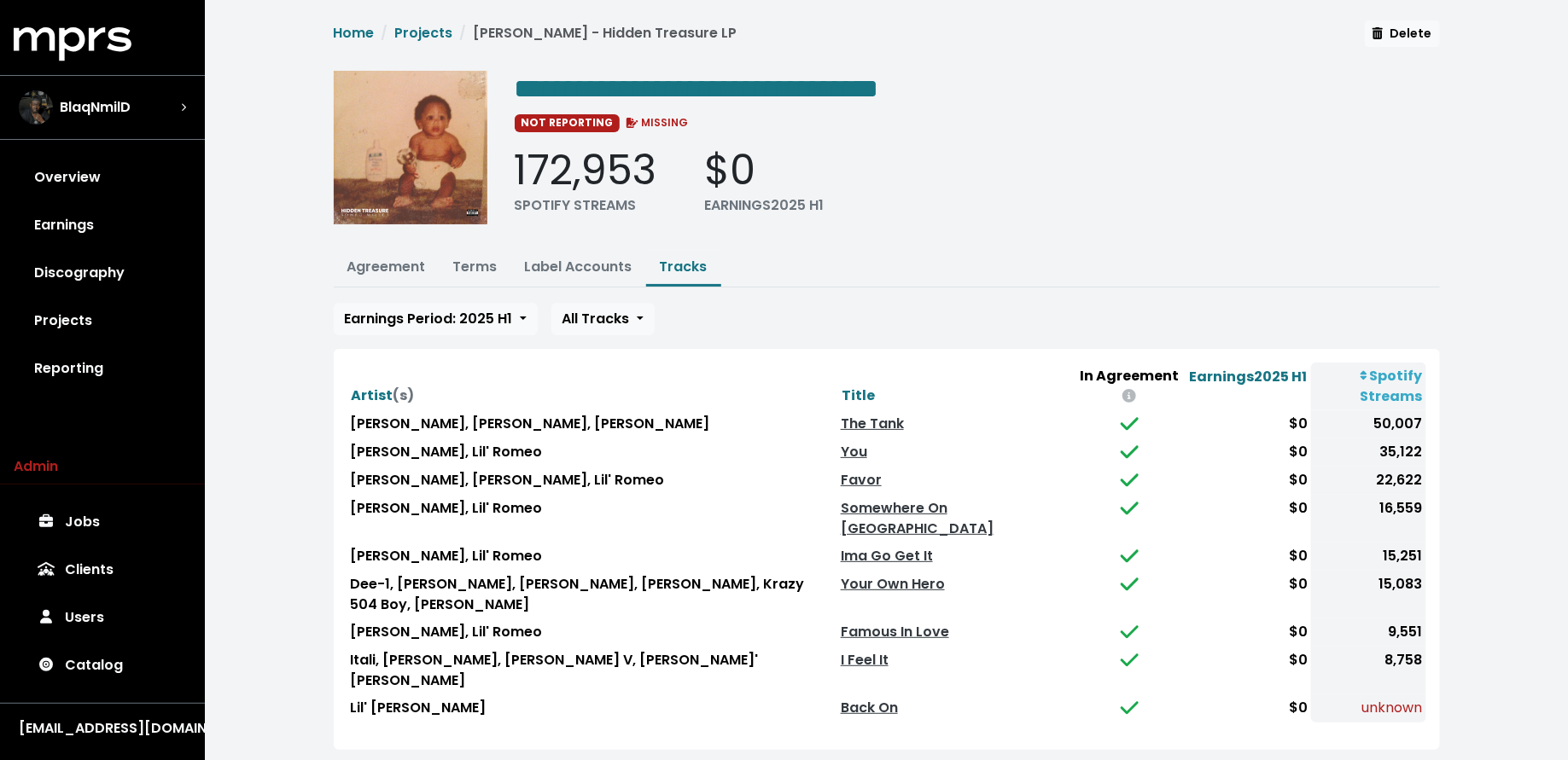
click at [837, 371] on th "Artist (s)" at bounding box center [592, 386] width 490 height 48
click at [864, 385] on span "Title" at bounding box center [858, 395] width 33 height 19
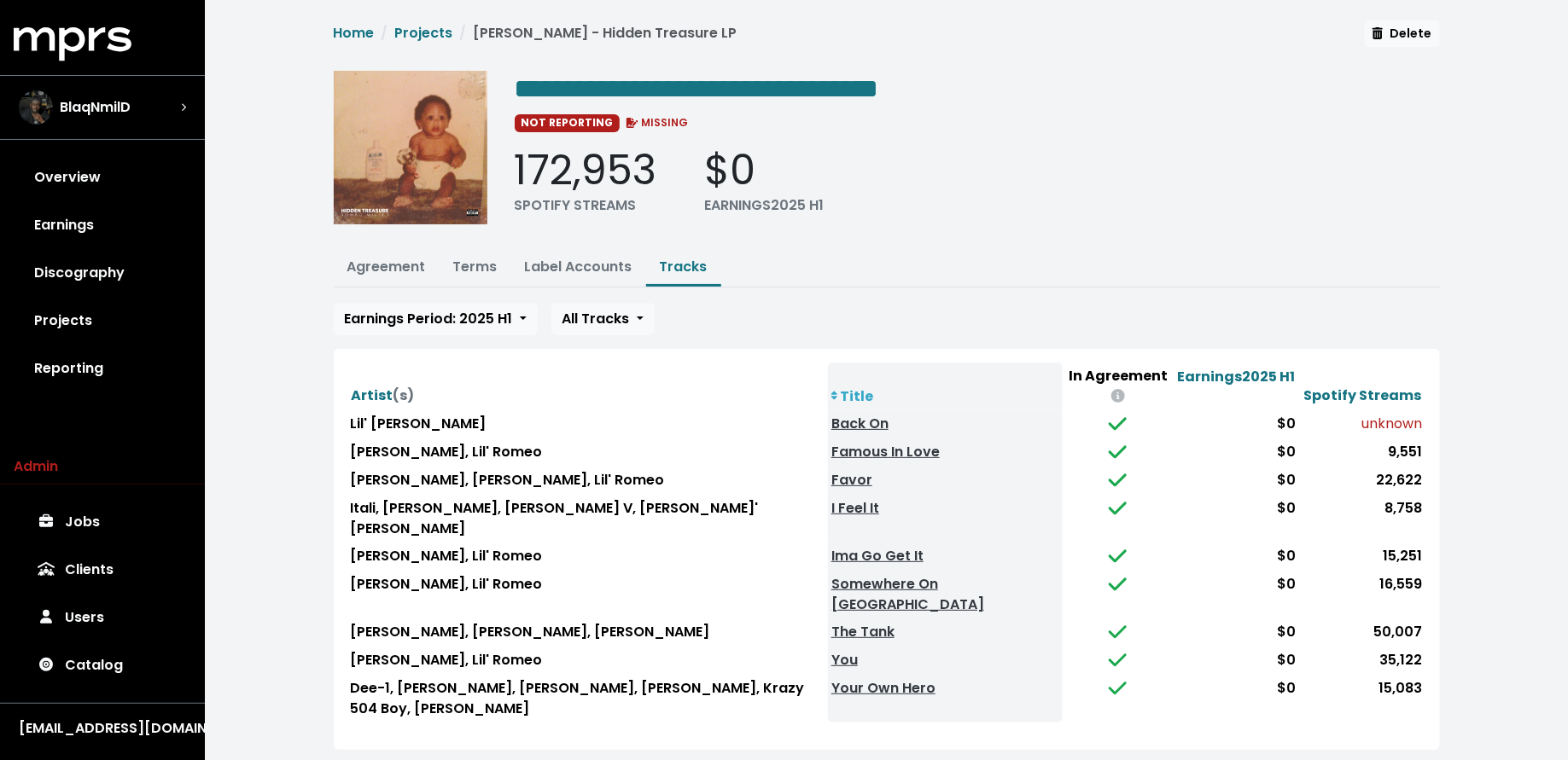
click at [854, 411] on td "Back On" at bounding box center [946, 424] width 236 height 28
click at [874, 413] on link "Back On" at bounding box center [859, 423] width 57 height 19
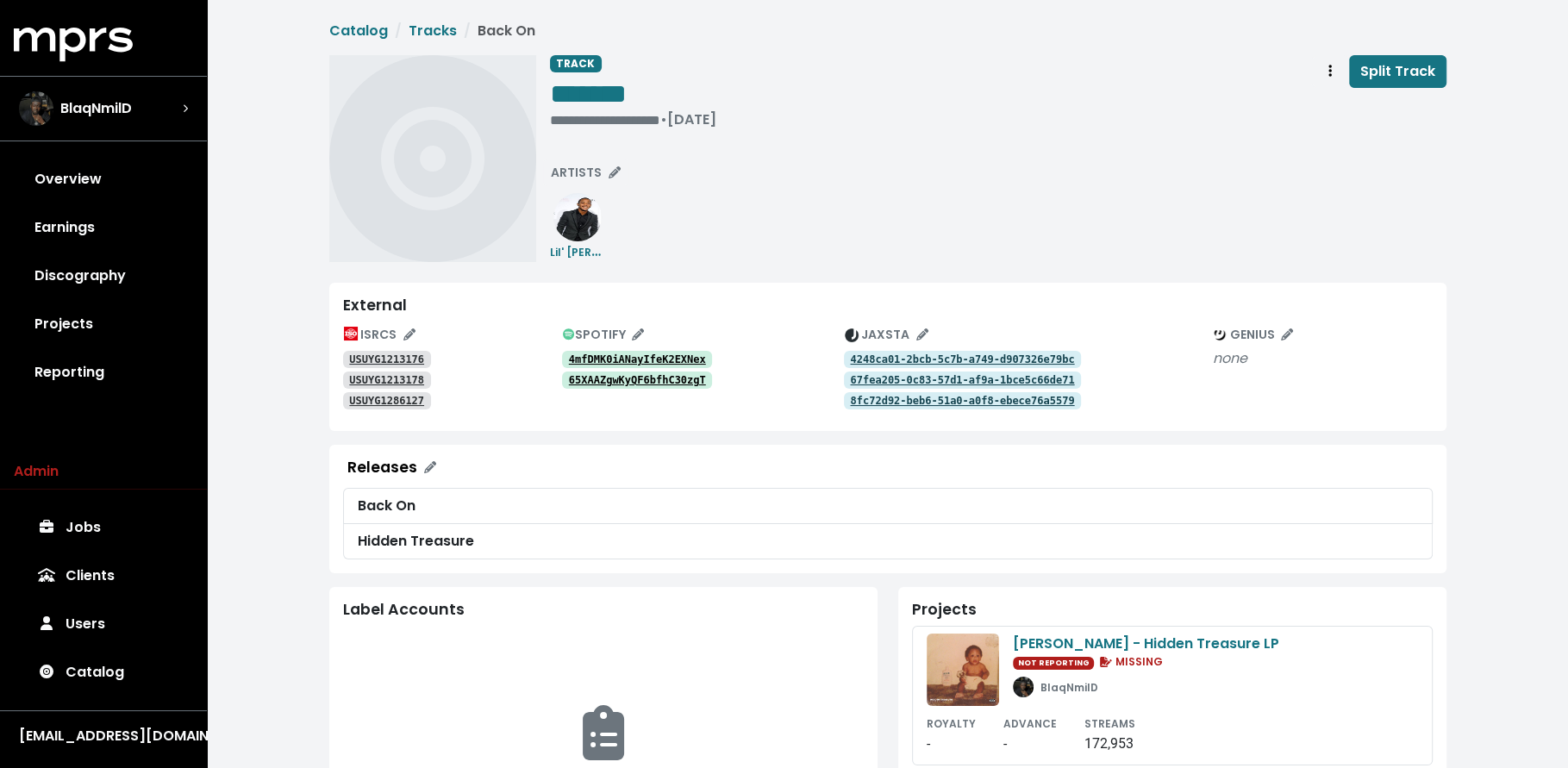
click at [580, 352] on link "4mfDMK0iANayIfeK2EXNex" at bounding box center [637, 360] width 151 height 18
click at [628, 382] on tt "65XAAZgwKyQF6bfhC30zgT" at bounding box center [637, 381] width 137 height 12
click at [618, 353] on tt "4mfDMK0iANayIfeK2EXNex" at bounding box center [637, 359] width 137 height 12
click at [588, 175] on span "ARTISTS" at bounding box center [585, 173] width 70 height 18
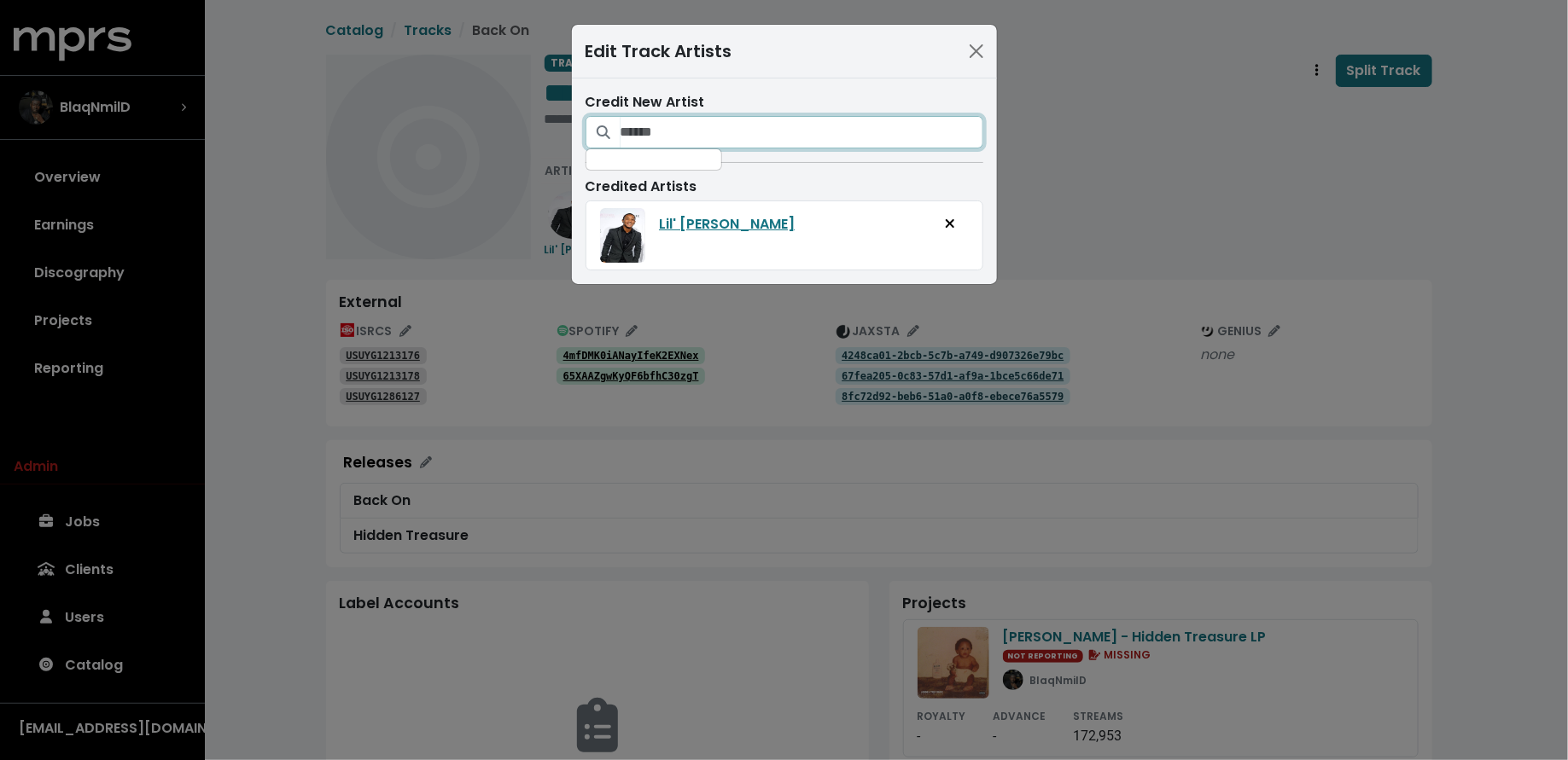
click at [692, 142] on input "Search for artists who should be credited on this track" at bounding box center [802, 132] width 363 height 32
type input "**********"
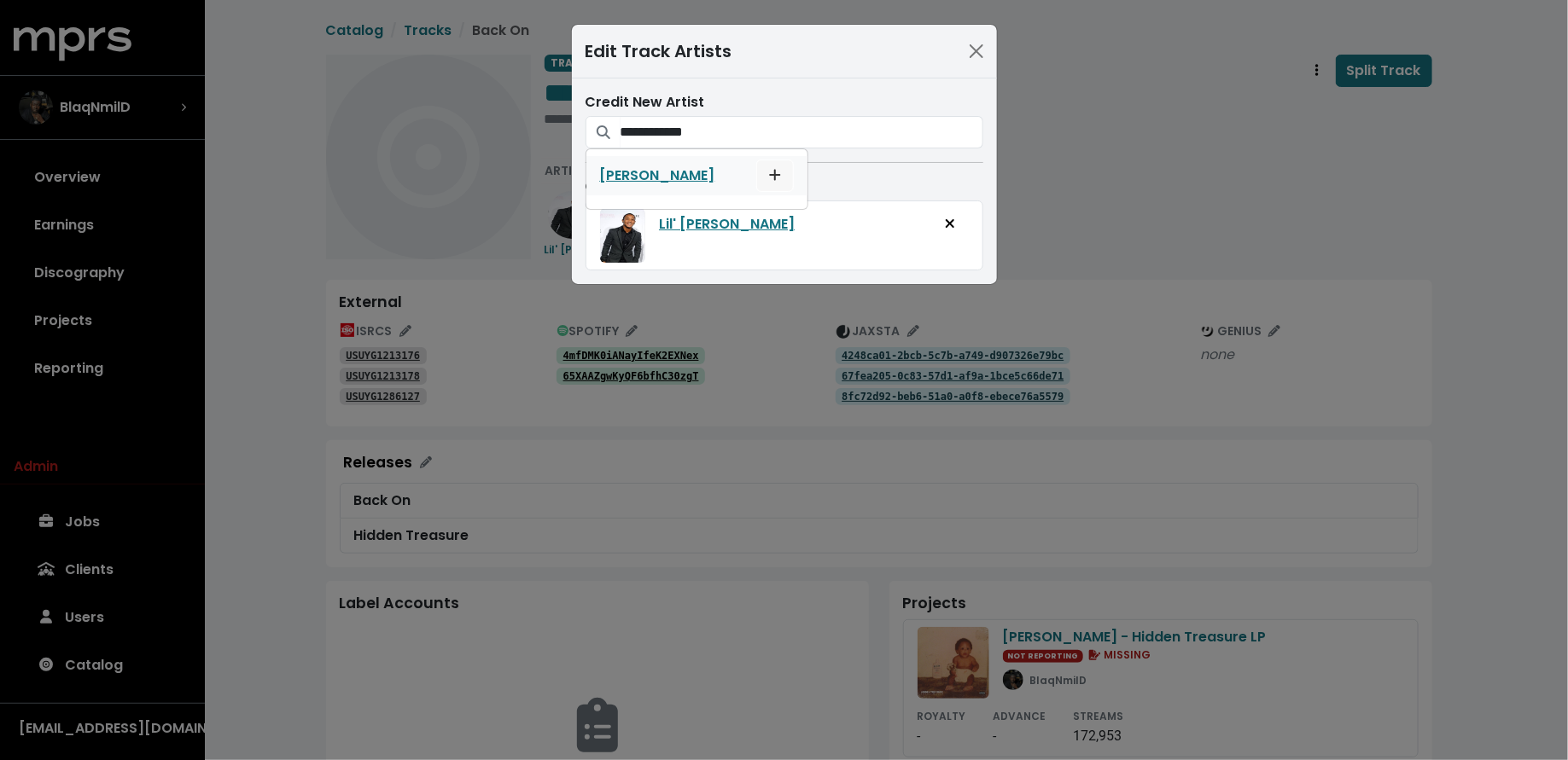
click at [756, 178] on button "Add artist to this track's credited artists" at bounding box center [775, 175] width 38 height 32
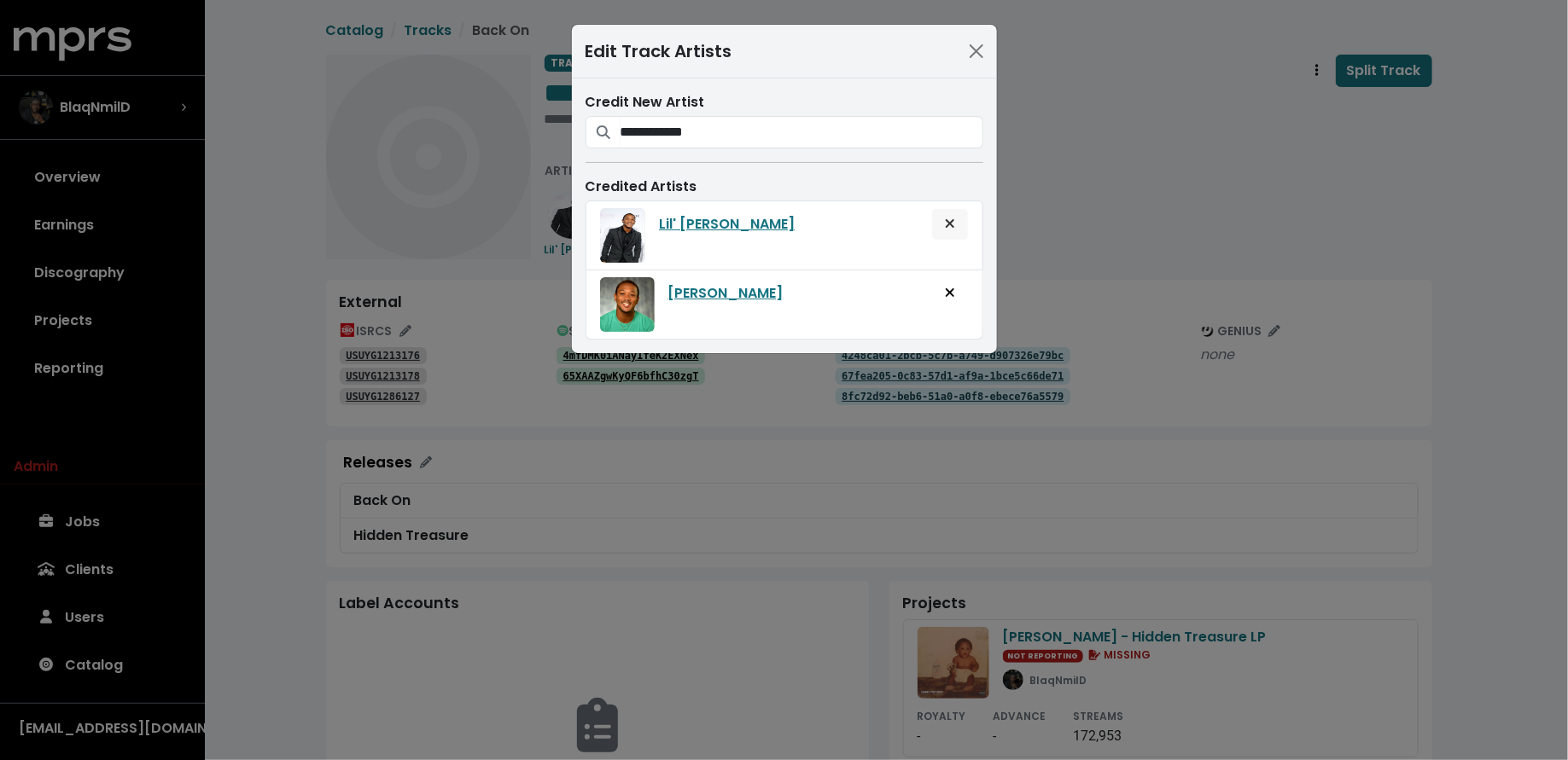
click at [954, 225] on icon "Remove artist from track" at bounding box center [950, 223] width 11 height 14
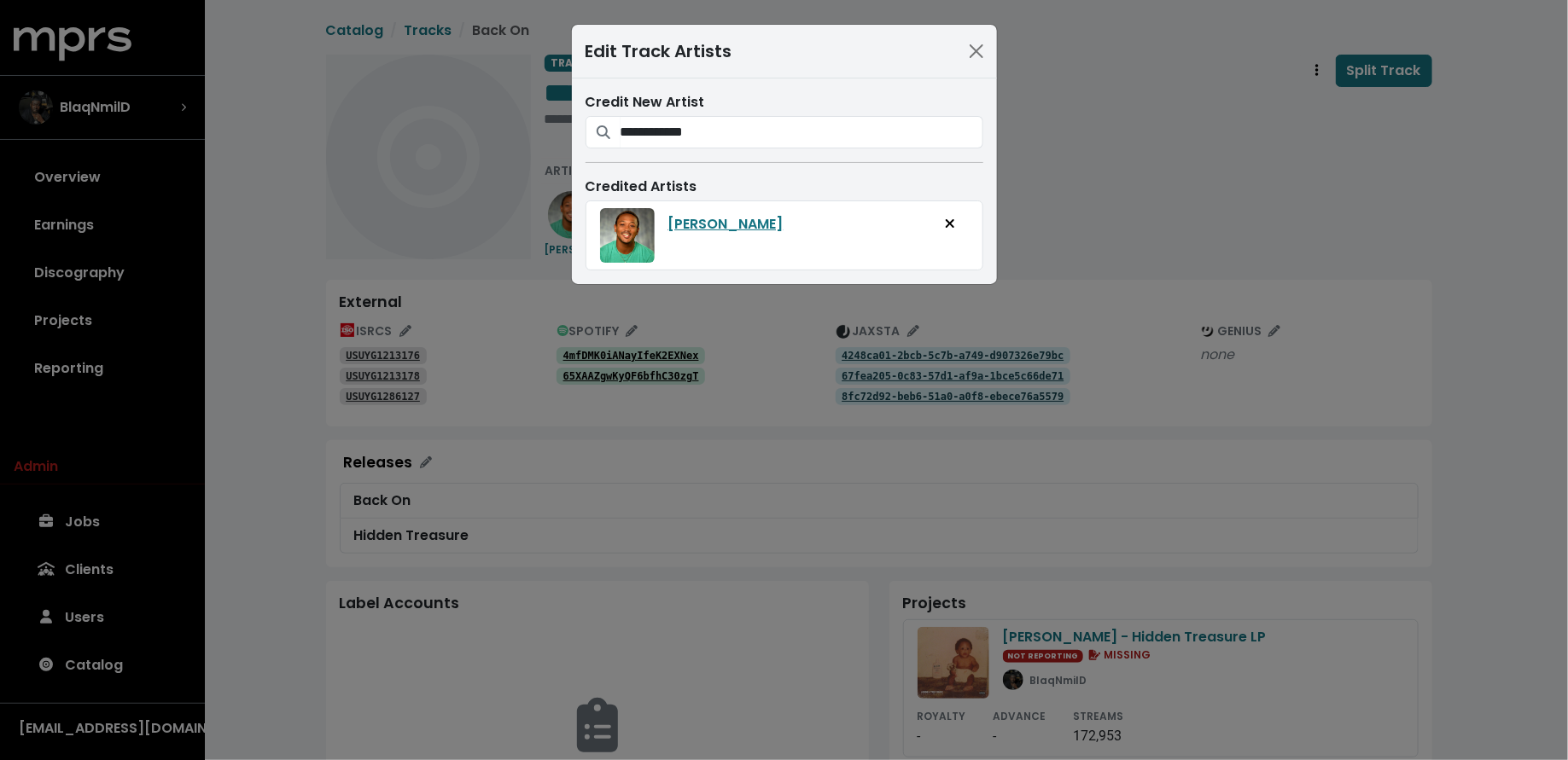
click at [1076, 202] on div "**********" at bounding box center [784, 380] width 1568 height 760
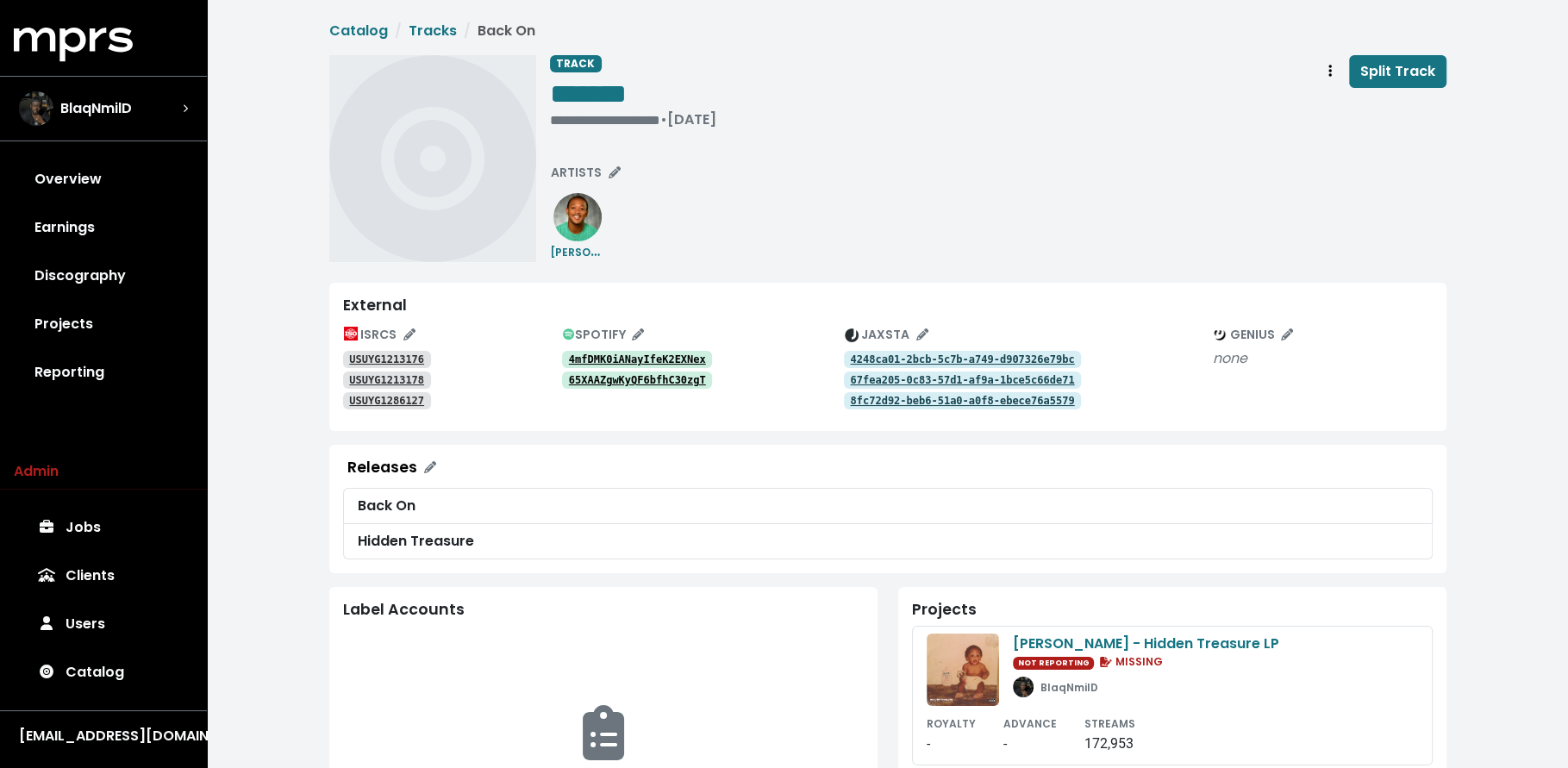
click at [373, 358] on tt "USUYG1213176" at bounding box center [386, 359] width 75 height 12
click at [379, 377] on tt "USUYG1213178" at bounding box center [386, 381] width 75 height 12
click at [416, 403] on tt "USUYG1286127" at bounding box center [386, 401] width 75 height 12
click at [631, 378] on tt "65XAAZgwKyQF6bfhC30zgT" at bounding box center [637, 381] width 137 height 12
click at [601, 358] on tt "4mfDMK0iANayIfeK2EXNex" at bounding box center [637, 359] width 137 height 12
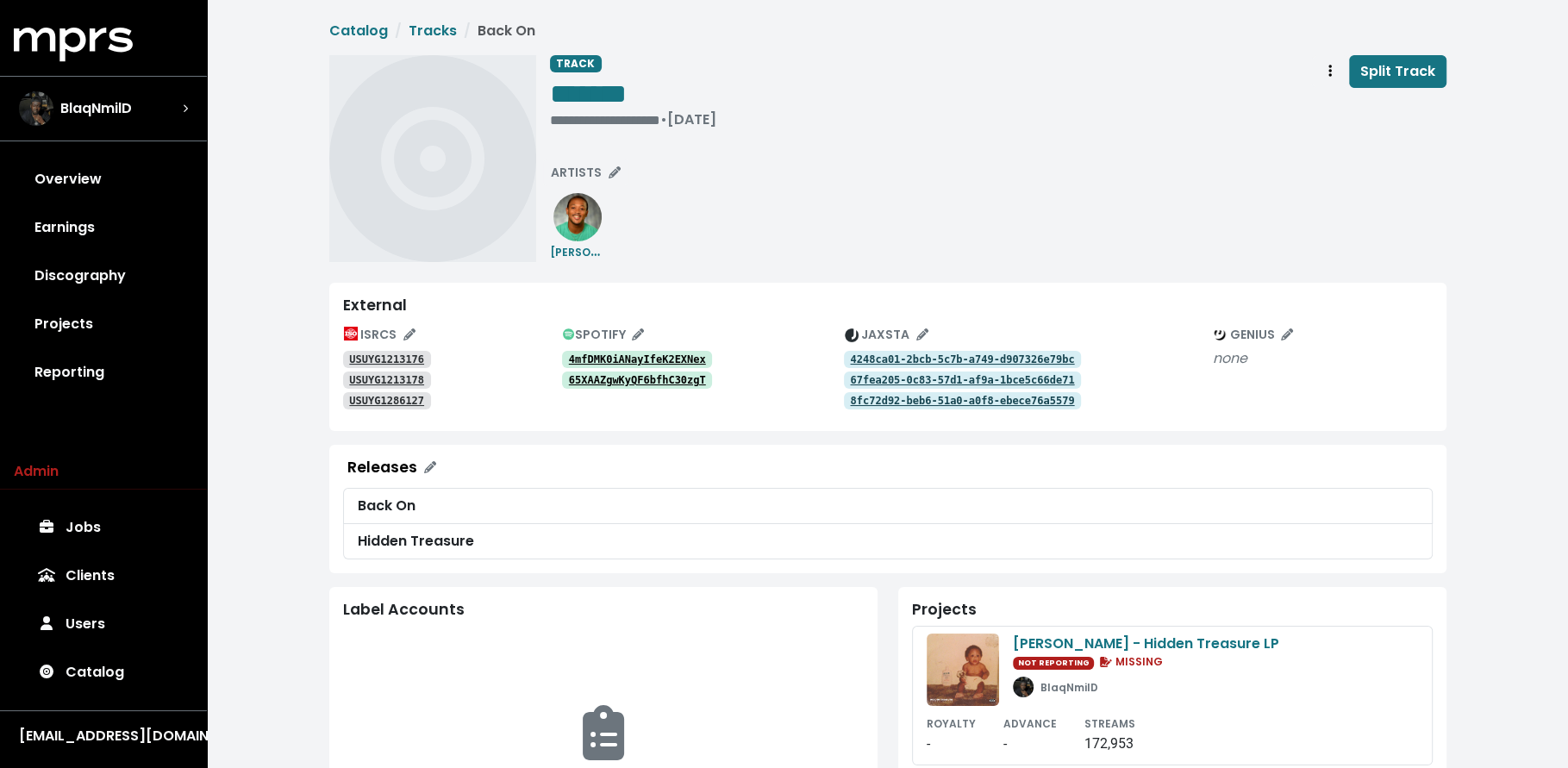
click at [885, 358] on tt "4248ca01-2bcb-5c7b-a749-d907326e79bc" at bounding box center [962, 359] width 225 height 12
click at [890, 381] on tt "67fea205-0c83-57d1-af9a-1bce5c66de71" at bounding box center [962, 381] width 225 height 12
click at [912, 400] on tt "8fc72d92-beb6-51a0-a0f8-ebece76a5579" at bounding box center [962, 401] width 225 height 12
click at [374, 351] on link "USUYG1213176" at bounding box center [387, 360] width 88 height 18
click at [386, 384] on tt "USUYG1213178" at bounding box center [386, 381] width 75 height 12
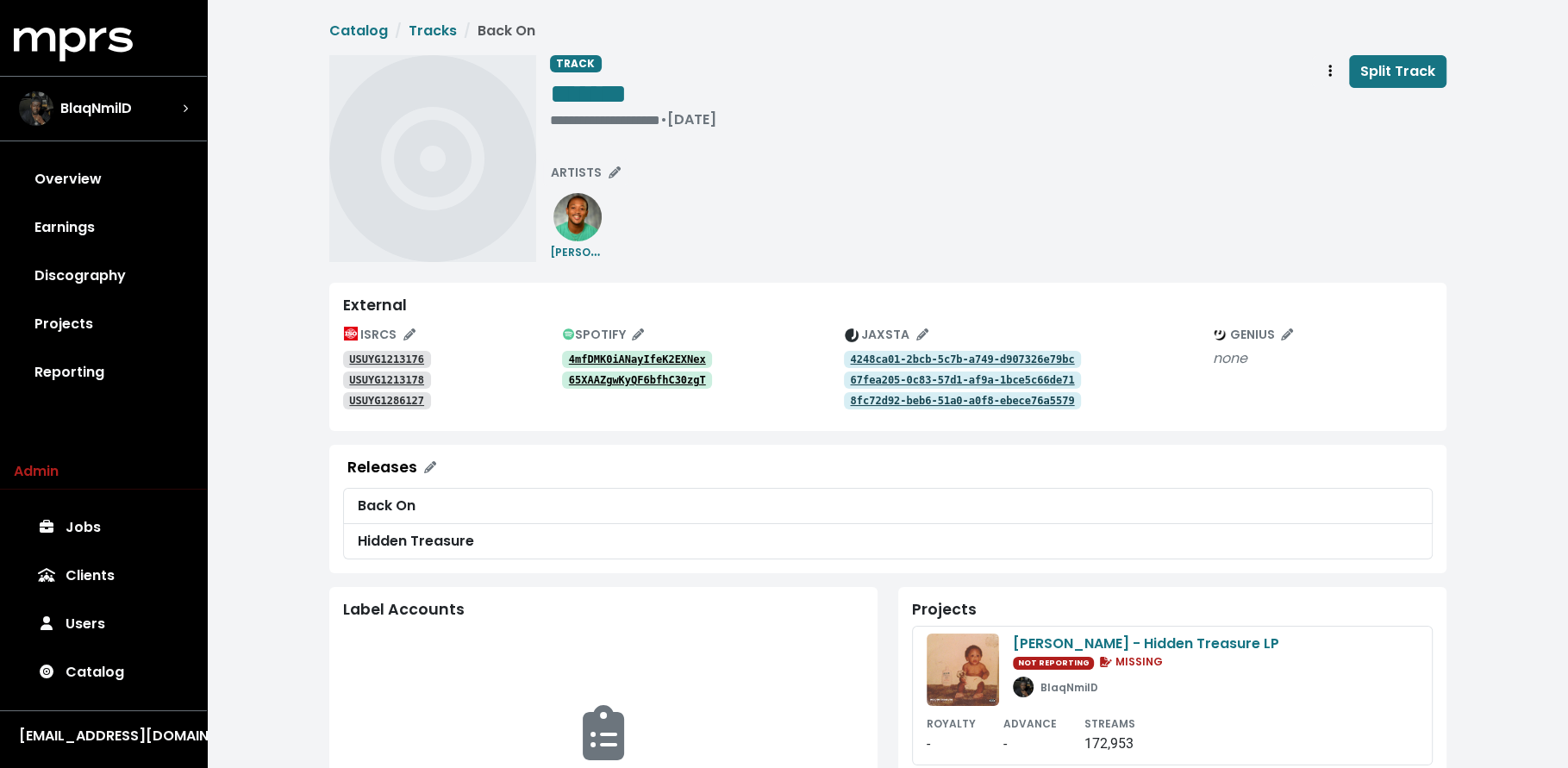
click at [396, 403] on tt "USUYG1286127" at bounding box center [386, 401] width 75 height 12
click at [586, 119] on div "**********" at bounding box center [633, 120] width 167 height 18
click at [380, 390] on div "USUYG1286127" at bounding box center [452, 399] width 219 height 21
click at [381, 399] on tt "USUYG1286127" at bounding box center [386, 401] width 75 height 12
click at [601, 181] on span "ARTISTS" at bounding box center [585, 173] width 70 height 18
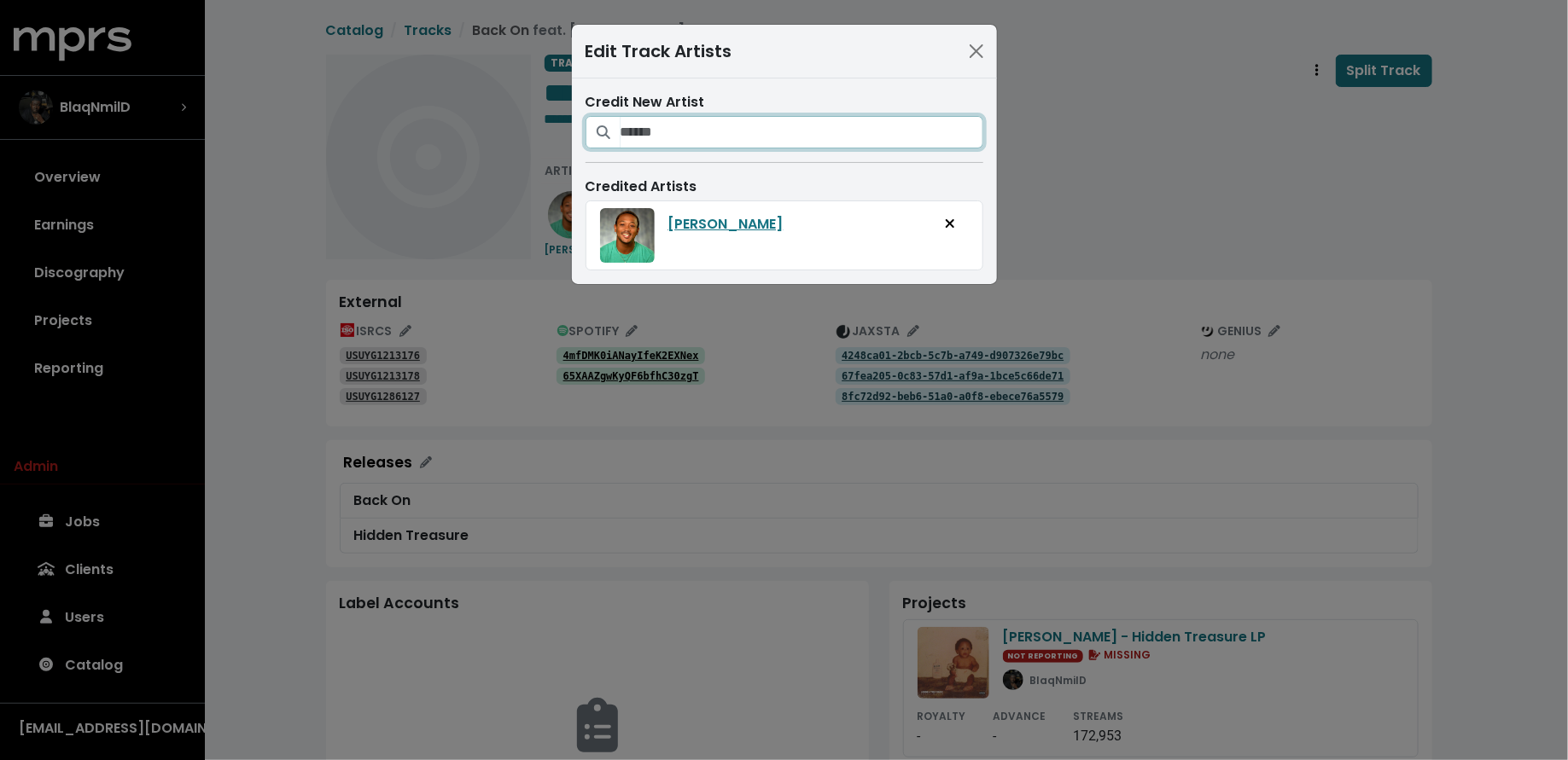
click at [688, 116] on input "Search for artists who should be credited on this track" at bounding box center [802, 132] width 363 height 32
type input "**********"
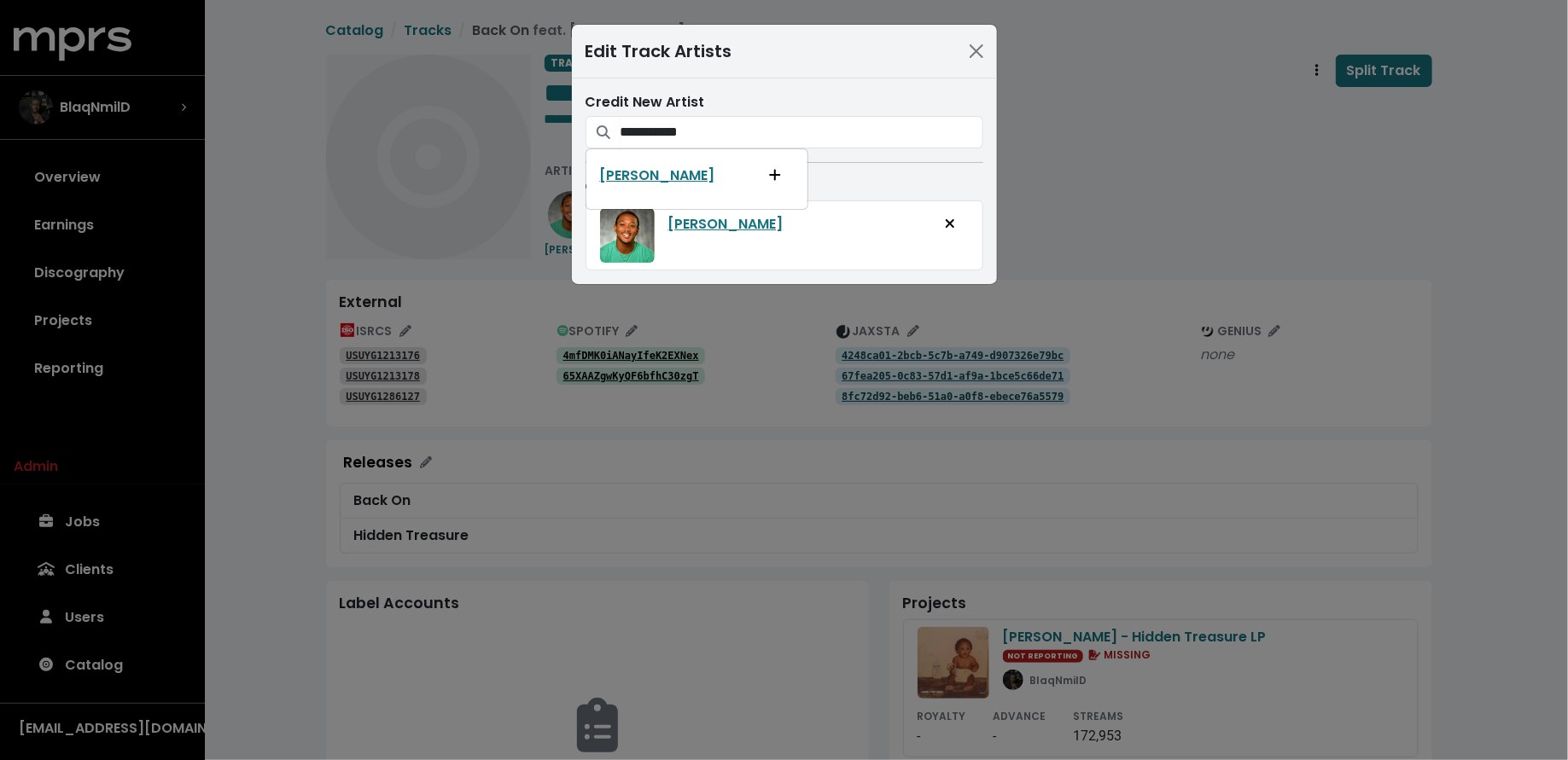
click at [756, 171] on button "Add artist to this track's credited artists" at bounding box center [775, 175] width 38 height 32
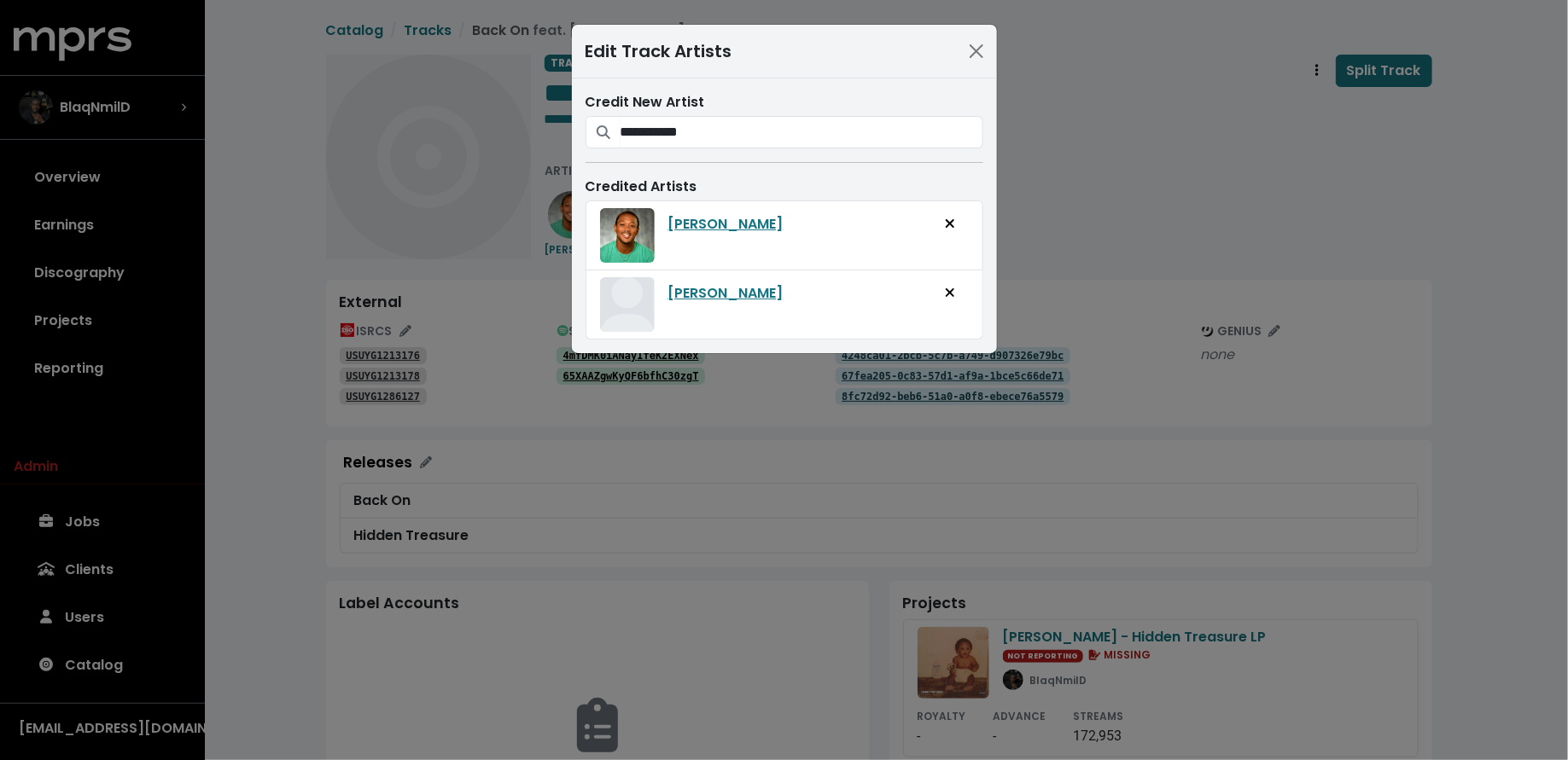
click at [1132, 212] on div "**********" at bounding box center [784, 380] width 1568 height 760
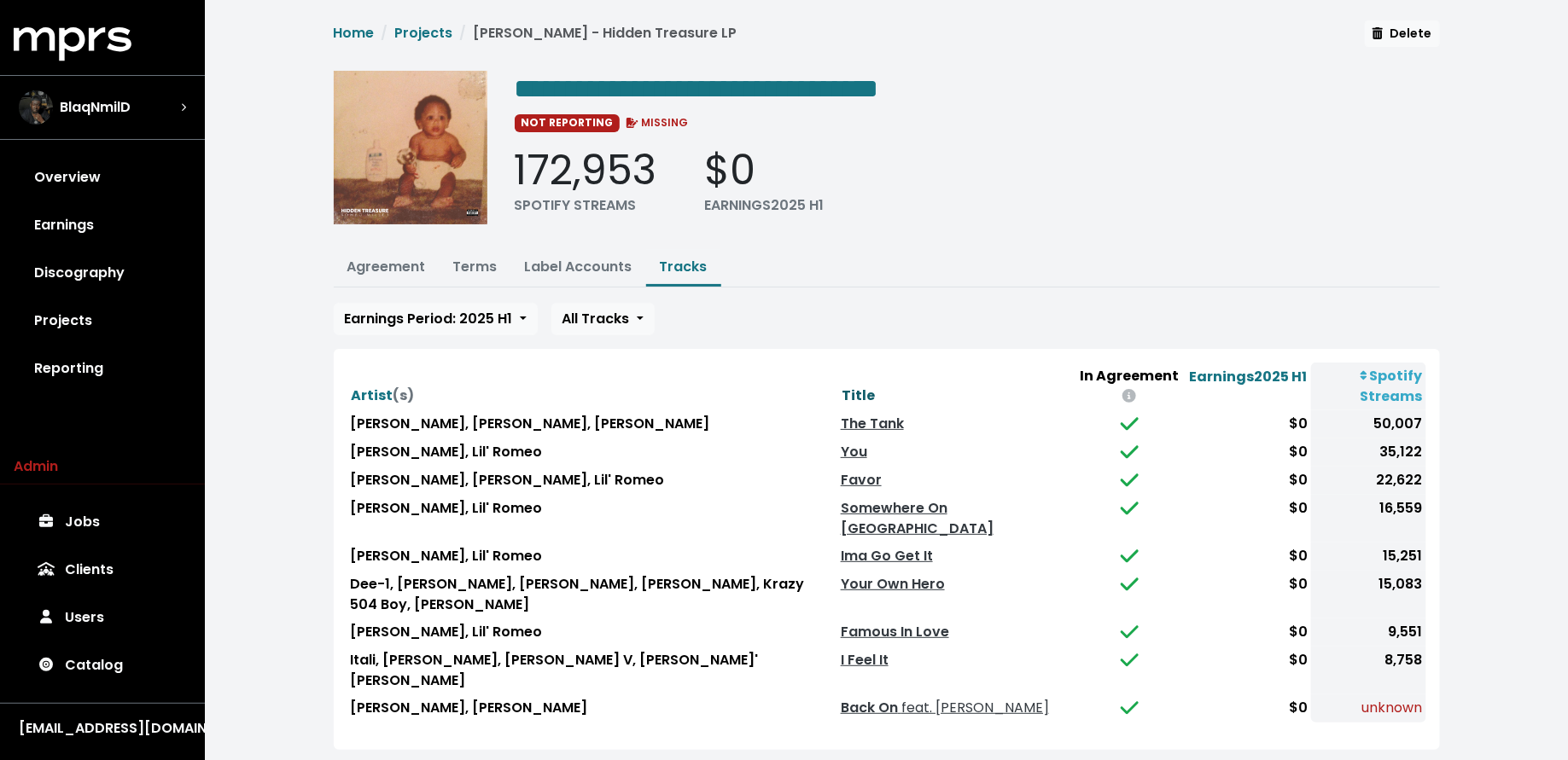
click at [865, 385] on span "Title" at bounding box center [858, 395] width 33 height 19
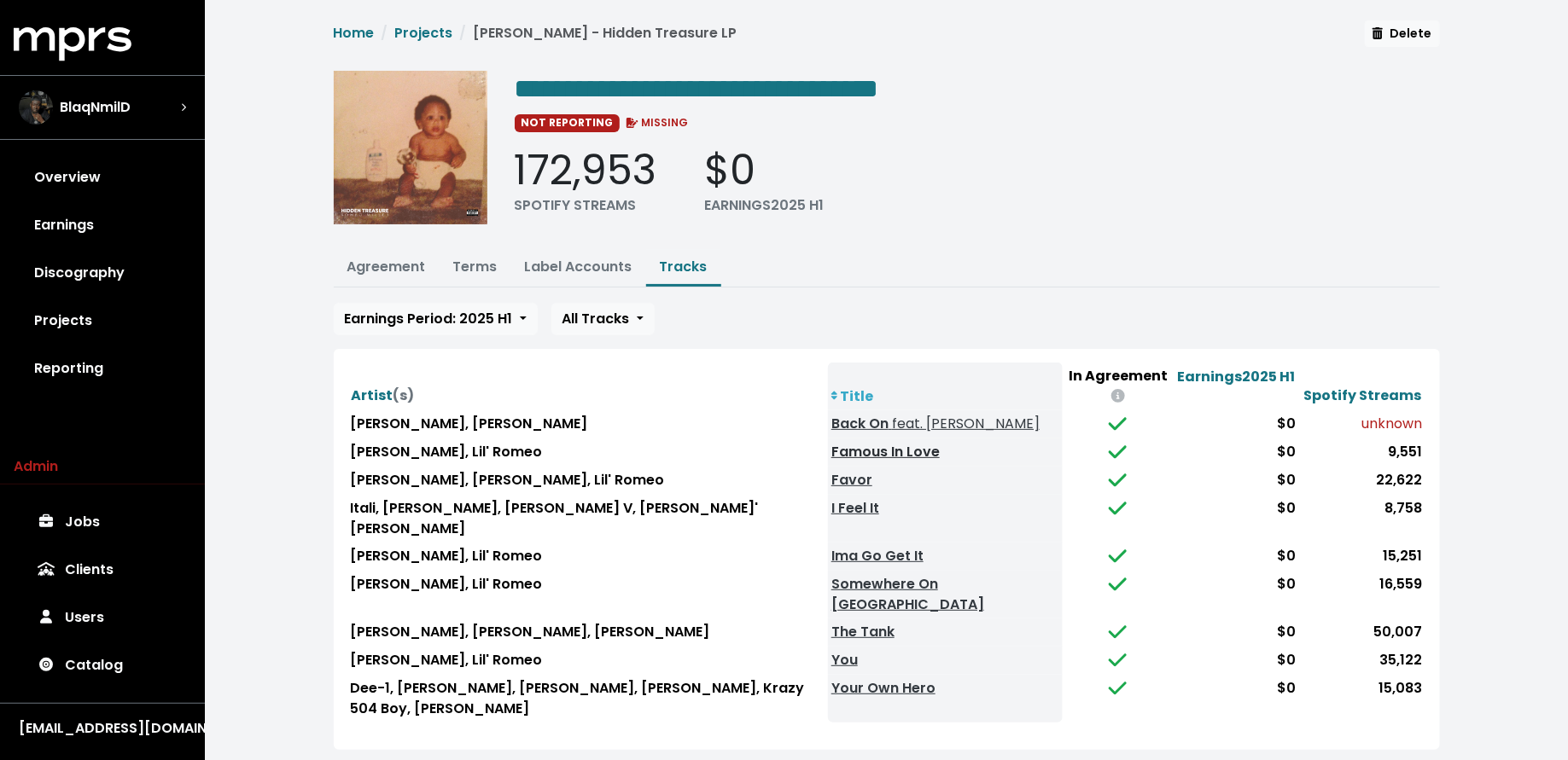
click at [885, 442] on link "Famous In Love" at bounding box center [885, 451] width 109 height 19
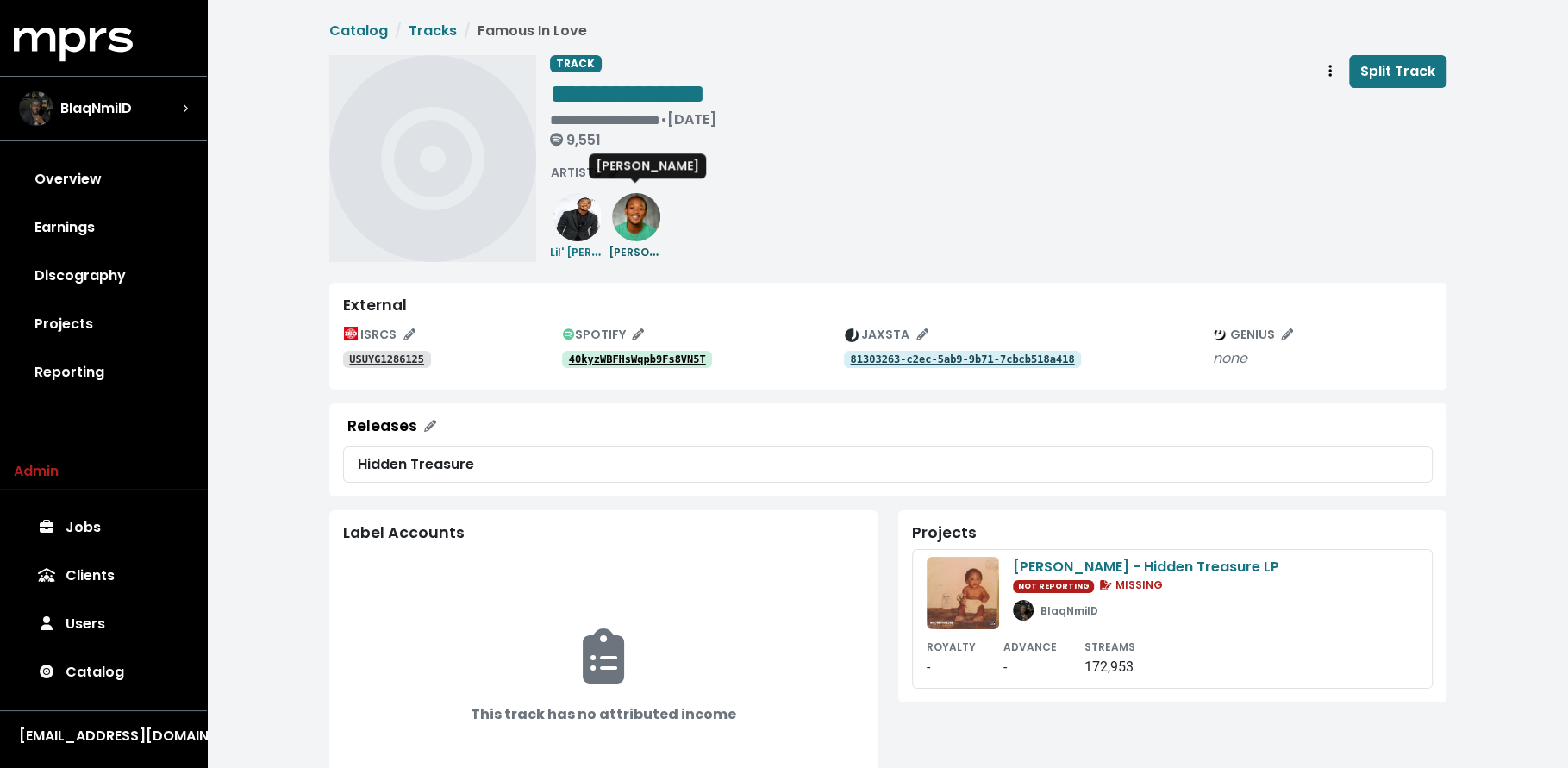
click at [624, 225] on img at bounding box center [635, 217] width 48 height 48
click at [559, 228] on img at bounding box center [577, 217] width 48 height 48
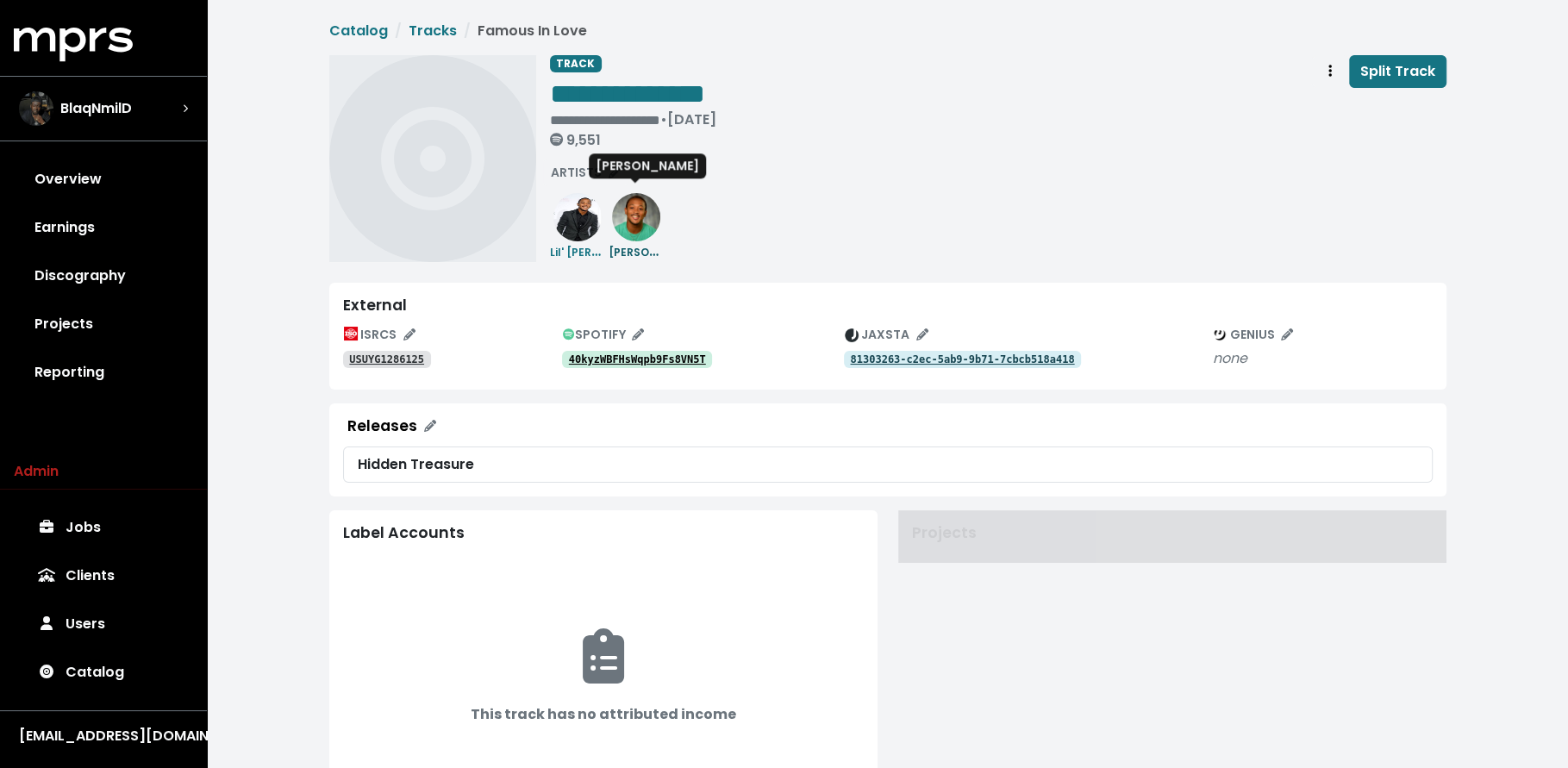
click at [632, 223] on img at bounding box center [635, 217] width 48 height 48
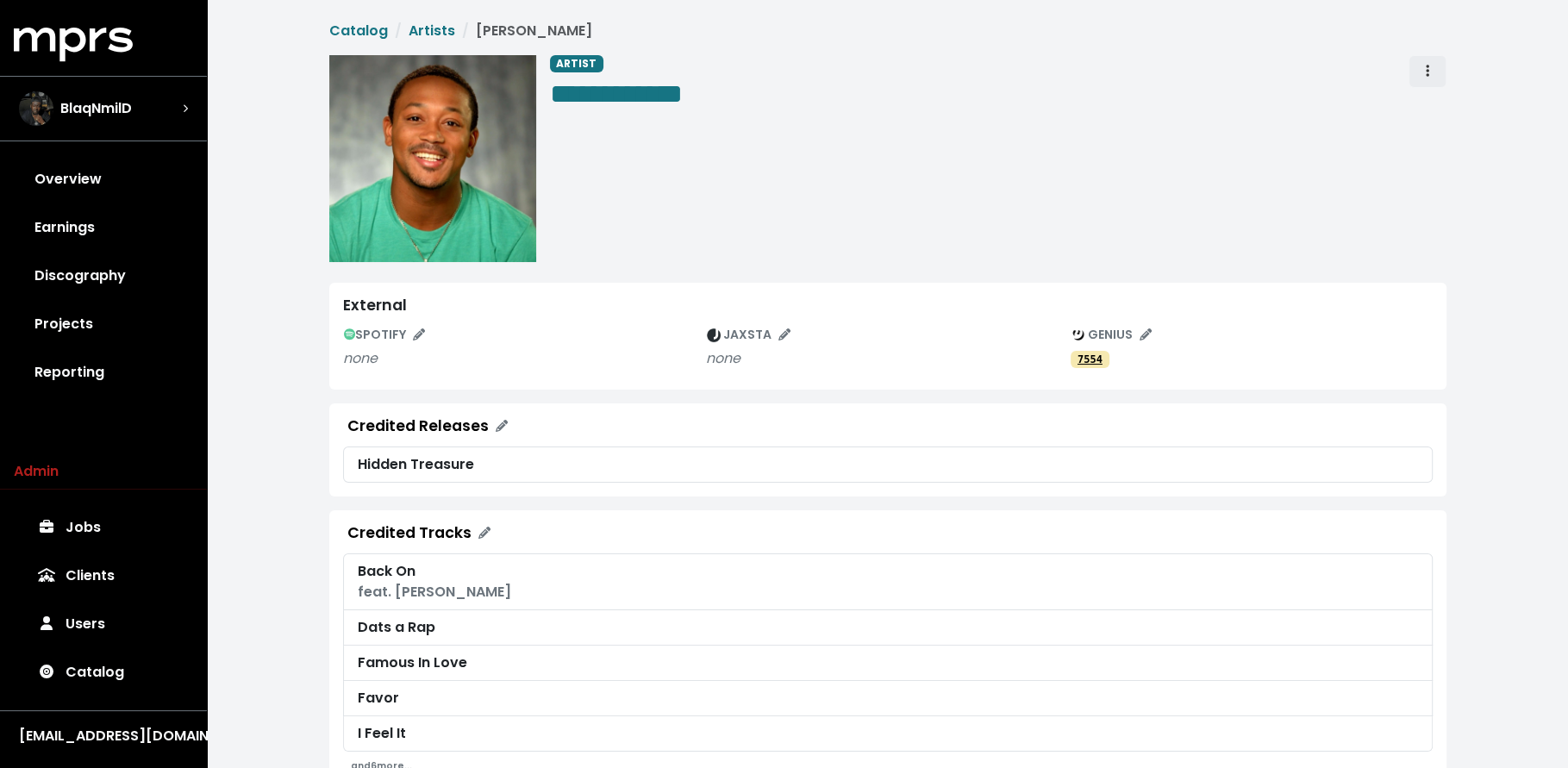
click at [1420, 76] on span "Artist actions" at bounding box center [1428, 71] width 16 height 21
click at [1422, 96] on link "Merge" at bounding box center [1477, 110] width 136 height 27
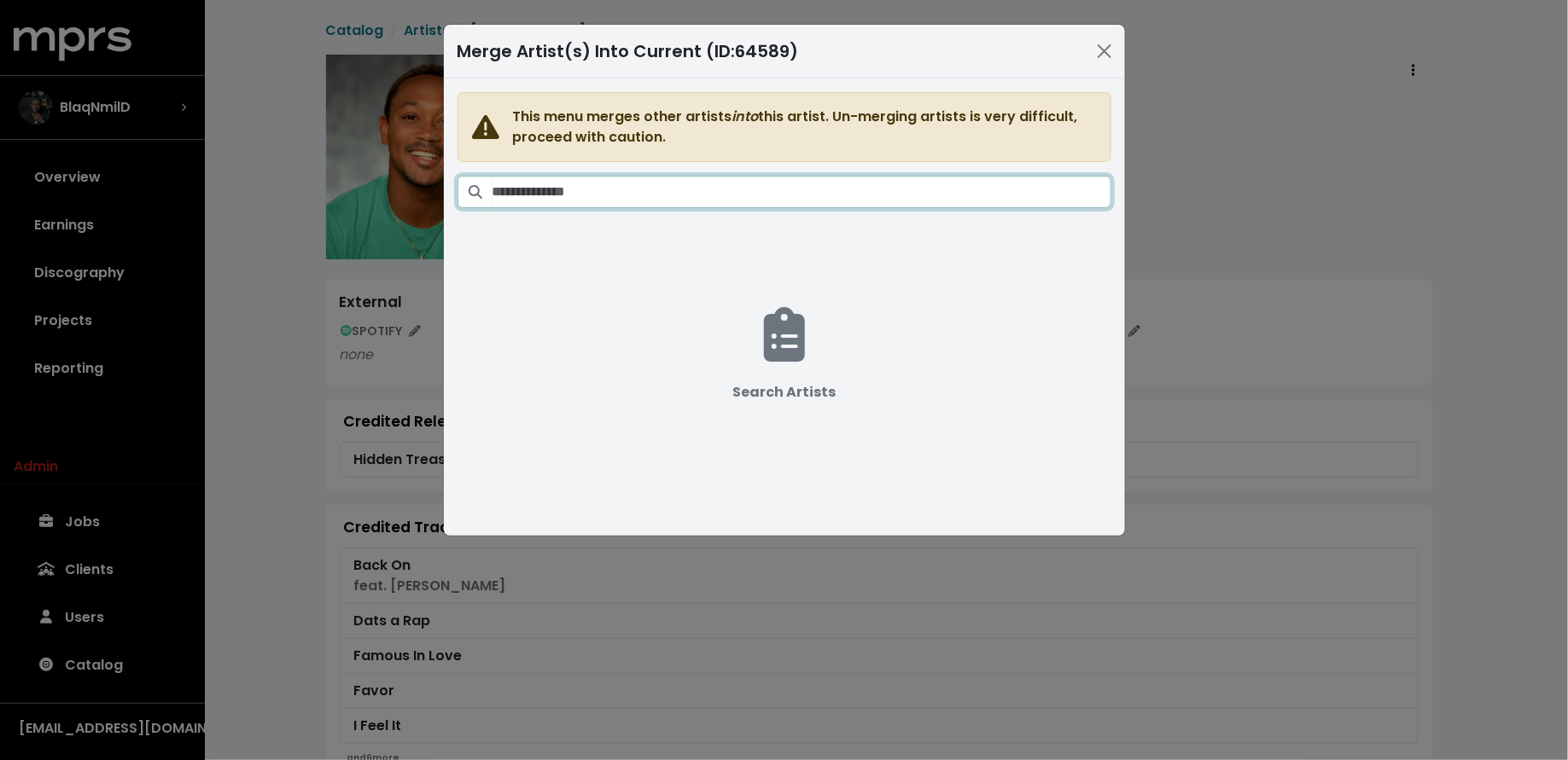
click at [920, 187] on input "Search artists" at bounding box center [801, 191] width 618 height 32
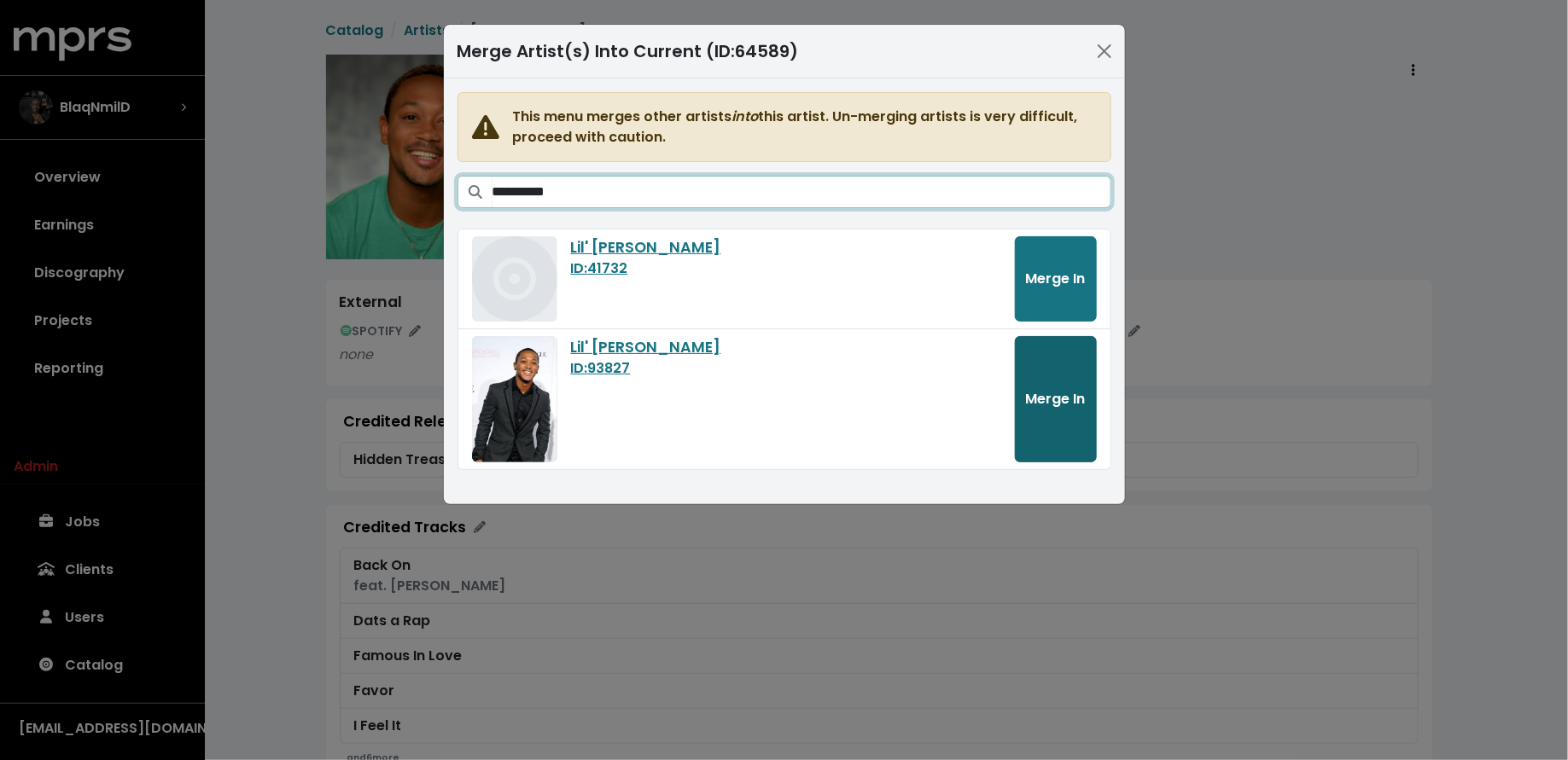
type input "**********"
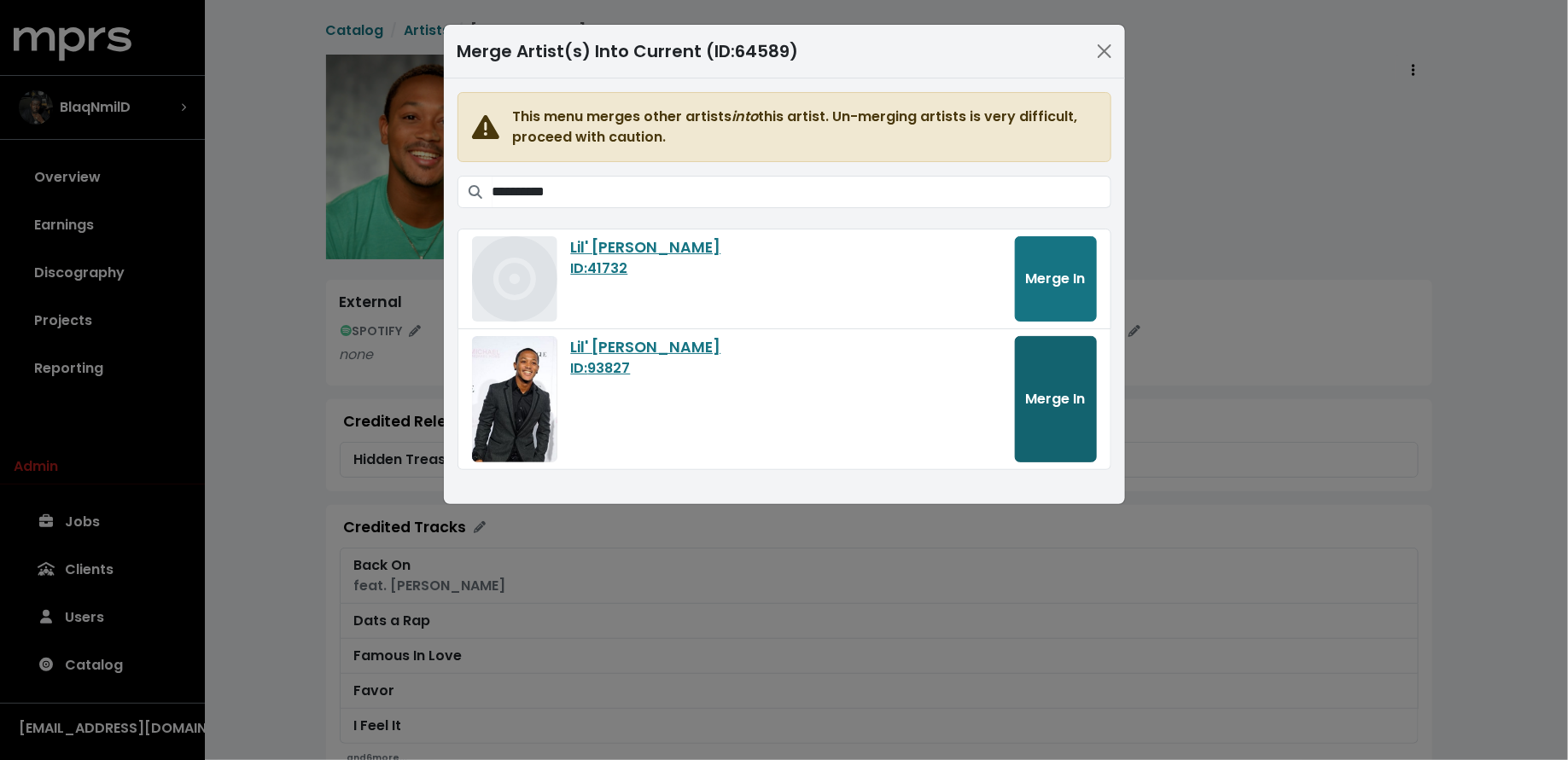
click at [1017, 431] on button "Merge In" at bounding box center [1055, 399] width 82 height 126
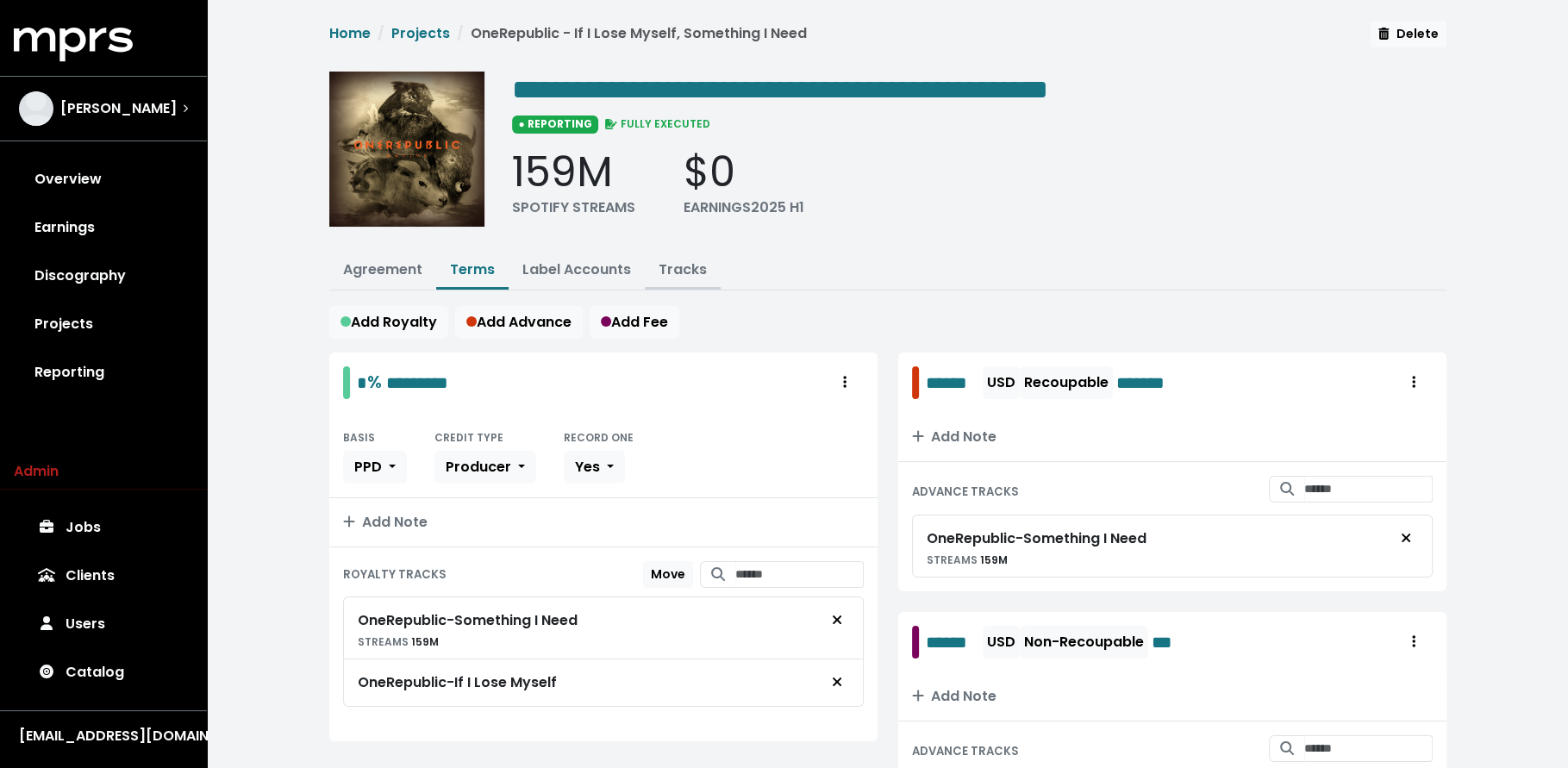
click at [688, 263] on link "Tracks" at bounding box center [683, 270] width 48 height 20
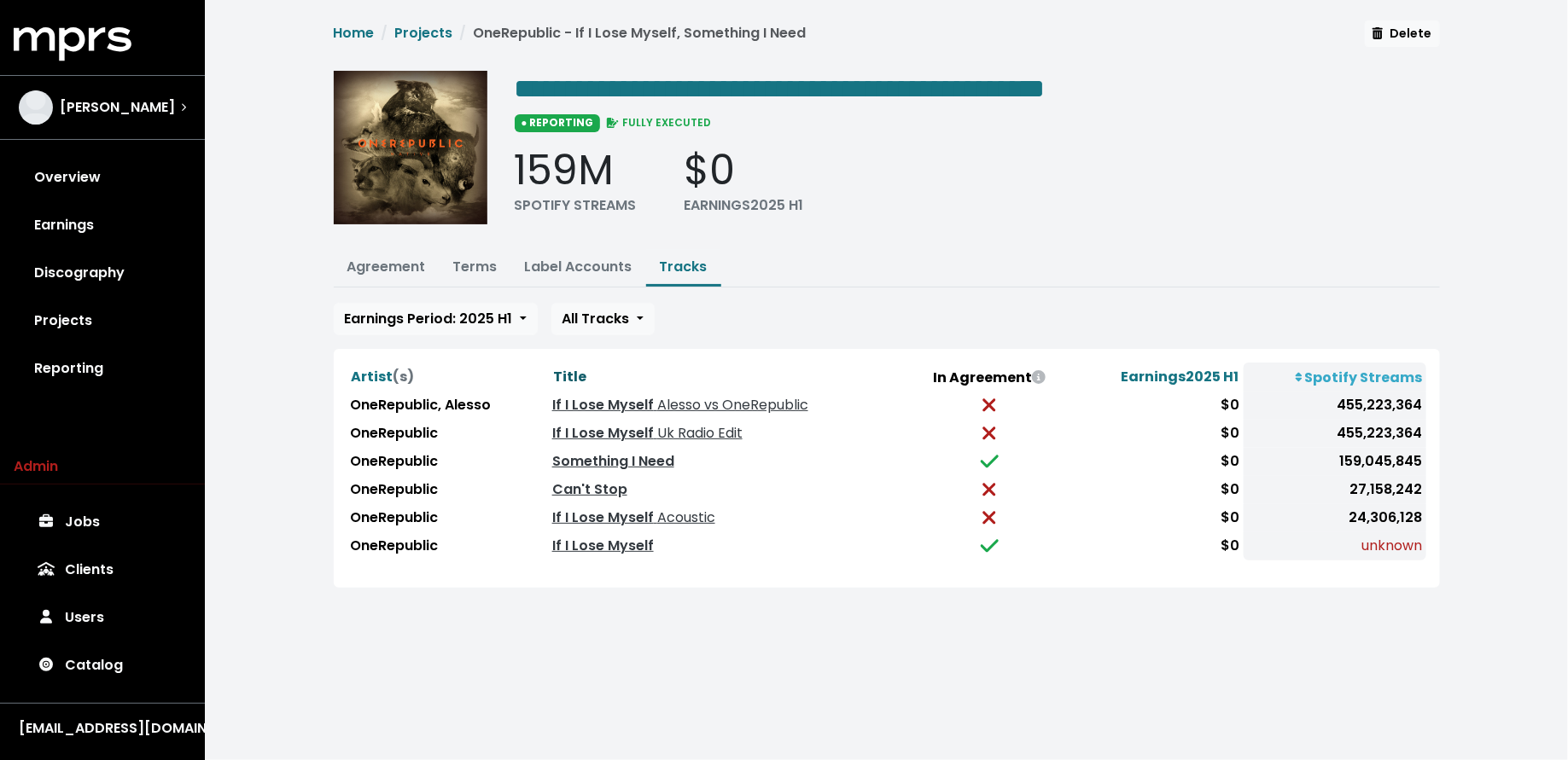
click at [573, 371] on span "Title" at bounding box center [570, 377] width 33 height 19
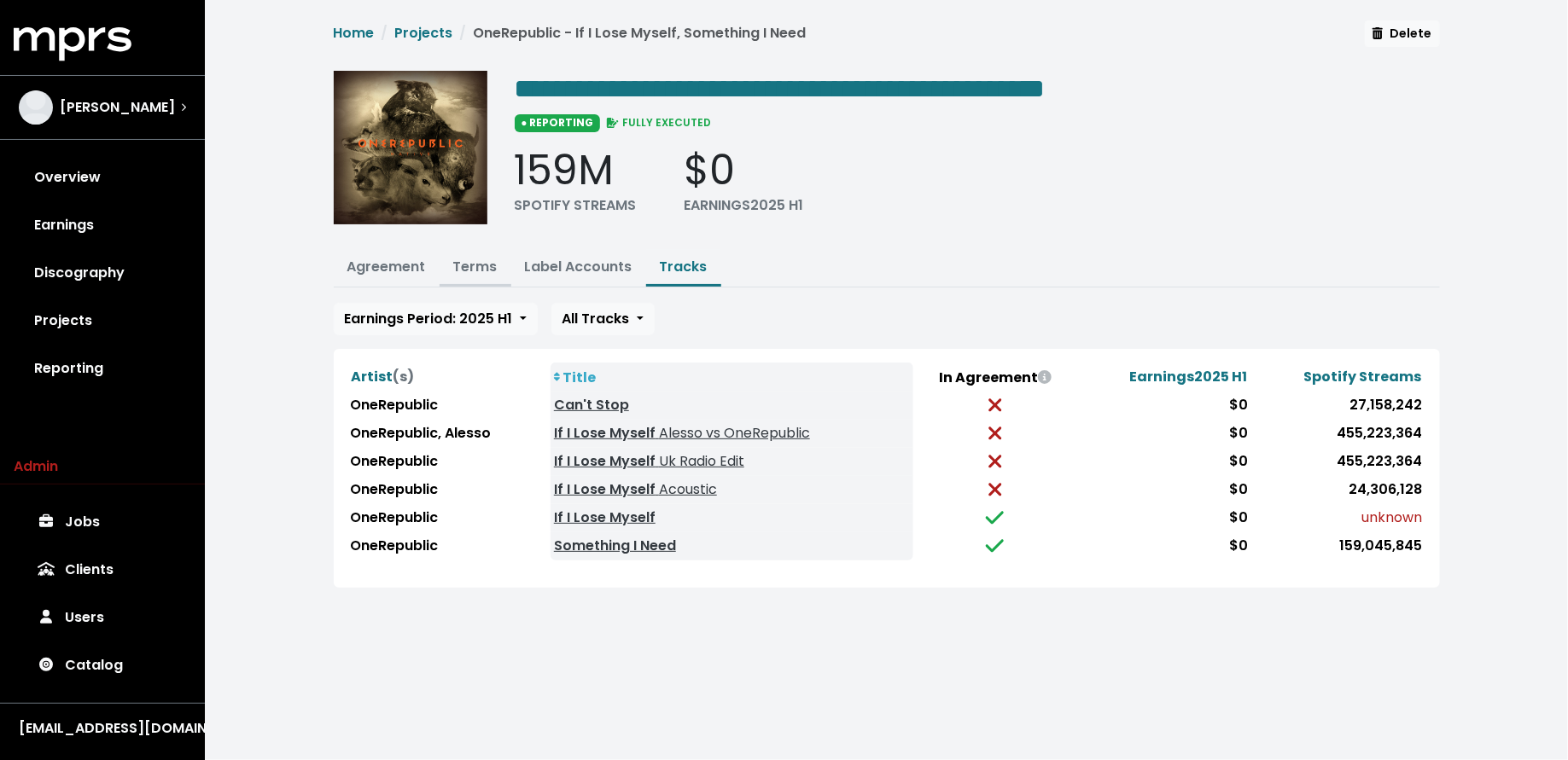
click at [466, 257] on link "Terms" at bounding box center [476, 267] width 45 height 19
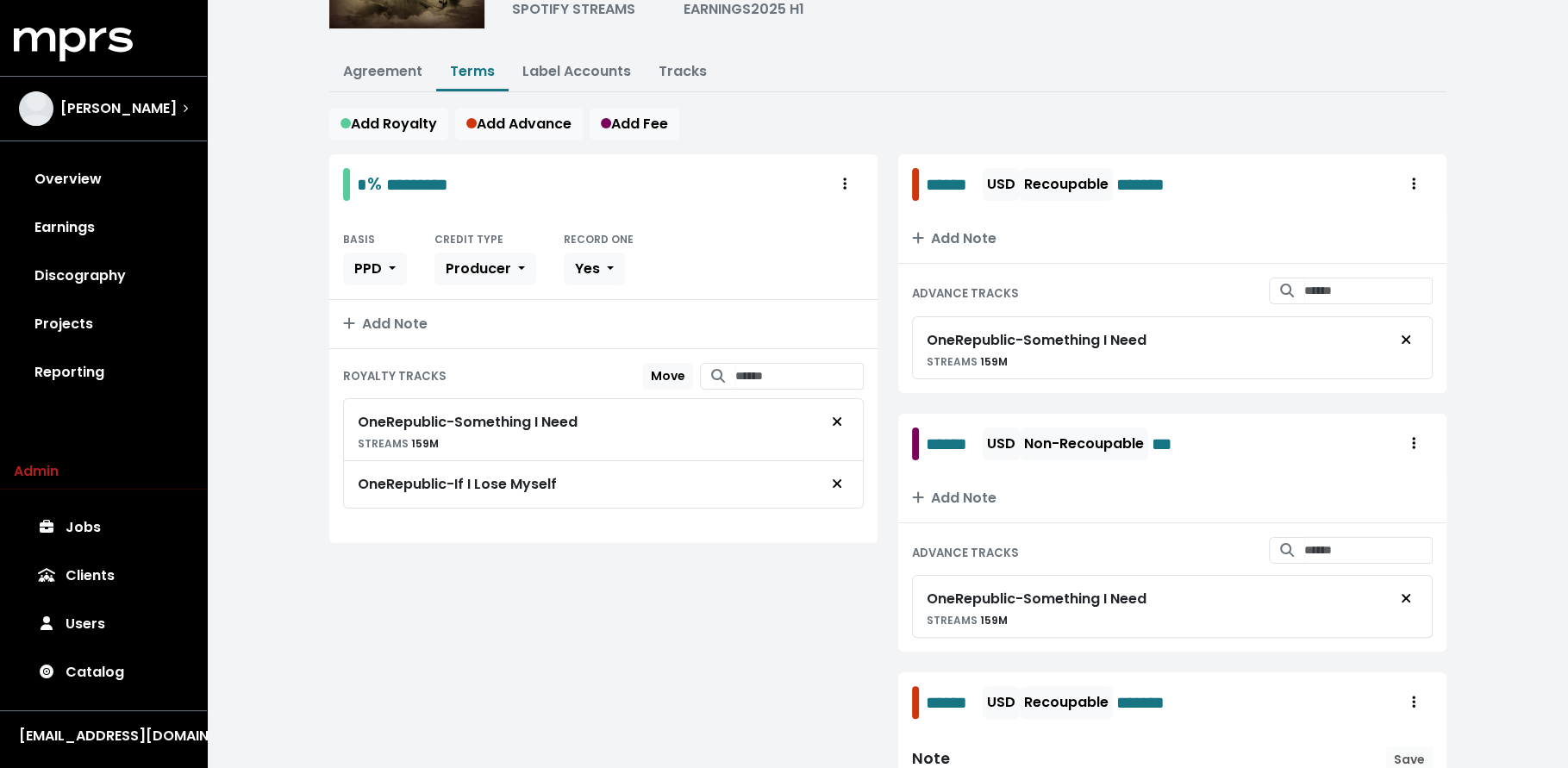
scroll to position [167, 0]
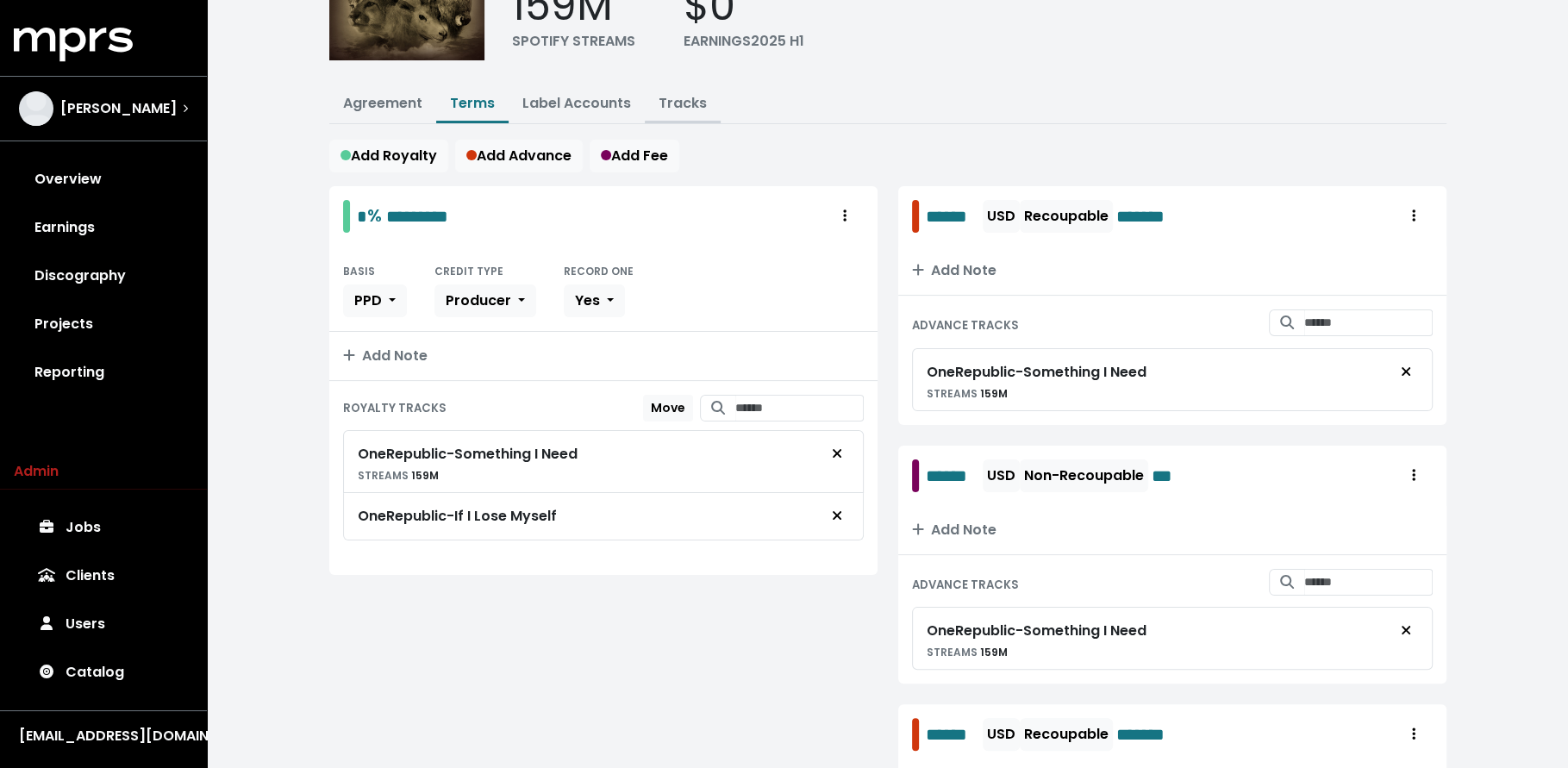
click at [677, 94] on link "Tracks" at bounding box center [683, 103] width 48 height 20
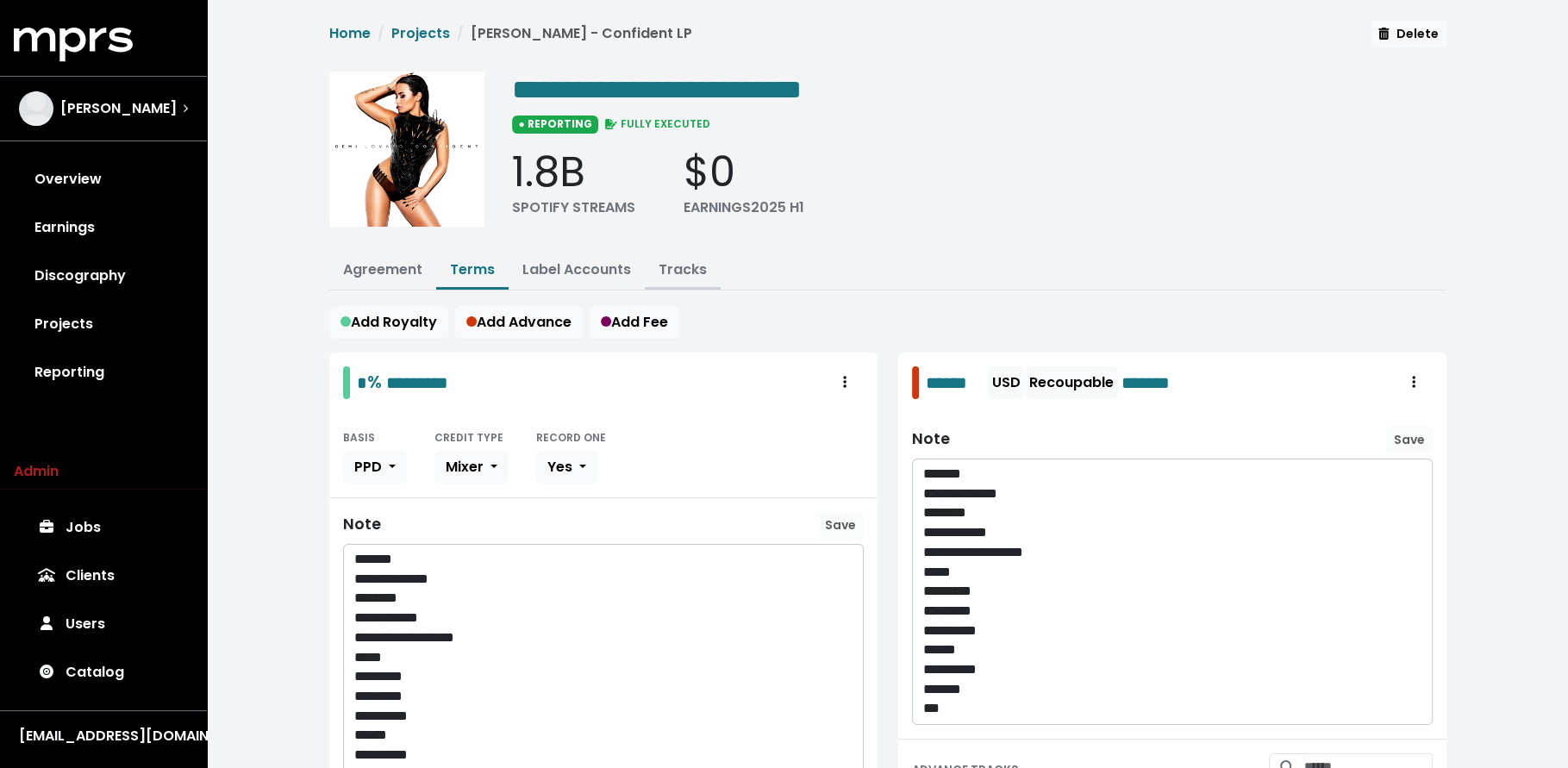
click at [667, 263] on link "Tracks" at bounding box center [683, 270] width 48 height 20
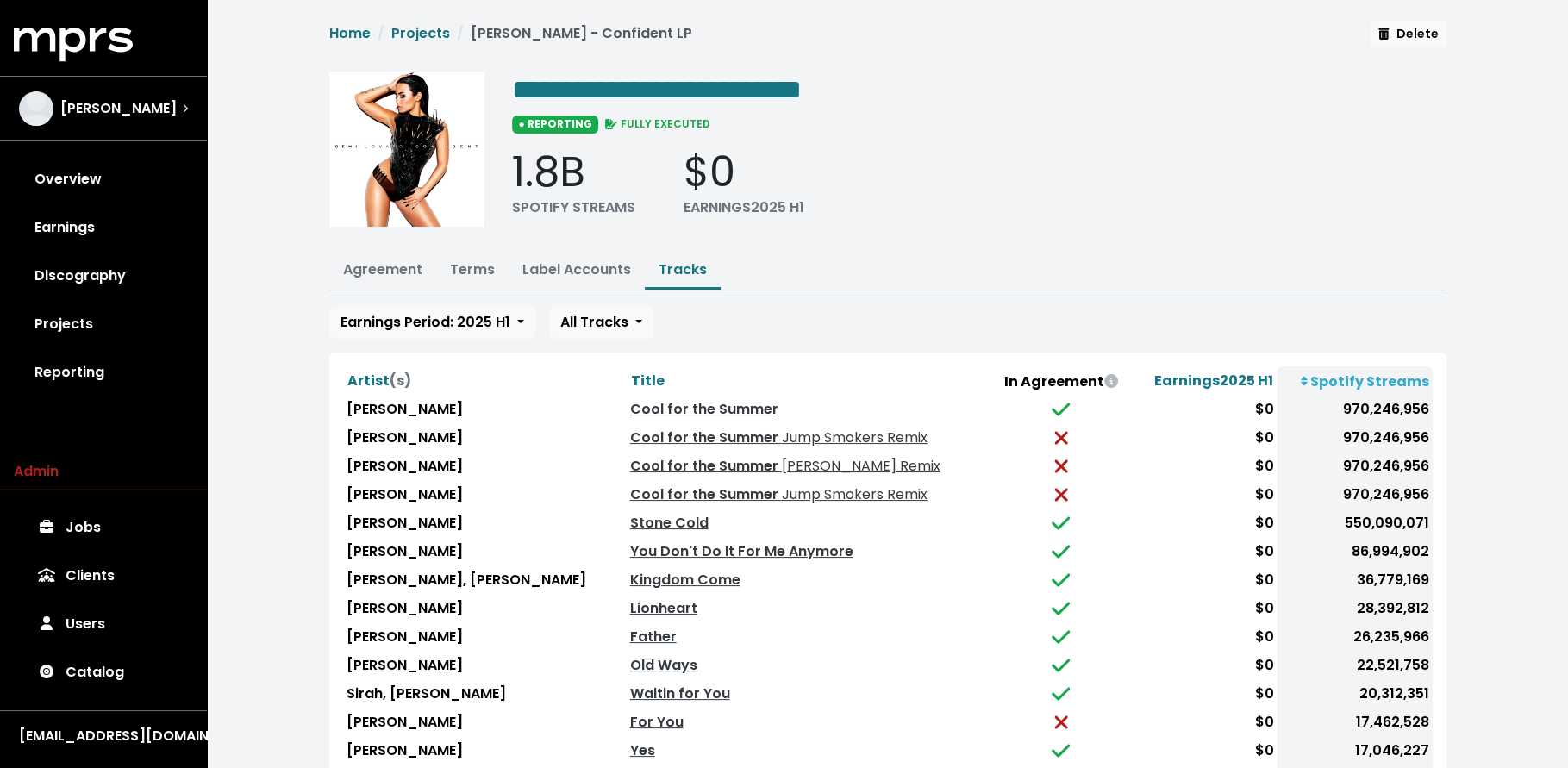
scroll to position [4, 0]
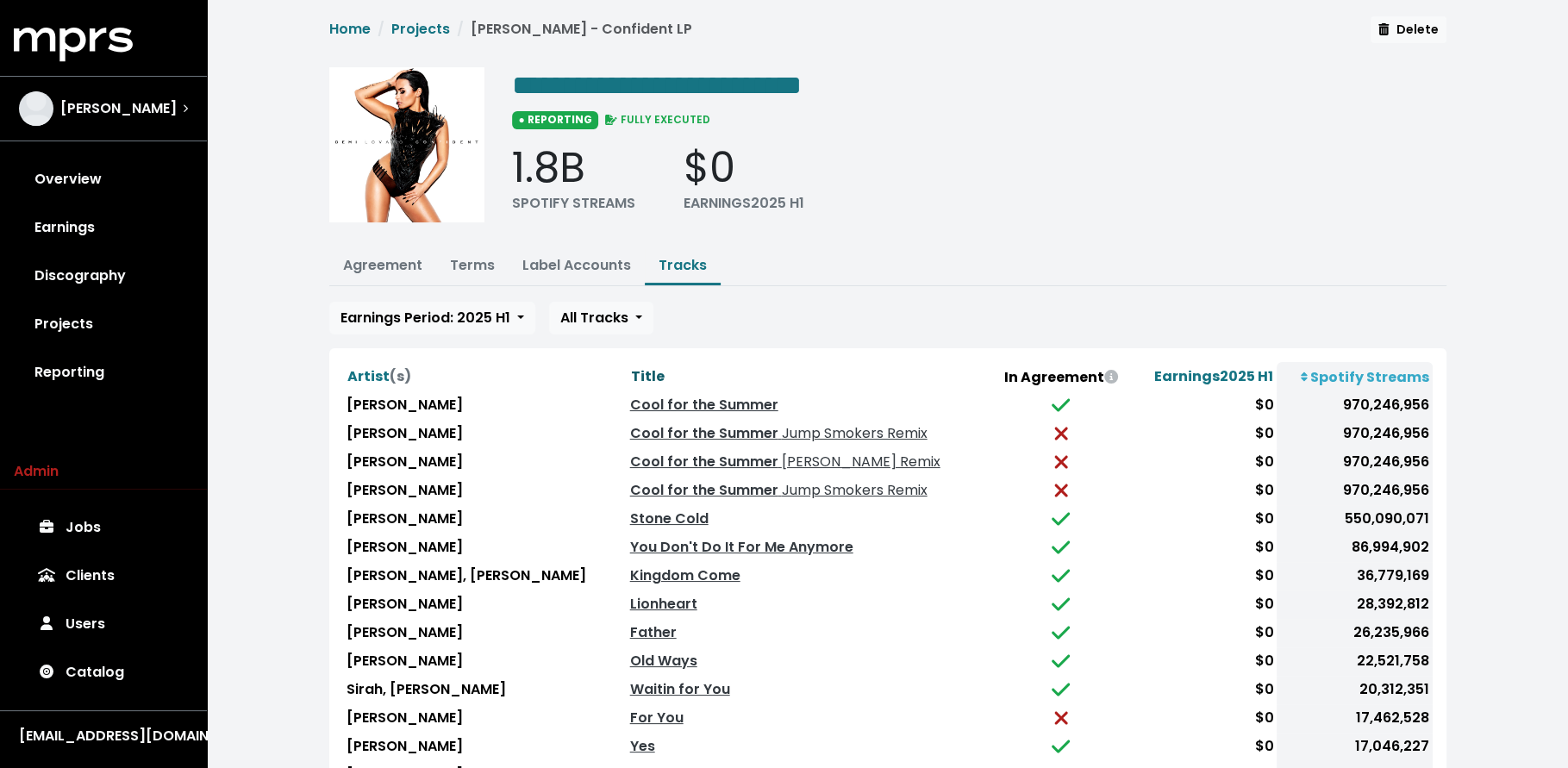
click at [631, 369] on span "Title" at bounding box center [647, 377] width 33 height 20
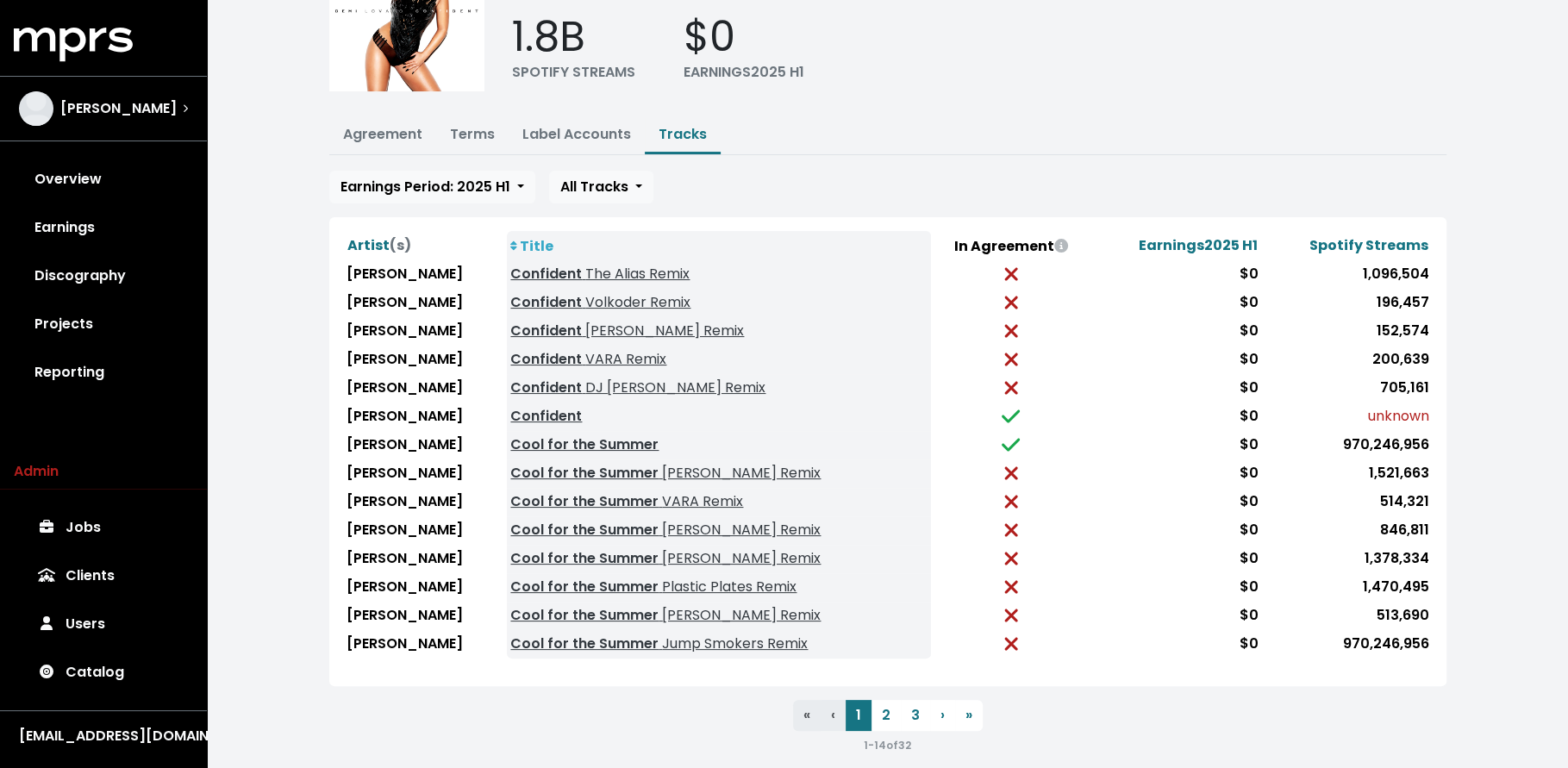
scroll to position [146, 0]
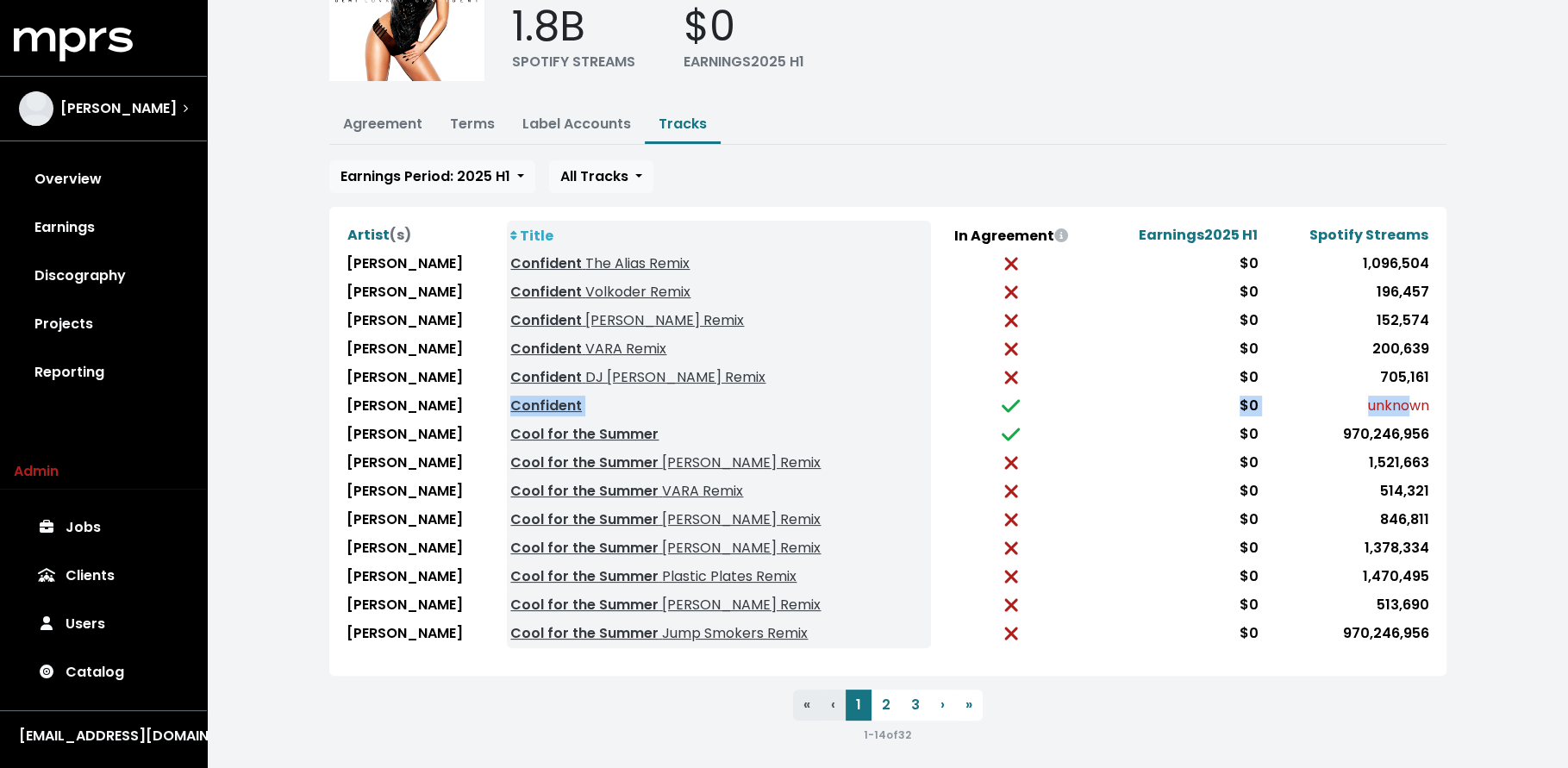
drag, startPoint x: 1414, startPoint y: 399, endPoint x: 478, endPoint y: 402, distance: 936.0
click at [478, 402] on tr "Demi Lovato Confident $0 unknown" at bounding box center [887, 406] width 1089 height 28
click at [875, 696] on button "2" at bounding box center [886, 705] width 29 height 31
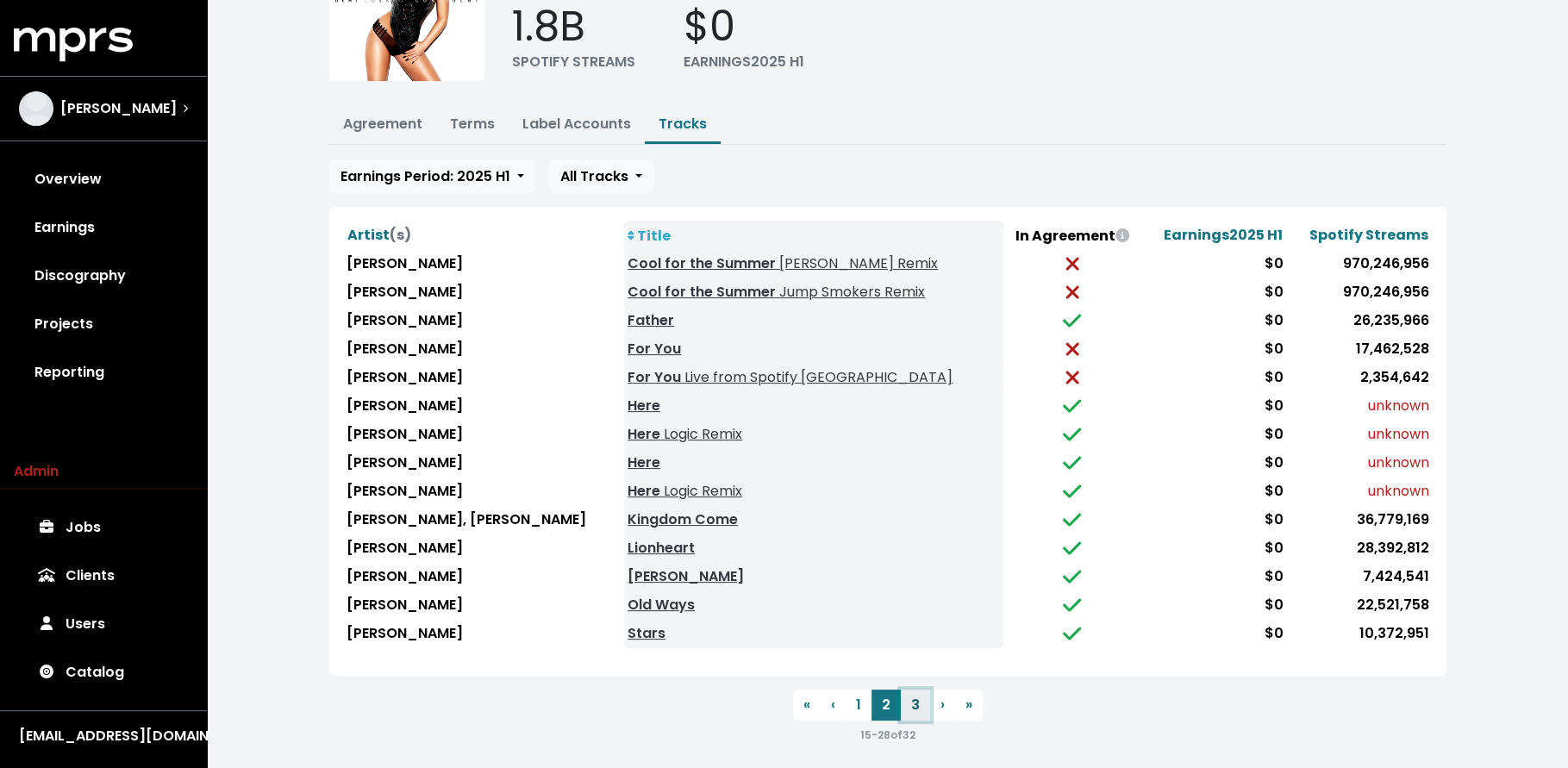
click at [918, 703] on button "3" at bounding box center [916, 705] width 29 height 31
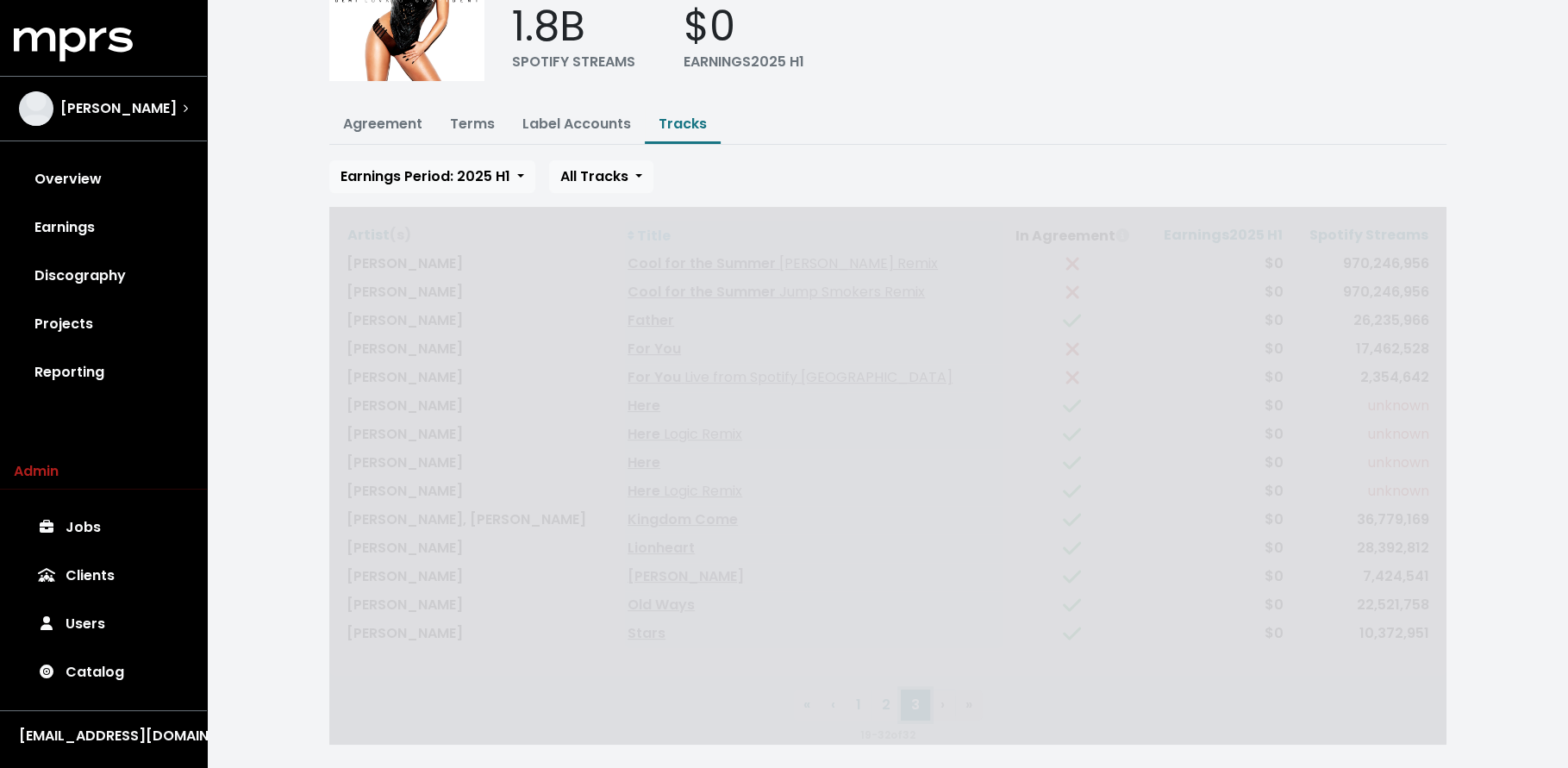
scroll to position [0, 0]
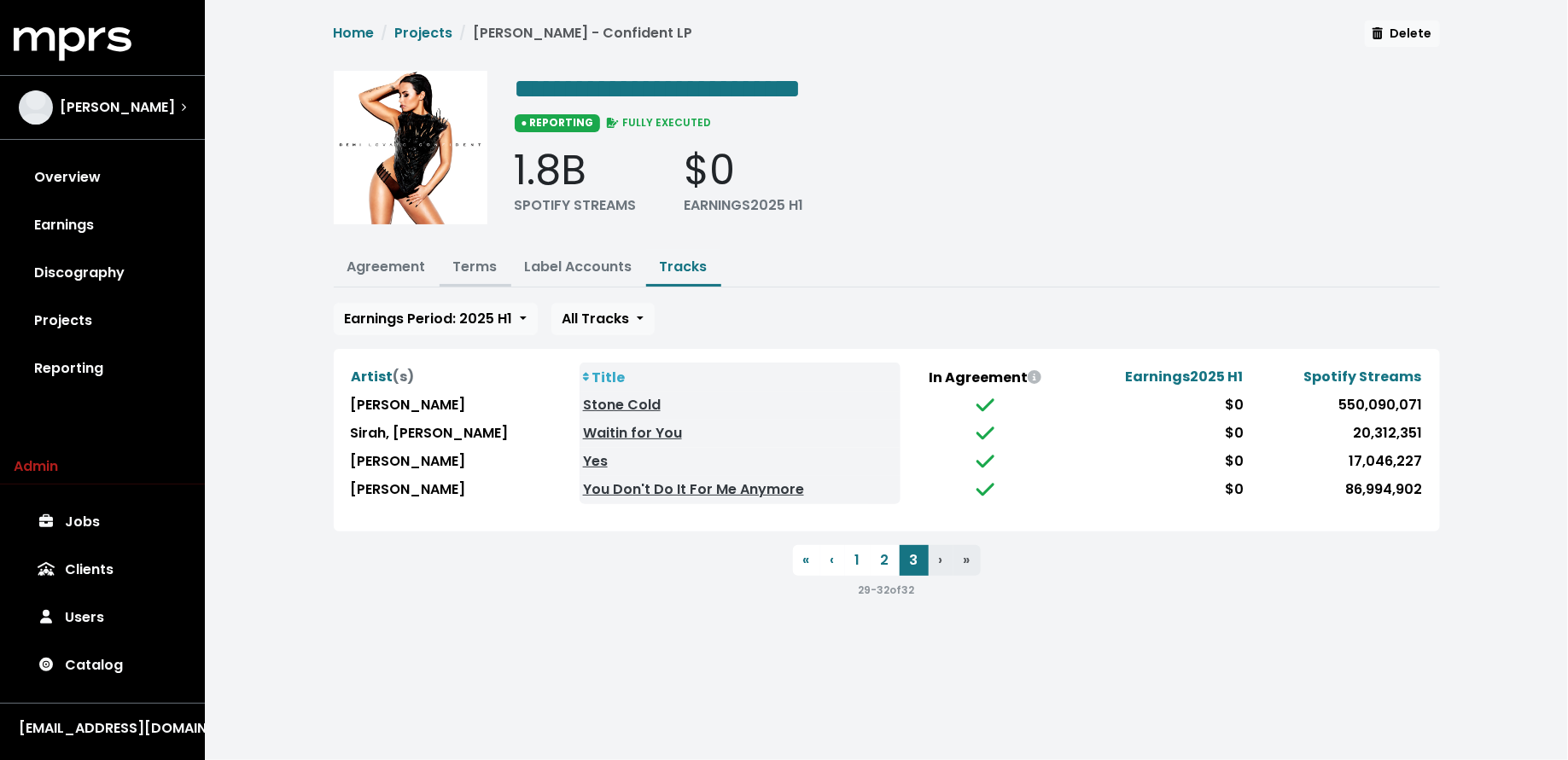
click at [491, 267] on link "Terms" at bounding box center [476, 267] width 45 height 19
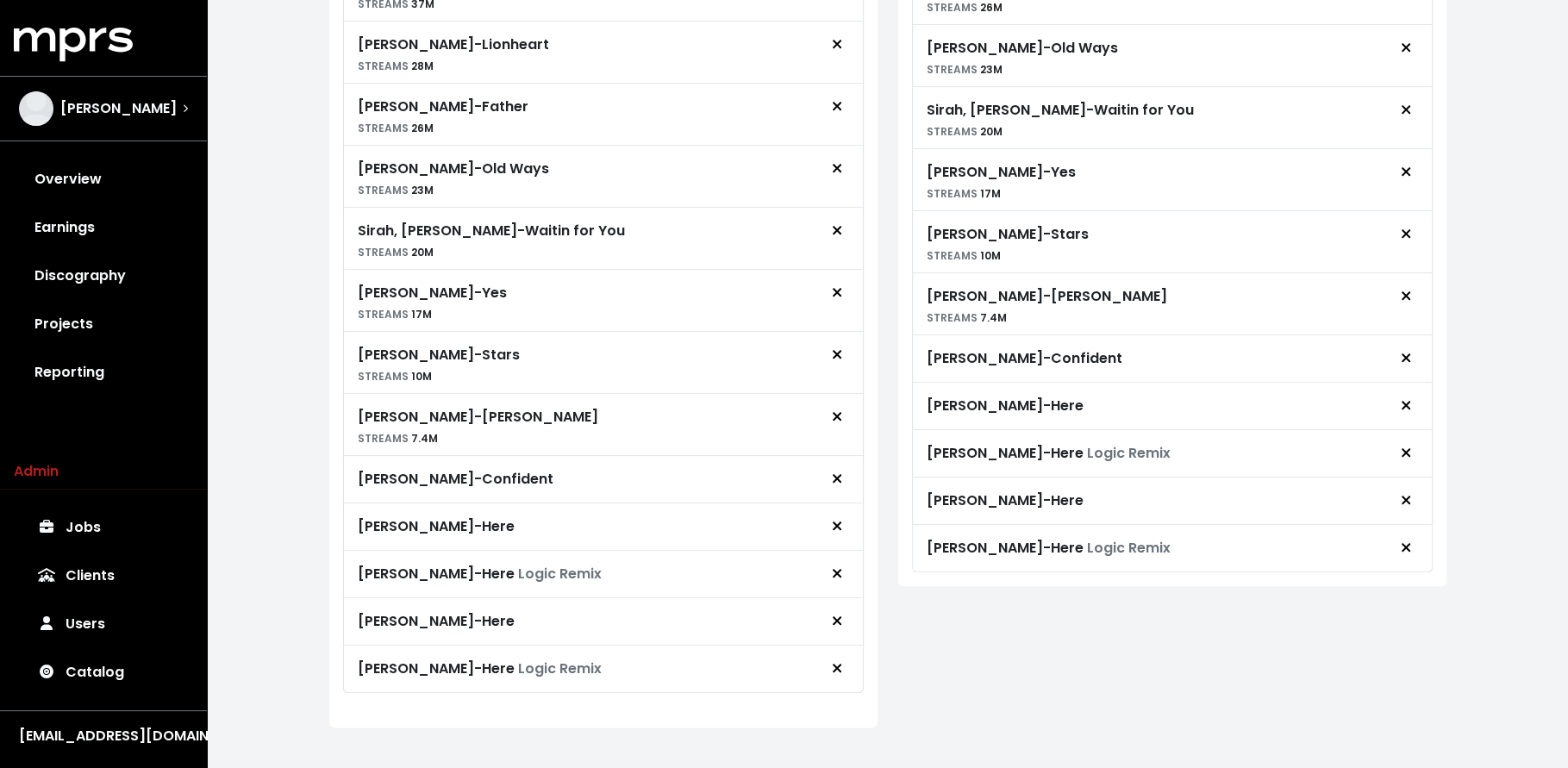
scroll to position [1143, 0]
click at [835, 517] on icon "Remove royalty target" at bounding box center [836, 524] width 11 height 14
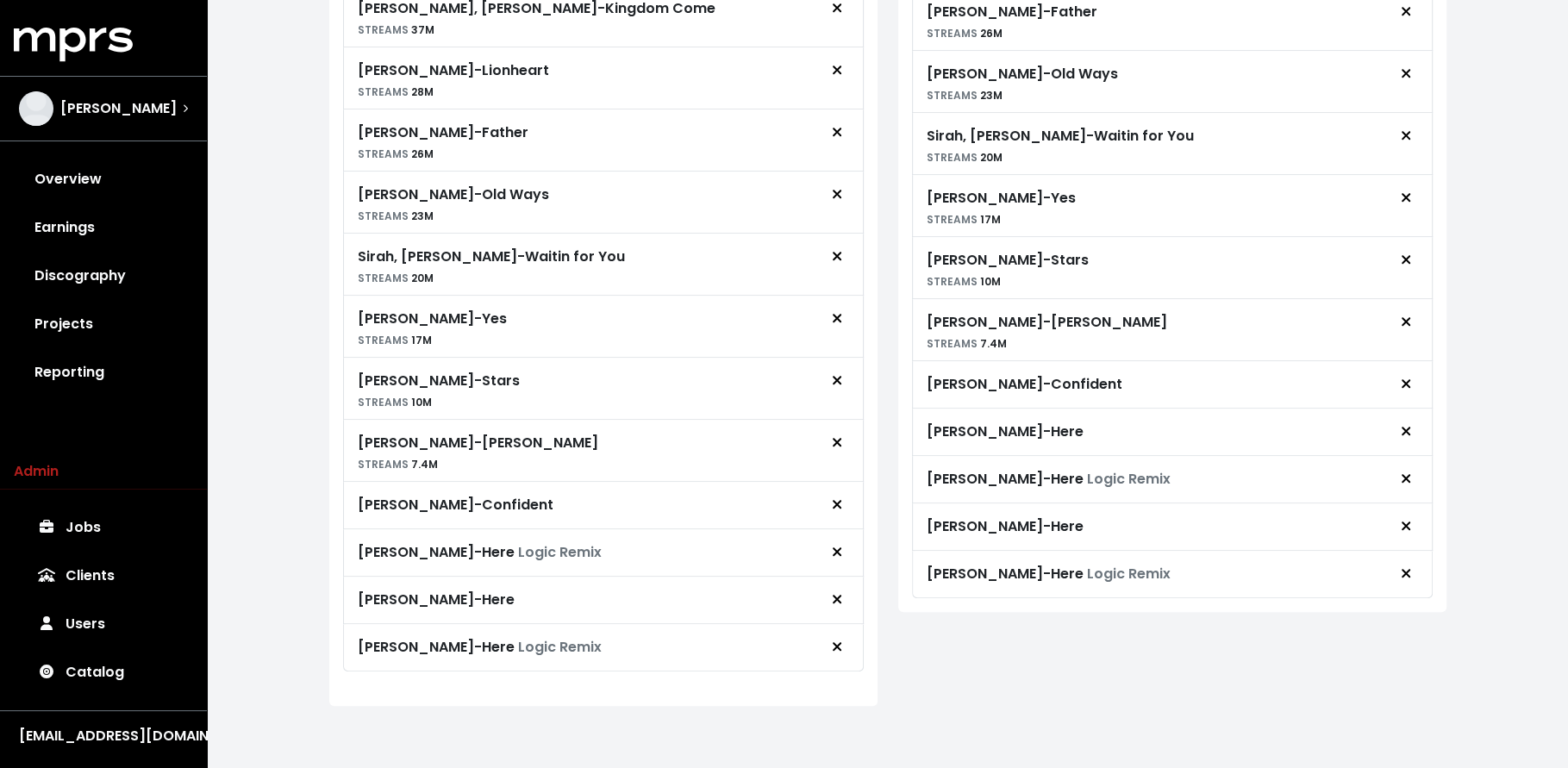
scroll to position [1095, 0]
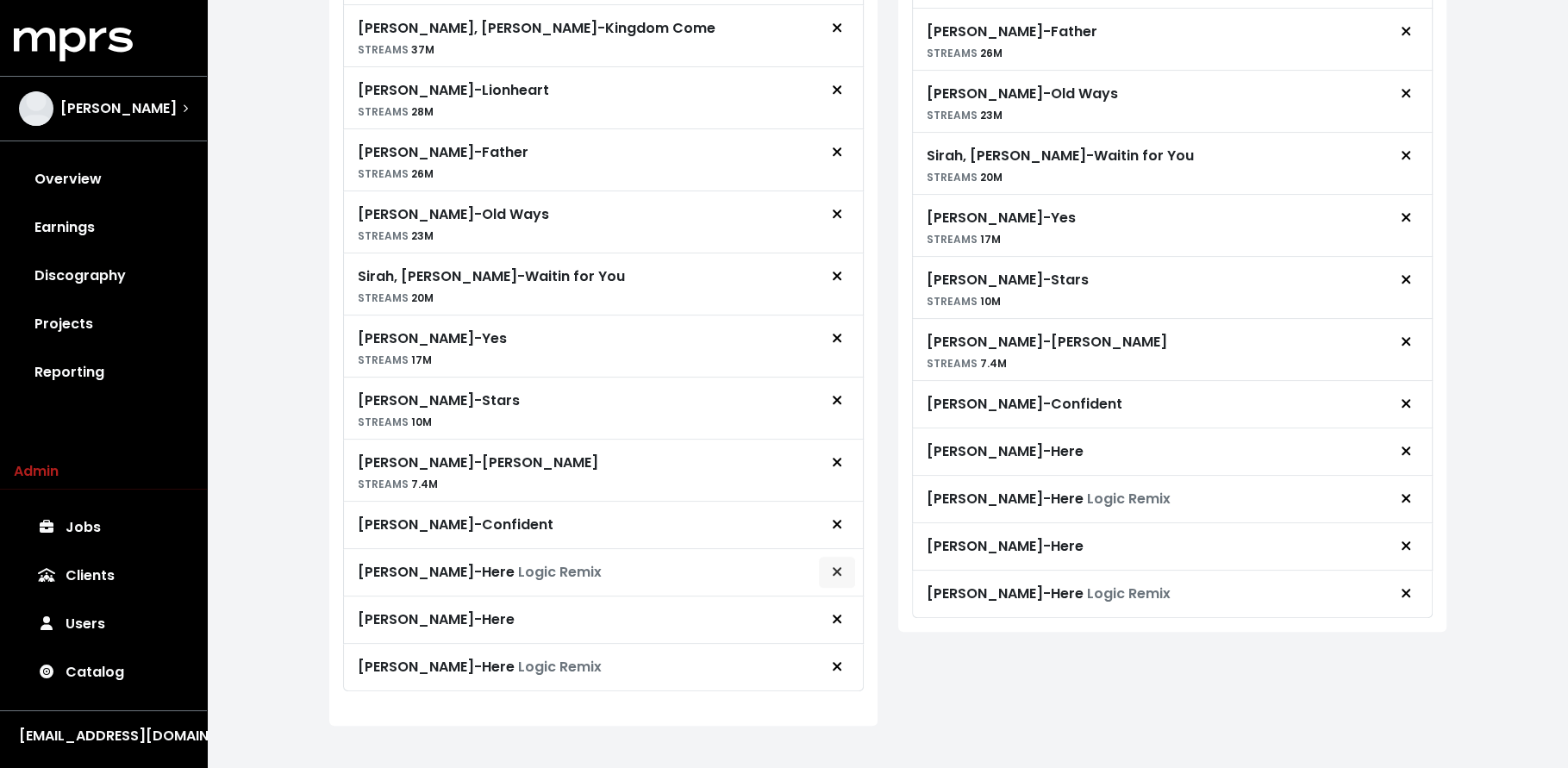
click at [837, 565] on icon "Remove royalty target" at bounding box center [836, 572] width 11 height 14
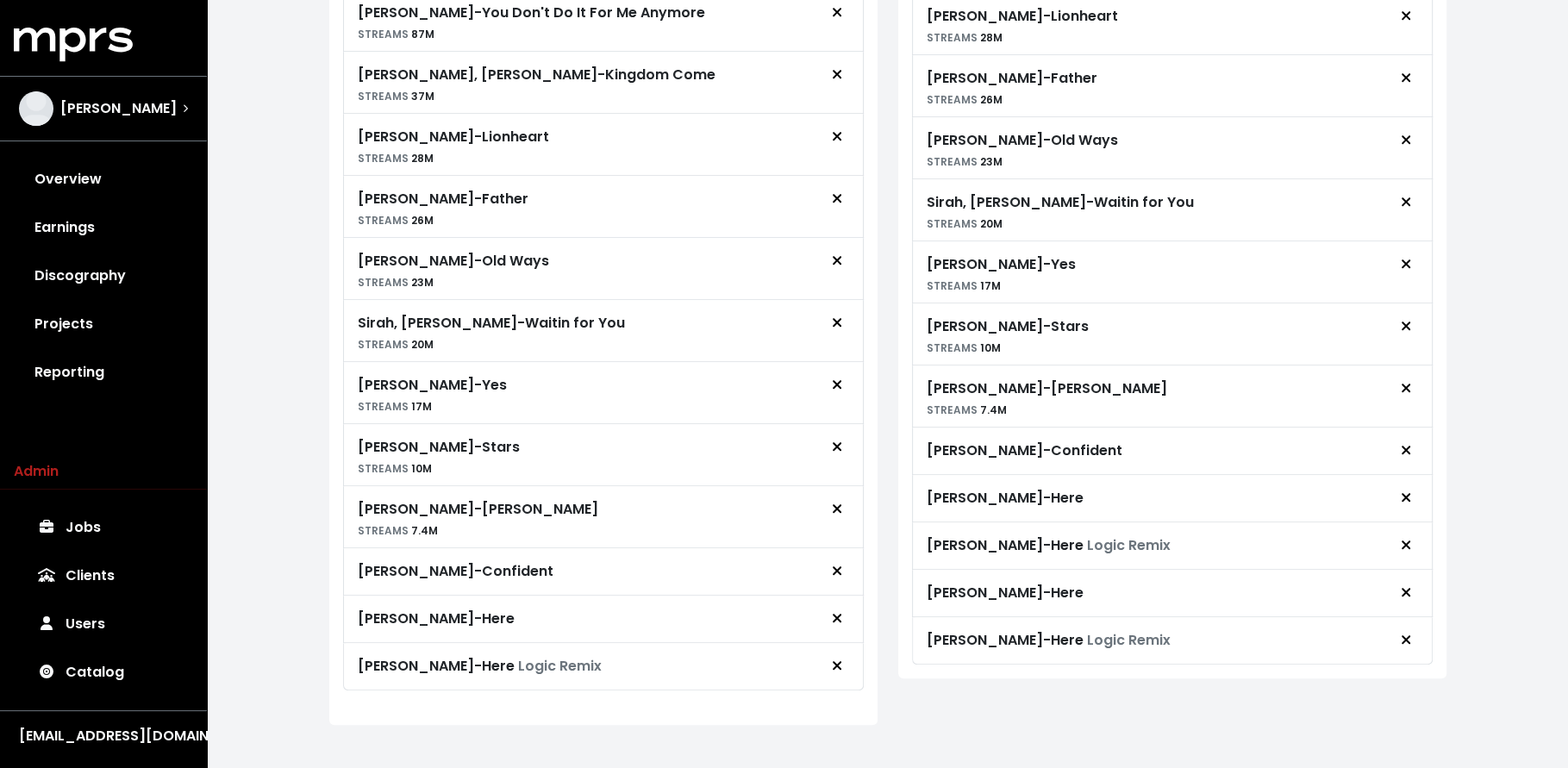
click at [842, 612] on button "Remove royalty target" at bounding box center [836, 618] width 38 height 32
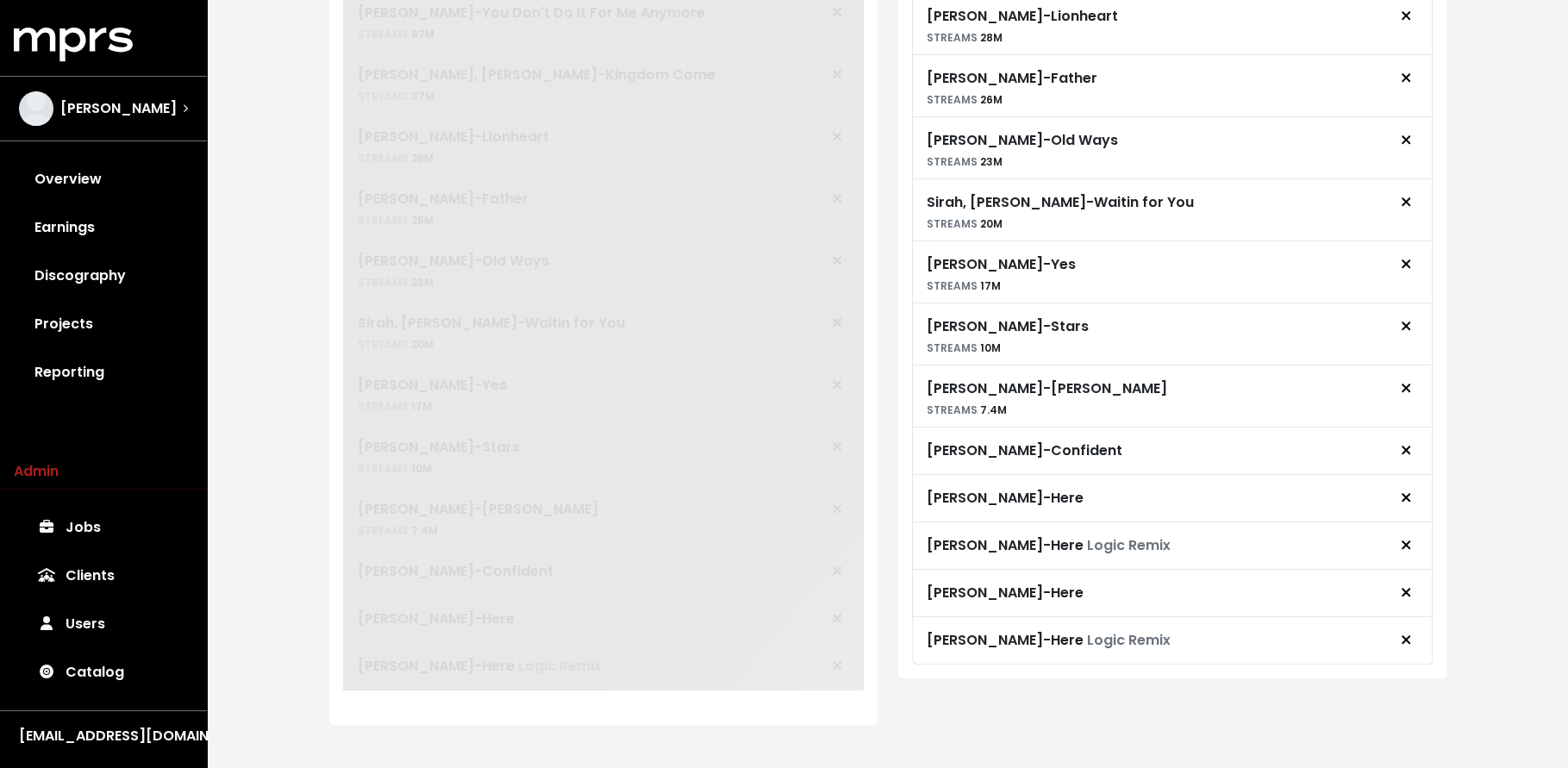
scroll to position [1002, 0]
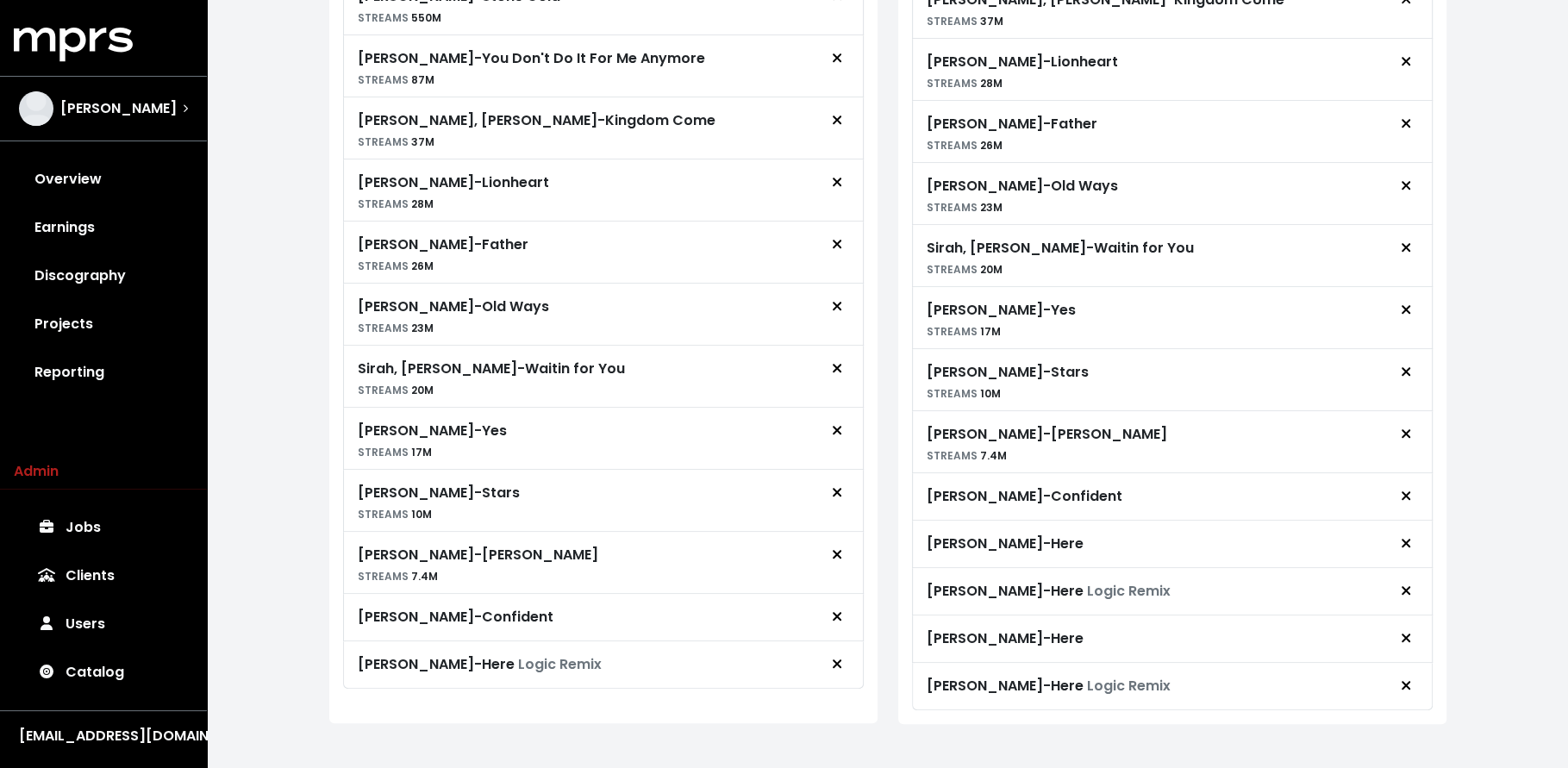
click at [837, 658] on span "Remove royalty target" at bounding box center [837, 664] width 16 height 21
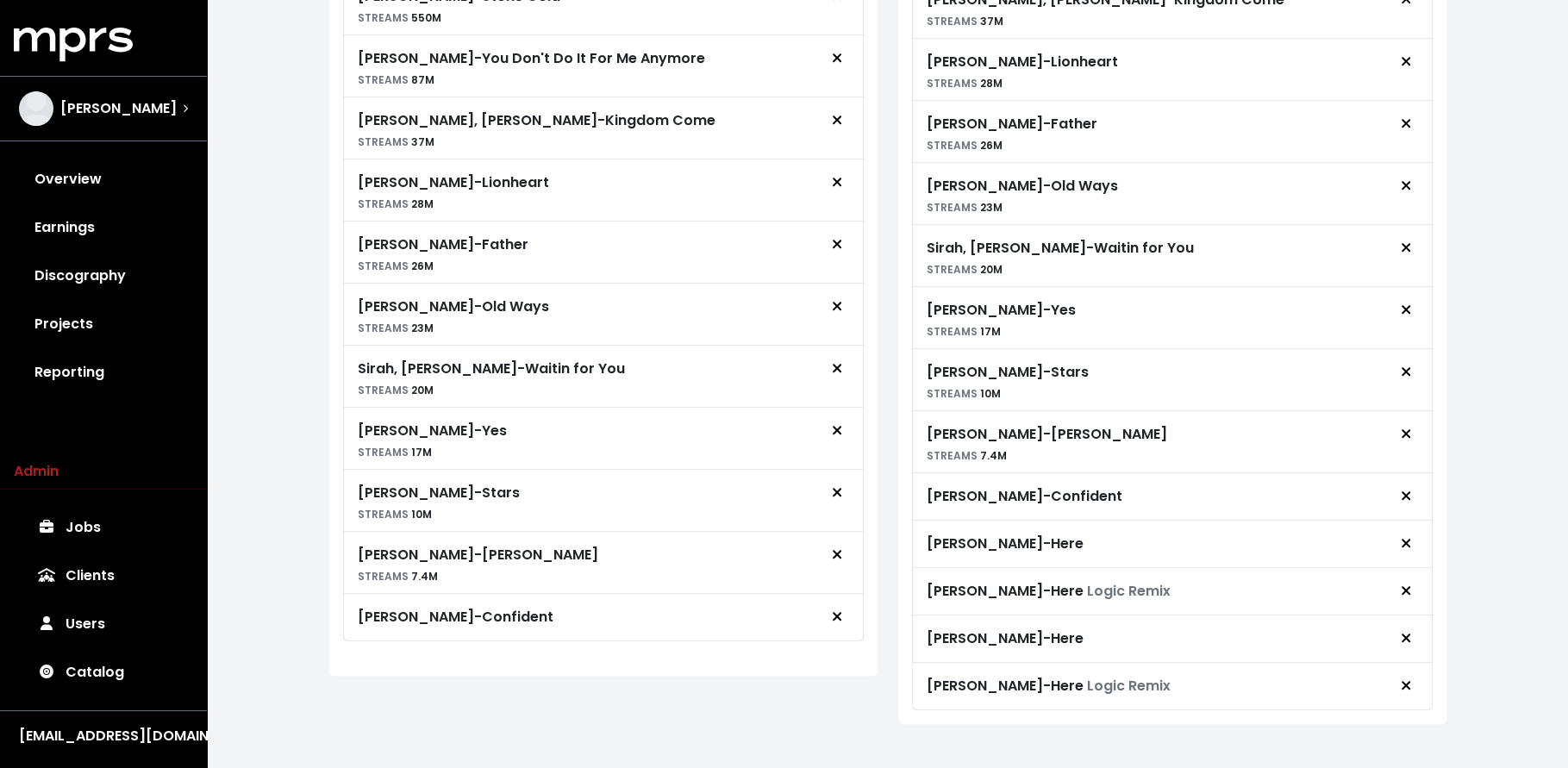
scroll to position [1001, 0]
click at [1410, 681] on icon "Remove advance target" at bounding box center [1405, 688] width 11 height 14
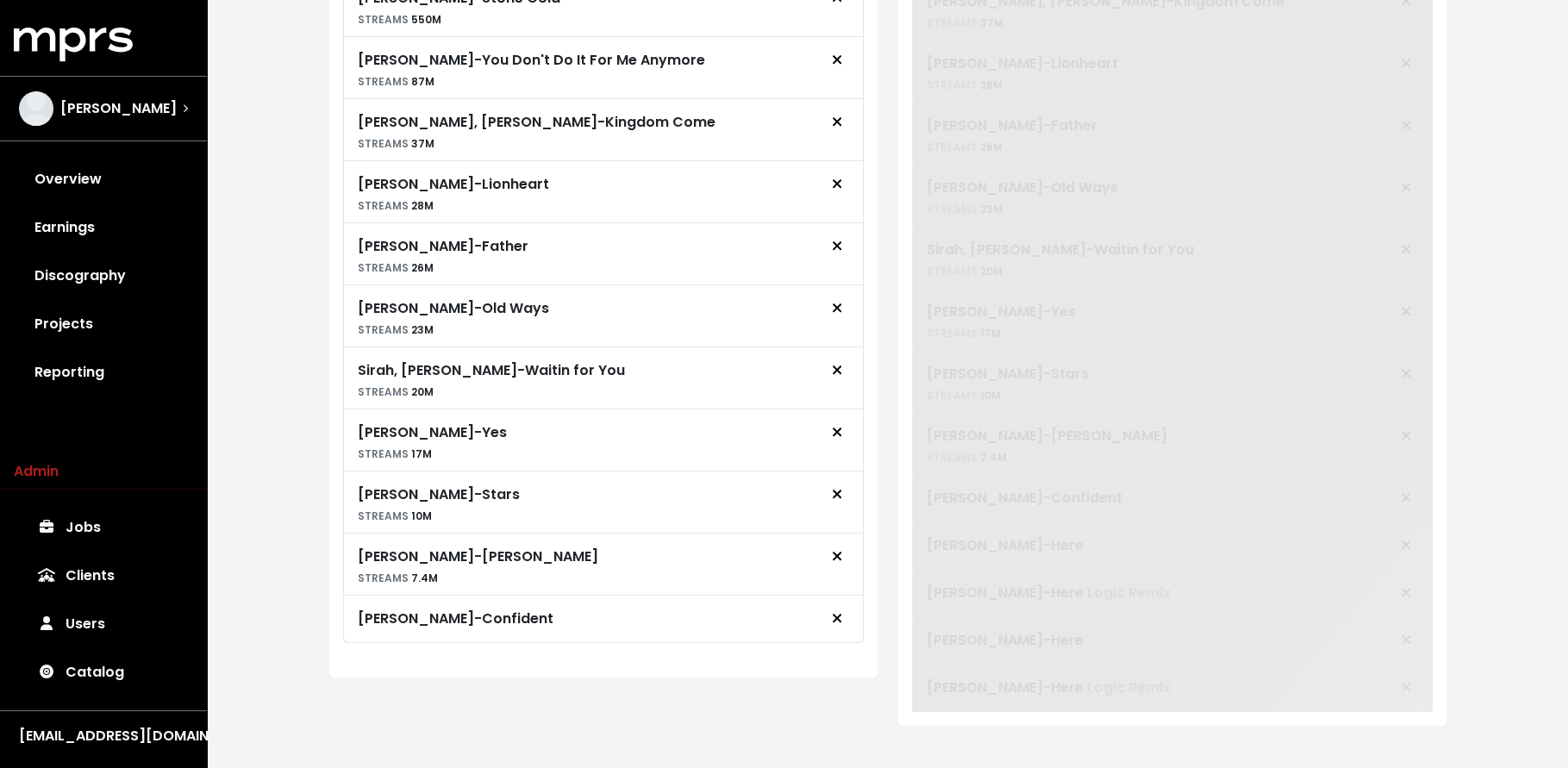
scroll to position [956, 0]
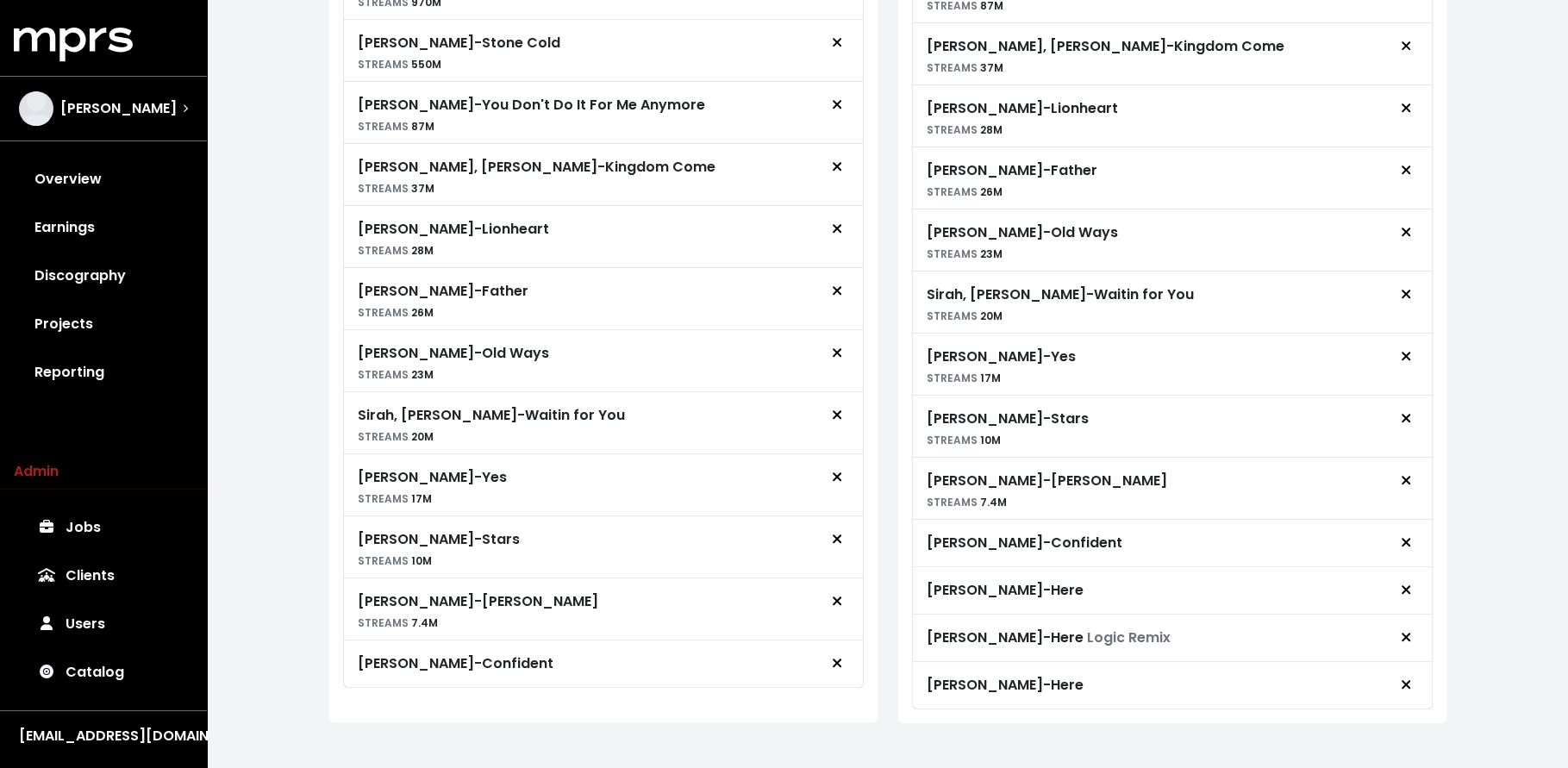
click at [1410, 678] on icon "Remove advance target" at bounding box center [1405, 685] width 11 height 14
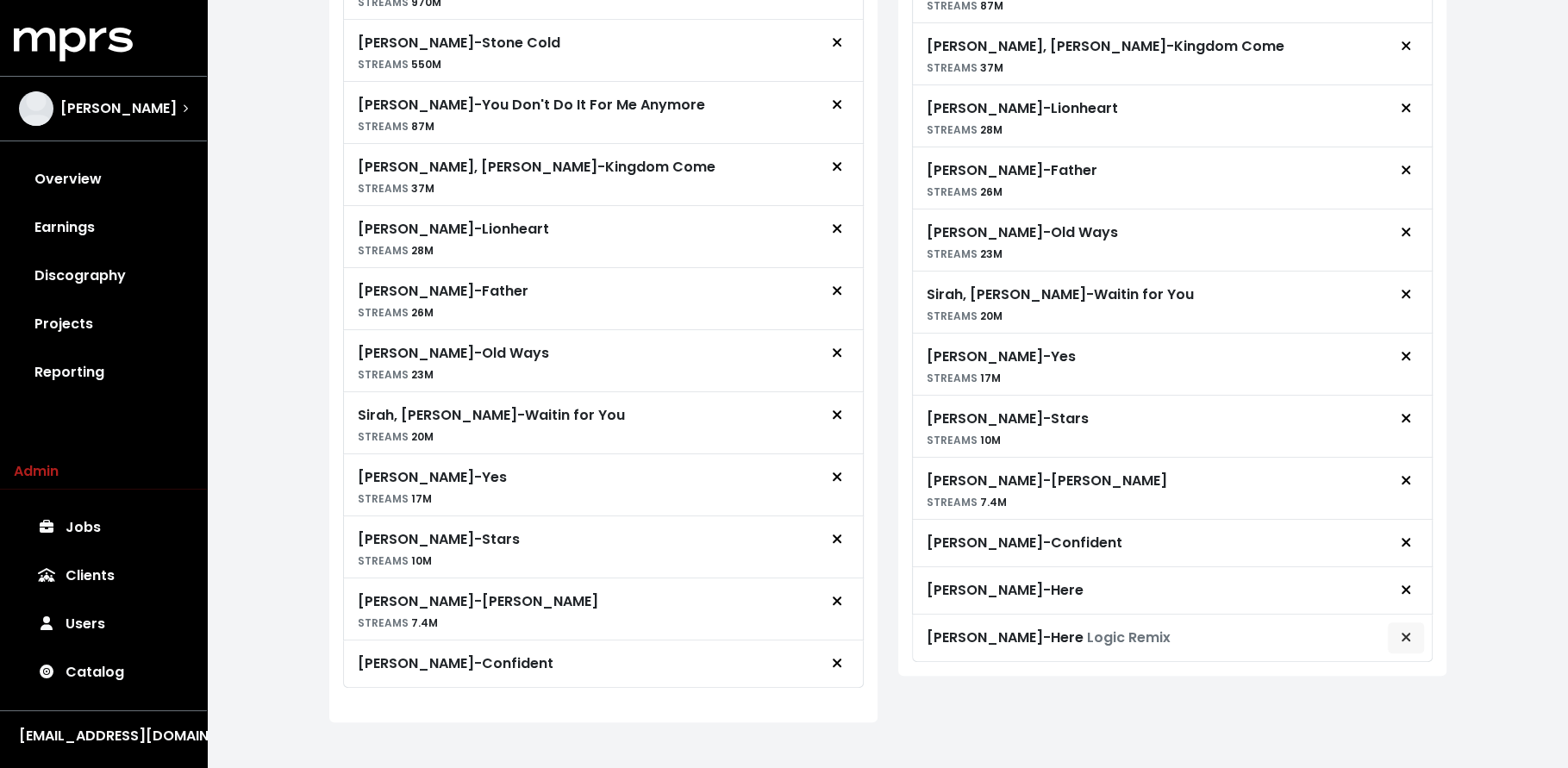
click at [1403, 631] on icon "Remove advance target" at bounding box center [1405, 638] width 11 height 14
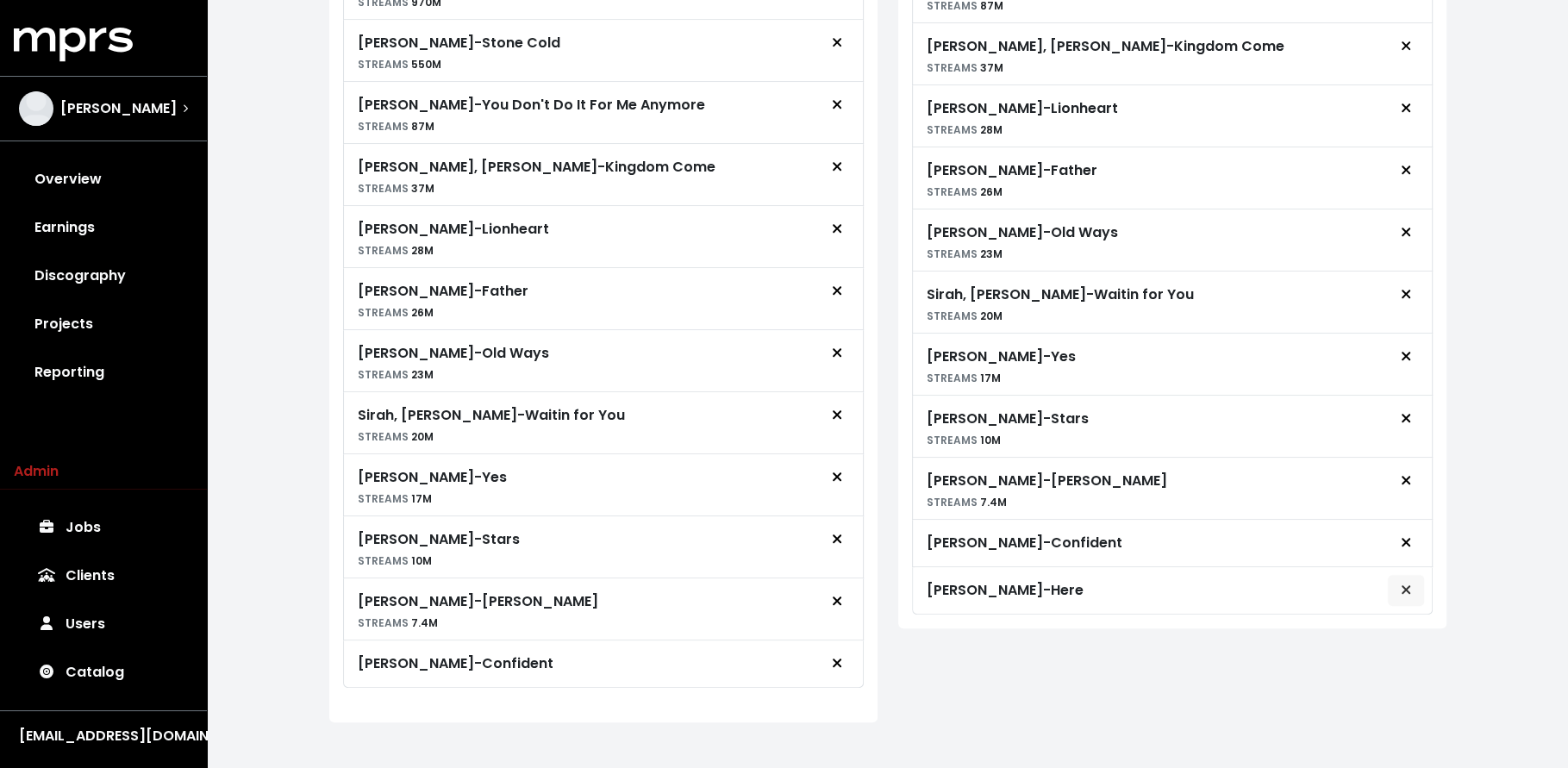
click at [1398, 581] on span "Remove advance target" at bounding box center [1406, 590] width 16 height 21
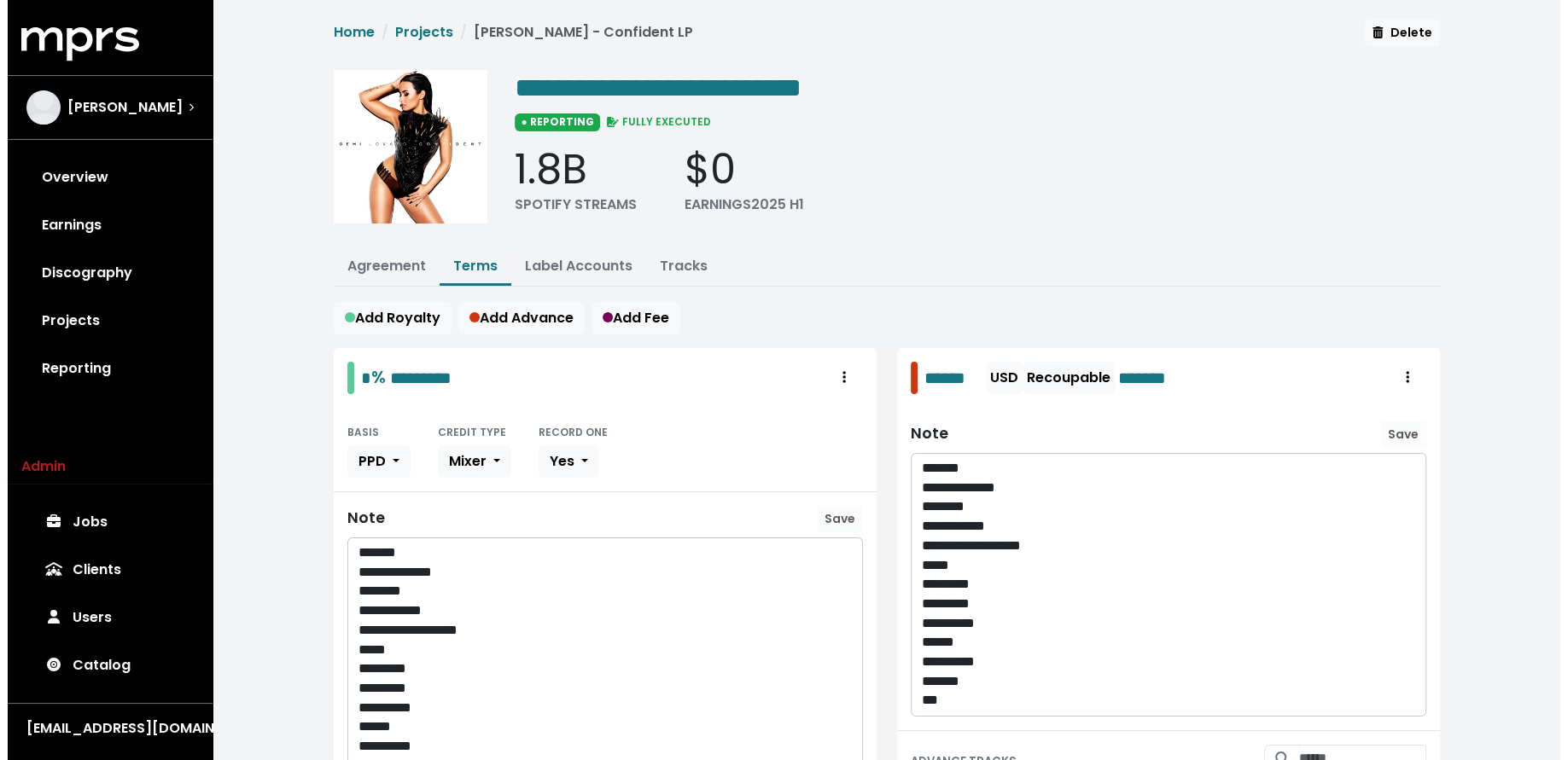
scroll to position [0, 0]
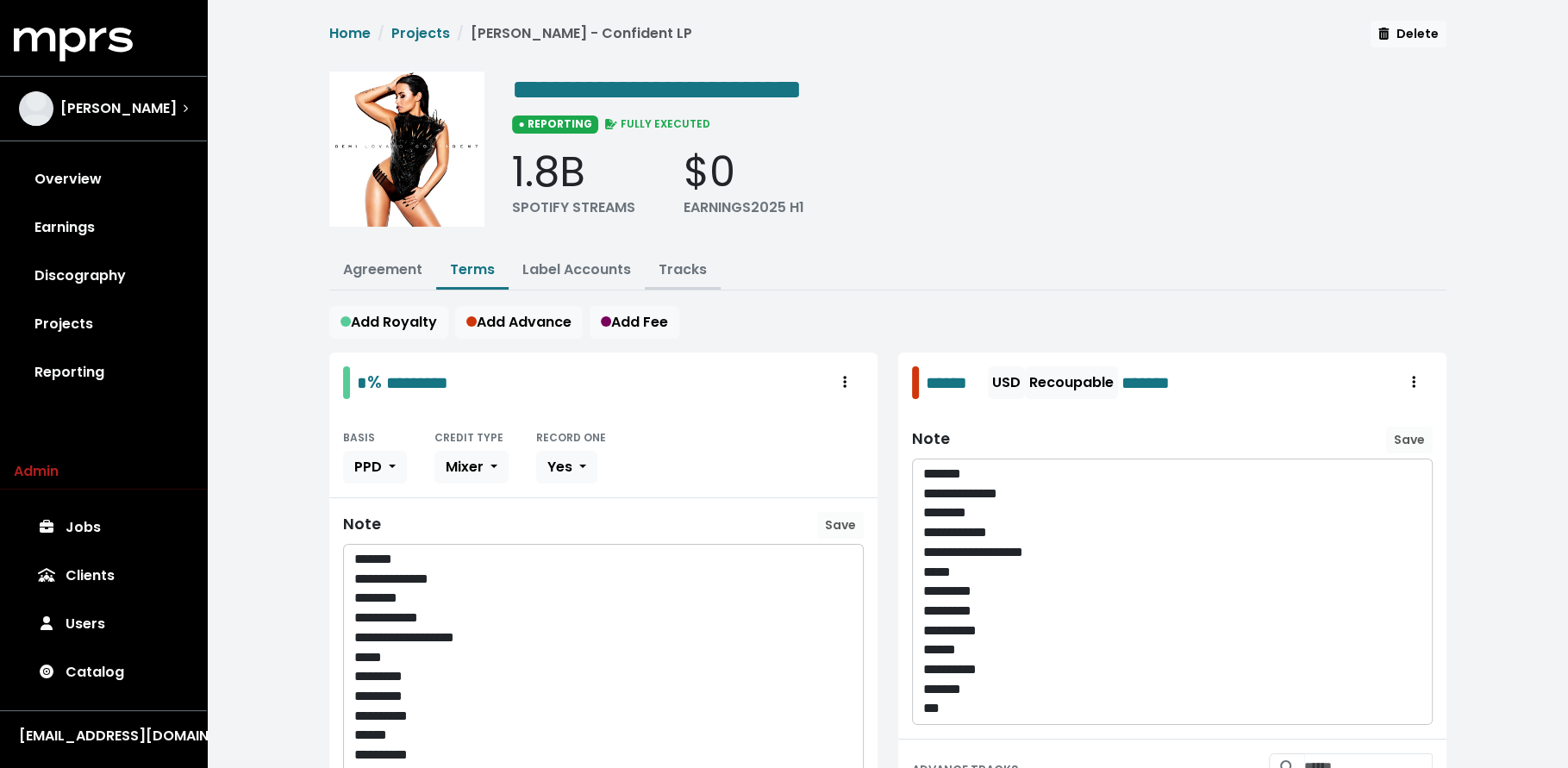
click at [692, 268] on link "Tracks" at bounding box center [683, 270] width 48 height 20
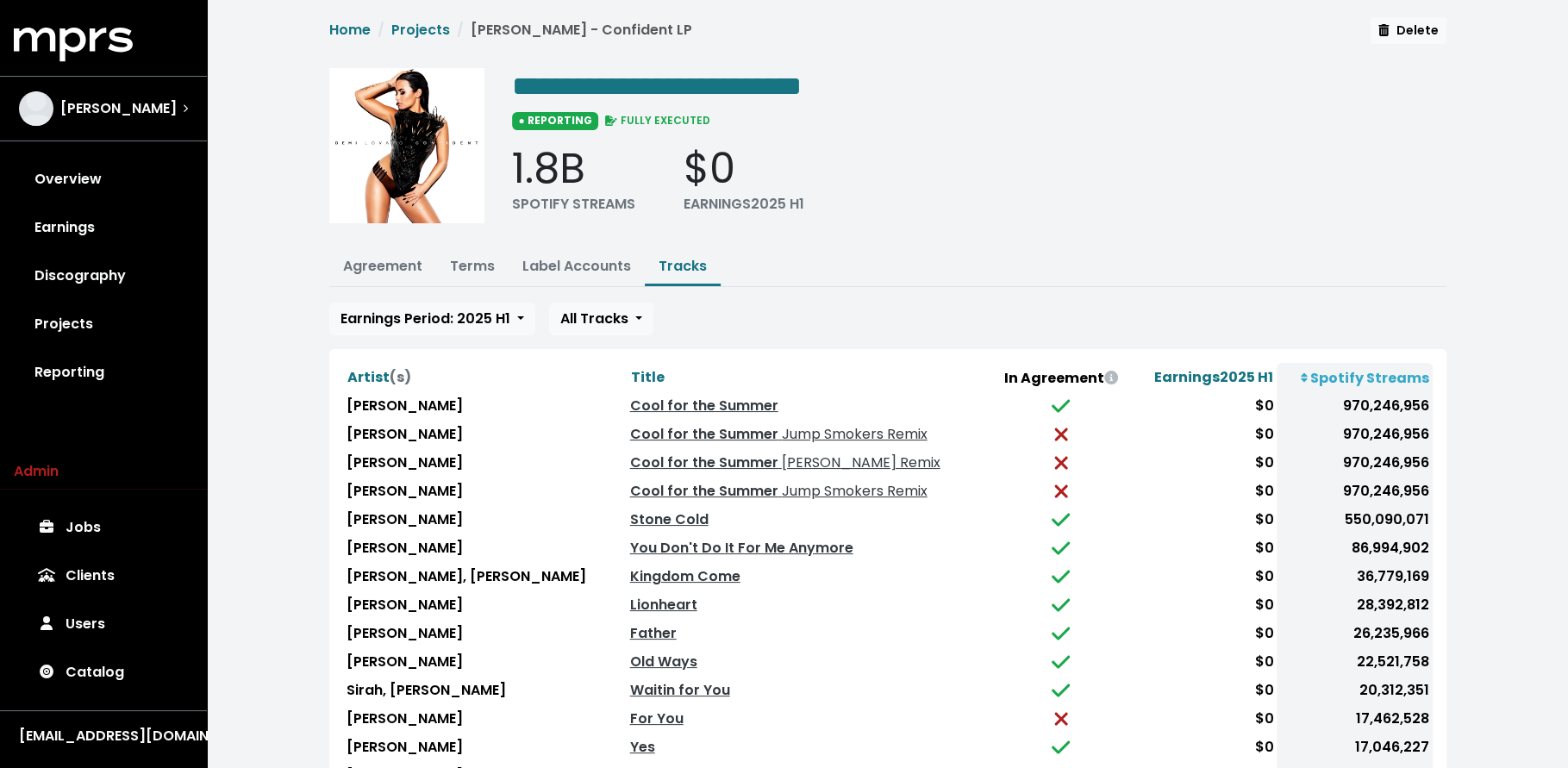
scroll to position [4, 0]
drag, startPoint x: 584, startPoint y: 368, endPoint x: 578, endPoint y: 403, distance: 35.5
click at [631, 368] on span "Title" at bounding box center [647, 377] width 33 height 20
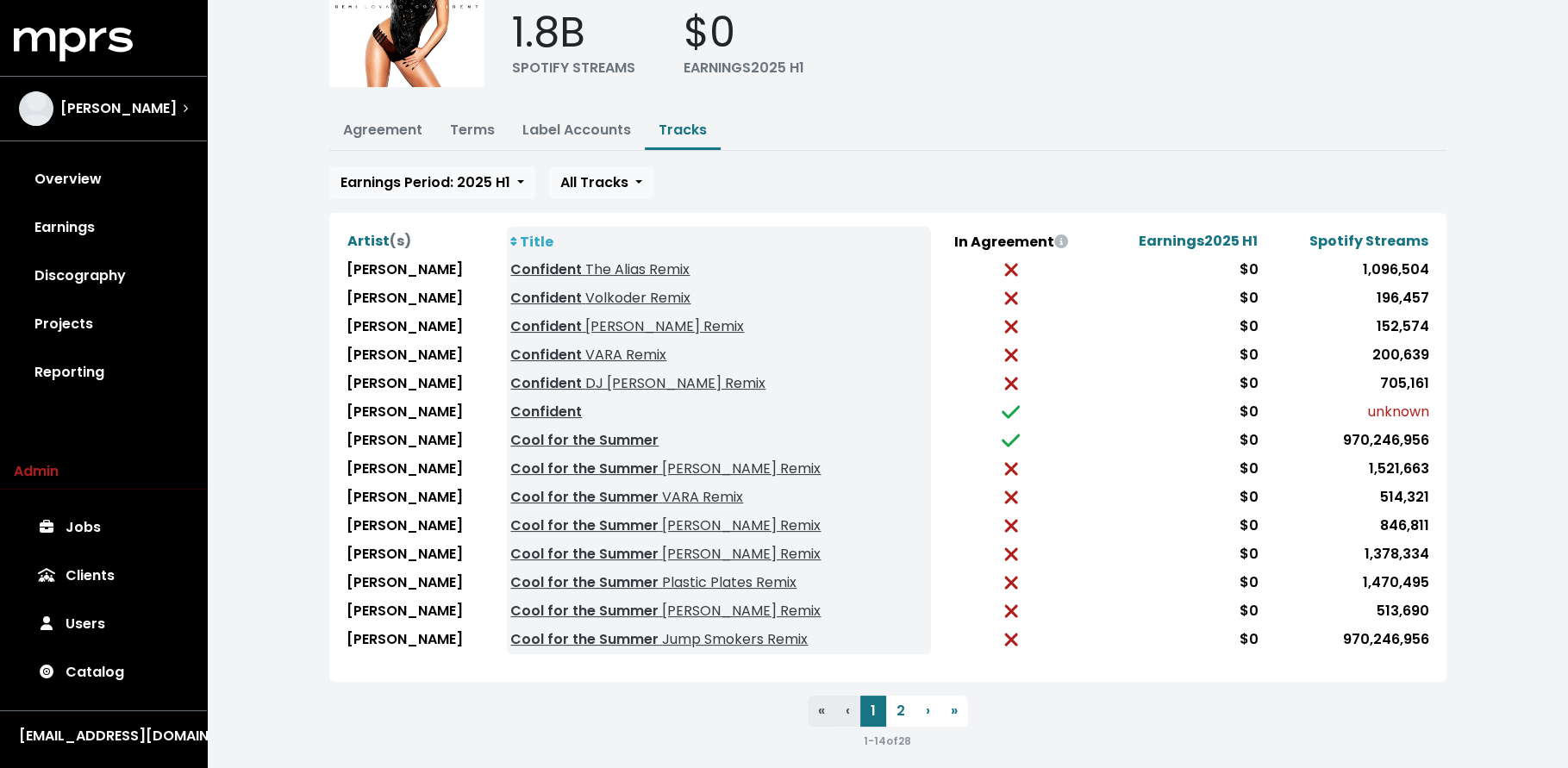
scroll to position [140, 0]
click at [901, 696] on button "2" at bounding box center [901, 711] width 29 height 31
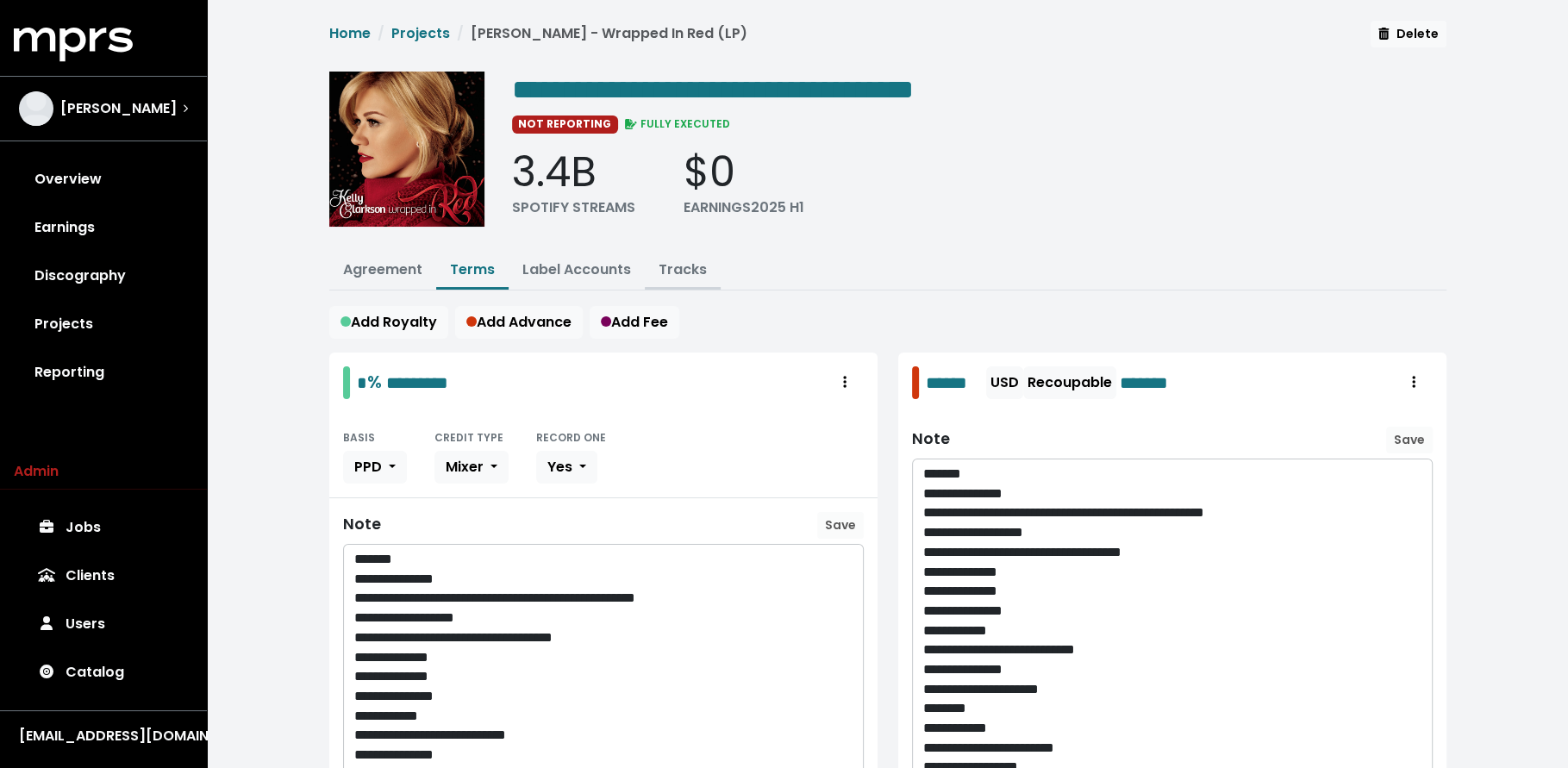
click at [674, 264] on link "Tracks" at bounding box center [683, 270] width 48 height 20
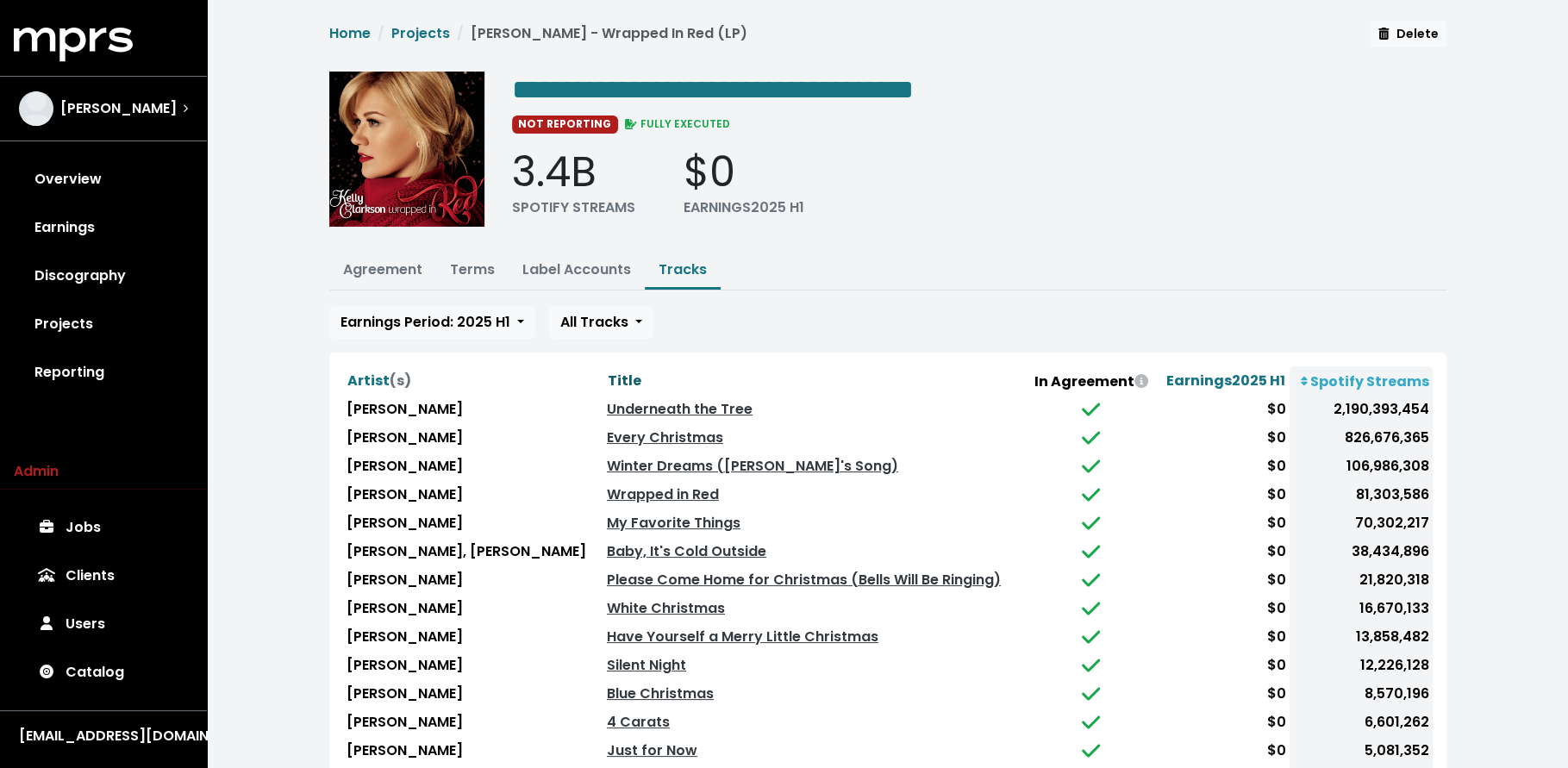
click at [608, 371] on span "Title" at bounding box center [625, 381] width 33 height 20
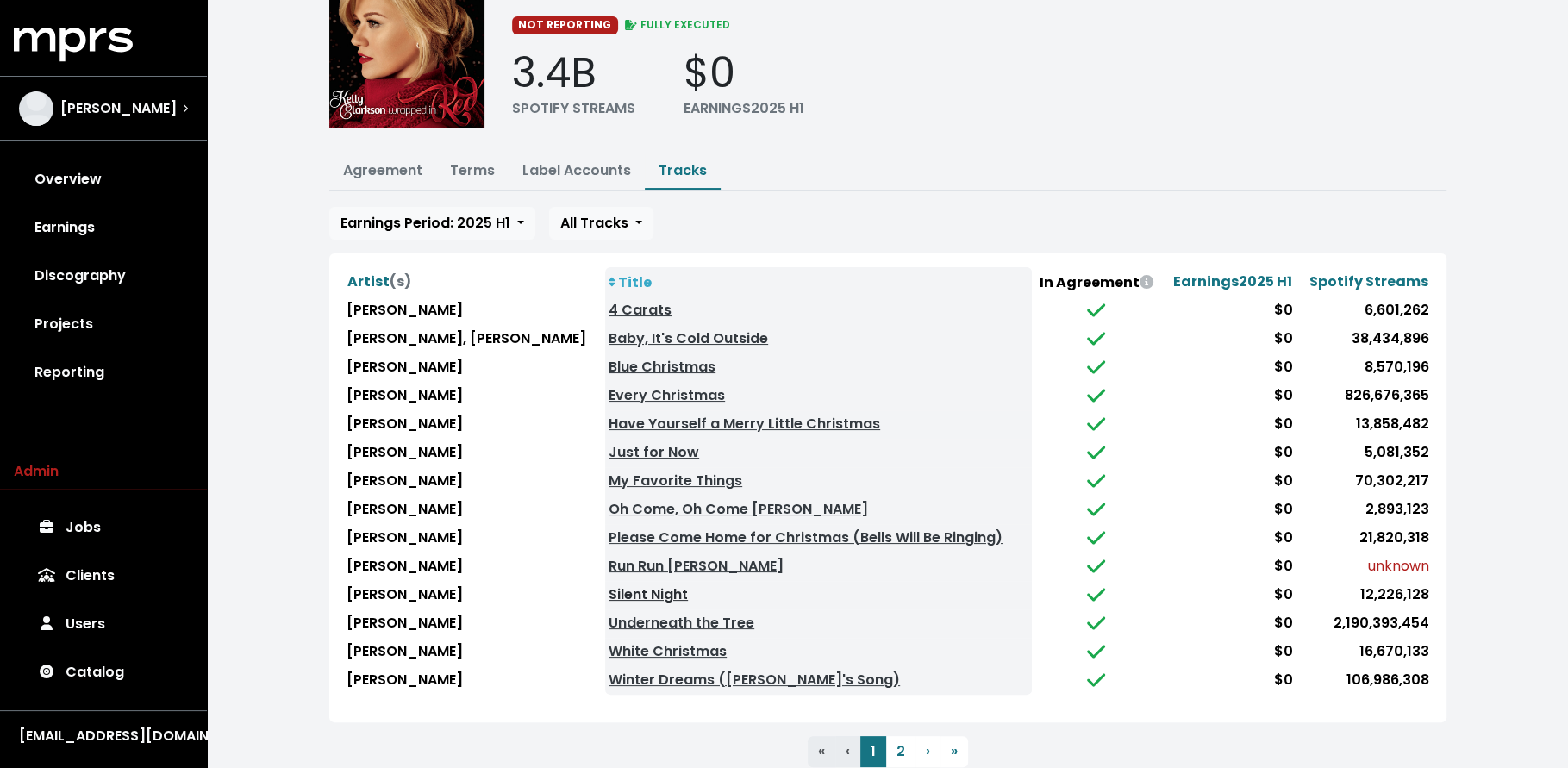
scroll to position [131, 0]
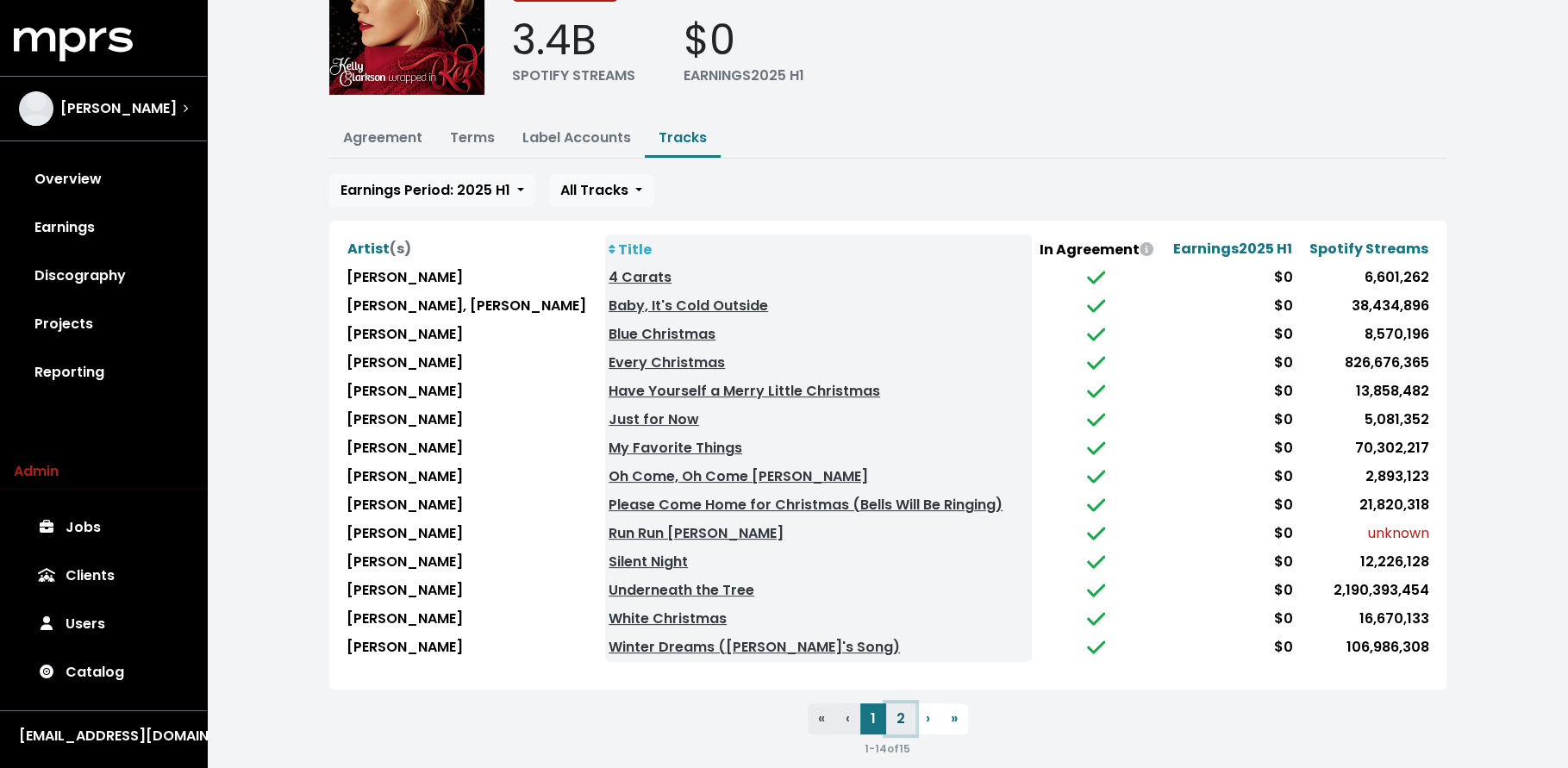
click at [900, 717] on button "2" at bounding box center [901, 719] width 29 height 31
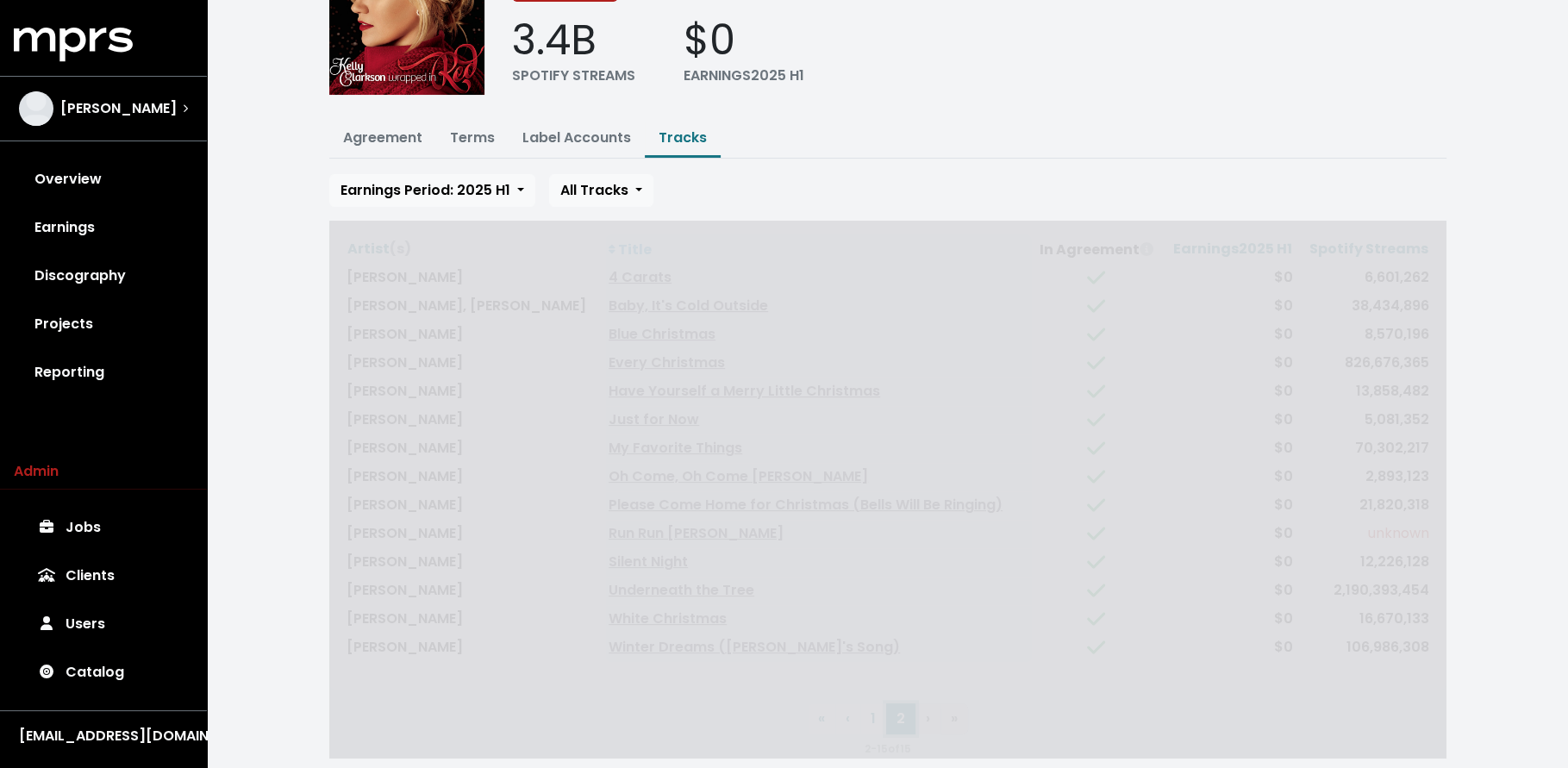
scroll to position [0, 0]
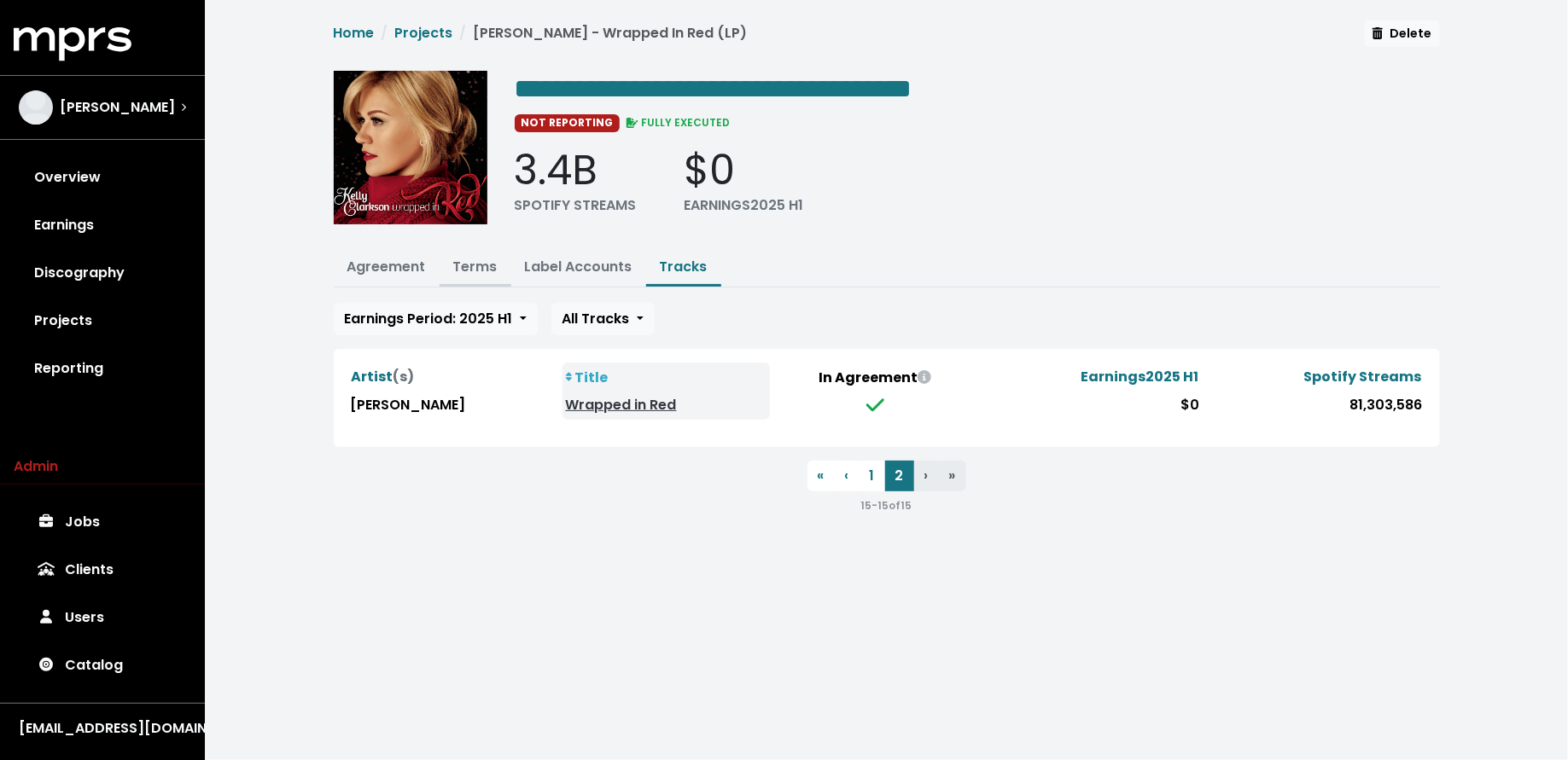
click at [465, 258] on link "Terms" at bounding box center [476, 267] width 45 height 19
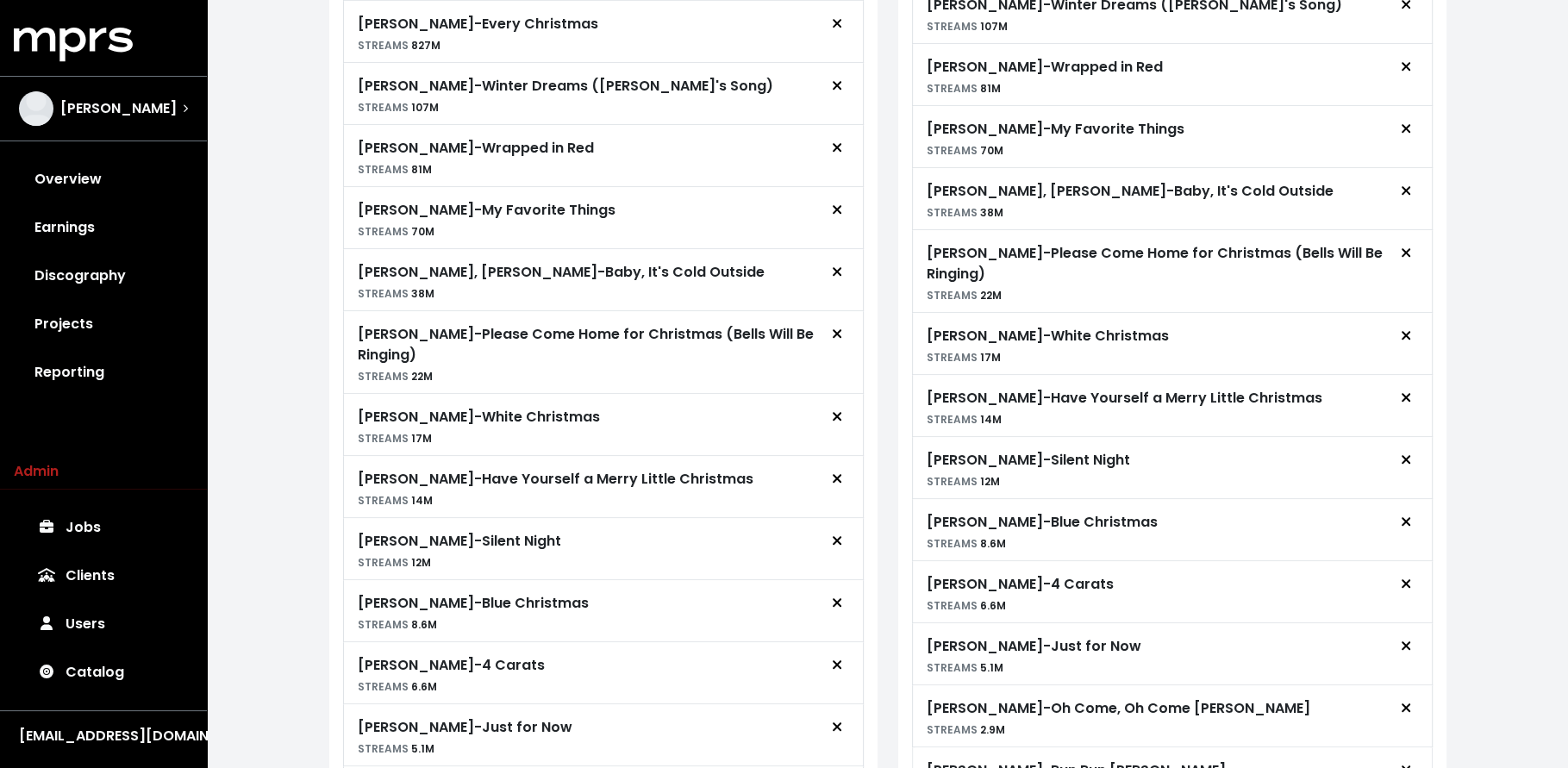
scroll to position [996, 0]
click at [833, 533] on span "Remove royalty target" at bounding box center [836, 539] width 11 height 20
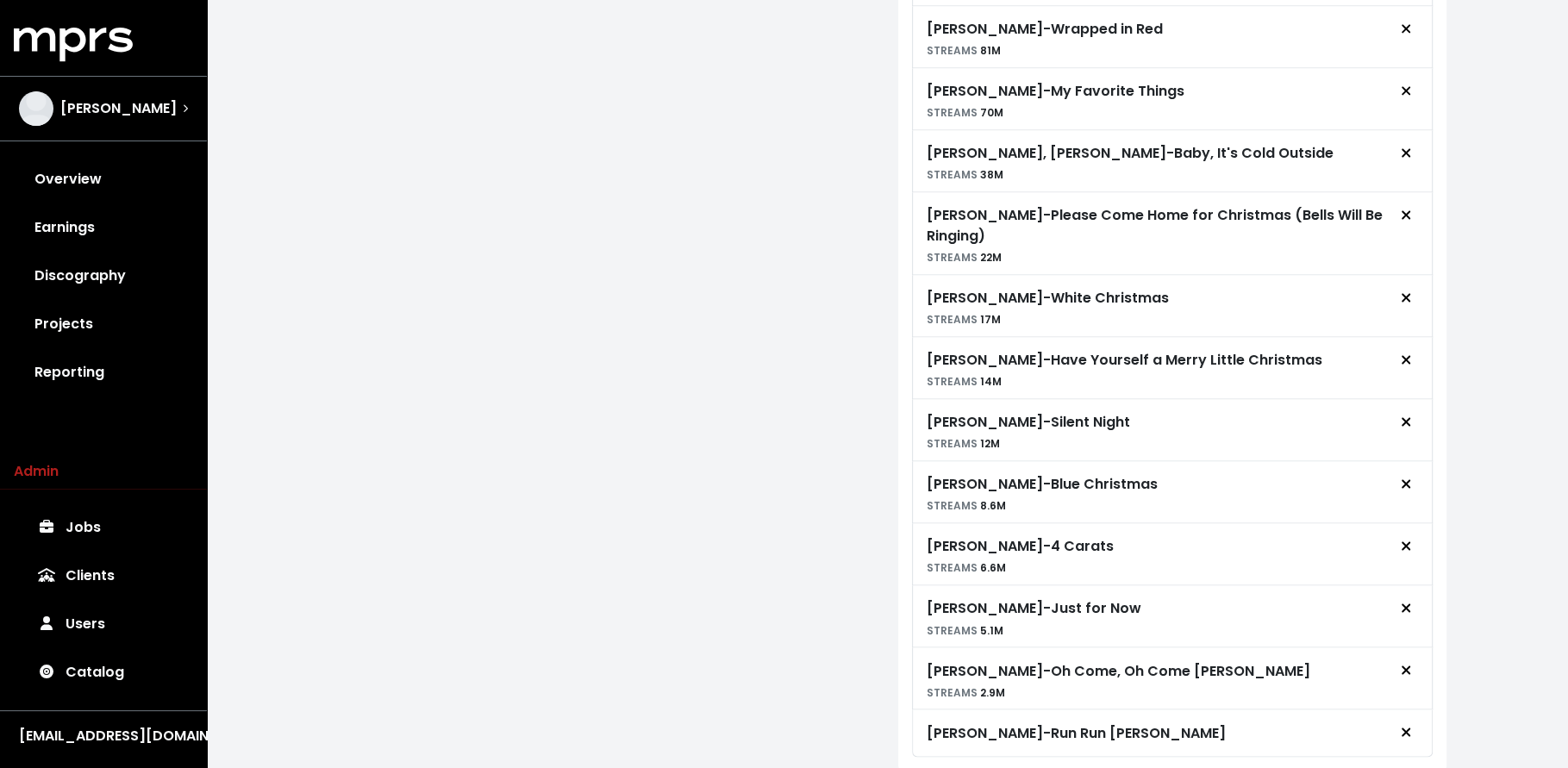
scroll to position [2537, 0]
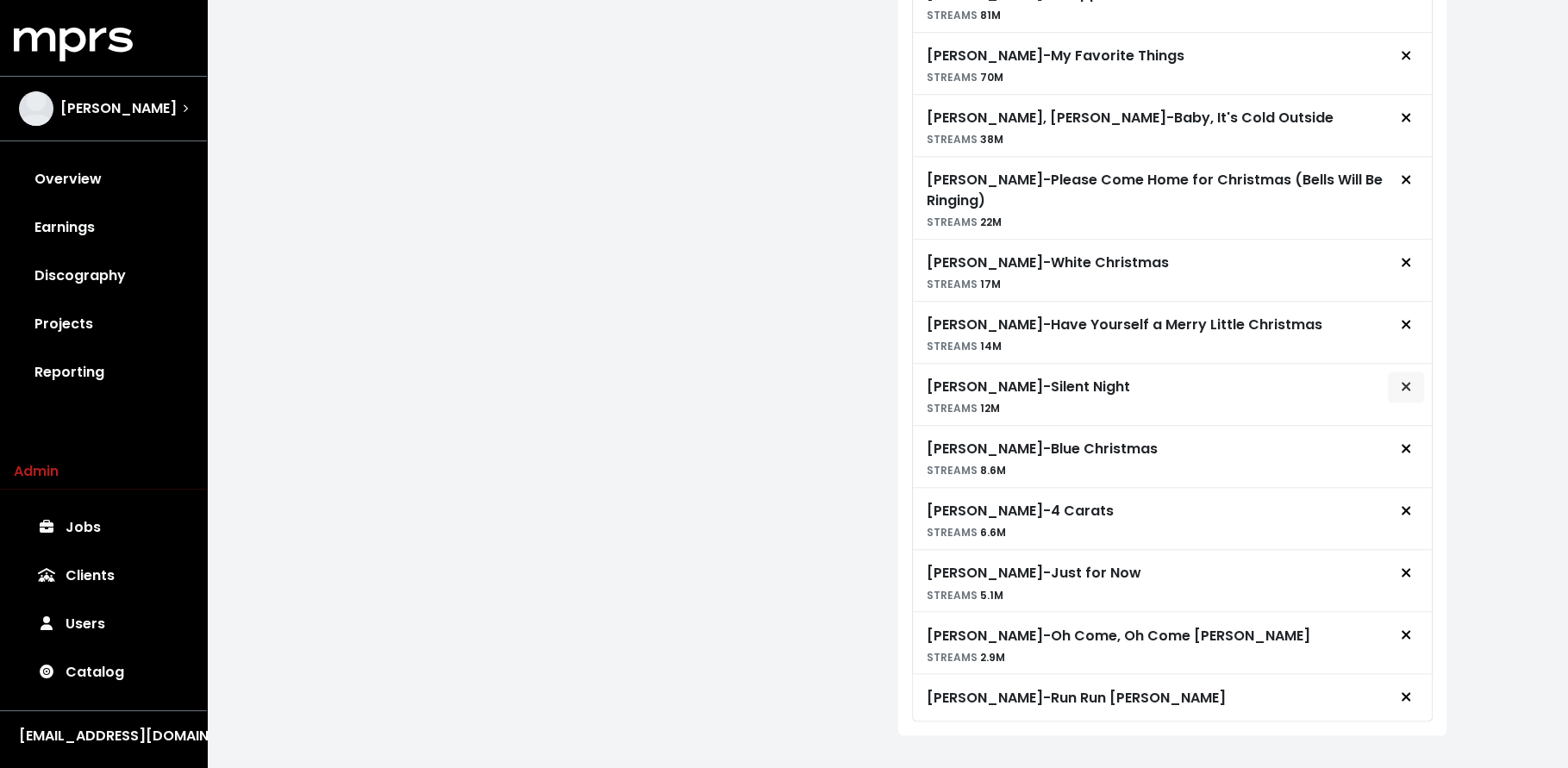
click at [1404, 377] on span "Remove advance target" at bounding box center [1405, 386] width 11 height 20
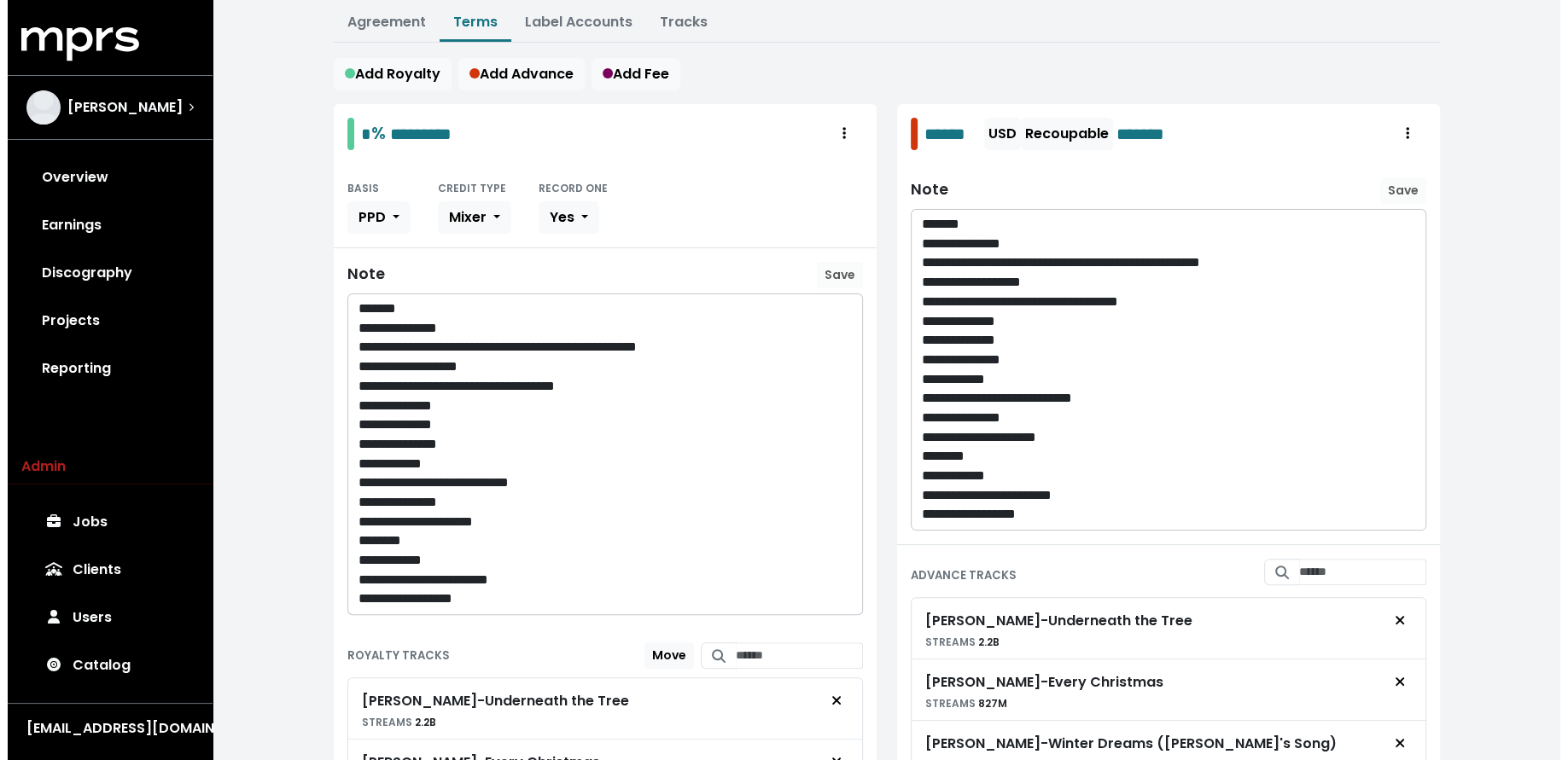
scroll to position [0, 0]
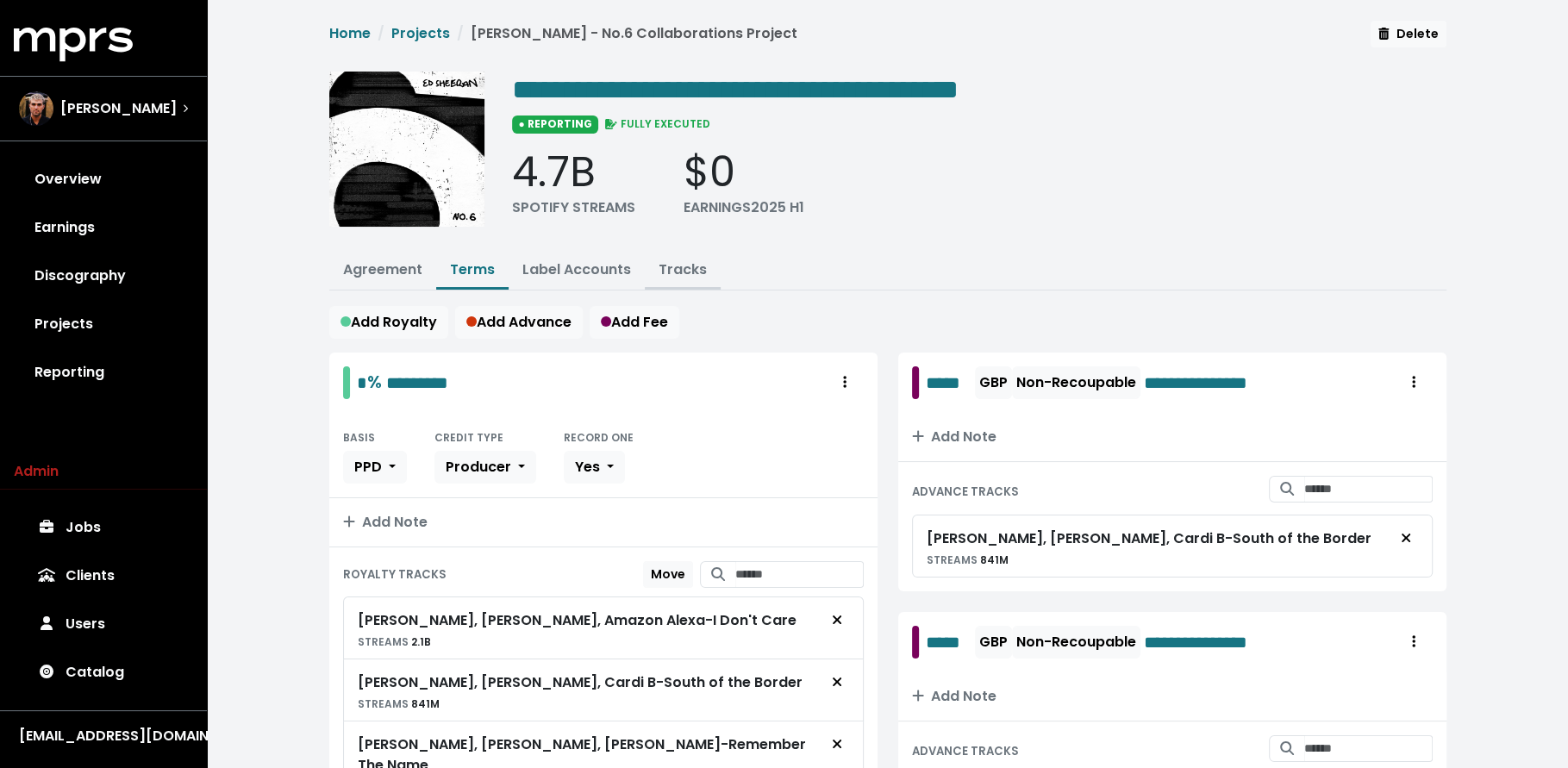
click at [677, 264] on link "Tracks" at bounding box center [683, 270] width 48 height 20
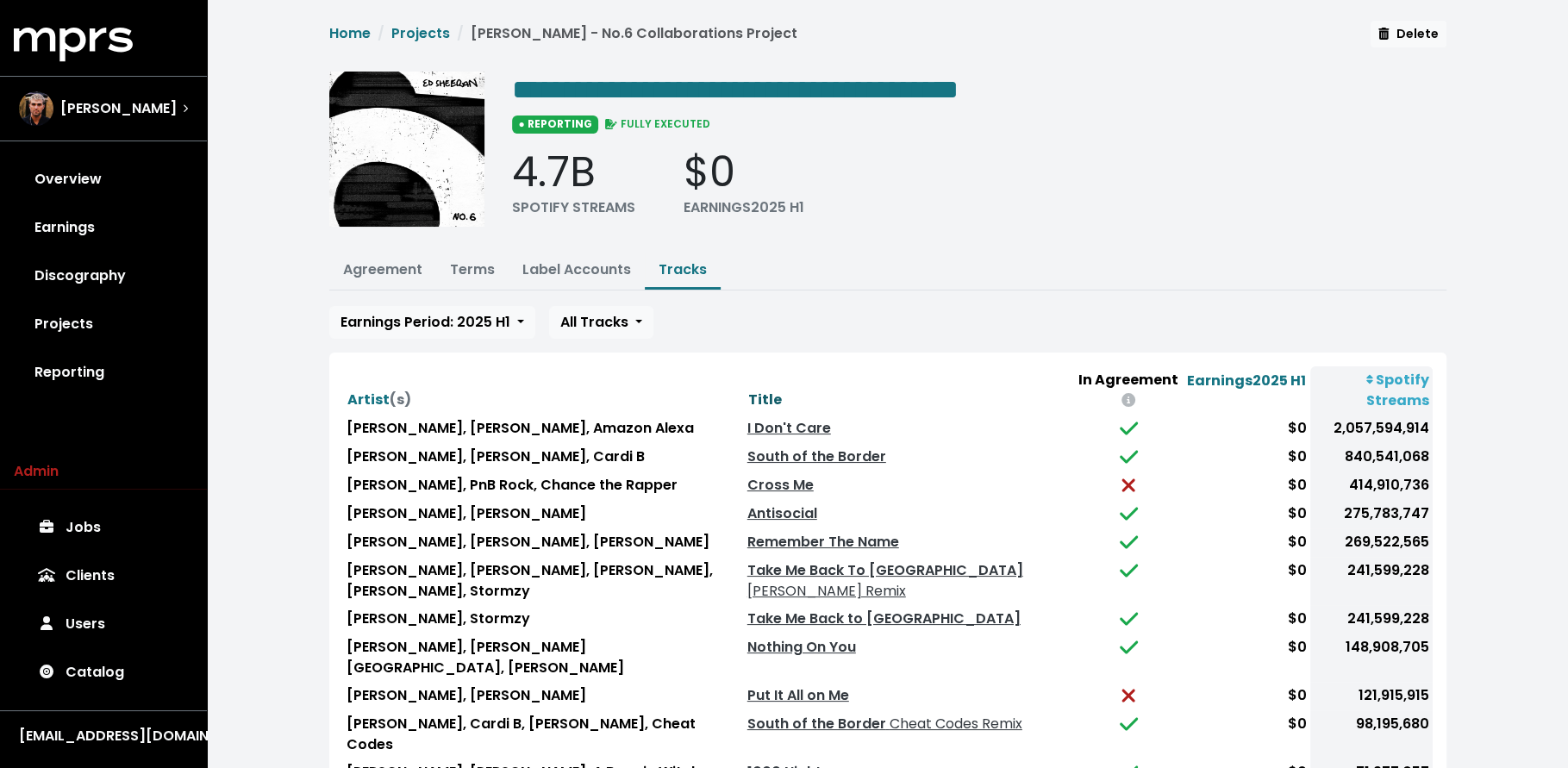
click at [748, 389] on span "Title" at bounding box center [765, 399] width 33 height 20
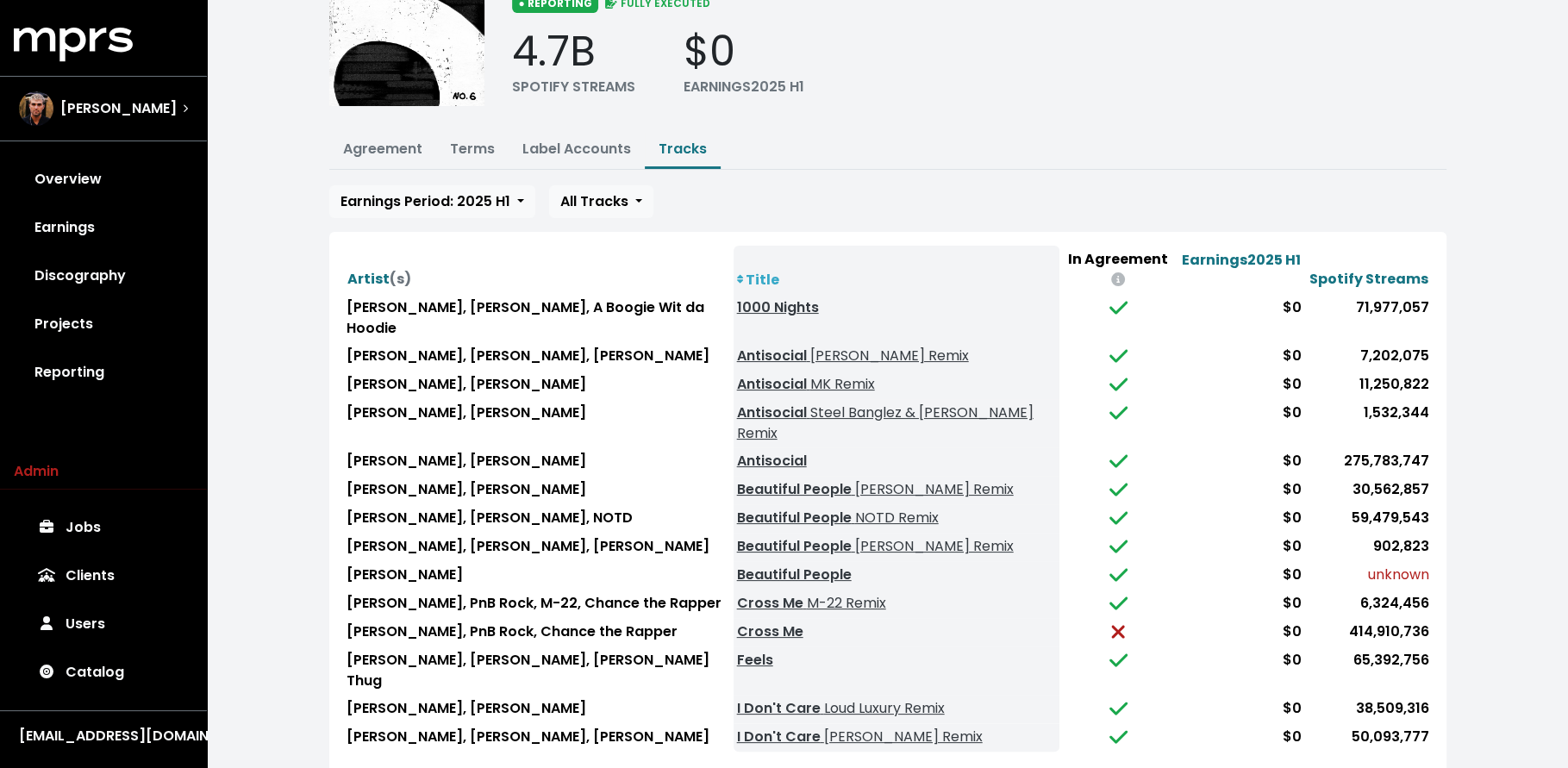
scroll to position [124, 0]
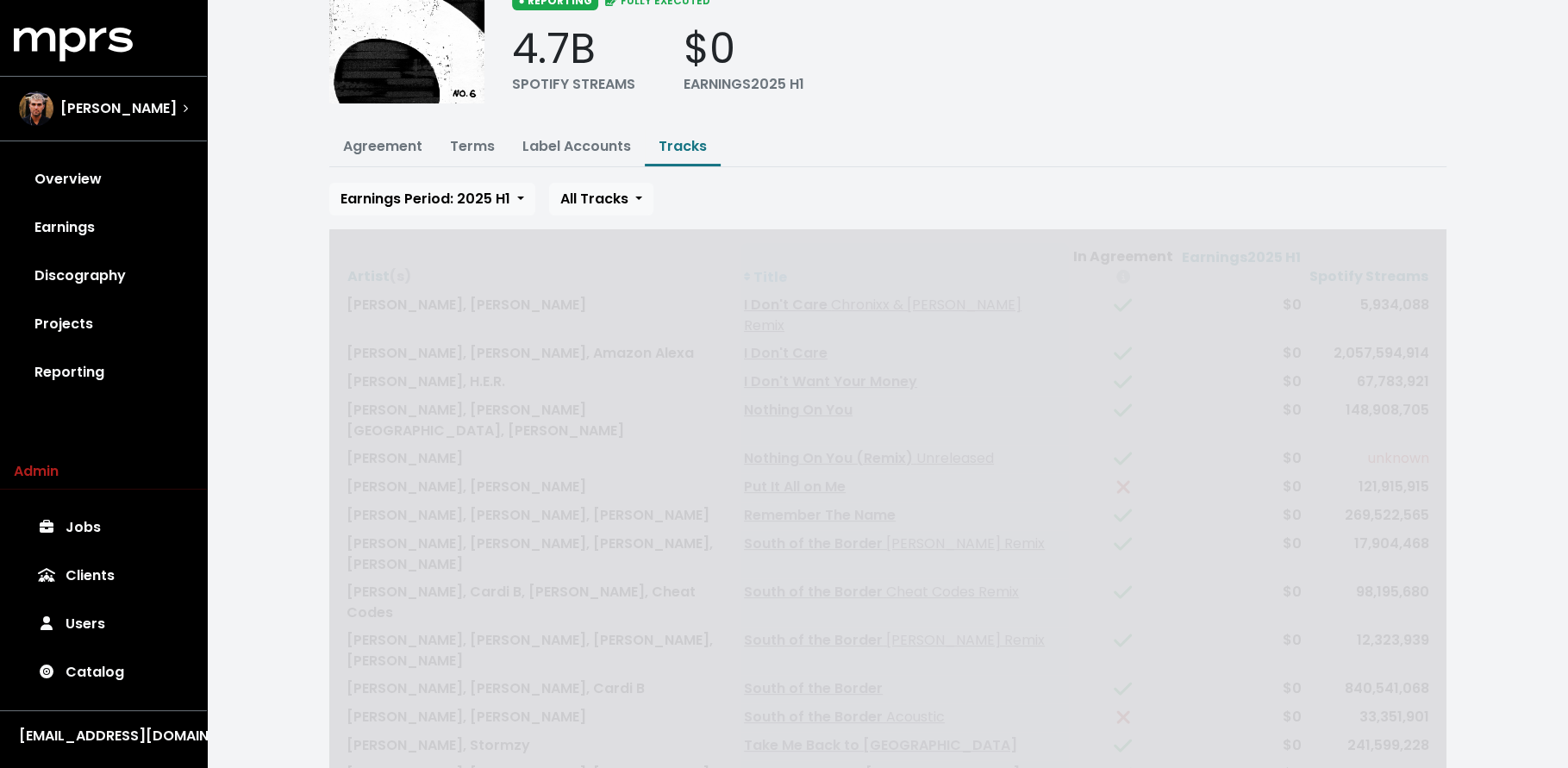
scroll to position [0, 0]
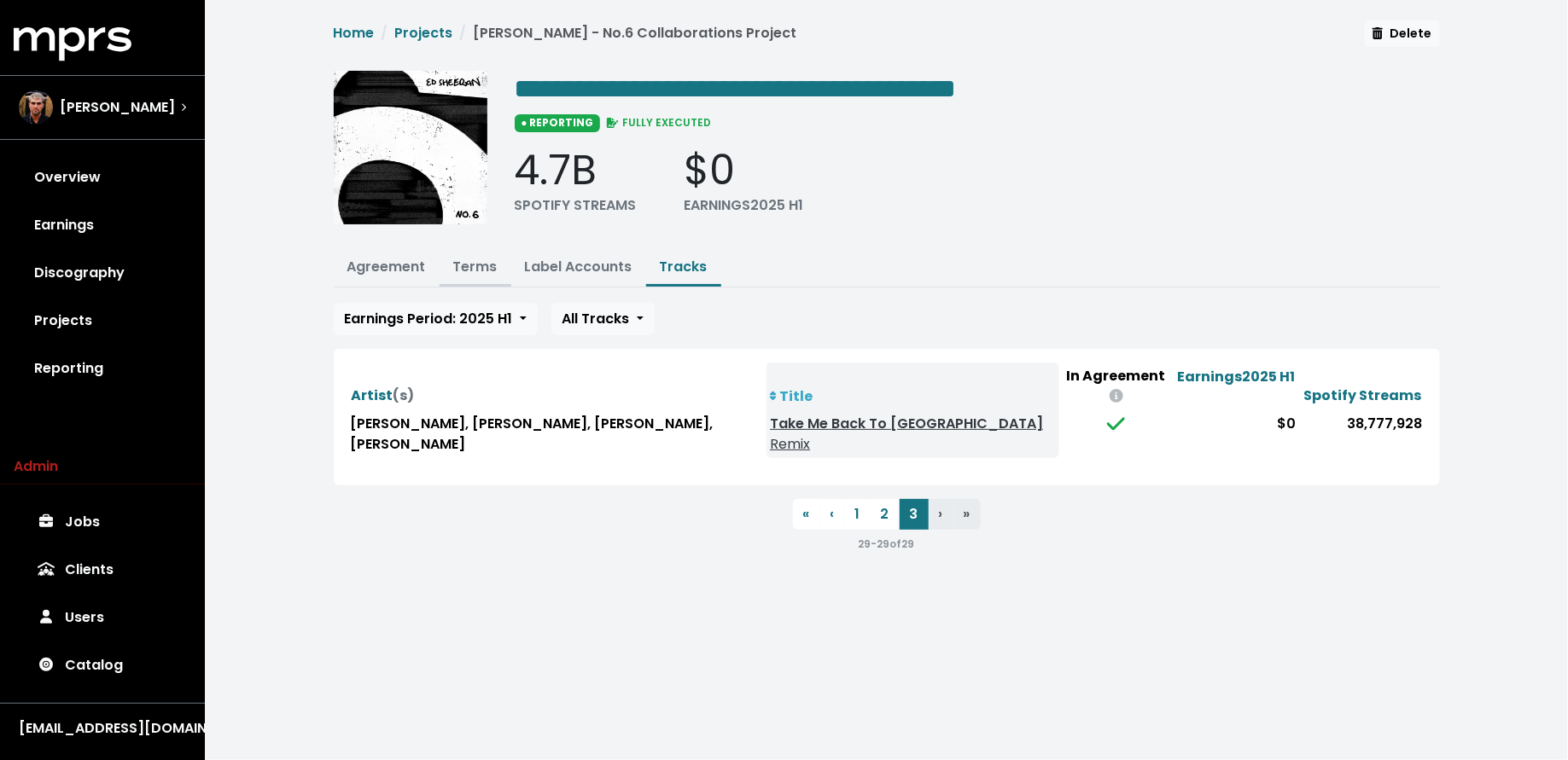
click at [470, 257] on link "Terms" at bounding box center [476, 267] width 45 height 19
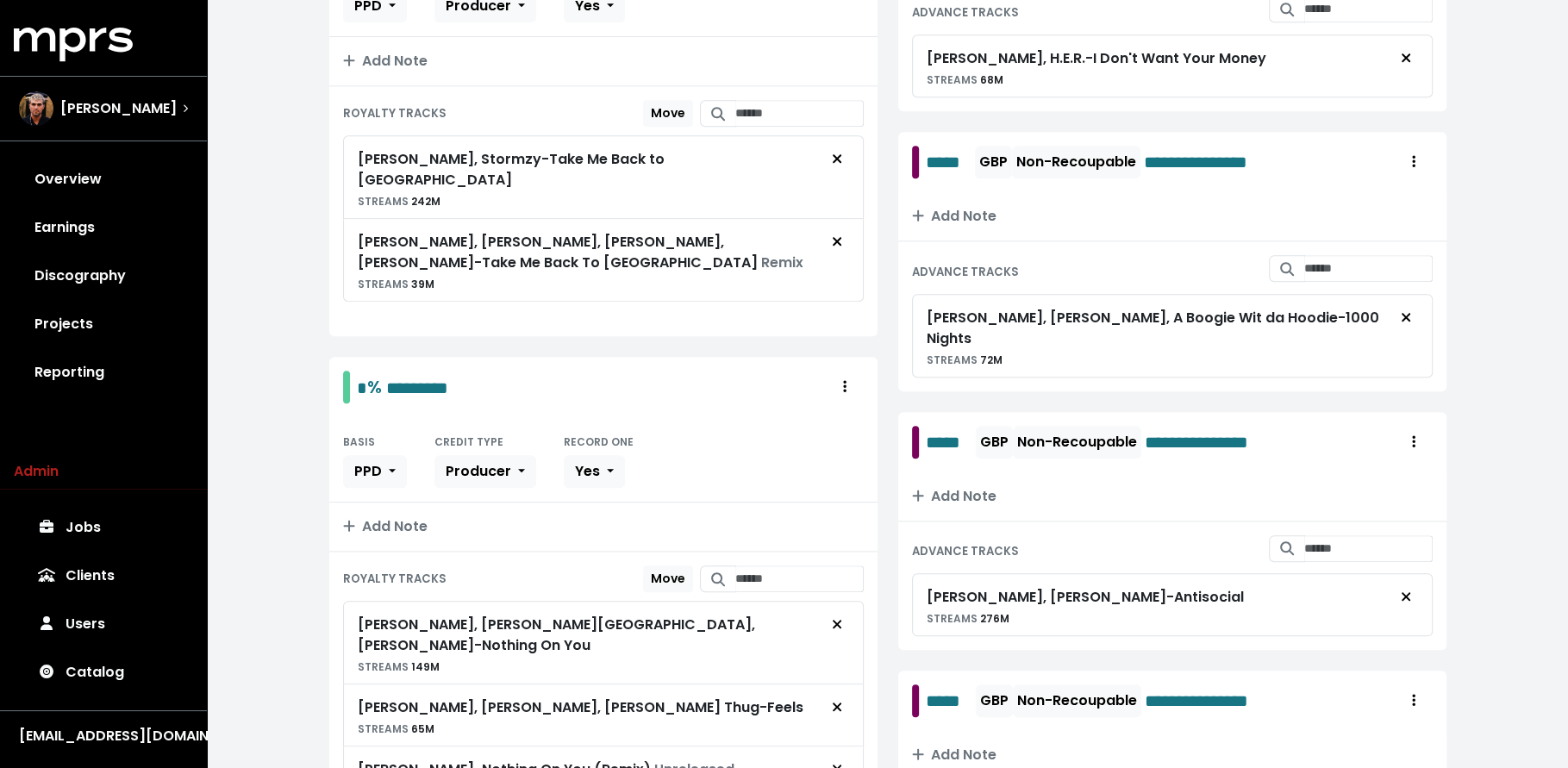
scroll to position [1522, 0]
click at [835, 762] on icon "Remove royalty target" at bounding box center [836, 769] width 11 height 14
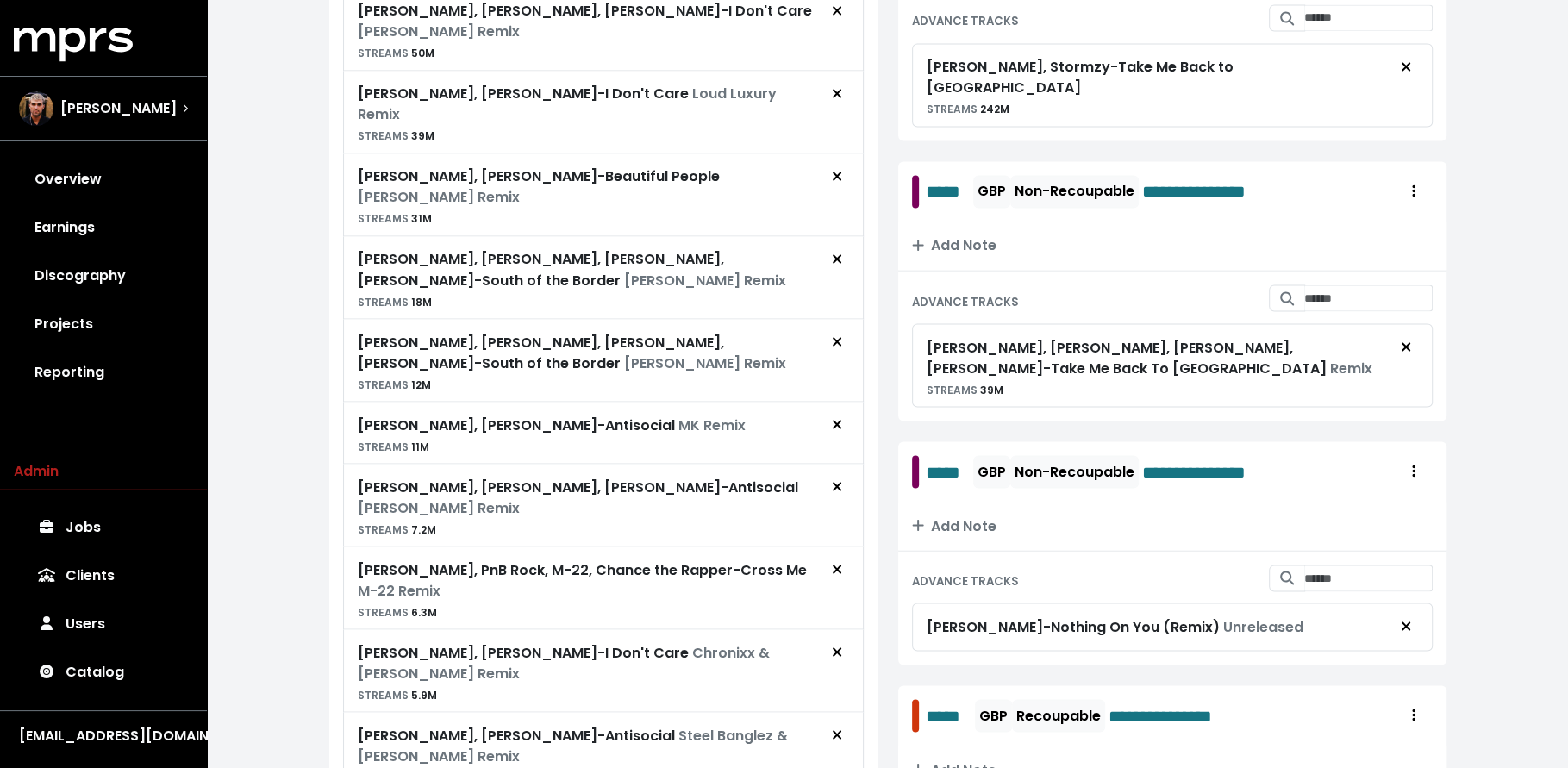
scroll to position [2850, 0]
click at [1400, 620] on icon "Remove advance target" at bounding box center [1405, 627] width 11 height 14
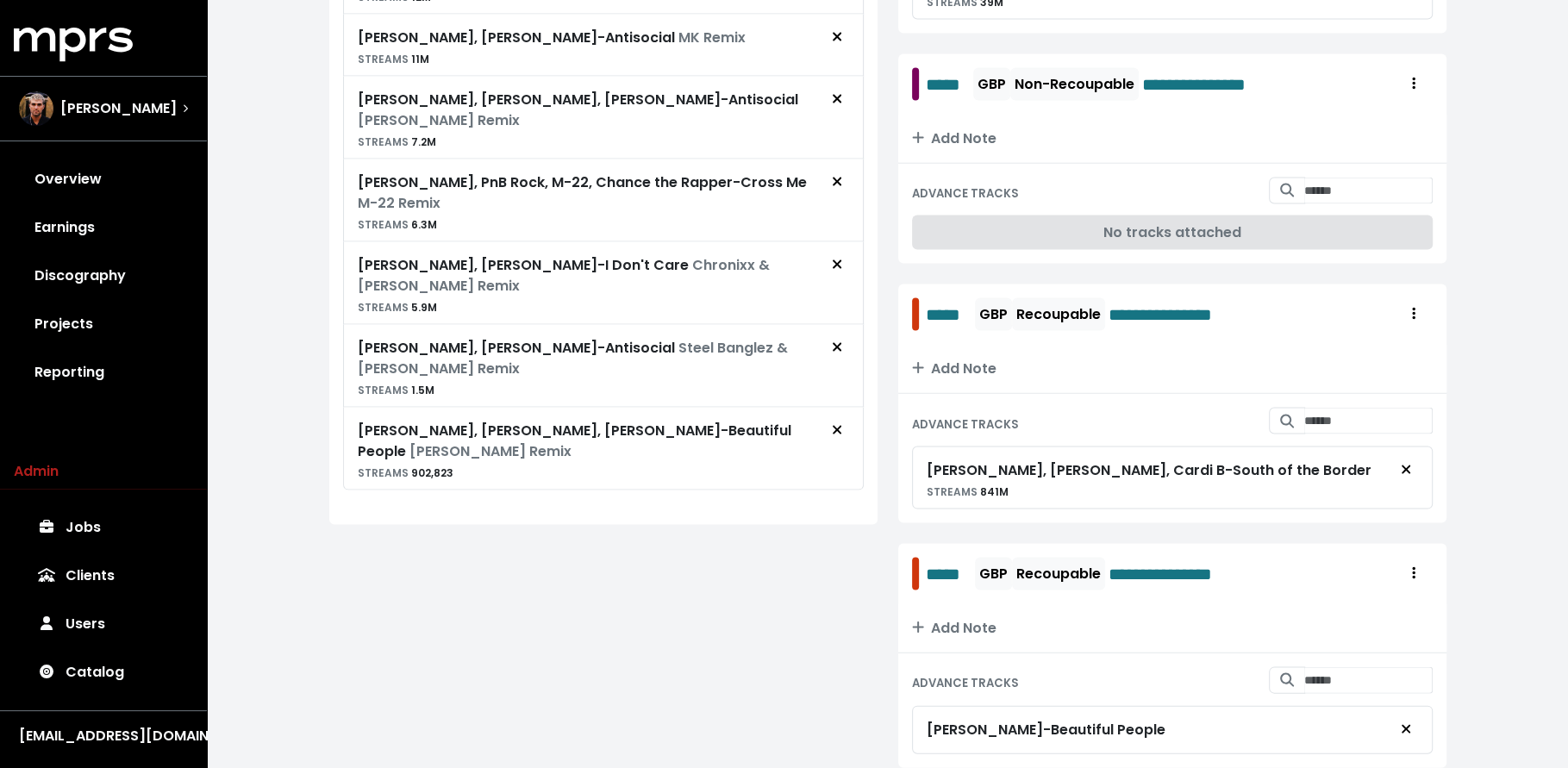
scroll to position [3136, 0]
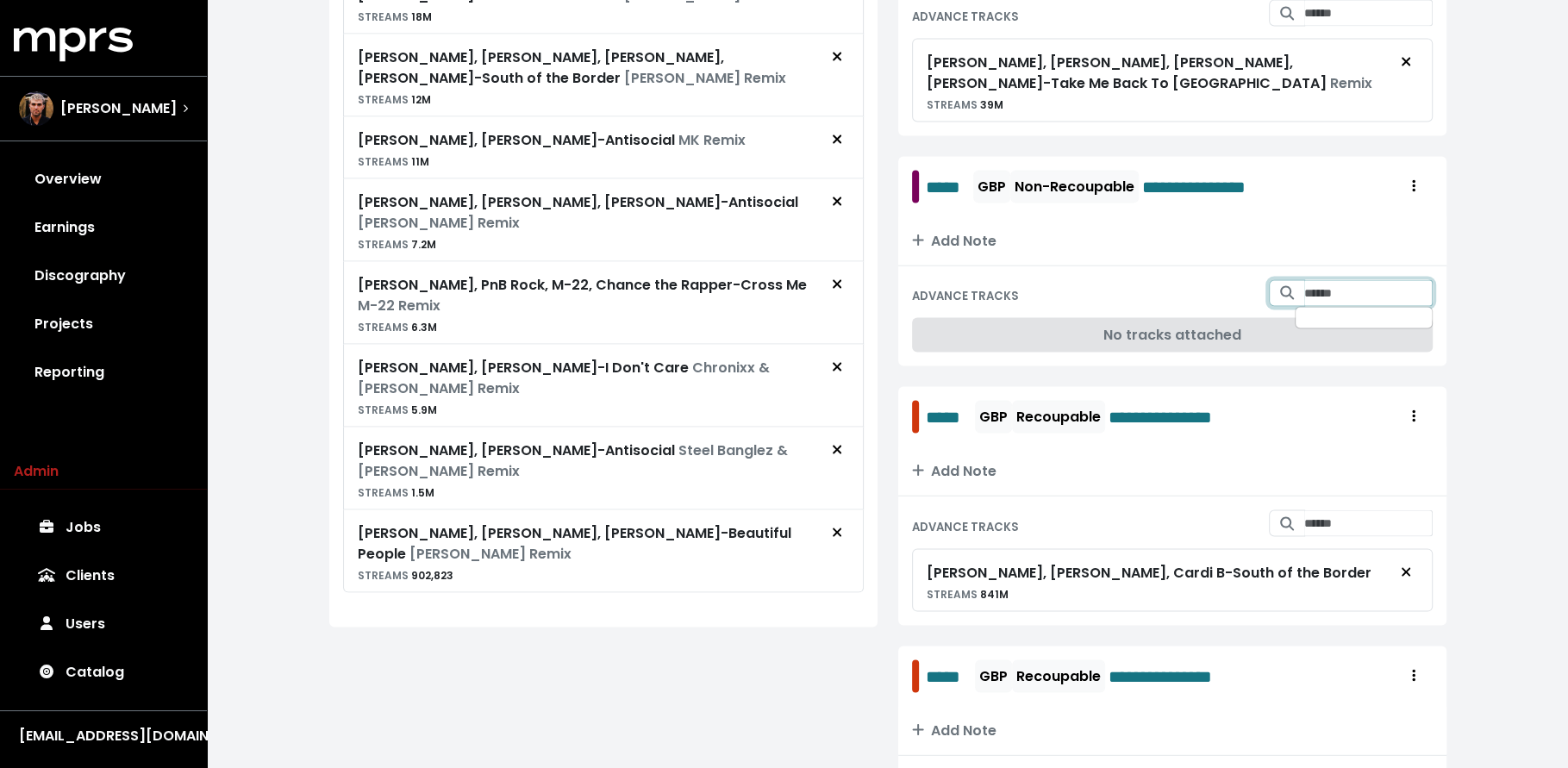
click at [1321, 281] on input "Search for tracks by title and link them to this advance" at bounding box center [1368, 293] width 128 height 26
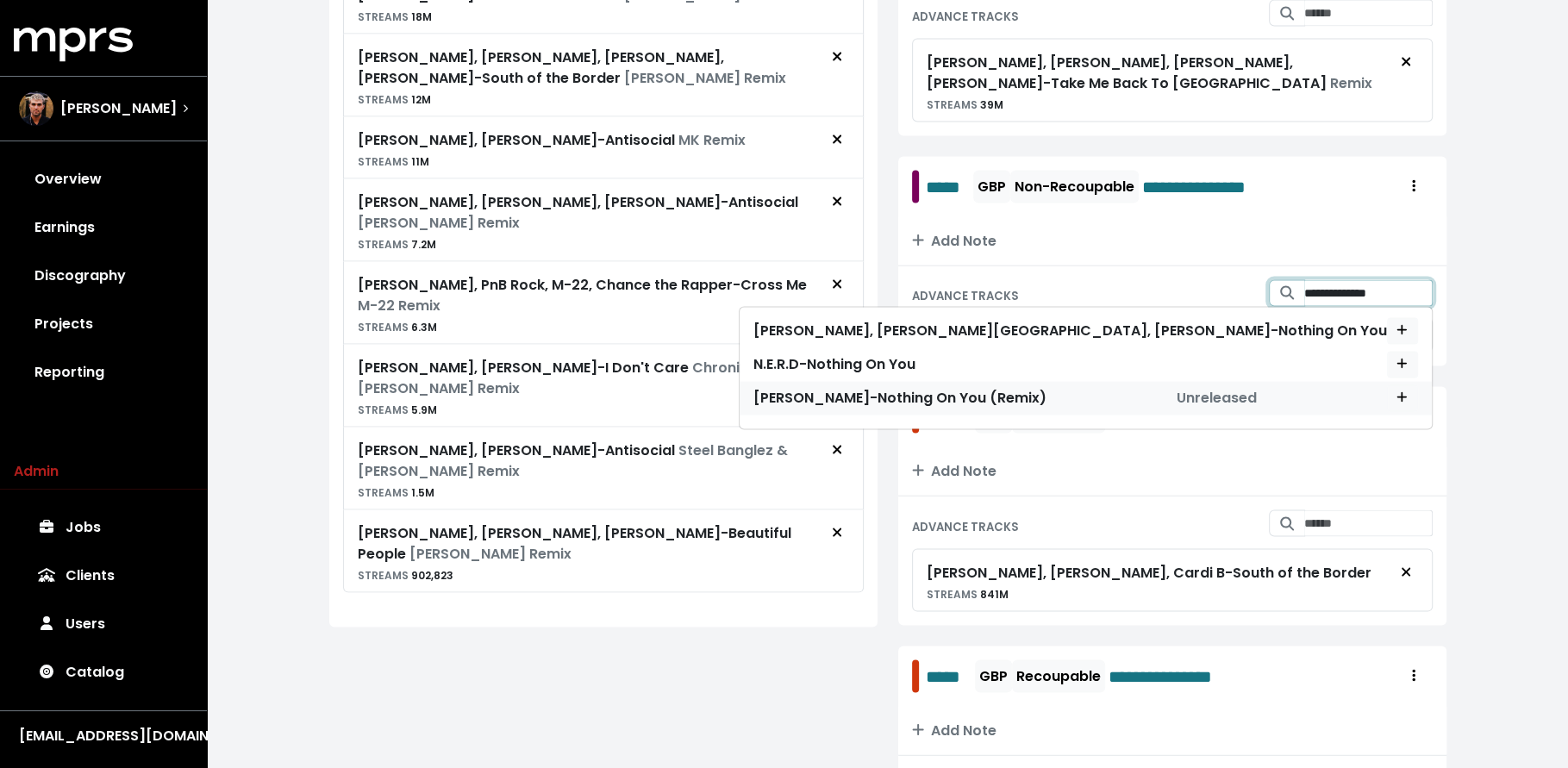
type input "**********"
click at [1257, 388] on span "Unreleased" at bounding box center [1217, 398] width 80 height 21
click at [1393, 385] on button "Add advance target" at bounding box center [1402, 398] width 31 height 26
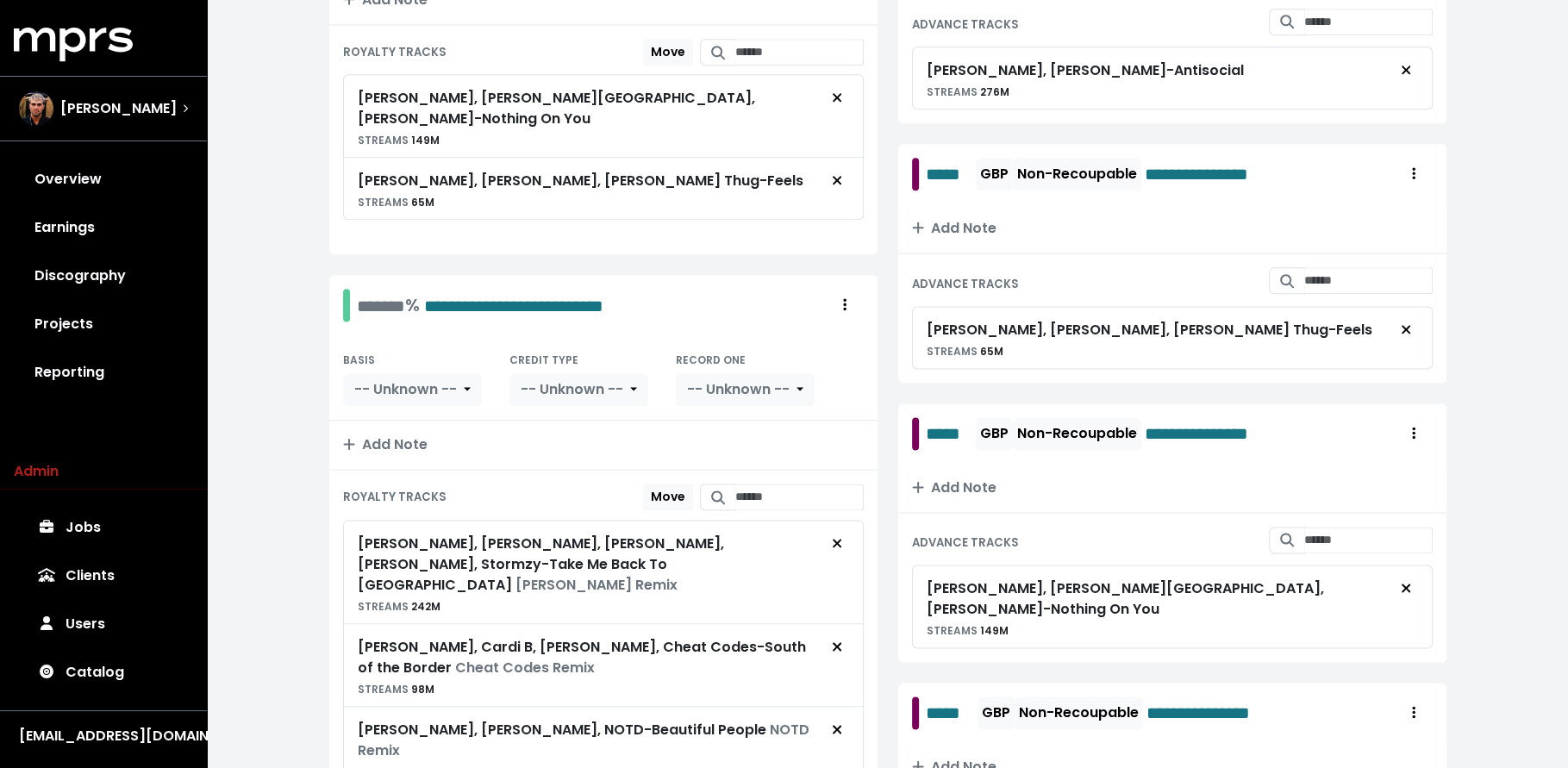
scroll to position [1721, 0]
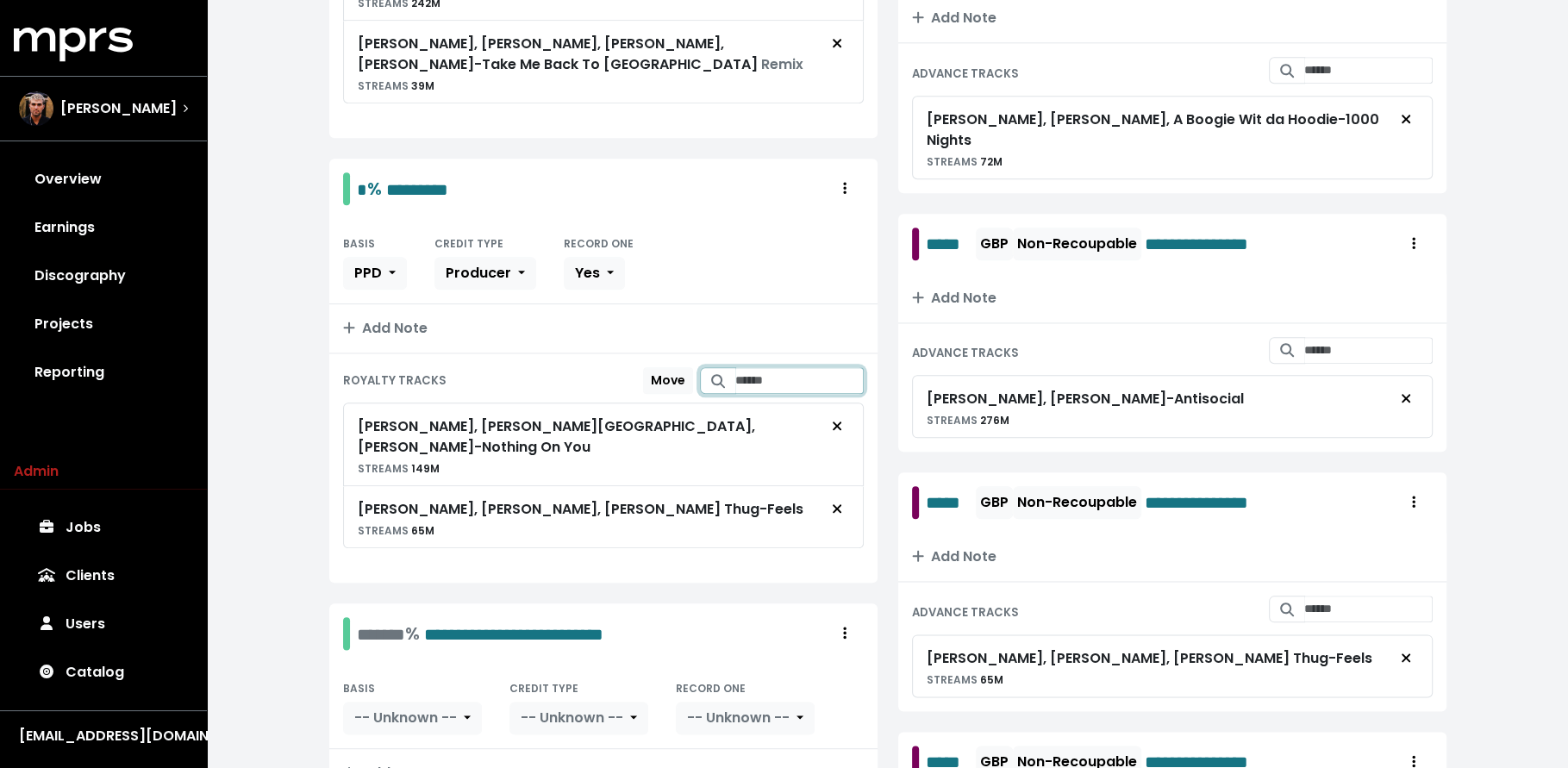
click at [759, 367] on input "Search for tracks by title and link them to this royalty" at bounding box center [799, 380] width 128 height 26
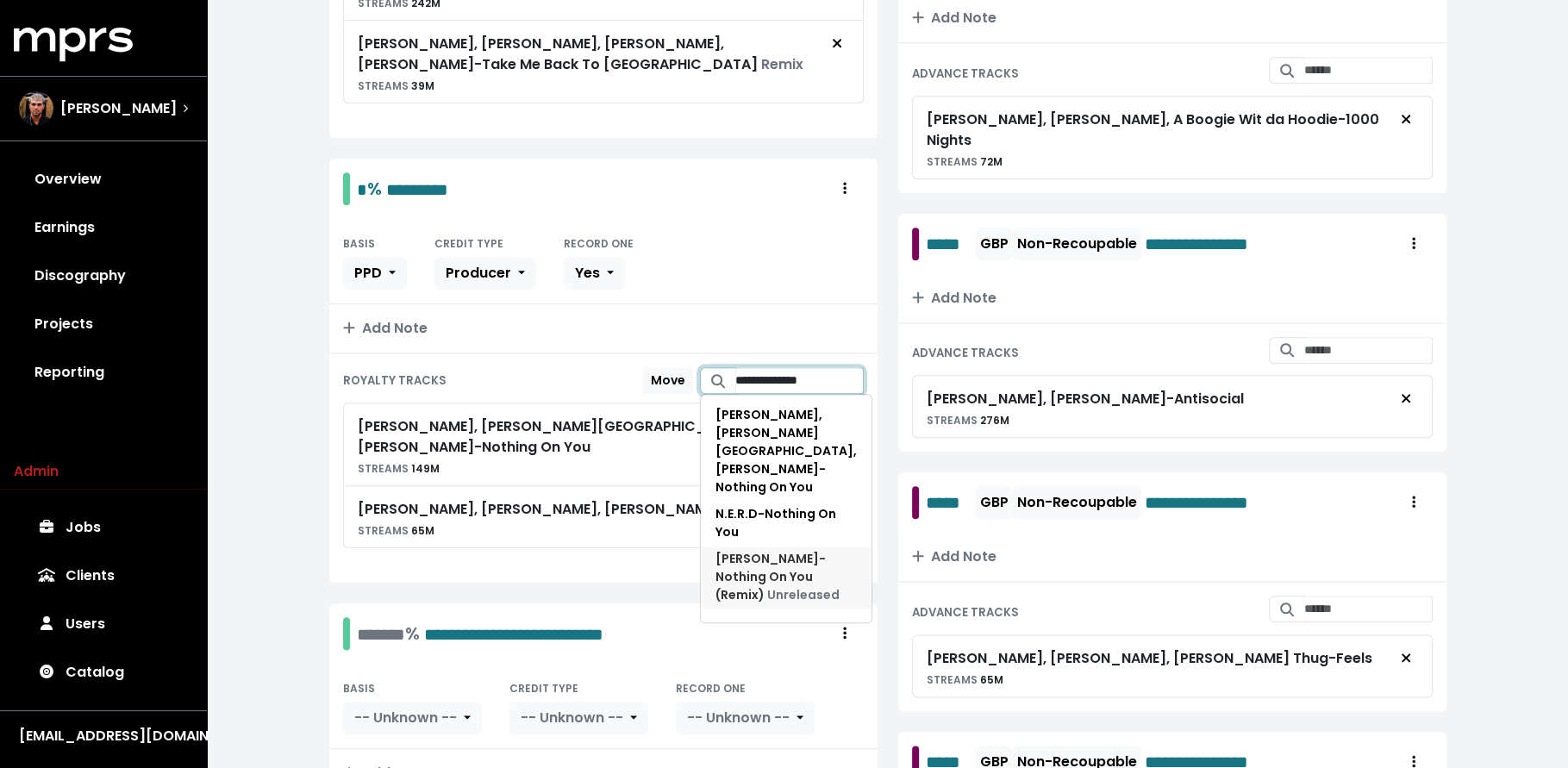
type input "**********"
click at [773, 550] on span "Ed Sheeran - Nothing On You (Remix) Unreleased" at bounding box center [778, 577] width 125 height 54
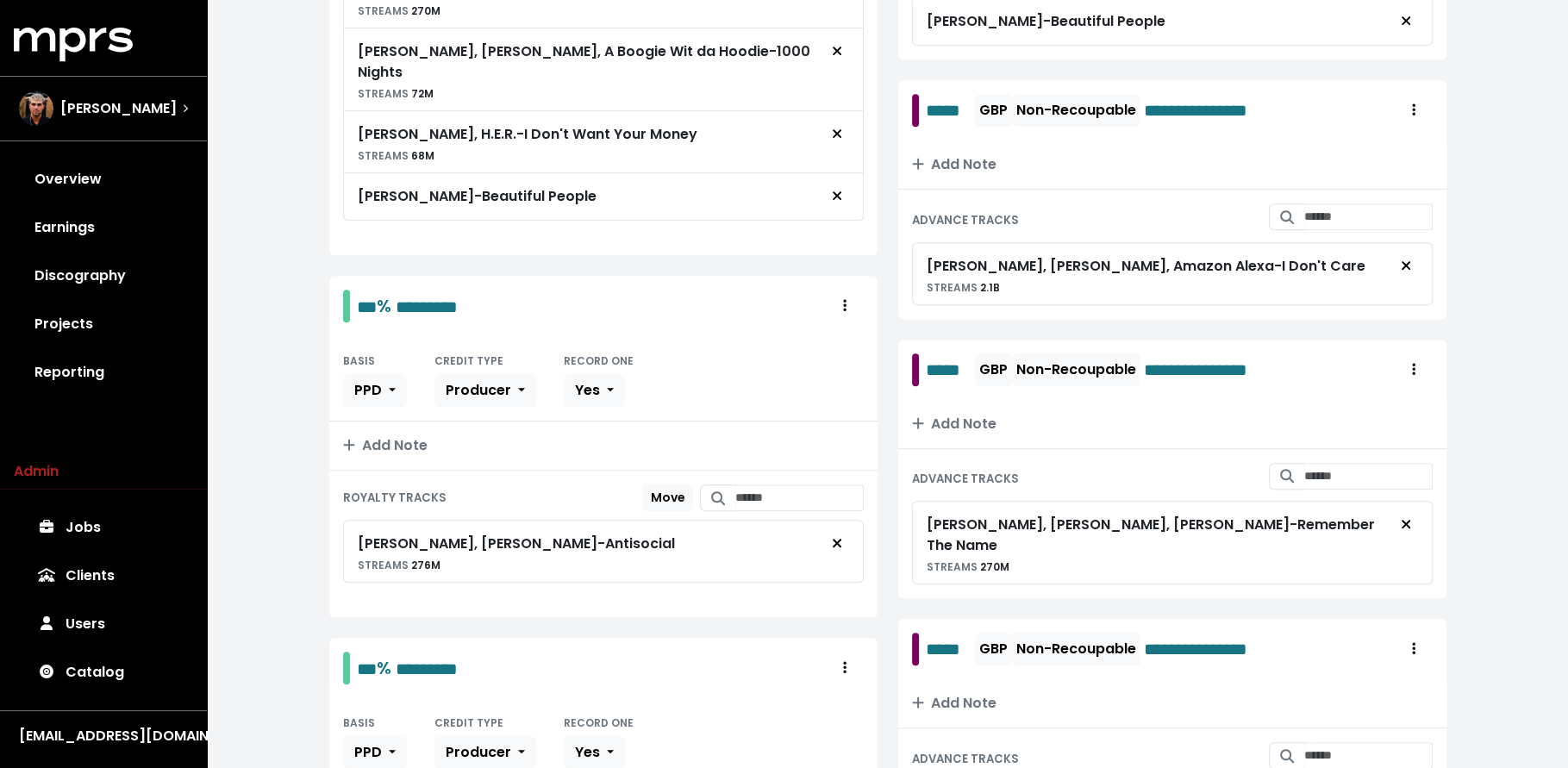
scroll to position [0, 0]
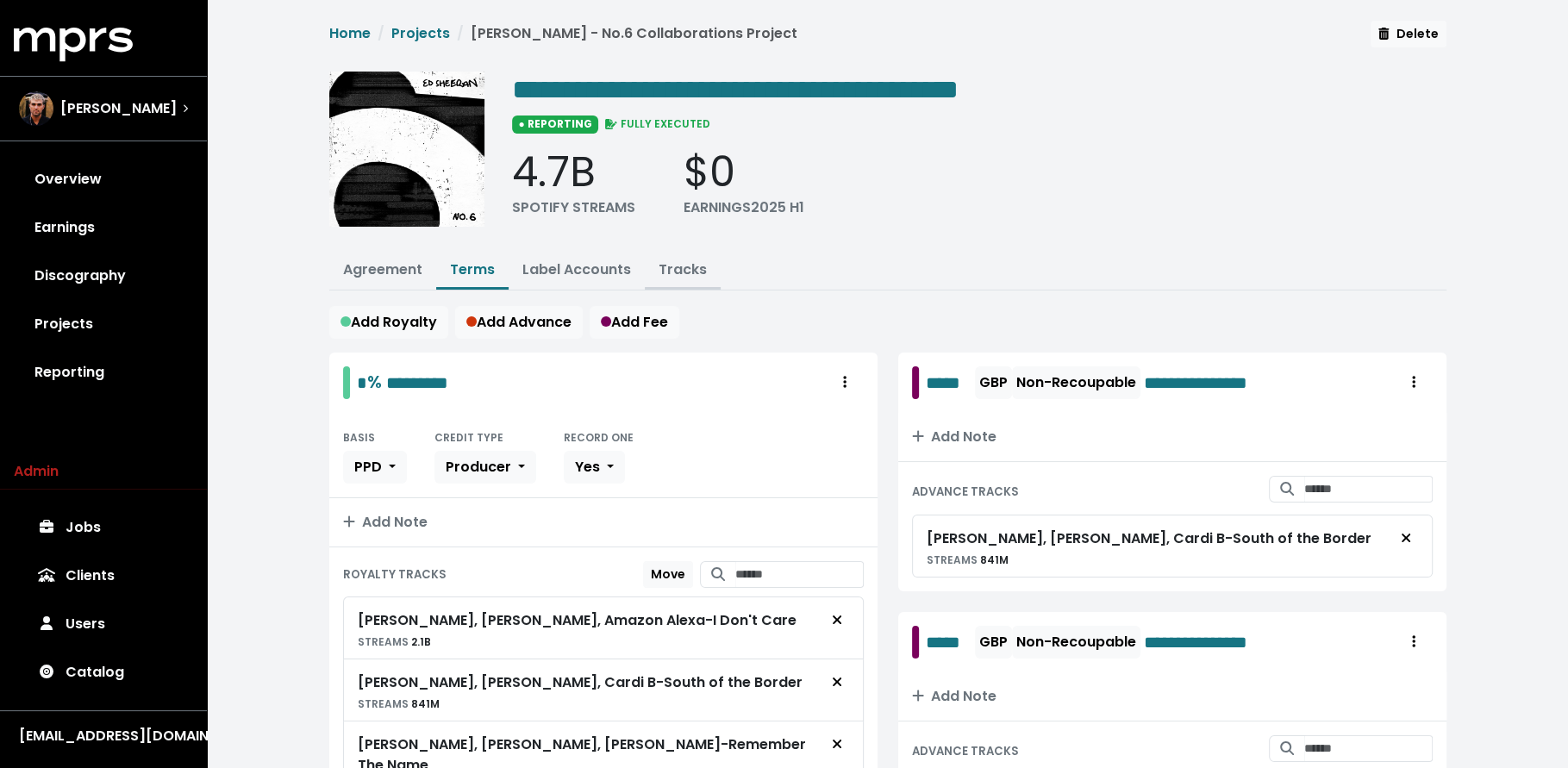
click at [683, 277] on link "Tracks" at bounding box center [683, 270] width 48 height 20
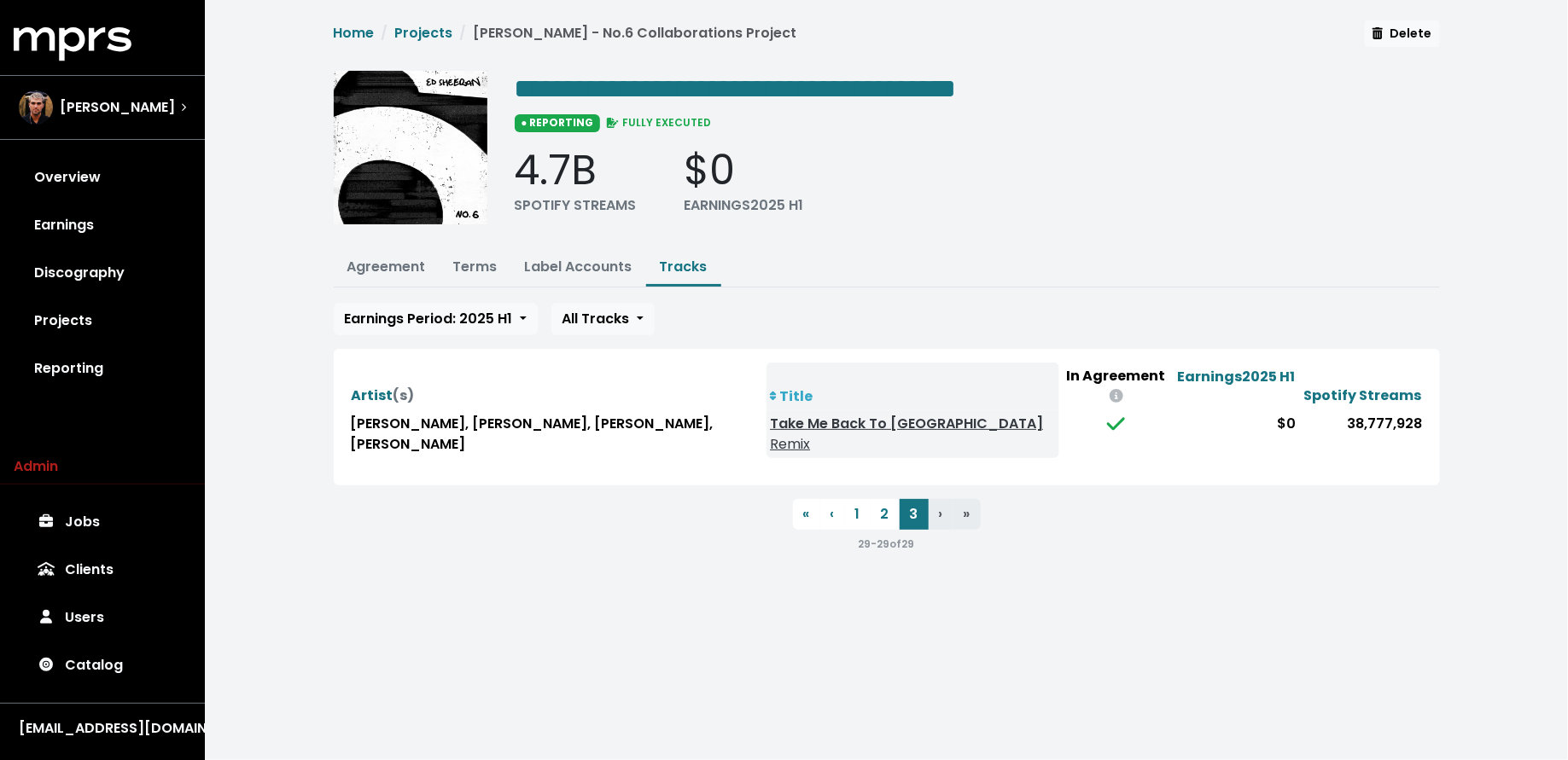
click at [766, 372] on th "Title" at bounding box center [913, 386] width 293 height 48
click at [864, 499] on button "1" at bounding box center [857, 514] width 25 height 31
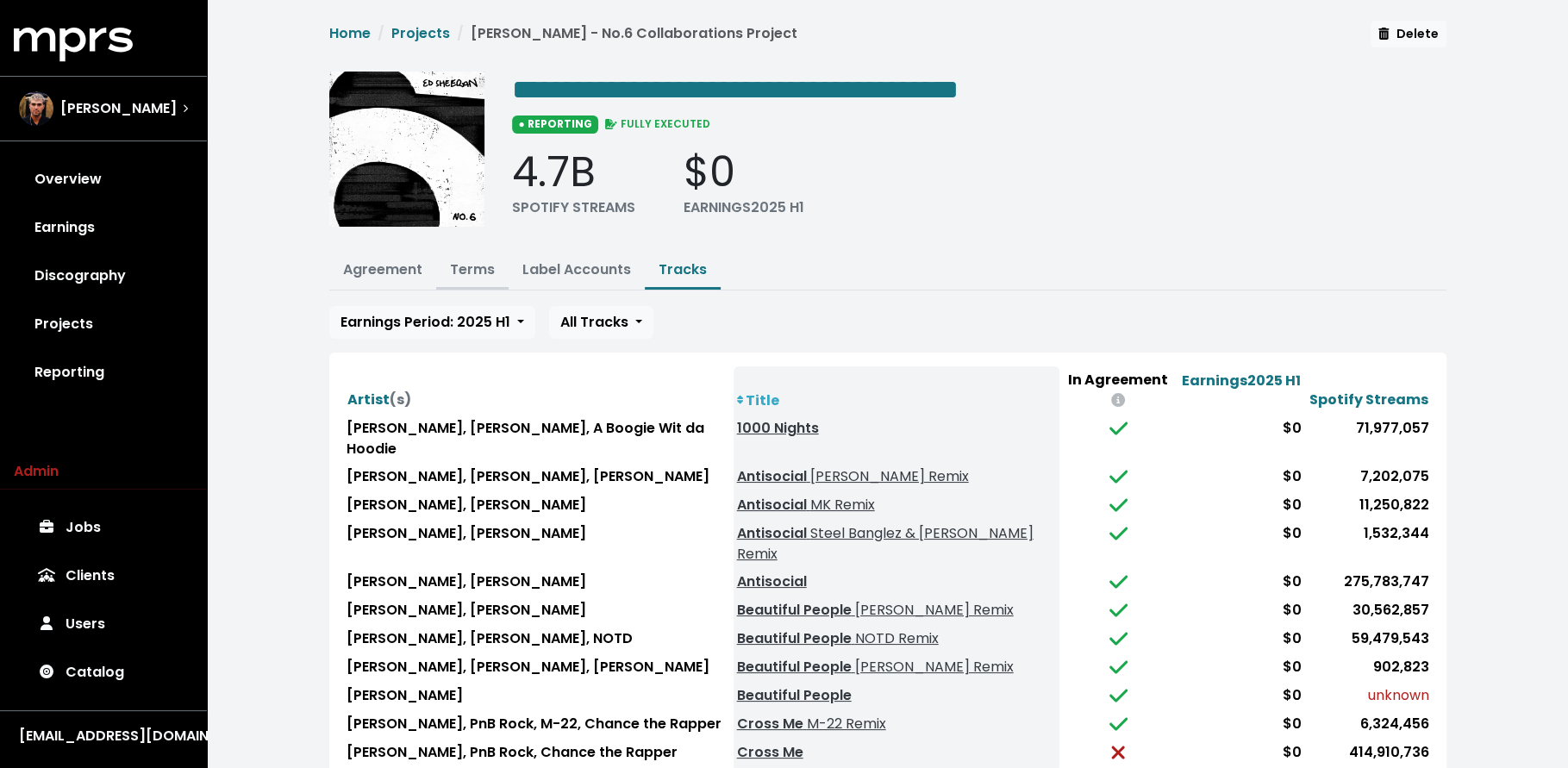
click at [455, 269] on link "Terms" at bounding box center [473, 270] width 45 height 20
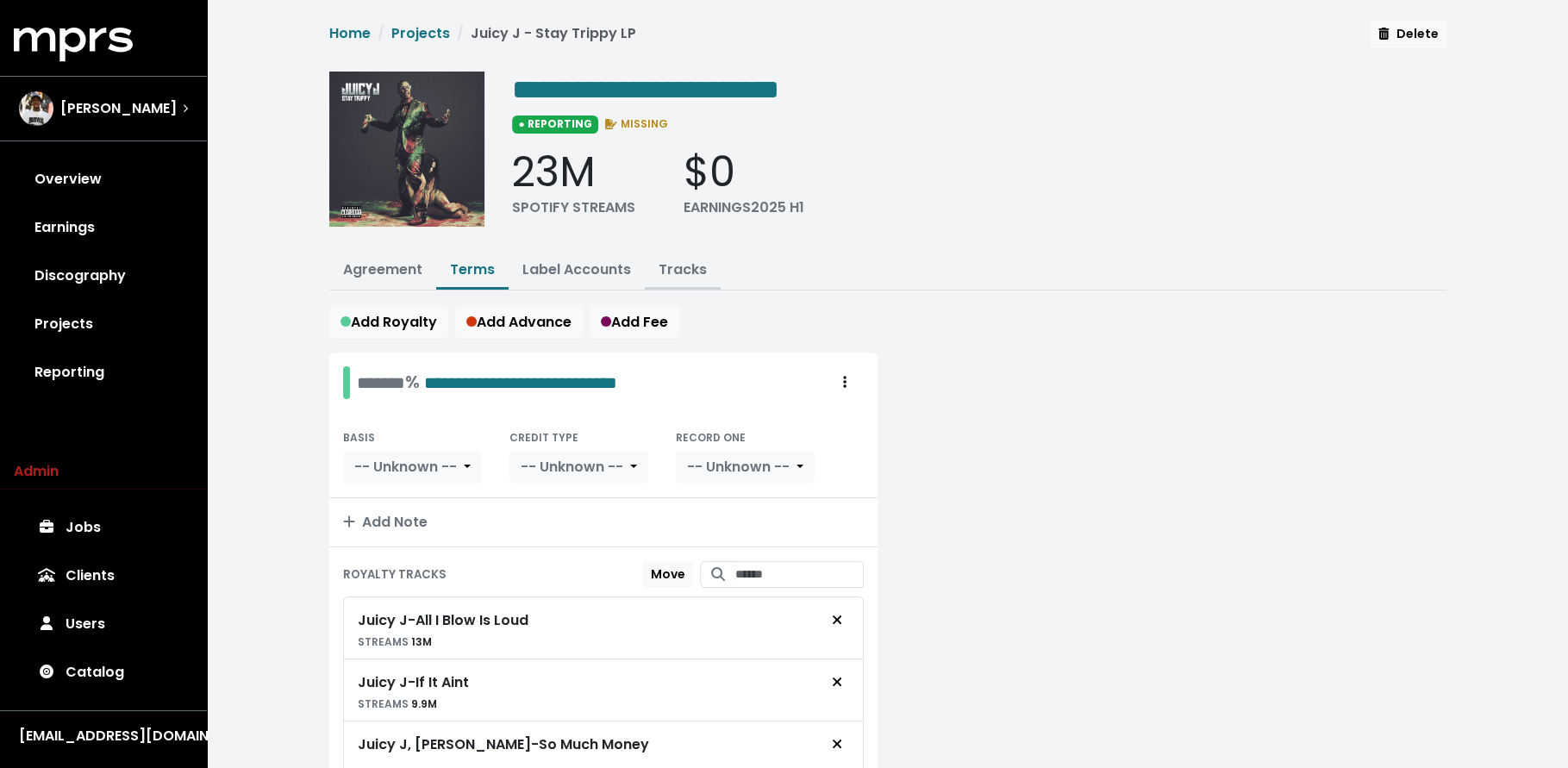
click at [680, 274] on link "Tracks" at bounding box center [683, 270] width 48 height 20
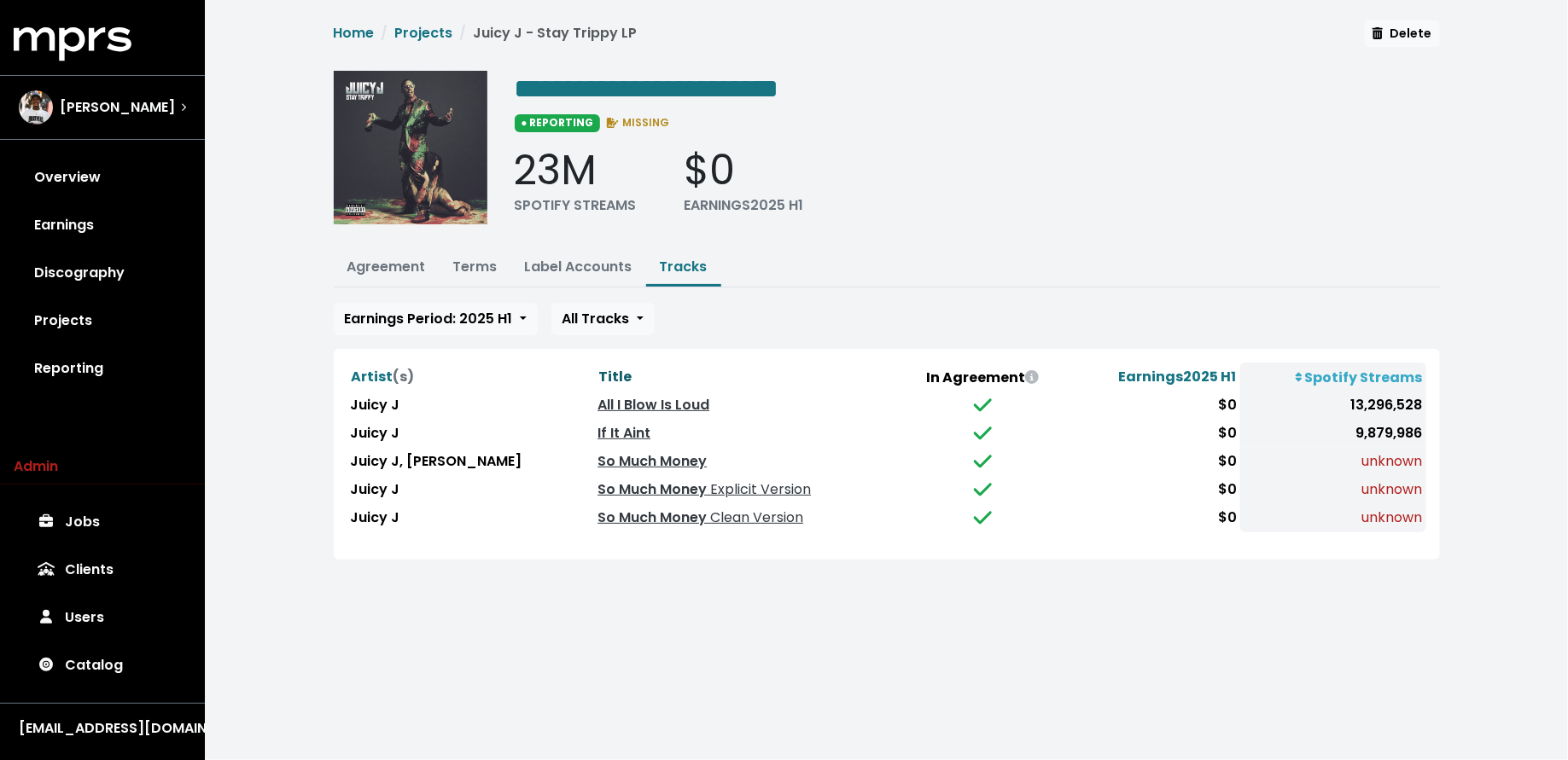
click at [598, 376] on span "Title" at bounding box center [615, 377] width 33 height 19
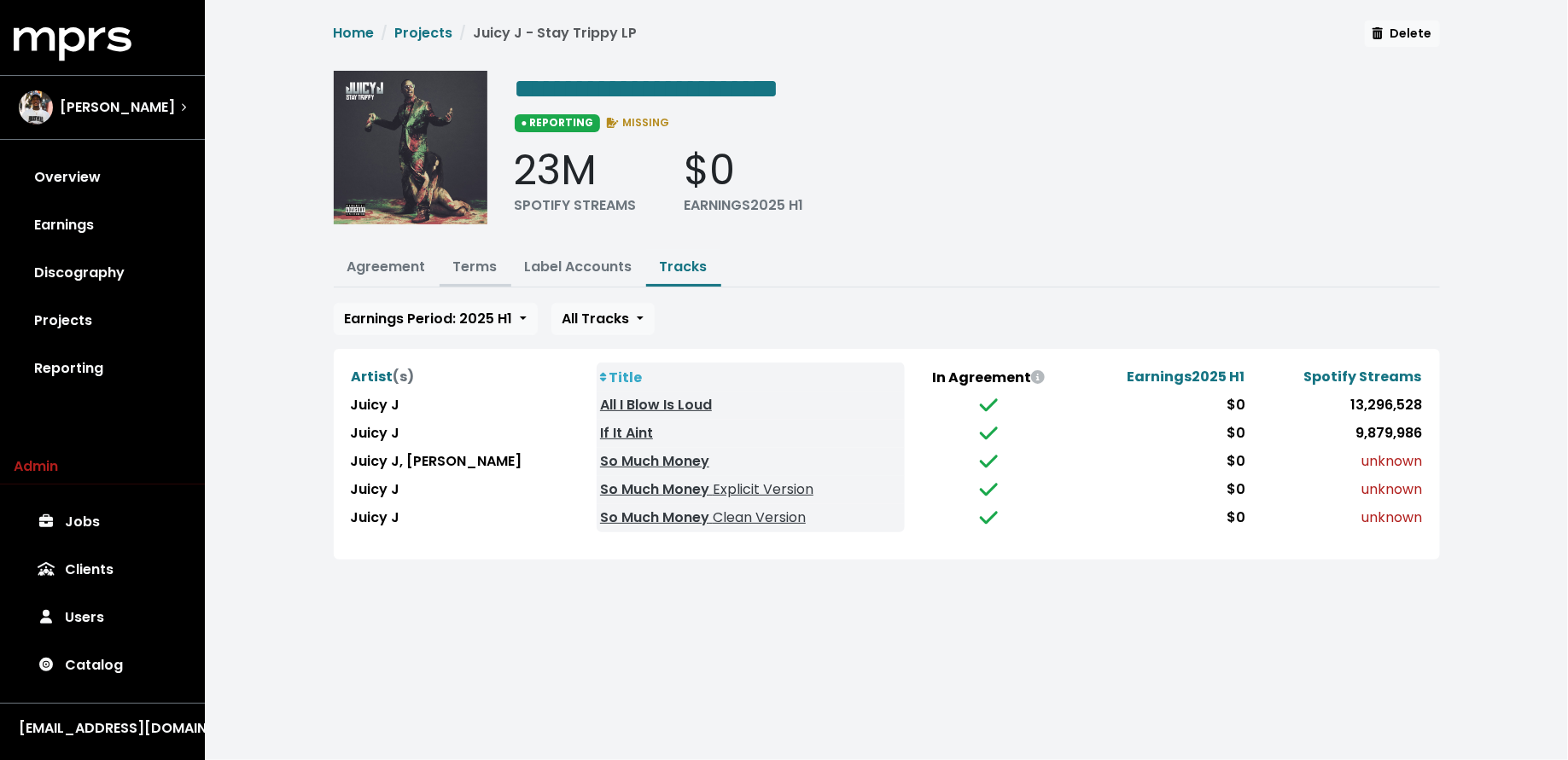
click at [466, 266] on link "Terms" at bounding box center [476, 267] width 45 height 19
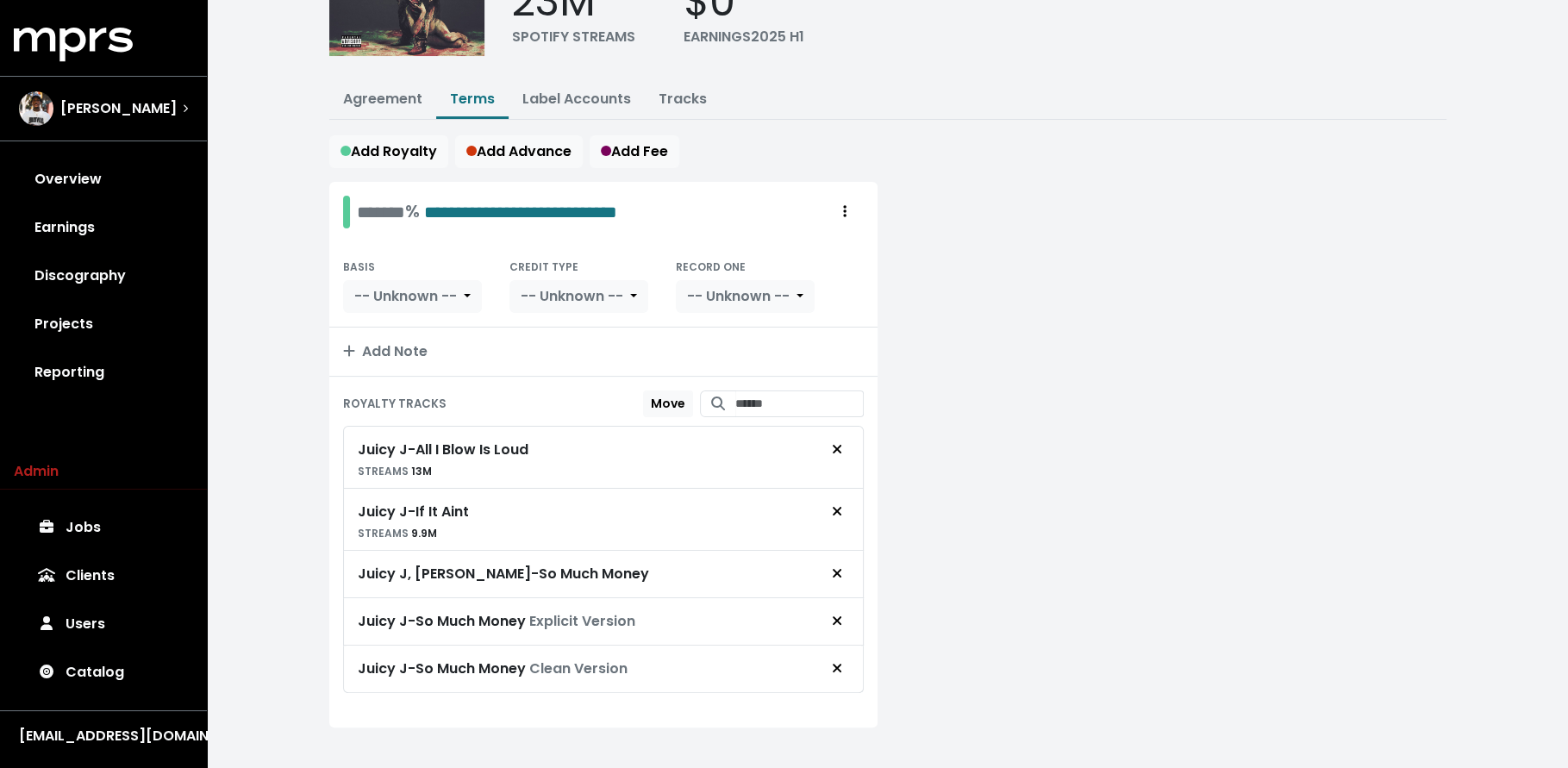
scroll to position [181, 0]
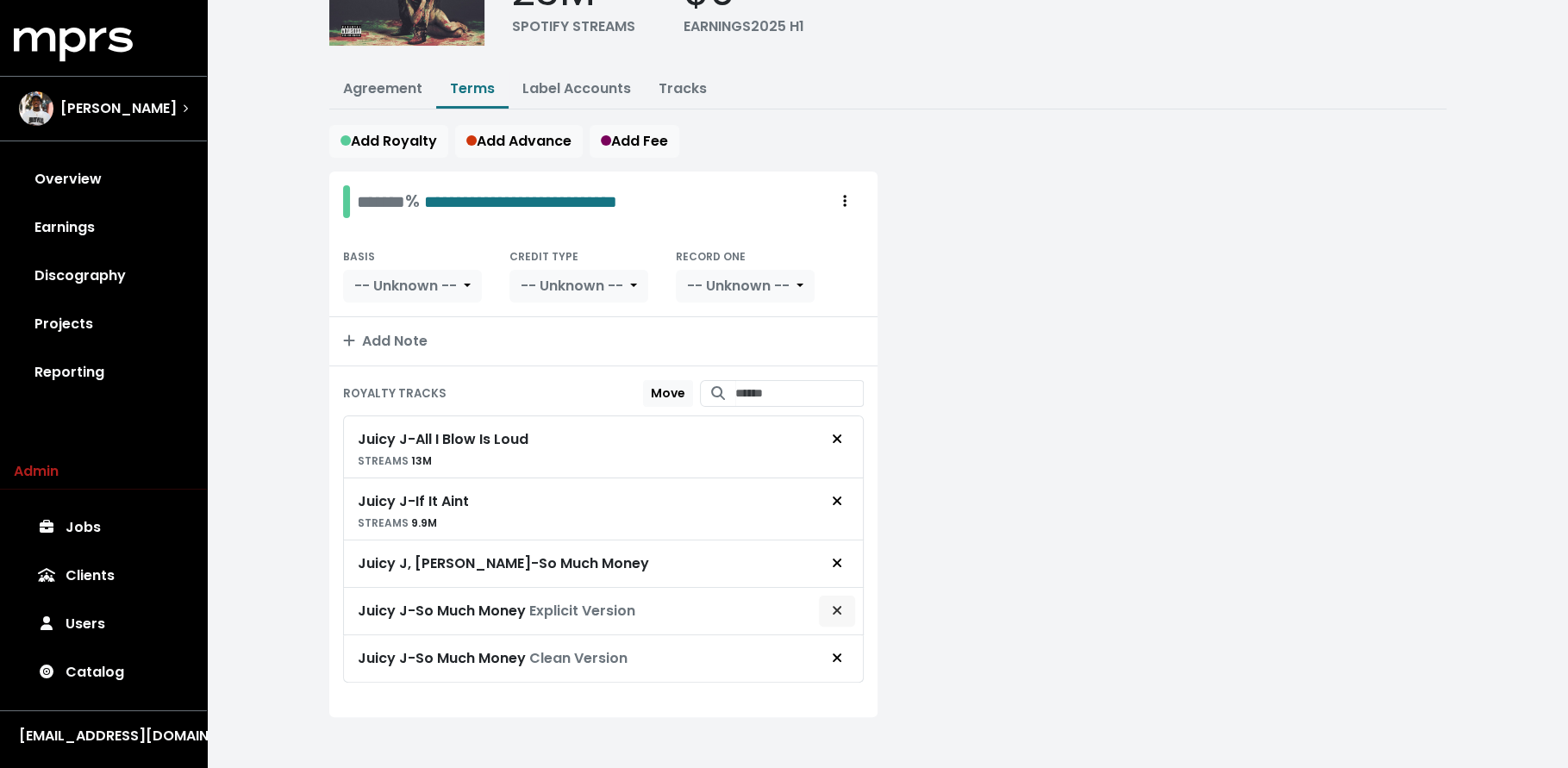
click at [841, 603] on icon "Remove royalty target" at bounding box center [836, 610] width 11 height 14
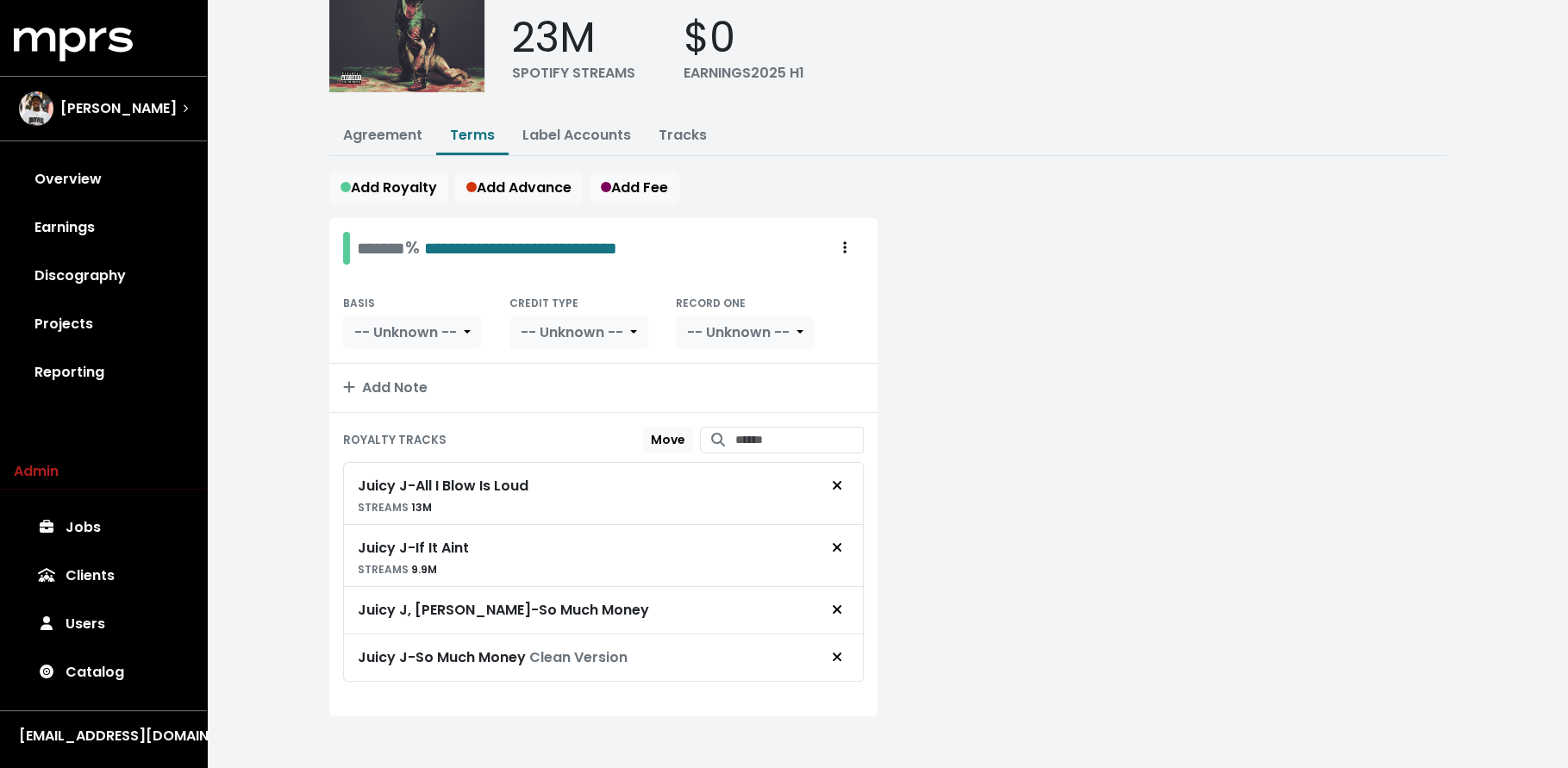
click at [835, 661] on button "Remove royalty target" at bounding box center [836, 657] width 38 height 32
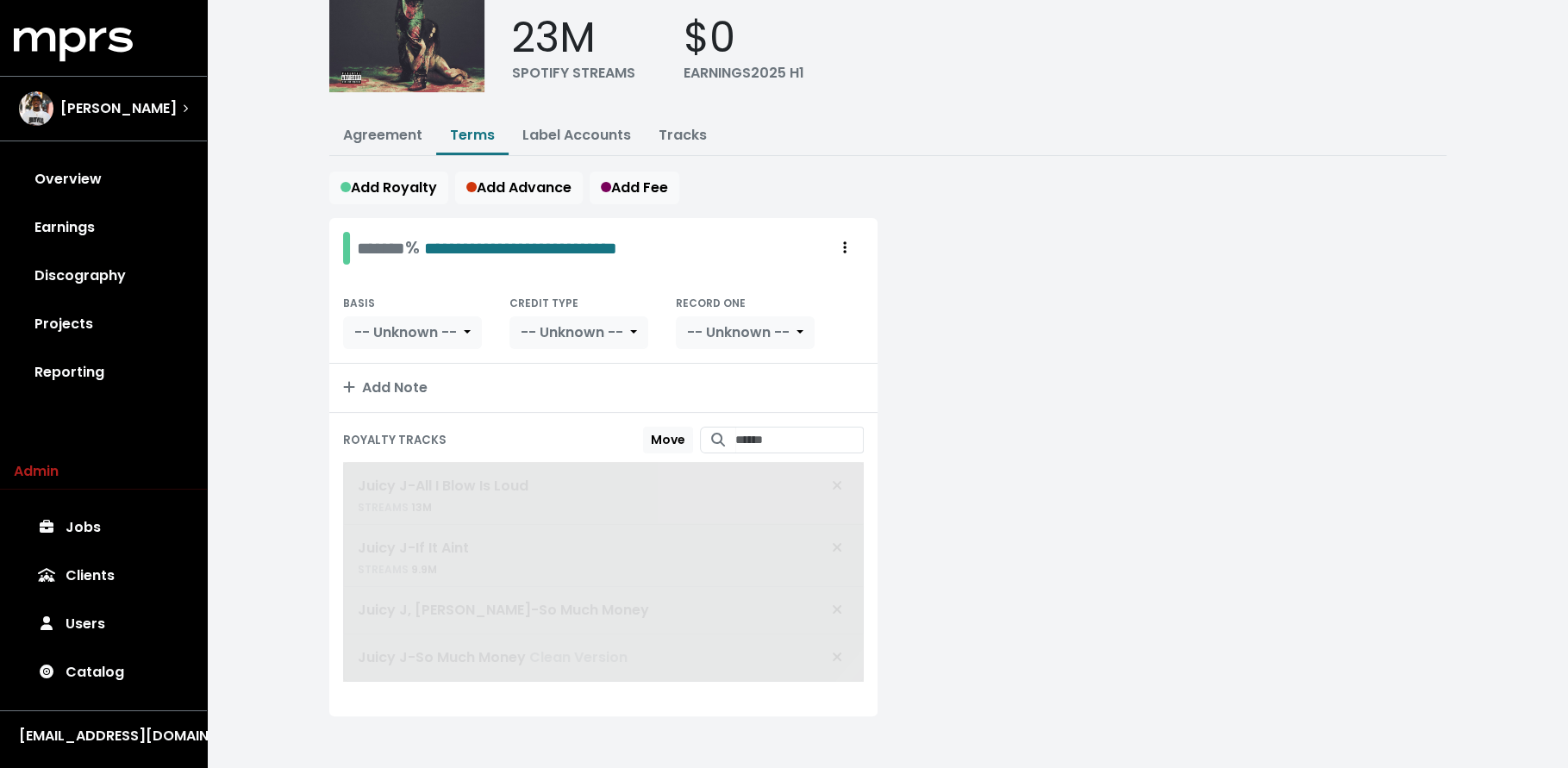
scroll to position [88, 0]
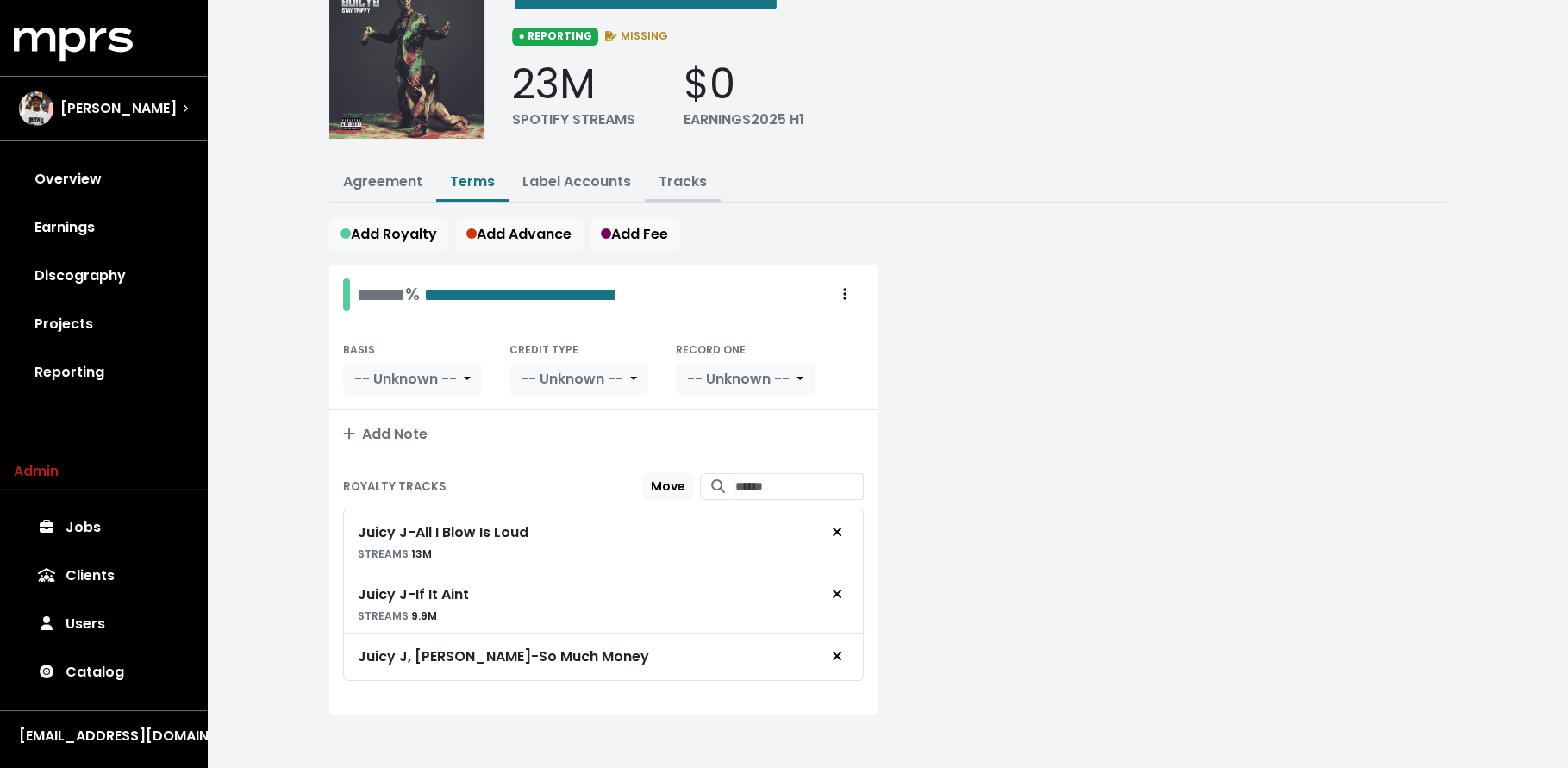
click at [672, 186] on link "Tracks" at bounding box center [683, 181] width 48 height 20
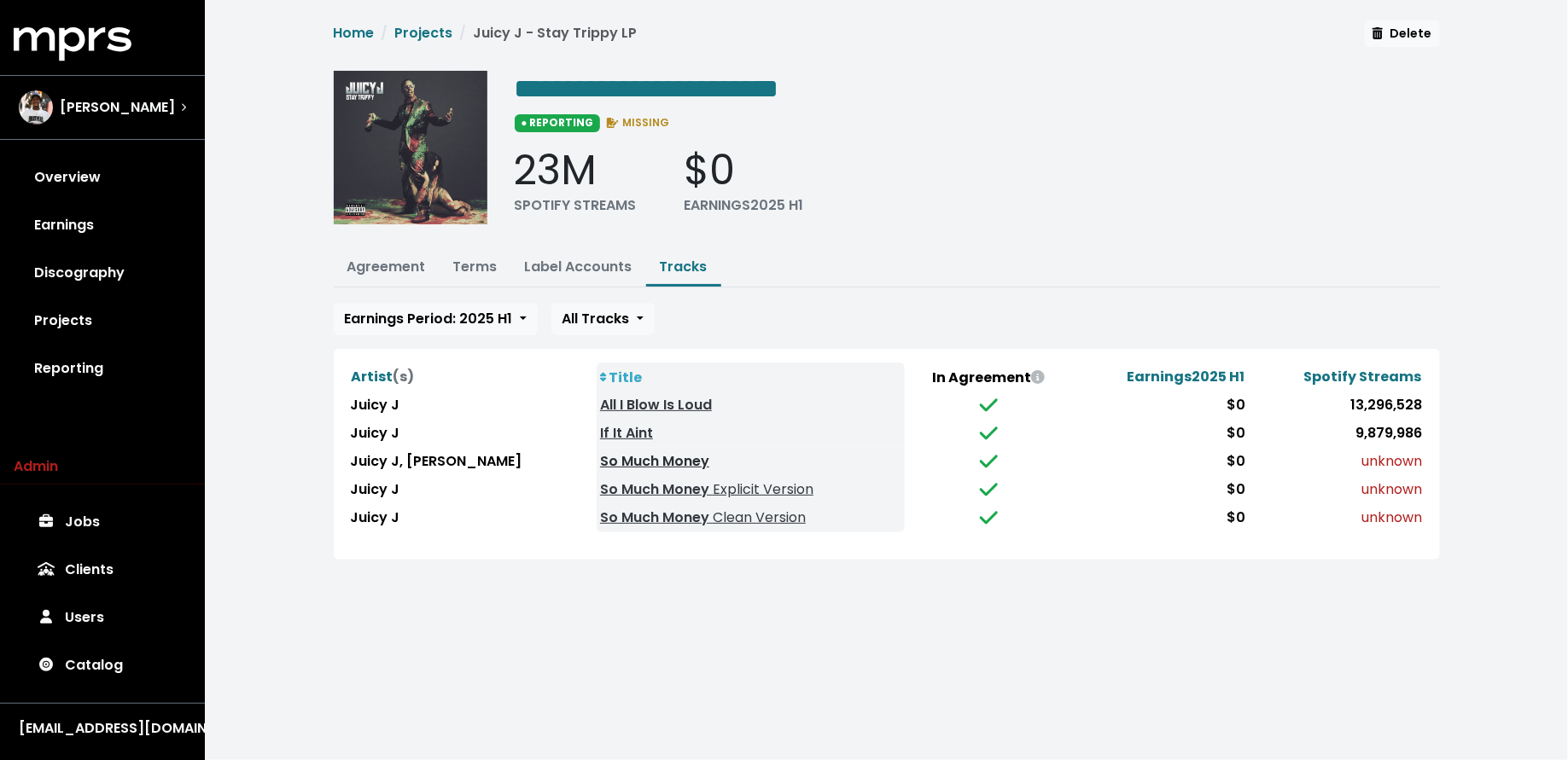
click at [600, 459] on link "So Much Money" at bounding box center [654, 461] width 110 height 19
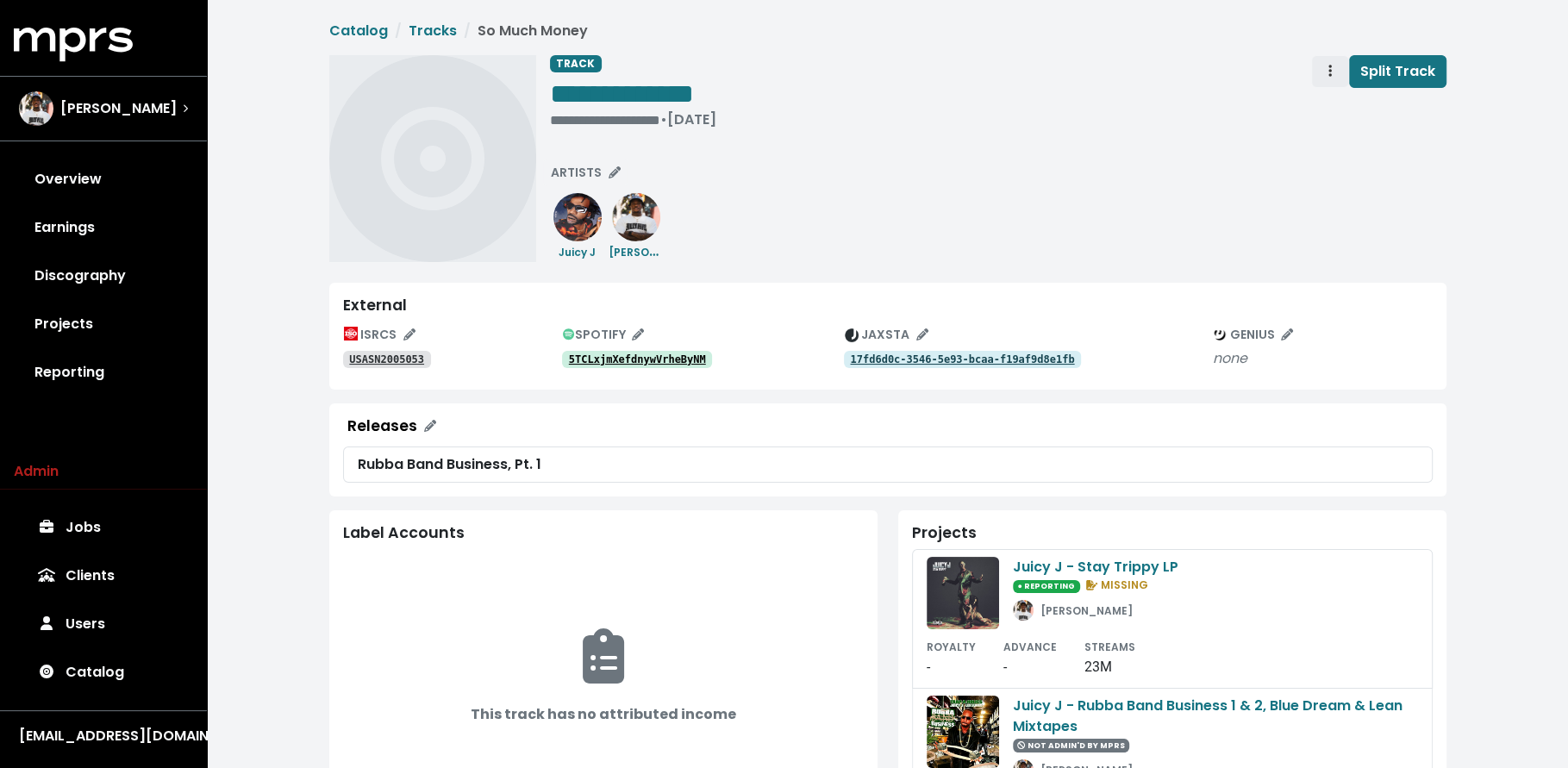
click at [1332, 79] on span "Track actions" at bounding box center [1331, 71] width 4 height 20
click at [1326, 110] on link "Merge" at bounding box center [1380, 110] width 136 height 27
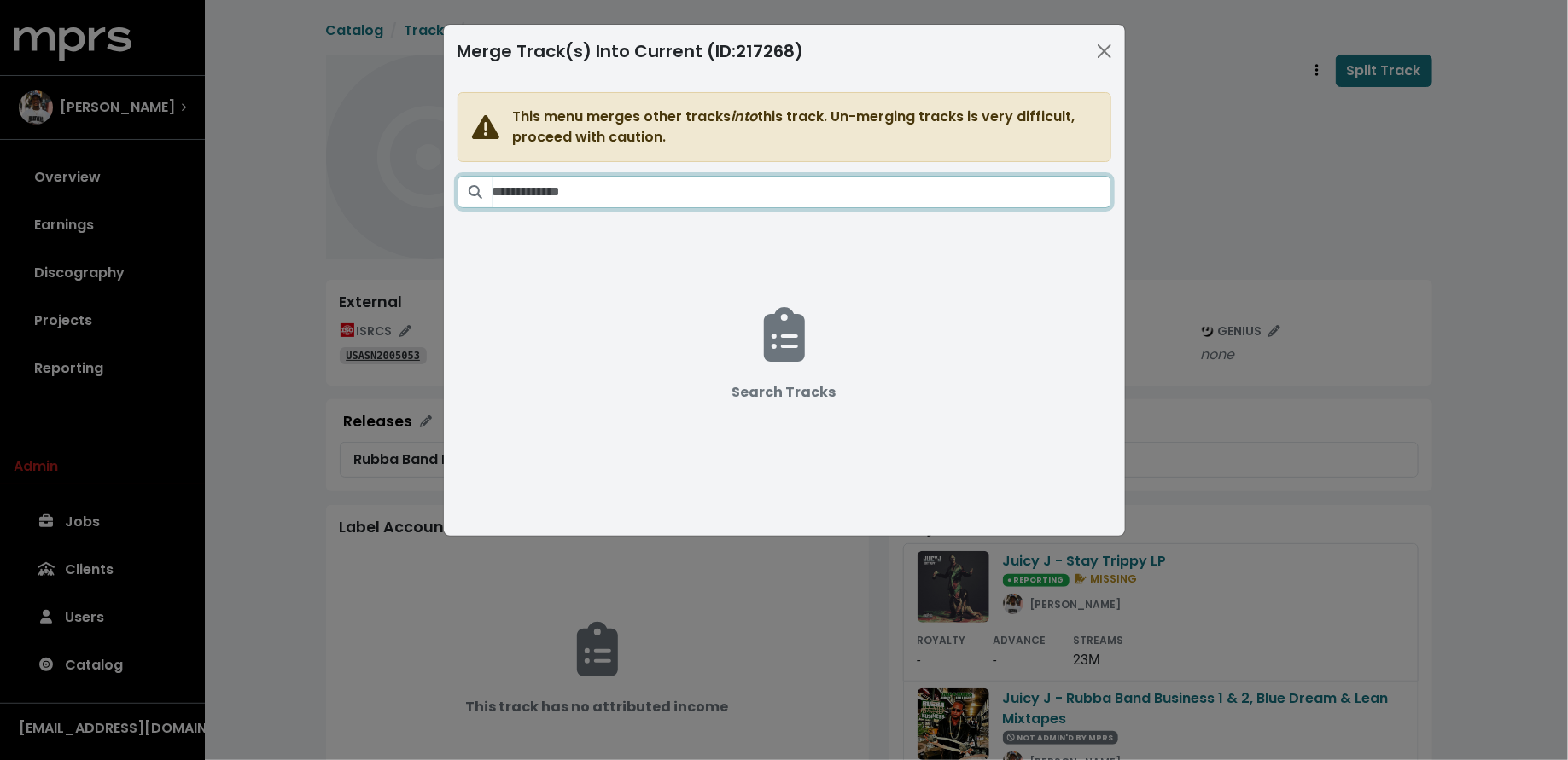
click at [753, 198] on input "Search tracks" at bounding box center [801, 191] width 618 height 32
click at [753, 190] on input "Search tracks" at bounding box center [801, 191] width 618 height 32
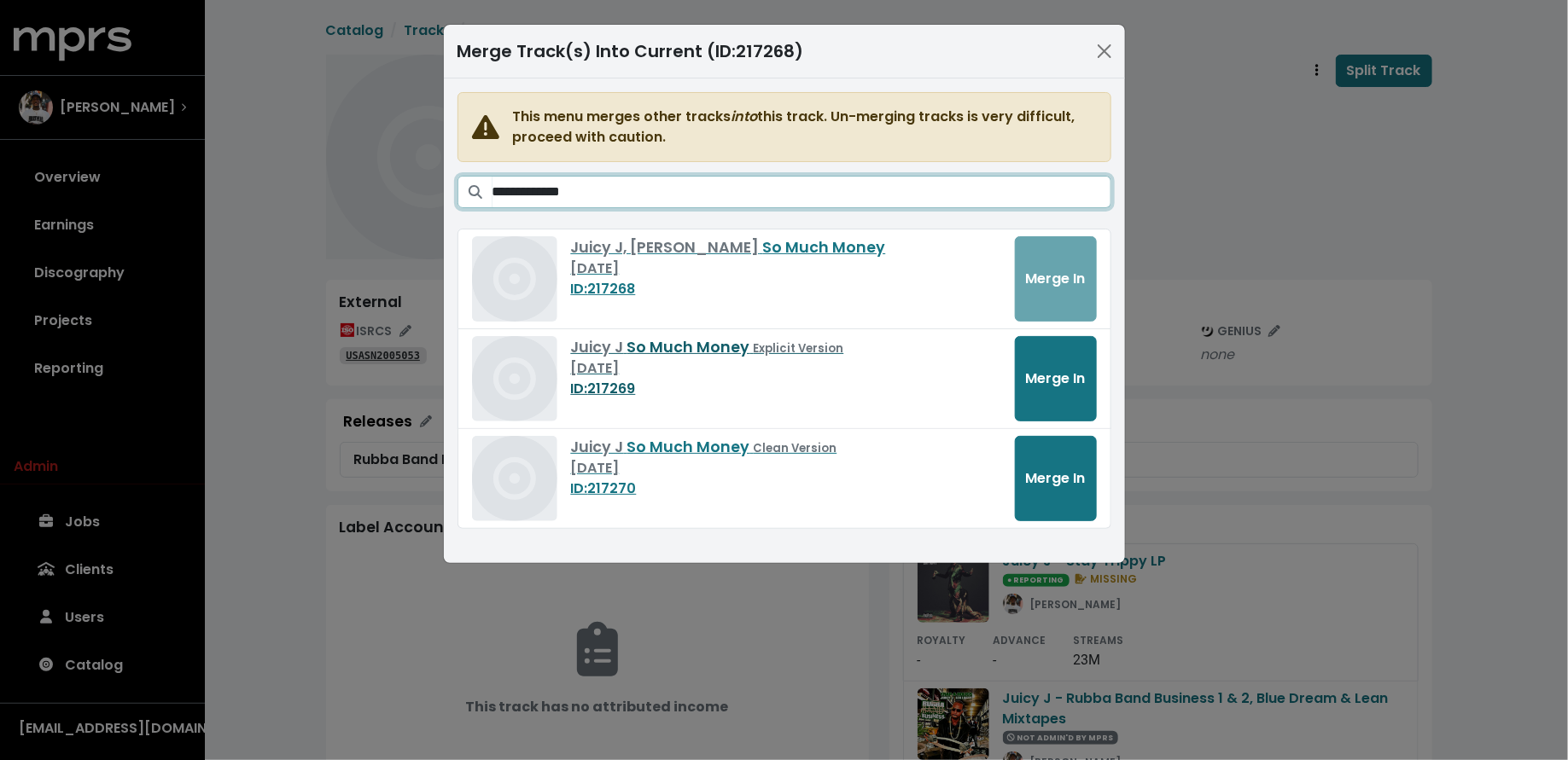
type input "**********"
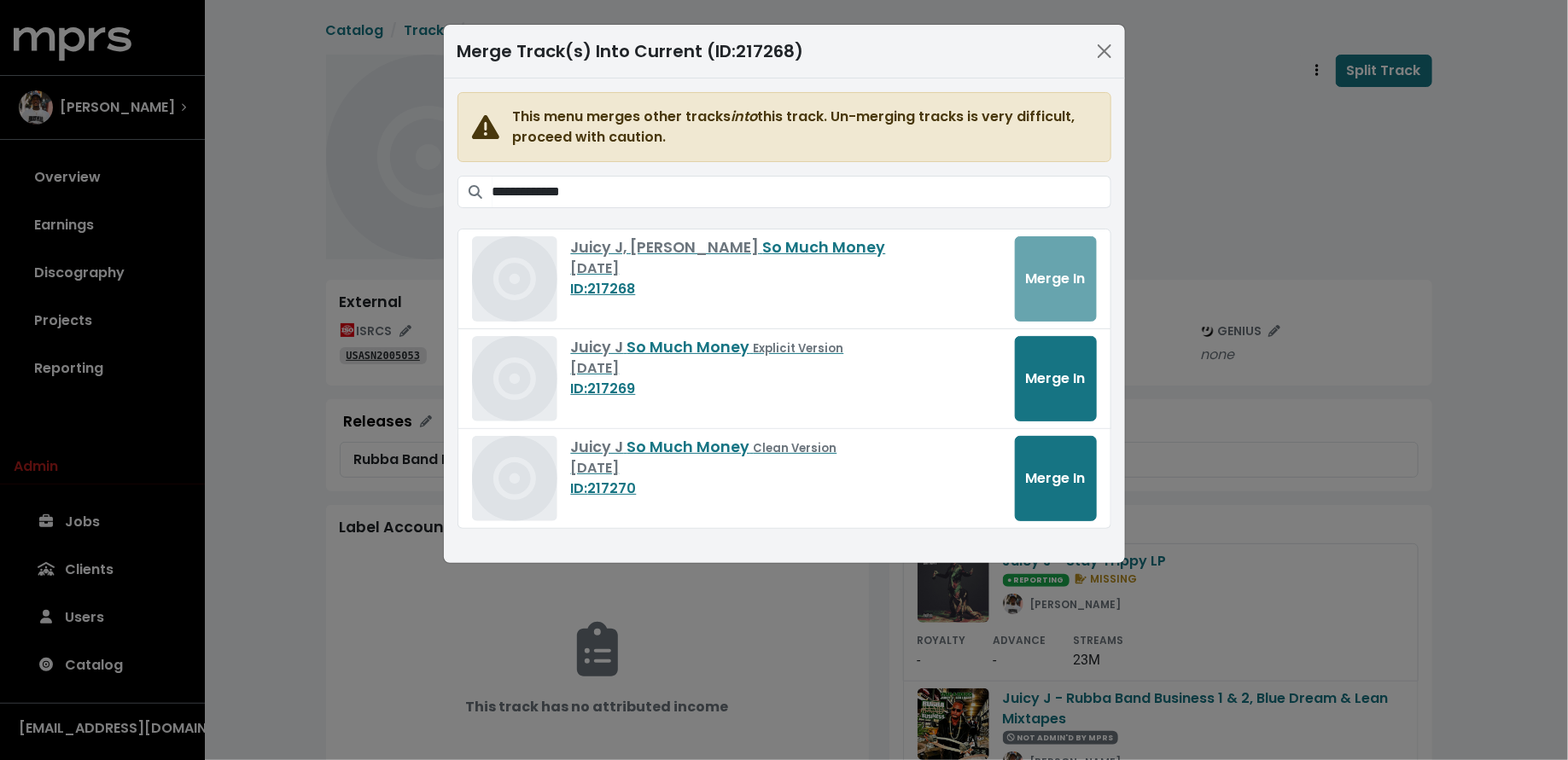
click at [281, 451] on div "**********" at bounding box center [784, 380] width 1568 height 760
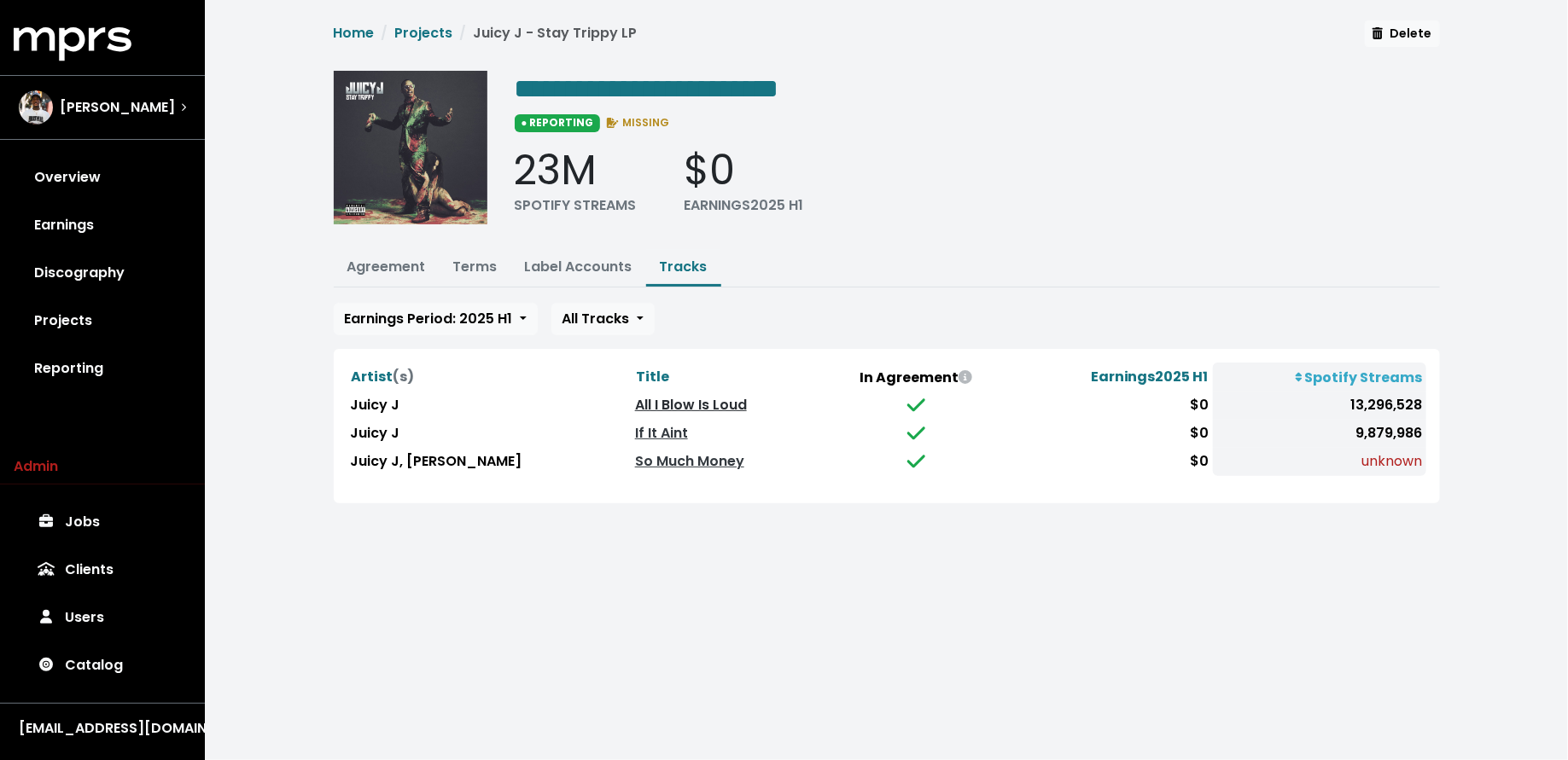
click at [639, 406] on link "All I Blow Is Loud" at bounding box center [690, 405] width 112 height 19
click at [480, 271] on link "Terms" at bounding box center [476, 267] width 45 height 19
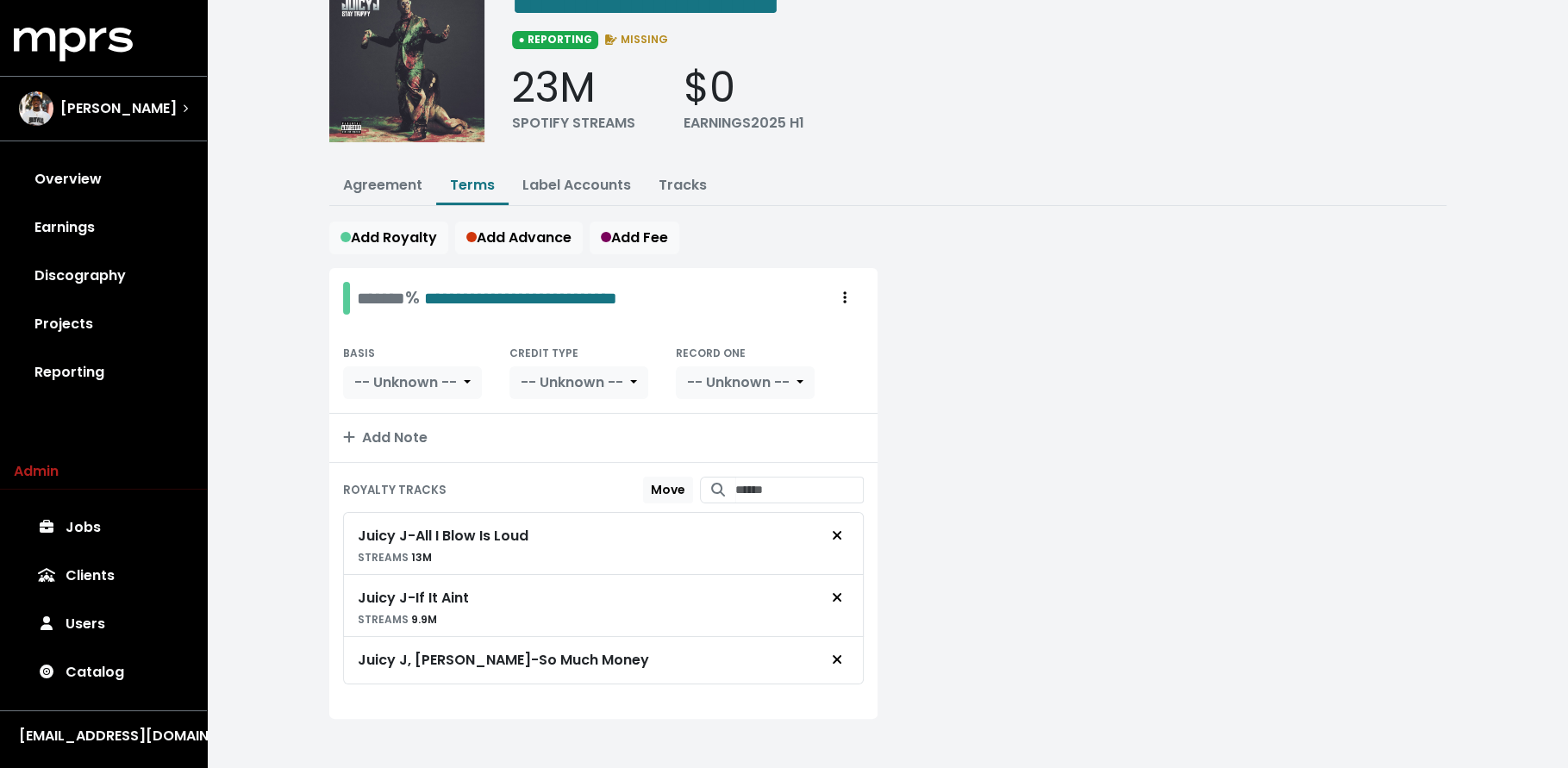
scroll to position [88, 0]
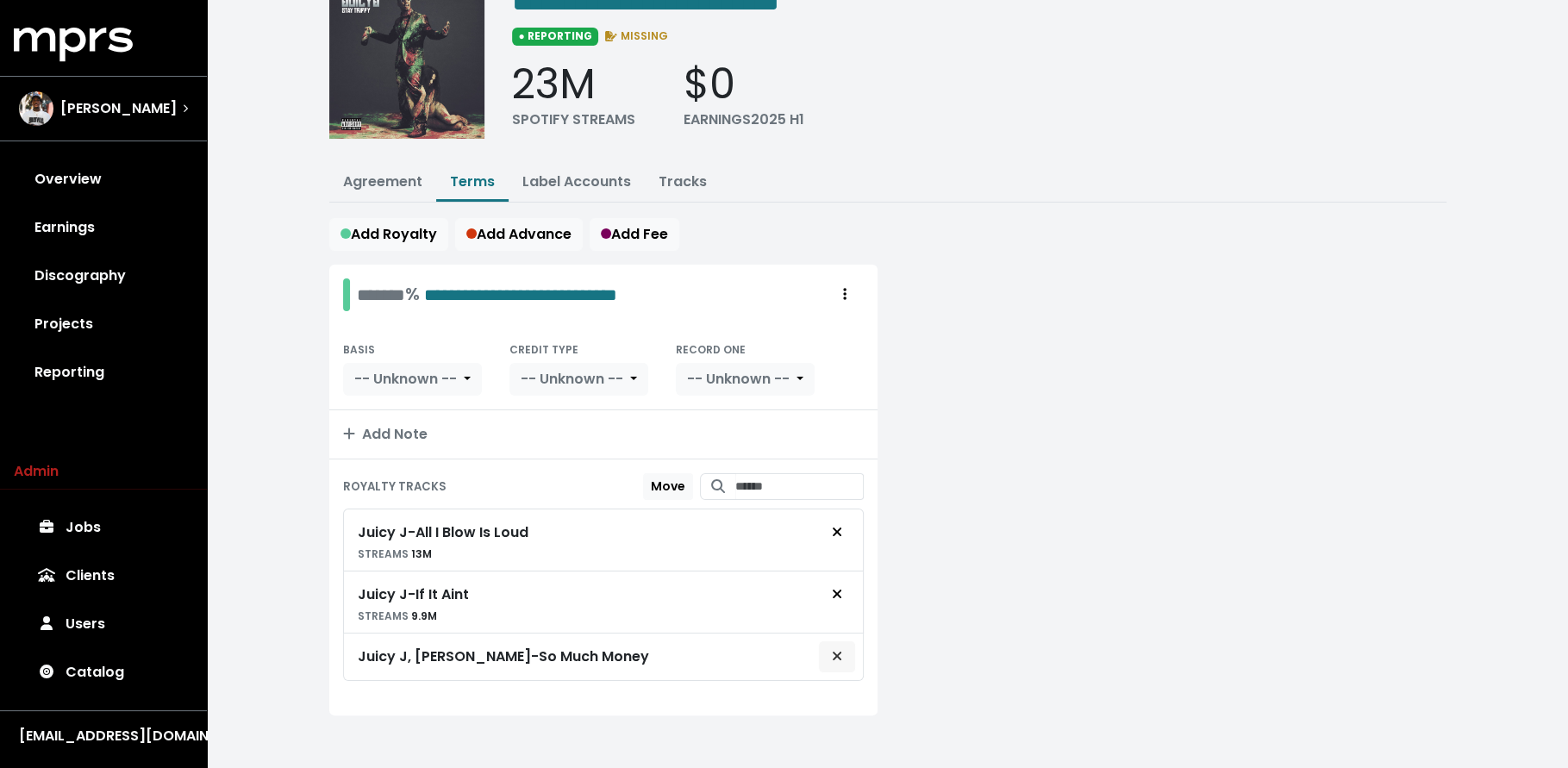
click at [847, 653] on button "Remove royalty target" at bounding box center [836, 656] width 38 height 32
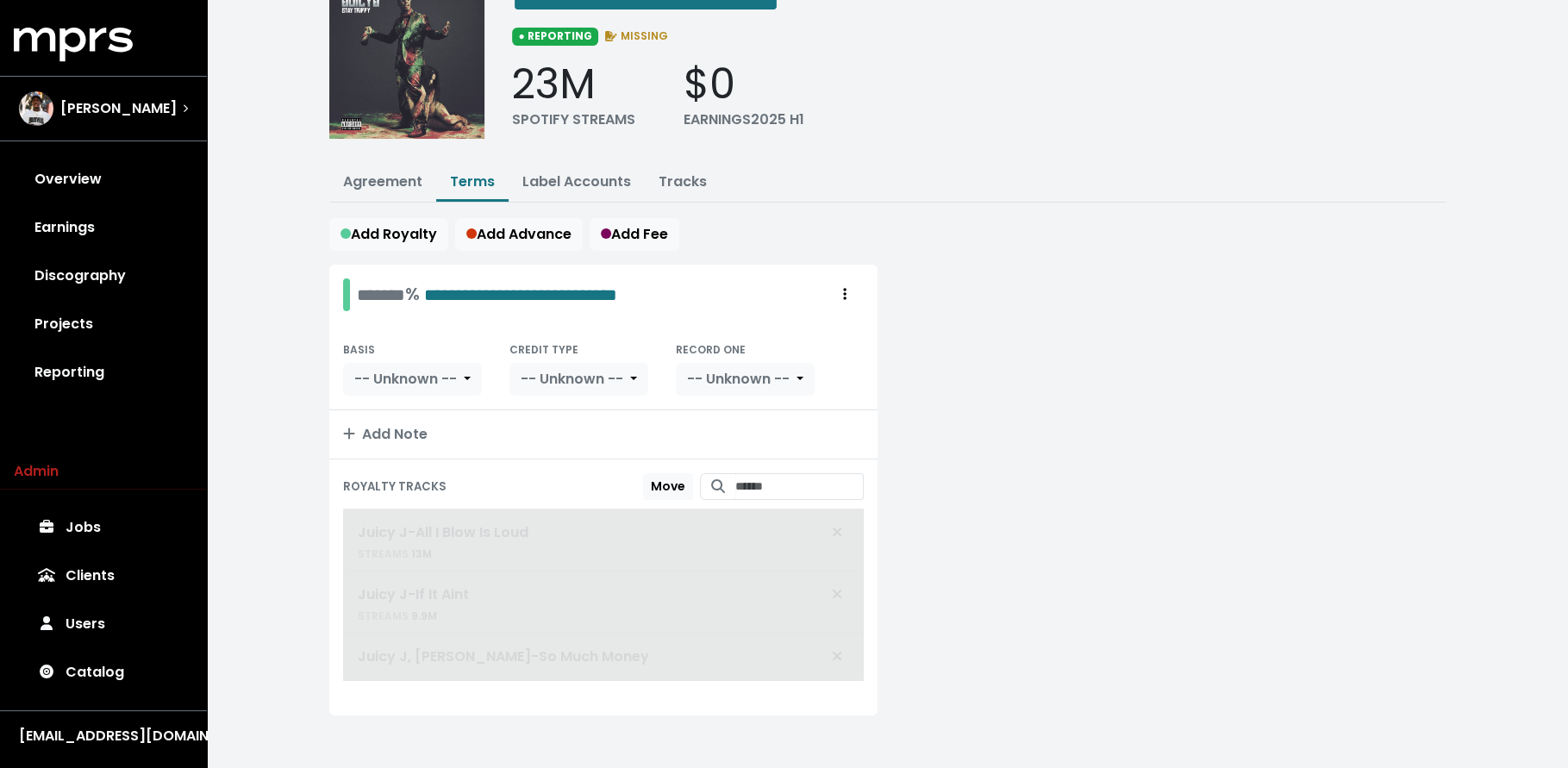
scroll to position [41, 0]
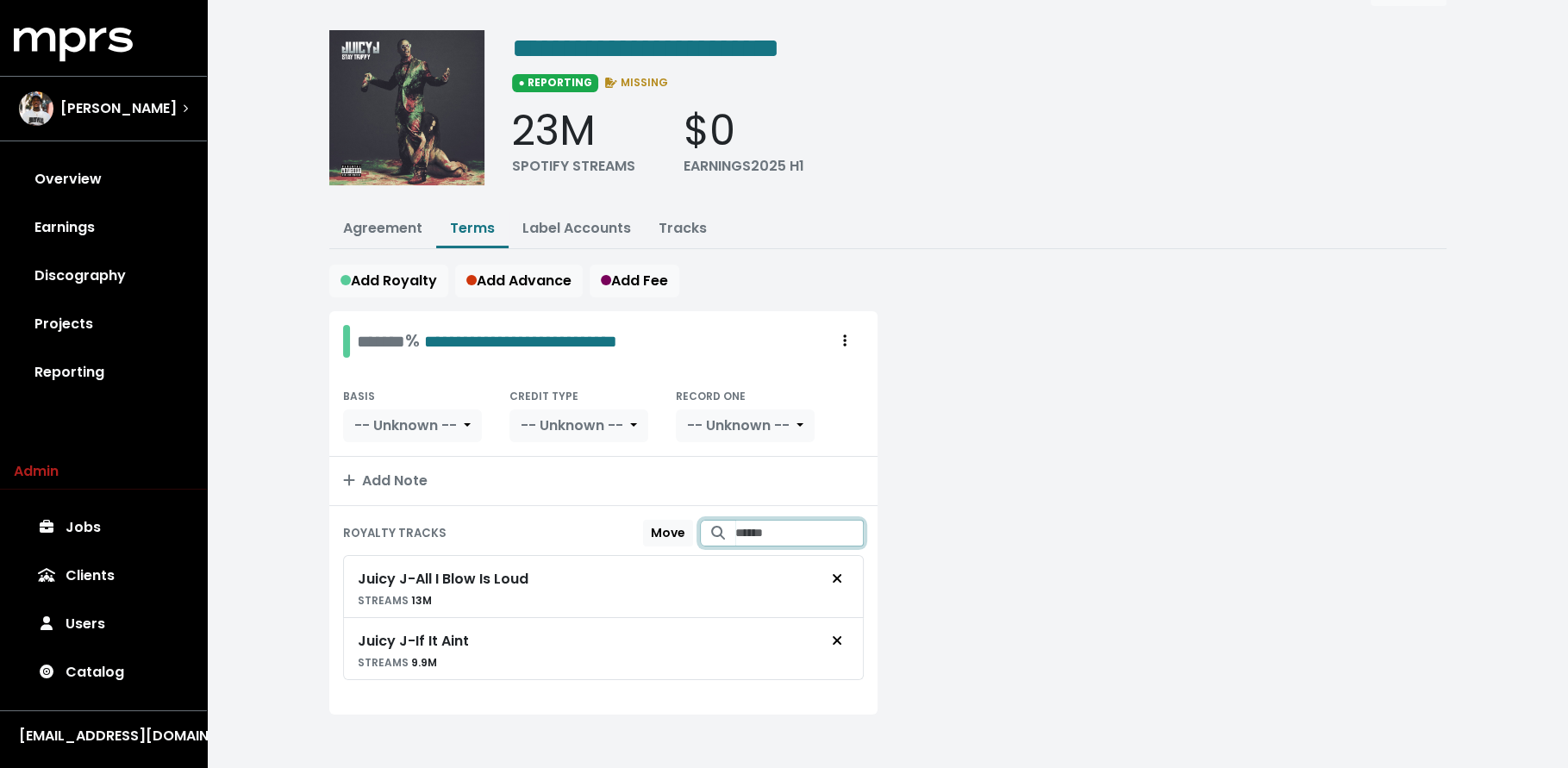
click at [791, 536] on input "Search for tracks by title and link them to this royalty" at bounding box center [799, 533] width 128 height 26
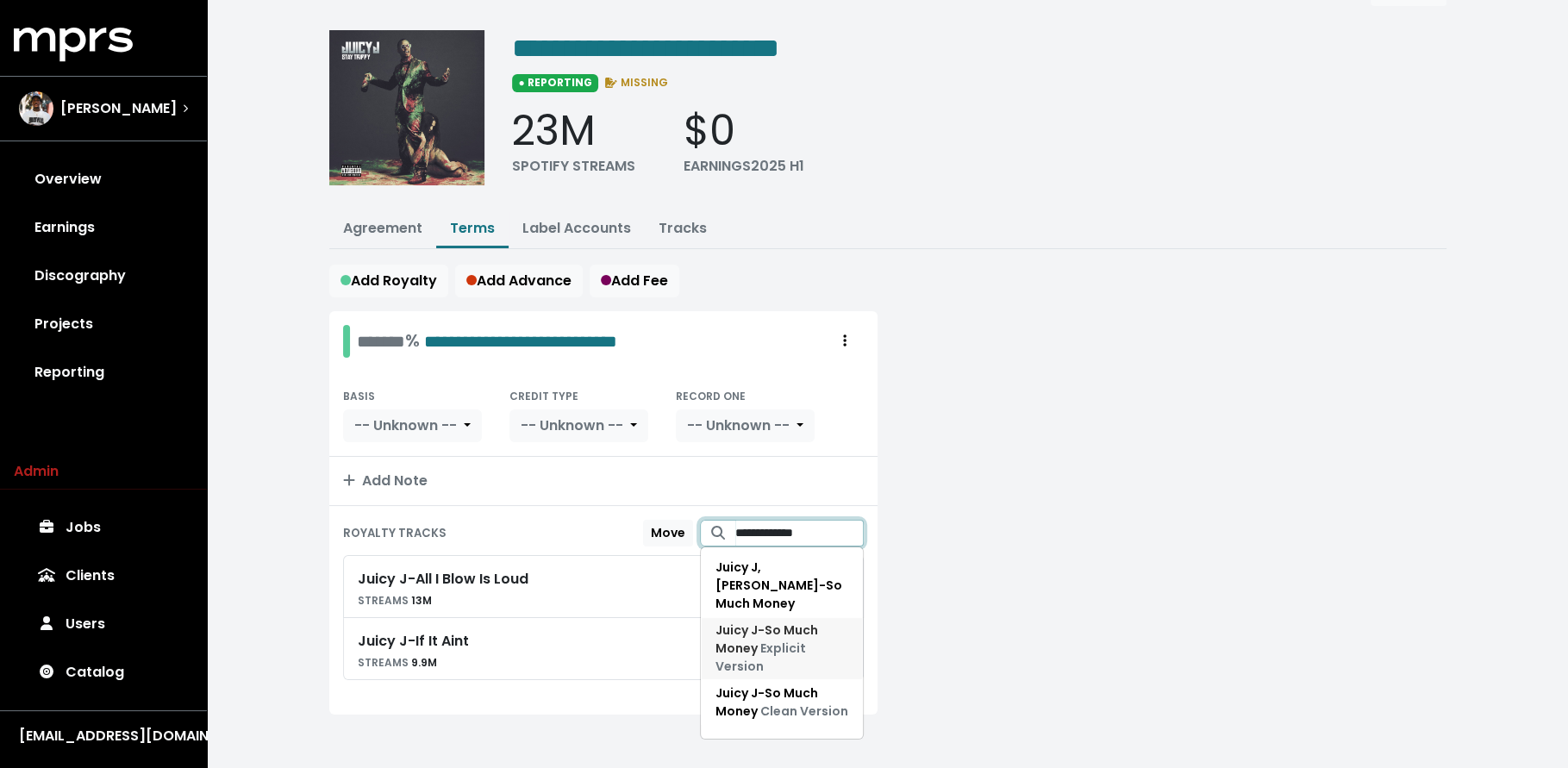
type input "**********"
click at [785, 640] on span "Explicit Version" at bounding box center [761, 657] width 90 height 35
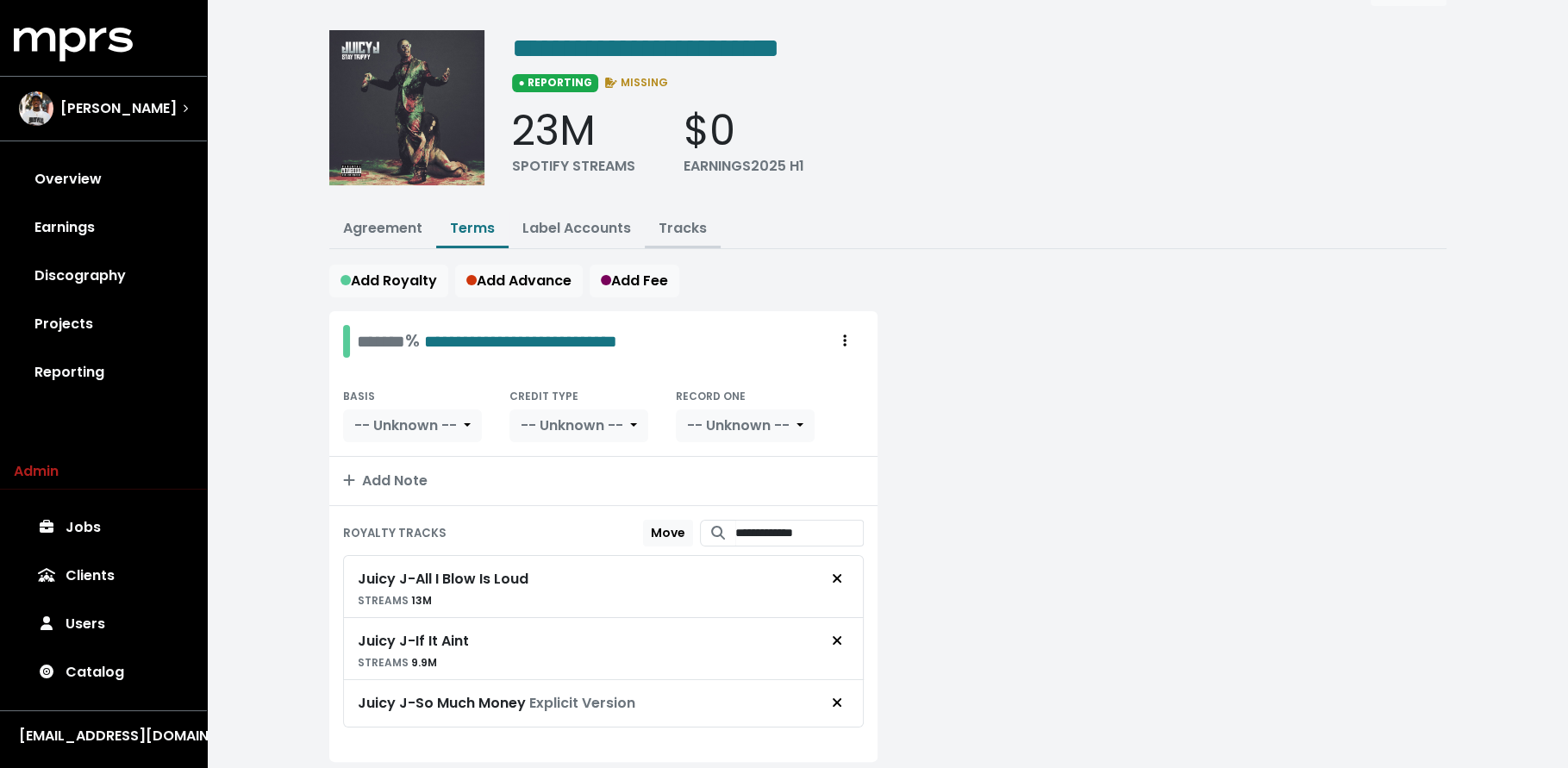
click at [664, 231] on link "Tracks" at bounding box center [683, 228] width 48 height 20
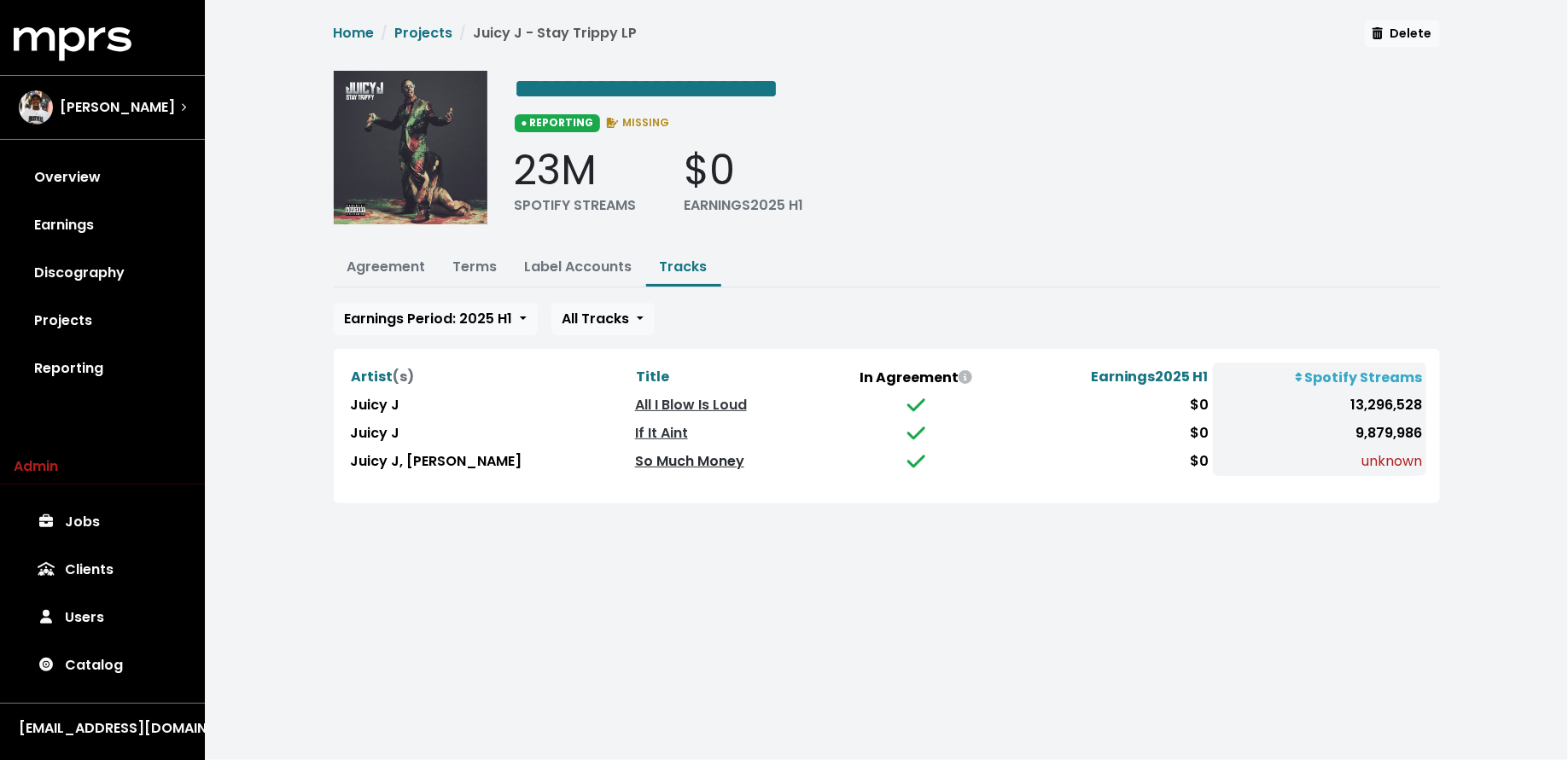
click at [635, 458] on link "So Much Money" at bounding box center [689, 461] width 110 height 19
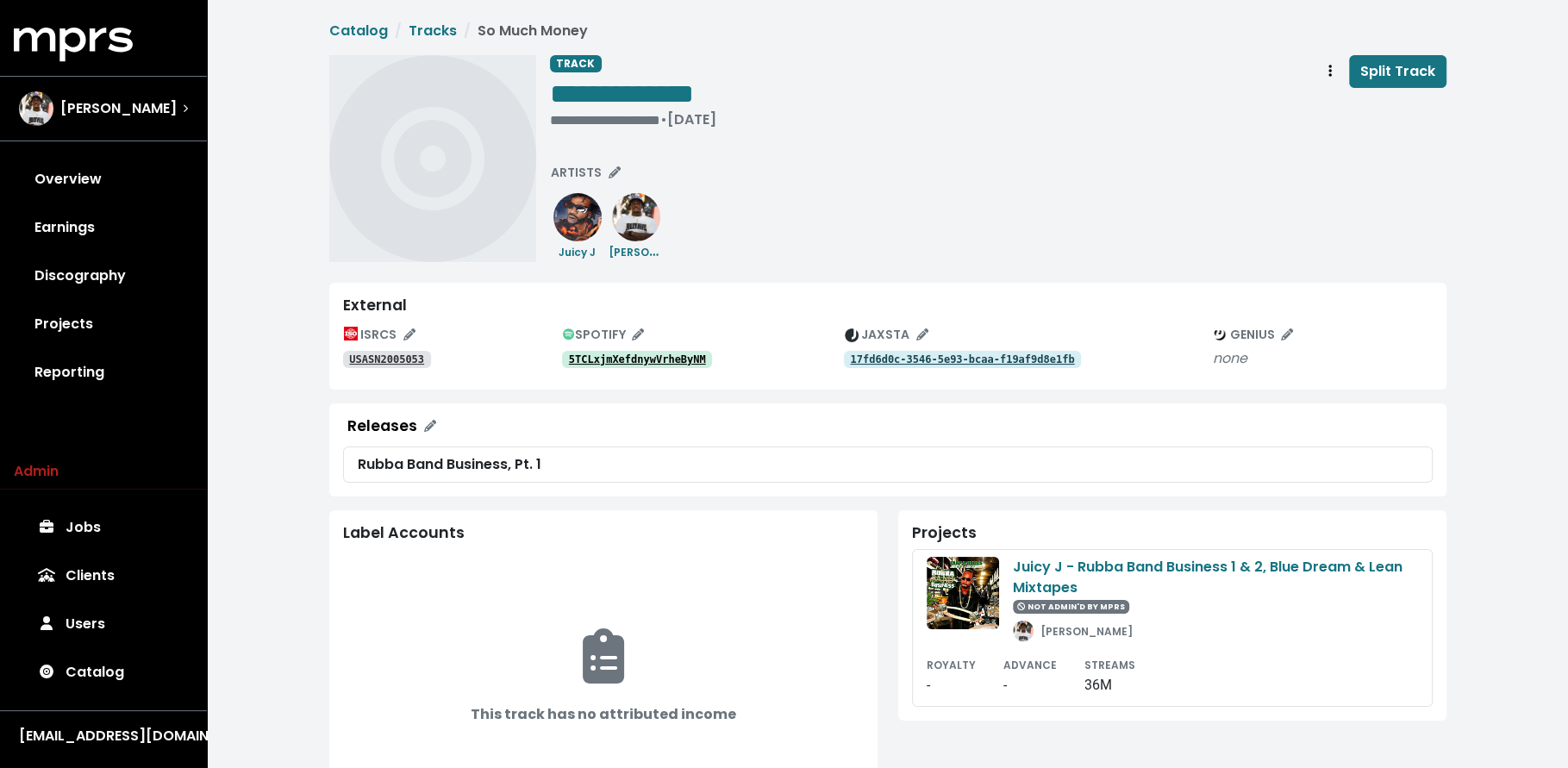
click at [631, 362] on tt "5TCLxjmXefdnywVrheByNM" at bounding box center [637, 359] width 137 height 12
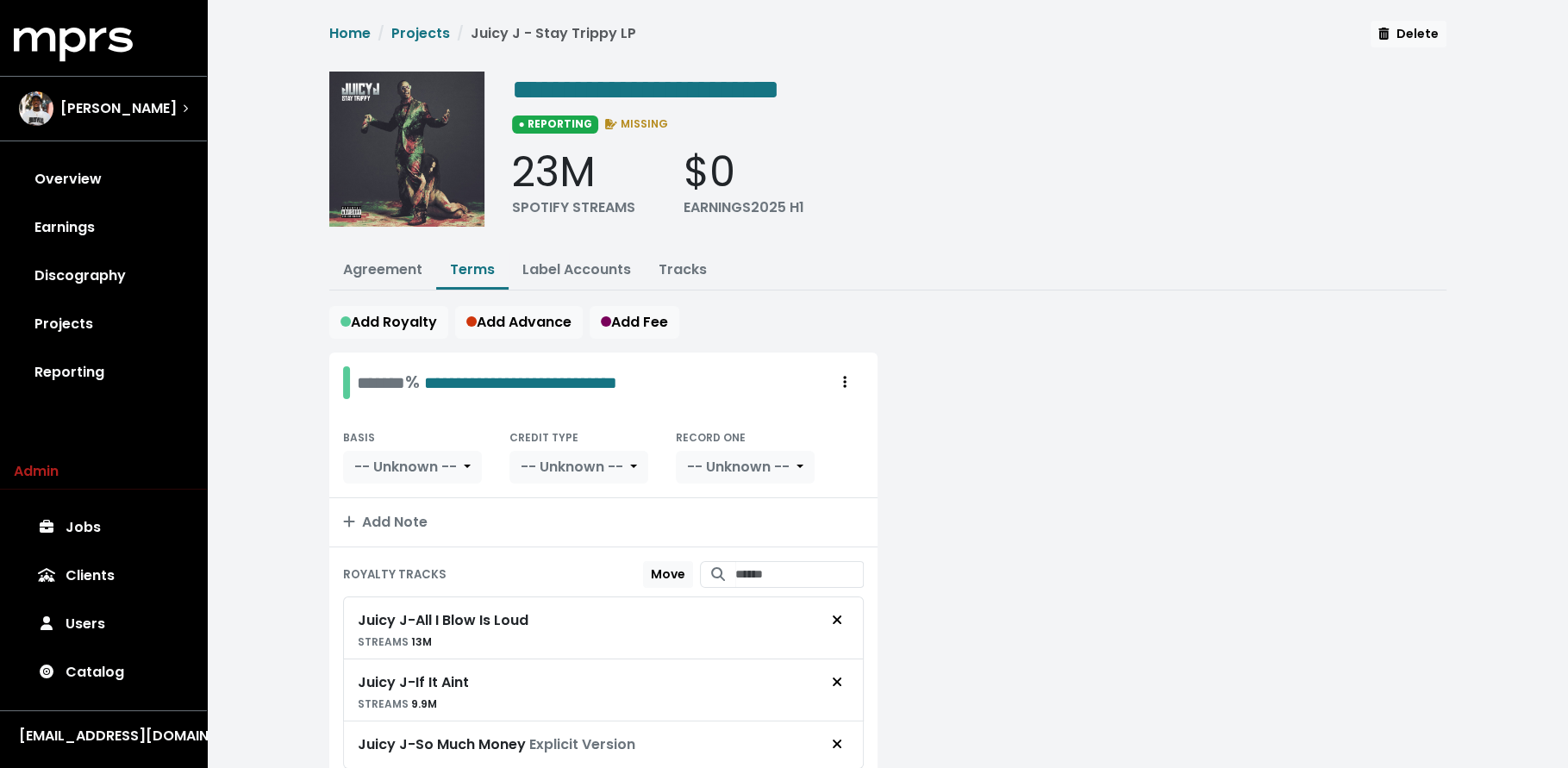
scroll to position [88, 0]
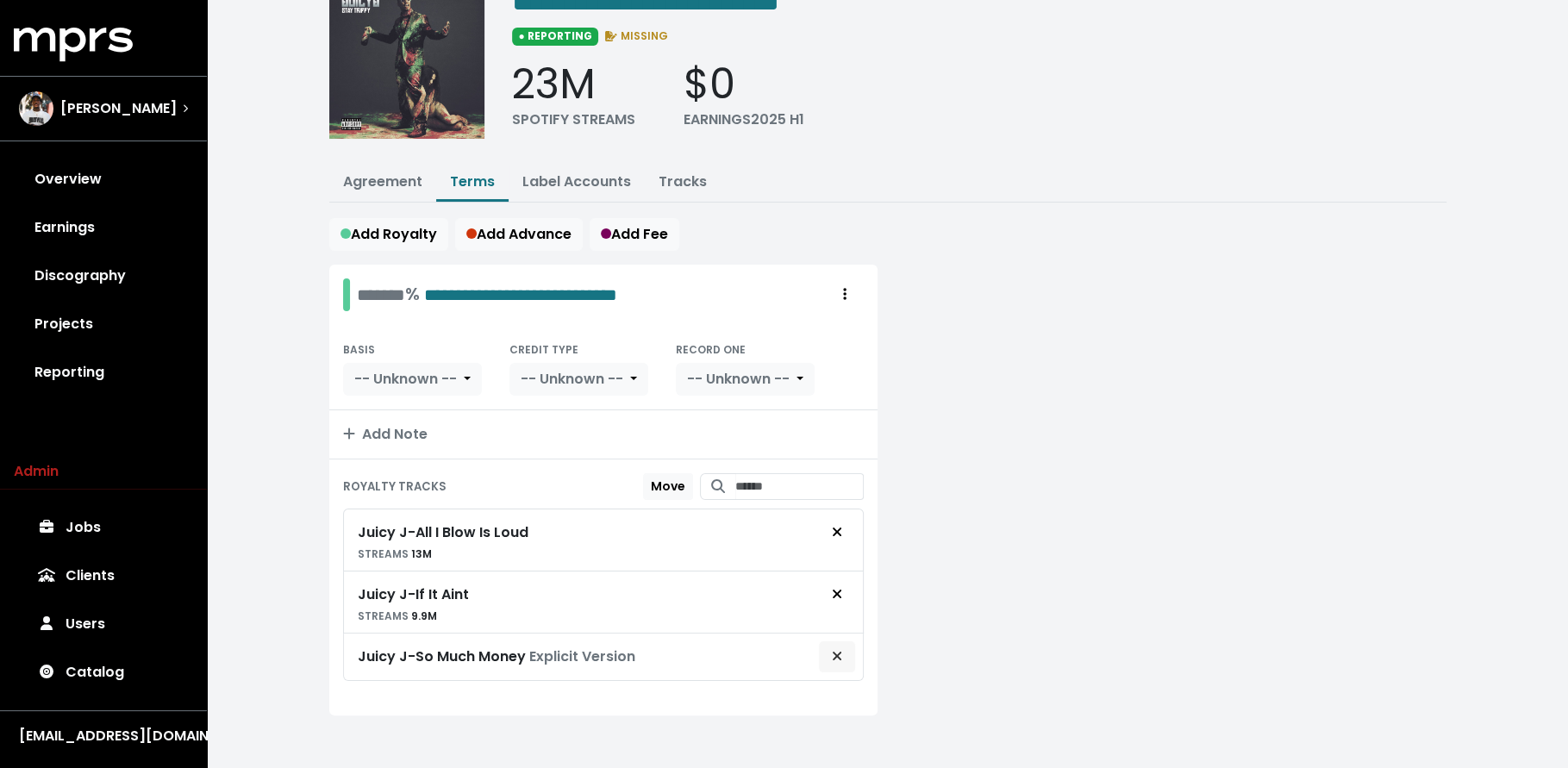
click at [834, 653] on icon "Remove royalty target" at bounding box center [836, 656] width 11 height 14
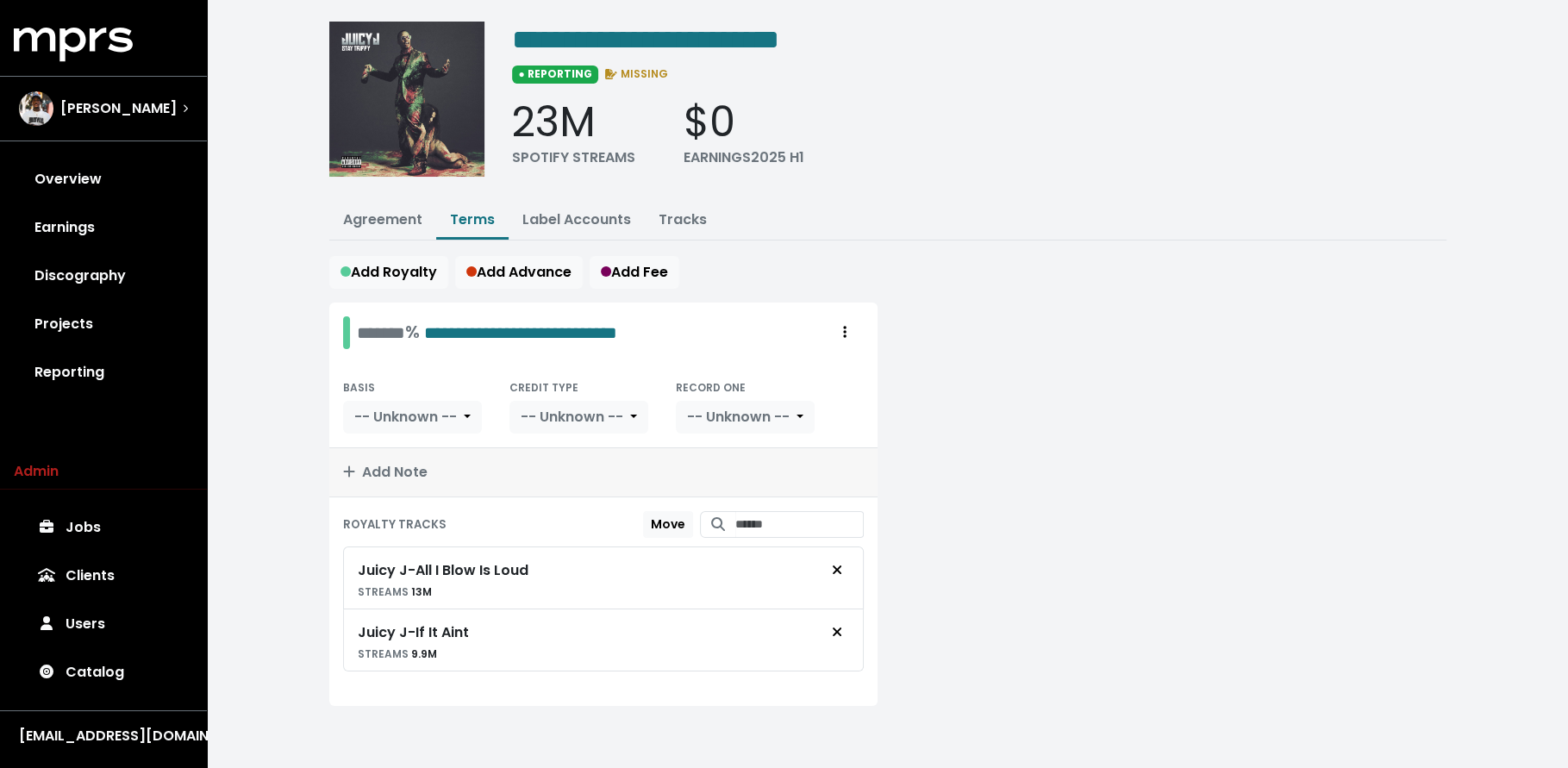
scroll to position [41, 0]
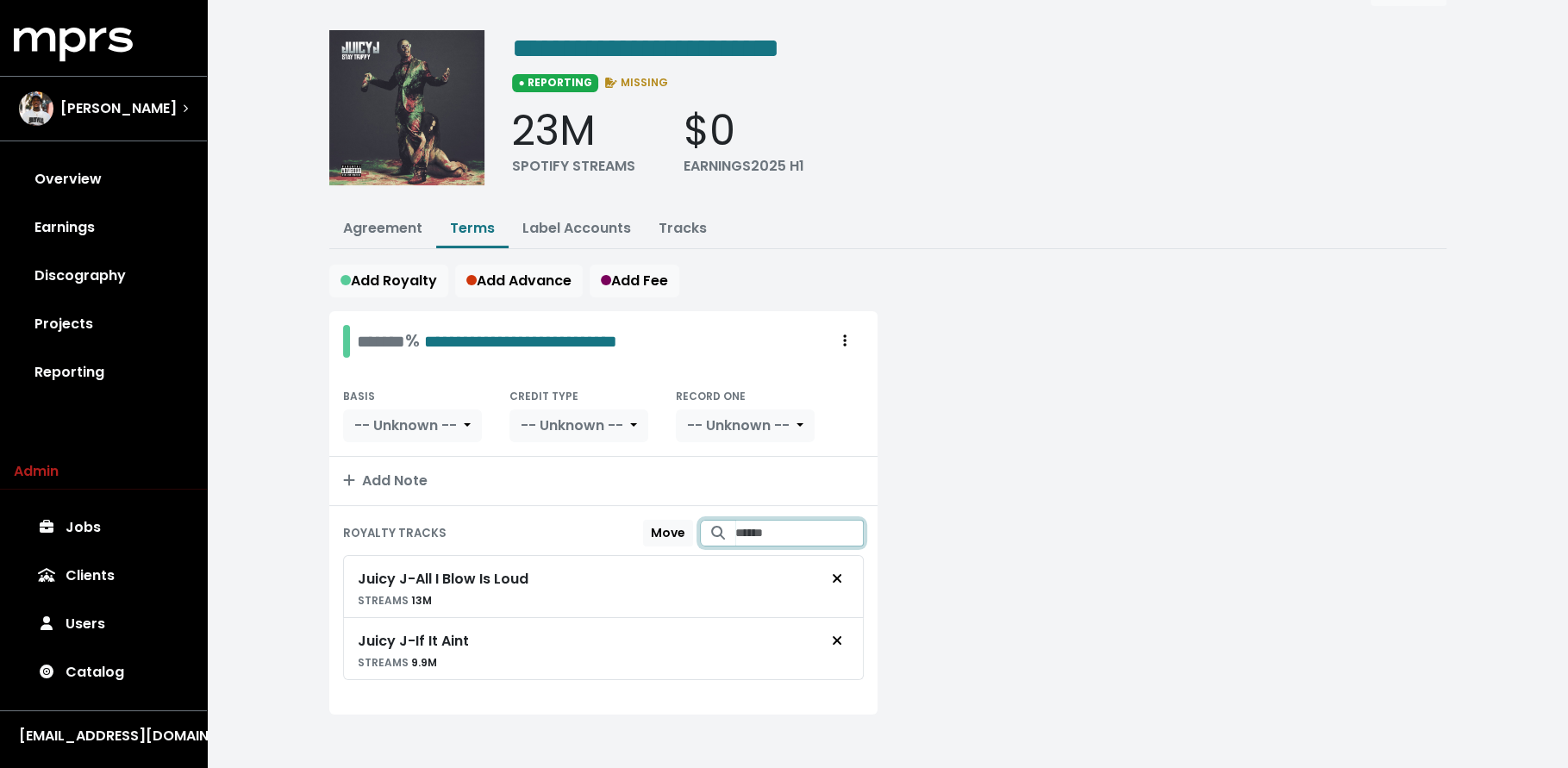
click at [741, 524] on input "Search for tracks by title and link them to this royalty" at bounding box center [799, 533] width 128 height 26
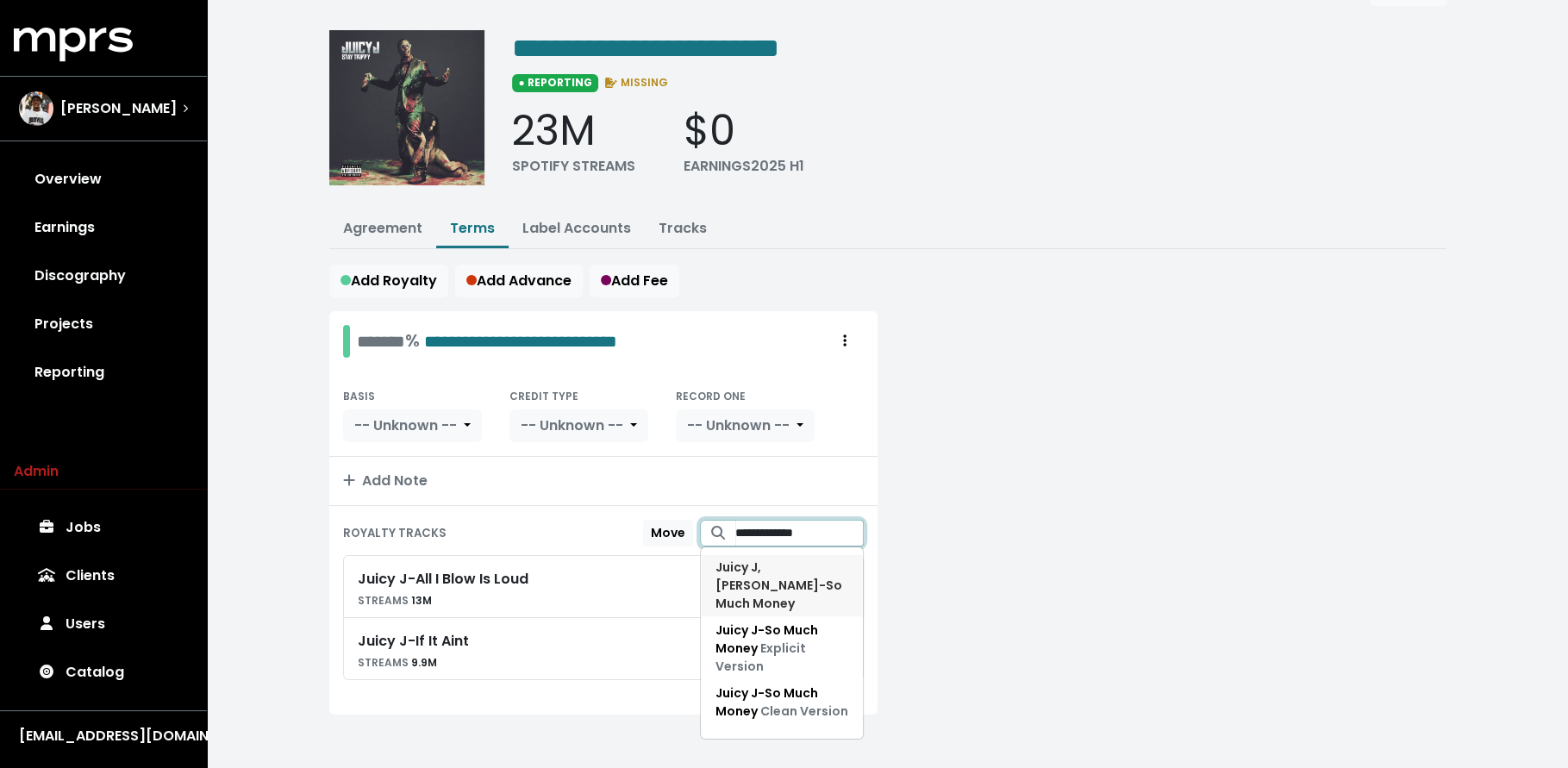
type input "**********"
click at [722, 570] on span "Juicy J, Lex Luger - So Much Money" at bounding box center [779, 586] width 126 height 54
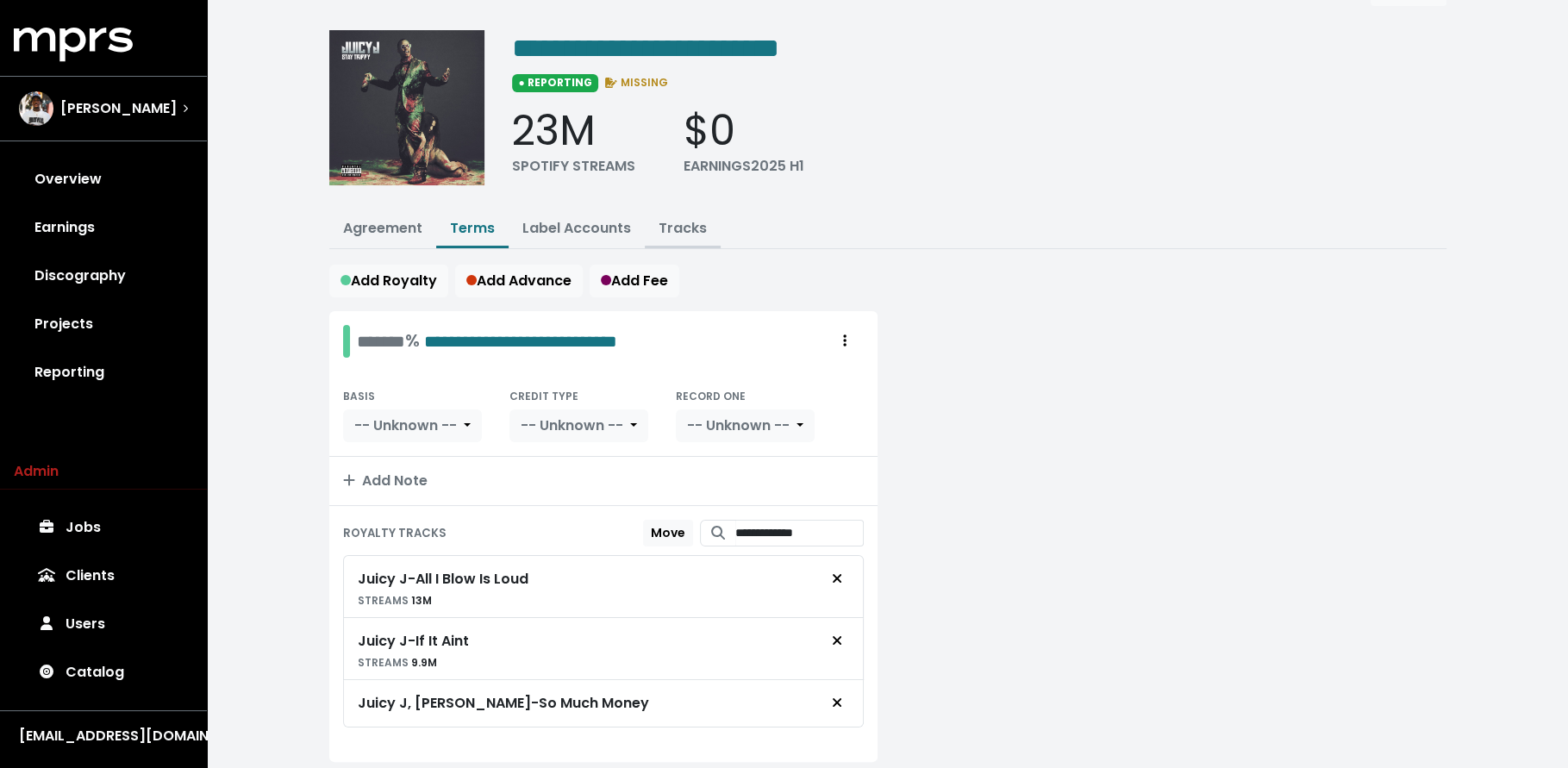
click at [663, 218] on link "Tracks" at bounding box center [683, 228] width 48 height 20
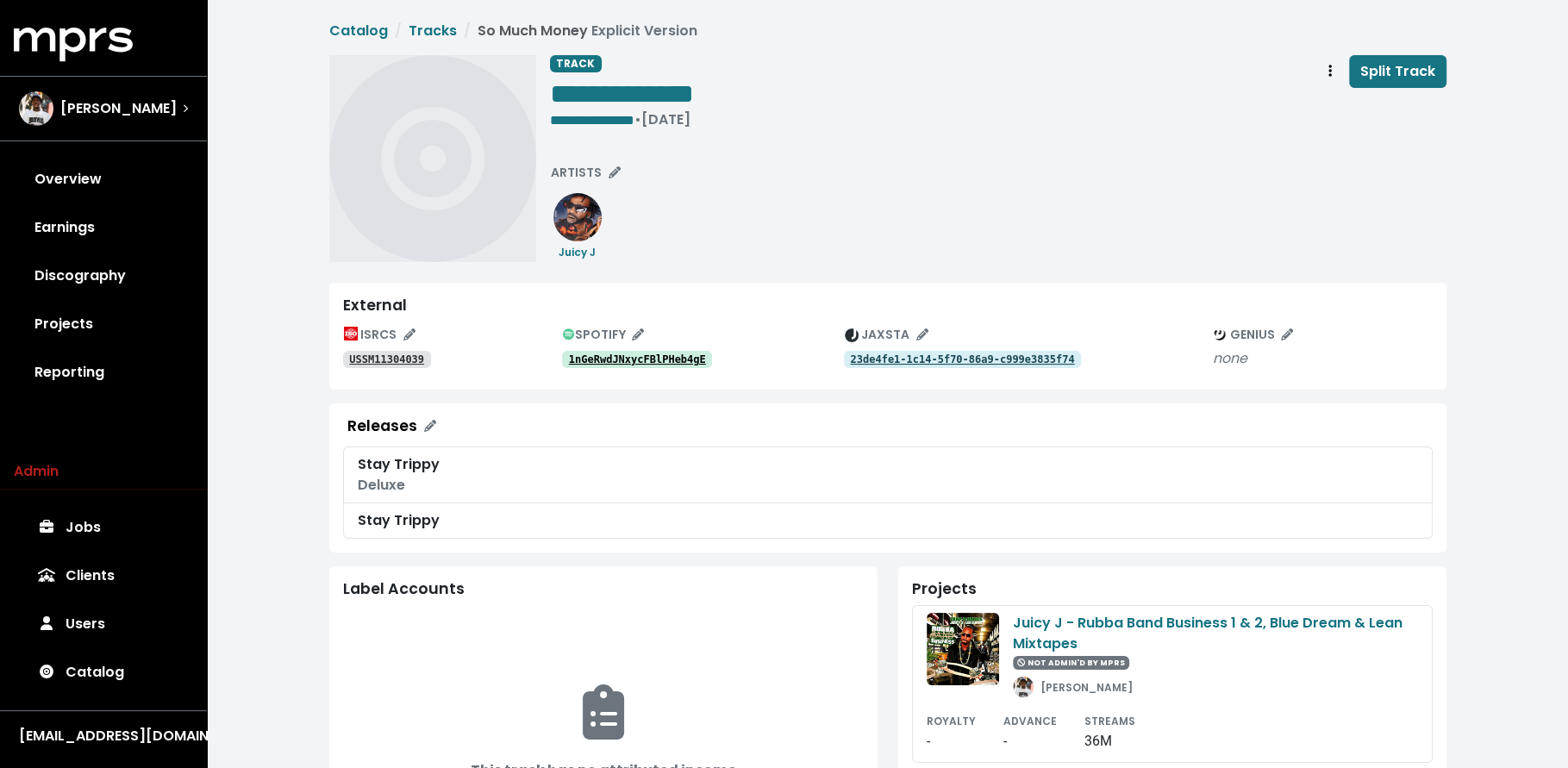
click at [660, 367] on link "1nGeRwdJNxycFBlPHeb4gE" at bounding box center [637, 360] width 151 height 18
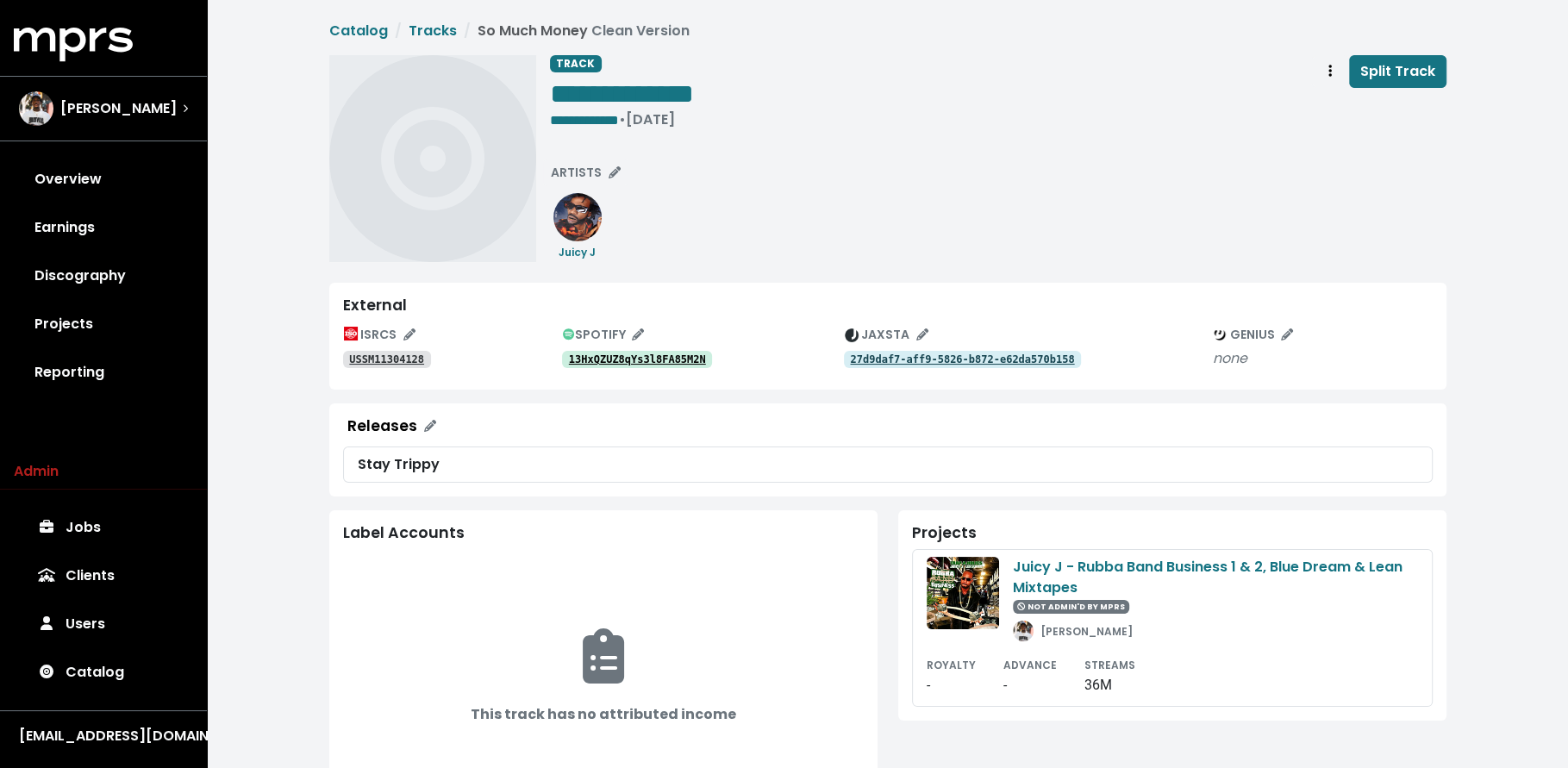
click at [652, 367] on link "13HxQZUZ8qYs3l8FA85M2N" at bounding box center [637, 360] width 151 height 18
click at [641, 362] on tt "13HxQZUZ8qYs3l8FA85M2N" at bounding box center [637, 359] width 137 height 12
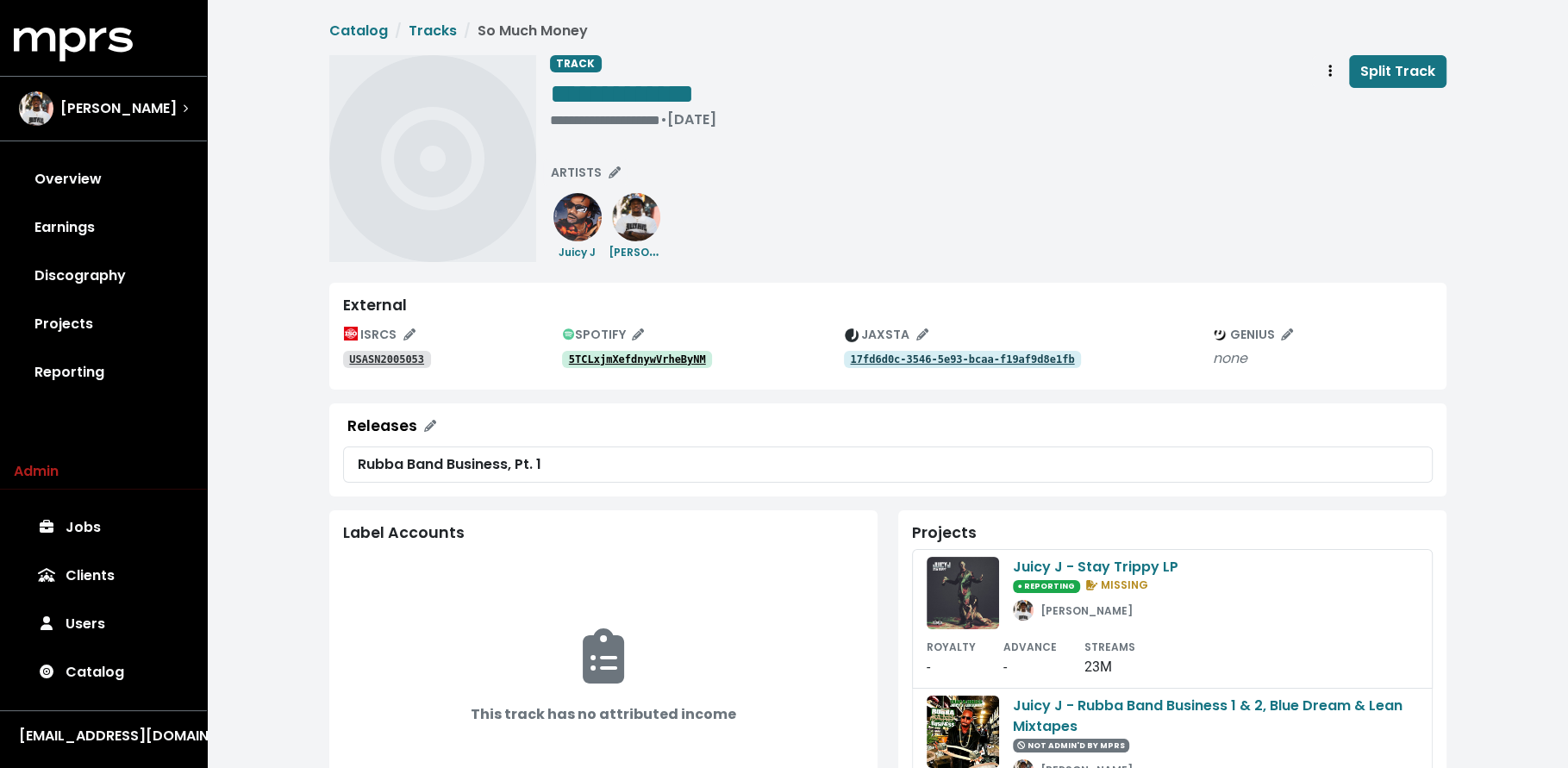
click at [651, 354] on tt "5TCLxjmXefdnywVrheByNM" at bounding box center [637, 359] width 137 height 12
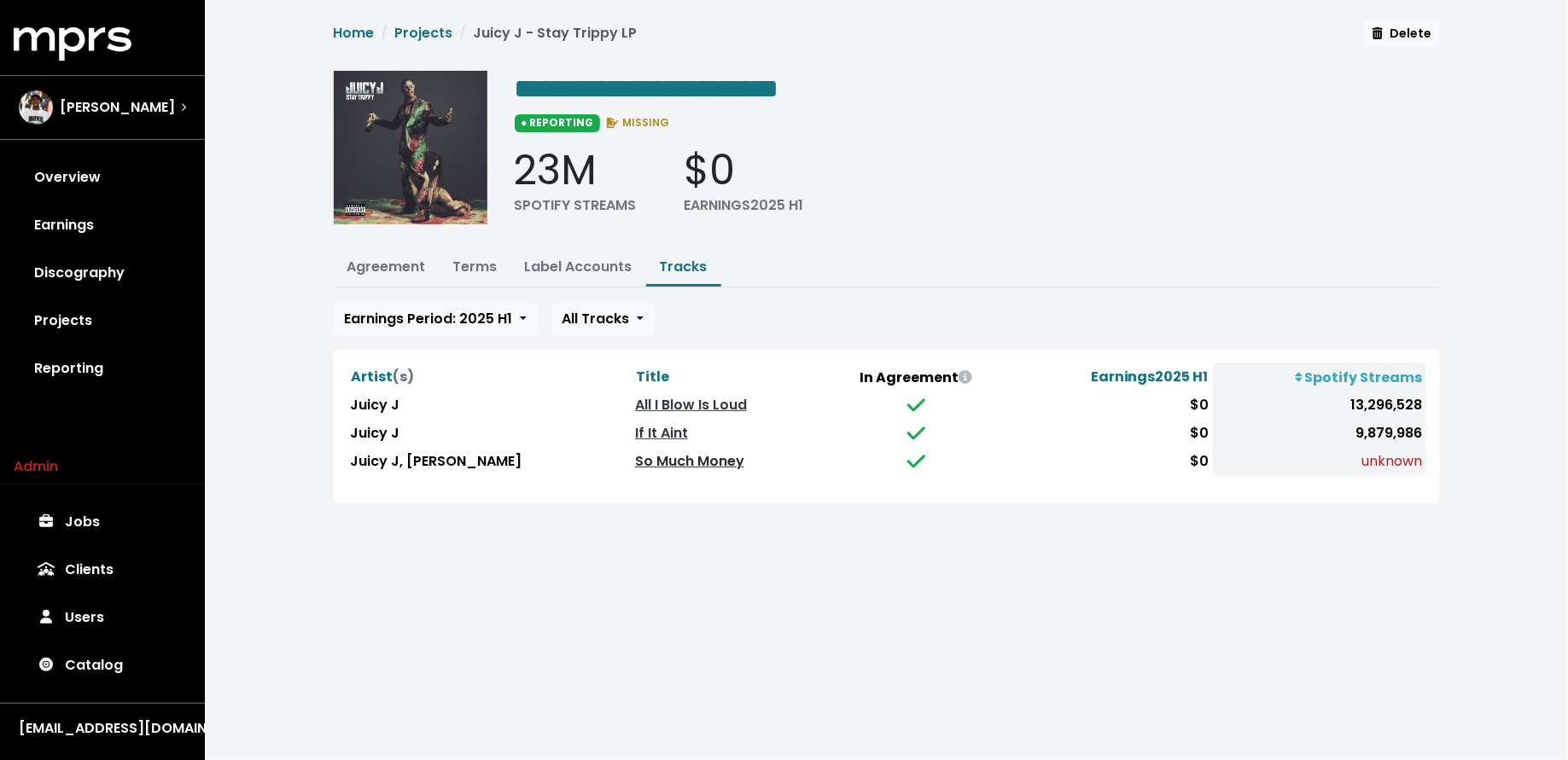
click at [635, 465] on link "So Much Money" at bounding box center [689, 461] width 110 height 19
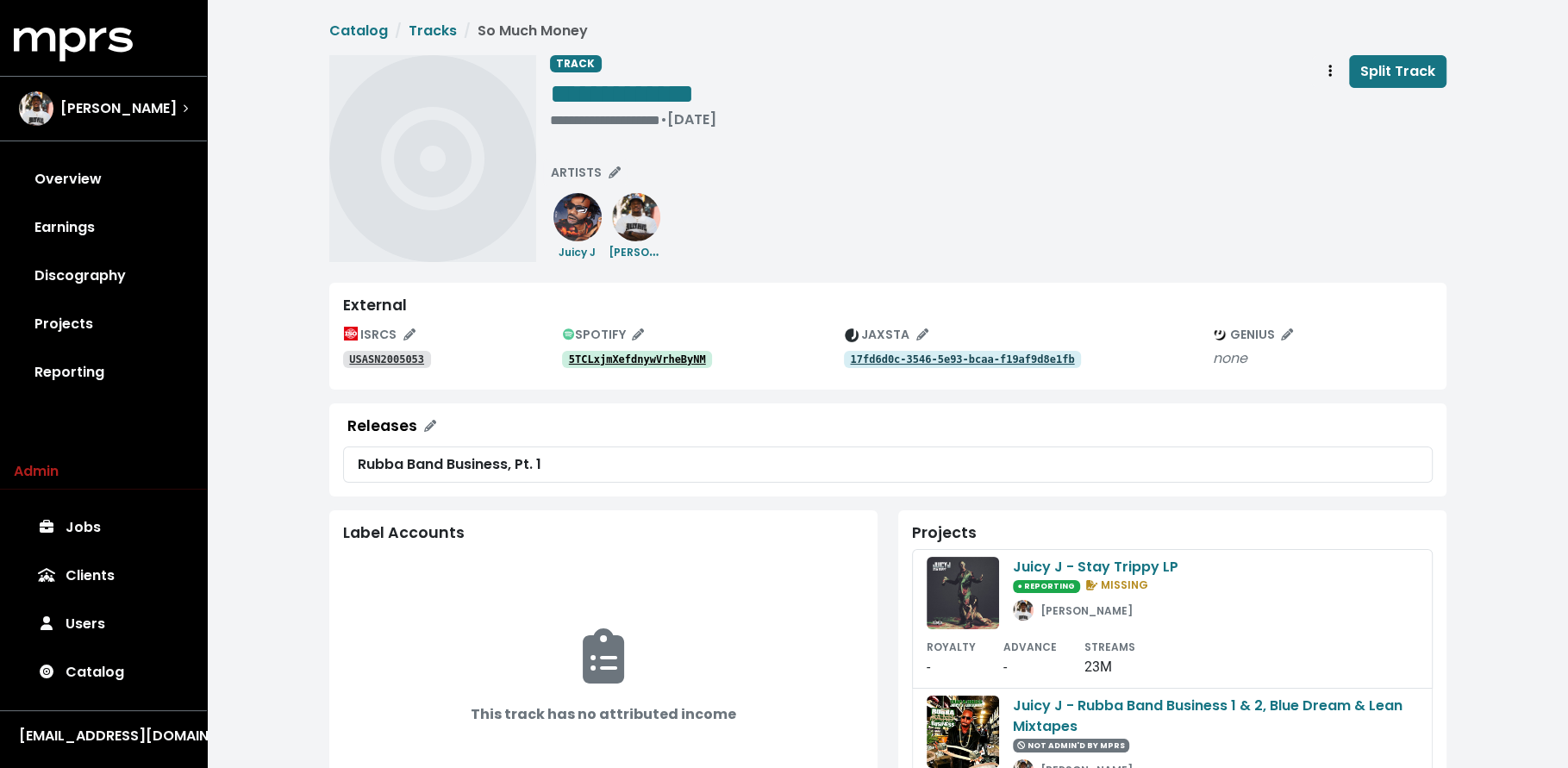
click at [597, 361] on tt "5TCLxjmXefdnywVrheByNM" at bounding box center [637, 359] width 137 height 12
click at [1326, 75] on span "Track actions" at bounding box center [1330, 71] width 16 height 21
click at [1331, 103] on link "Merge" at bounding box center [1380, 110] width 136 height 27
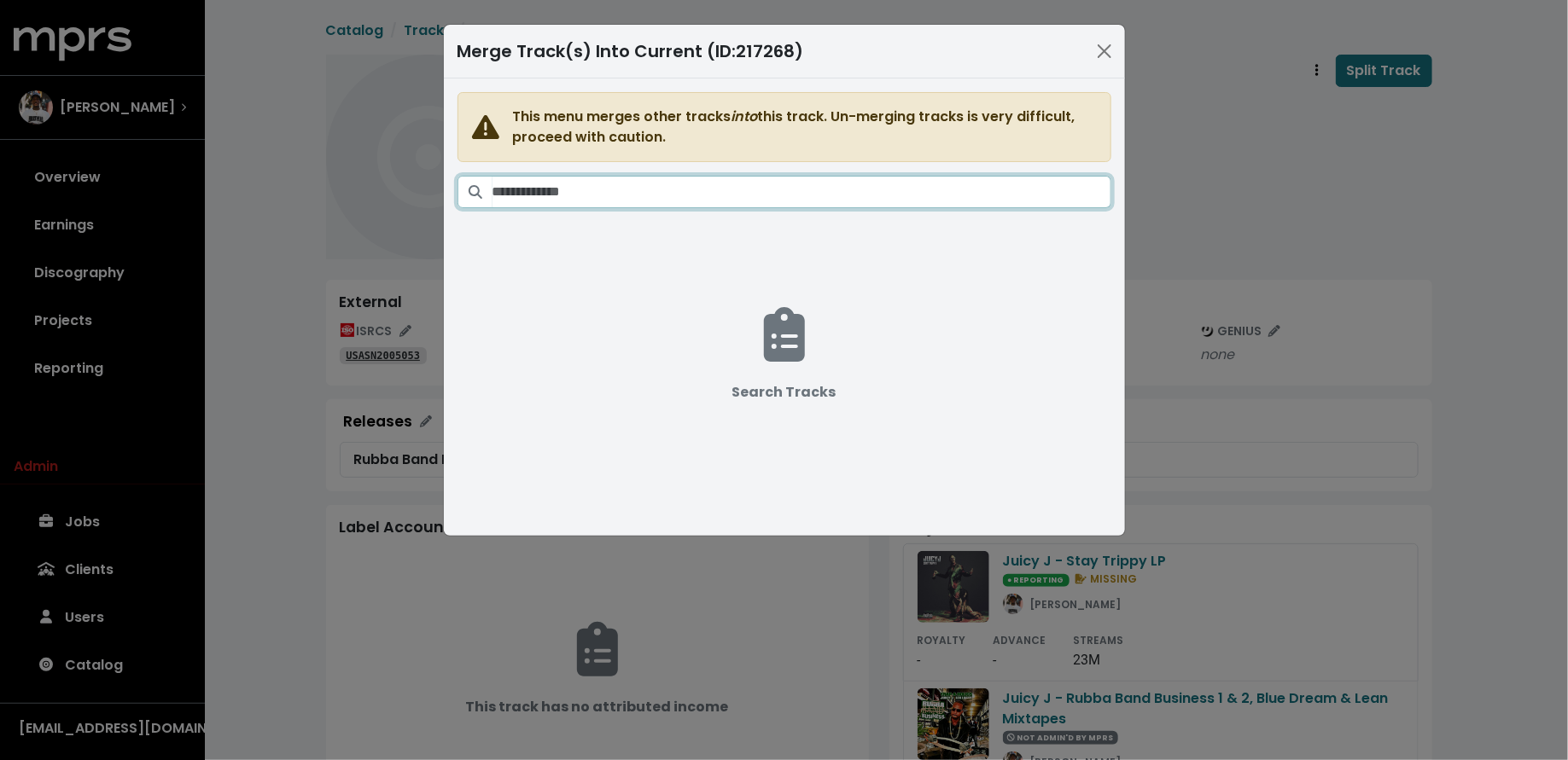
click at [765, 180] on input "Search tracks" at bounding box center [801, 191] width 618 height 32
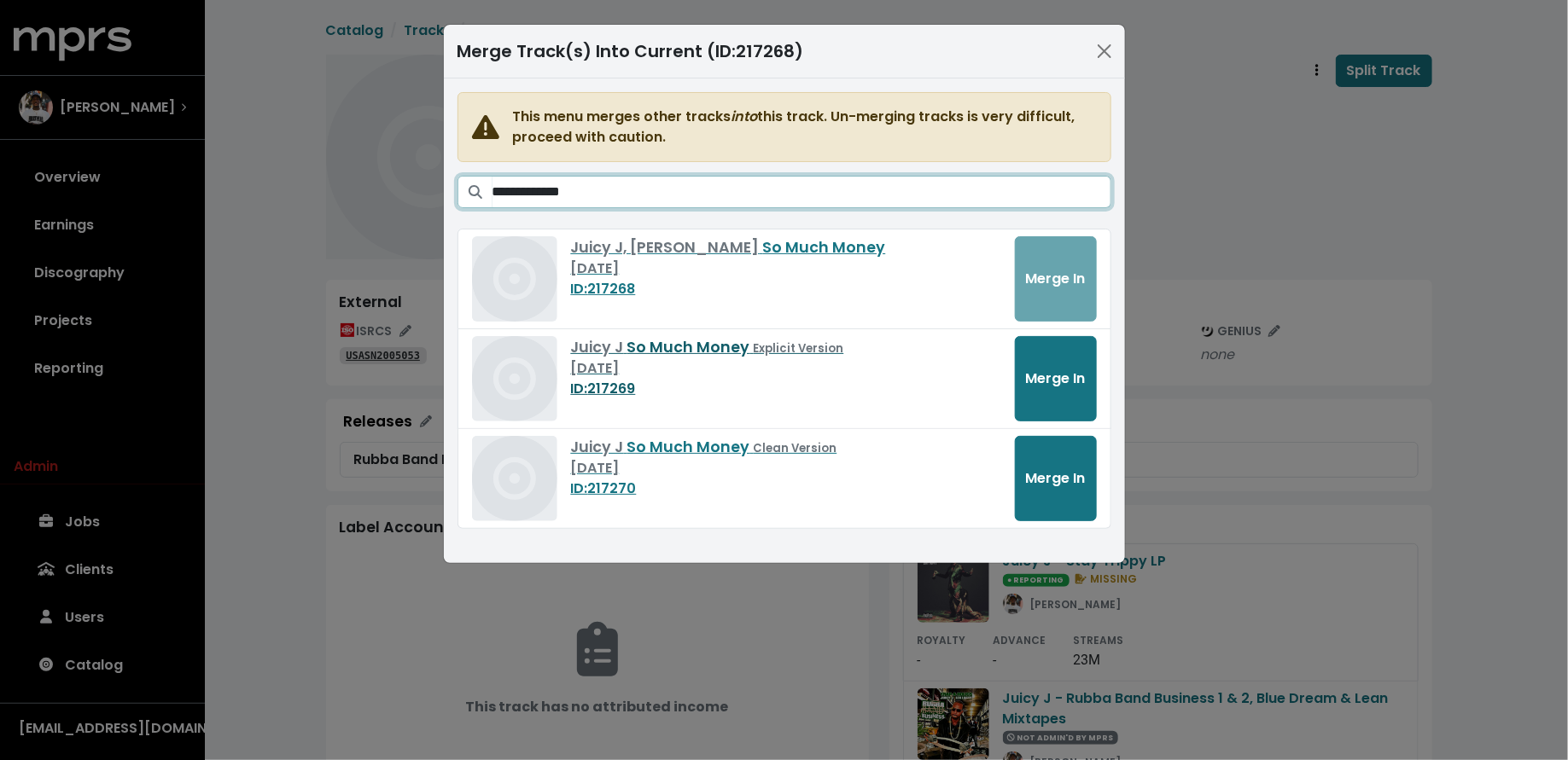
type input "**********"
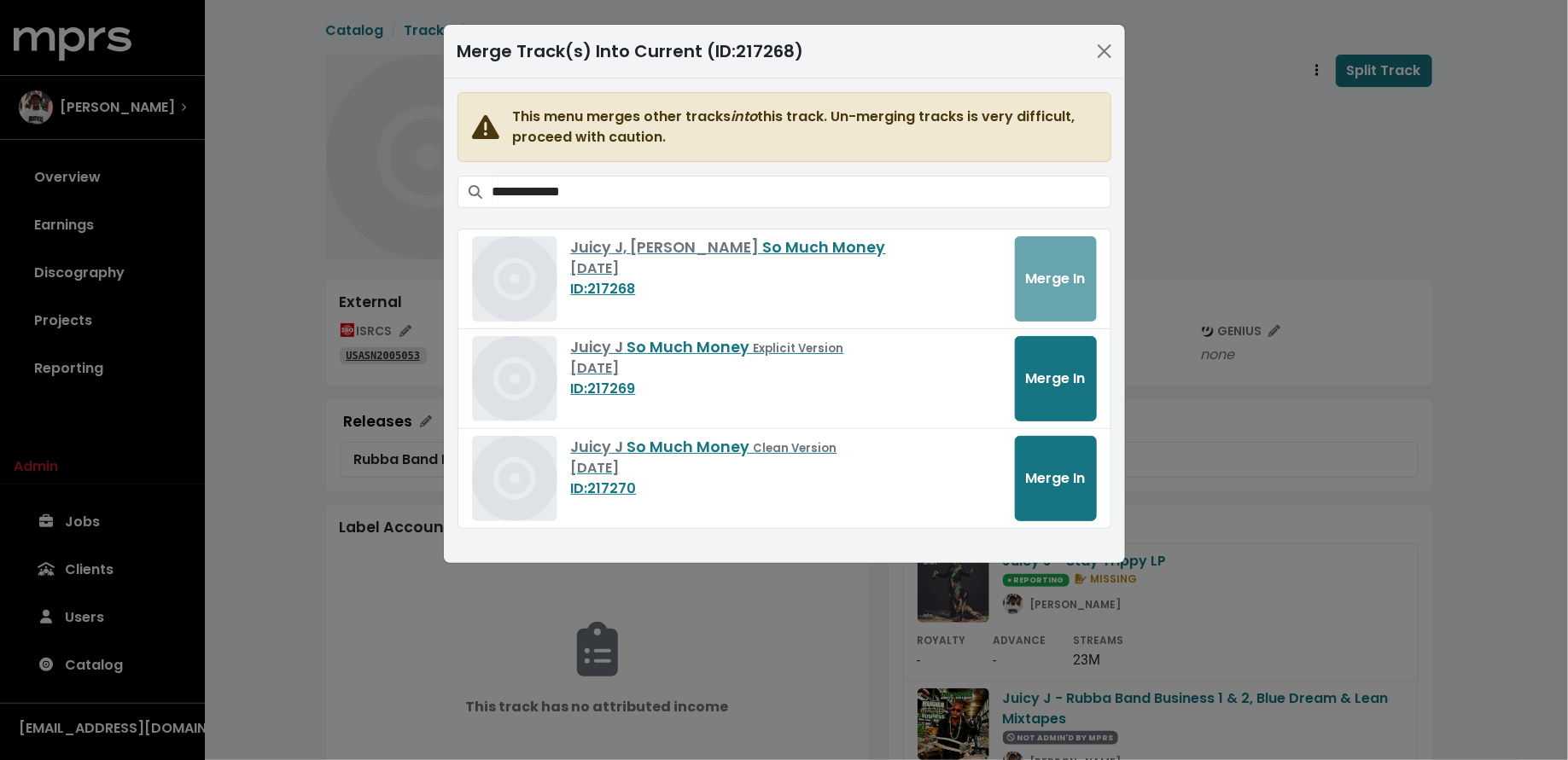
click at [301, 275] on div "**********" at bounding box center [784, 380] width 1568 height 760
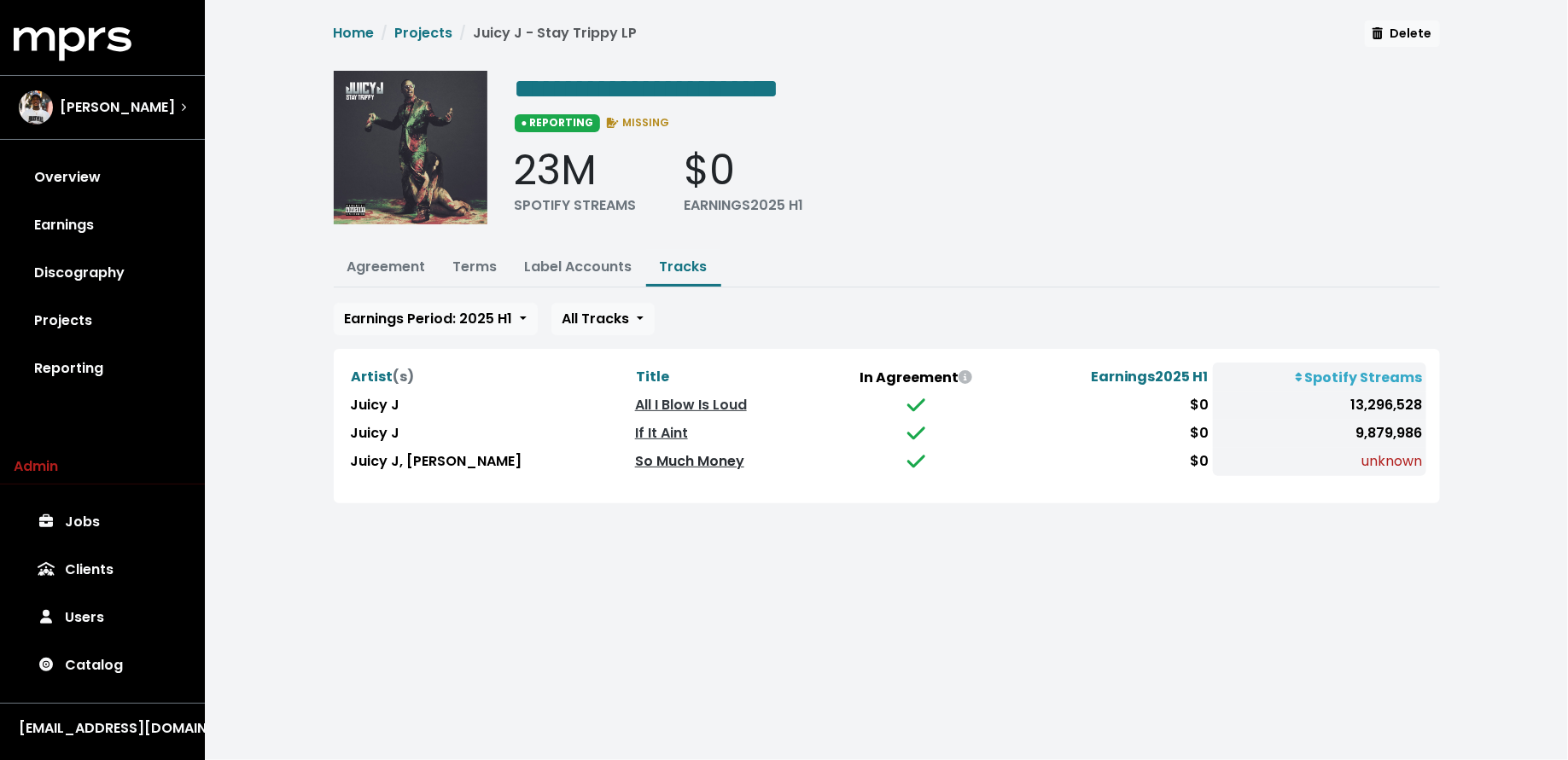
click at [635, 452] on link "So Much Money" at bounding box center [689, 461] width 110 height 19
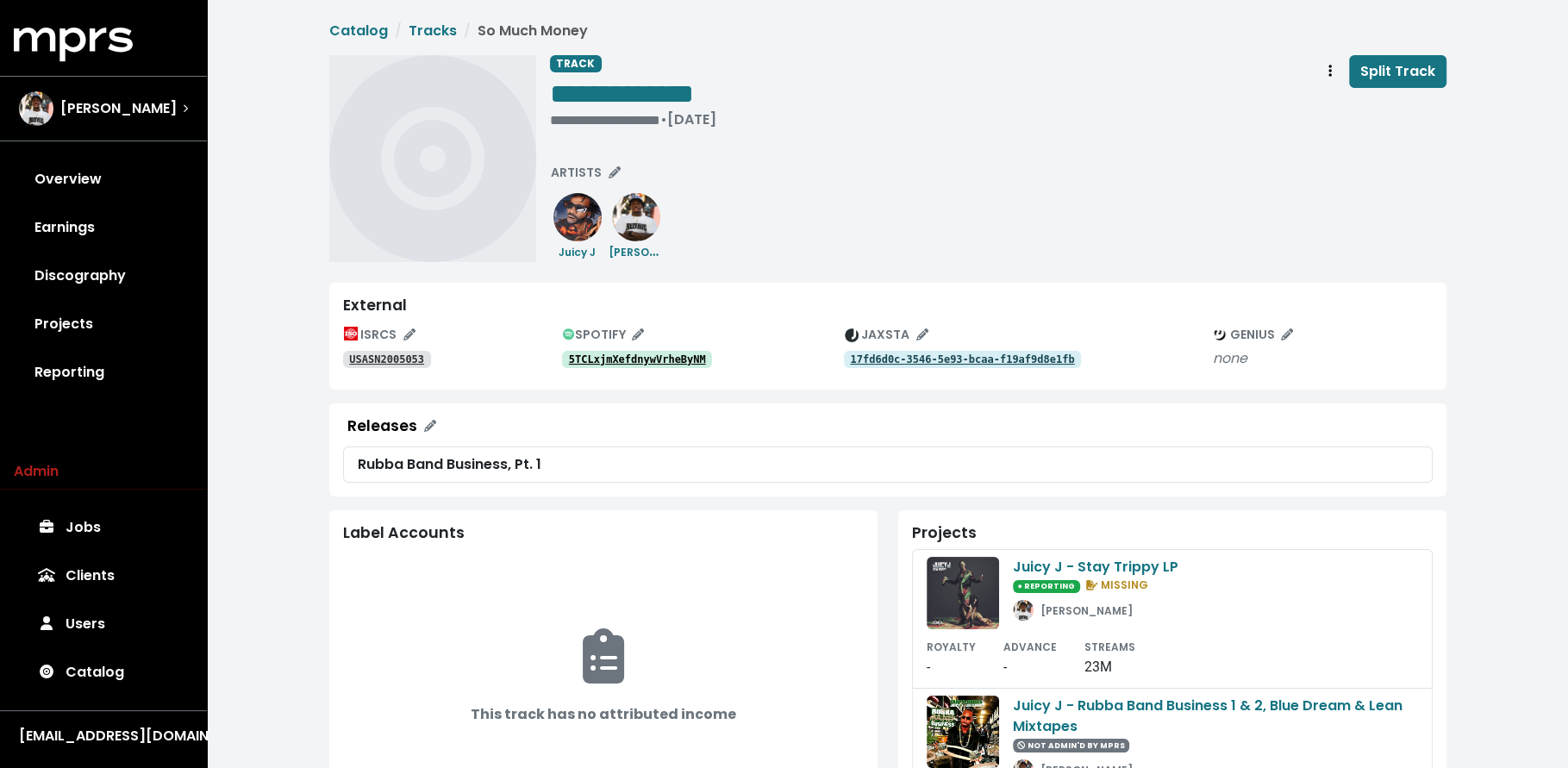
click at [603, 351] on link "5TCLxjmXefdnywVrheByNM" at bounding box center [637, 360] width 151 height 18
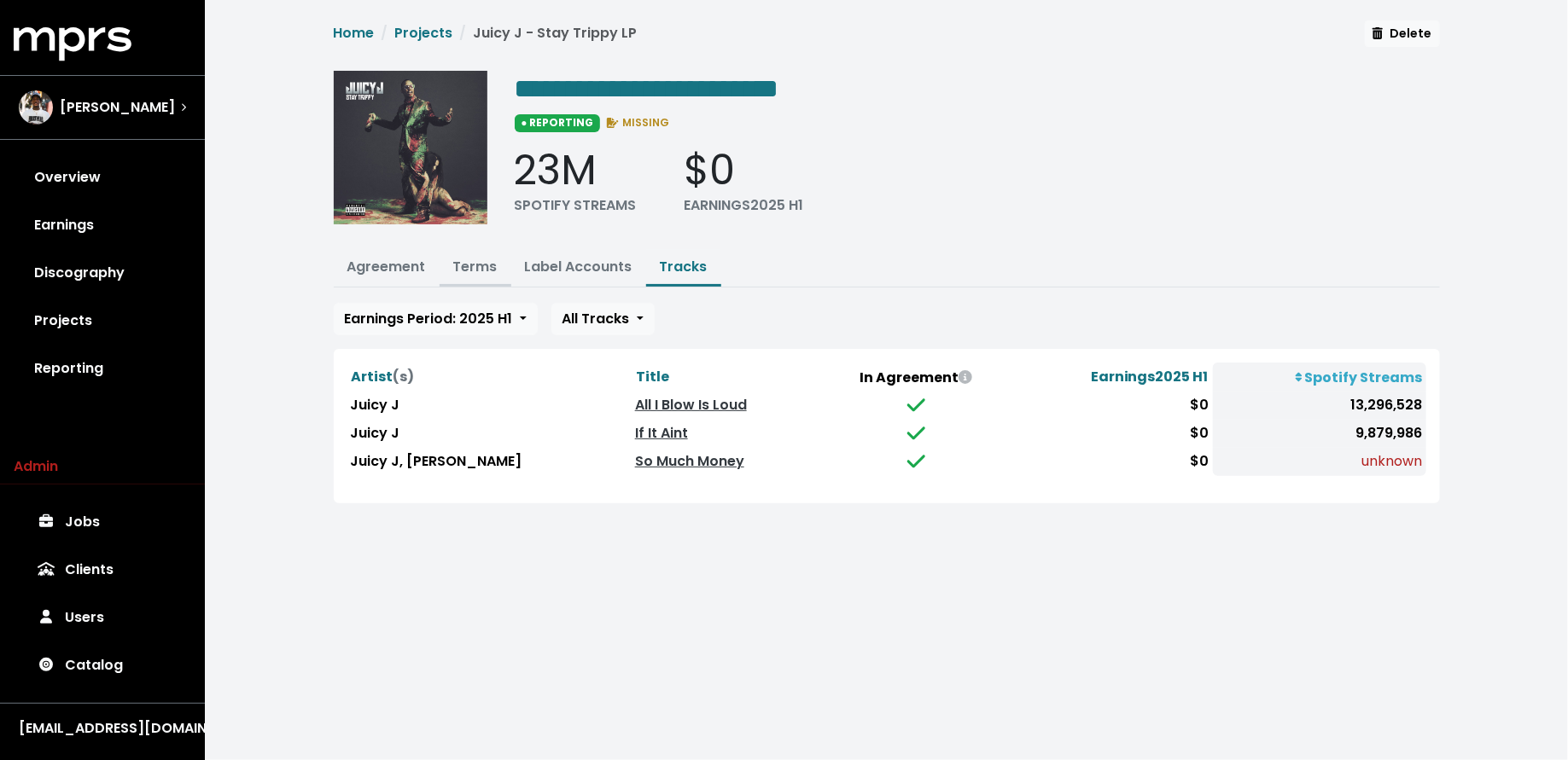
click at [450, 265] on button "Terms" at bounding box center [476, 269] width 72 height 37
click at [483, 272] on link "Terms" at bounding box center [476, 267] width 45 height 19
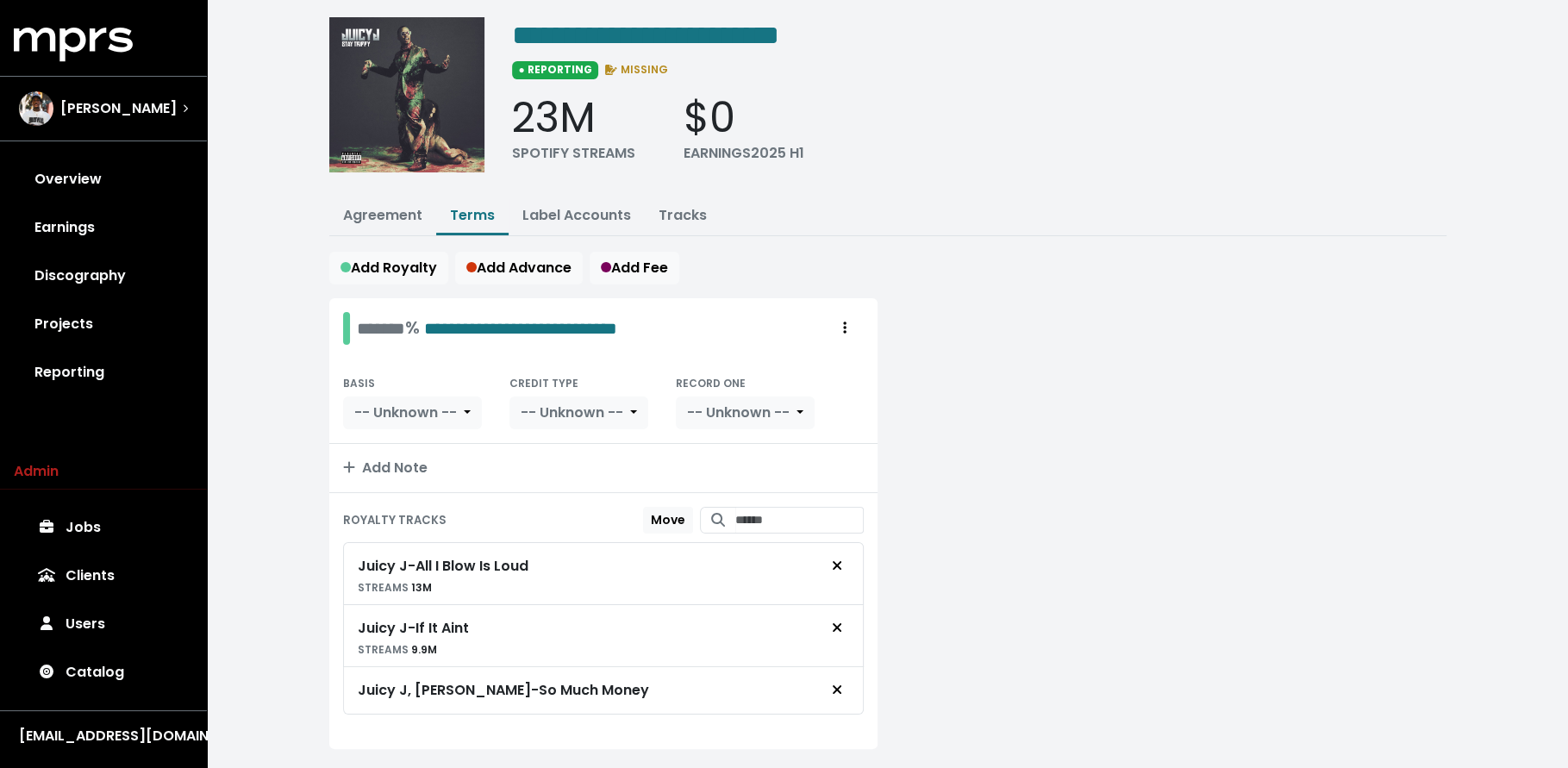
scroll to position [88, 0]
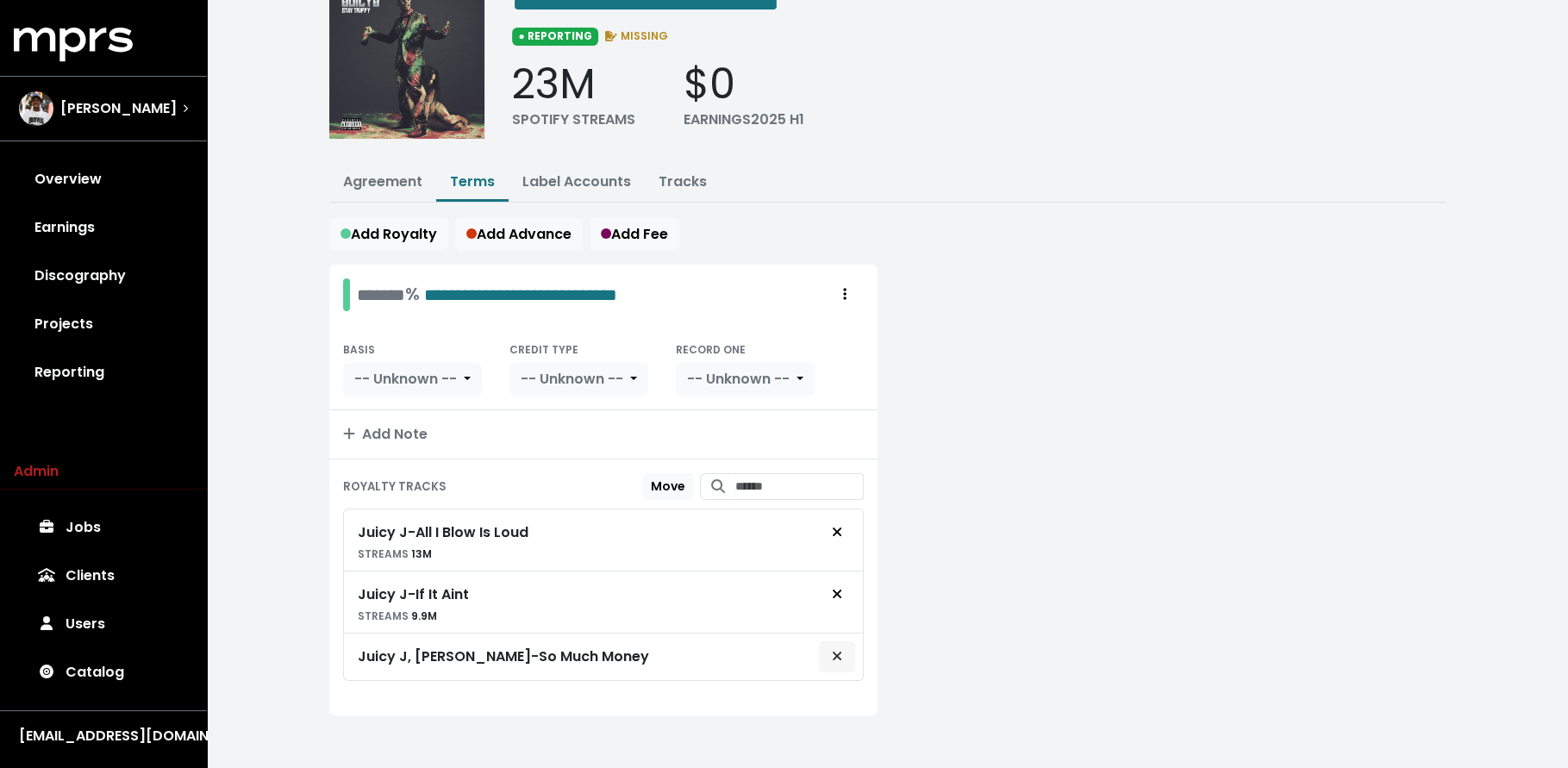
click at [852, 645] on button "Remove royalty target" at bounding box center [836, 656] width 38 height 32
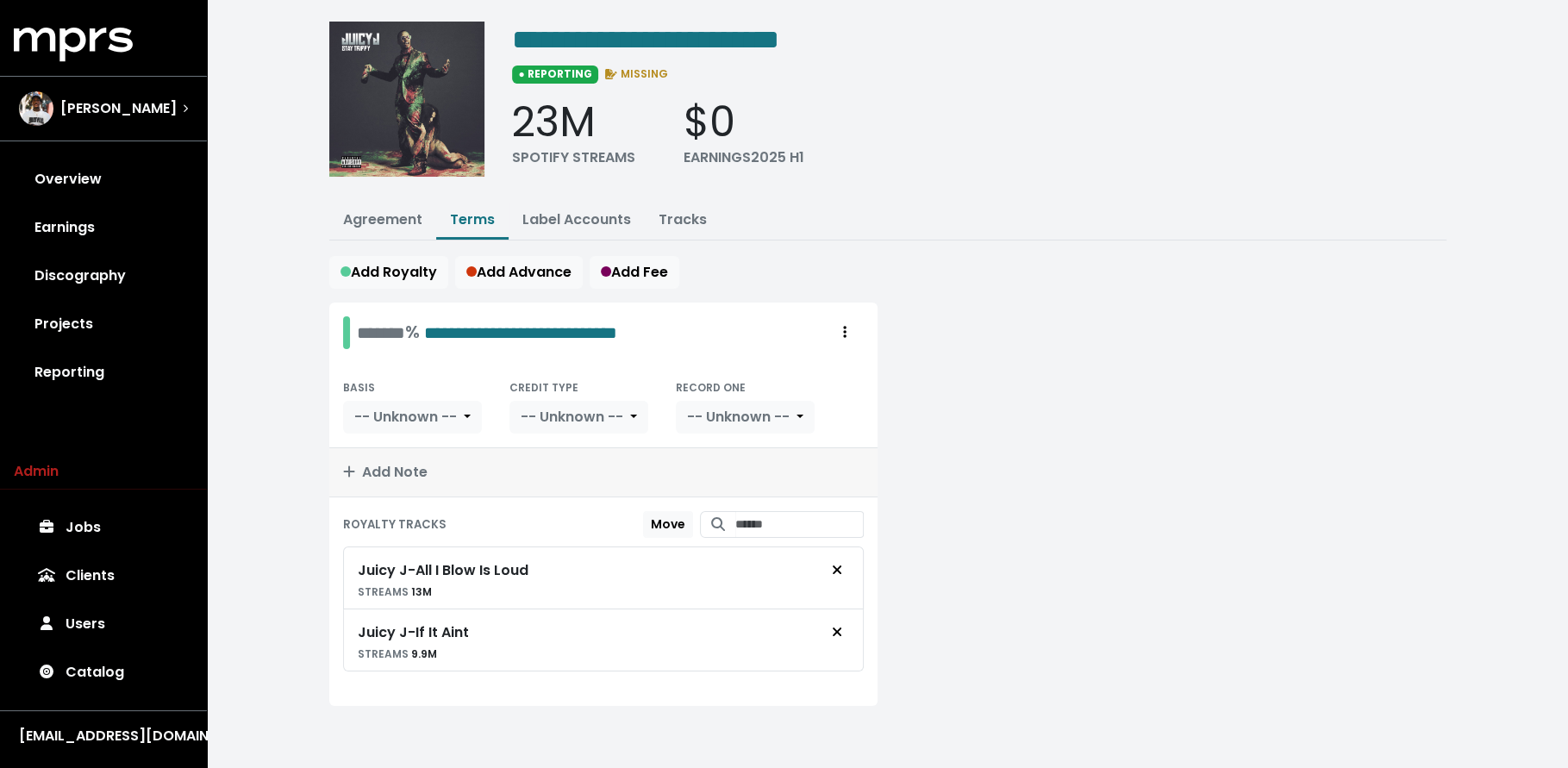
scroll to position [41, 0]
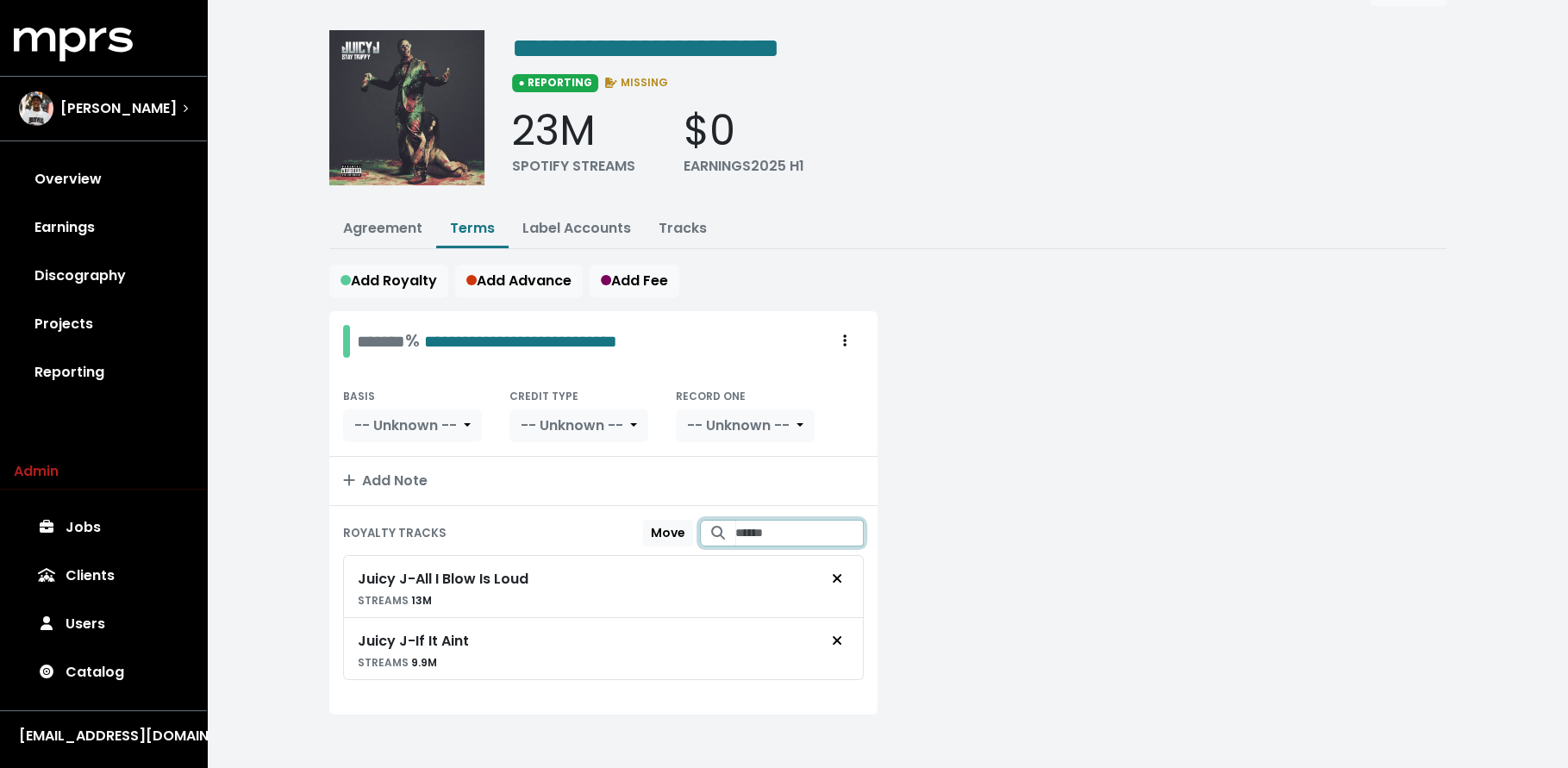
click at [768, 524] on input "Search for tracks by title and link them to this royalty" at bounding box center [799, 533] width 128 height 26
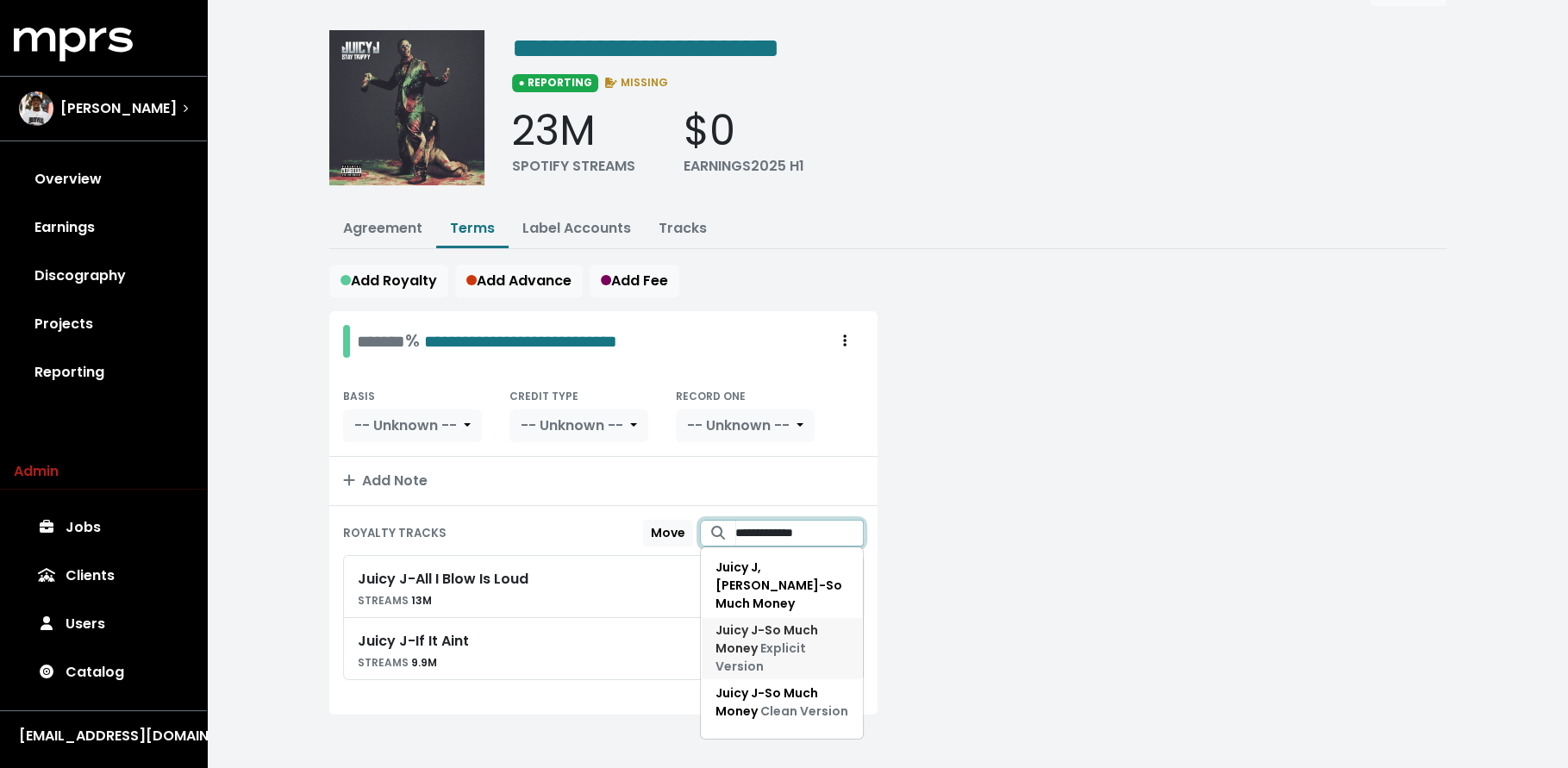
type input "**********"
click at [806, 640] on span "Explicit Version" at bounding box center [761, 657] width 90 height 35
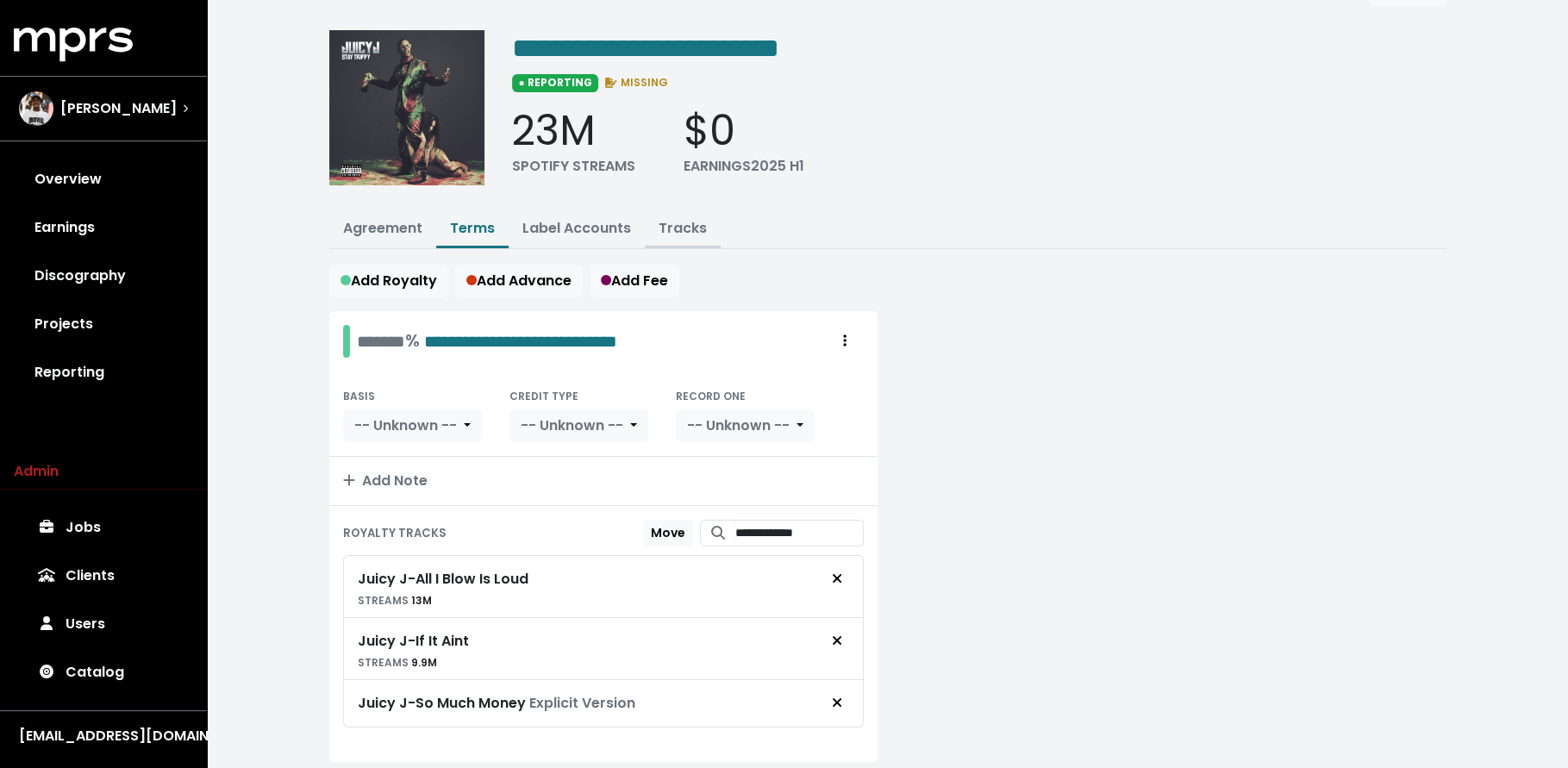
click at [687, 218] on link "Tracks" at bounding box center [683, 228] width 48 height 20
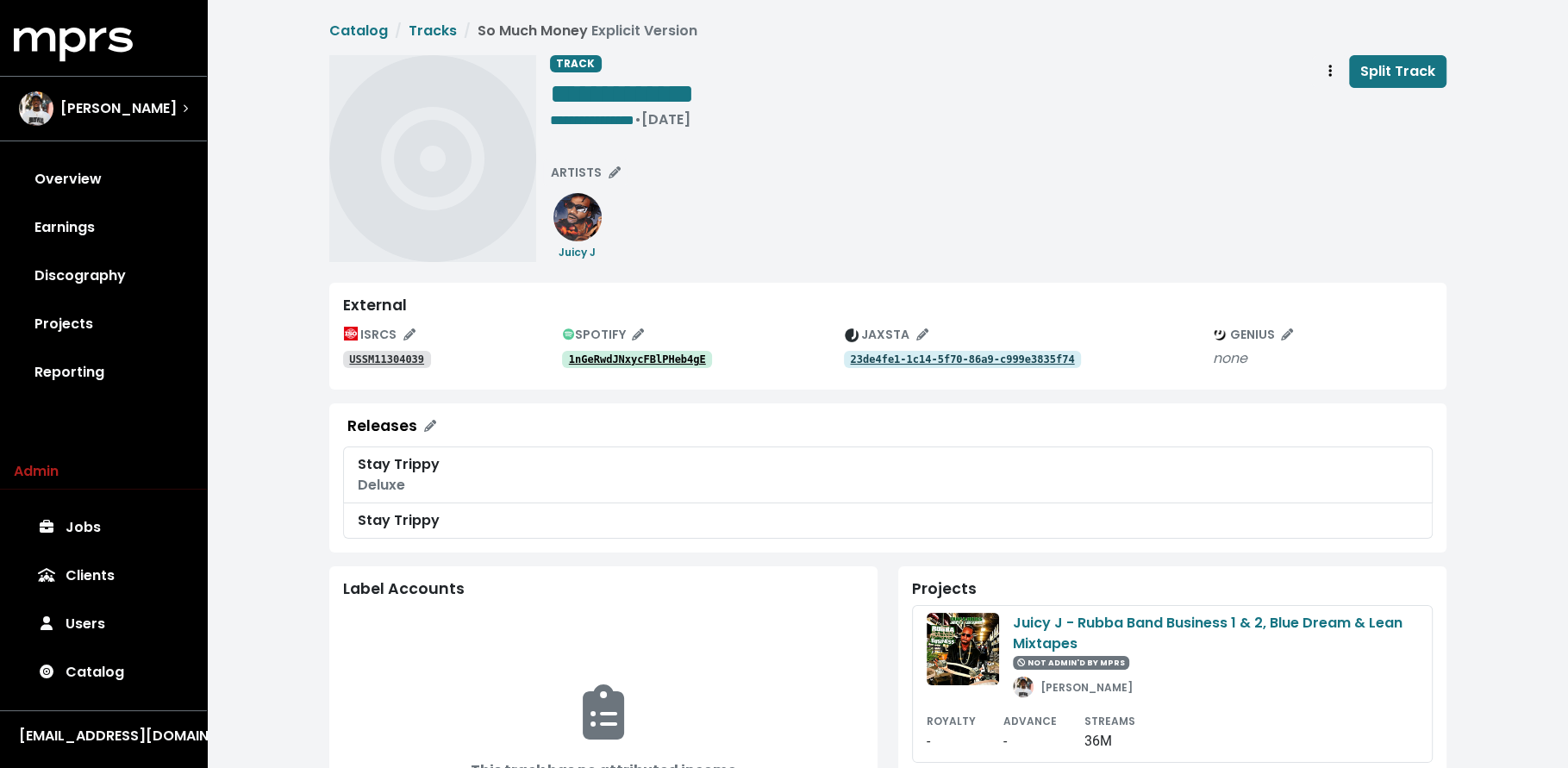
click at [656, 362] on tt "1nGeRwdJNxycFBlPHeb4gE" at bounding box center [637, 359] width 137 height 12
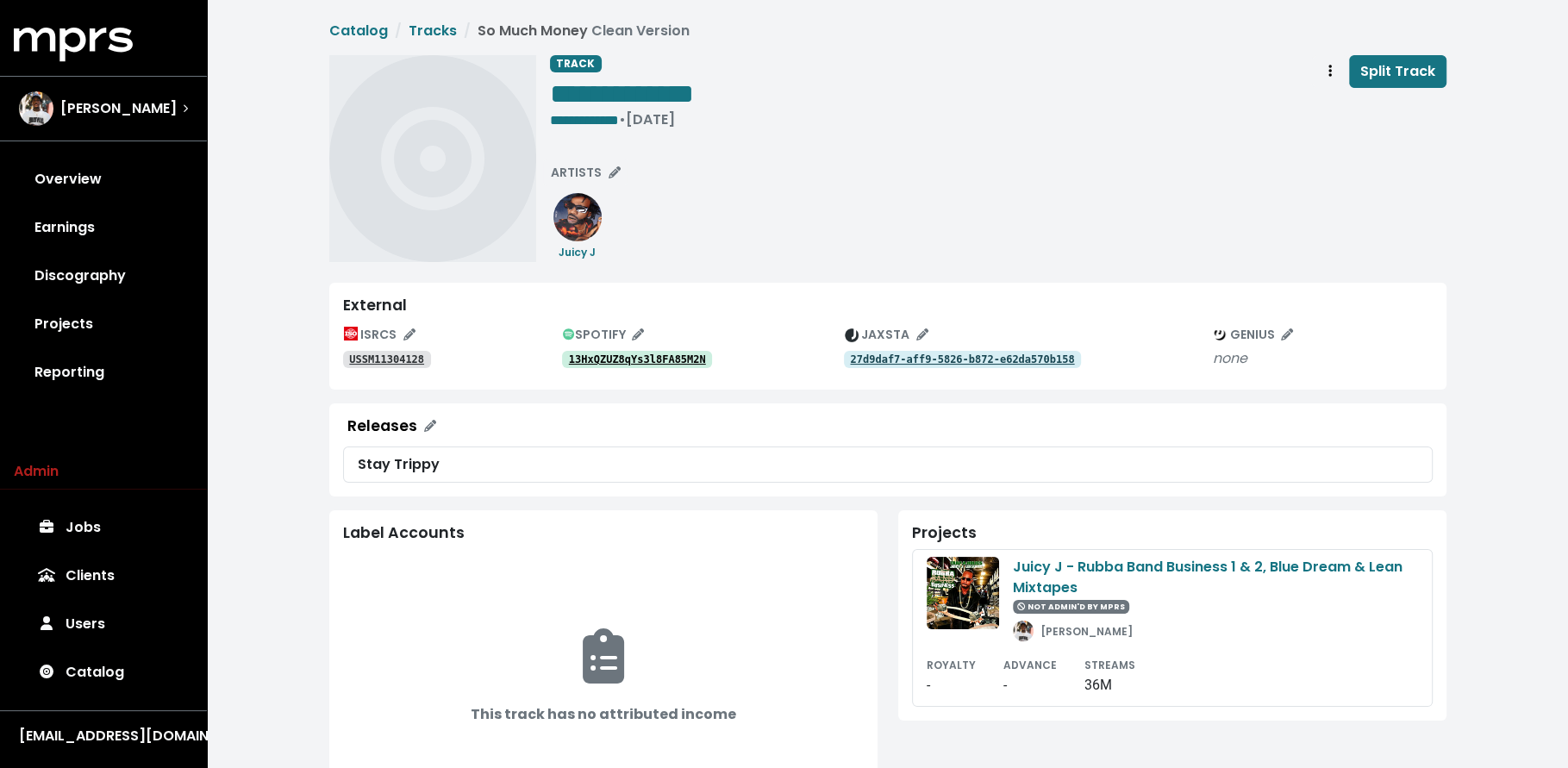
click at [669, 345] on div "SPOTIFY" at bounding box center [702, 334] width 281 height 26
click at [674, 362] on tt "13HxQZUZ8qYs3l8FA85M2N" at bounding box center [637, 359] width 137 height 12
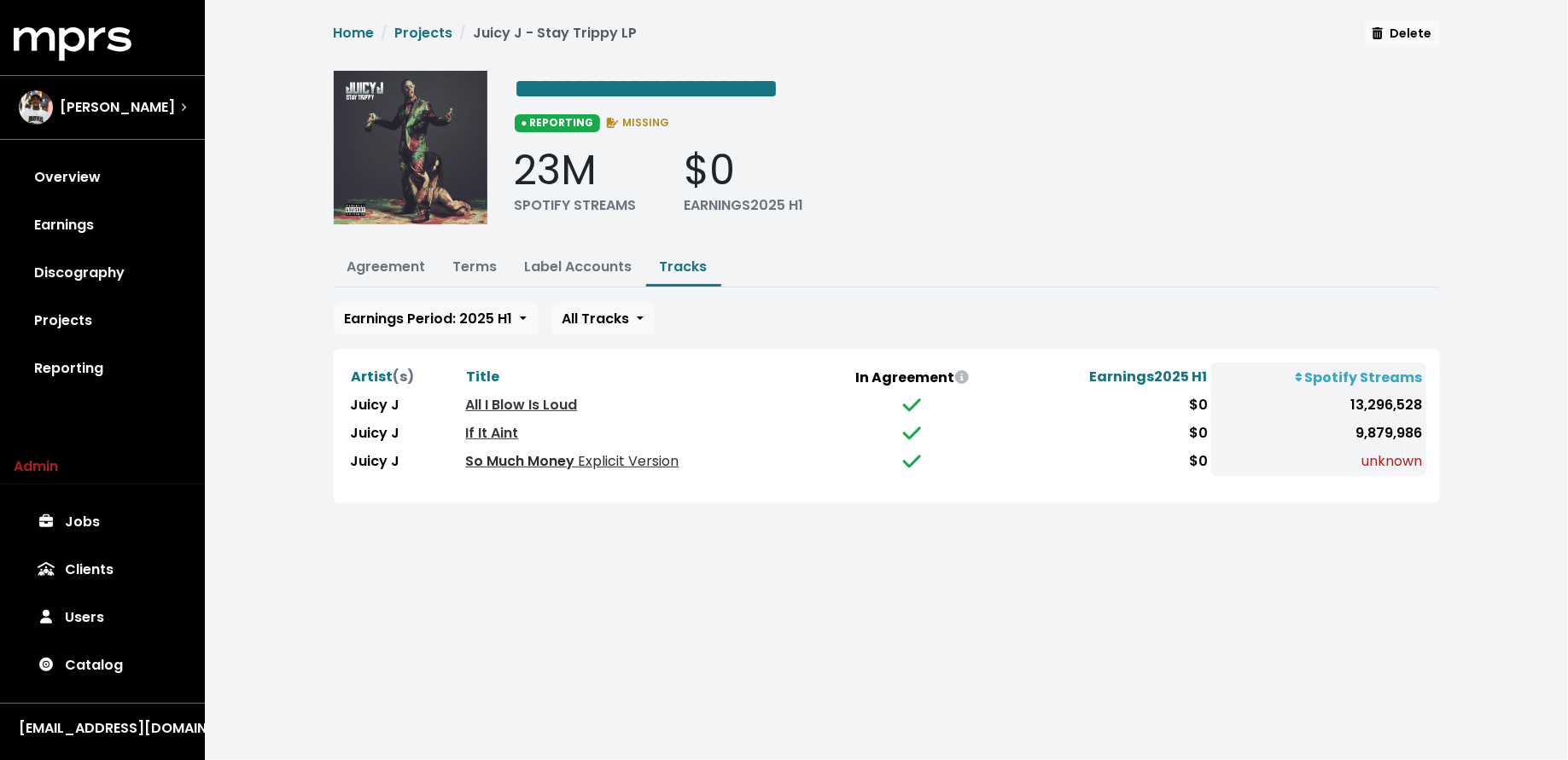
click at [612, 454] on span "Explicit Version" at bounding box center [626, 461] width 104 height 19
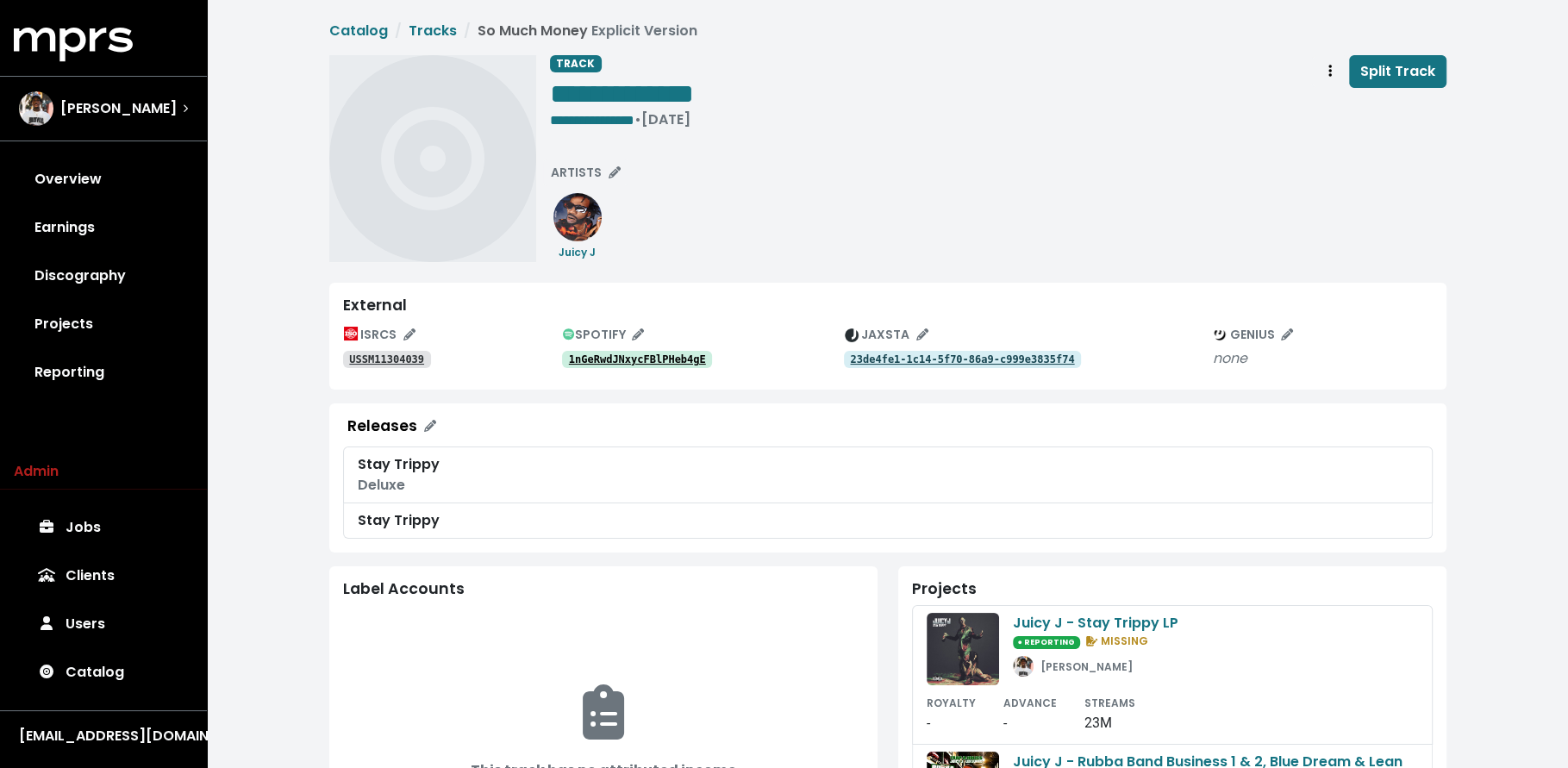
click at [631, 356] on tt "1nGeRwdJNxycFBlPHeb4gE" at bounding box center [637, 359] width 137 height 12
click at [1337, 79] on span "Track actions" at bounding box center [1330, 71] width 16 height 21
click at [1338, 107] on link "Merge" at bounding box center [1380, 110] width 136 height 27
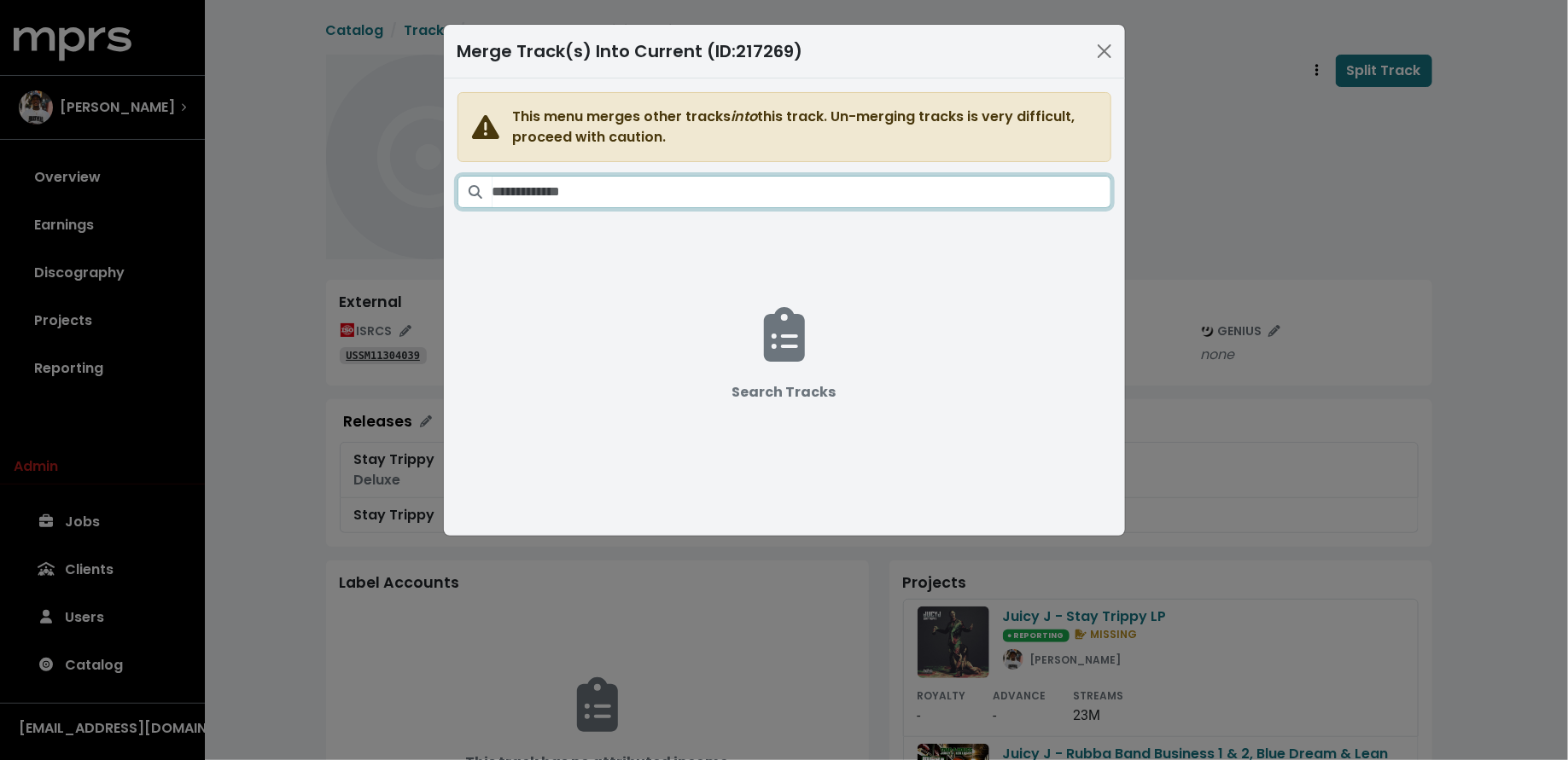
click at [712, 191] on input "Search tracks" at bounding box center [801, 191] width 618 height 32
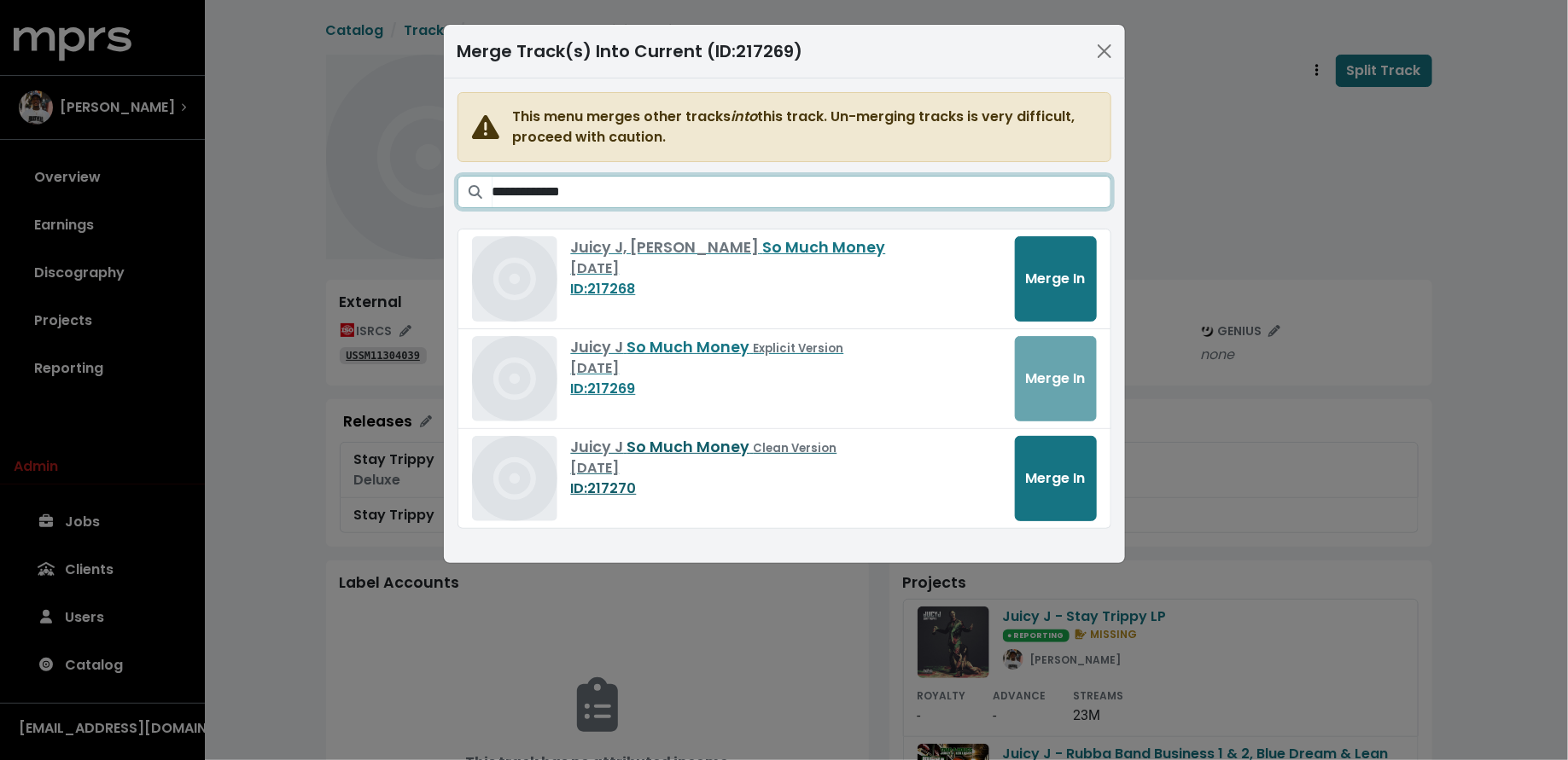
type input "**********"
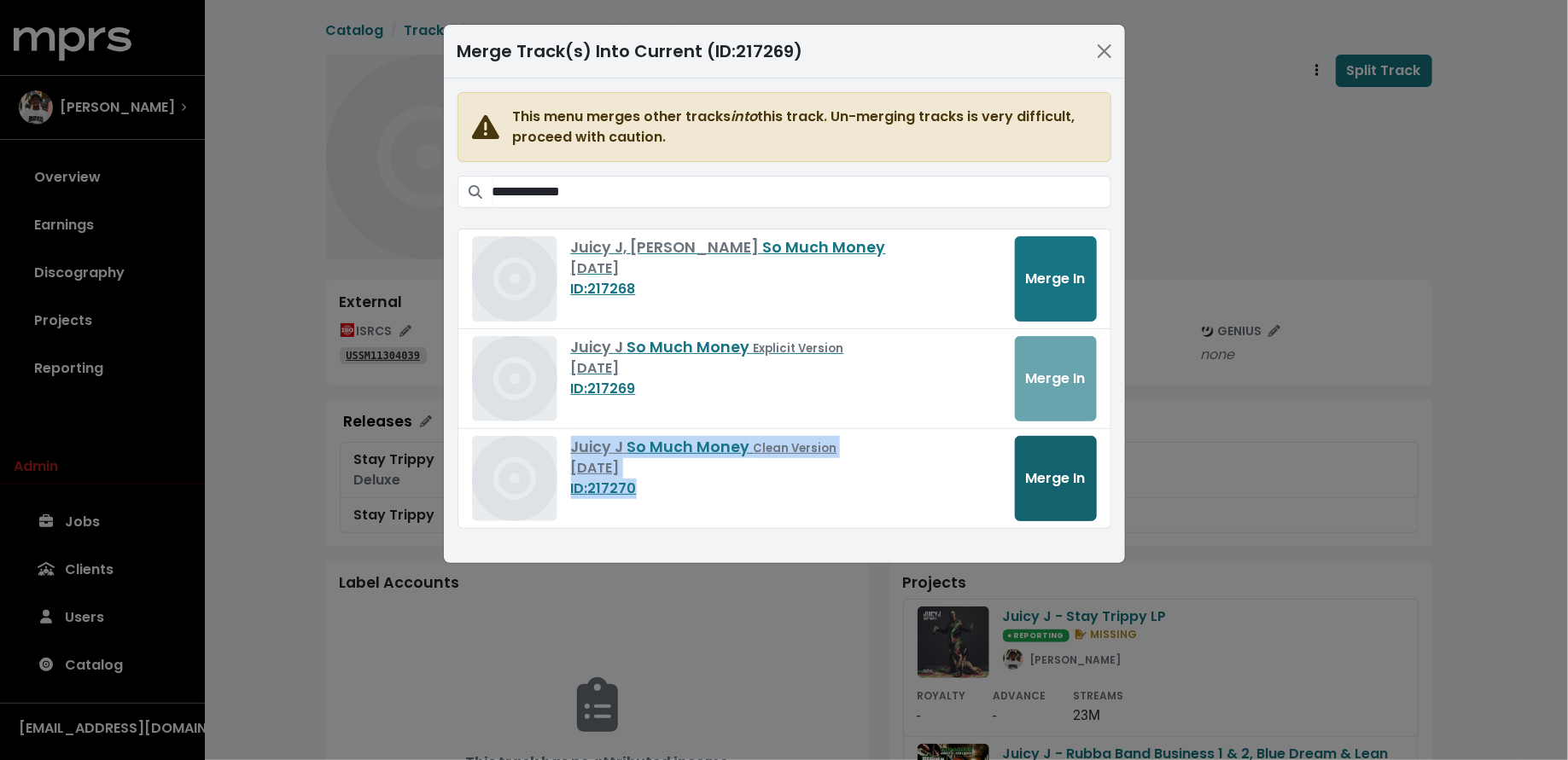
click at [1079, 474] on span "Merge In" at bounding box center [1056, 479] width 60 height 19
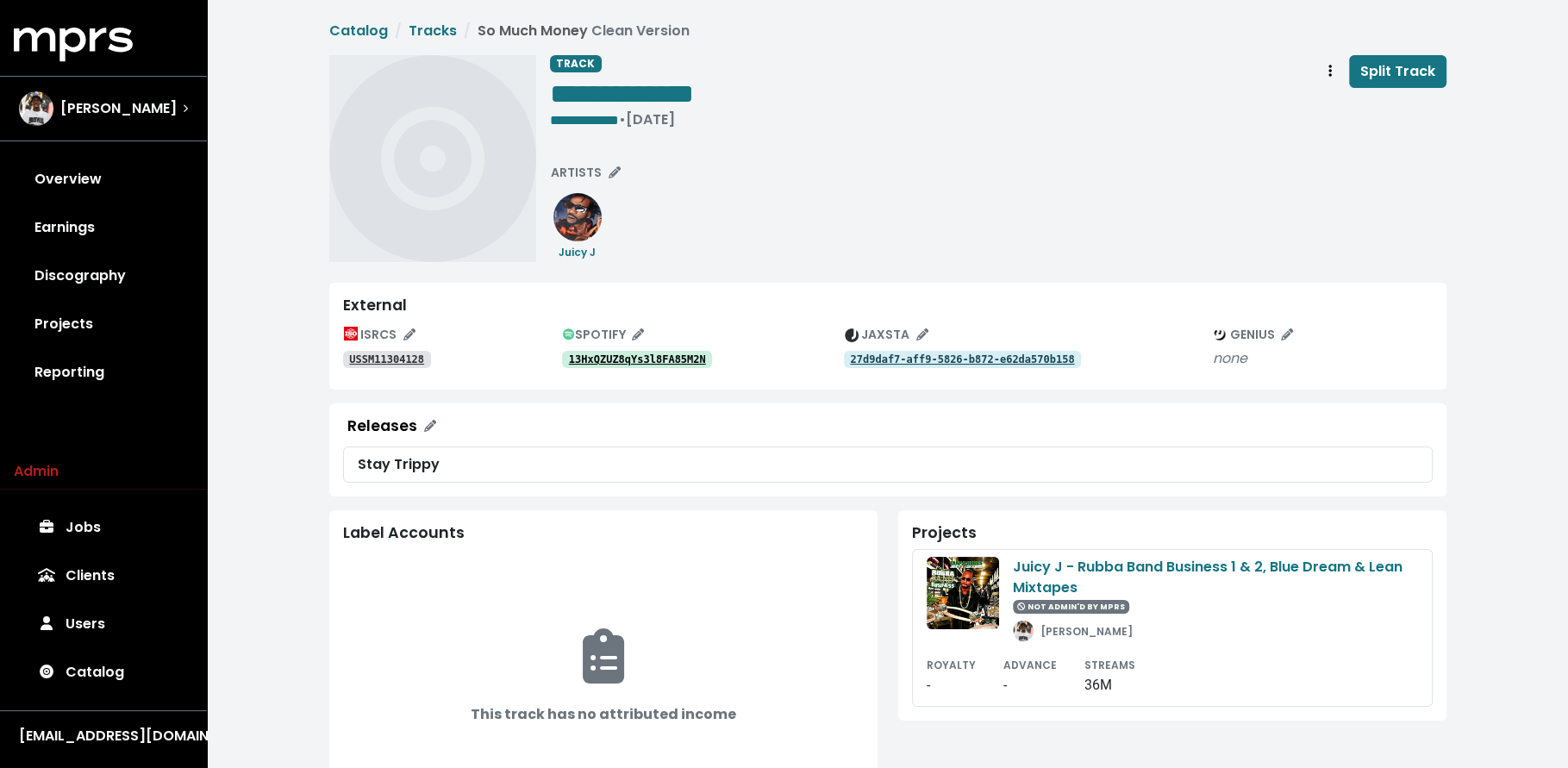
click at [653, 349] on div "13HxQZUZ8qYs3l8FA85M2N" at bounding box center [702, 358] width 281 height 21
click at [655, 360] on tt "13HxQZUZ8qYs3l8FA85M2N" at bounding box center [637, 359] width 137 height 12
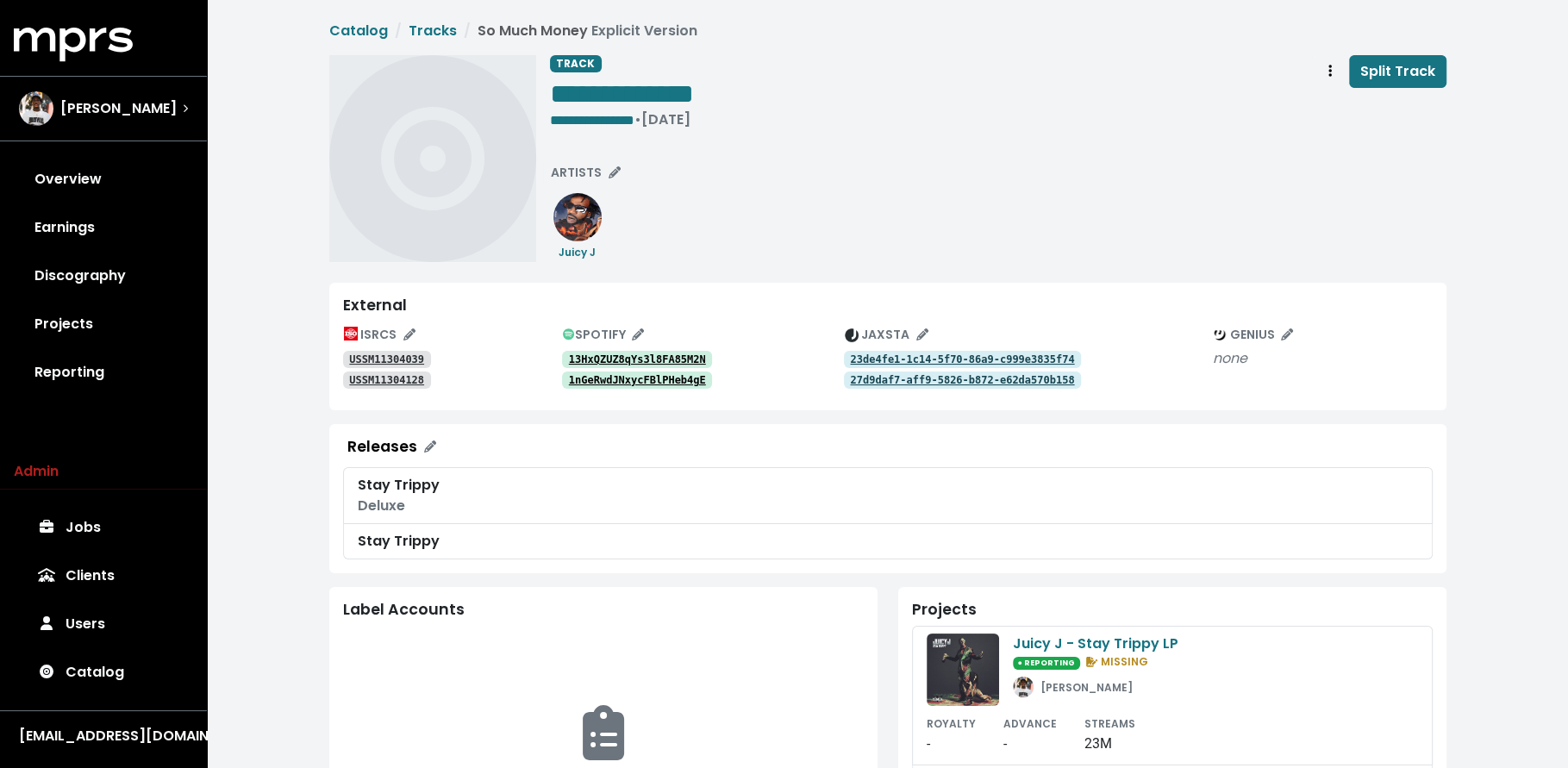
click at [659, 119] on span "• [DATE]" at bounding box center [662, 120] width 56 height 20
click at [634, 119] on span "**********" at bounding box center [592, 120] width 84 height 13
click at [866, 277] on span "**********" at bounding box center [887, 639] width 1117 height 1237
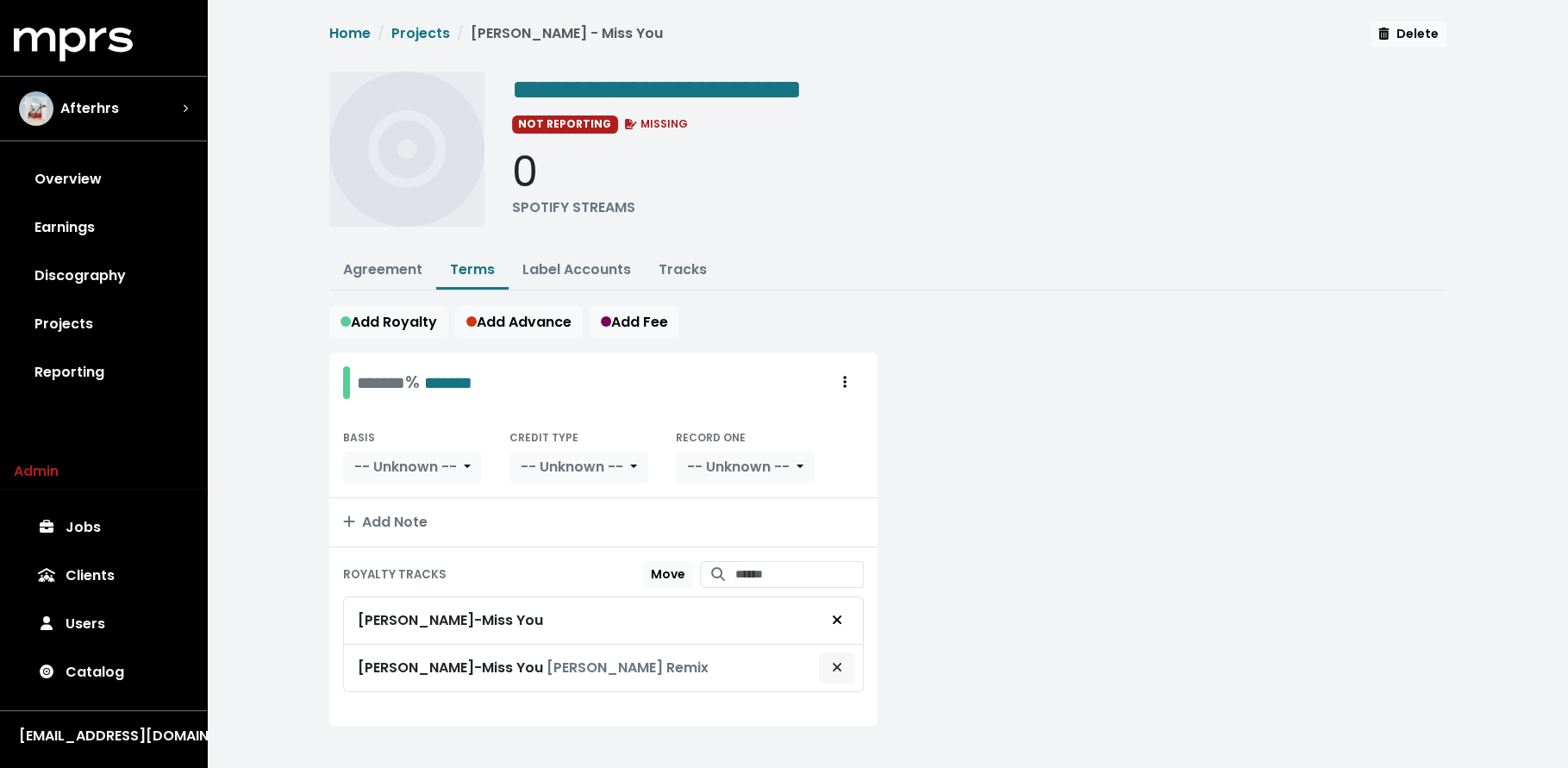
click at [832, 660] on icon "Remove royalty target" at bounding box center [836, 667] width 11 height 14
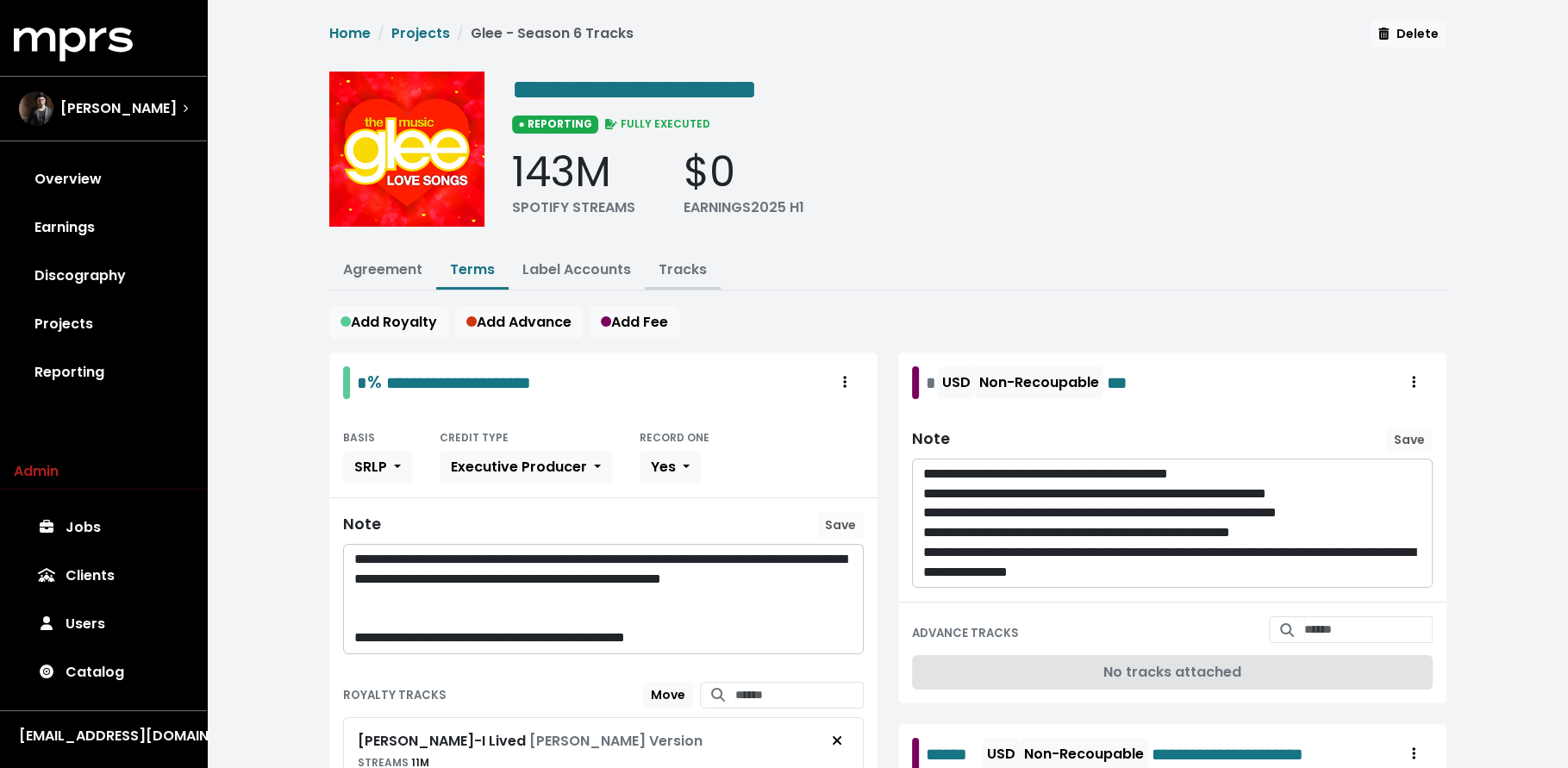
click at [675, 264] on link "Tracks" at bounding box center [683, 270] width 48 height 20
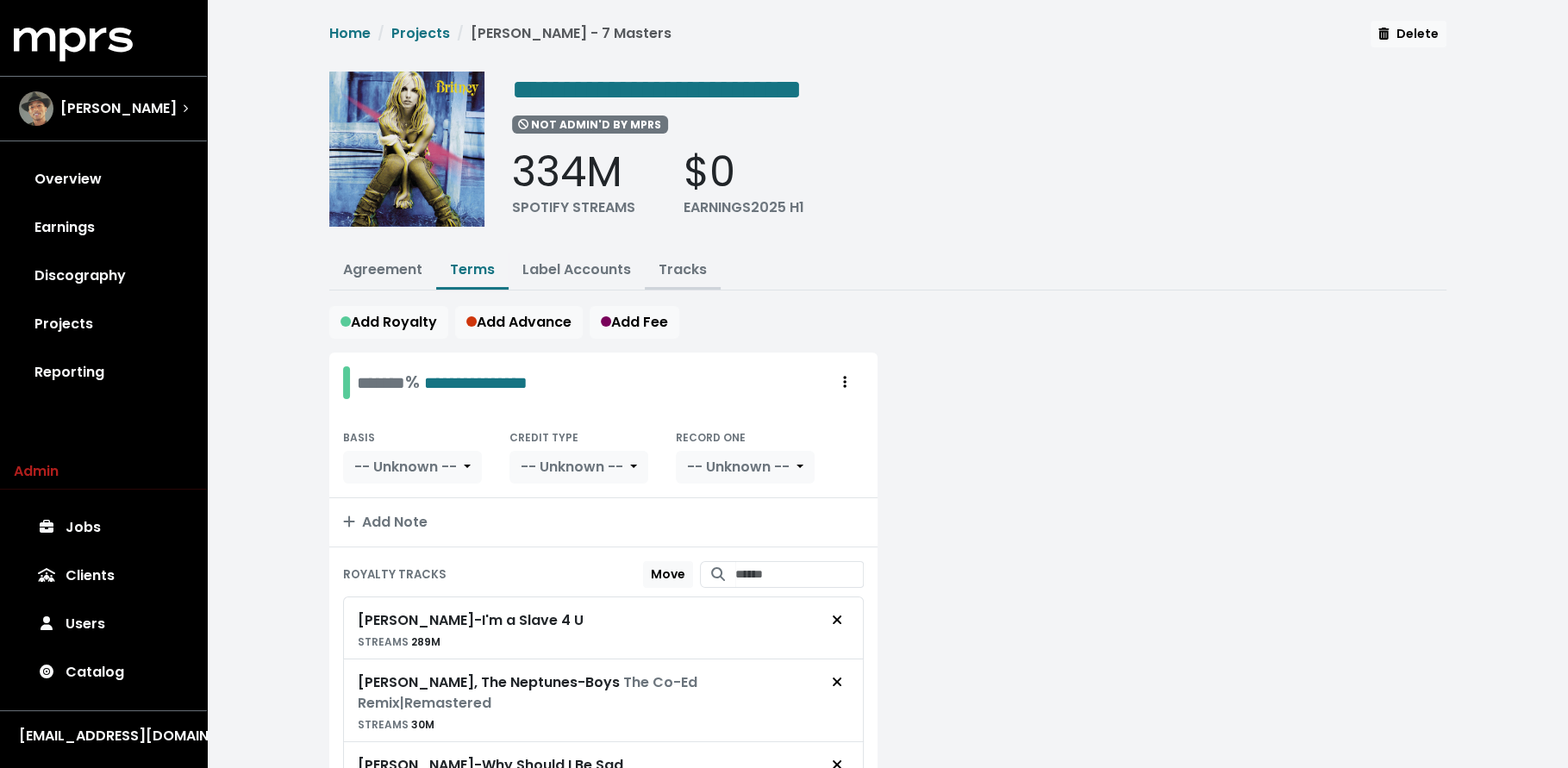
click at [689, 266] on link "Tracks" at bounding box center [683, 270] width 48 height 20
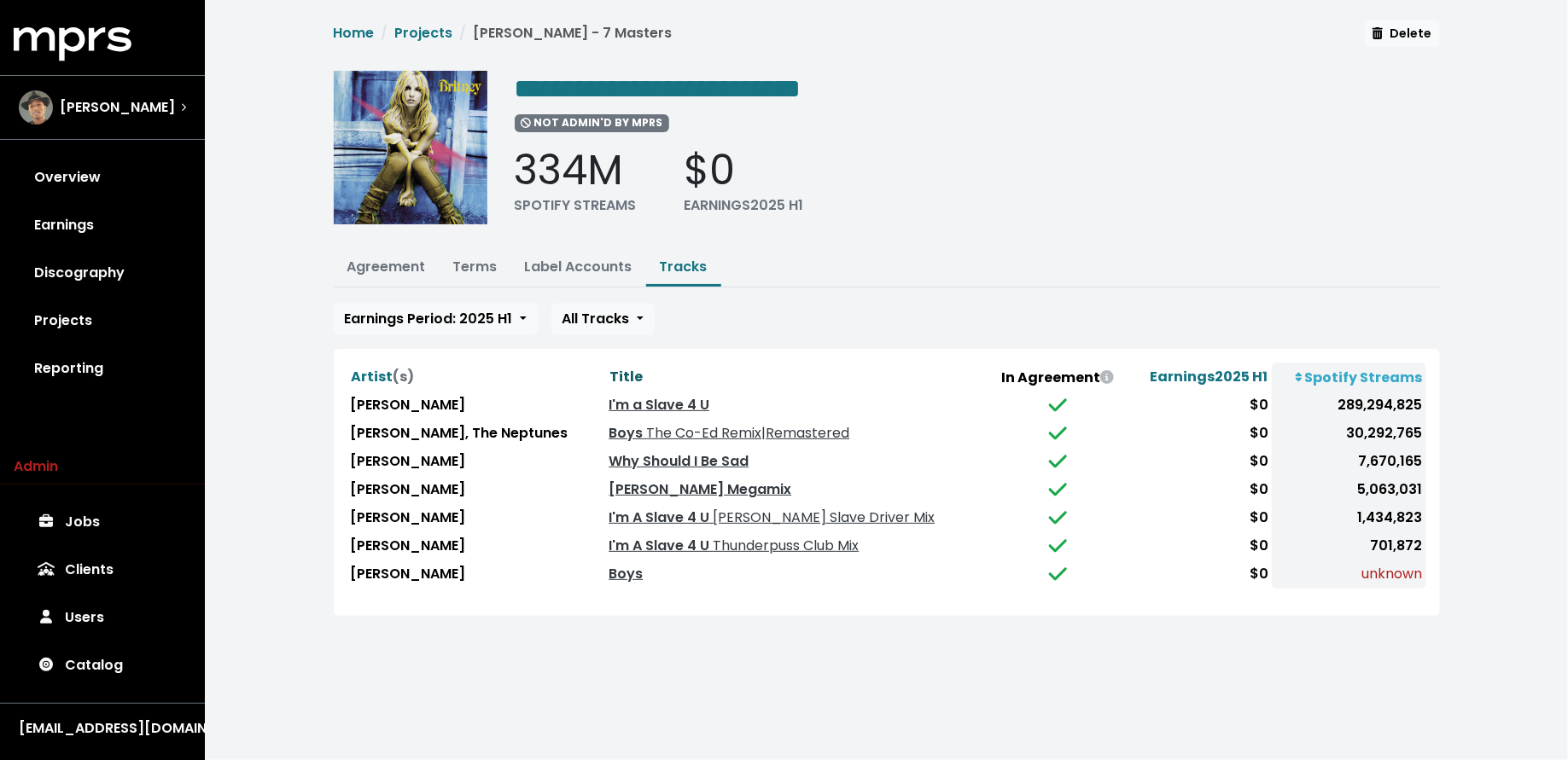
click at [614, 373] on span "Title" at bounding box center [626, 377] width 33 height 19
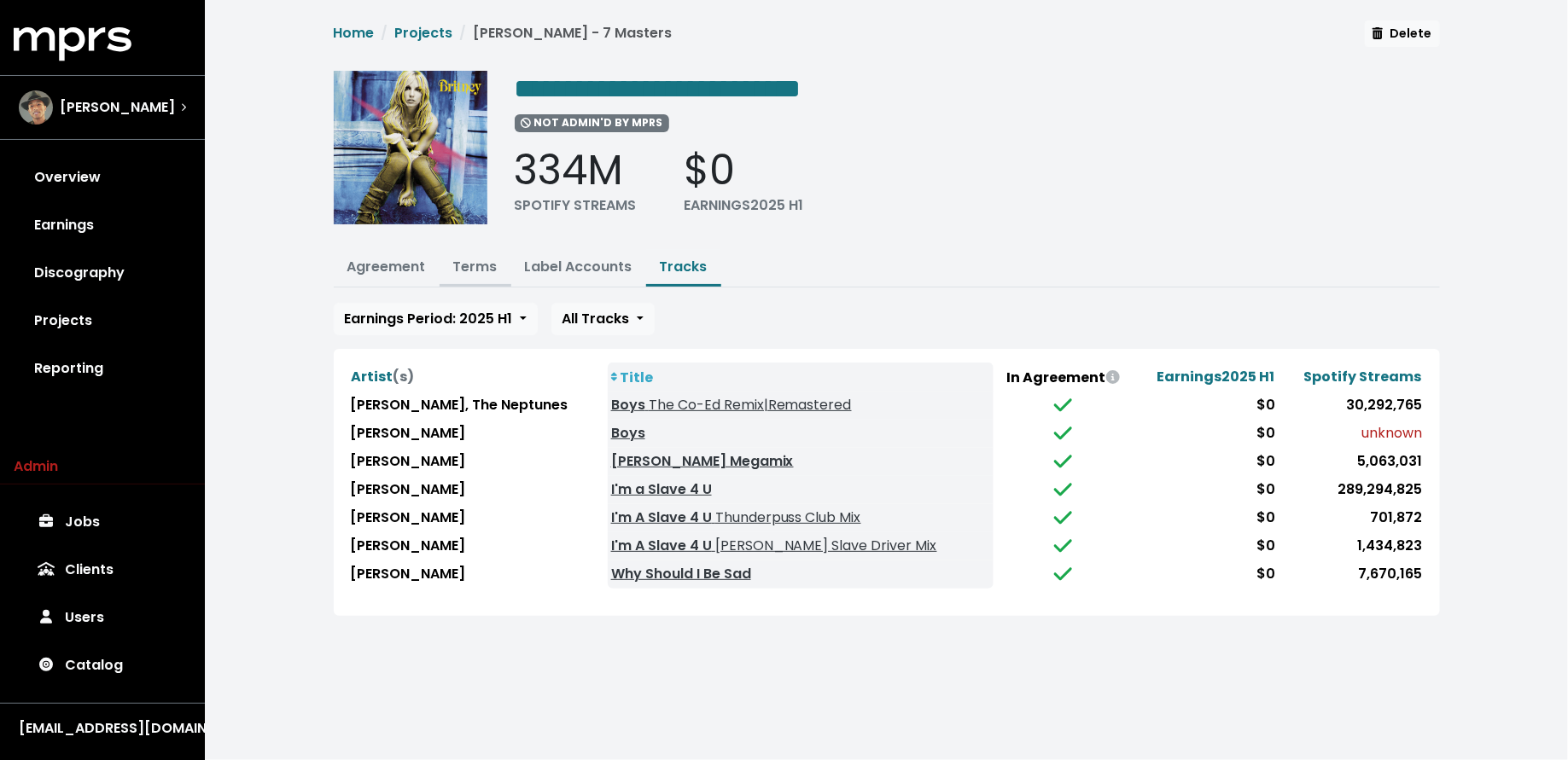
click at [479, 266] on link "Terms" at bounding box center [476, 267] width 45 height 19
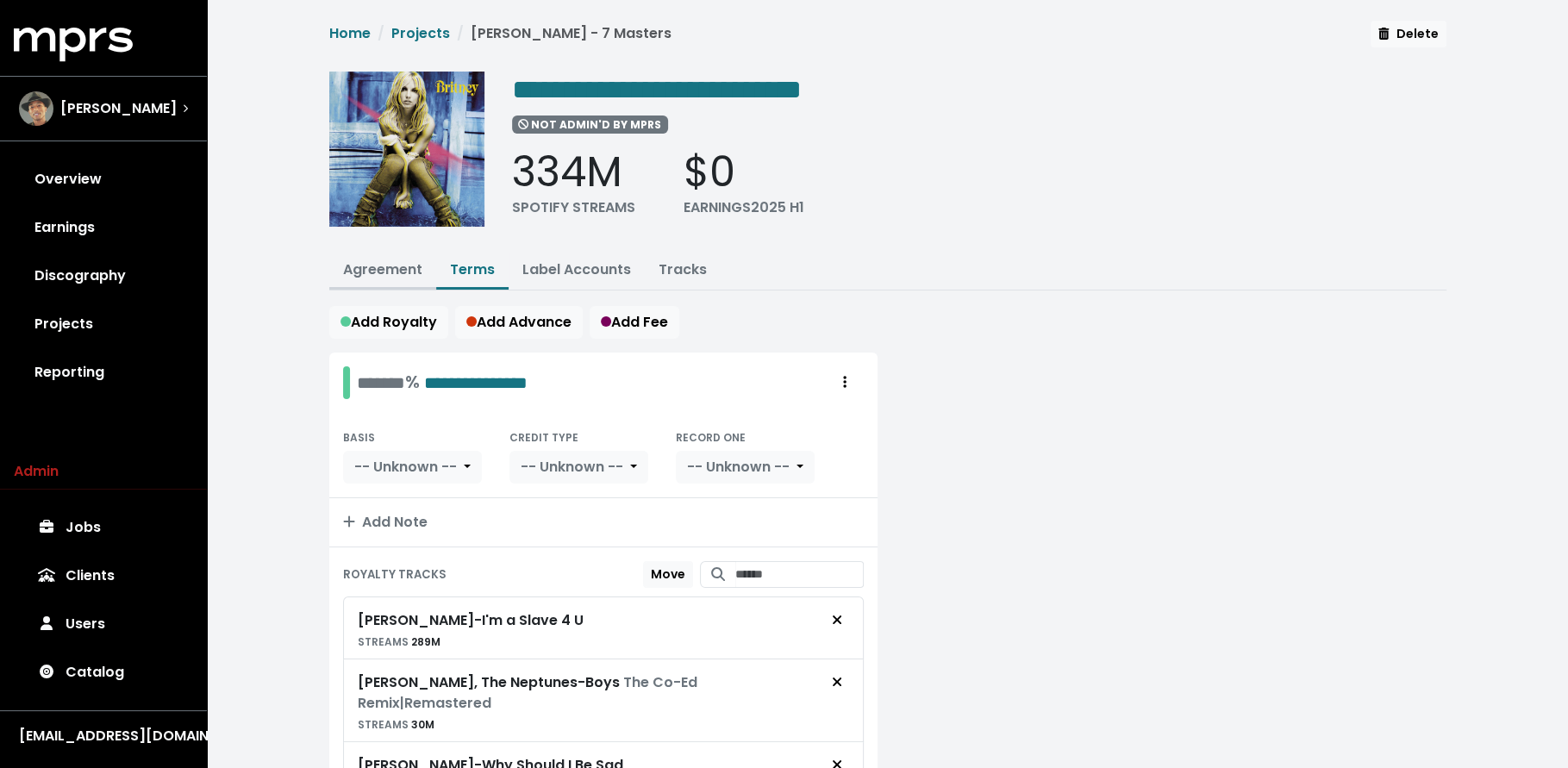
click at [343, 263] on link "Agreement" at bounding box center [382, 270] width 79 height 20
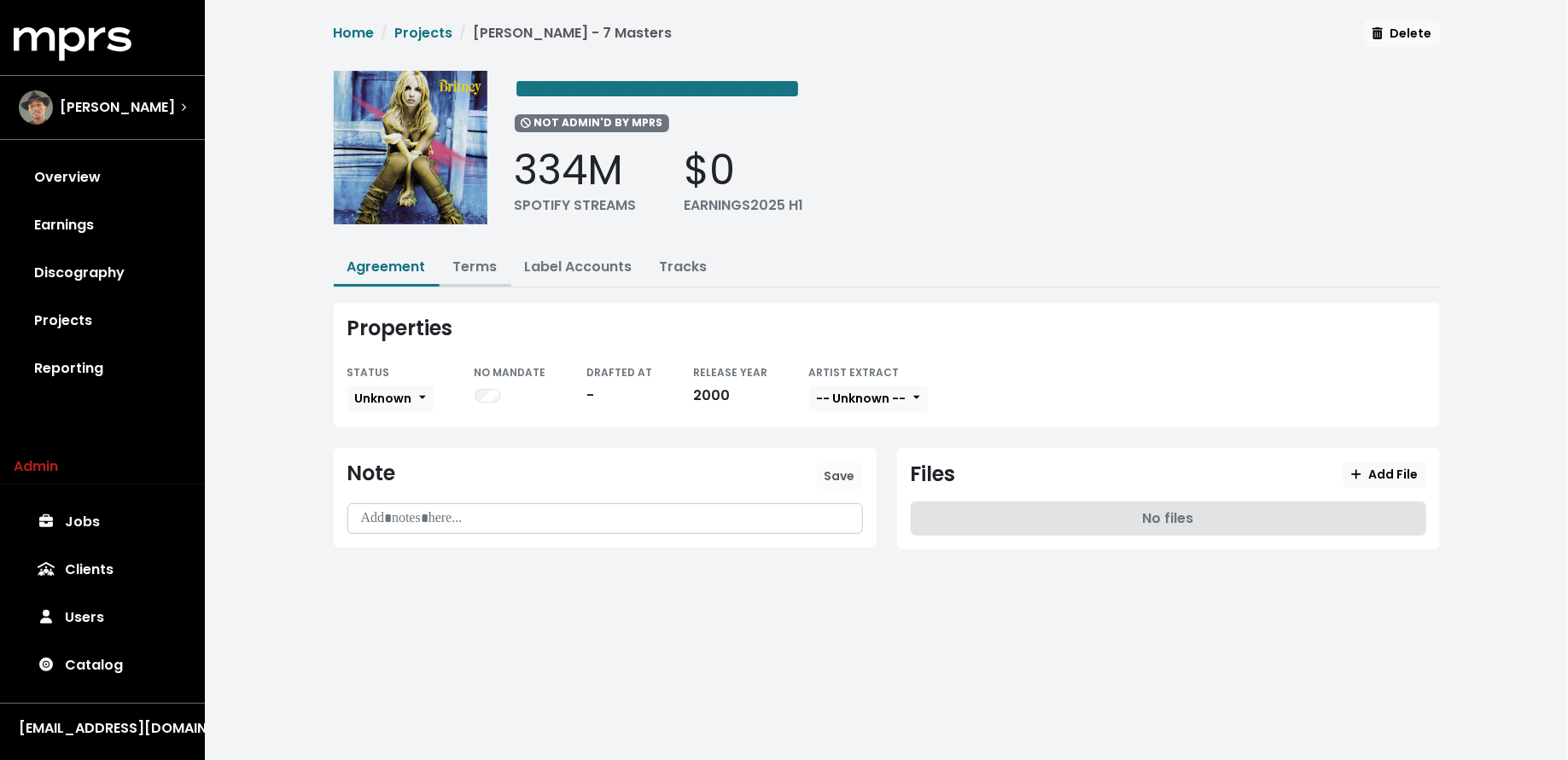
click at [488, 258] on link "Terms" at bounding box center [476, 267] width 45 height 19
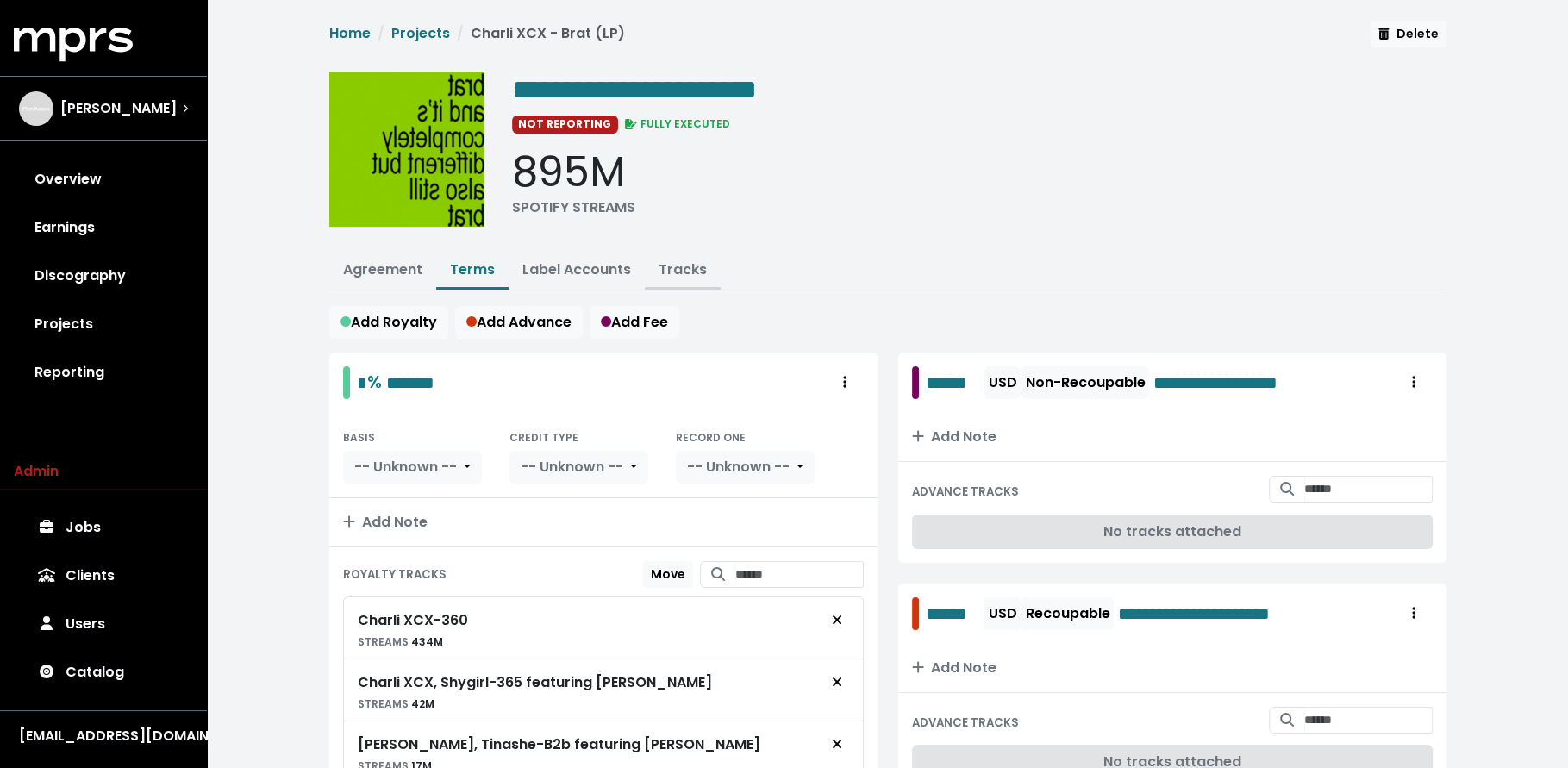
click at [661, 269] on link "Tracks" at bounding box center [683, 270] width 48 height 20
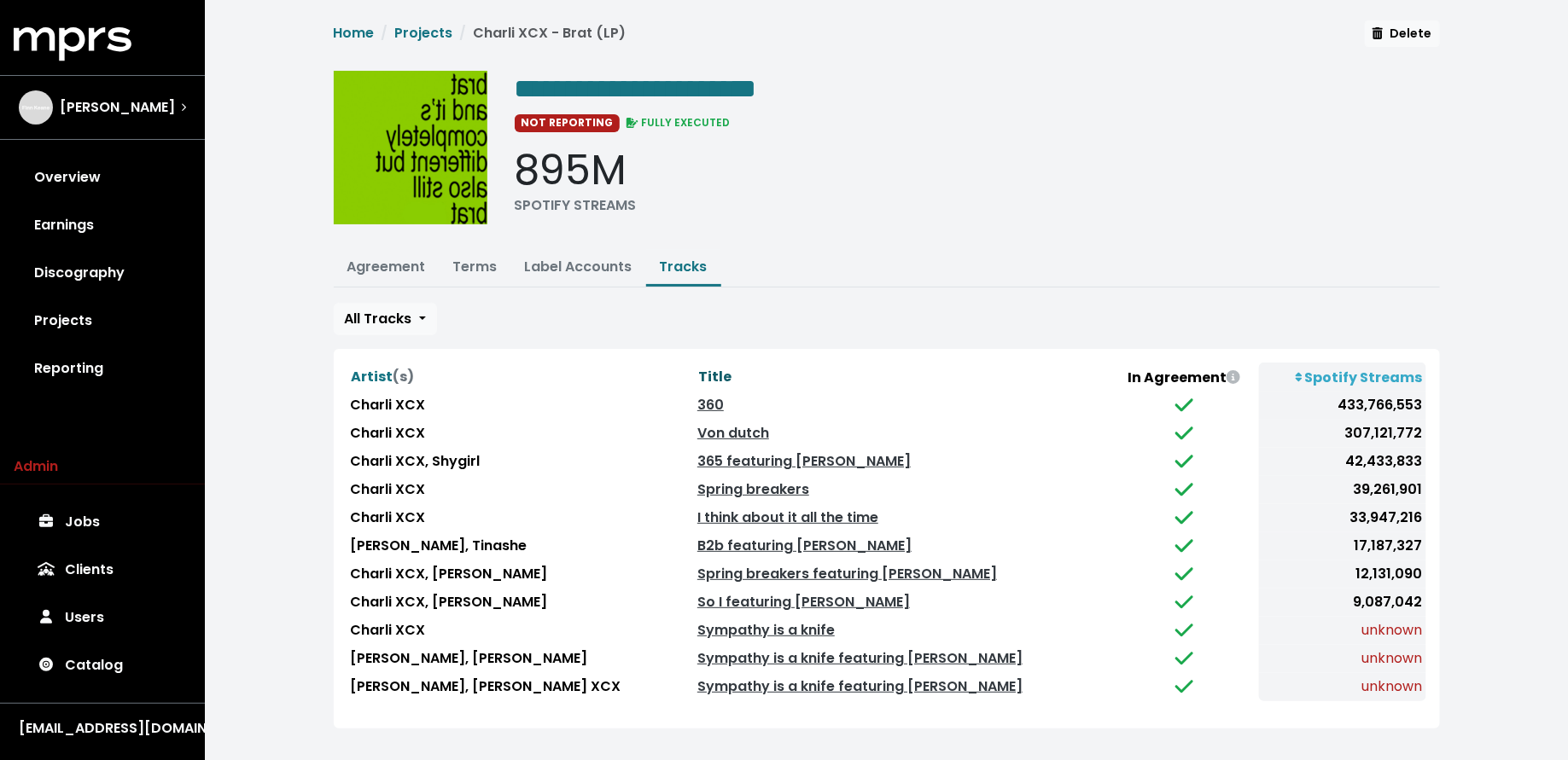
click at [698, 369] on span "Title" at bounding box center [715, 377] width 33 height 19
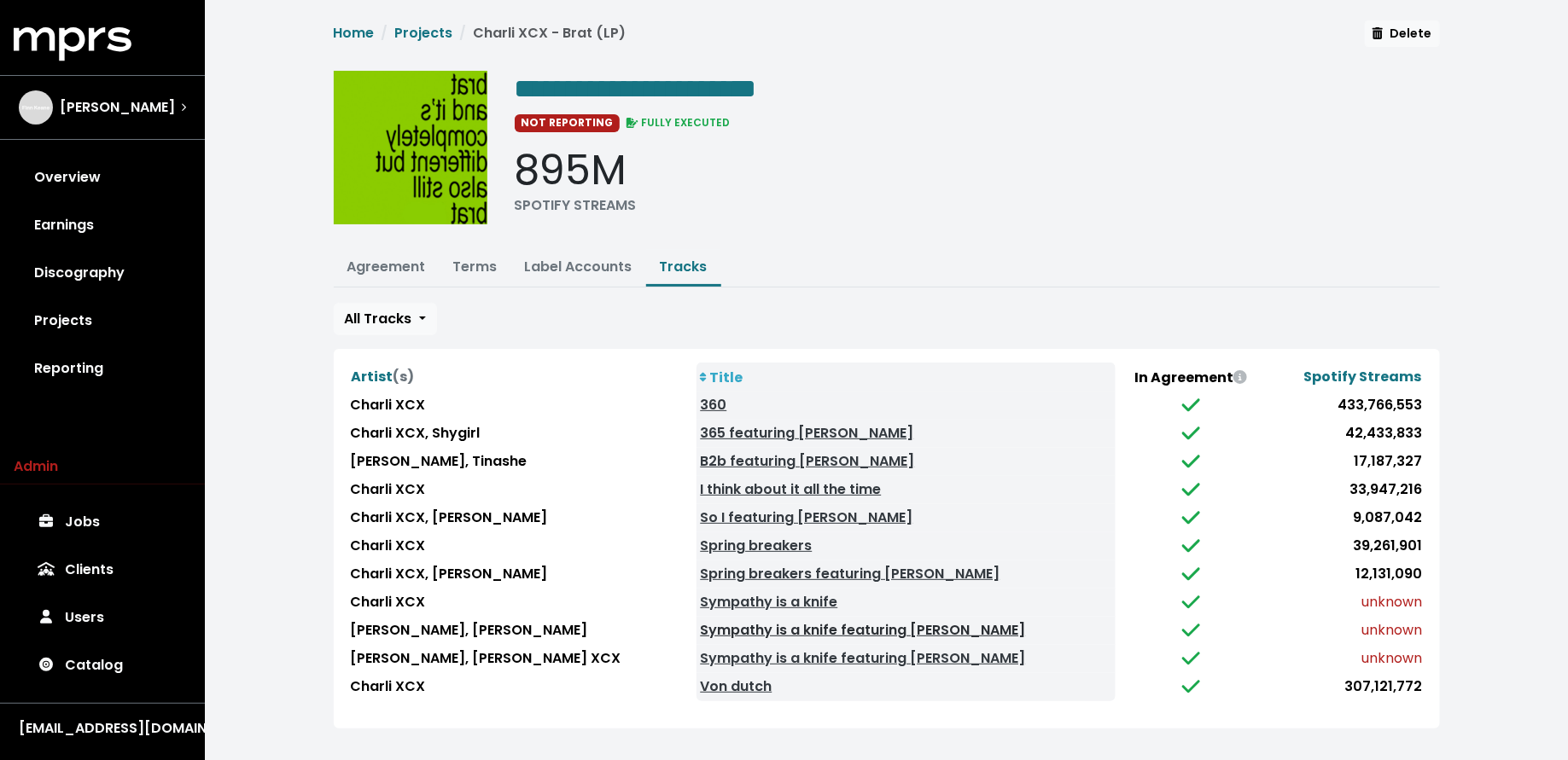
click at [700, 622] on link "Sympathy is a knife featuring [PERSON_NAME]" at bounding box center [862, 630] width 325 height 19
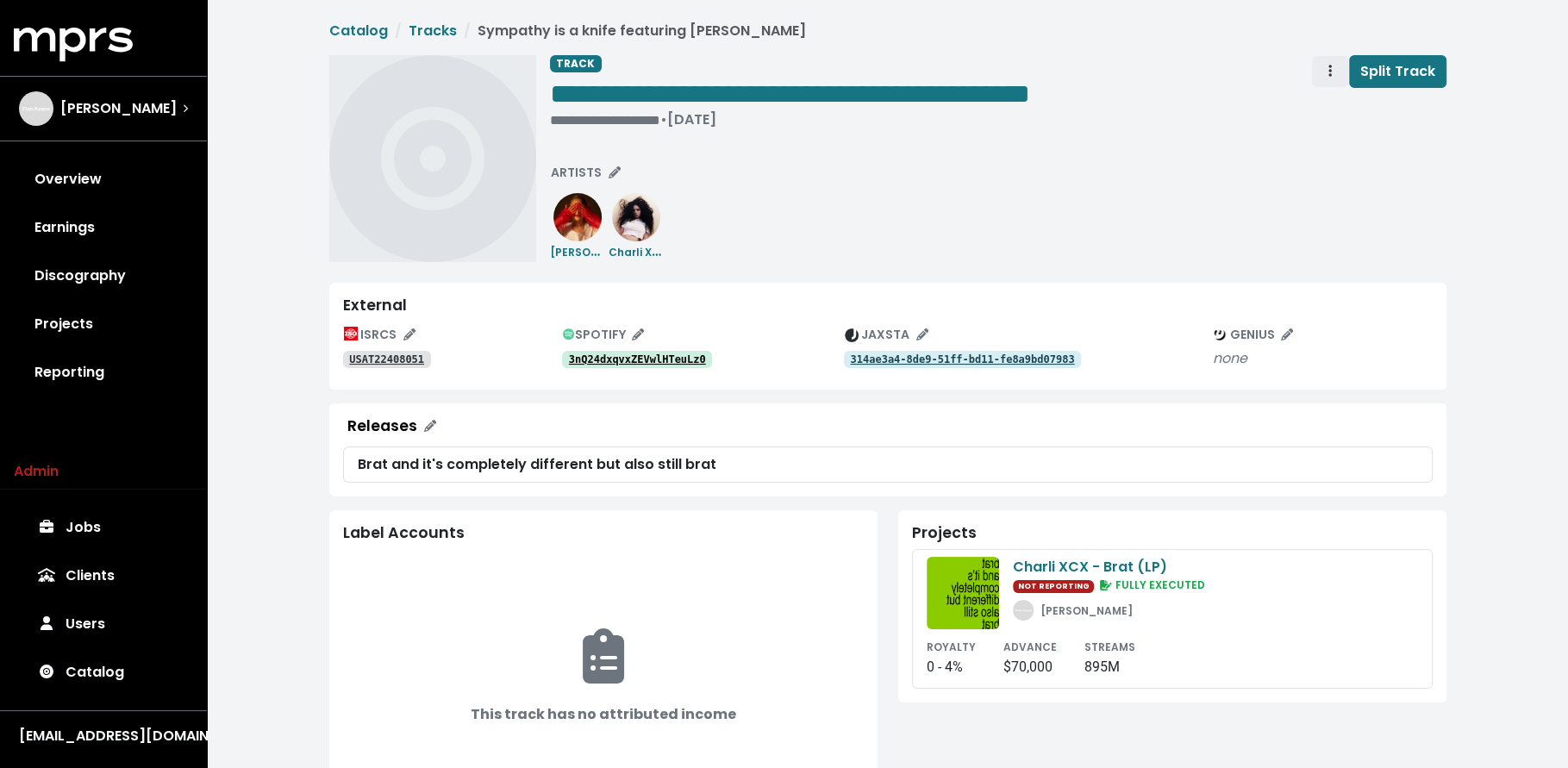
click at [1329, 75] on span "Track actions" at bounding box center [1330, 71] width 16 height 21
click at [1328, 117] on link "Merge" at bounding box center [1380, 110] width 136 height 27
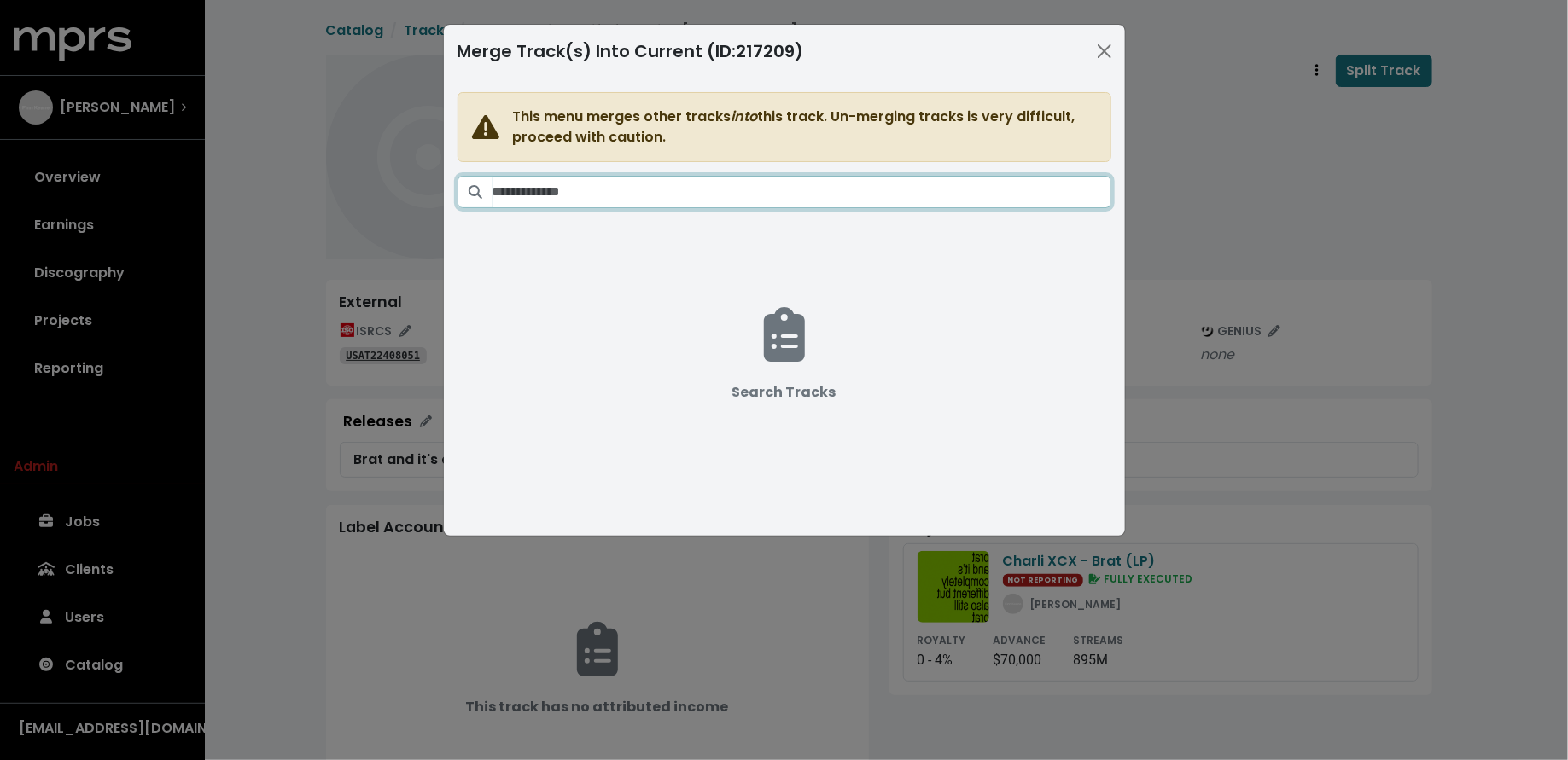
click at [894, 205] on input "Search tracks" at bounding box center [801, 191] width 618 height 32
type input "**********"
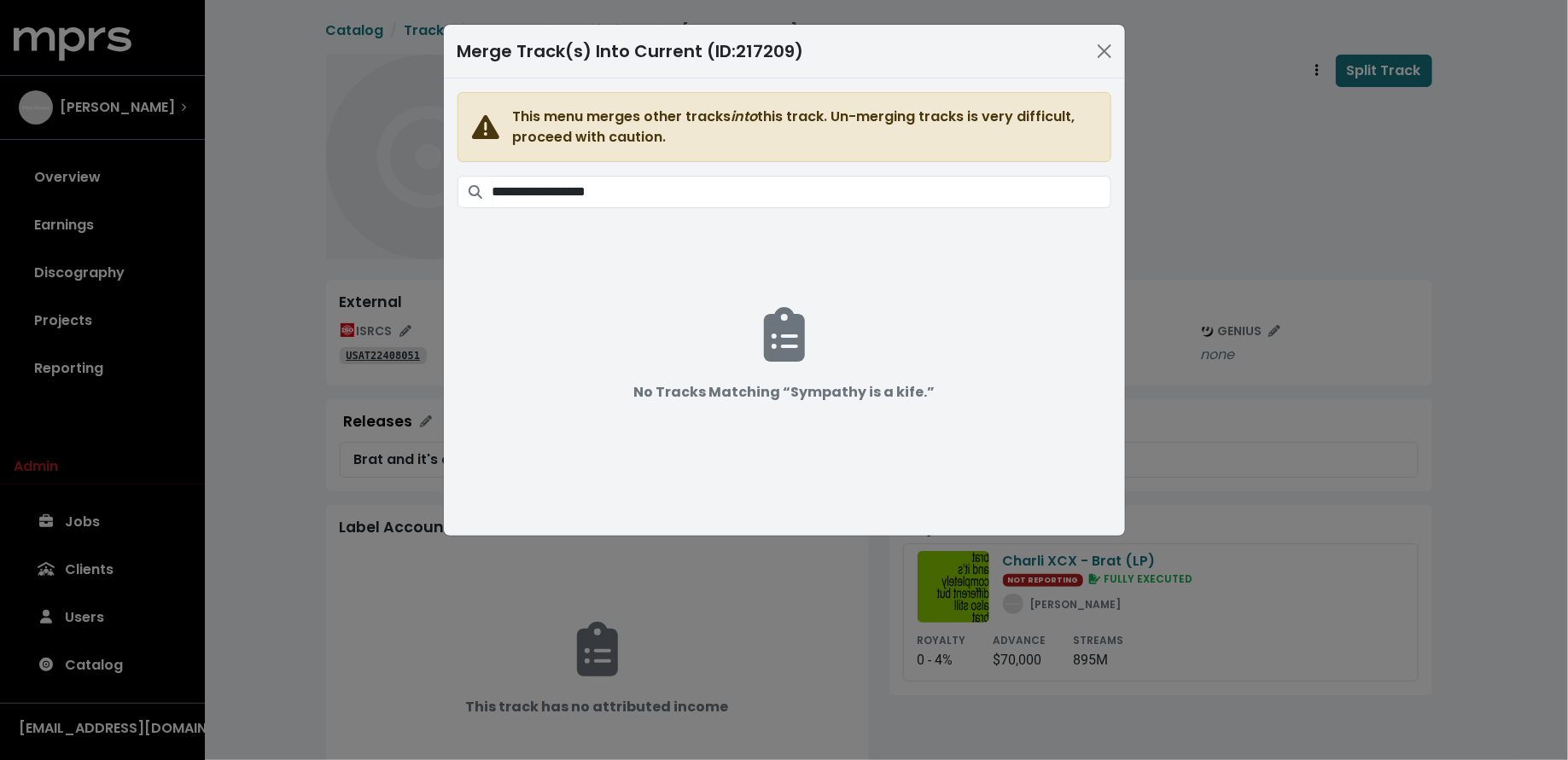
click at [1276, 201] on div "**********" at bounding box center [784, 380] width 1568 height 760
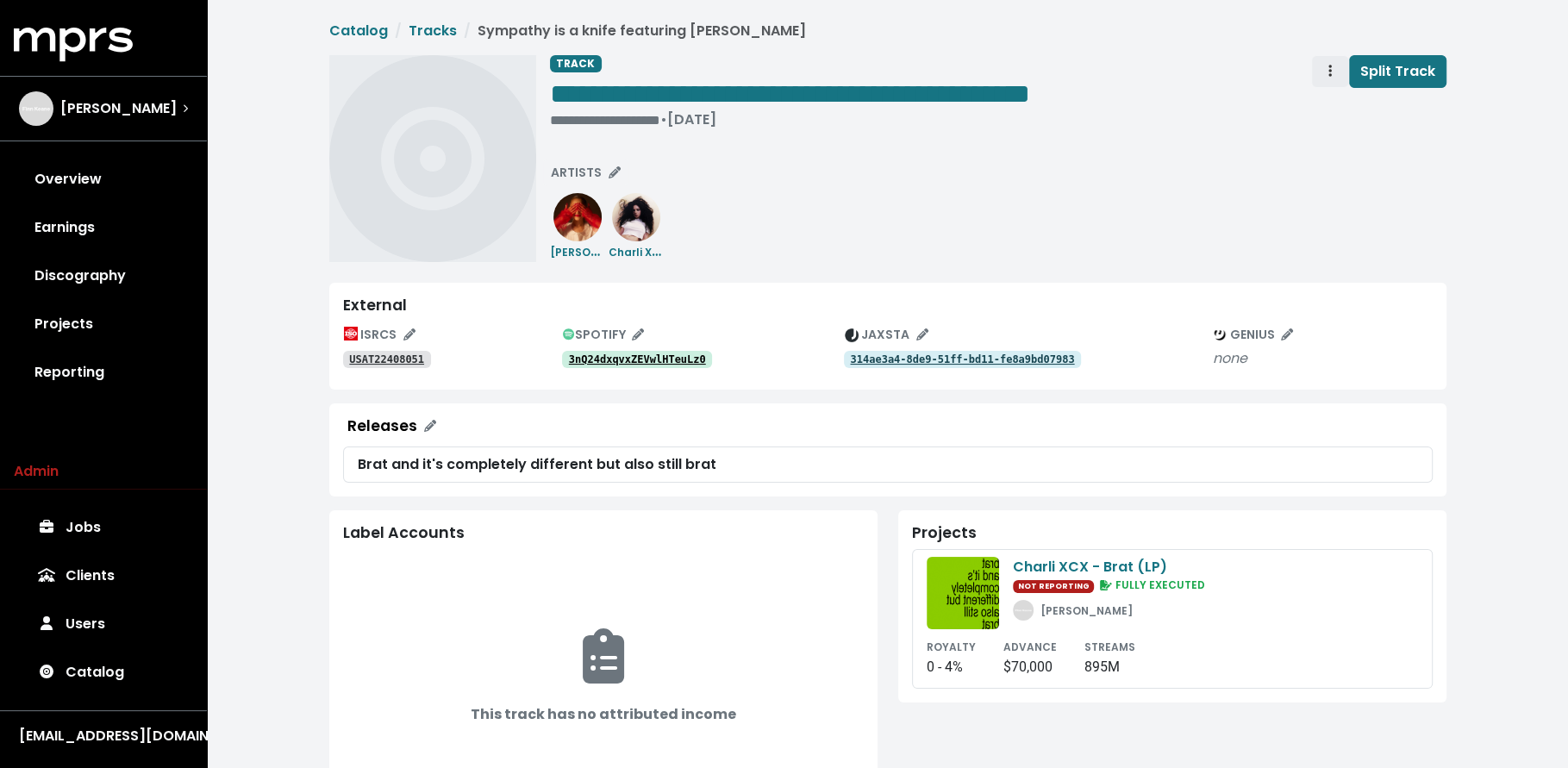
click at [1323, 75] on button "Track actions" at bounding box center [1330, 71] width 38 height 32
click at [1317, 108] on link "Merge" at bounding box center [1380, 110] width 136 height 27
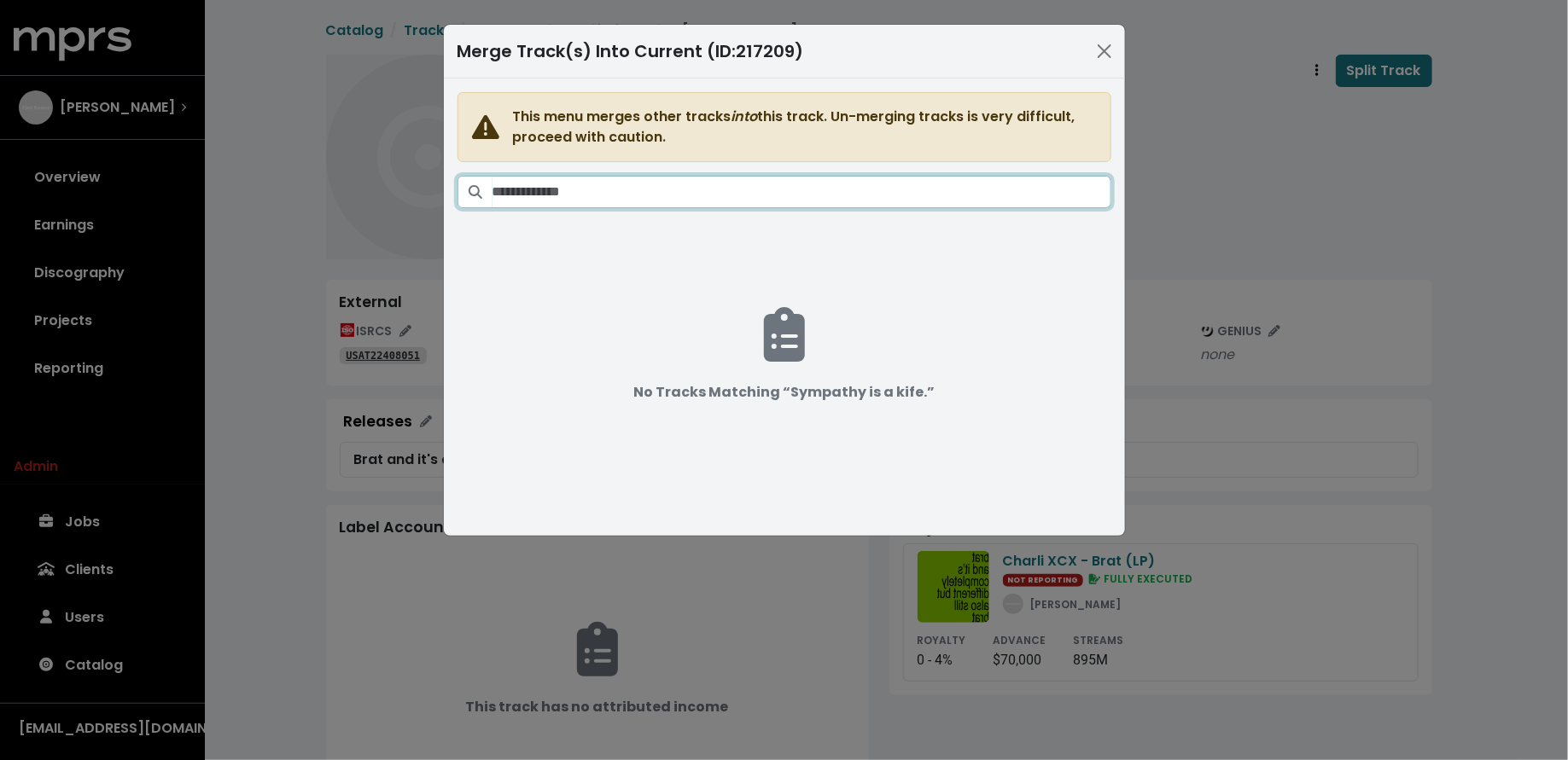
click at [991, 197] on input "Search tracks" at bounding box center [801, 191] width 618 height 32
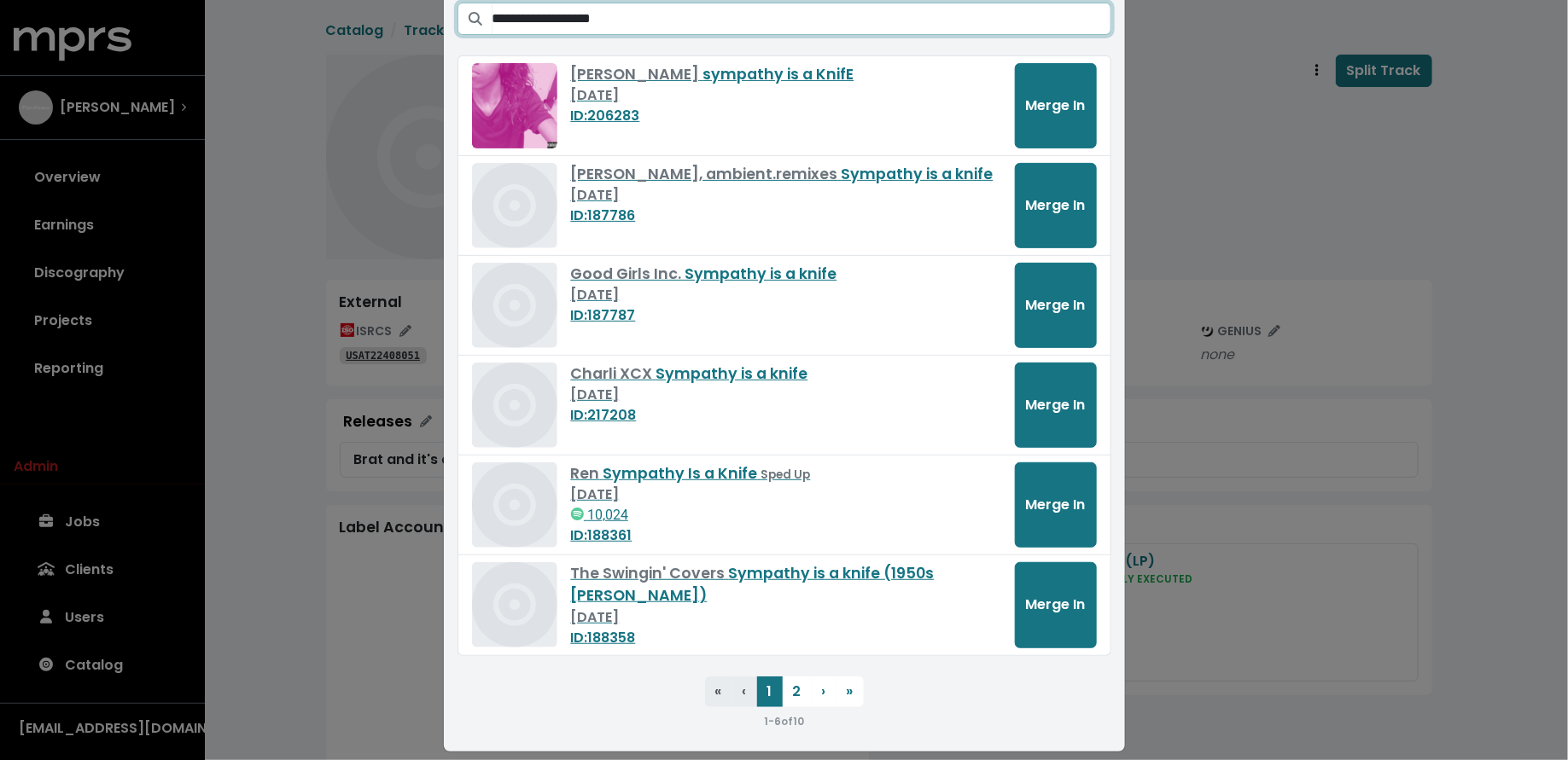
scroll to position [184, 0]
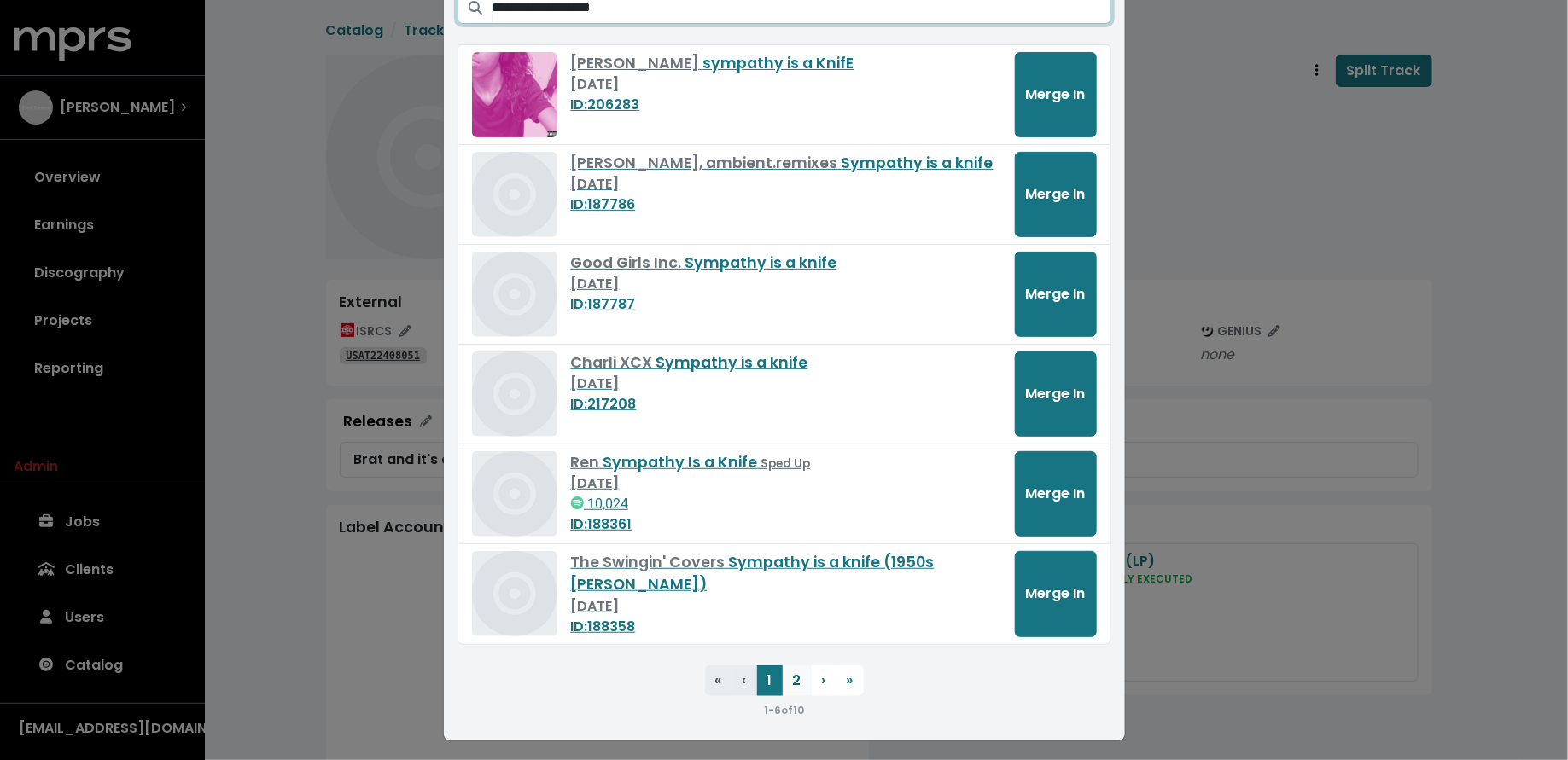
type input "**********"
click at [783, 677] on button "2" at bounding box center [797, 681] width 29 height 31
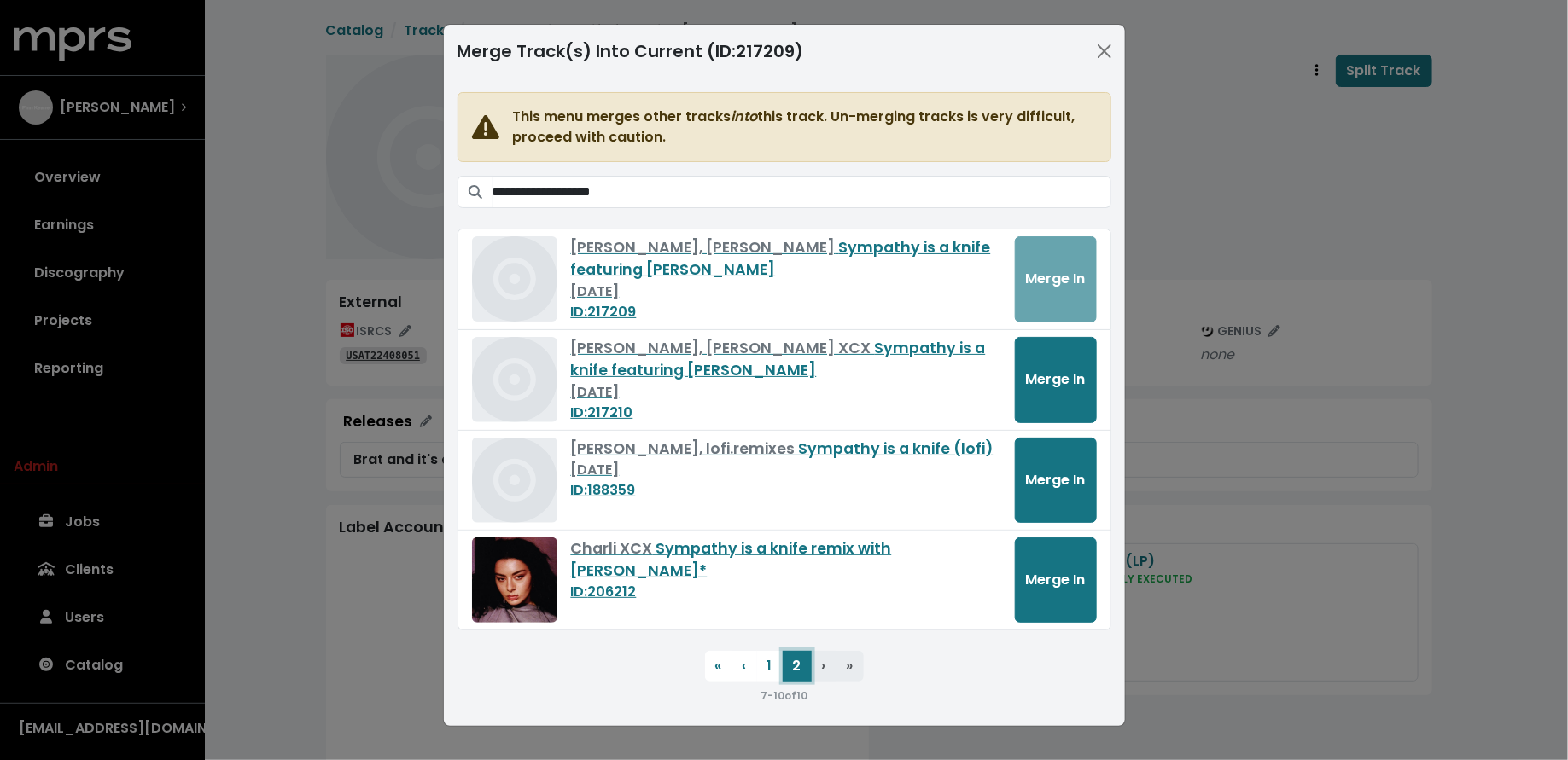
scroll to position [0, 0]
click at [1034, 383] on span "Merge In" at bounding box center [1056, 380] width 60 height 19
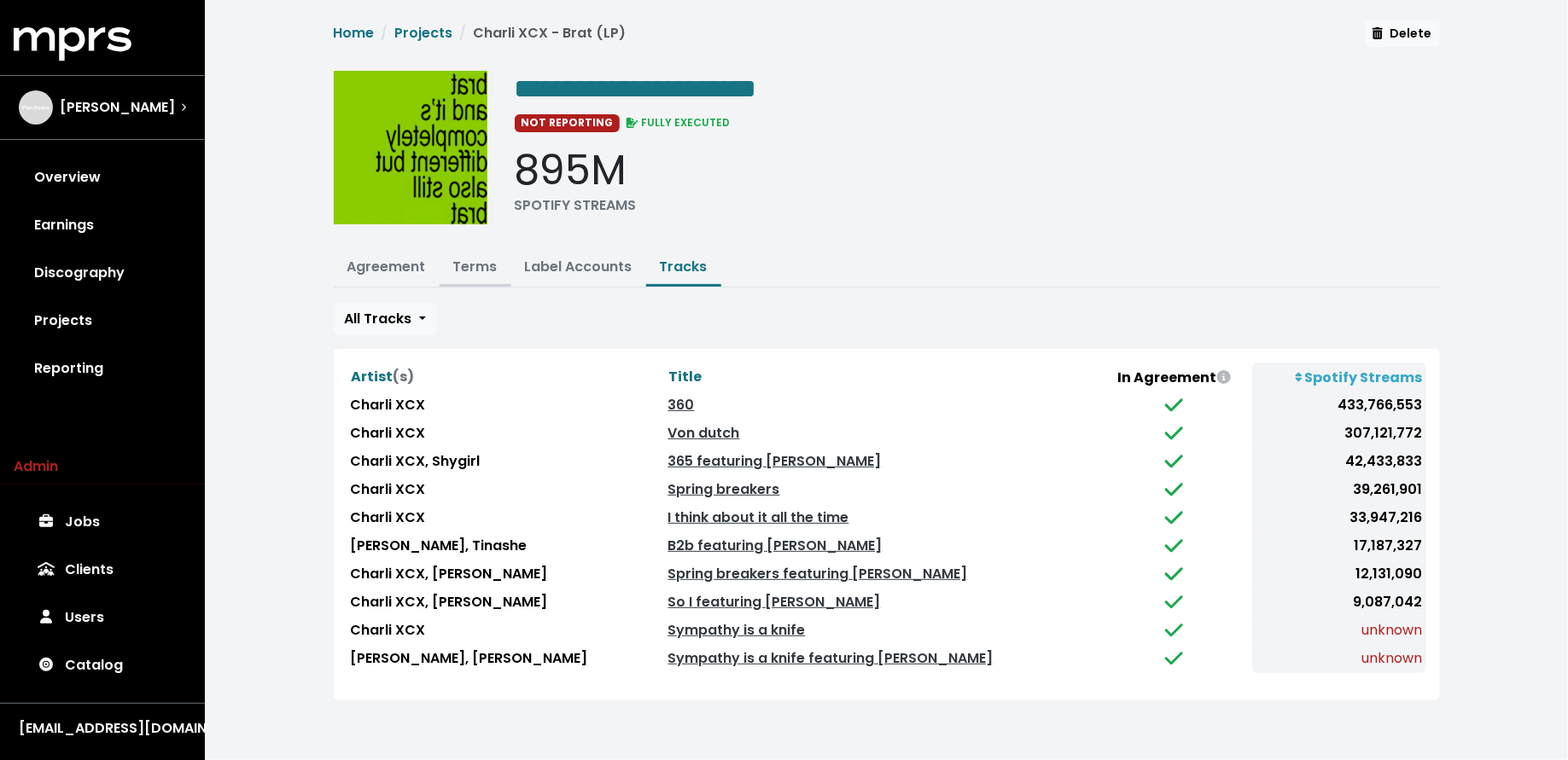
click at [469, 272] on link "Terms" at bounding box center [476, 267] width 45 height 19
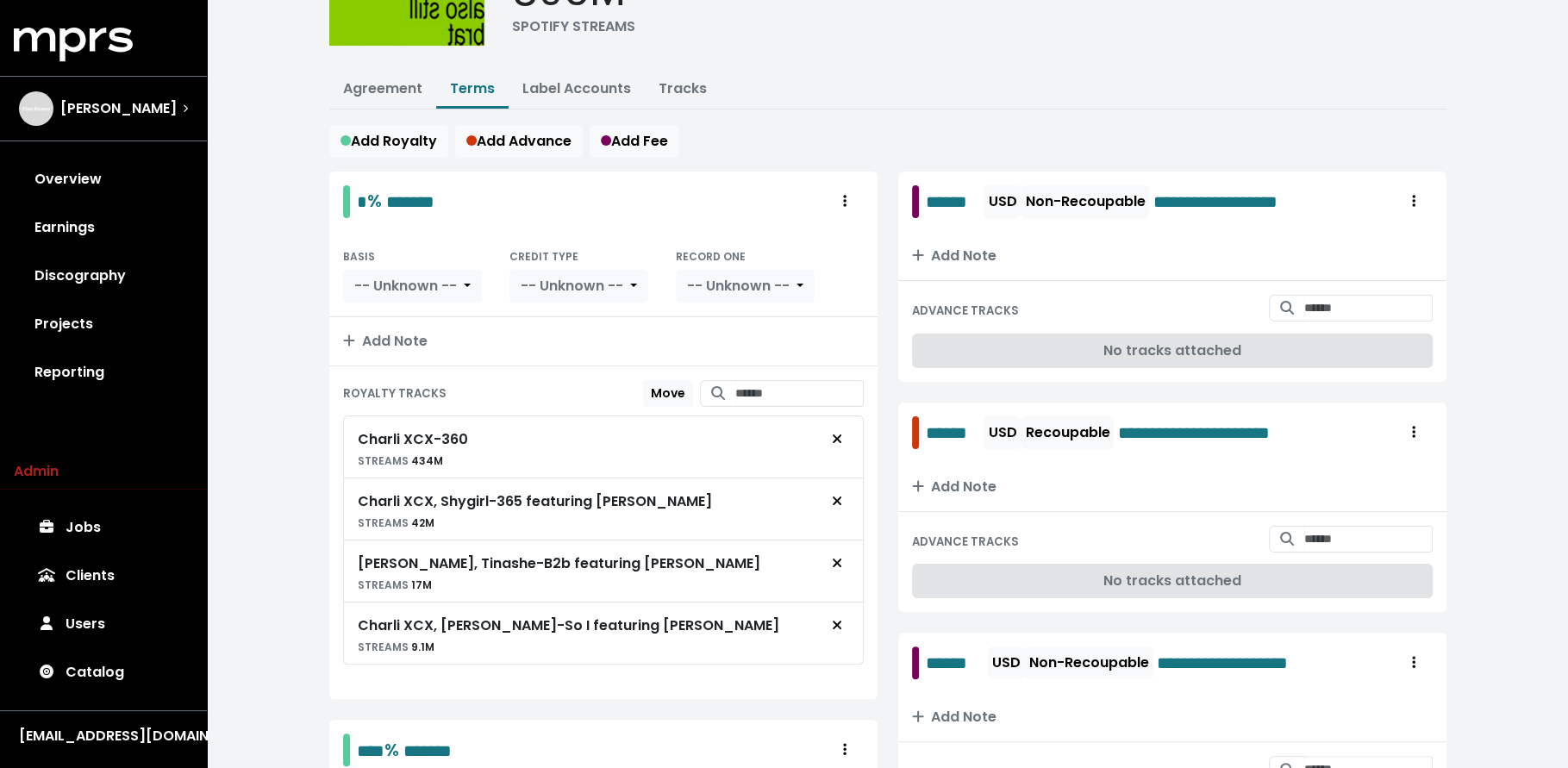
scroll to position [35, 0]
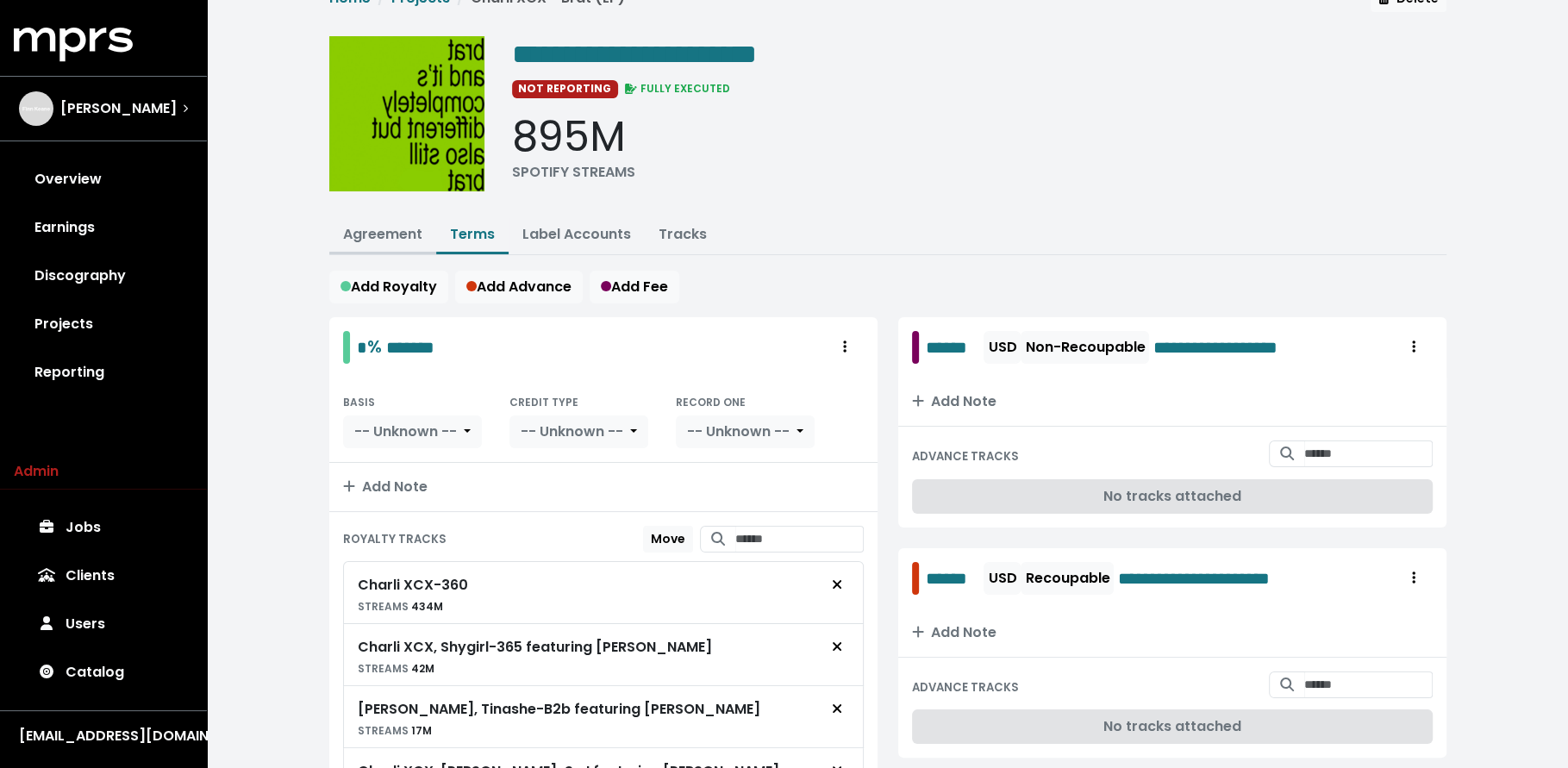
click at [378, 218] on button "Agreement" at bounding box center [382, 236] width 107 height 37
click at [401, 235] on link "Agreement" at bounding box center [382, 234] width 79 height 20
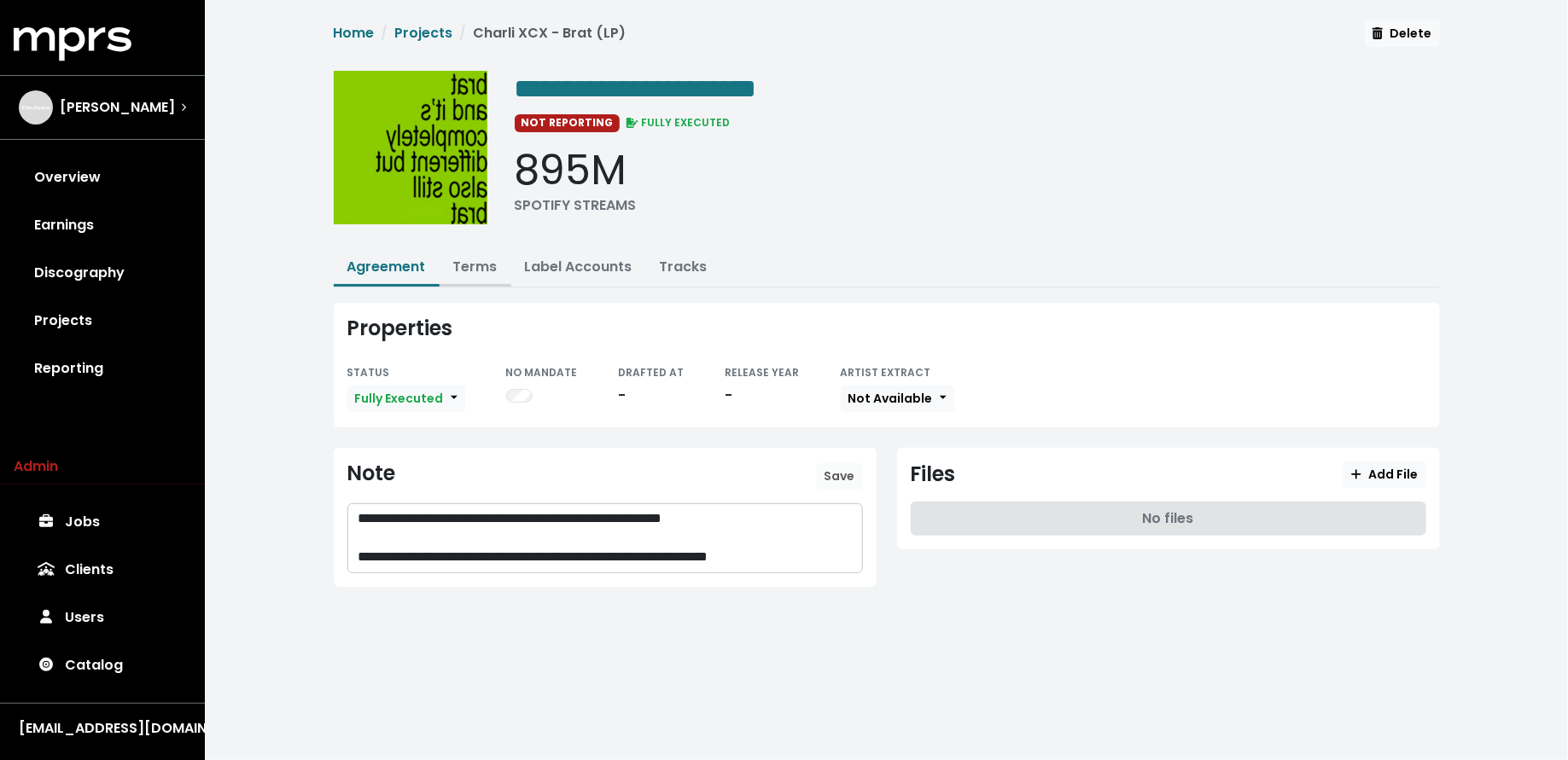
click at [471, 263] on link "Terms" at bounding box center [476, 267] width 45 height 19
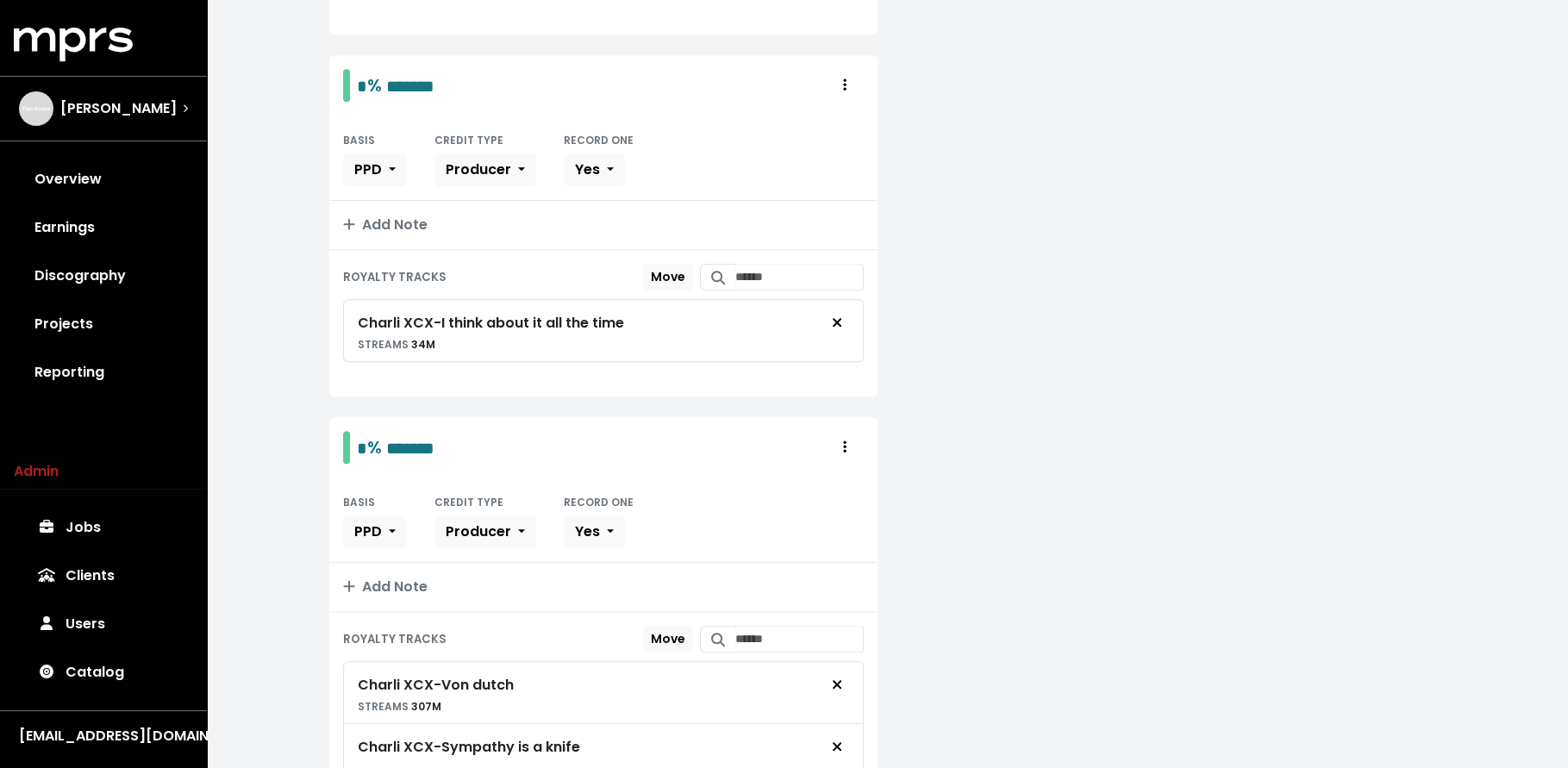
scroll to position [1287, 0]
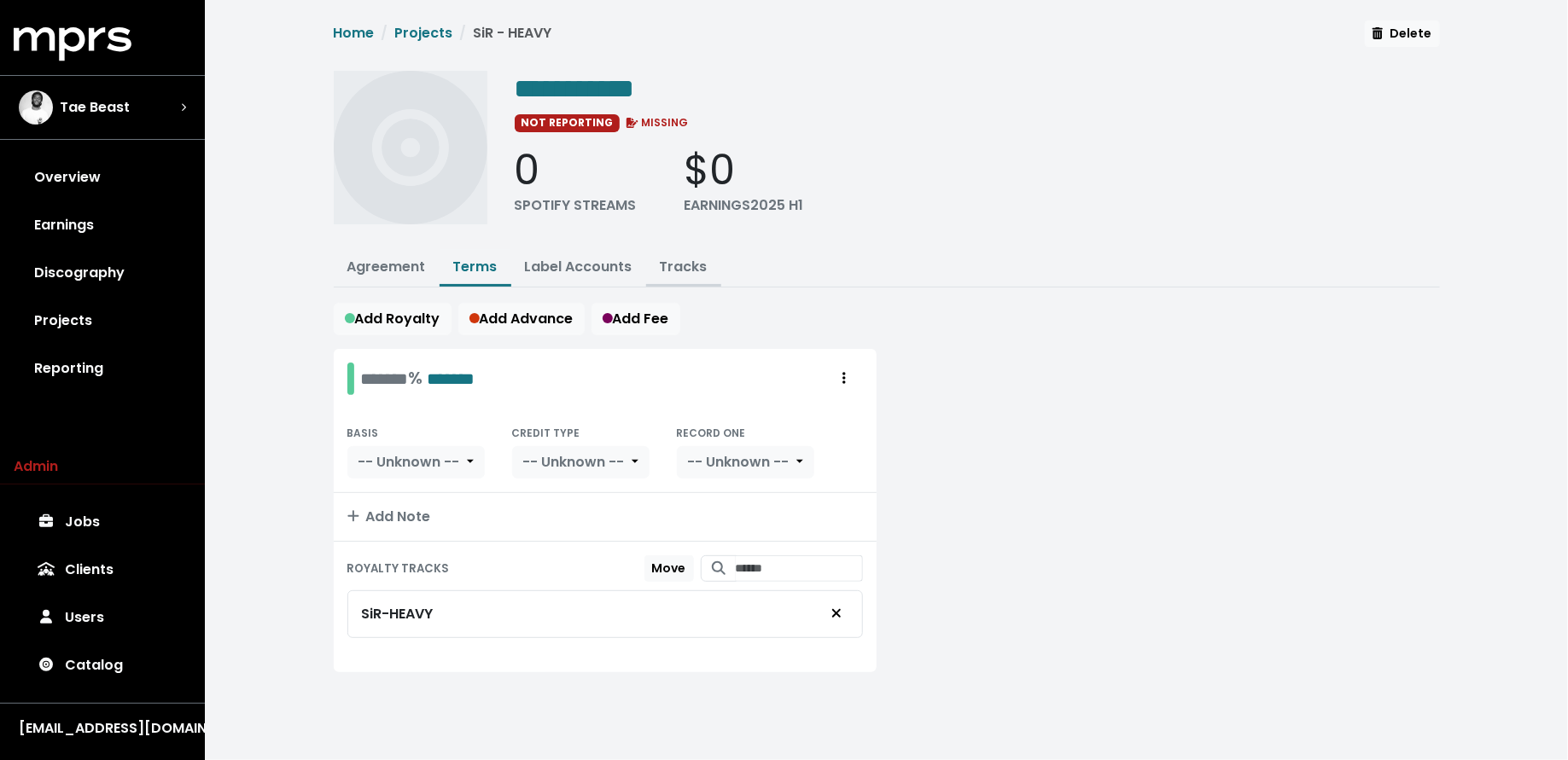
click at [677, 279] on button "Tracks" at bounding box center [683, 269] width 75 height 37
click at [681, 265] on link "Tracks" at bounding box center [684, 267] width 48 height 19
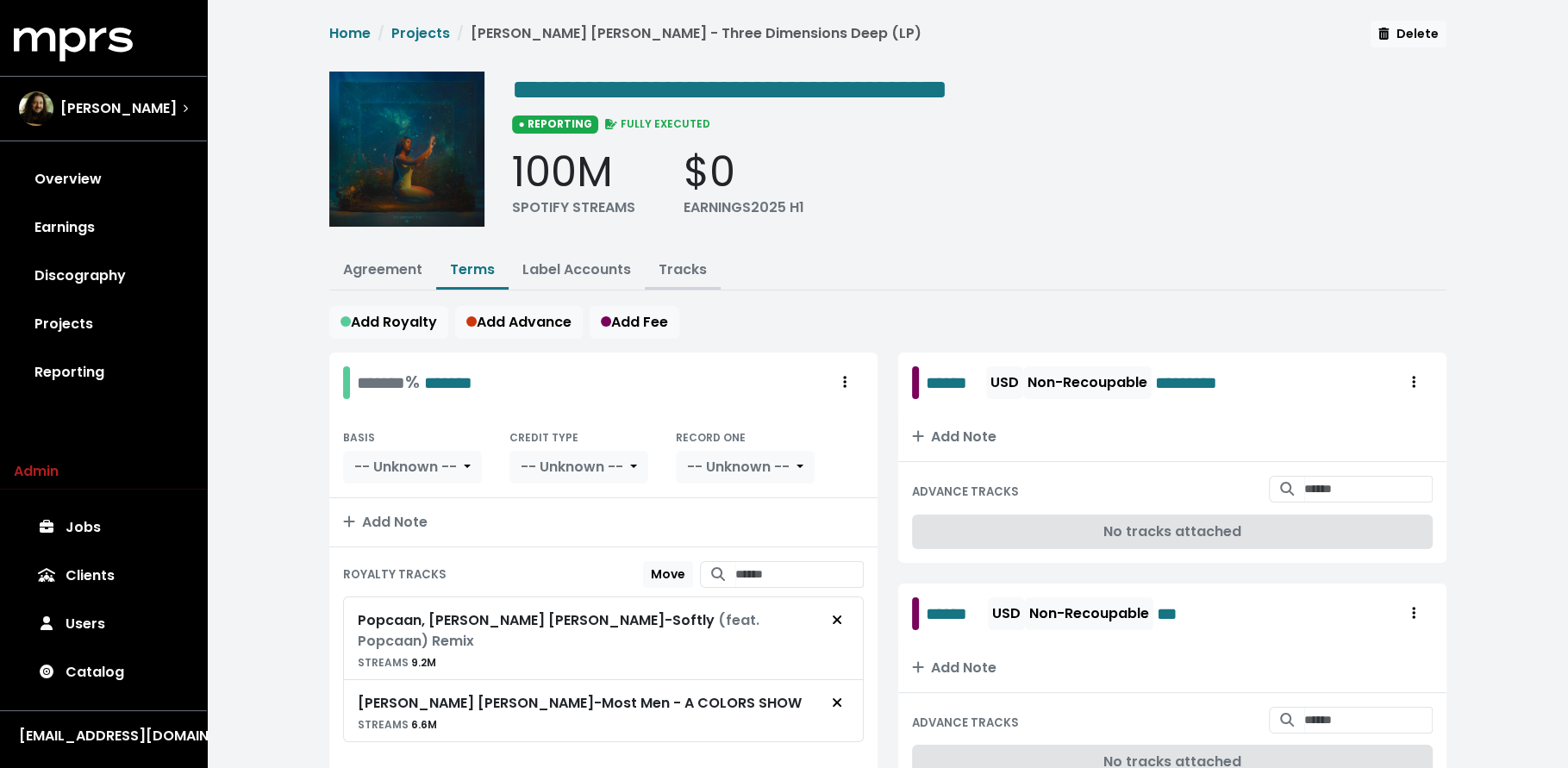
click at [690, 263] on link "Tracks" at bounding box center [683, 270] width 48 height 20
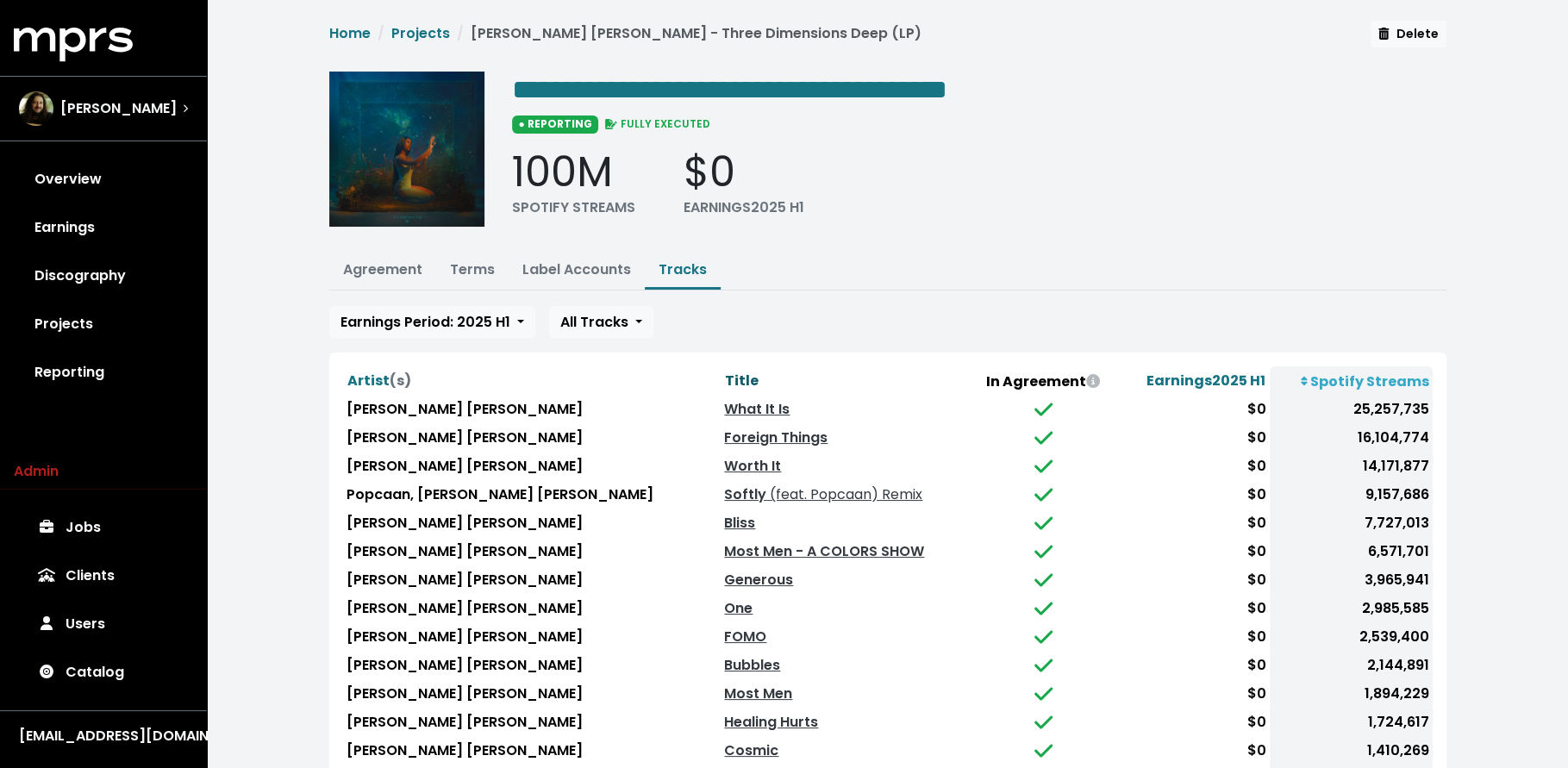
click at [725, 371] on span "Title" at bounding box center [741, 381] width 33 height 20
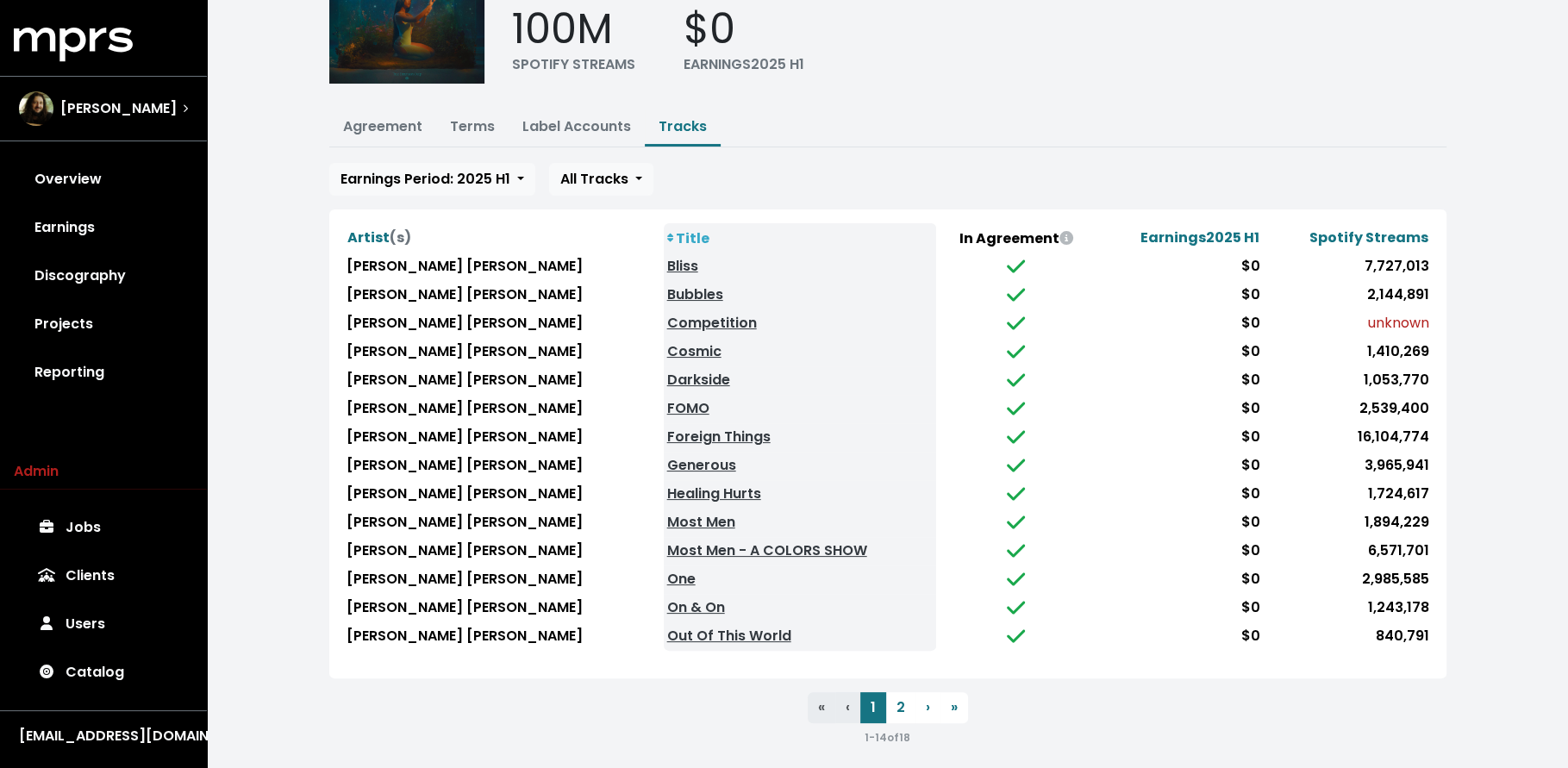
scroll to position [146, 0]
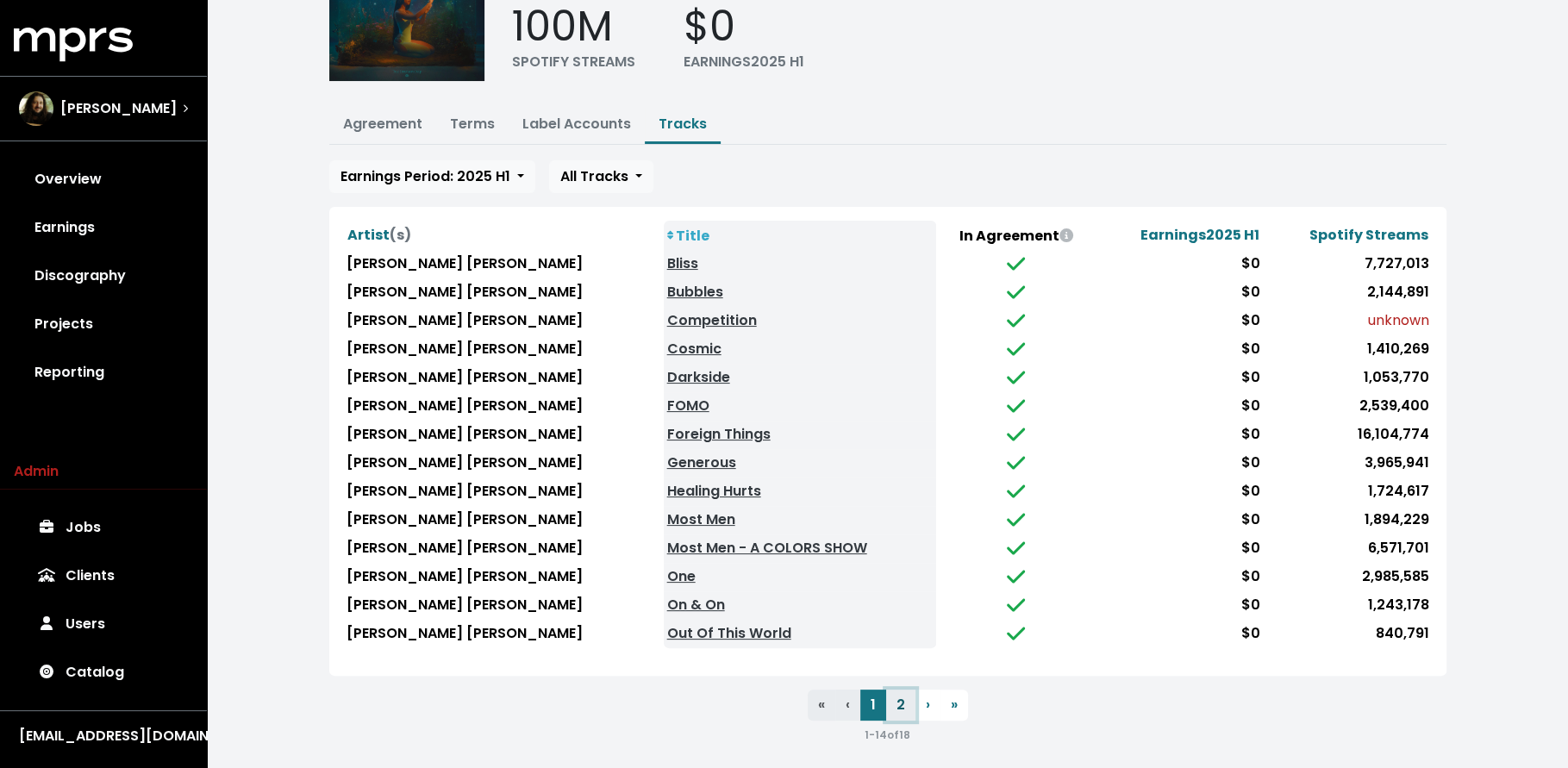
click at [904, 698] on button "2" at bounding box center [901, 705] width 29 height 31
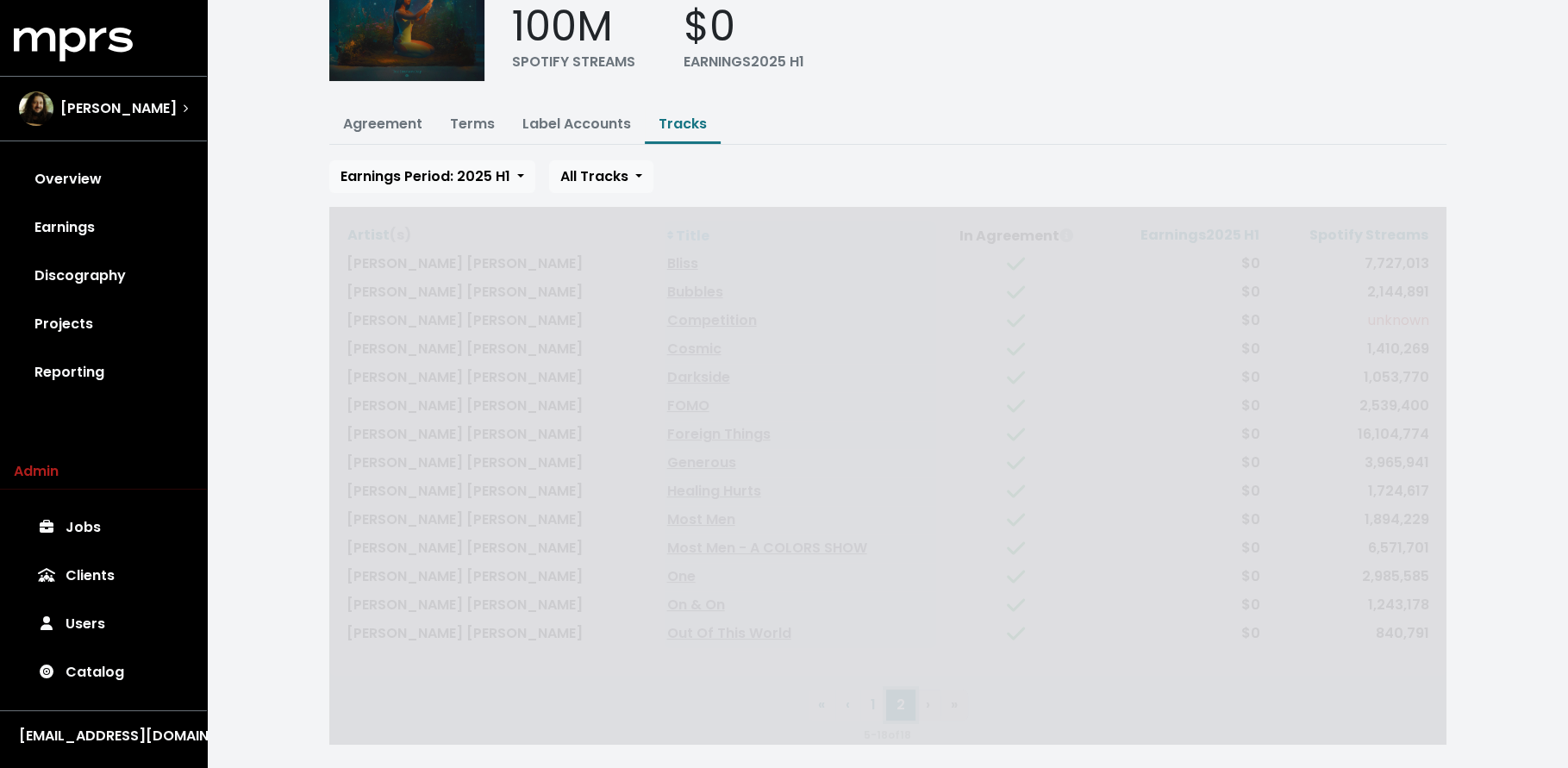
scroll to position [0, 0]
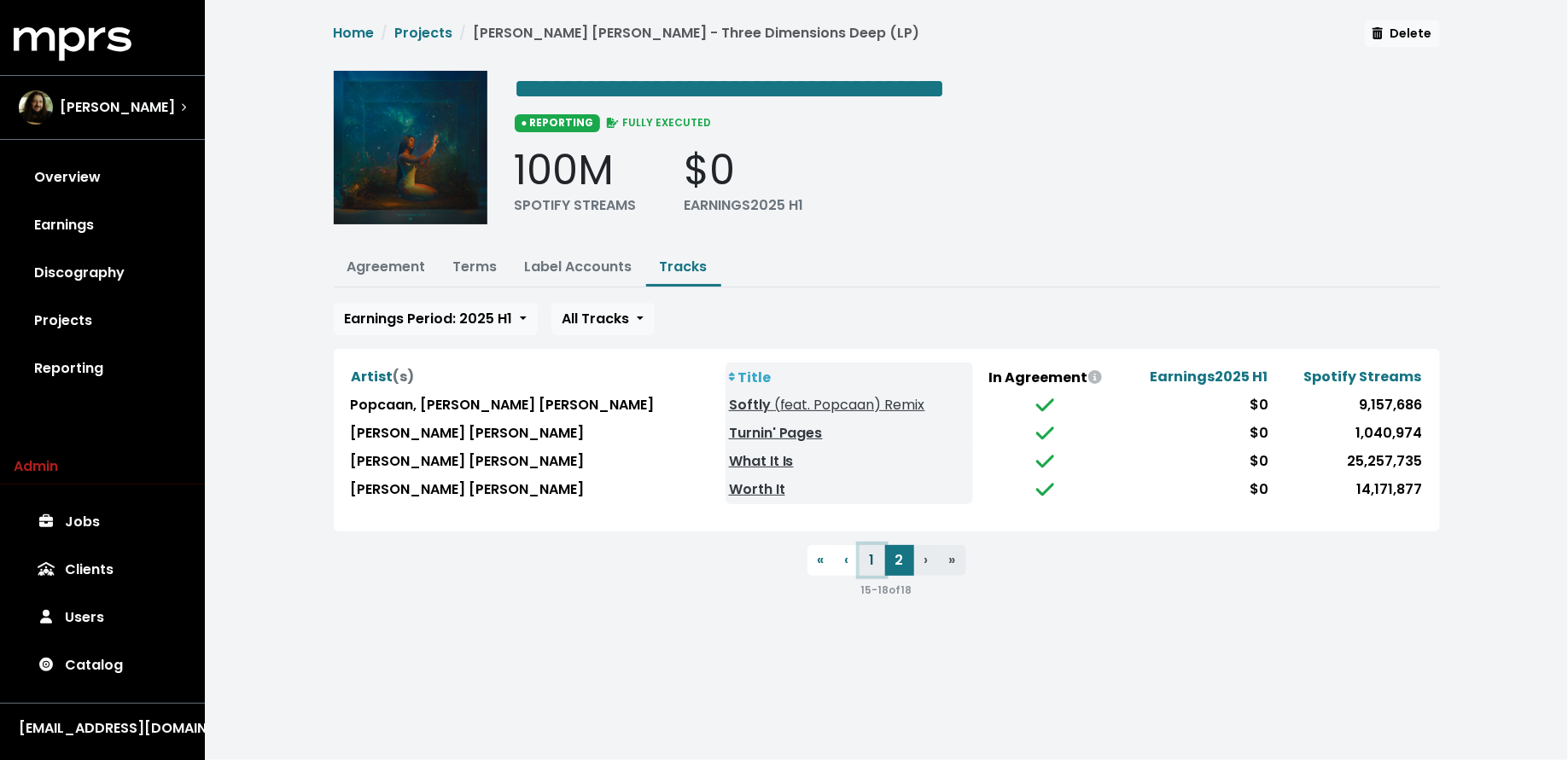
click at [877, 561] on button "1" at bounding box center [872, 561] width 25 height 31
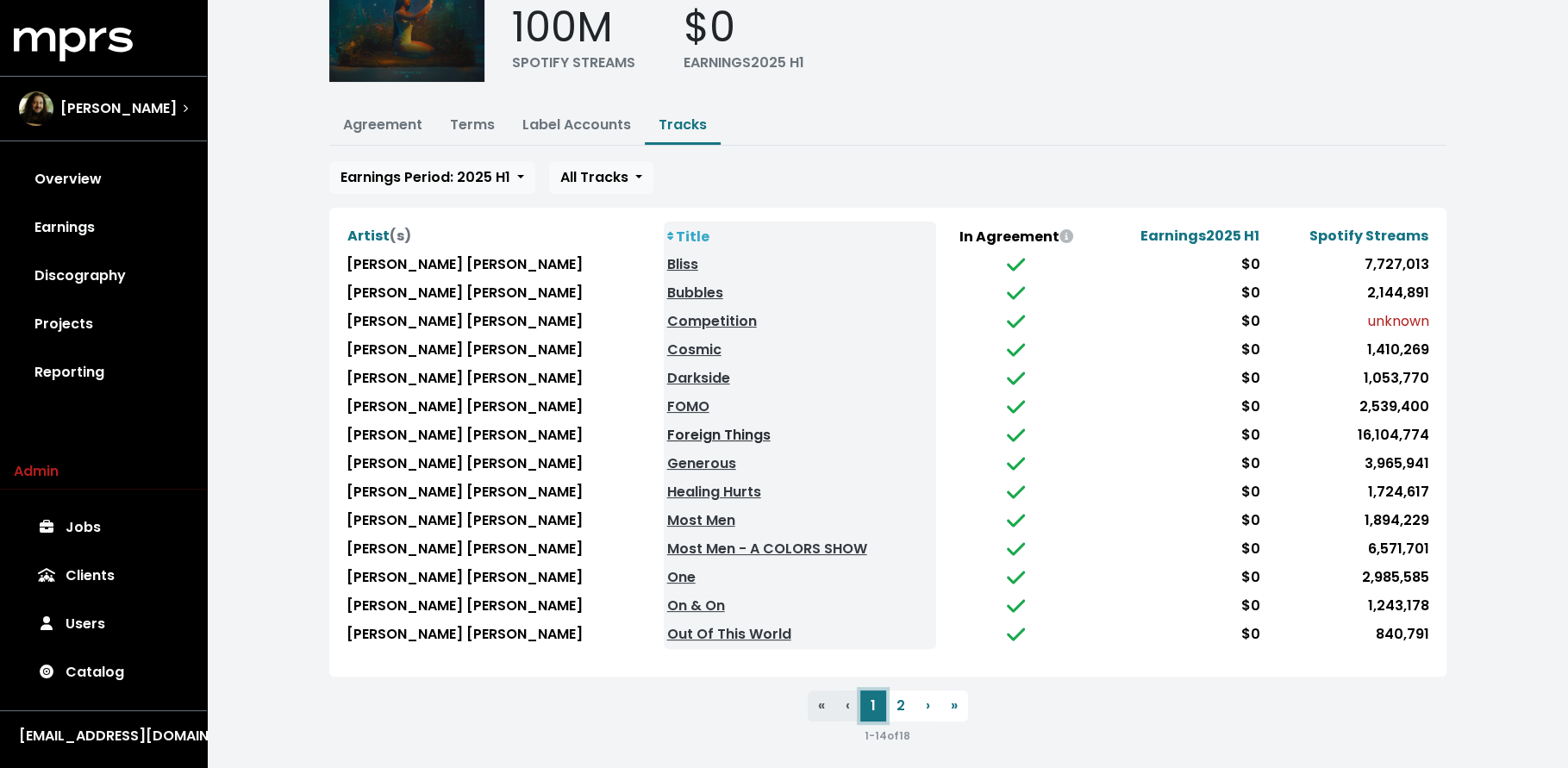
scroll to position [146, 0]
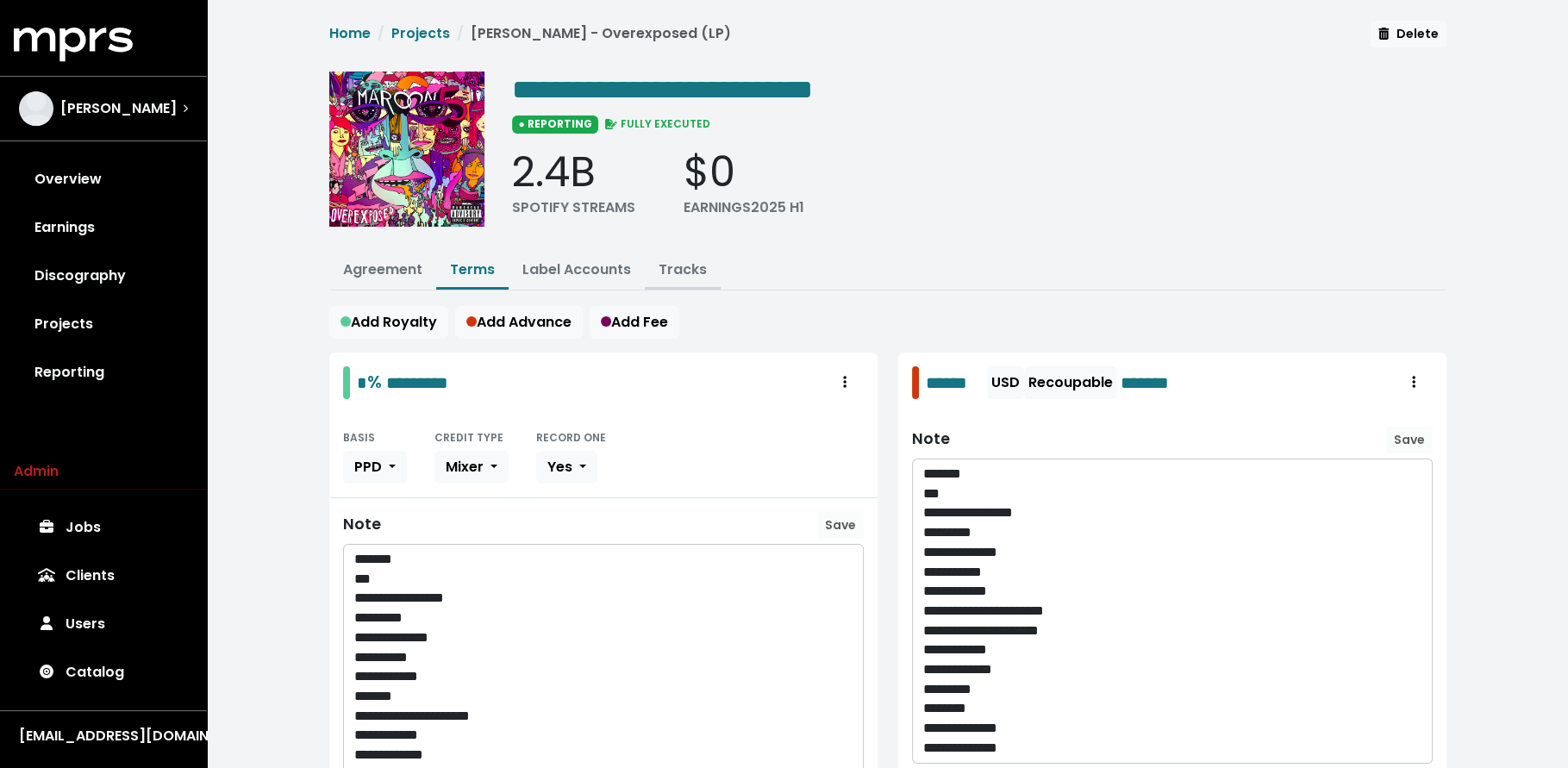
click at [673, 269] on link "Tracks" at bounding box center [683, 270] width 48 height 20
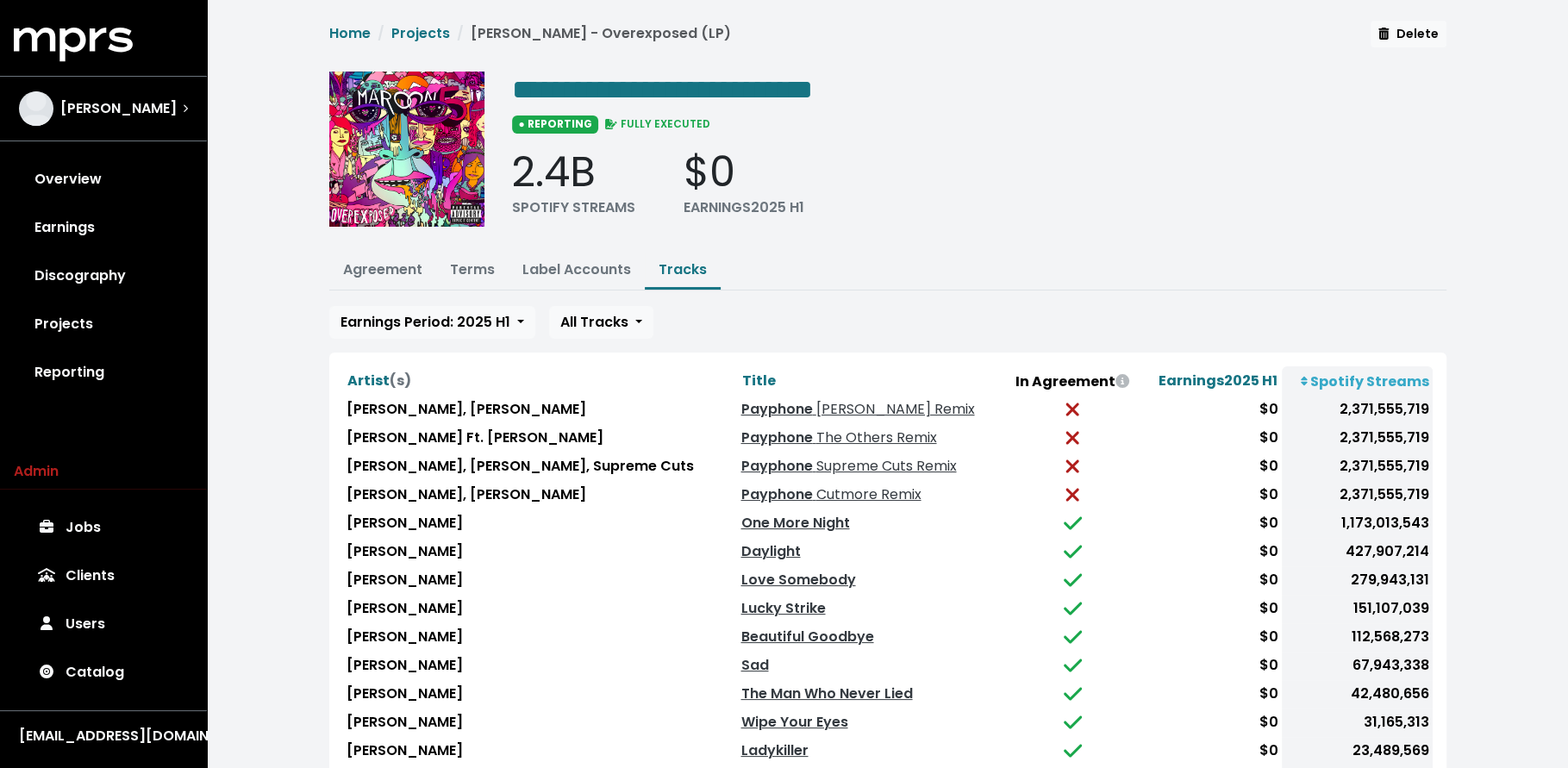
scroll to position [146, 0]
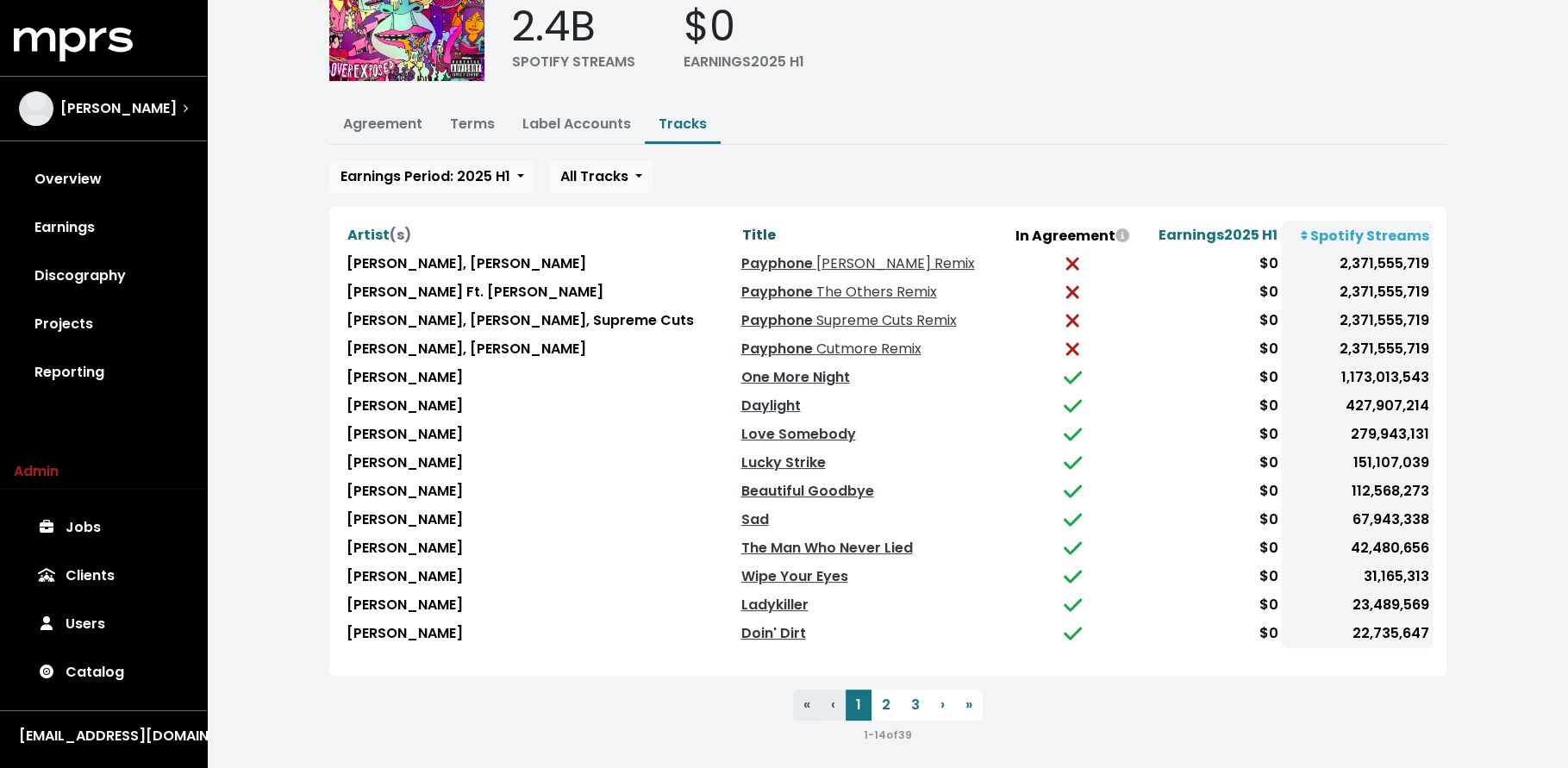
click at [741, 228] on span "Title" at bounding box center [758, 234] width 33 height 20
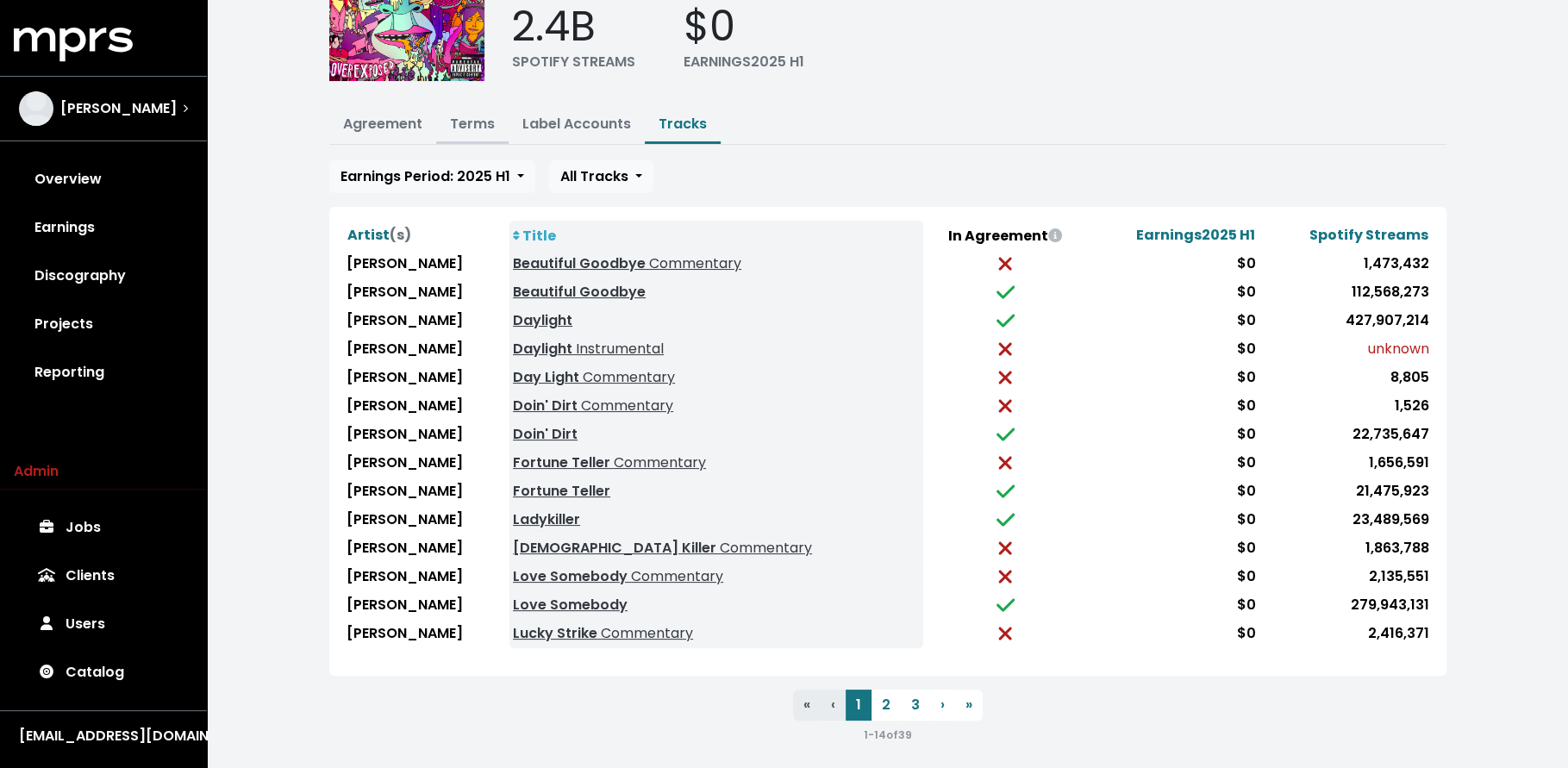
click at [460, 125] on link "Terms" at bounding box center [473, 124] width 45 height 20
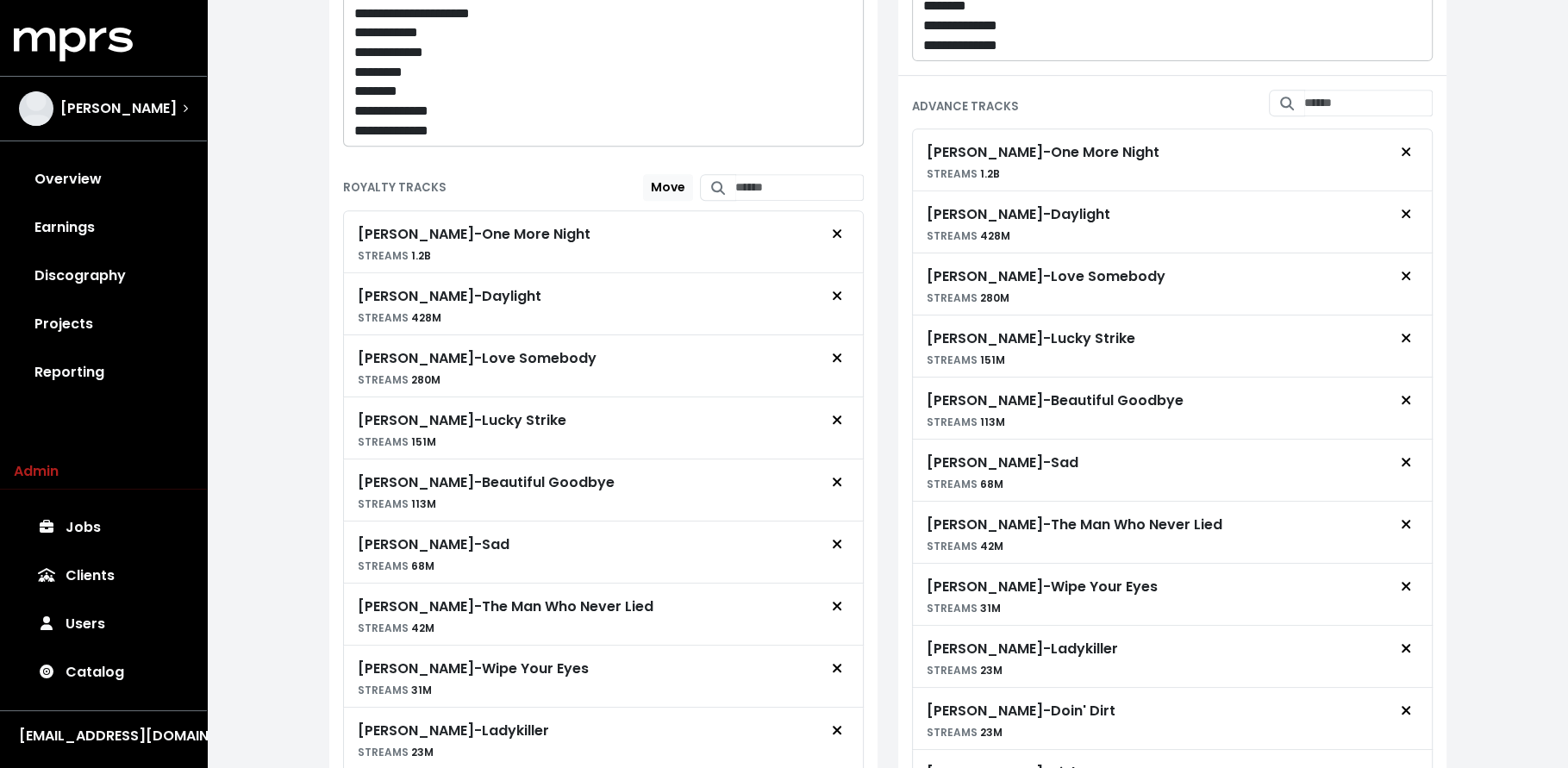
scroll to position [662, 0]
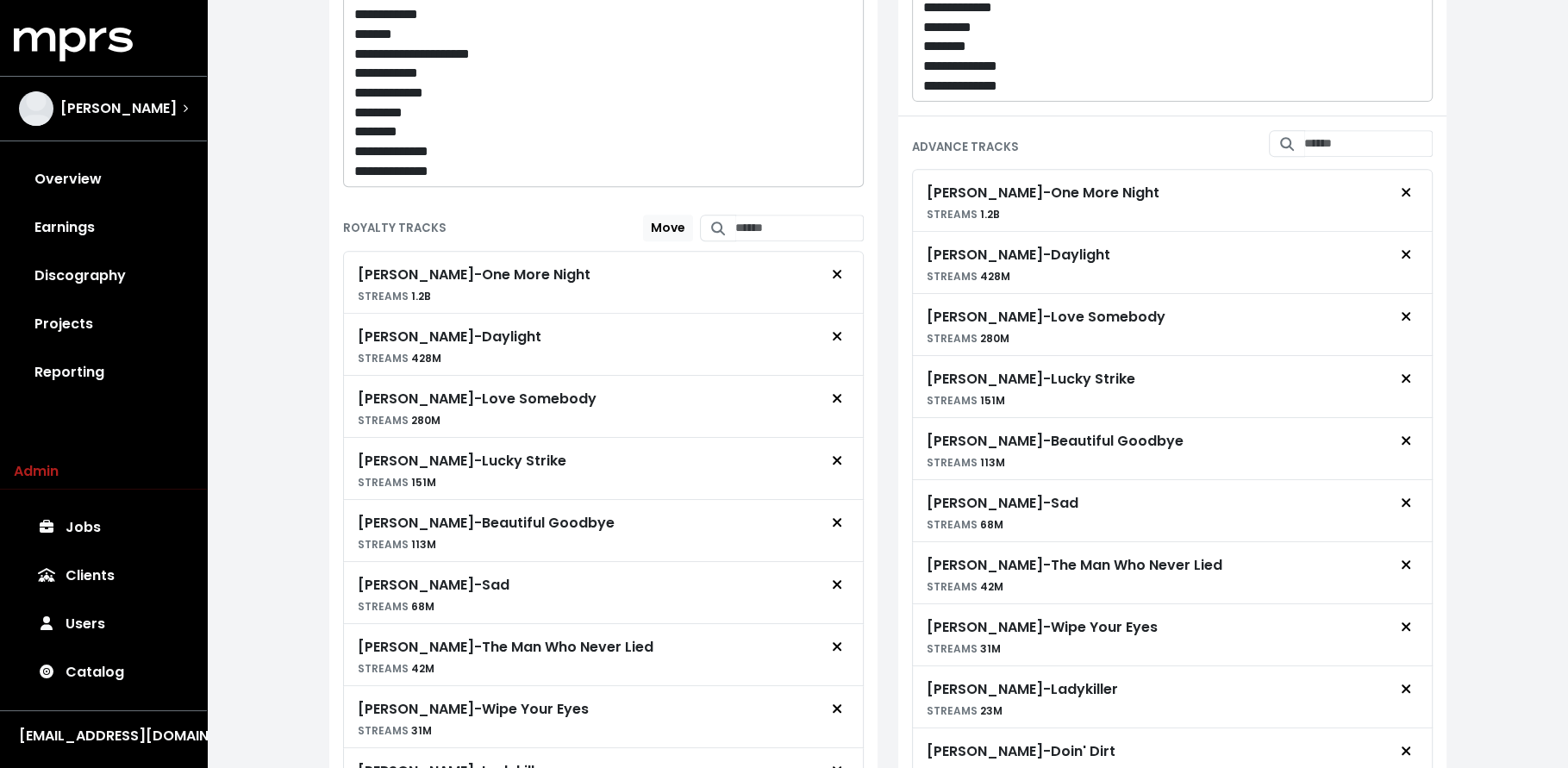
scroll to position [146, 0]
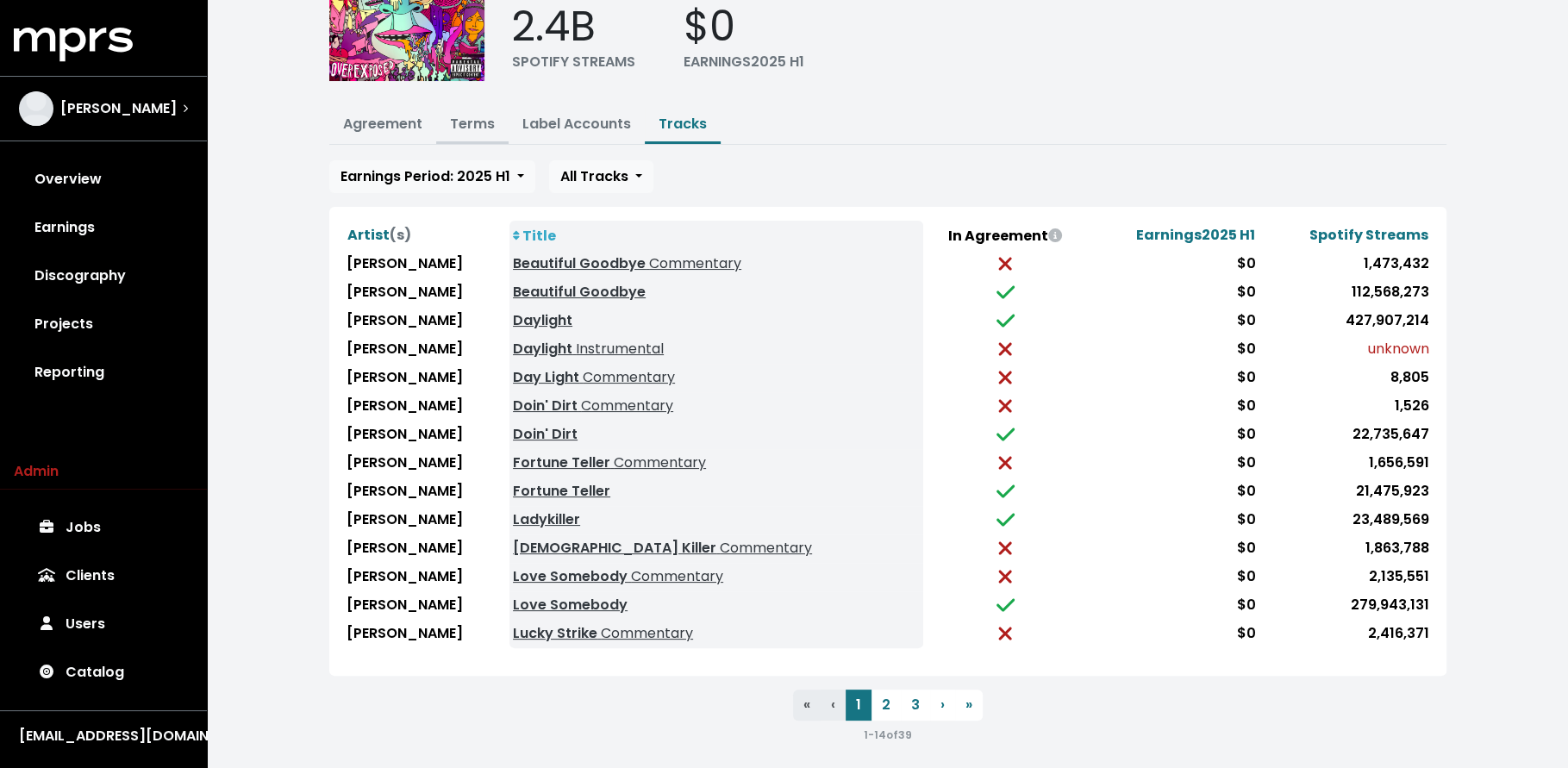
click at [460, 128] on link "Terms" at bounding box center [473, 124] width 45 height 20
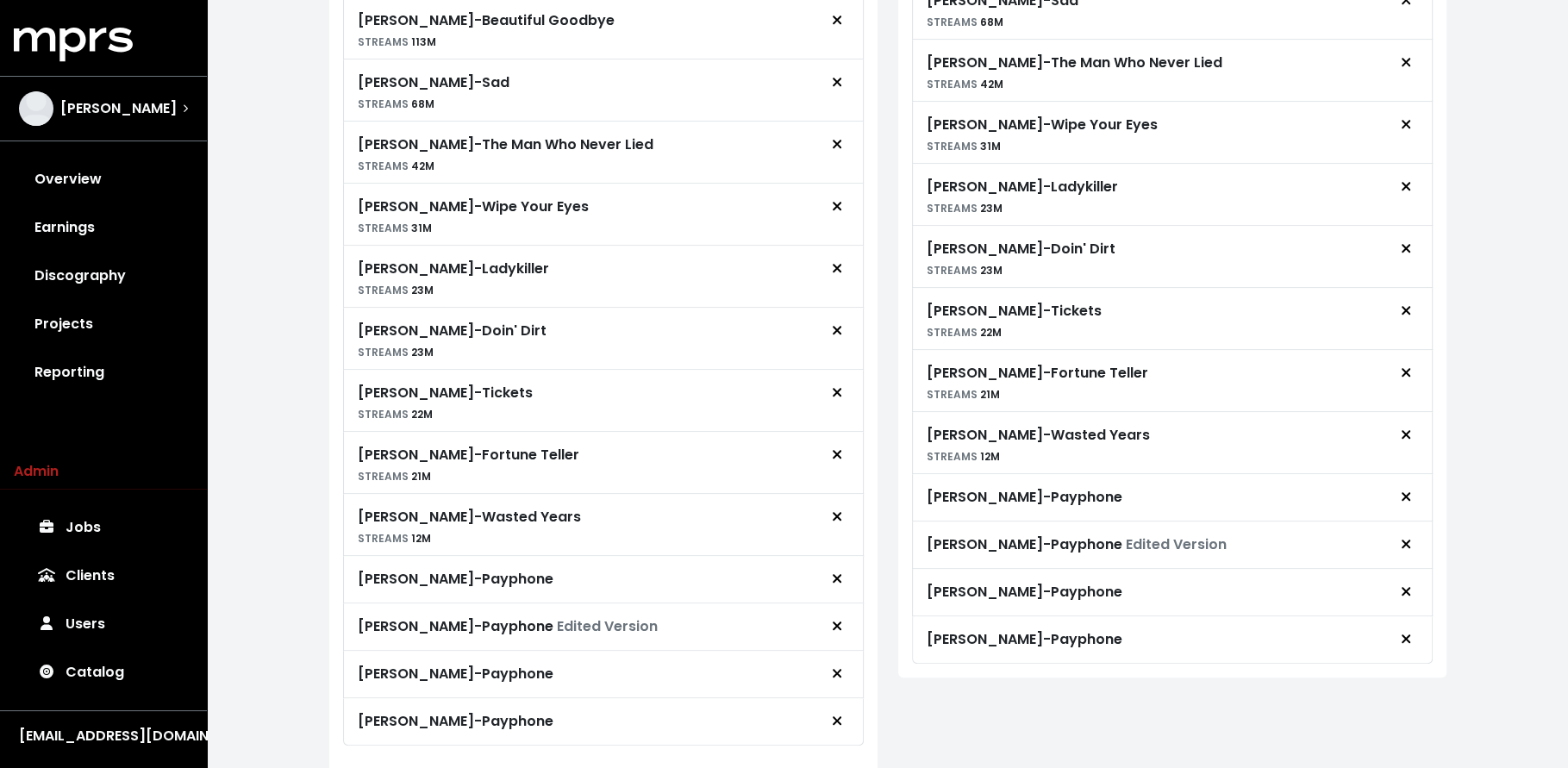
scroll to position [129, 0]
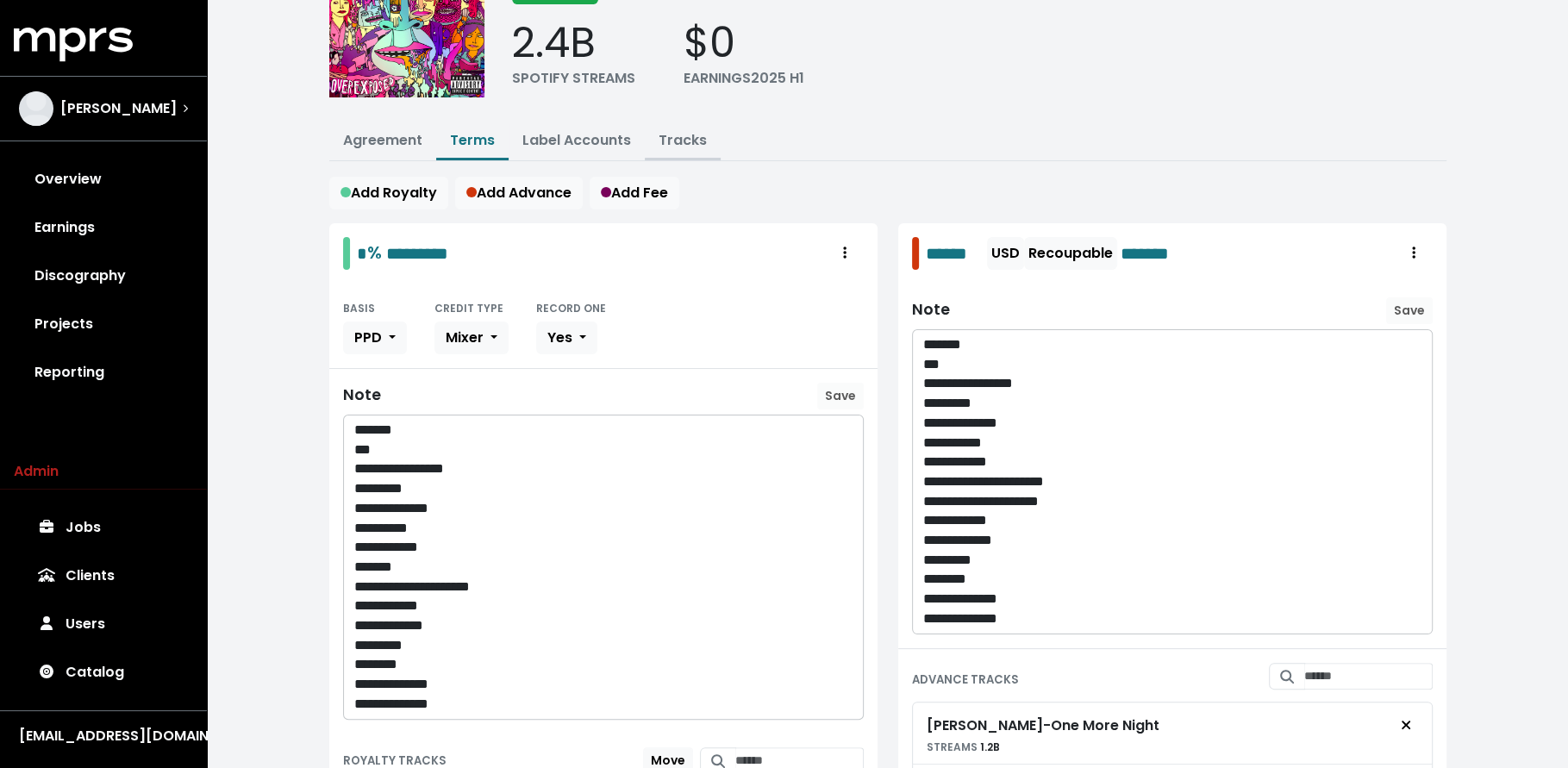
click at [685, 139] on link "Tracks" at bounding box center [683, 140] width 48 height 20
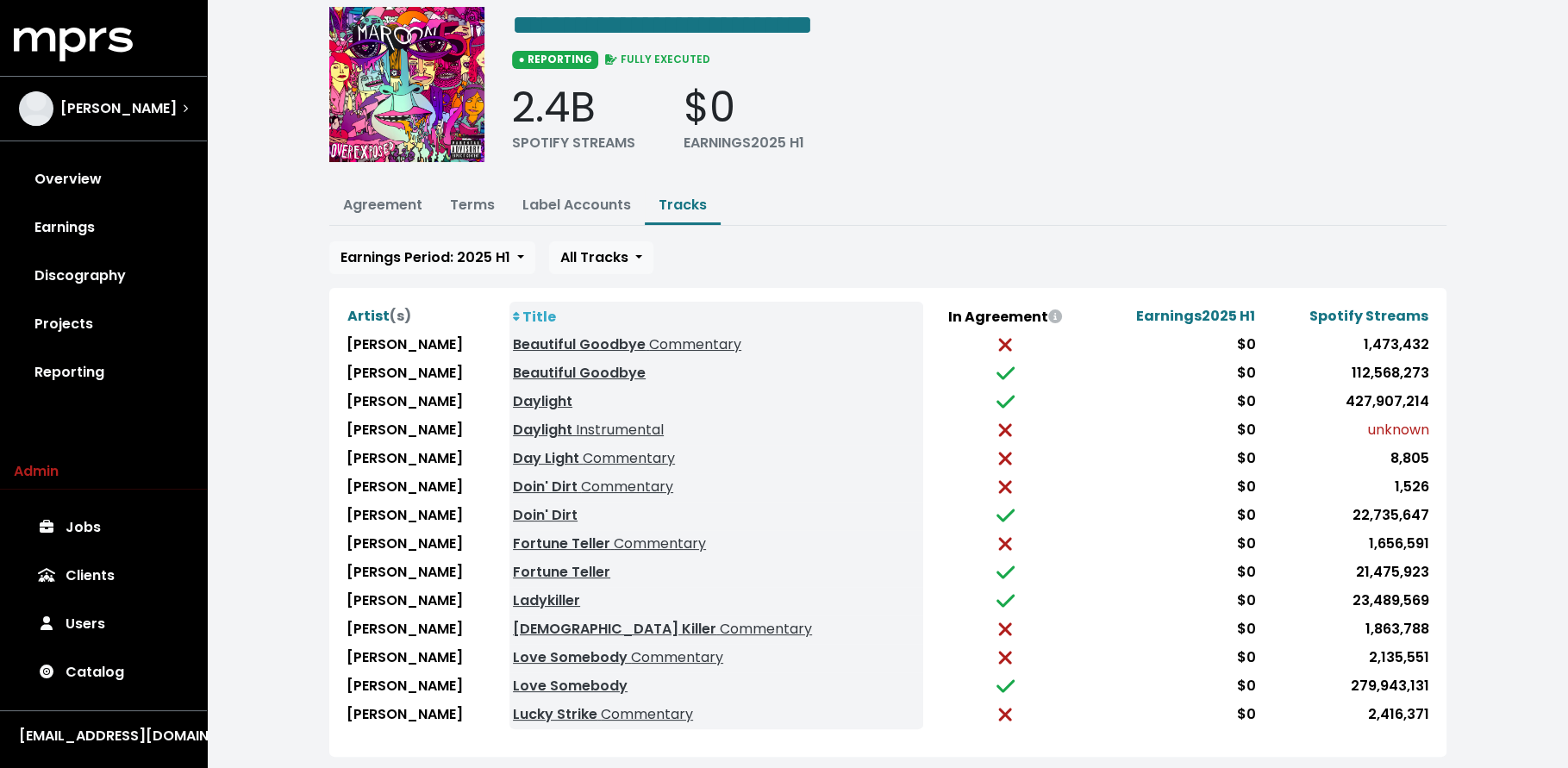
scroll to position [146, 0]
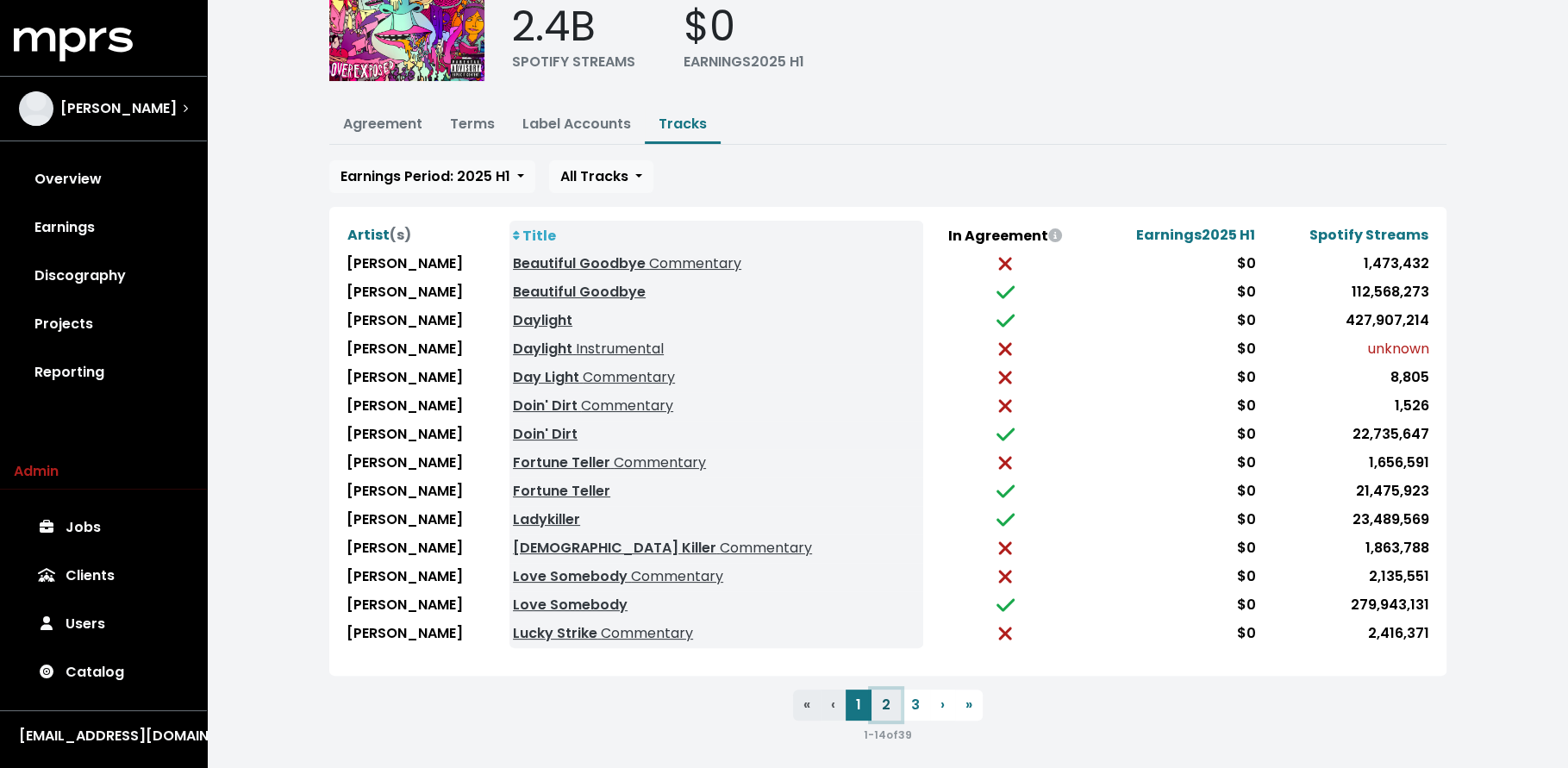
click at [885, 690] on button "2" at bounding box center [886, 705] width 29 height 31
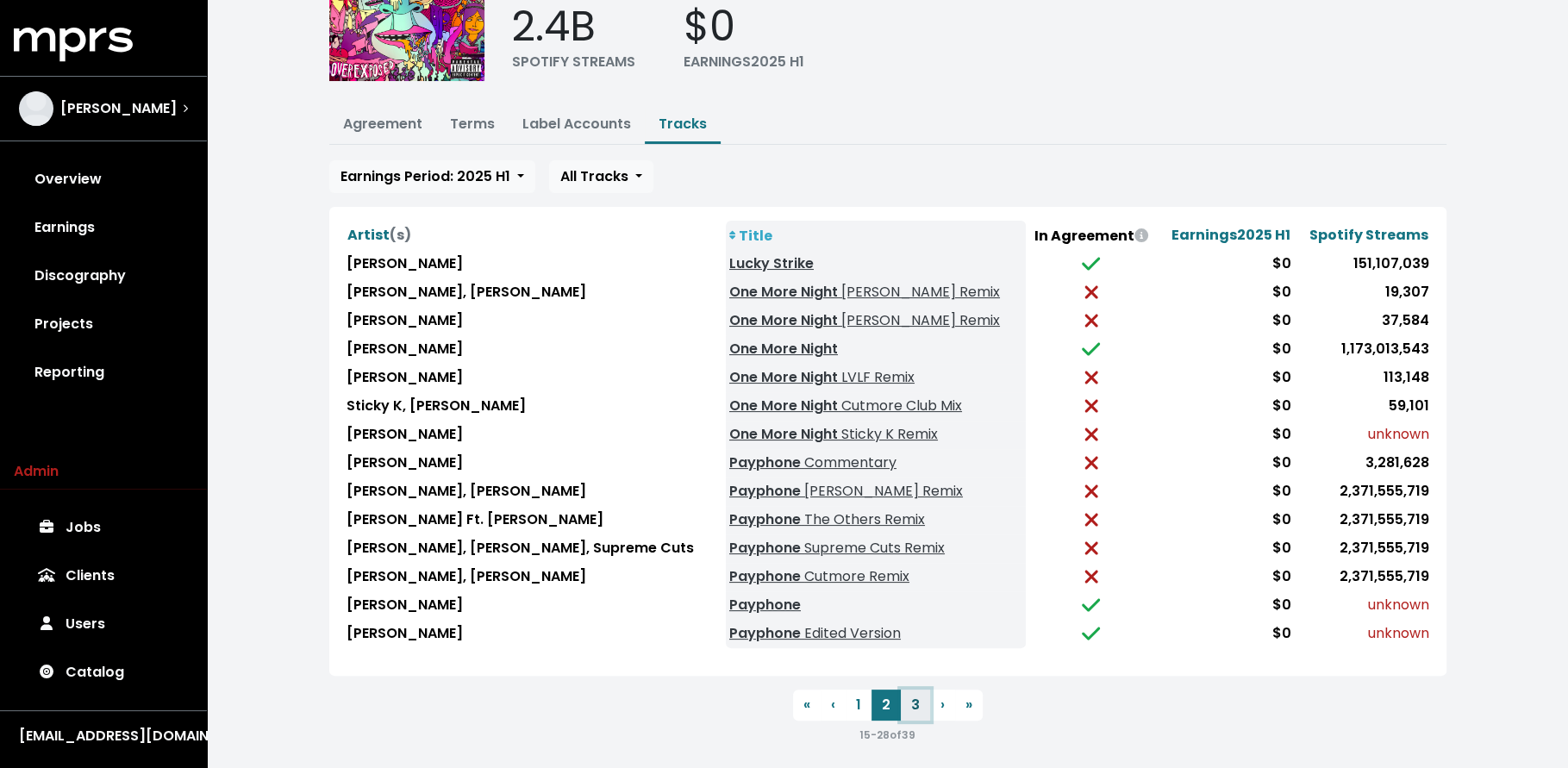
click at [918, 705] on button "3" at bounding box center [916, 705] width 29 height 31
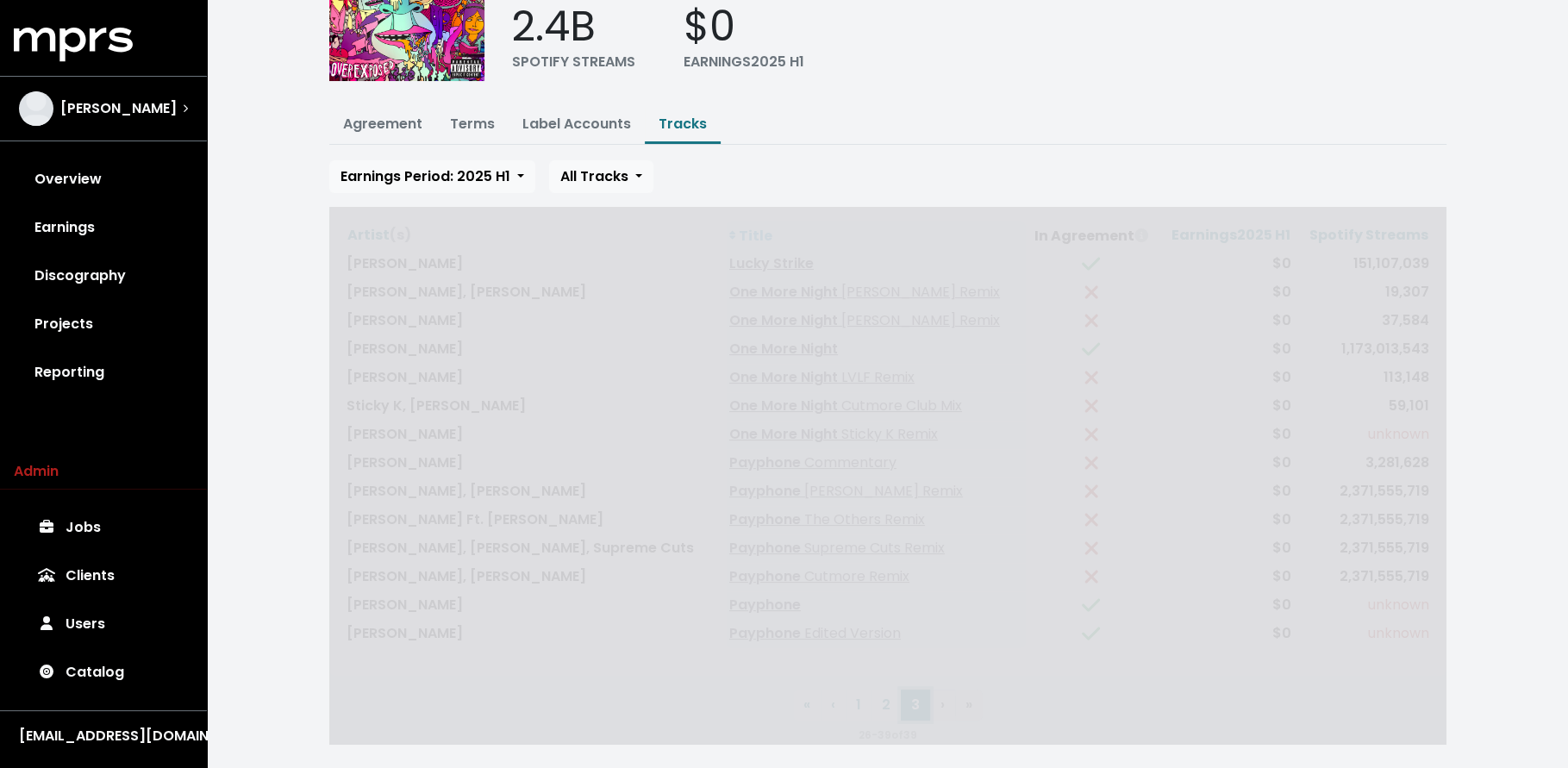
scroll to position [61, 0]
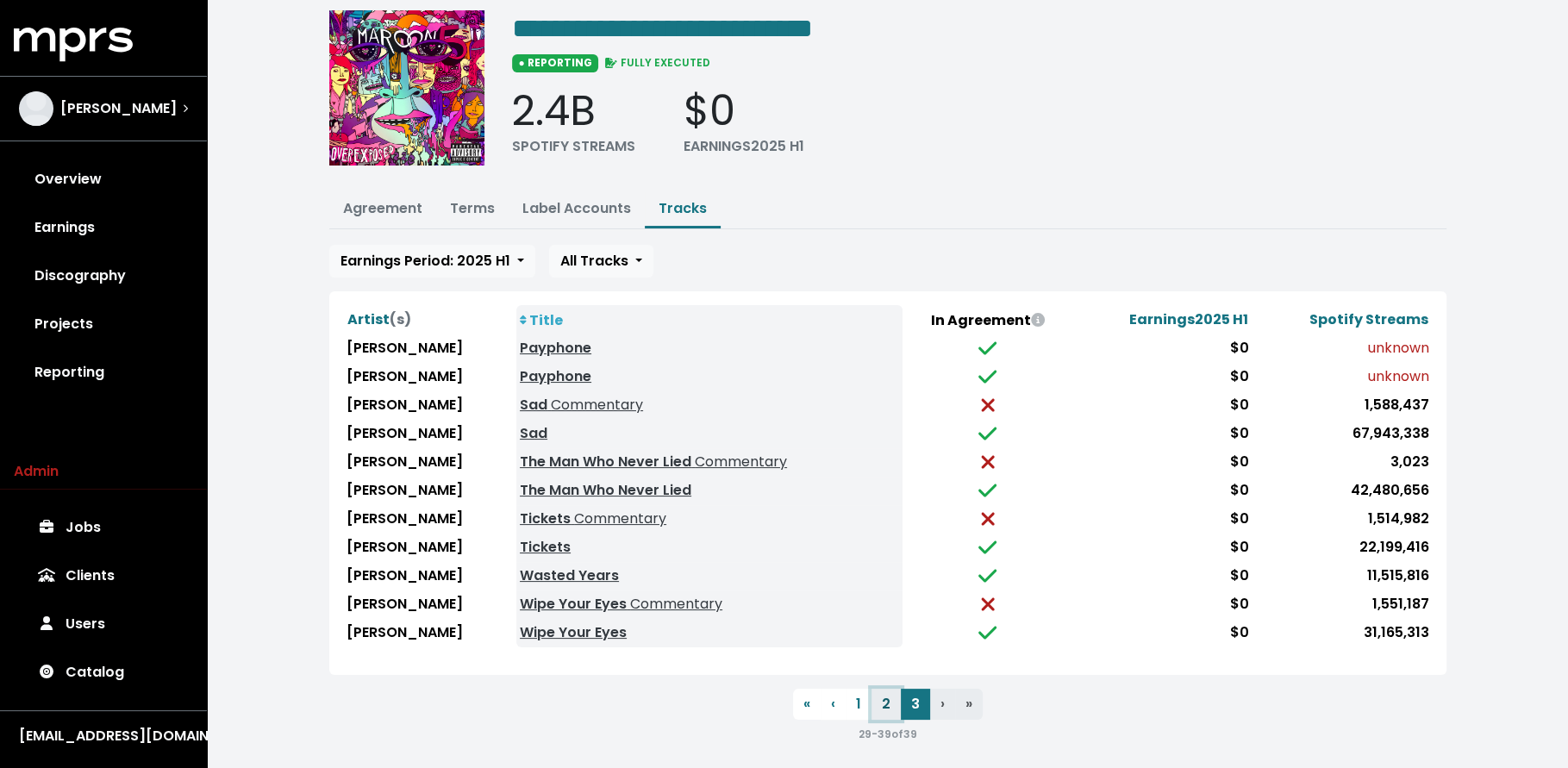
click at [883, 699] on button "2" at bounding box center [886, 704] width 29 height 31
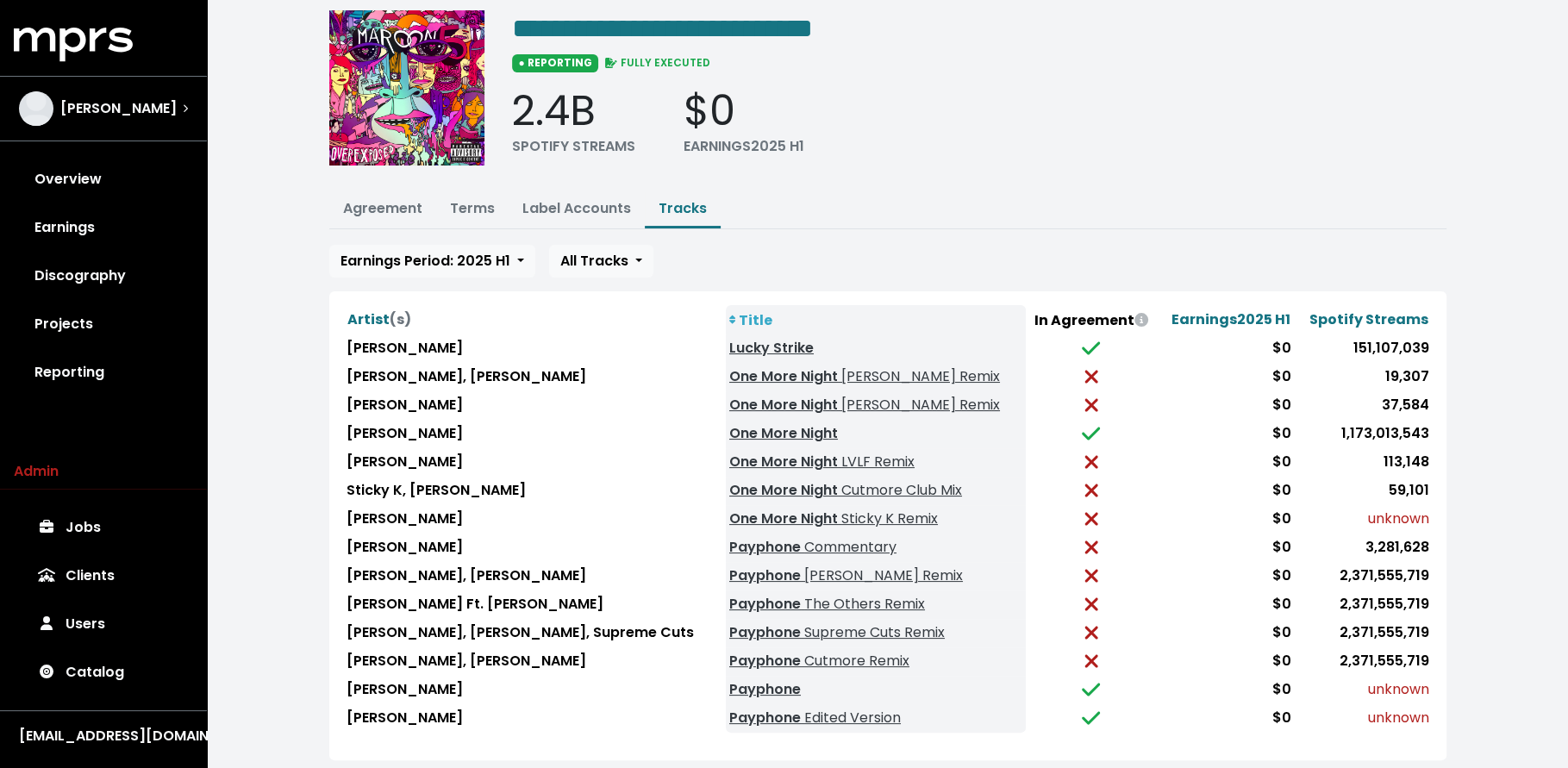
scroll to position [146, 0]
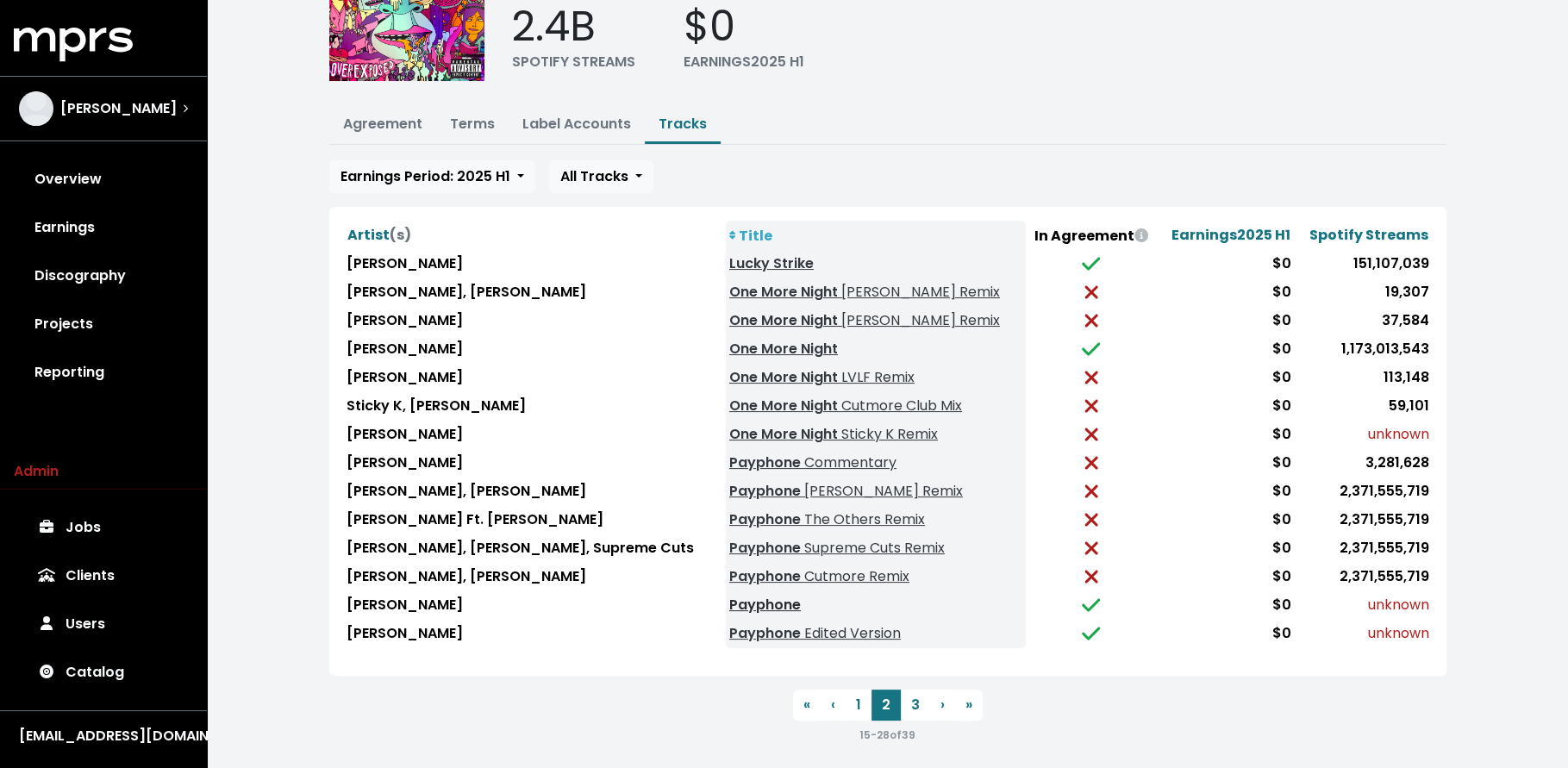
click at [730, 595] on link "Payphone" at bounding box center [765, 605] width 72 height 20
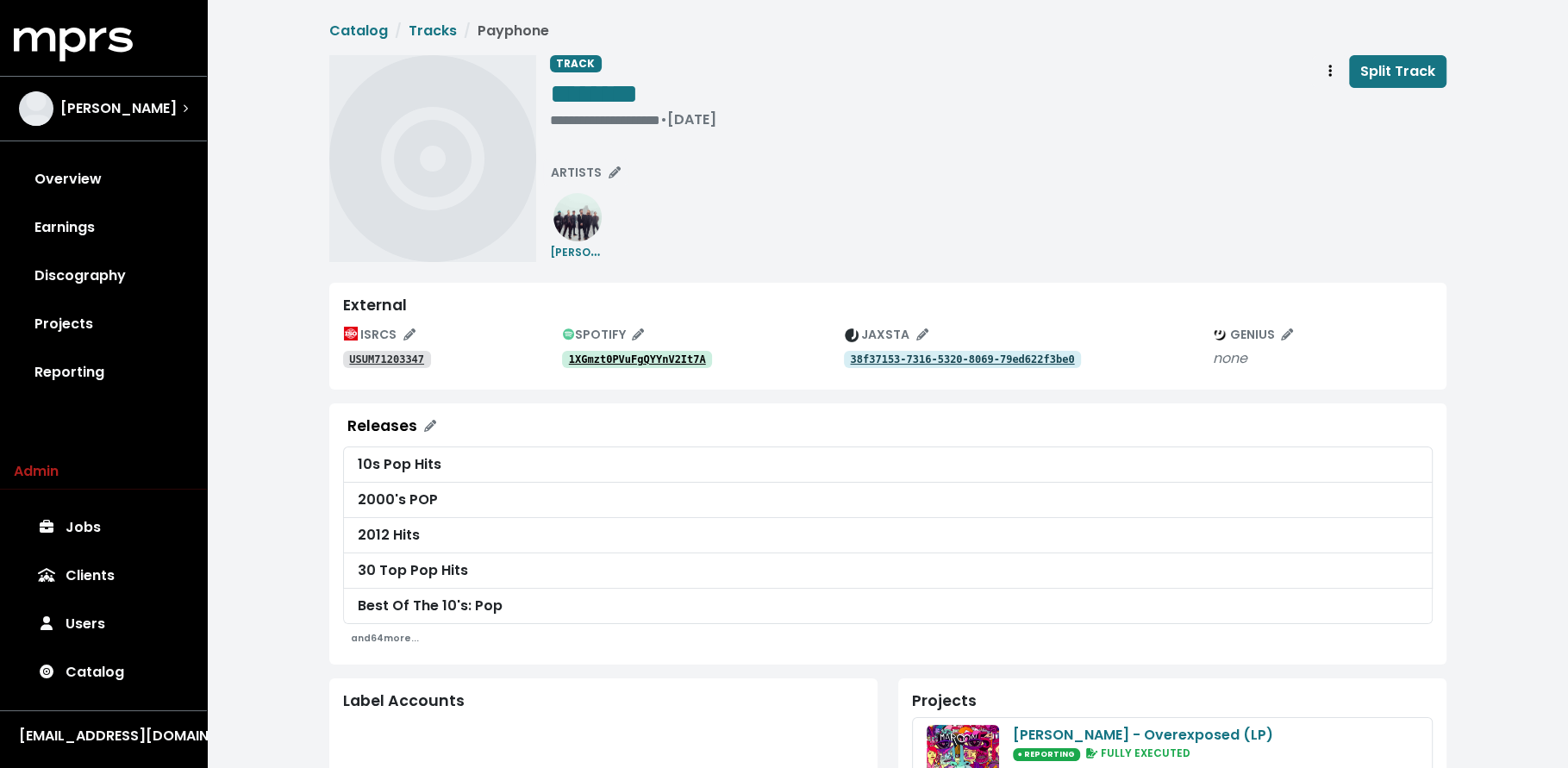
click at [642, 360] on tt "1XGmzt0PVuFgQYYnV2It7A" at bounding box center [637, 359] width 137 height 12
click at [1320, 75] on button "Track actions" at bounding box center [1330, 71] width 38 height 32
click at [1316, 108] on link "Merge" at bounding box center [1380, 110] width 136 height 27
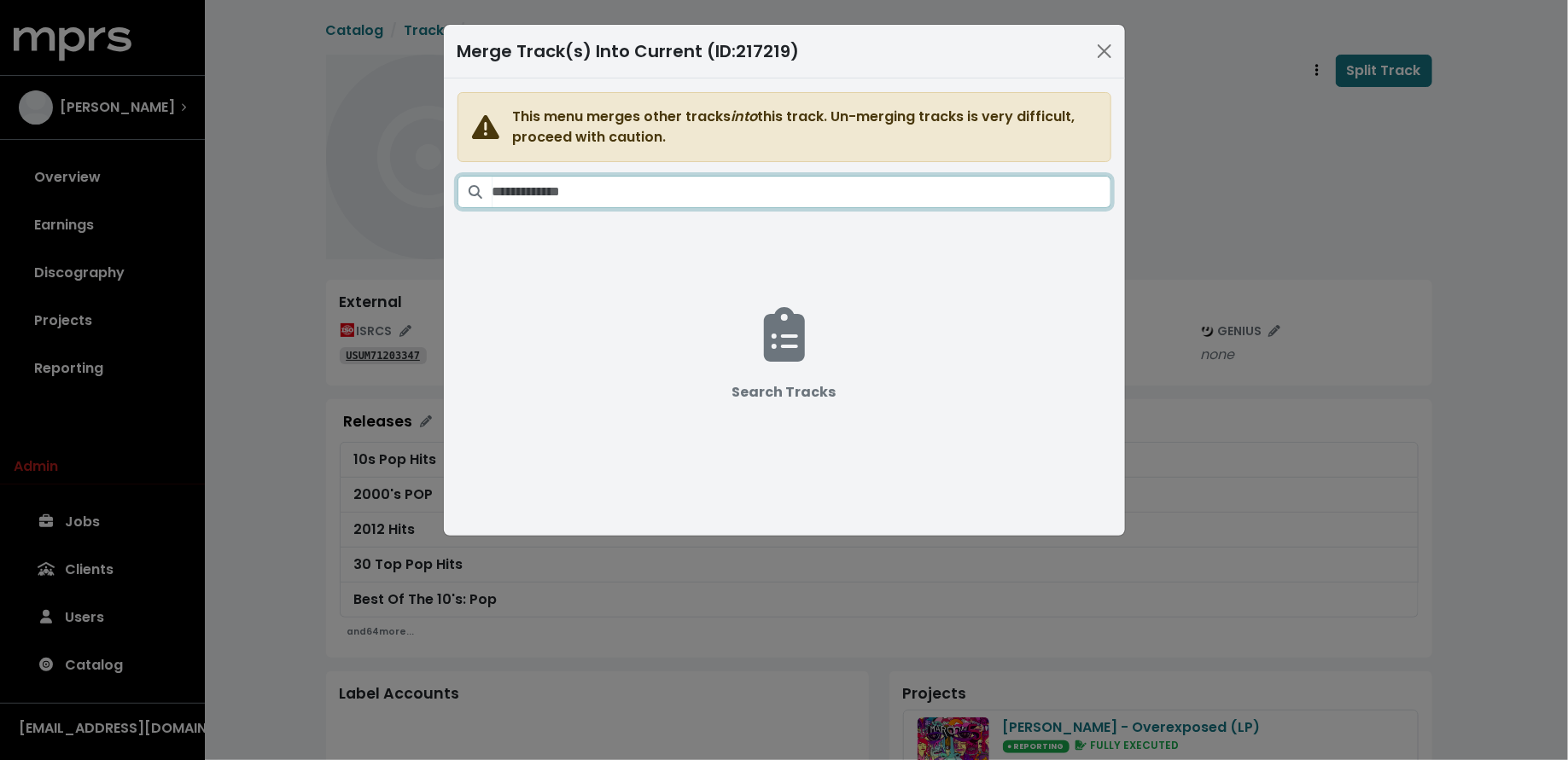
click at [932, 182] on input "Search tracks" at bounding box center [801, 191] width 618 height 32
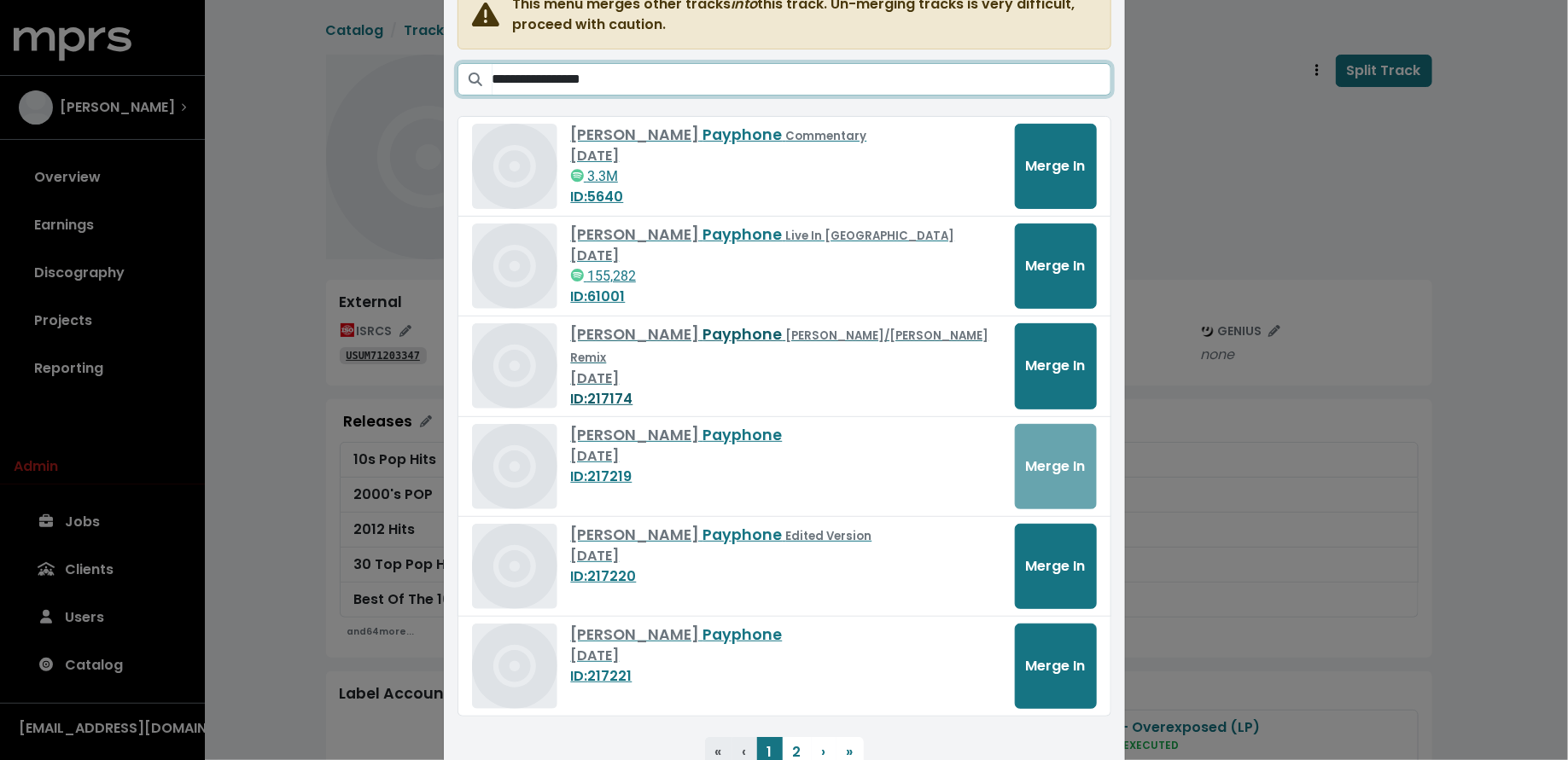
scroll to position [121, 0]
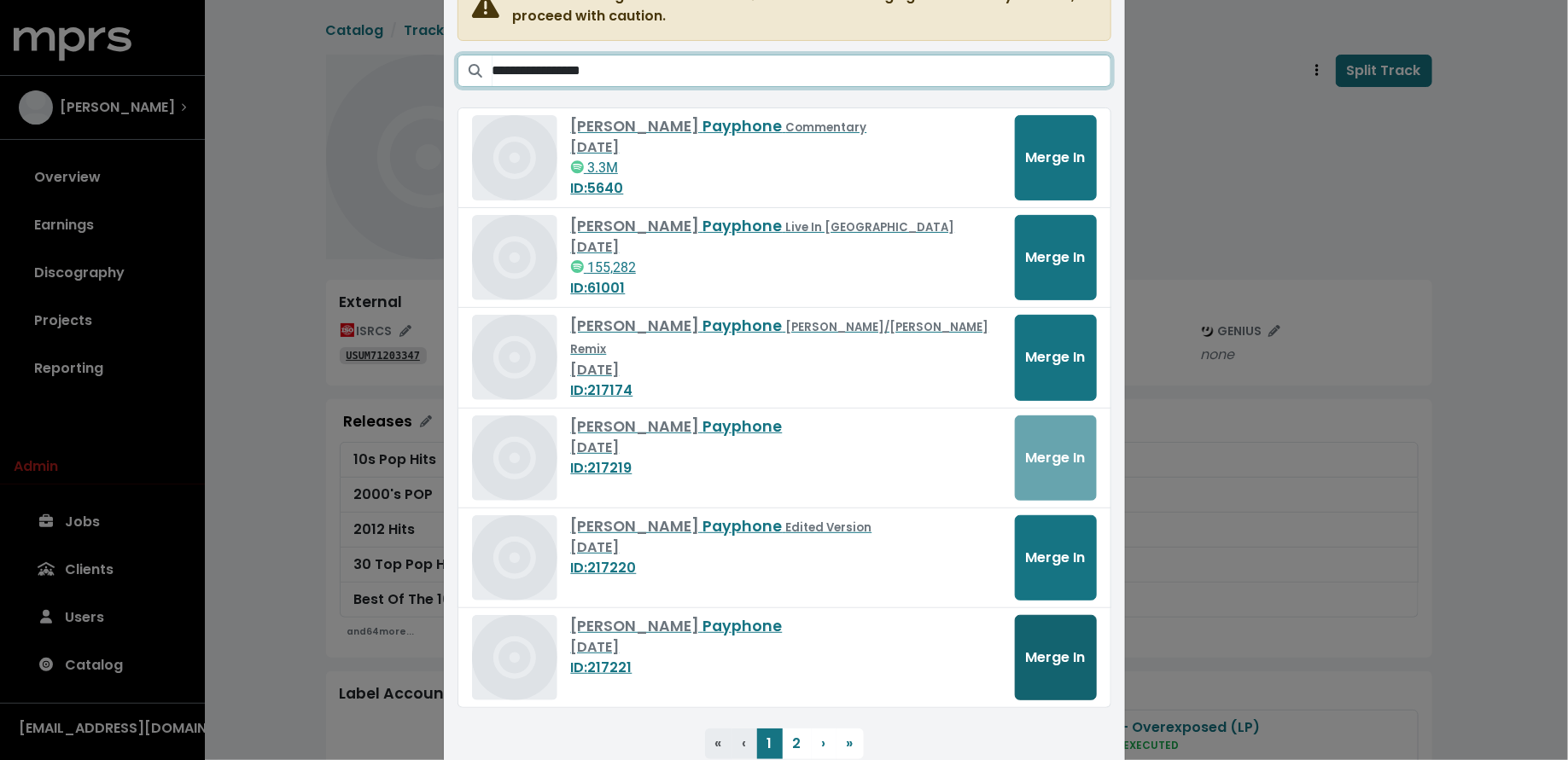
type input "**********"
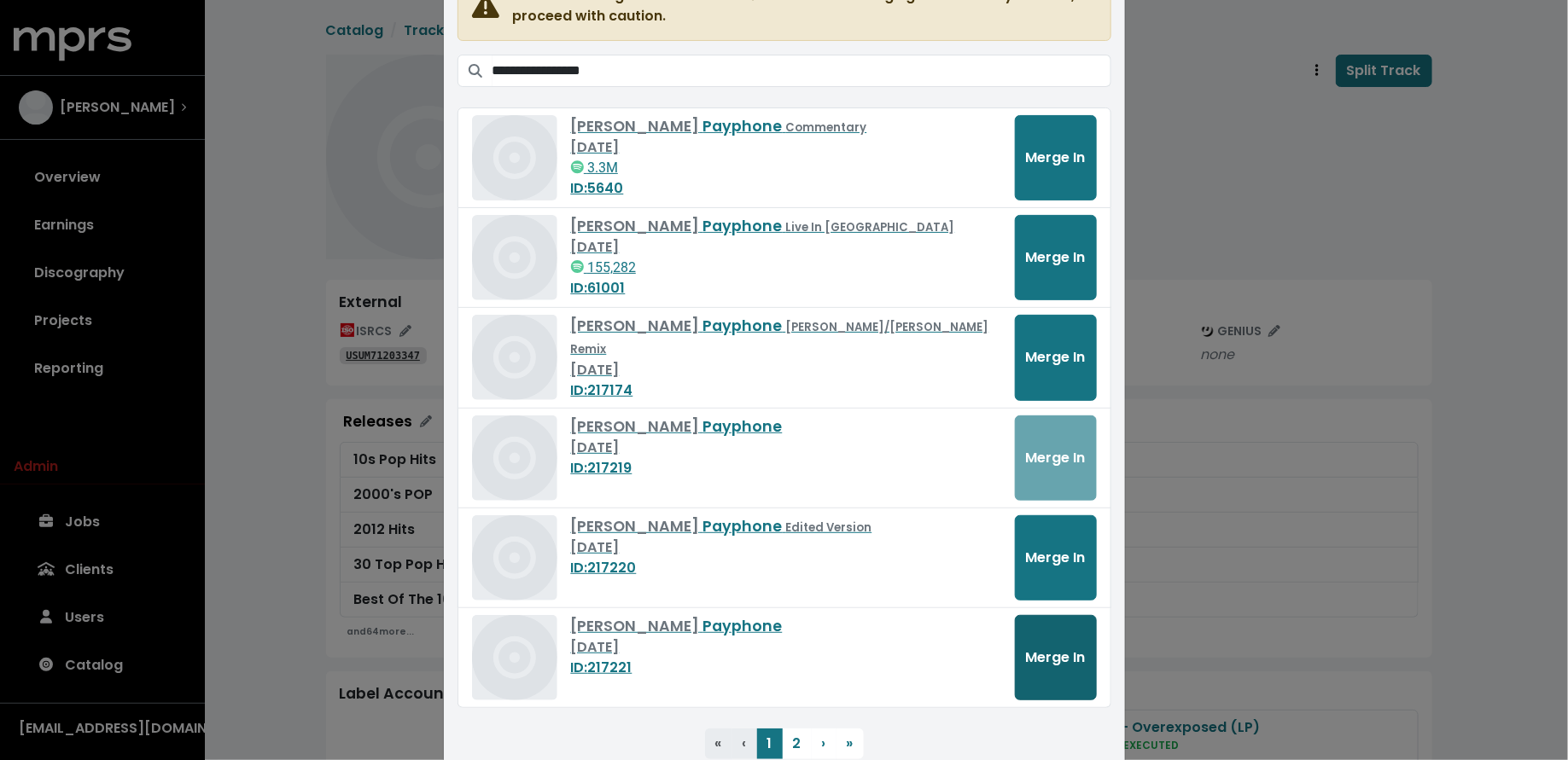
click at [1080, 668] on button "Merge In" at bounding box center [1055, 658] width 82 height 85
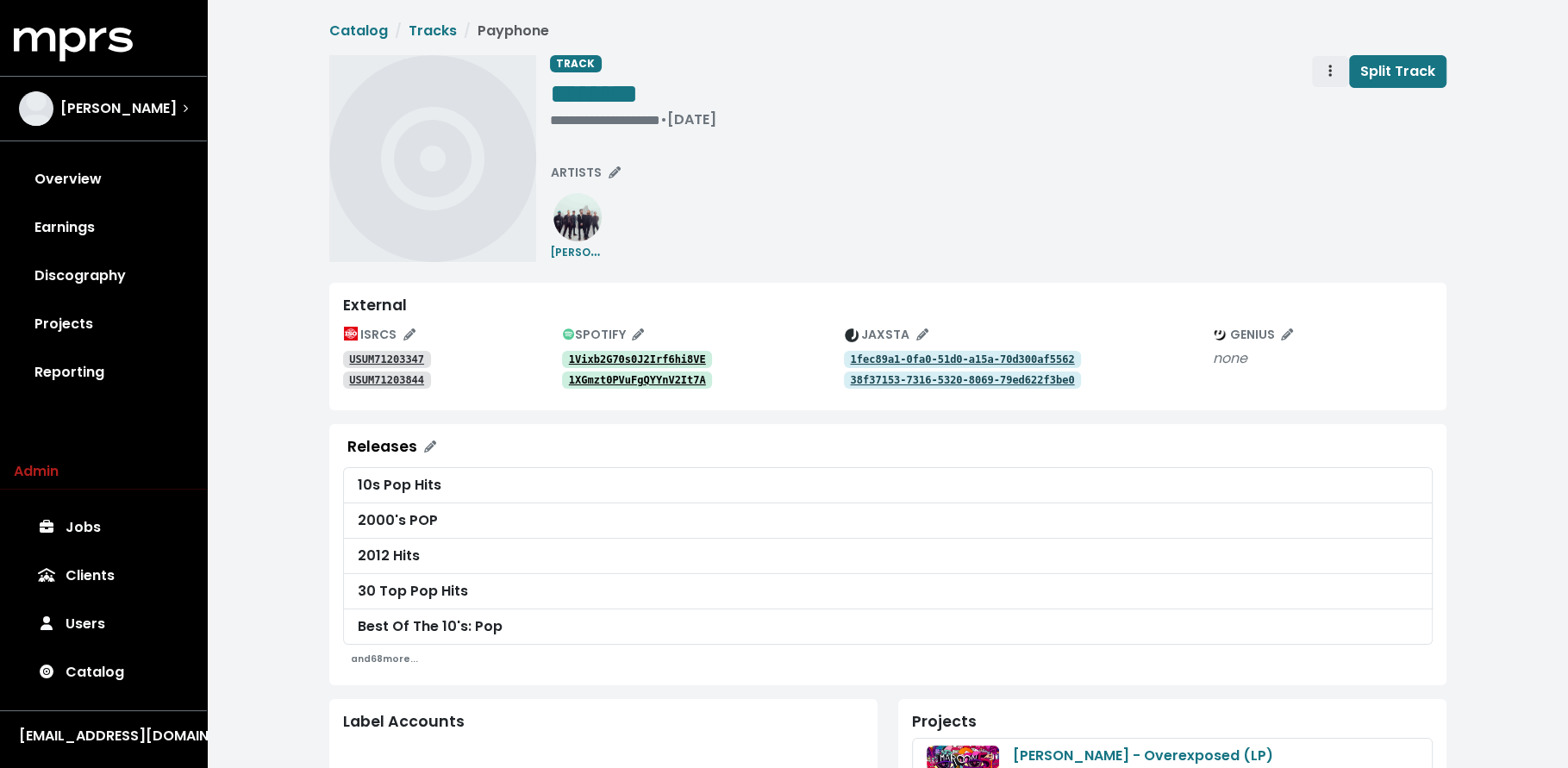
click at [1335, 61] on span "Track actions" at bounding box center [1330, 71] width 16 height 21
click at [1330, 103] on link "Merge" at bounding box center [1380, 110] width 136 height 27
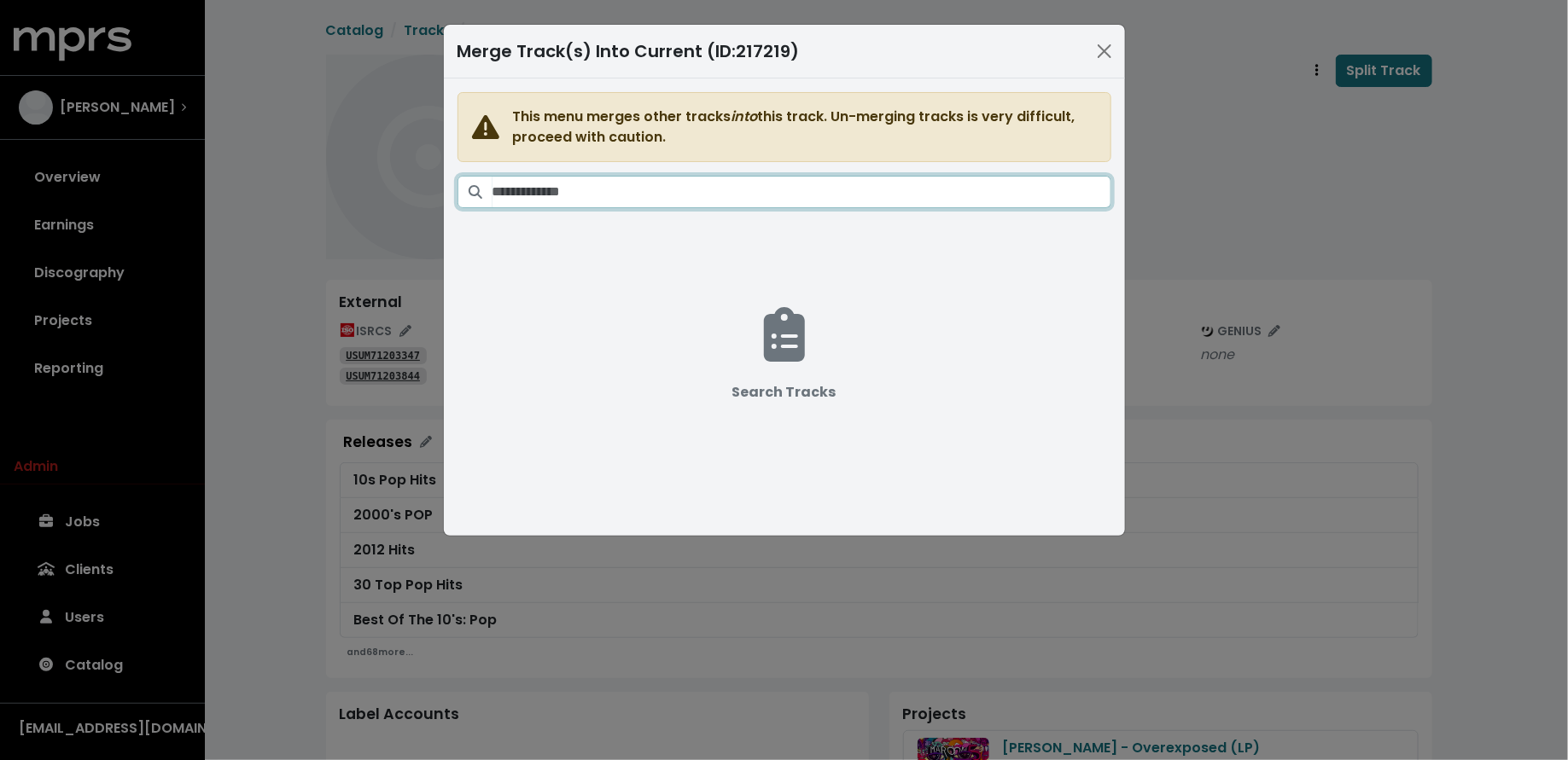
click at [891, 184] on input "Search tracks" at bounding box center [801, 191] width 618 height 32
paste input "**********"
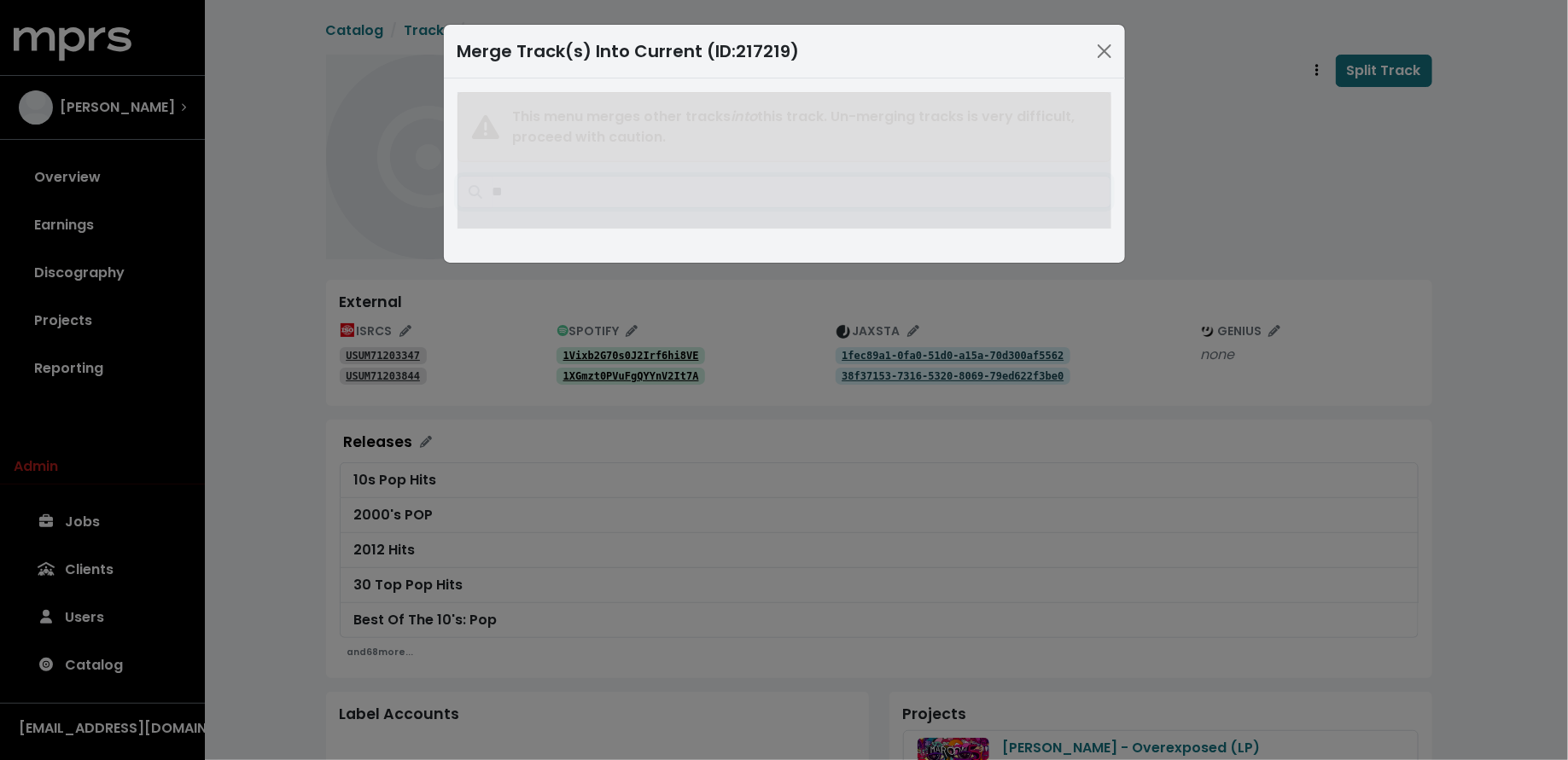
type input "*"
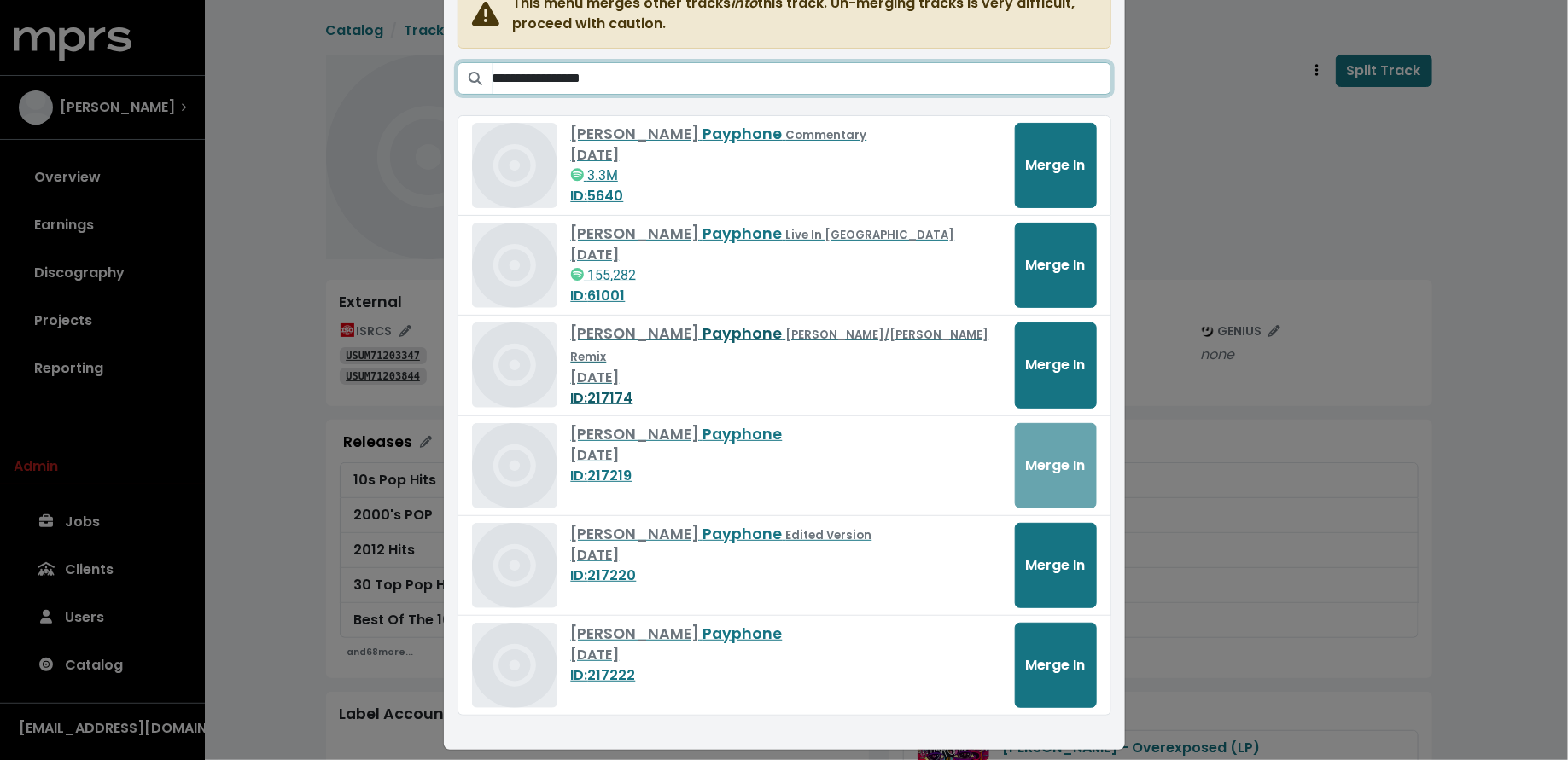
scroll to position [122, 0]
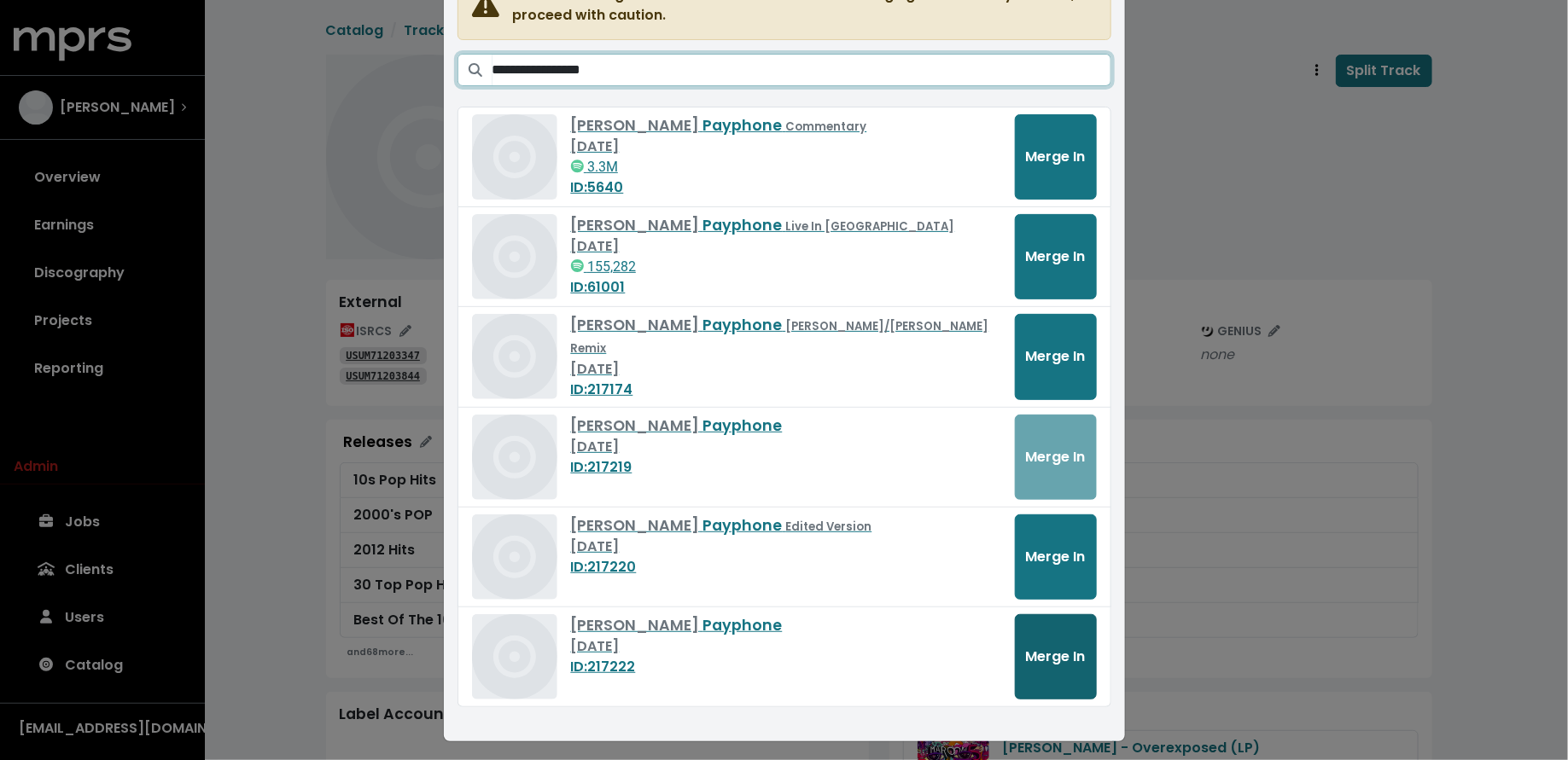
type input "**********"
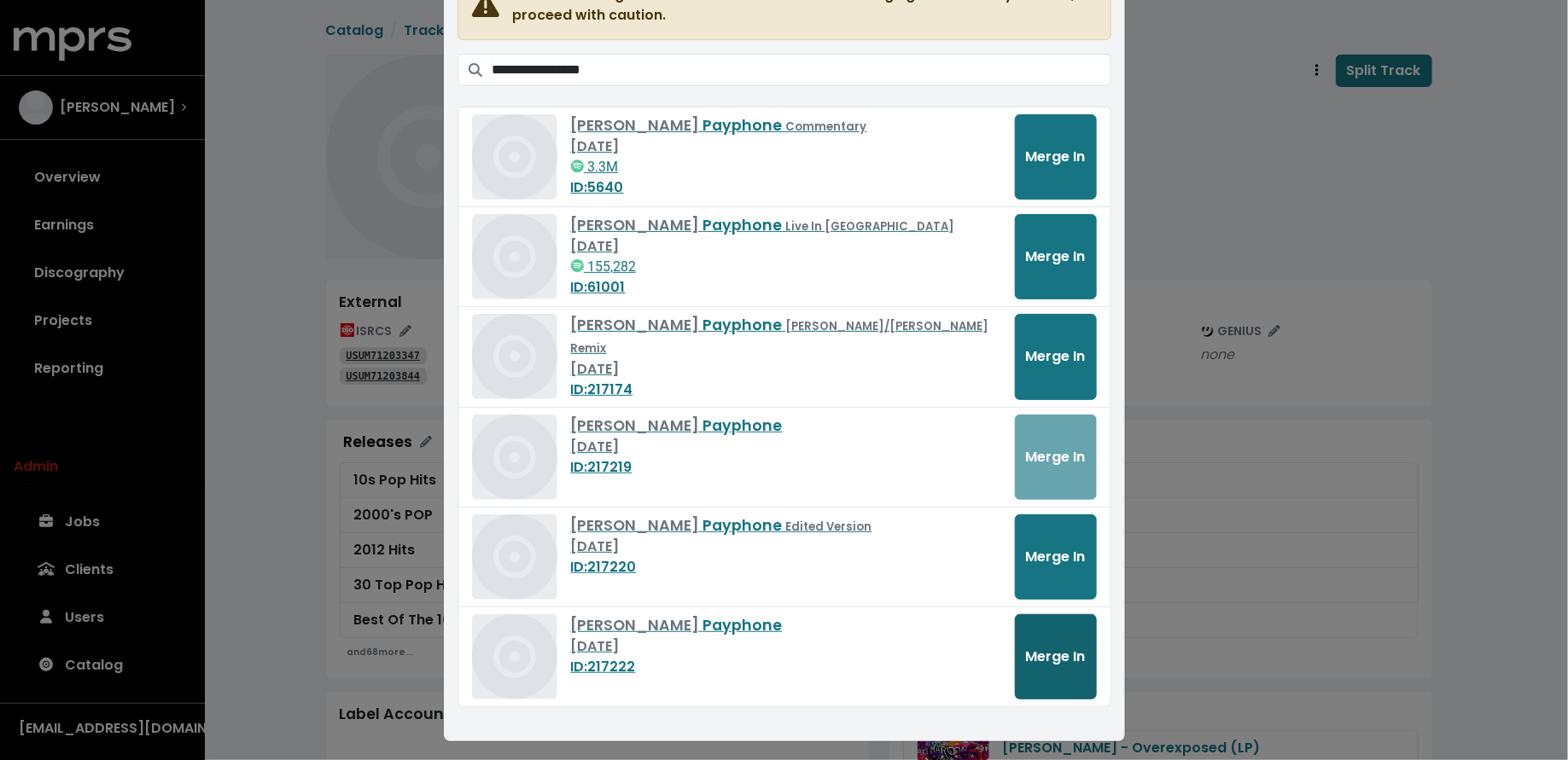
click at [1035, 663] on button "Merge In" at bounding box center [1055, 657] width 82 height 85
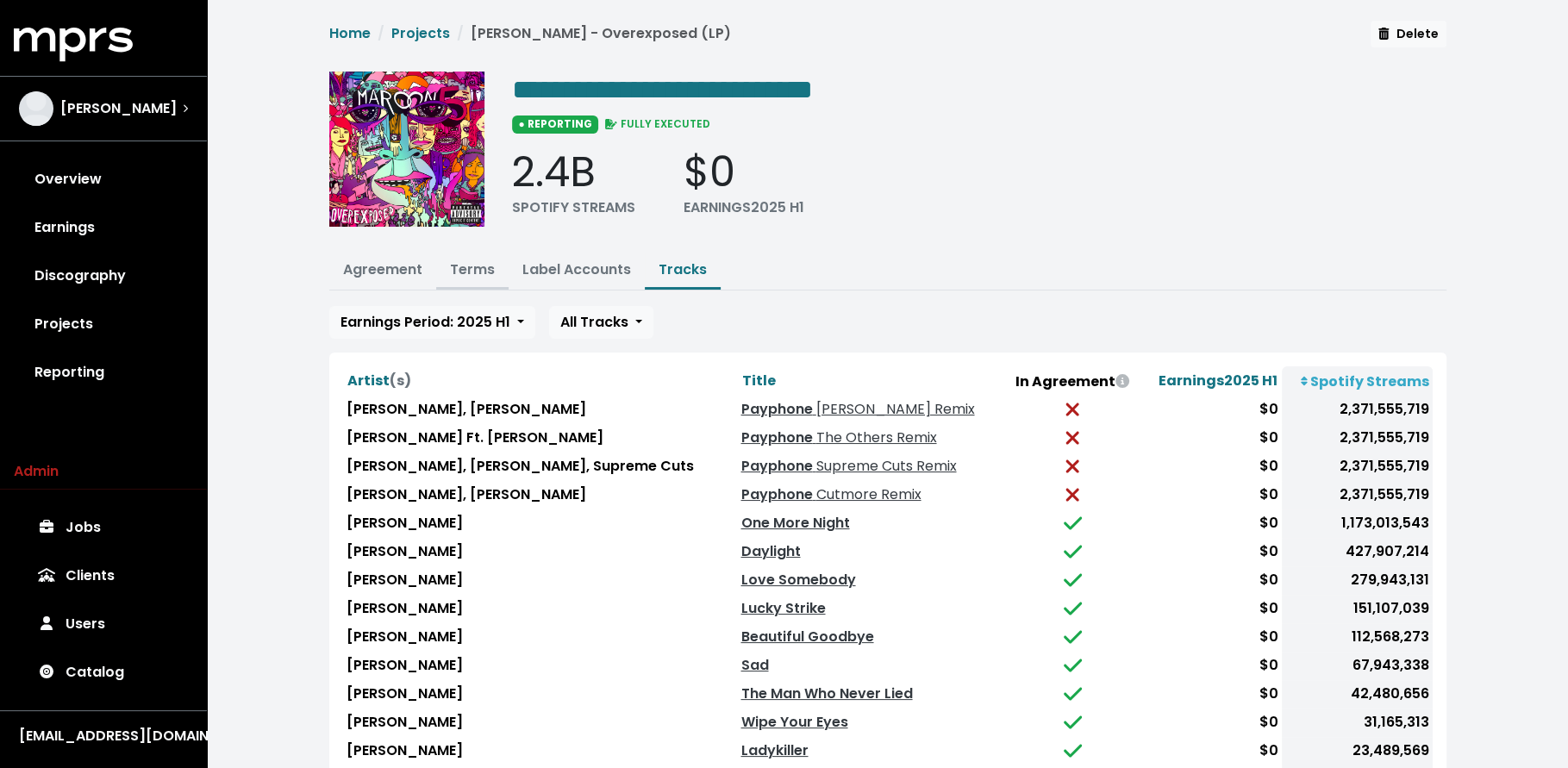
click at [456, 265] on link "Terms" at bounding box center [473, 270] width 45 height 20
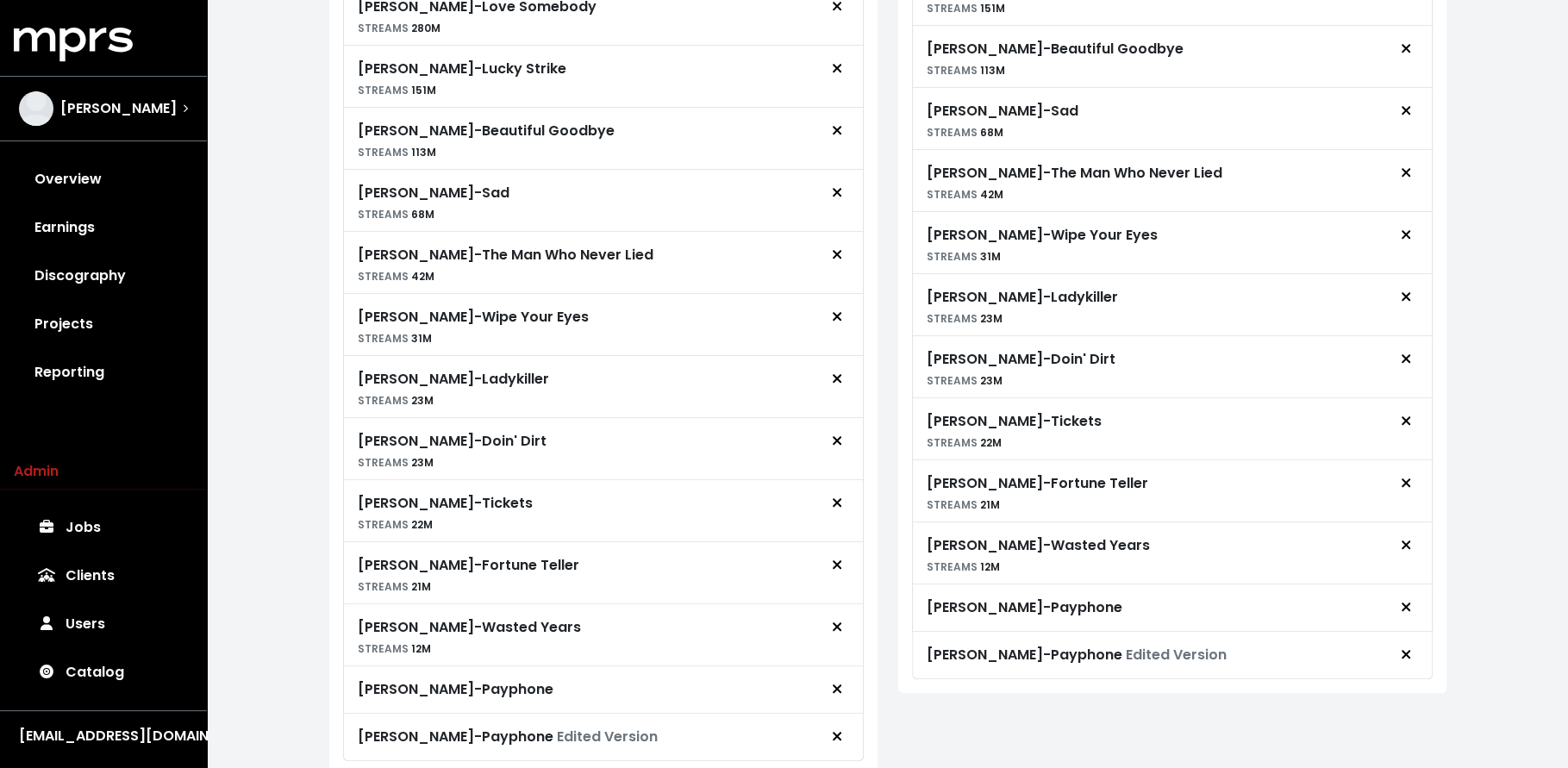
scroll to position [1125, 0]
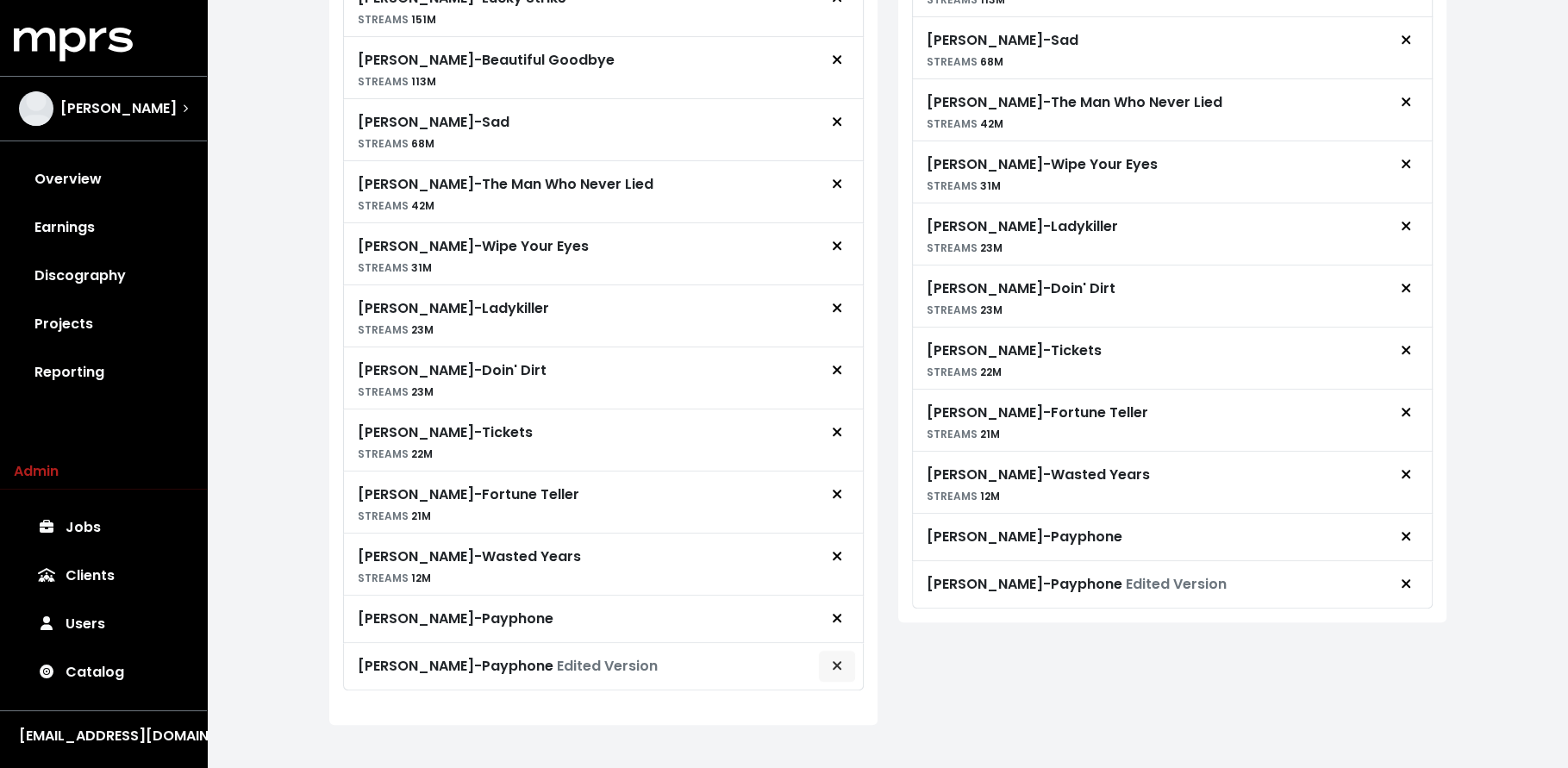
click at [836, 659] on icon "Remove royalty target" at bounding box center [836, 666] width 11 height 14
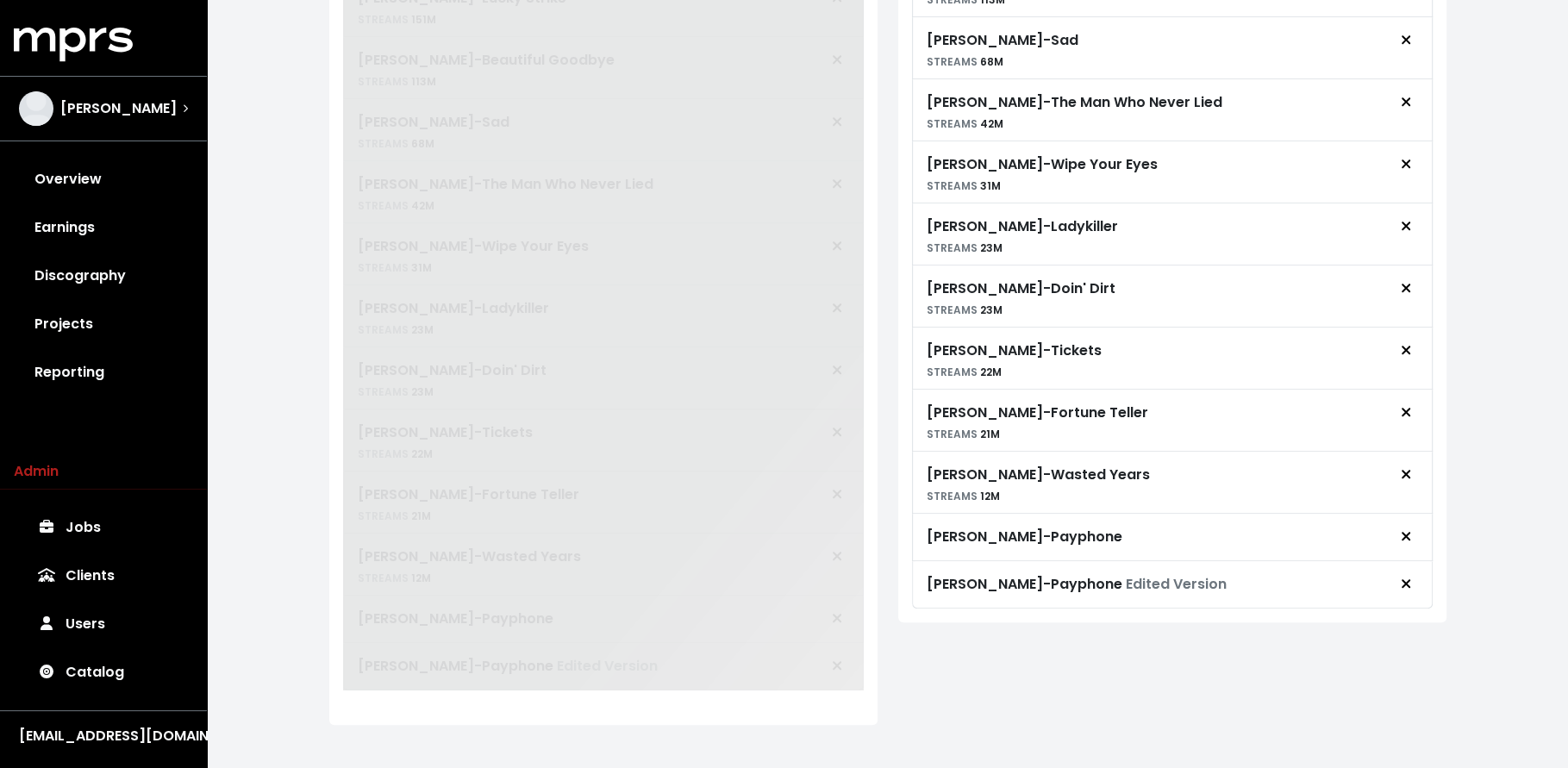
scroll to position [1079, 0]
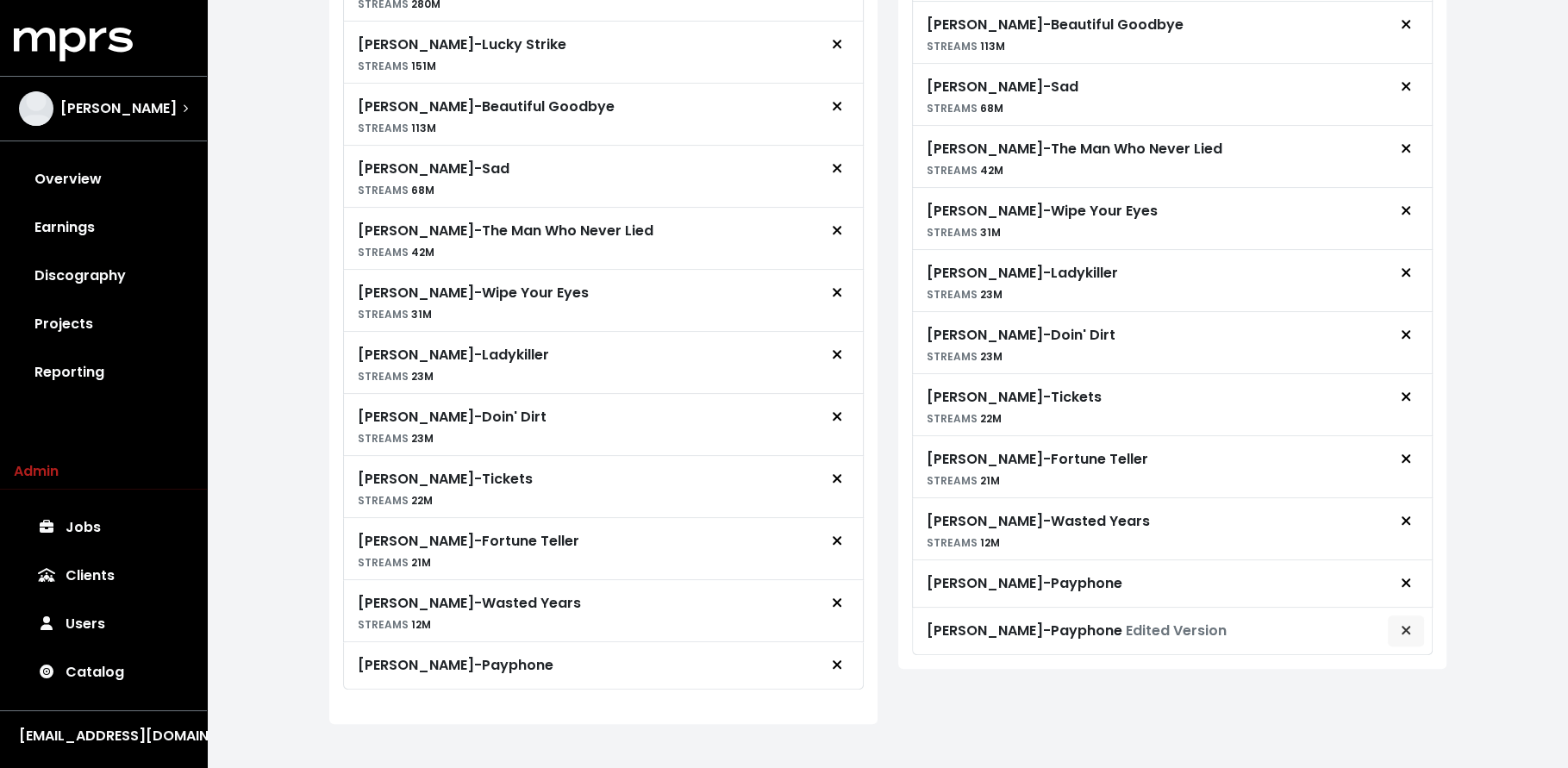
click at [1414, 615] on button "Remove advance target" at bounding box center [1405, 631] width 38 height 32
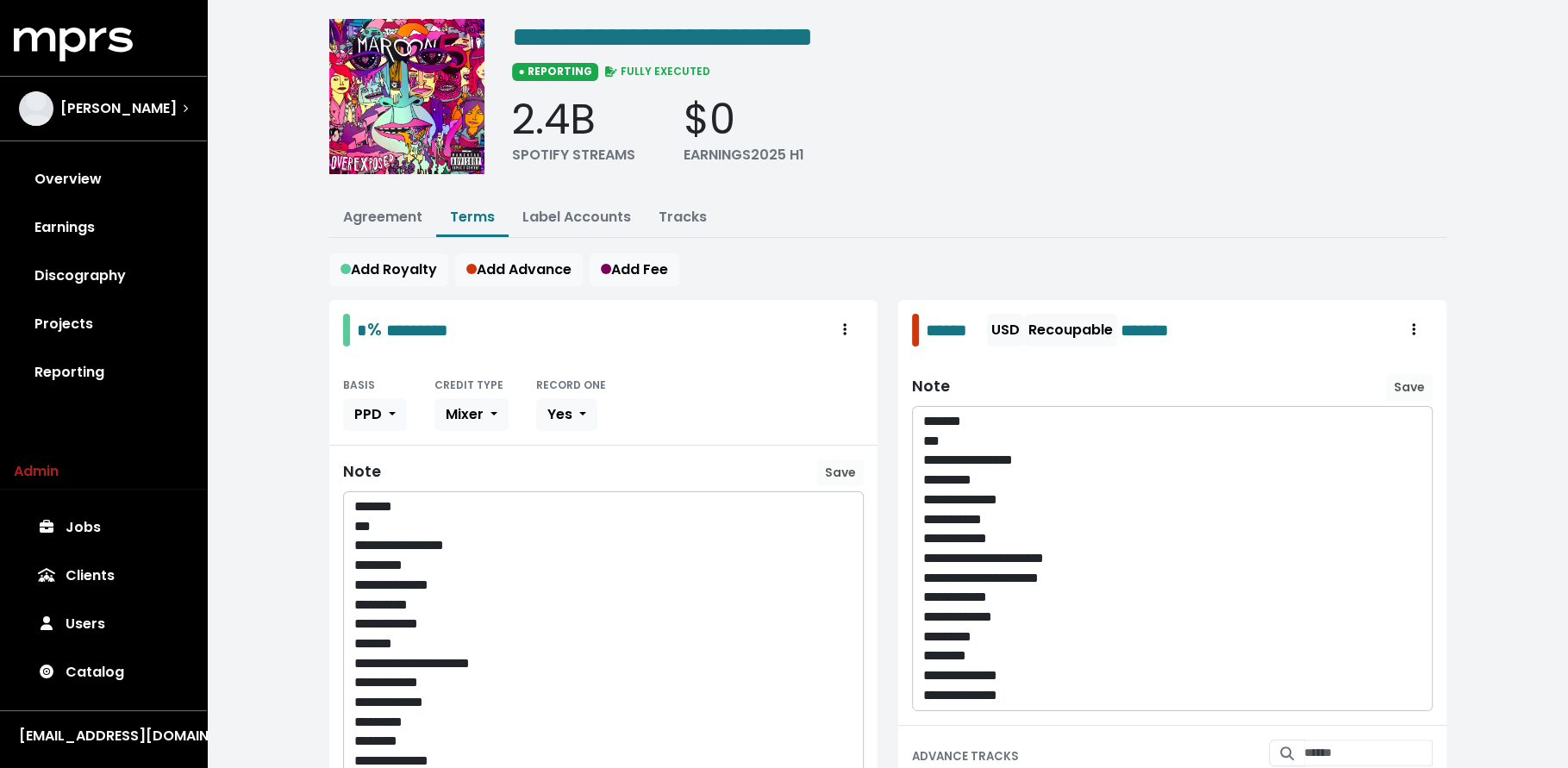
scroll to position [0, 0]
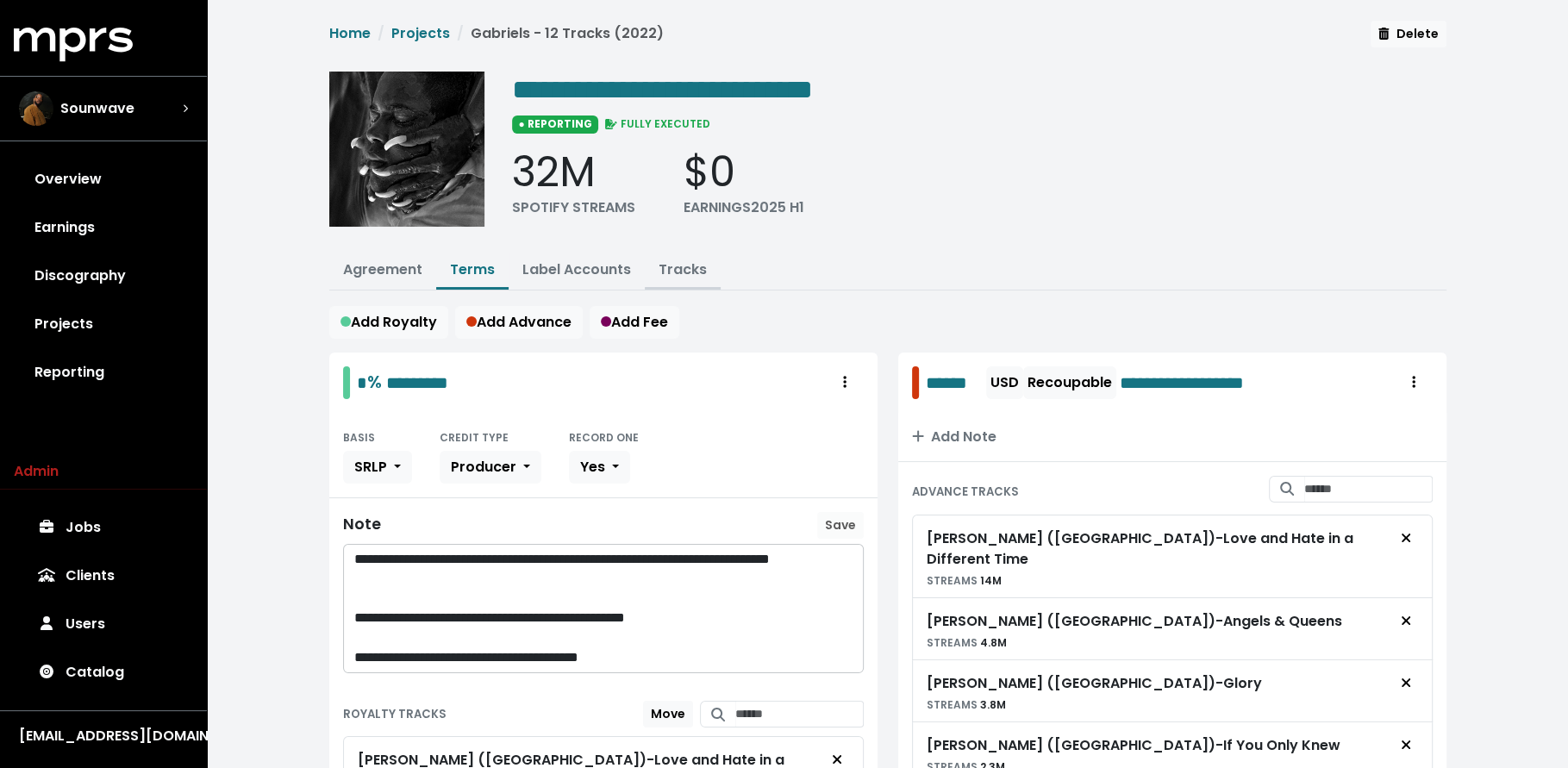
click at [671, 260] on link "Tracks" at bounding box center [683, 270] width 48 height 20
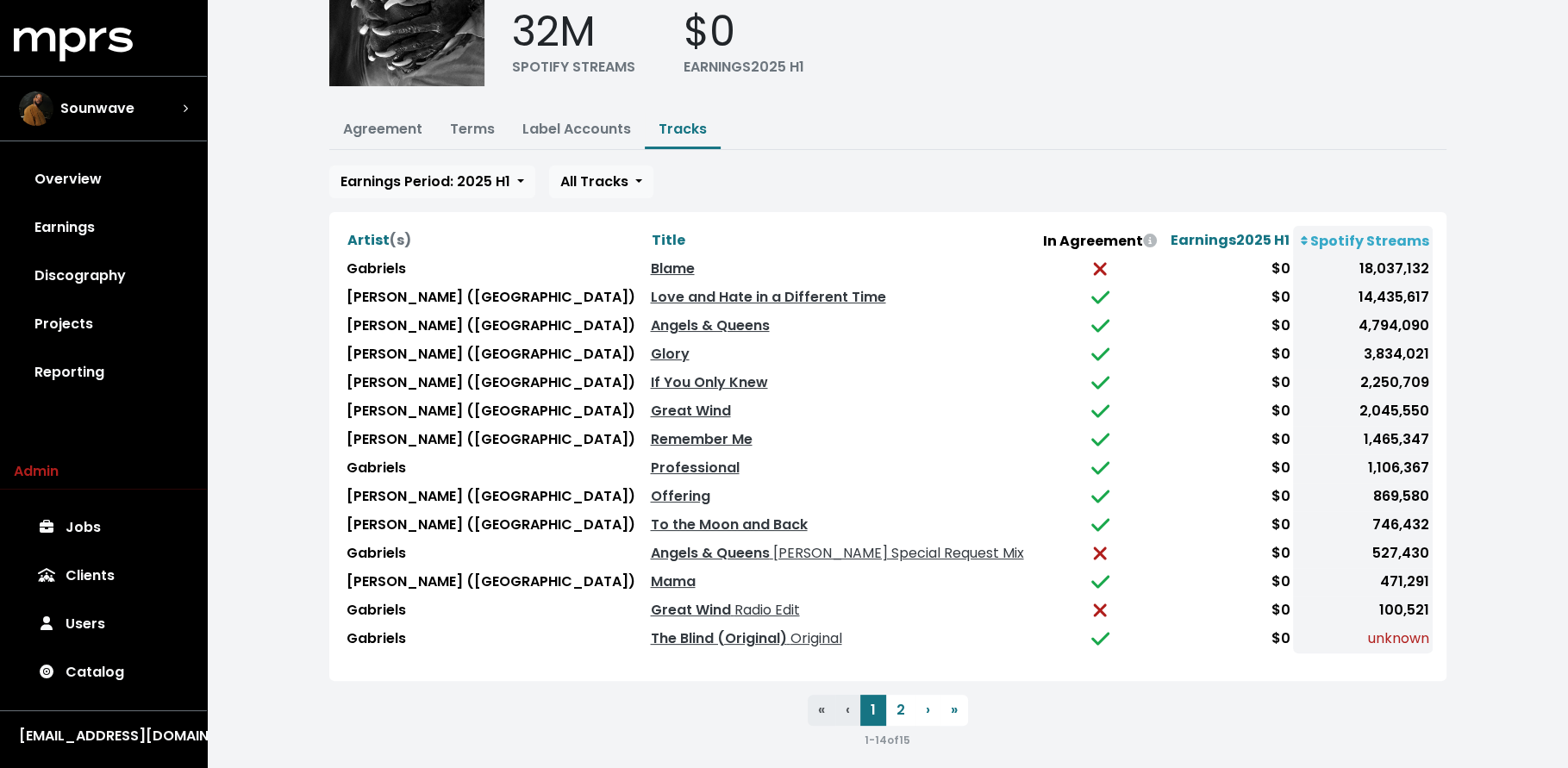
scroll to position [146, 0]
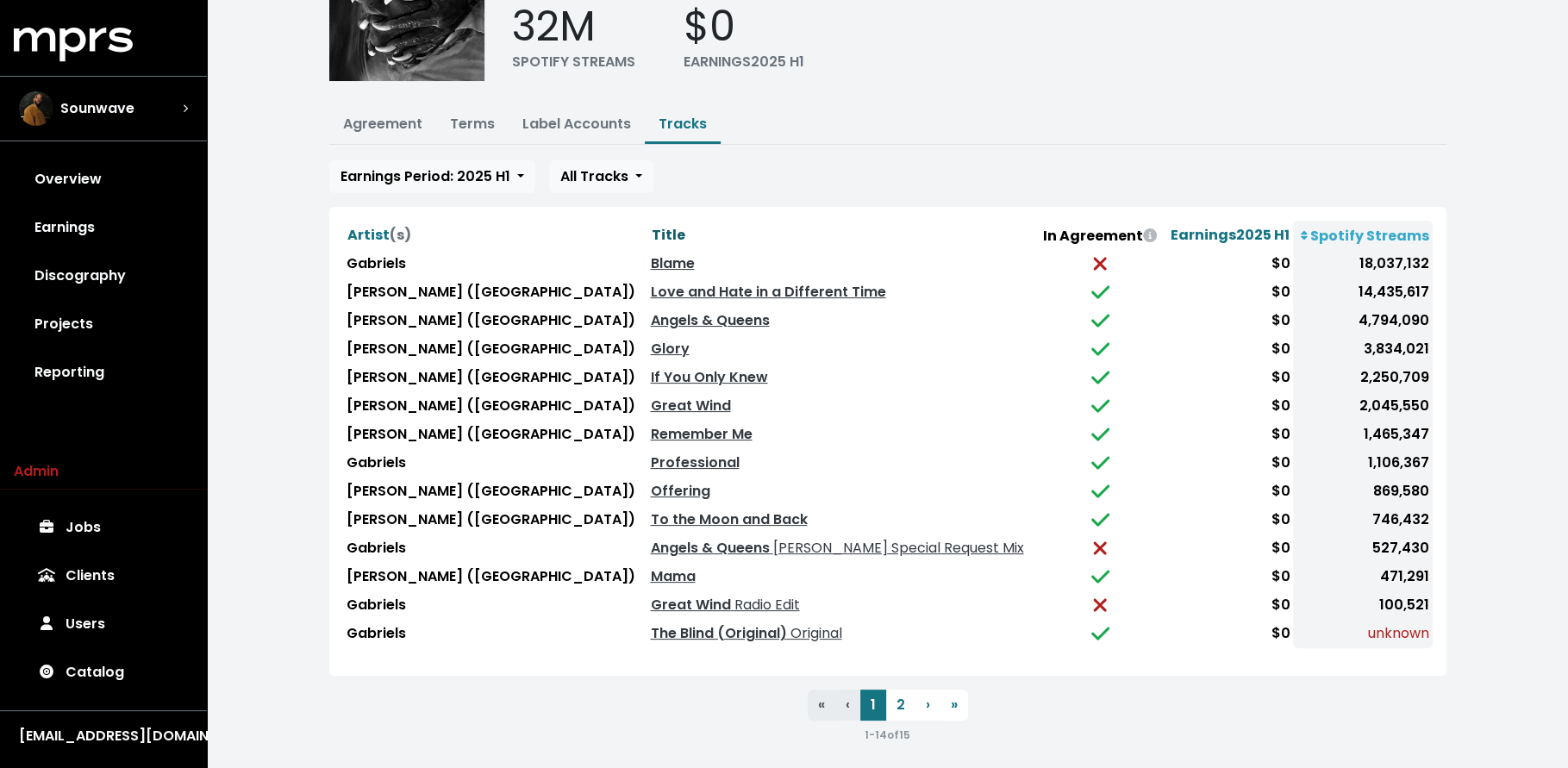
click at [651, 231] on span "Title" at bounding box center [668, 234] width 33 height 20
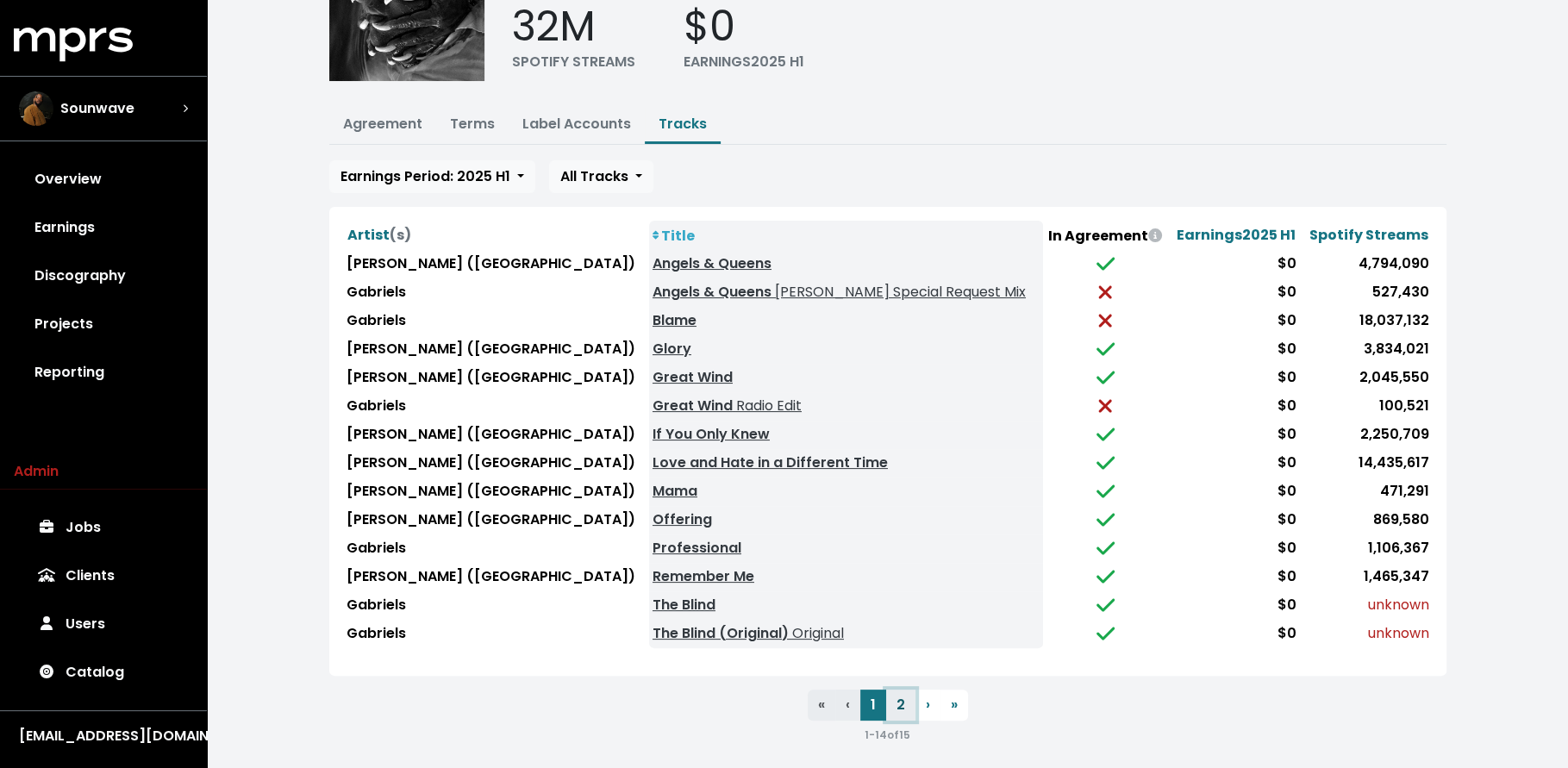
click at [897, 694] on button "2" at bounding box center [901, 705] width 29 height 31
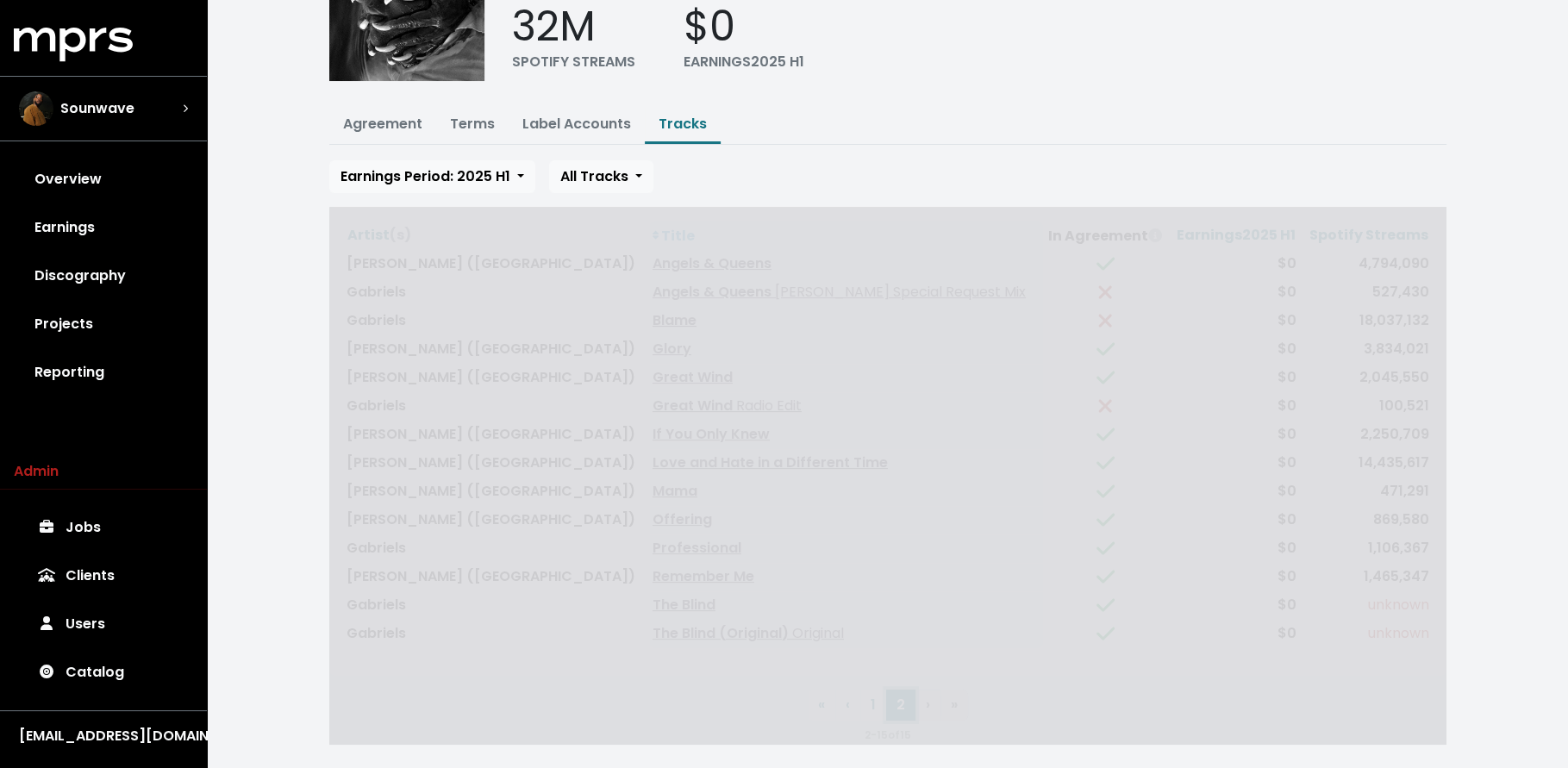
scroll to position [0, 0]
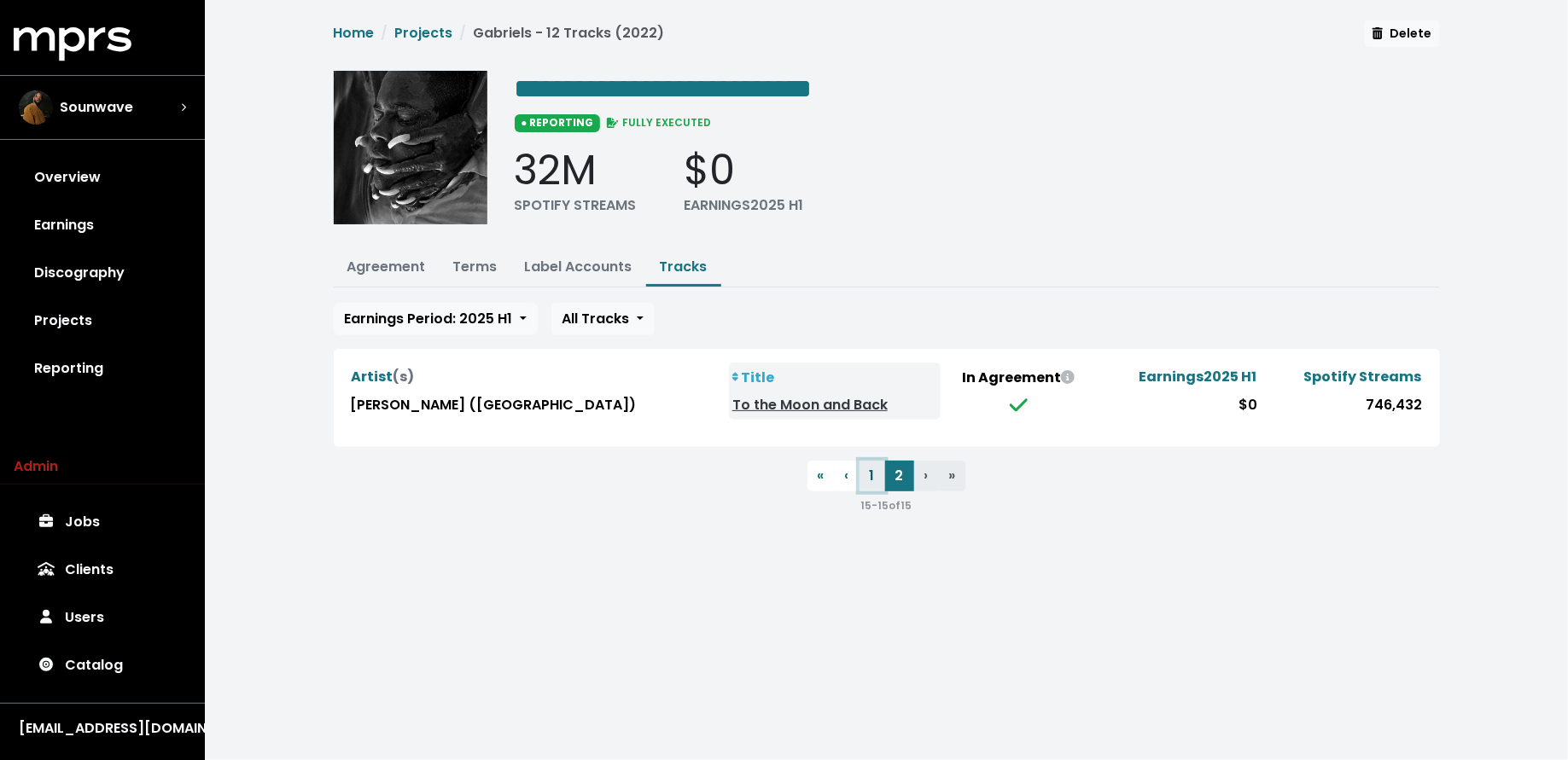
click at [879, 477] on button "1" at bounding box center [872, 477] width 25 height 31
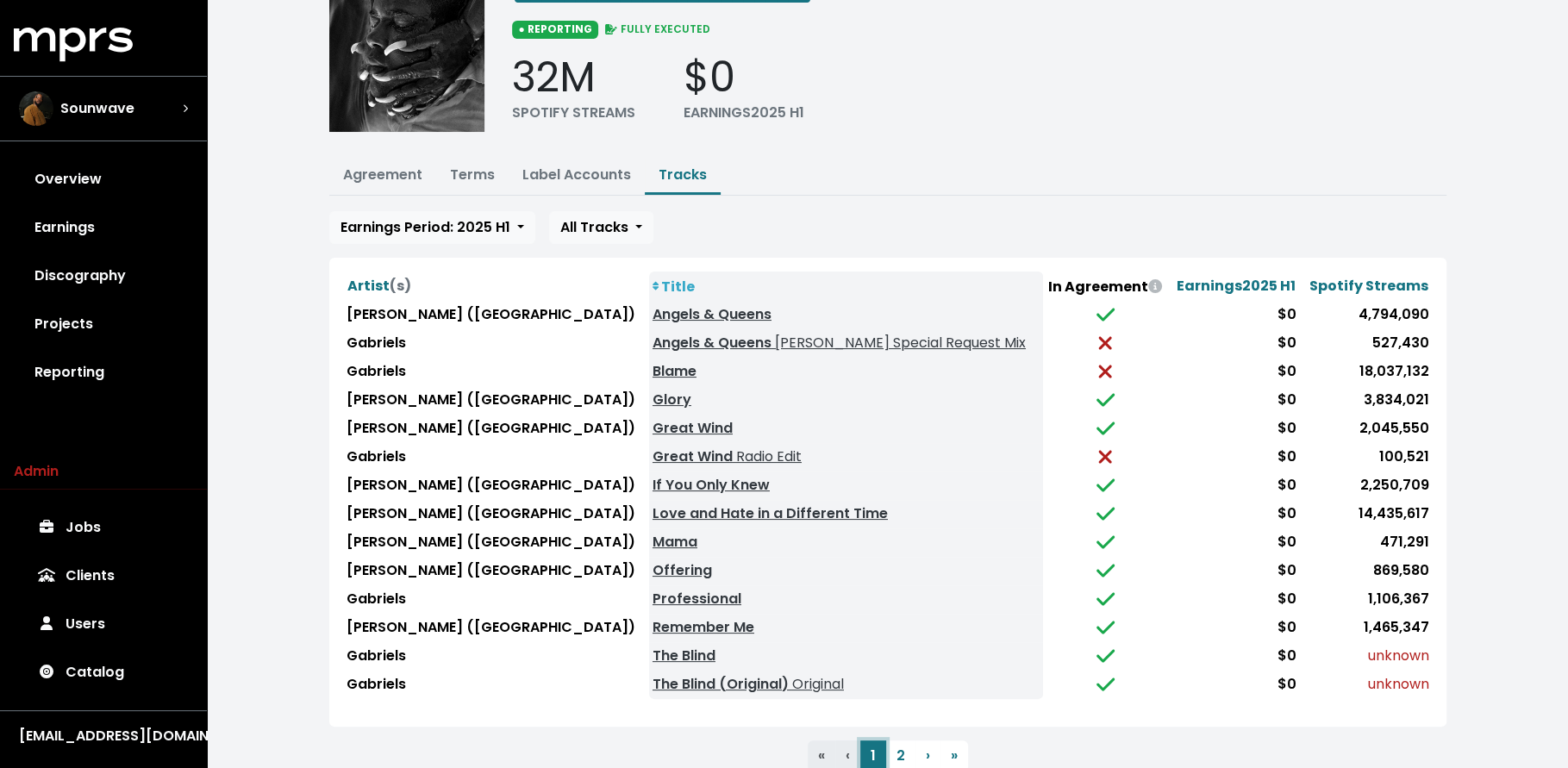
scroll to position [146, 0]
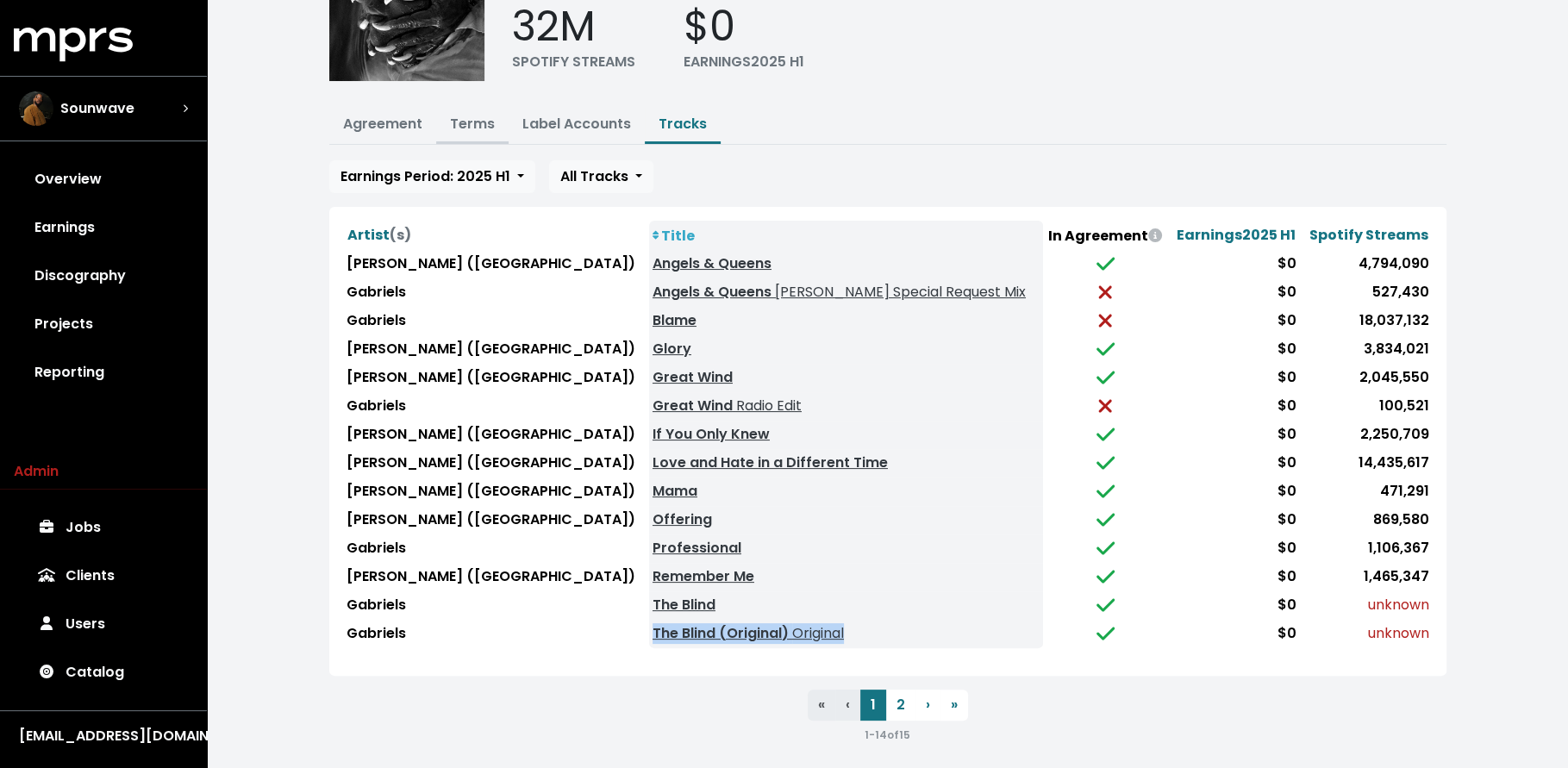
click at [467, 120] on link "Terms" at bounding box center [473, 124] width 45 height 20
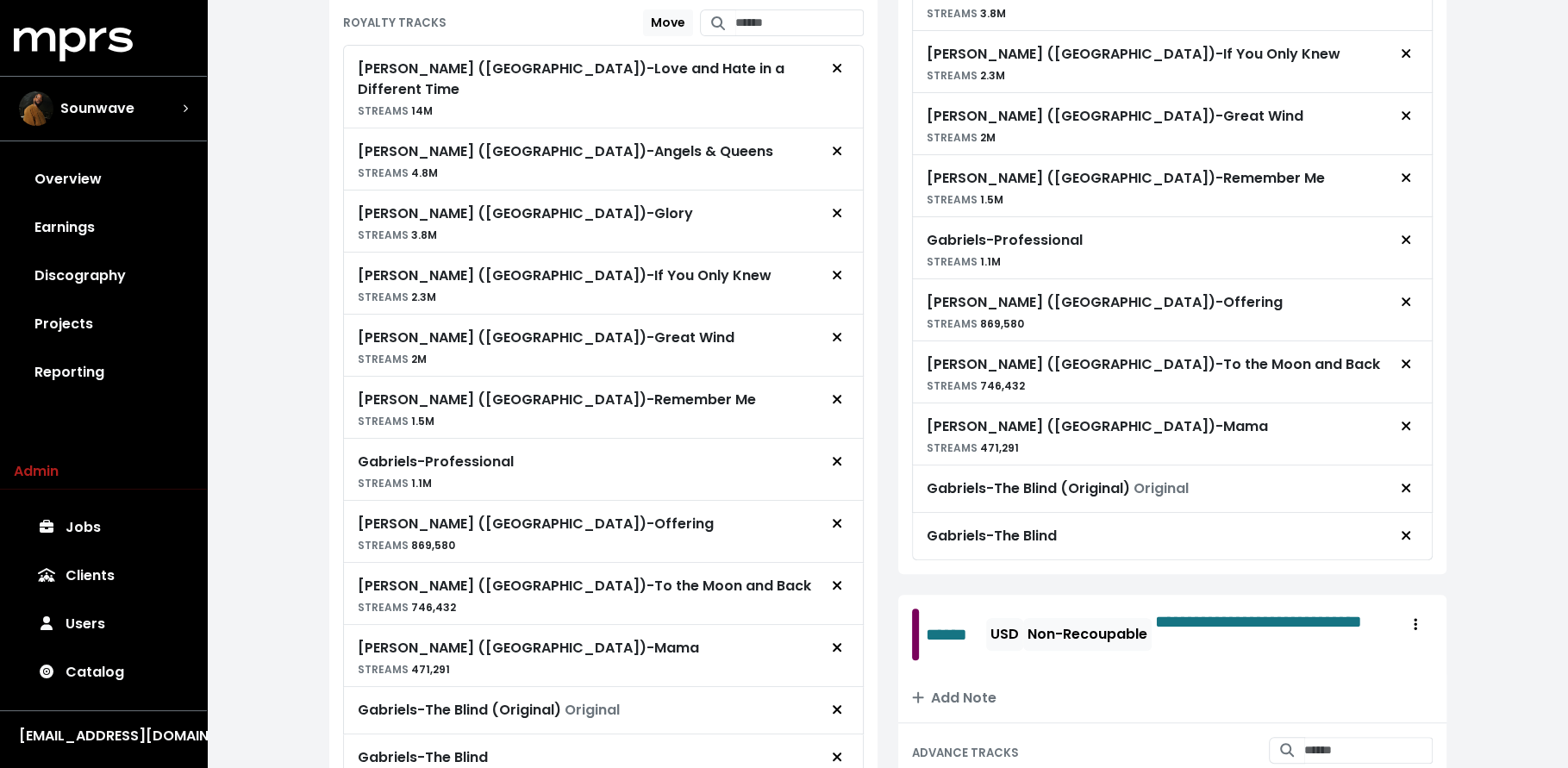
scroll to position [773, 0]
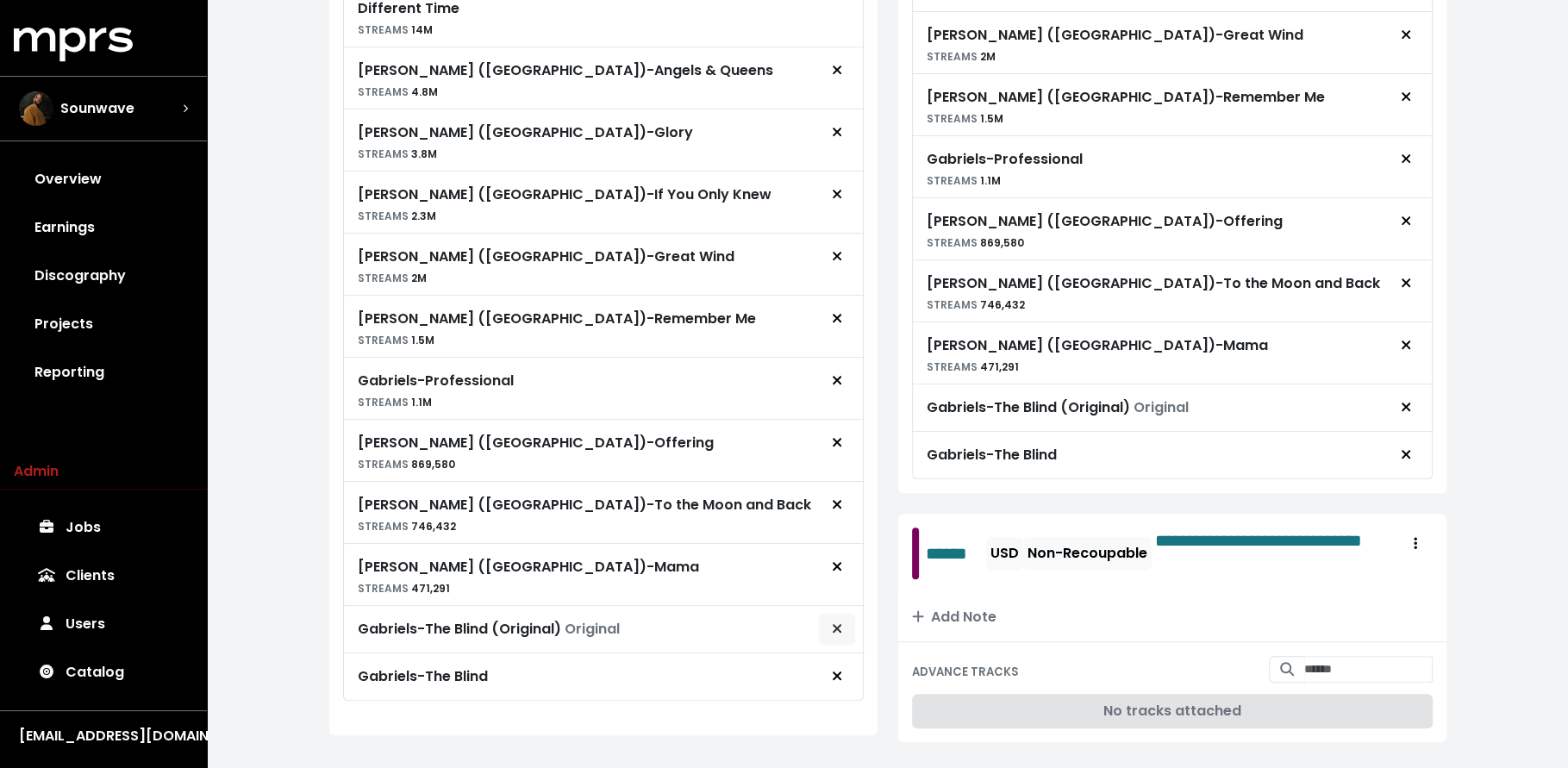
click at [846, 613] on button "Remove royalty target" at bounding box center [836, 629] width 38 height 32
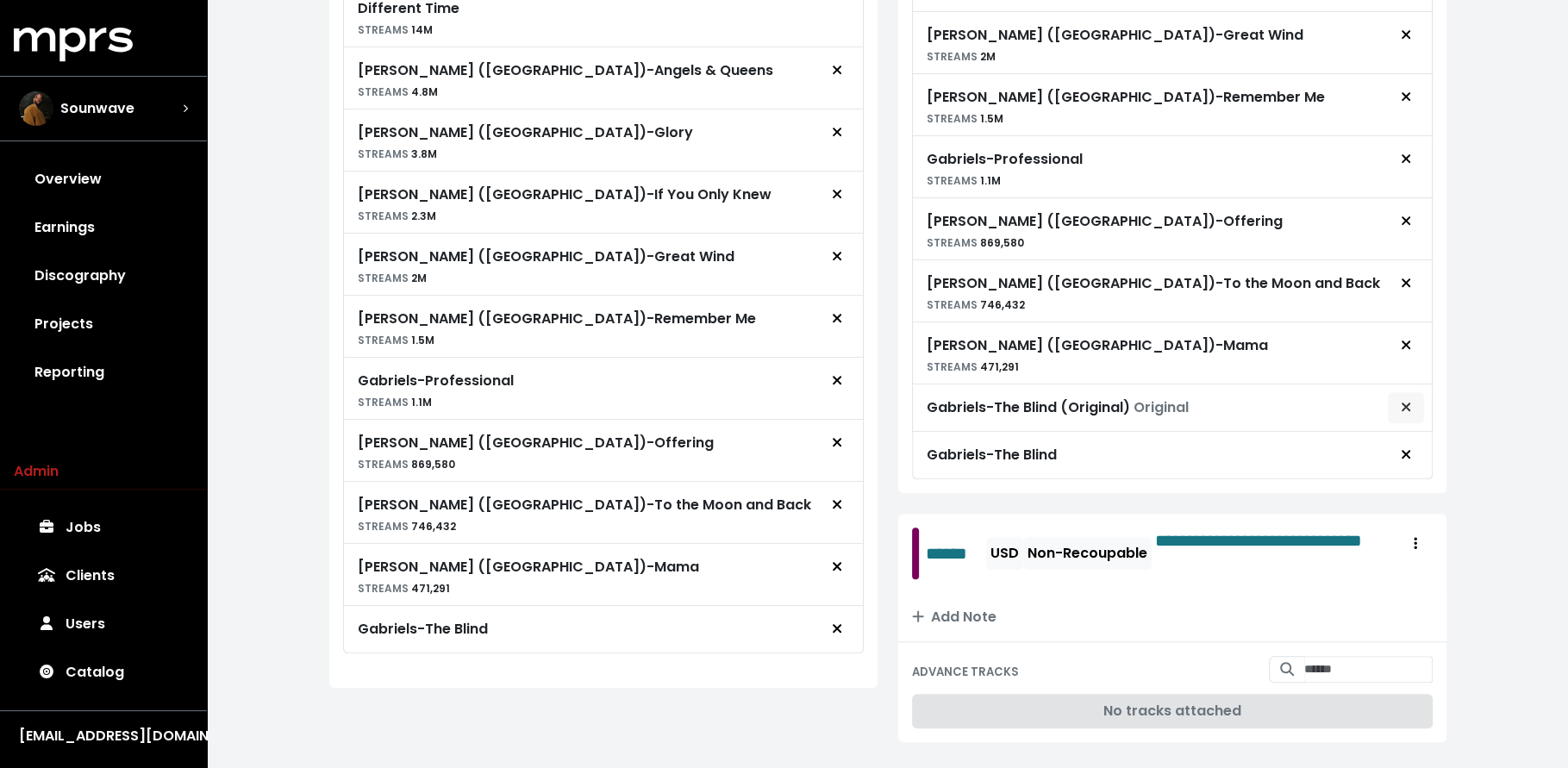
click at [1415, 391] on button "Remove advance target" at bounding box center [1405, 407] width 38 height 32
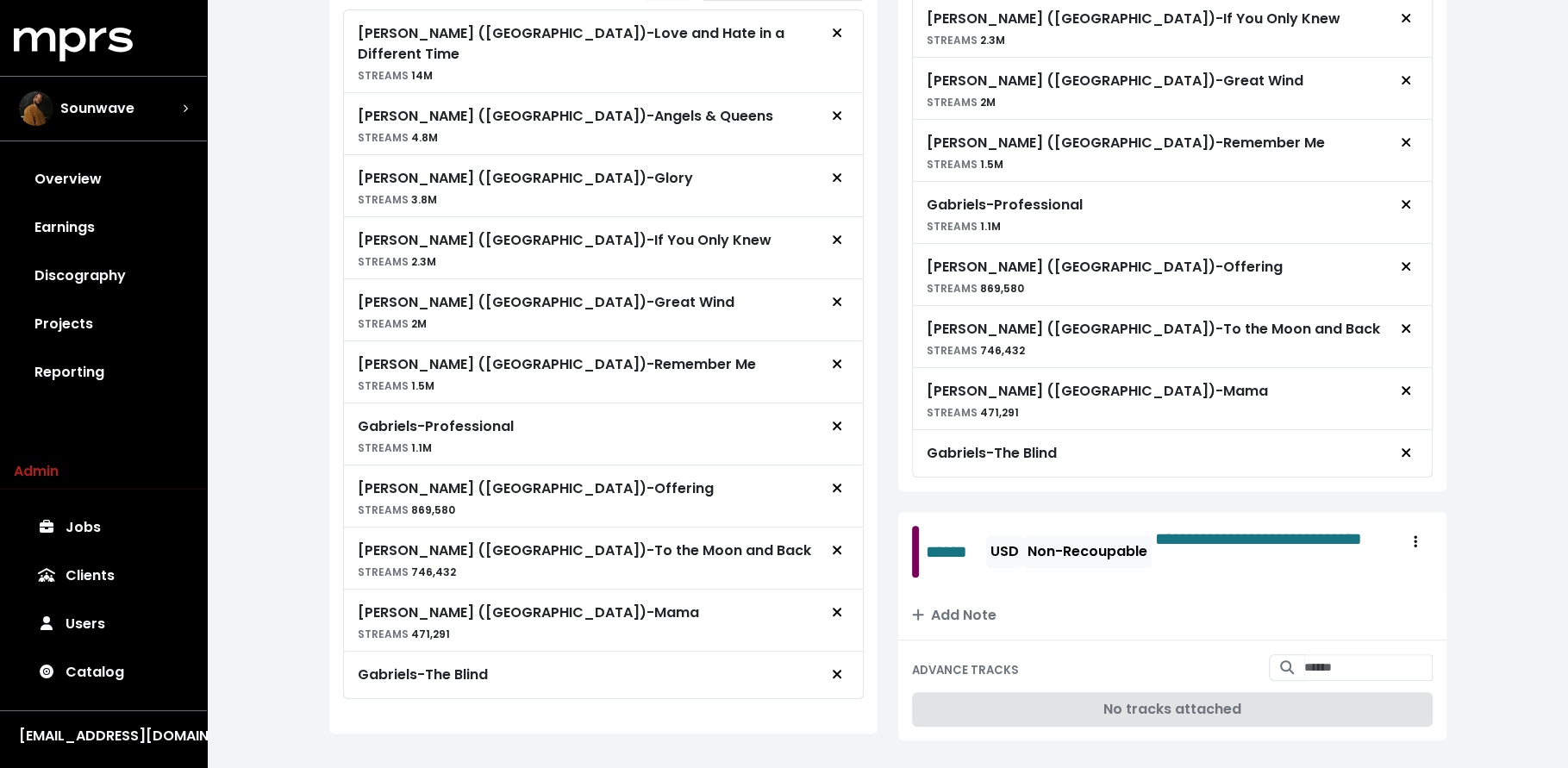
scroll to position [0, 0]
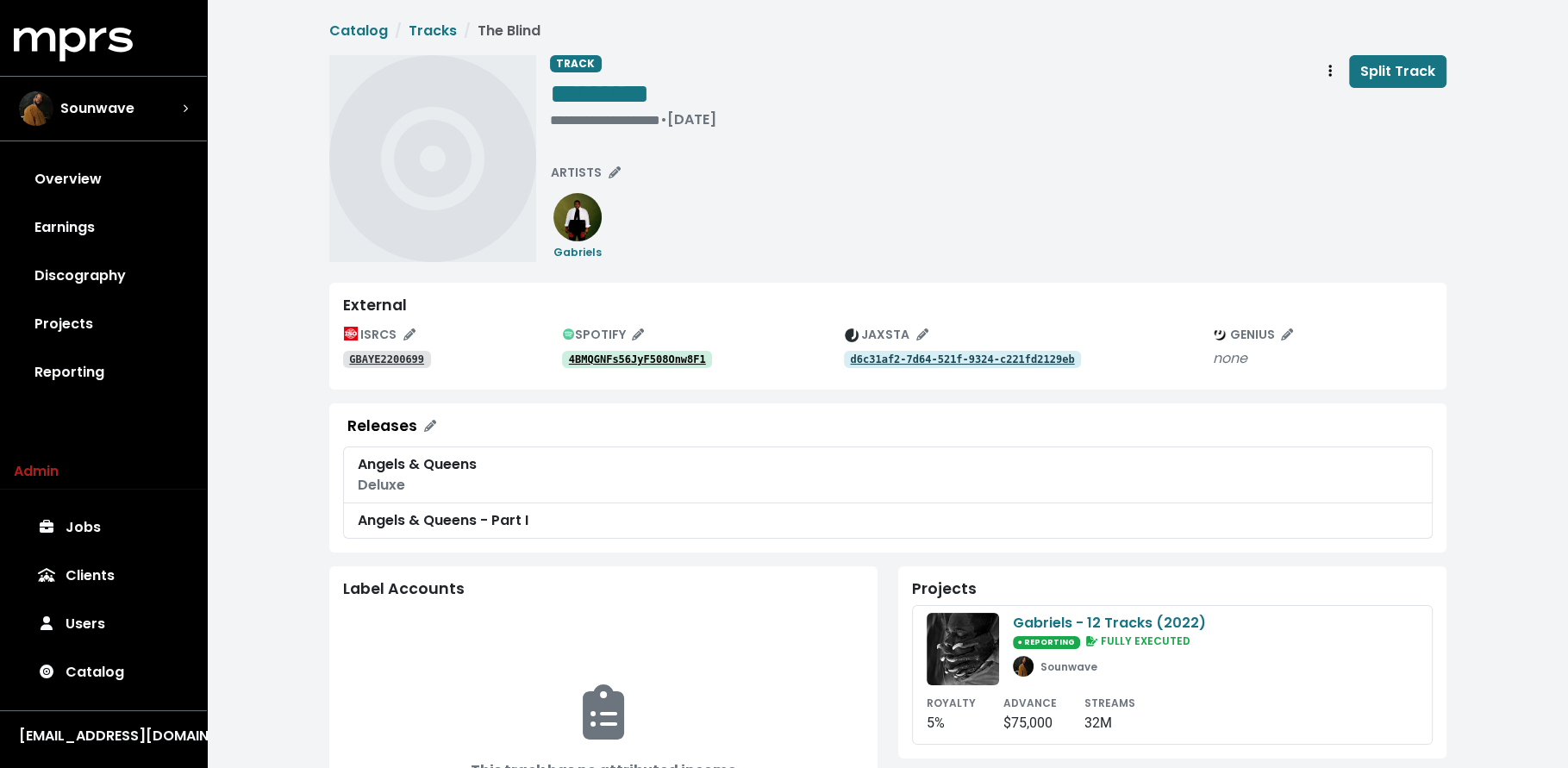
click at [613, 360] on tt "4BMQGNFs56JyF508Onw8F1" at bounding box center [637, 359] width 137 height 12
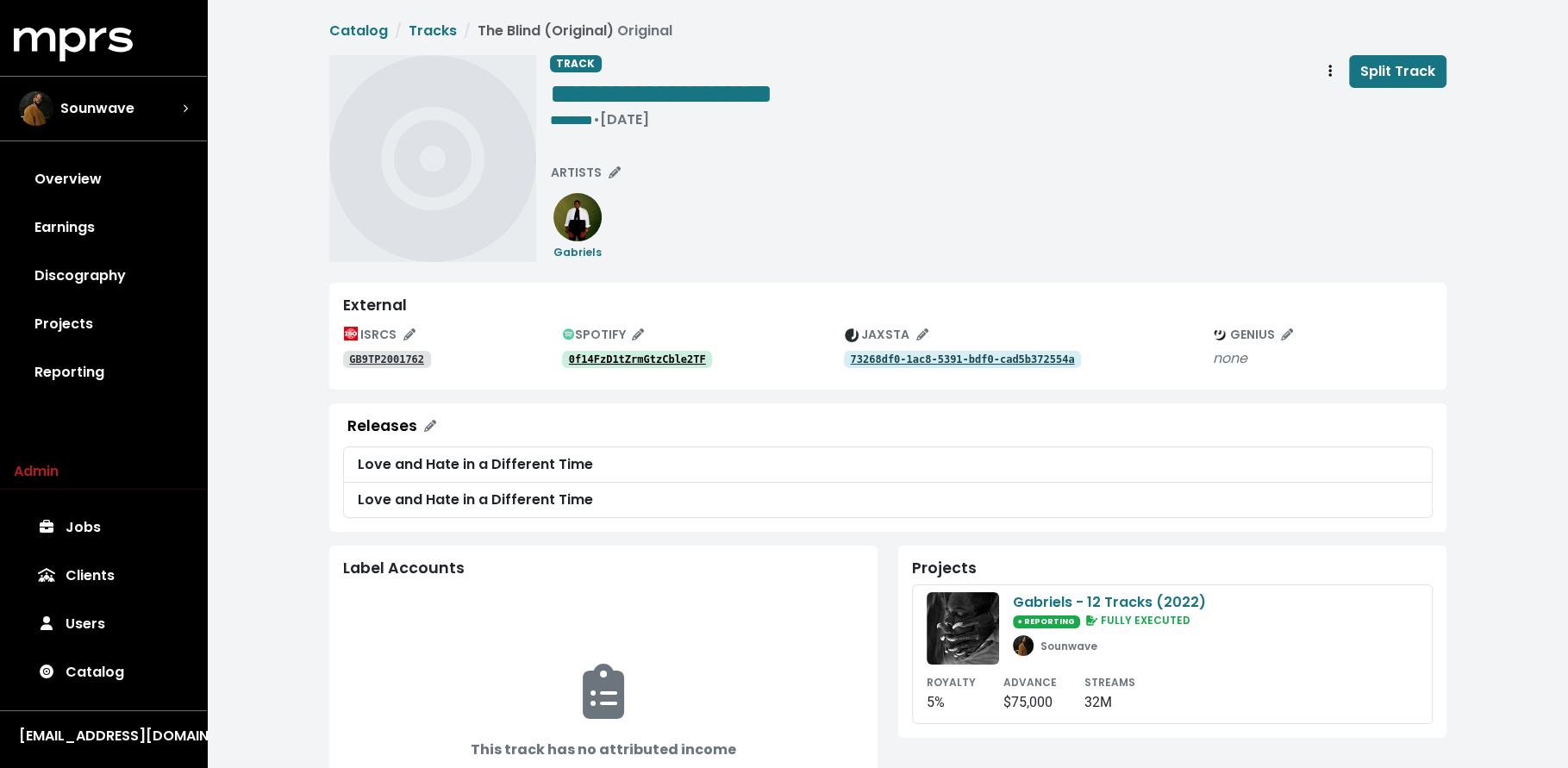
click at [647, 360] on tt "0f14FzD1tZrmGtzCble2TF" at bounding box center [637, 359] width 137 height 12
click at [602, 360] on tt "0f14FzD1tZrmGtzCble2TF" at bounding box center [637, 359] width 137 height 12
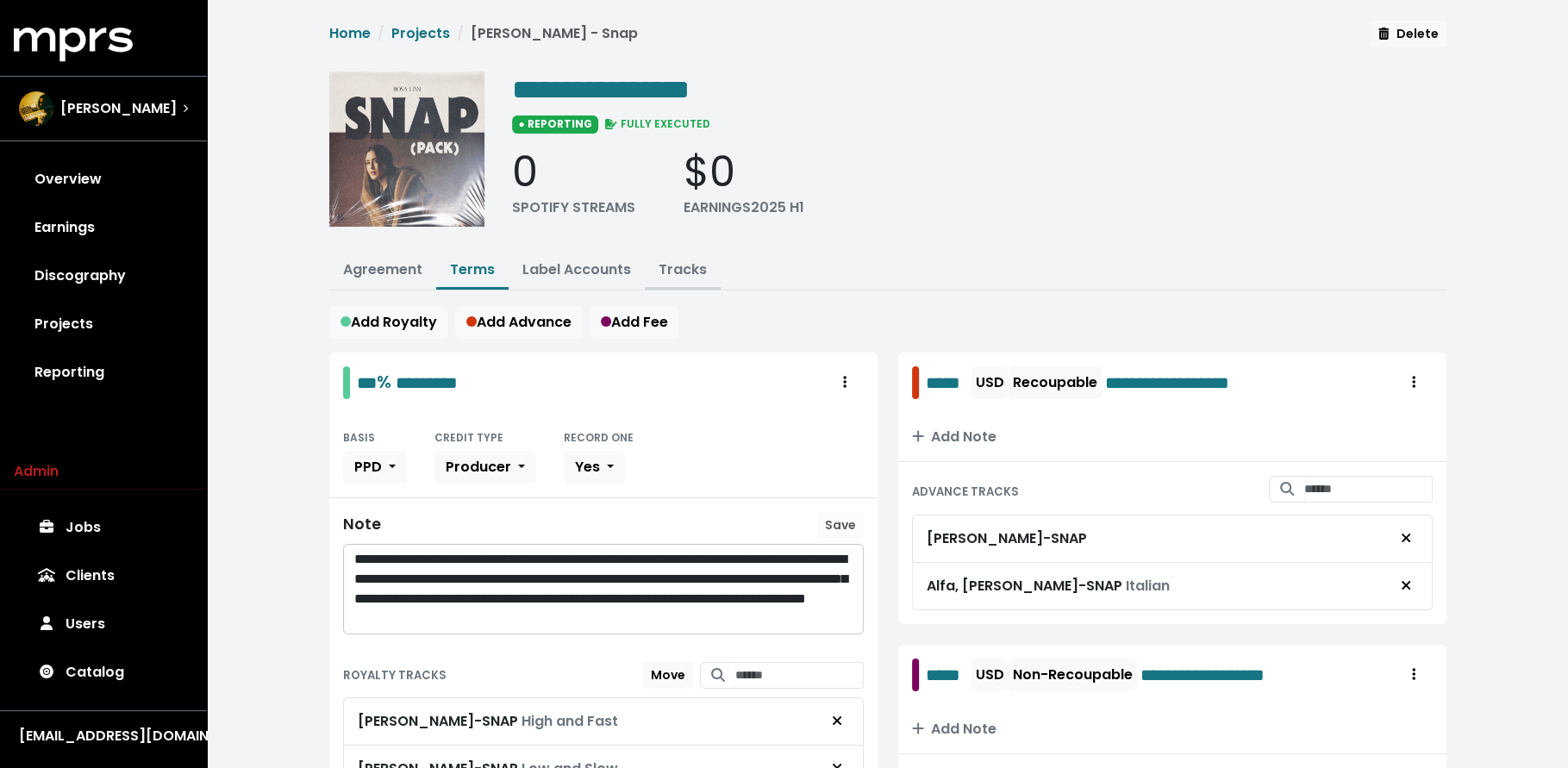
click at [694, 260] on link "Tracks" at bounding box center [683, 270] width 48 height 20
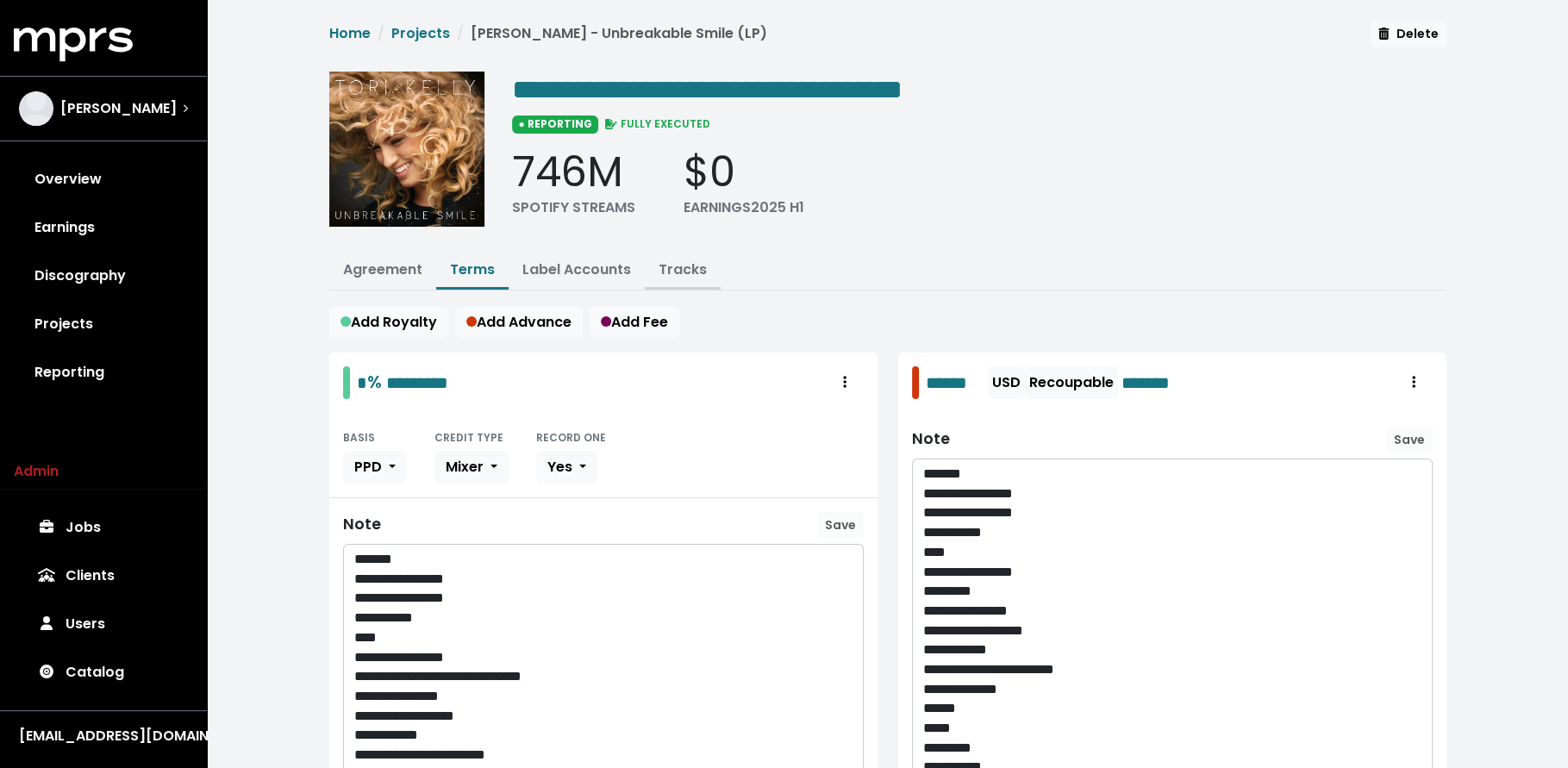
click at [687, 263] on link "Tracks" at bounding box center [683, 270] width 48 height 20
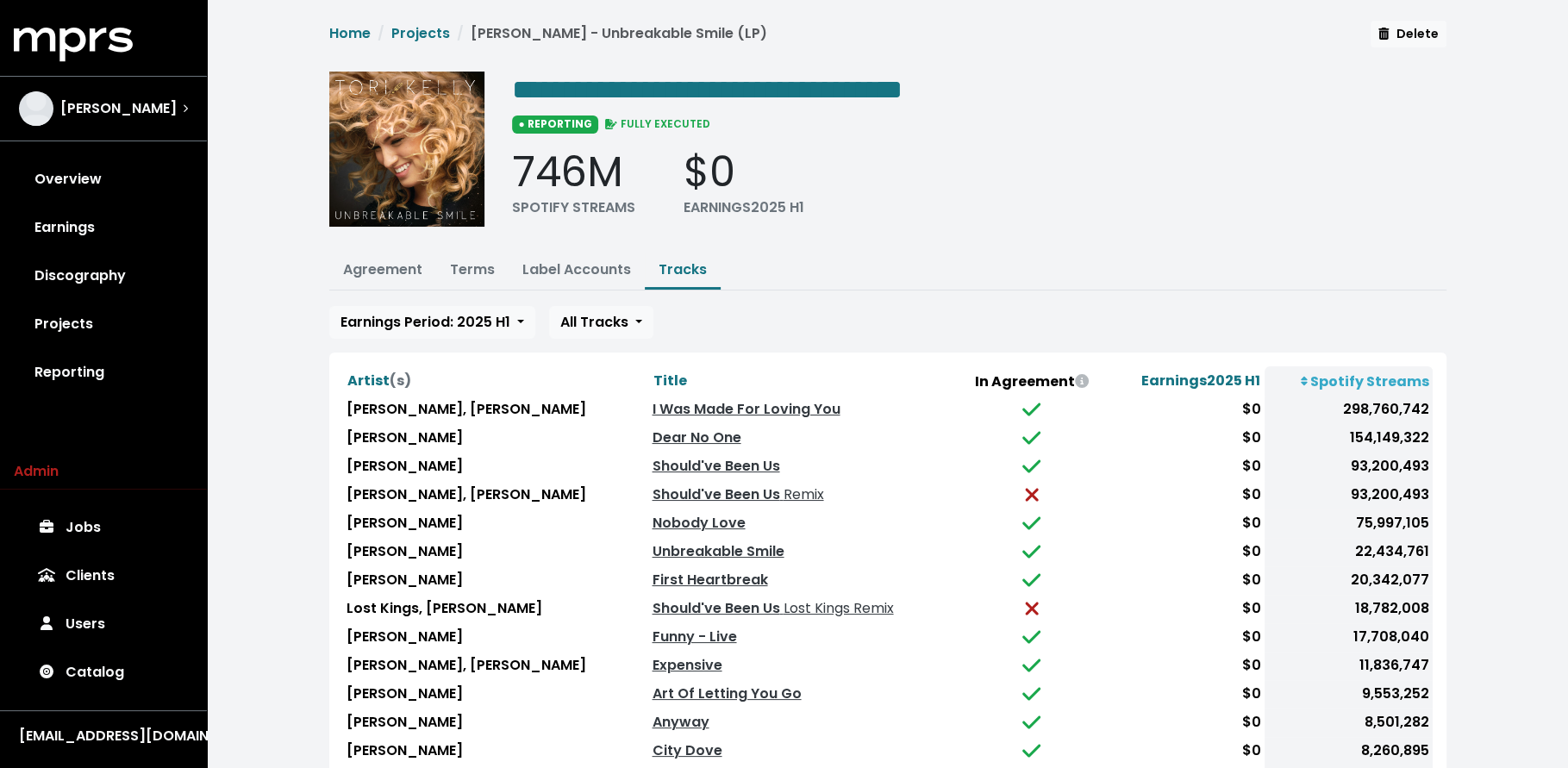
scroll to position [4, 0]
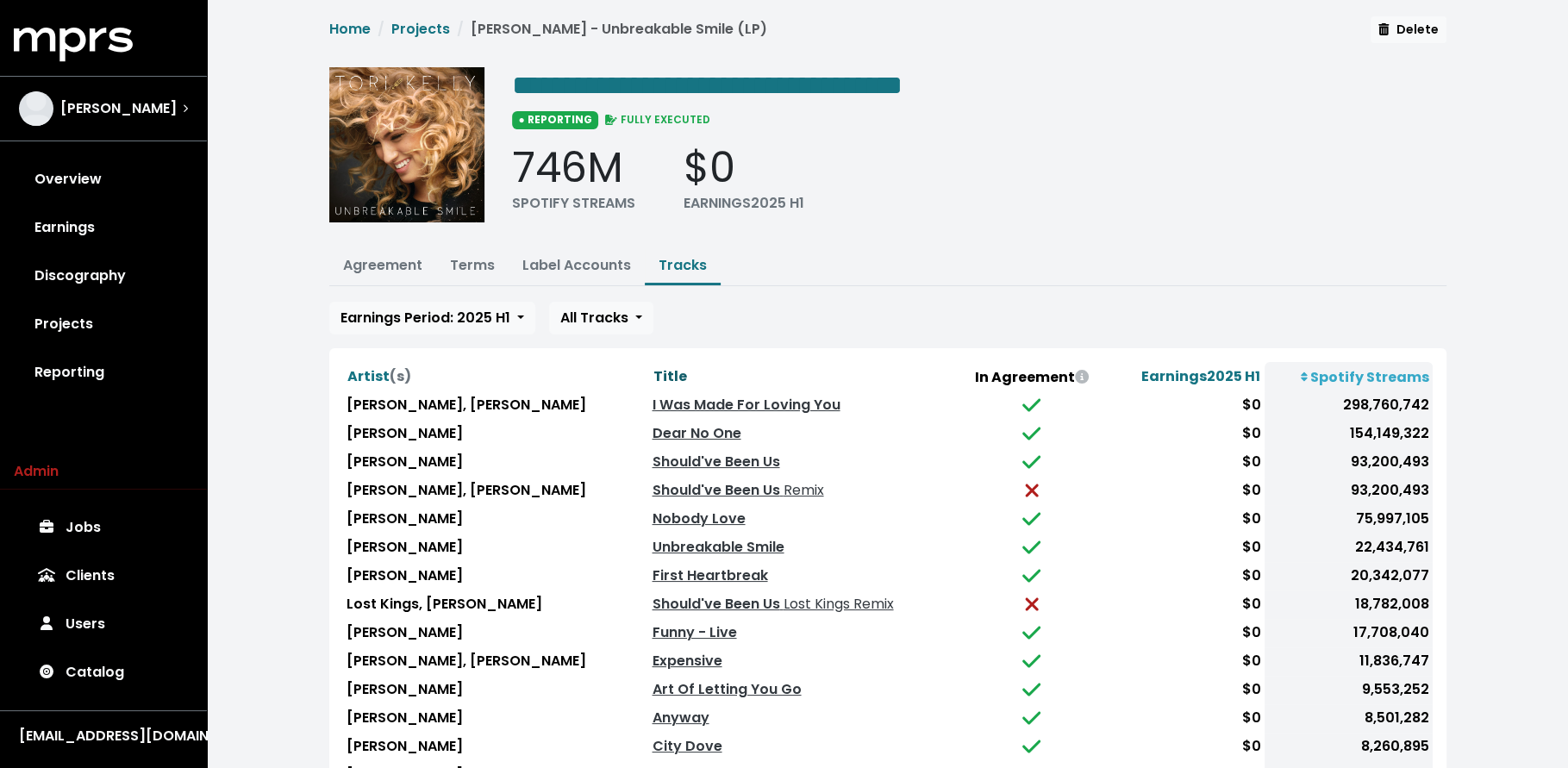
click at [652, 367] on span "Title" at bounding box center [669, 377] width 33 height 21
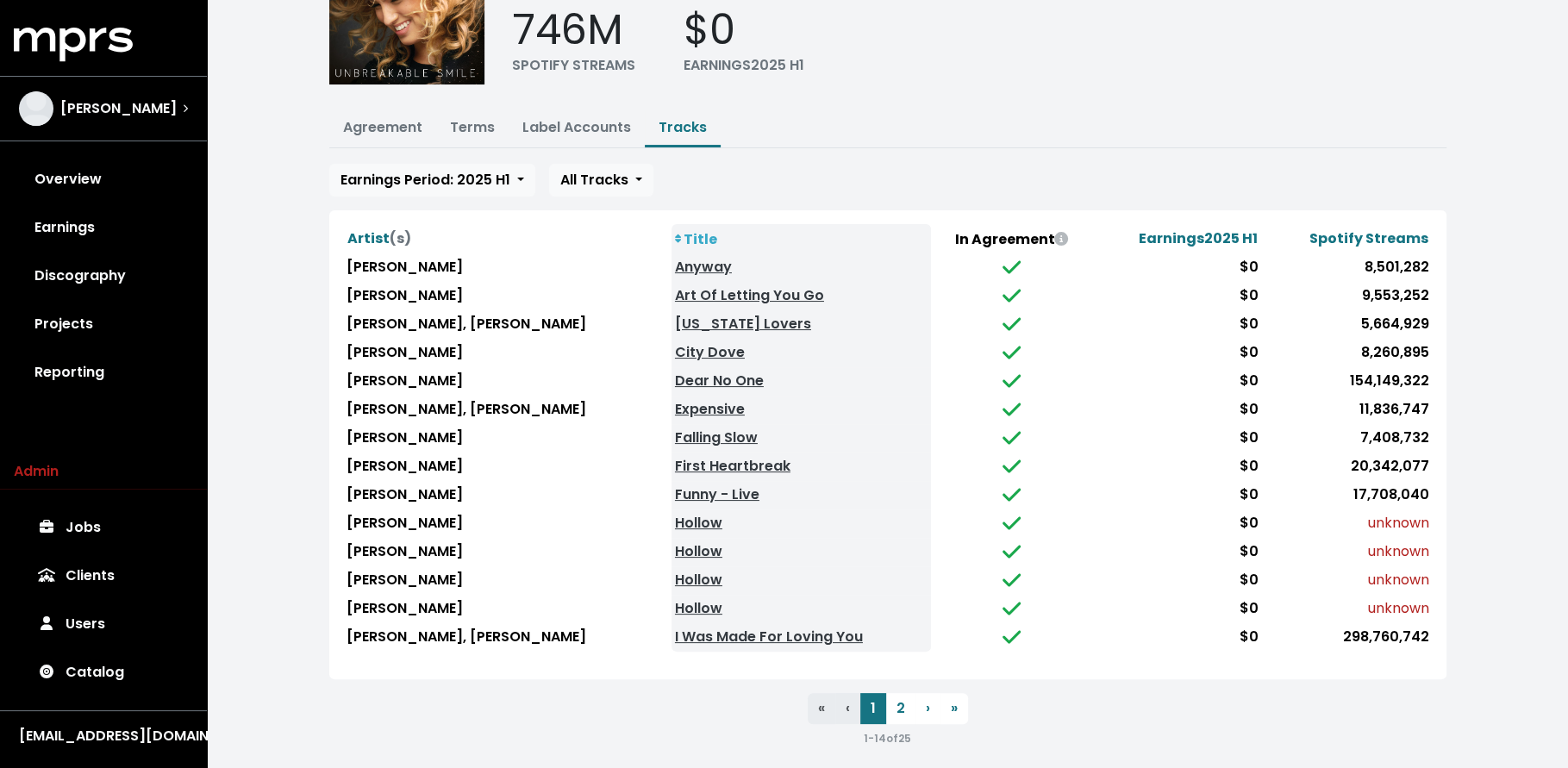
scroll to position [146, 0]
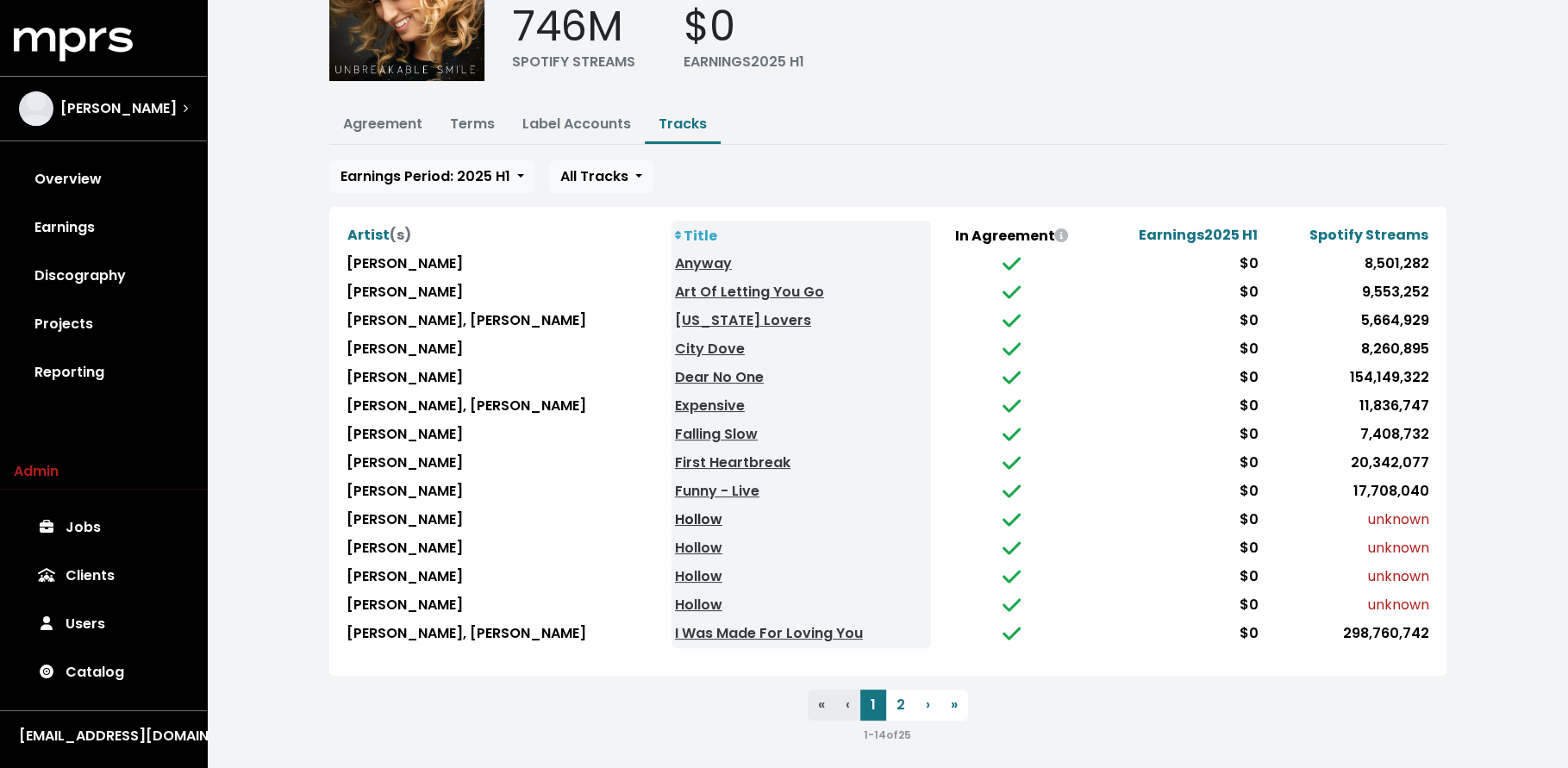
click at [675, 515] on link "Hollow" at bounding box center [698, 520] width 47 height 20
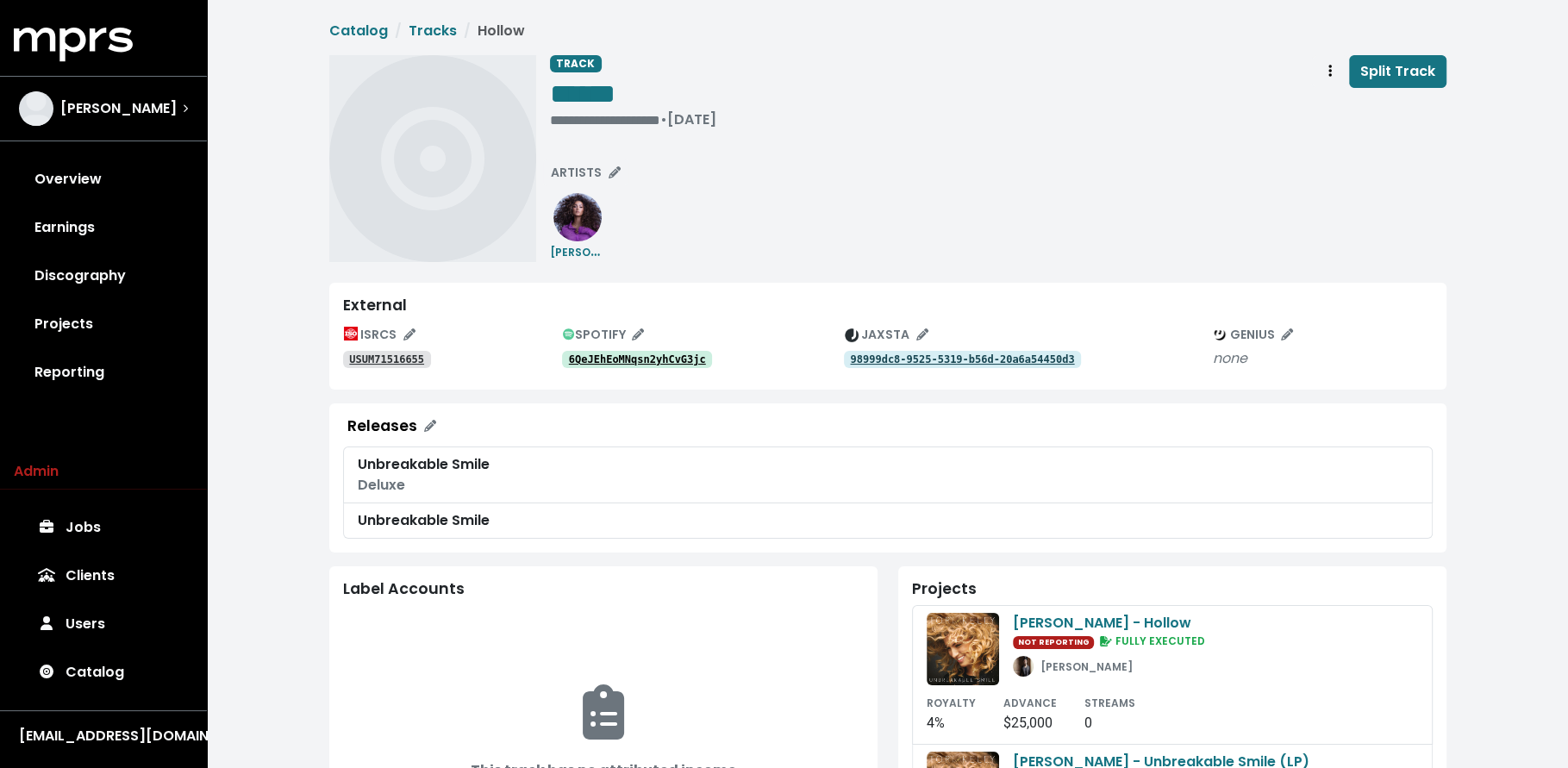
click at [660, 354] on tt "6QeJEhEoMNqsn2yhCvG3jc" at bounding box center [637, 359] width 137 height 12
click at [1328, 71] on span "Track actions" at bounding box center [1330, 71] width 16 height 21
click at [1325, 105] on link "Merge" at bounding box center [1380, 110] width 136 height 27
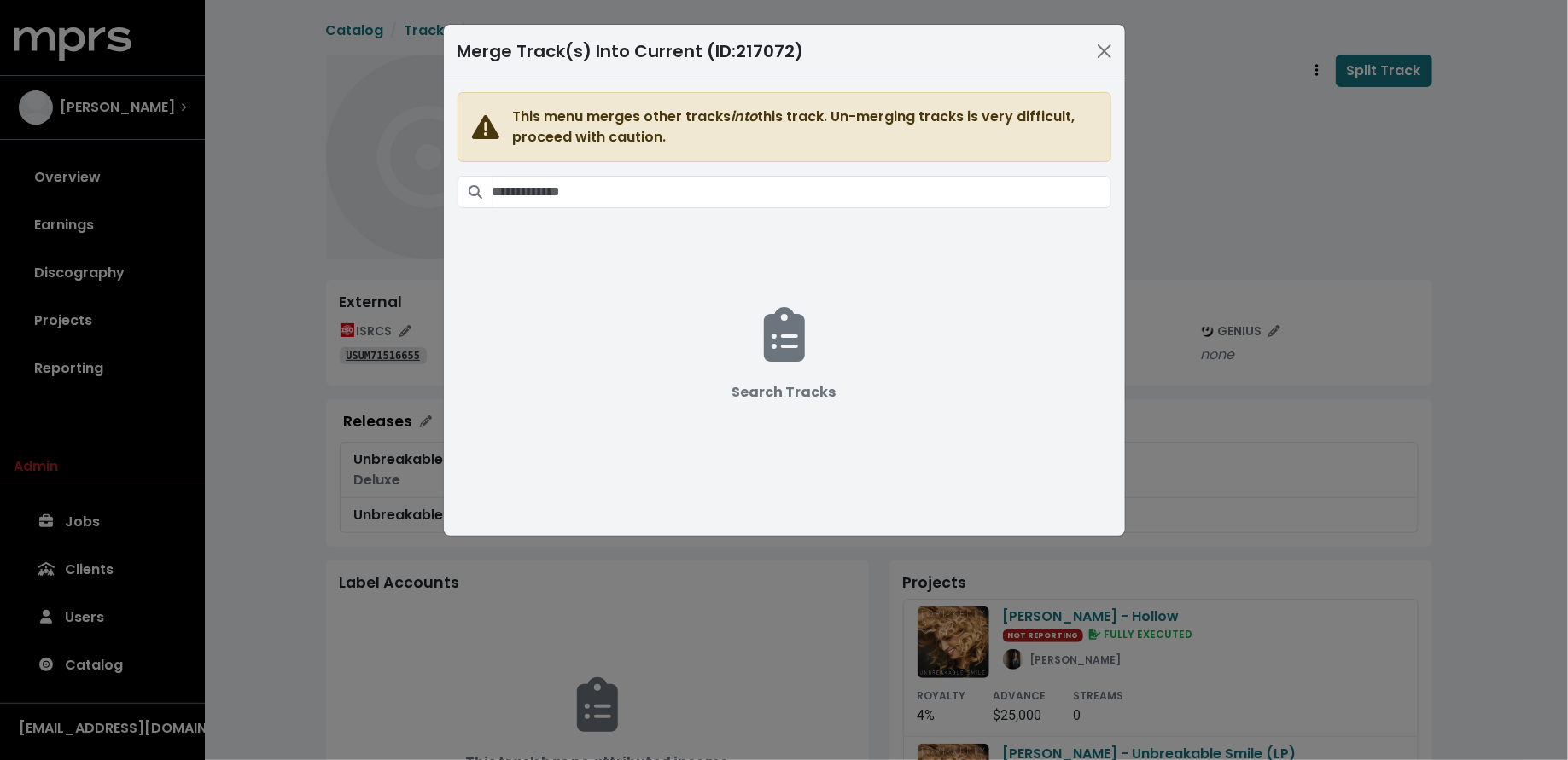
click at [263, 153] on div "Merge Track(s) Into Current (ID: 217072 ) This menu merges other tracks into th…" at bounding box center [784, 380] width 1568 height 760
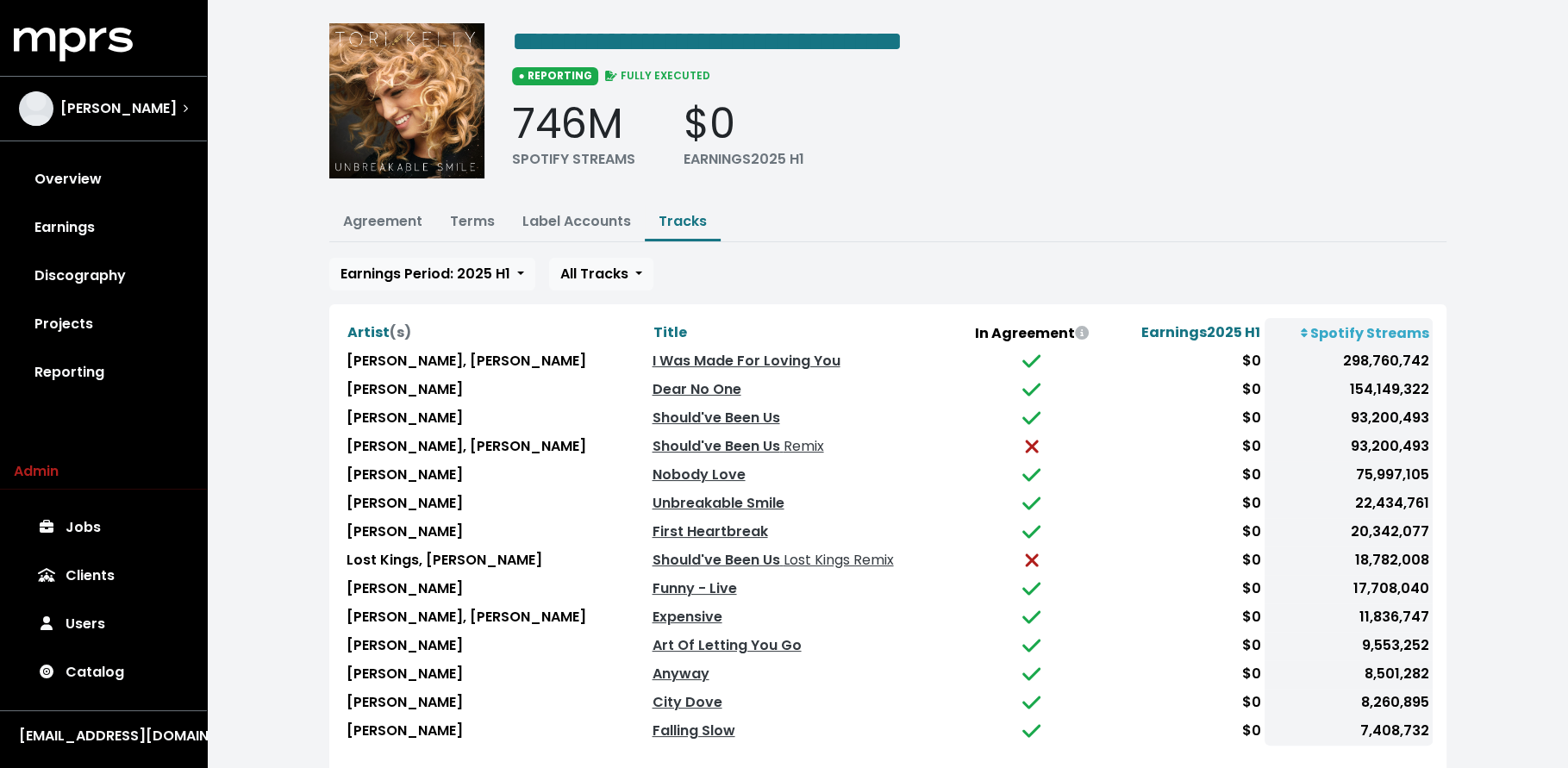
scroll to position [146, 0]
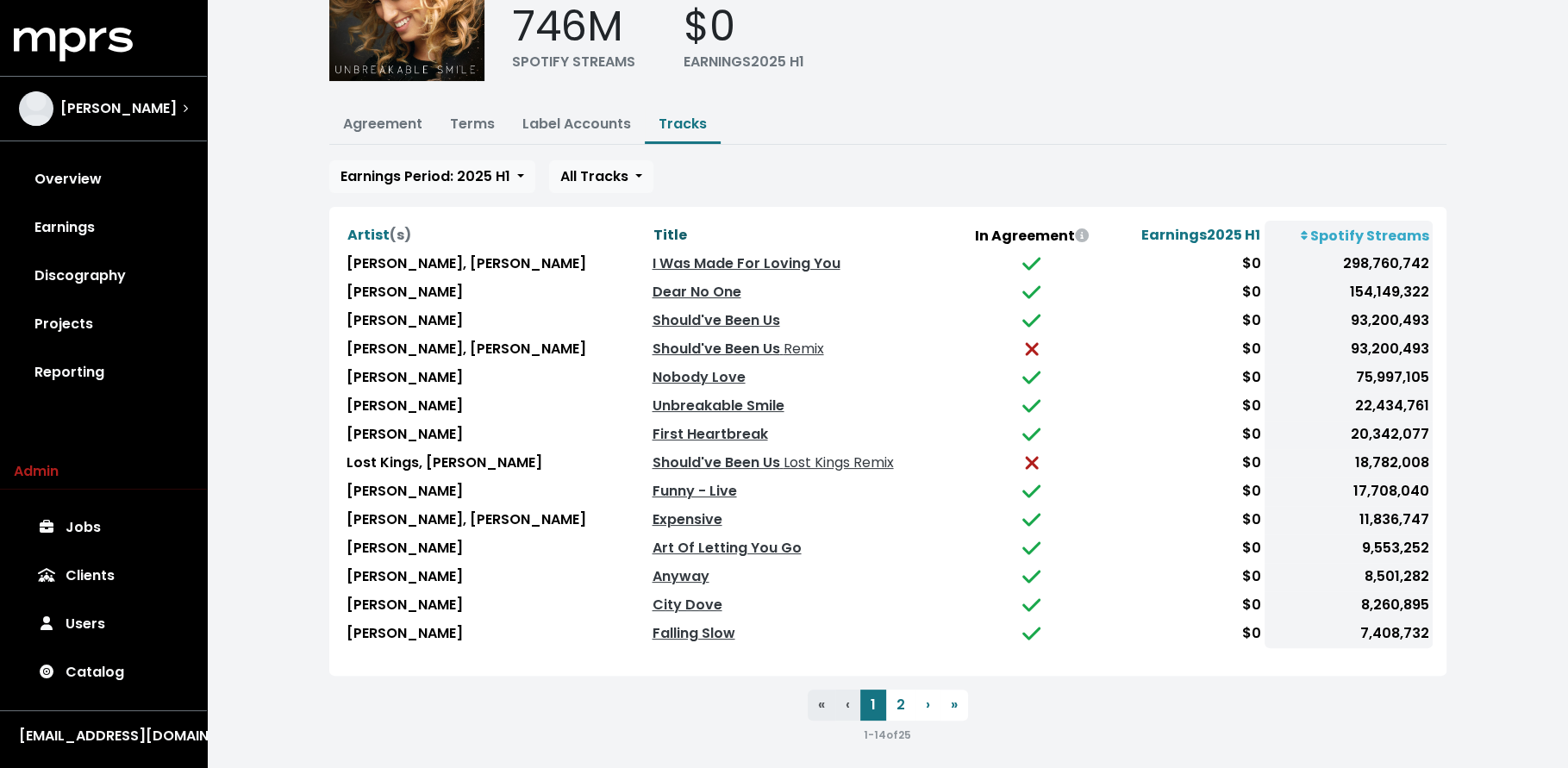
click at [652, 230] on span "Title" at bounding box center [669, 234] width 33 height 20
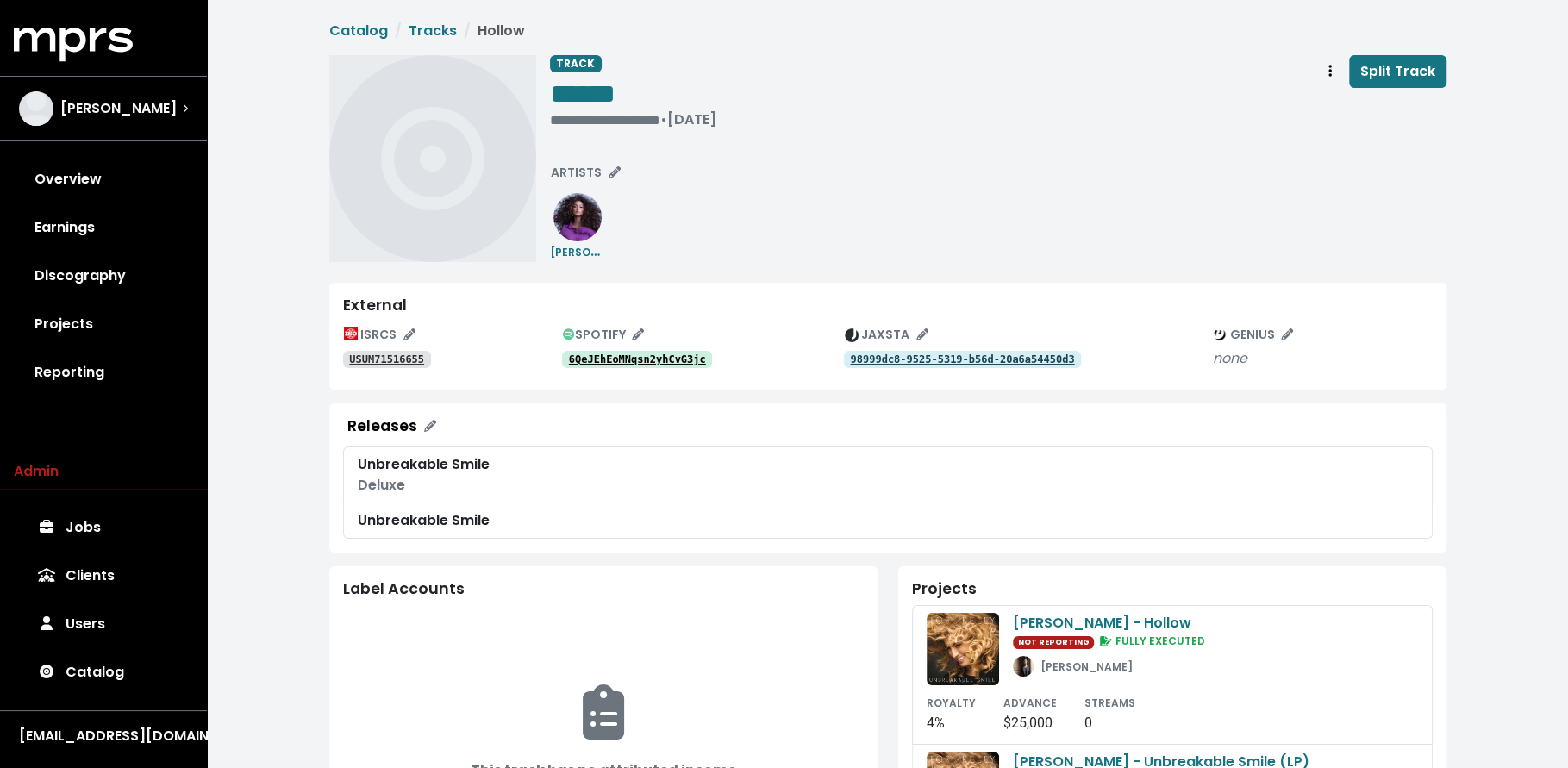
click at [608, 353] on tt "6QeJEhEoMNqsn2yhCvG3jc" at bounding box center [637, 359] width 137 height 12
click at [581, 363] on tt "6QeJEhEoMNqsn2yhCvG3jc" at bounding box center [637, 359] width 137 height 12
click at [384, 368] on div "ISRCS USUM71516655 SPOTIFY 6QeJEhEoMNqsn2yhCvG3jc JAXSTA 98999dc8-9525-5319-b56…" at bounding box center [887, 348] width 1089 height 54
click at [386, 360] on tt "USUM71516655" at bounding box center [386, 359] width 75 height 12
click at [1323, 68] on button "Track actions" at bounding box center [1330, 71] width 38 height 32
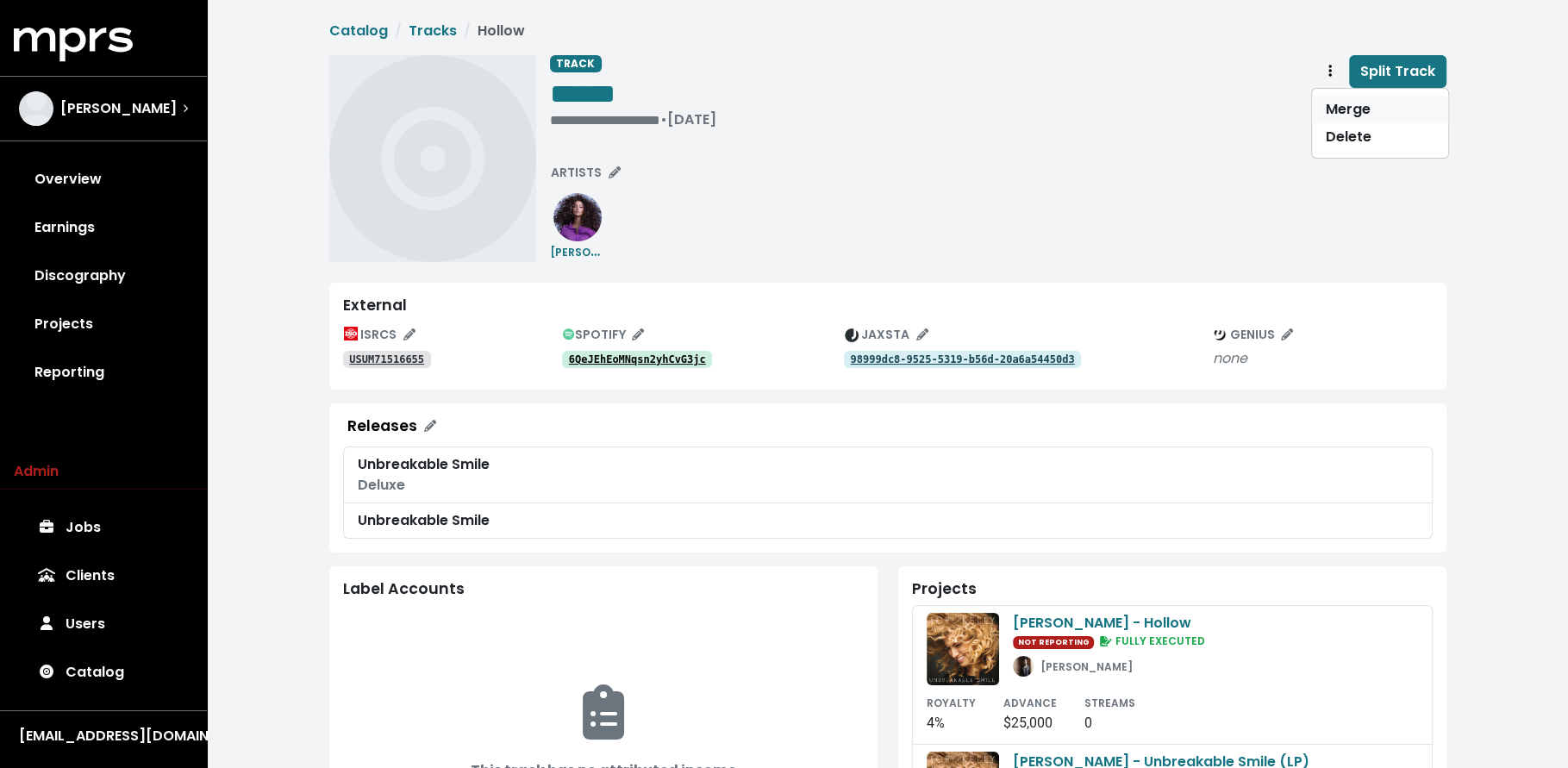
click at [1341, 110] on link "Merge" at bounding box center [1380, 110] width 136 height 27
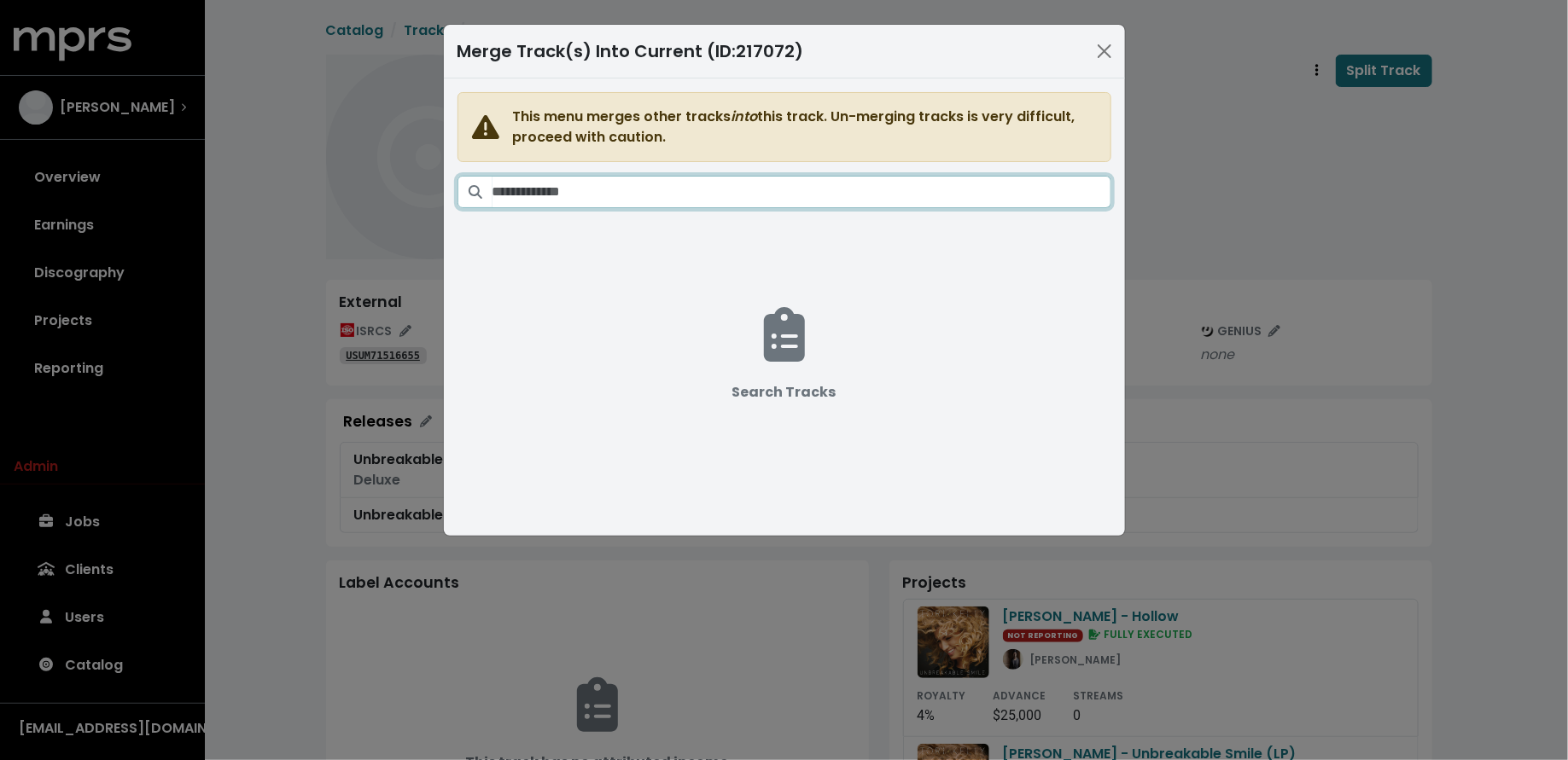
click at [861, 184] on input "Search tracks" at bounding box center [801, 191] width 618 height 32
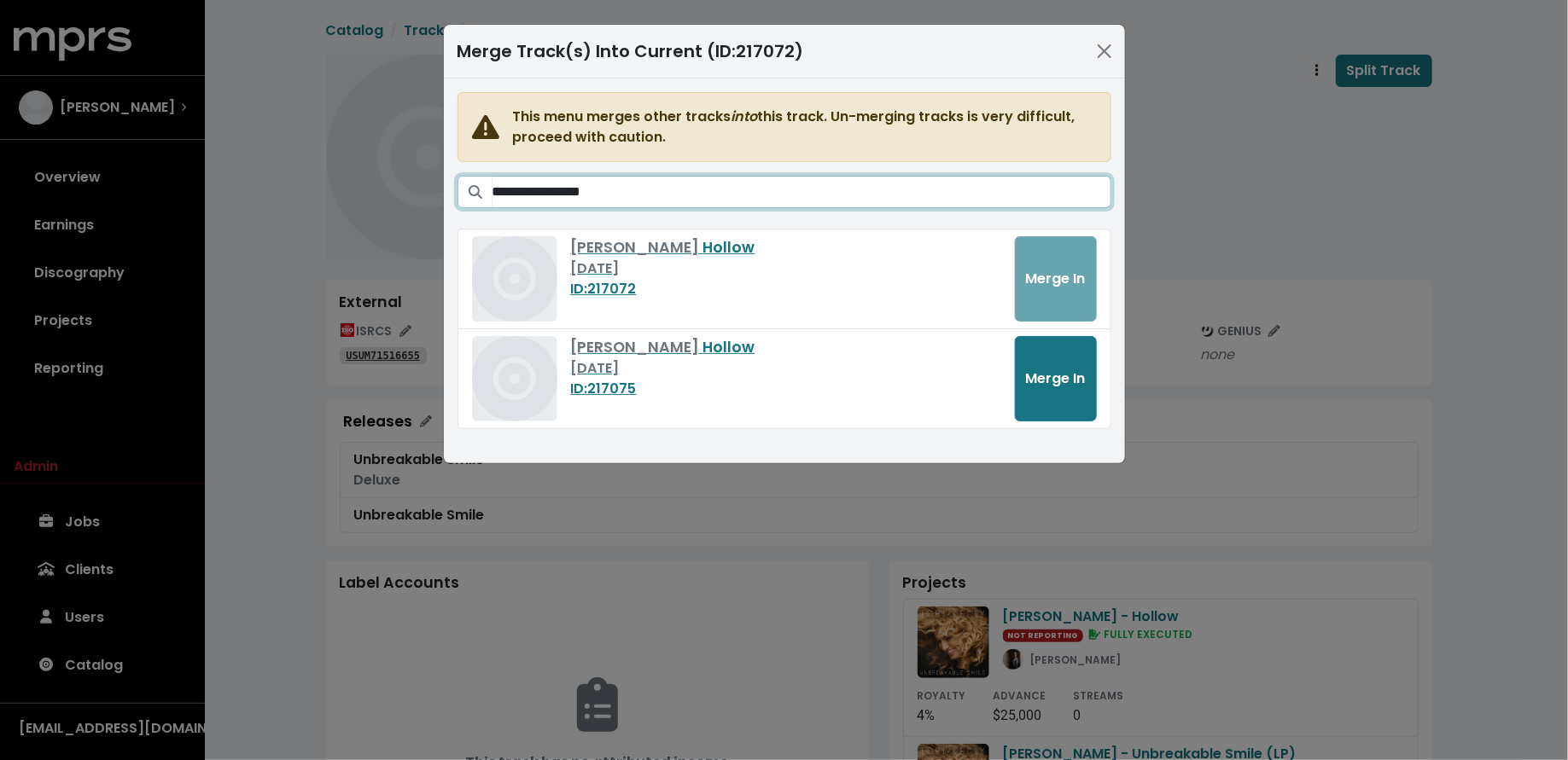
type input "**********"
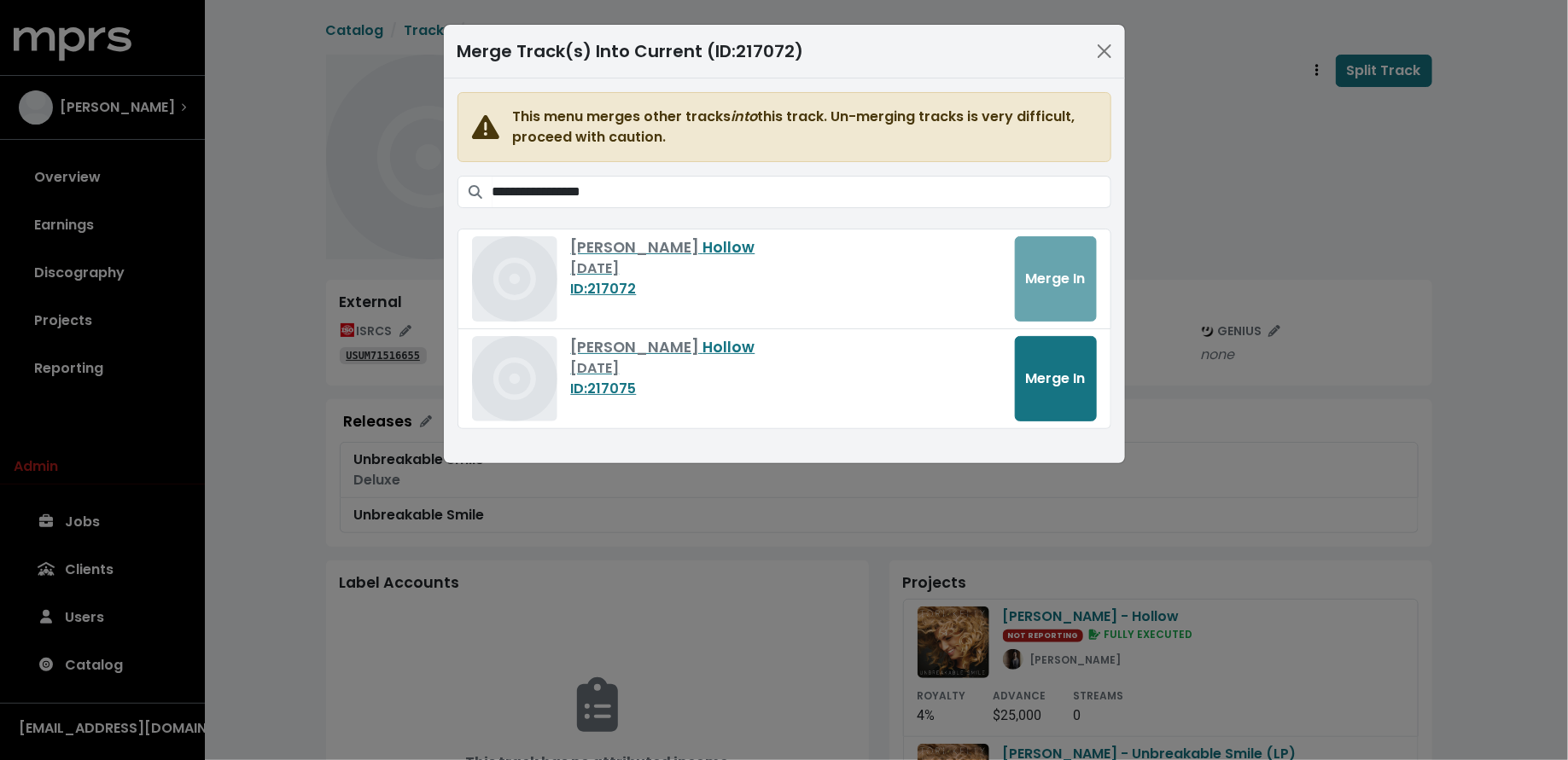
click at [1238, 167] on div "**********" at bounding box center [784, 380] width 1568 height 760
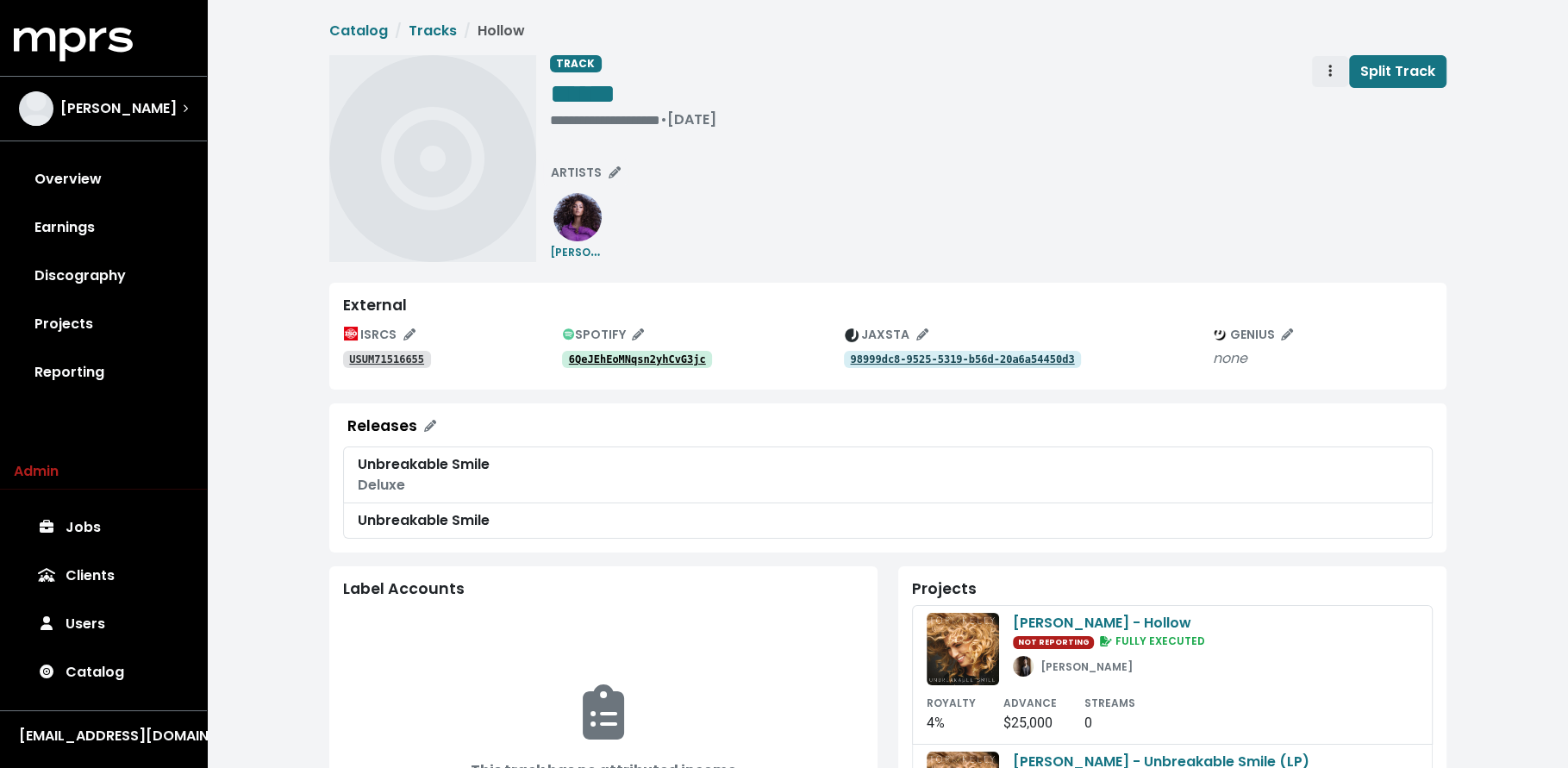
click at [1328, 77] on span "Track actions" at bounding box center [1330, 71] width 16 height 21
click at [1336, 113] on link "Merge" at bounding box center [1380, 110] width 136 height 27
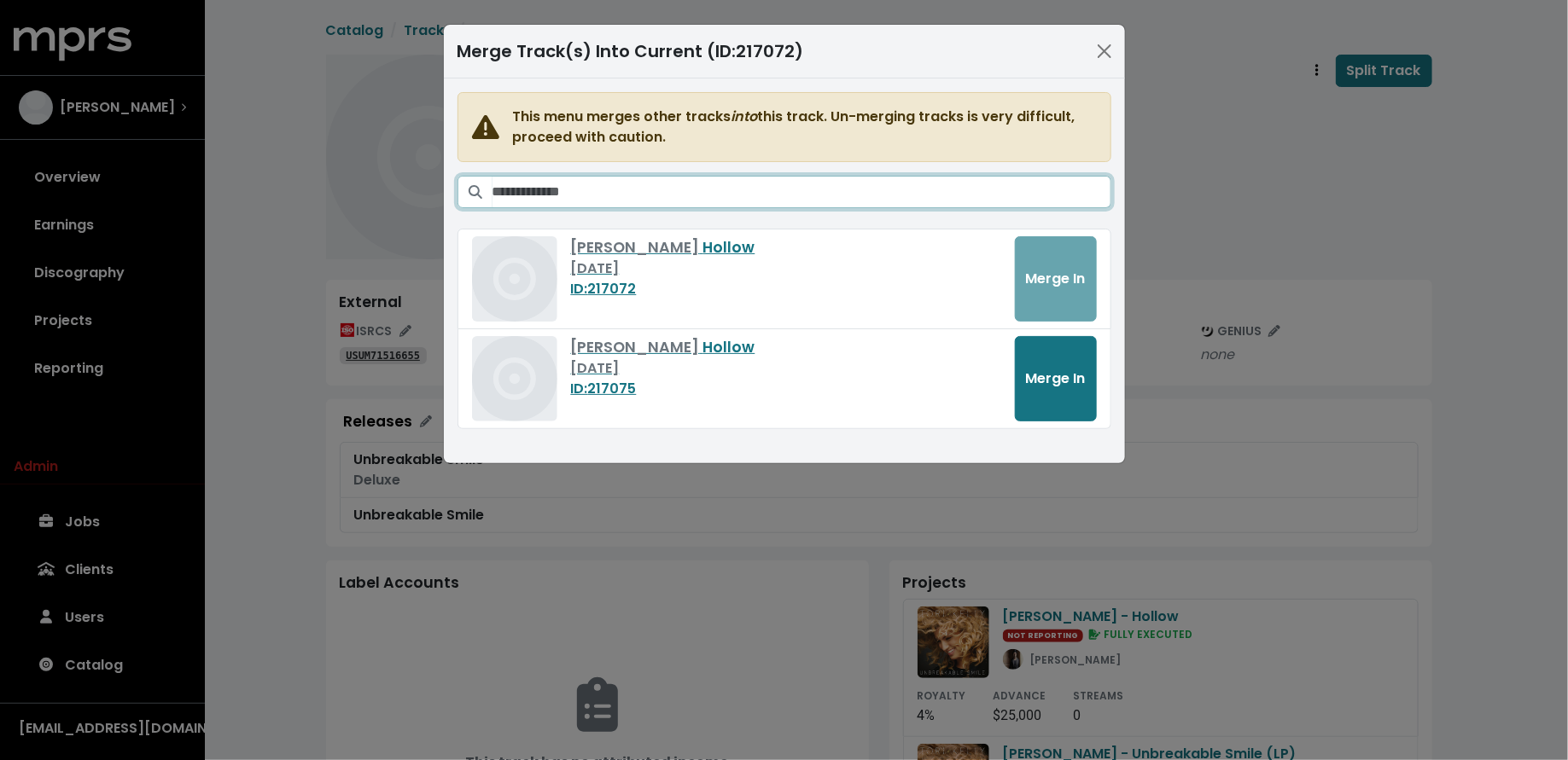
click at [852, 187] on input "Search tracks" at bounding box center [801, 191] width 618 height 32
type input "**********"
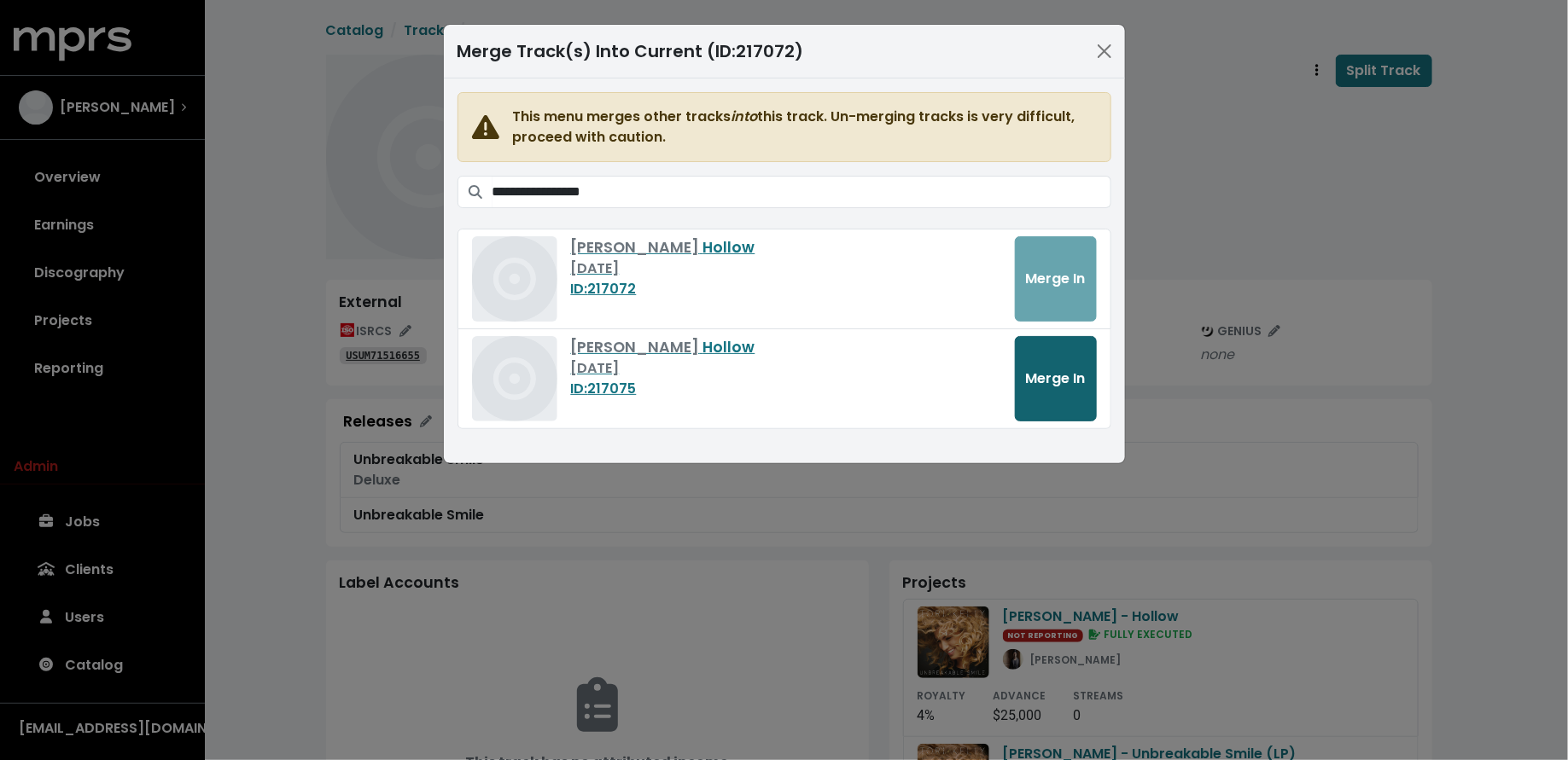
click at [1038, 372] on span "Merge In" at bounding box center [1056, 379] width 60 height 19
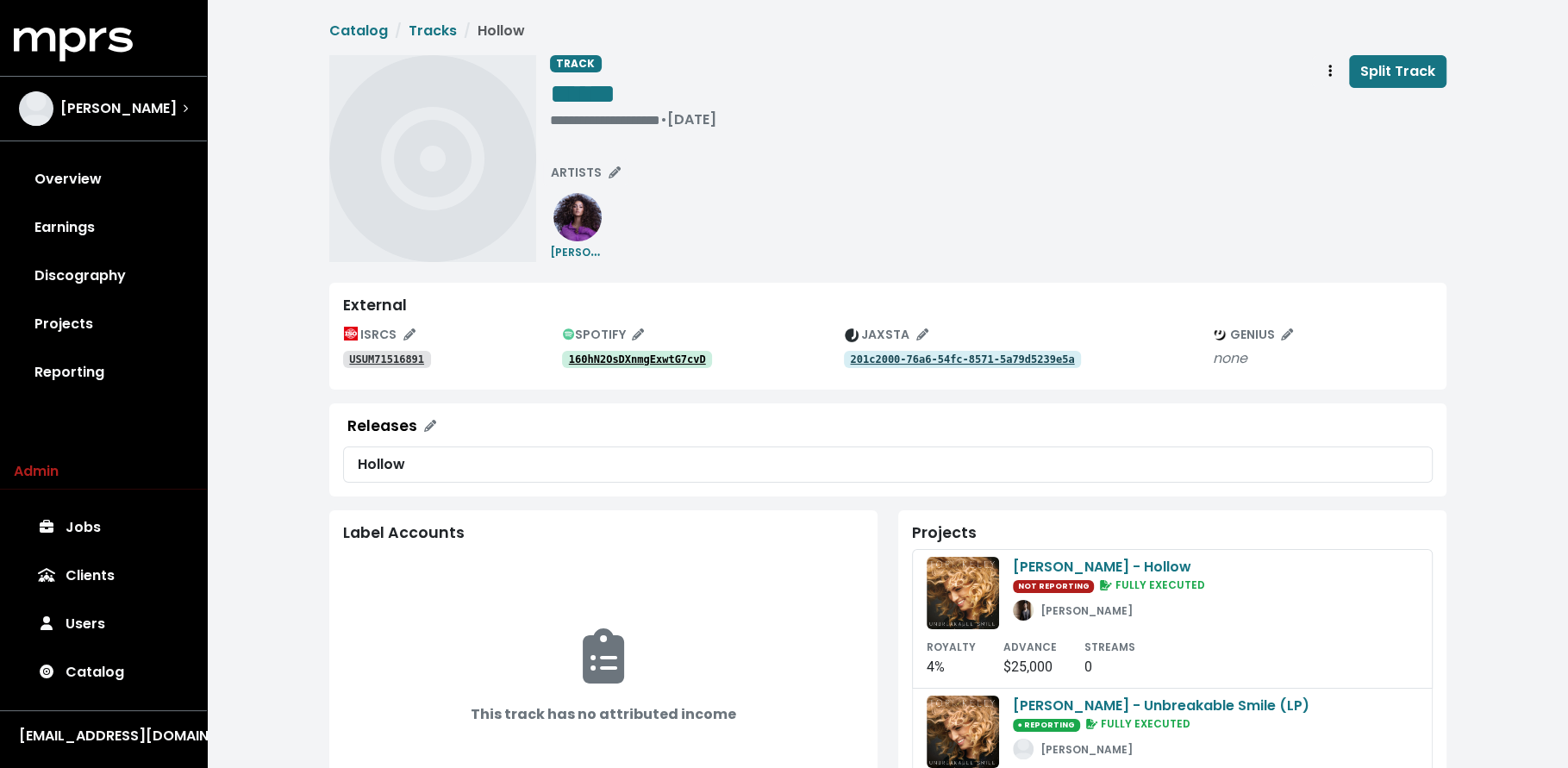
click at [643, 356] on tt "160hN2OsDXnmgExwtG7cvD" at bounding box center [637, 359] width 137 height 12
click at [414, 361] on tt "USUM71516891" at bounding box center [386, 359] width 75 height 12
click at [599, 169] on span "ARTISTS" at bounding box center [585, 173] width 70 height 18
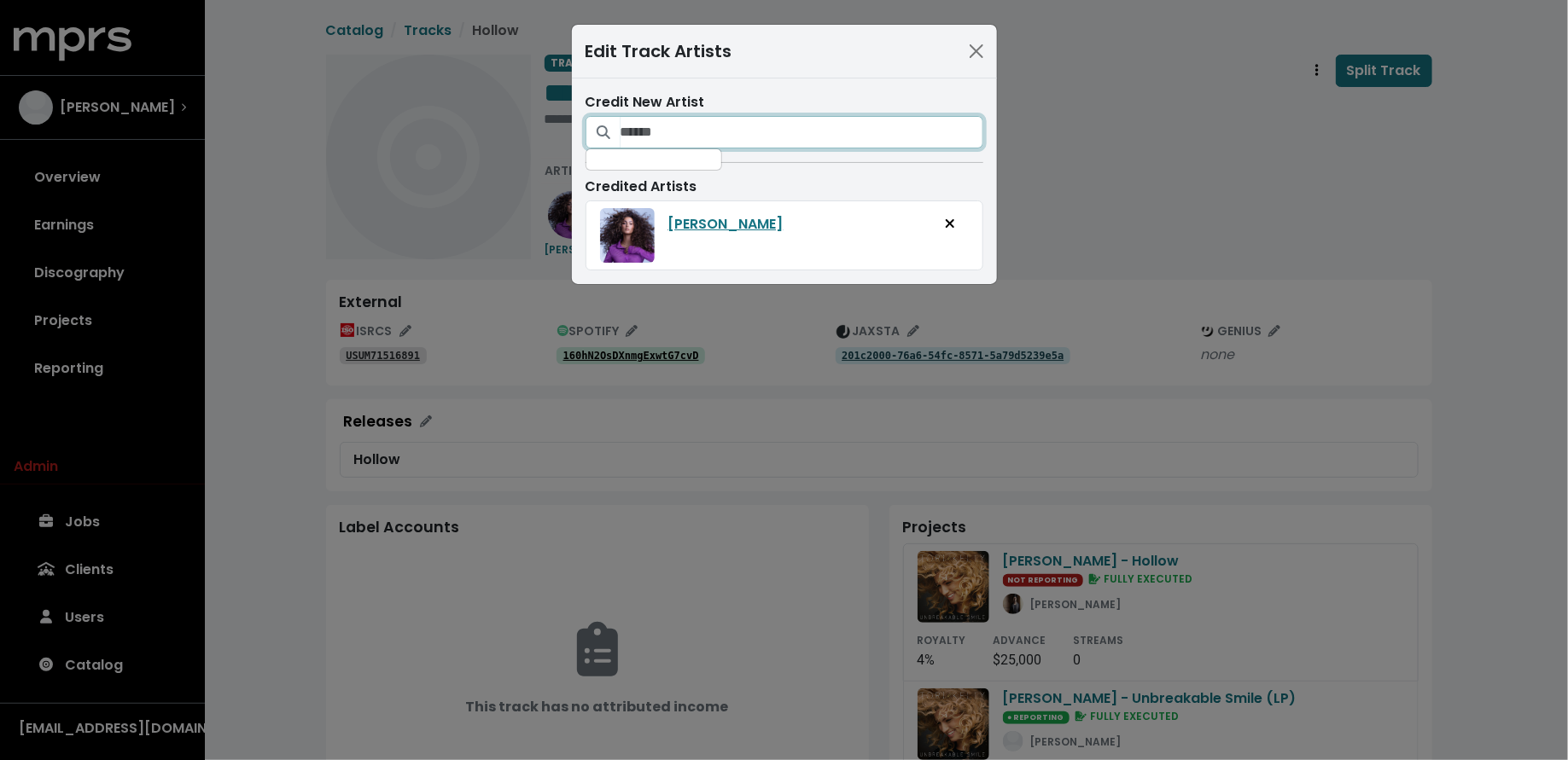
click at [673, 134] on input "Search for artists who should be credited on this track" at bounding box center [802, 132] width 363 height 32
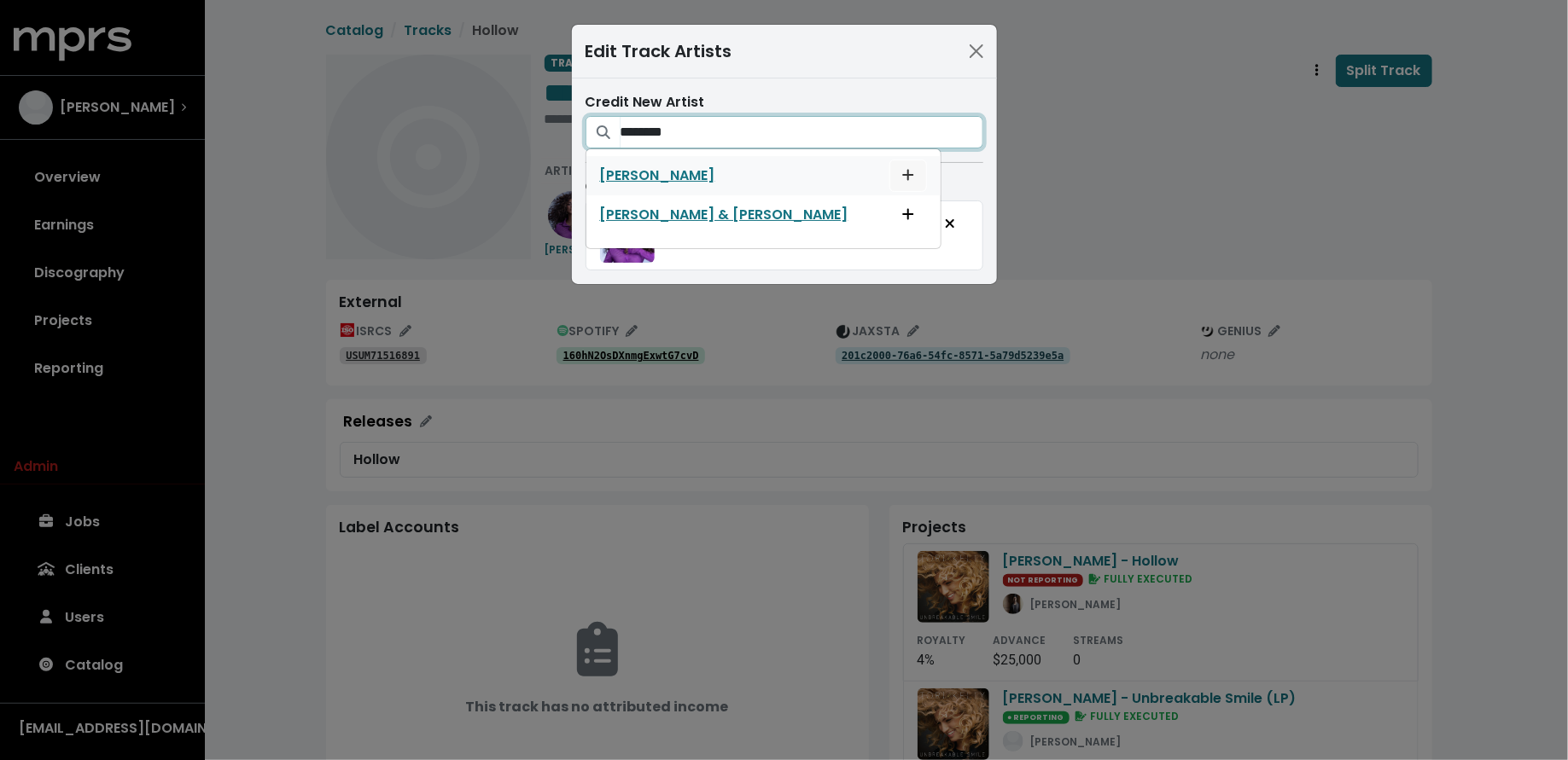
type input "********"
click at [902, 171] on icon "Add artist to this track's credited artists" at bounding box center [908, 175] width 12 height 14
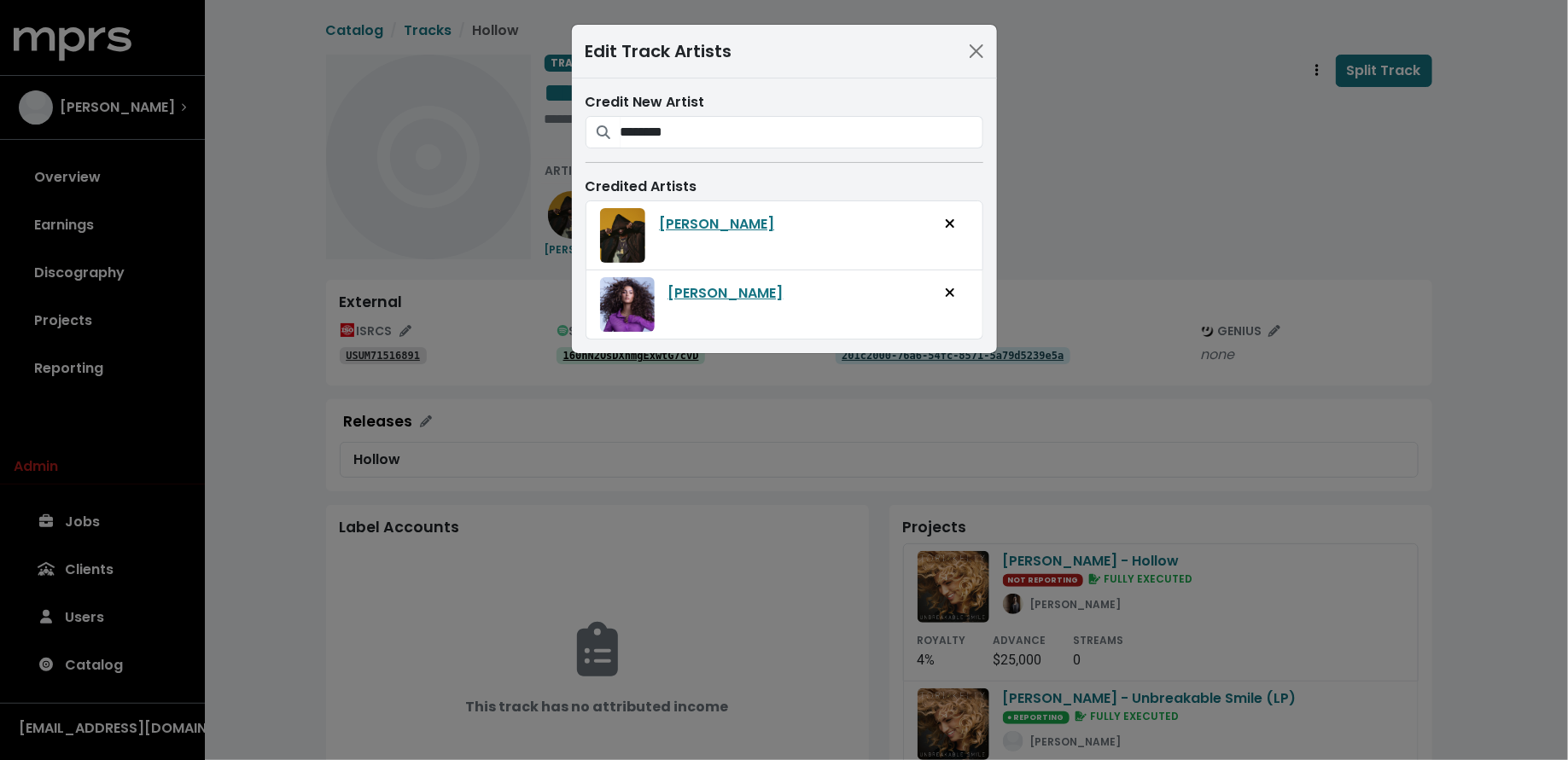
click at [1063, 168] on div "Edit Track Artists Credit New Artist ******** Big Sean Big Sean & Stefflon Don …" at bounding box center [784, 380] width 1568 height 760
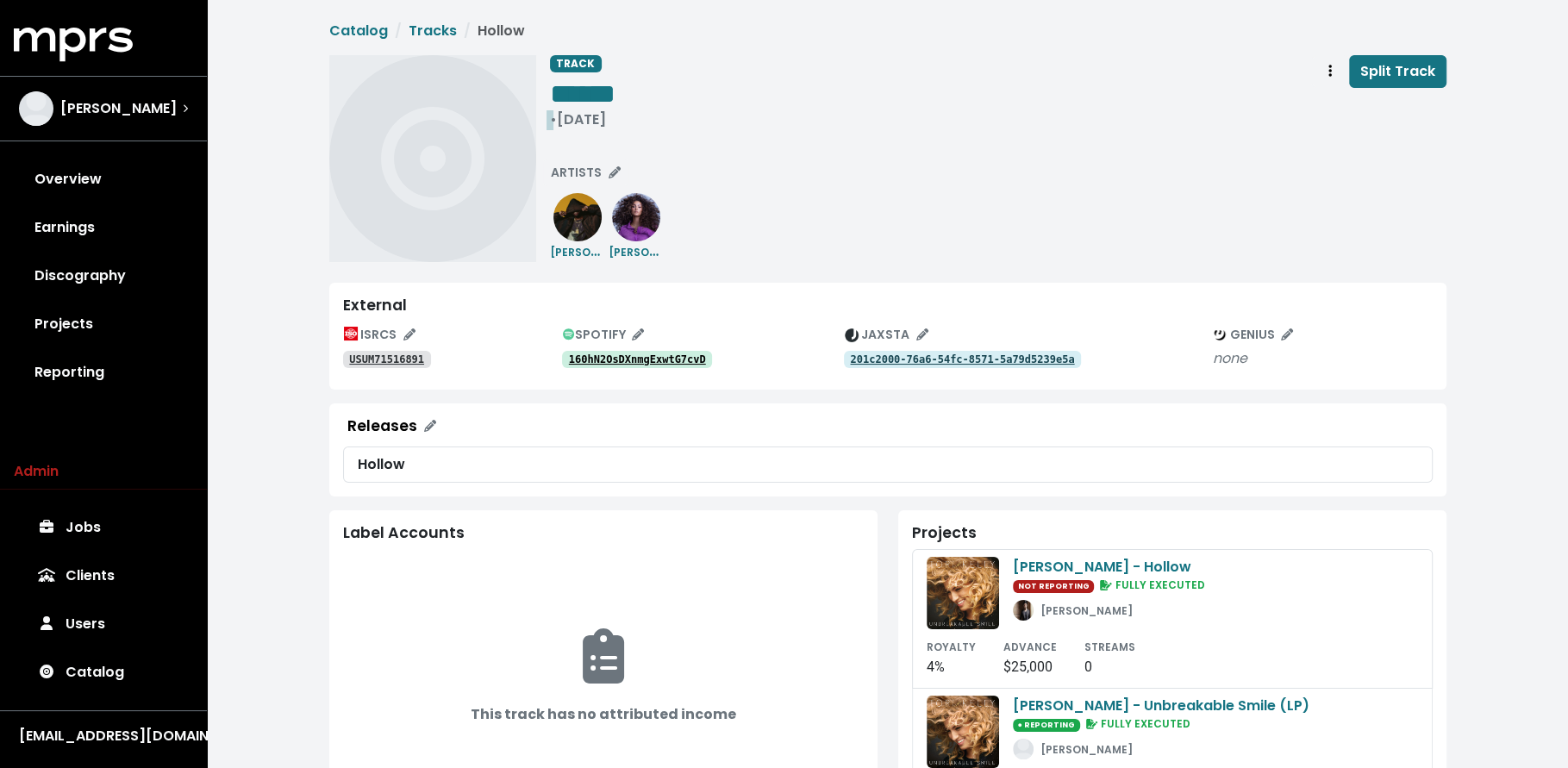
click at [616, 116] on div "• Oct 29th, 2015" at bounding box center [582, 120] width 66 height 18
click at [1323, 68] on button "Track actions" at bounding box center [1330, 71] width 38 height 32
click at [1332, 103] on link "Merge" at bounding box center [1380, 110] width 136 height 27
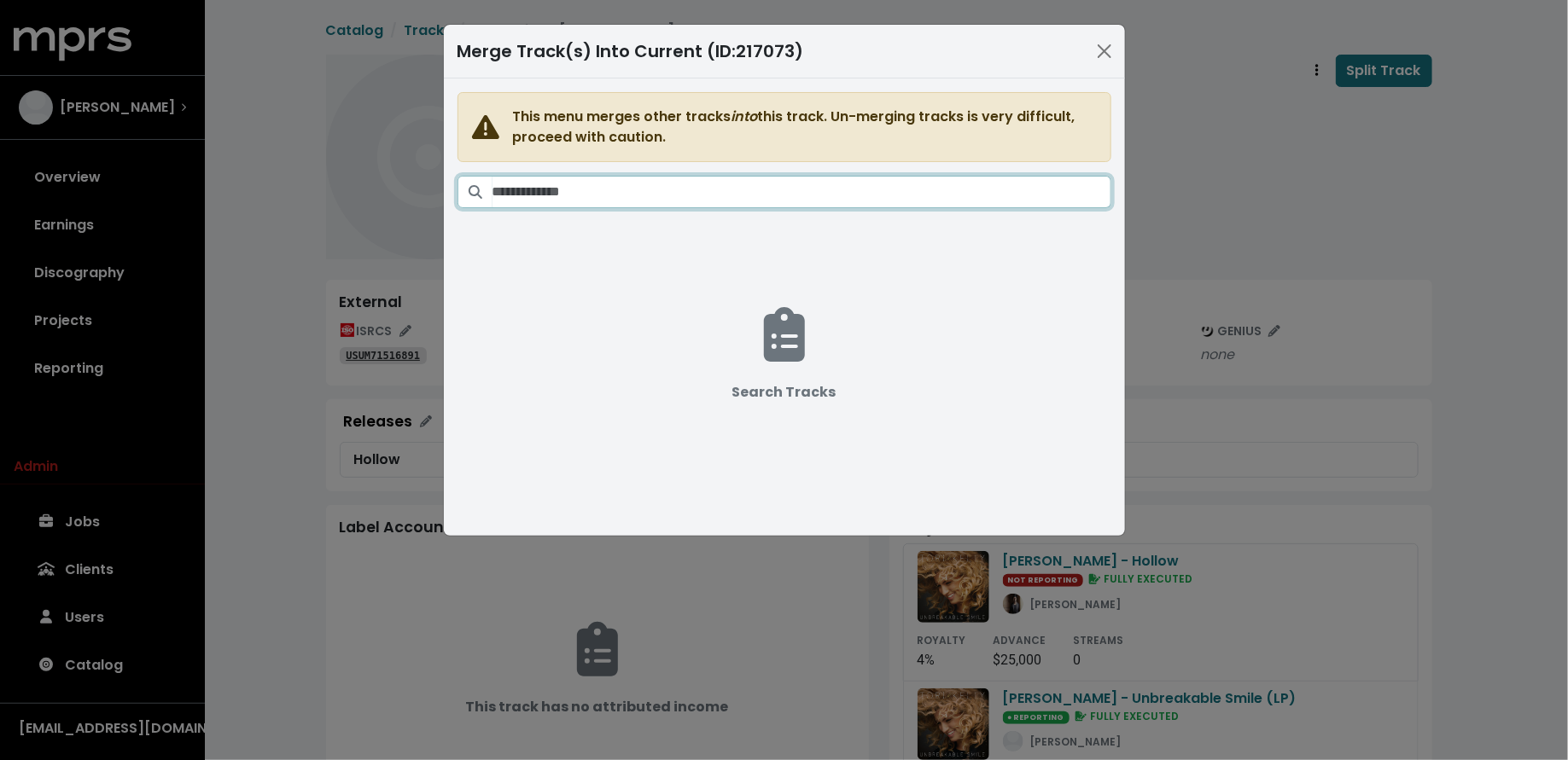
click at [811, 177] on input "Search tracks" at bounding box center [801, 191] width 618 height 32
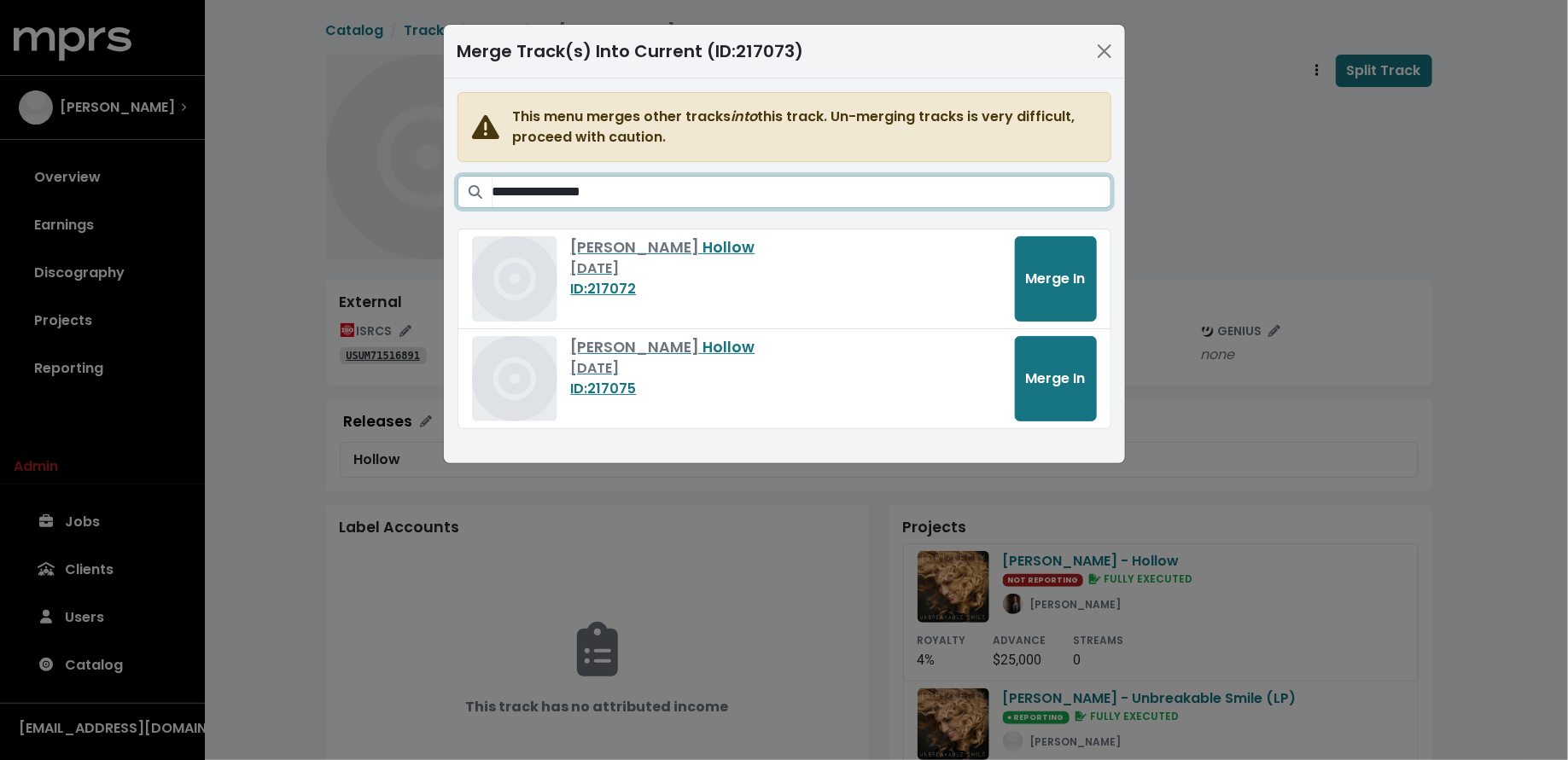
type input "**********"
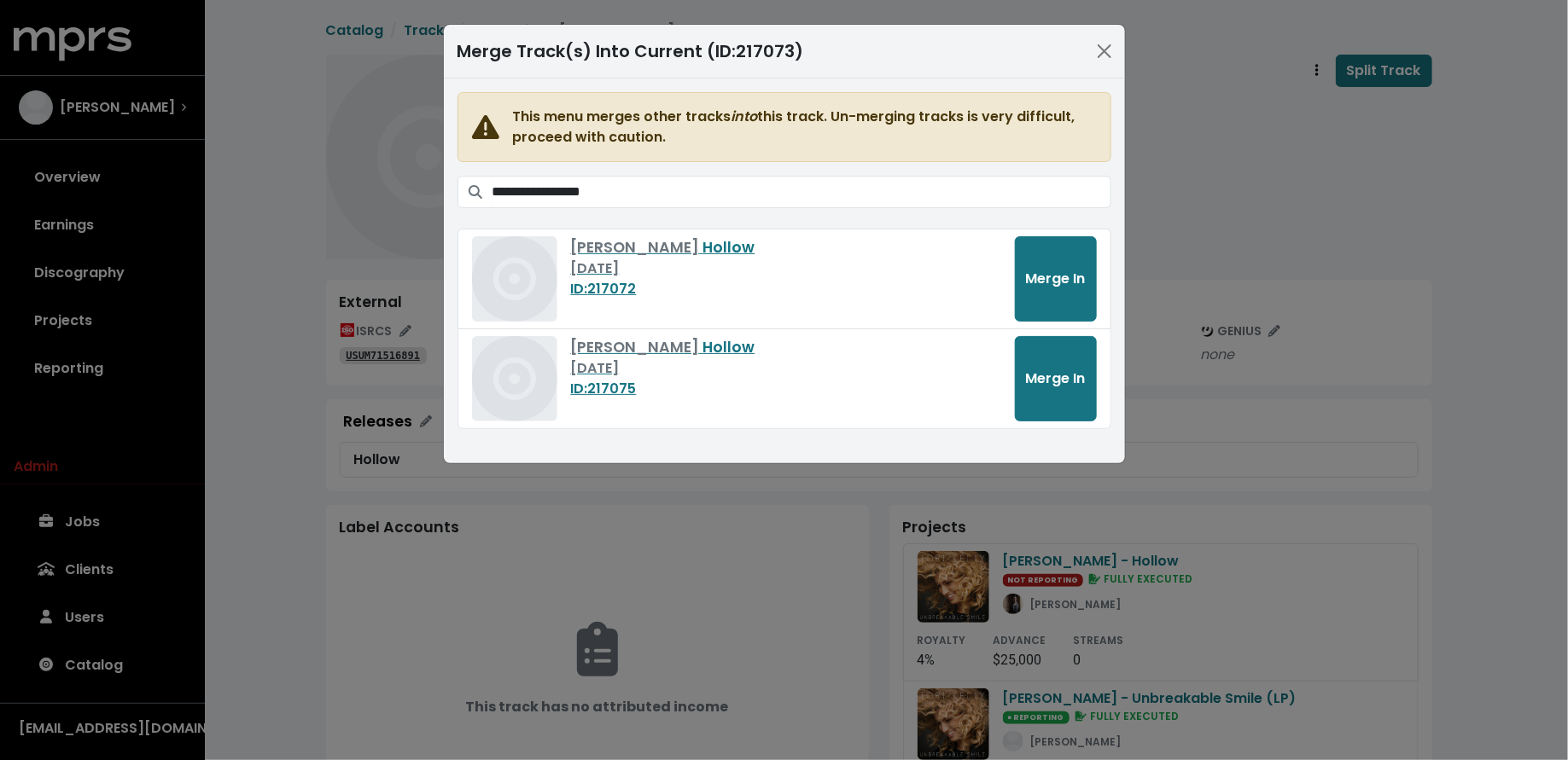
click at [1267, 242] on div "**********" at bounding box center [784, 380] width 1568 height 760
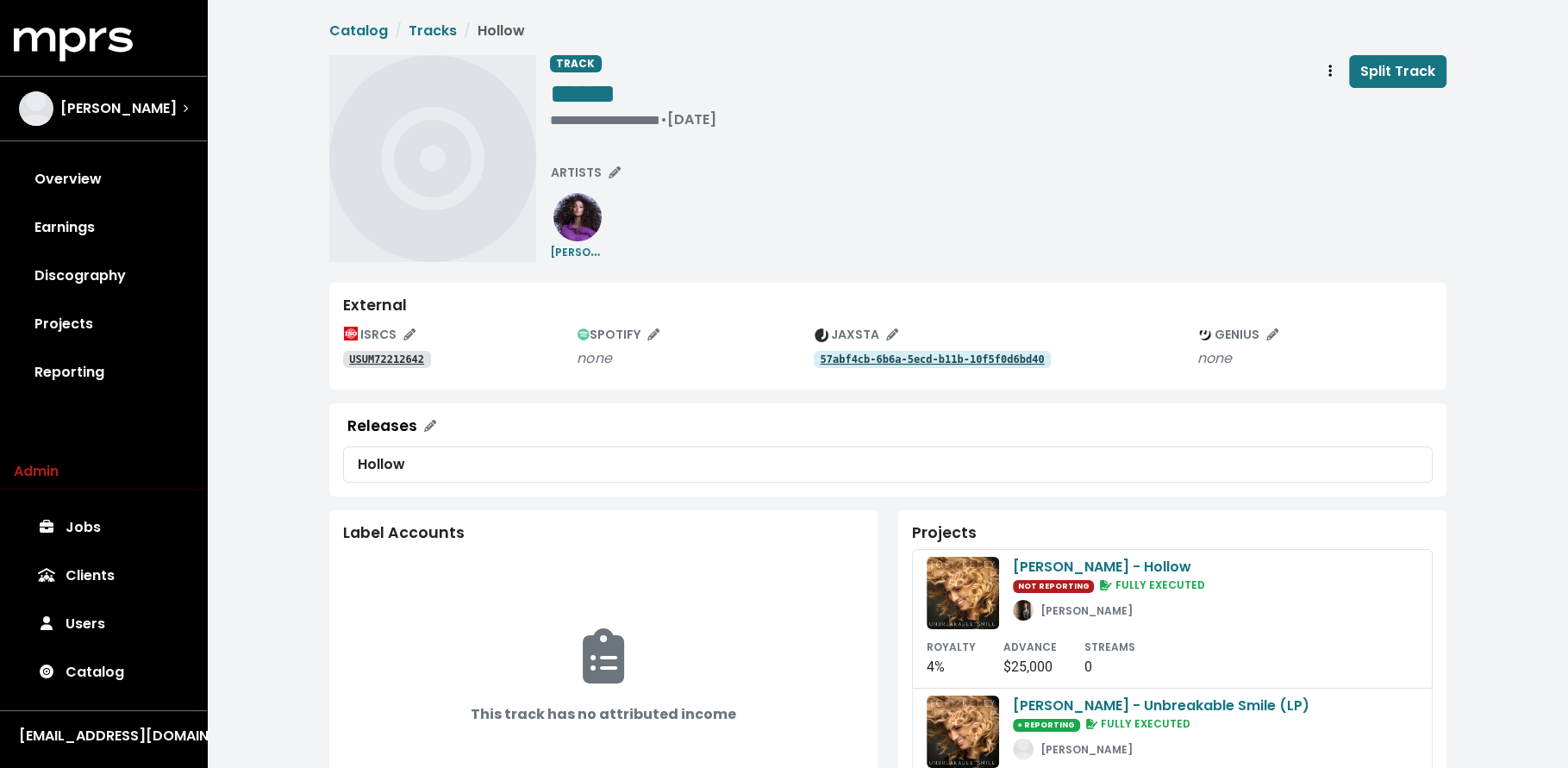
click at [388, 357] on tt "USUM72212642" at bounding box center [386, 359] width 75 height 12
click at [603, 166] on span "ARTISTS" at bounding box center [585, 173] width 70 height 18
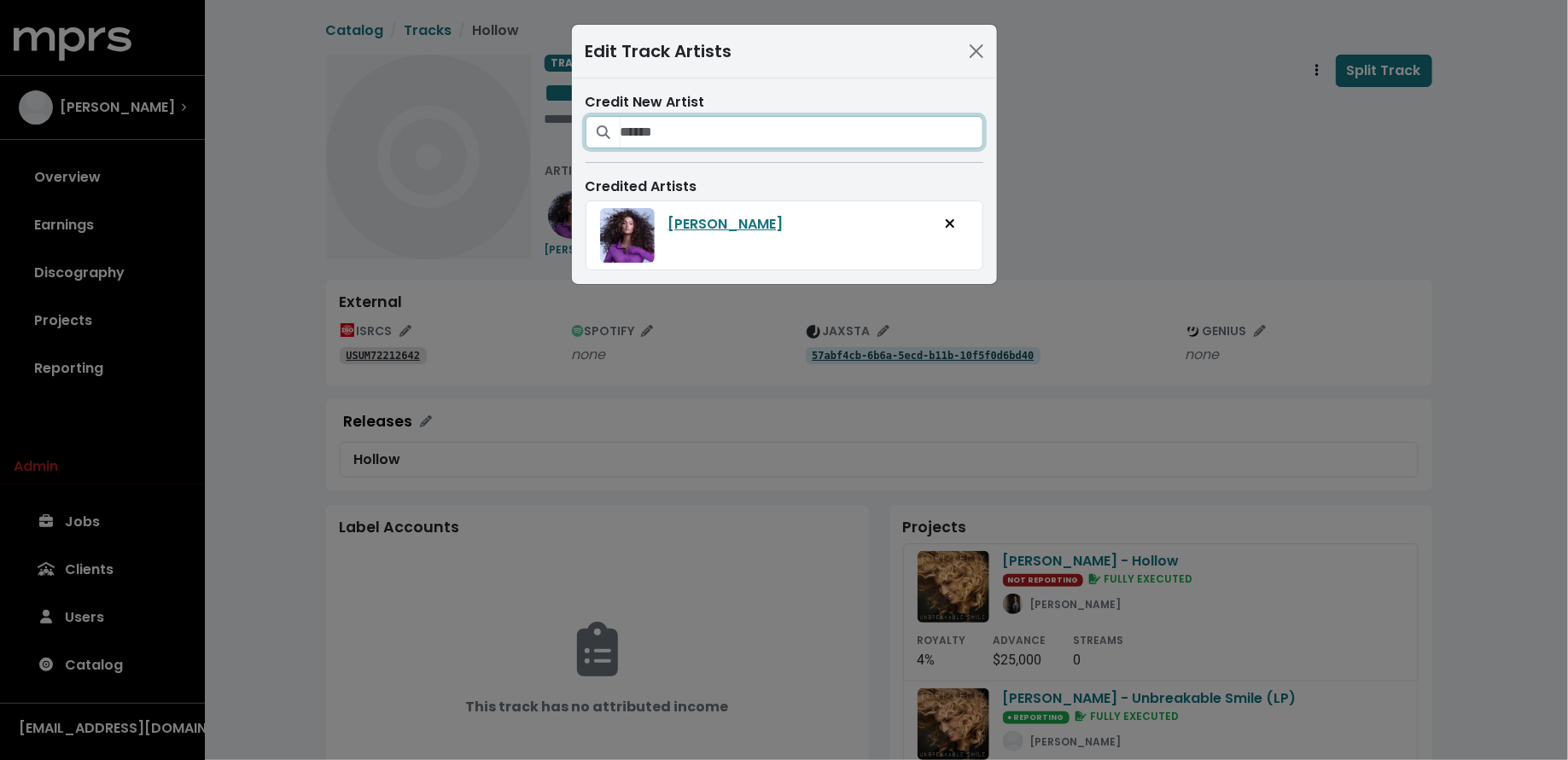
click at [686, 132] on input "Search for artists who should be credited on this track" at bounding box center [802, 132] width 363 height 32
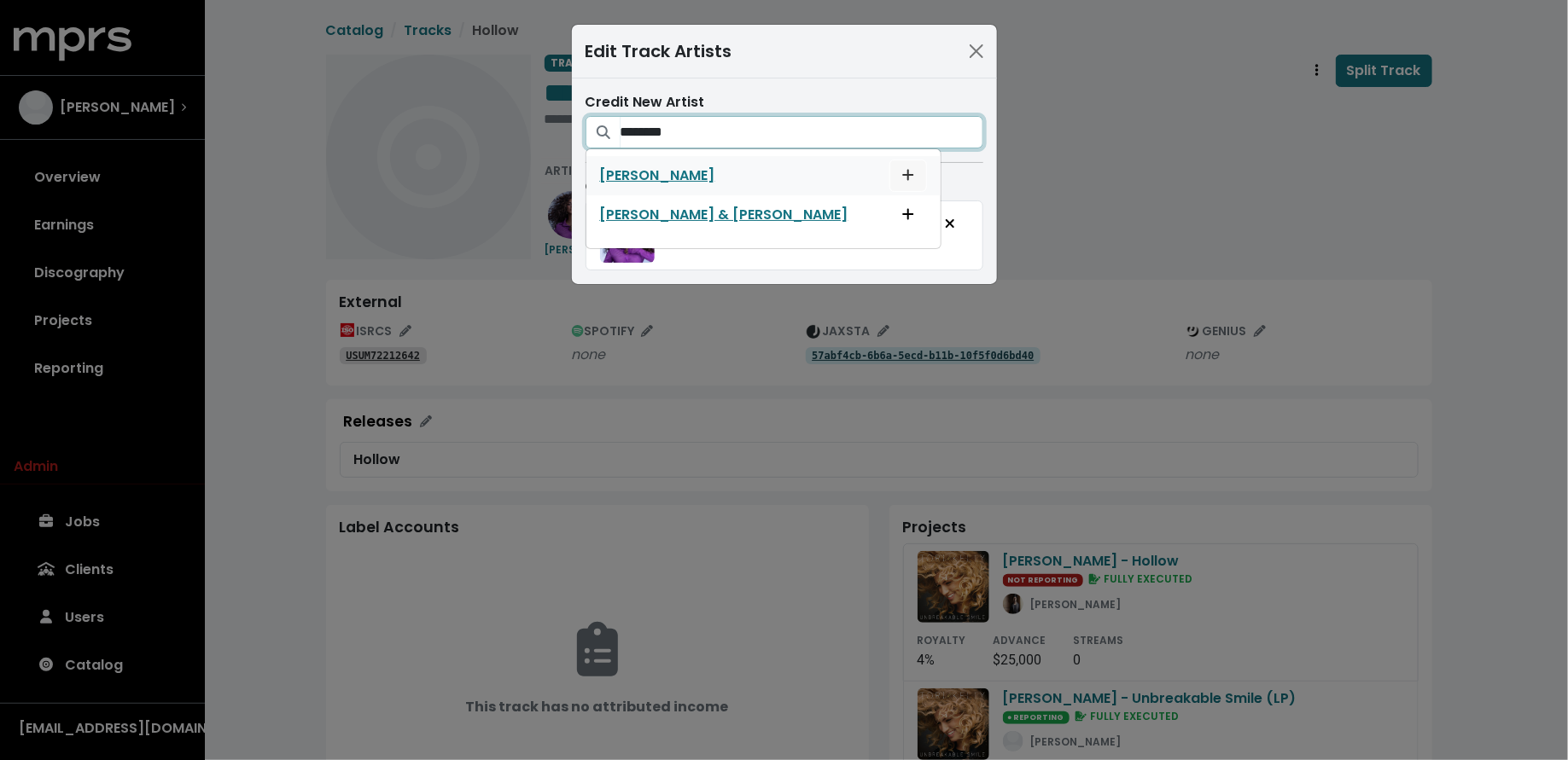
type input "********"
click at [902, 172] on icon "Add artist to this track's credited artists" at bounding box center [907, 175] width 11 height 11
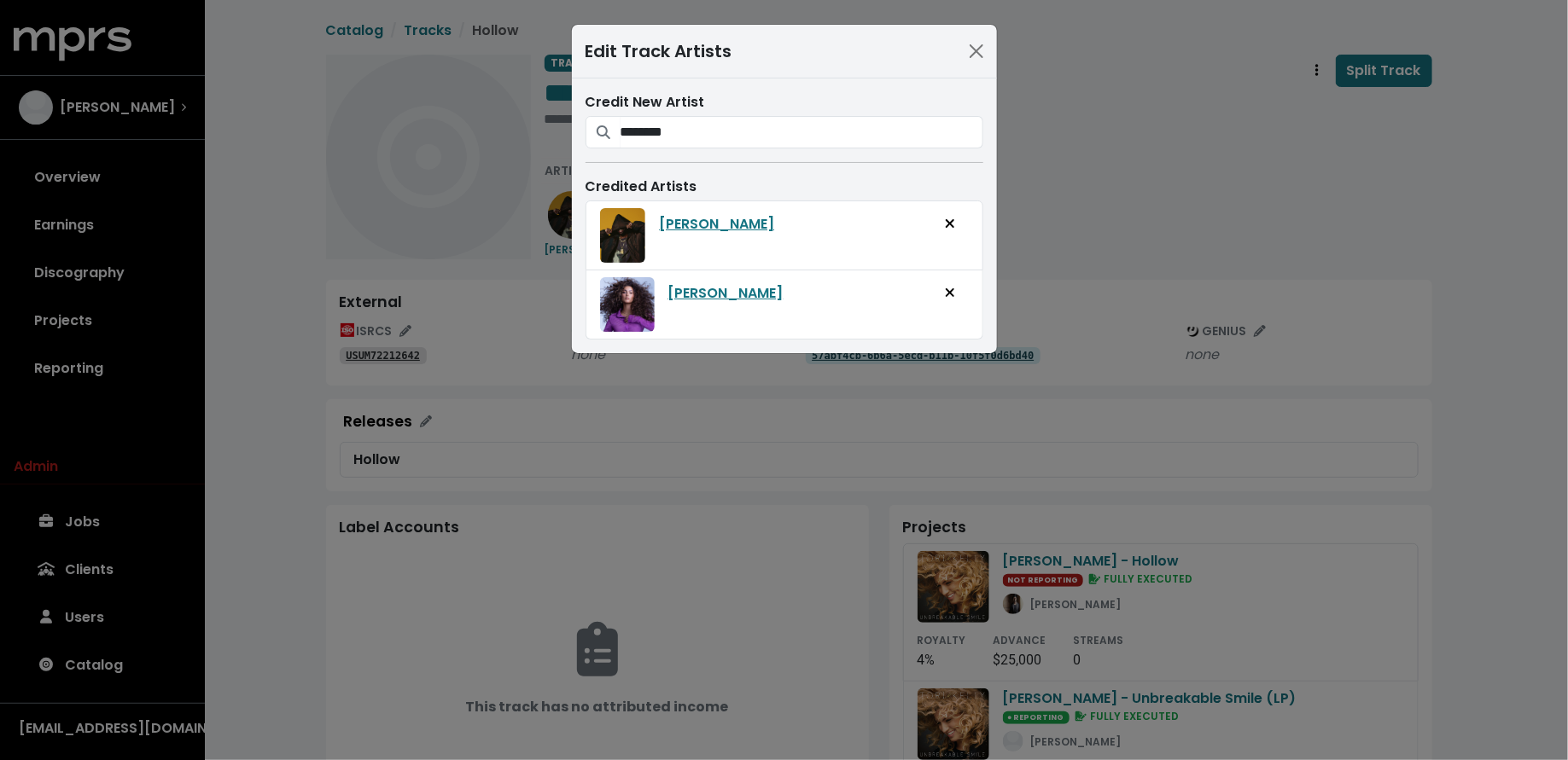
click at [1084, 189] on div "Edit Track Artists Credit New Artist ******** Big Sean Big Sean & Stefflon Don …" at bounding box center [784, 380] width 1568 height 760
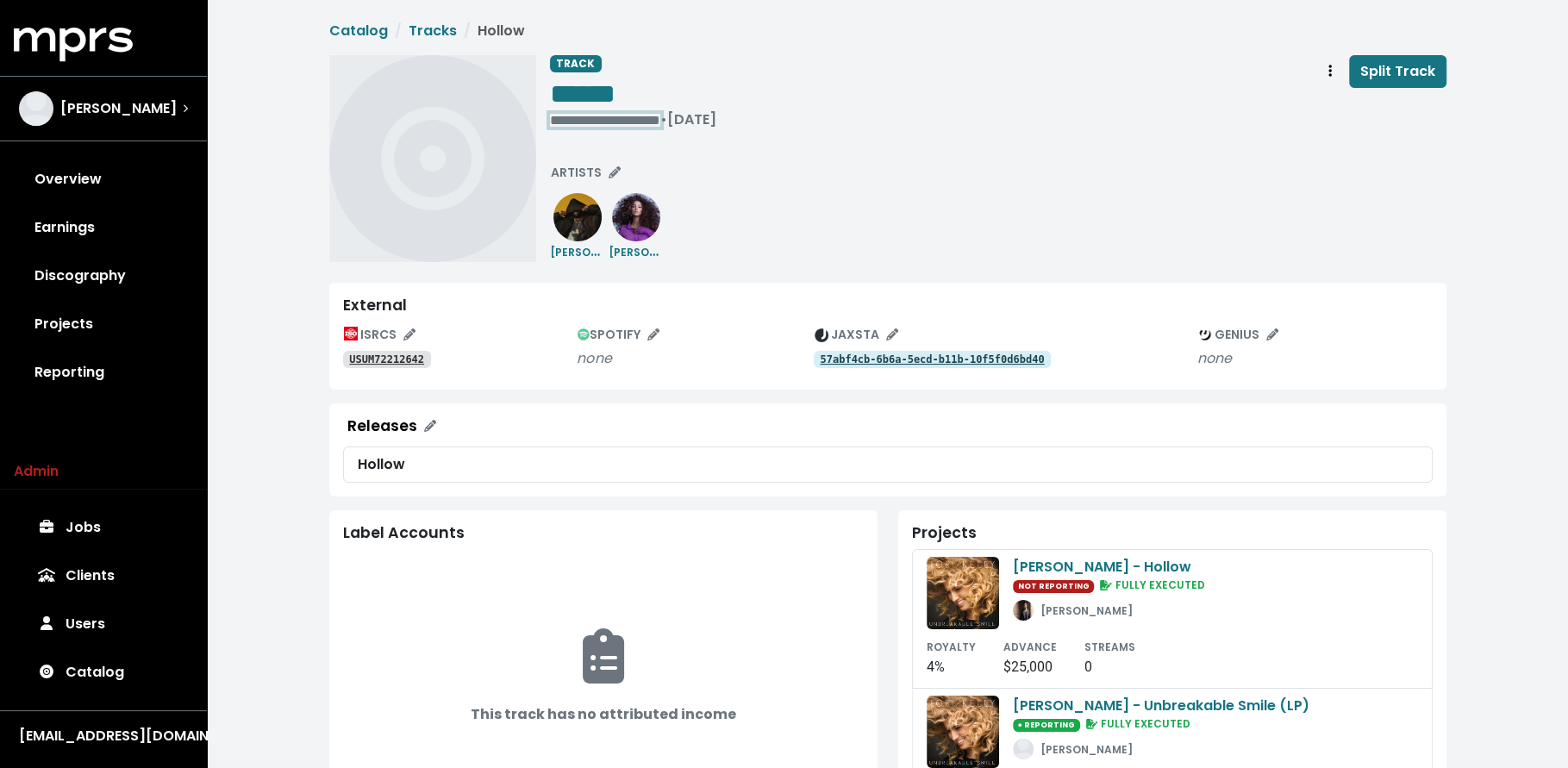
click at [662, 121] on div "**********" at bounding box center [998, 95] width 896 height 80
click at [410, 353] on tt "USUM72212643" at bounding box center [386, 359] width 75 height 12
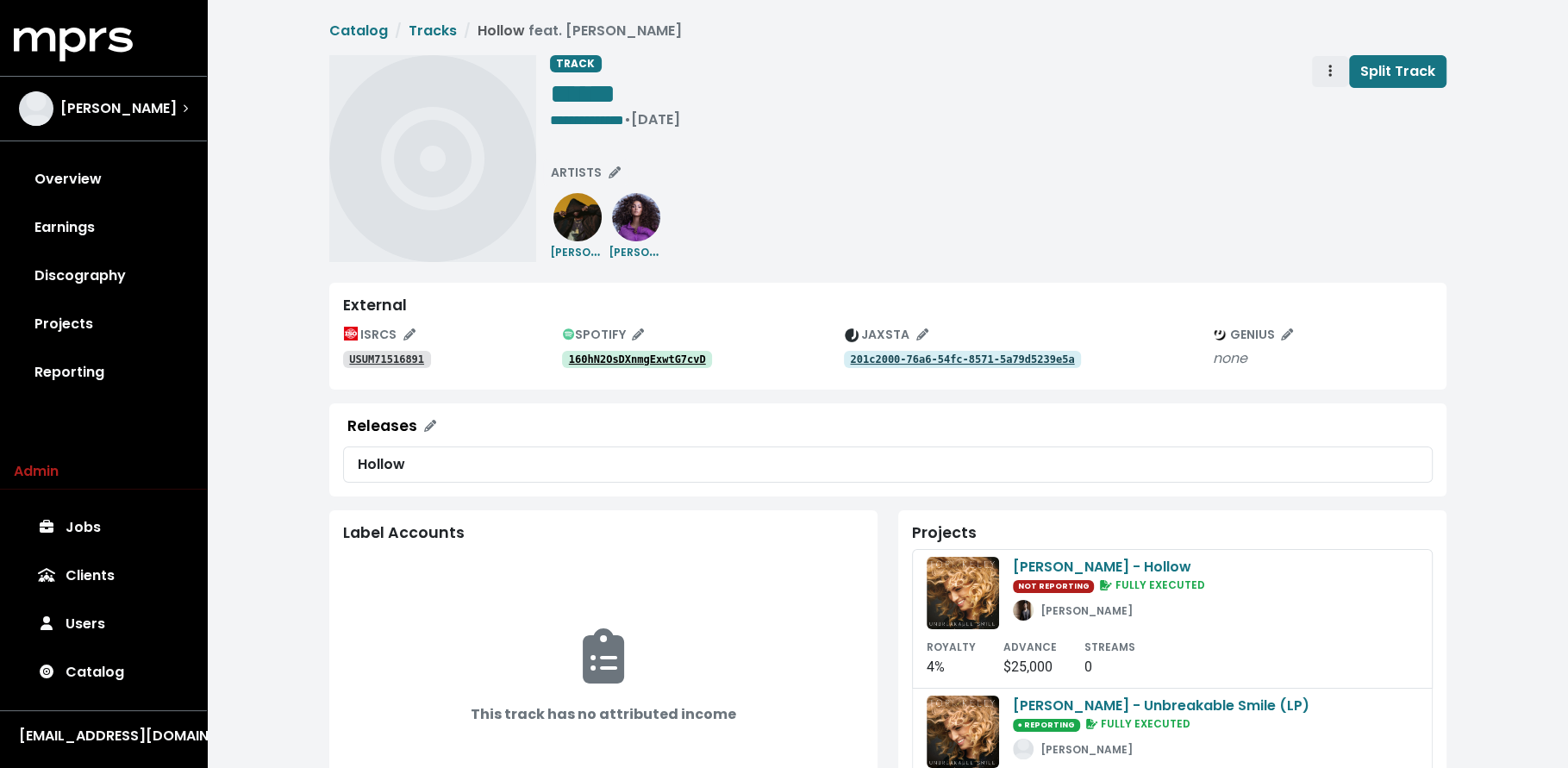
click at [1320, 72] on button "Track actions" at bounding box center [1330, 71] width 38 height 32
click at [1330, 109] on link "Merge" at bounding box center [1380, 110] width 136 height 27
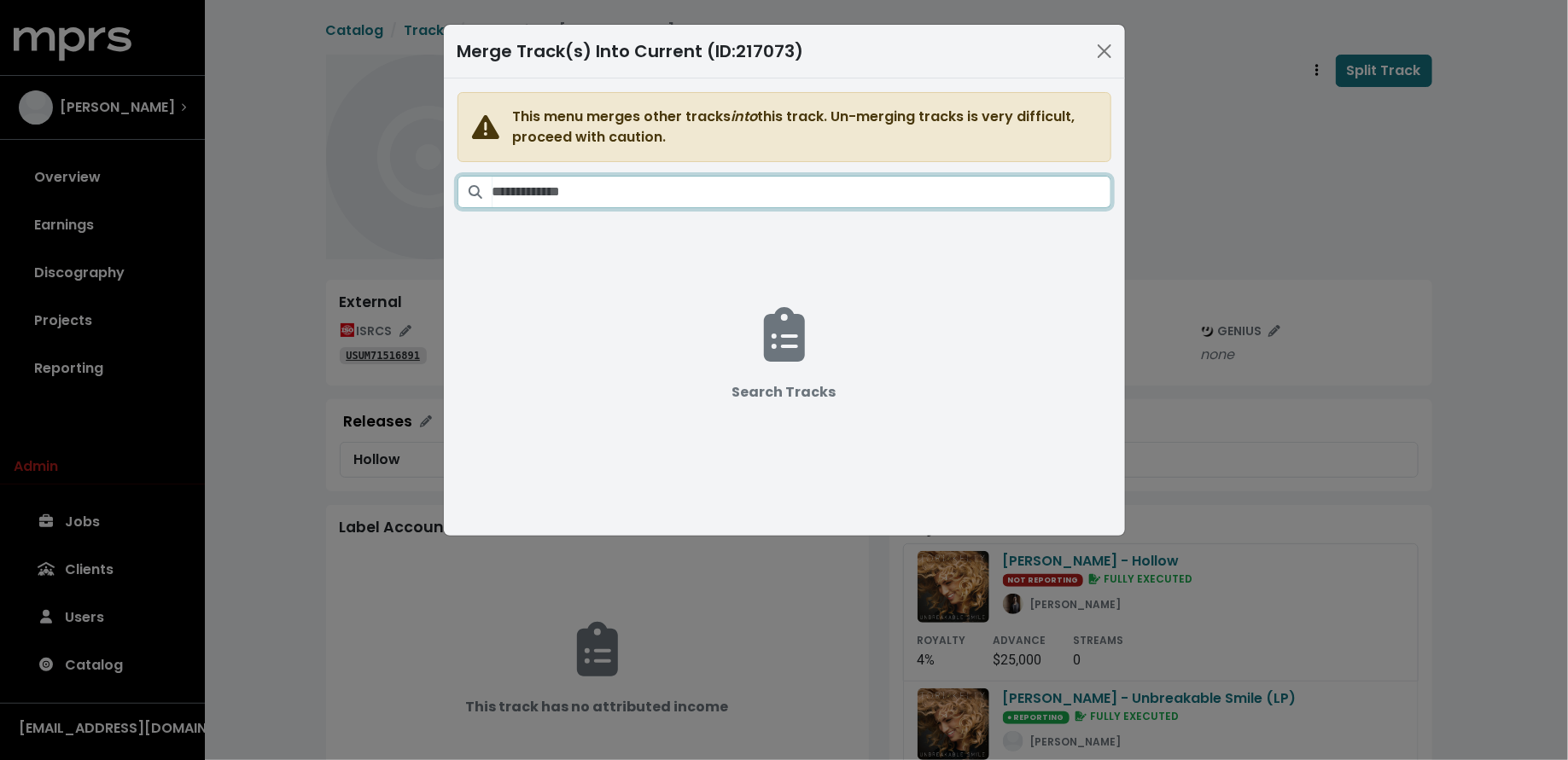
click at [829, 182] on input "Search tracks" at bounding box center [801, 191] width 618 height 32
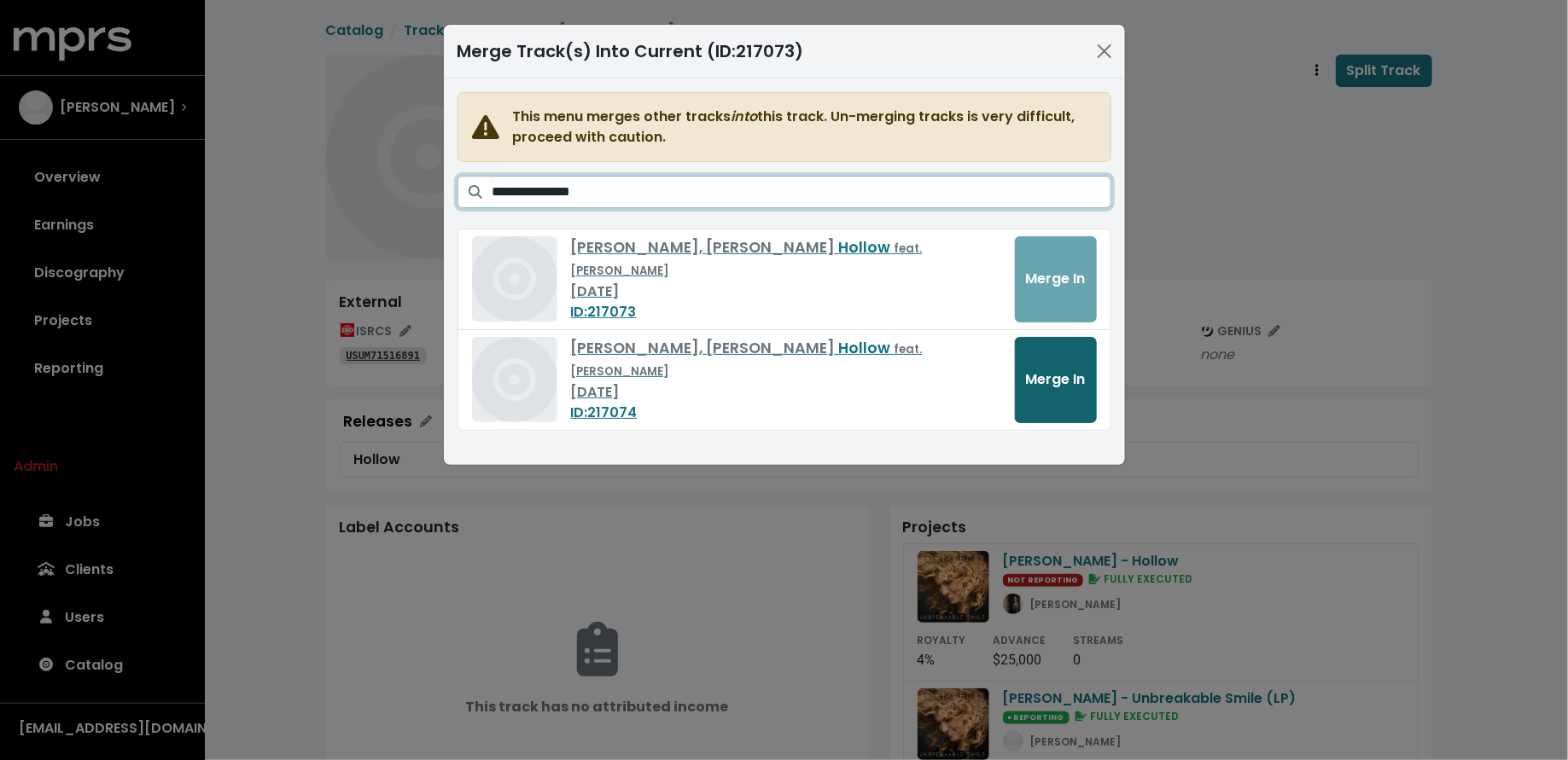
type input "**********"
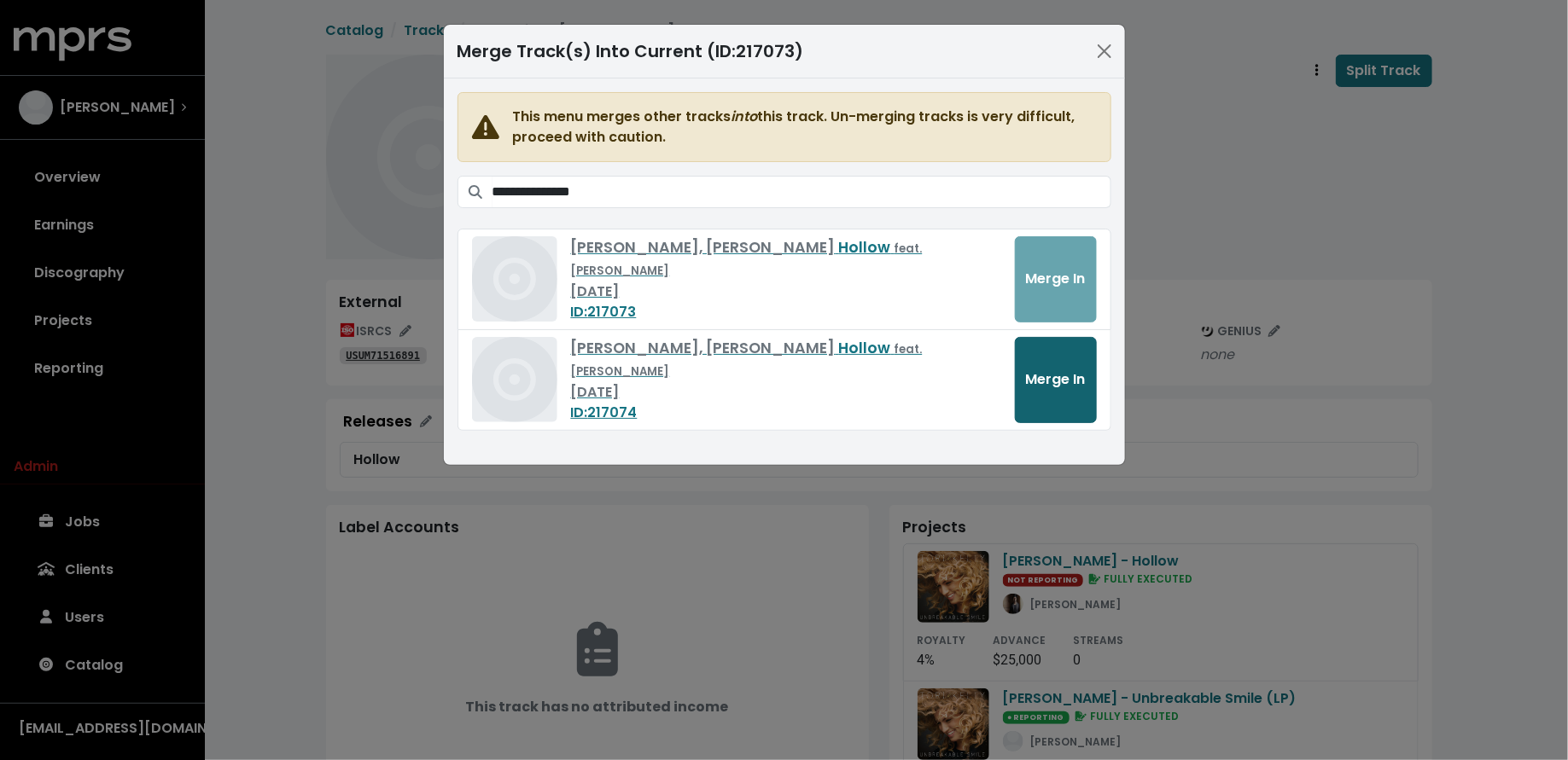
click at [1043, 385] on span "Merge In" at bounding box center [1056, 380] width 60 height 20
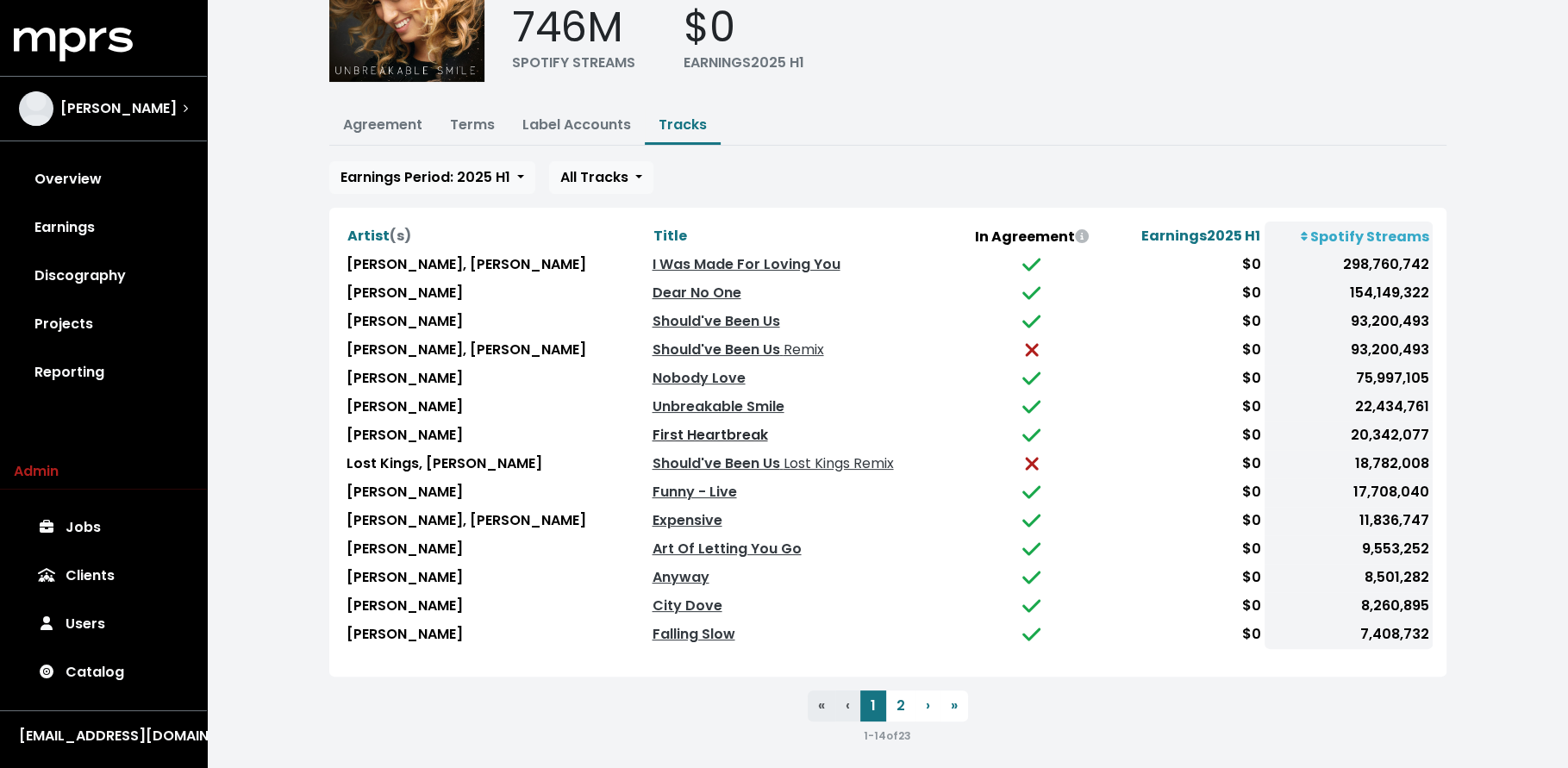
scroll to position [146, 0]
click at [652, 231] on span "Title" at bounding box center [669, 234] width 33 height 20
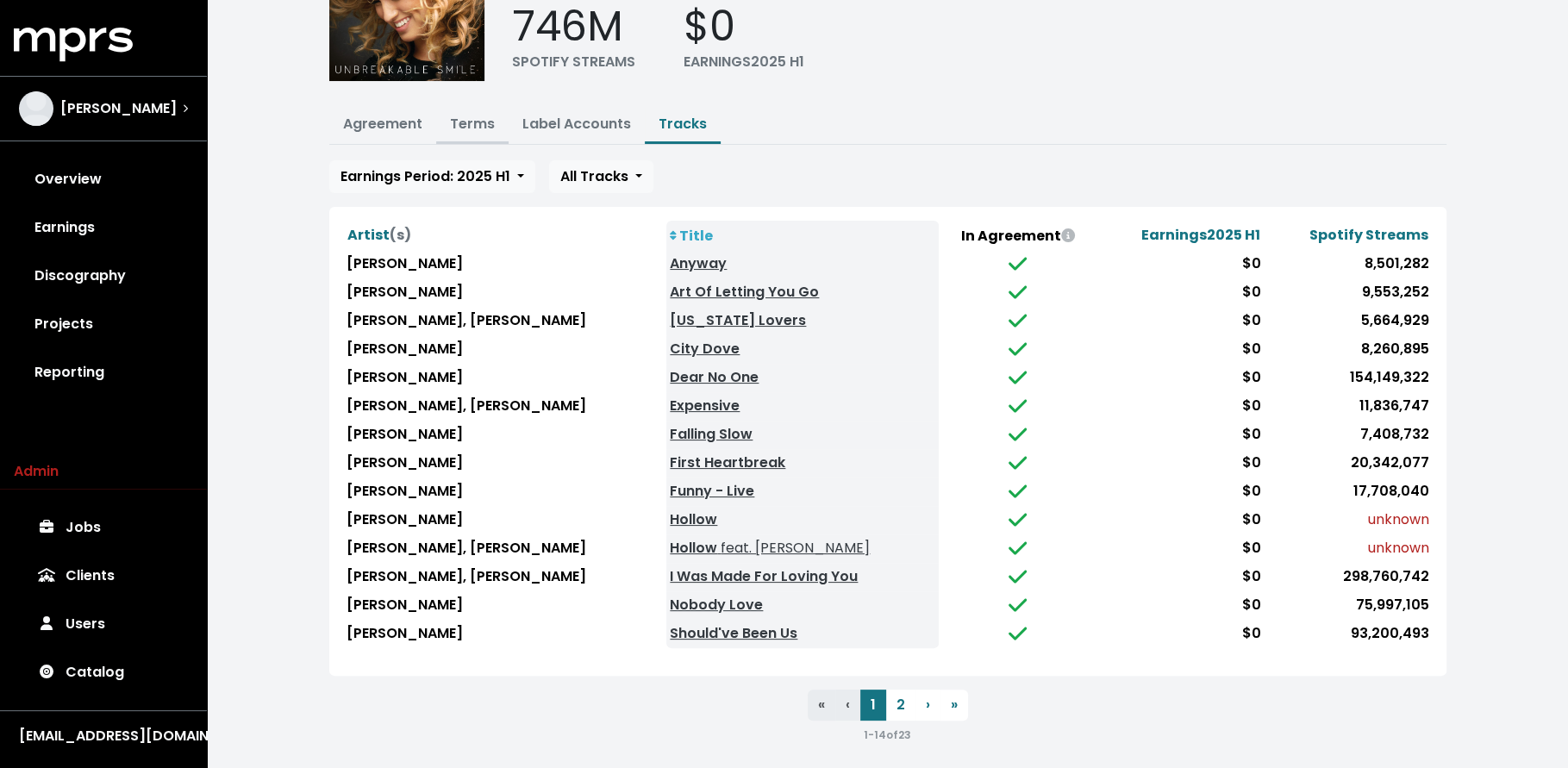
click at [455, 130] on link "Terms" at bounding box center [473, 124] width 45 height 20
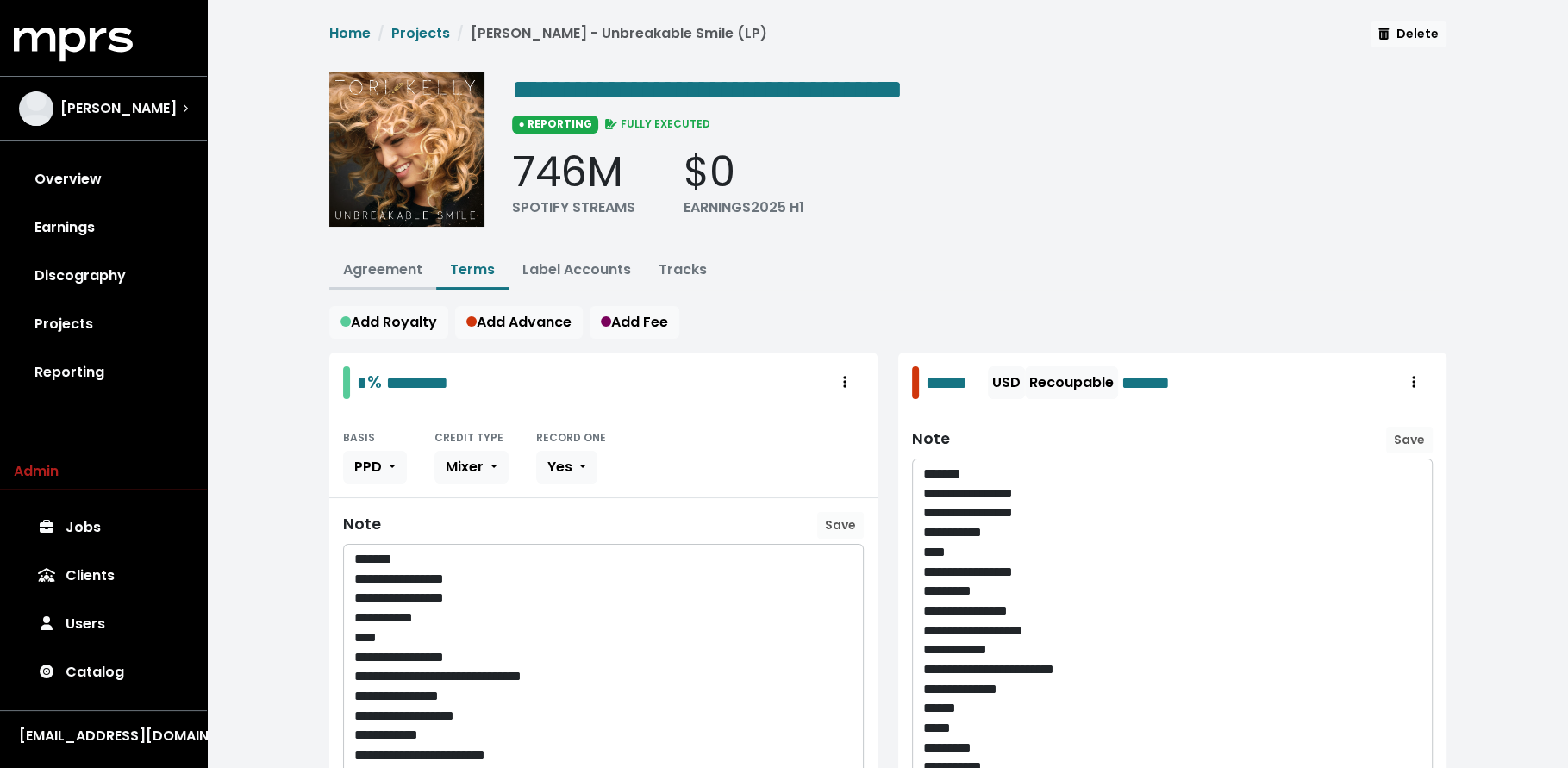
click at [392, 261] on link "Agreement" at bounding box center [382, 270] width 79 height 20
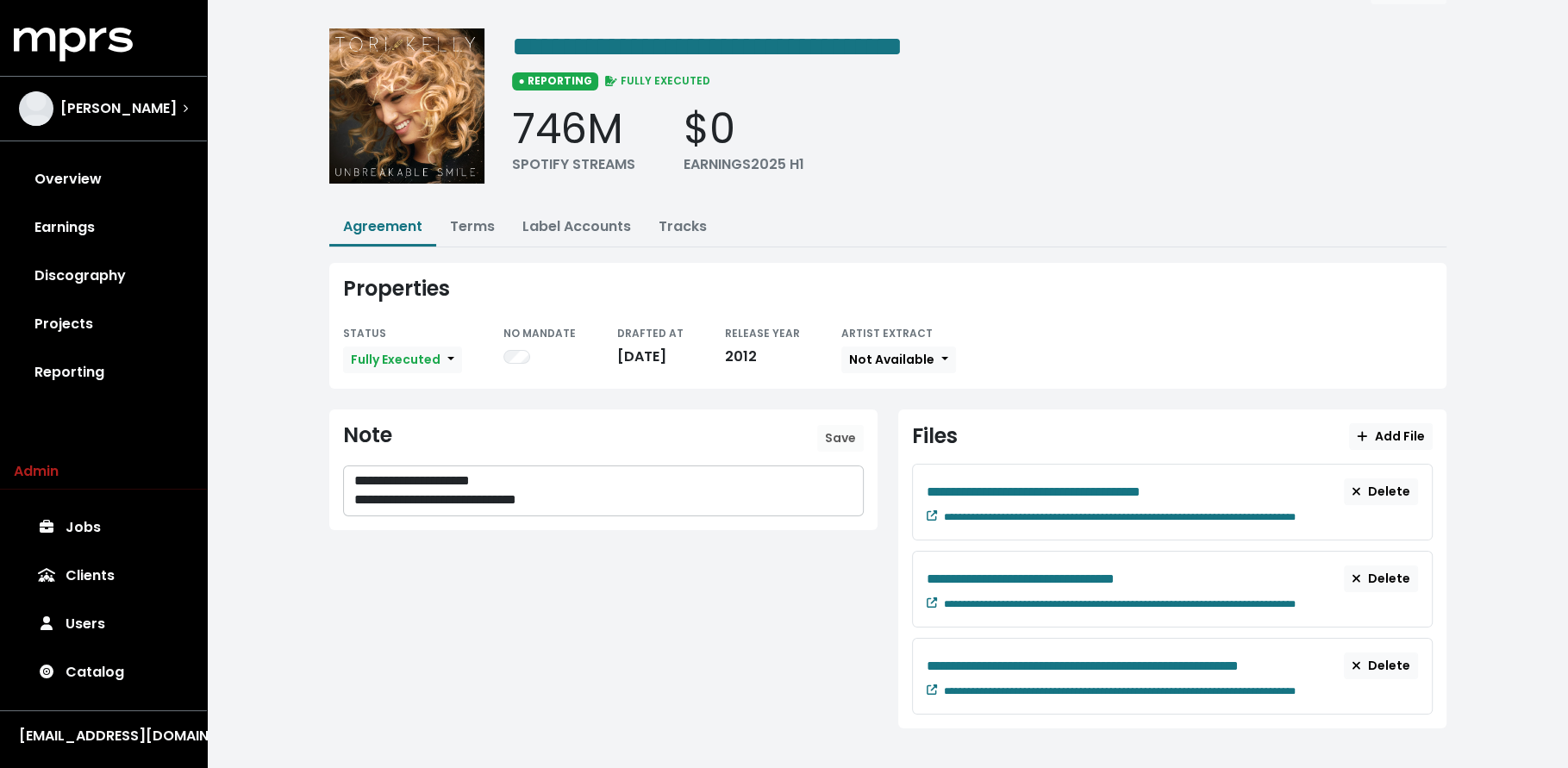
scroll to position [39, 0]
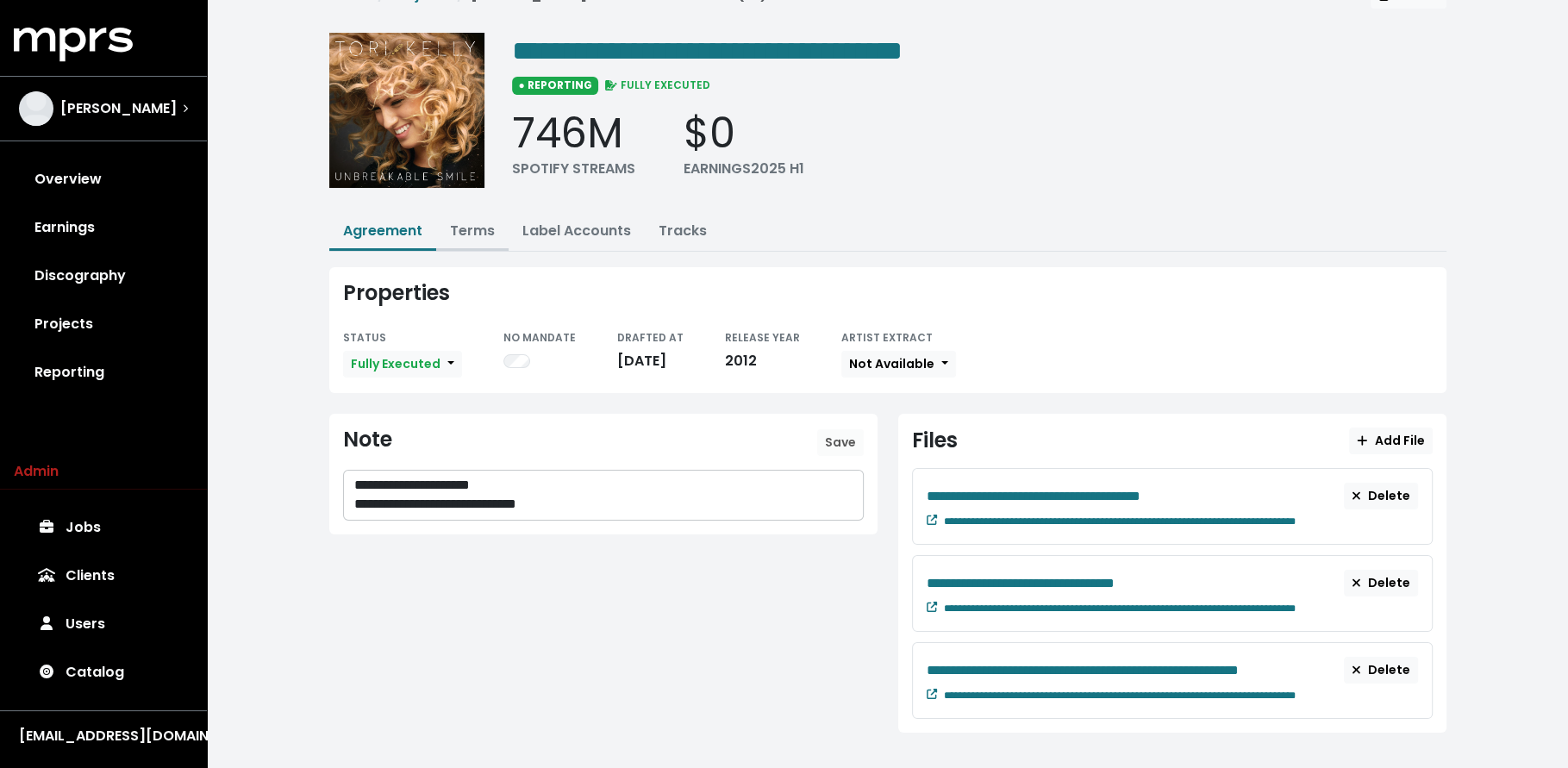
click at [473, 227] on link "Terms" at bounding box center [473, 230] width 45 height 20
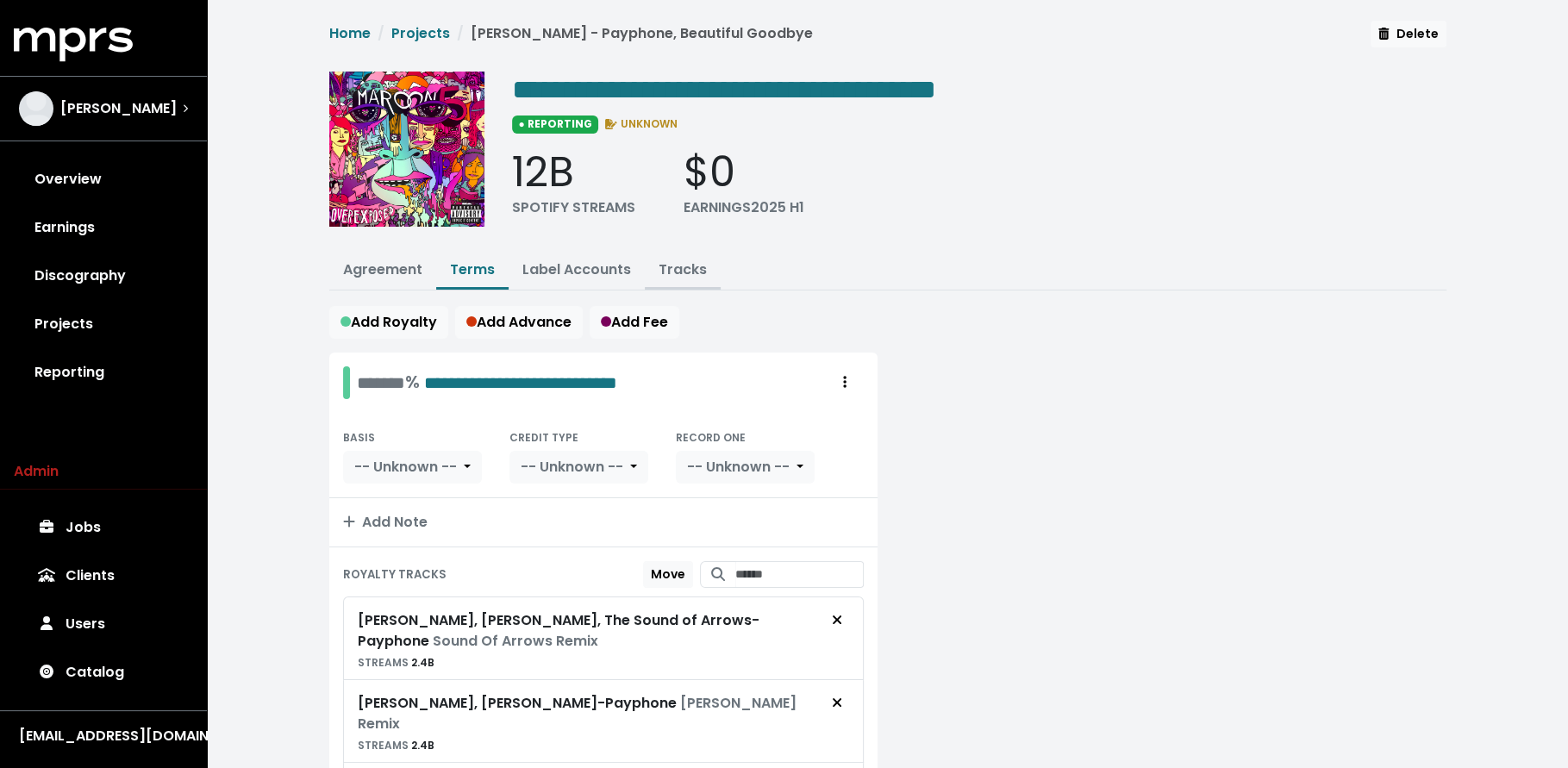
click at [676, 271] on link "Tracks" at bounding box center [683, 270] width 48 height 20
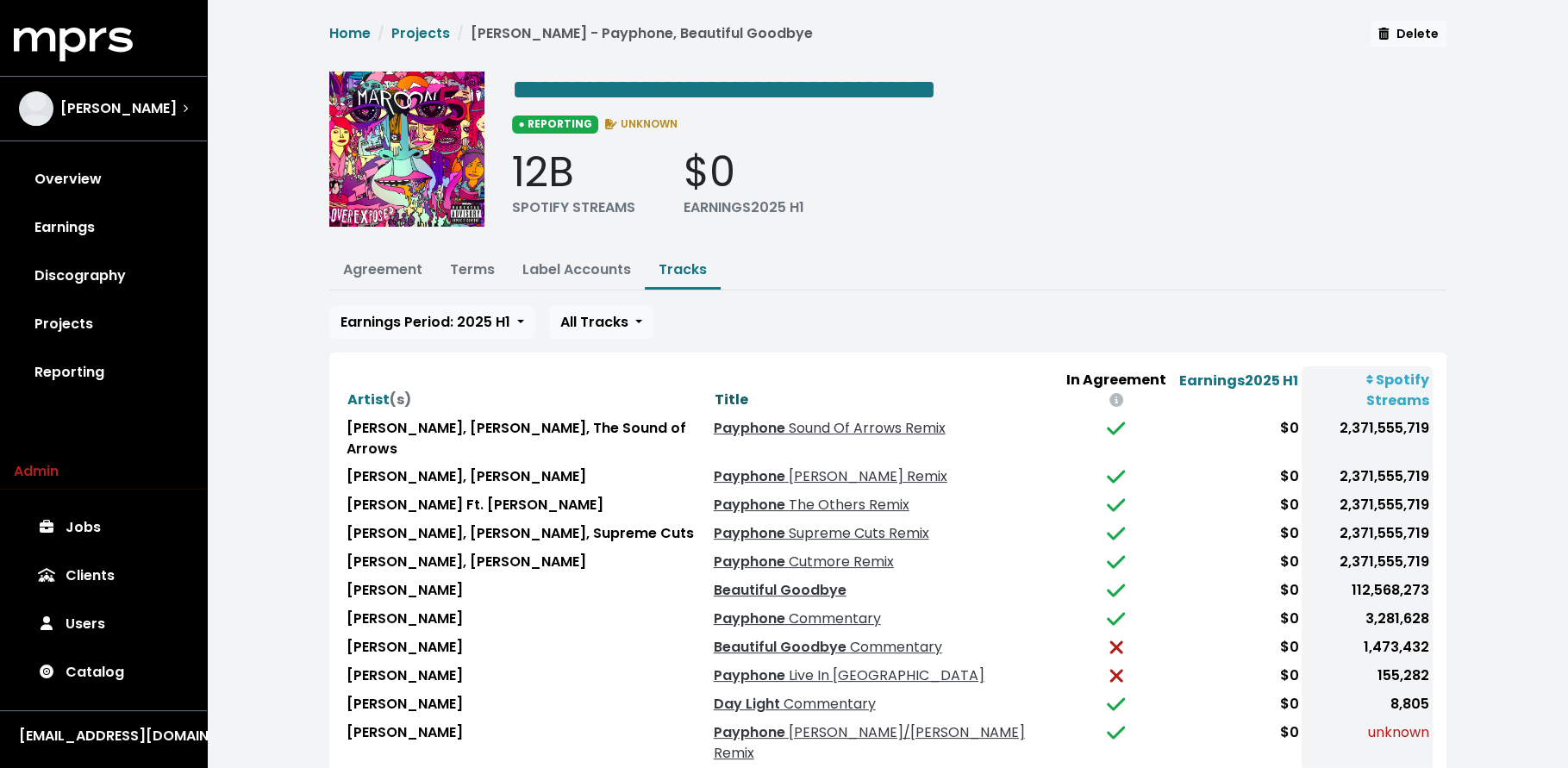
click at [715, 389] on span "Title" at bounding box center [732, 399] width 33 height 20
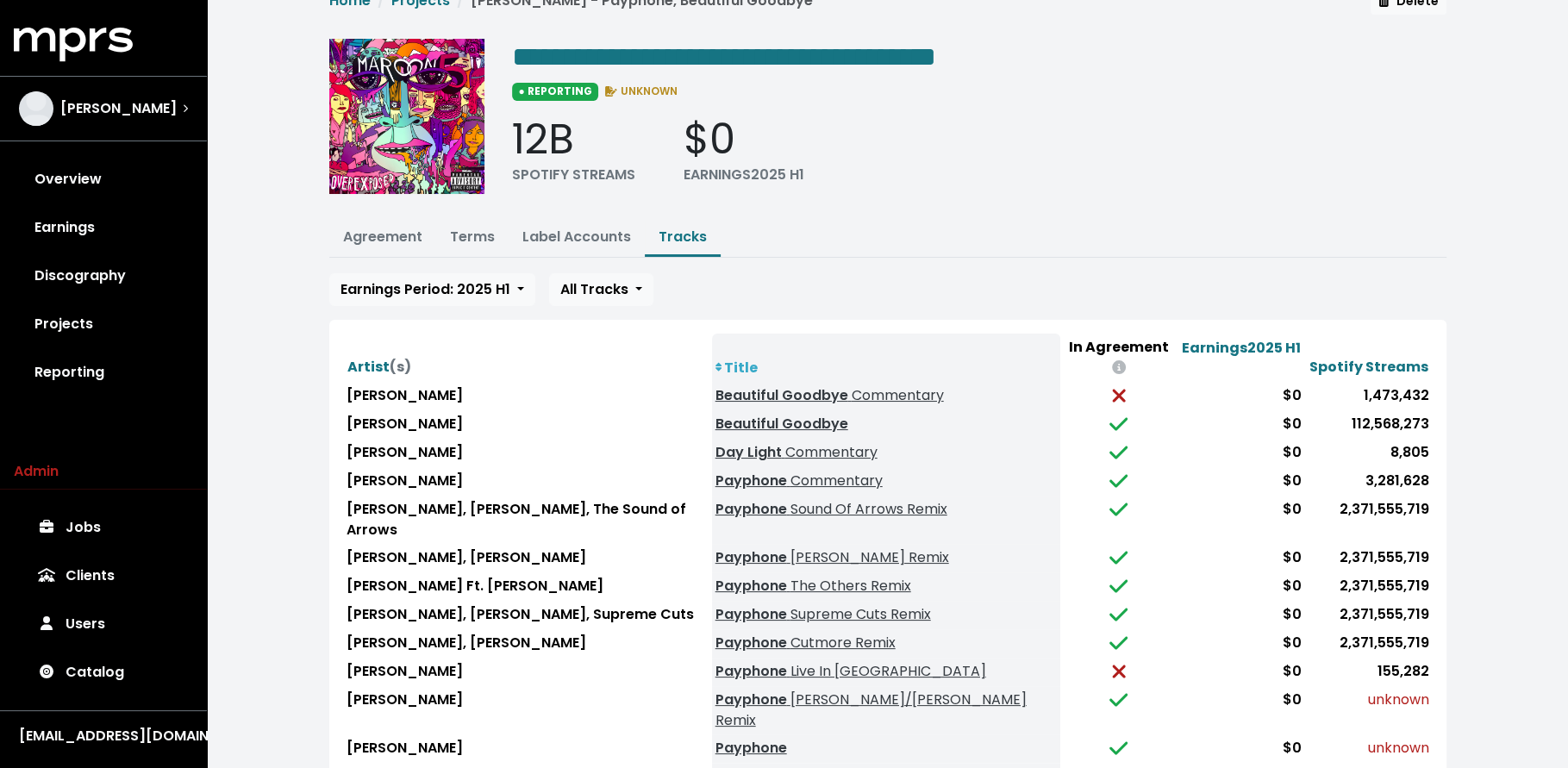
scroll to position [55, 0]
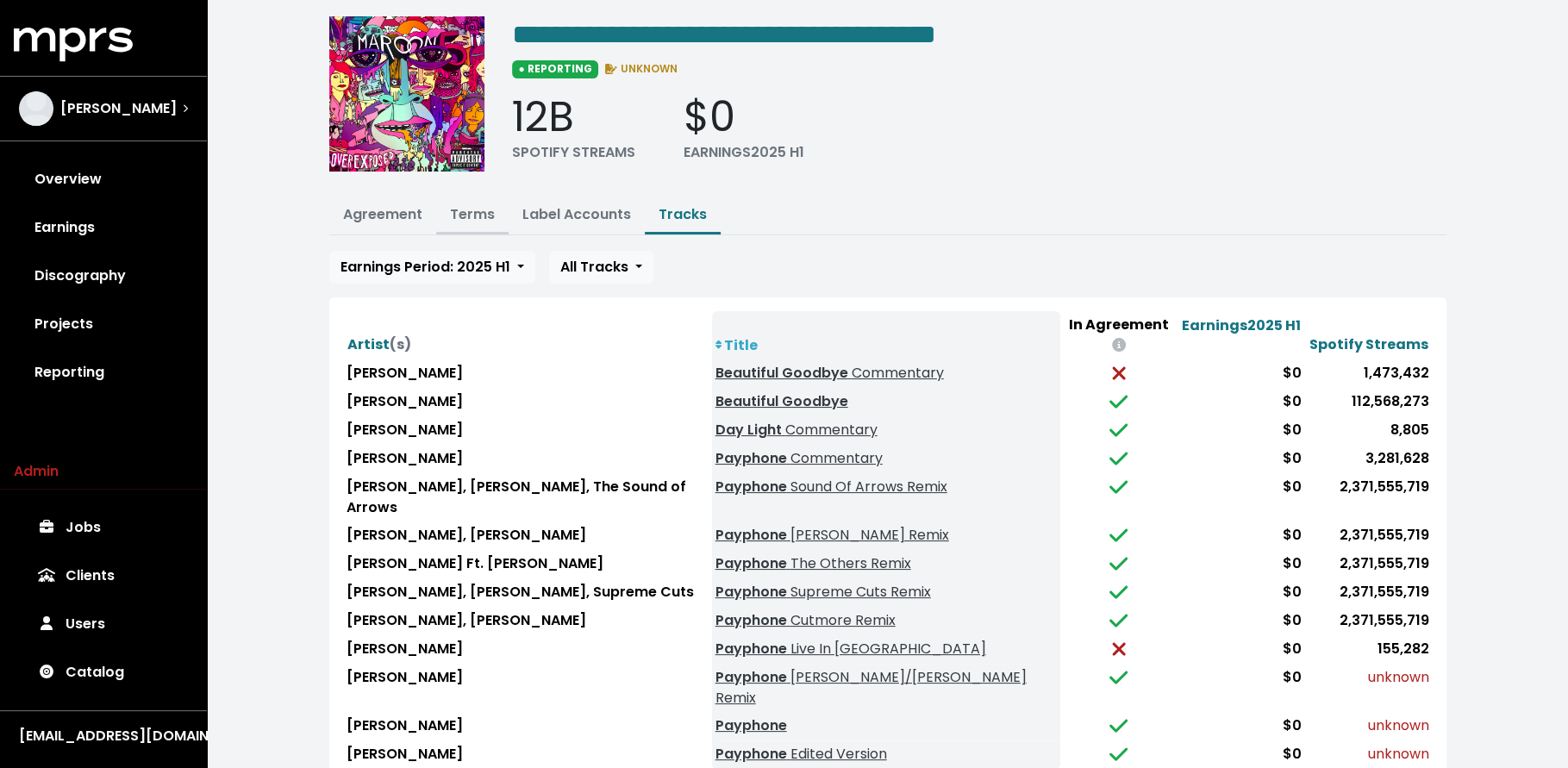
click at [481, 215] on link "Terms" at bounding box center [473, 214] width 45 height 20
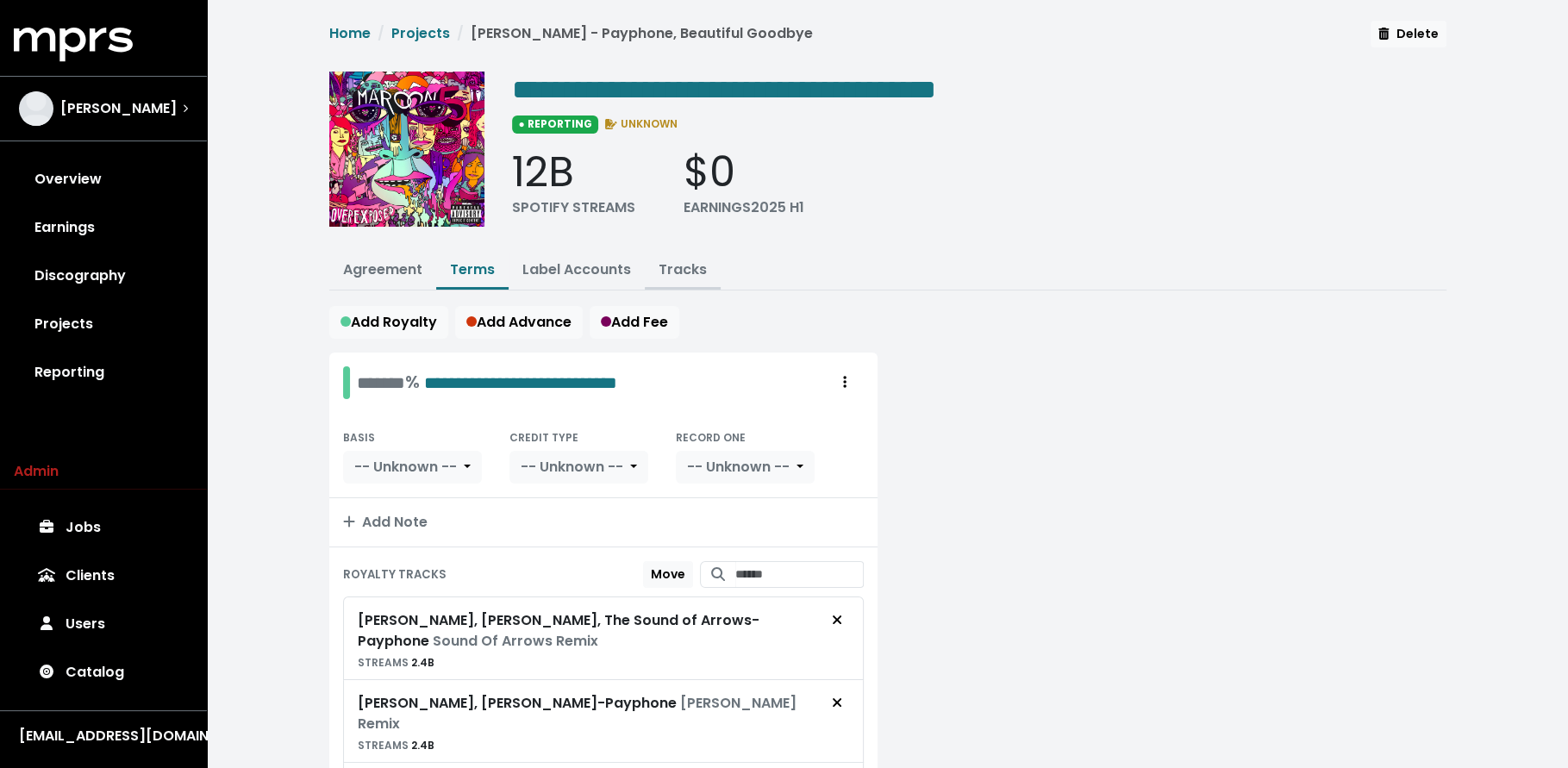
click at [703, 268] on button "Tracks" at bounding box center [683, 272] width 76 height 37
click at [671, 276] on link "Tracks" at bounding box center [683, 270] width 48 height 20
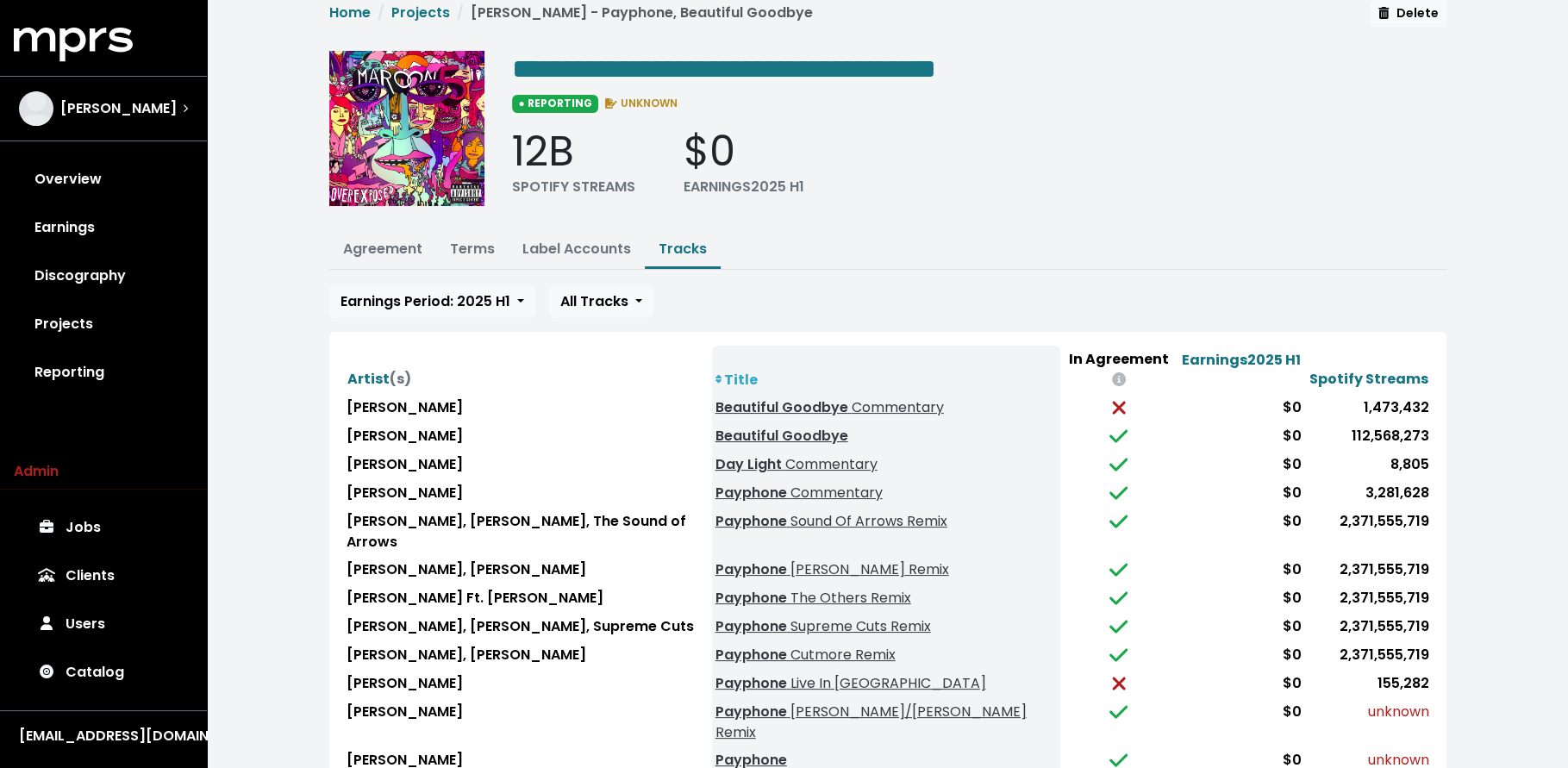
scroll to position [55, 0]
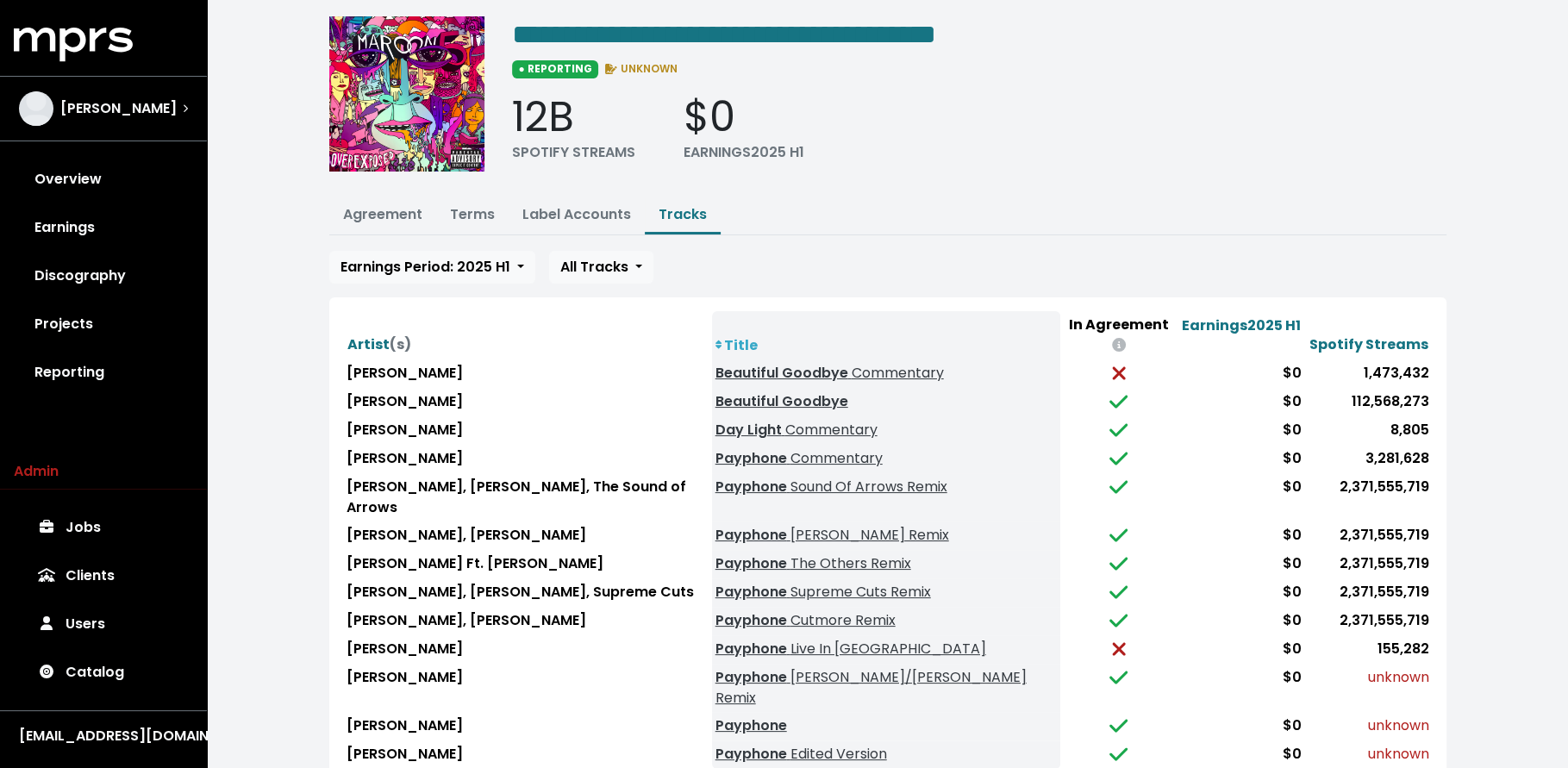
click at [712, 316] on th "Title" at bounding box center [885, 334] width 348 height 48
click at [505, 257] on span "Earnings Period: 2025 H1" at bounding box center [425, 267] width 170 height 20
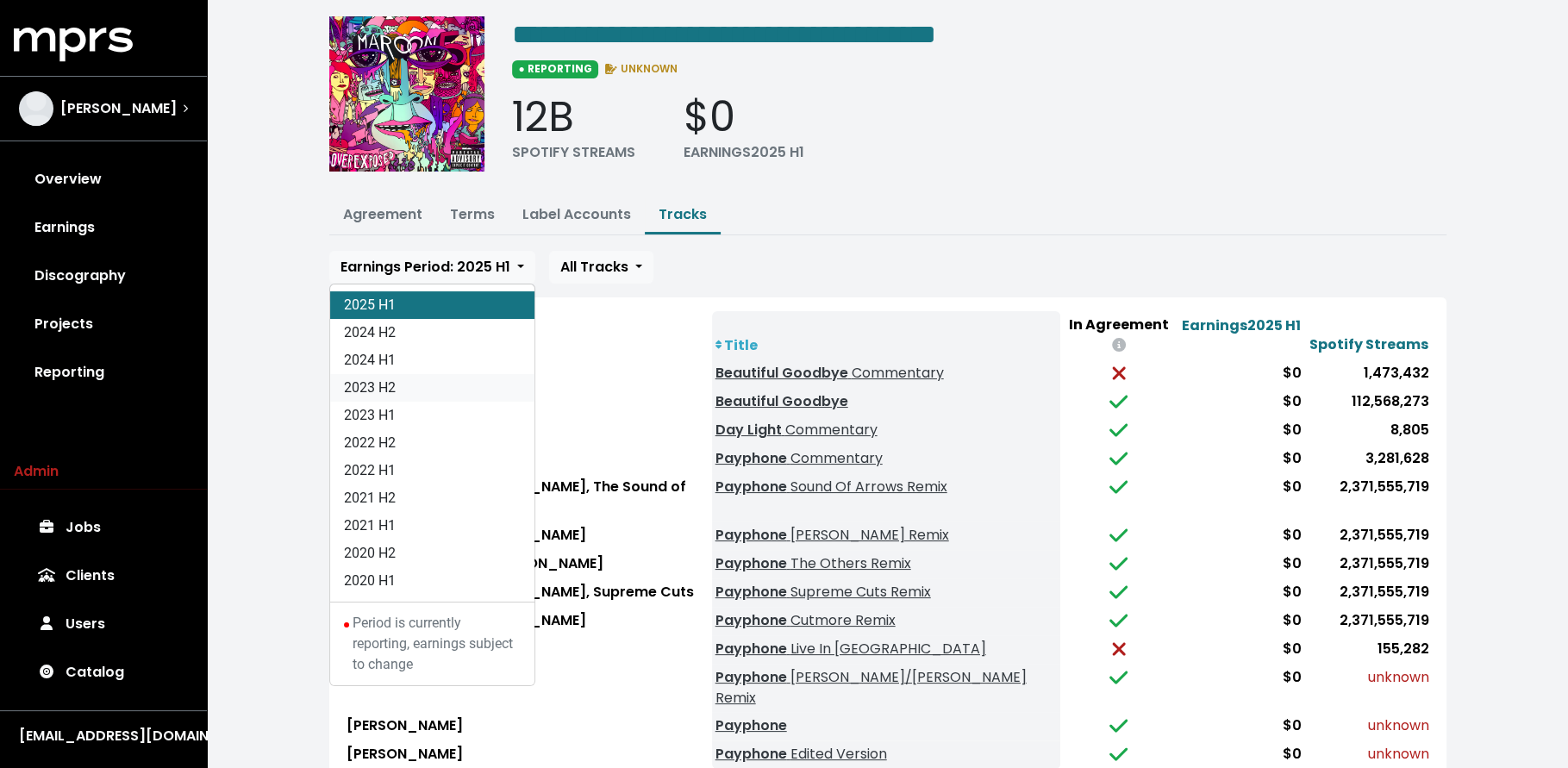
click at [482, 376] on link "2023 H2" at bounding box center [432, 388] width 204 height 27
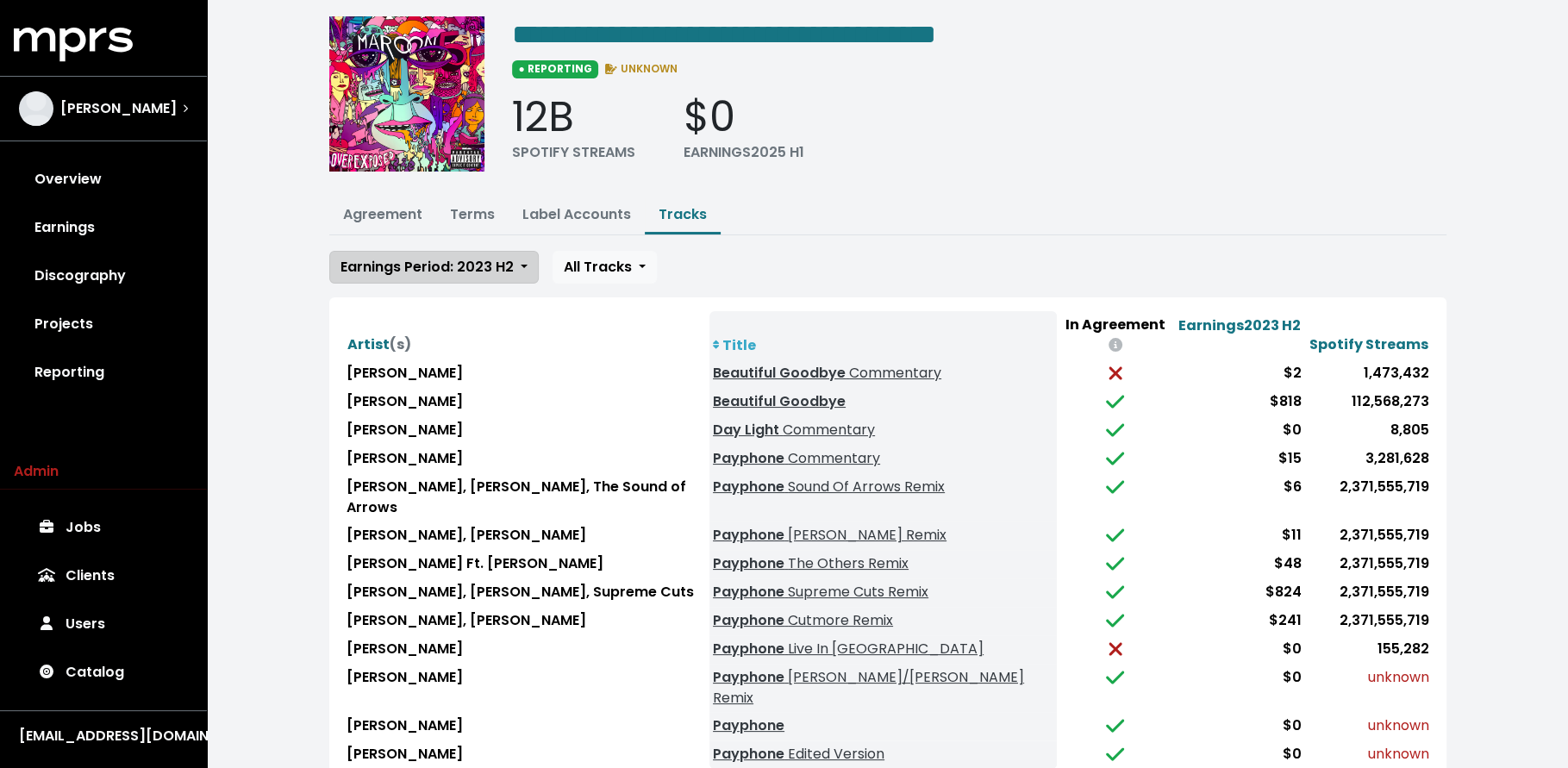
click at [495, 266] on span "Earnings Period: 2023 H2" at bounding box center [427, 267] width 174 height 20
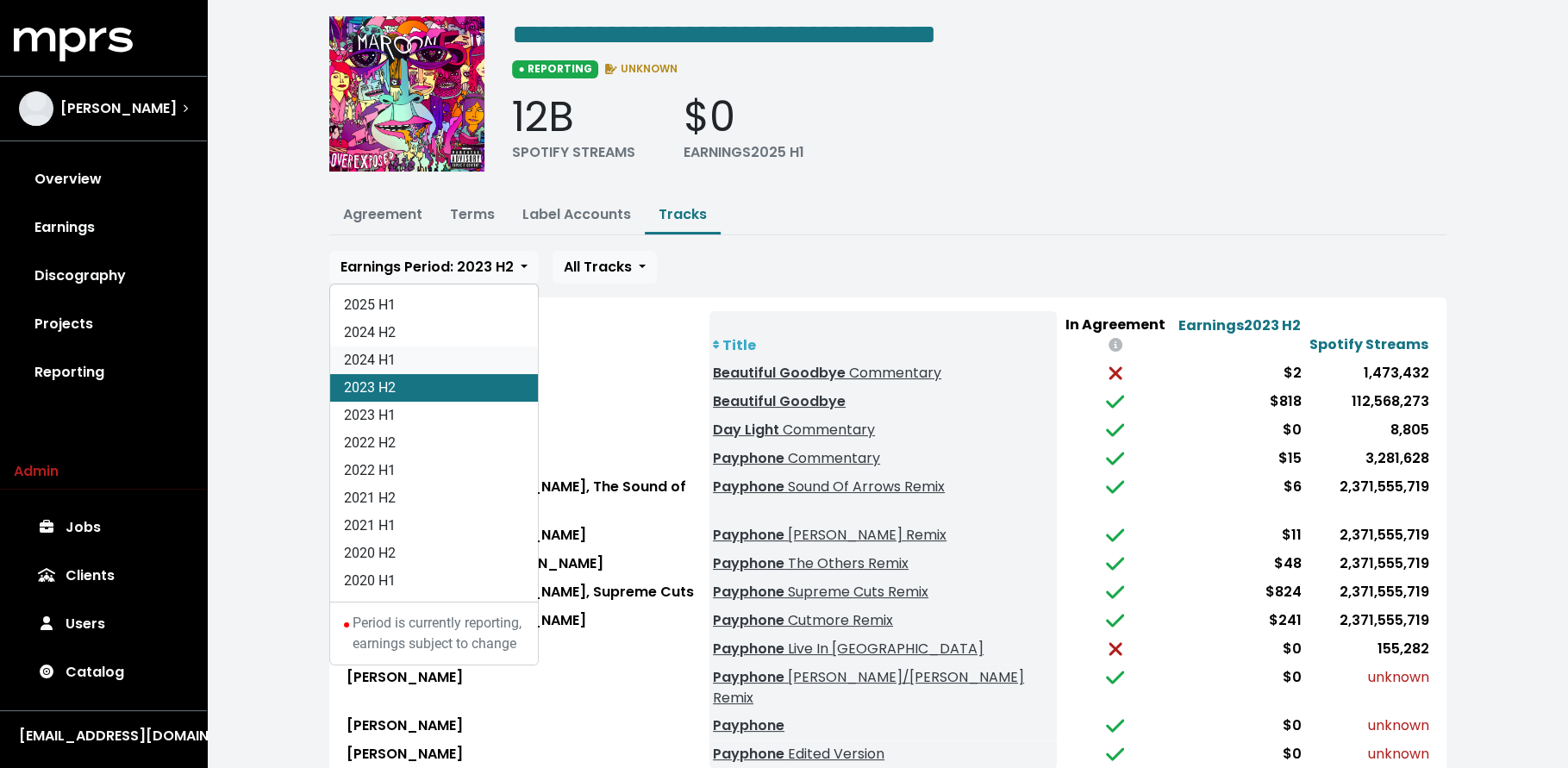
click at [493, 353] on link "2024 H1" at bounding box center [434, 360] width 208 height 27
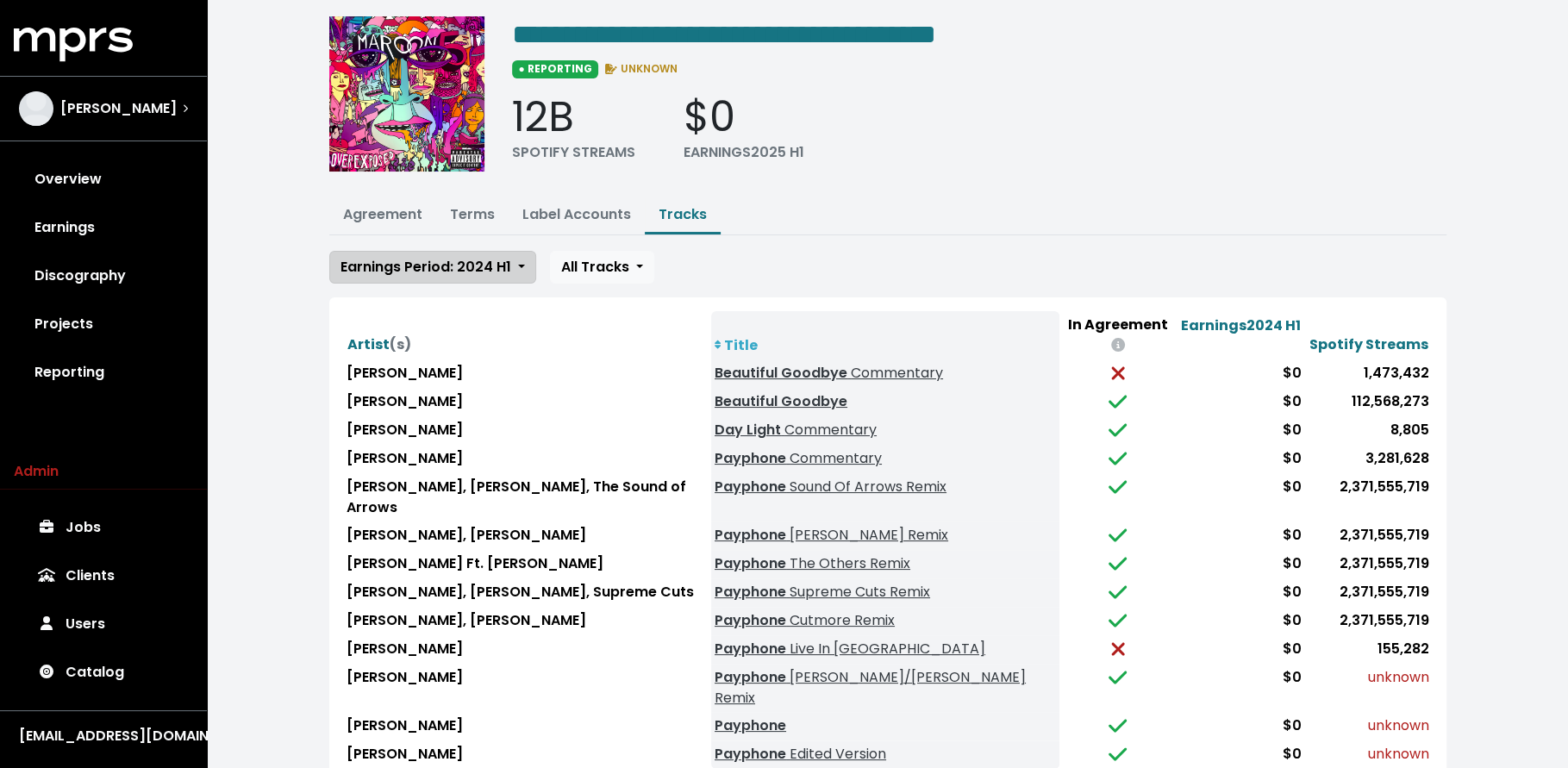
click at [467, 260] on span "Earnings Period: 2024 H1" at bounding box center [426, 267] width 171 height 20
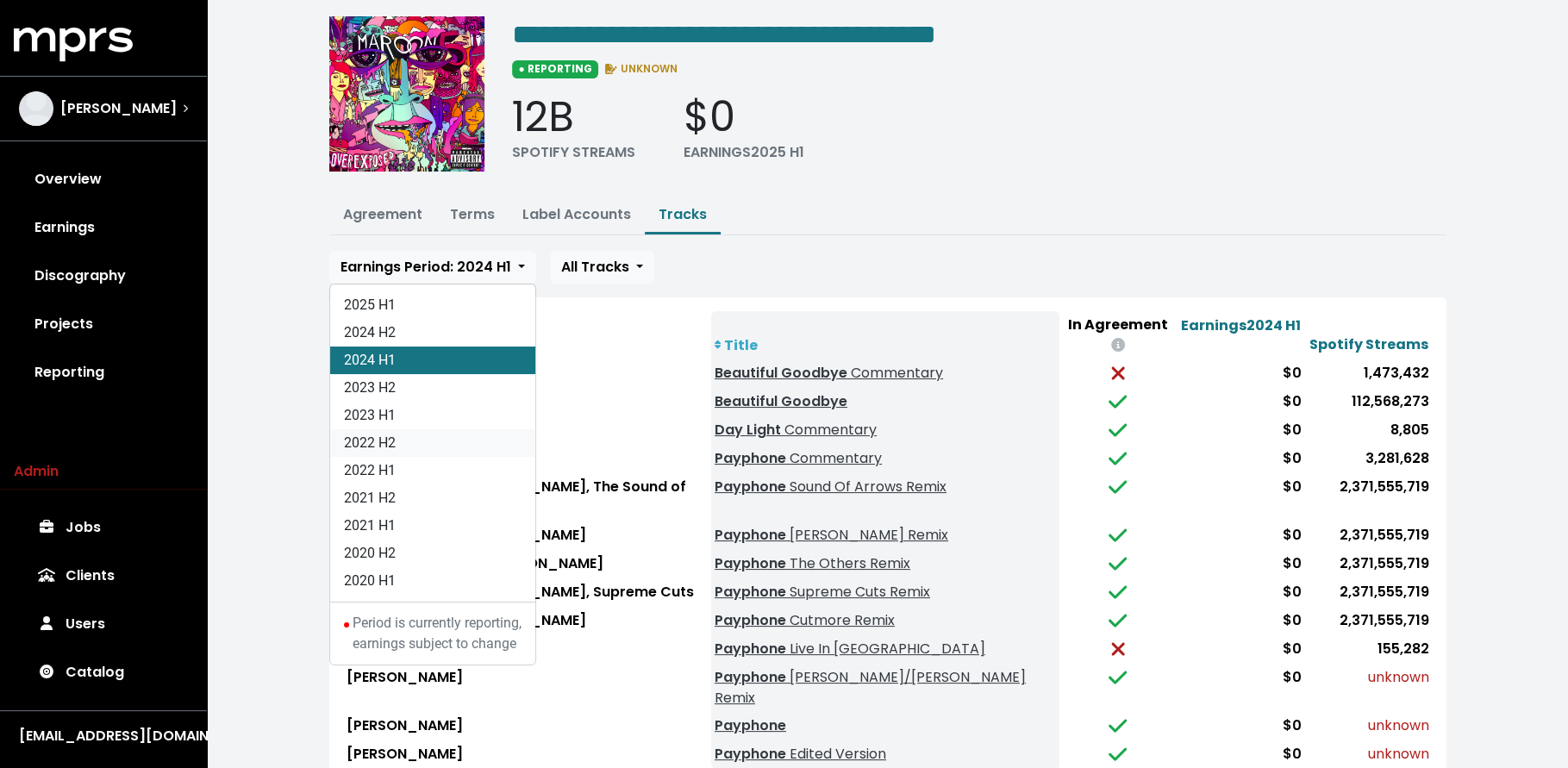
click at [438, 436] on link "2022 H2" at bounding box center [432, 443] width 205 height 27
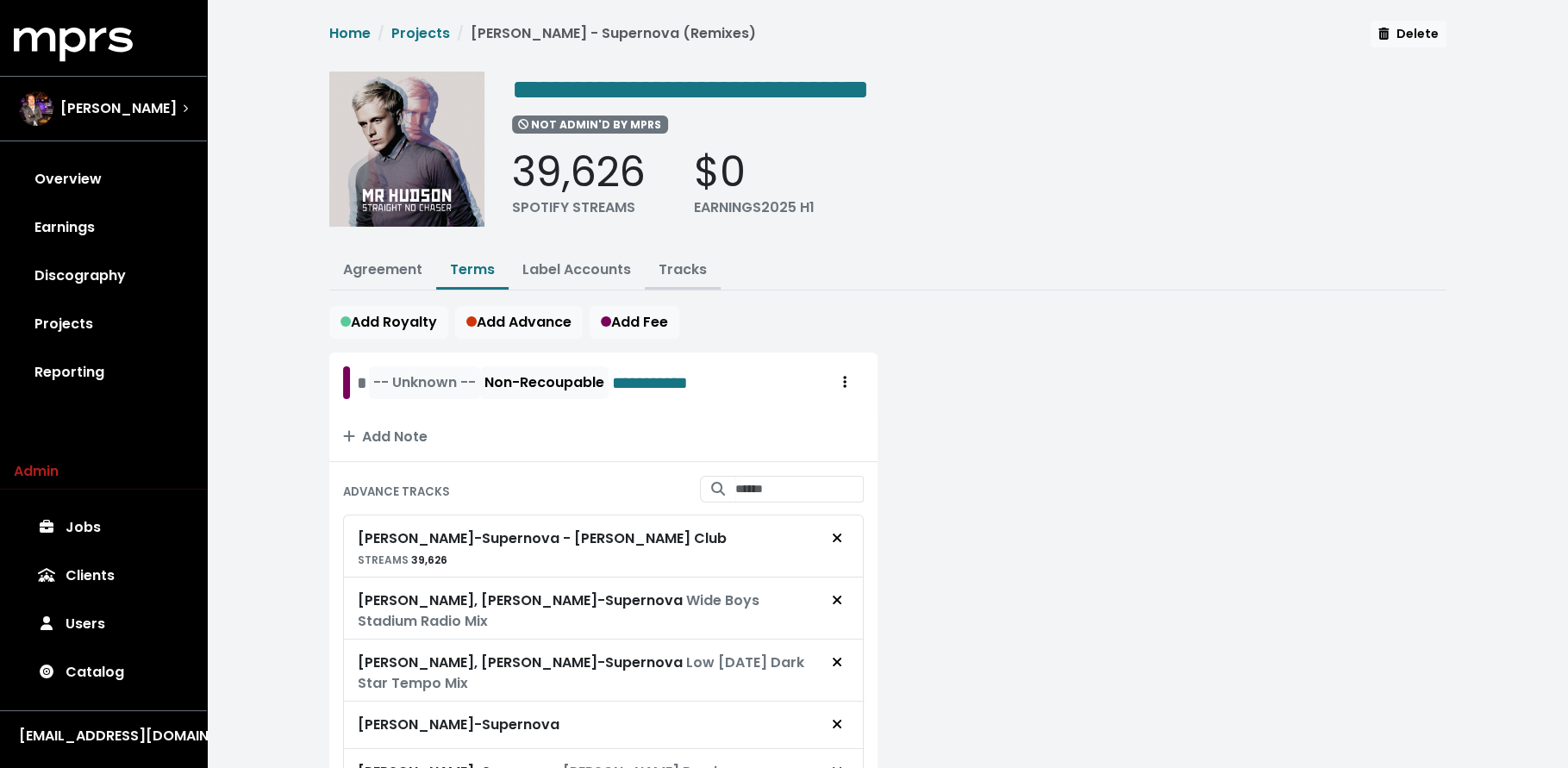
click at [679, 270] on link "Tracks" at bounding box center [683, 270] width 48 height 20
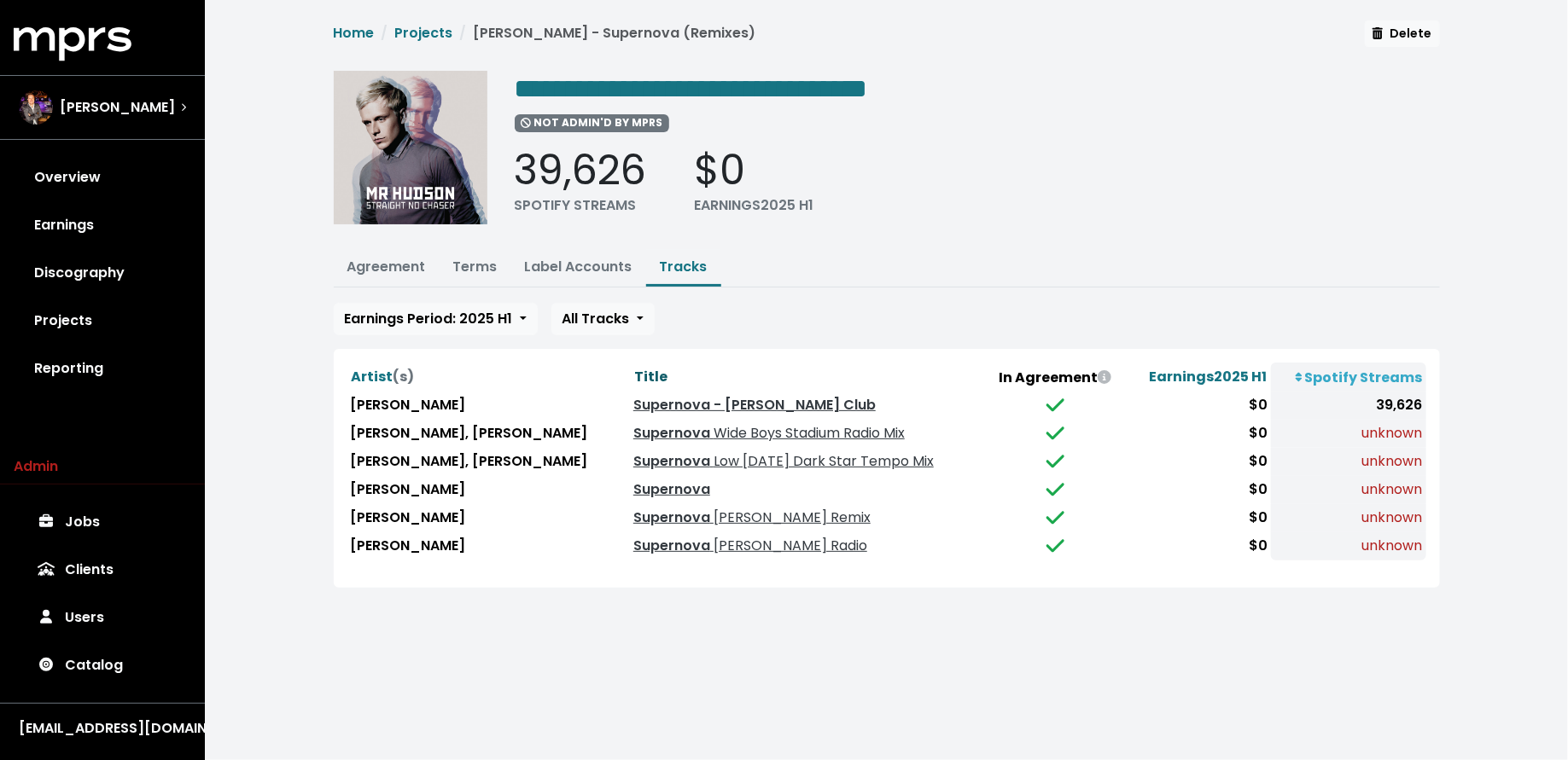
click at [634, 379] on span "Title" at bounding box center [651, 377] width 33 height 19
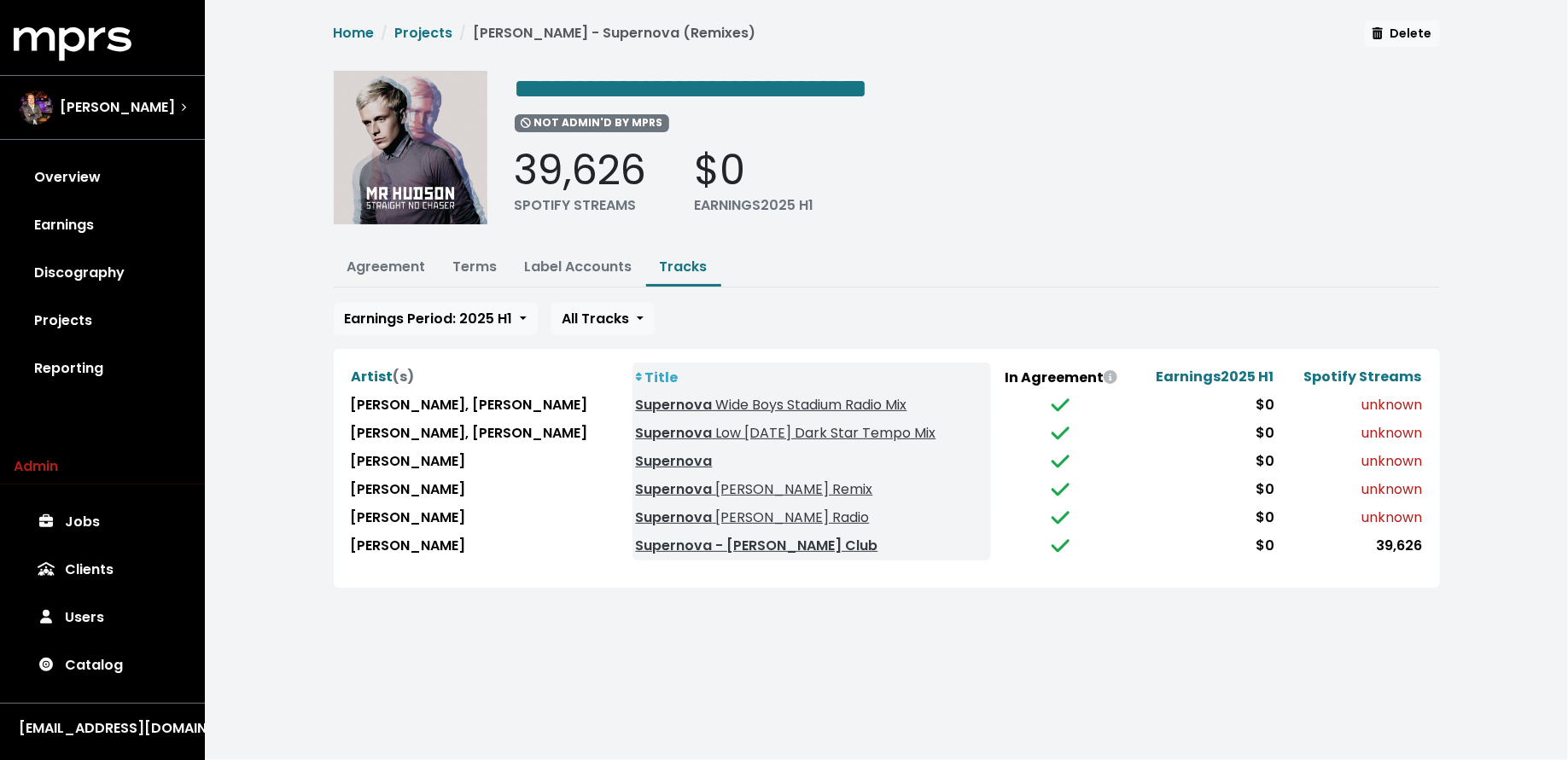
click at [651, 629] on html "**********" at bounding box center [784, 314] width 1568 height 629
click at [382, 265] on link "Agreement" at bounding box center [386, 267] width 79 height 19
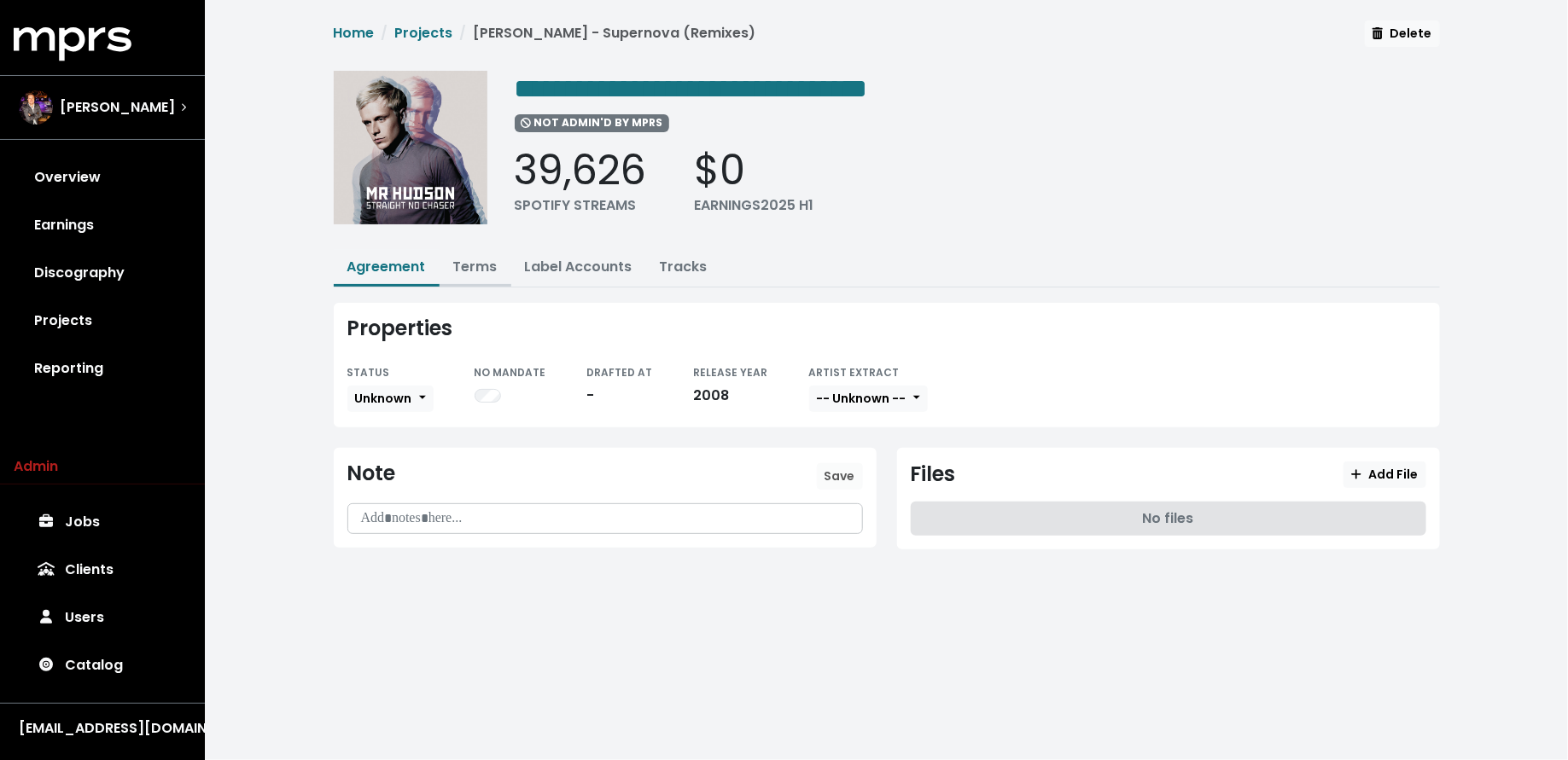
click at [479, 269] on link "Terms" at bounding box center [476, 267] width 45 height 19
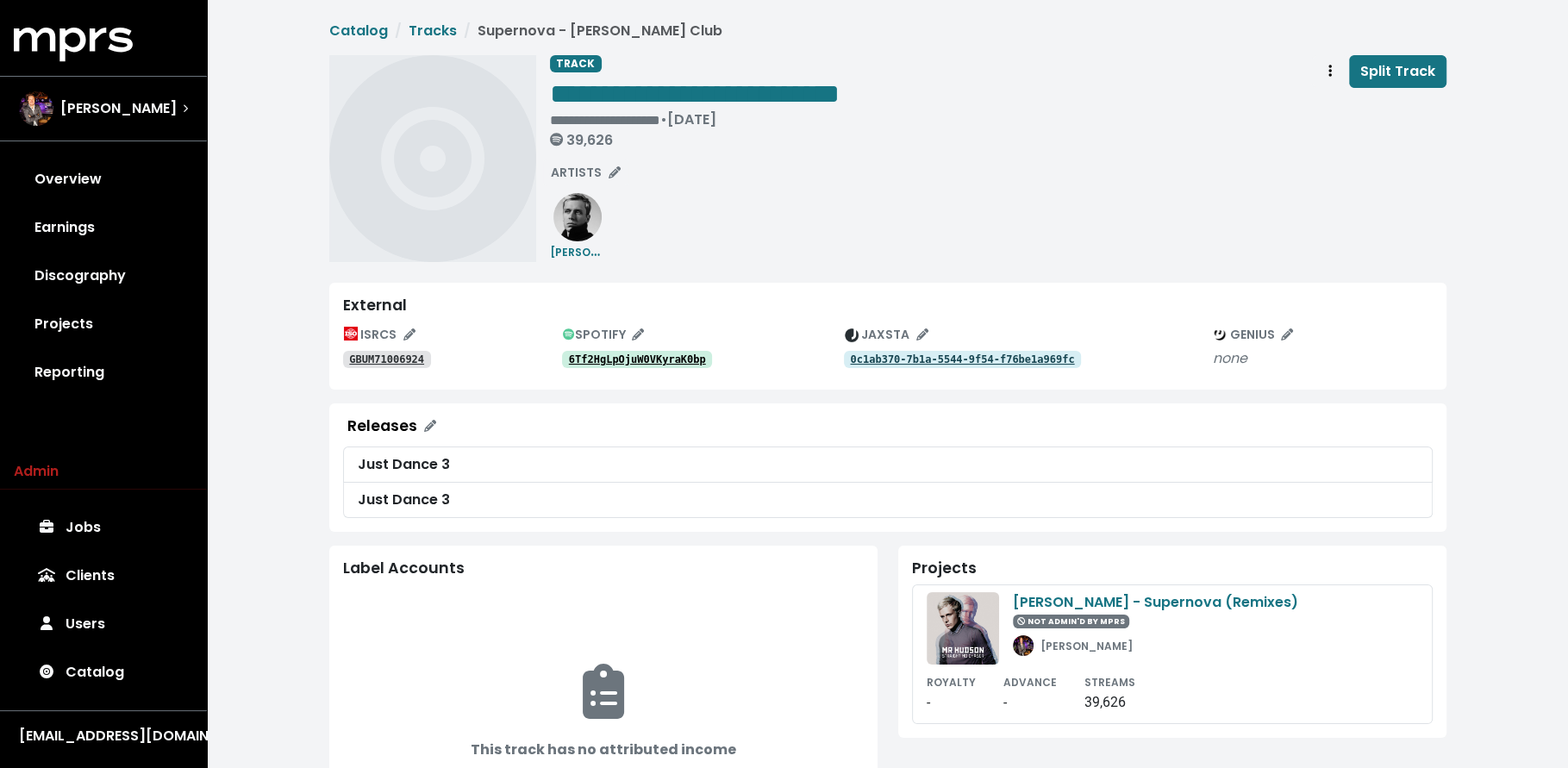
click at [611, 360] on tt "6Tf2HgLpOjuW0VKyraK0bp" at bounding box center [637, 359] width 137 height 12
click at [417, 356] on tt "GBUM71006924" at bounding box center [386, 359] width 75 height 12
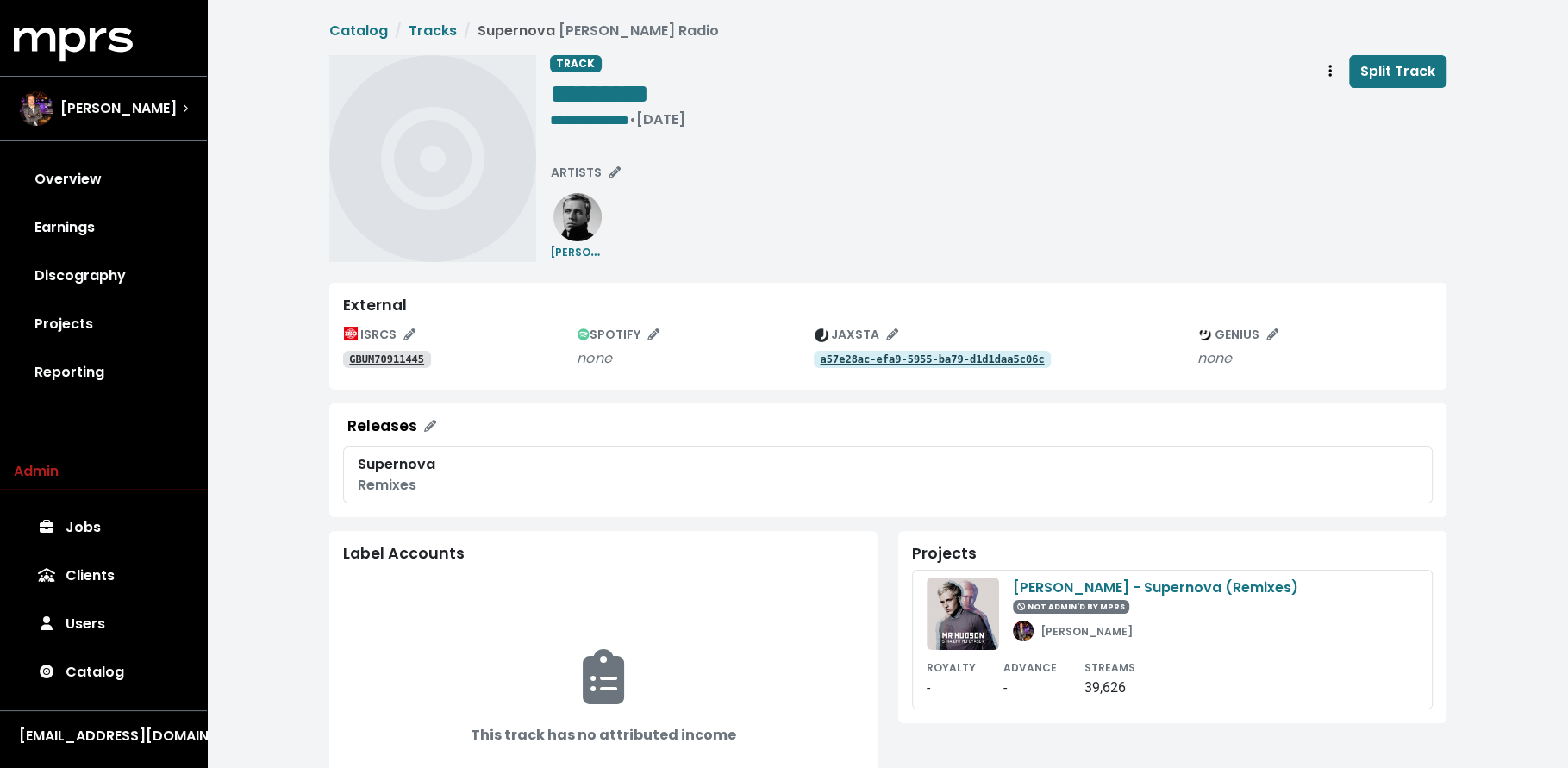
click at [410, 360] on tt "GBUM70911445" at bounding box center [386, 359] width 75 height 12
click at [403, 367] on div "GBUM70911445" at bounding box center [460, 358] width 234 height 21
click at [403, 357] on tt "GBUM70911445" at bounding box center [386, 359] width 75 height 12
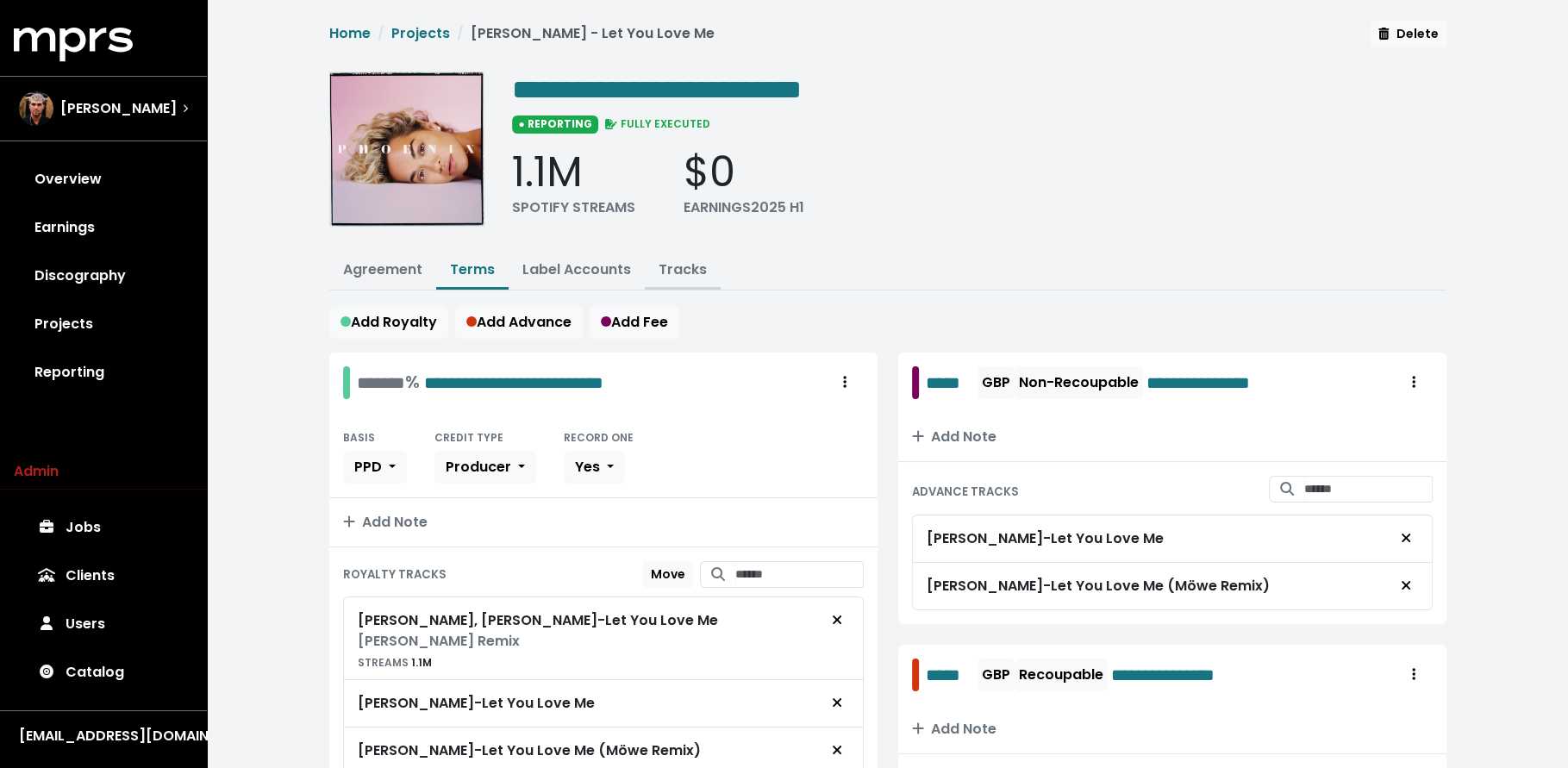
click at [671, 264] on link "Tracks" at bounding box center [683, 270] width 48 height 20
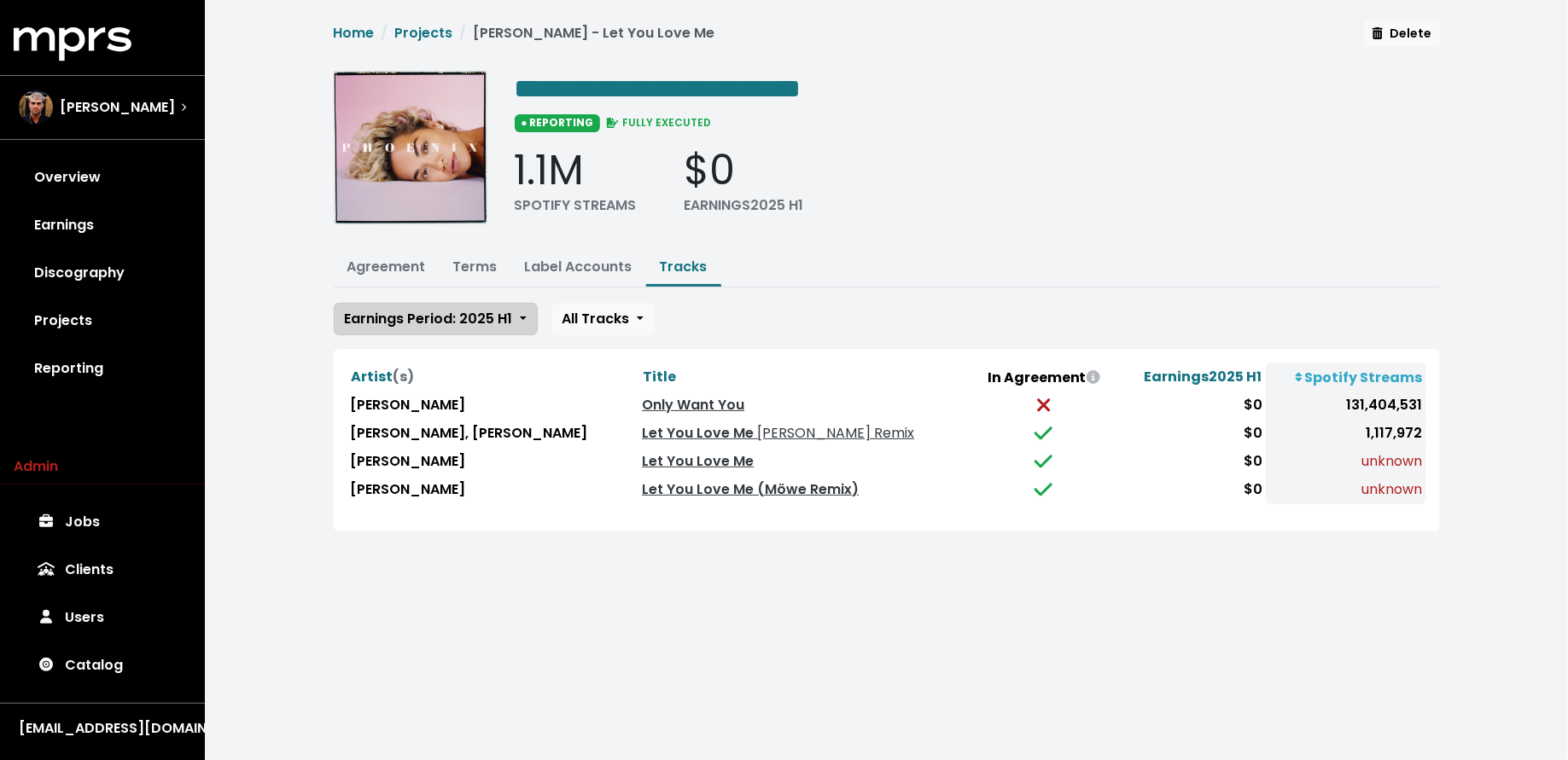
click at [458, 316] on span "Earnings Period: 2025 H1" at bounding box center [428, 318] width 168 height 19
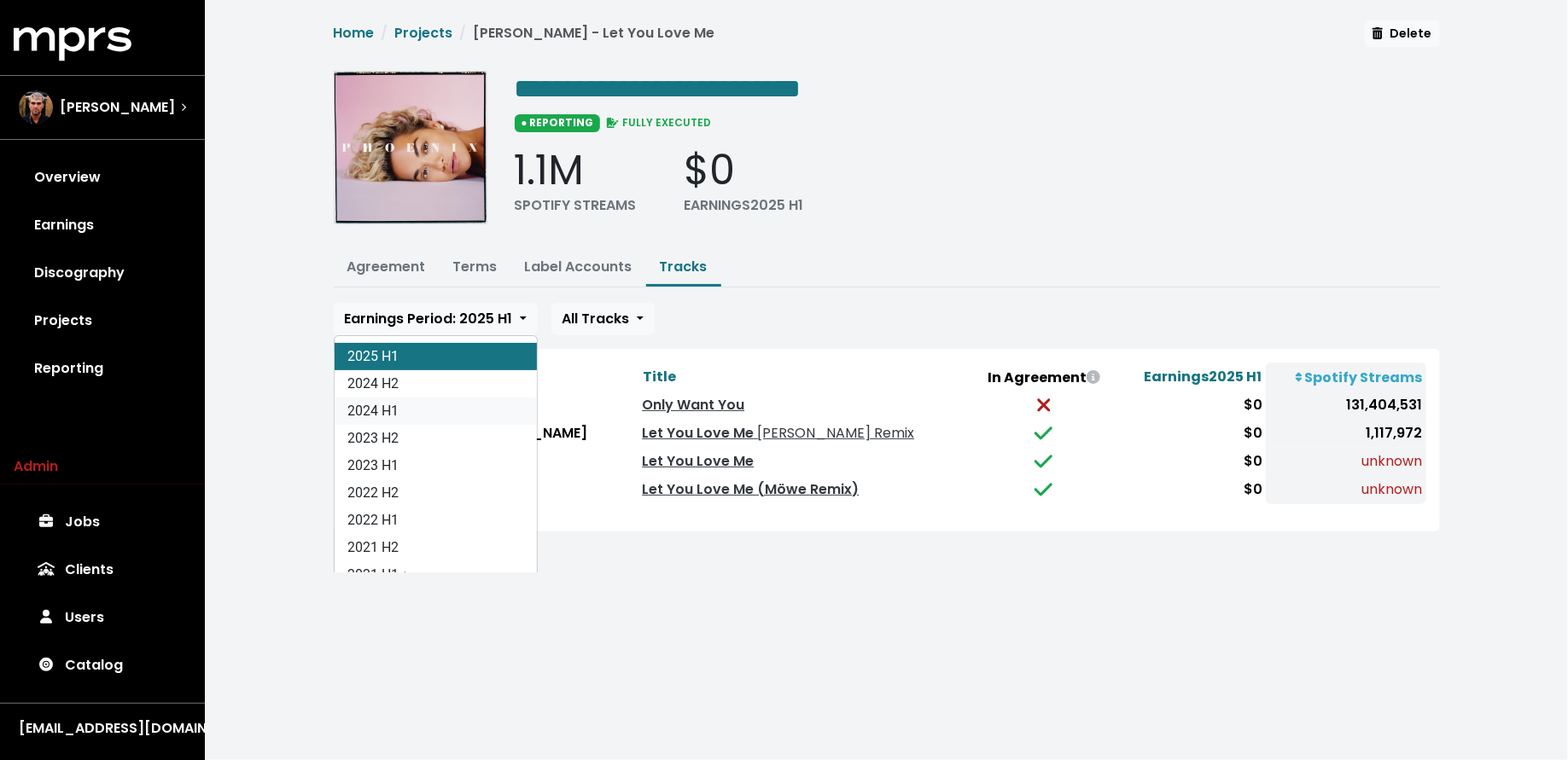
click at [462, 399] on link "2024 H1" at bounding box center [436, 412] width 202 height 27
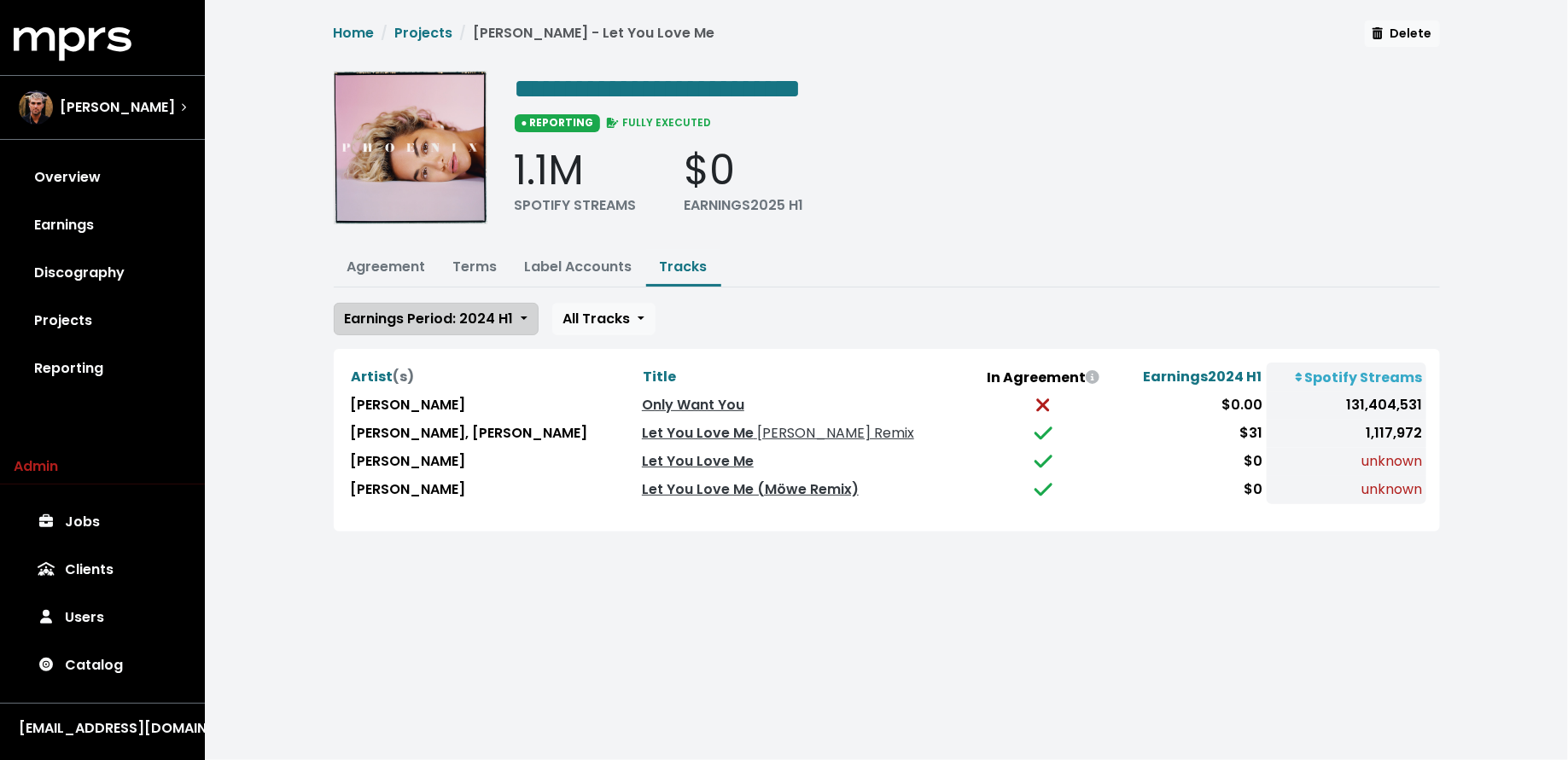
click at [458, 320] on span "Earnings Period: 2024 H1" at bounding box center [429, 318] width 169 height 19
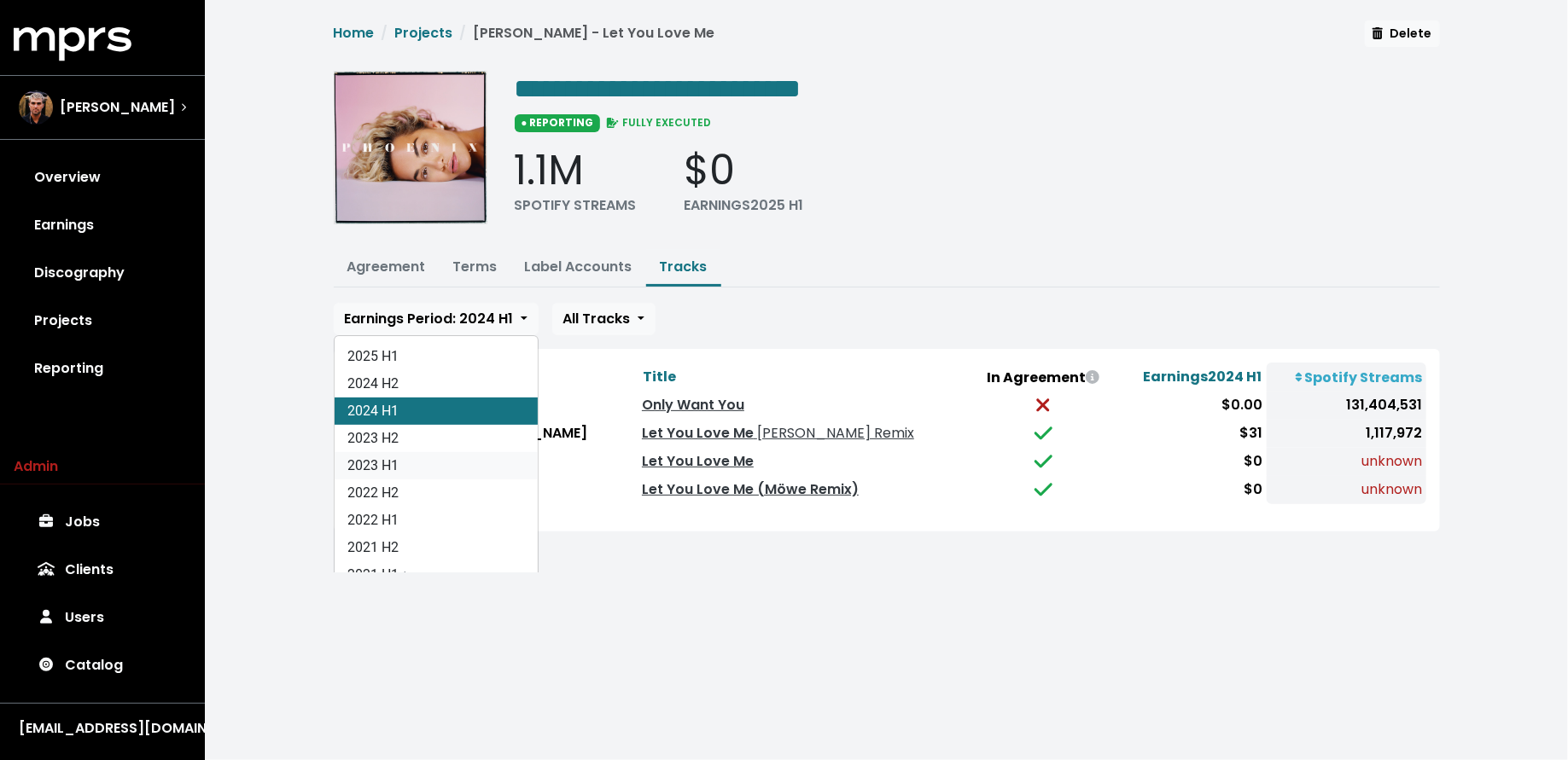
click at [462, 452] on link "2023 H1" at bounding box center [436, 466] width 203 height 27
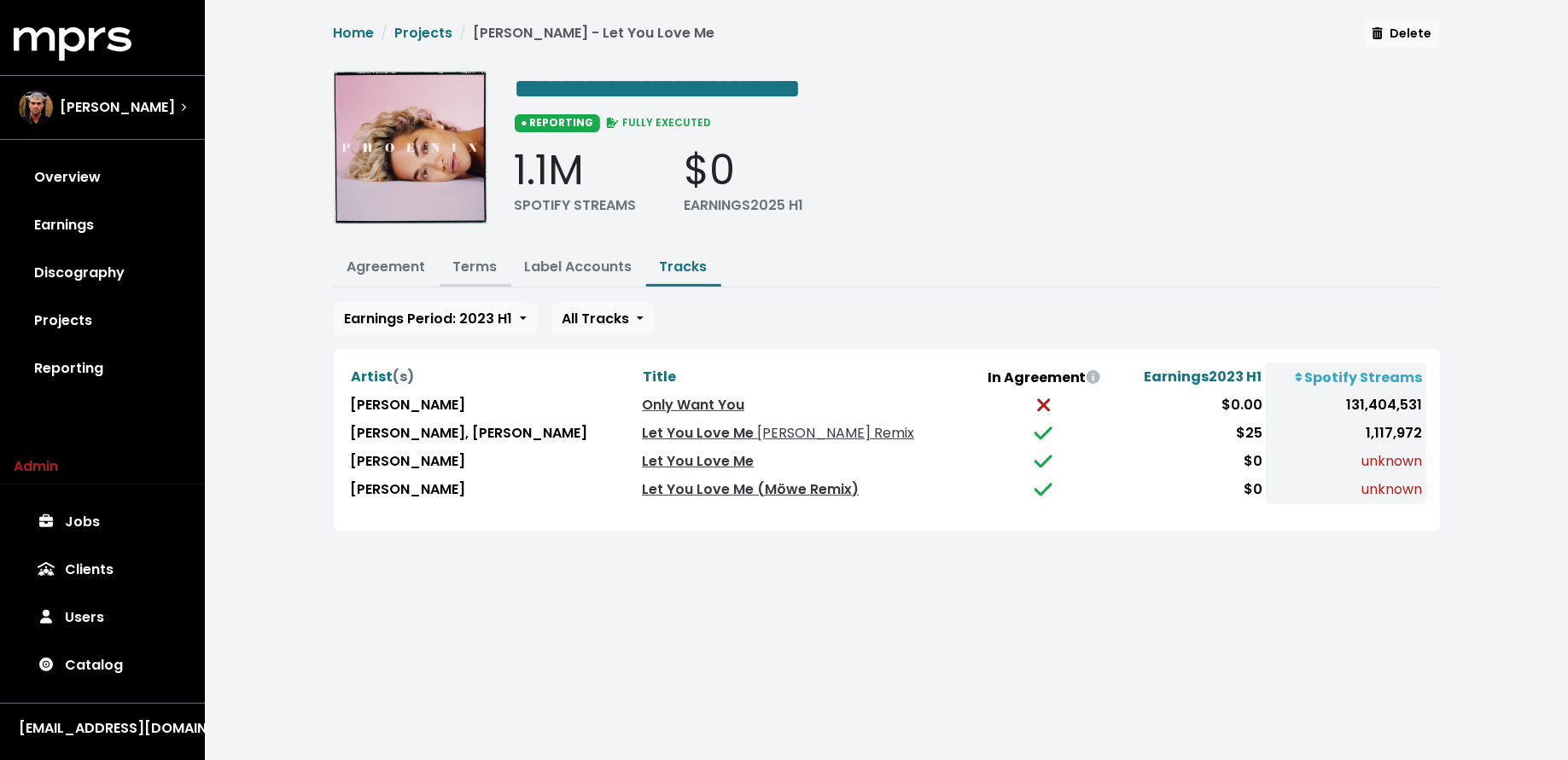
click at [478, 269] on link "Terms" at bounding box center [476, 267] width 45 height 19
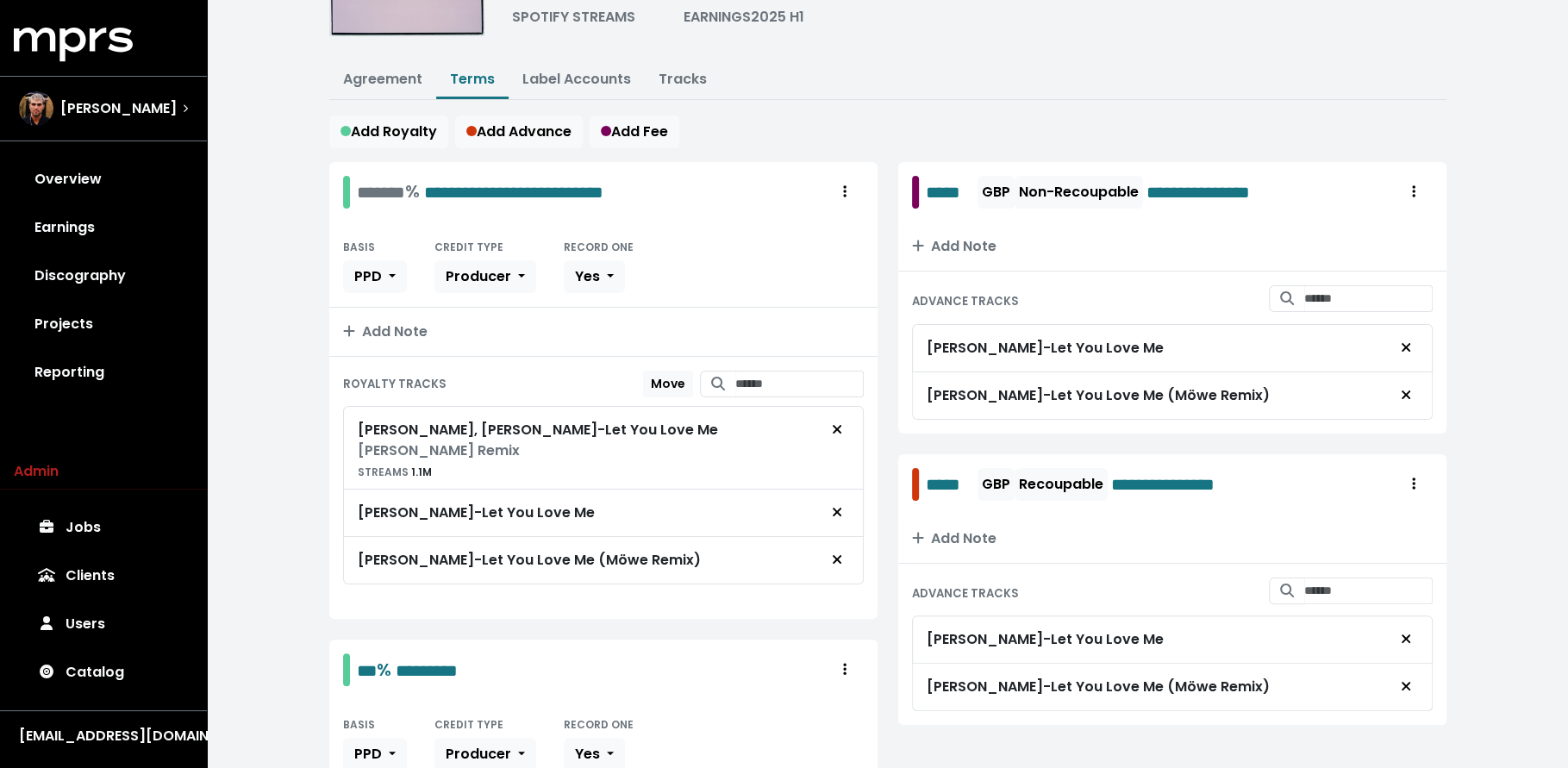
scroll to position [192, 0]
click at [833, 503] on icon "Remove royalty target" at bounding box center [836, 510] width 11 height 14
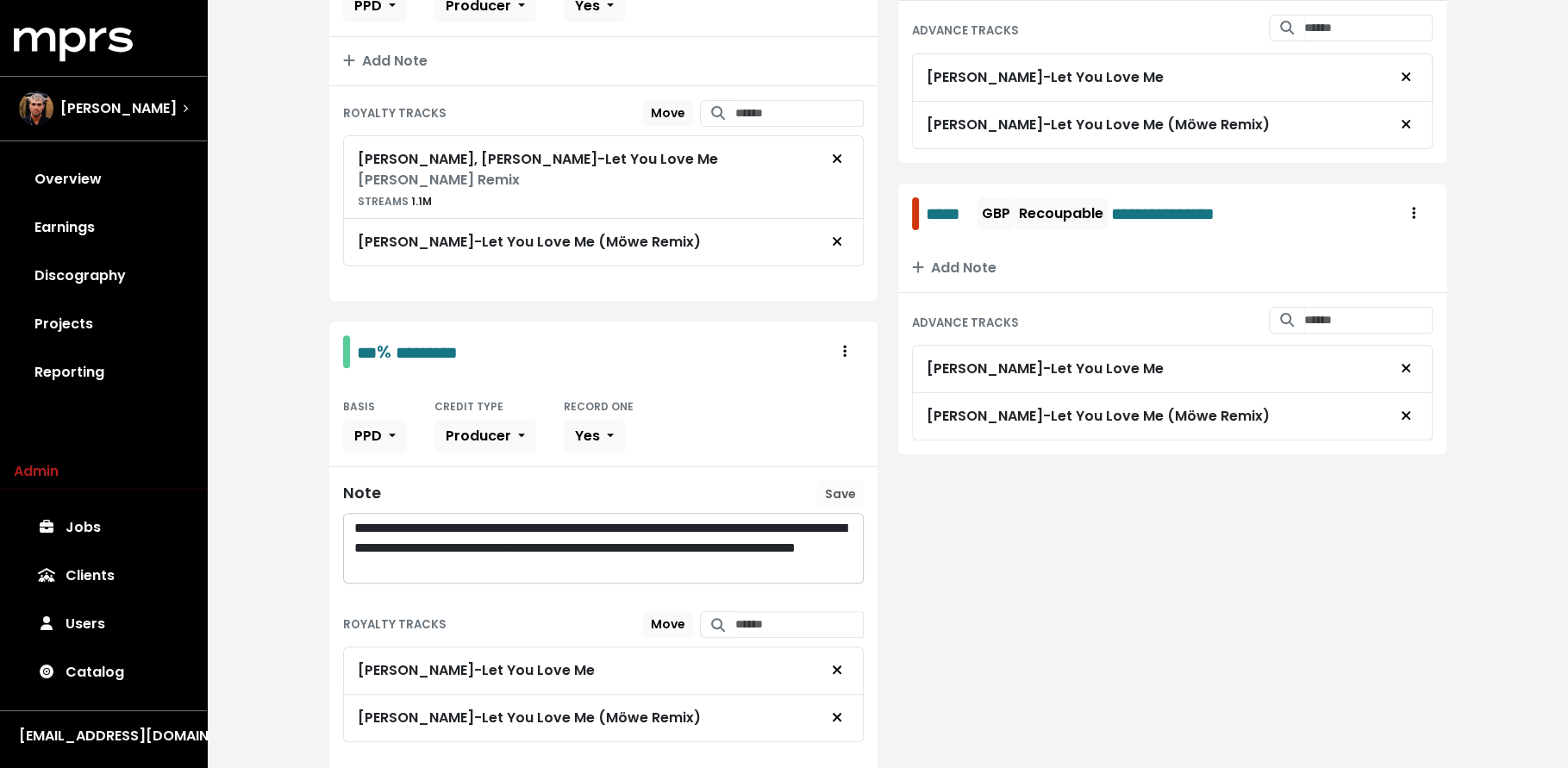
scroll to position [497, 0]
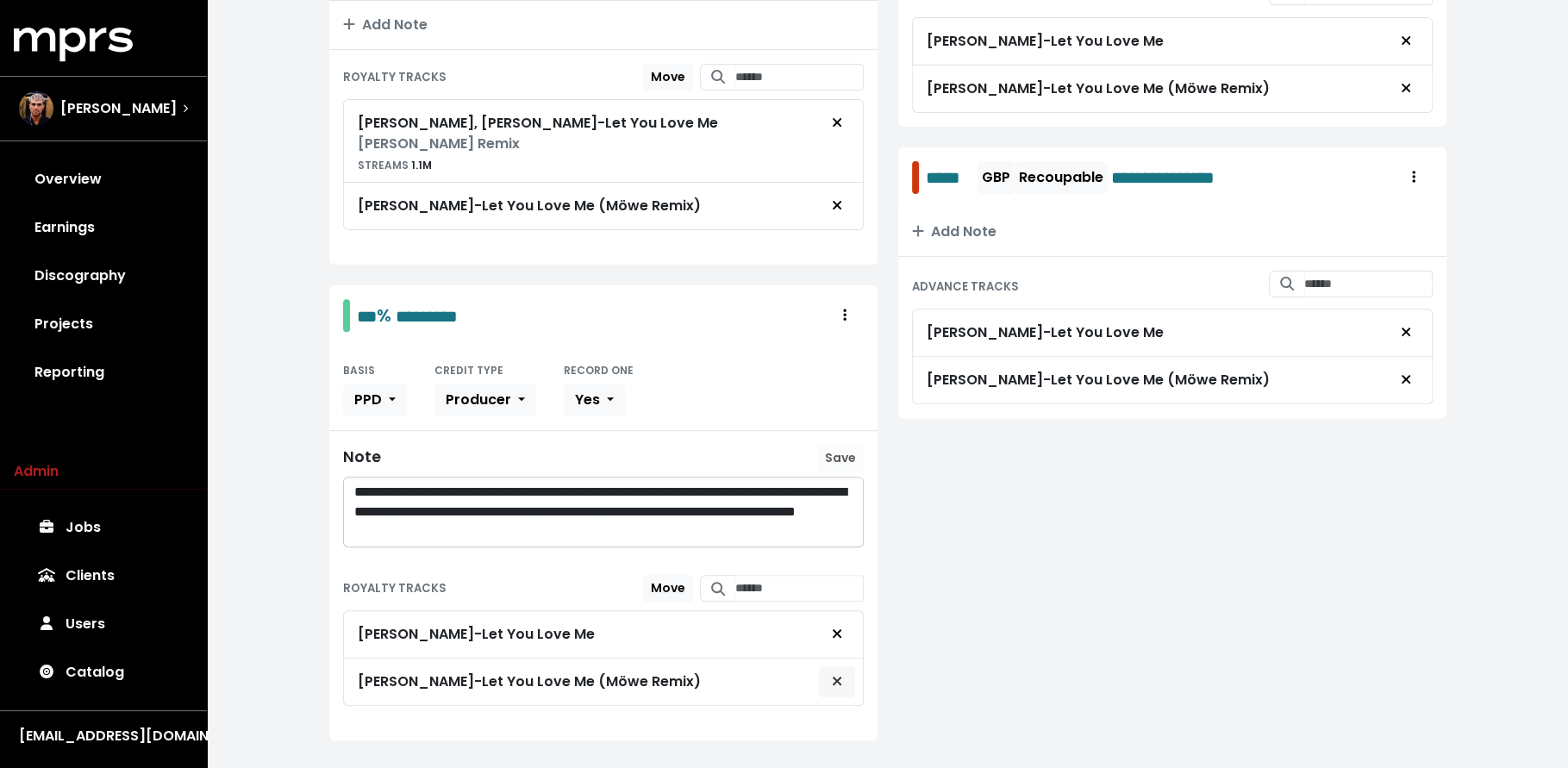
click at [848, 666] on button "Remove royalty target" at bounding box center [836, 682] width 38 height 32
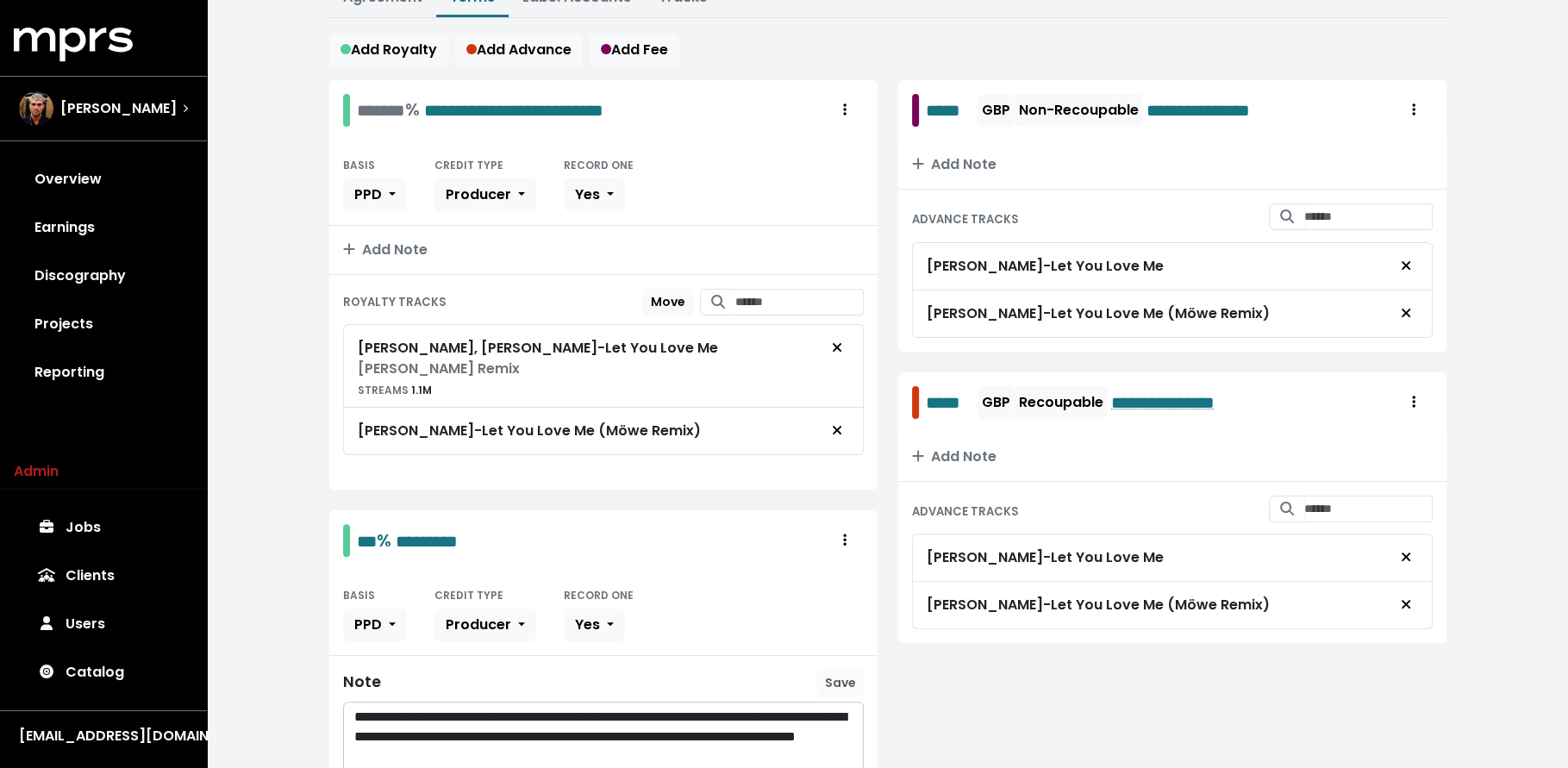
scroll to position [304, 0]
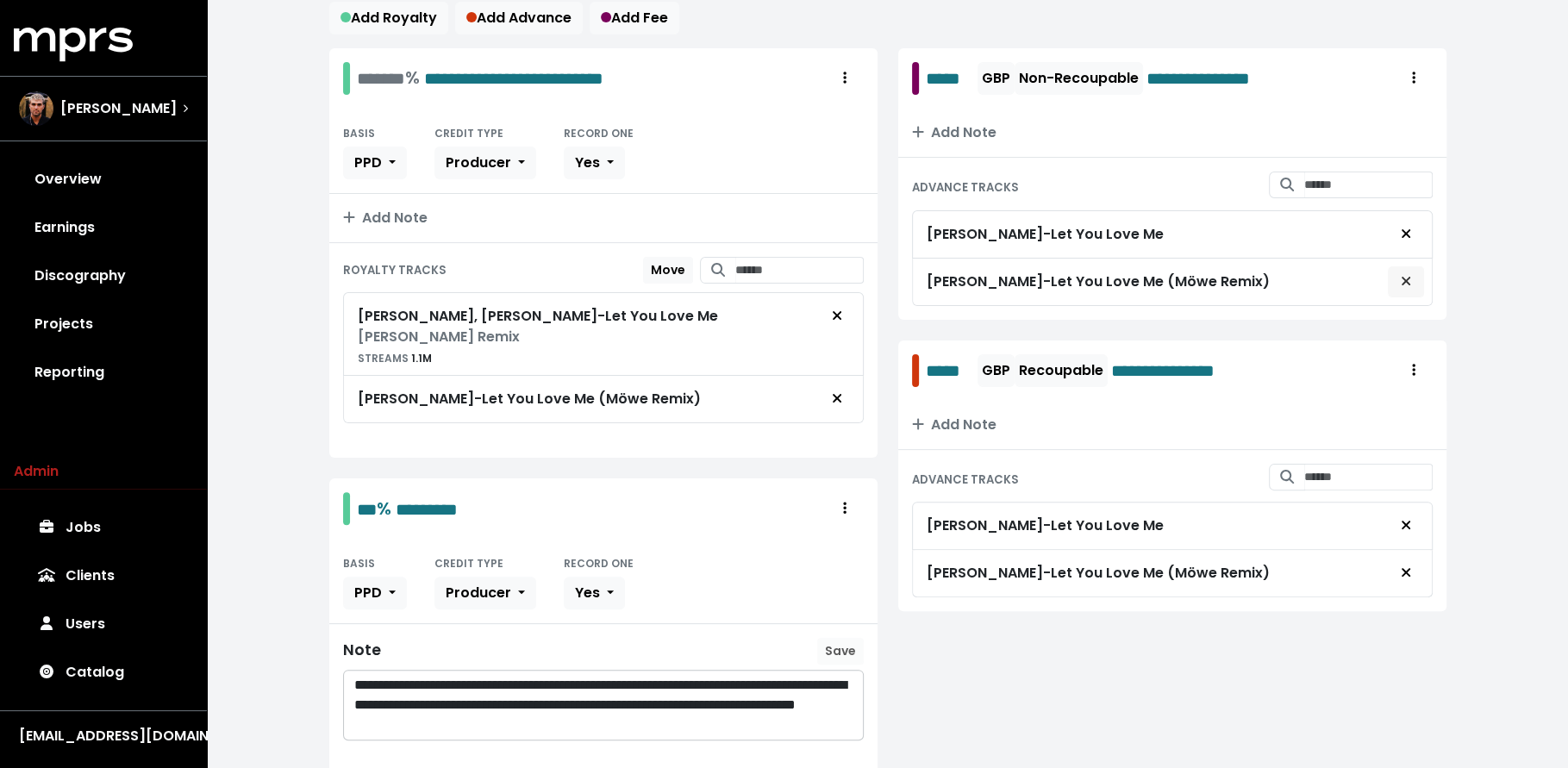
click at [1400, 275] on icon "Remove advance target" at bounding box center [1405, 282] width 11 height 14
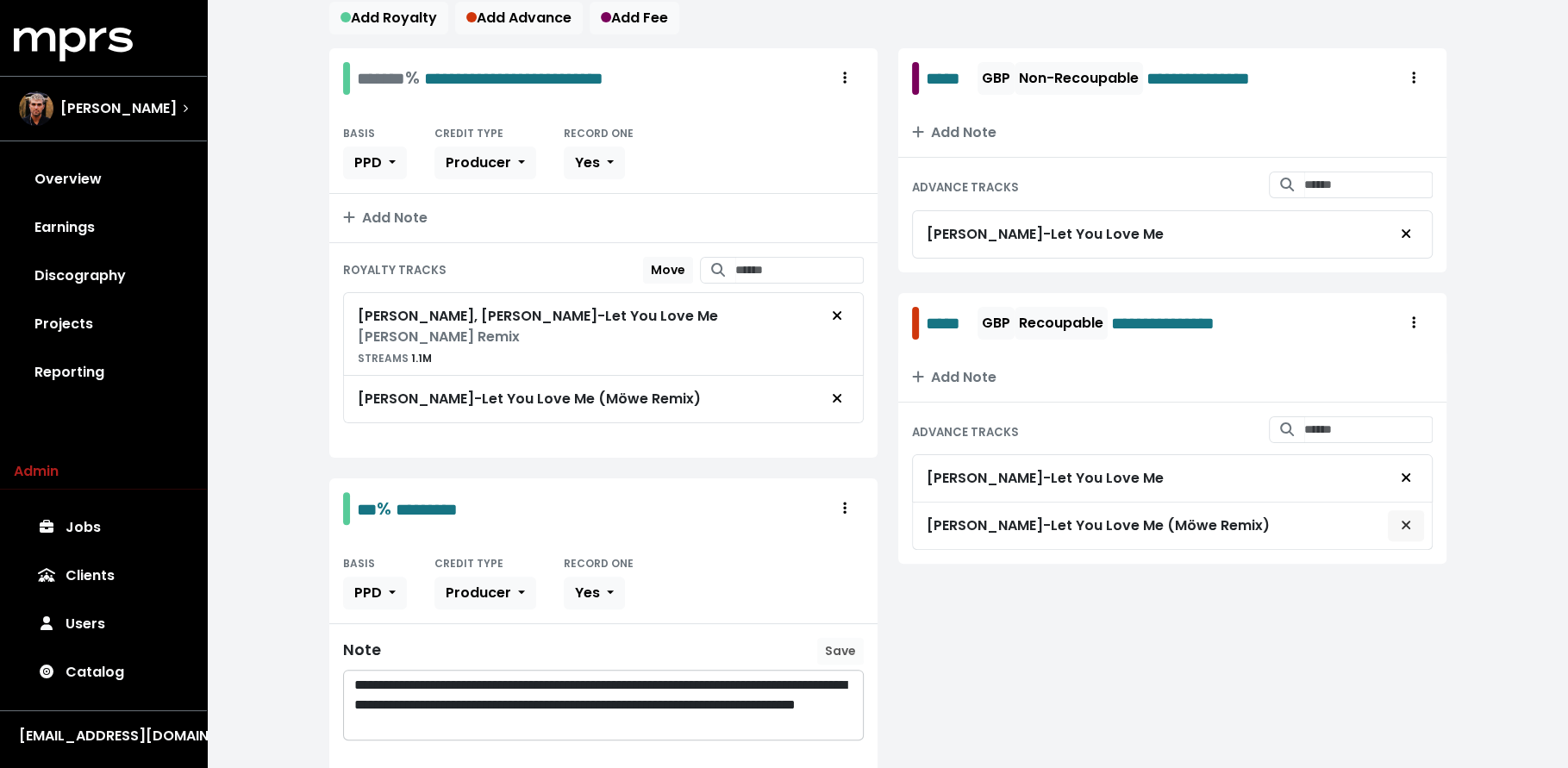
click at [1418, 531] on button "Remove advance target" at bounding box center [1405, 526] width 38 height 32
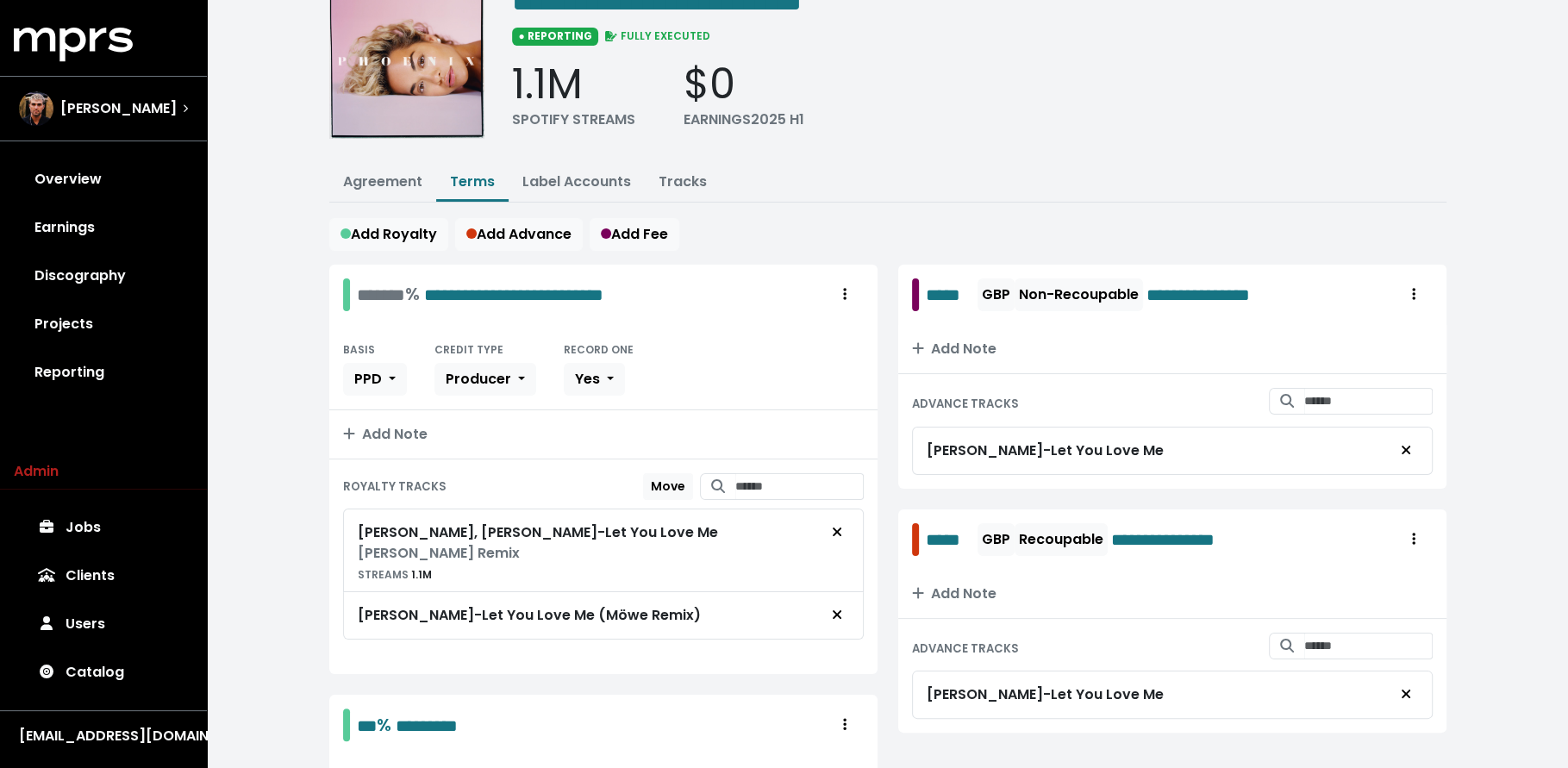
scroll to position [0, 0]
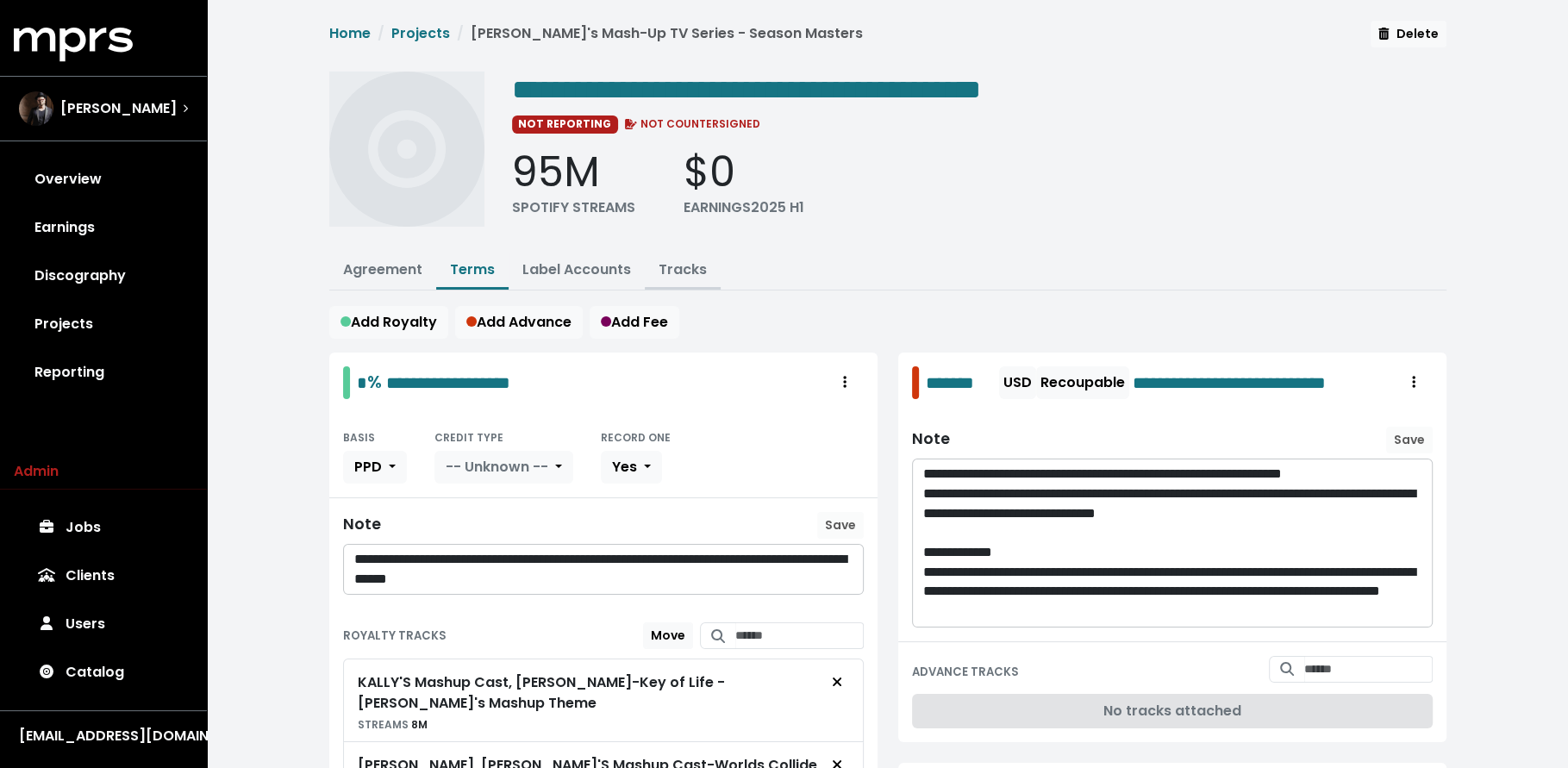
click at [667, 265] on link "Tracks" at bounding box center [683, 270] width 48 height 20
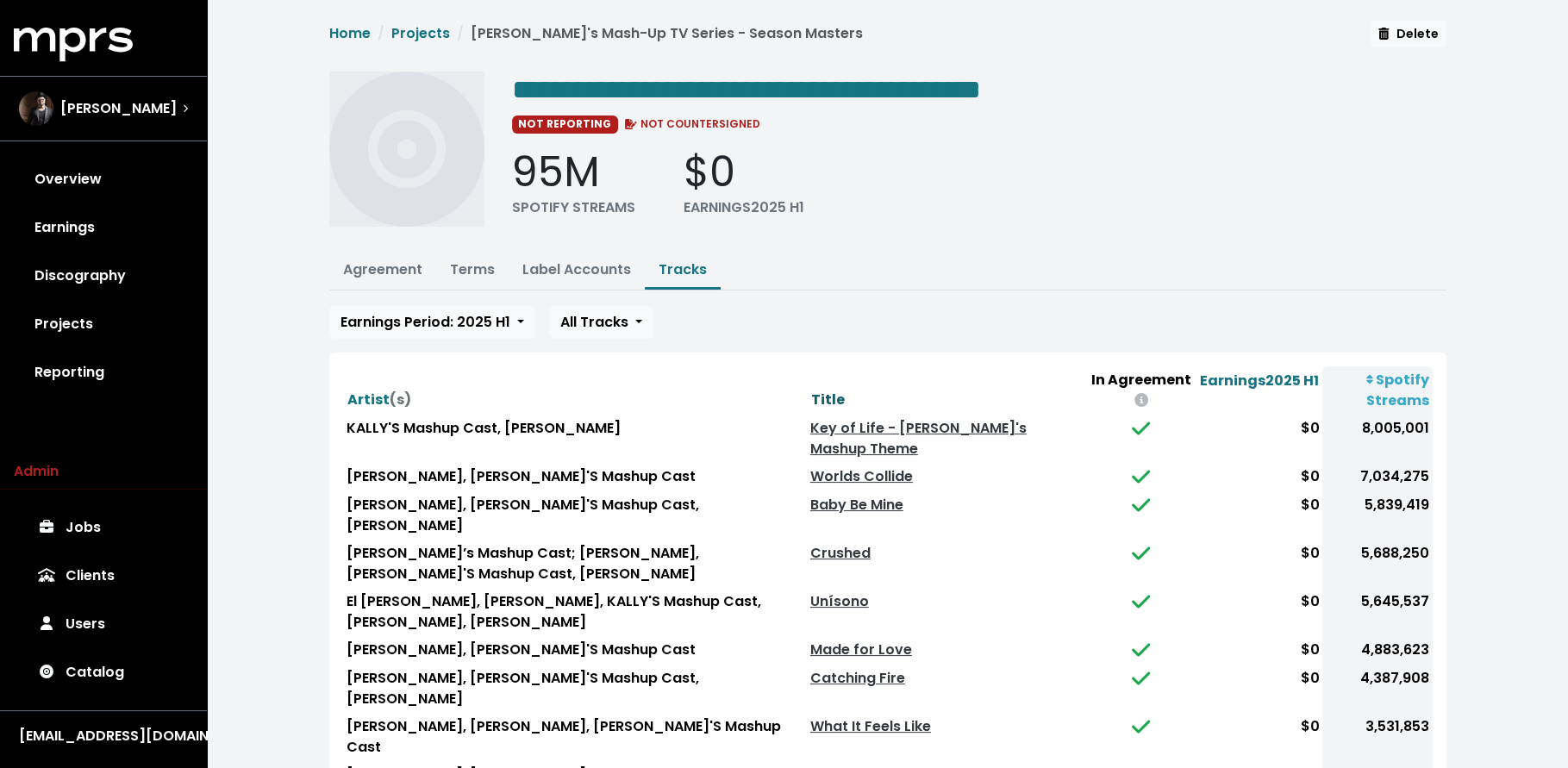
click at [831, 389] on span "Title" at bounding box center [828, 399] width 33 height 20
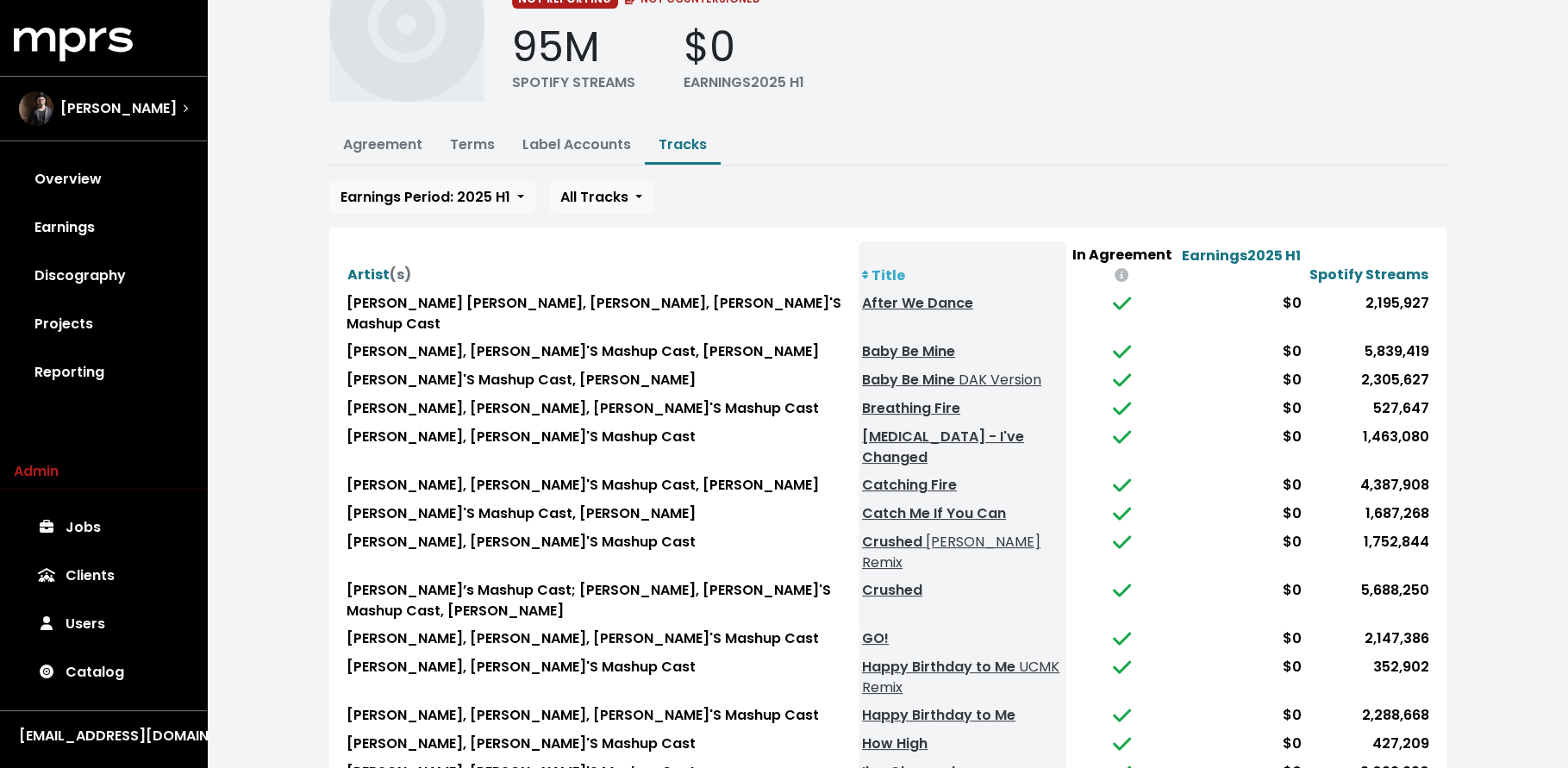
scroll to position [133, 0]
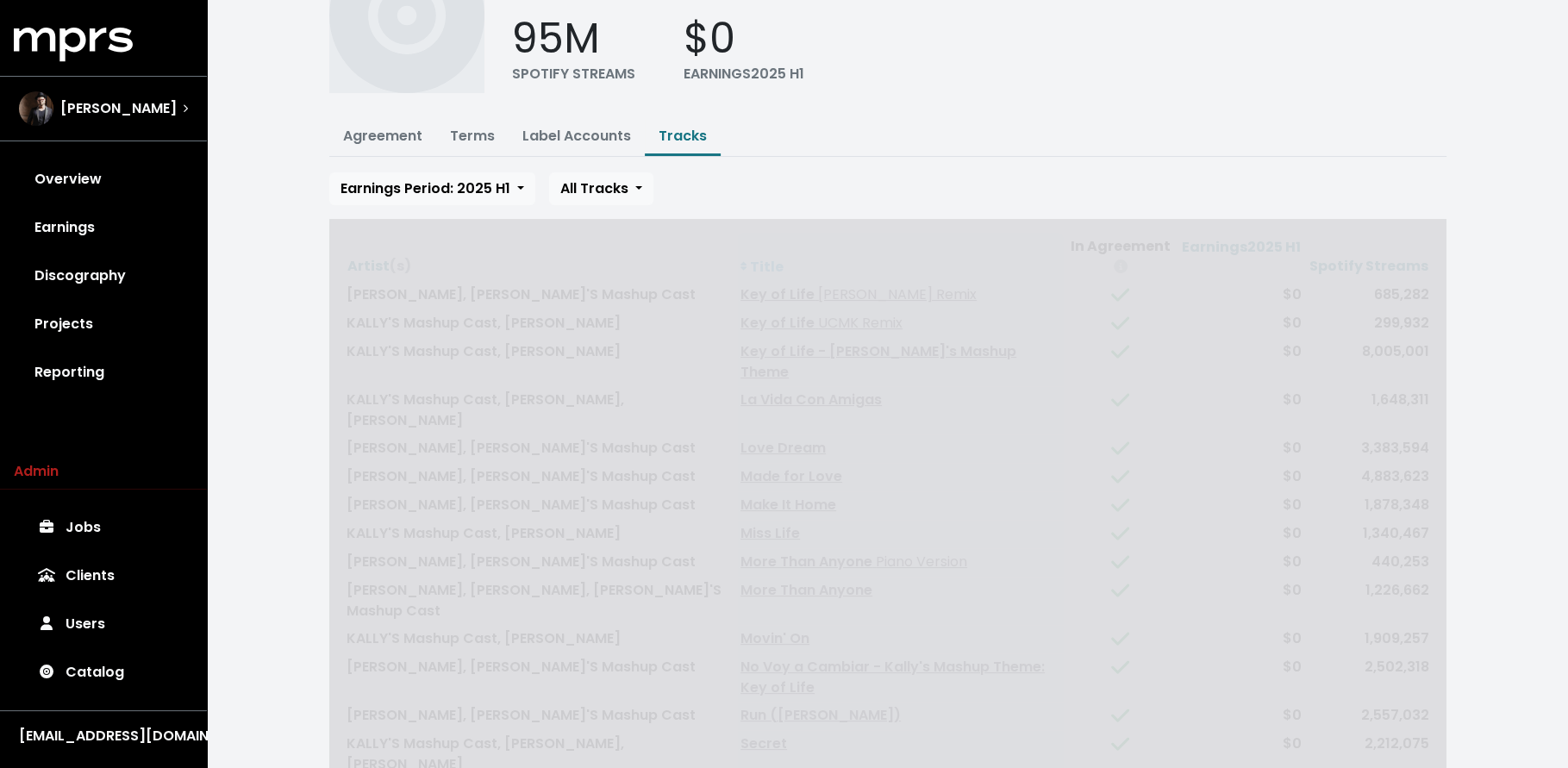
scroll to position [93, 0]
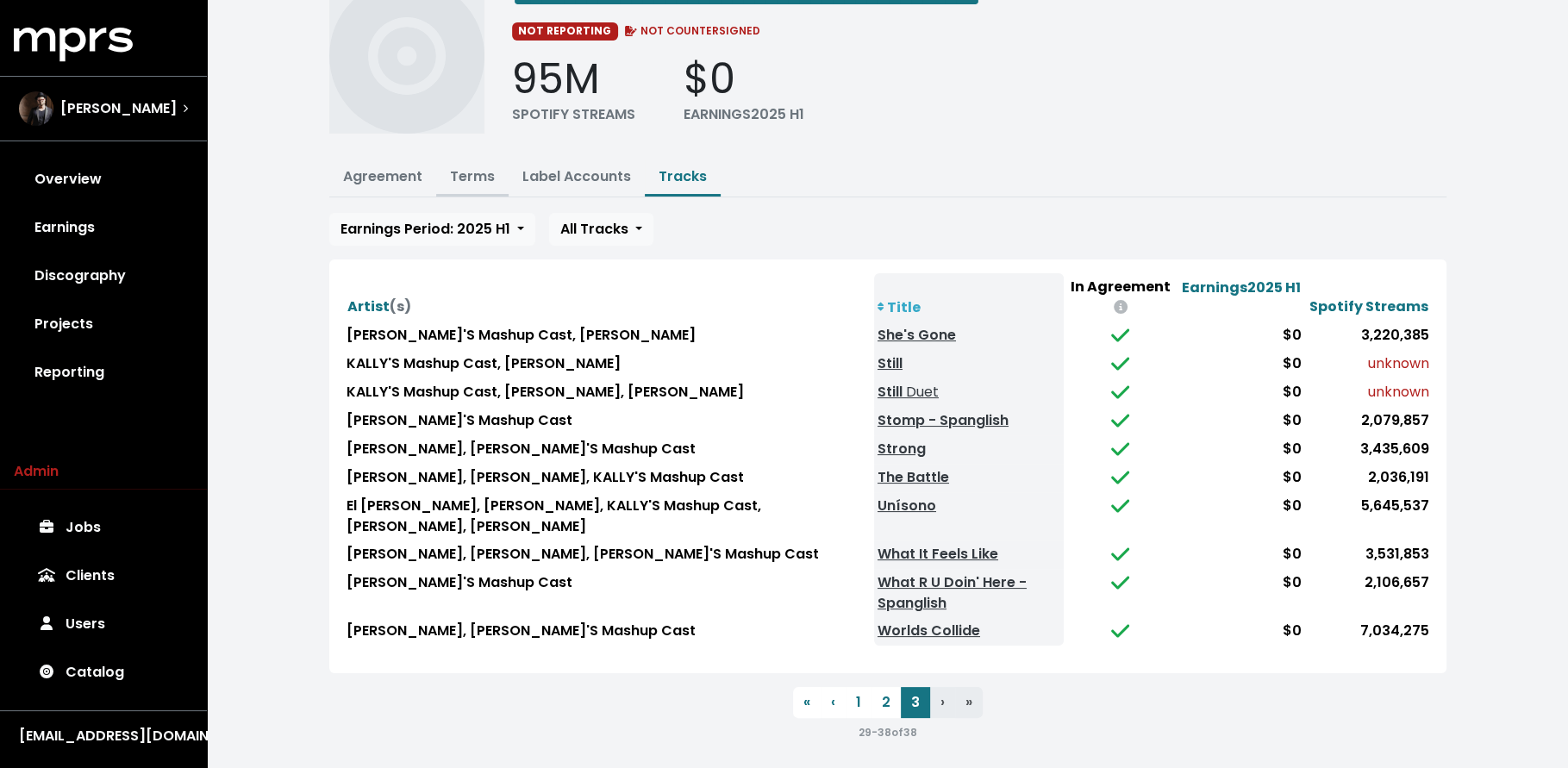
click at [490, 175] on link "Terms" at bounding box center [473, 177] width 45 height 20
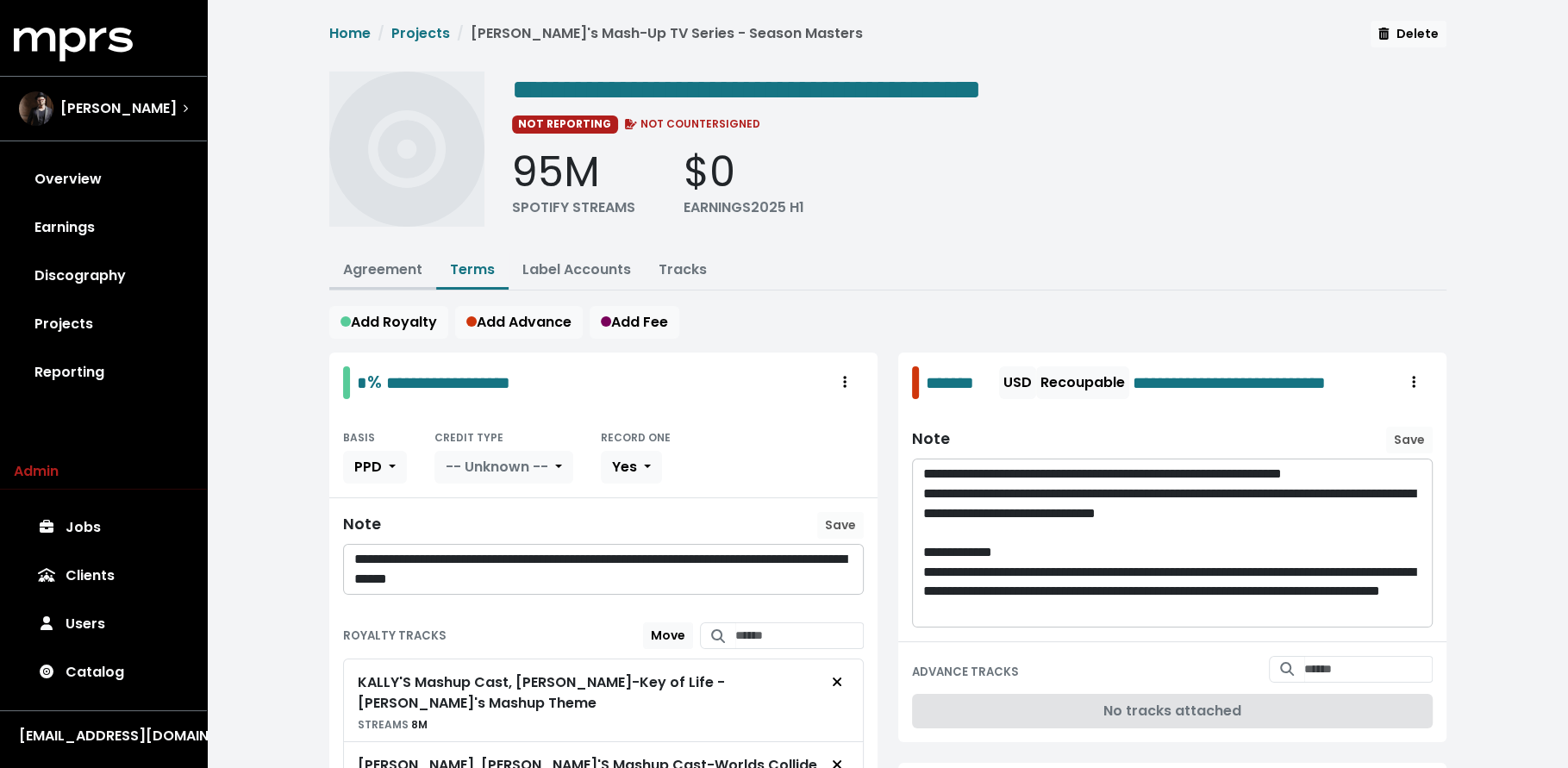
click at [401, 278] on button "Agreement" at bounding box center [382, 272] width 107 height 37
click at [389, 268] on link "Agreement" at bounding box center [382, 270] width 79 height 20
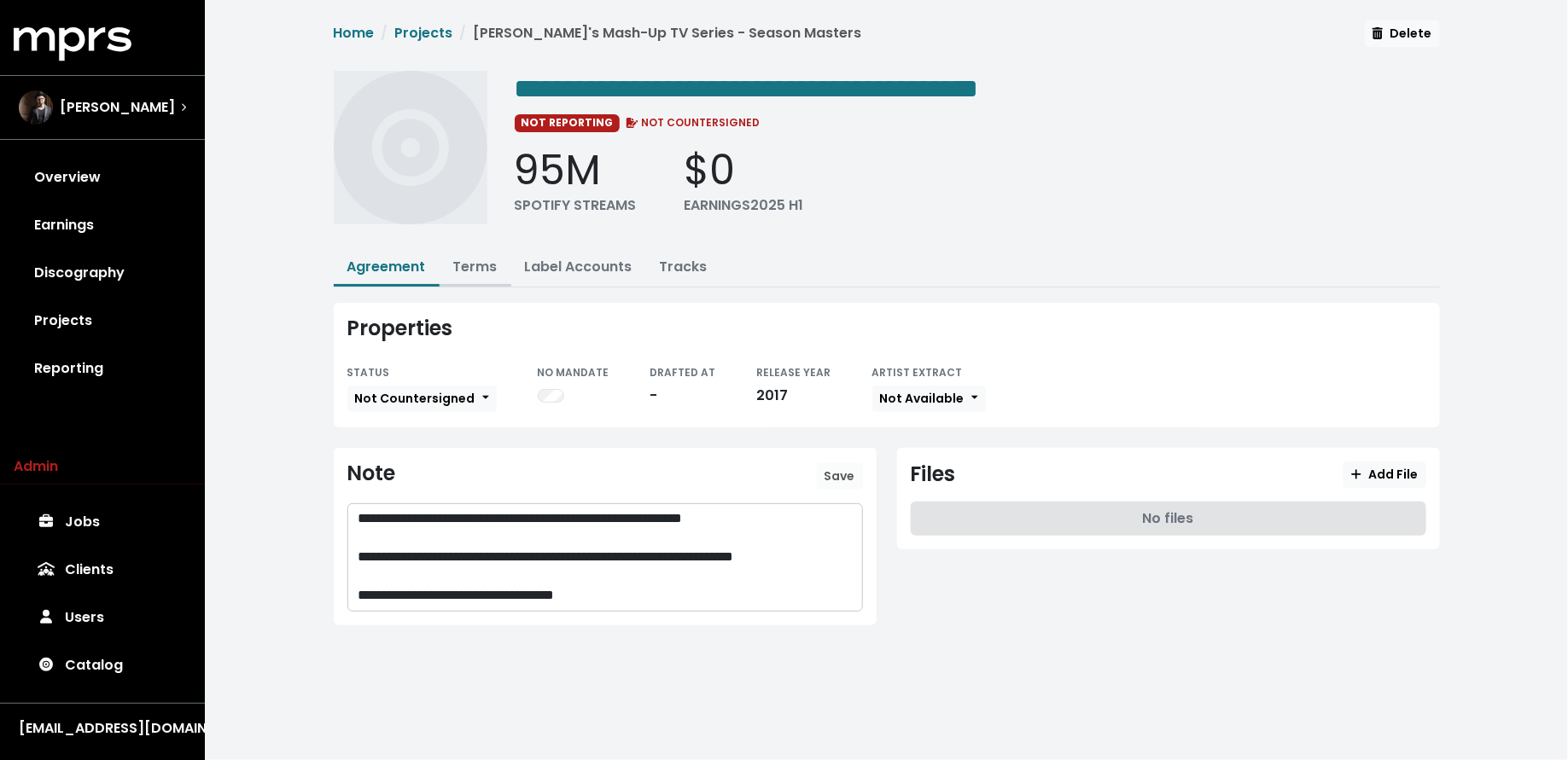
click at [486, 268] on link "Terms" at bounding box center [476, 267] width 45 height 19
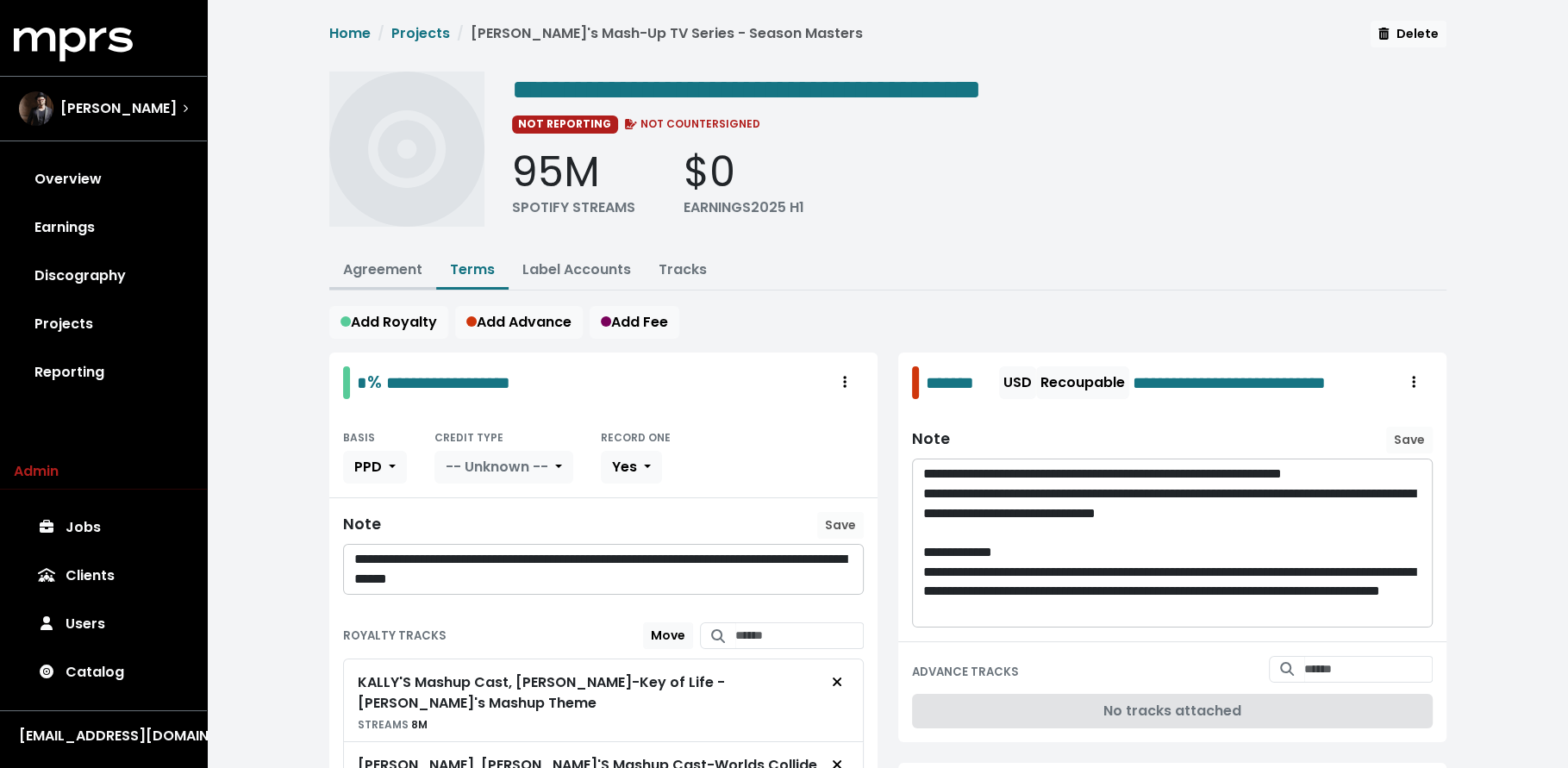
click at [366, 268] on link "Agreement" at bounding box center [382, 270] width 79 height 20
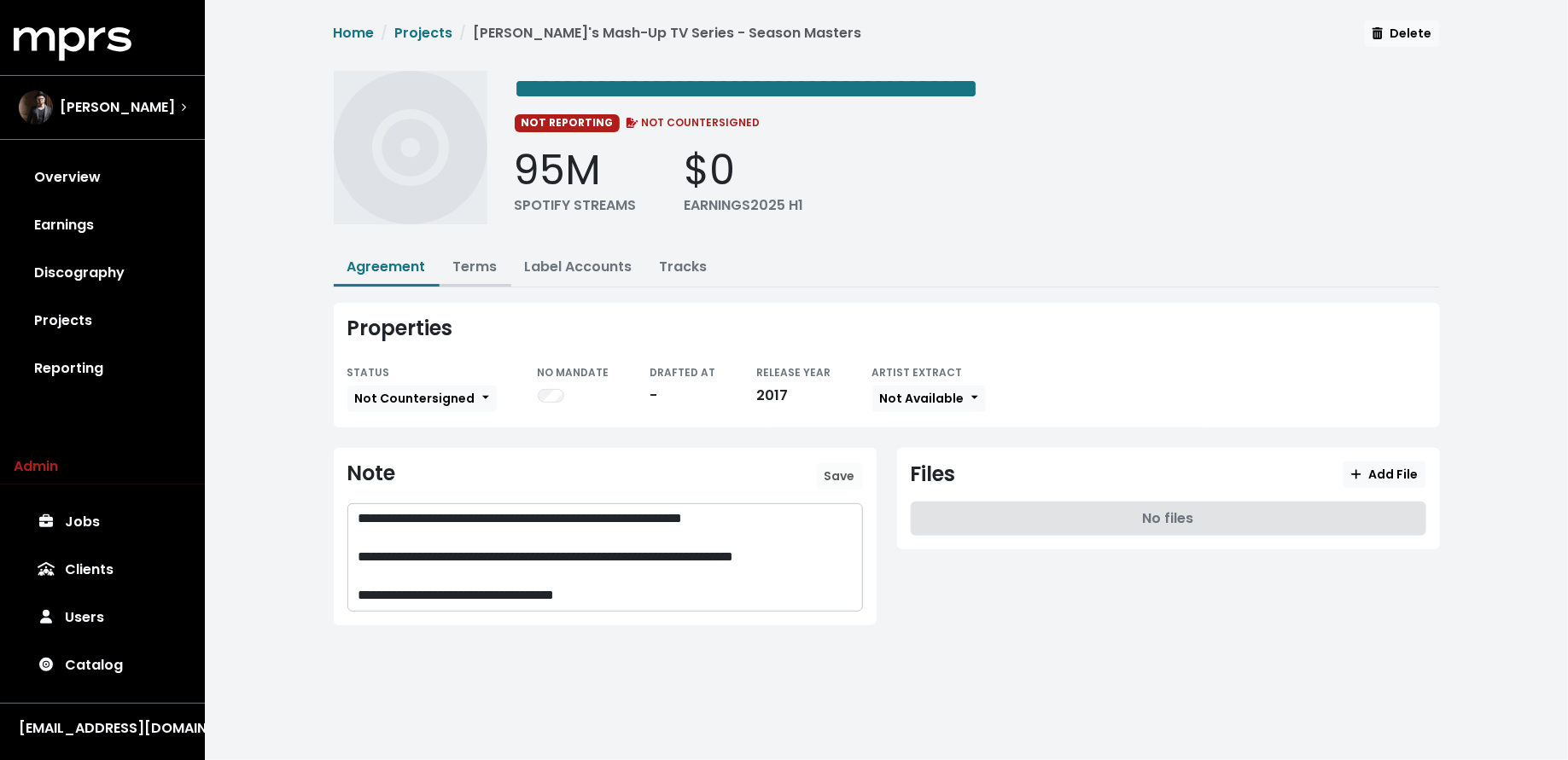
click at [465, 269] on link "Terms" at bounding box center [476, 267] width 45 height 19
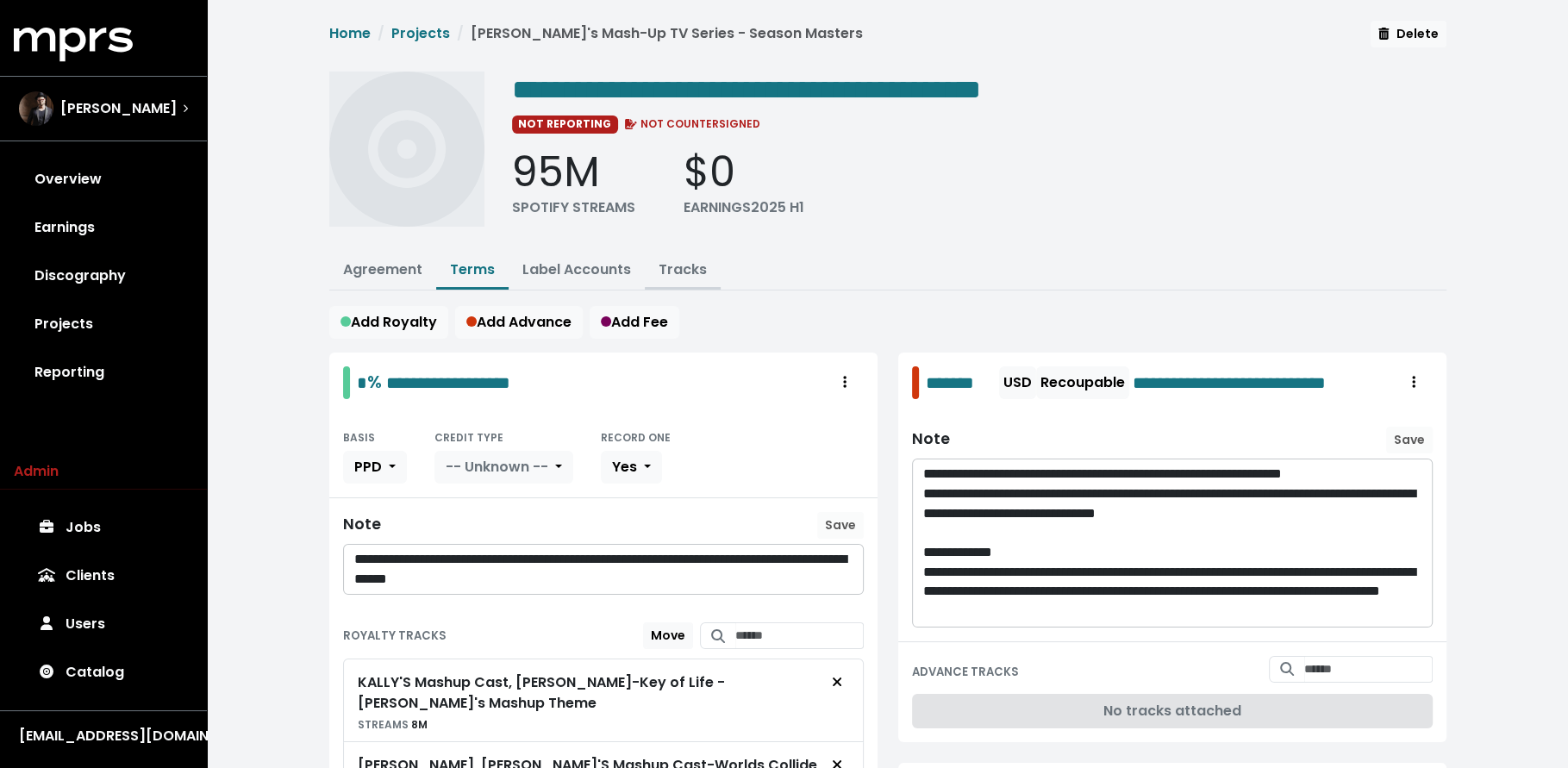
click at [674, 266] on link "Tracks" at bounding box center [683, 270] width 48 height 20
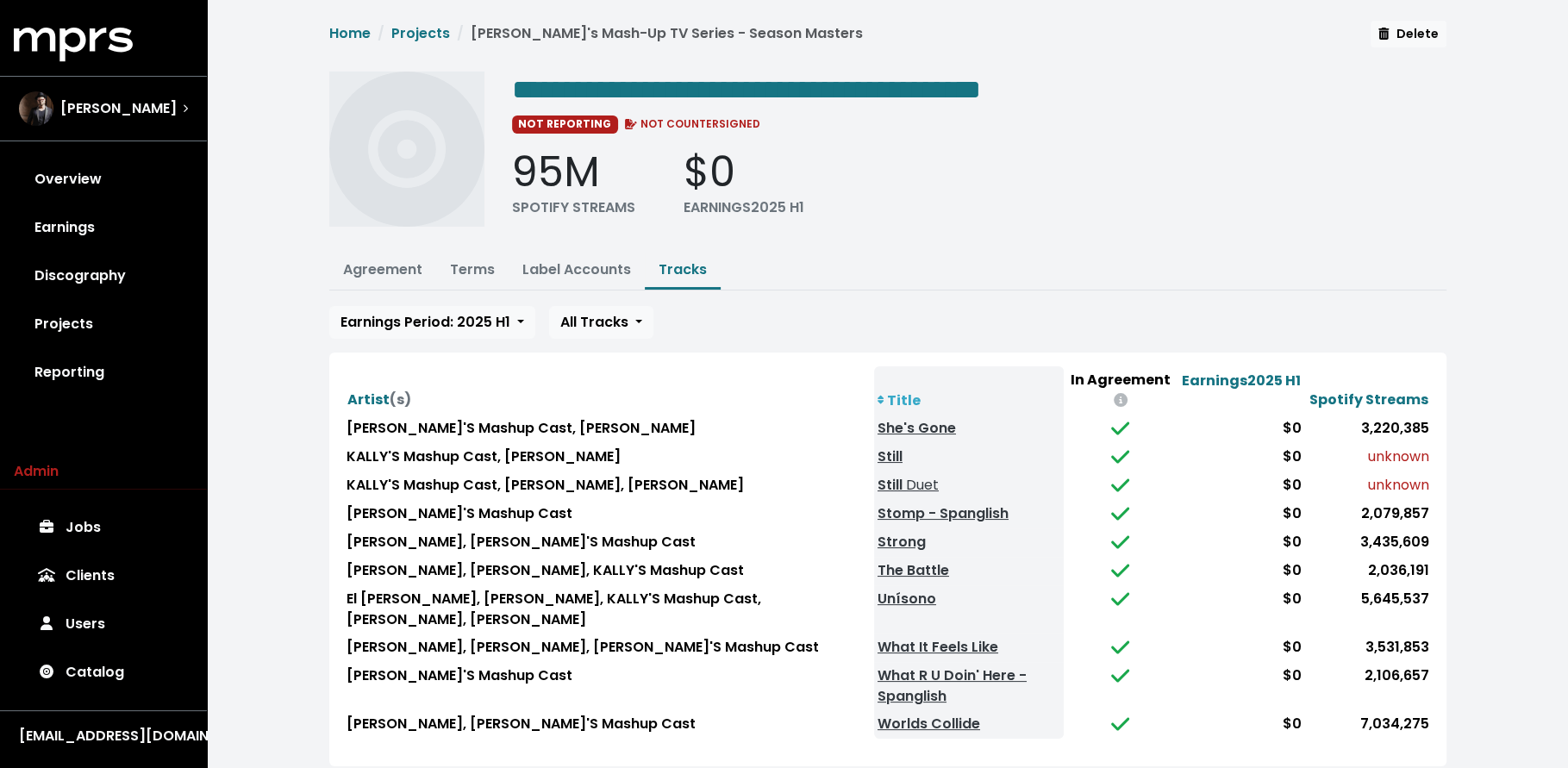
click at [296, 602] on div "**********" at bounding box center [887, 435] width 1361 height 870
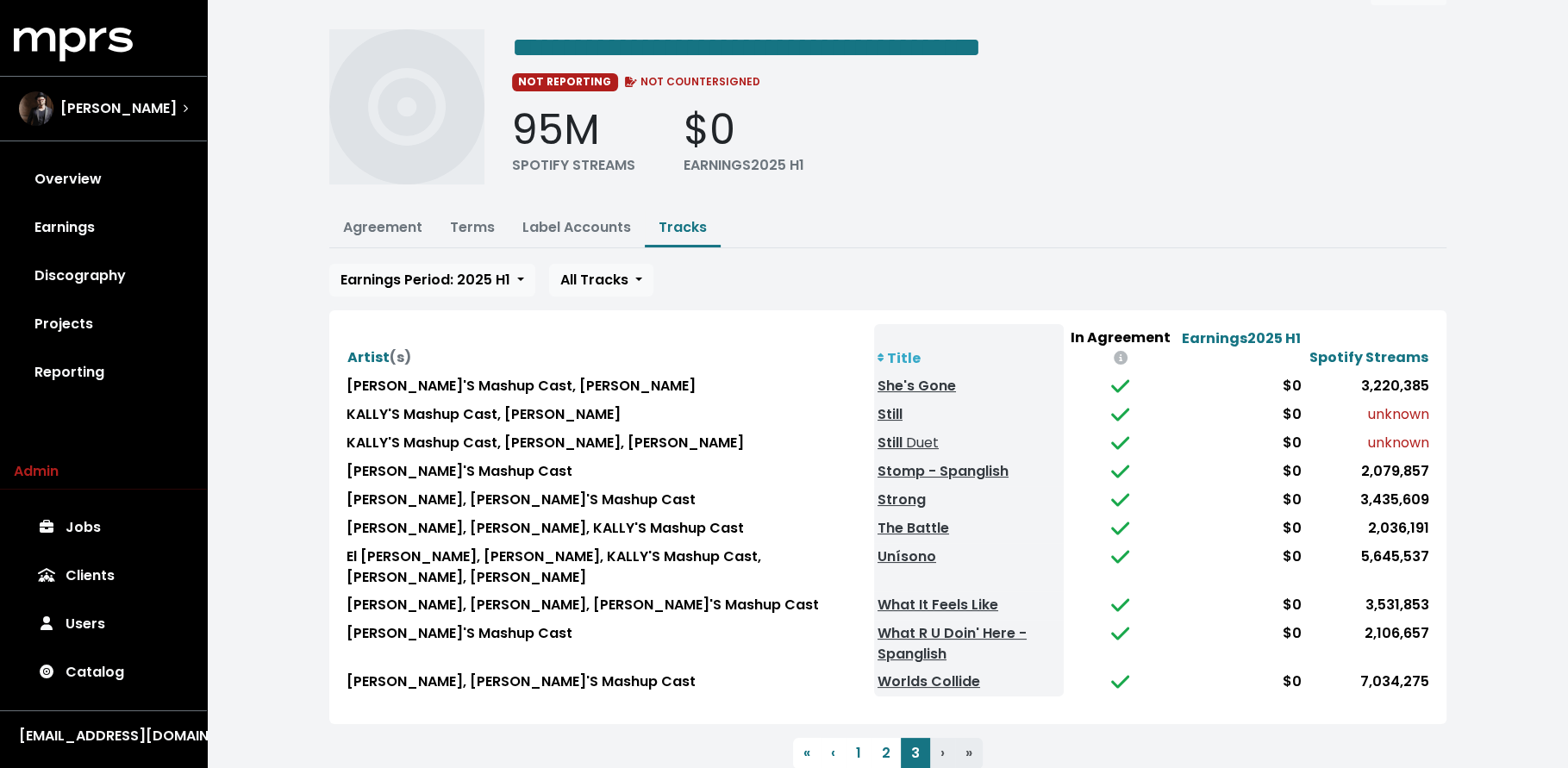
scroll to position [50, 0]
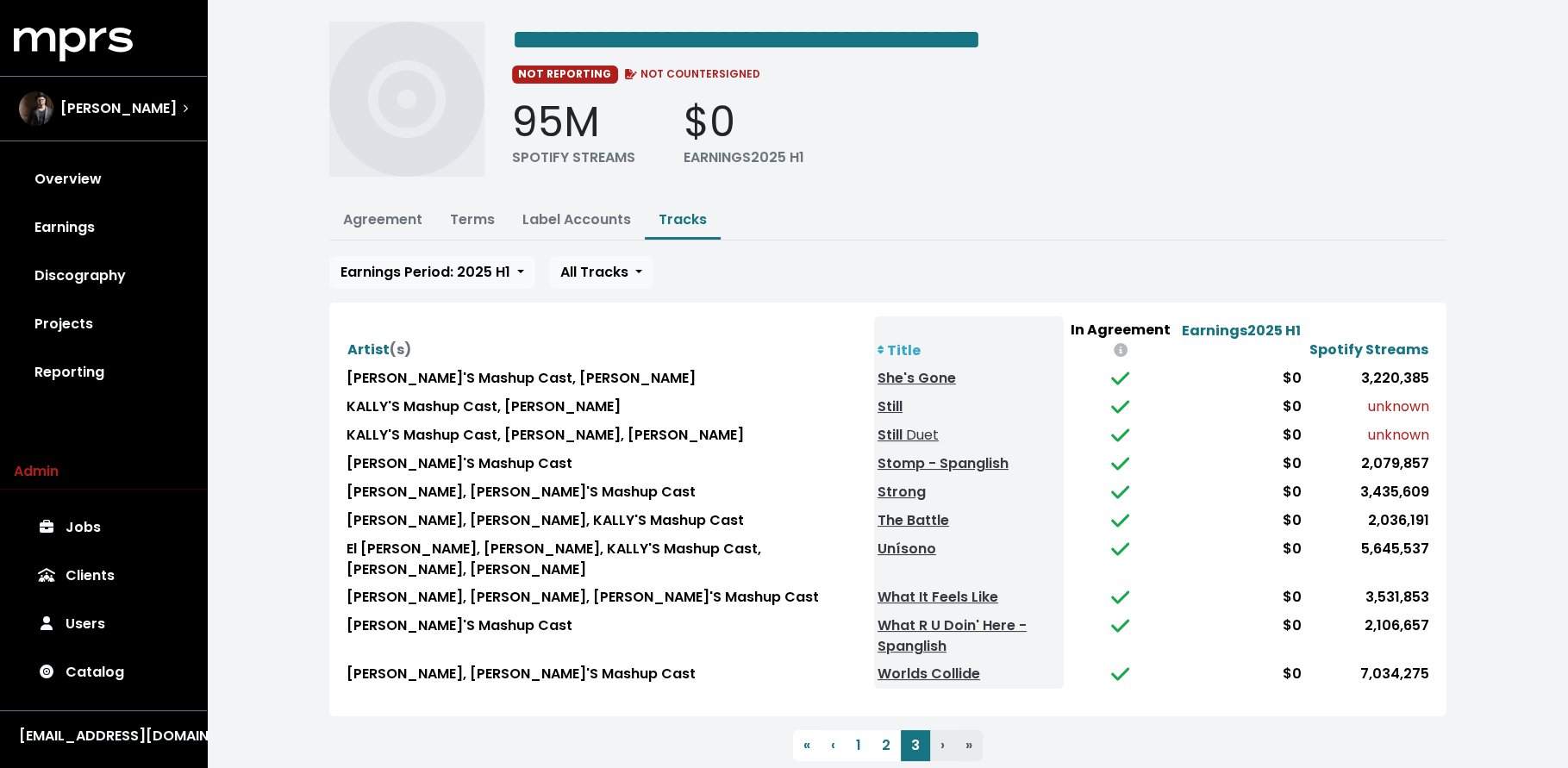
click at [296, 602] on div "**********" at bounding box center [887, 384] width 1361 height 870
